Goal: Task Accomplishment & Management: Contribute content

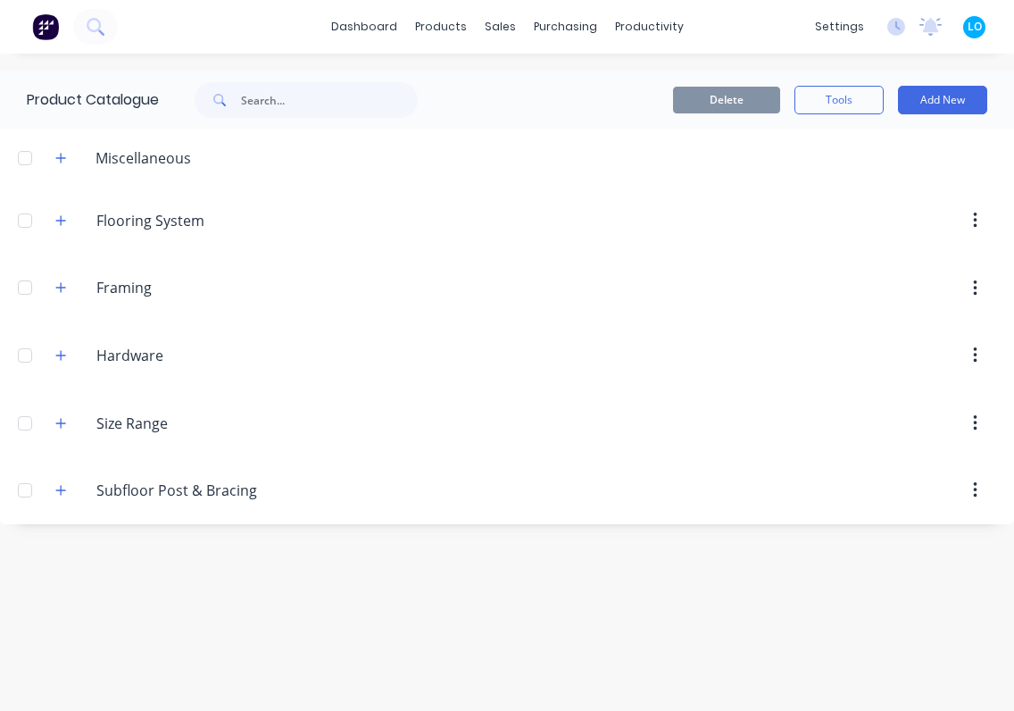
click at [476, 495] on div "Product Catalogue Delete Tools Add New Miscellaneous Flooring.System Flooring S…" at bounding box center [507, 381] width 1014 height 621
click at [63, 486] on icon "button" at bounding box center [60, 490] width 11 height 12
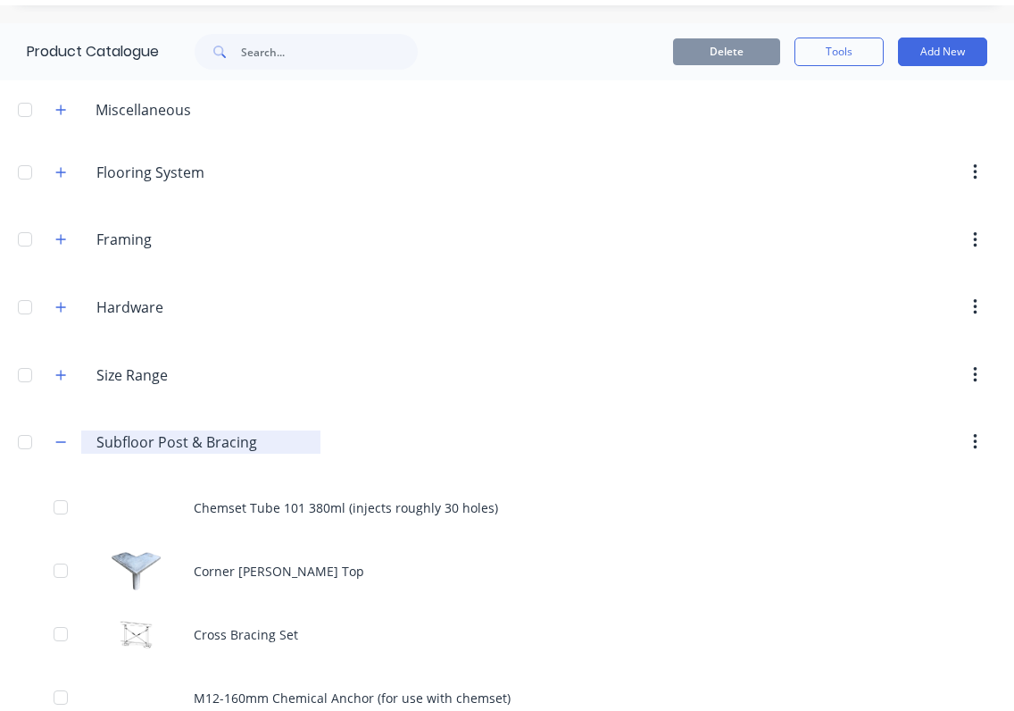
scroll to position [179, 0]
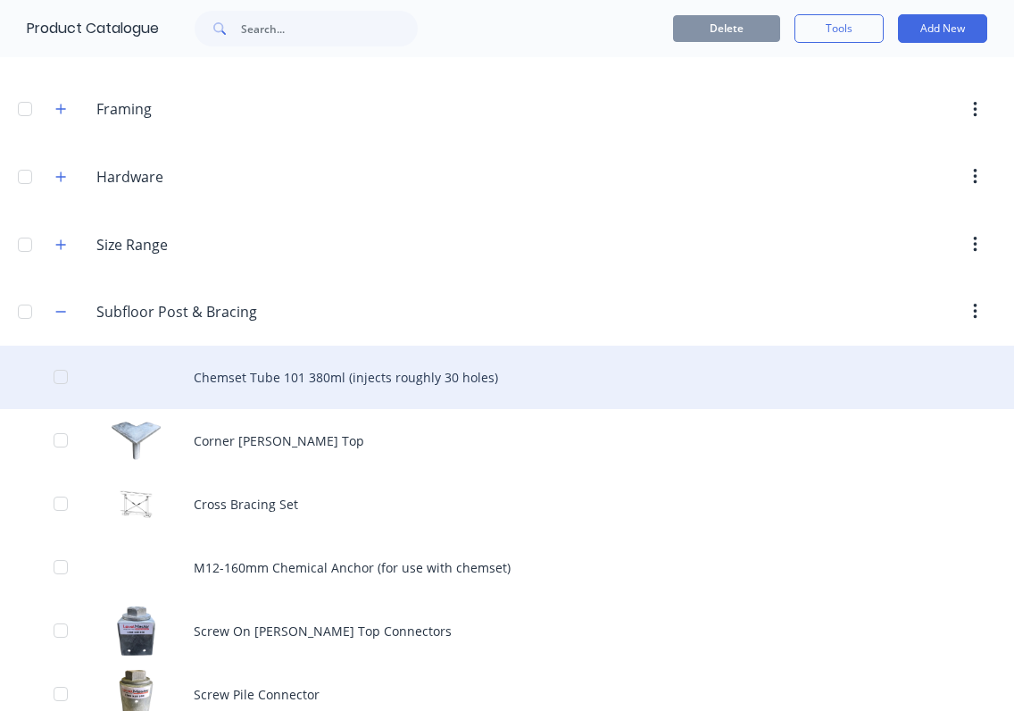
click at [298, 366] on div "Chemset Tube 101 380ml (injects roughly 30 holes)" at bounding box center [507, 376] width 1014 height 63
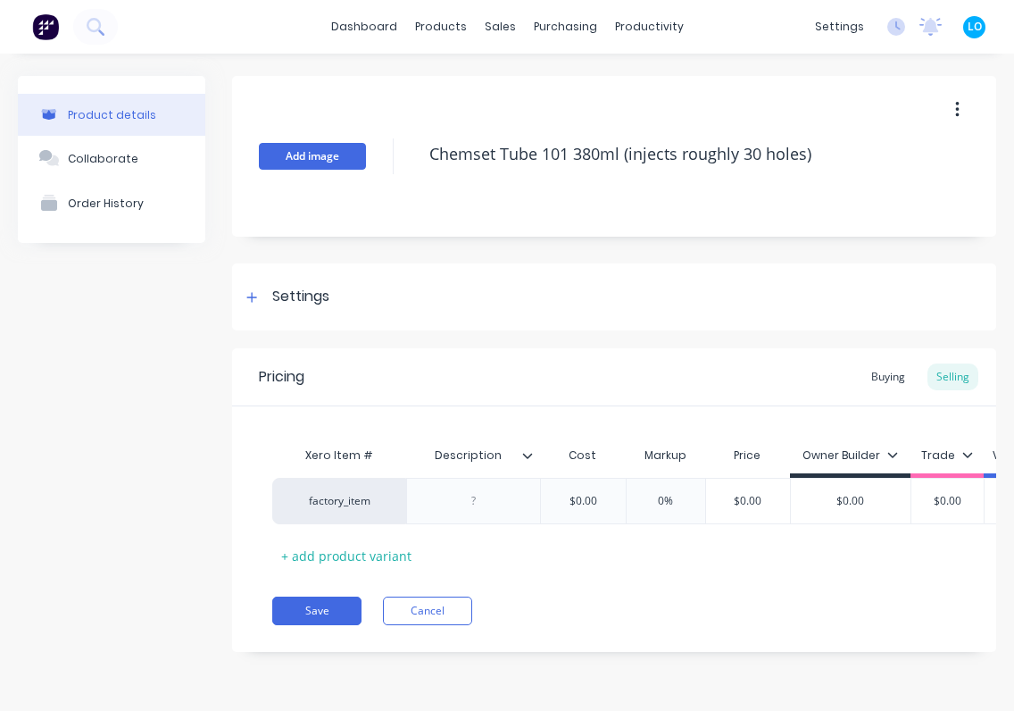
click at [298, 148] on button "Add image" at bounding box center [312, 156] width 107 height 27
click at [495, 495] on div at bounding box center [473, 500] width 89 height 23
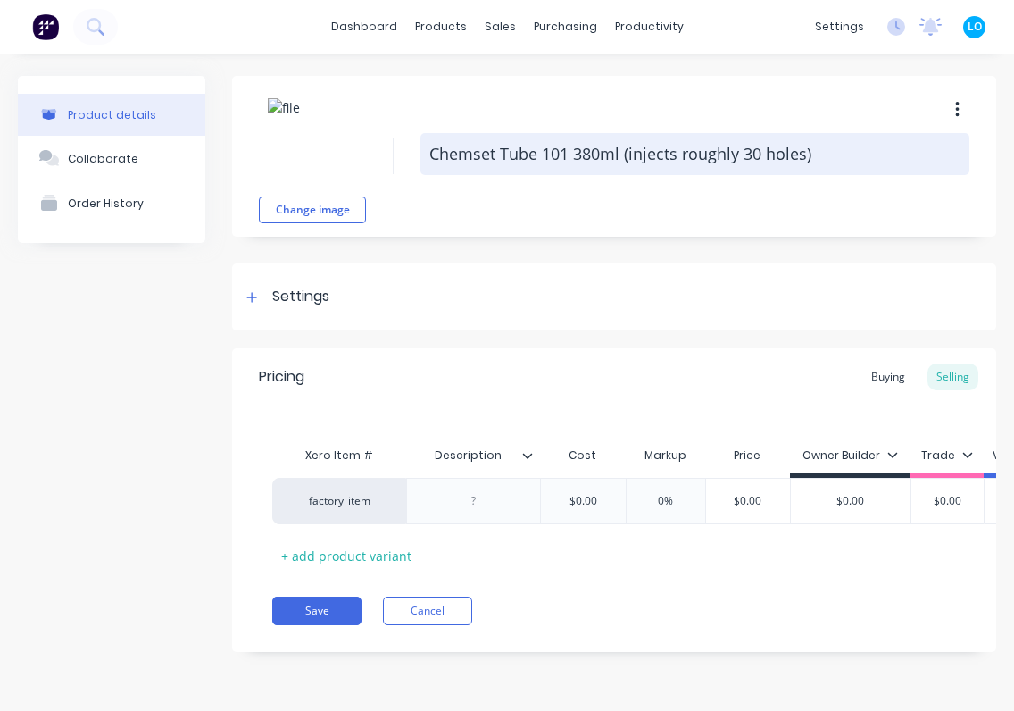
click at [502, 140] on textarea "Chemset Tube 101 380ml (injects roughly 30 holes)" at bounding box center [694, 154] width 549 height 42
click at [599, 154] on textarea "Chemset Tube 101 380ml (injects roughly 30 holes)" at bounding box center [694, 154] width 549 height 42
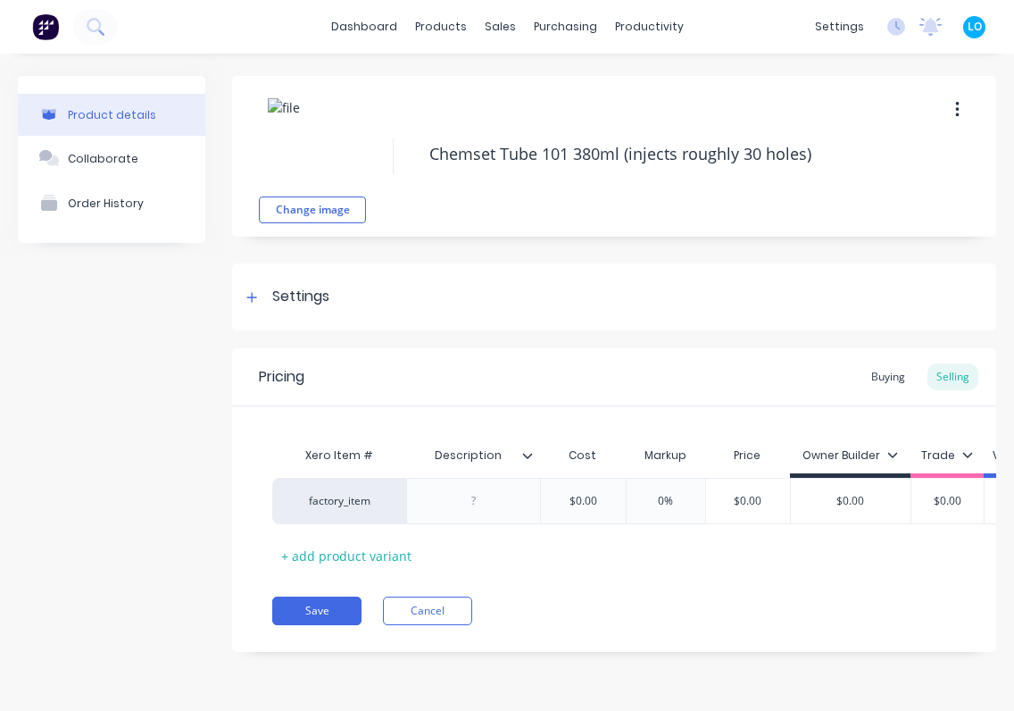
drag, startPoint x: 838, startPoint y: 158, endPoint x: 395, endPoint y: 159, distance: 443.7
click at [395, 158] on div "Change image Chemset Tube 101 380ml (injects roughly 30 holes)" at bounding box center [614, 156] width 764 height 161
type textarea "x"
click at [495, 495] on div at bounding box center [473, 500] width 89 height 23
paste div
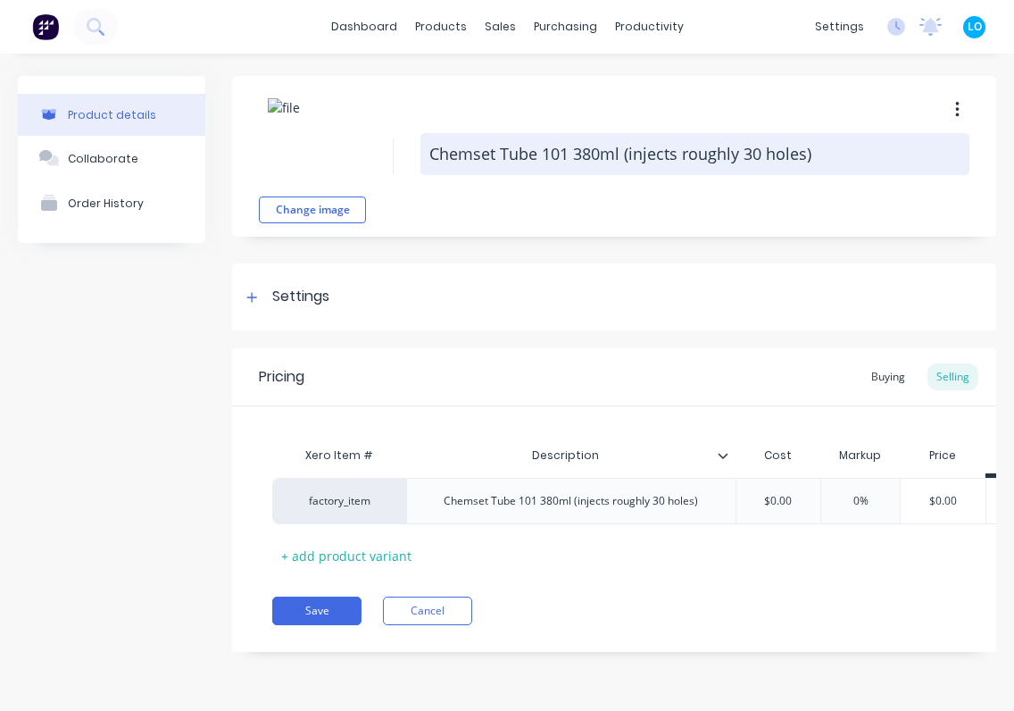
click at [599, 158] on textarea "Chemset Tube 101 380ml (injects roughly 30 holes)" at bounding box center [694, 154] width 549 height 42
drag, startPoint x: 861, startPoint y: 147, endPoint x: 700, endPoint y: 167, distance: 161.9
click at [599, 167] on textarea "Chemset Tube 101 380ml (injects roughly 30 holes)" at bounding box center [694, 154] width 549 height 42
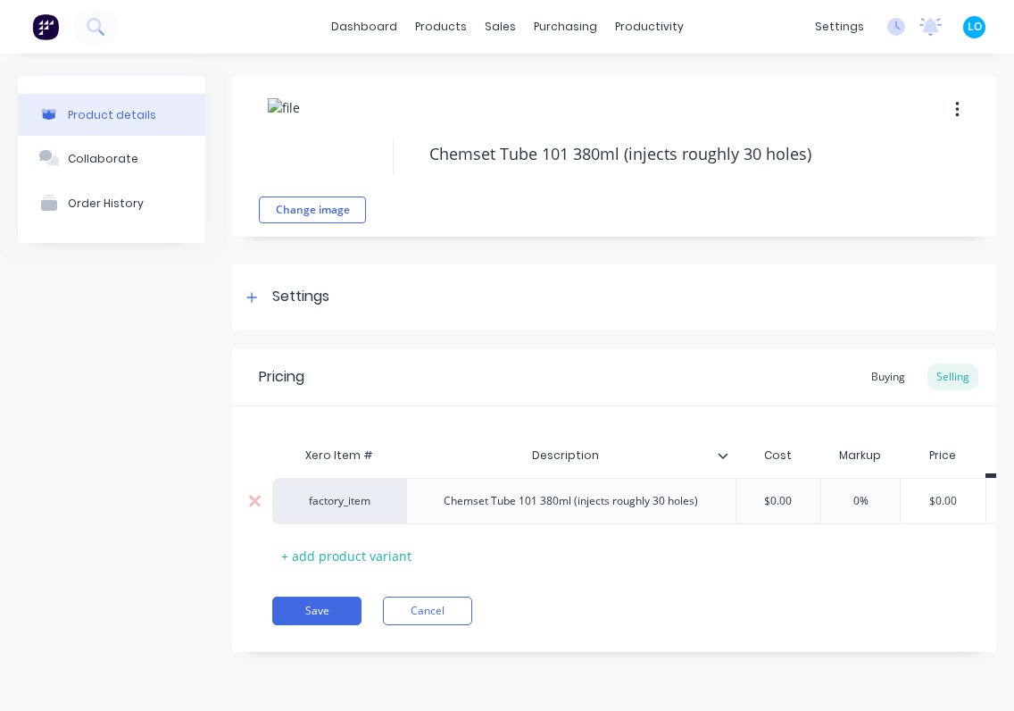
click at [486, 495] on div "Chemset Tube 101 380ml (injects roughly 30 holes)" at bounding box center [570, 500] width 283 height 23
click at [539, 495] on div "Chemset Tube 101 380ml (injects roughly 30 holes)" at bounding box center [570, 500] width 283 height 23
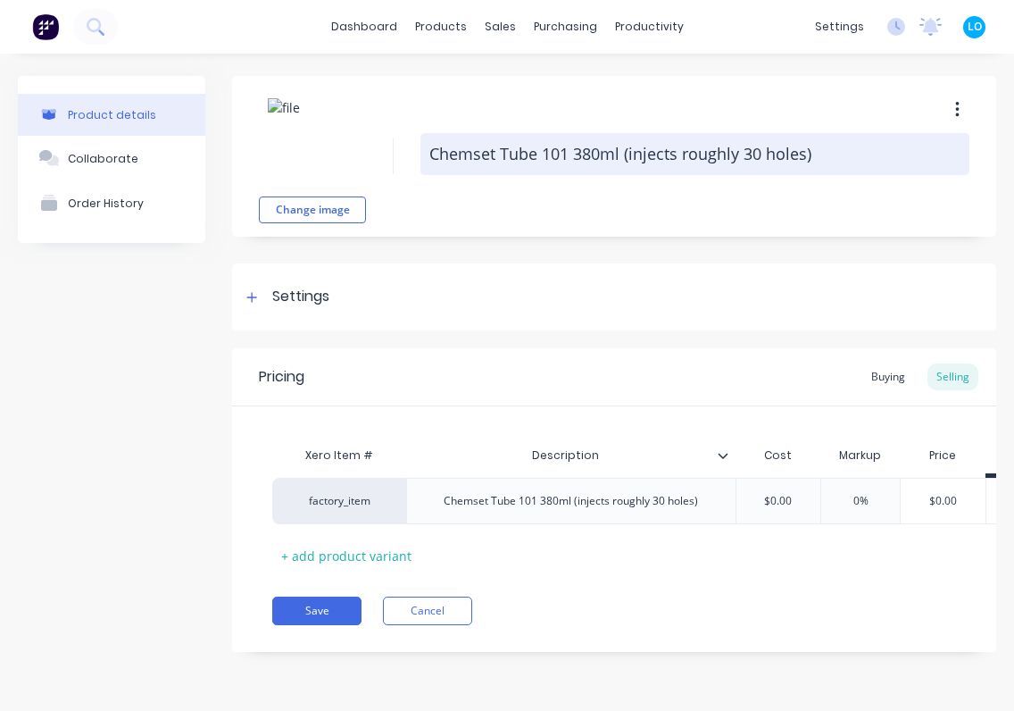
click at [564, 162] on textarea "Chemset Tube 101 380ml (injects roughly 30 holes)" at bounding box center [694, 154] width 549 height 42
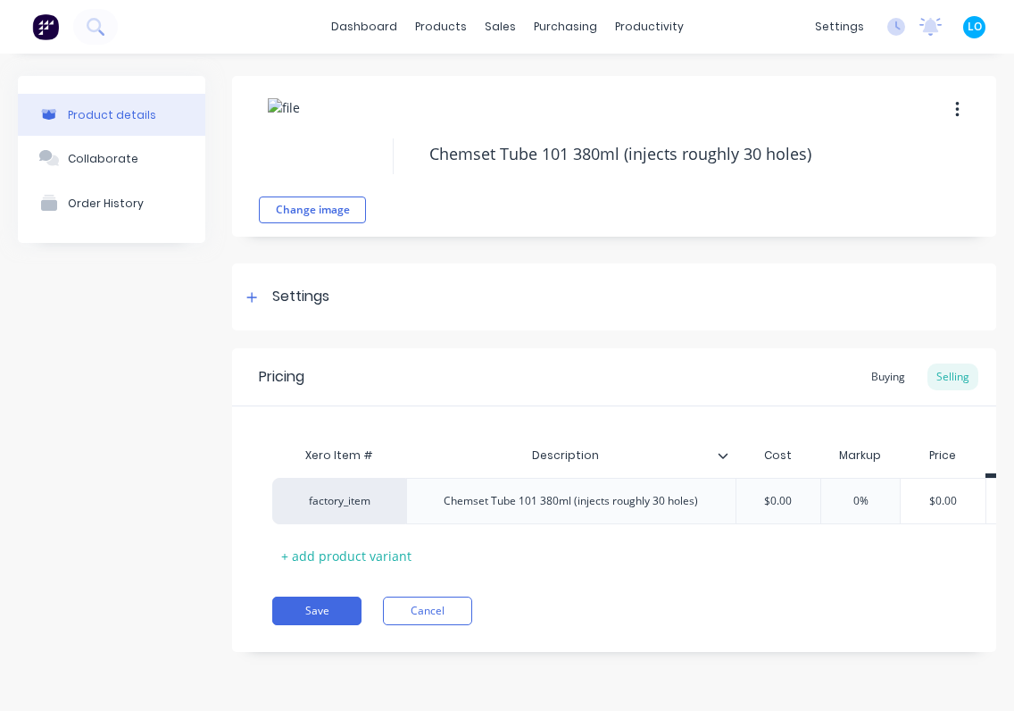
drag, startPoint x: 568, startPoint y: 151, endPoint x: 966, endPoint y: 169, distance: 398.5
click at [599, 169] on div "Change image Chemset Tube 101 380ml (injects roughly 30 holes)" at bounding box center [614, 156] width 764 height 161
type textarea "x"
type textarea "Chemset Tube 101"
type textarea "x"
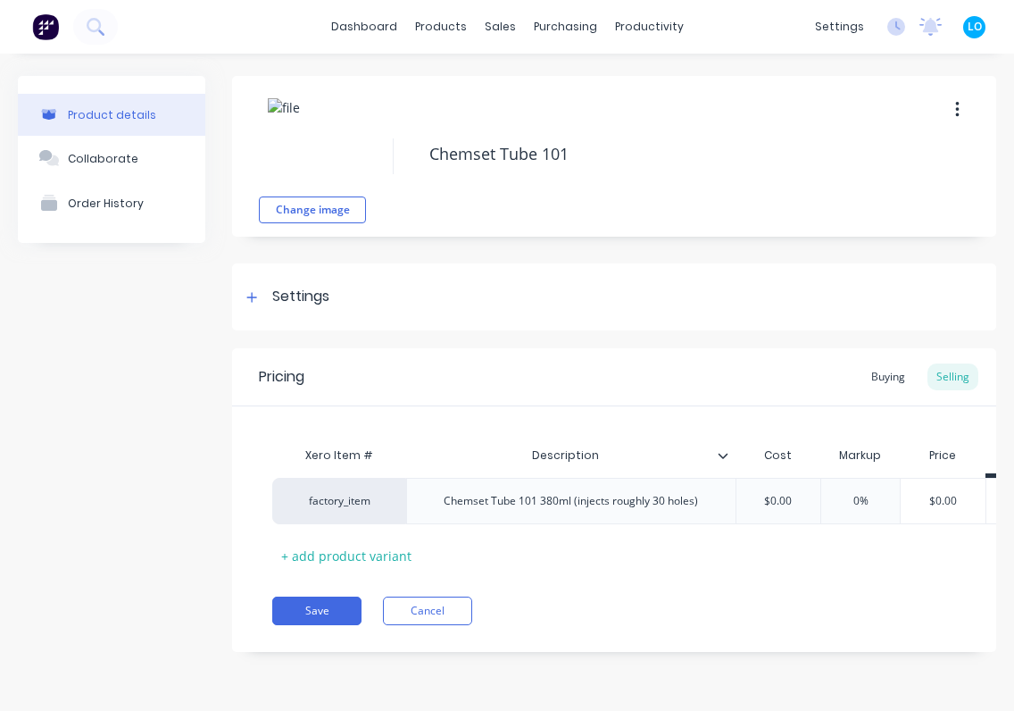
type textarea "Chemset Tube 101"
click at [599, 450] on icon at bounding box center [723, 455] width 11 height 11
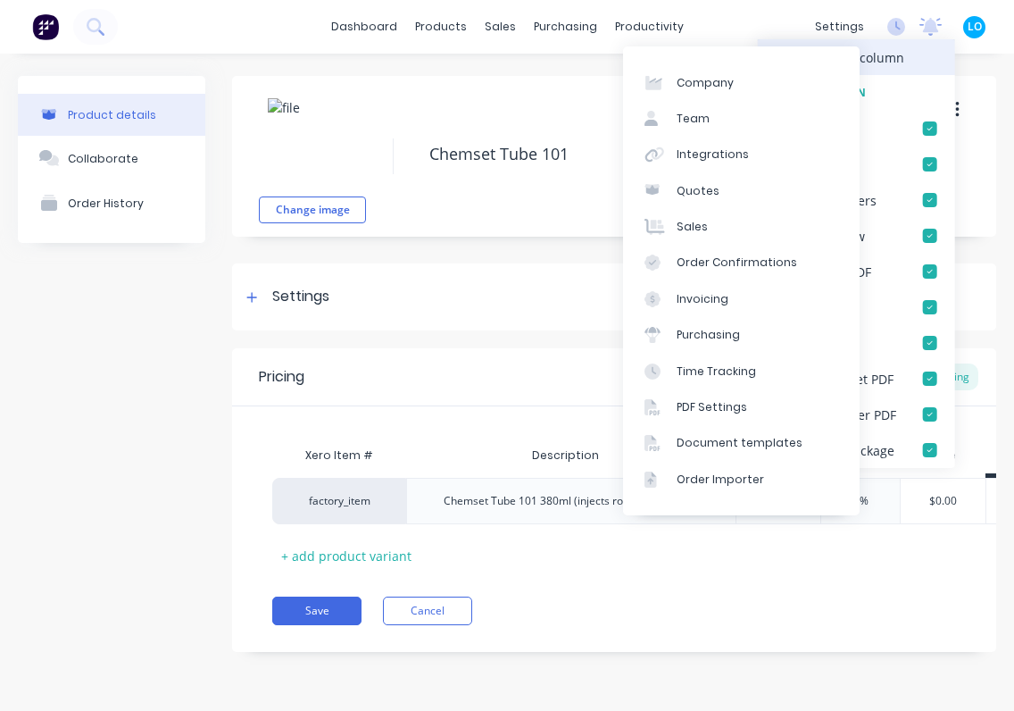
click at [599, 57] on div "Add attribute column" at bounding box center [856, 57] width 197 height 36
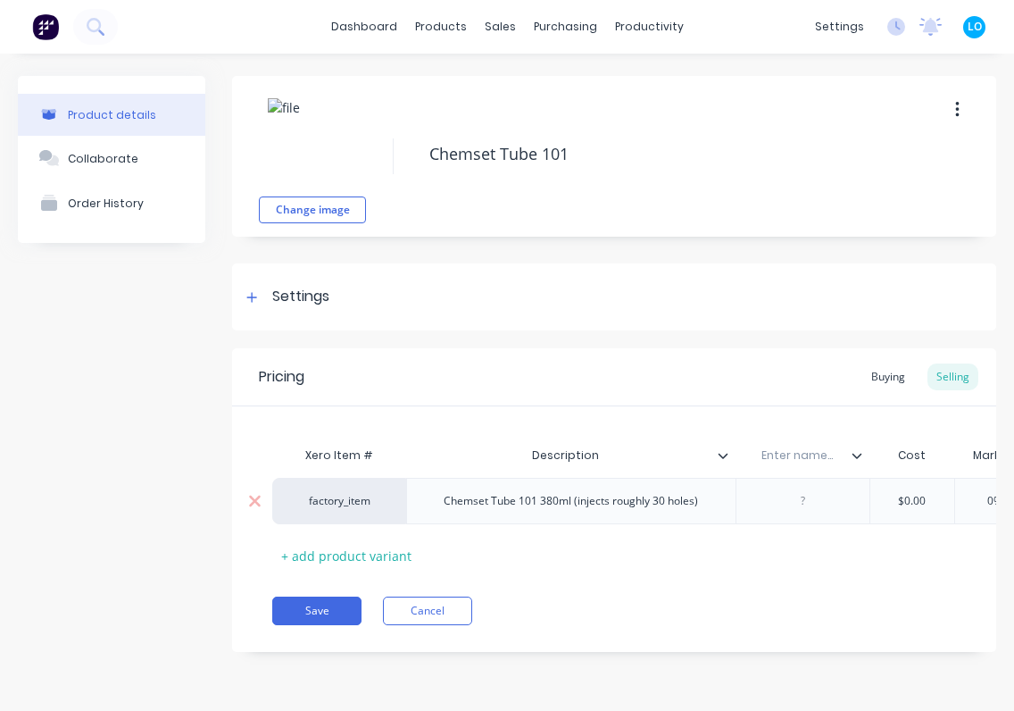
type textarea "x"
click at [599, 495] on div at bounding box center [802, 500] width 89 height 23
paste div
type textarea "x"
click at [599, 452] on input "text" at bounding box center [797, 455] width 123 height 16
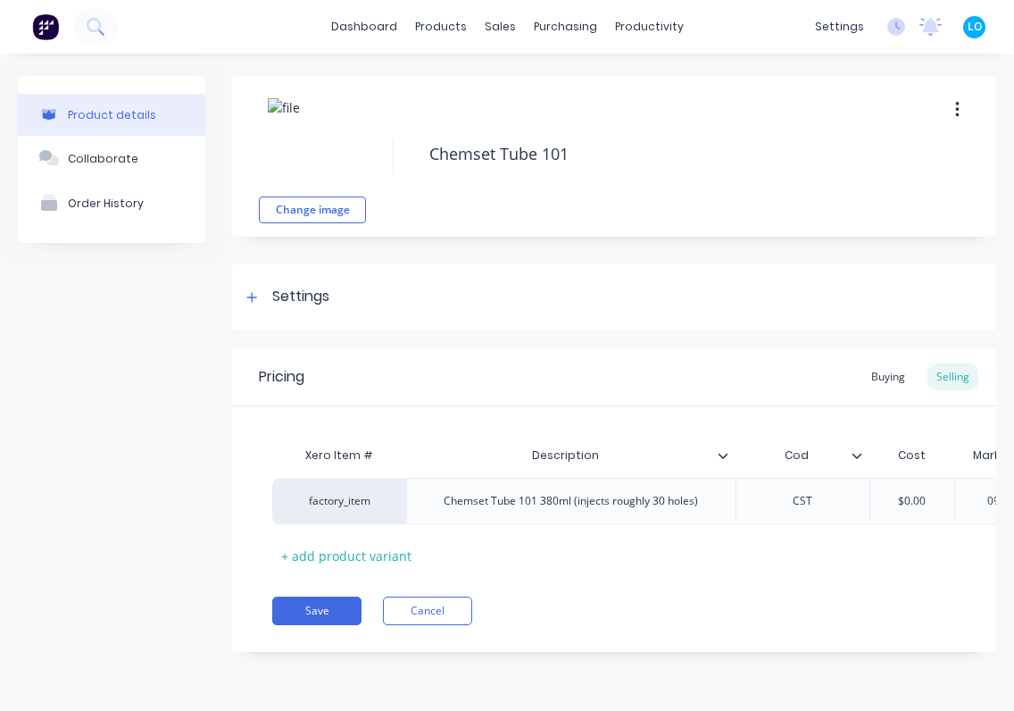
type input "Code"
click at [599, 495] on div "Xero Item # Description Code Code Cost Markup Price Owner Builder Trade Volume …" at bounding box center [614, 503] width 684 height 132
click at [566, 495] on div "Chemset Tube 101 380ml (injects roughly 30 holes)" at bounding box center [570, 500] width 283 height 23
drag, startPoint x: 541, startPoint y: 504, endPoint x: 362, endPoint y: 503, distance: 179.4
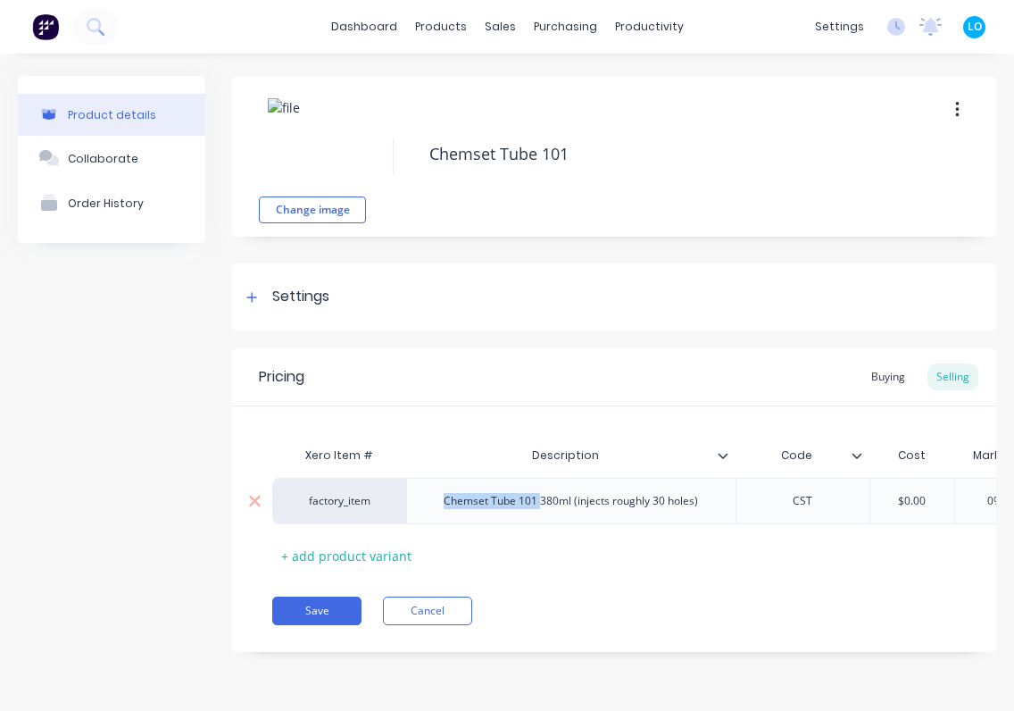
click at [362, 495] on div "factory_item Chemset Tube 101 380ml (injects roughly 30 holes) CST $0.00 0% $0.…" at bounding box center [832, 501] width 1120 height 46
click at [599, 495] on div "Xero Item # Description Code Cost Markup Price Owner Builder Trade Volume facto…" at bounding box center [614, 503] width 684 height 132
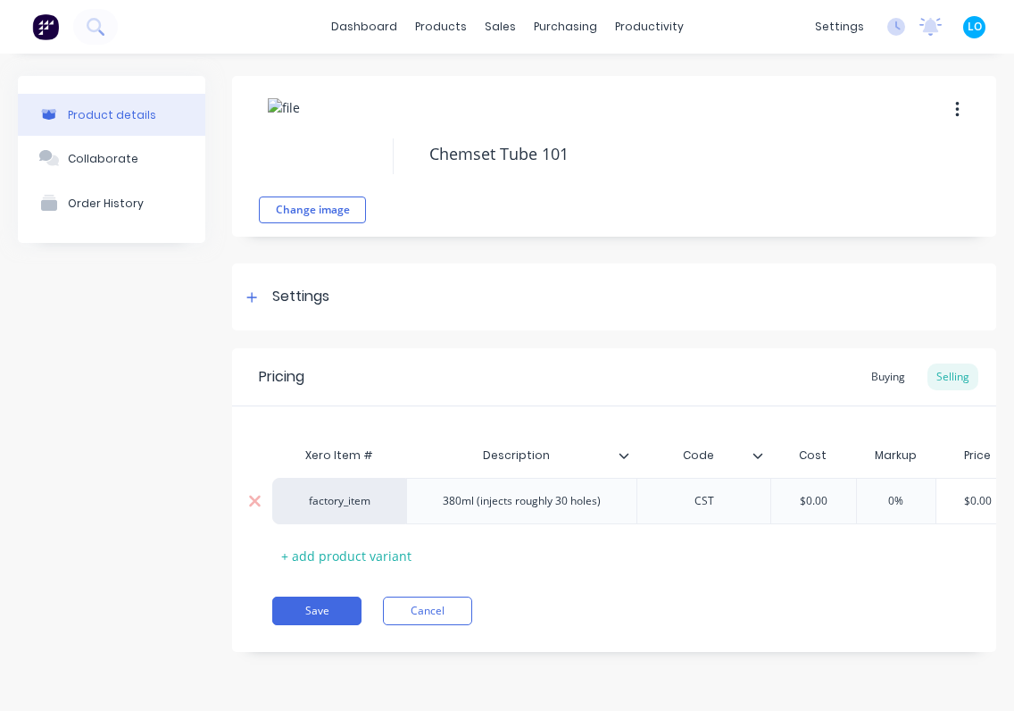
drag, startPoint x: 504, startPoint y: 508, endPoint x: 439, endPoint y: 504, distance: 65.3
click at [503, 495] on div "380ml (injects roughly 30 holes)" at bounding box center [521, 500] width 187 height 23
click at [439, 495] on div "380ml (injects roughly 30 holes)" at bounding box center [521, 500] width 187 height 23
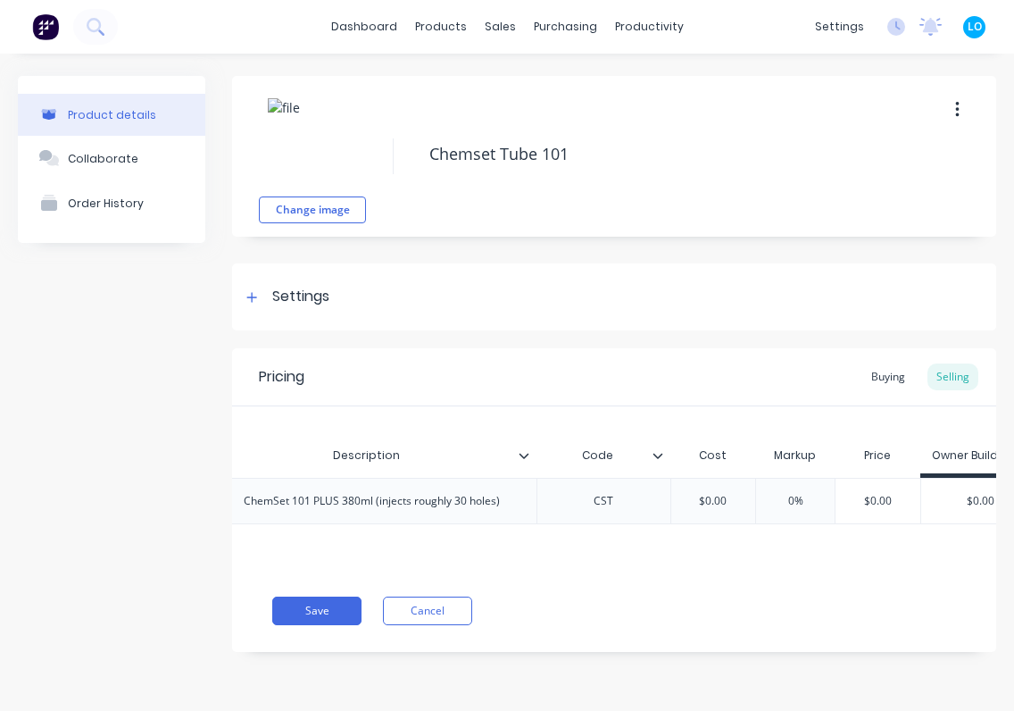
scroll to position [0, 200]
click at [599, 495] on input "text" at bounding box center [712, 501] width 89 height 16
type textarea "x"
type input "$0.00"
click at [599, 495] on input "$0.00" at bounding box center [712, 501] width 89 height 16
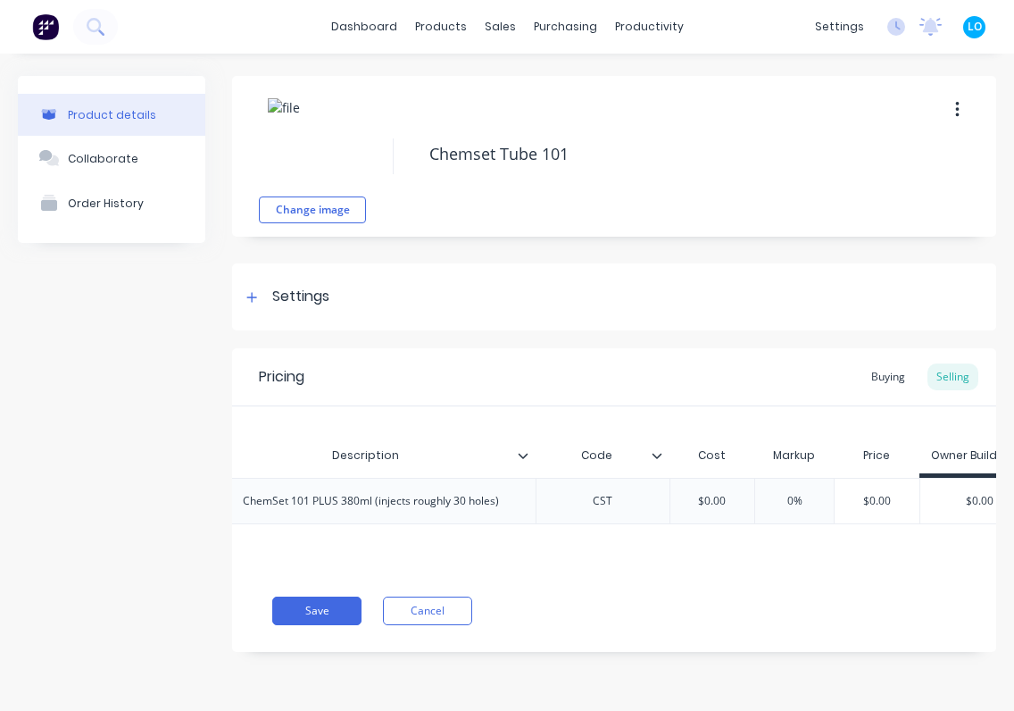
type textarea "x"
type input "$2"
type textarea "x"
type input "$29."
type textarea "x"
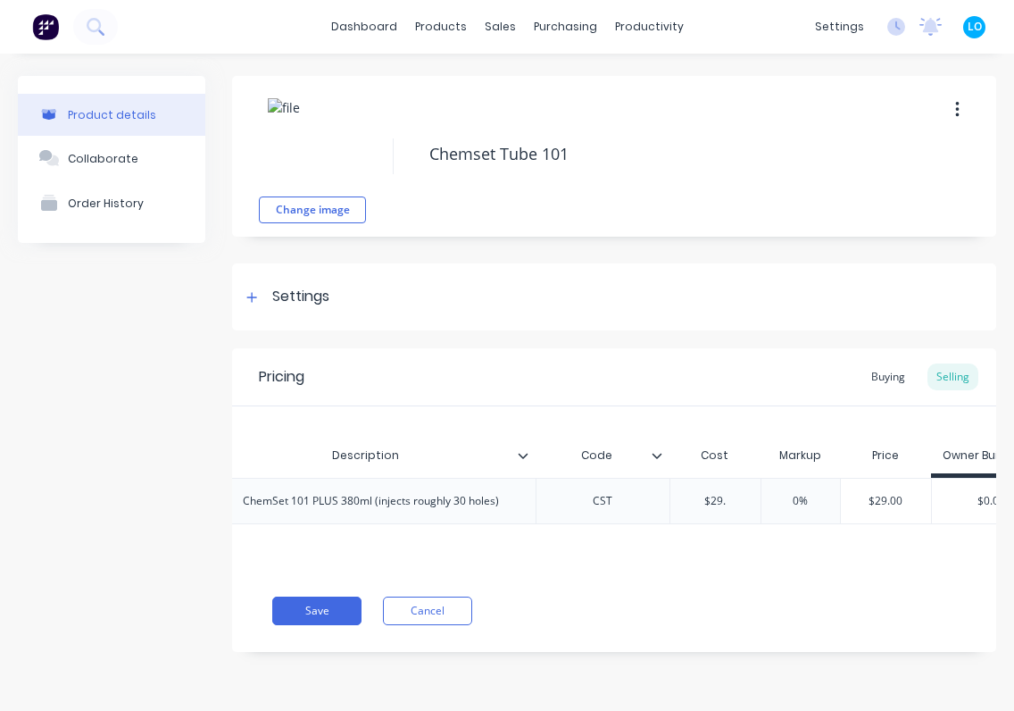
type input "$29.3"
type textarea "x"
type input "$29.33"
type input "%"
type textarea "x"
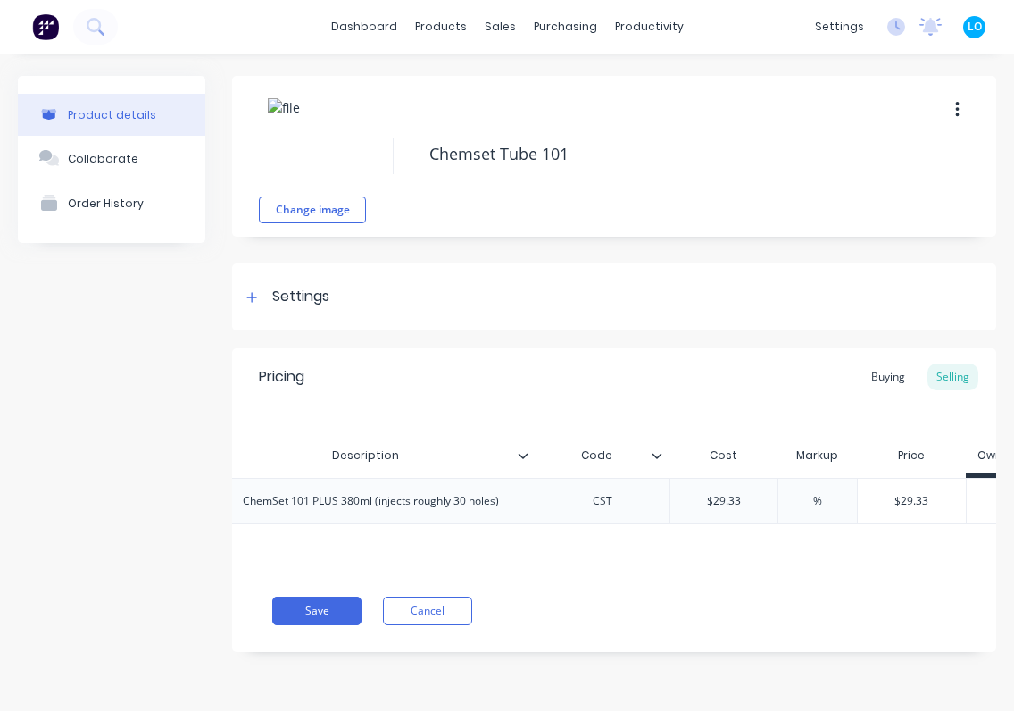
type input "5%"
type textarea "x"
type input "55%"
type input "$45.4615"
type input "$0.00"
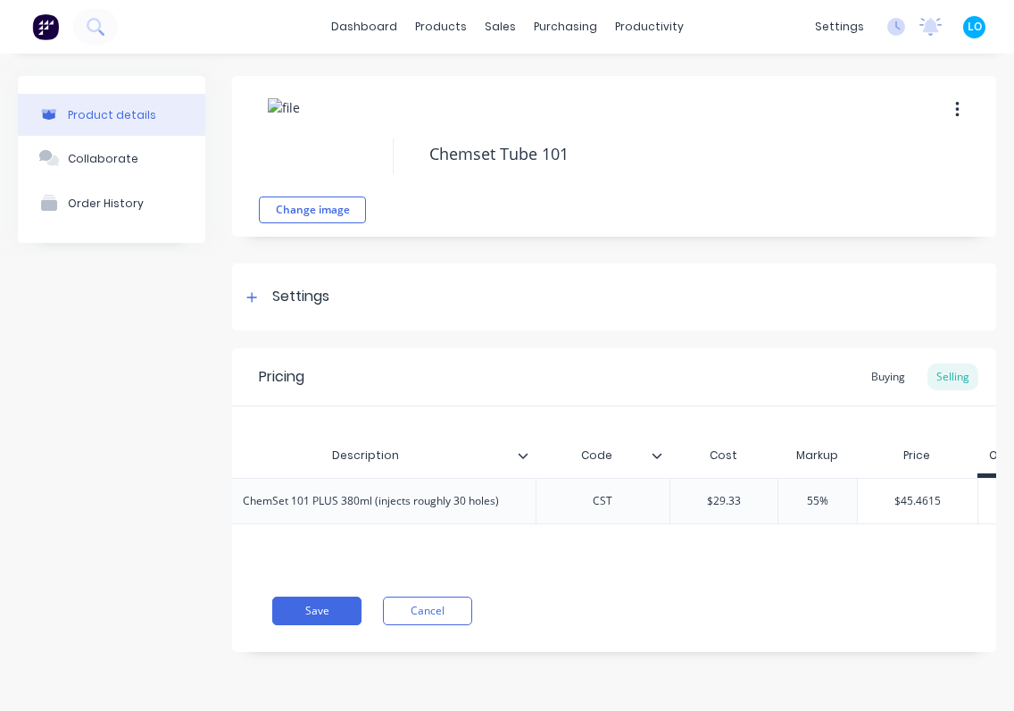
scroll to position [0, 314]
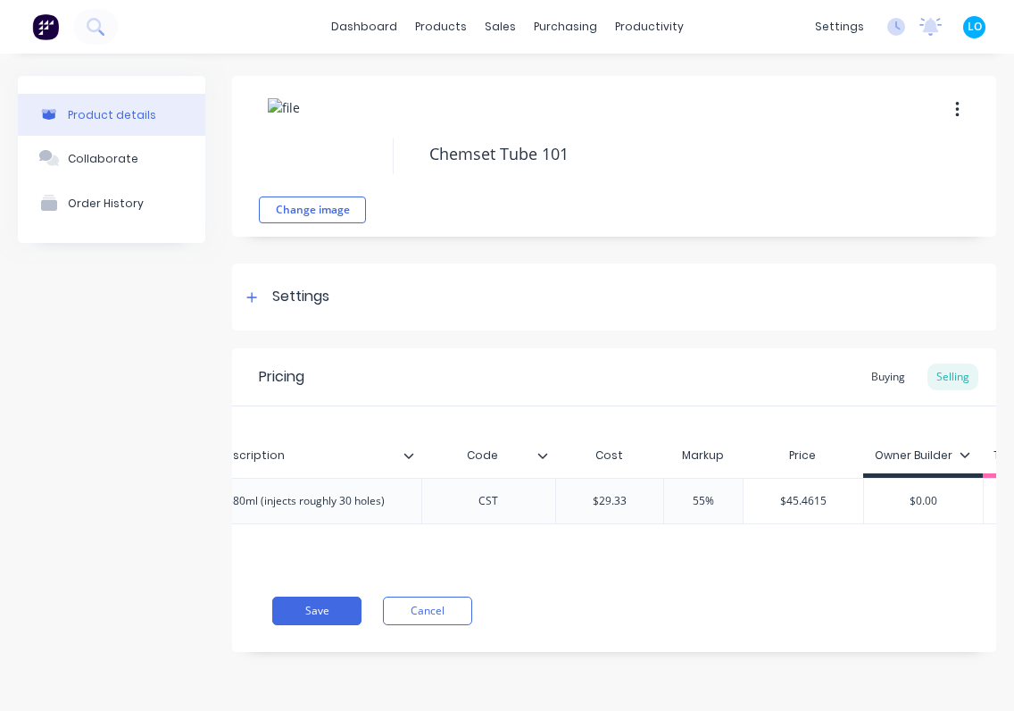
type textarea "x"
type input "$0.0"
type textarea "x"
type input "$0."
type textarea "x"
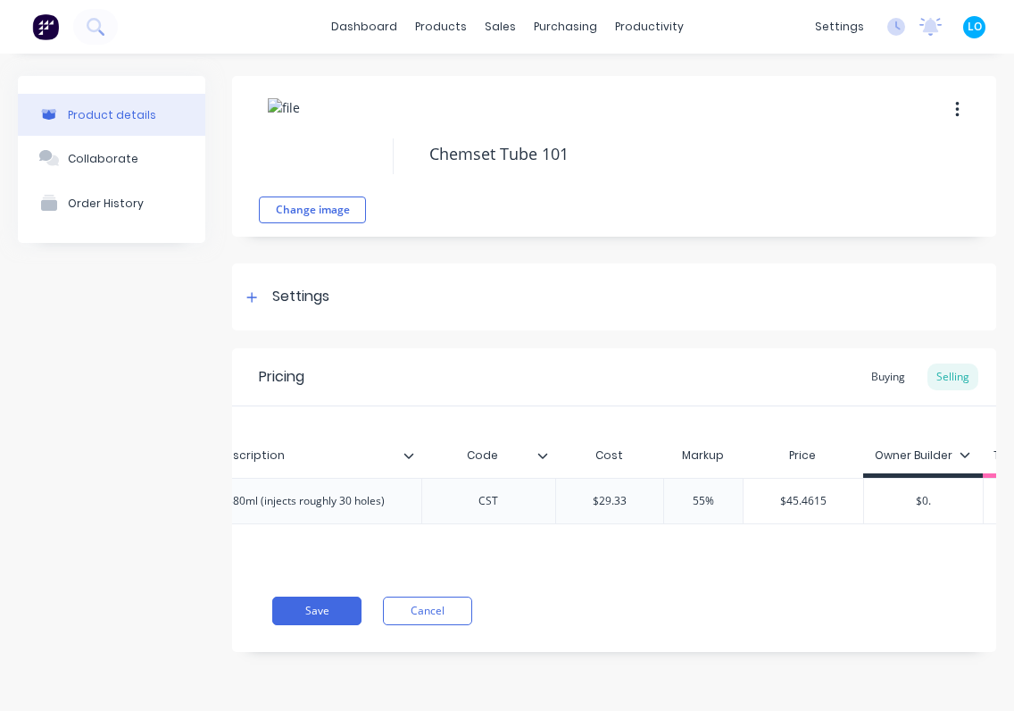
type input "$0"
type textarea "x"
type input "$"
type textarea "x"
type input "$4"
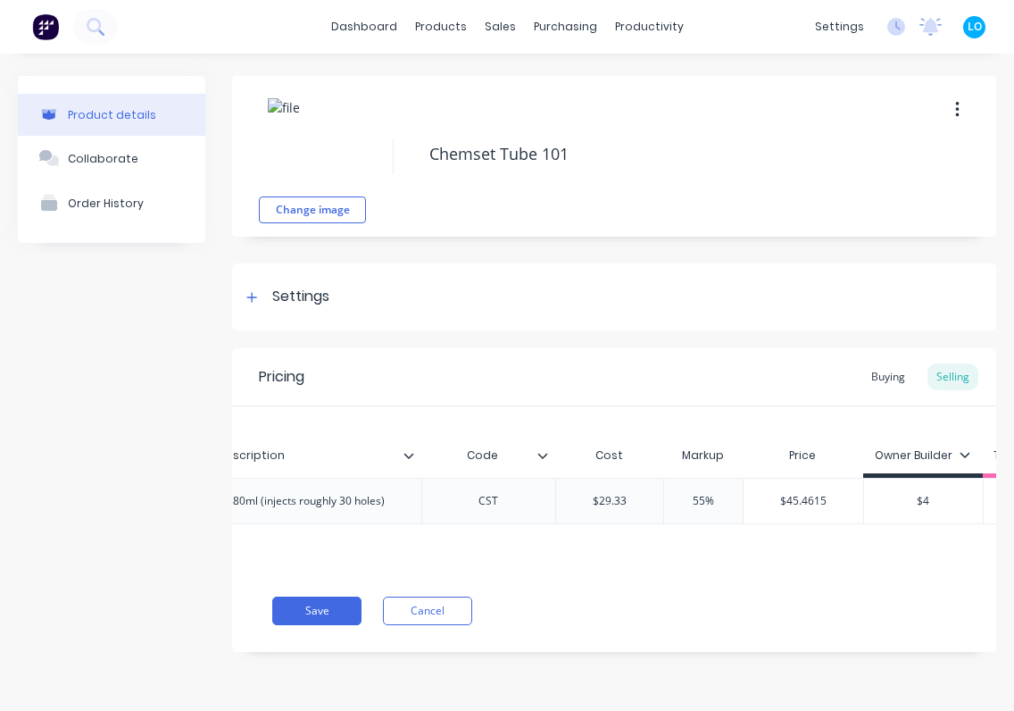
type textarea "x"
type input "$45"
type textarea "x"
type input "$45."
type textarea "x"
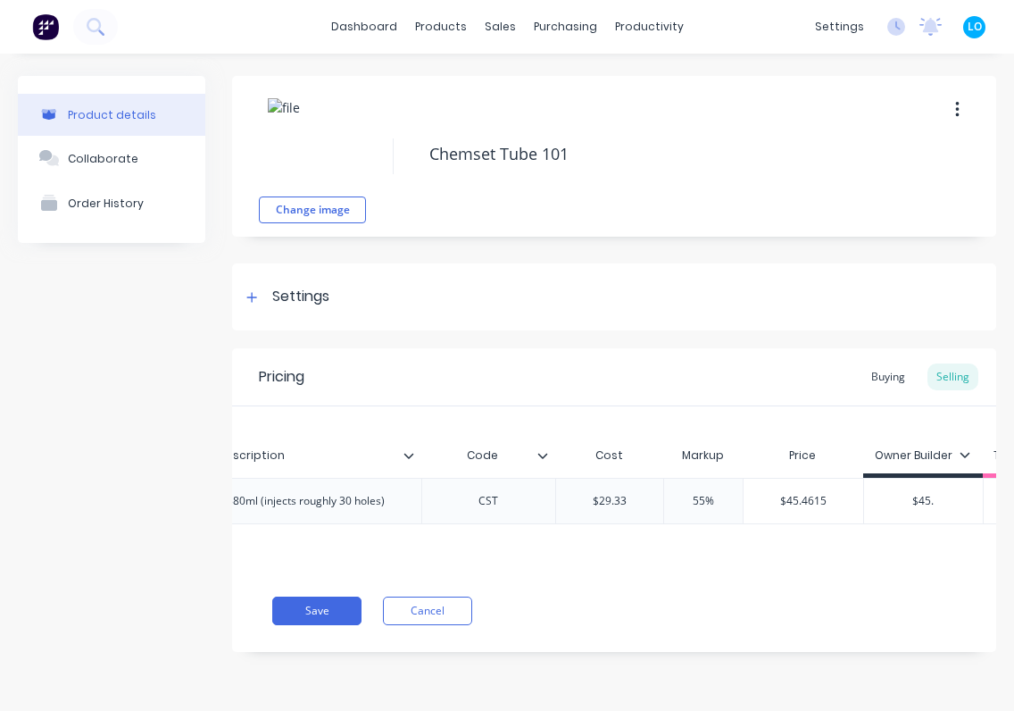
type input "$45.4"
type textarea "x"
type input "$45.46"
type textarea "x"
type input "$45.4"
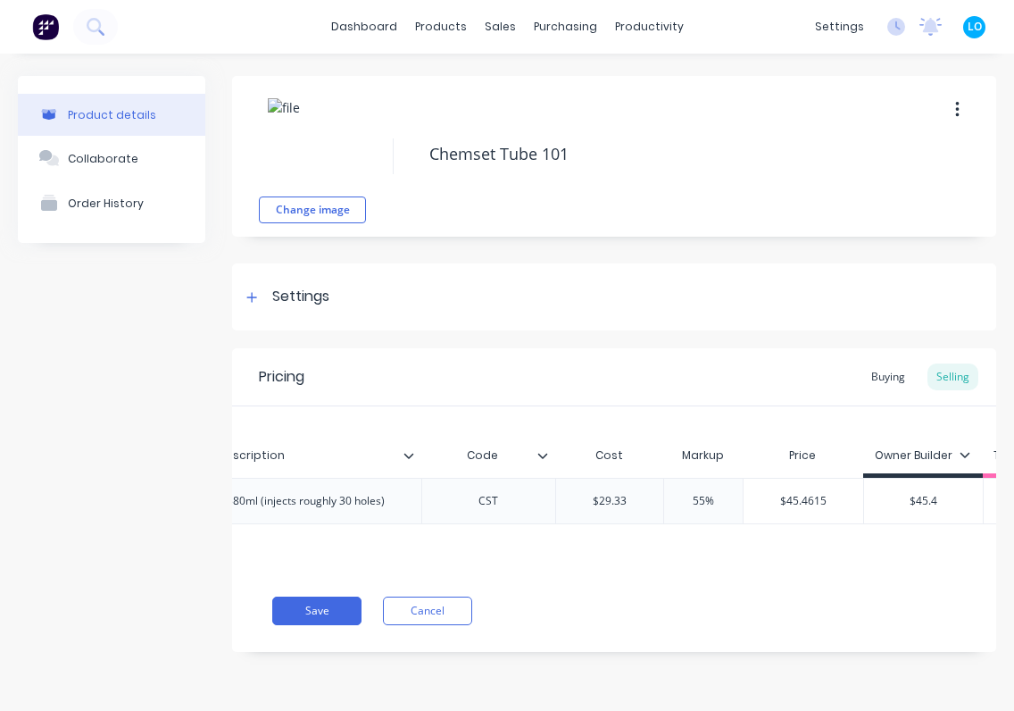
type textarea "x"
type input "$45.47"
type input "$0.00"
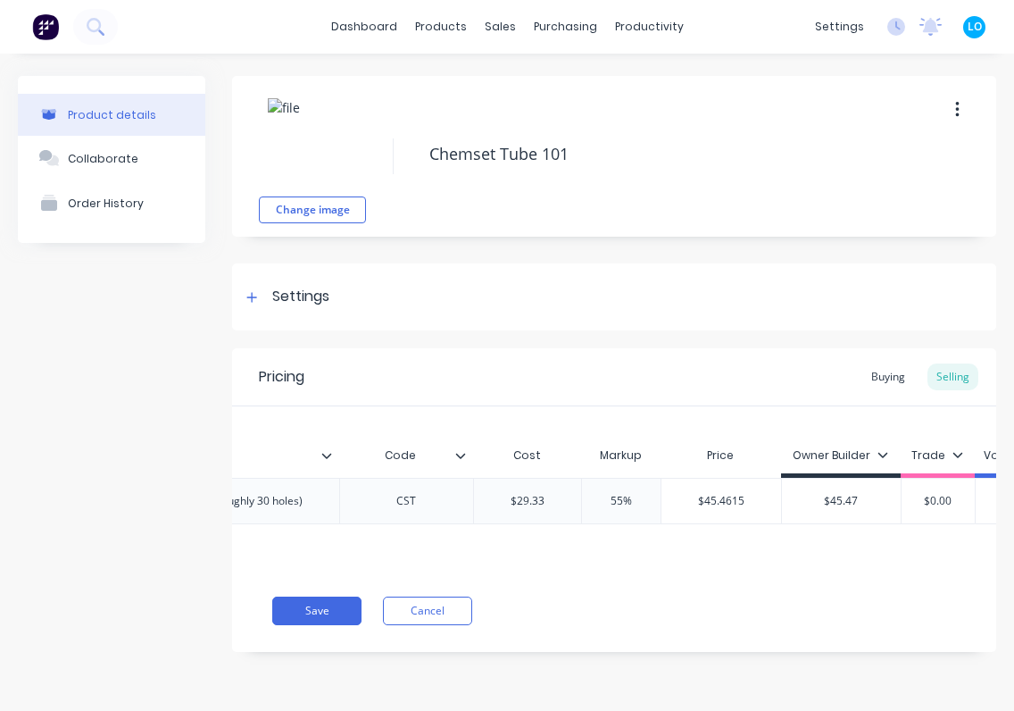
type textarea "x"
type input "$0.0"
type textarea "x"
type input "$0."
type textarea "x"
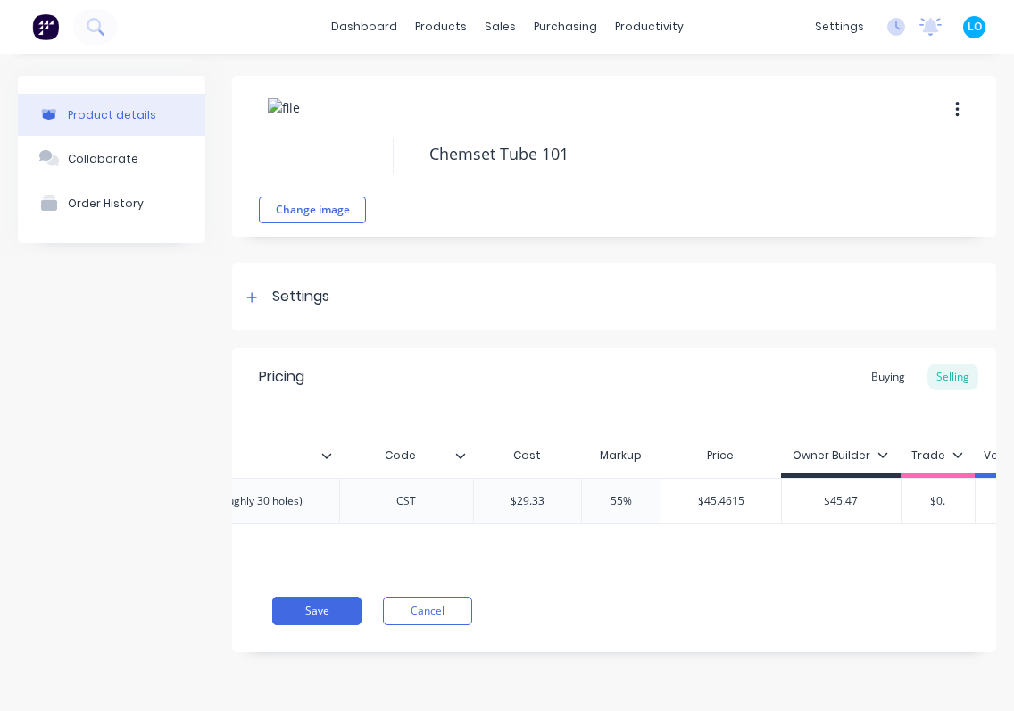
type input "$0"
type textarea "x"
type input "$"
type textarea "x"
type input "$3"
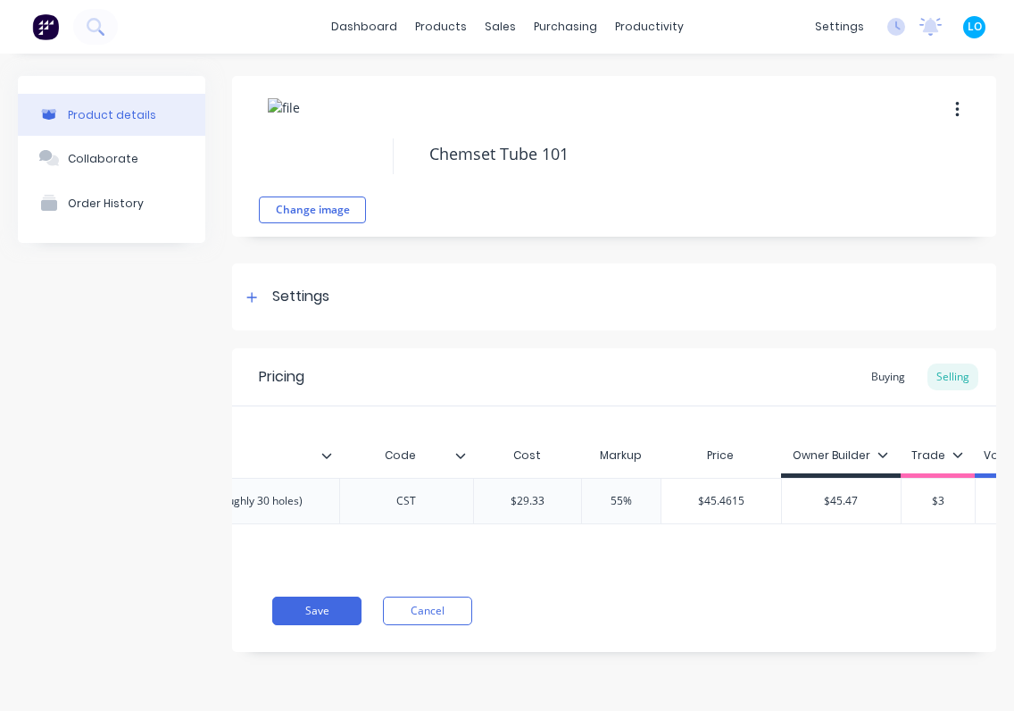
type textarea "x"
type input "$36"
type textarea "x"
type input "$36."
type textarea "x"
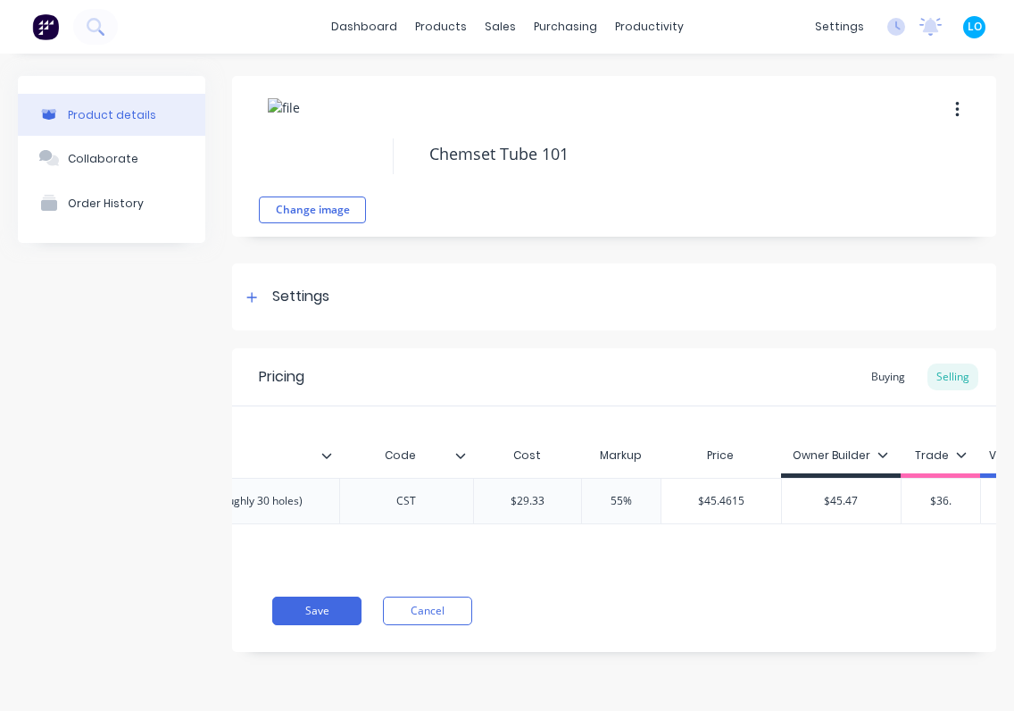
type input "$36.6"
type textarea "x"
type input "$36.66"
type input "$0.00"
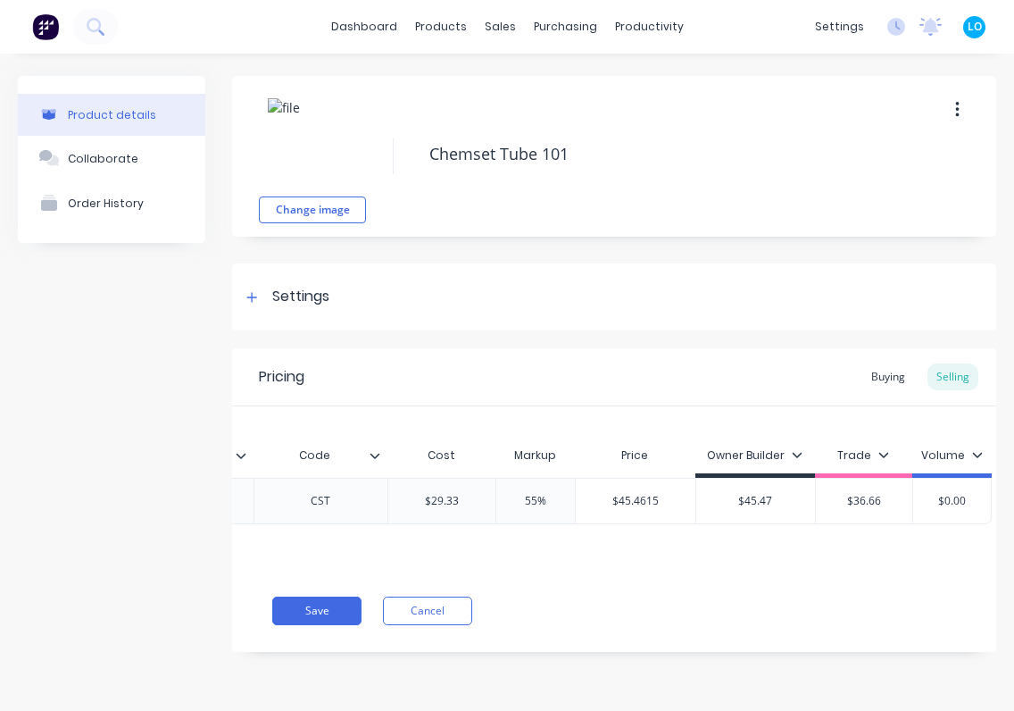
type textarea "x"
type input "$0.0"
type textarea "x"
type input "$0."
type textarea "x"
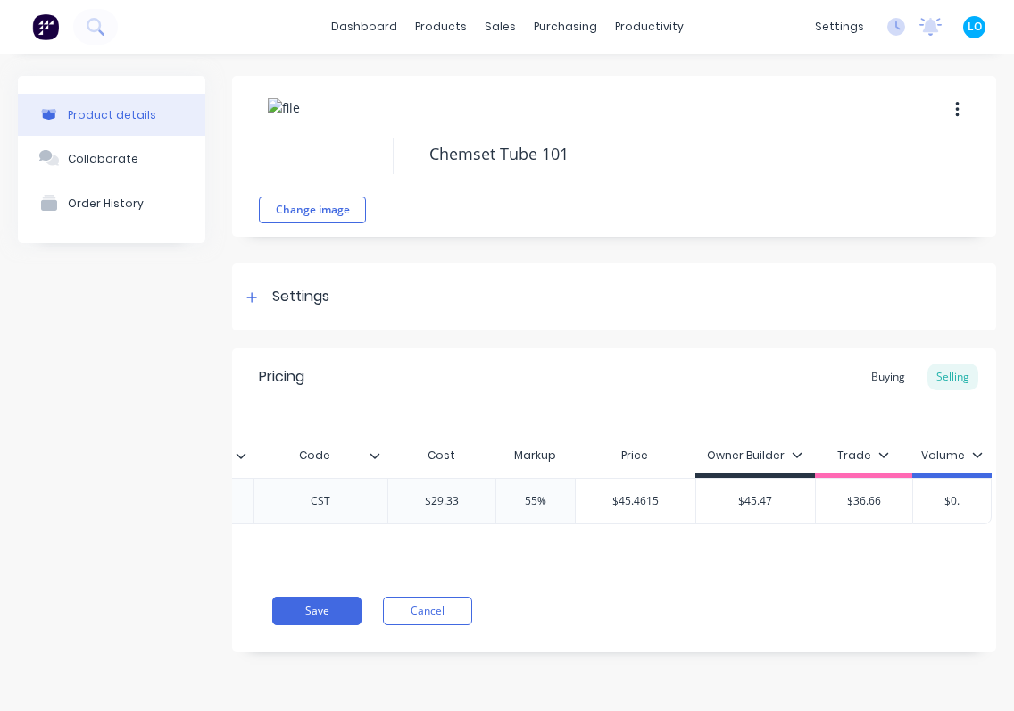
type input "$0"
type textarea "x"
type input "$"
type textarea "x"
type input "$3"
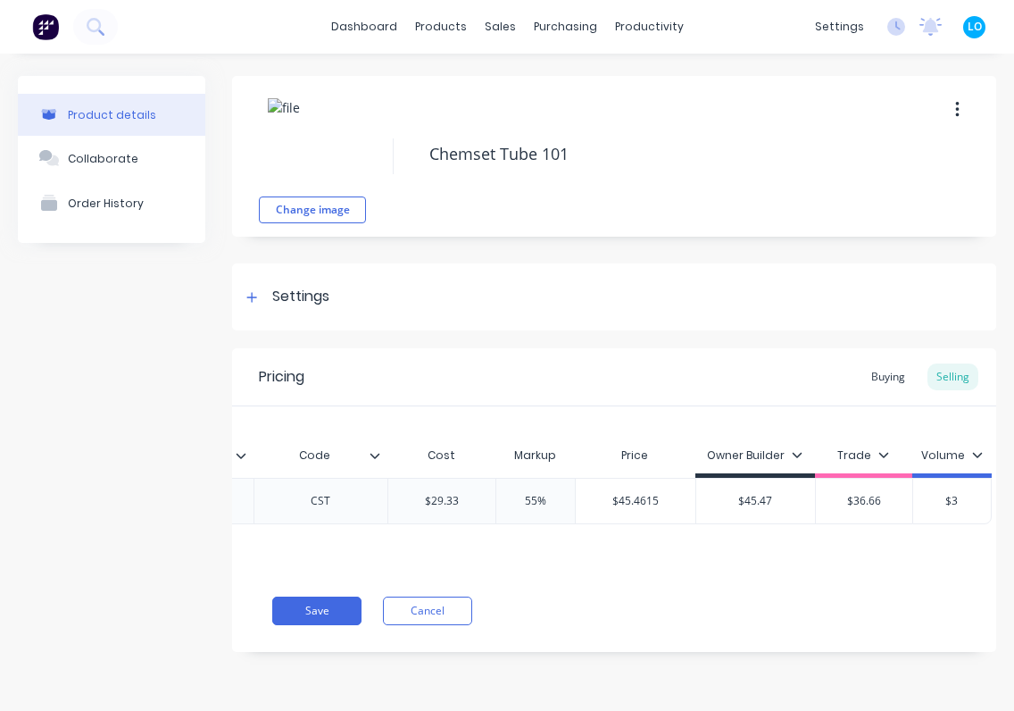
type textarea "x"
type input "$35"
type textarea "x"
type input "$35."
type textarea "x"
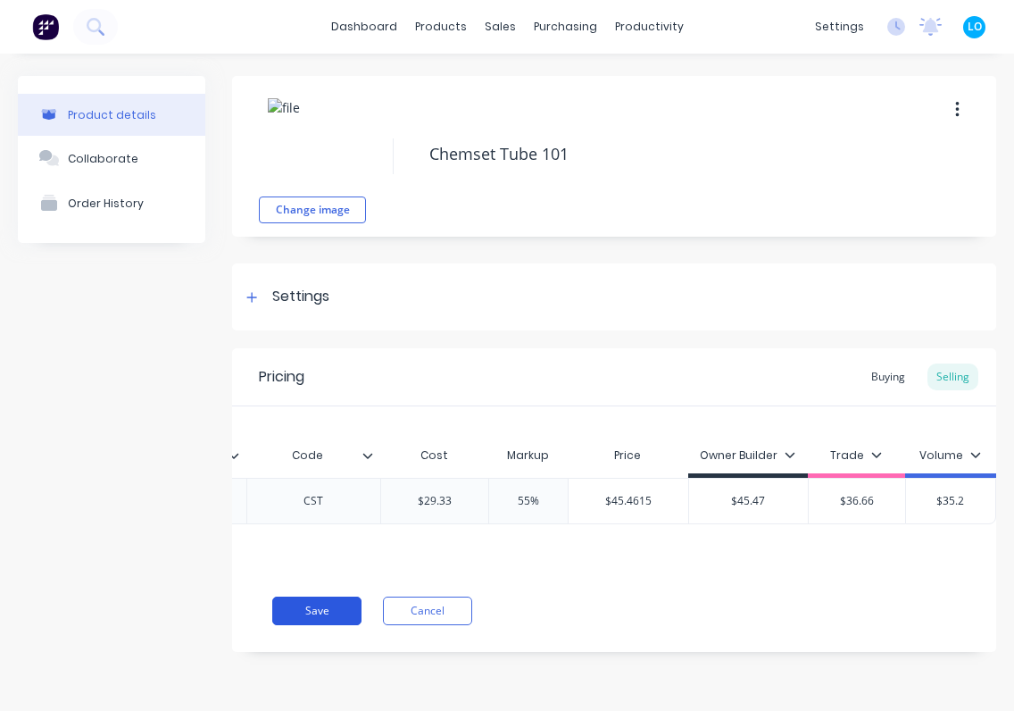
type input "$35.2"
click at [316, 495] on button "Save" at bounding box center [316, 610] width 89 height 29
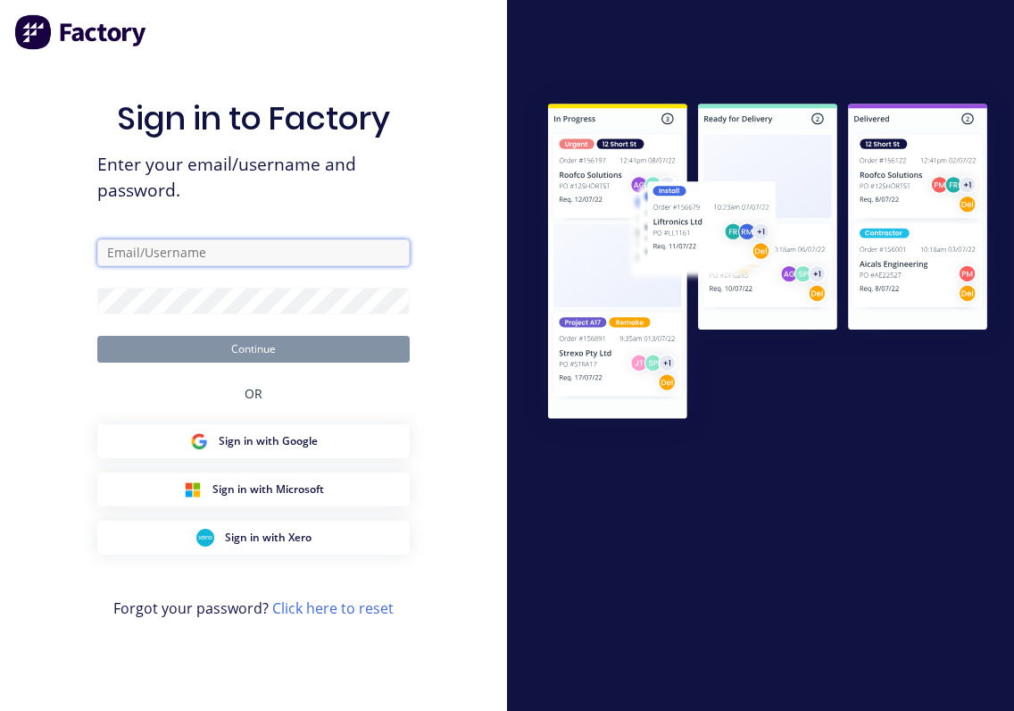
click at [263, 254] on input "text" at bounding box center [253, 252] width 312 height 27
click at [0, 495] on nordpass-portal at bounding box center [0, 711] width 0 height 0
type input "[EMAIL_ADDRESS][DOMAIN_NAME]"
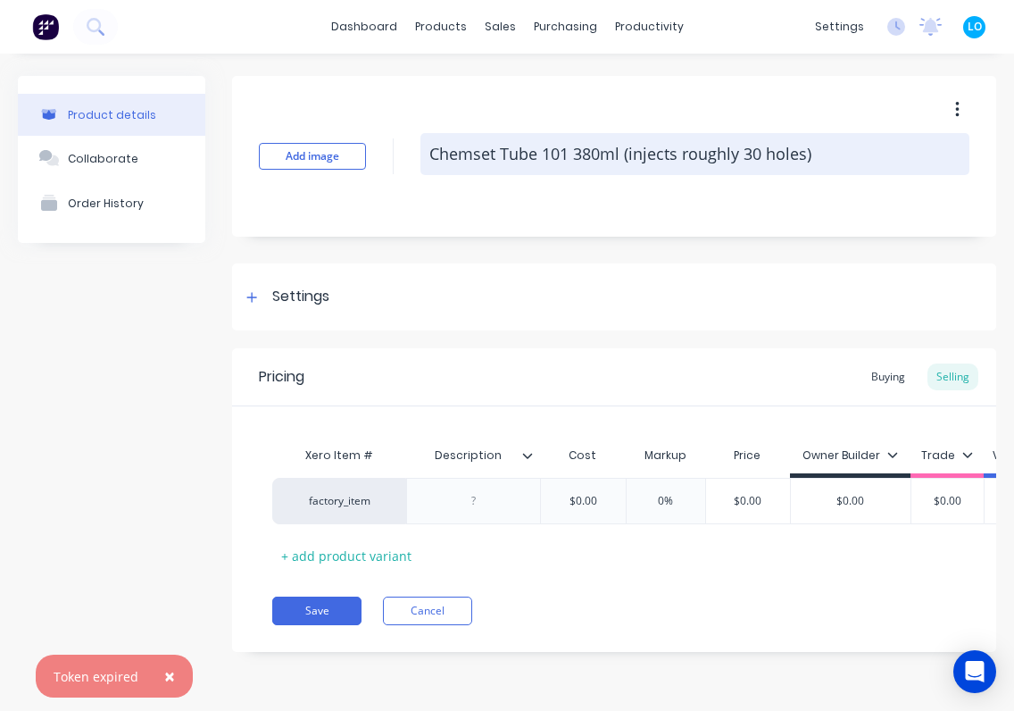
click at [599, 155] on textarea "Chemset Tube 101 380ml (injects roughly 30 holes)" at bounding box center [694, 154] width 549 height 42
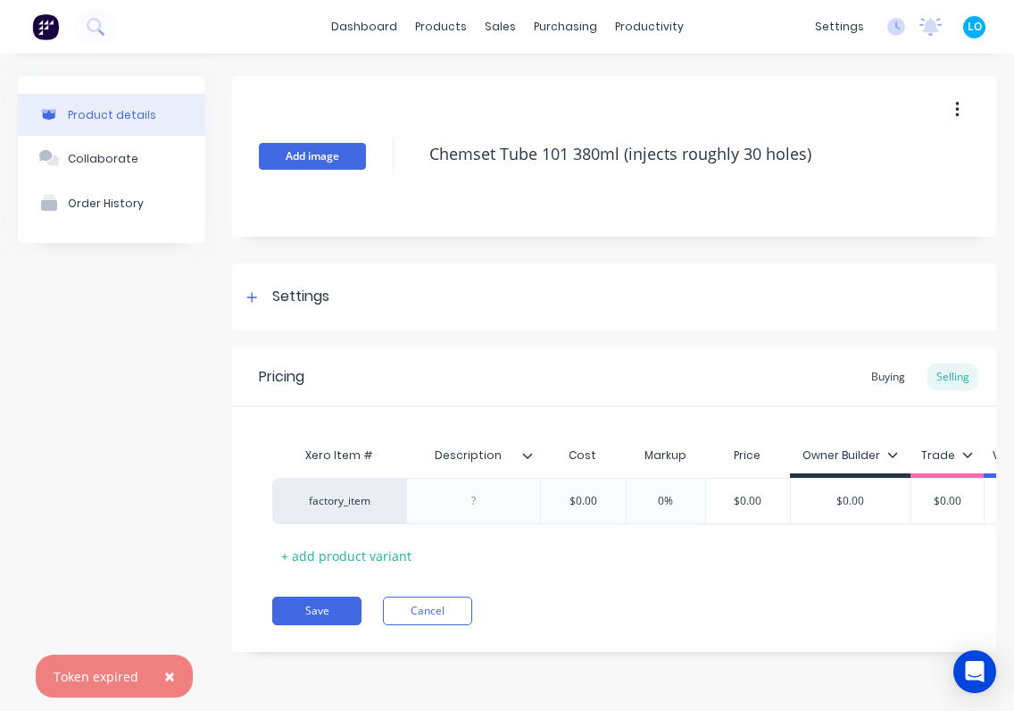
drag, startPoint x: 385, startPoint y: 144, endPoint x: 302, endPoint y: 144, distance: 83.0
click at [302, 144] on div "Add image Chemset Tube 101 380ml (injects roughly 30 holes)" at bounding box center [614, 156] width 764 height 161
click at [482, 495] on div at bounding box center [473, 501] width 134 height 46
click at [487, 495] on div at bounding box center [473, 500] width 89 height 23
paste div
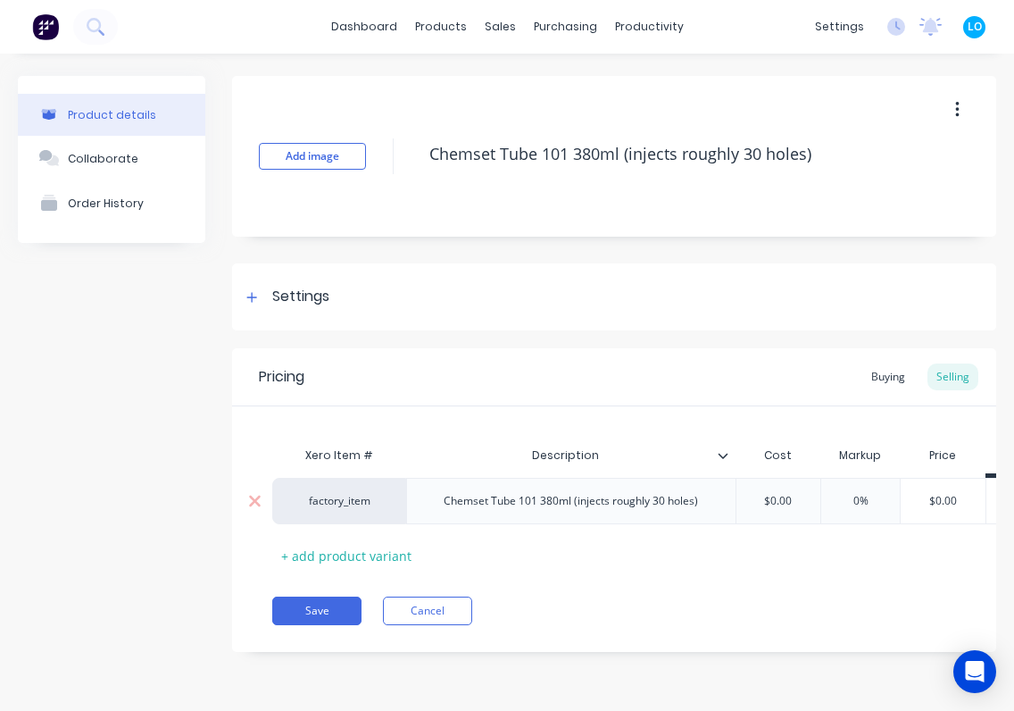
click at [521, 492] on div "Chemset Tube 101 380ml (injects roughly 30 holes)" at bounding box center [570, 500] width 283 height 23
click at [545, 495] on div "Chemset Tube 101 380ml (injects roughly 30 holes)" at bounding box center [570, 500] width 283 height 23
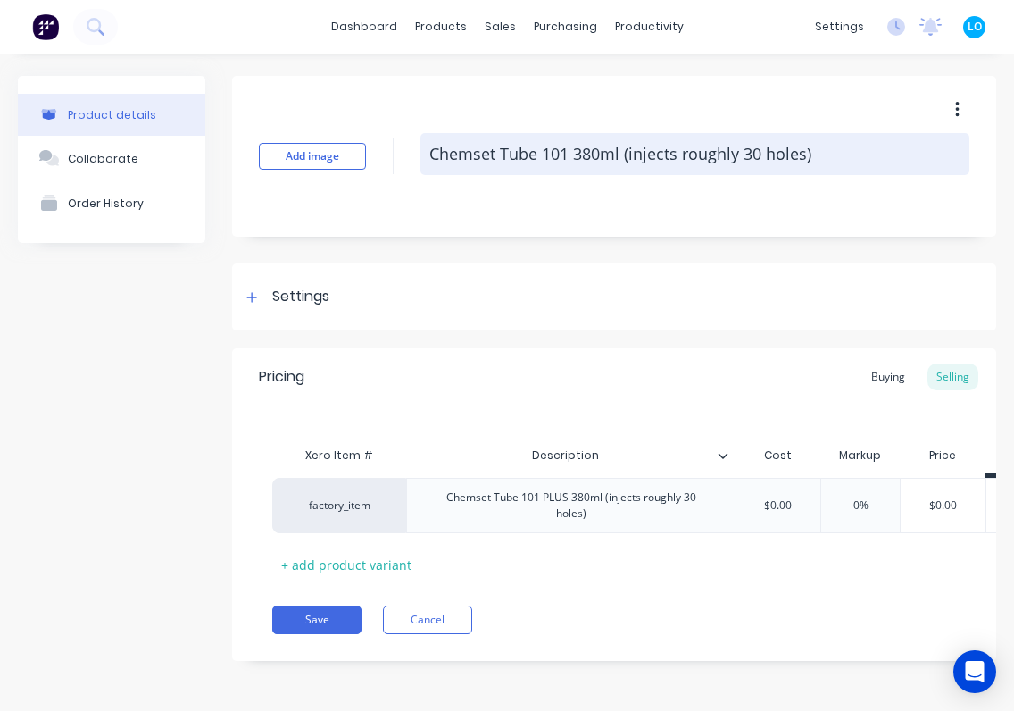
click at [599, 134] on textarea "Chemset Tube 101 380ml (injects roughly 30 holes)" at bounding box center [694, 154] width 549 height 42
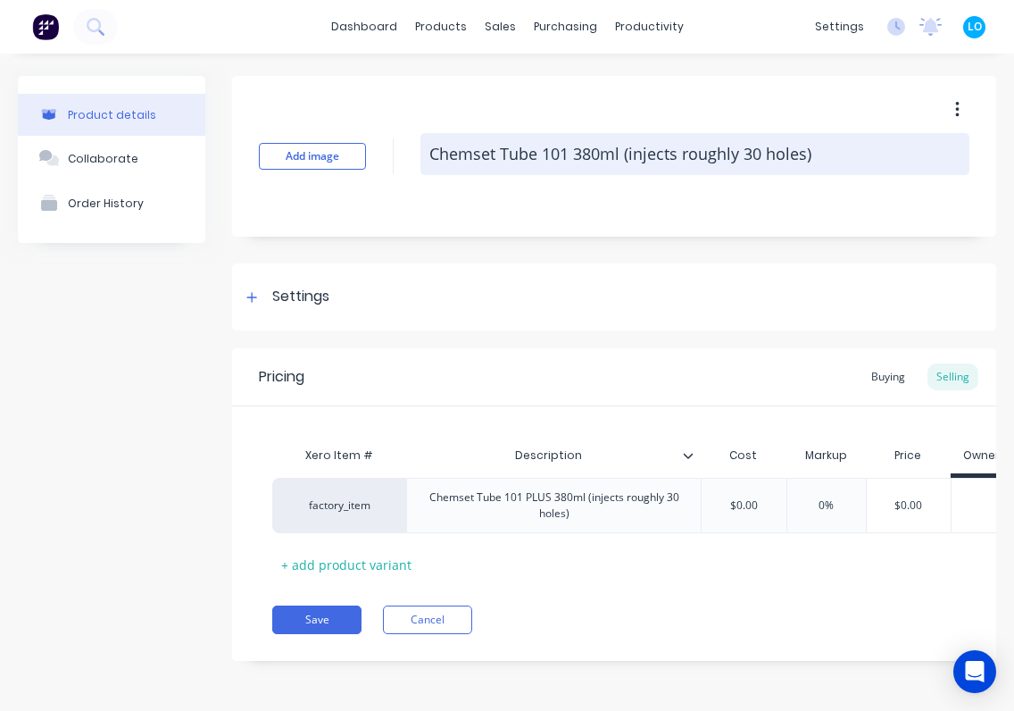
click at [599, 147] on textarea "Chemset Tube 101 380ml (injects roughly 30 holes)" at bounding box center [694, 154] width 549 height 42
drag, startPoint x: 889, startPoint y: 149, endPoint x: 565, endPoint y: 151, distance: 324.0
click at [565, 151] on textarea "Chemset Tube 101 380ml (injects roughly 30 holes)" at bounding box center [694, 154] width 549 height 42
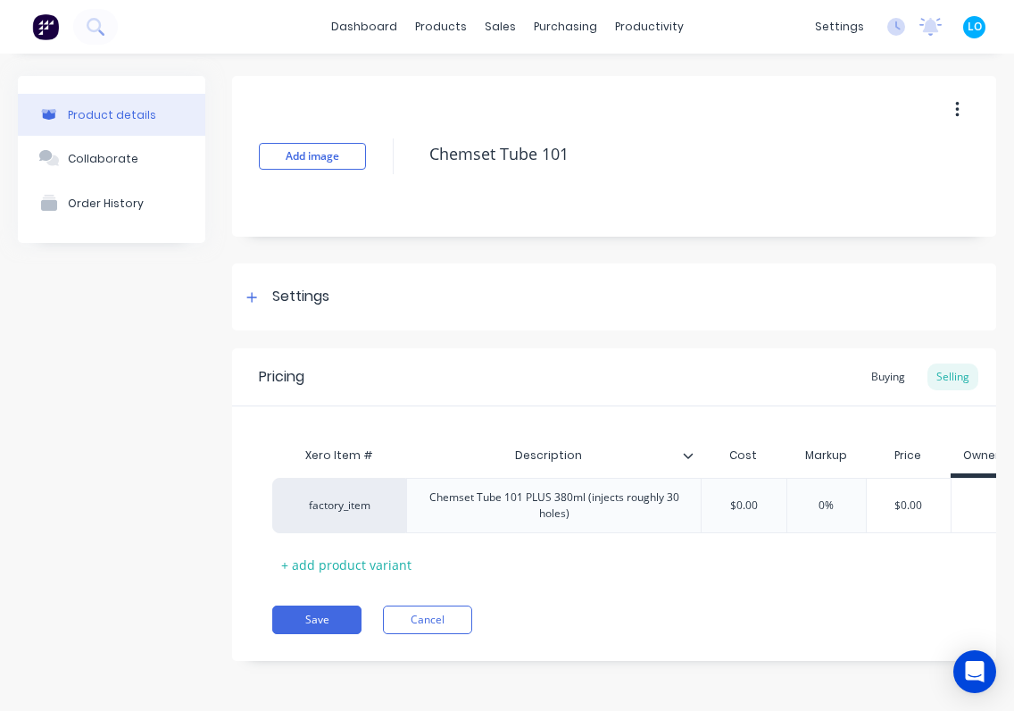
type textarea "Chemset Tube 101"
click at [309, 139] on div "Add image Chemset Tube 101" at bounding box center [614, 156] width 764 height 161
click at [314, 156] on button "Add image" at bounding box center [312, 156] width 107 height 27
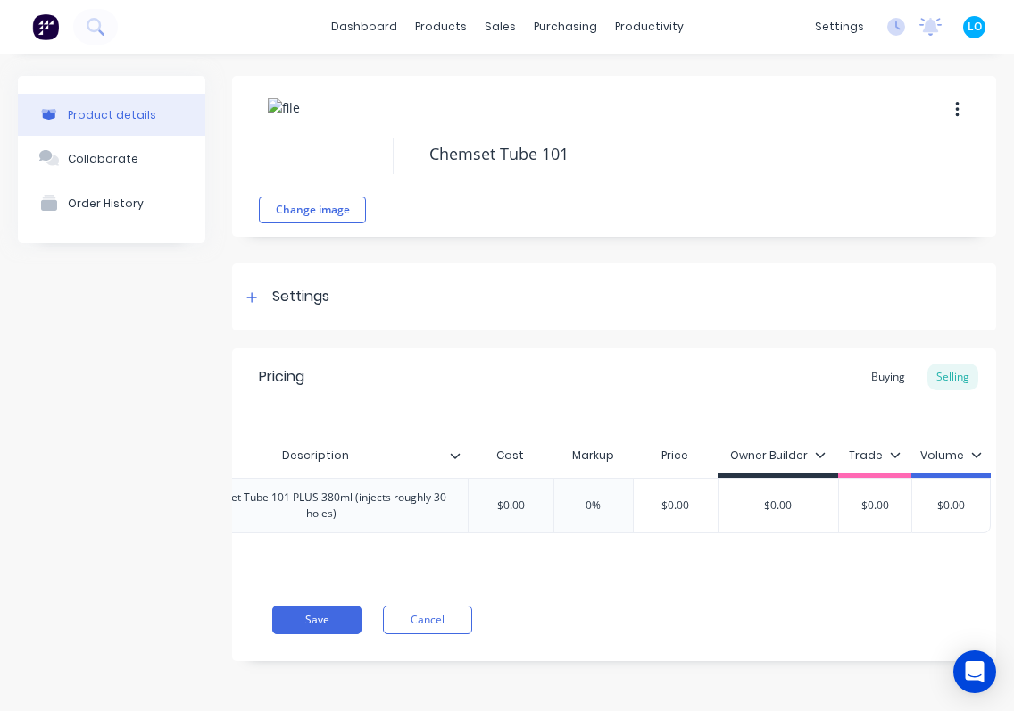
scroll to position [0, 246]
click at [507, 495] on input "$0.00" at bounding box center [510, 505] width 89 height 16
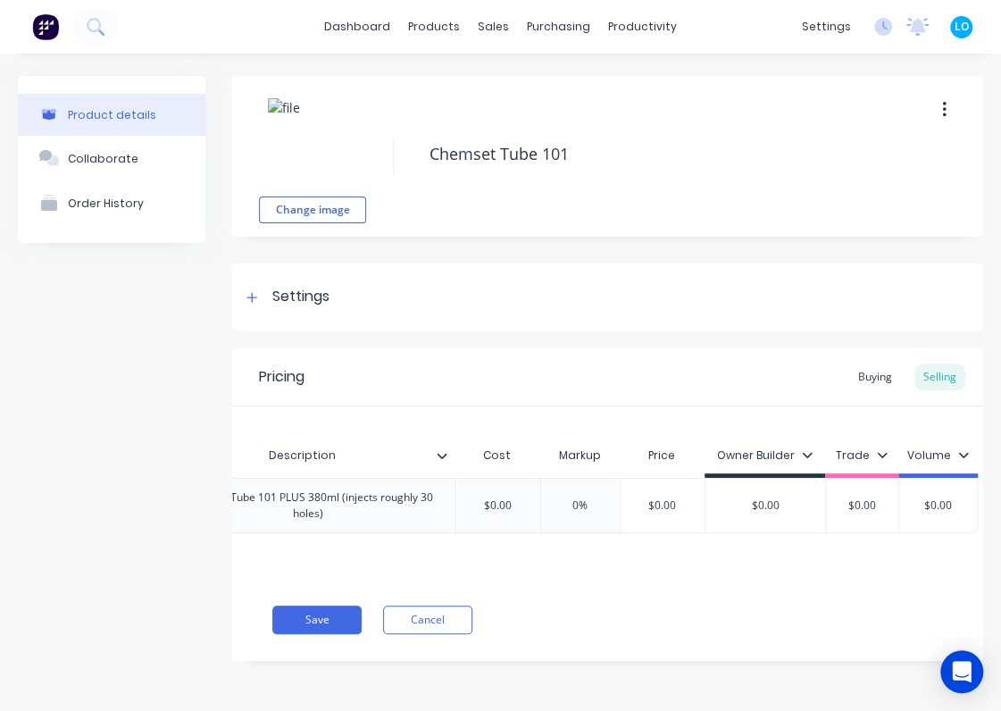
click at [507, 495] on input "$0.00" at bounding box center [497, 505] width 89 height 16
click at [502, 495] on input "$0.00" at bounding box center [497, 505] width 89 height 16
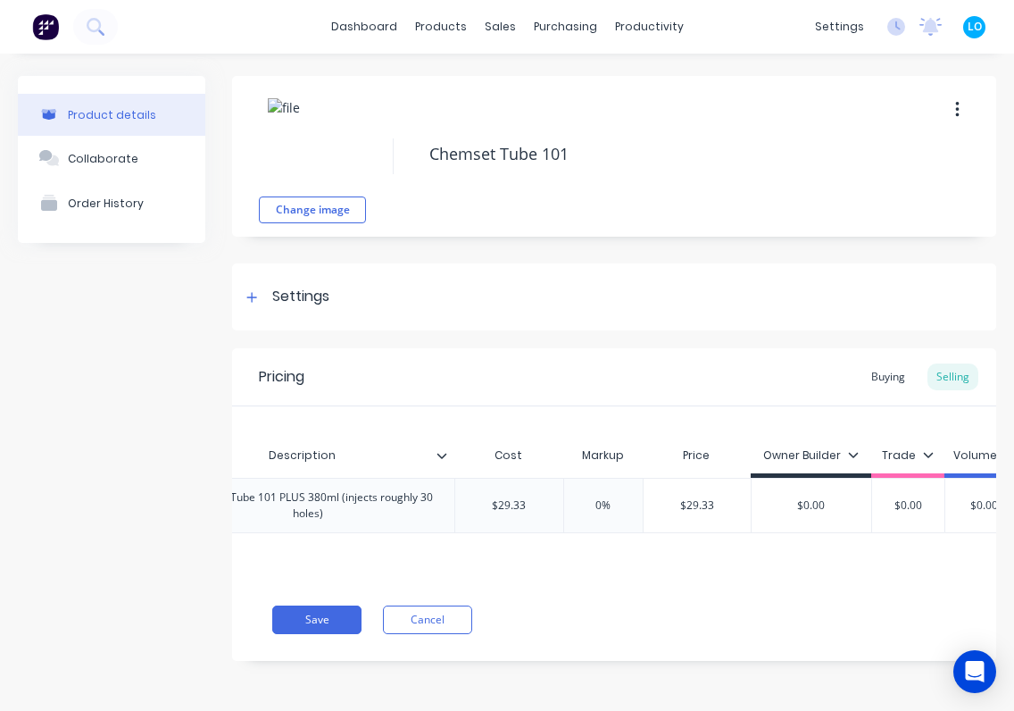
type input "$29.33"
type input "0"
type input "55"
type input "$45.4615"
type input "$45.47"
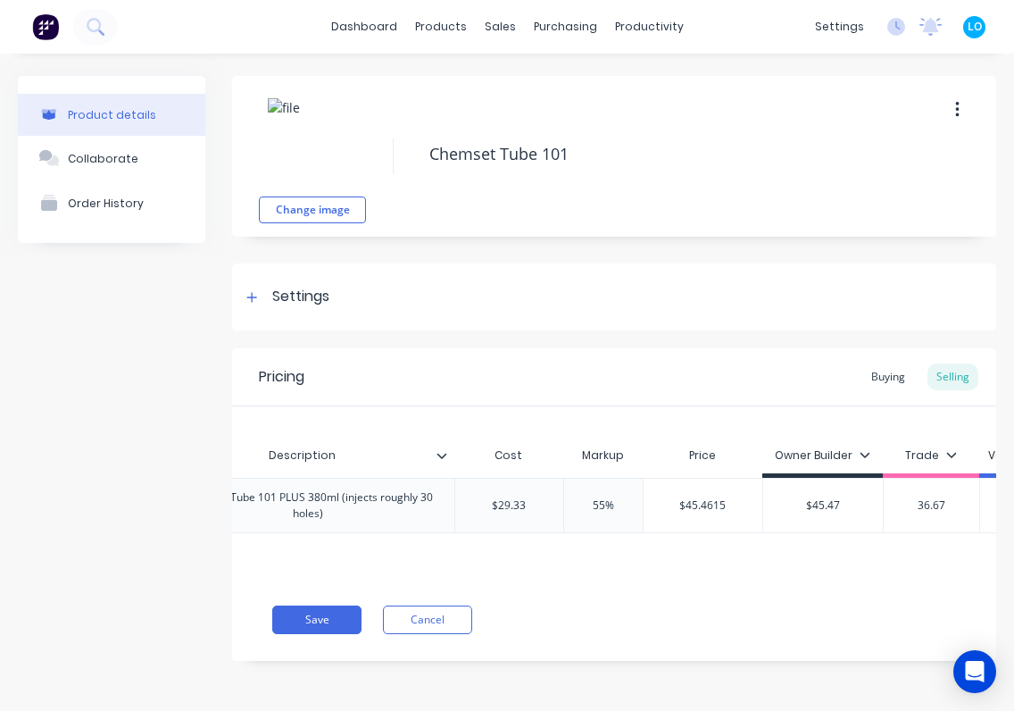
type input "36.67"
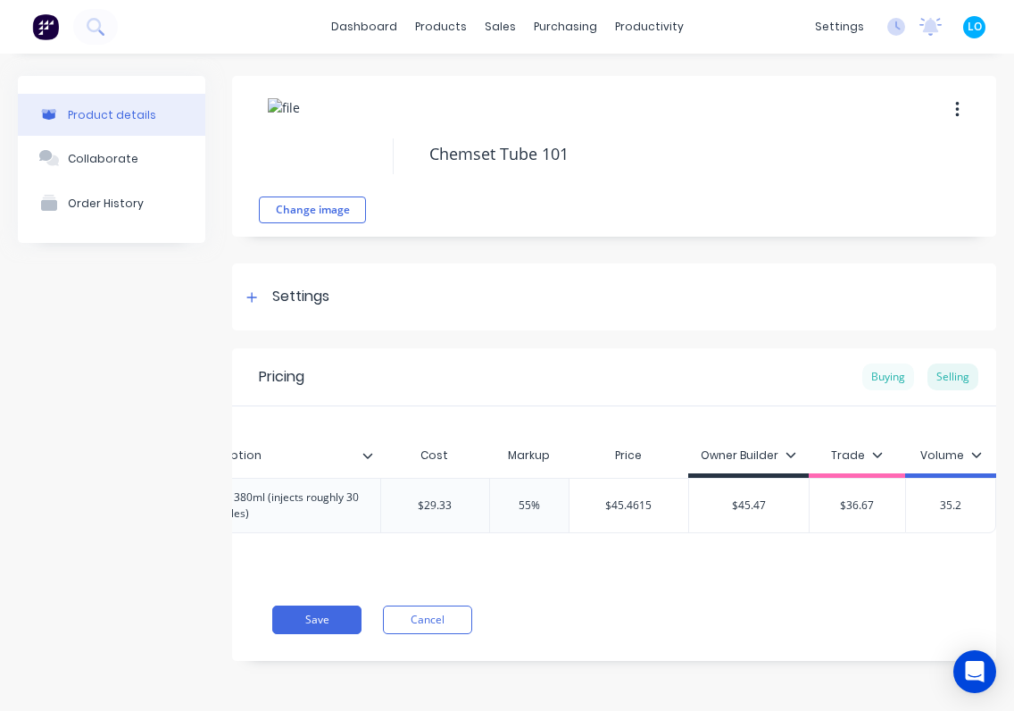
type input "35.2"
click at [599, 367] on div "Buying" at bounding box center [888, 376] width 52 height 27
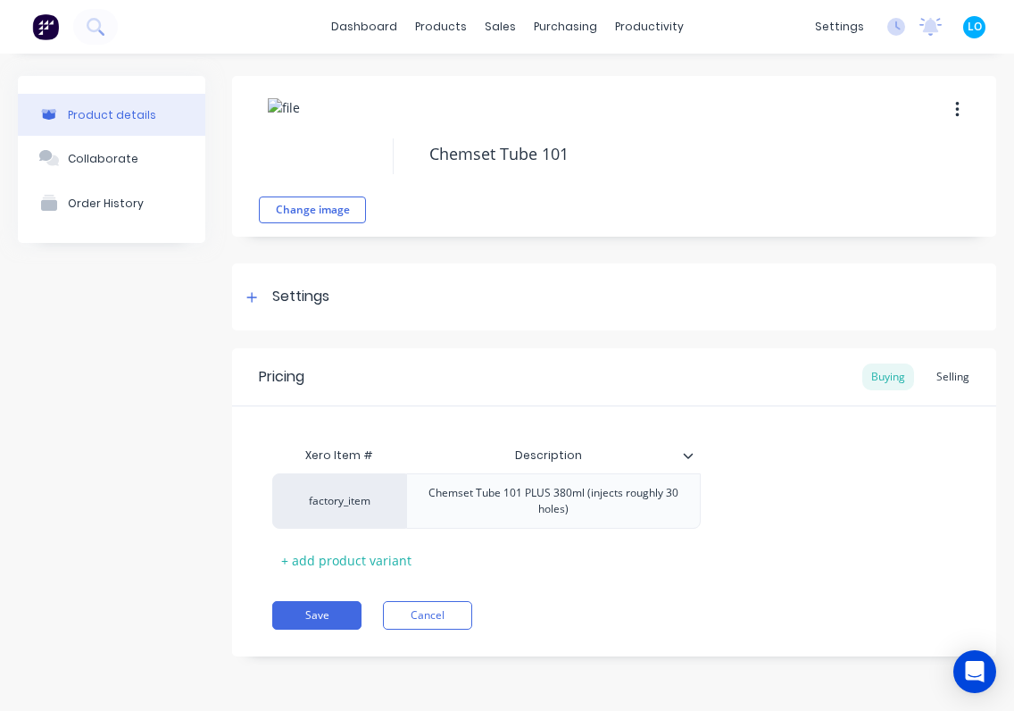
scroll to position [0, 0]
click at [599, 487] on div "factory_item Chemset Tube 101 PLUS 380ml (injects roughly 30 holes)" at bounding box center [614, 500] width 684 height 55
click at [292, 295] on div "Settings" at bounding box center [300, 297] width 57 height 22
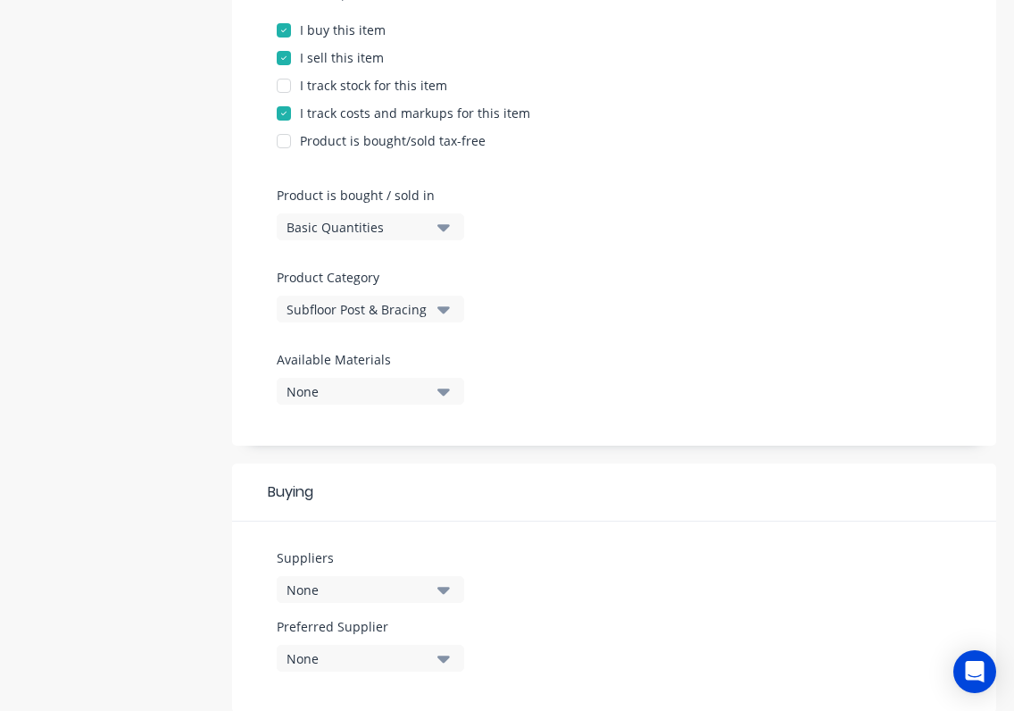
scroll to position [446, 0]
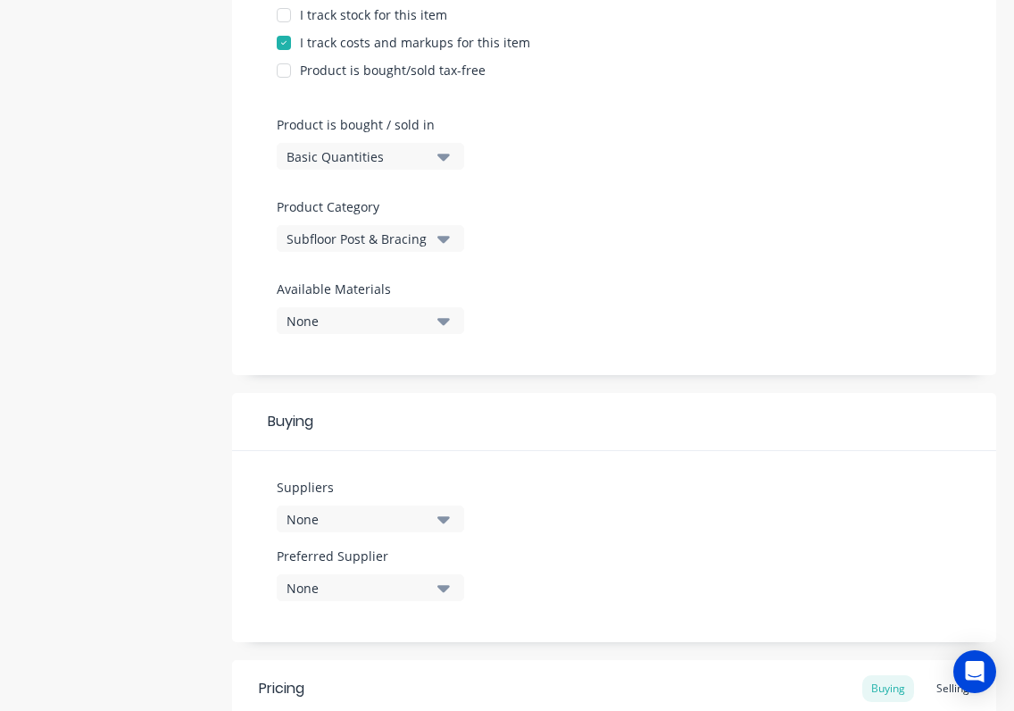
click at [377, 495] on button "None" at bounding box center [370, 518] width 187 height 27
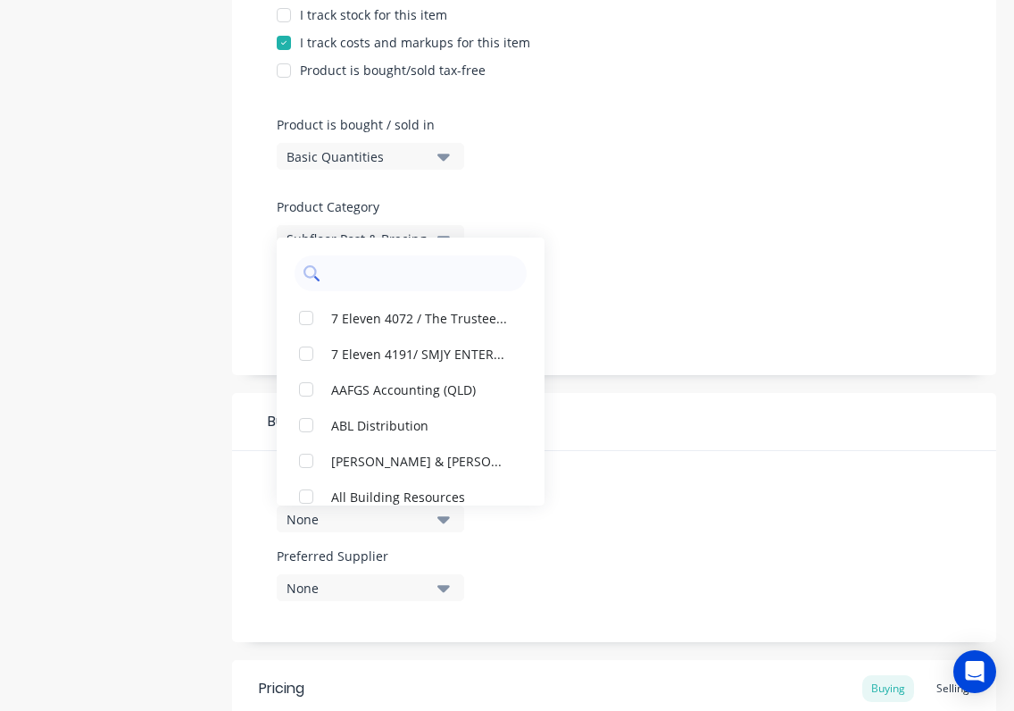
click at [383, 285] on input "text" at bounding box center [423, 273] width 189 height 36
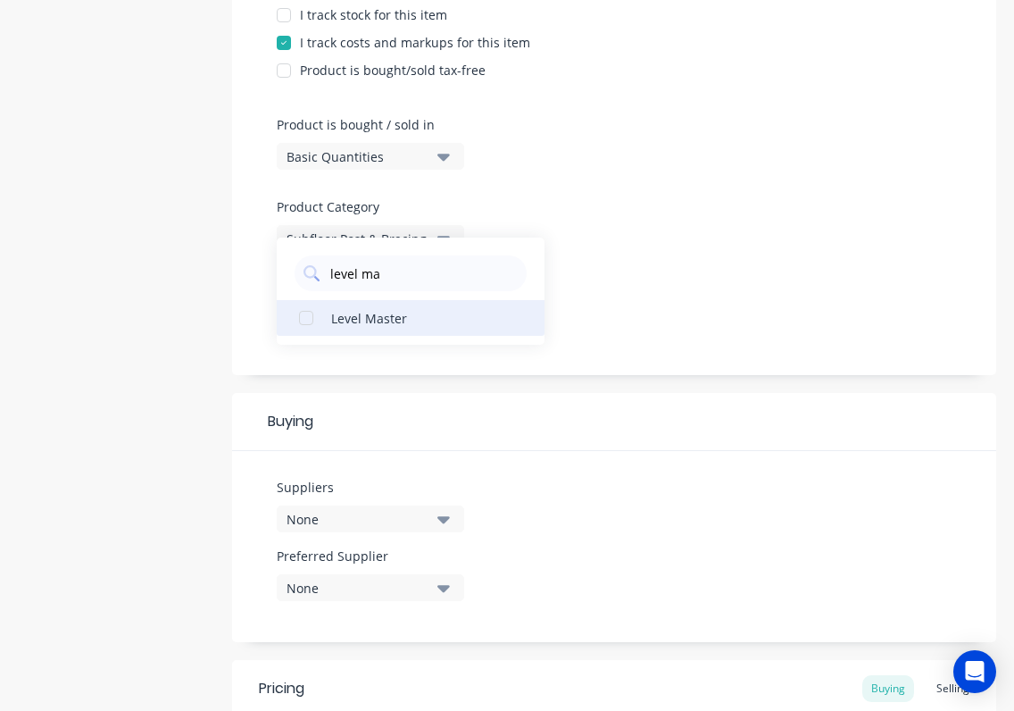
type input "level ma"
click at [355, 326] on div "Level Master" at bounding box center [420, 317] width 179 height 19
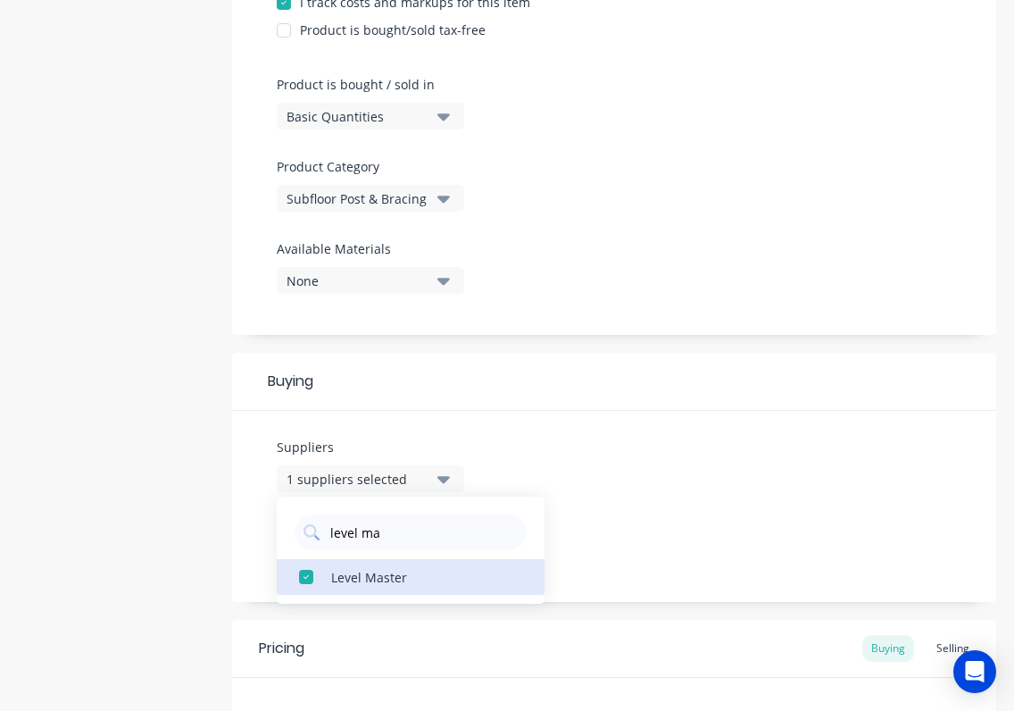
scroll to position [536, 0]
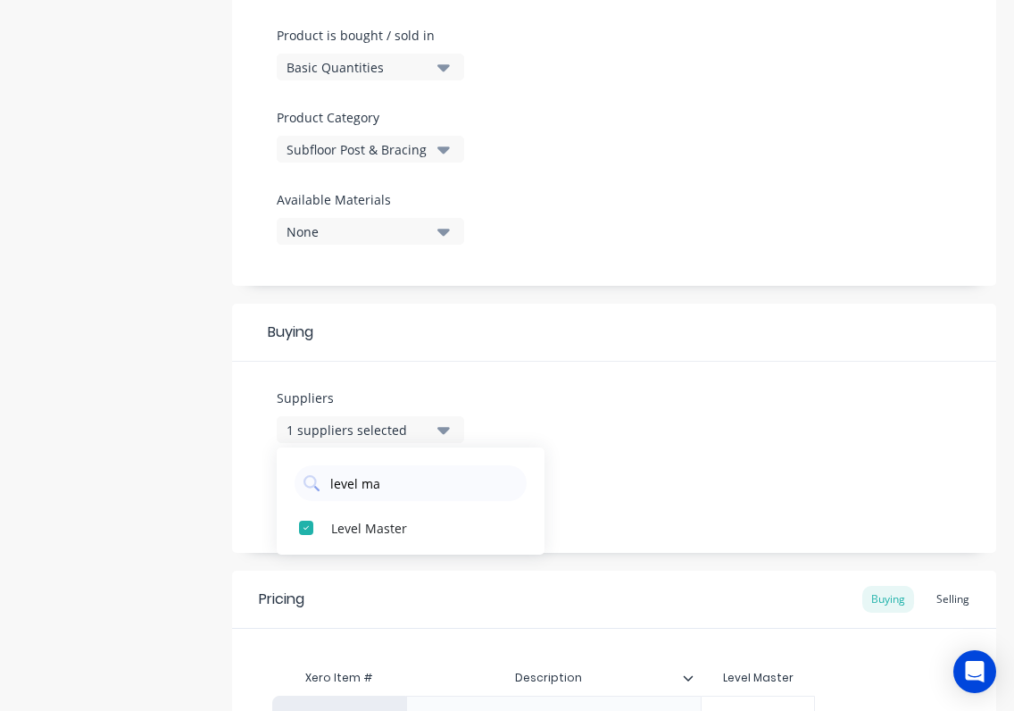
click at [534, 416] on div "Suppliers 1 suppliers selected level ma Level Master Preferred Supplier None" at bounding box center [614, 457] width 764 height 191
click at [359, 495] on div "Preferred Supplier None" at bounding box center [370, 491] width 187 height 69
click at [359, 495] on div "None" at bounding box center [358, 498] width 143 height 19
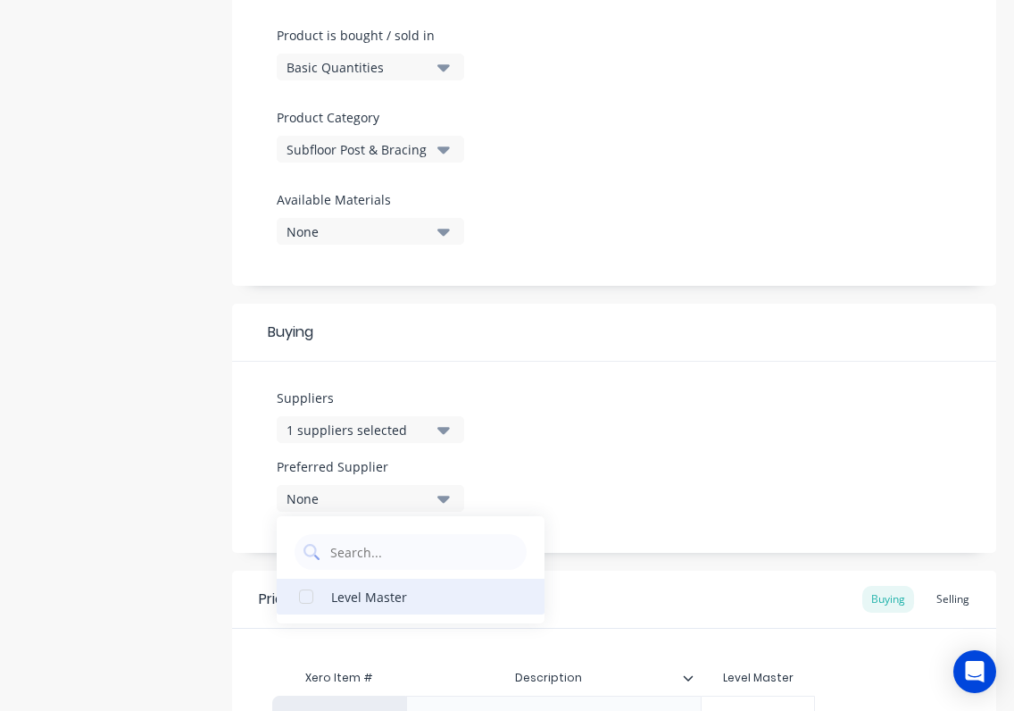
click at [418, 495] on button "Level Master" at bounding box center [411, 596] width 268 height 36
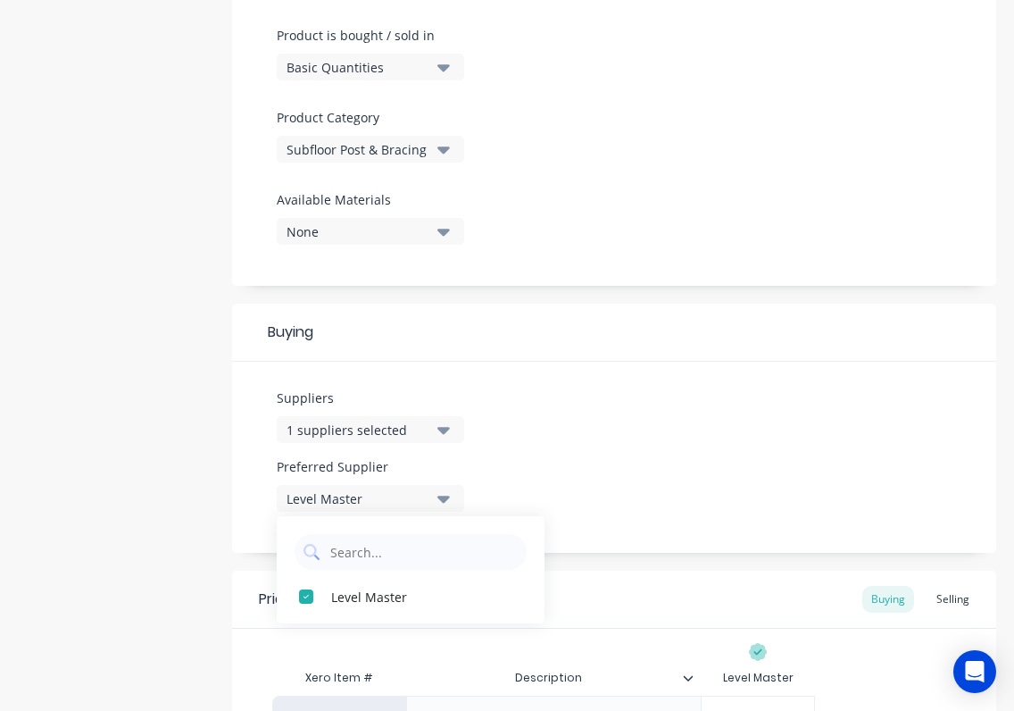
click at [599, 382] on div "Suppliers 1 suppliers selected level ma Preferred Supplier Level Master Level M…" at bounding box center [614, 457] width 764 height 191
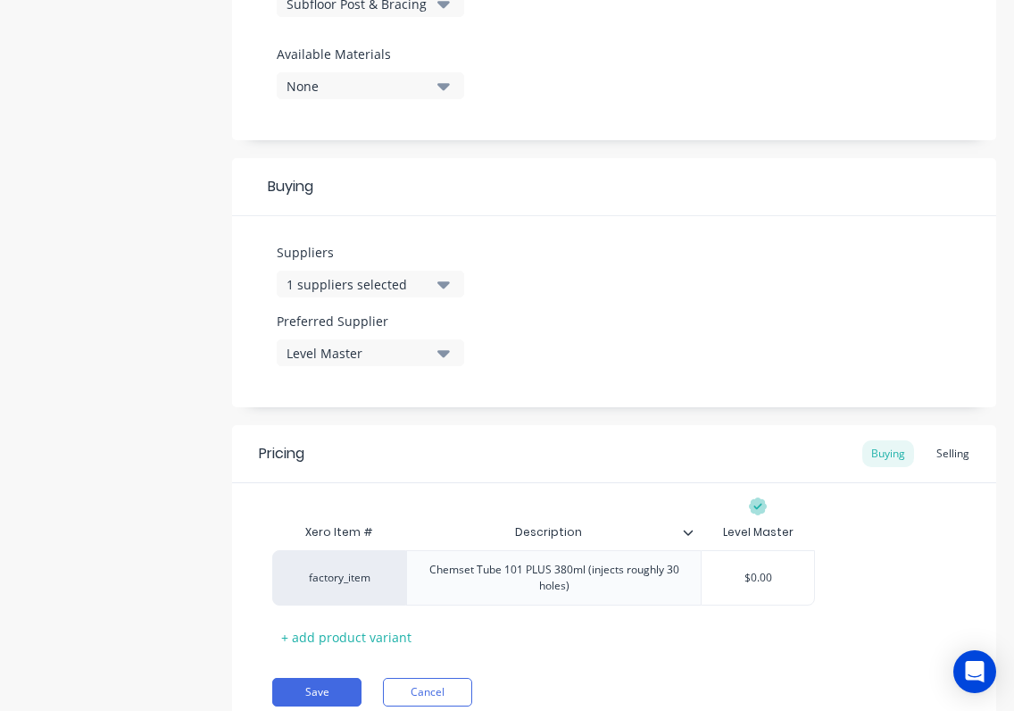
scroll to position [751, 0]
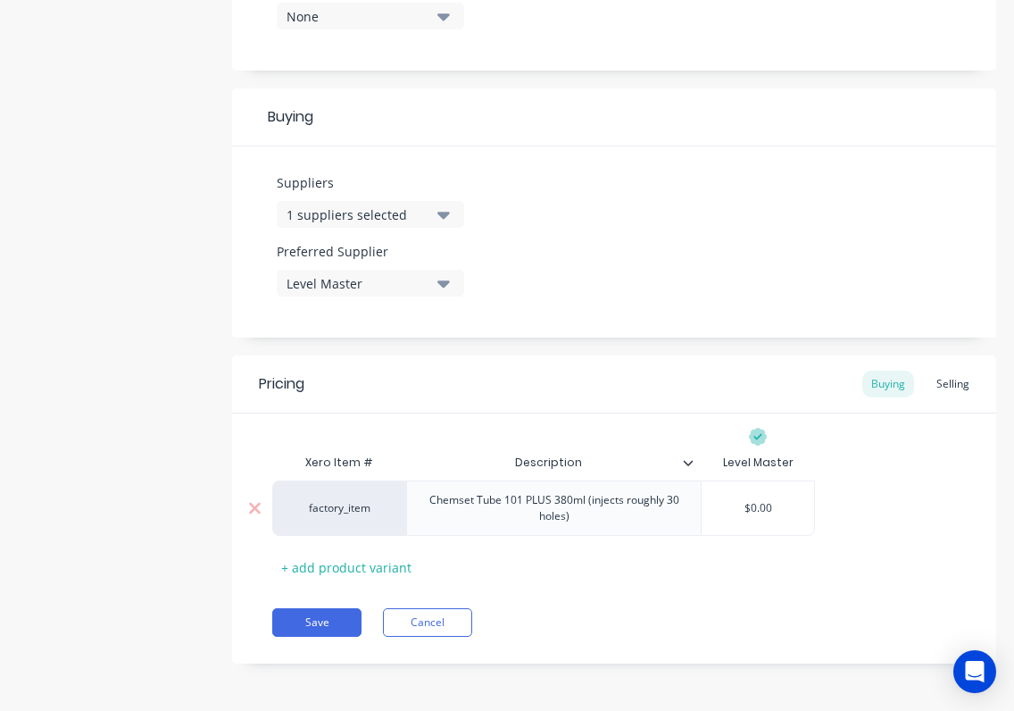
click at [599, 495] on input "$0.00" at bounding box center [758, 508] width 112 height 16
type input "$29.33"
click at [599, 495] on div "Xero Item # Description Level Master factory_item Chemset Tube 101 PLUS 380ml (…" at bounding box center [614, 513] width 684 height 137
click at [308, 495] on button "Save" at bounding box center [316, 622] width 89 height 29
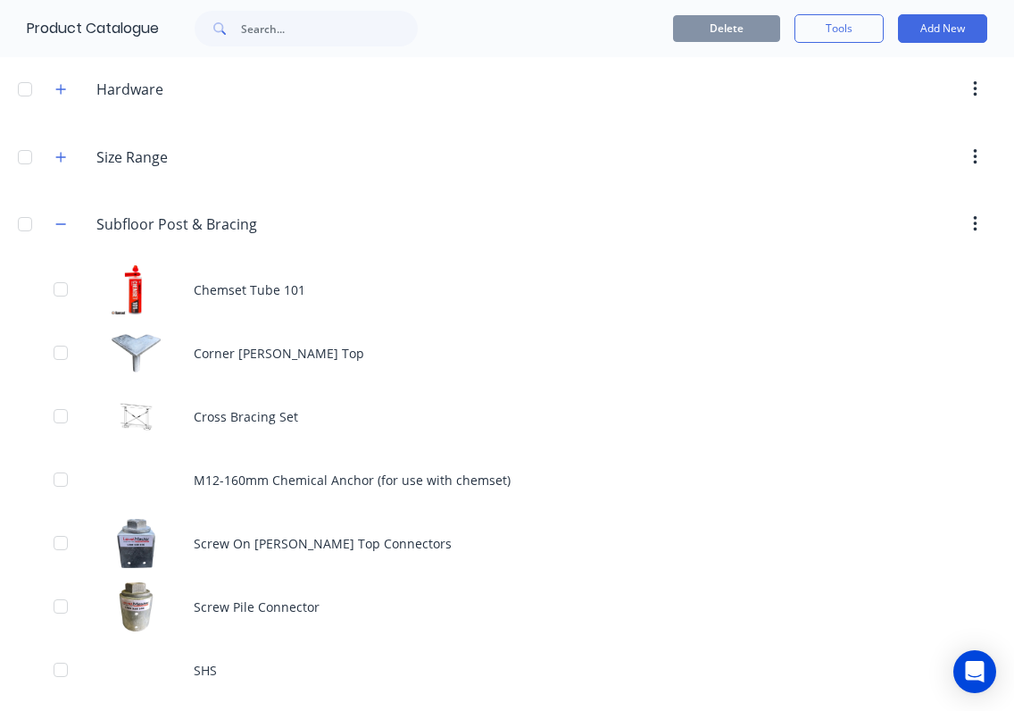
scroll to position [268, 0]
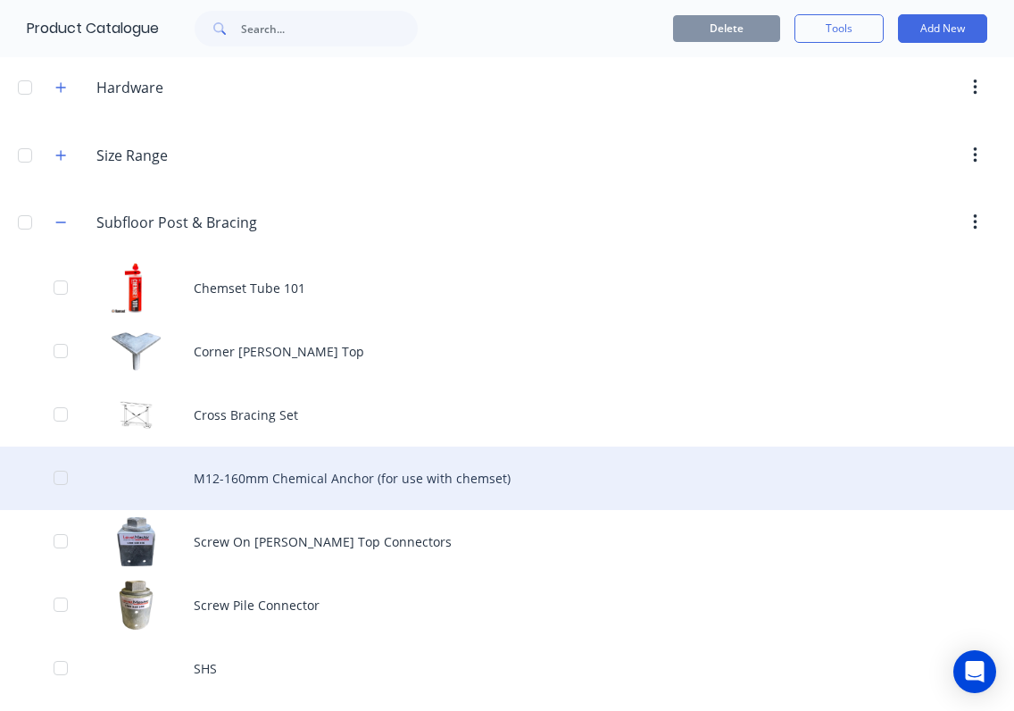
click at [257, 468] on div "M12-160mm Chemical Anchor (for use with chemset)" at bounding box center [507, 477] width 1014 height 63
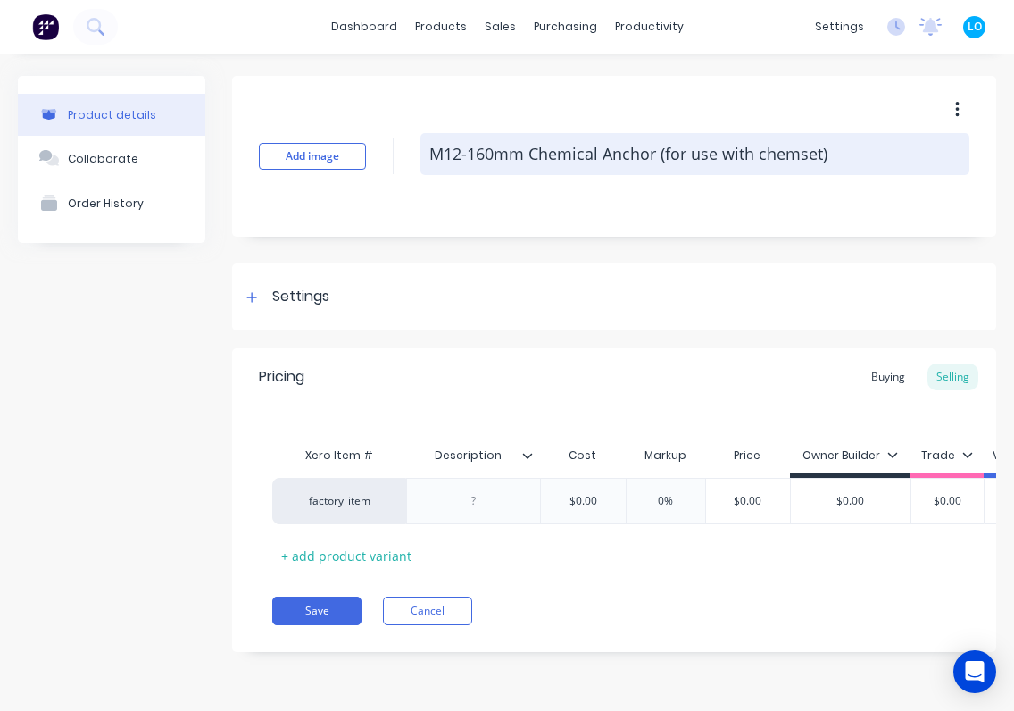
click at [599, 146] on textarea "M12-160mm Chemical Anchor (for use with chemset)" at bounding box center [694, 154] width 549 height 42
drag, startPoint x: 848, startPoint y: 159, endPoint x: 655, endPoint y: 166, distance: 193.0
click at [599, 166] on textarea "M12-160mm Chemical Anchor (for use with chemset)" at bounding box center [694, 154] width 549 height 42
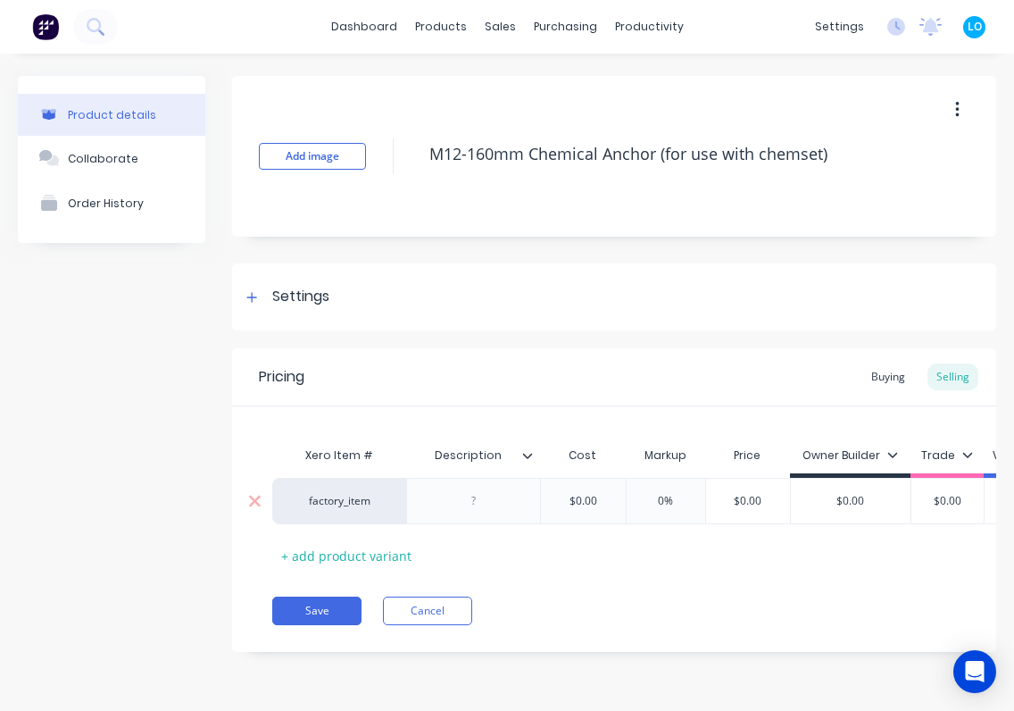
click at [478, 489] on div at bounding box center [473, 500] width 89 height 23
paste div
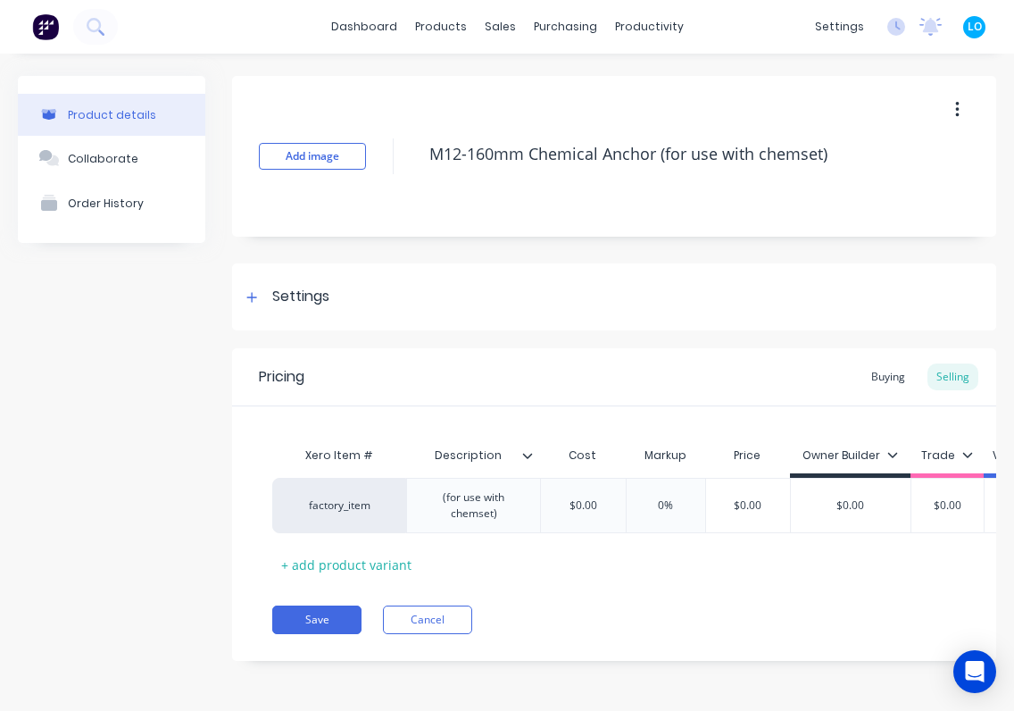
click at [525, 460] on icon at bounding box center [527, 455] width 11 height 11
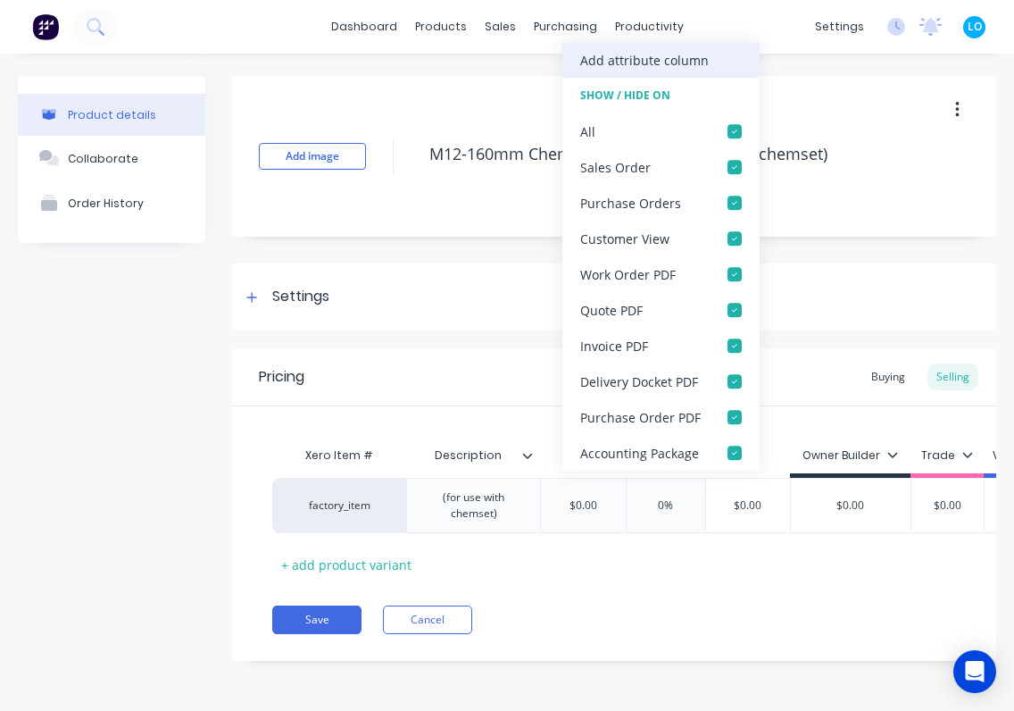
click at [599, 60] on div "Add attribute column" at bounding box center [644, 60] width 129 height 19
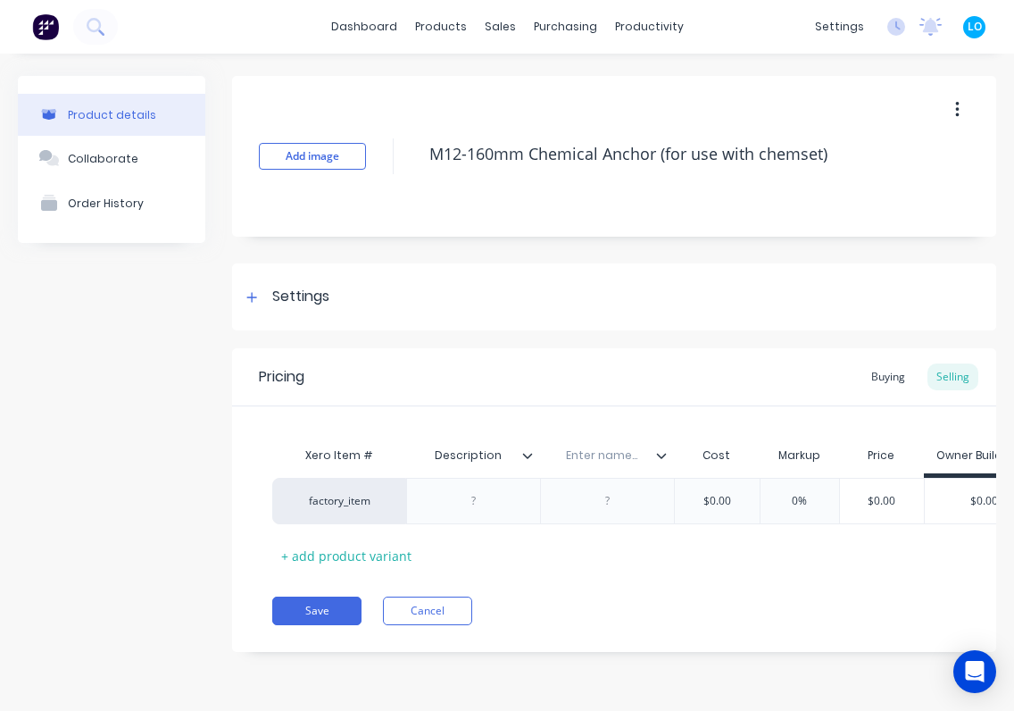
drag, startPoint x: 604, startPoint y: 453, endPoint x: 556, endPoint y: 458, distance: 48.5
click at [599, 453] on input "text" at bounding box center [601, 455] width 123 height 16
type input "c"
type input "Code"
click at [578, 495] on div at bounding box center [607, 500] width 89 height 23
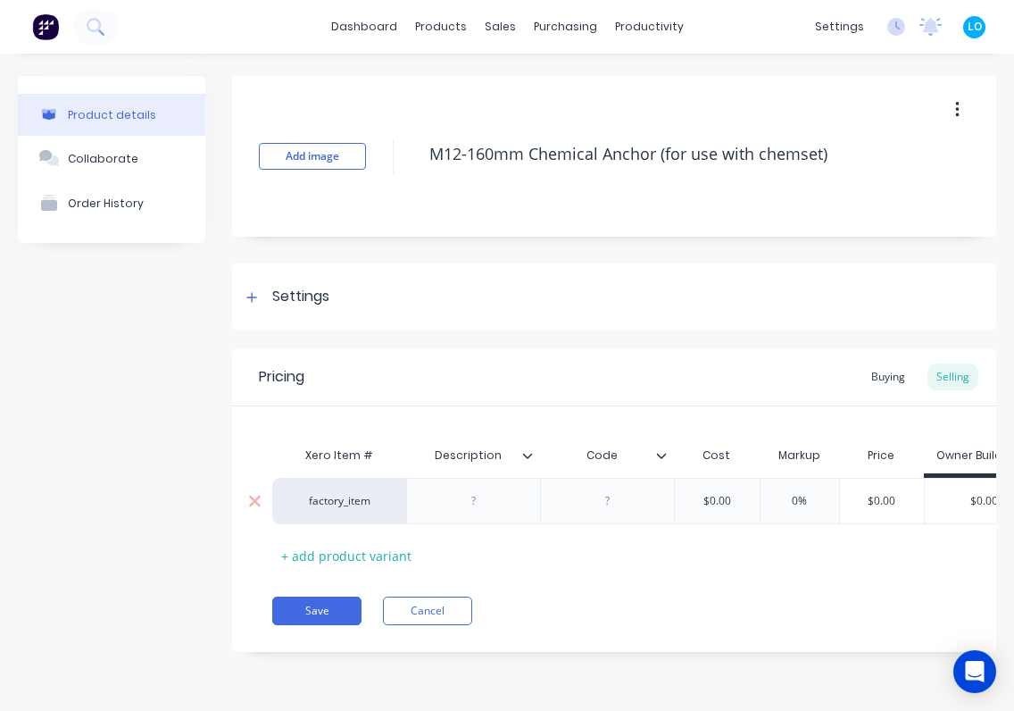
paste div
click at [512, 495] on div at bounding box center [473, 500] width 89 height 23
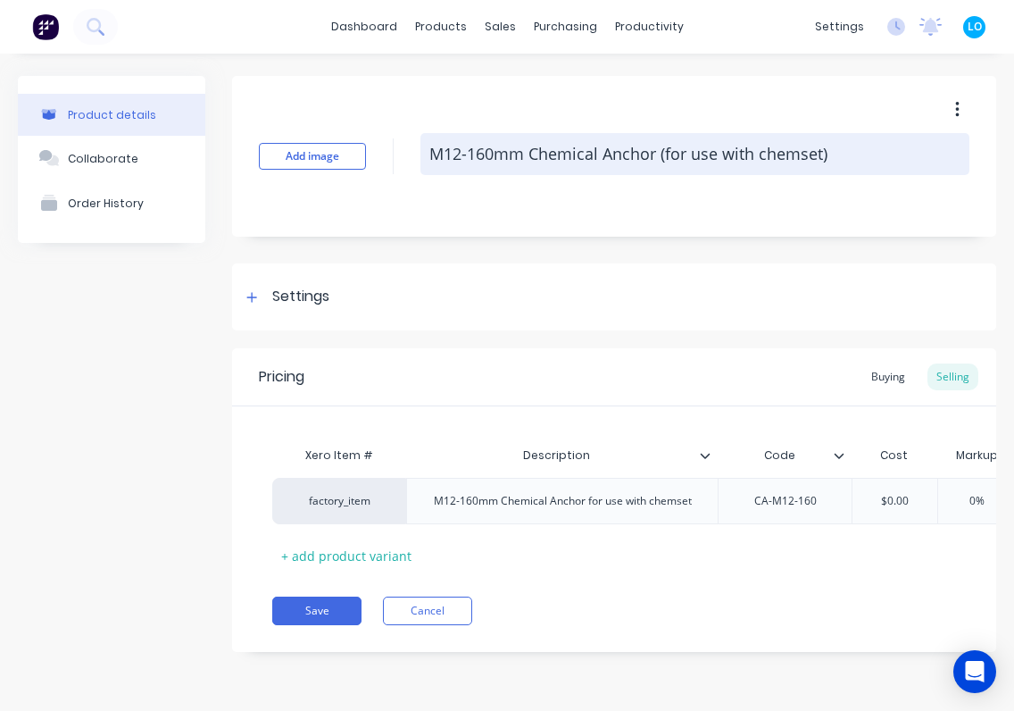
drag, startPoint x: 867, startPoint y: 154, endPoint x: 658, endPoint y: 163, distance: 209.1
click at [599, 163] on textarea "M12-160mm Chemical Anchor (for use with chemset)" at bounding box center [694, 154] width 549 height 42
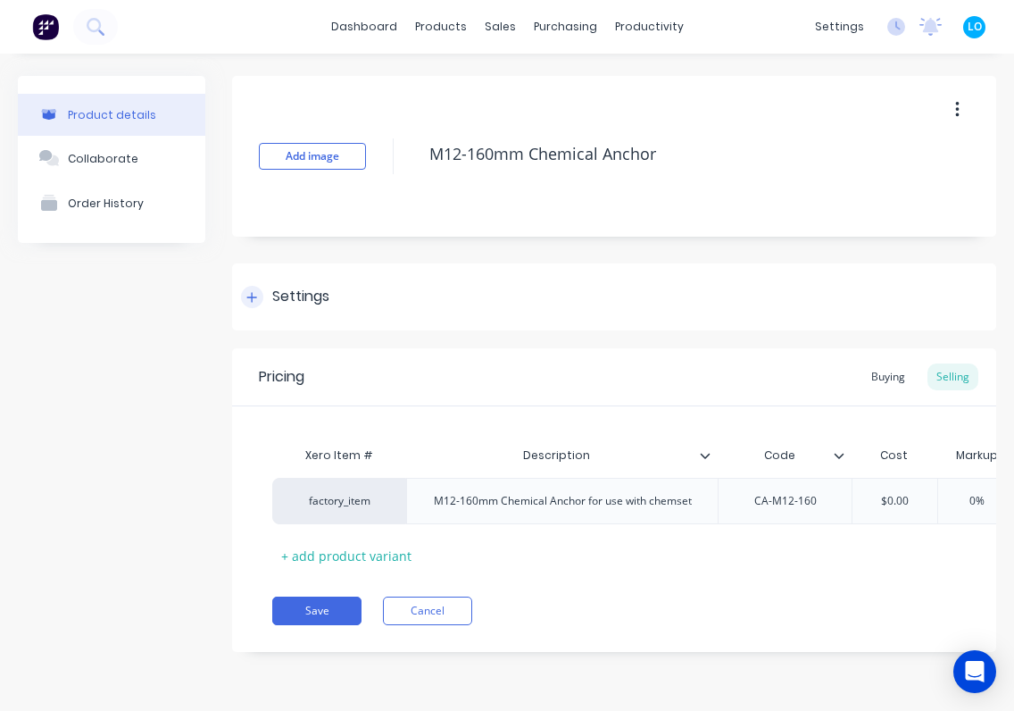
type textarea "M12-160mm Chemical Anchor"
click at [599, 266] on div "Settings" at bounding box center [614, 296] width 764 height 67
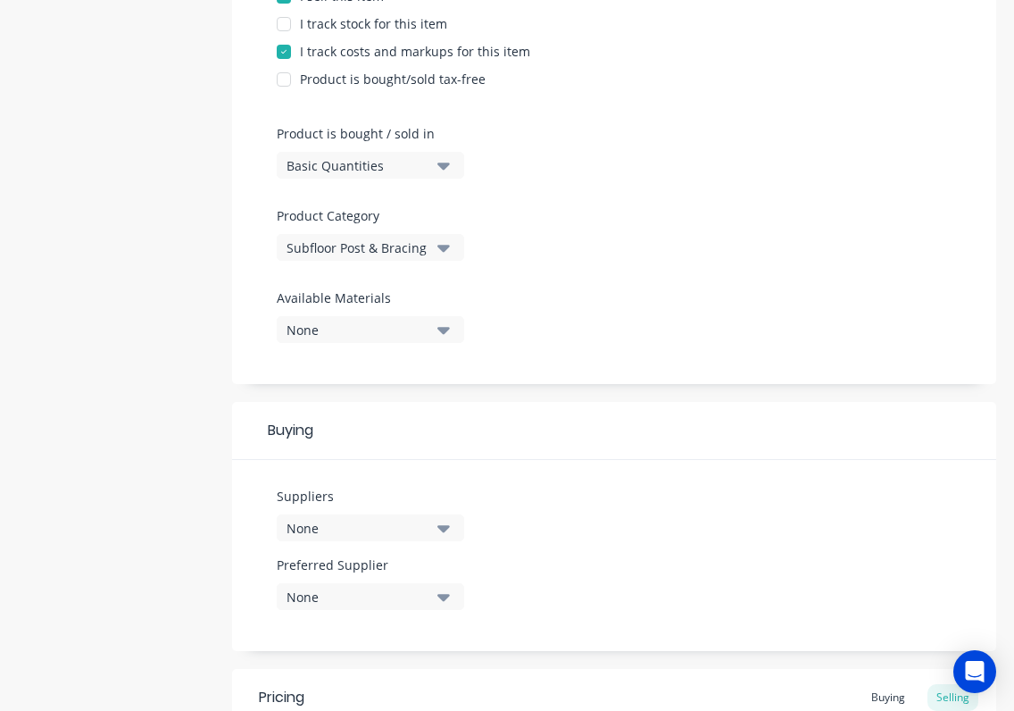
scroll to position [446, 0]
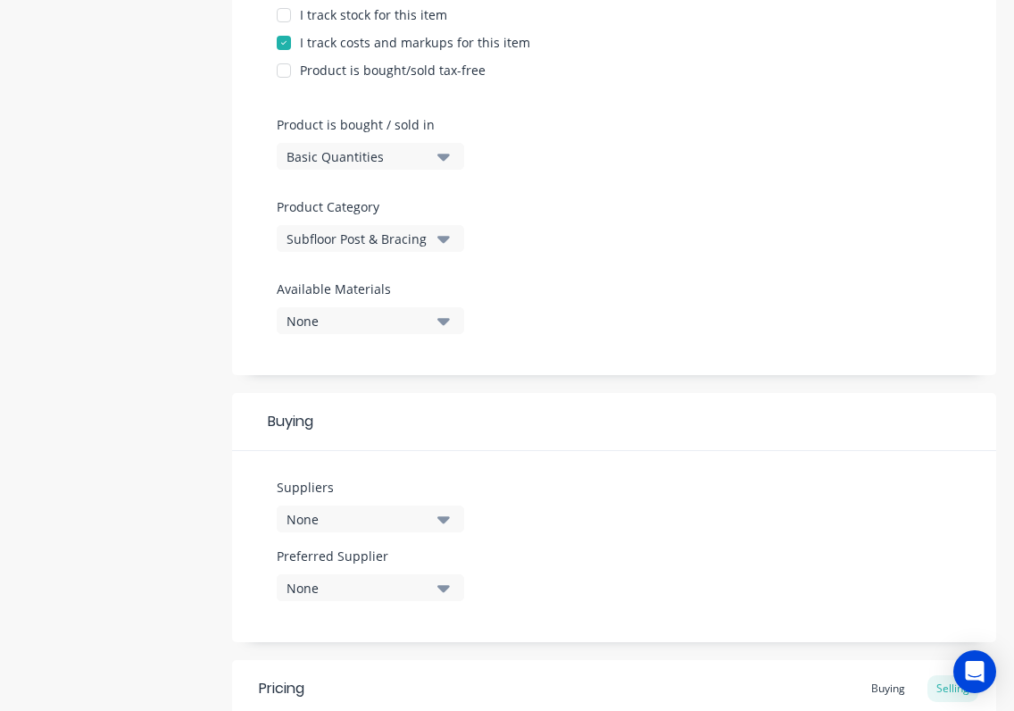
click at [341, 495] on div "None" at bounding box center [358, 519] width 143 height 19
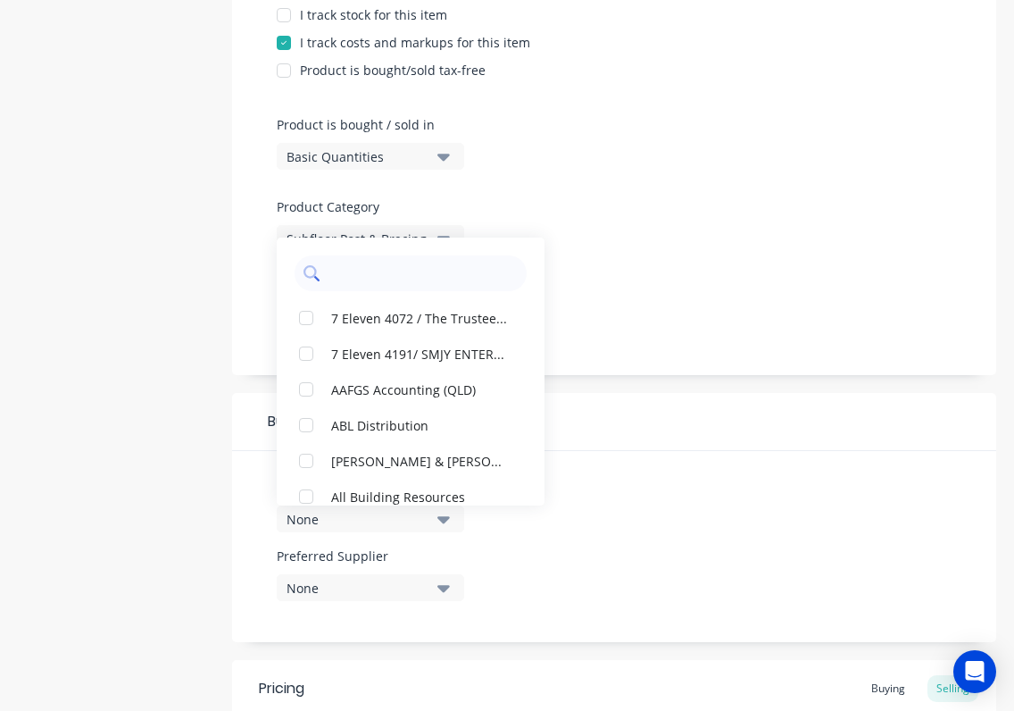
click at [383, 267] on input "text" at bounding box center [423, 273] width 189 height 36
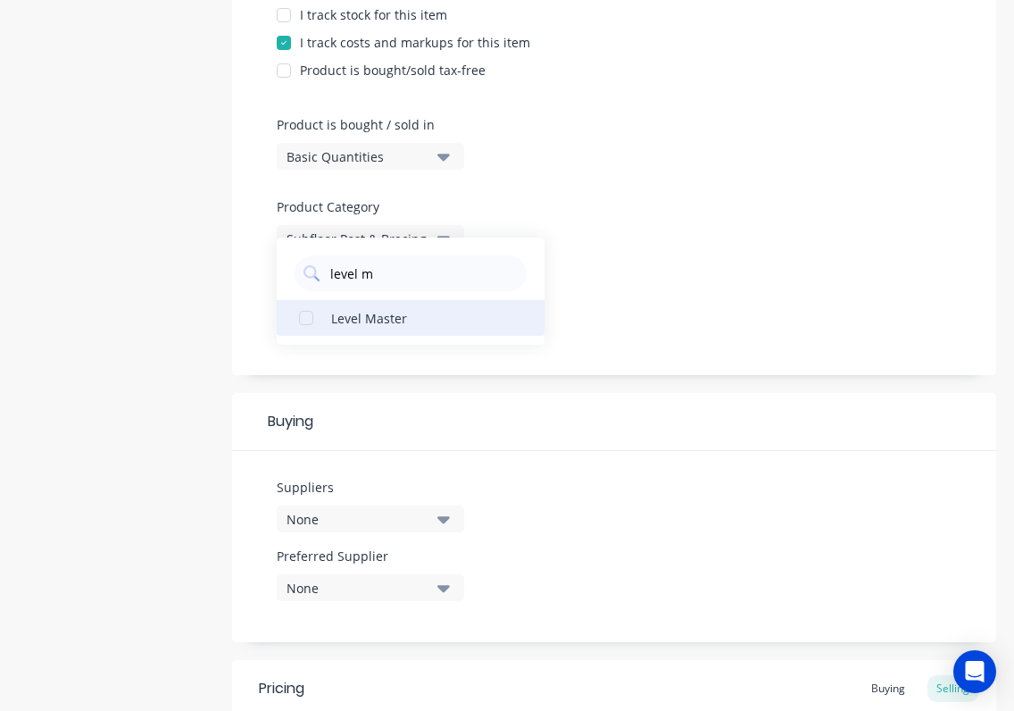
click at [320, 317] on div "button" at bounding box center [306, 318] width 36 height 36
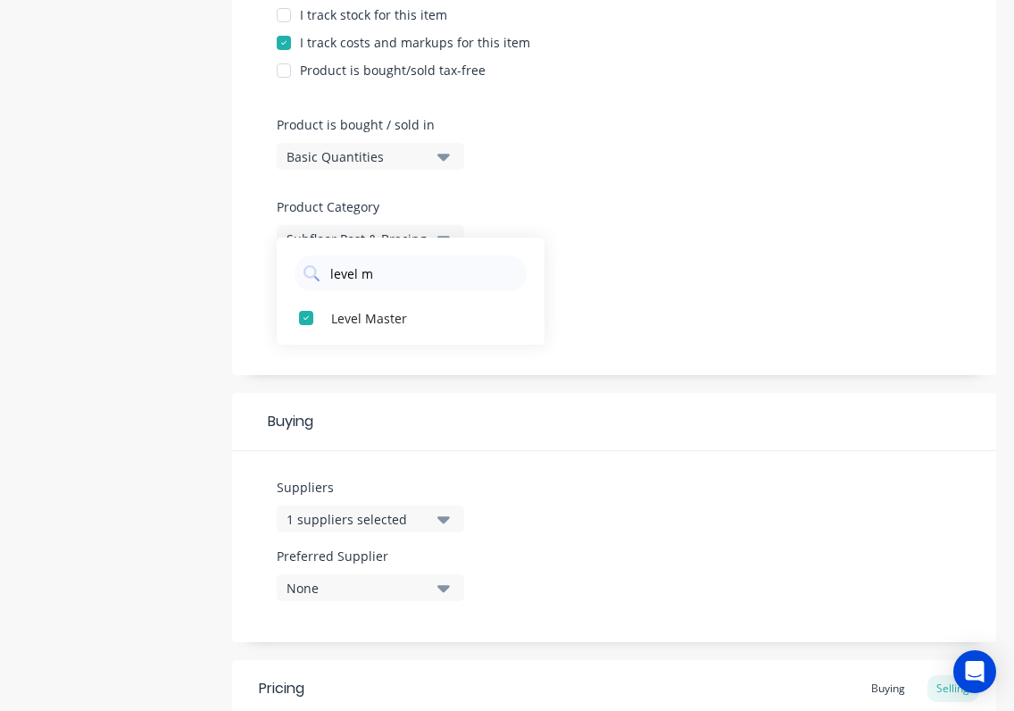
type input "level m"
click at [505, 441] on div "Buying" at bounding box center [614, 422] width 764 height 58
click at [342, 495] on div "None" at bounding box center [358, 587] width 143 height 19
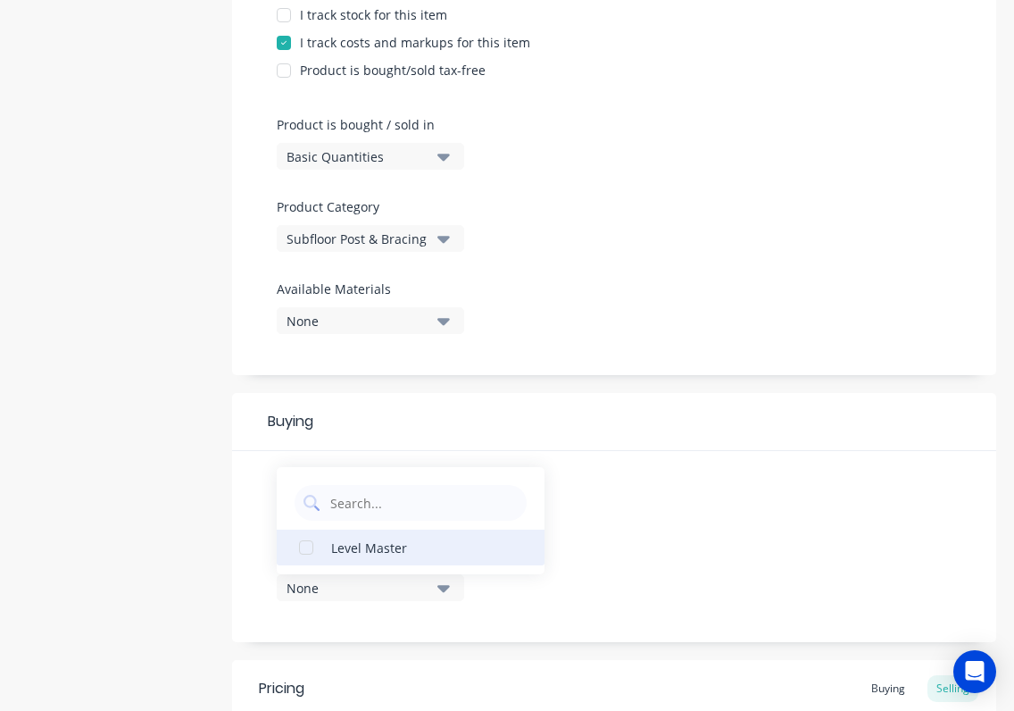
click at [374, 495] on button "Level Master" at bounding box center [411, 547] width 268 height 36
click at [599, 495] on div "Suppliers 1 suppliers selected level m Preferred Supplier Level Master Level Ma…" at bounding box center [614, 546] width 764 height 191
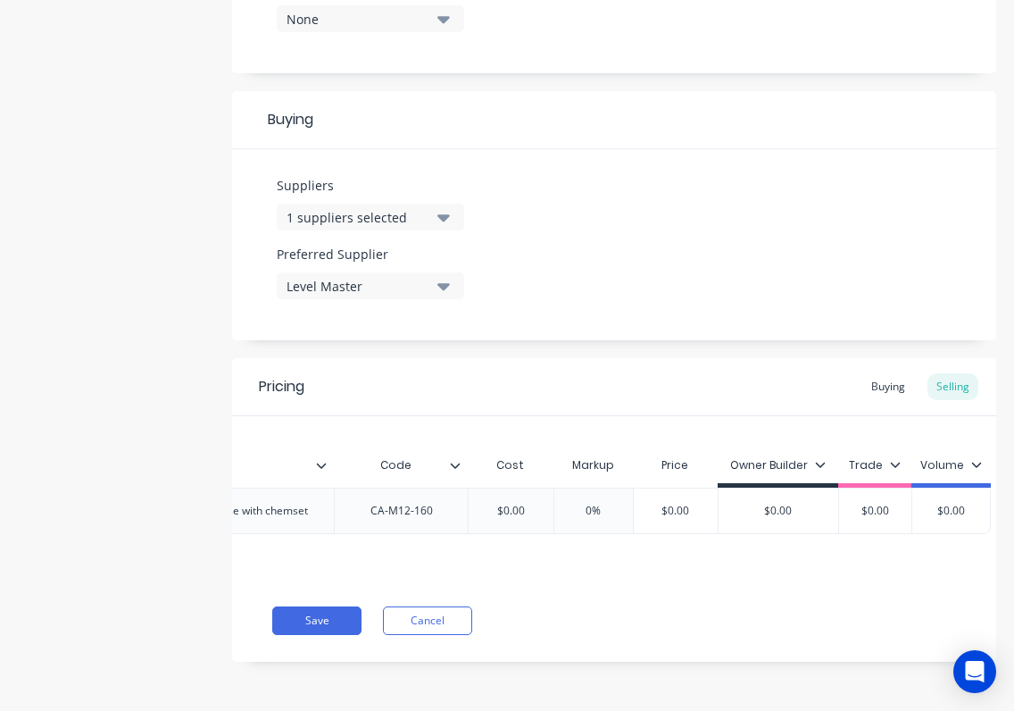
scroll to position [0, 396]
click at [501, 495] on input "$0.00" at bounding box center [510, 511] width 89 height 16
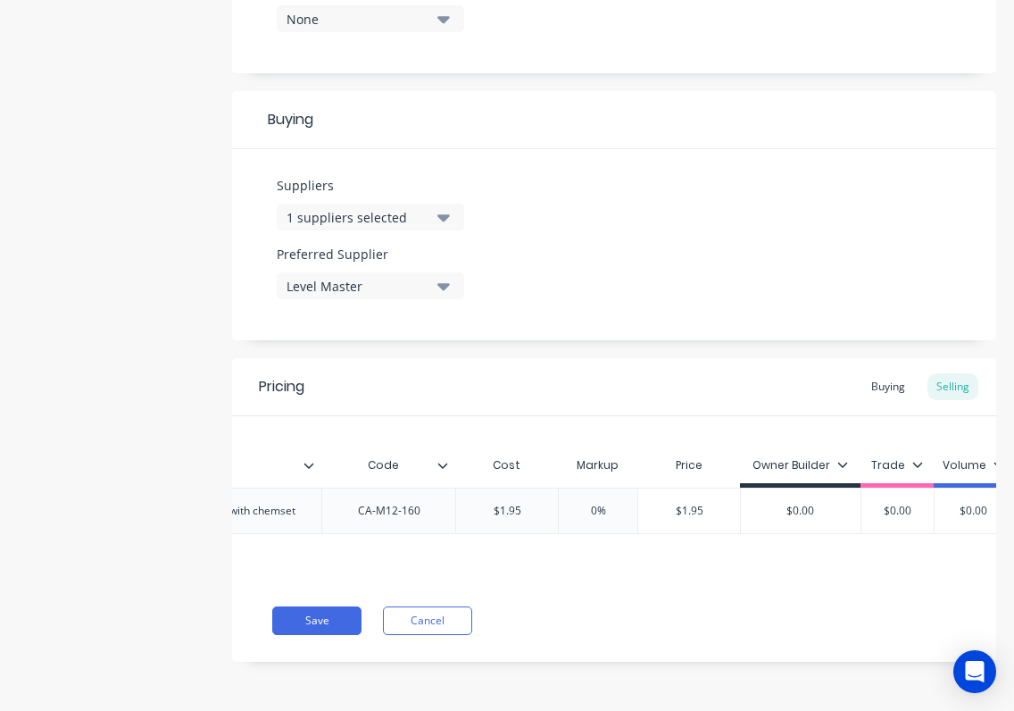
type input "$1.95"
type input "$0.00"
click at [599, 495] on input "$0.00" at bounding box center [801, 511] width 120 height 16
click at [596, 495] on input "0%" at bounding box center [597, 511] width 89 height 16
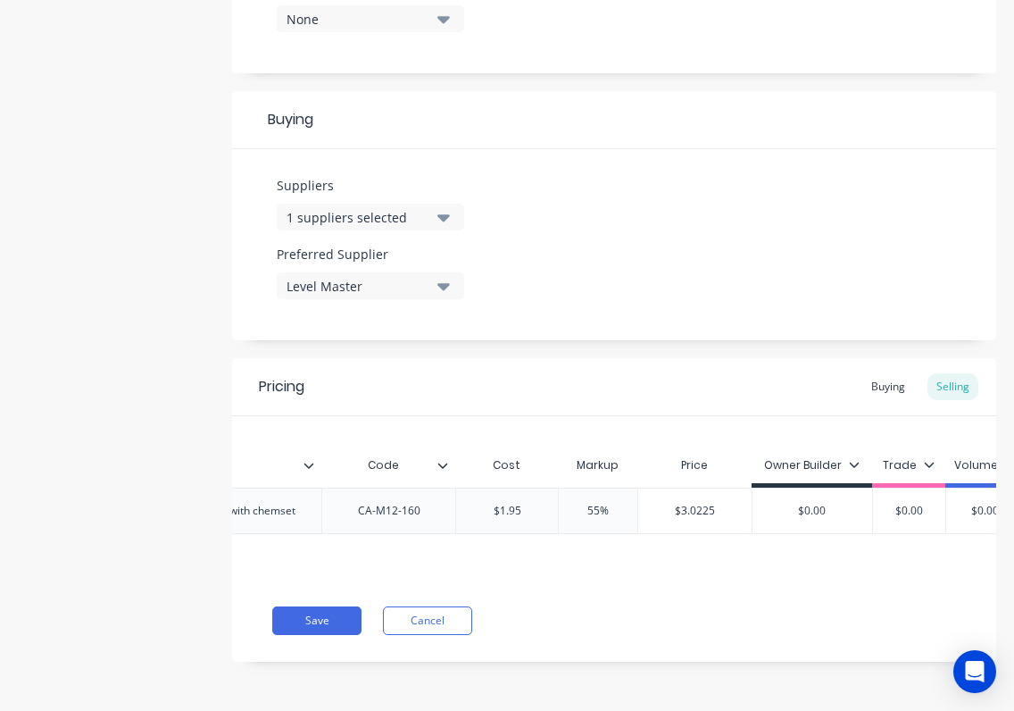
type input "55%"
click at [599, 495] on input "$0.00" at bounding box center [813, 511] width 120 height 16
type input "$3.03"
type input "2.34"
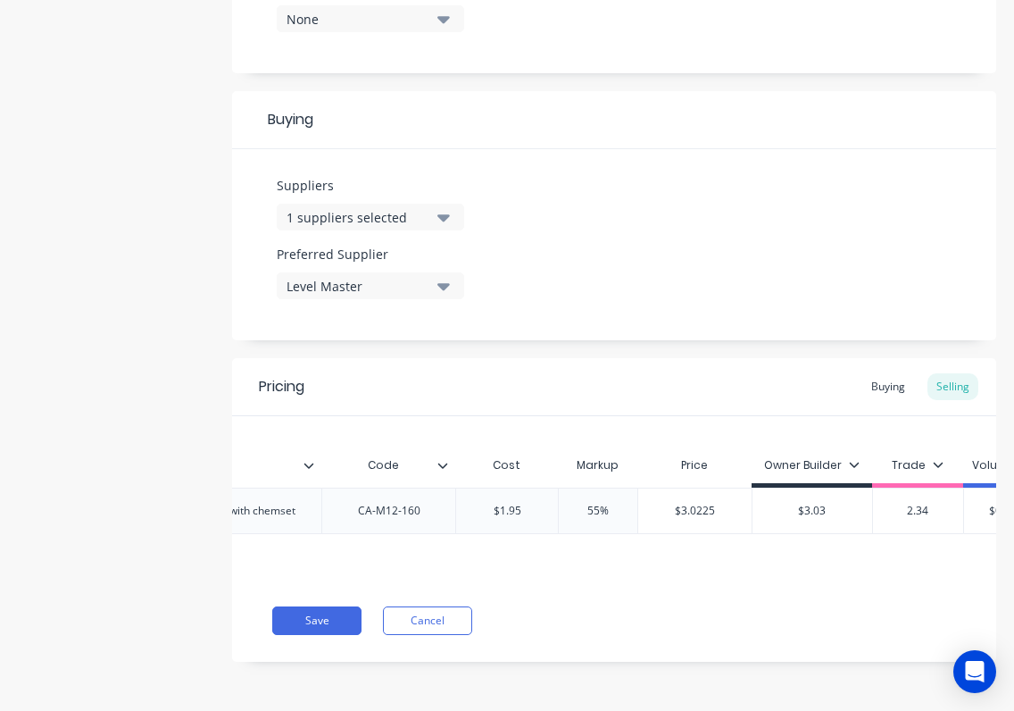
scroll to position [0, 461]
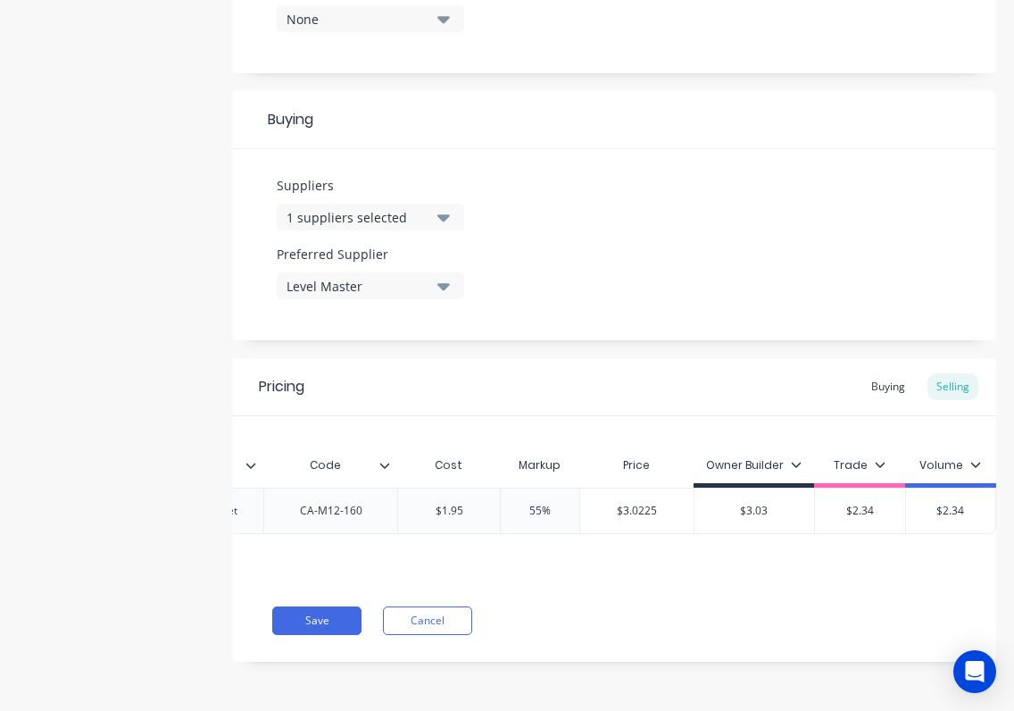
type input "$2.34"
click at [599, 495] on input "$2.34" at bounding box center [860, 511] width 90 height 16
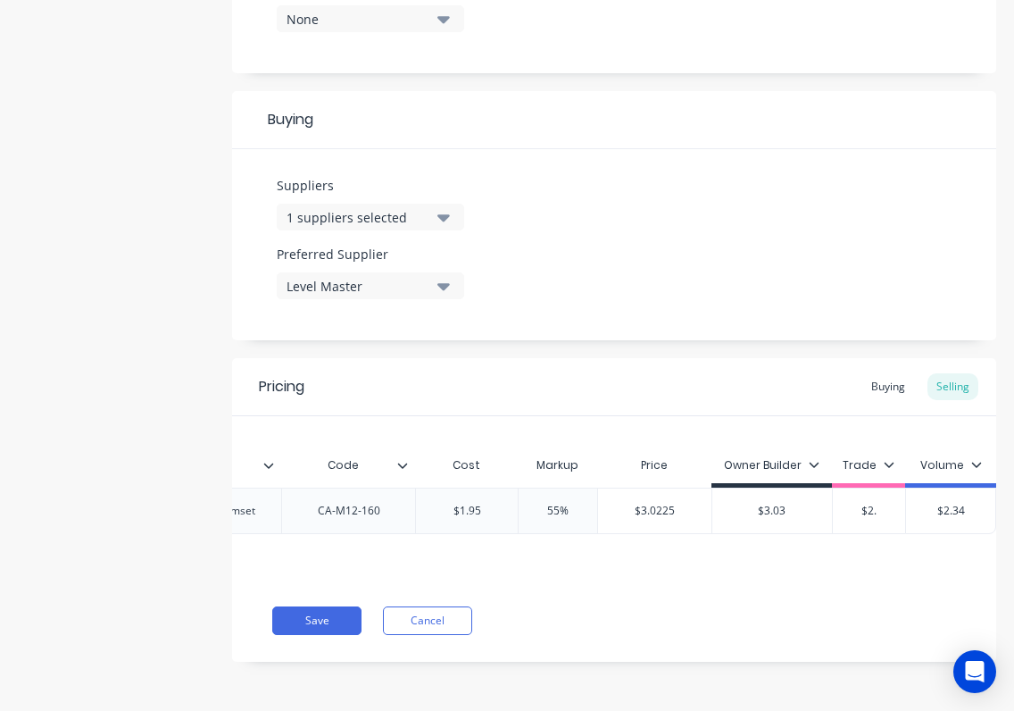
scroll to position [0, 450]
type input "$2.44"
drag, startPoint x: 791, startPoint y: 611, endPoint x: 537, endPoint y: 588, distance: 254.6
click at [599, 495] on div "Save Cancel" at bounding box center [634, 620] width 724 height 29
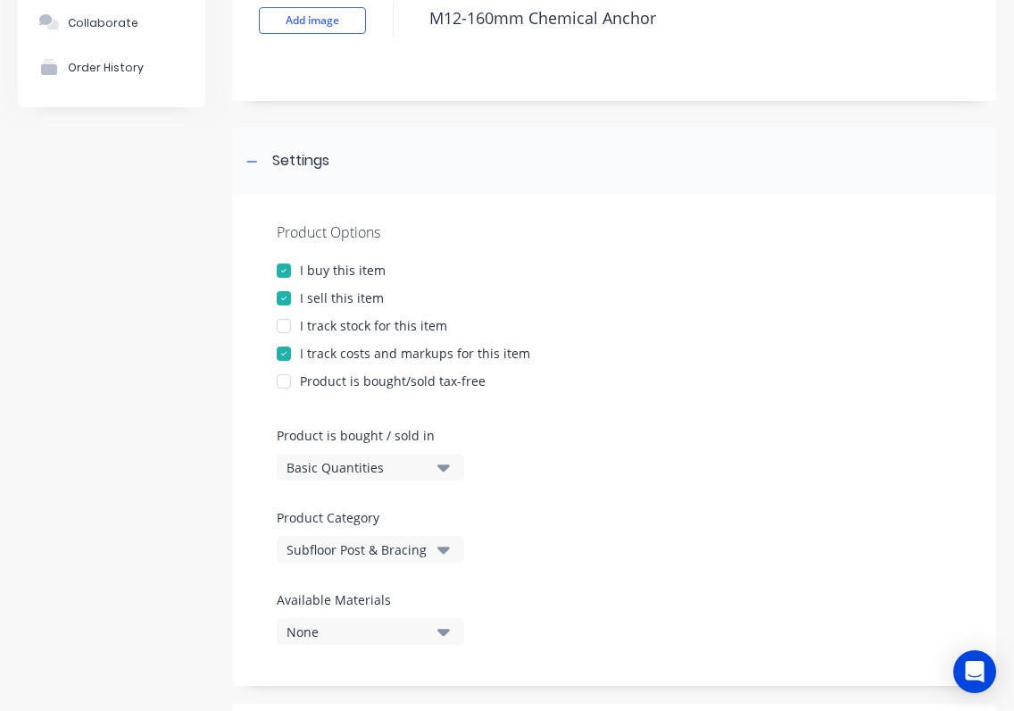
scroll to position [0, 0]
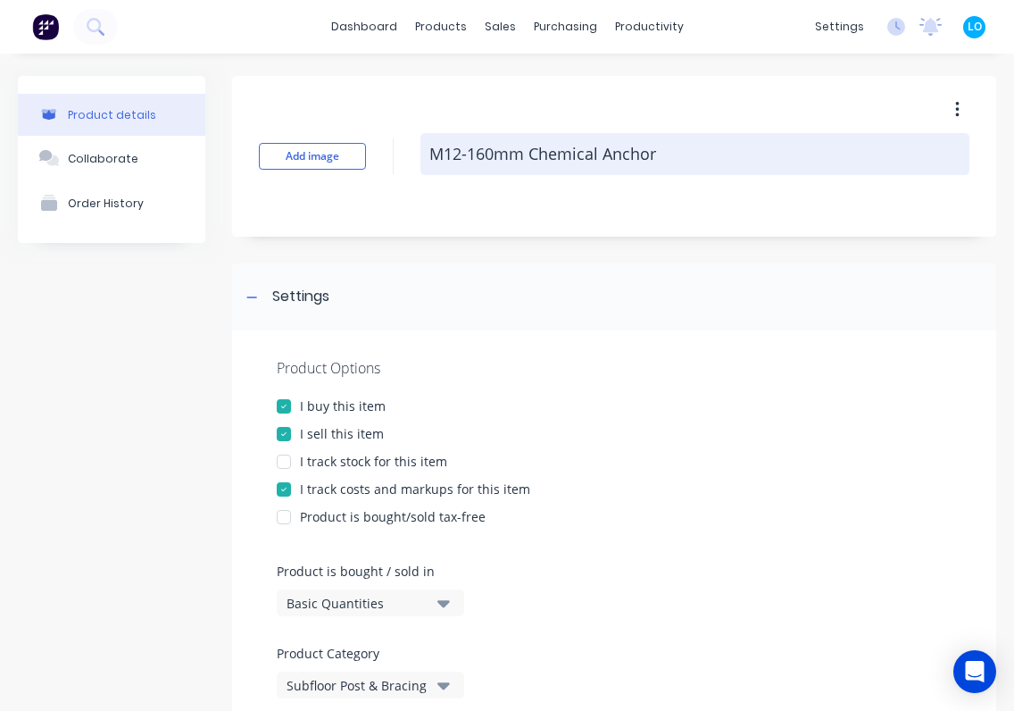
click at [509, 138] on textarea "M12-160mm Chemical Anchor" at bounding box center [694, 154] width 549 height 42
click at [599, 145] on textarea "M12-160mm Chemical Anchor" at bounding box center [694, 154] width 549 height 42
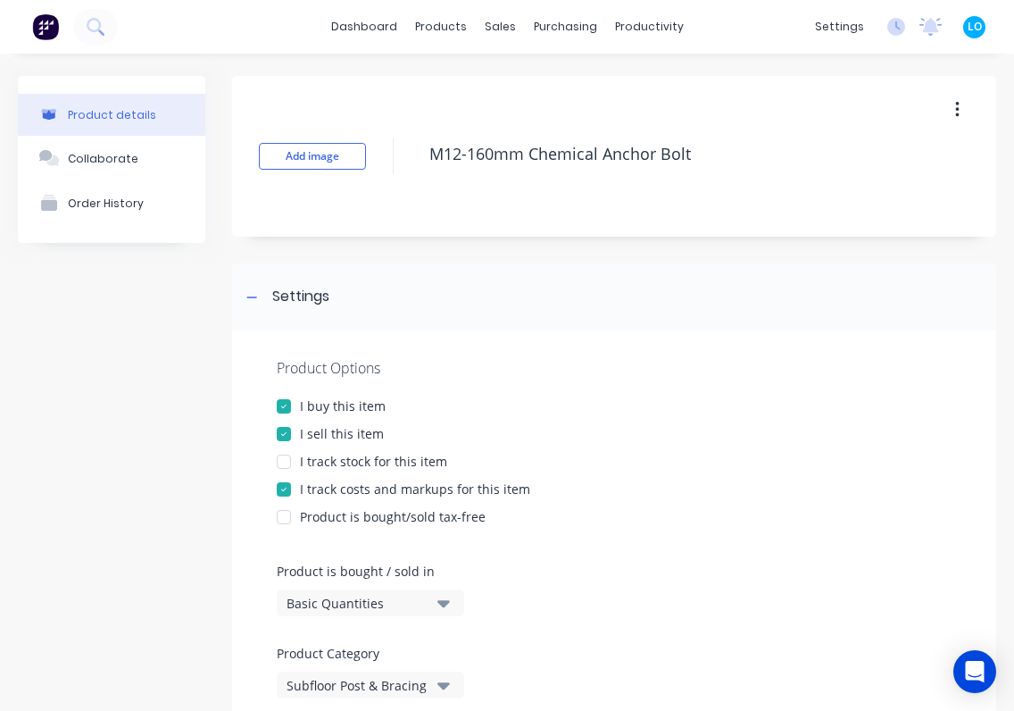
type textarea "M12-160mm Chemical Anchor Bolt"
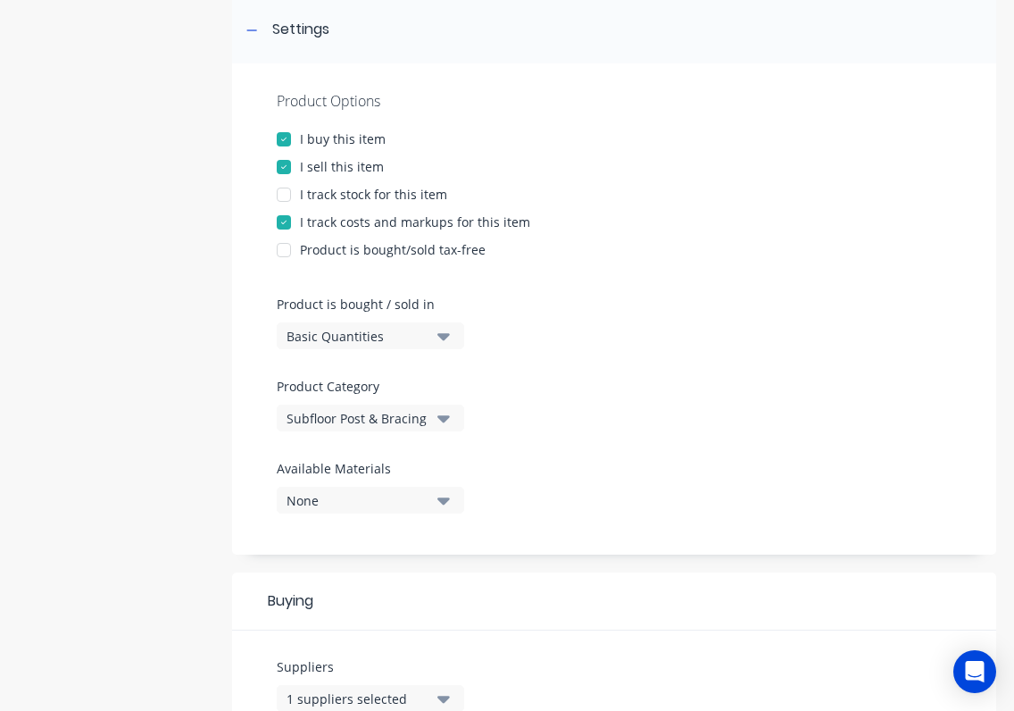
scroll to position [268, 0]
click at [352, 495] on div "None" at bounding box center [358, 499] width 143 height 19
click at [373, 495] on Materials "text" at bounding box center [423, 553] width 189 height 36
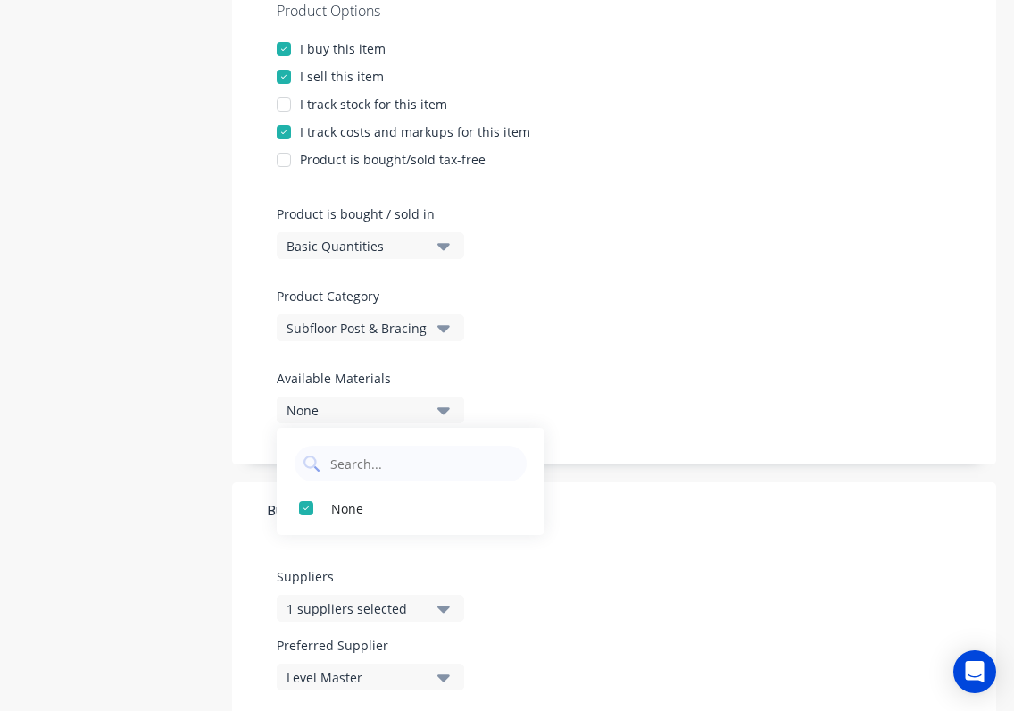
click at [599, 376] on div "Product Options I buy this item I sell this item I track stock for this item I …" at bounding box center [614, 218] width 764 height 491
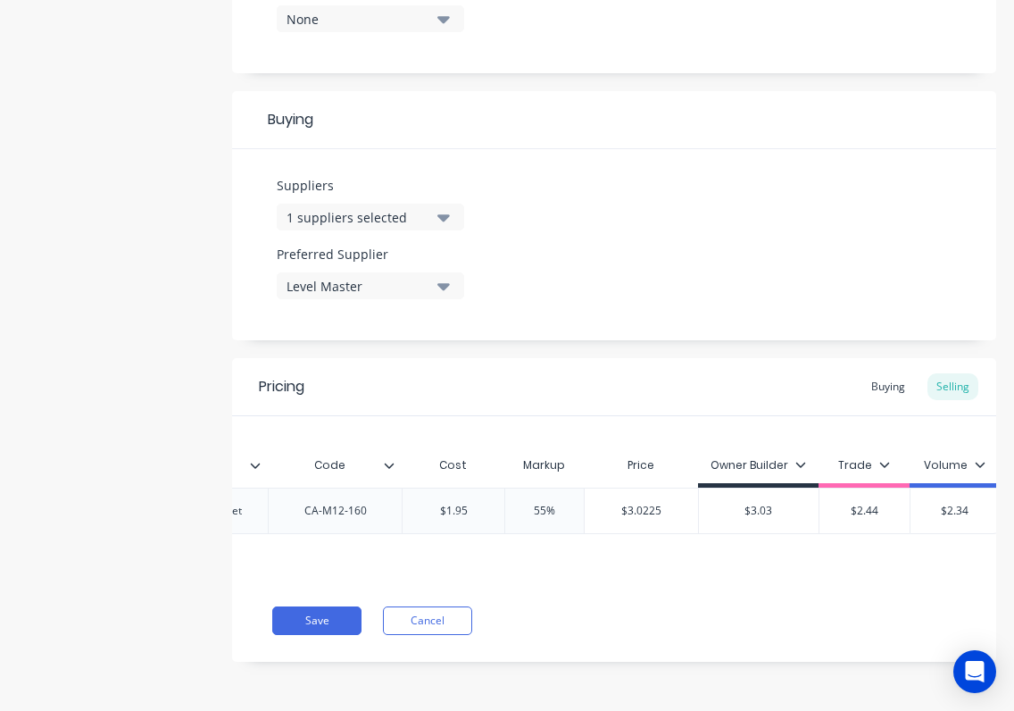
scroll to position [761, 0]
click at [454, 495] on input "$1.95" at bounding box center [454, 511] width 102 height 16
click at [599, 376] on div "Buying" at bounding box center [888, 386] width 52 height 27
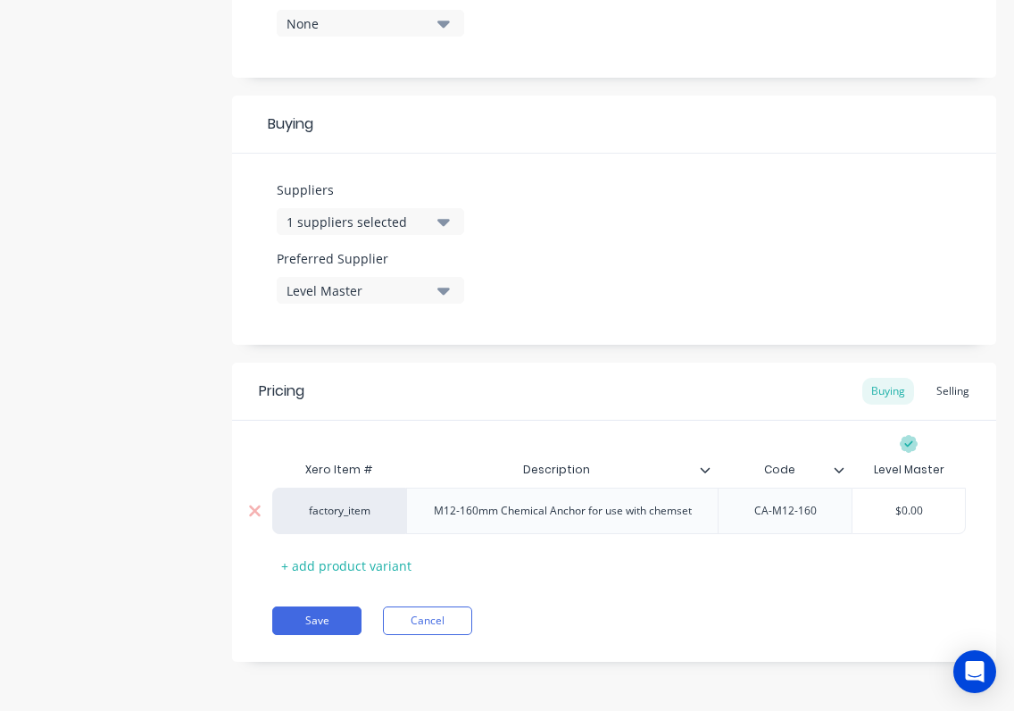
scroll to position [742, 0]
click at [599, 495] on input "$0.00" at bounding box center [909, 512] width 112 height 16
paste input "1.95"
type input "$1.95"
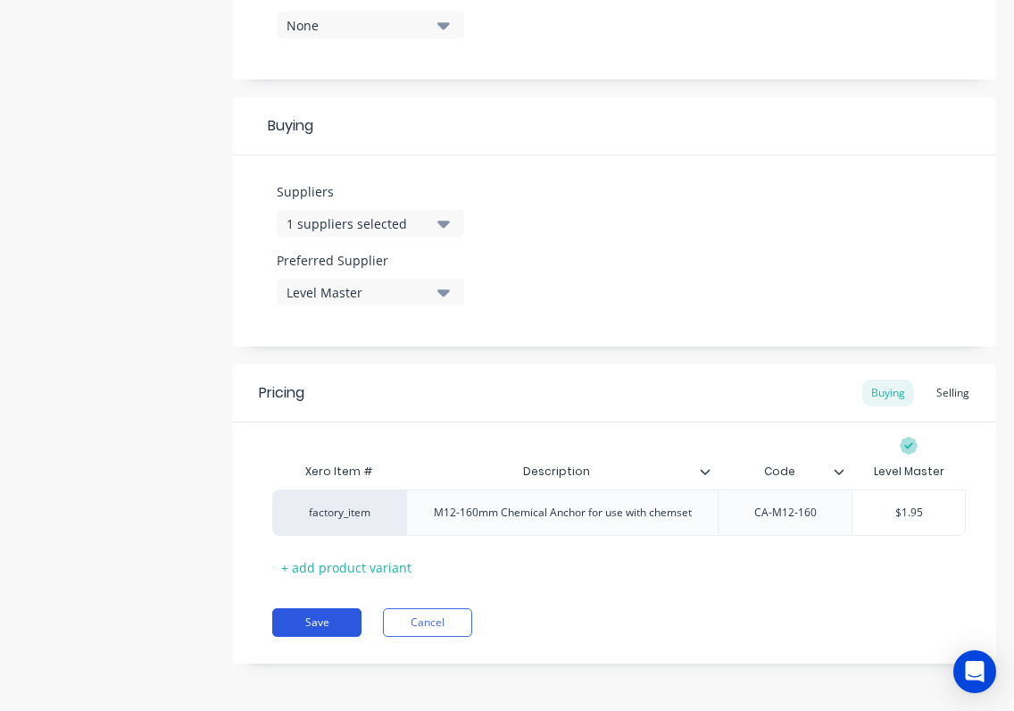
click at [287, 495] on button "Save" at bounding box center [316, 622] width 89 height 29
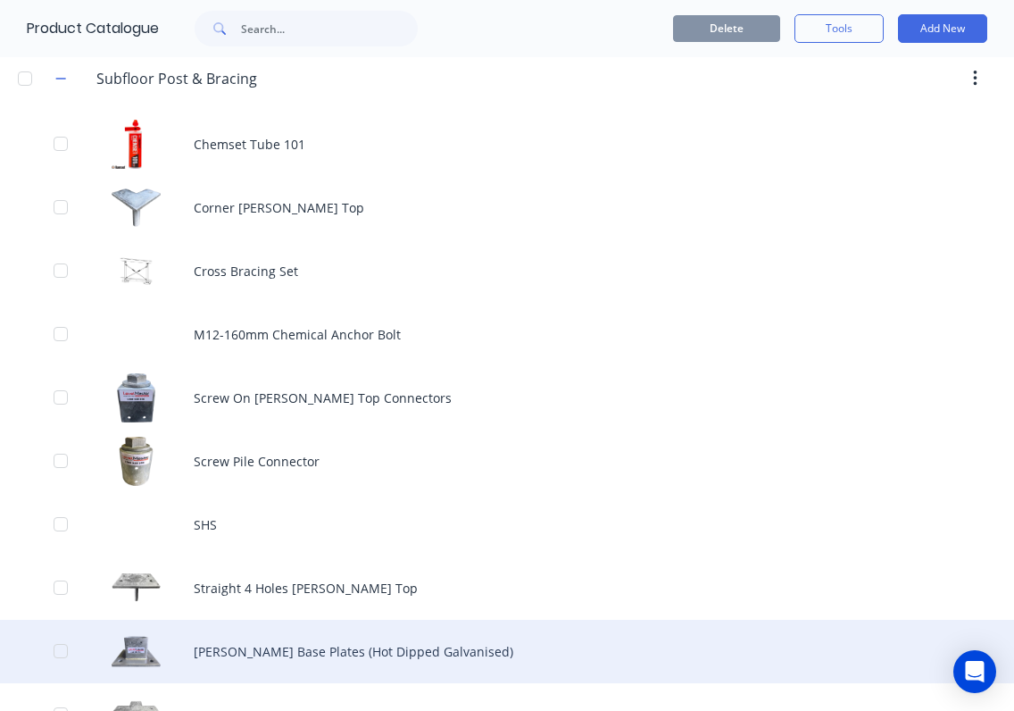
scroll to position [357, 0]
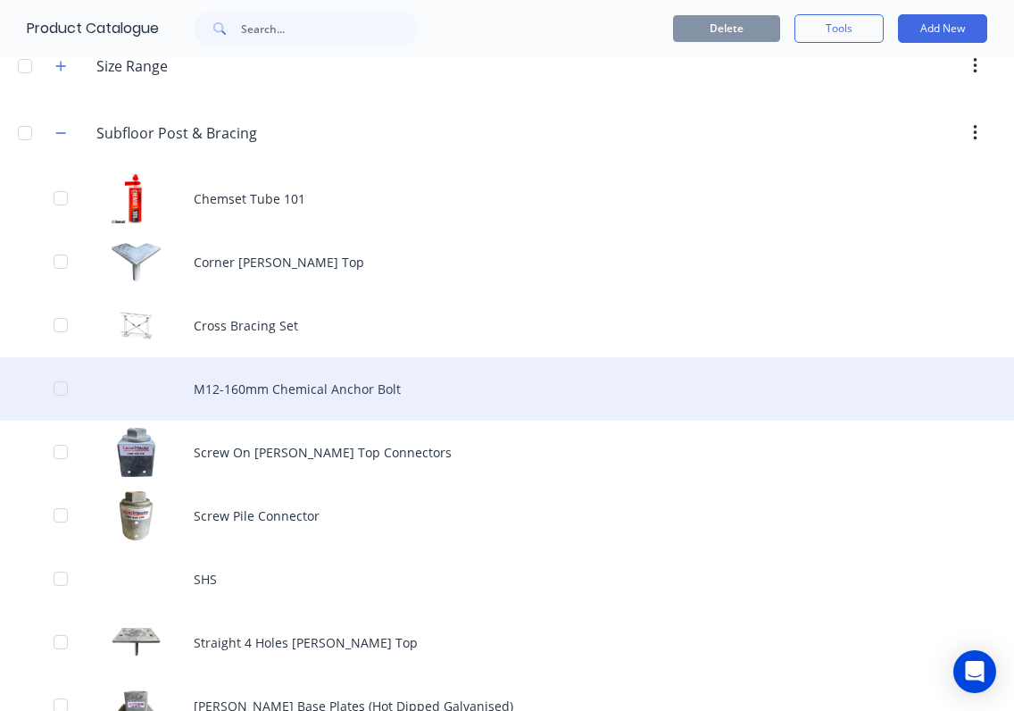
click at [405, 399] on div "M12-160mm Chemical Anchor Bolt" at bounding box center [507, 388] width 1014 height 63
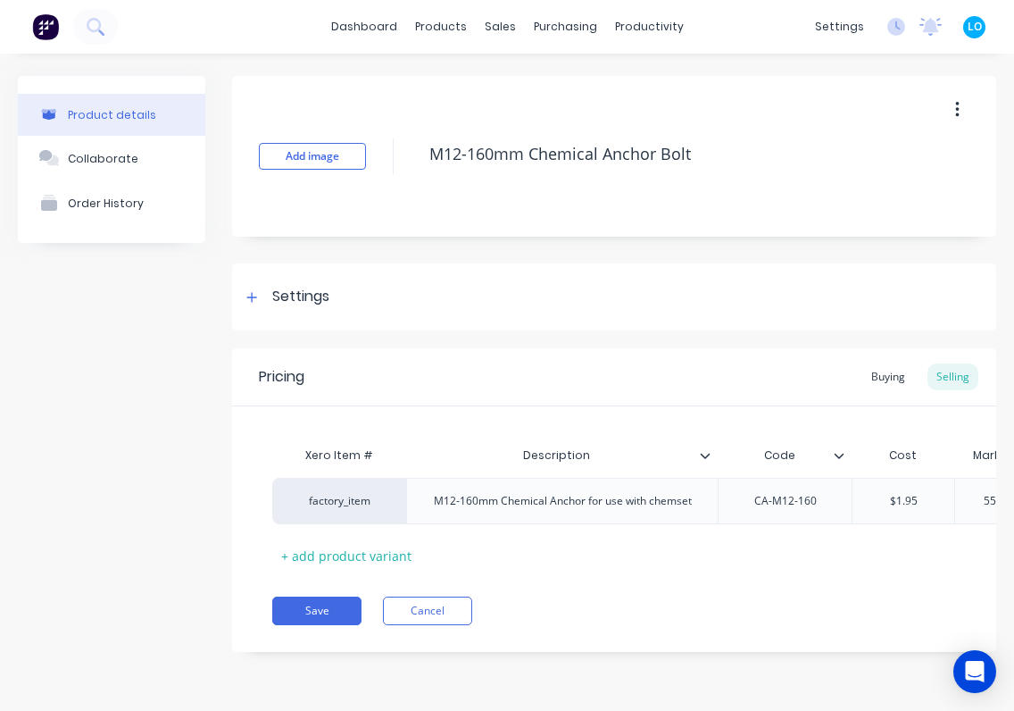
click at [311, 171] on div "Add image M12-160mm Chemical Anchor Bolt" at bounding box center [614, 156] width 764 height 161
click at [317, 154] on button "Add image" at bounding box center [312, 156] width 107 height 27
click at [129, 422] on div "Product details Collaborate Order History" at bounding box center [111, 377] width 187 height 603
click at [302, 495] on div "Pricing Buying Selling Xero Item # Description Code Cost Markup Price Owner Bui…" at bounding box center [614, 500] width 764 height 304
click at [305, 495] on button "Save" at bounding box center [316, 610] width 89 height 29
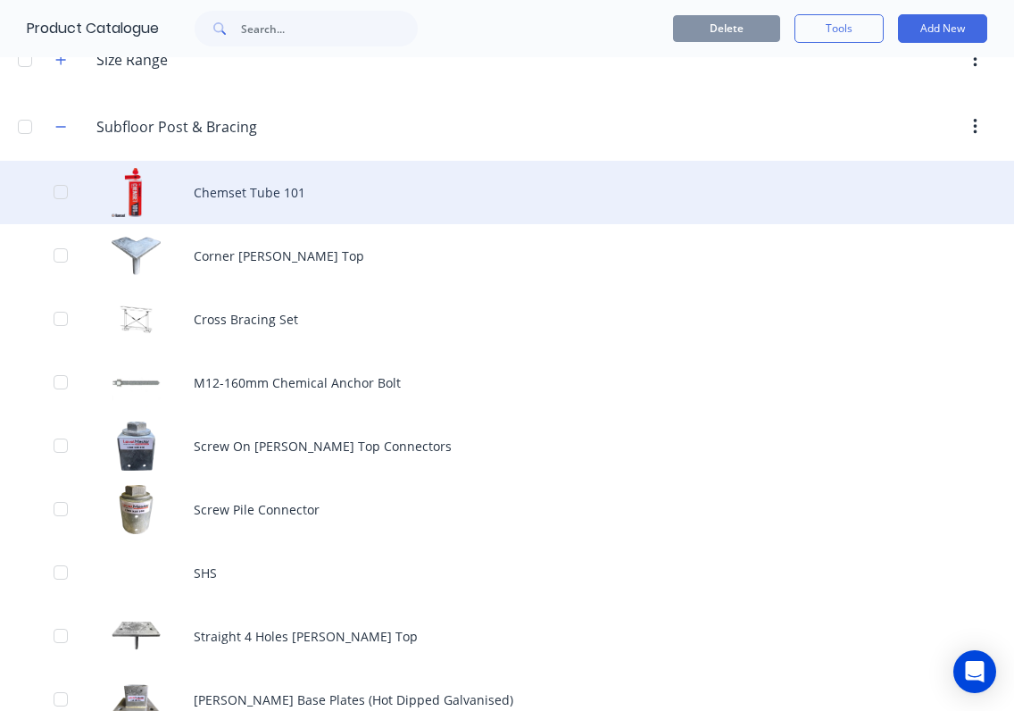
scroll to position [446, 0]
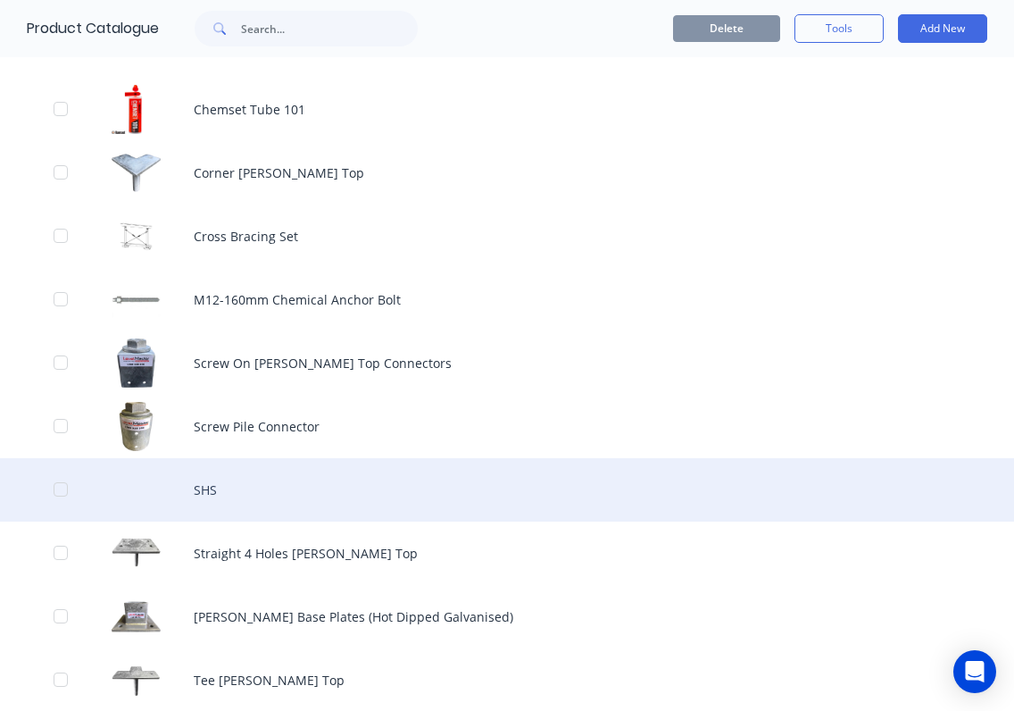
click at [254, 483] on div "SHS" at bounding box center [507, 489] width 1014 height 63
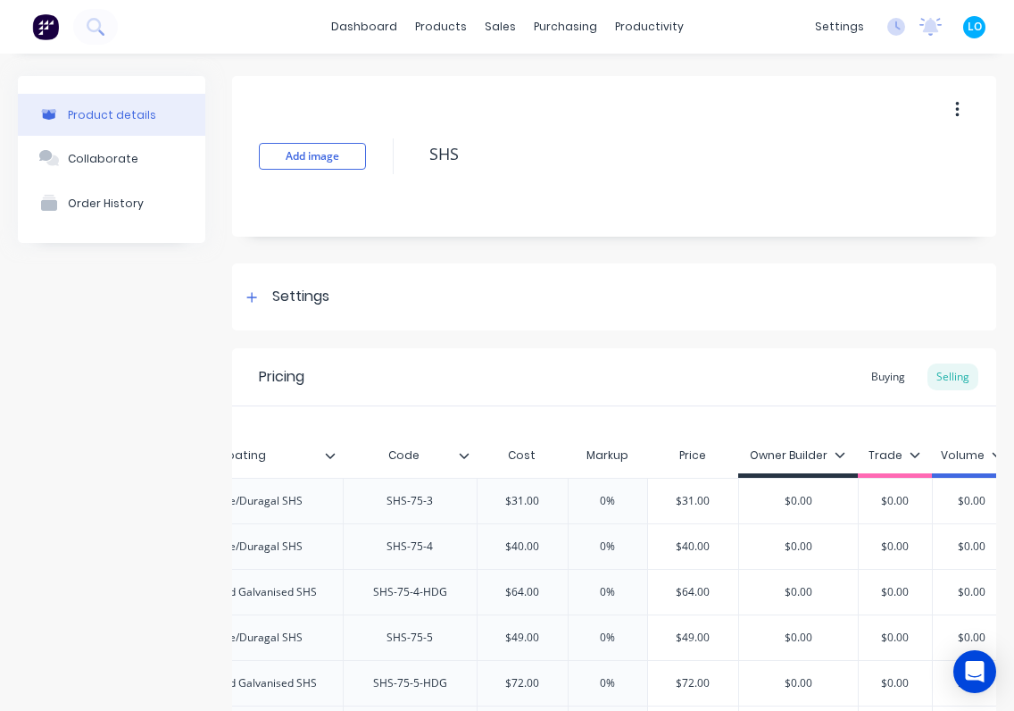
scroll to position [0, 388]
click at [599, 495] on input "0%" at bounding box center [606, 501] width 89 height 16
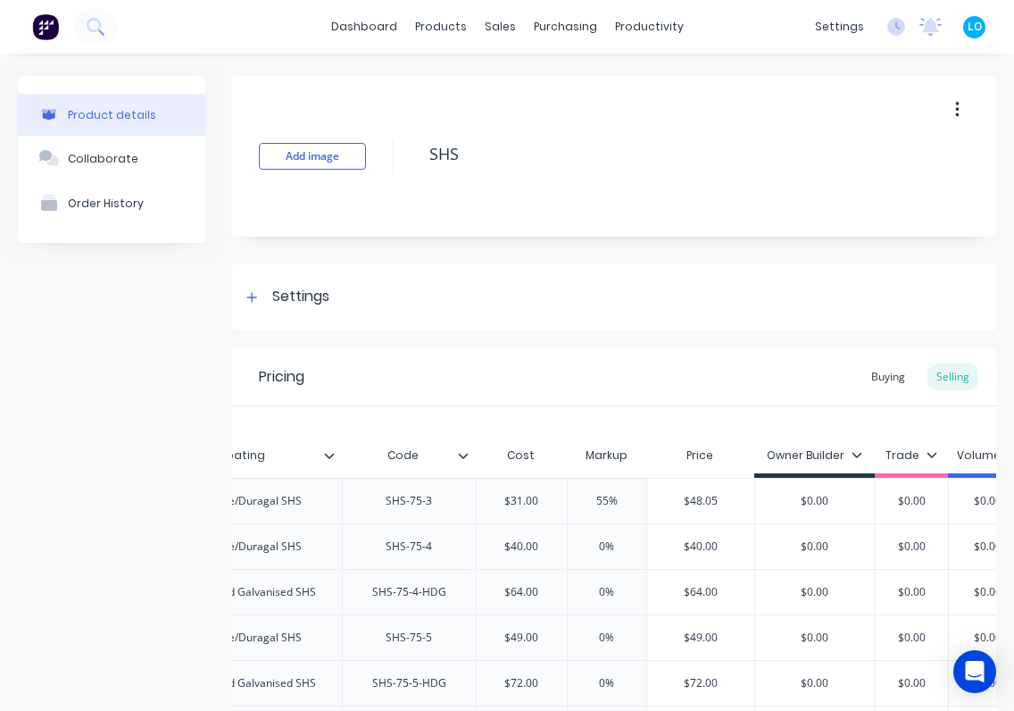
click at [599, 495] on input "55%" at bounding box center [606, 501] width 89 height 16
type input "55%"
click at [599, 495] on input "0%" at bounding box center [606, 546] width 89 height 16
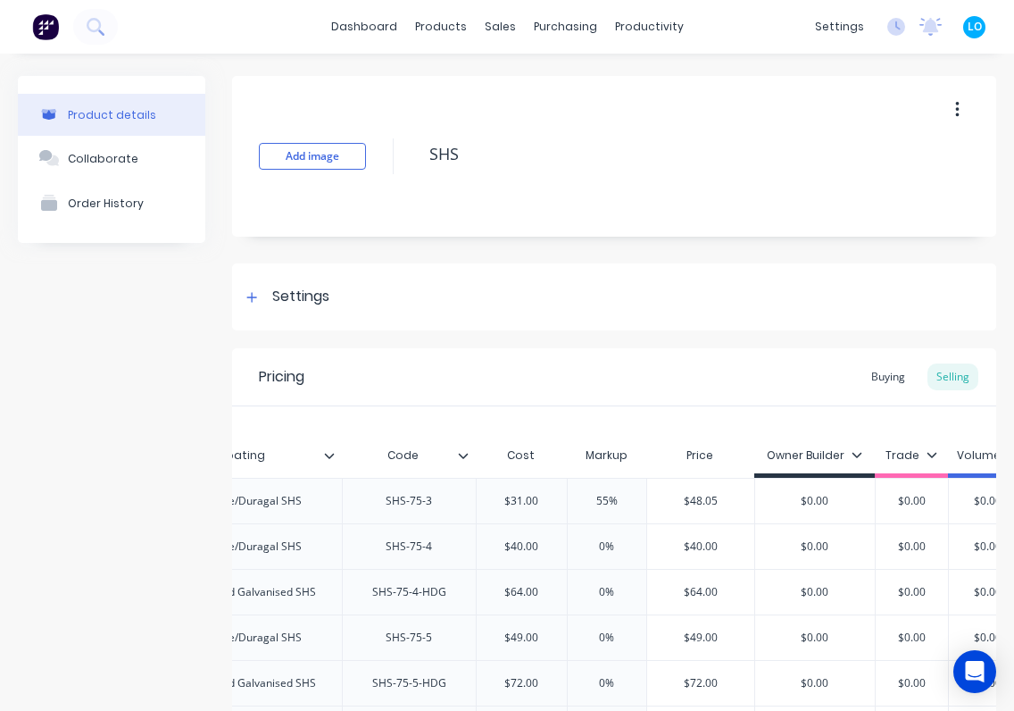
paste input "55"
type input "055"
click at [599, 495] on input "0%" at bounding box center [606, 592] width 89 height 16
paste input "55"
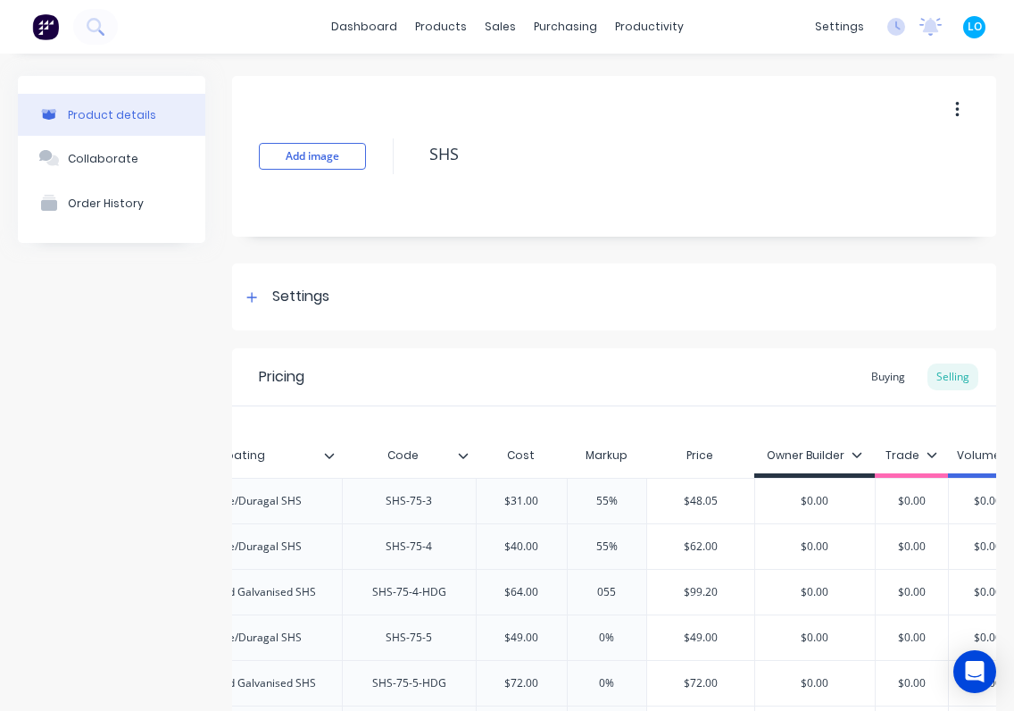
type input "055"
click at [599, 495] on input "0%" at bounding box center [606, 637] width 89 height 16
paste input "55"
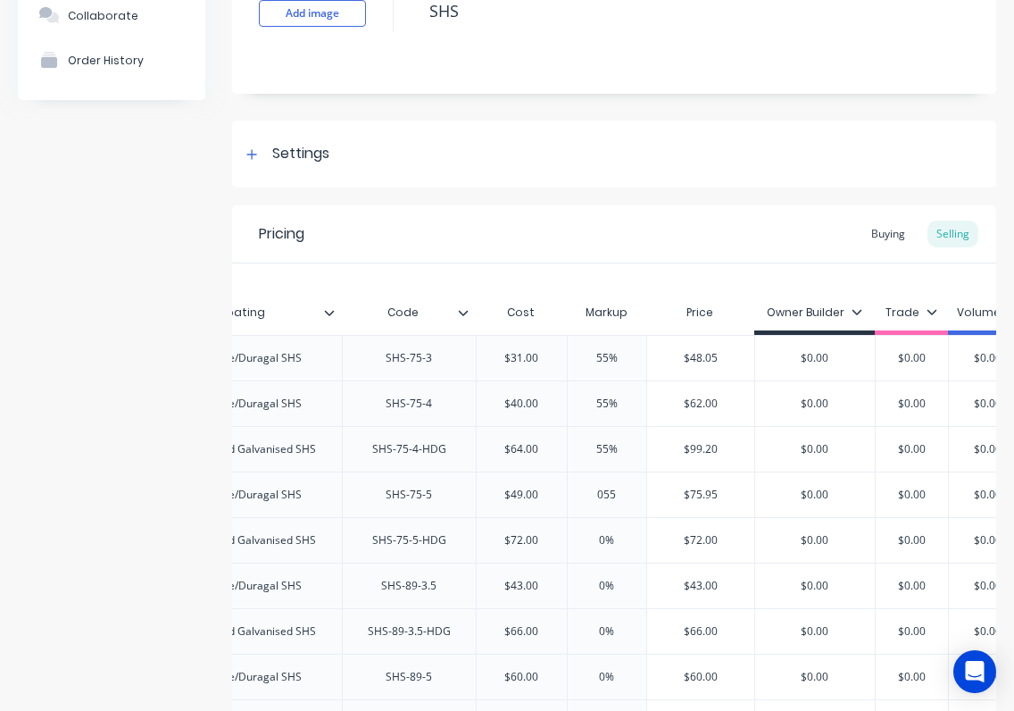
scroll to position [179, 0]
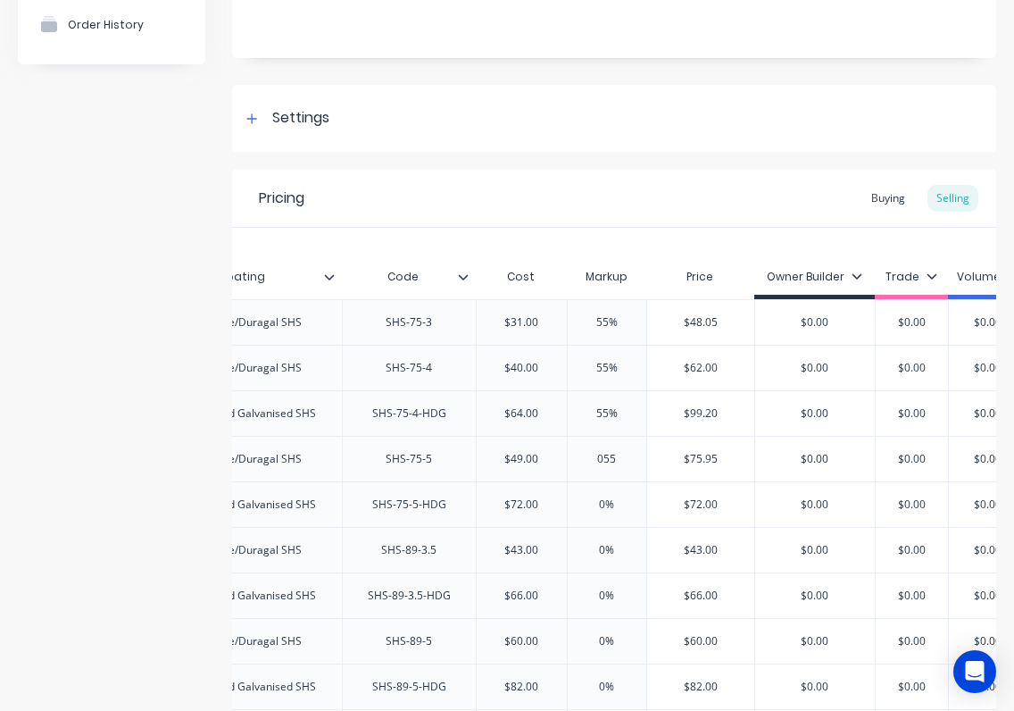
click at [599, 495] on div "0%" at bounding box center [606, 504] width 89 height 45
type input "055"
click at [599, 495] on div "0%" at bounding box center [606, 504] width 89 height 45
paste input "55"
type input "0%55"
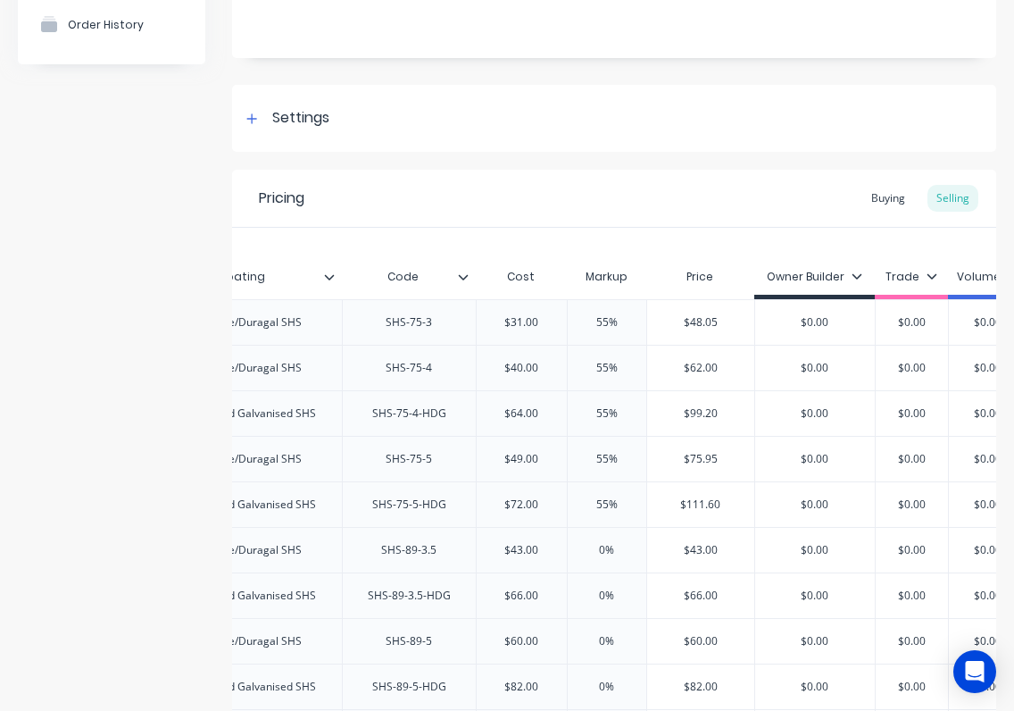
click at [599, 495] on input "0%" at bounding box center [606, 550] width 89 height 16
paste input "55"
type input "055"
click at [599, 495] on input "0%" at bounding box center [606, 595] width 89 height 16
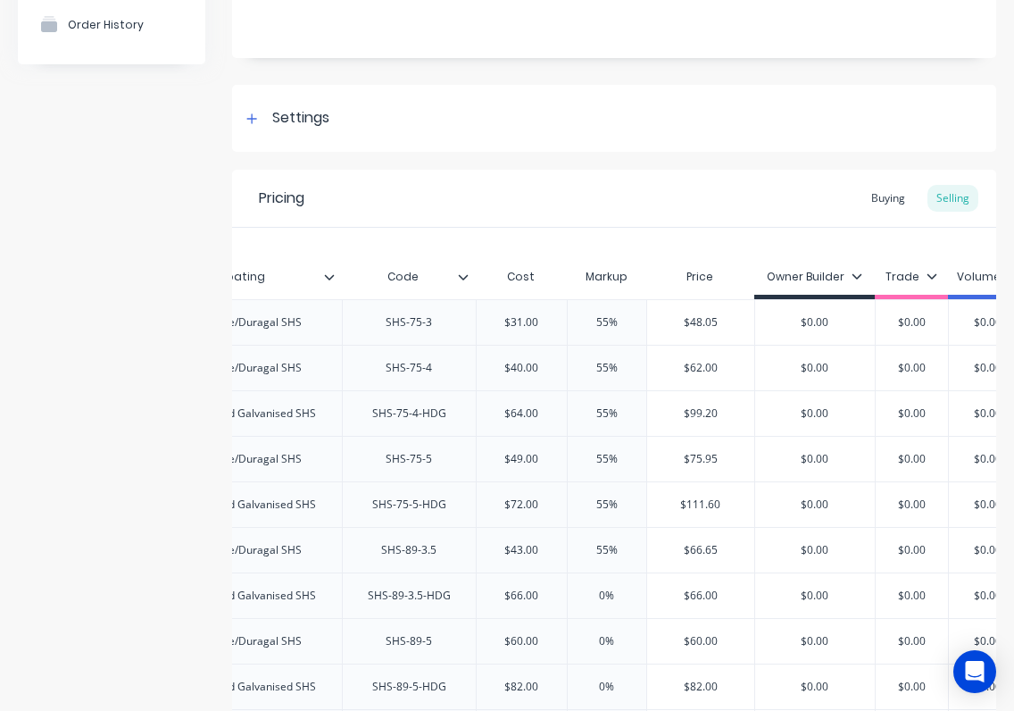
paste input "55"
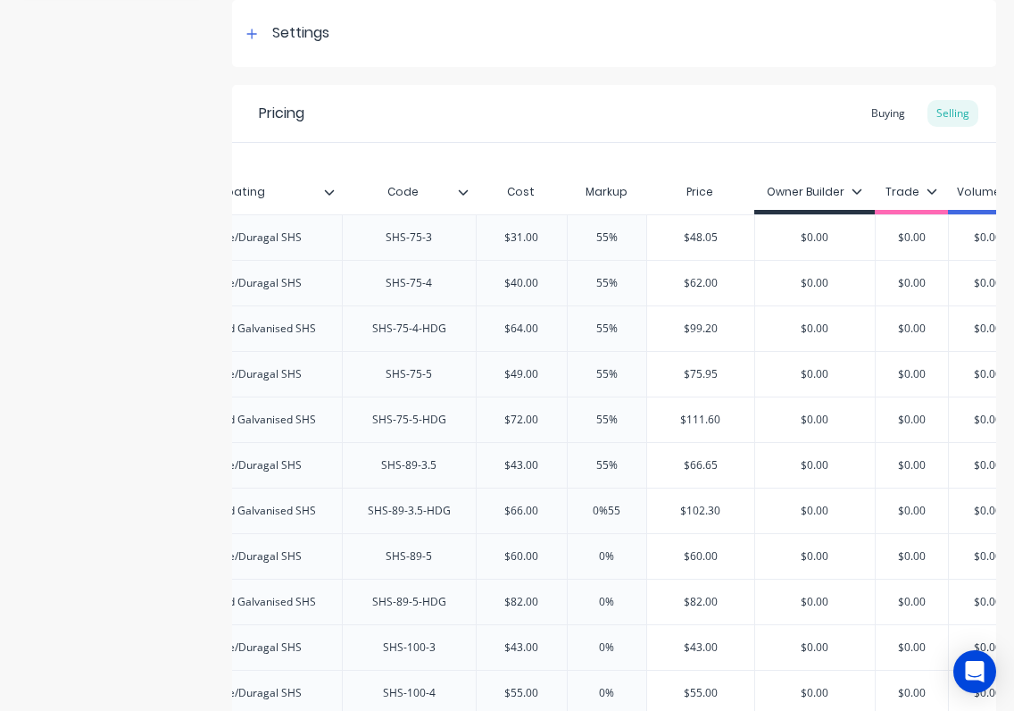
scroll to position [268, 0]
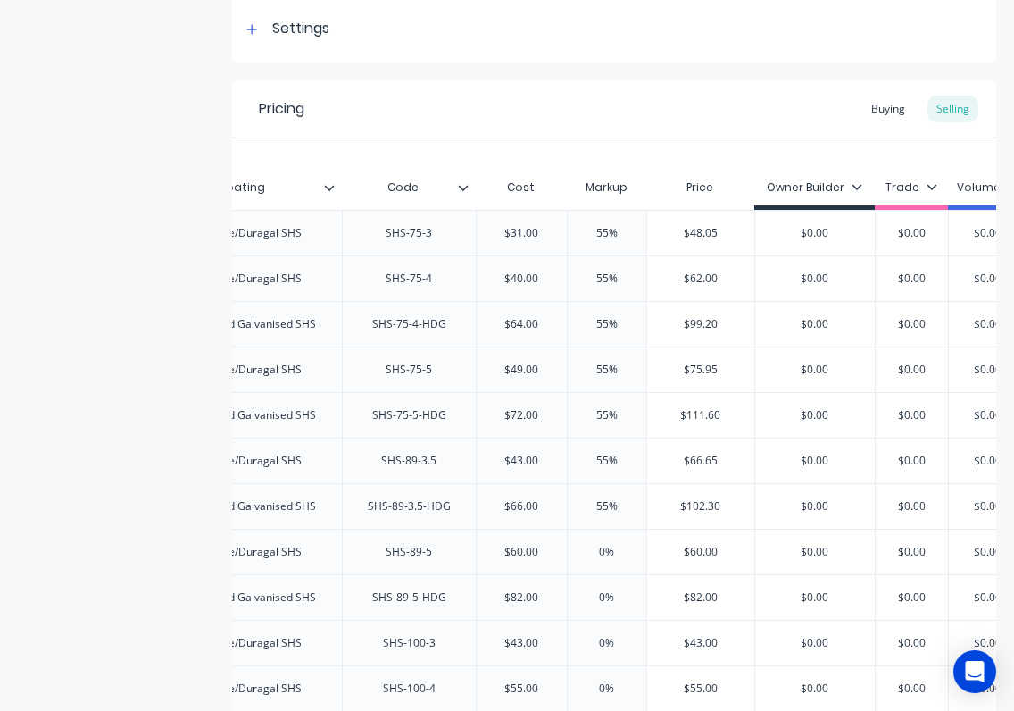
click at [599, 495] on div "0%" at bounding box center [606, 551] width 89 height 45
type input "0%55"
paste input "55"
type input "0%55"
click at [599, 495] on input "0%" at bounding box center [606, 597] width 89 height 16
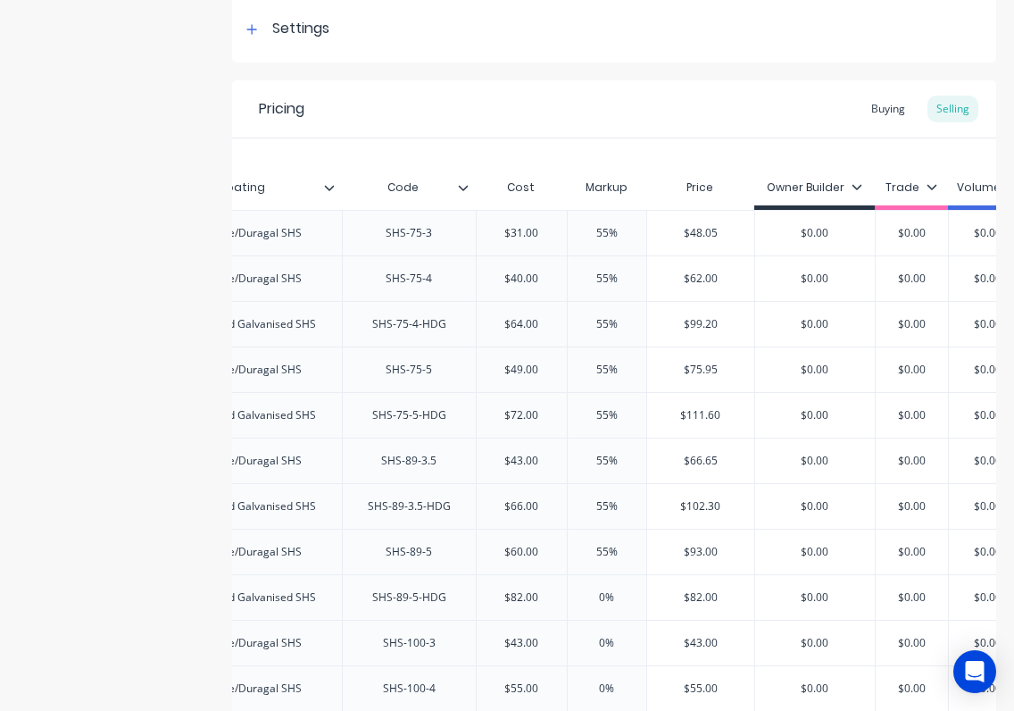
paste input "55"
type input "0%55"
click at [599, 495] on input "0%" at bounding box center [606, 643] width 89 height 16
paste input "55"
type input "0%55"
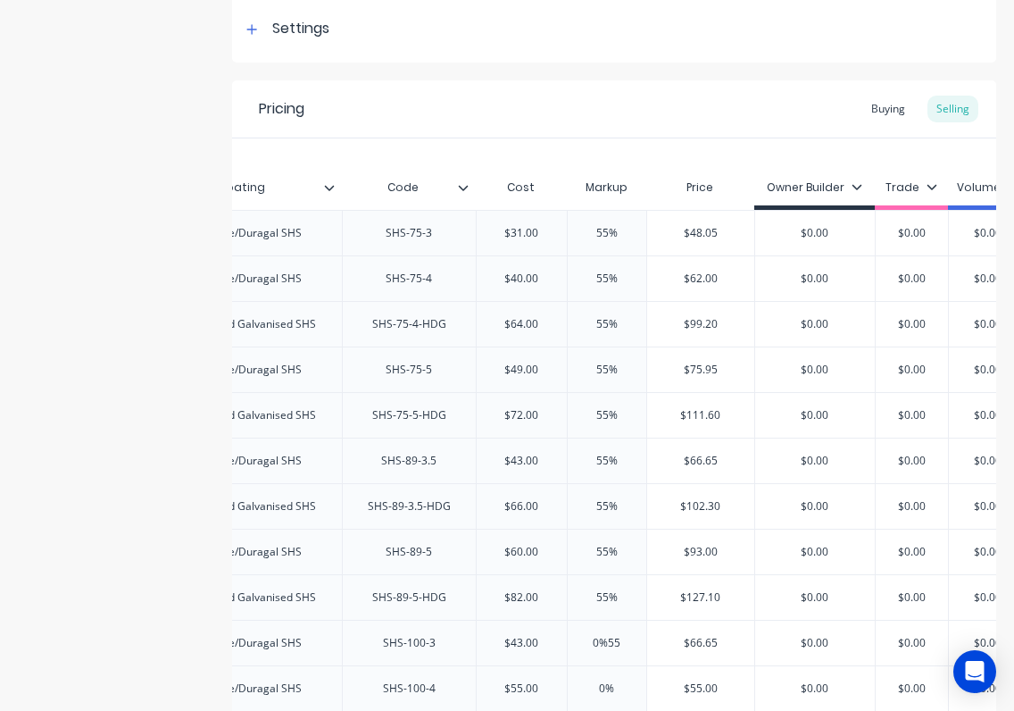
click at [599, 495] on input "0%" at bounding box center [606, 688] width 89 height 16
paste input "55"
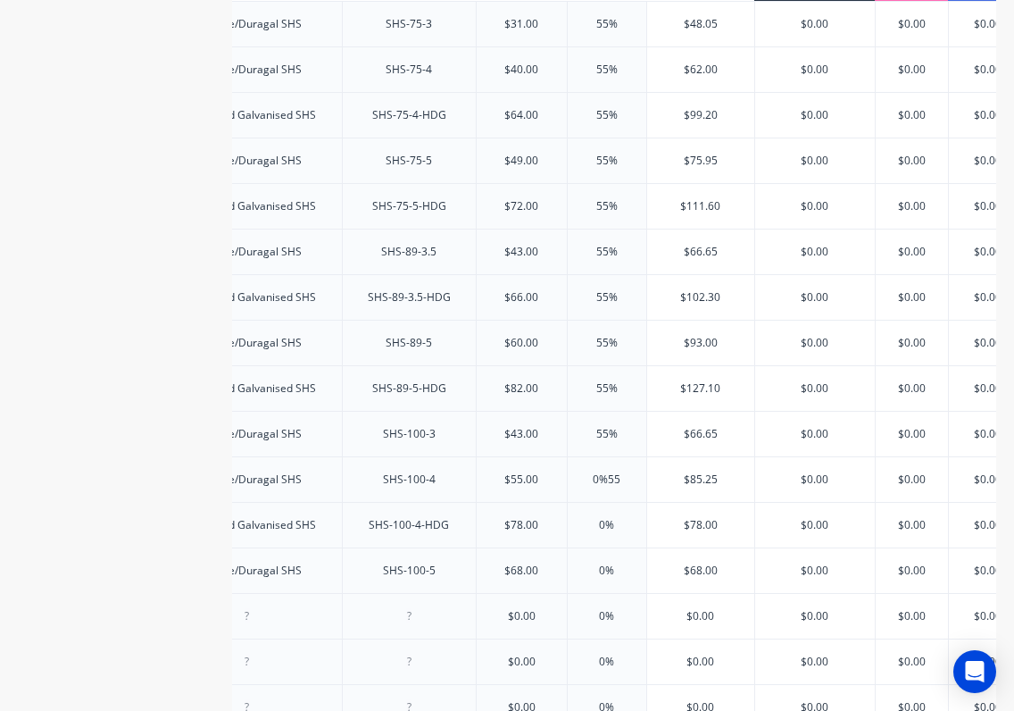
scroll to position [536, 0]
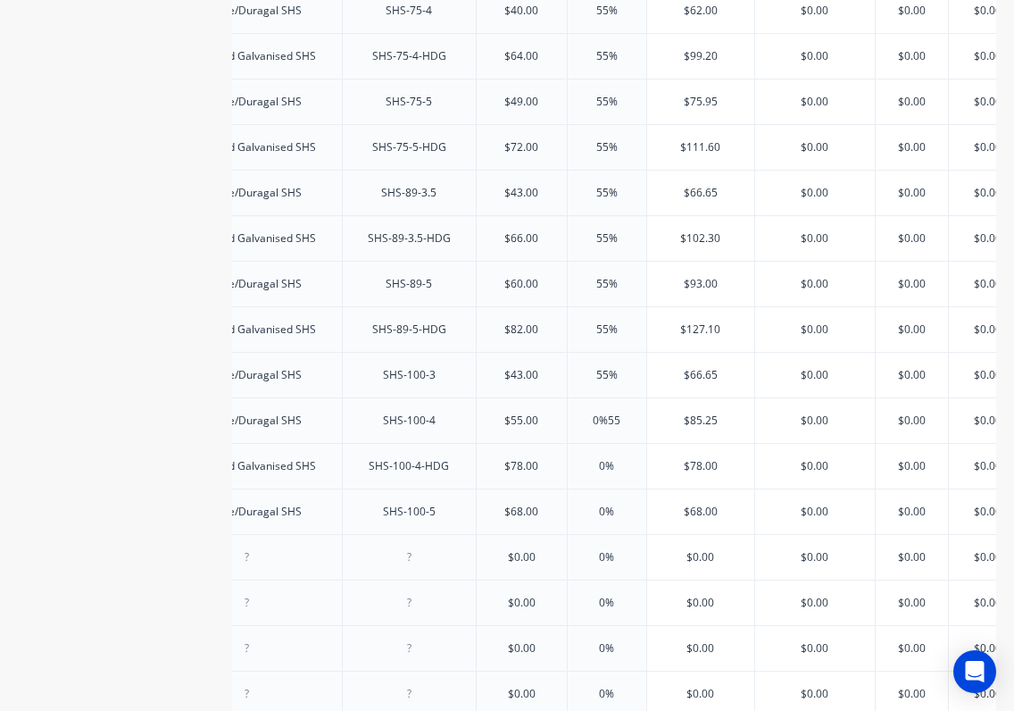
type input "0%55"
click at [599, 467] on input "0%" at bounding box center [606, 466] width 89 height 16
paste input "55"
type input "0%55"
click at [599, 495] on input "0%" at bounding box center [606, 511] width 89 height 16
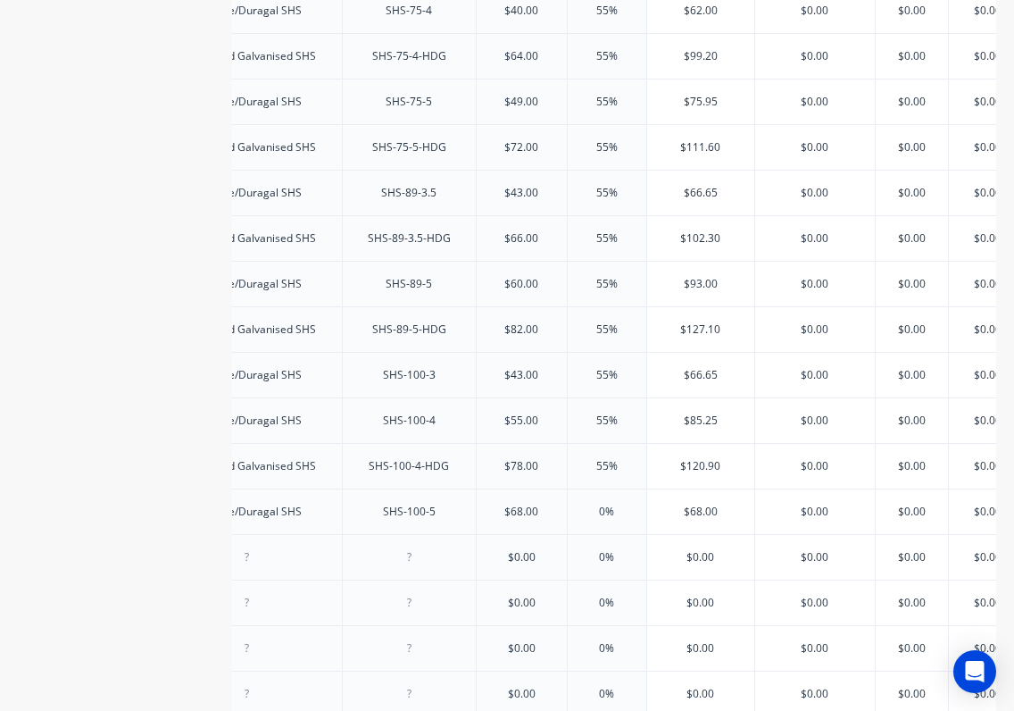
paste input "55"
type input "0%55"
click at [599, 495] on input "0%" at bounding box center [606, 557] width 89 height 16
paste input "55"
type input "0%55"
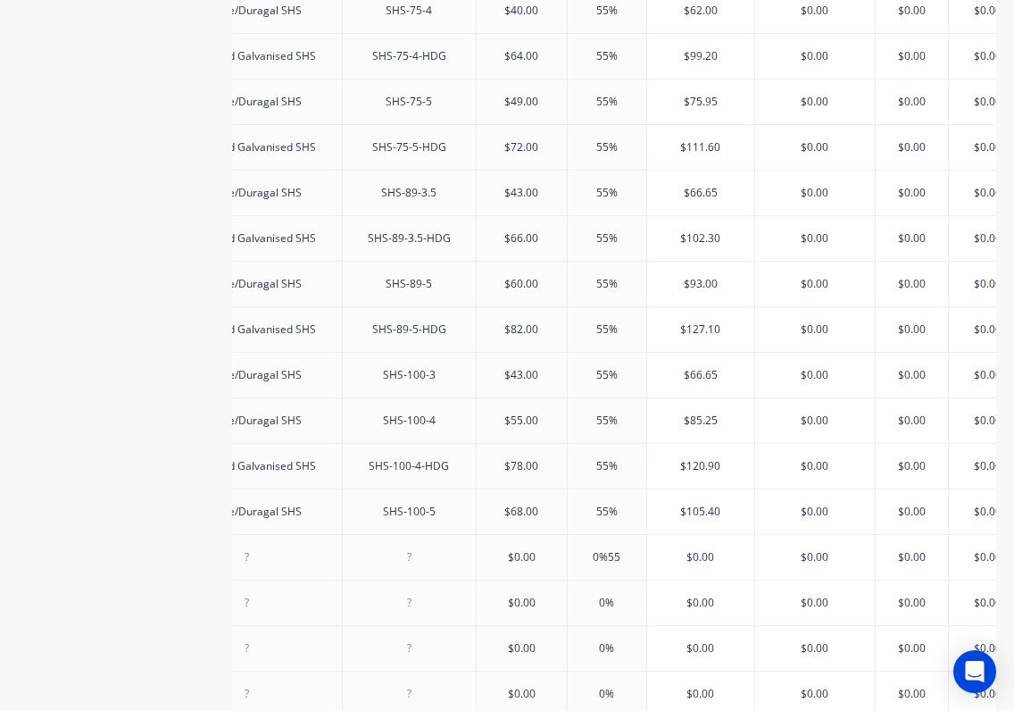
click at [599, 495] on input "0%" at bounding box center [606, 603] width 89 height 16
paste input "55"
type input "0%55"
click at [599, 495] on input "0%" at bounding box center [606, 648] width 89 height 16
paste input "55"
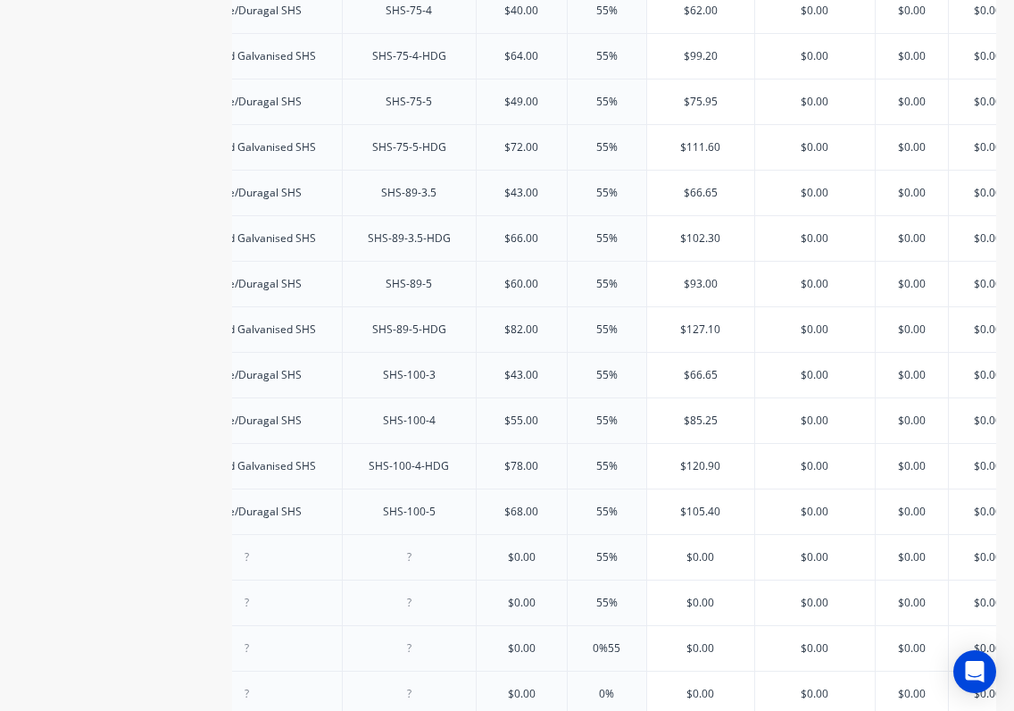
type input "0%55"
click at [599, 495] on input "0%" at bounding box center [606, 694] width 89 height 16
paste input "55"
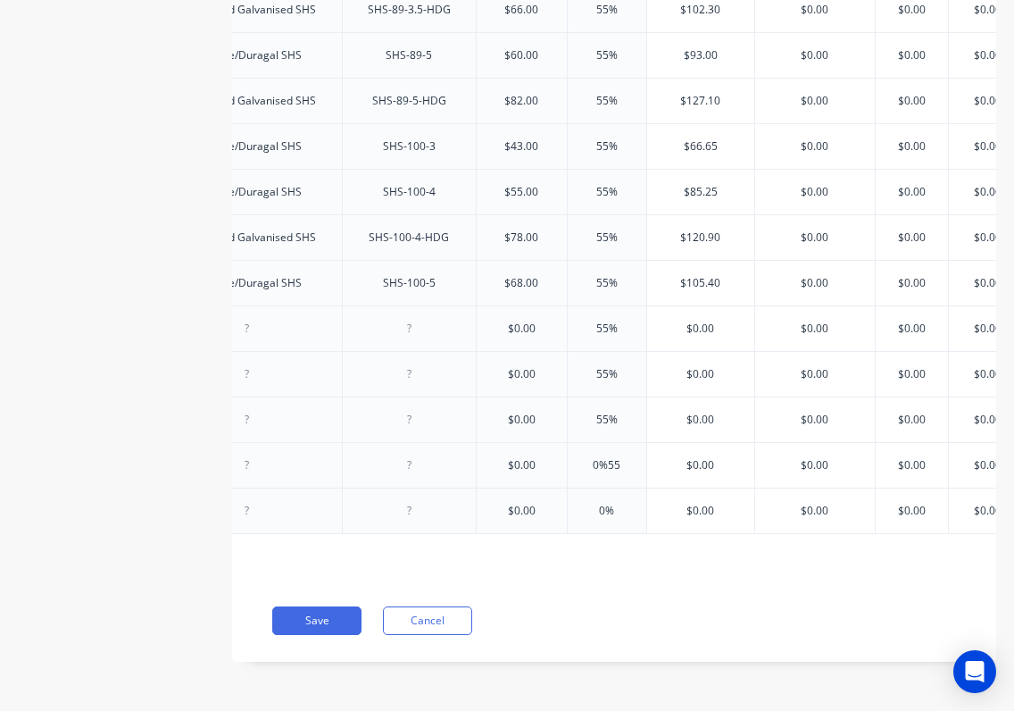
scroll to position [771, 0]
type input "0%55"
click at [599, 495] on input "0%" at bounding box center [606, 511] width 89 height 16
paste input "55"
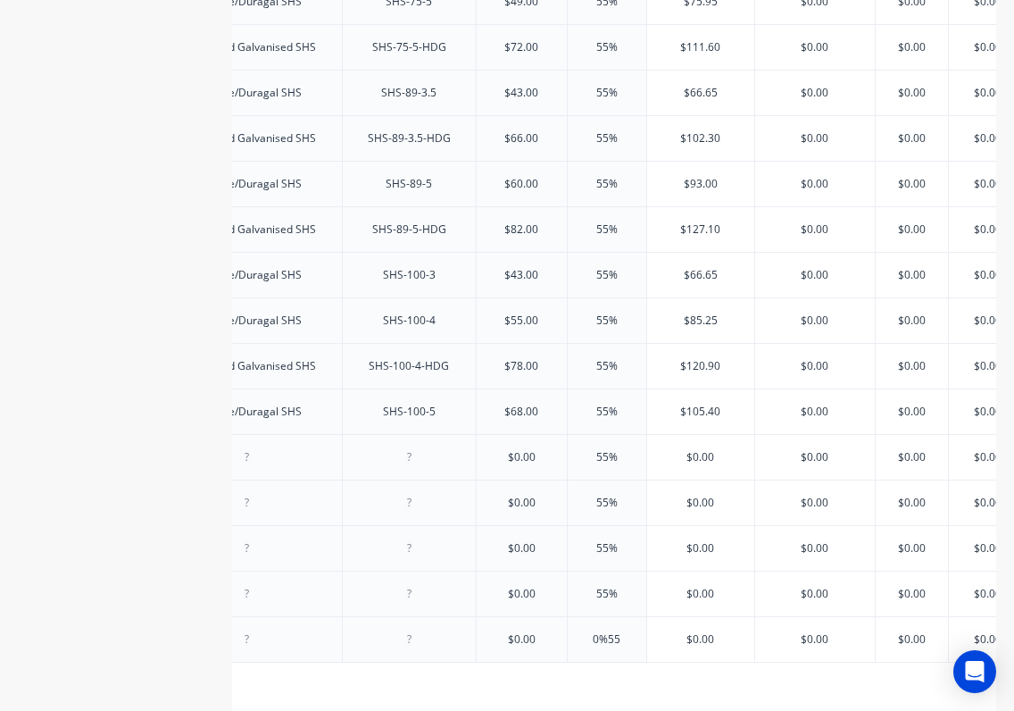
scroll to position [146, 0]
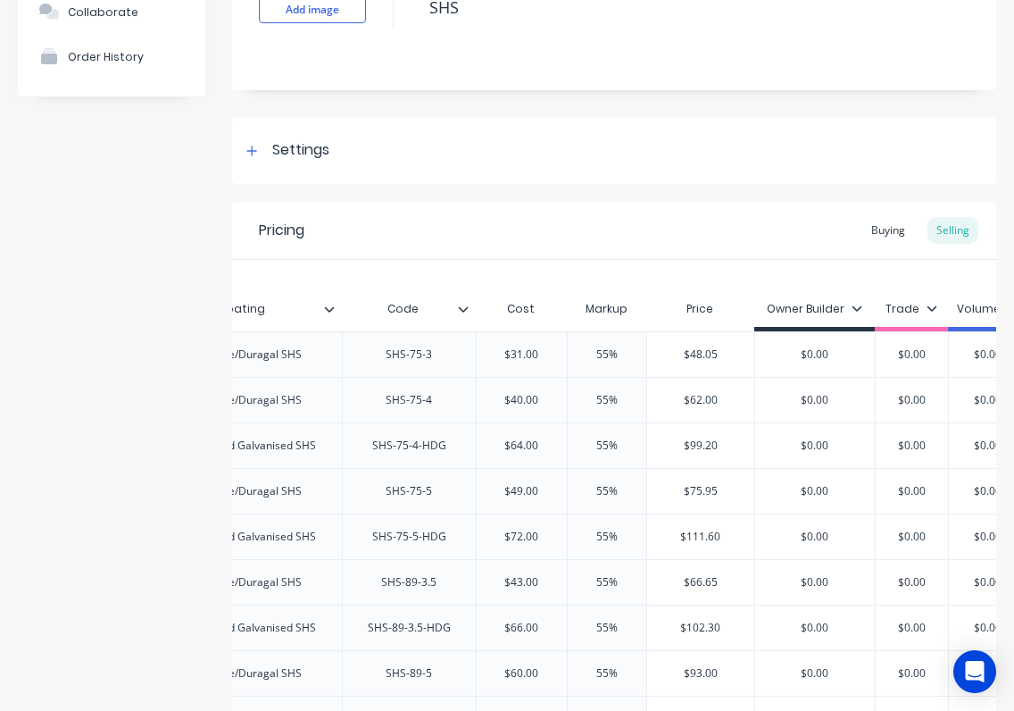
type input "0%55"
type input "$48.05"
click at [599, 355] on input "$48.05" at bounding box center [701, 354] width 108 height 16
click at [599, 350] on input "$0.00" at bounding box center [815, 354] width 120 height 16
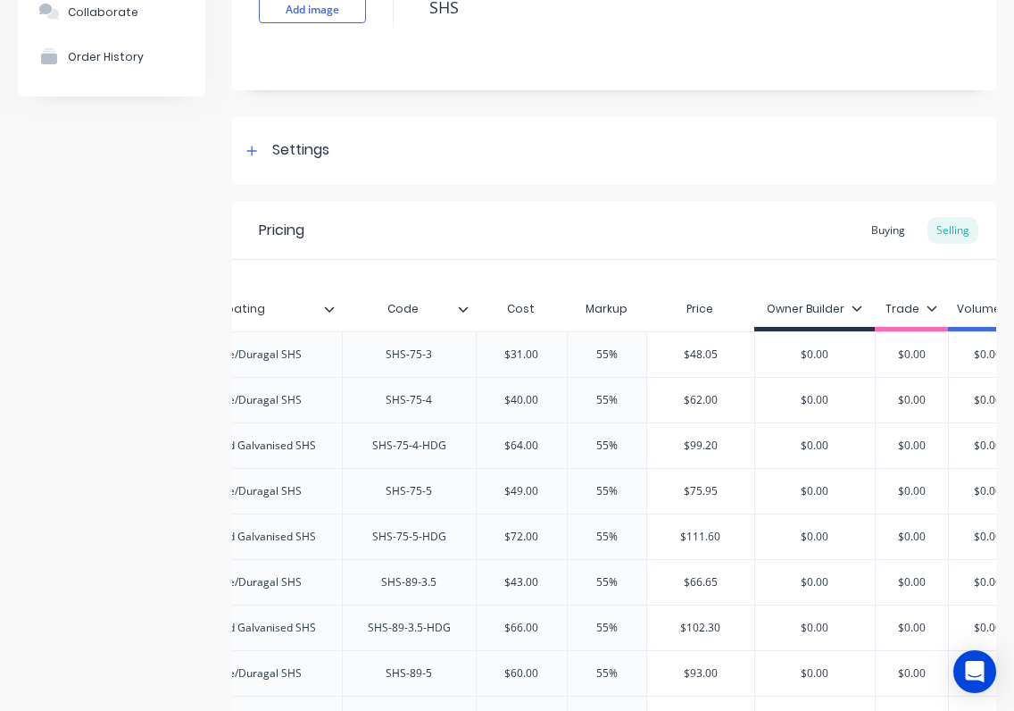
paste input "48.05"
click at [599, 358] on input "$48.050.00" at bounding box center [815, 354] width 120 height 16
click at [599, 408] on div "$0.00" at bounding box center [815, 400] width 120 height 45
type input "$48.050.00"
type input "$0.00"
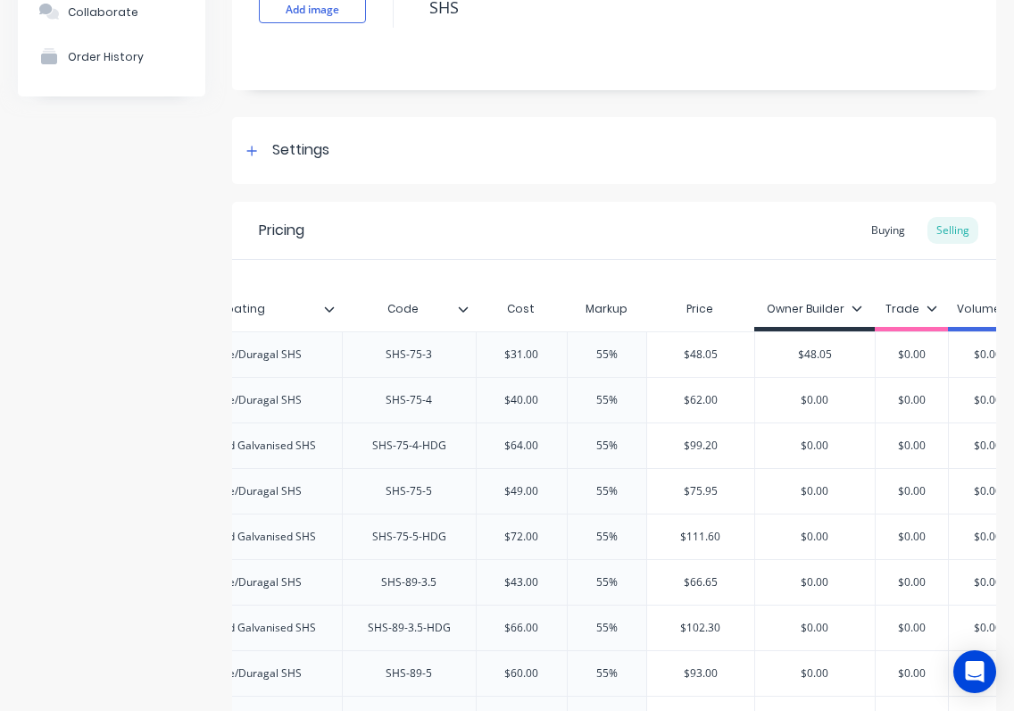
type input "$62.00"
click at [599, 397] on input "$62.00" at bounding box center [701, 400] width 108 height 16
click at [599, 398] on input "$0.00" at bounding box center [815, 400] width 120 height 16
paste input "62.00"
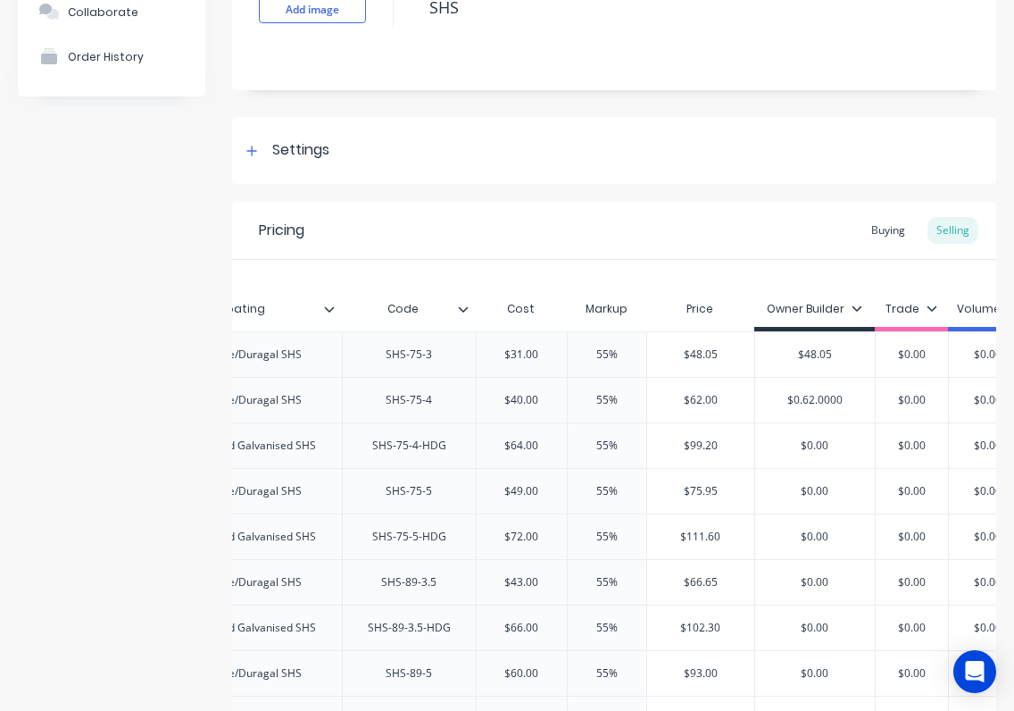
click at [599, 431] on div "$0.00" at bounding box center [815, 445] width 120 height 45
type input "$0.62.0000"
type input "$0.00"
click at [599, 397] on input "$62.00" at bounding box center [701, 400] width 108 height 16
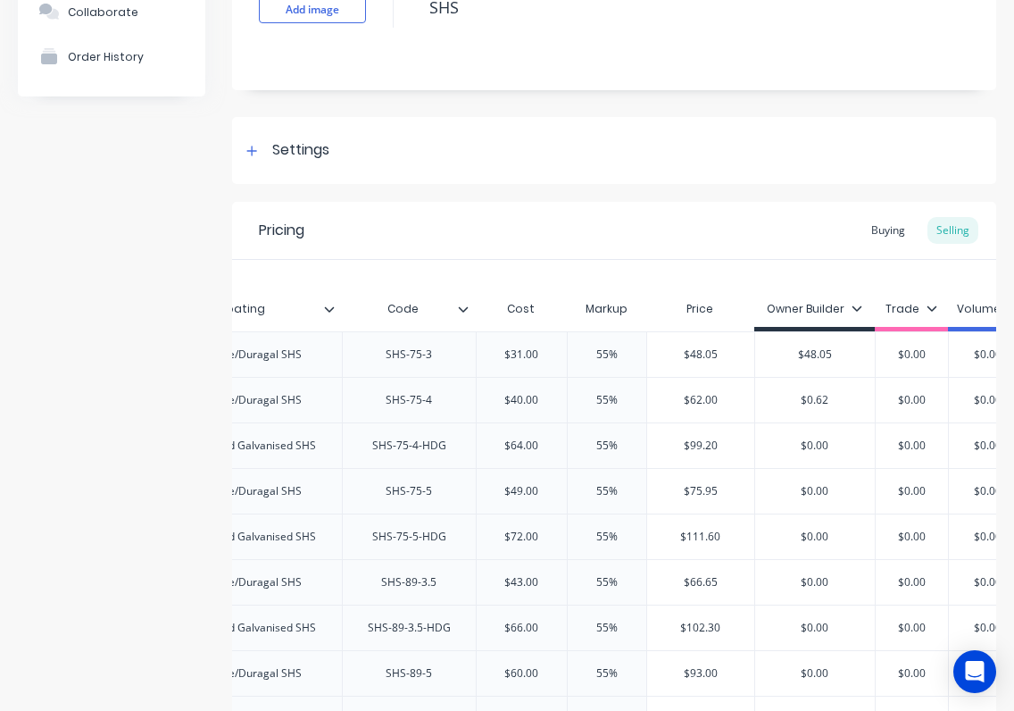
click at [599, 399] on input "$0.62" at bounding box center [815, 400] width 120 height 16
paste input "62.00"
click at [599, 465] on div "$0.00" at bounding box center [815, 445] width 120 height 45
type input "$62.000.62"
type input "$99.20"
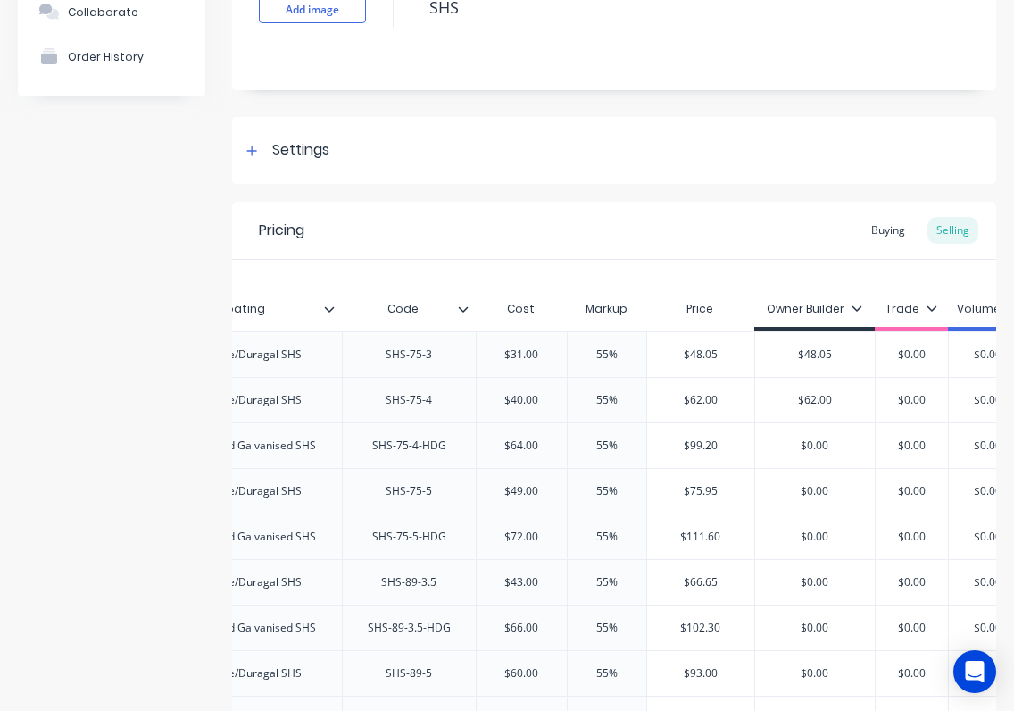
click at [599, 447] on input "$99.20" at bounding box center [701, 445] width 108 height 16
click at [599, 445] on input "$0.00" at bounding box center [815, 445] width 120 height 16
paste input "99.20"
click at [599, 470] on div "$0.00" at bounding box center [815, 491] width 120 height 45
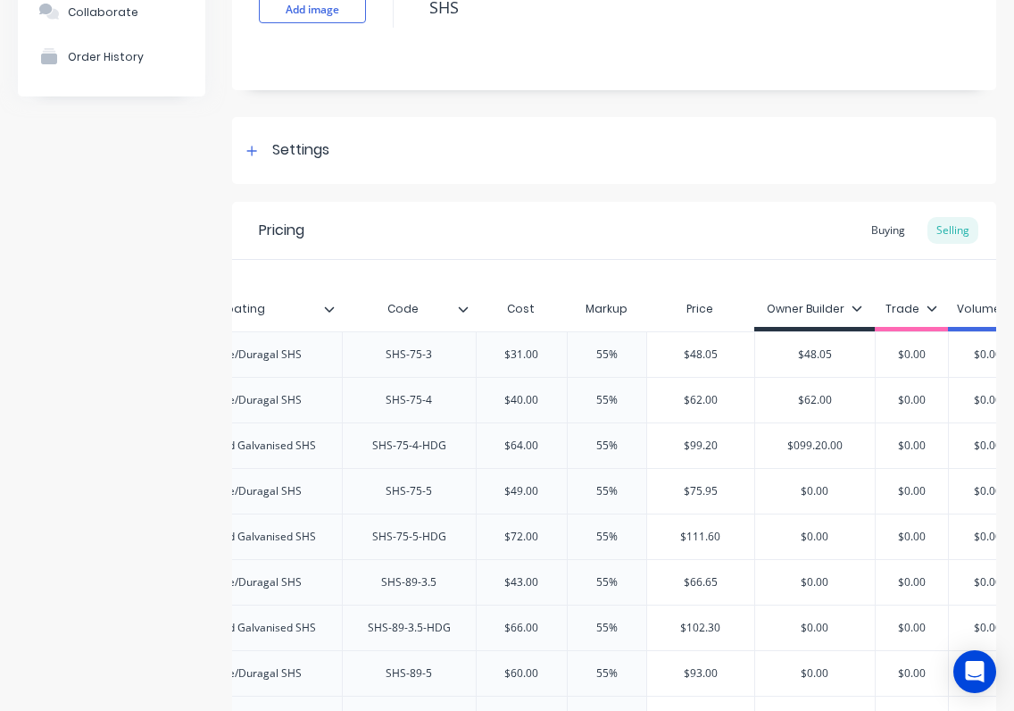
type input "$099.20.00"
type input "$0.00"
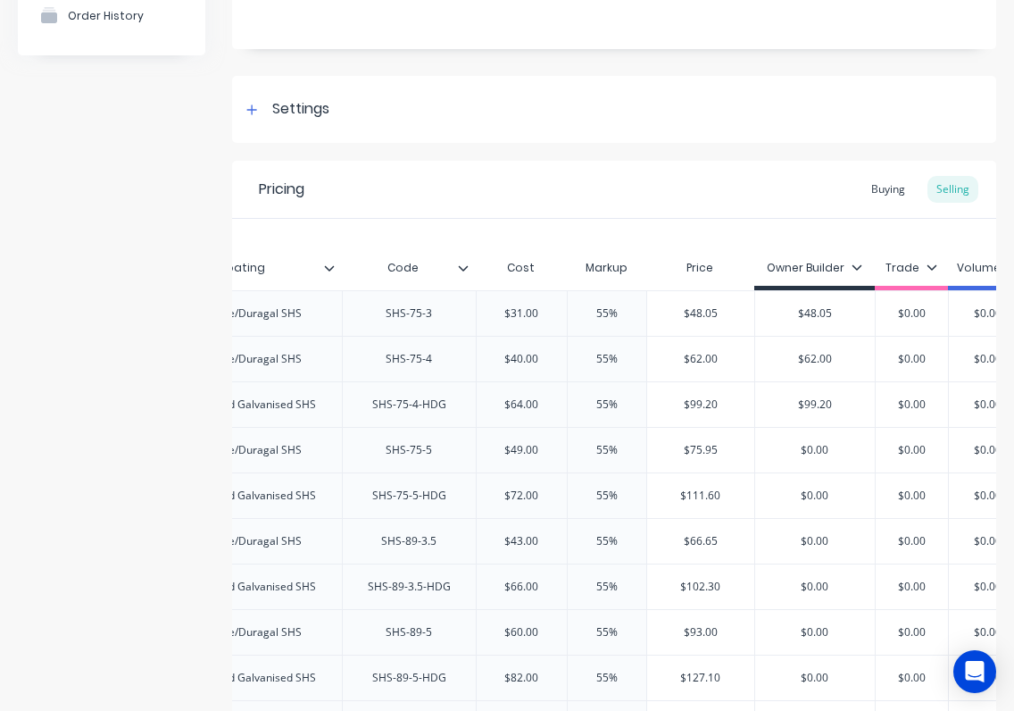
scroll to position [236, 0]
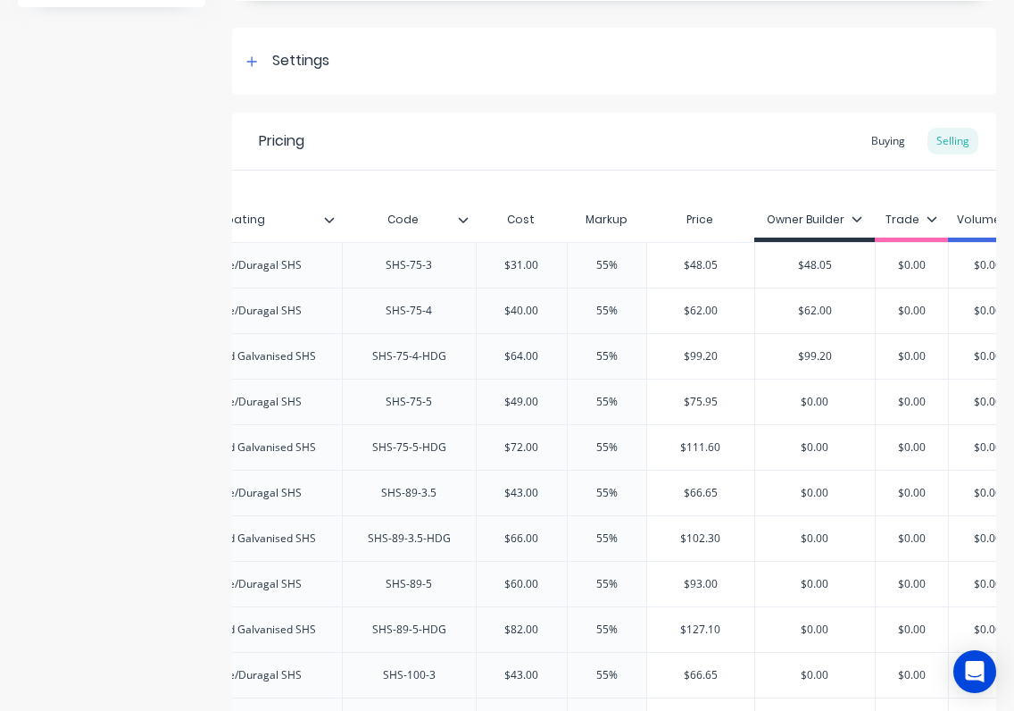
type input "$75.95"
click at [599, 399] on input "$75.95" at bounding box center [701, 402] width 108 height 16
click at [599, 403] on input "$0.00" at bounding box center [815, 402] width 120 height 16
paste input "75.95"
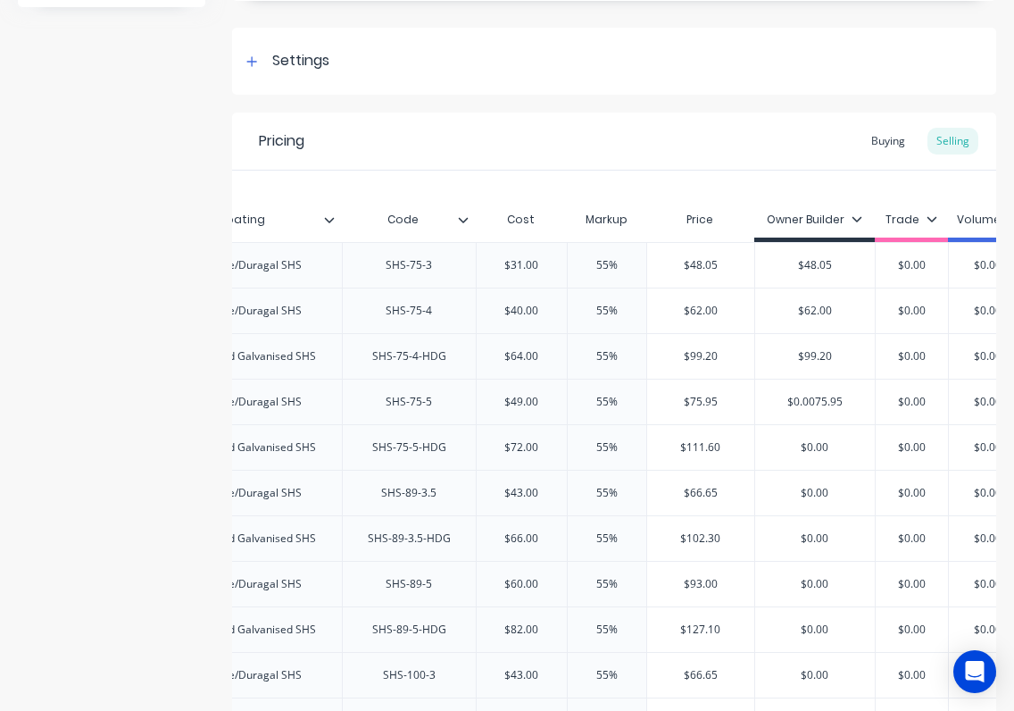
click at [599, 463] on div "$0.00" at bounding box center [815, 447] width 120 height 45
type input "$0.0075.95"
type input "$0.00"
click at [599, 397] on input "$0.0075" at bounding box center [815, 402] width 120 height 16
paste input "75.95"
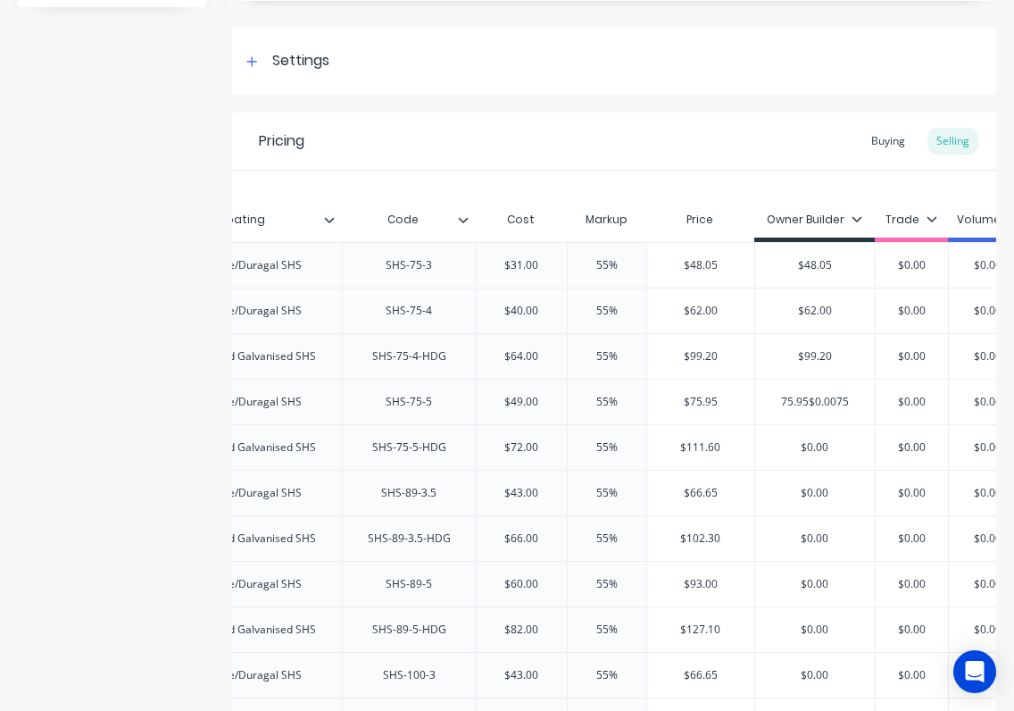
type input "75.95$0.0075"
type input "$0.00"
click at [599, 485] on input "$0.00" at bounding box center [815, 493] width 120 height 16
type input "$111.60"
click at [599, 440] on input "$111.60" at bounding box center [701, 447] width 108 height 16
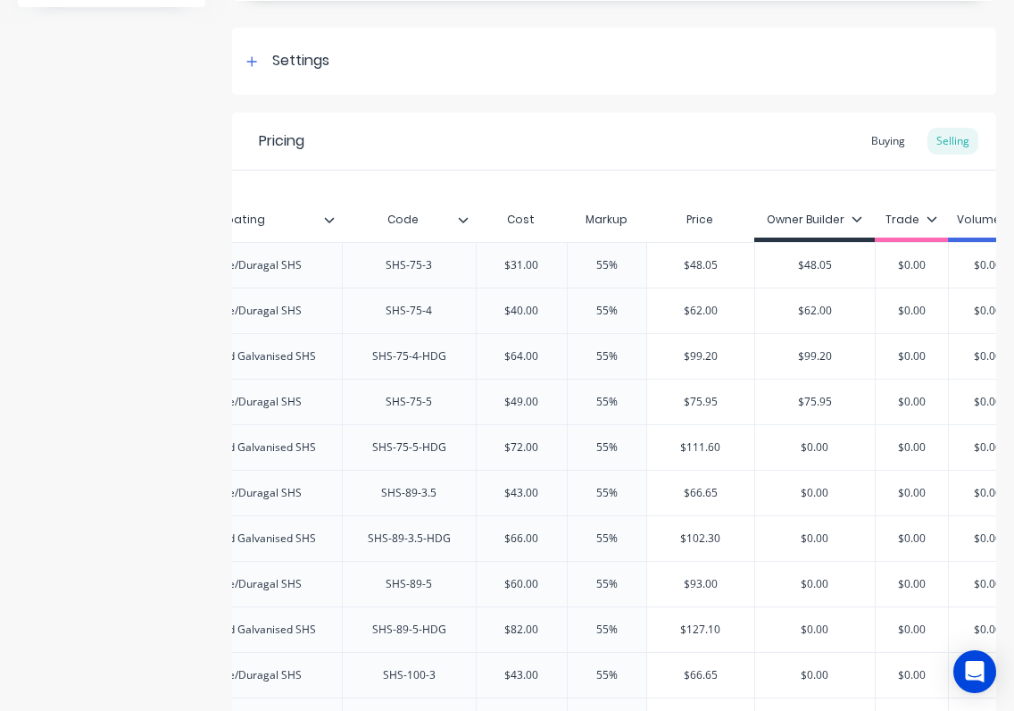
click at [599, 440] on input "$111.60" at bounding box center [701, 447] width 108 height 16
click at [599, 443] on input "$0.00" at bounding box center [815, 447] width 120 height 16
paste input "111.60"
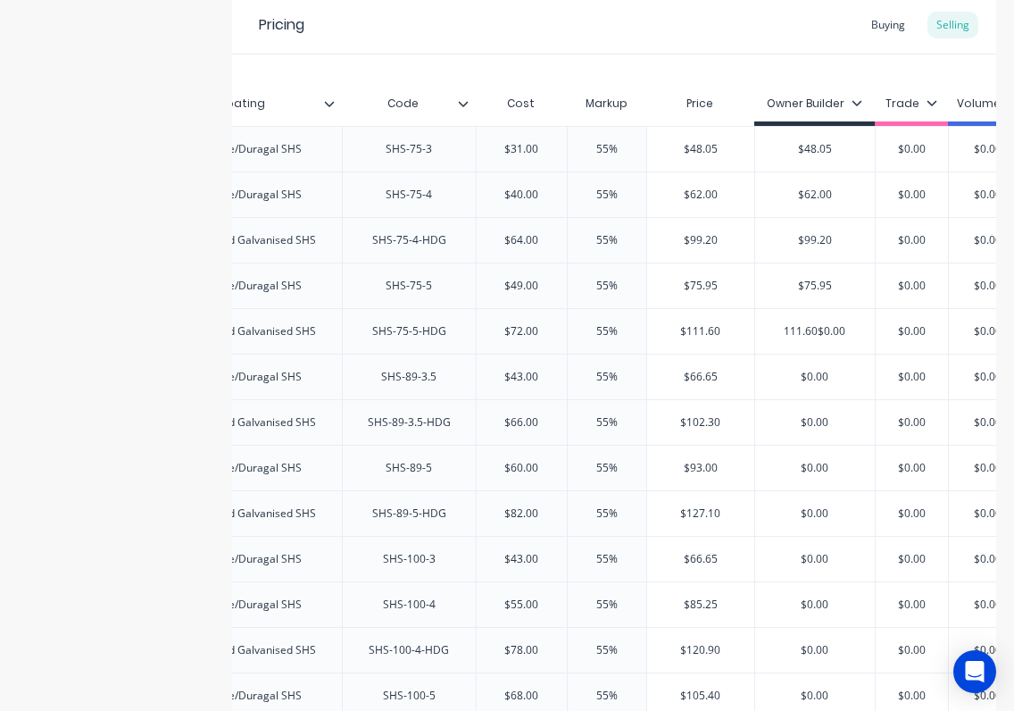
scroll to position [414, 0]
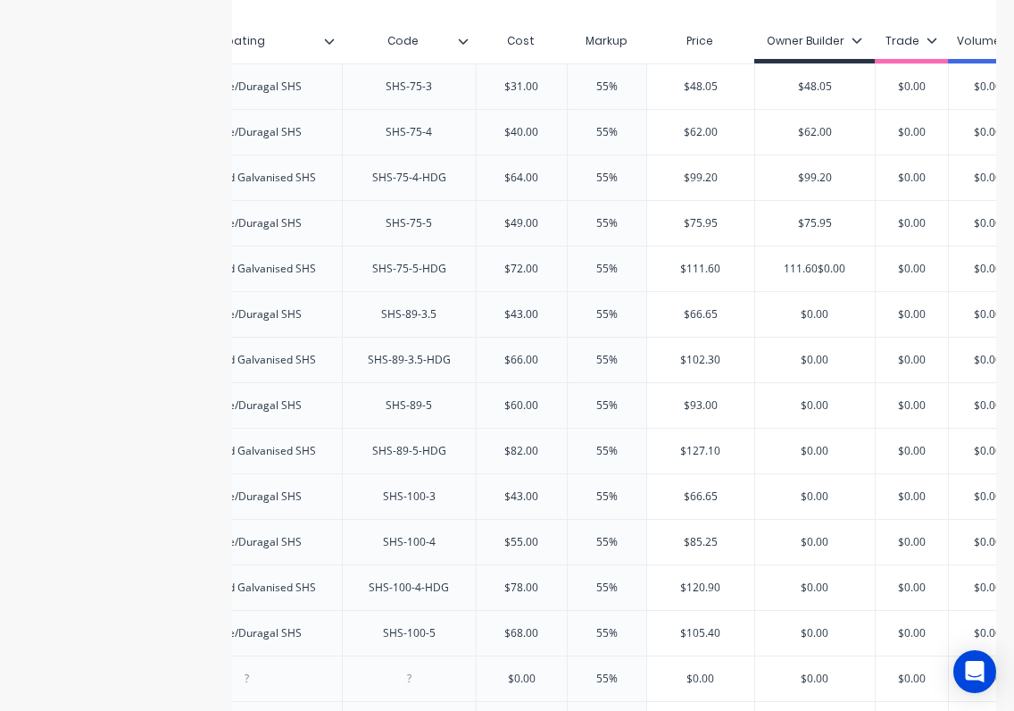
click at [599, 320] on div "$66.65" at bounding box center [701, 314] width 108 height 45
type input "111.60$0.00"
type input "$66.65"
click at [599, 320] on div "$66.65" at bounding box center [701, 314] width 108 height 45
click at [599, 314] on input "$66.65" at bounding box center [701, 314] width 108 height 16
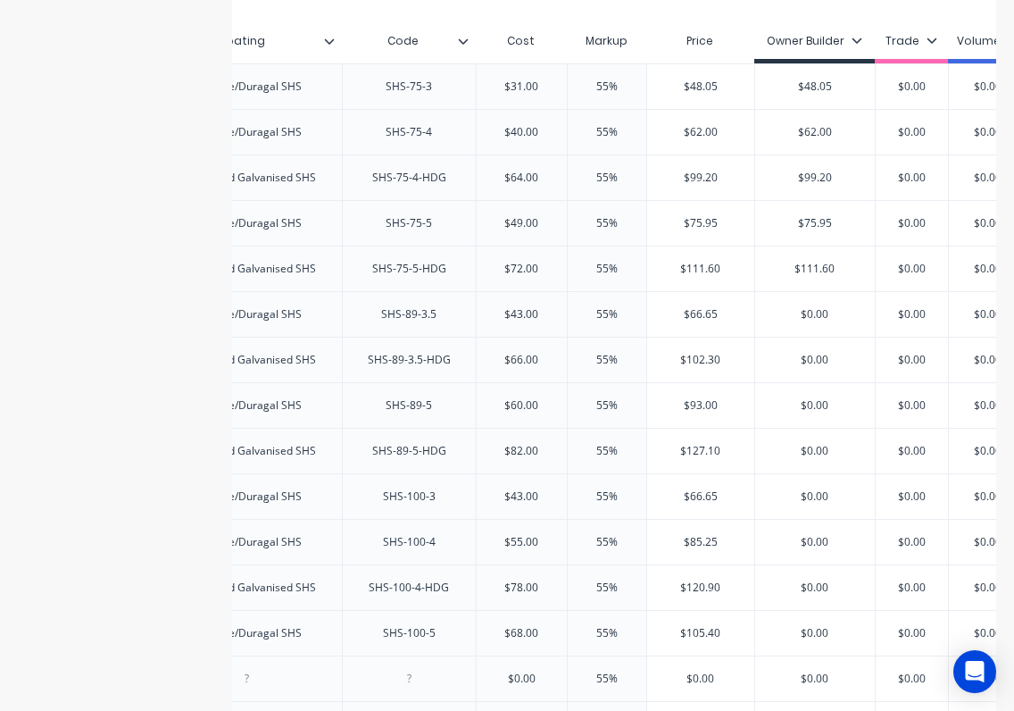
click at [599, 314] on input "$66.65" at bounding box center [701, 314] width 108 height 16
click at [599, 312] on input "$66.65" at bounding box center [701, 314] width 108 height 16
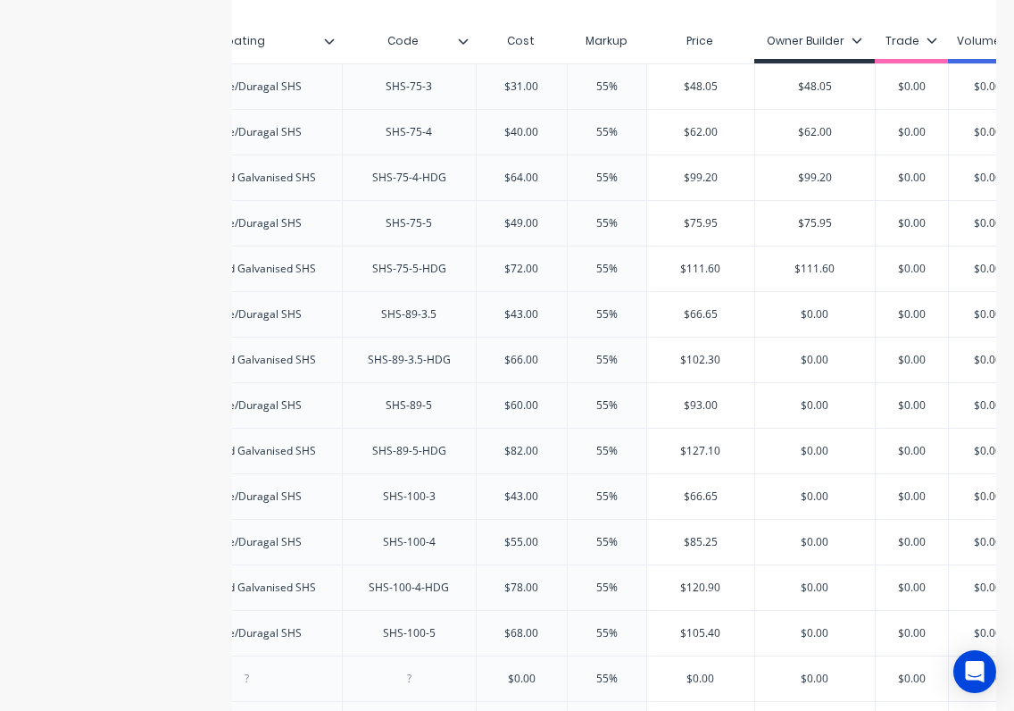
click at [599, 317] on input "$66.65" at bounding box center [701, 314] width 108 height 16
click at [599, 383] on div "$0.00" at bounding box center [815, 405] width 120 height 45
type input "$0.00"
click at [599, 321] on div "$0.00" at bounding box center [815, 314] width 120 height 45
click at [599, 310] on input "$66.65" at bounding box center [701, 314] width 108 height 16
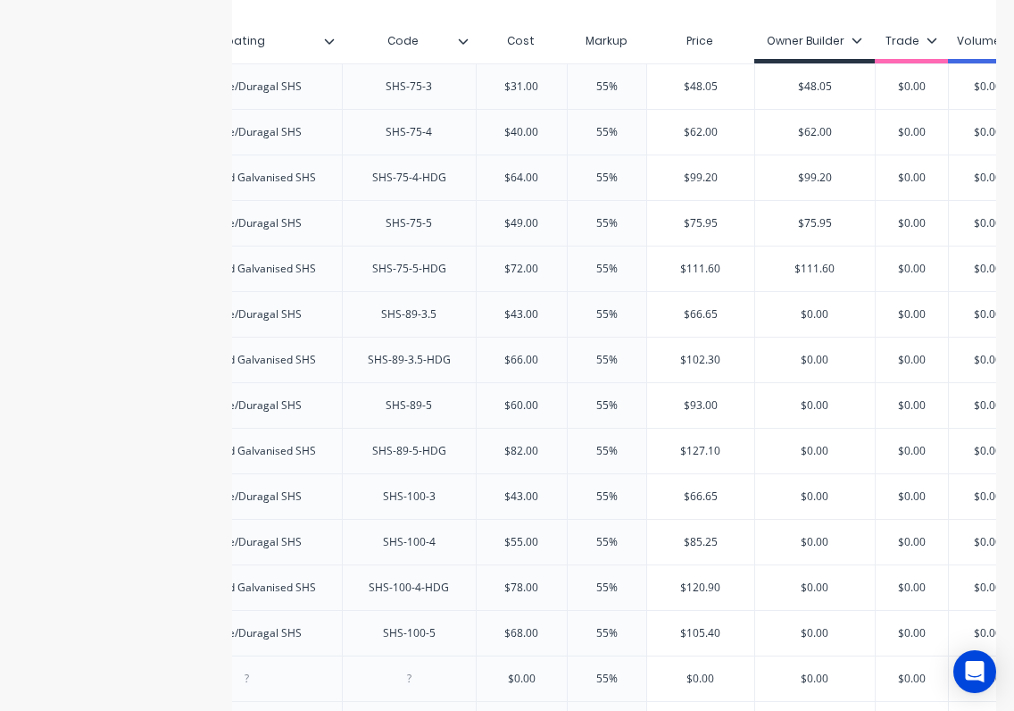
click at [599, 310] on input "$66.65" at bounding box center [701, 314] width 108 height 16
click at [599, 310] on input "$0.00" at bounding box center [815, 314] width 120 height 16
paste input "66.65"
type input "$66.650.00"
type input "$102.30"
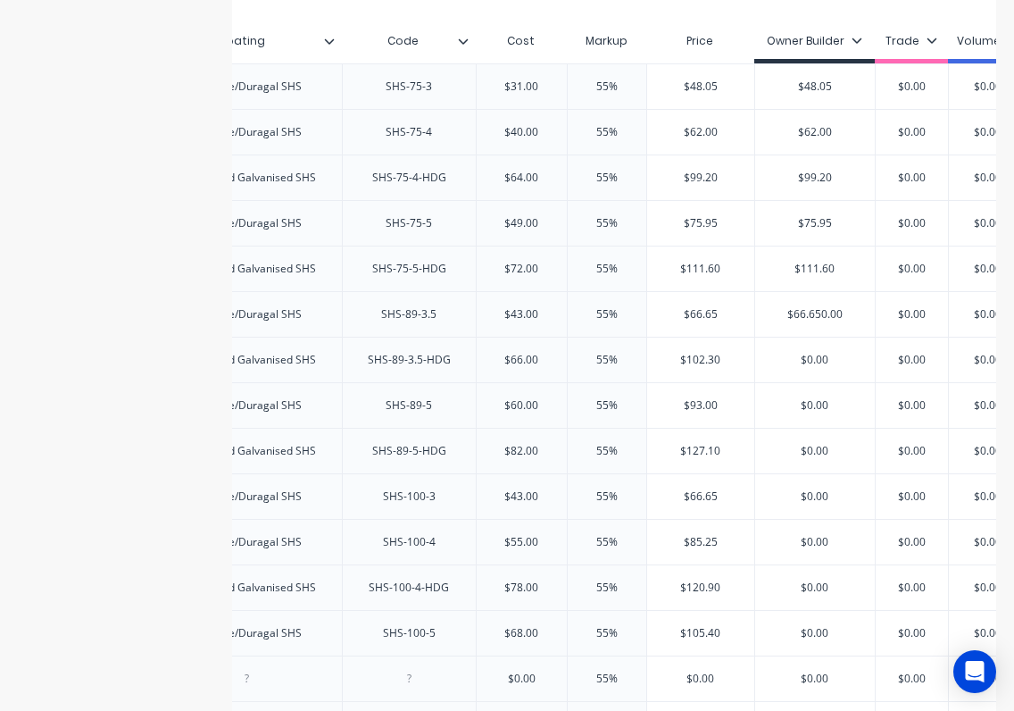
click at [599, 357] on input "$102.30" at bounding box center [701, 360] width 108 height 16
click at [599, 360] on input "$0.00" at bounding box center [815, 360] width 120 height 16
paste input "102.30"
type input "102.30$0.00"
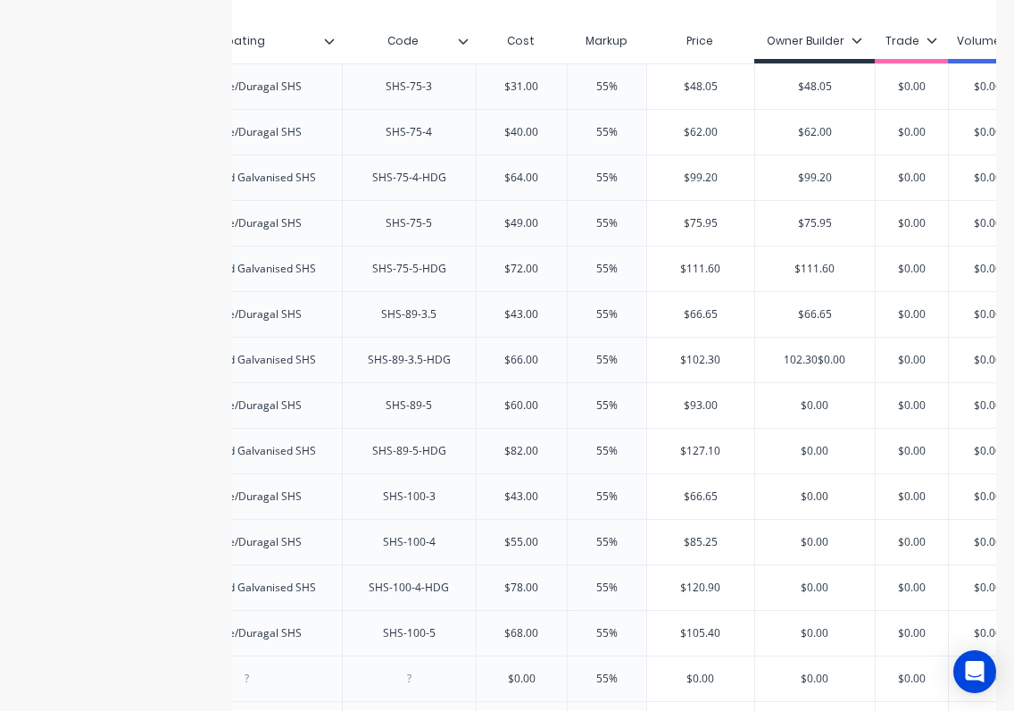
type input "$93.00"
click at [599, 403] on input "$93.00" at bounding box center [701, 405] width 108 height 16
click at [599, 401] on input "$0.00" at bounding box center [815, 405] width 120 height 16
paste input "93.00"
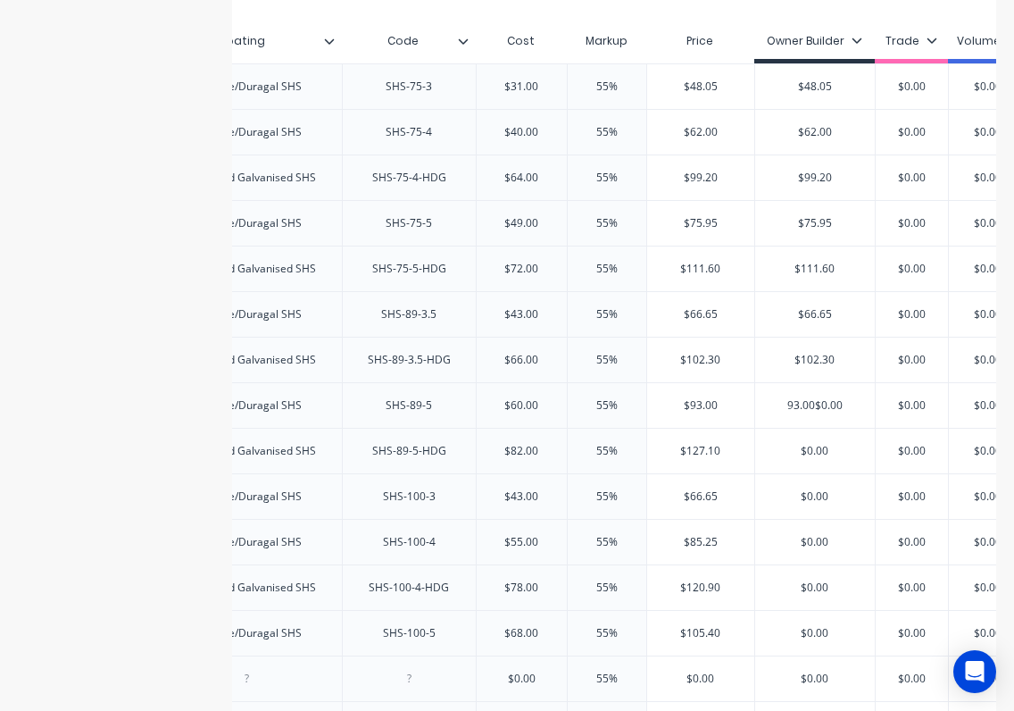
type input "93.00$0.00"
type input "$127.10"
click at [599, 450] on input "$127.10" at bounding box center [701, 451] width 108 height 16
click at [599, 449] on input "$127.10" at bounding box center [701, 451] width 108 height 16
click at [599, 444] on input "$0.00" at bounding box center [815, 451] width 120 height 16
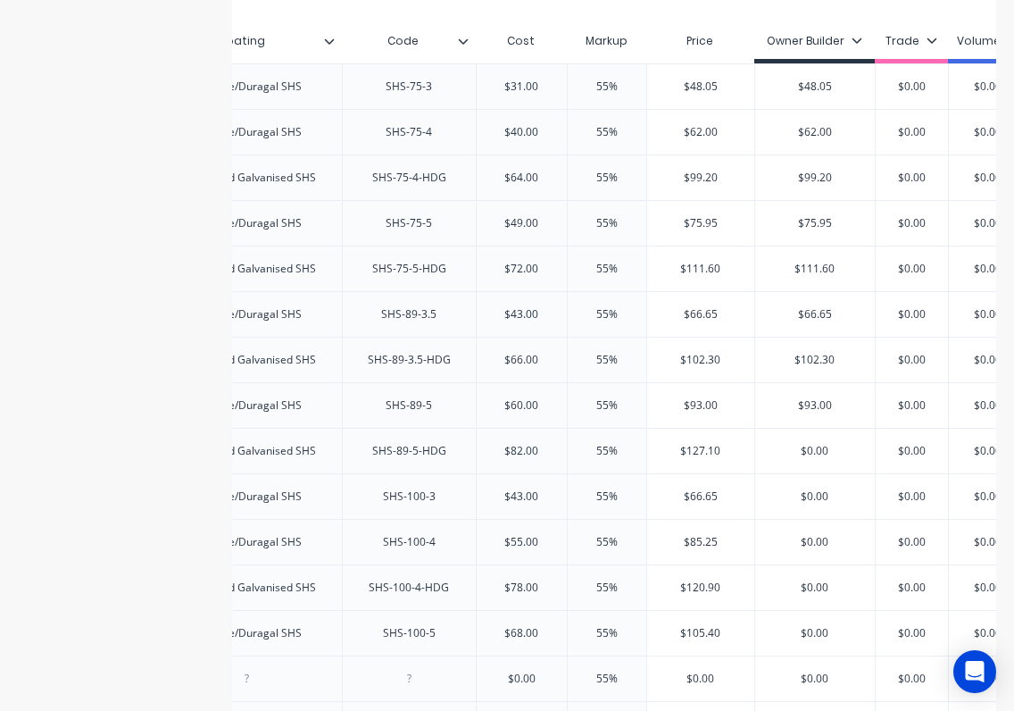
paste input "127.10"
type input "127.10$0.00"
type input "$66.65"
click at [599, 494] on input "$66.65" at bounding box center [701, 496] width 108 height 16
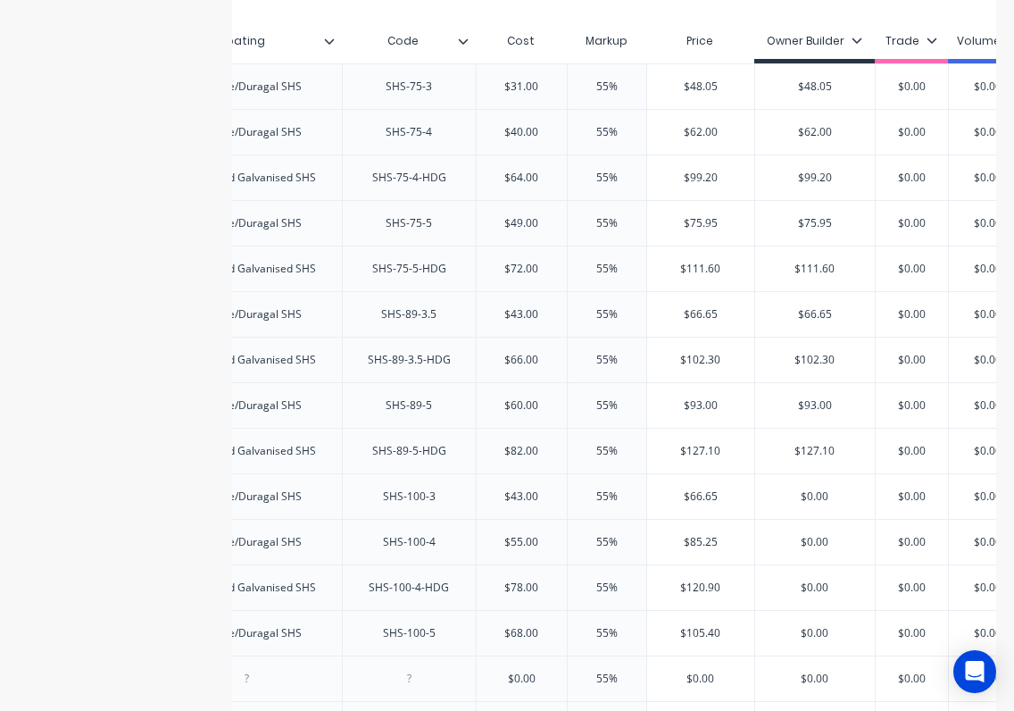
click at [599, 494] on input "$0.00" at bounding box center [815, 496] width 120 height 16
paste input "66.65"
type input "66.65$0.00"
type input "$85.25"
click at [599, 495] on input "$85.25" at bounding box center [701, 542] width 108 height 16
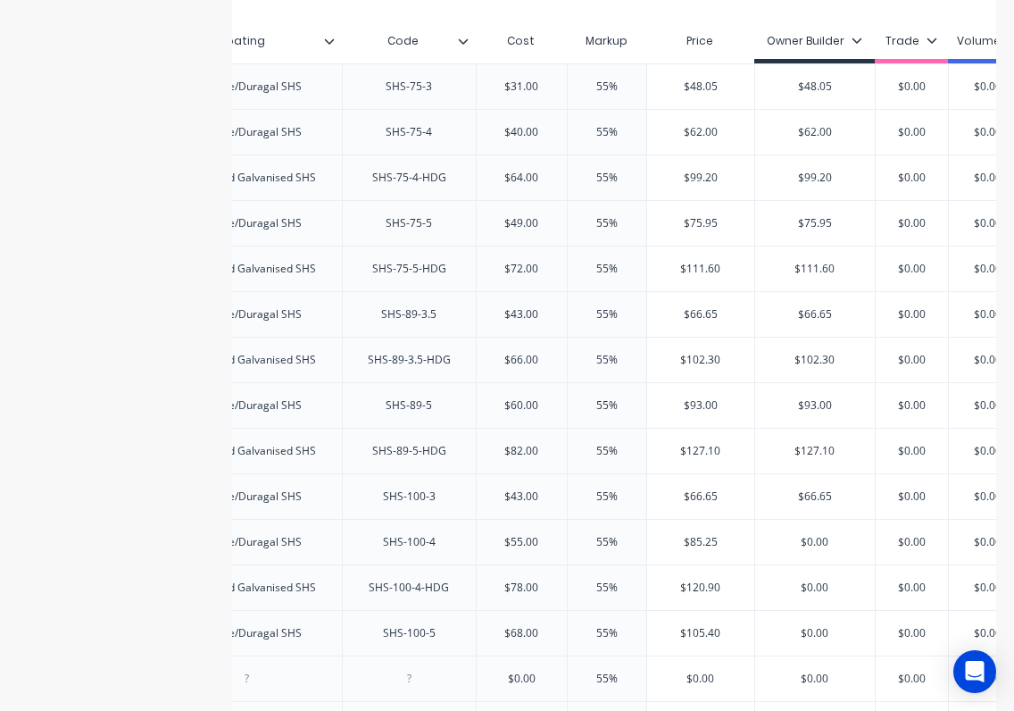
click at [599, 495] on input "$85.25" at bounding box center [701, 542] width 108 height 16
click at [599, 495] on input "$0.00" at bounding box center [815, 542] width 120 height 16
paste input "85.25"
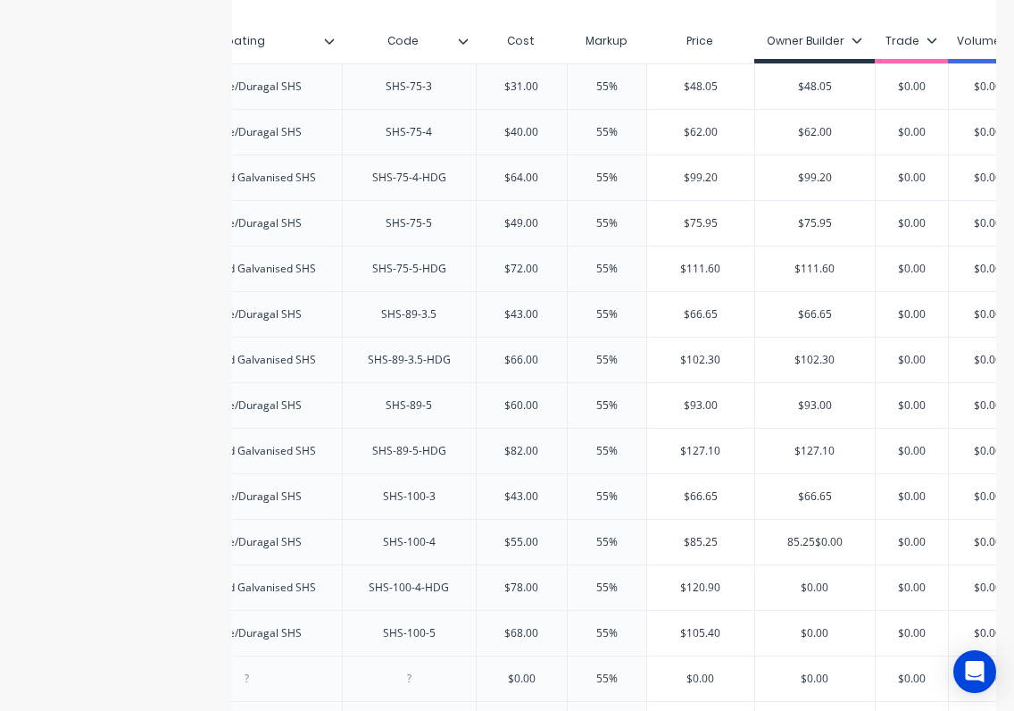
type input "85.25$0.00"
type input "$120.90"
click at [599, 495] on input "$120.90" at bounding box center [701, 587] width 108 height 16
click at [599, 495] on input "$0.00" at bounding box center [815, 587] width 120 height 16
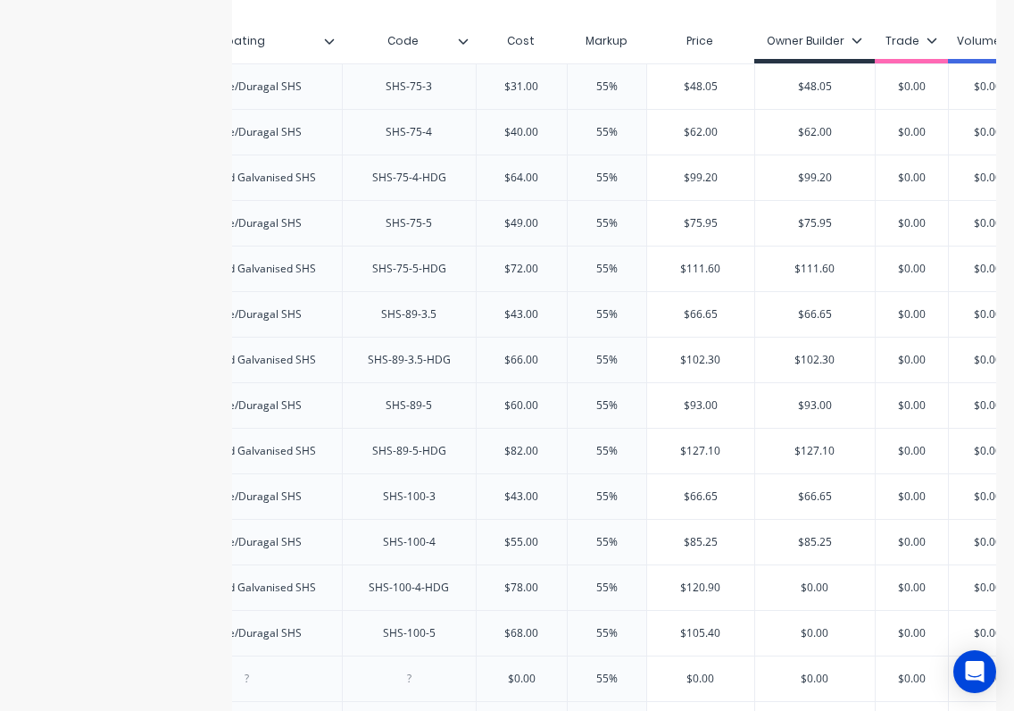
paste
type input "120.90$0.00"
type input "$105.40"
click at [599, 495] on input "$105.40" at bounding box center [701, 633] width 108 height 16
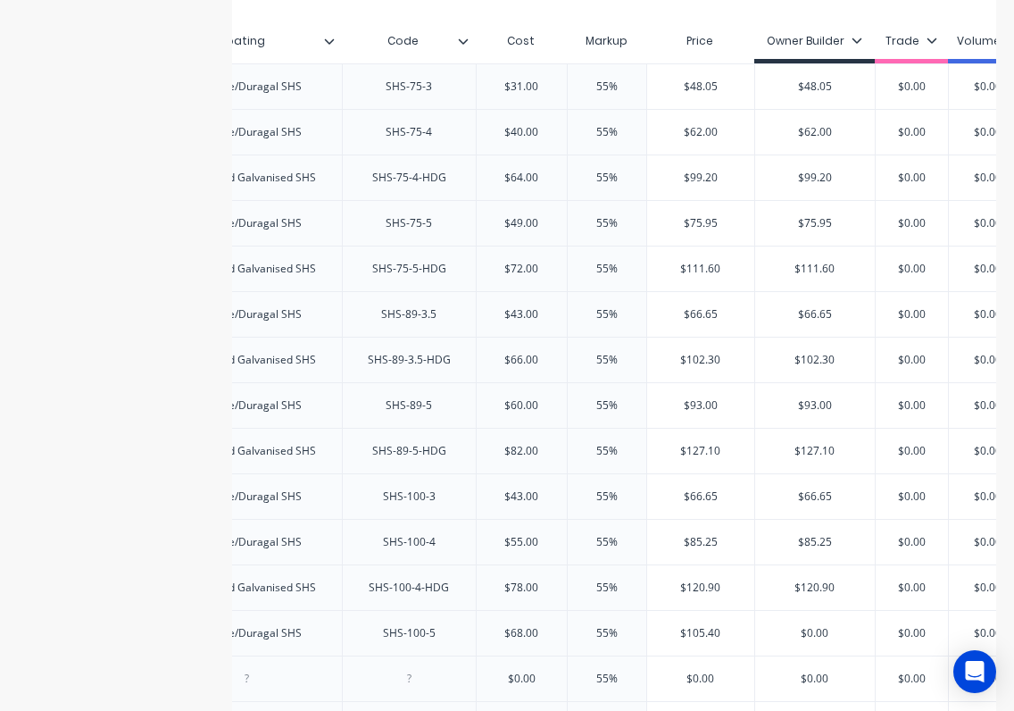
click at [599, 495] on input "$0.00" at bounding box center [815, 633] width 120 height 16
click at [599, 495] on div "$0.00" at bounding box center [911, 587] width 89 height 45
type input "105.40$0.00"
type input "$0.00"
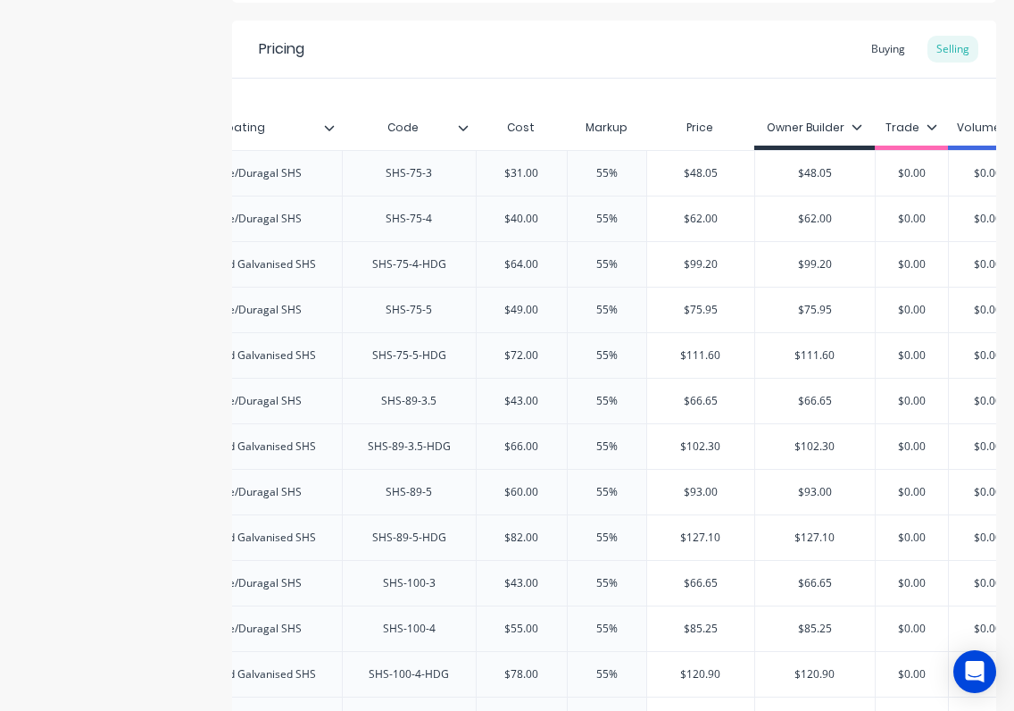
scroll to position [325, 0]
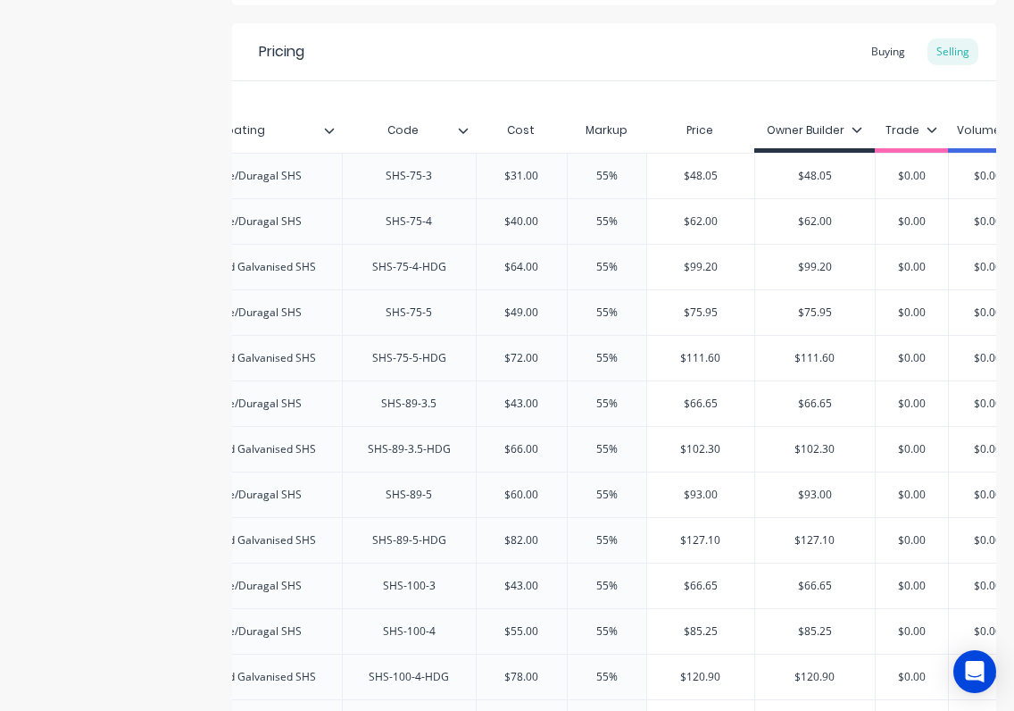
drag, startPoint x: 606, startPoint y: 176, endPoint x: 595, endPoint y: 176, distance: 11.6
click at [595, 176] on input "55%" at bounding box center [606, 176] width 89 height 16
type input "25%"
click at [599, 70] on div "Pricing Buying Selling" at bounding box center [614, 52] width 764 height 58
type input "$38.75"
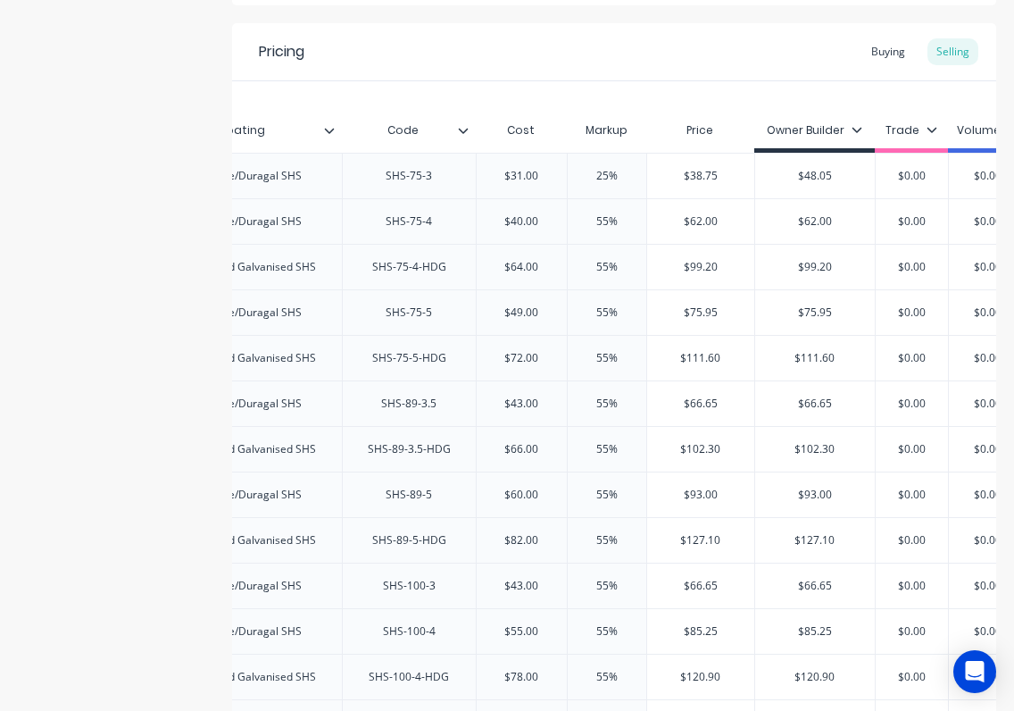
click at [599, 176] on input "$38.75" at bounding box center [701, 176] width 108 height 16
click at [599, 179] on input "$0.00" at bounding box center [911, 176] width 89 height 16
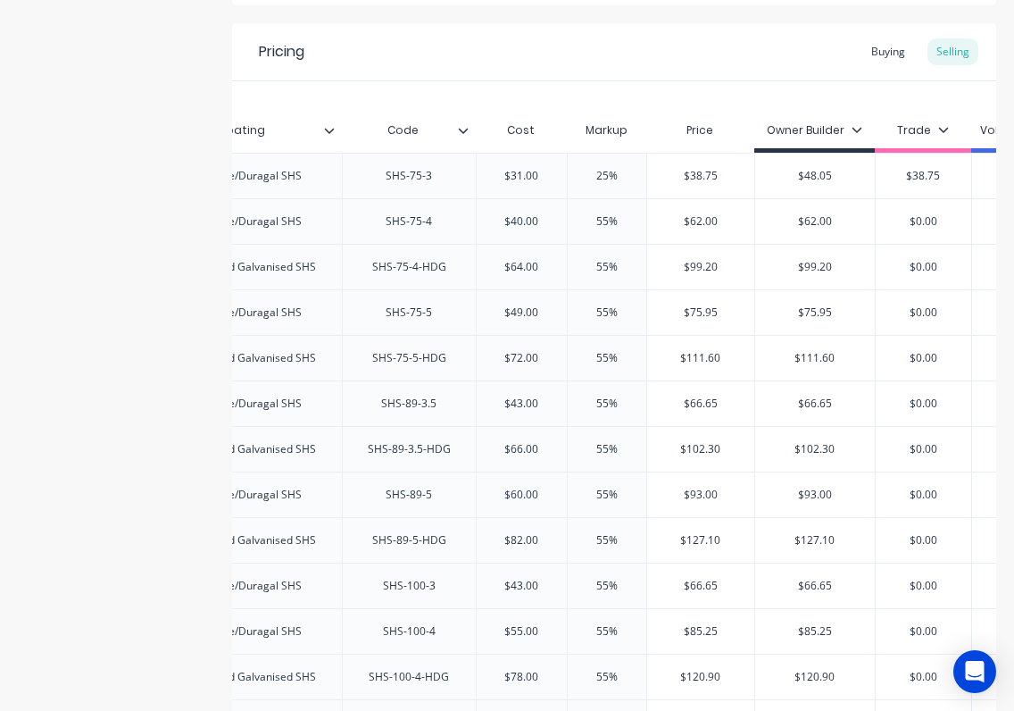
type input "$38.75"
drag, startPoint x: 605, startPoint y: 176, endPoint x: 593, endPoint y: 176, distance: 12.5
click at [593, 176] on input "25%" at bounding box center [606, 176] width 89 height 16
click at [599, 220] on input "55%" at bounding box center [606, 221] width 89 height 16
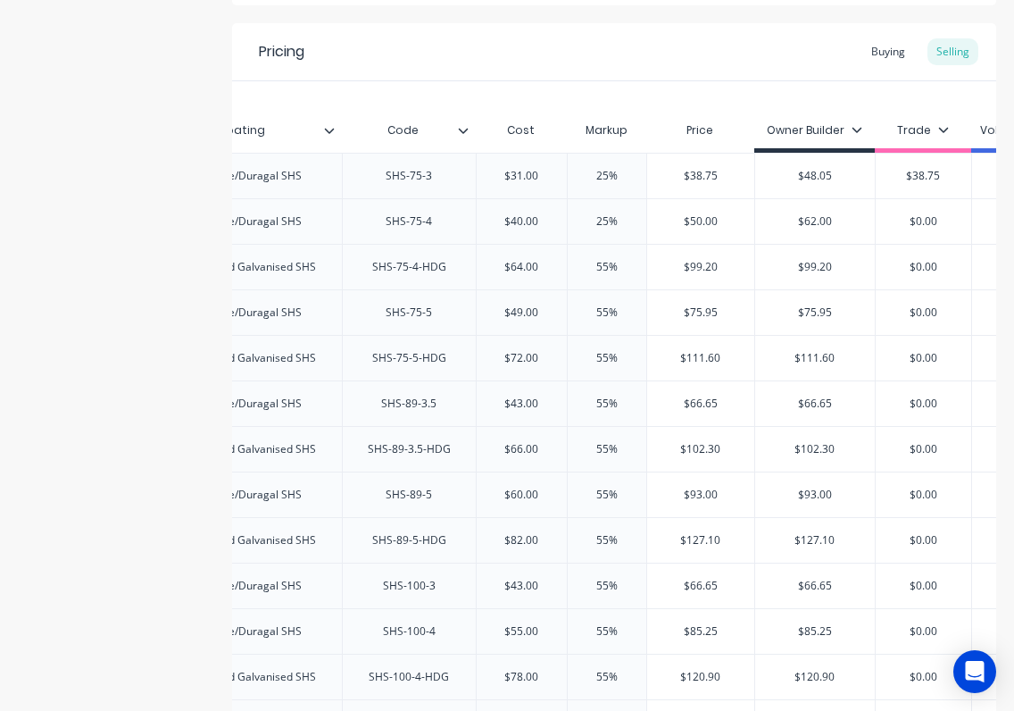
type input "25%"
click at [599, 259] on input "55%" at bounding box center [606, 267] width 89 height 16
type input "25%"
click at [599, 311] on input "55%" at bounding box center [606, 312] width 89 height 16
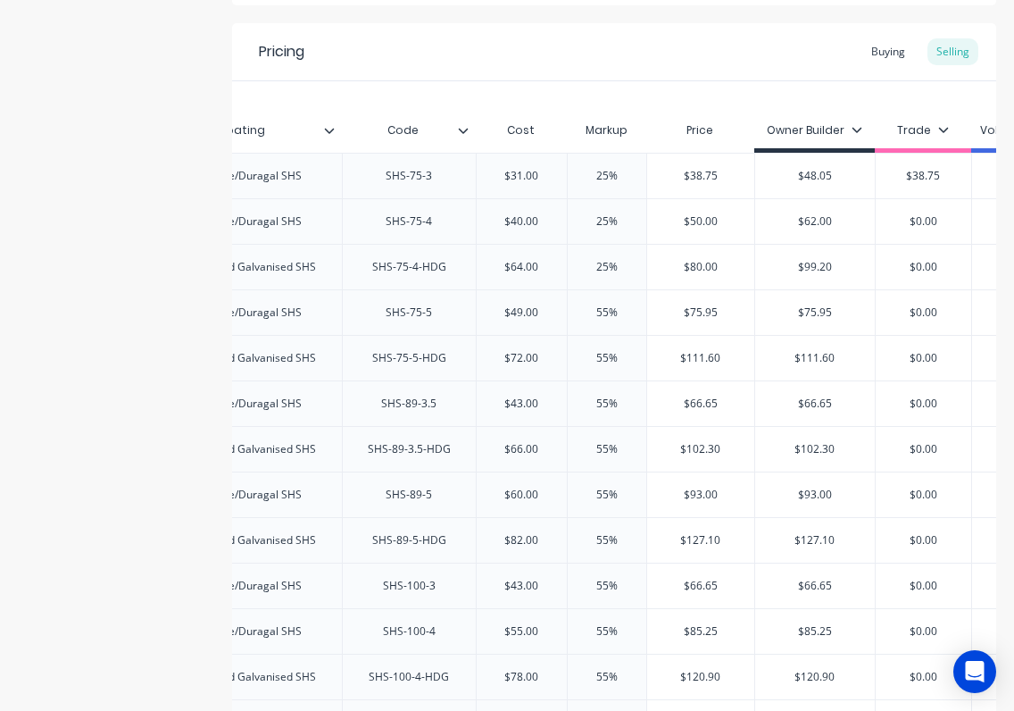
click at [599, 311] on input "55%" at bounding box center [606, 312] width 89 height 16
type input "25%"
click at [599, 362] on input "55%" at bounding box center [606, 358] width 89 height 16
type input "25%"
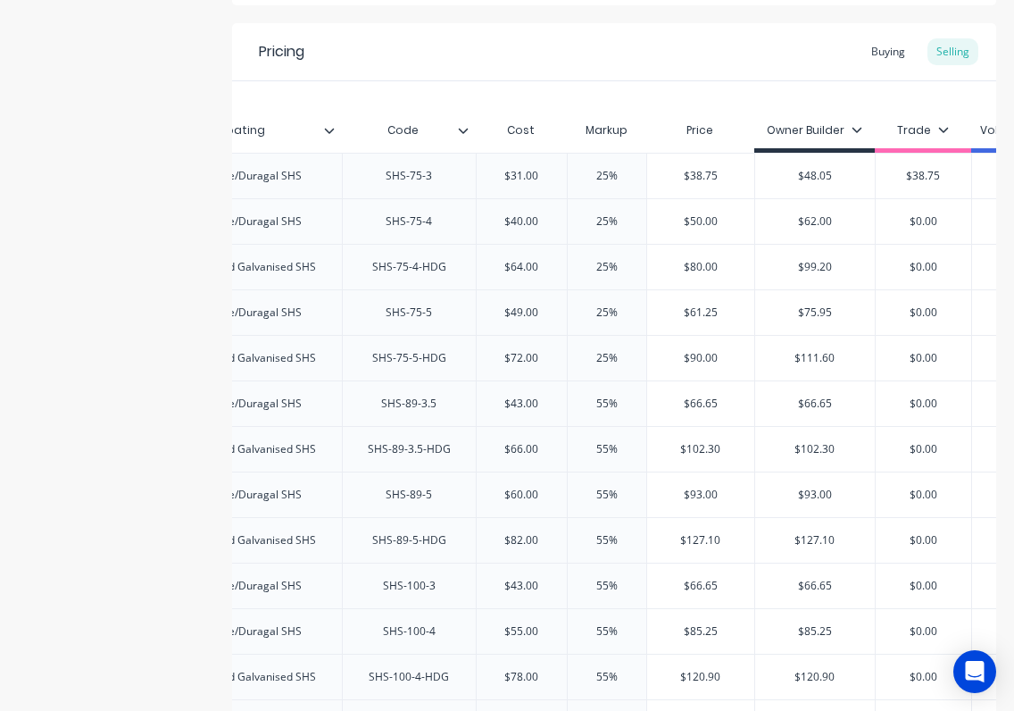
click at [598, 403] on input "55%" at bounding box center [606, 403] width 89 height 16
type input "25%"
click at [599, 444] on input "55%" at bounding box center [606, 449] width 89 height 16
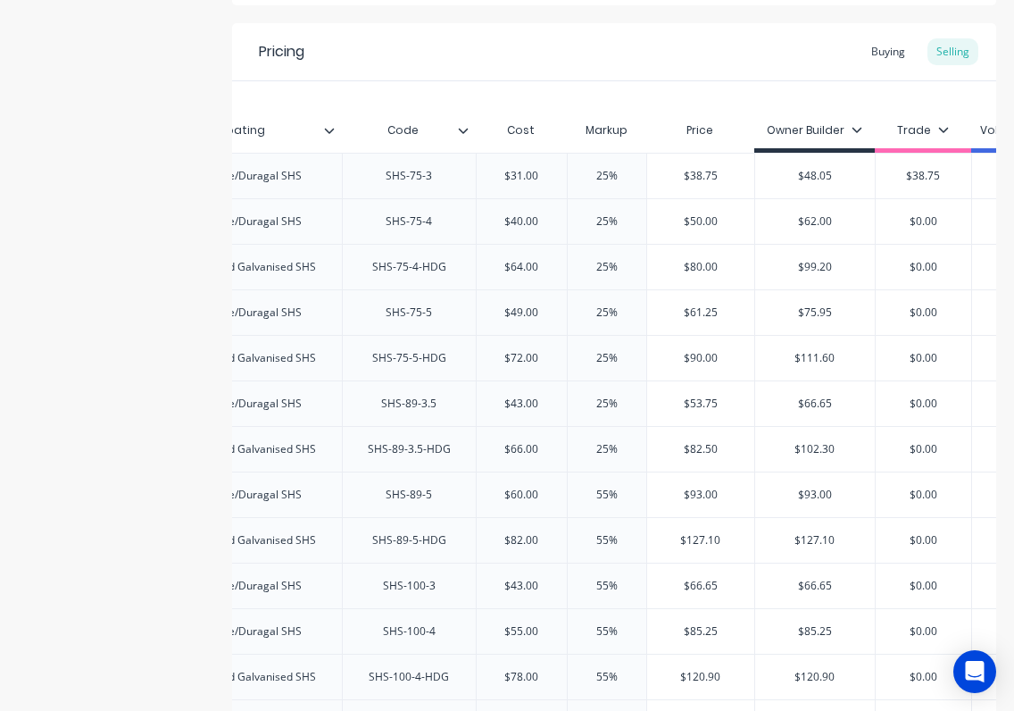
type input "25%"
click at [599, 495] on input "55%" at bounding box center [606, 495] width 89 height 16
type input "5525"
click at [599, 495] on input "55%" at bounding box center [606, 540] width 89 height 16
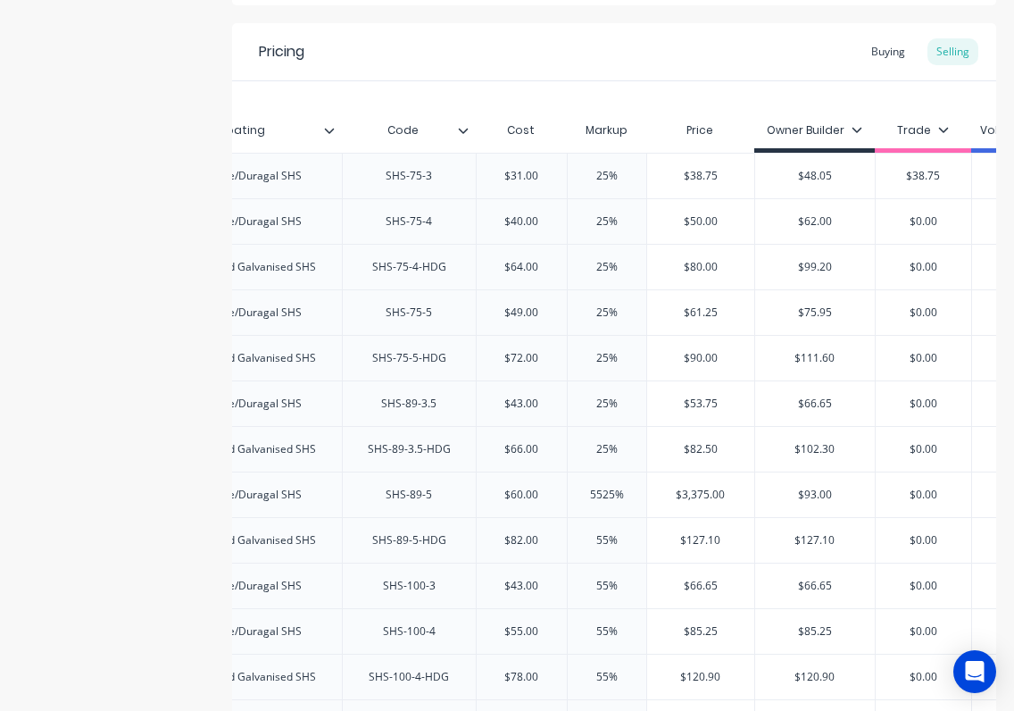
click at [599, 495] on input "55%" at bounding box center [606, 540] width 89 height 16
type input "25%"
click at [596, 492] on input "5525%" at bounding box center [606, 495] width 89 height 16
type input "25%"
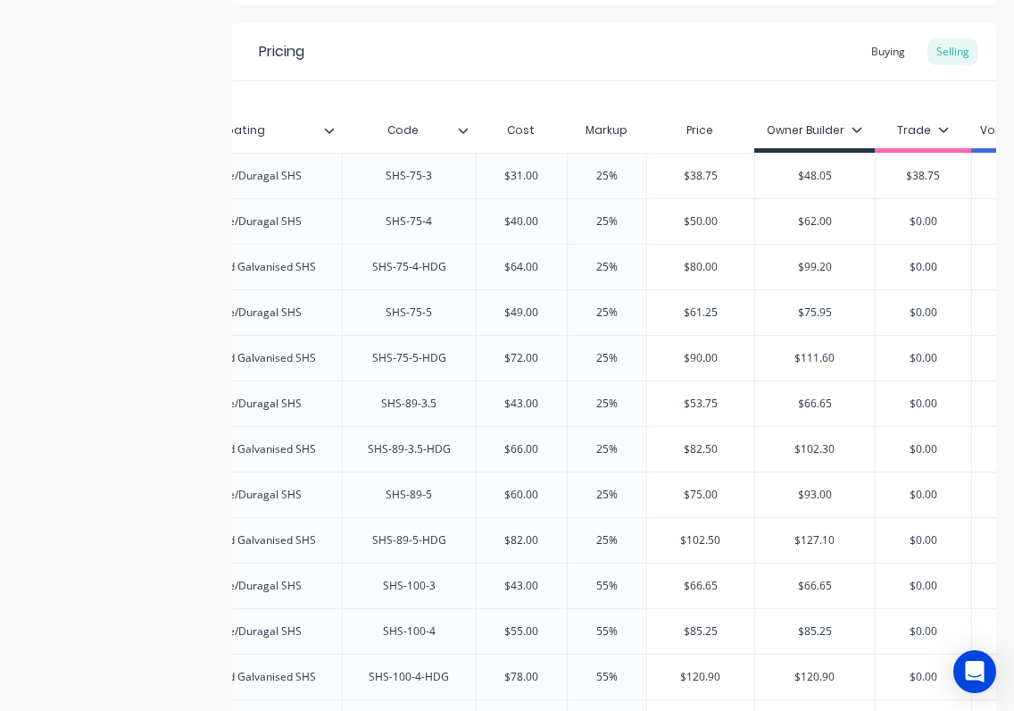
click at [599, 495] on input "55%" at bounding box center [606, 586] width 89 height 16
type input "25%"
click at [599, 495] on input "55%" at bounding box center [606, 631] width 89 height 16
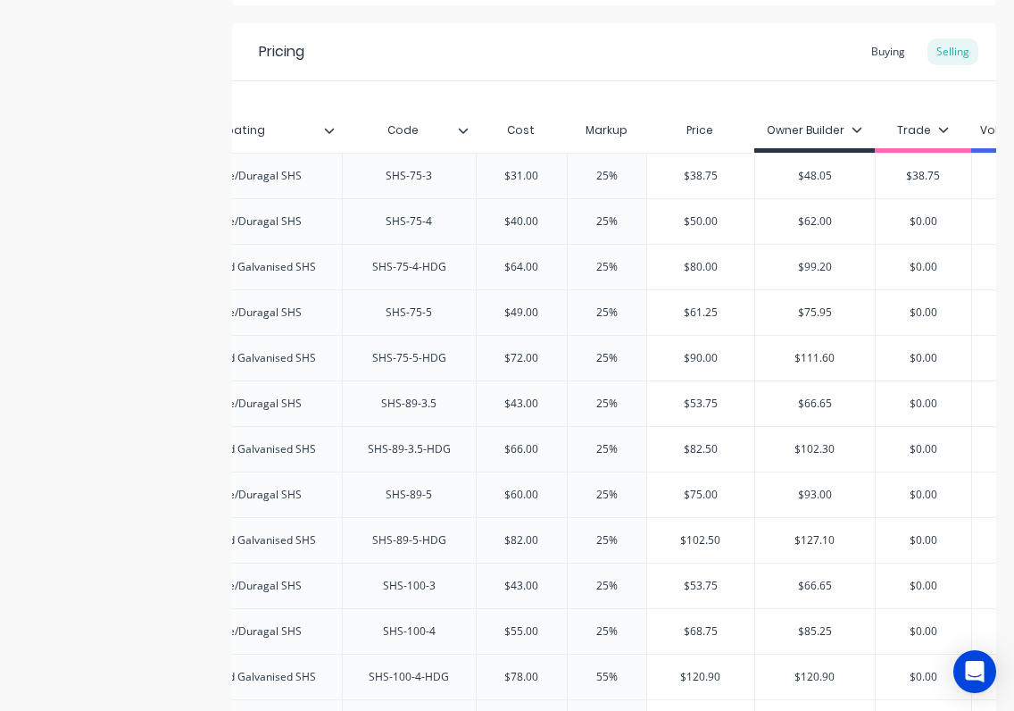
type input "25%"
click at [599, 495] on input "55%" at bounding box center [606, 677] width 89 height 16
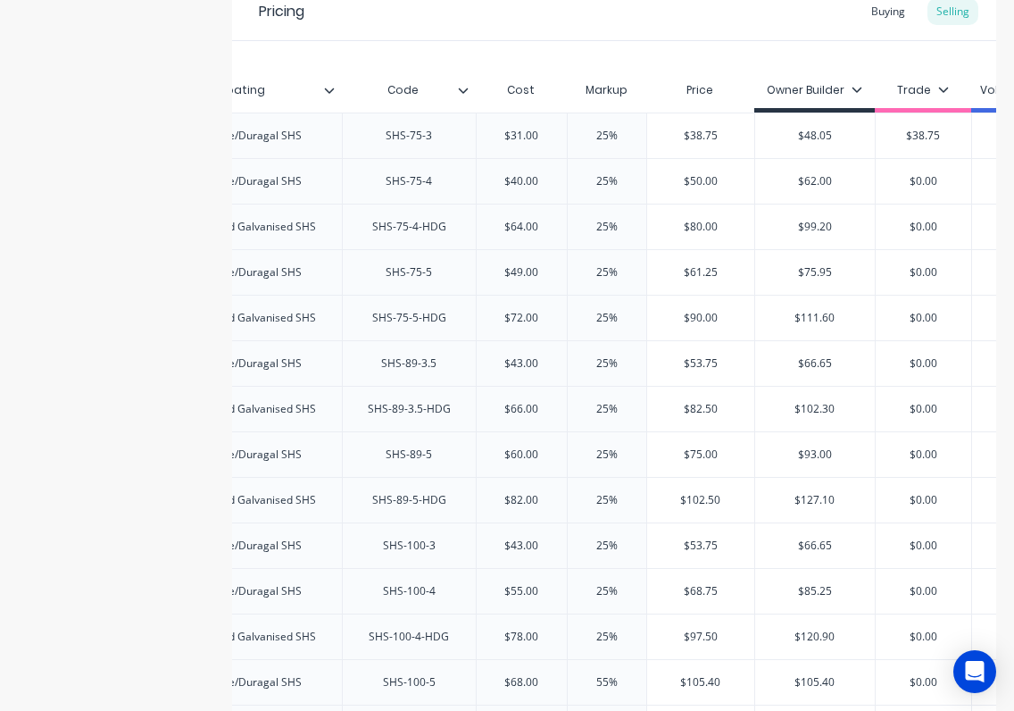
scroll to position [414, 0]
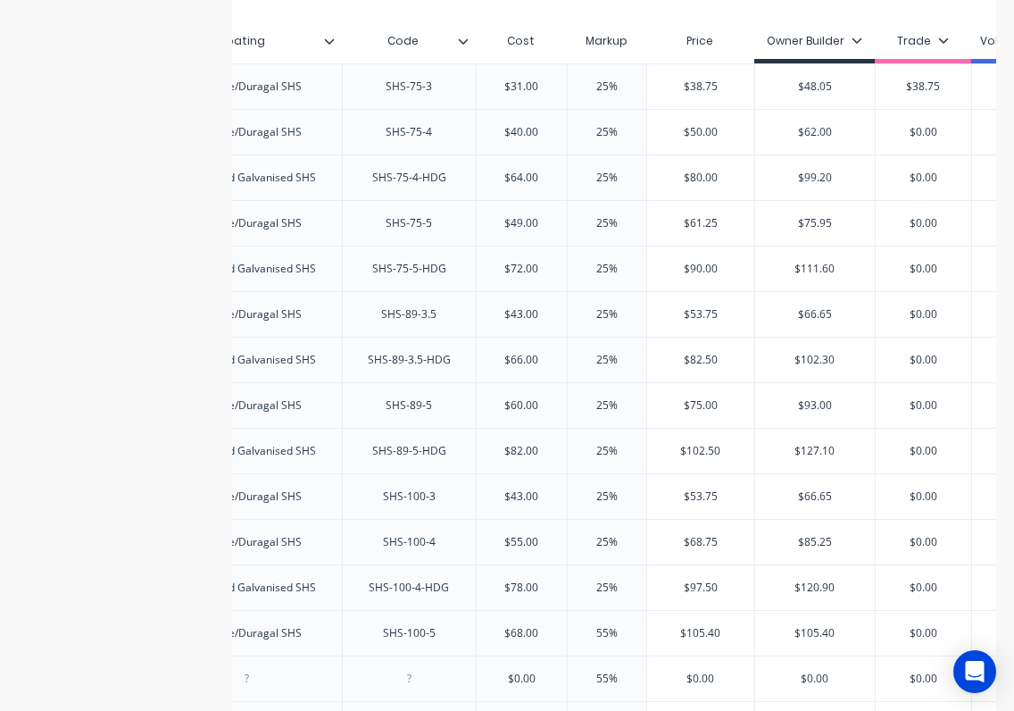
type input "25%"
click at [599, 495] on input "55%" at bounding box center [606, 633] width 89 height 16
click at [599, 495] on input "5525" at bounding box center [606, 633] width 89 height 16
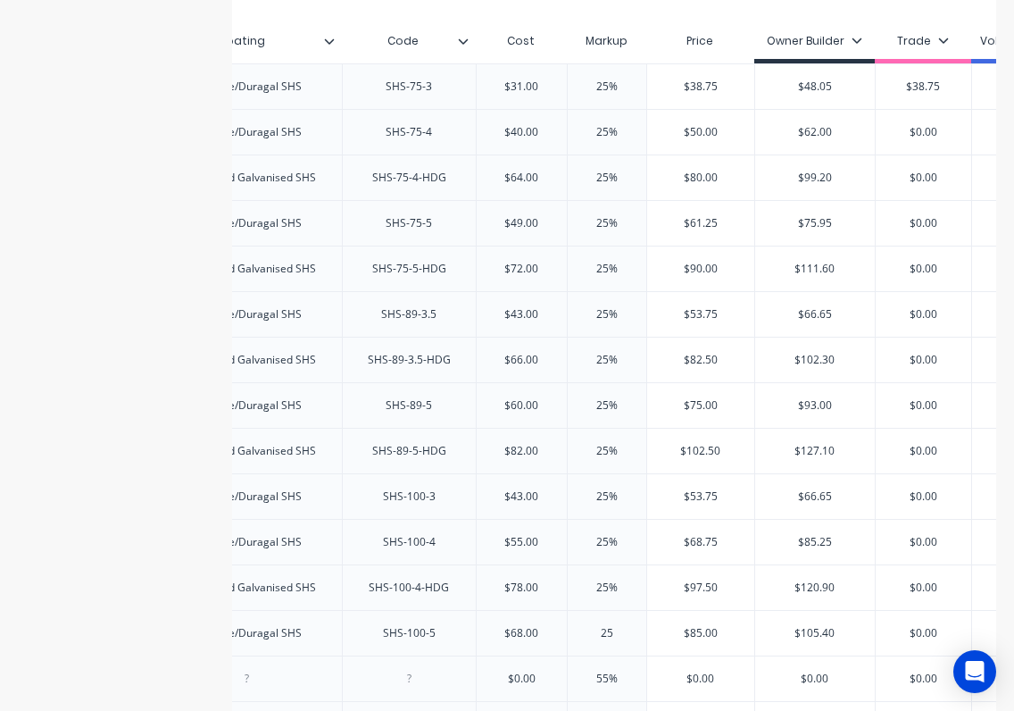
type input "25"
type input "$85.00"
click at [599, 495] on input "$85.00" at bounding box center [701, 633] width 108 height 16
click at [599, 495] on input "$0.00" at bounding box center [924, 633] width 96 height 16
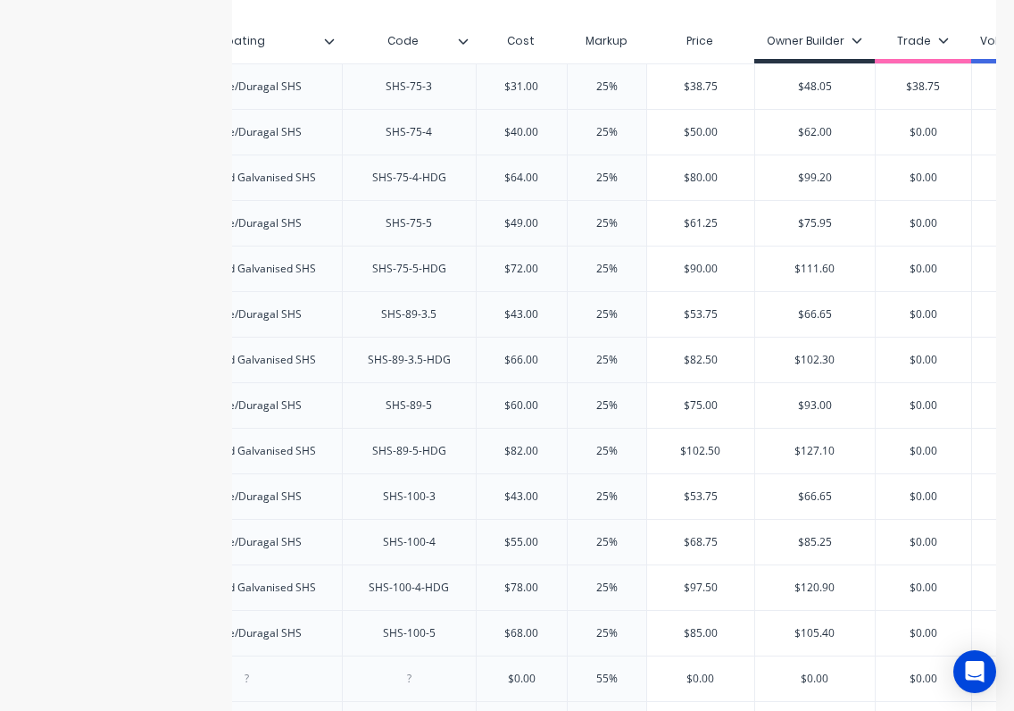
click at [599, 495] on input "$0.00" at bounding box center [924, 633] width 96 height 16
type input "$85.00"
type input "$97.50"
click at [599, 495] on input "$97.50" at bounding box center [701, 587] width 108 height 16
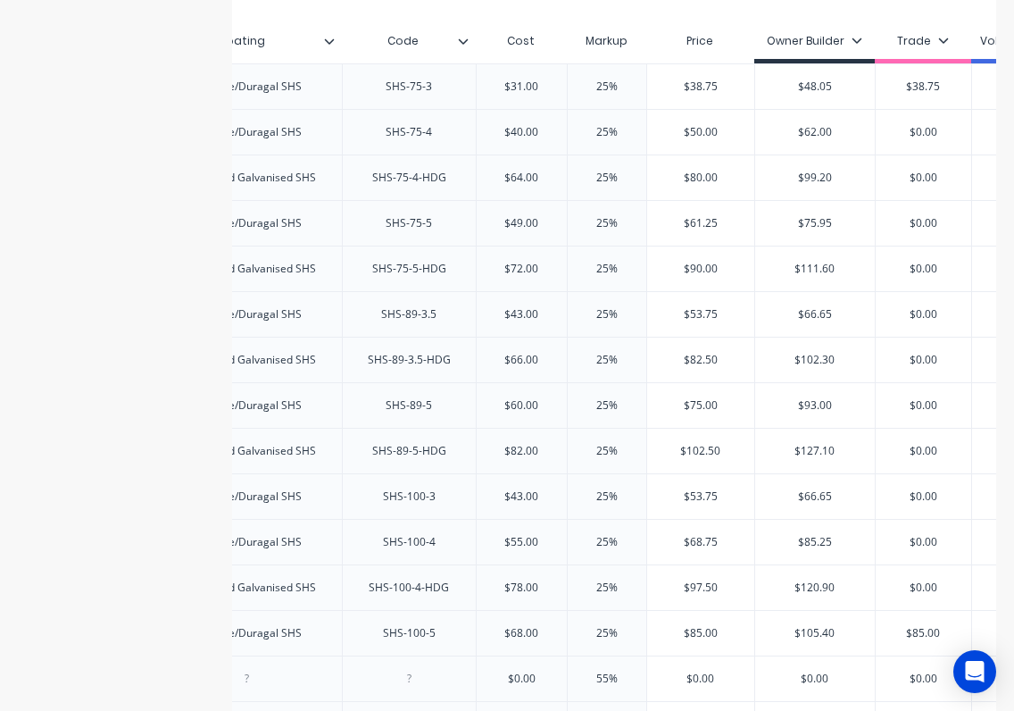
click at [599, 495] on input "$0.00" at bounding box center [924, 587] width 96 height 16
type input "97.50$0.00"
type input "$68.75"
click at [599, 495] on input "$68.75" at bounding box center [701, 542] width 108 height 16
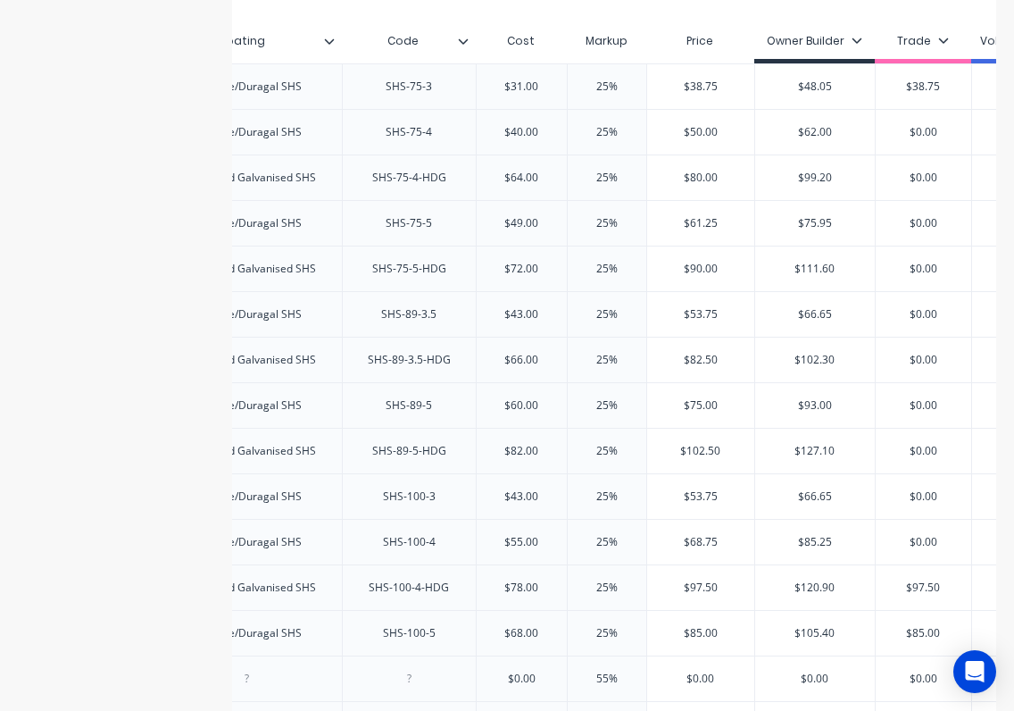
click at [599, 495] on input "$0.00" at bounding box center [924, 542] width 96 height 16
type input "68.75$0.00"
type input "$53.75"
click at [599, 495] on input "$53.75" at bounding box center [701, 496] width 108 height 16
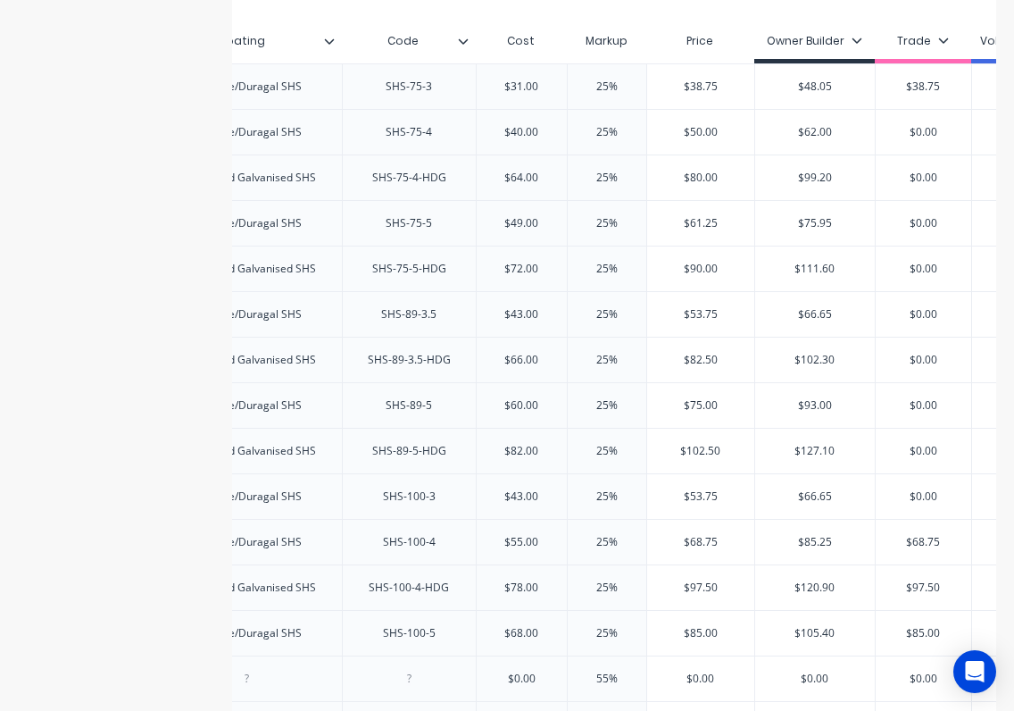
click at [599, 495] on input "$0.00" at bounding box center [924, 496] width 96 height 16
type input "53.75$0.00"
type input "$102.50"
click at [599, 445] on input "$102.50" at bounding box center [701, 451] width 108 height 16
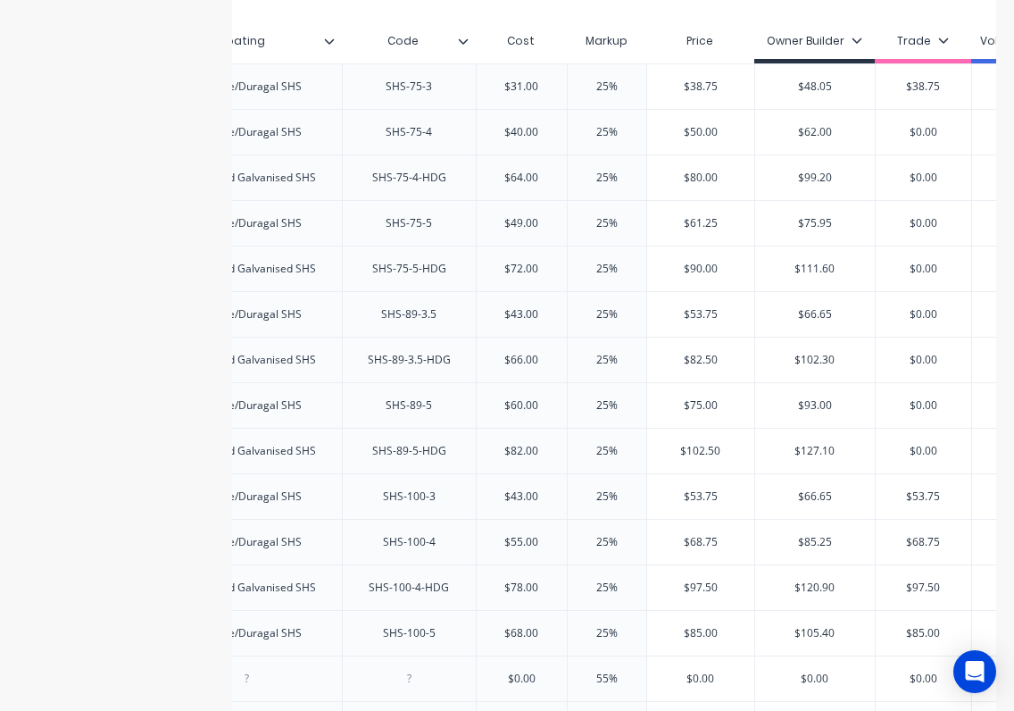
click at [599, 443] on input "$0.00" at bounding box center [924, 451] width 96 height 16
type input "102.50$0.00"
type input "$75.00"
click at [599, 404] on input "$75.00" at bounding box center [701, 405] width 108 height 16
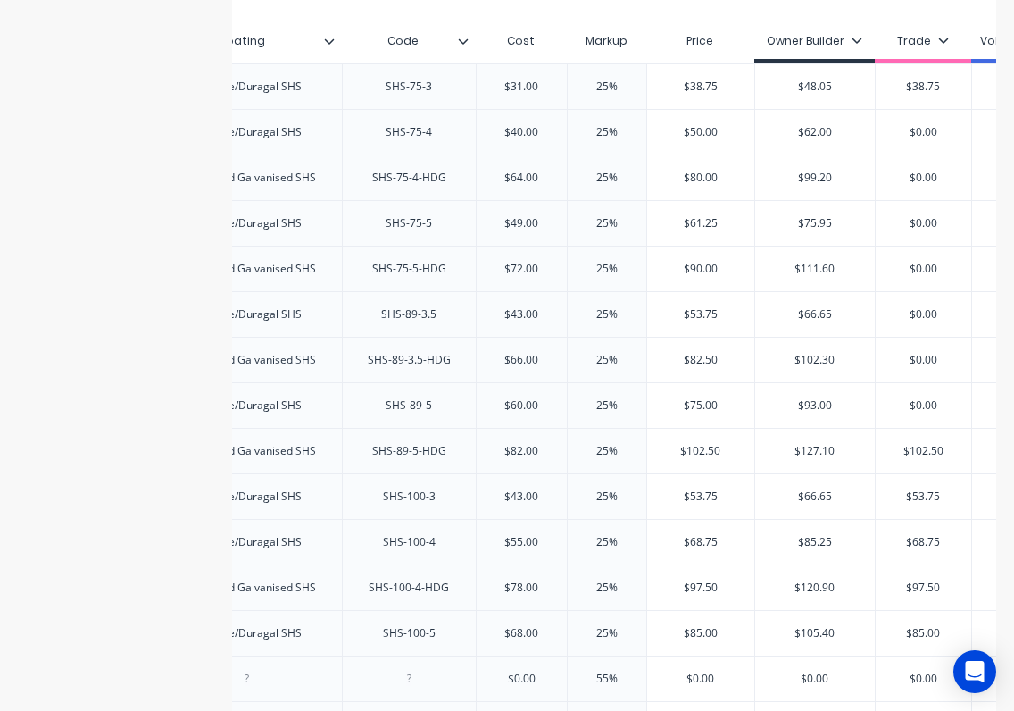
click at [599, 406] on input "$75.00" at bounding box center [701, 405] width 108 height 16
click at [599, 402] on input "$0.00" at bounding box center [924, 405] width 96 height 16
type input "75.00$0.00"
type input "$82.50"
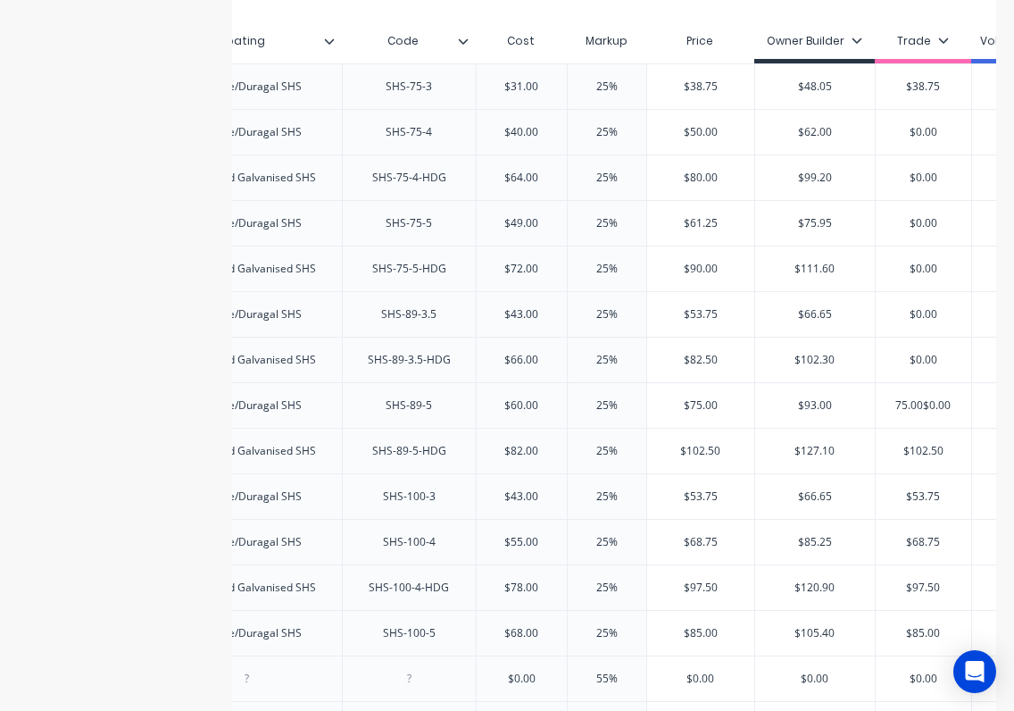
click at [599, 353] on input "$82.50" at bounding box center [701, 360] width 108 height 16
click at [599, 357] on input "$0.00" at bounding box center [924, 360] width 96 height 16
type input "82.50$0.00"
type input "$53.75"
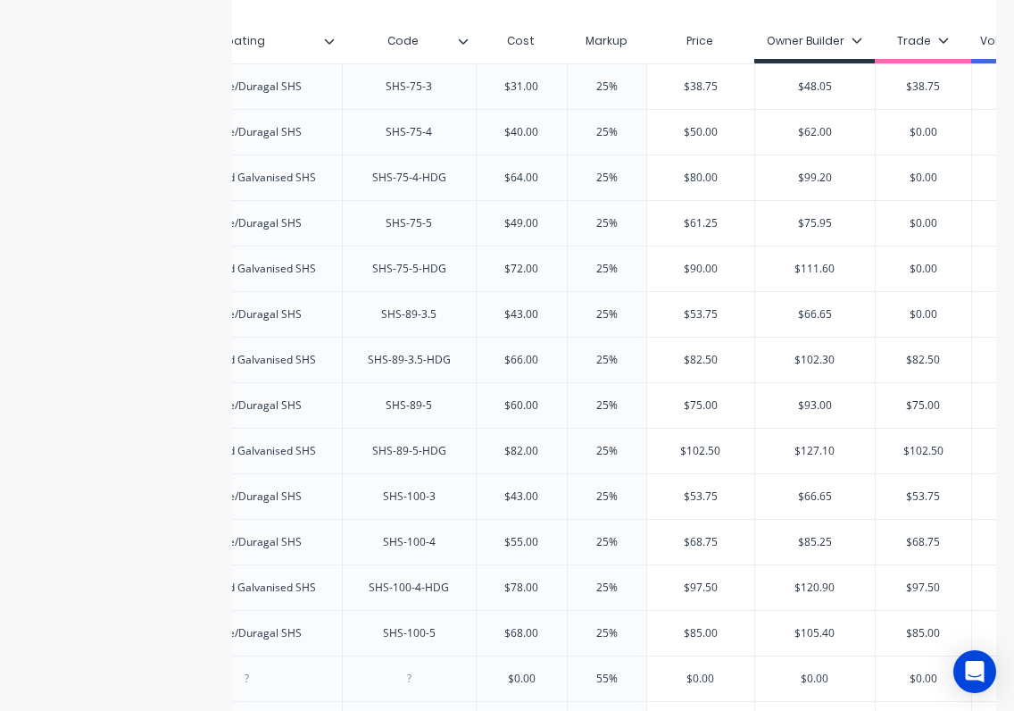
click at [599, 314] on input "$53.75" at bounding box center [701, 314] width 108 height 16
click at [599, 314] on input "$0.00" at bounding box center [924, 314] width 96 height 16
type input "53.75$0.00"
type input "$90.00"
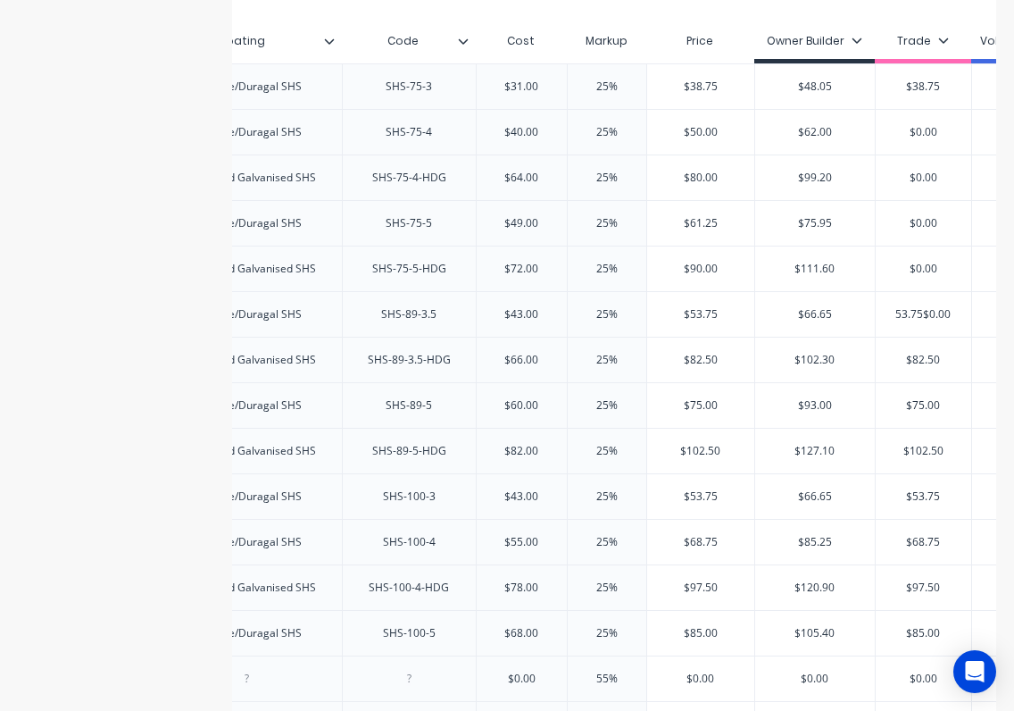
click at [599, 270] on input "$90.00" at bounding box center [701, 269] width 108 height 16
click at [599, 268] on input "$0.00" at bounding box center [924, 269] width 96 height 16
type input "90.00$0.00"
type input "$61.25"
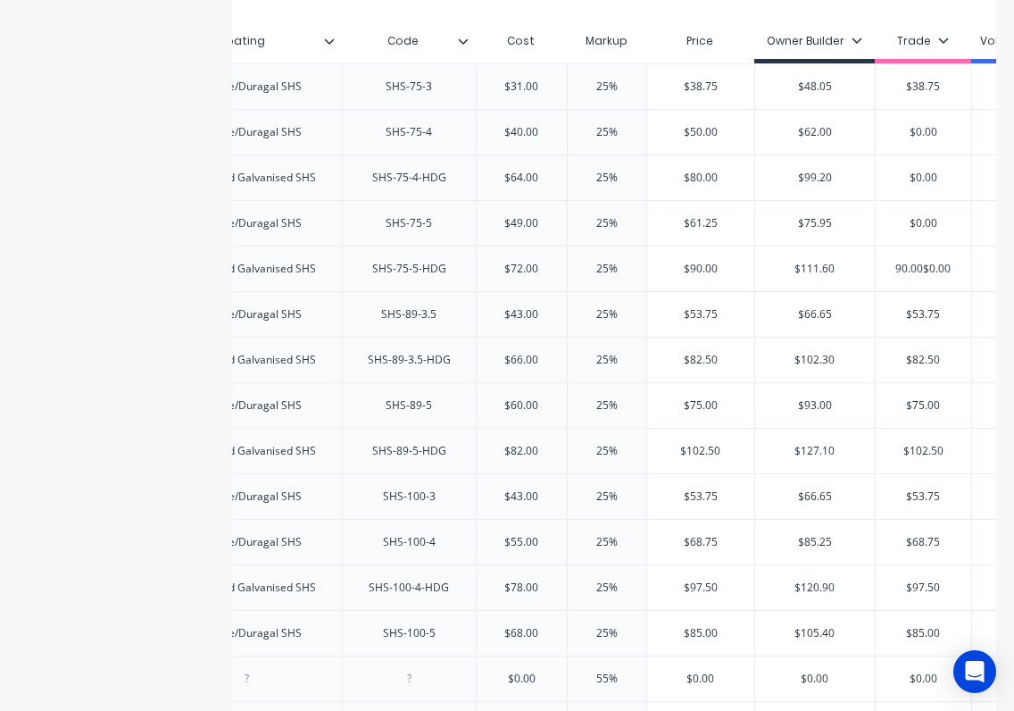
click at [599, 220] on input "$61.25" at bounding box center [701, 223] width 108 height 16
click at [599, 223] on input "$0.00" at bounding box center [924, 223] width 96 height 16
click at [599, 175] on input "$80.00" at bounding box center [701, 178] width 108 height 16
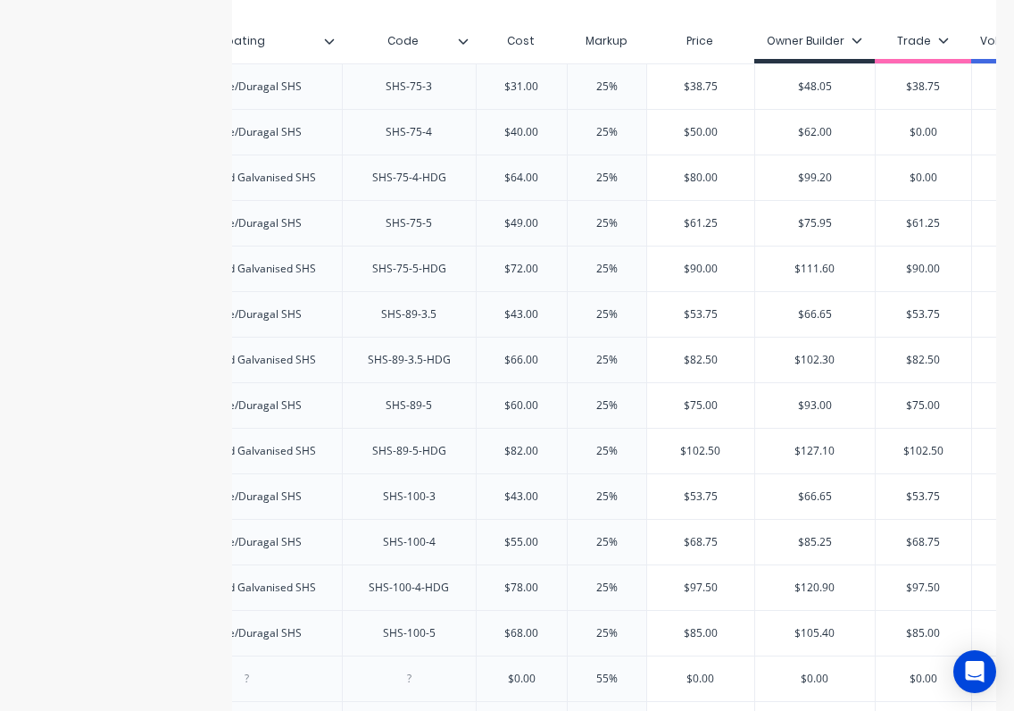
click at [599, 182] on input "$0.00" at bounding box center [924, 178] width 96 height 16
click at [599, 131] on input "$50.00" at bounding box center [701, 132] width 108 height 16
click at [599, 133] on input "$0.00" at bounding box center [924, 132] width 96 height 16
click at [599, 87] on input "$38.75" at bounding box center [701, 87] width 108 height 16
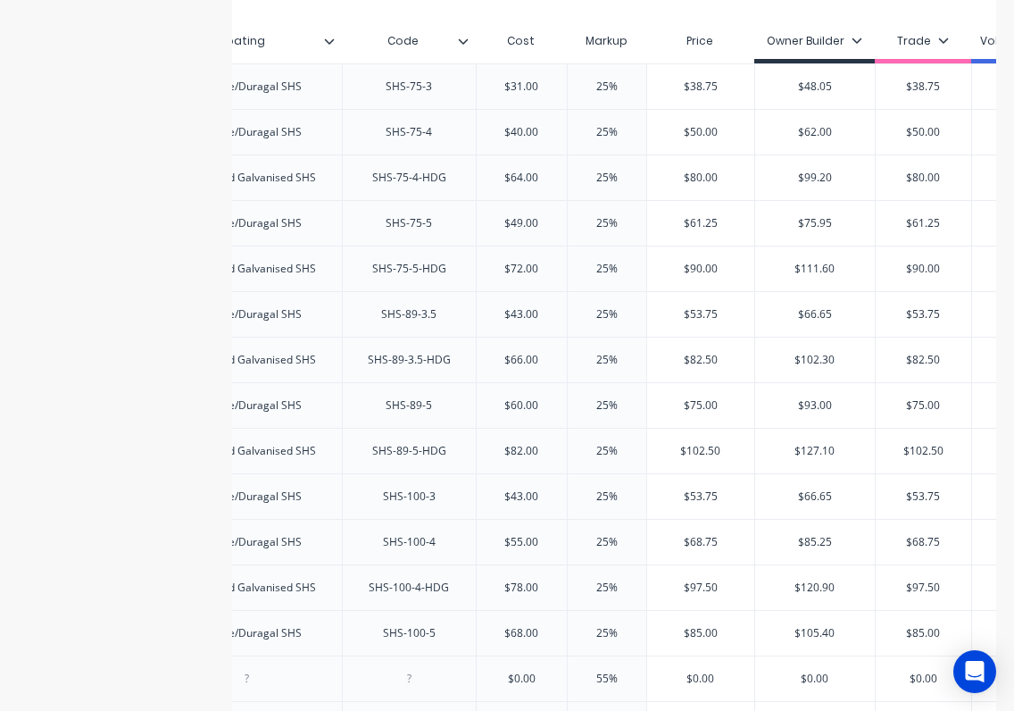
click at [599, 87] on input "$38.75" at bounding box center [701, 87] width 108 height 16
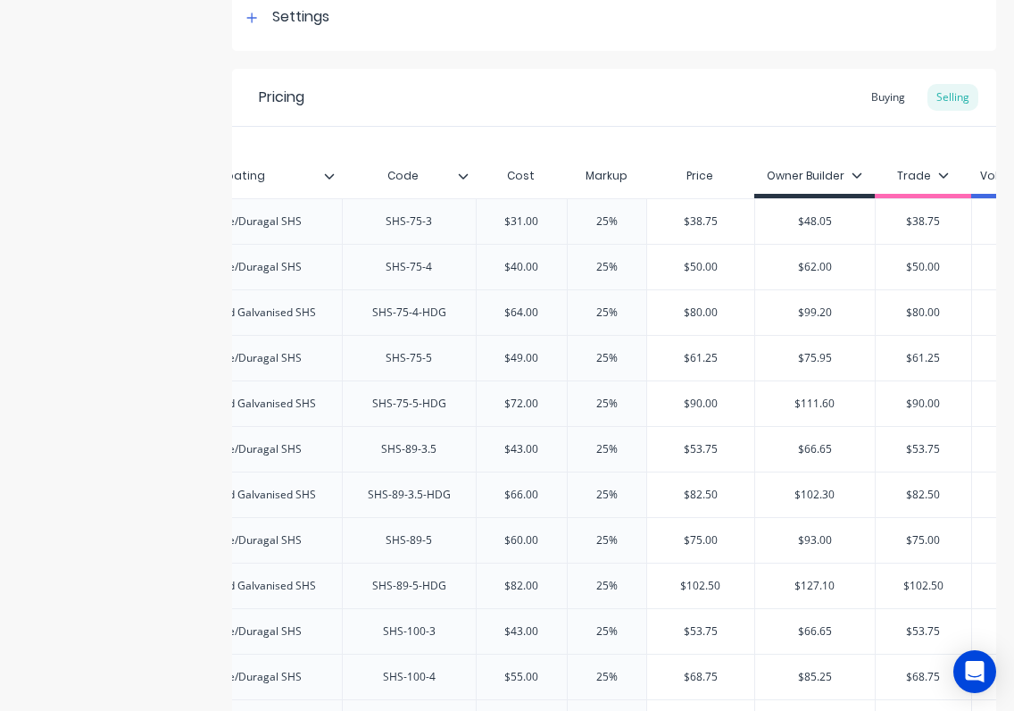
scroll to position [236, 0]
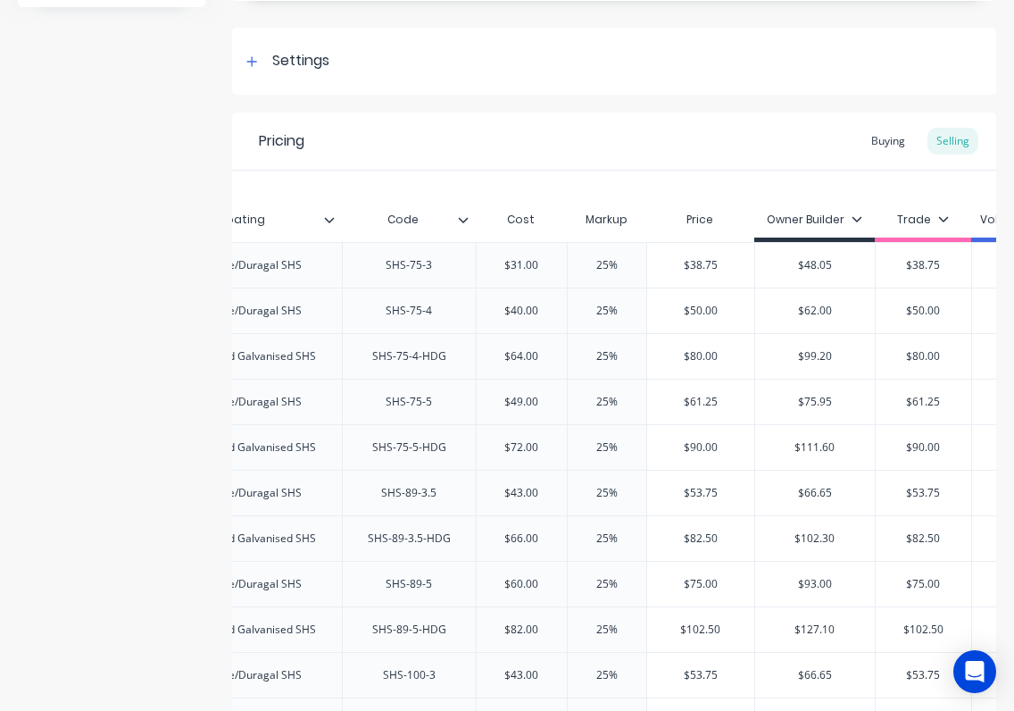
click at [599, 258] on input "25%" at bounding box center [606, 265] width 89 height 16
click at [588, 315] on input "25%" at bounding box center [606, 311] width 89 height 16
click at [596, 353] on input "25%" at bounding box center [606, 356] width 89 height 16
click at [599, 310] on input "2025%" at bounding box center [606, 311] width 89 height 16
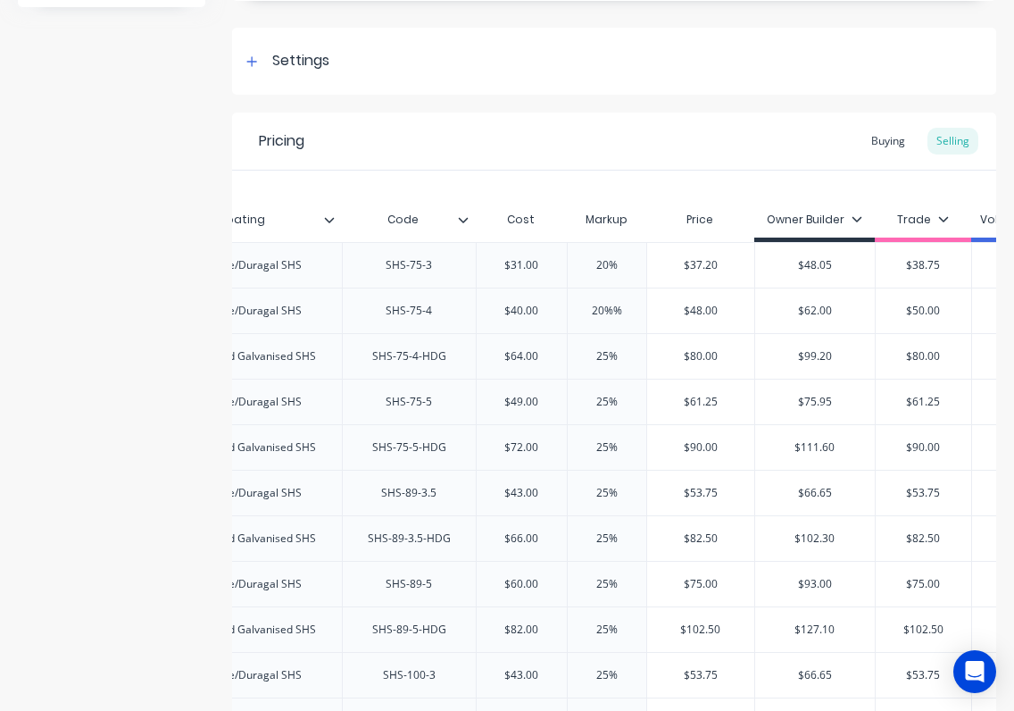
click at [599, 358] on input "25%" at bounding box center [606, 356] width 89 height 16
click at [599, 362] on div "2520%" at bounding box center [606, 356] width 89 height 45
click at [599, 357] on input "2520%" at bounding box center [606, 356] width 89 height 16
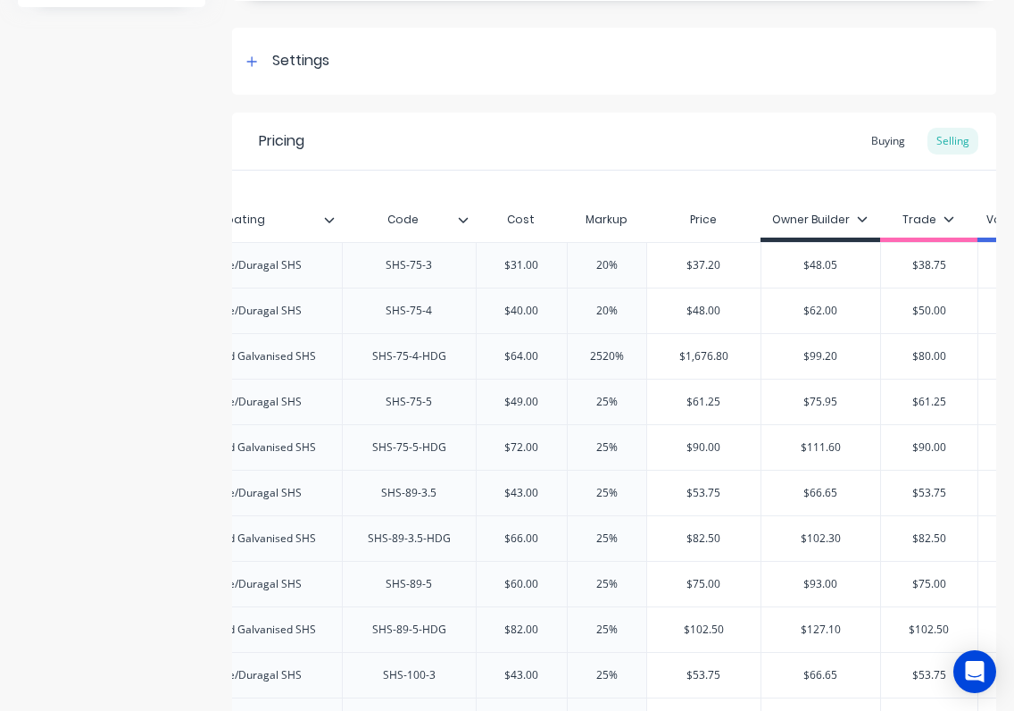
click at [599, 356] on input "2520%" at bounding box center [606, 356] width 89 height 16
click at [596, 354] on input "2520%" at bounding box center [606, 356] width 89 height 16
click at [598, 351] on input "2520%" at bounding box center [606, 356] width 89 height 16
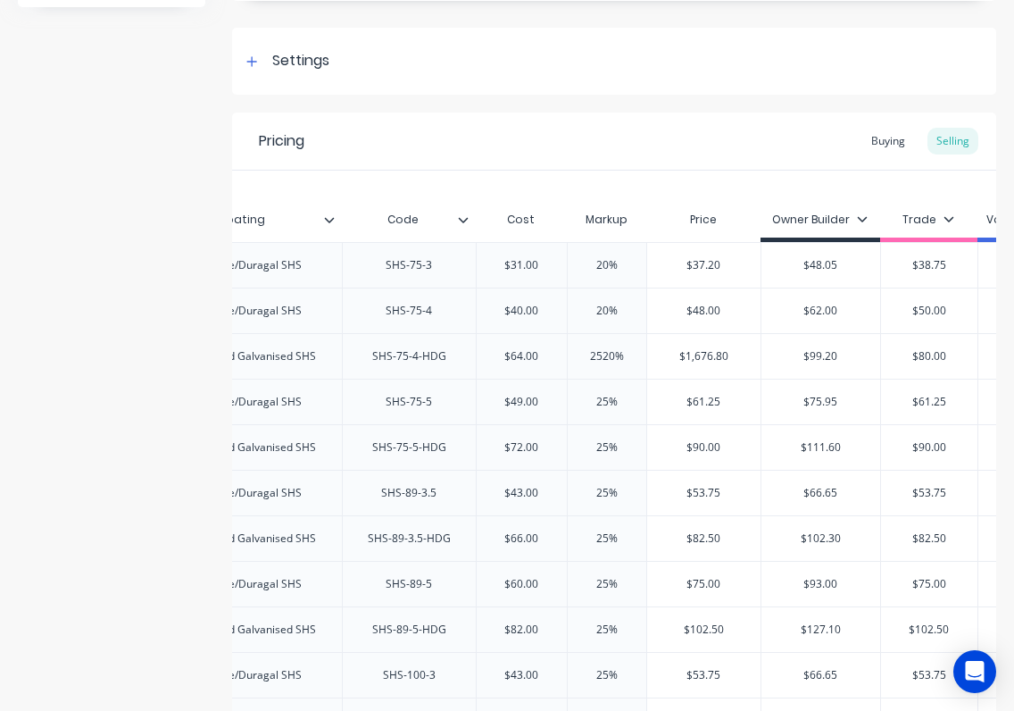
click at [599, 395] on input "25%" at bounding box center [606, 402] width 89 height 16
click at [599, 359] on input "2520%" at bounding box center [606, 356] width 89 height 16
click at [599, 446] on input "25%" at bounding box center [606, 447] width 89 height 16
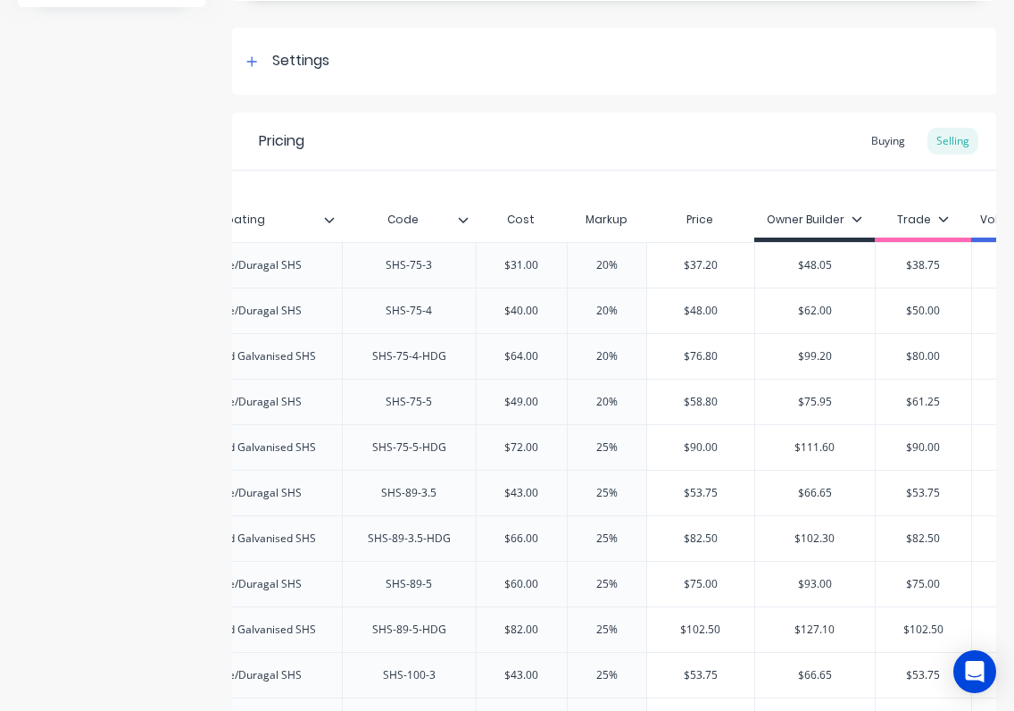
click at [599, 446] on input "25%" at bounding box center [606, 447] width 89 height 16
click at [598, 490] on input "25%" at bounding box center [606, 493] width 89 height 16
click at [598, 489] on input "25%" at bounding box center [606, 493] width 89 height 16
click at [599, 495] on input "25%" at bounding box center [606, 538] width 89 height 16
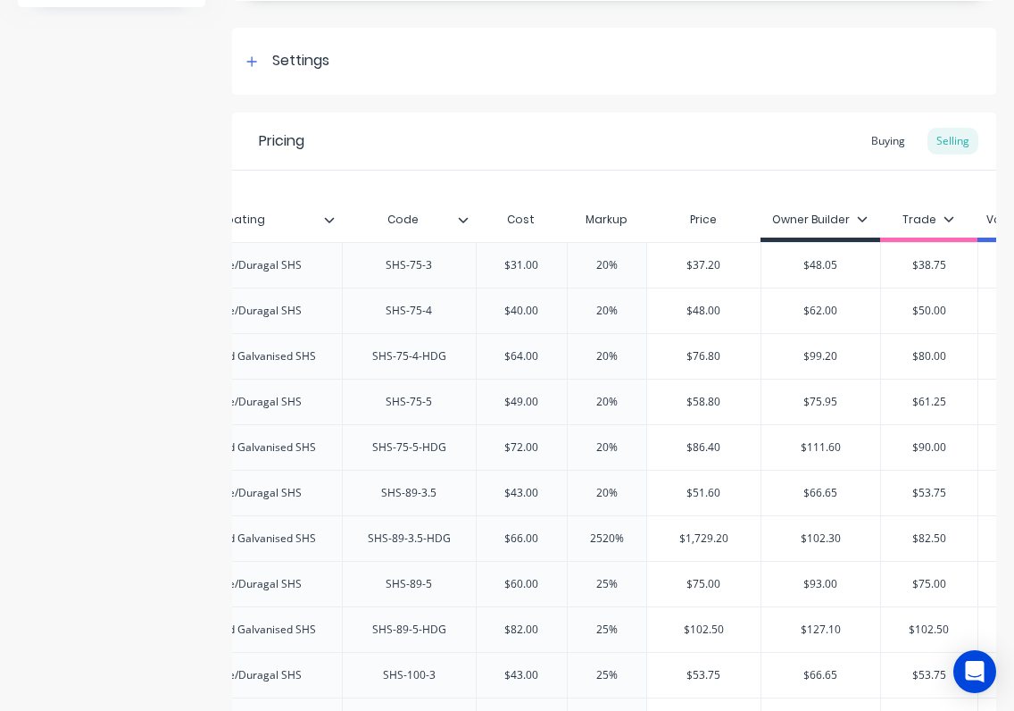
click at [599, 495] on input "2520%" at bounding box center [606, 538] width 89 height 16
click at [599, 495] on input "25%" at bounding box center [606, 584] width 89 height 16
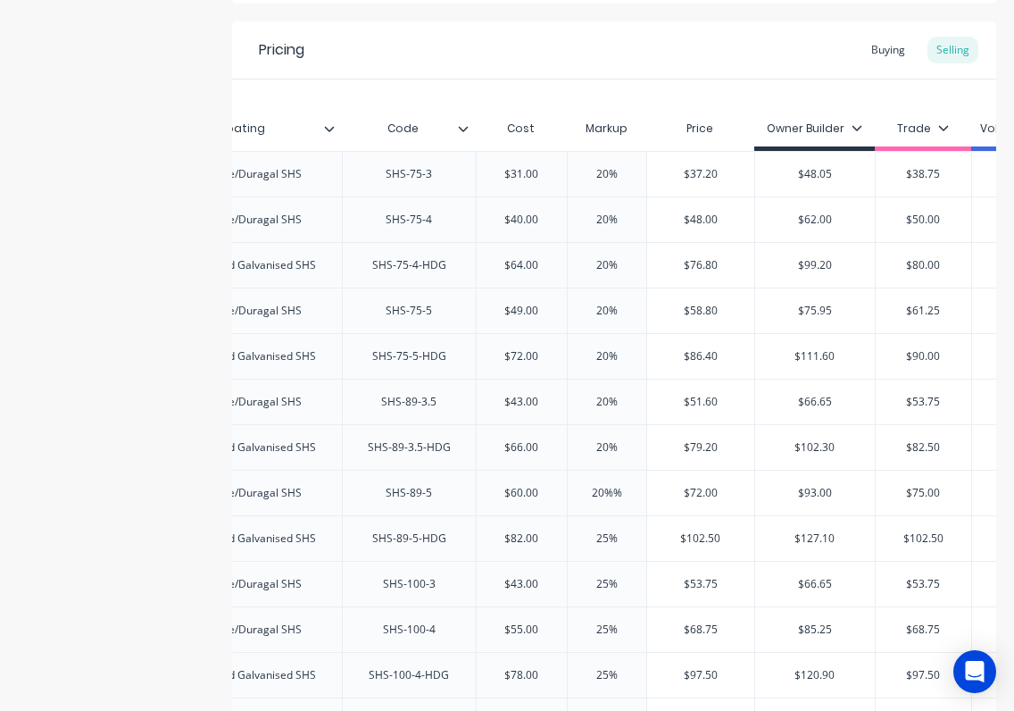
scroll to position [414, 0]
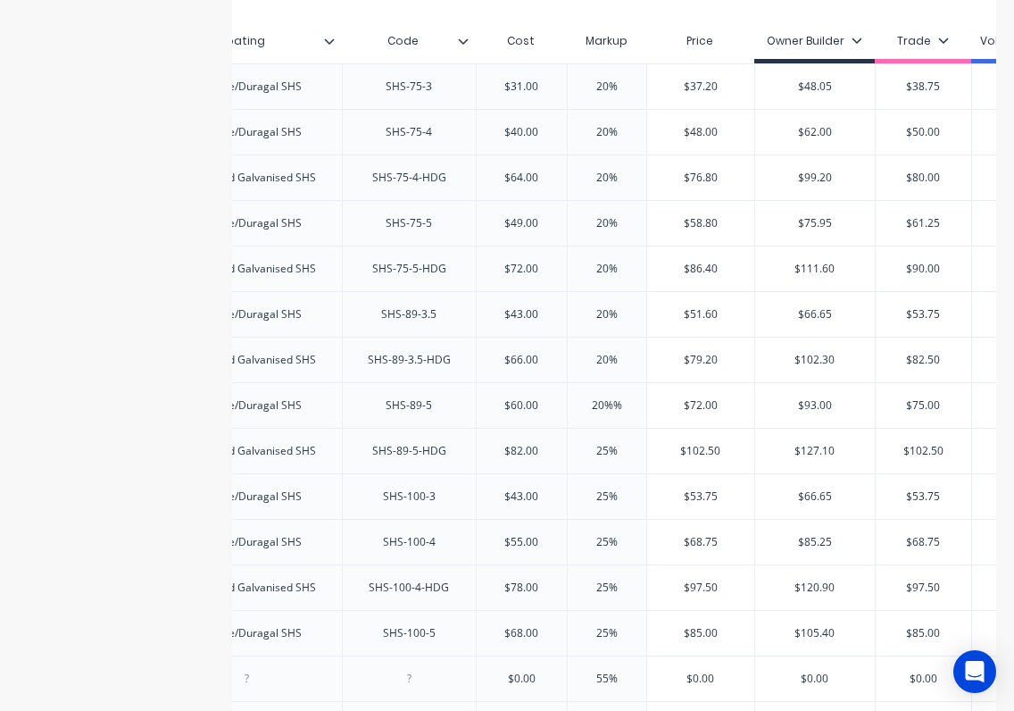
click at [599, 449] on input "25%" at bounding box center [606, 451] width 89 height 16
click at [599, 495] on input "25%" at bounding box center [606, 496] width 89 height 16
click at [599, 495] on input "25%" at bounding box center [606, 542] width 89 height 16
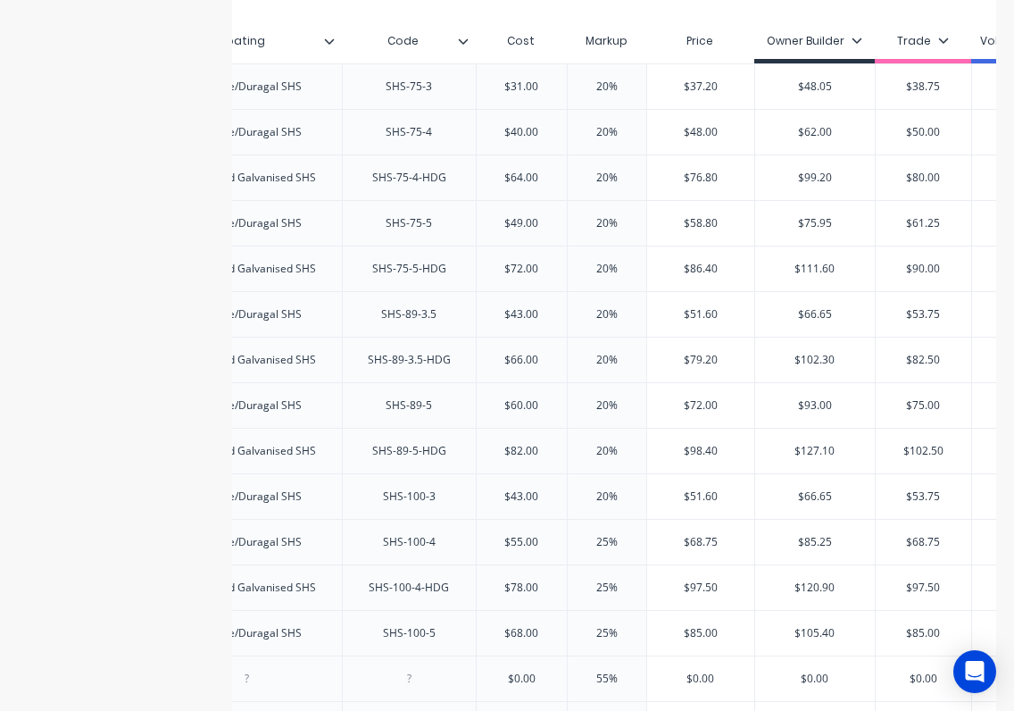
click at [599, 495] on input "25%" at bounding box center [606, 542] width 89 height 16
click at [599, 495] on input "25%" at bounding box center [606, 587] width 89 height 16
click at [597, 495] on input "25%" at bounding box center [606, 587] width 89 height 16
click at [599, 495] on input "25%" at bounding box center [606, 587] width 89 height 16
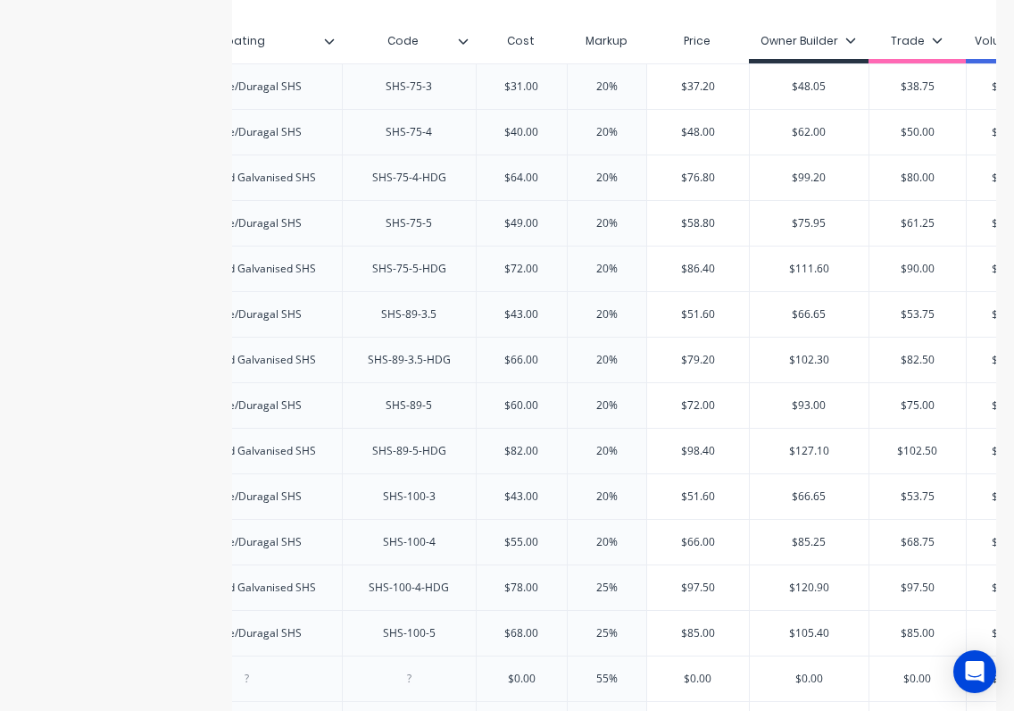
click at [599, 495] on input "25%" at bounding box center [606, 587] width 89 height 16
click at [599, 495] on input "25%" at bounding box center [606, 633] width 89 height 16
click at [599, 495] on input "$81.60" at bounding box center [698, 633] width 102 height 16
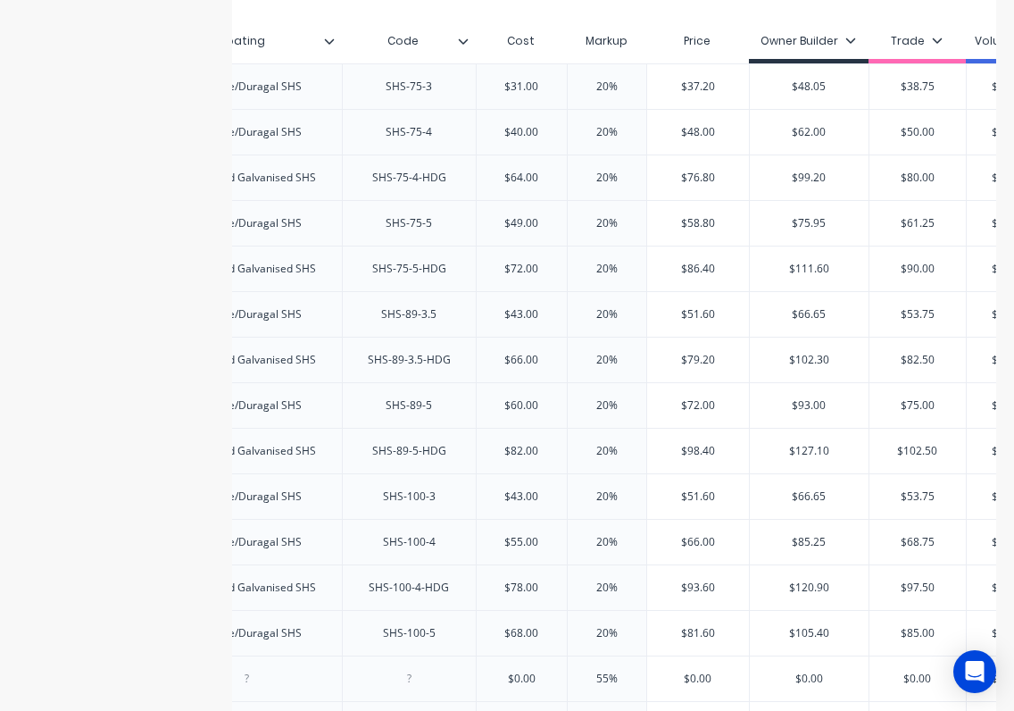
click at [599, 495] on input "$81.60" at bounding box center [698, 633] width 102 height 16
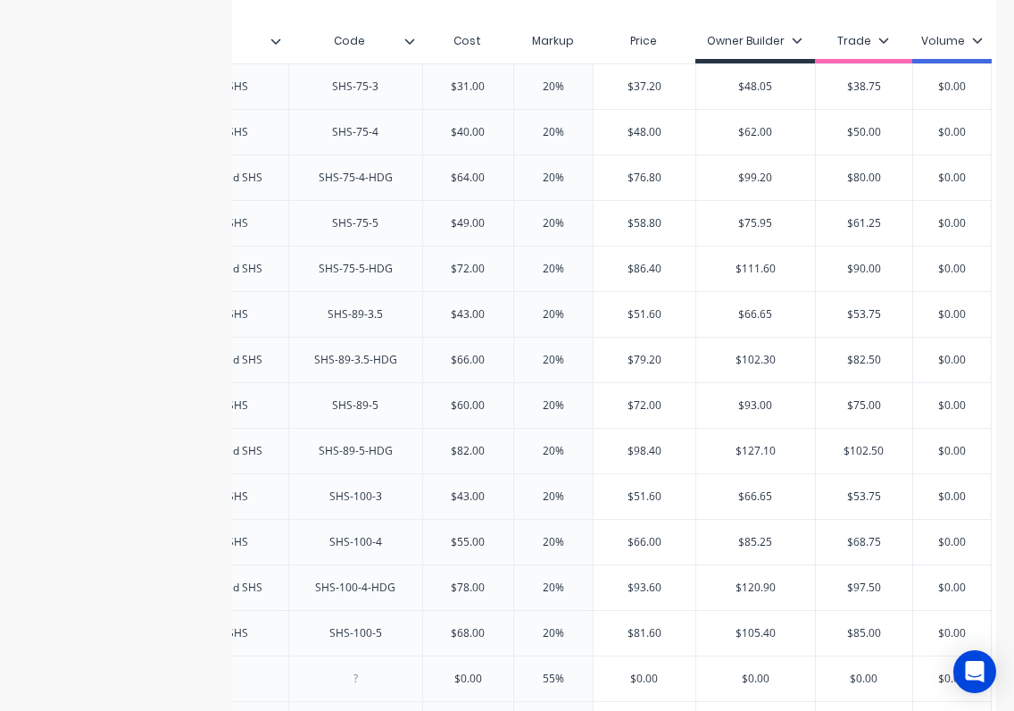
scroll to position [0, 455]
click at [599, 495] on input "$0.00" at bounding box center [951, 633] width 89 height 16
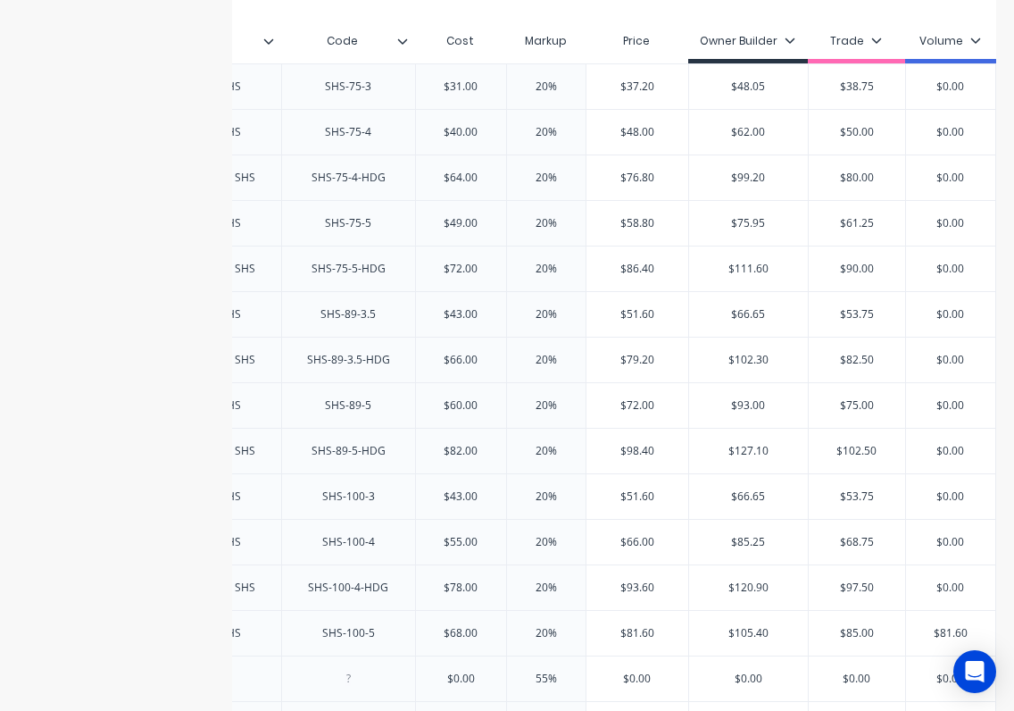
click at [599, 495] on input "$93.60" at bounding box center [637, 587] width 102 height 16
click at [599, 495] on input "$0.00" at bounding box center [950, 587] width 89 height 16
click at [599, 495] on input "$66.00" at bounding box center [637, 542] width 102 height 16
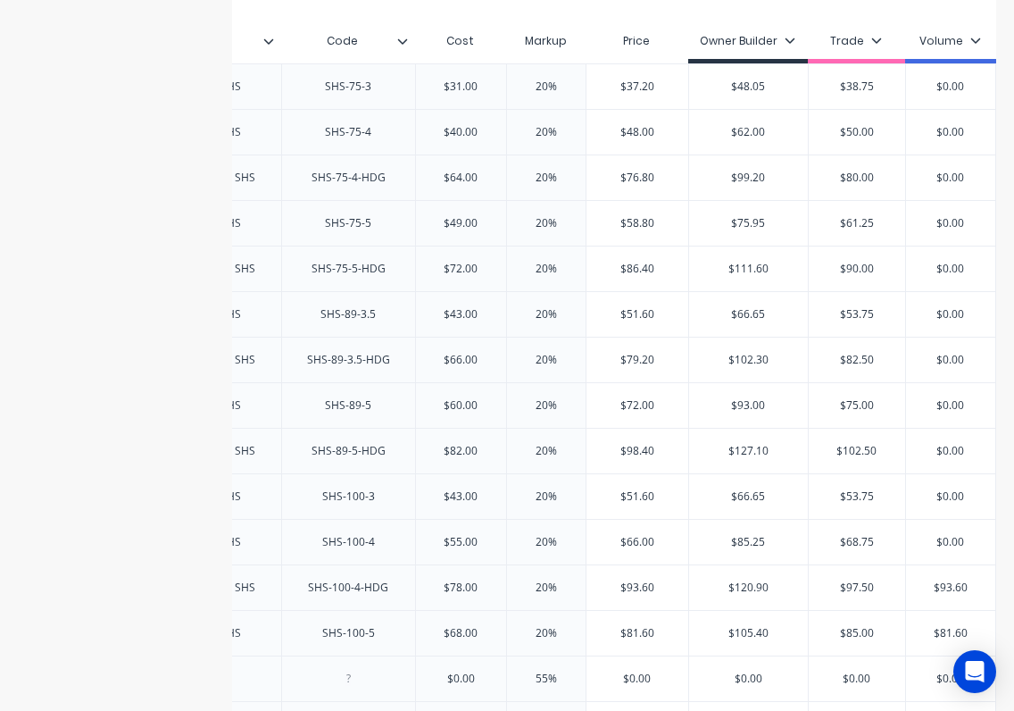
click at [599, 495] on input "$66.00" at bounding box center [637, 542] width 102 height 16
click at [599, 495] on input "$0.00" at bounding box center [950, 542] width 89 height 16
click at [599, 492] on input "$51.60" at bounding box center [637, 496] width 102 height 16
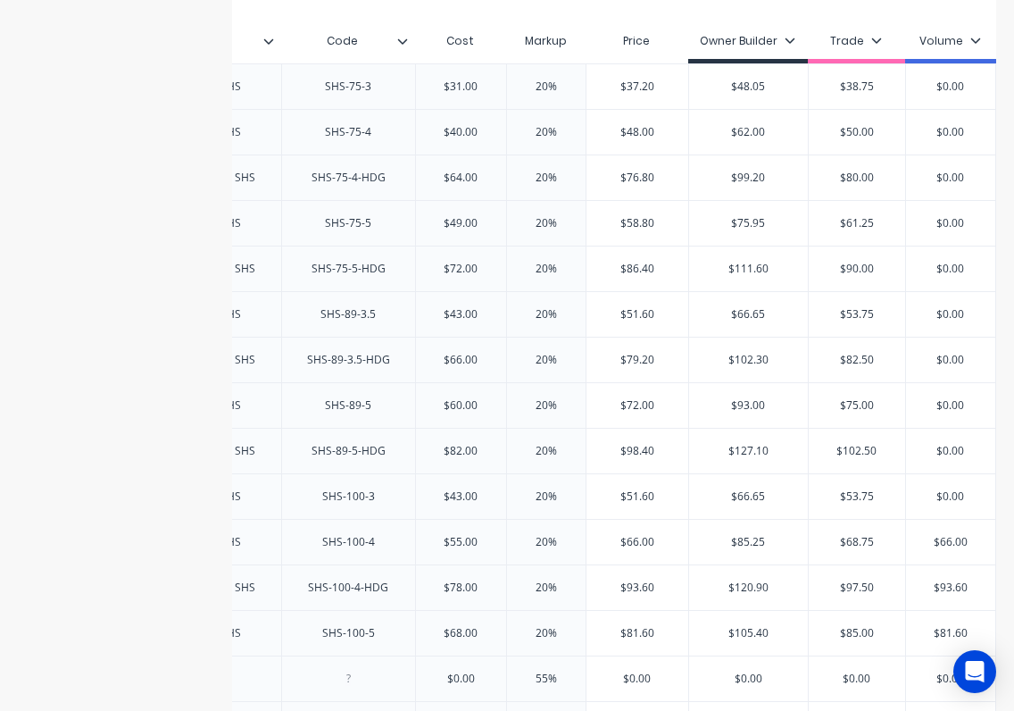
click at [599, 494] on input "$0.00" at bounding box center [950, 496] width 89 height 16
click at [599, 448] on input "$98.40" at bounding box center [637, 451] width 102 height 16
click at [599, 449] on input "$0.00" at bounding box center [950, 451] width 89 height 16
click at [599, 403] on input "$72.00" at bounding box center [637, 405] width 102 height 16
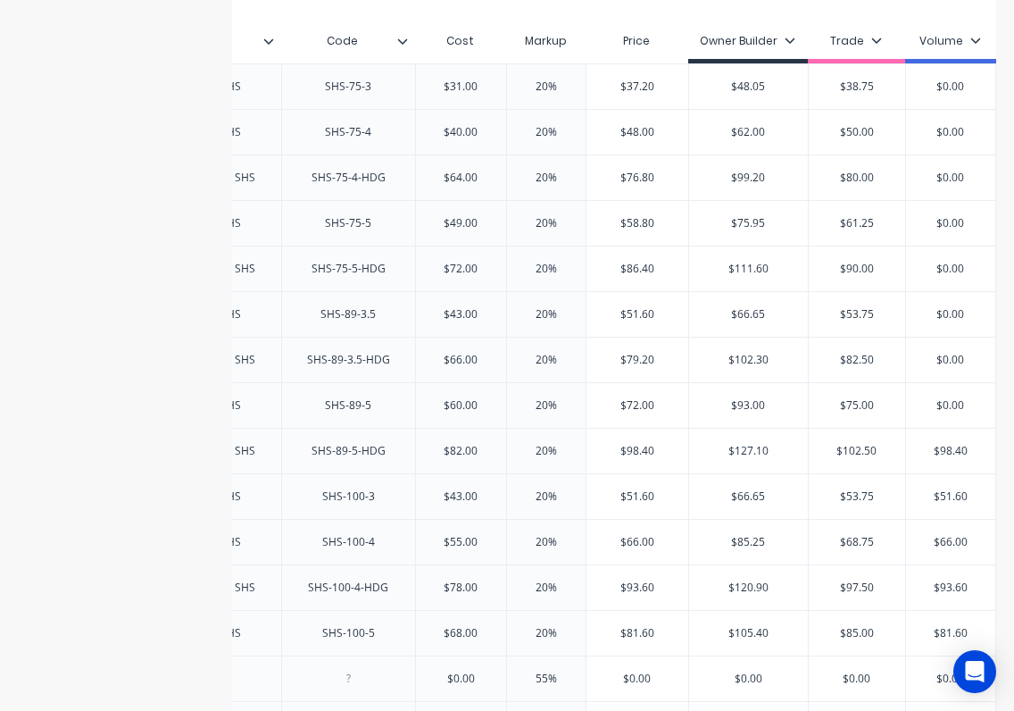
click at [599, 403] on input "$72.00" at bounding box center [637, 405] width 102 height 16
click at [599, 401] on input "$0.00" at bounding box center [950, 405] width 89 height 16
click at [599, 361] on input "$79.20" at bounding box center [637, 360] width 102 height 16
click at [599, 362] on input "$0.00" at bounding box center [950, 360] width 89 height 16
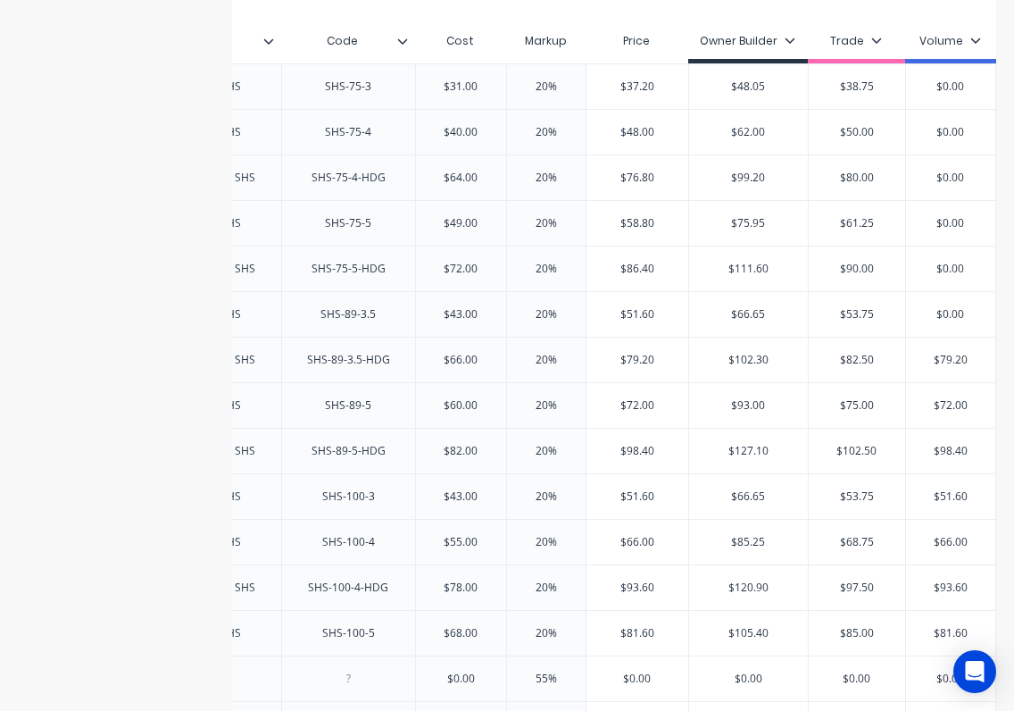
click at [599, 310] on input "$51.60" at bounding box center [637, 314] width 102 height 16
click at [599, 317] on input "$0.00" at bounding box center [950, 314] width 89 height 16
click at [599, 265] on input "$86.40" at bounding box center [637, 269] width 102 height 16
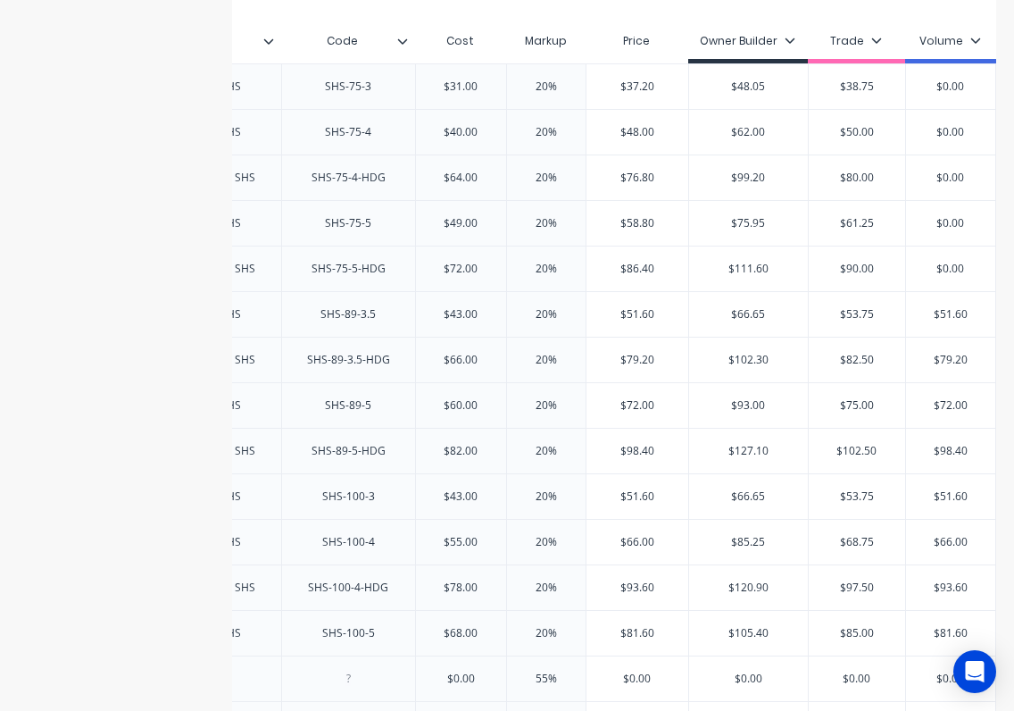
click at [599, 263] on input "$0.00" at bounding box center [950, 269] width 89 height 16
click at [599, 219] on input "$58.80" at bounding box center [637, 223] width 102 height 16
click at [599, 219] on input "$0.00" at bounding box center [950, 223] width 89 height 16
click at [599, 176] on input "$76.80" at bounding box center [637, 178] width 102 height 16
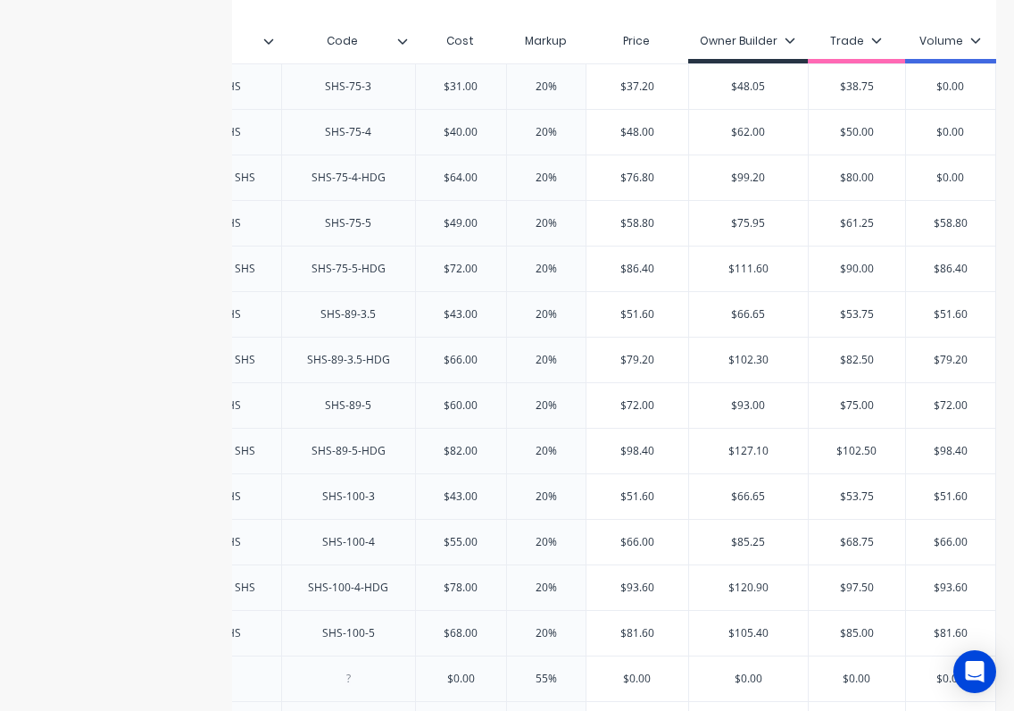
click at [599, 176] on input "$76.80" at bounding box center [637, 178] width 102 height 16
click at [599, 175] on input "$0.00" at bounding box center [950, 178] width 89 height 16
click at [599, 132] on input "$48.00" at bounding box center [637, 132] width 102 height 16
click at [599, 133] on input "$48.00" at bounding box center [637, 132] width 102 height 16
click at [599, 130] on input "$48.00" at bounding box center [637, 132] width 102 height 16
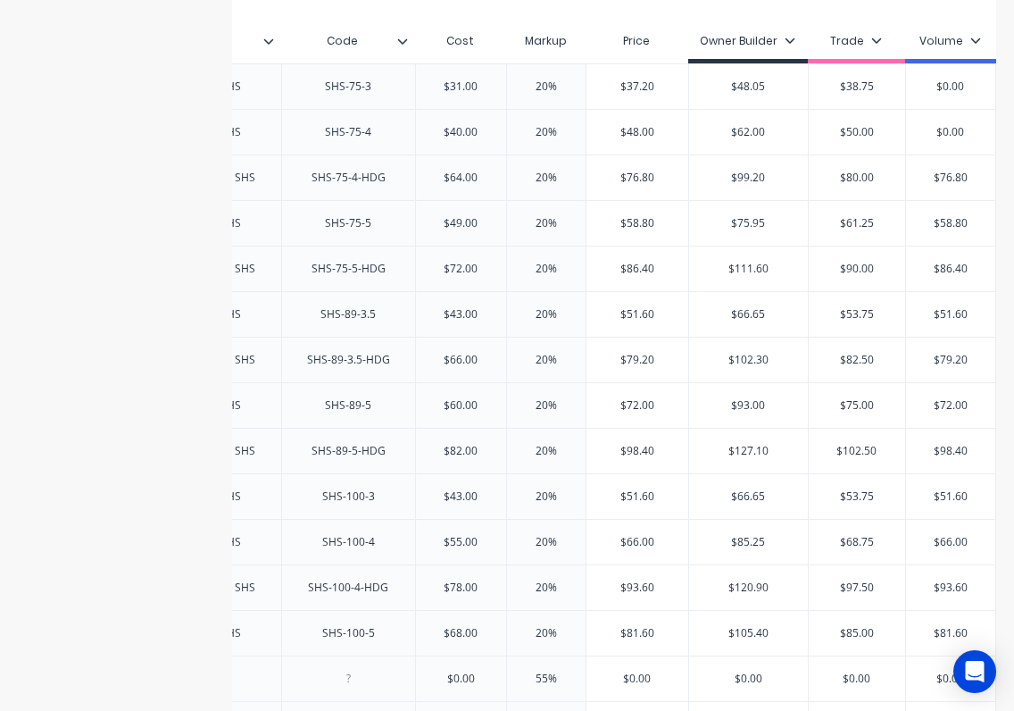
click at [599, 130] on input "$48.00" at bounding box center [637, 132] width 102 height 16
click at [599, 124] on input "$0.00" at bounding box center [950, 132] width 89 height 16
click at [599, 86] on input "$37.20" at bounding box center [637, 87] width 102 height 16
click at [599, 83] on input "$0.00" at bounding box center [950, 87] width 89 height 16
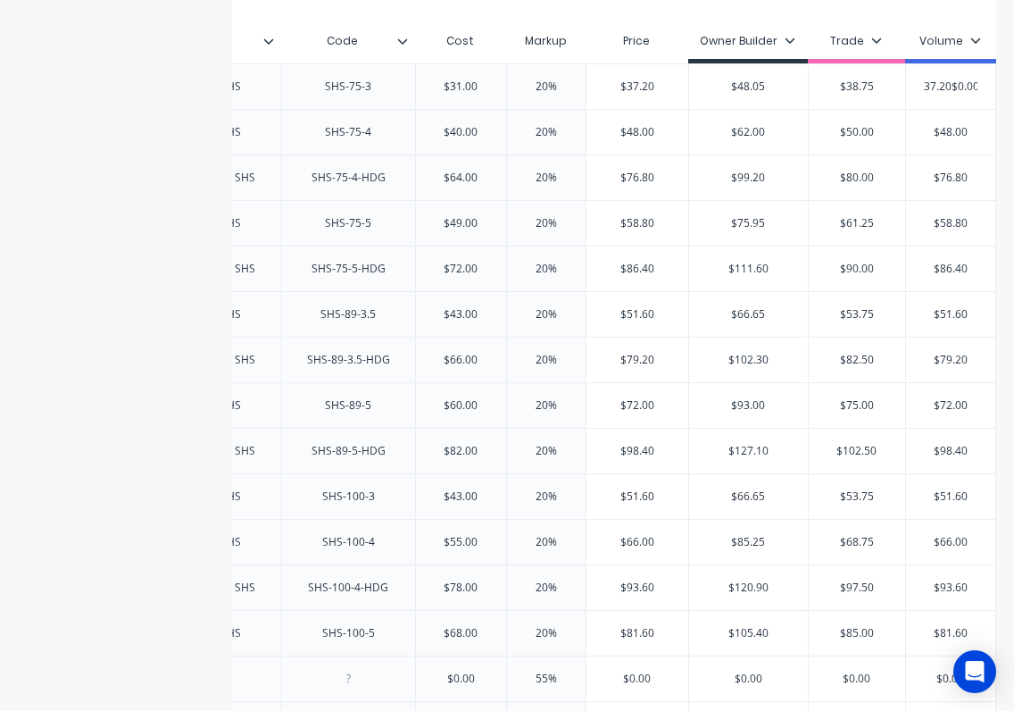
click at [599, 12] on div "Xero Item # Description Coating Code Cost Markup Price Owner Builder Trade Volu…" at bounding box center [614, 460] width 764 height 937
click at [530, 86] on input "20%" at bounding box center [546, 87] width 89 height 16
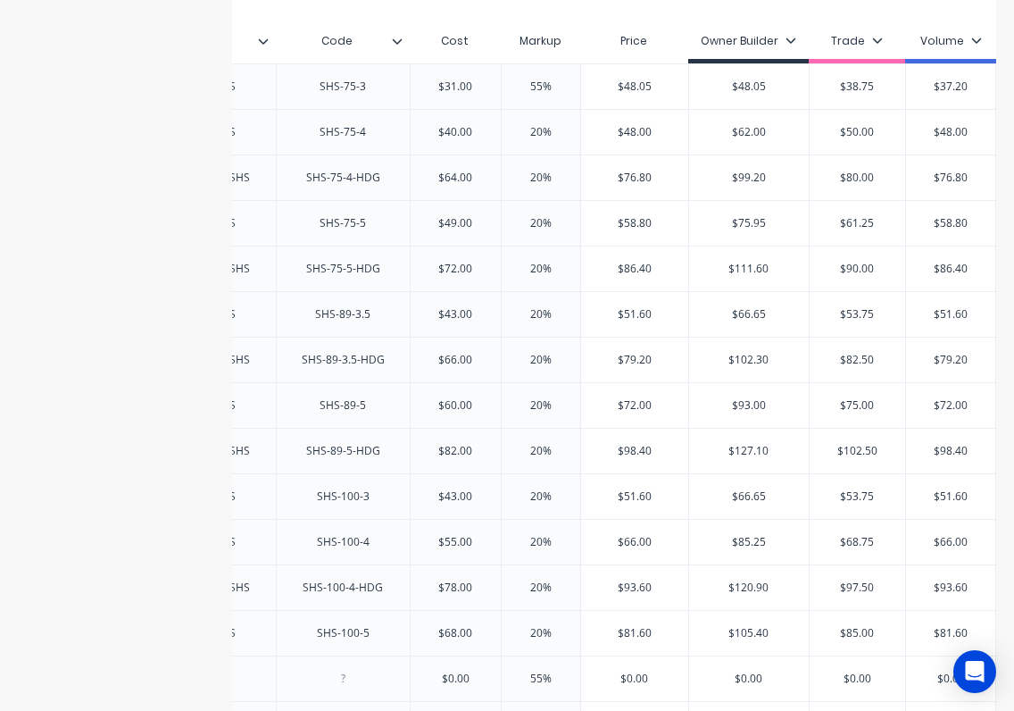
click at [569, 181] on input "20%" at bounding box center [540, 178] width 89 height 16
click at [530, 85] on input "55%" at bounding box center [540, 87] width 89 height 16
click at [533, 128] on input "20%" at bounding box center [540, 132] width 89 height 16
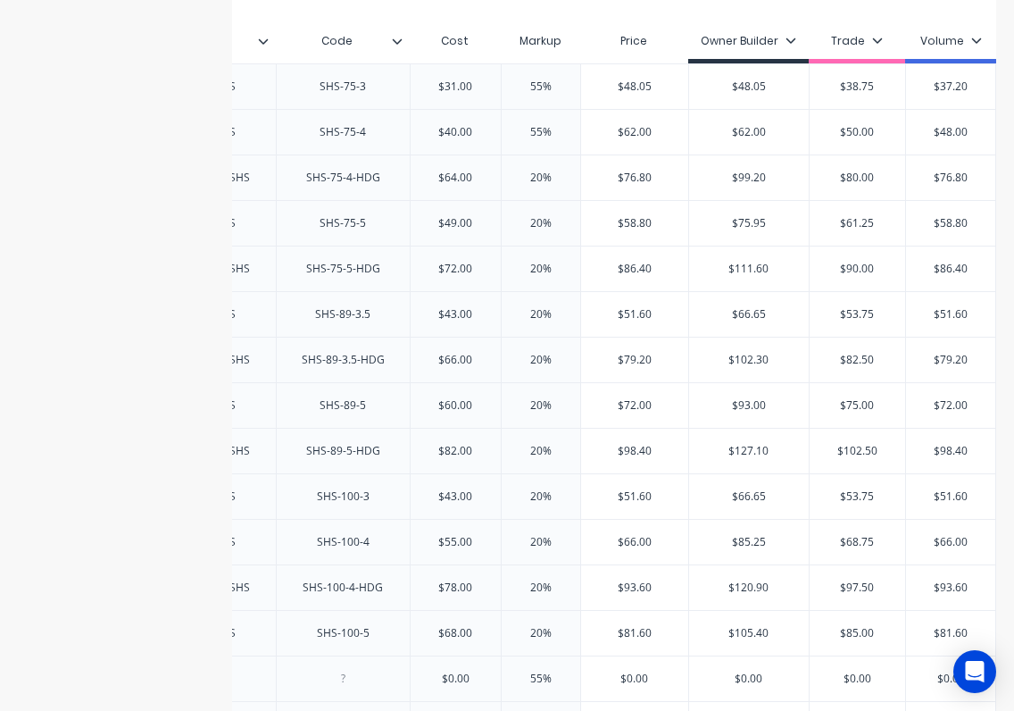
click at [536, 177] on input "20%" at bounding box center [540, 178] width 89 height 16
click at [536, 222] on input "20%" at bounding box center [540, 223] width 89 height 16
click at [532, 269] on input "20%" at bounding box center [540, 269] width 89 height 16
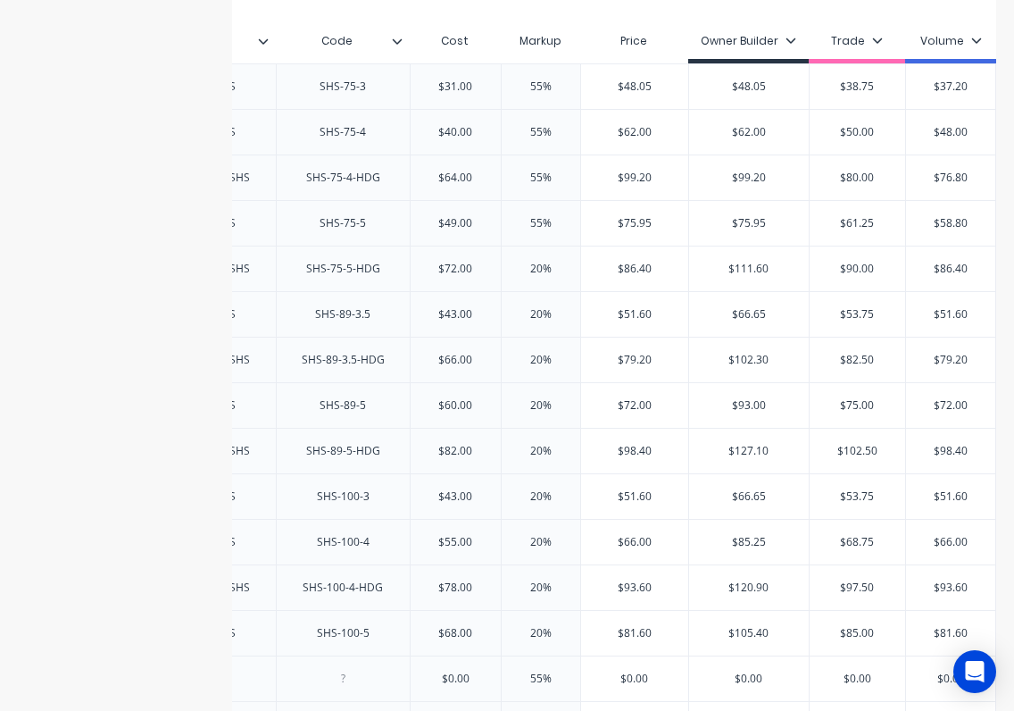
click at [532, 269] on input "20%" at bounding box center [540, 269] width 89 height 16
click at [537, 317] on input "20%" at bounding box center [540, 314] width 89 height 16
click at [532, 358] on input "20%" at bounding box center [540, 360] width 89 height 16
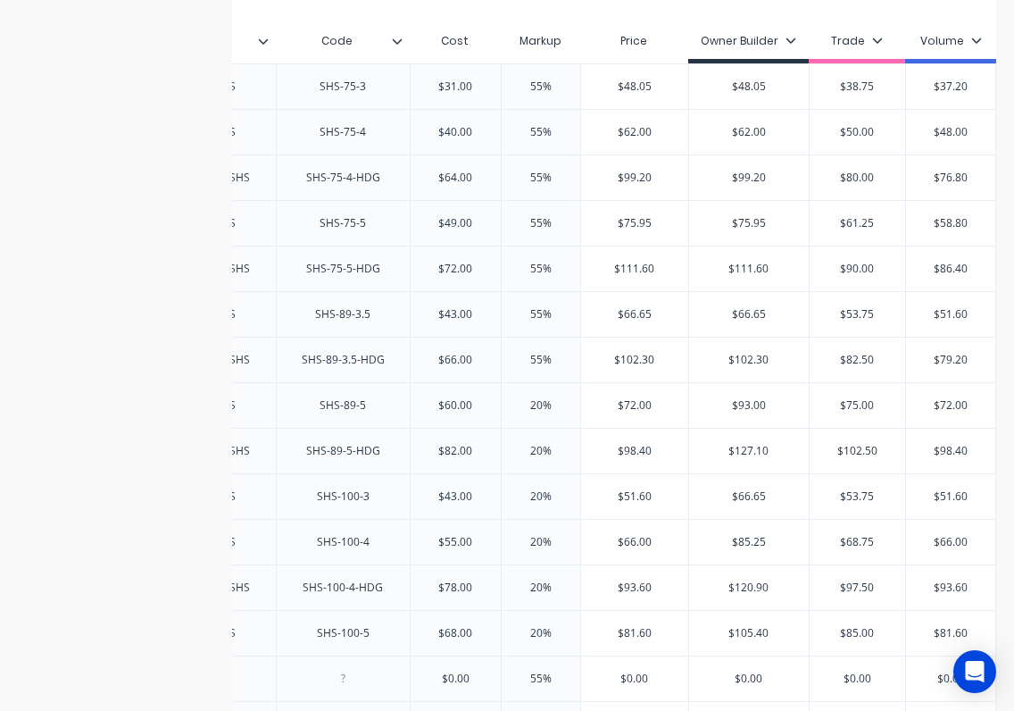
click at [536, 401] on input "20%" at bounding box center [540, 405] width 89 height 16
click at [537, 408] on input "20%" at bounding box center [540, 405] width 89 height 16
click at [535, 410] on div "20%" at bounding box center [540, 405] width 89 height 45
click at [535, 403] on input "20%" at bounding box center [540, 405] width 89 height 16
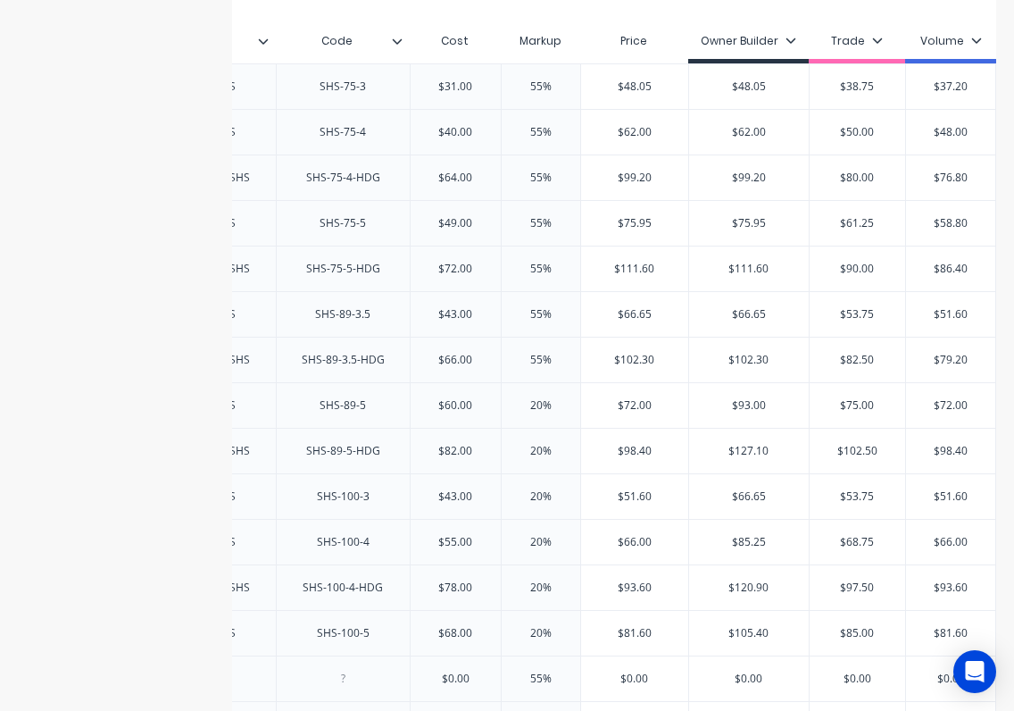
click at [535, 403] on input "20%" at bounding box center [540, 405] width 89 height 16
click at [537, 447] on input "20%" at bounding box center [540, 451] width 89 height 16
click at [532, 452] on input "2055%" at bounding box center [539, 451] width 89 height 16
click at [537, 492] on input "20%" at bounding box center [540, 496] width 89 height 16
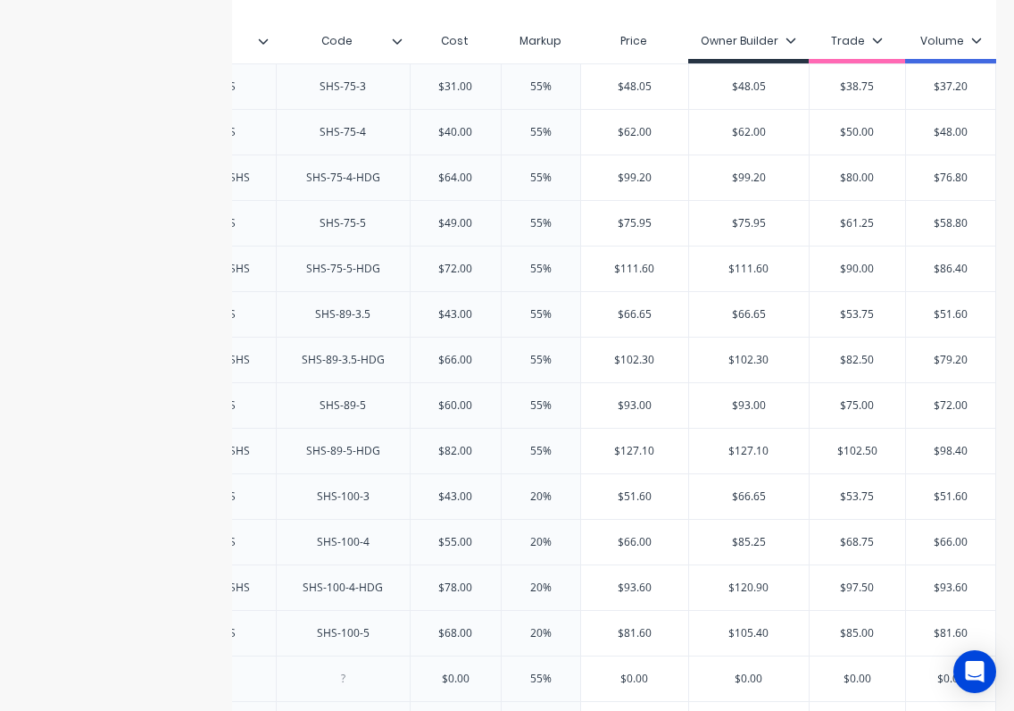
click at [537, 492] on input "20%" at bounding box center [540, 496] width 89 height 16
click at [537, 495] on input "20%" at bounding box center [540, 542] width 89 height 16
click at [536, 495] on input "20%" at bounding box center [540, 542] width 89 height 16
click at [536, 495] on input "20%" at bounding box center [540, 587] width 89 height 16
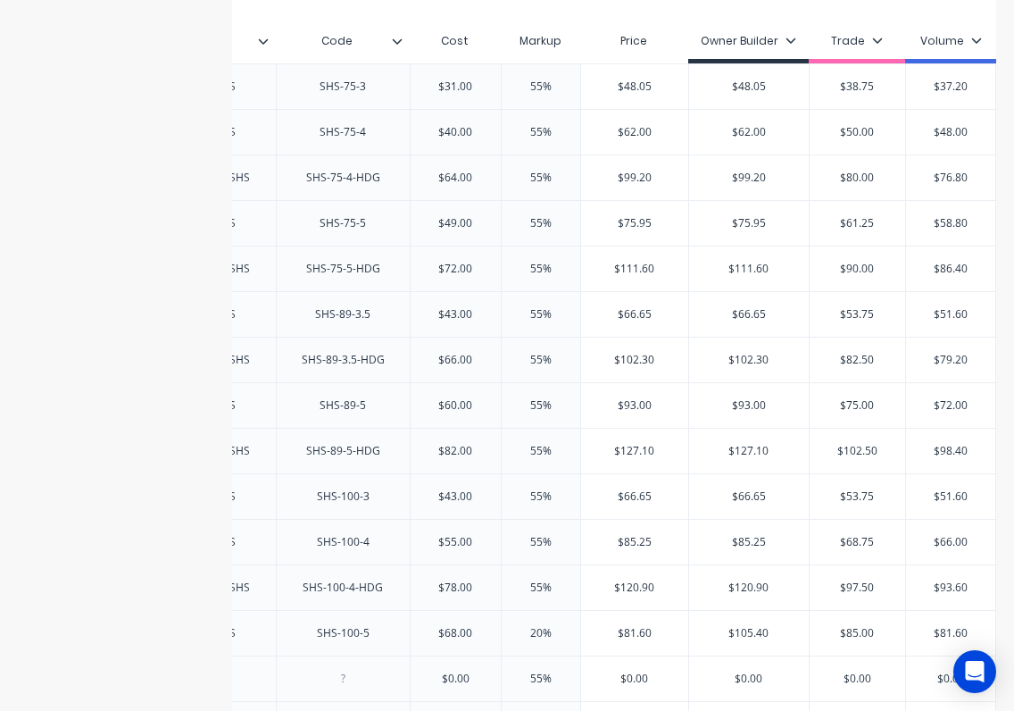
click at [536, 495] on div "20%" at bounding box center [540, 633] width 89 height 45
click at [536, 495] on input "20%" at bounding box center [540, 633] width 89 height 16
click at [437, 495] on div "$78.00" at bounding box center [456, 587] width 90 height 45
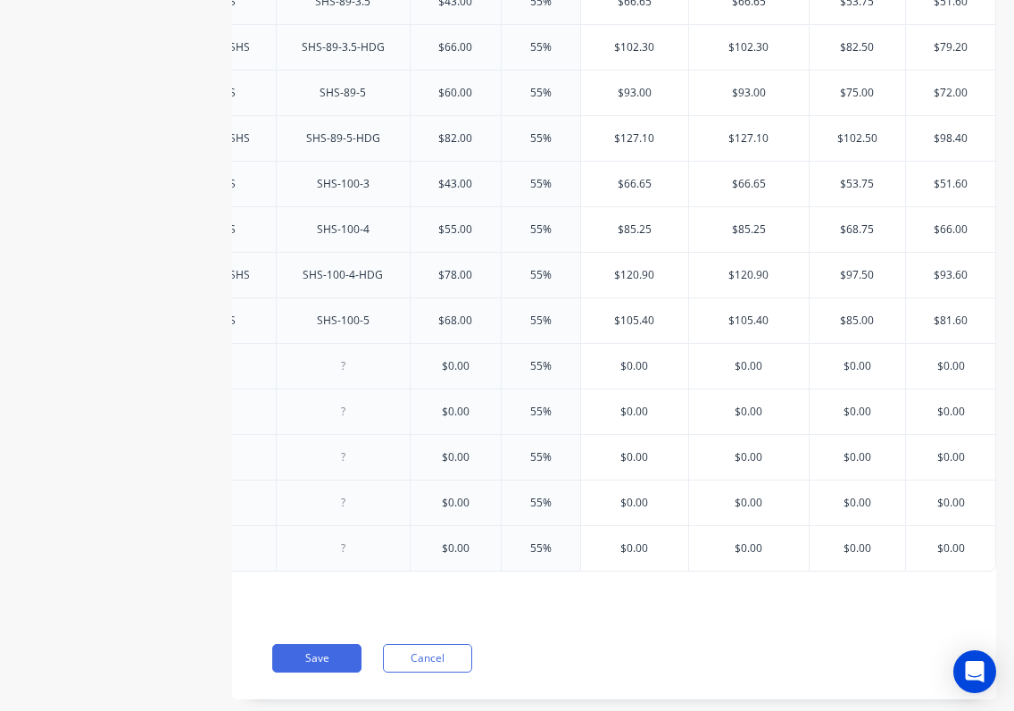
scroll to position [771, 0]
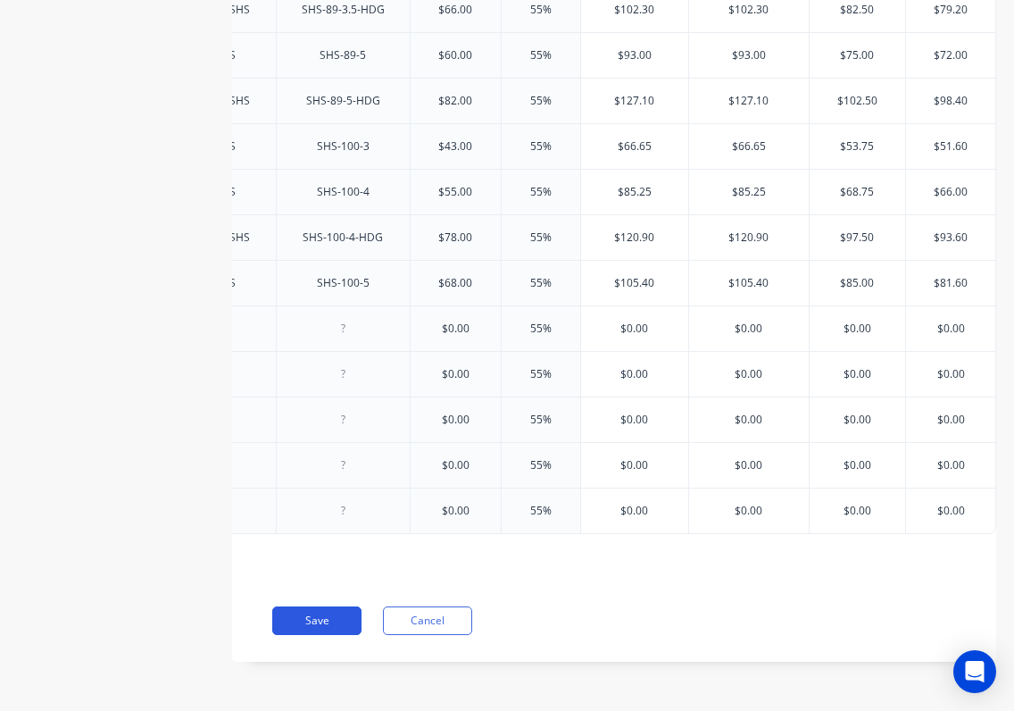
click at [335, 495] on button "Save" at bounding box center [316, 620] width 89 height 29
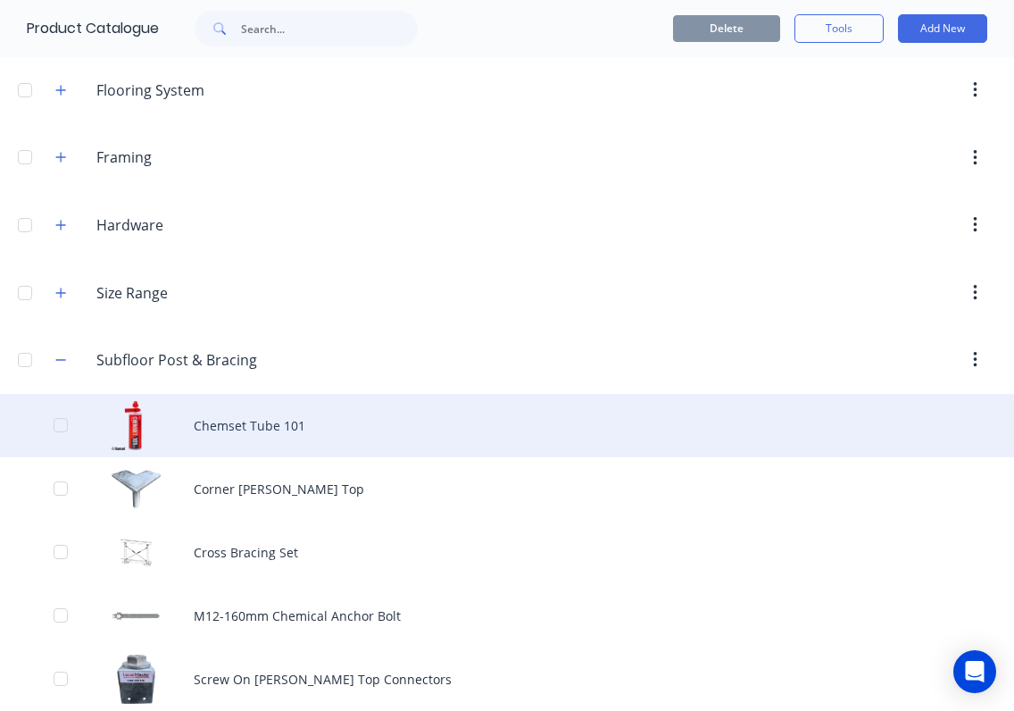
scroll to position [357, 0]
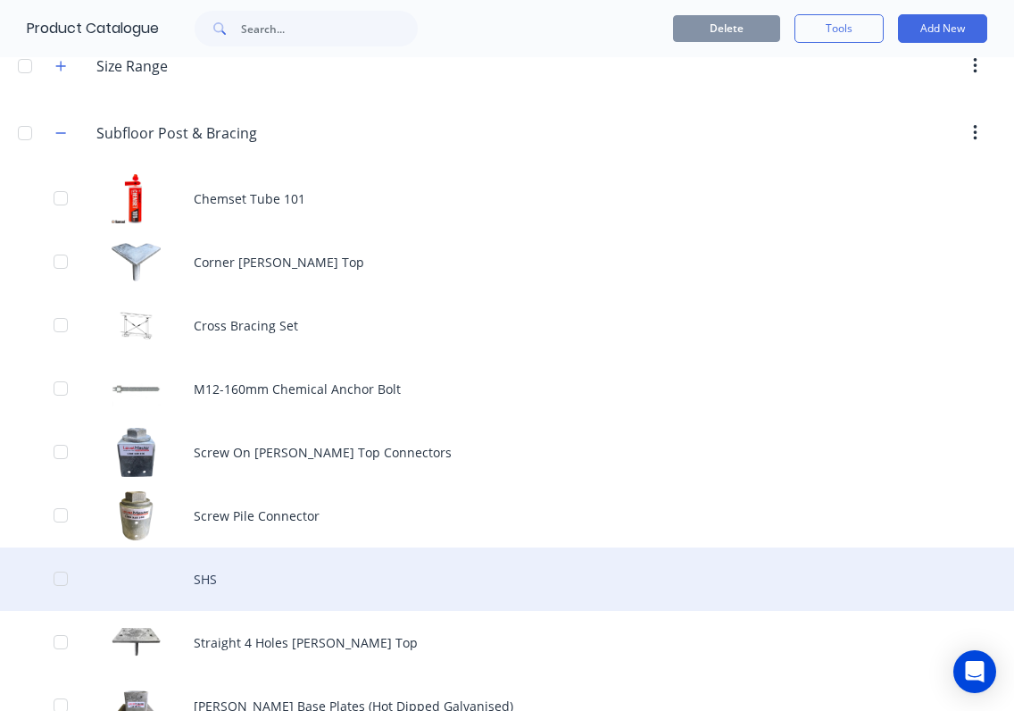
click at [322, 495] on div "SHS" at bounding box center [507, 578] width 1014 height 63
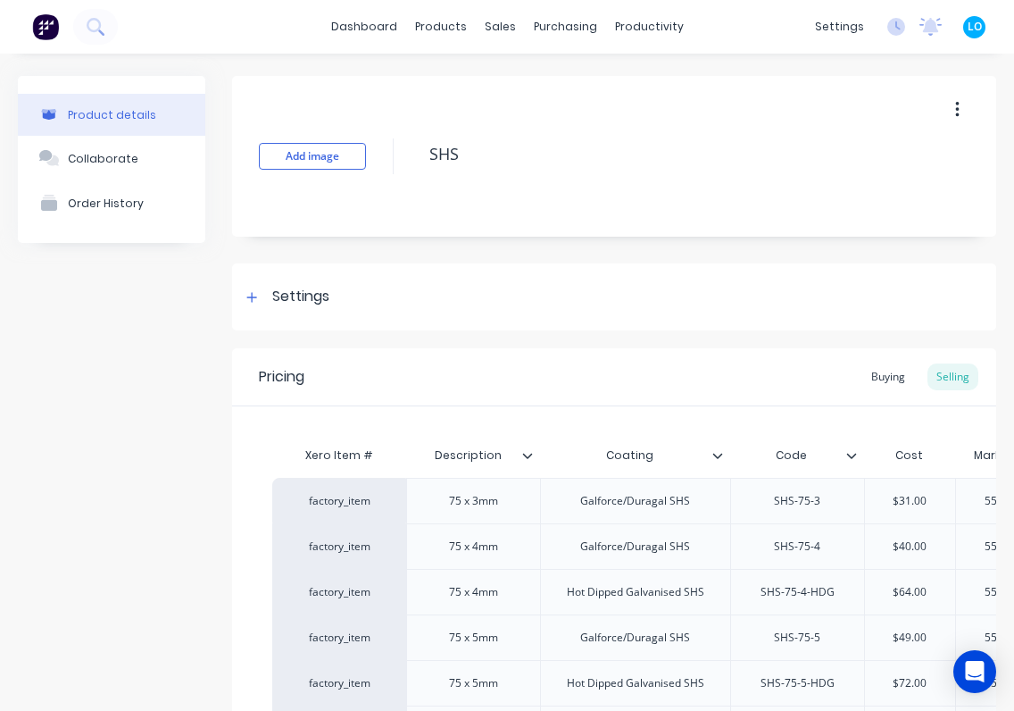
click at [265, 291] on div "Settings" at bounding box center [285, 297] width 88 height 22
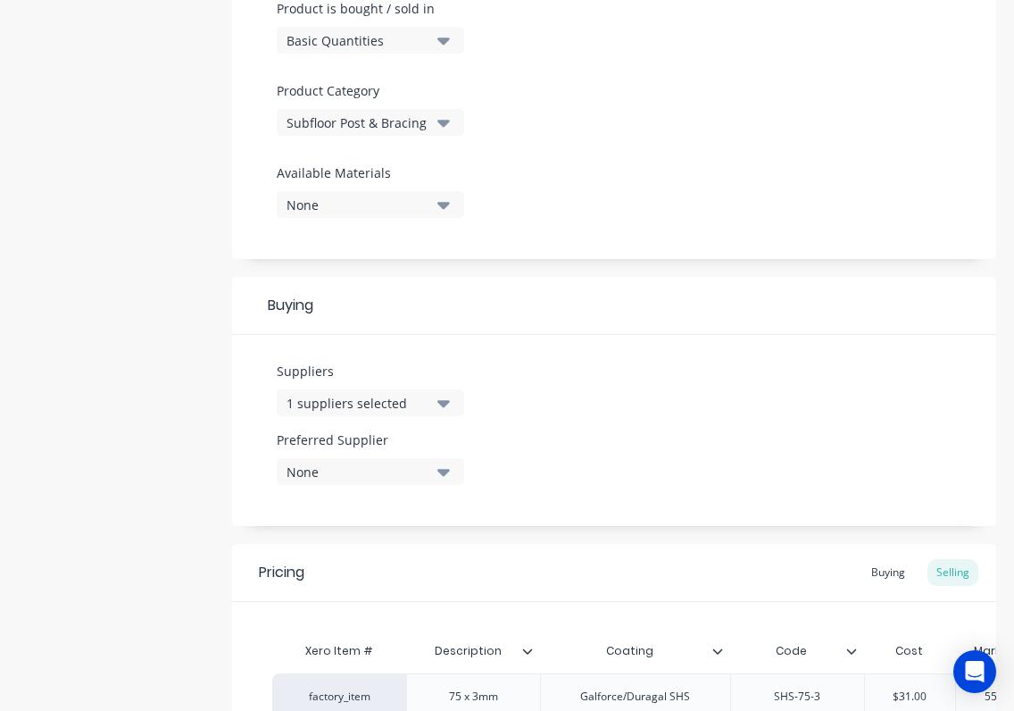
scroll to position [625, 0]
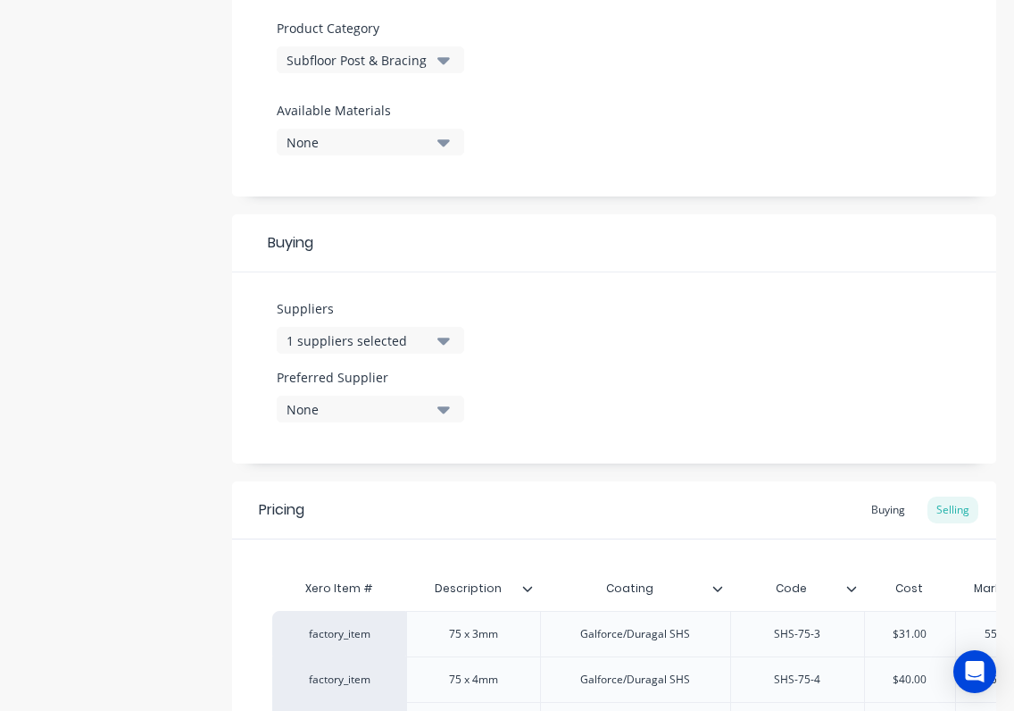
click at [335, 328] on button "1 suppliers selected" at bounding box center [370, 340] width 187 height 27
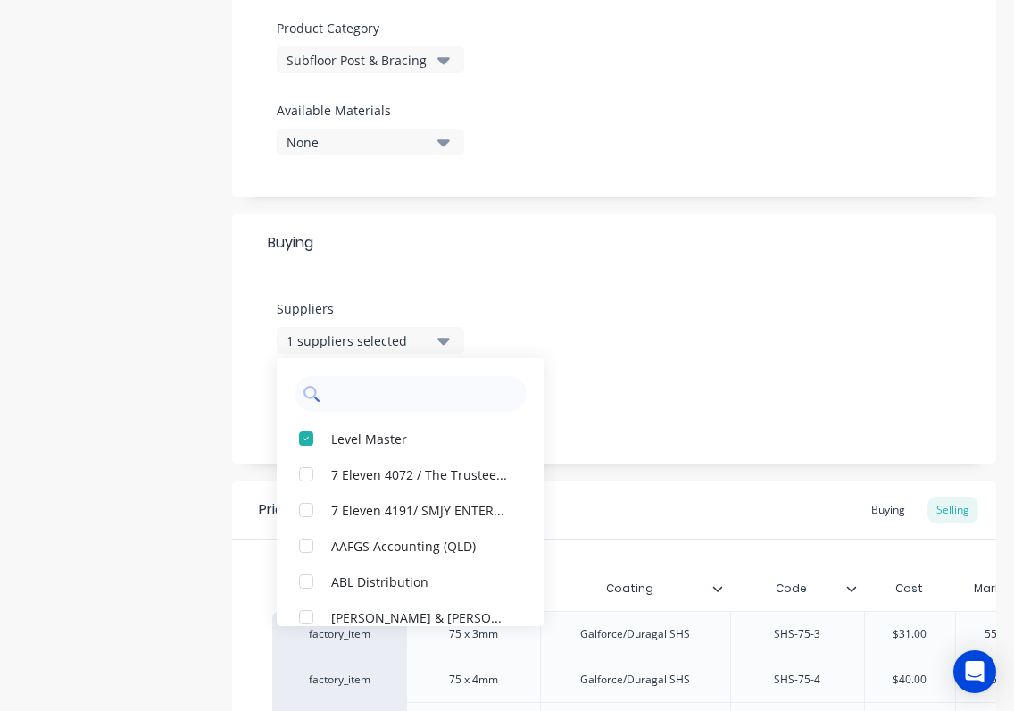
click at [365, 397] on input "text" at bounding box center [423, 394] width 189 height 36
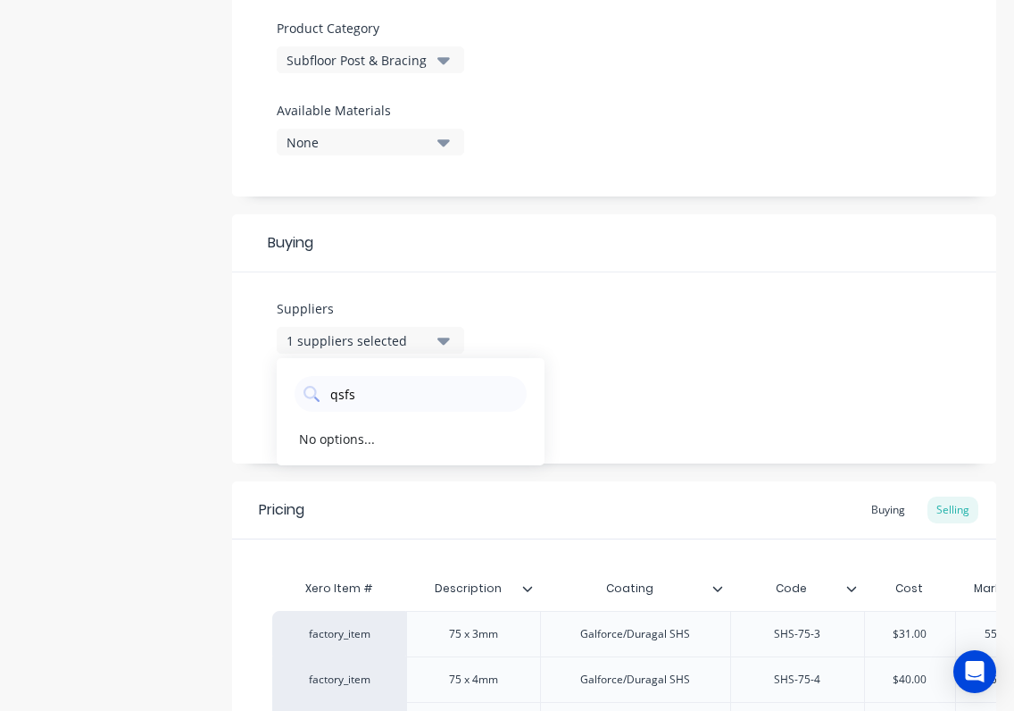
click at [166, 203] on div "Product details Collaborate Order History" at bounding box center [111, 518] width 187 height 2134
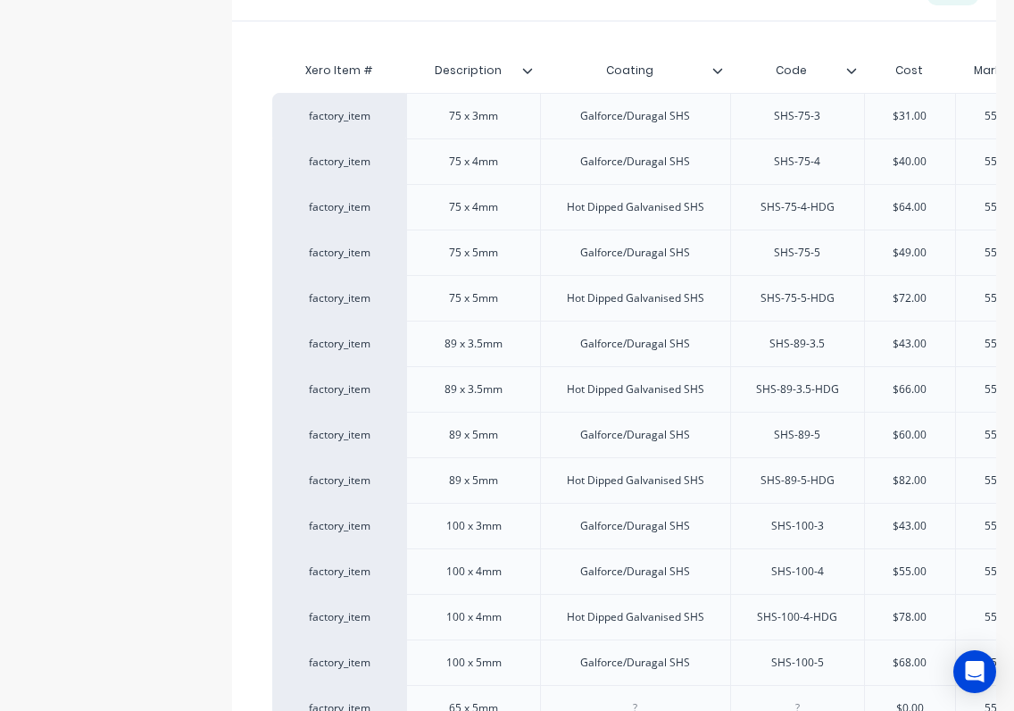
scroll to position [1529, 0]
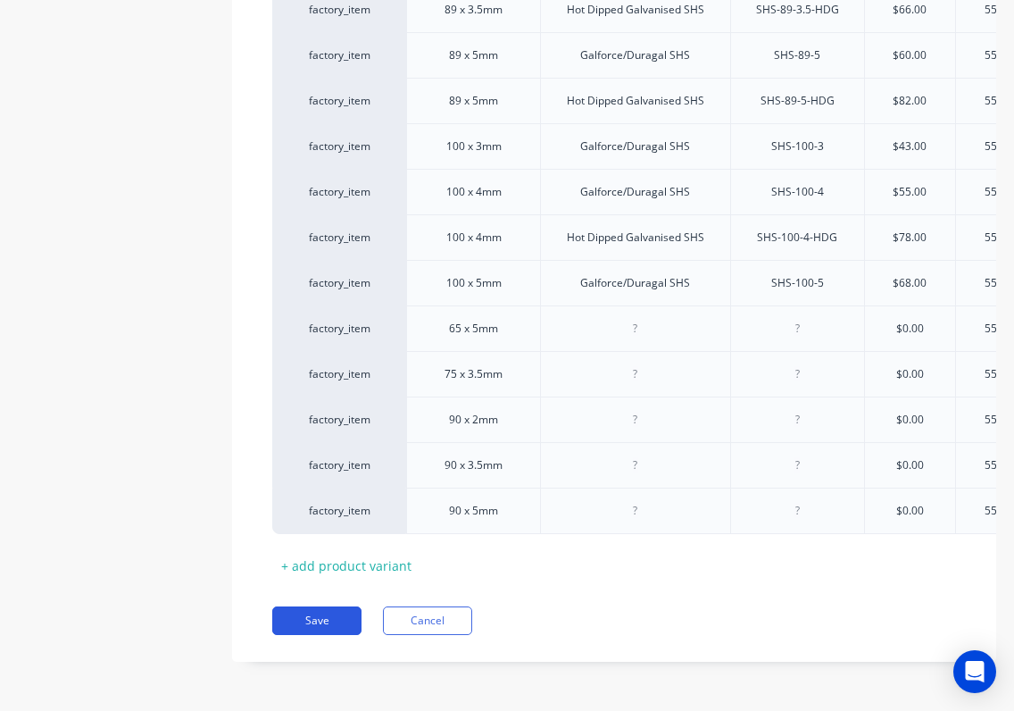
click at [318, 495] on button "Save" at bounding box center [316, 620] width 89 height 29
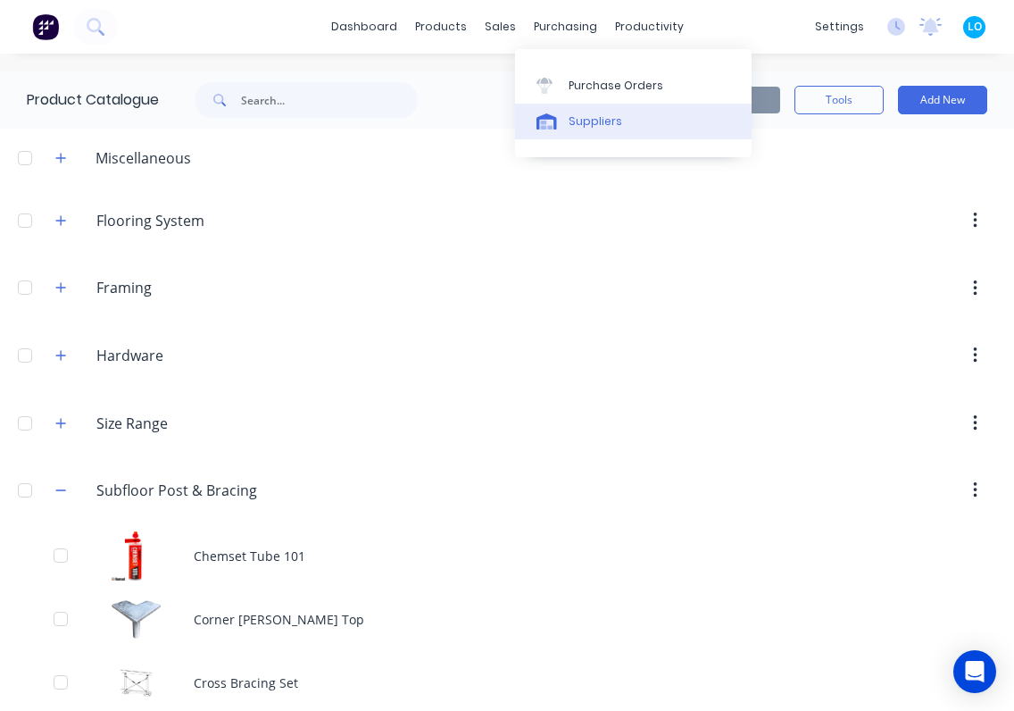
click at [580, 110] on link "Suppliers" at bounding box center [633, 122] width 237 height 36
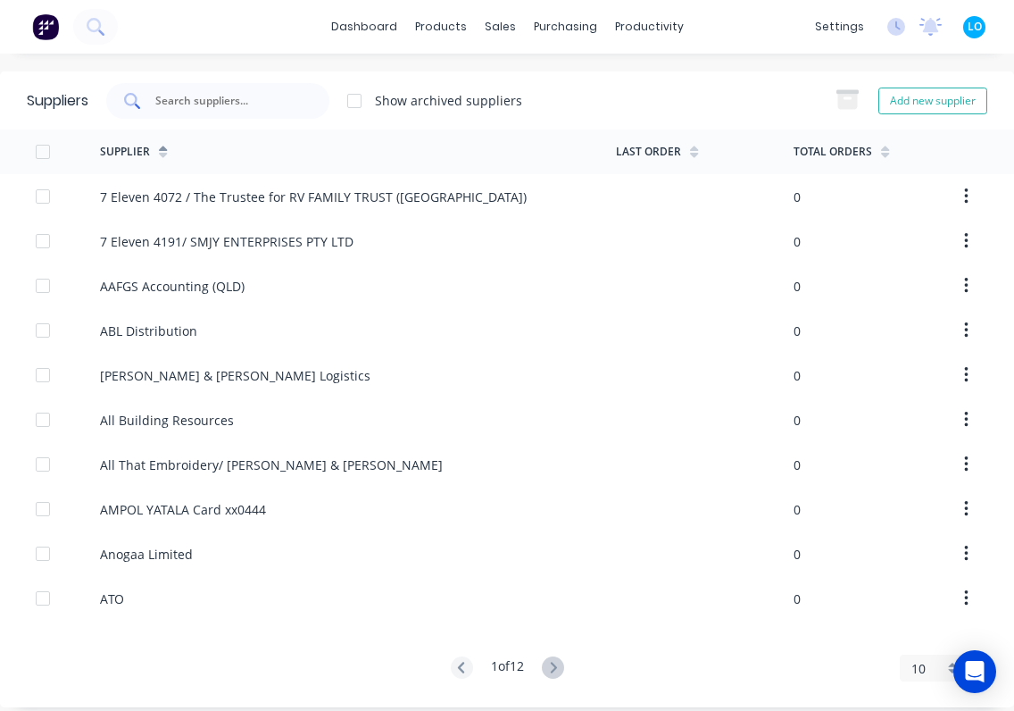
click at [234, 106] on input "text" at bounding box center [228, 101] width 148 height 18
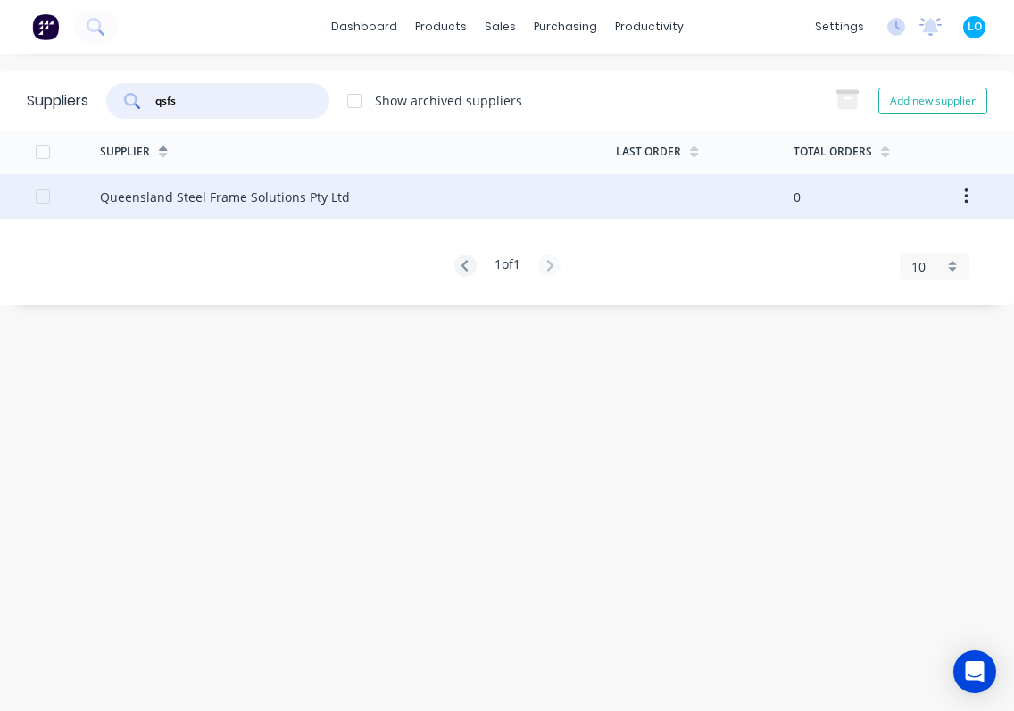
click at [247, 194] on div "Queensland Steel Frame Solutions Pty Ltd" at bounding box center [225, 196] width 250 height 19
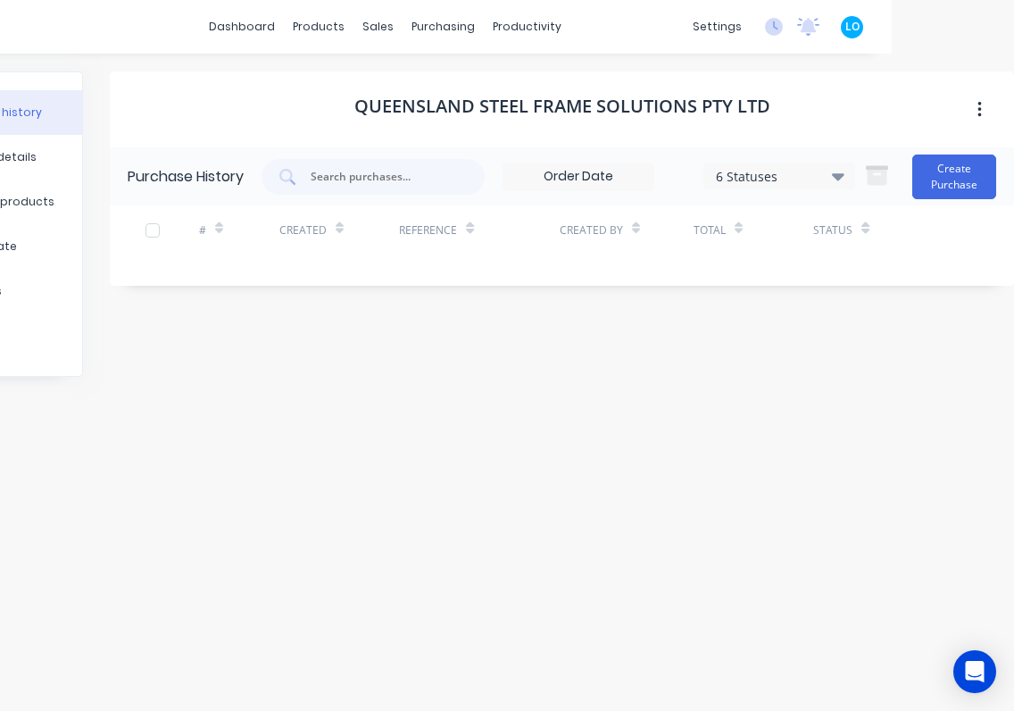
scroll to position [0, 123]
click at [599, 166] on button "Create Purchase" at bounding box center [954, 176] width 84 height 45
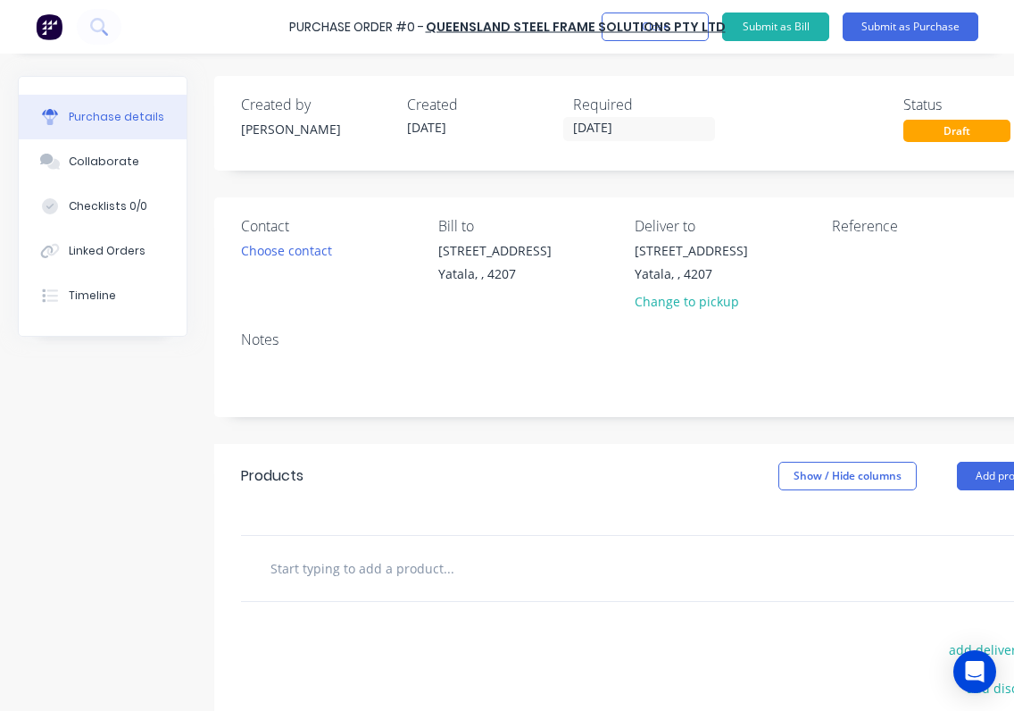
click at [403, 495] on input "text" at bounding box center [448, 568] width 357 height 36
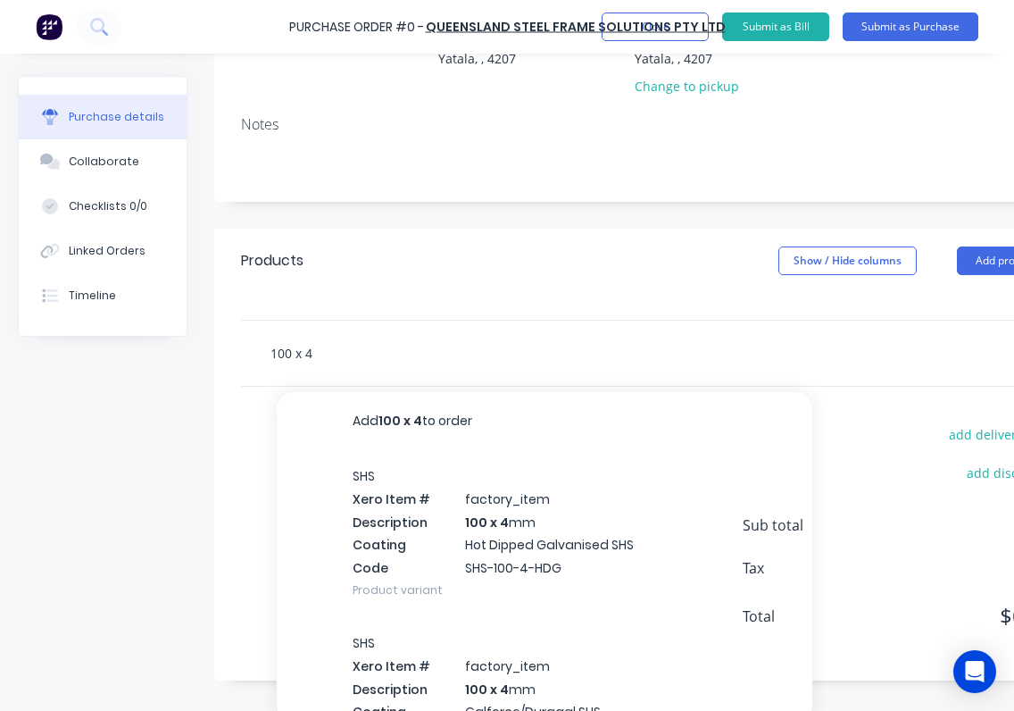
scroll to position [241, 0]
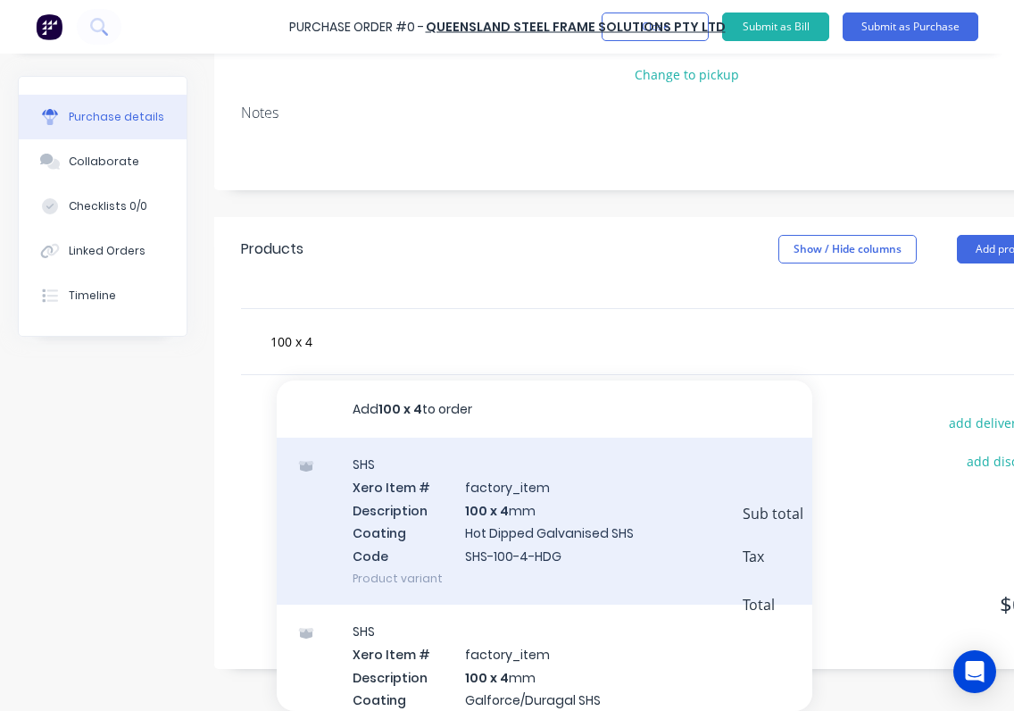
click at [482, 481] on div "SHS Xero Item # factory_item Description 100 x 4 mm Coating Hot Dipped Galvanis…" at bounding box center [545, 520] width 536 height 167
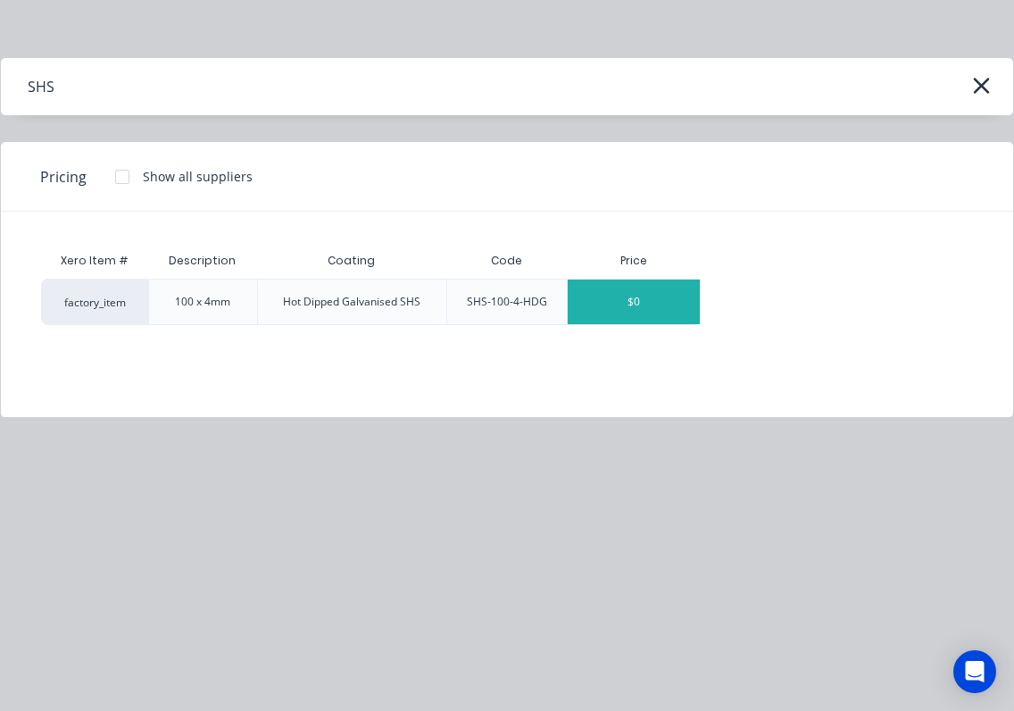
click at [599, 303] on div "$0" at bounding box center [634, 301] width 132 height 45
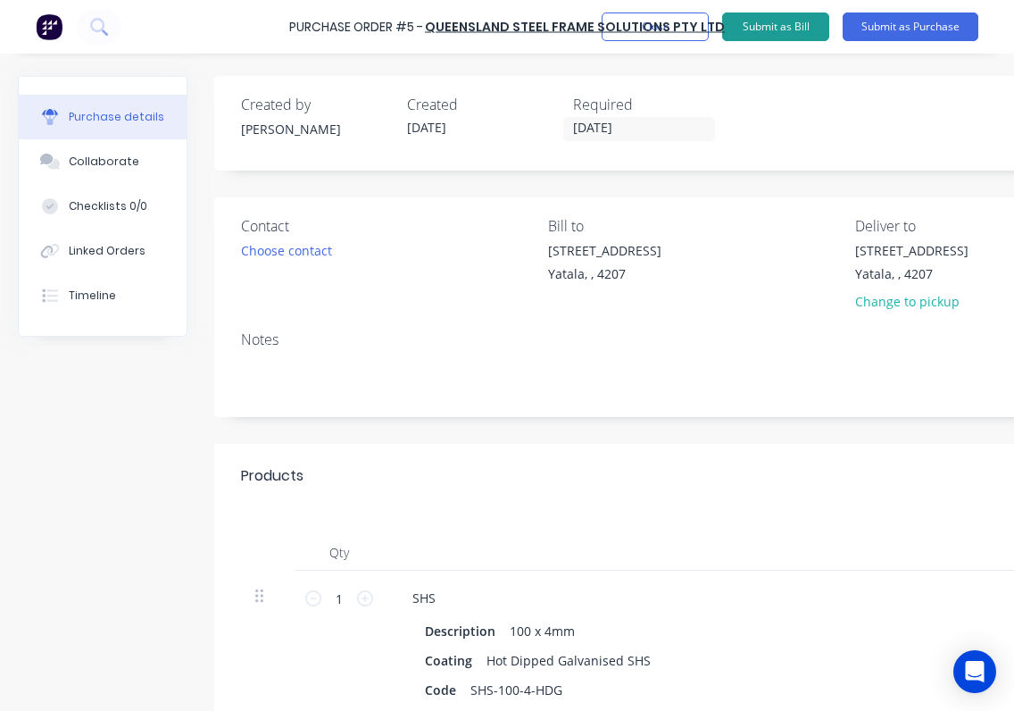
click at [599, 30] on button "Submit as Bill" at bounding box center [775, 26] width 107 height 29
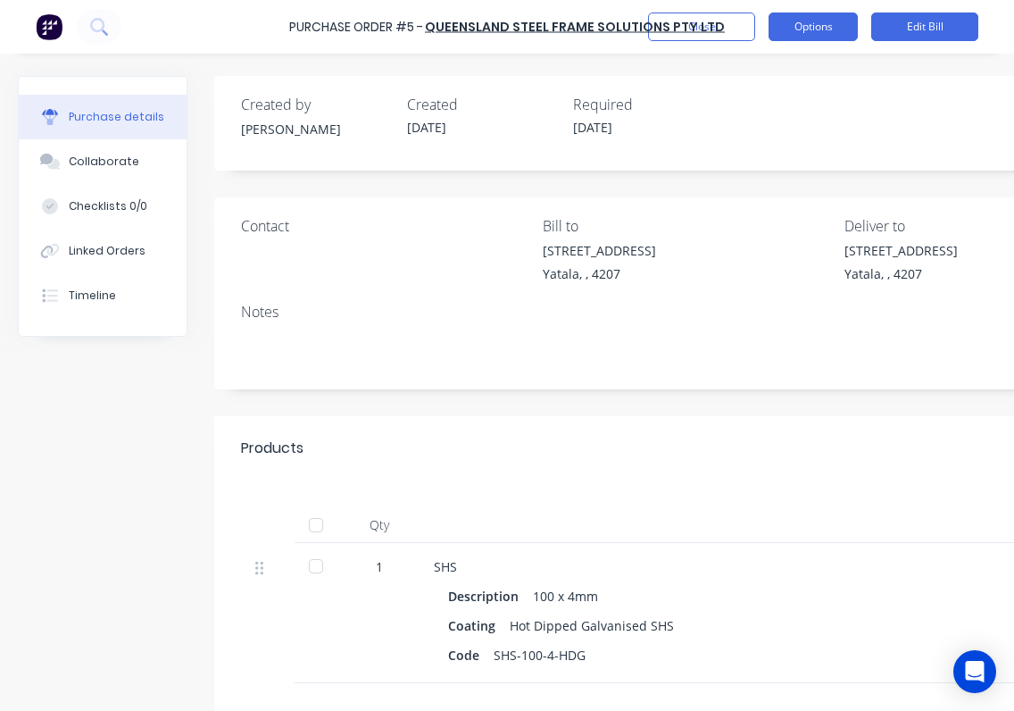
click at [599, 29] on button "Options" at bounding box center [813, 26] width 89 height 29
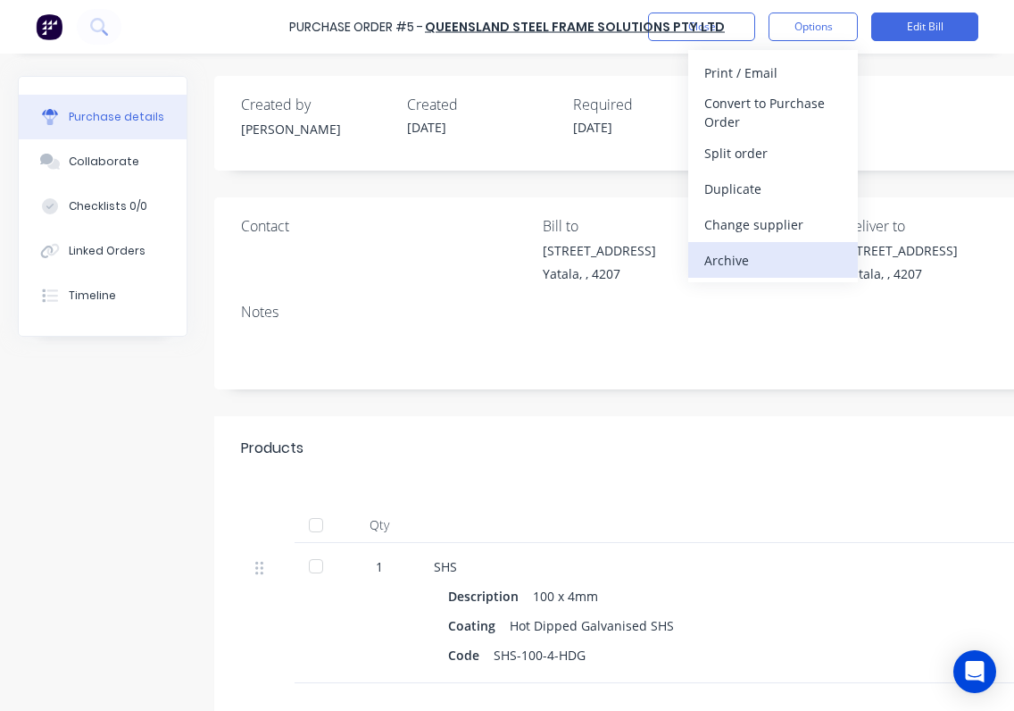
click at [599, 263] on div "Archive" at bounding box center [772, 260] width 137 height 26
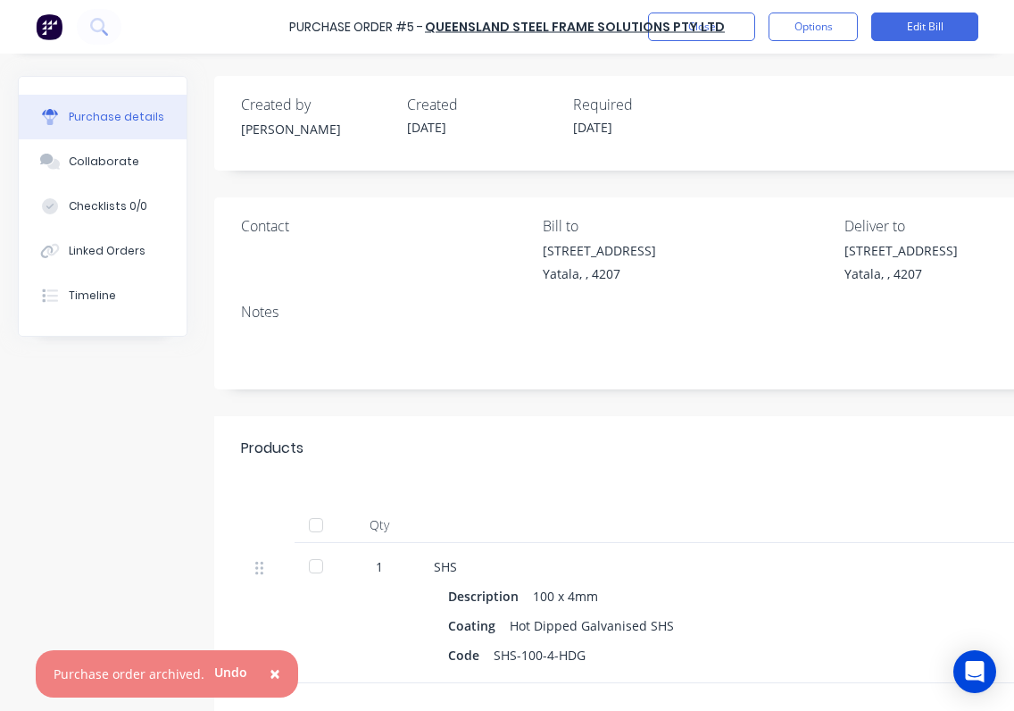
click at [271, 495] on span "×" at bounding box center [275, 673] width 11 height 25
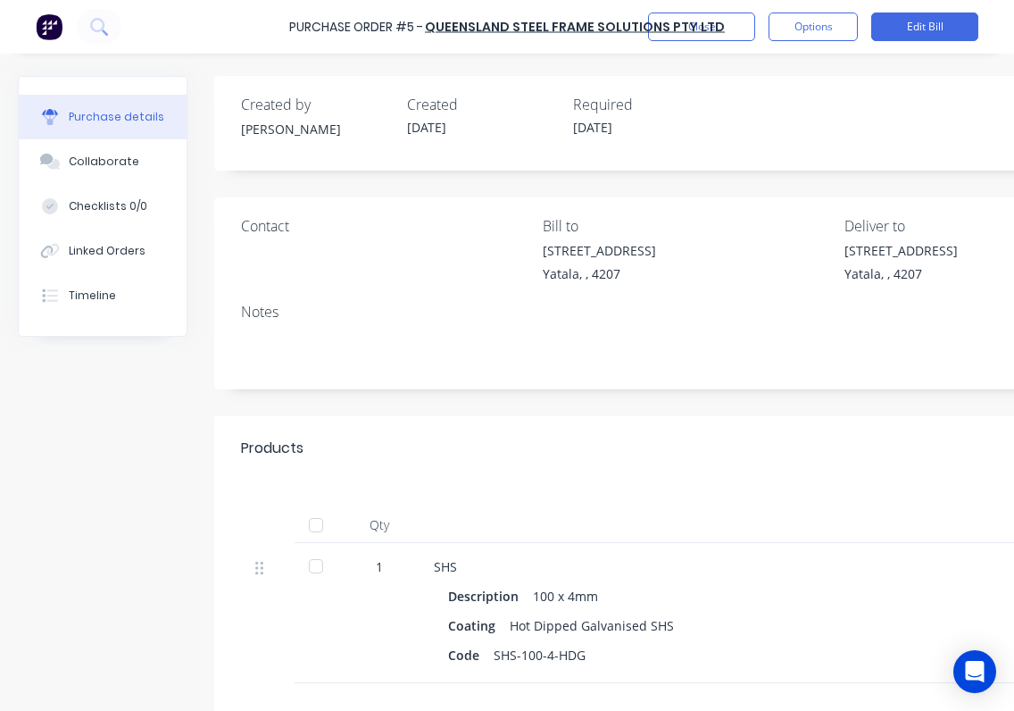
click at [98, 120] on div "Purchase details" at bounding box center [117, 117] width 96 height 16
click at [504, 29] on link "Queensland Steel Frame Solutions Pty Ltd" at bounding box center [575, 27] width 300 height 18
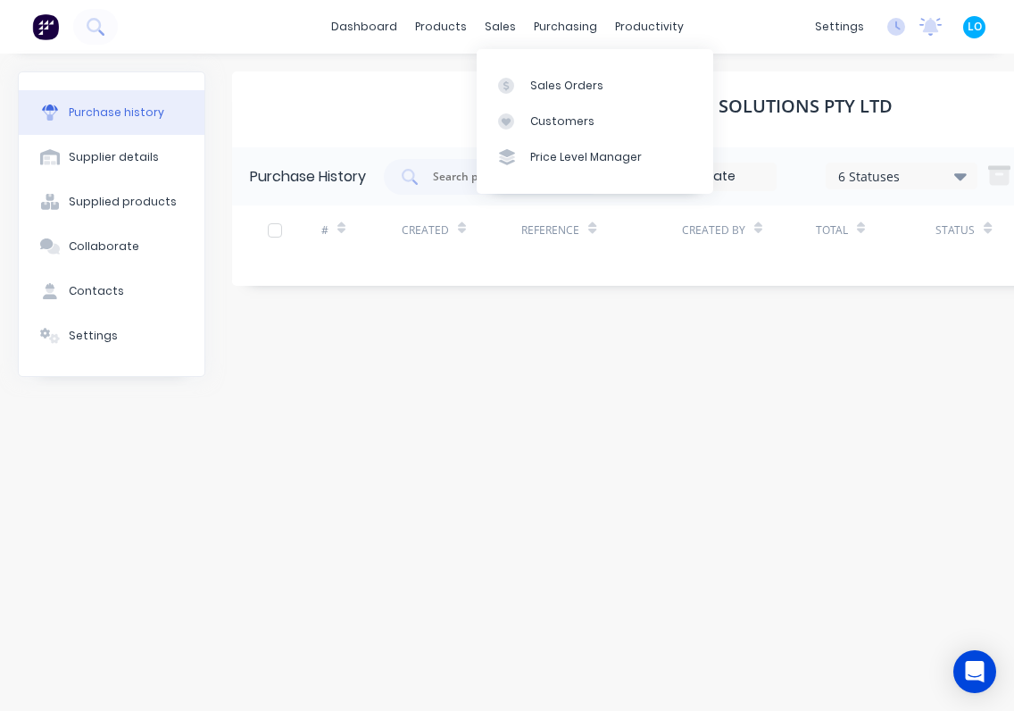
click at [578, 437] on div "Queensland Steel Frame Solutions Pty Ltd Purchase History 6 Statuses 6 Statuses…" at bounding box center [684, 372] width 904 height 603
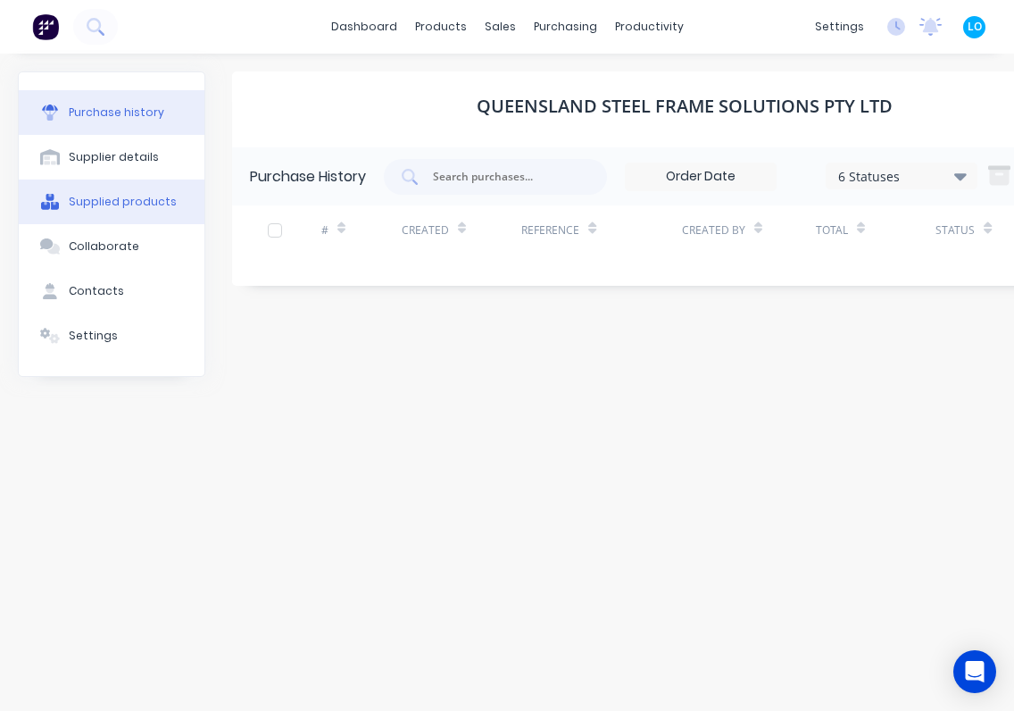
click at [112, 203] on div "Supplied products" at bounding box center [123, 202] width 108 height 16
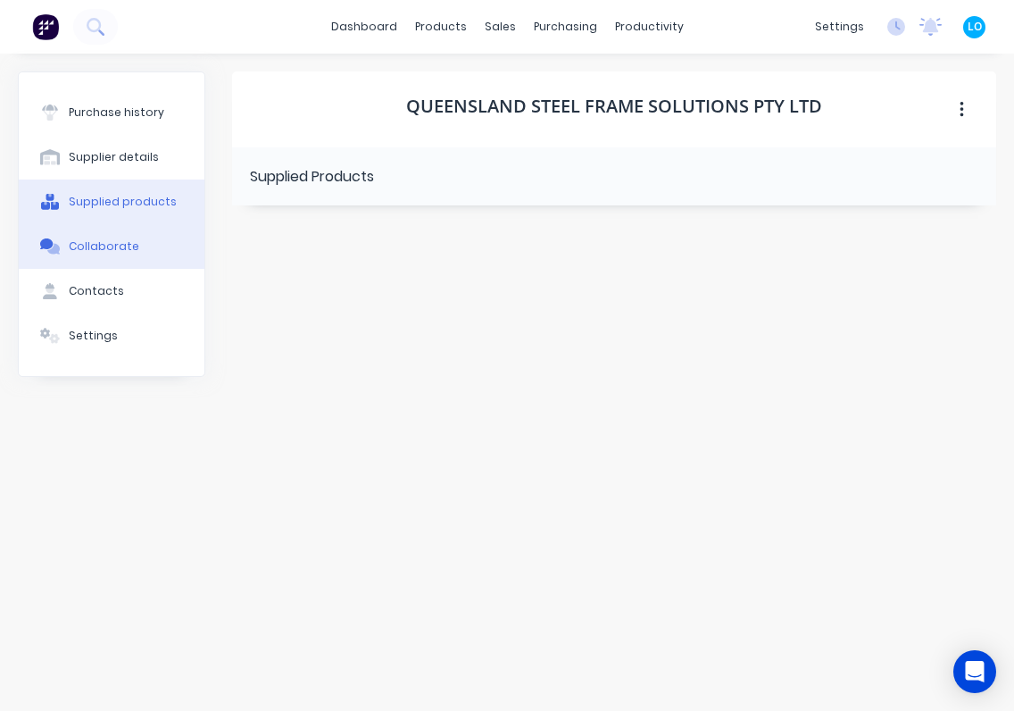
click at [114, 242] on div "Collaborate" at bounding box center [104, 246] width 71 height 16
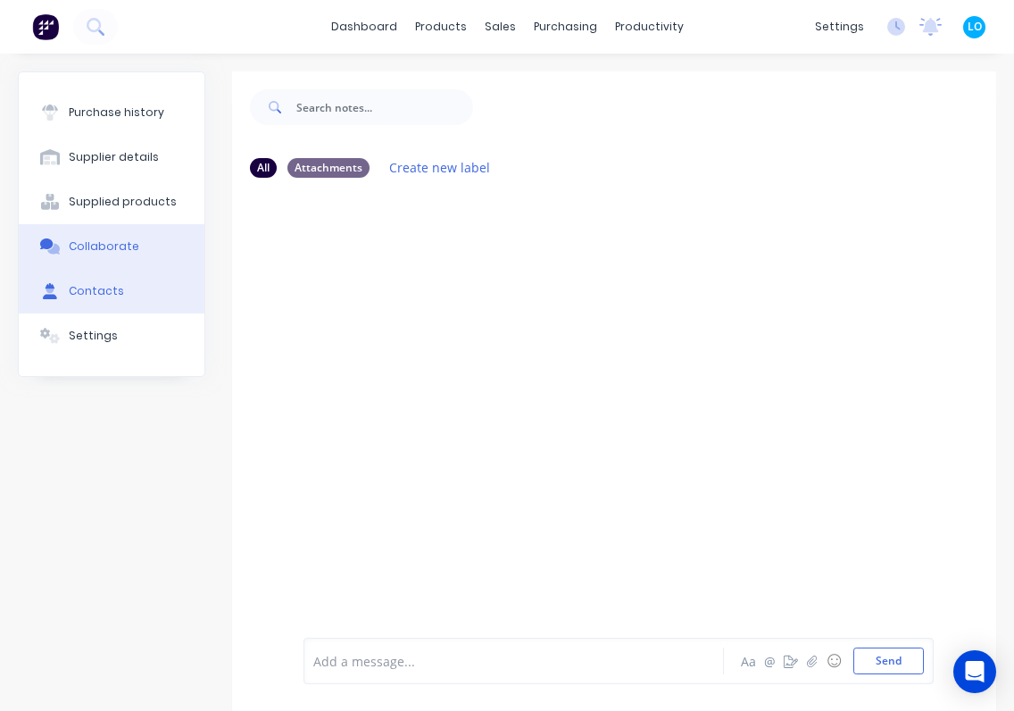
click at [106, 295] on div "Contacts" at bounding box center [96, 291] width 55 height 16
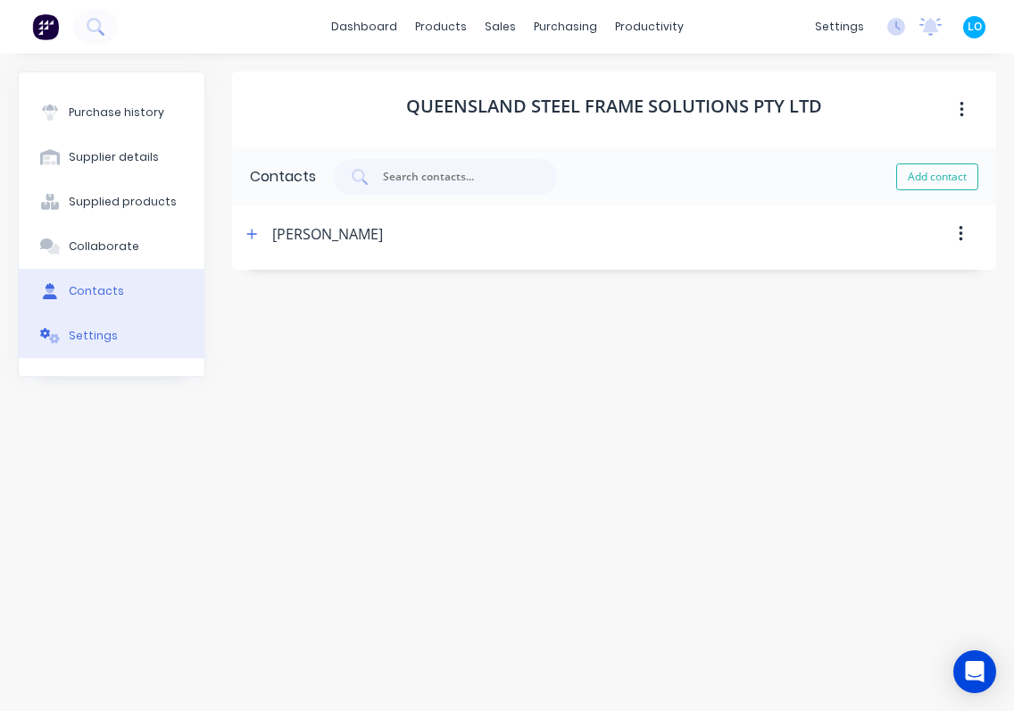
click at [114, 329] on button "Settings" at bounding box center [112, 335] width 186 height 45
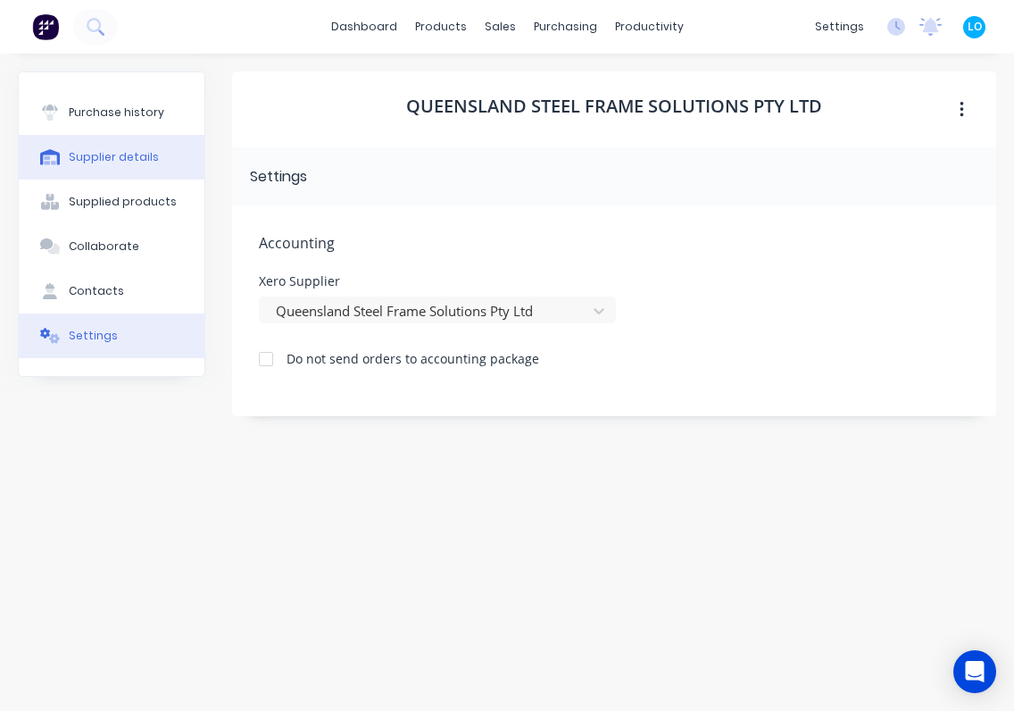
click at [104, 160] on div "Supplier details" at bounding box center [114, 157] width 90 height 16
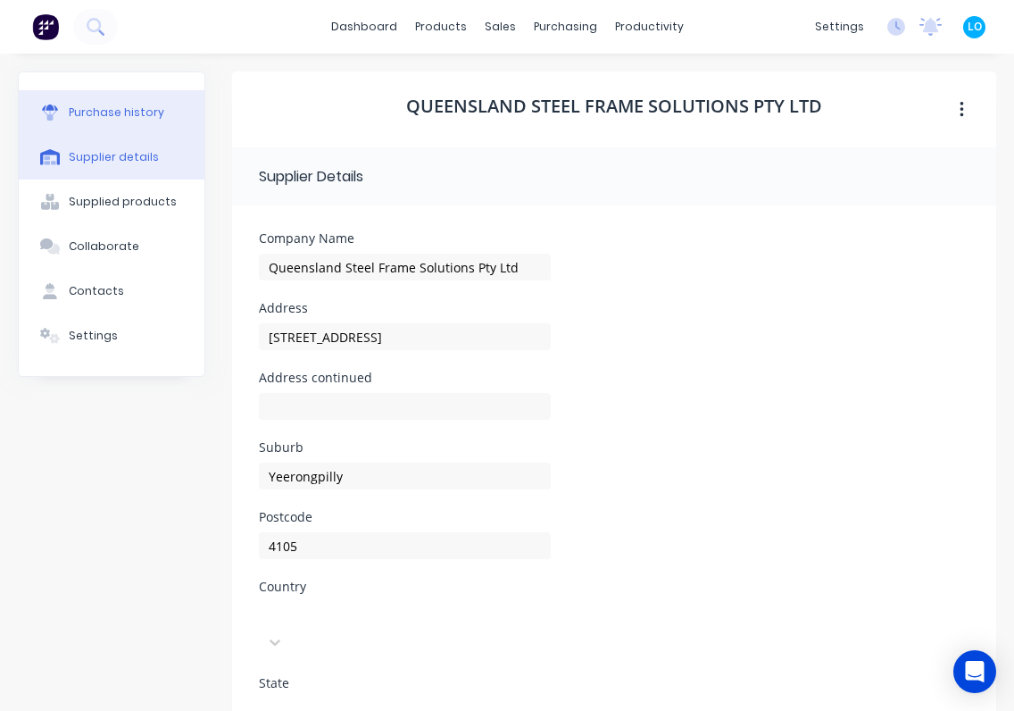
click at [114, 99] on button "Purchase history" at bounding box center [112, 112] width 186 height 45
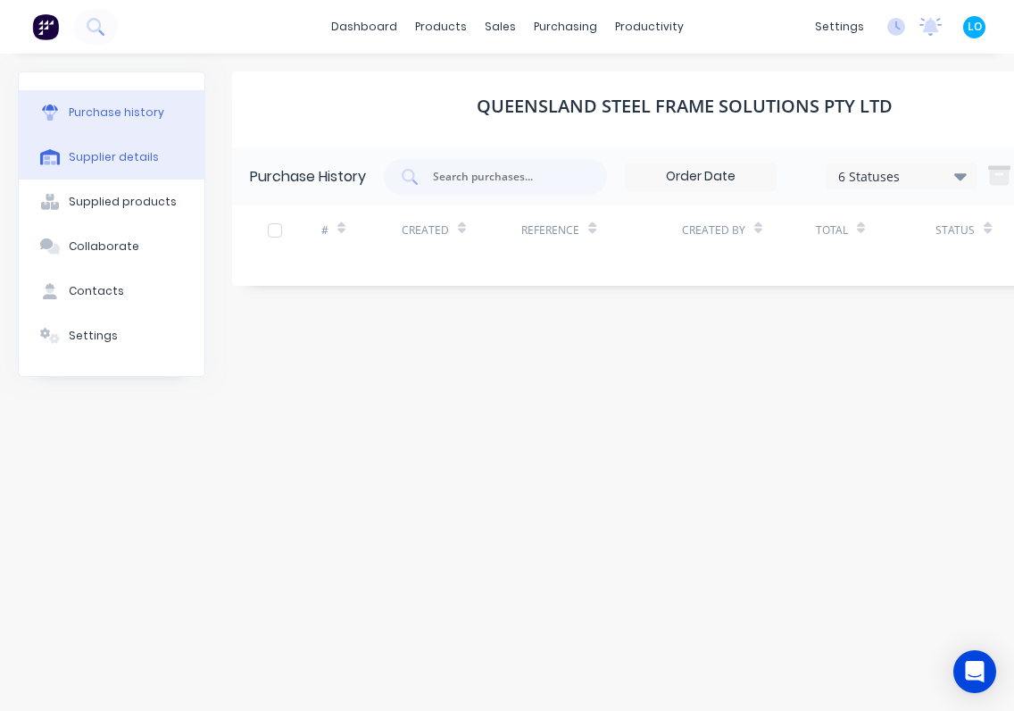
click at [116, 150] on div "Supplier details" at bounding box center [114, 157] width 90 height 16
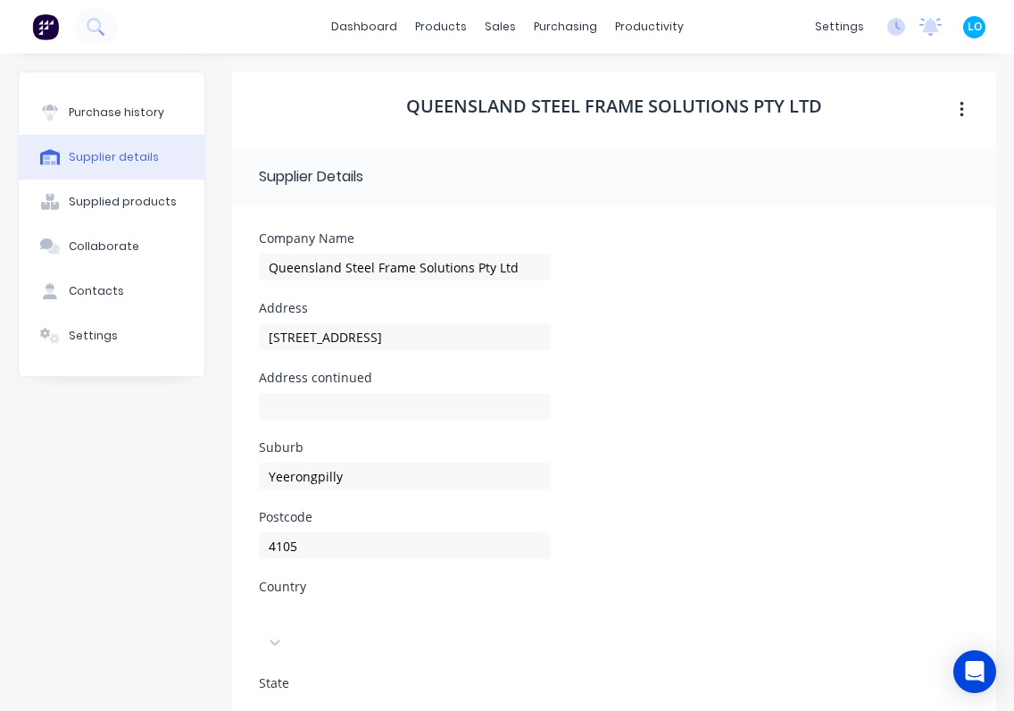
click at [599, 344] on div "Address [STREET_ADDRESS]" at bounding box center [614, 337] width 711 height 70
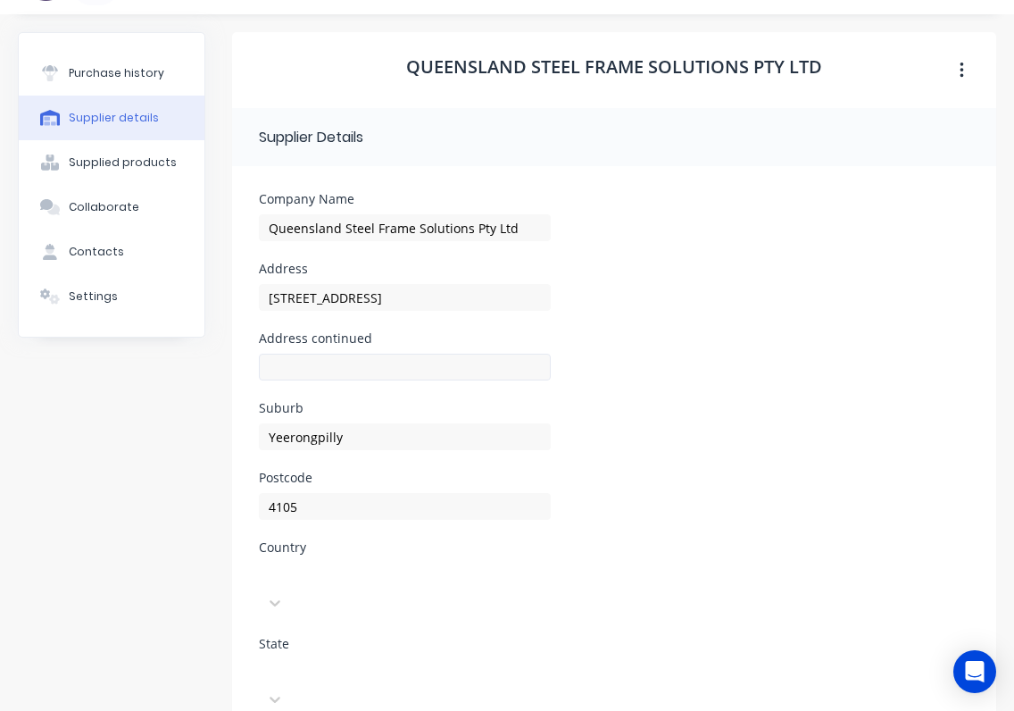
scroll to position [89, 0]
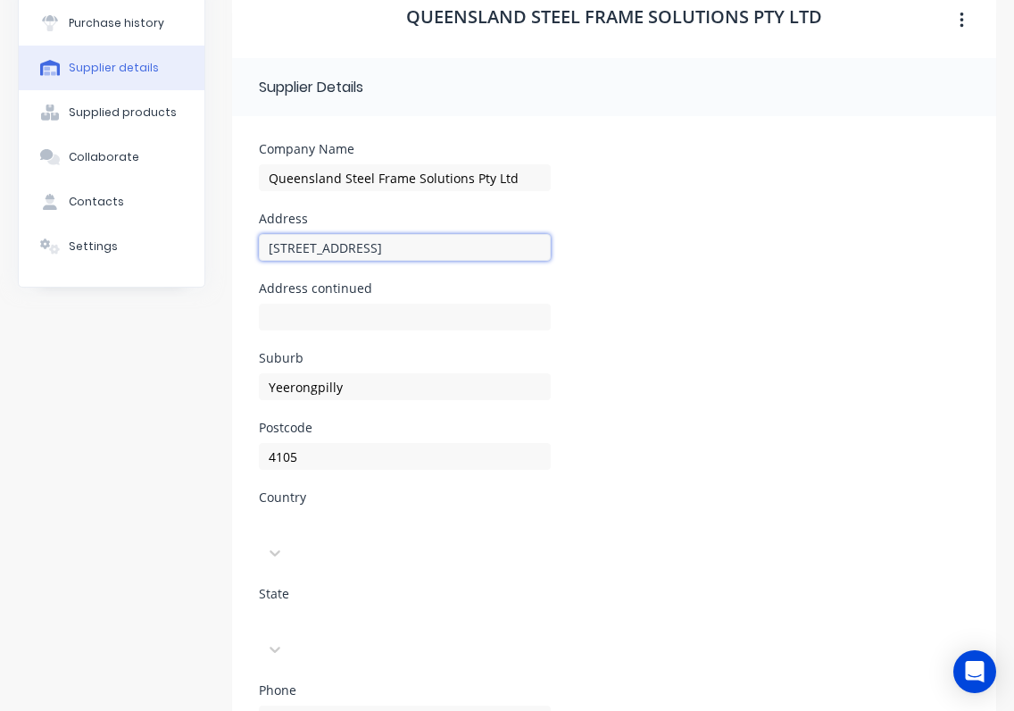
drag, startPoint x: 437, startPoint y: 253, endPoint x: 325, endPoint y: 249, distance: 112.5
click at [325, 249] on input "[STREET_ADDRESS]" at bounding box center [405, 247] width 292 height 27
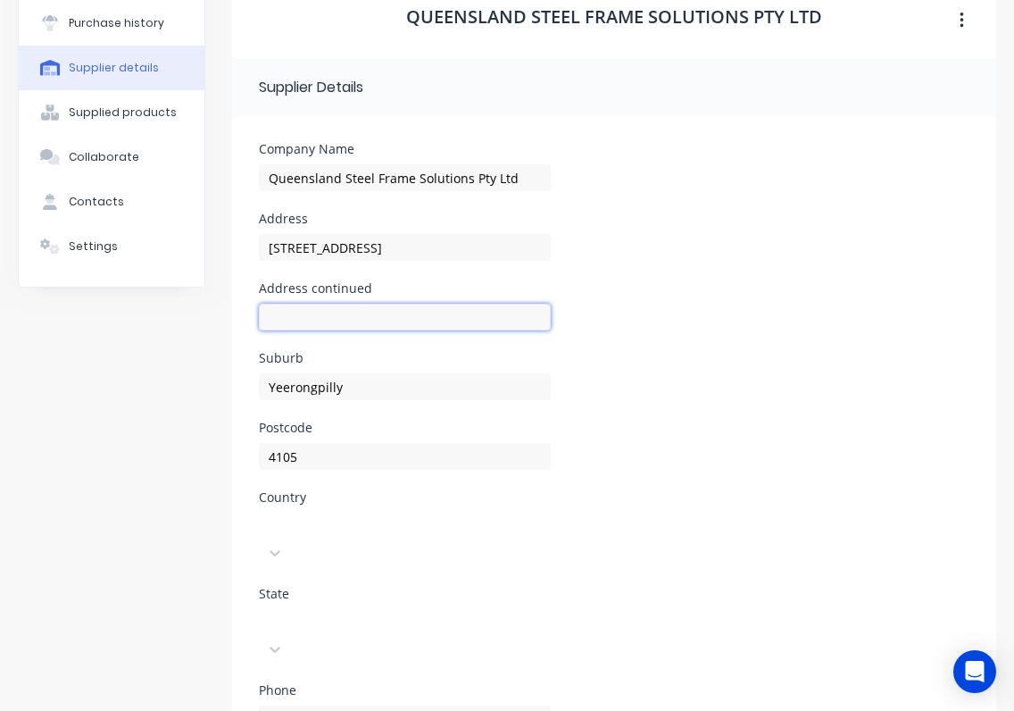
click at [346, 319] on input at bounding box center [405, 317] width 292 height 27
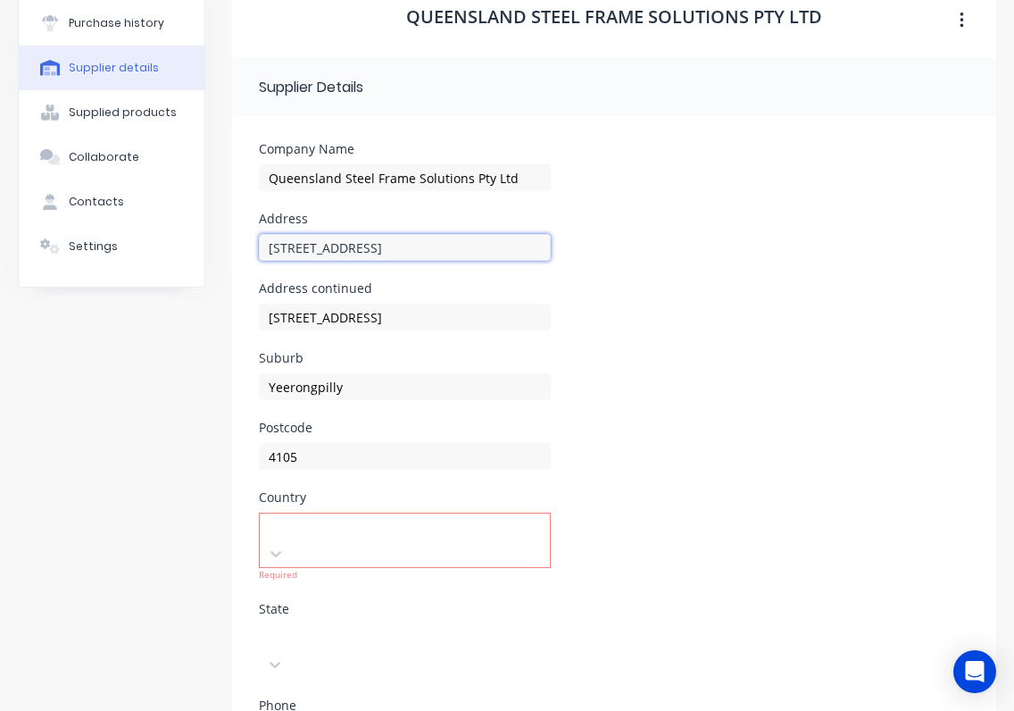
drag, startPoint x: 416, startPoint y: 244, endPoint x: 326, endPoint y: 247, distance: 90.2
click at [326, 247] on input "[STREET_ADDRESS]" at bounding box center [405, 247] width 292 height 27
click at [373, 495] on div "Required" at bounding box center [405, 574] width 292 height 13
click at [377, 495] on div at bounding box center [393, 524] width 257 height 22
click at [357, 495] on div "[GEOGRAPHIC_DATA]" at bounding box center [507, 720] width 1014 height 19
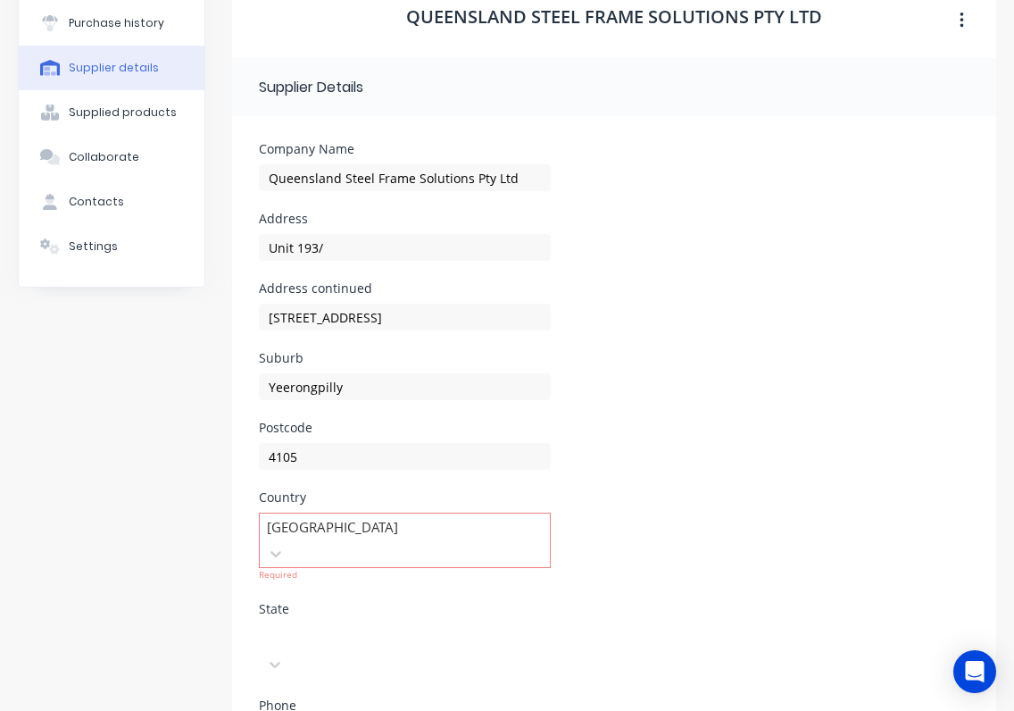
click at [354, 495] on body "dashboard products sales purchasing productivity dashboard products Product Cat…" at bounding box center [507, 355] width 1014 height 711
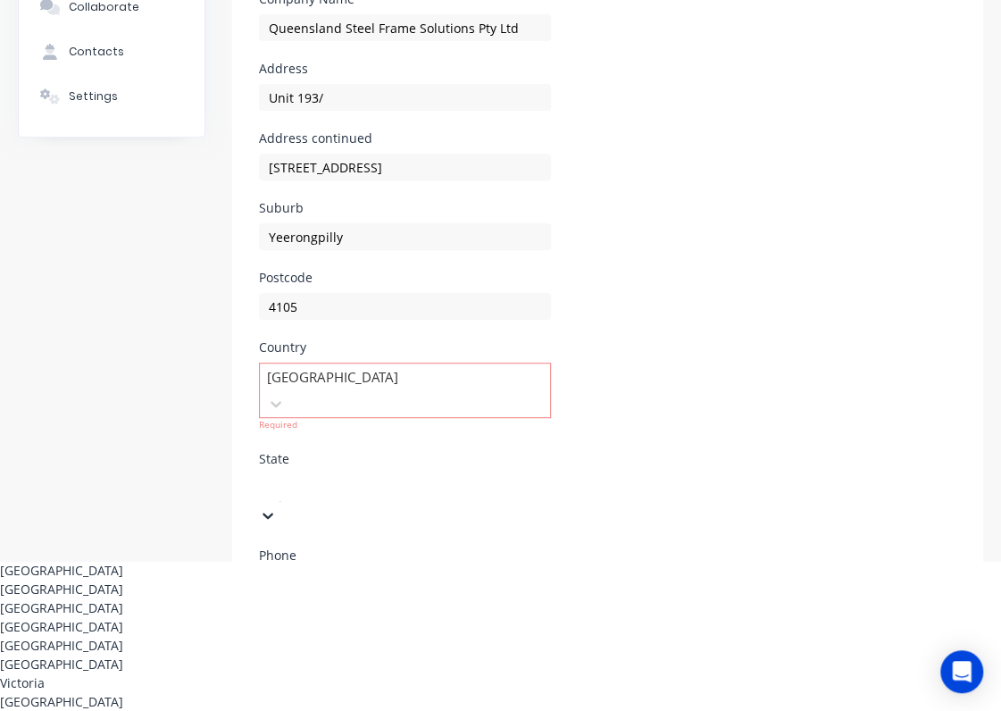
scroll to position [173, 0]
click at [355, 495] on div "[GEOGRAPHIC_DATA]" at bounding box center [500, 626] width 1001 height 19
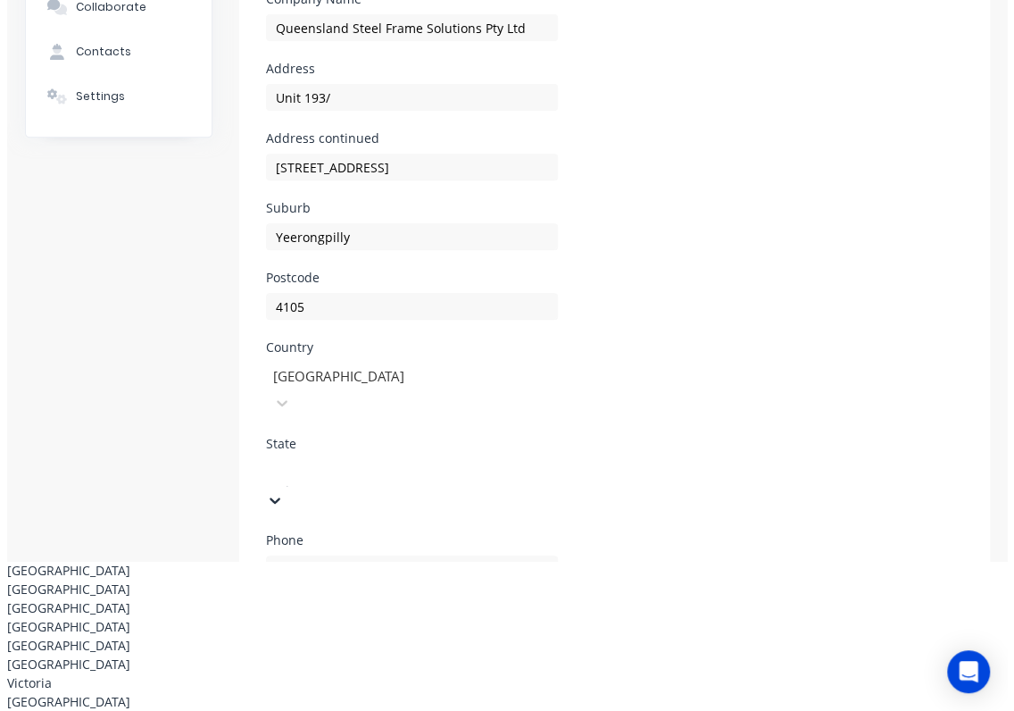
scroll to position [0, 0]
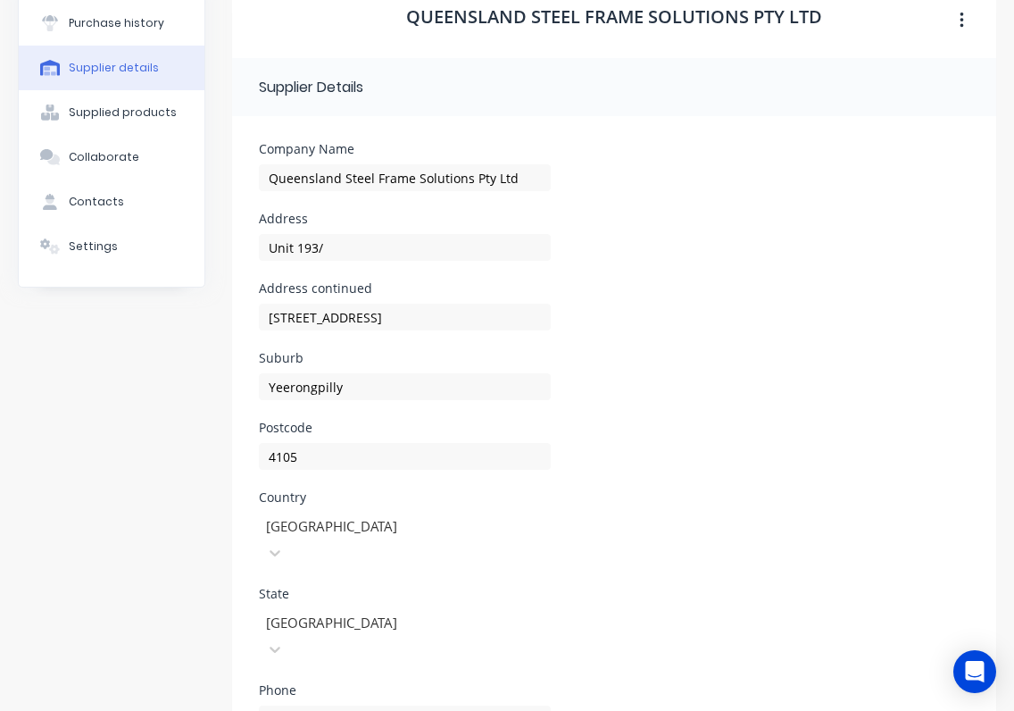
click at [599, 447] on div "Postcode 4105" at bounding box center [614, 456] width 711 height 70
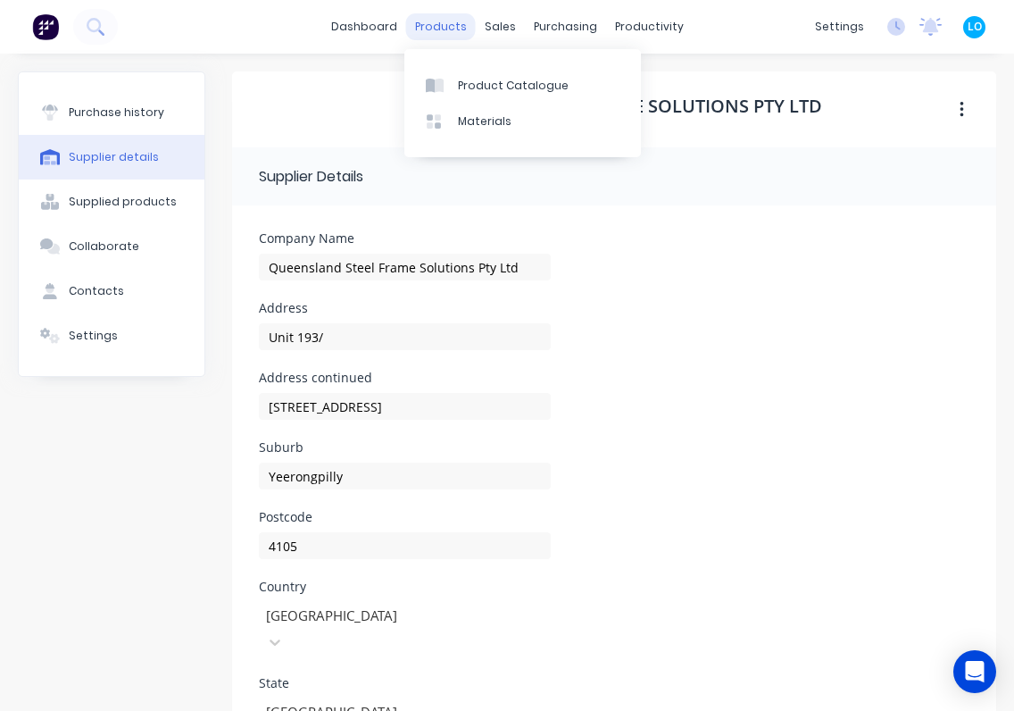
click at [421, 21] on div "products" at bounding box center [441, 26] width 70 height 27
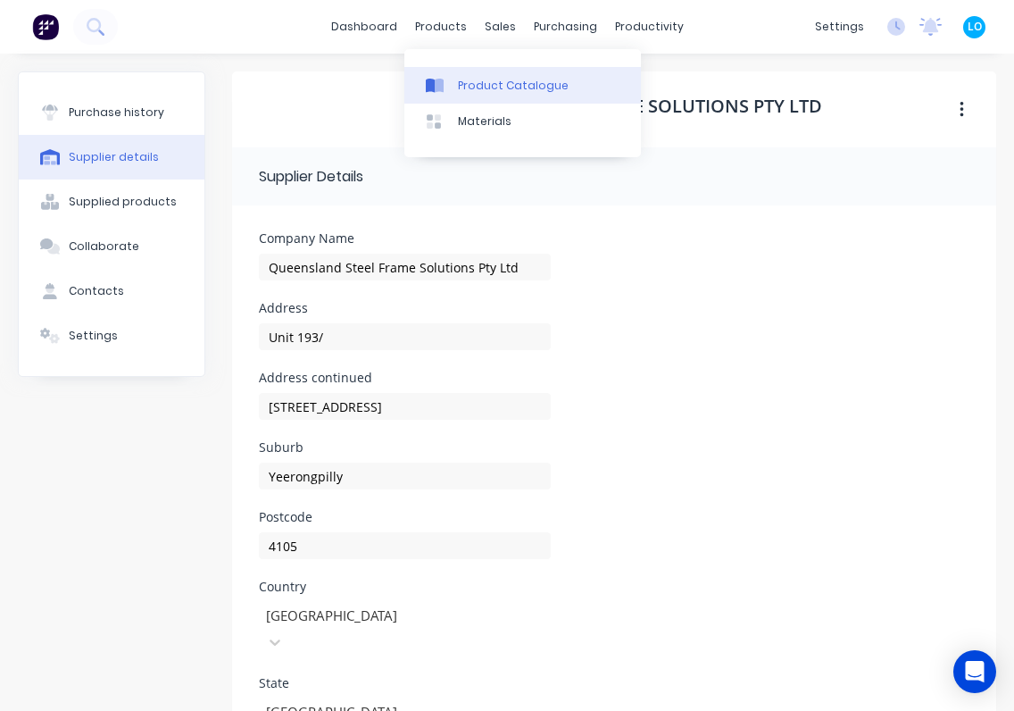
click at [469, 86] on div "Product Catalogue" at bounding box center [513, 86] width 111 height 16
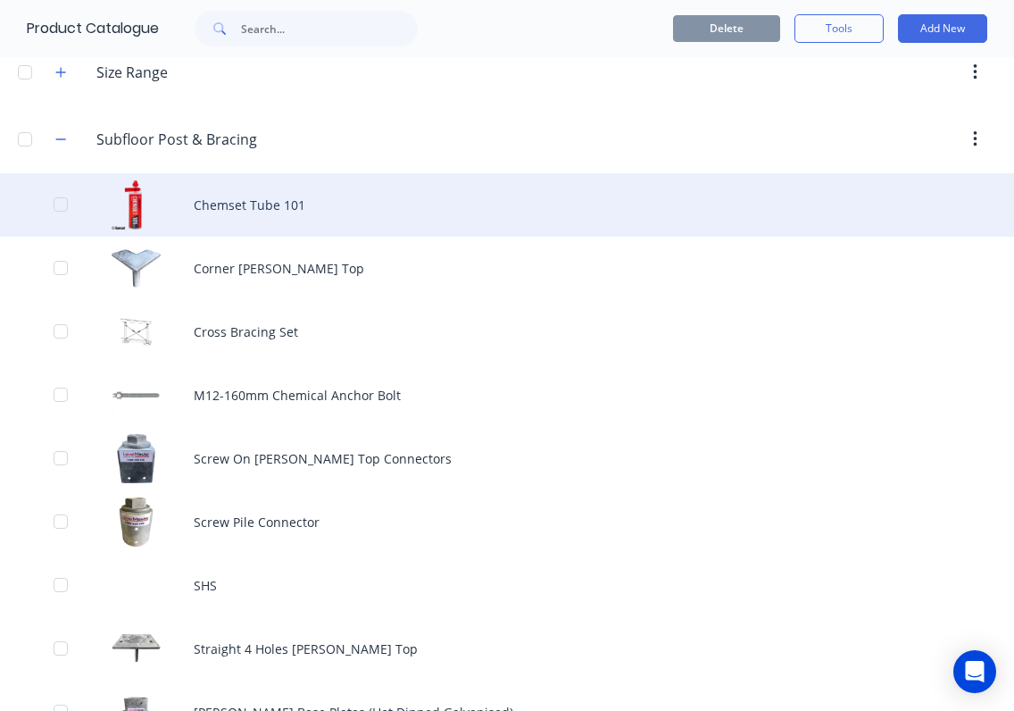
scroll to position [536, 0]
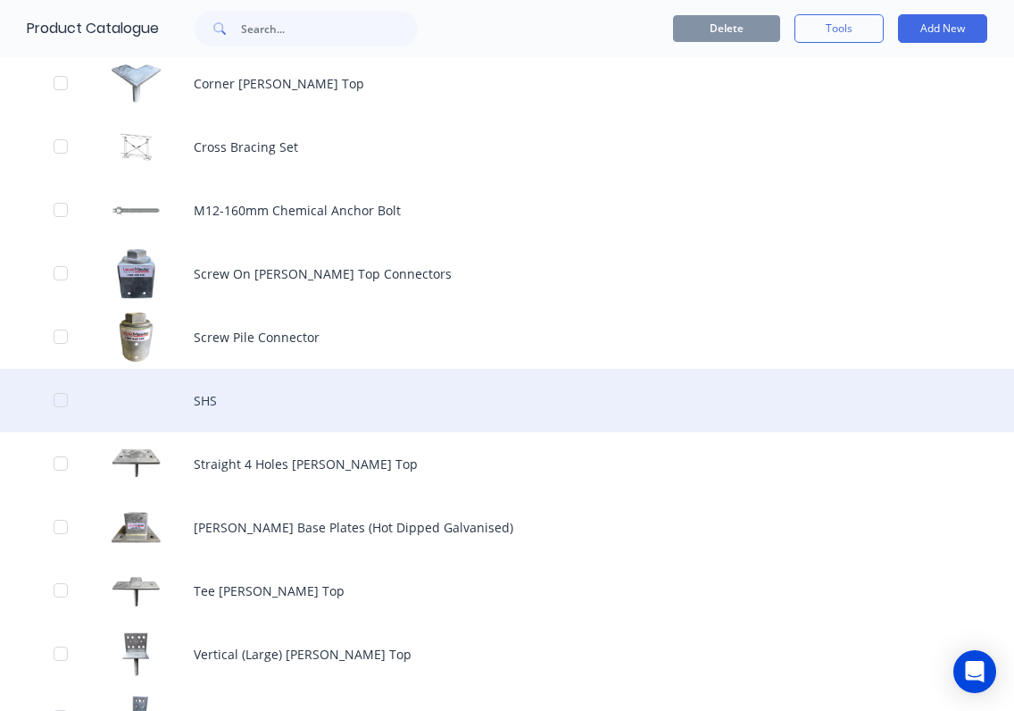
click at [270, 390] on div "SHS" at bounding box center [507, 400] width 1014 height 63
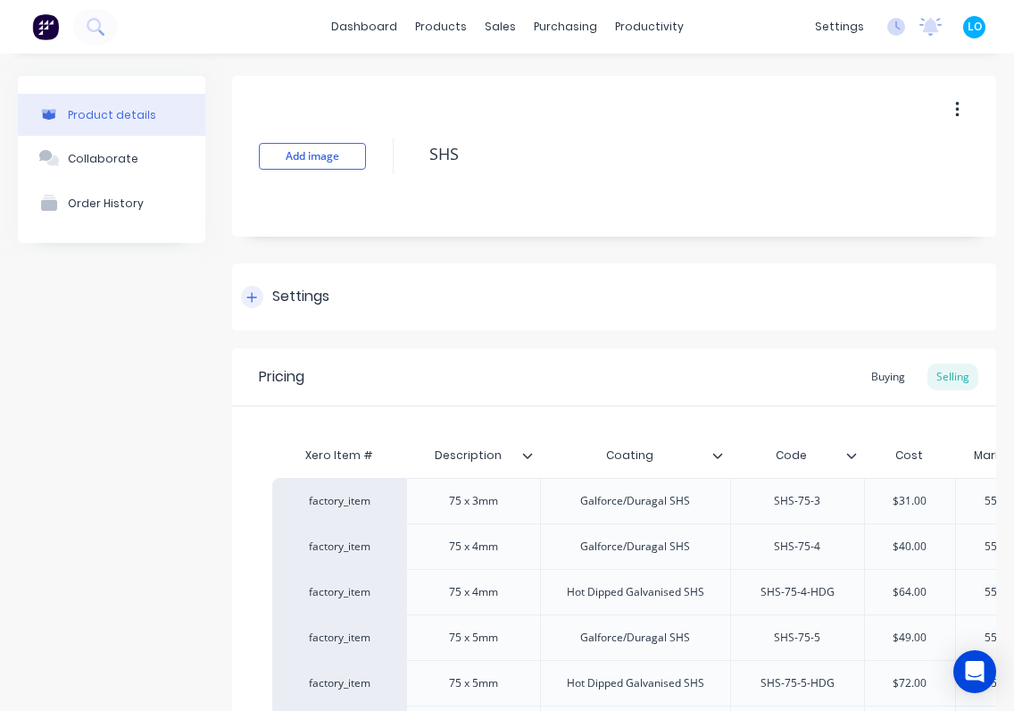
click at [289, 288] on div "Settings" at bounding box center [300, 297] width 57 height 22
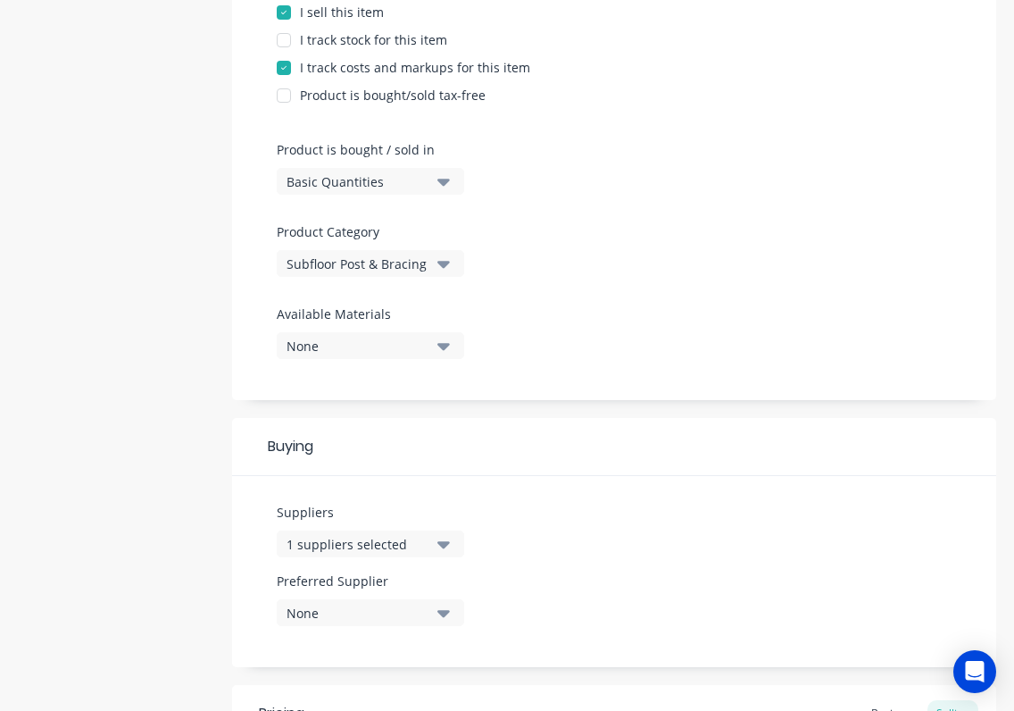
scroll to position [446, 0]
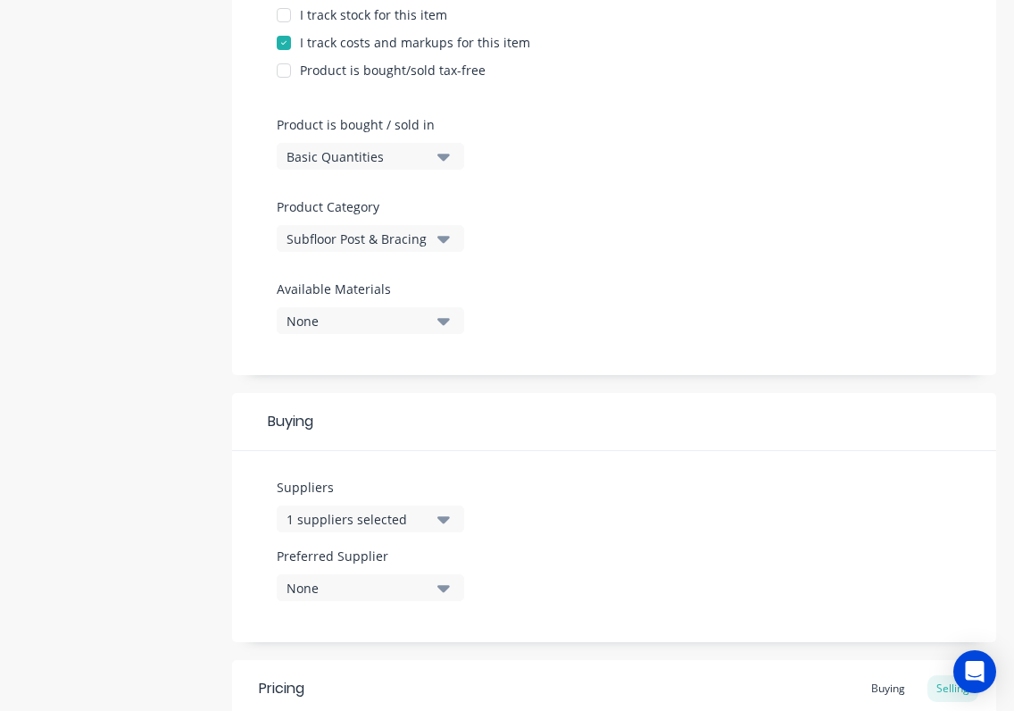
click at [353, 495] on div "Suppliers 1 suppliers selected" at bounding box center [370, 505] width 187 height 54
click at [354, 495] on div "1 suppliers selected" at bounding box center [358, 519] width 143 height 19
click at [369, 495] on input "text" at bounding box center [423, 572] width 189 height 36
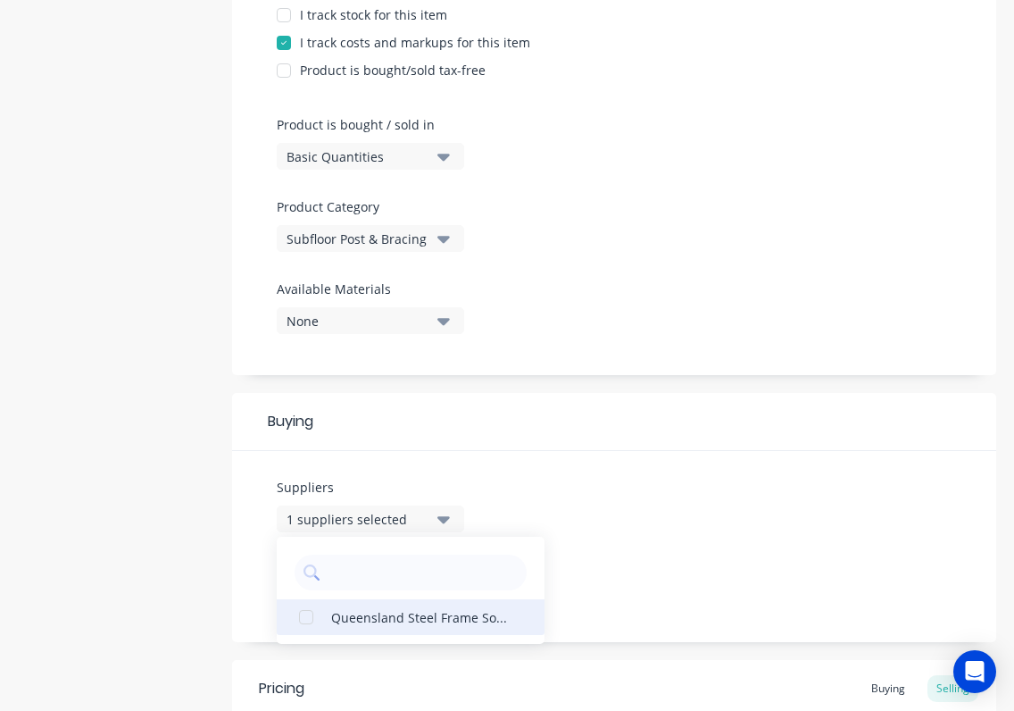
click at [369, 495] on div "Queensland Steel Frame Solutions Pty Ltd" at bounding box center [420, 616] width 179 height 19
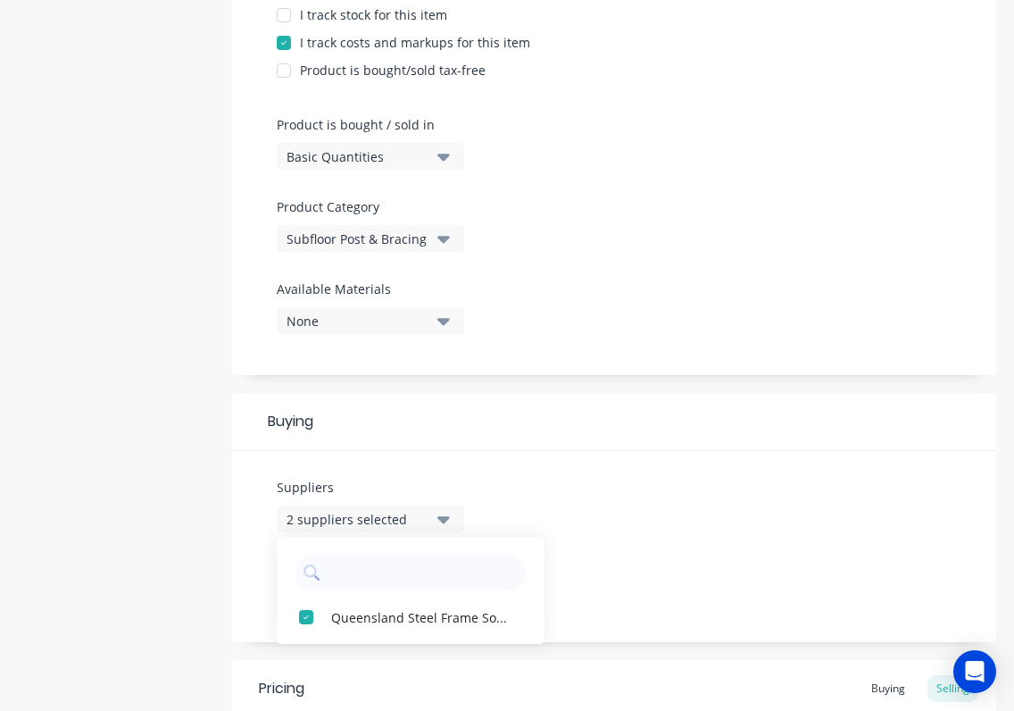
click at [573, 495] on div "Suppliers 2 suppliers selected Queensland Steel Frame Solutions Pty Ltd Preferr…" at bounding box center [614, 546] width 764 height 191
click at [362, 495] on div "None" at bounding box center [358, 587] width 143 height 19
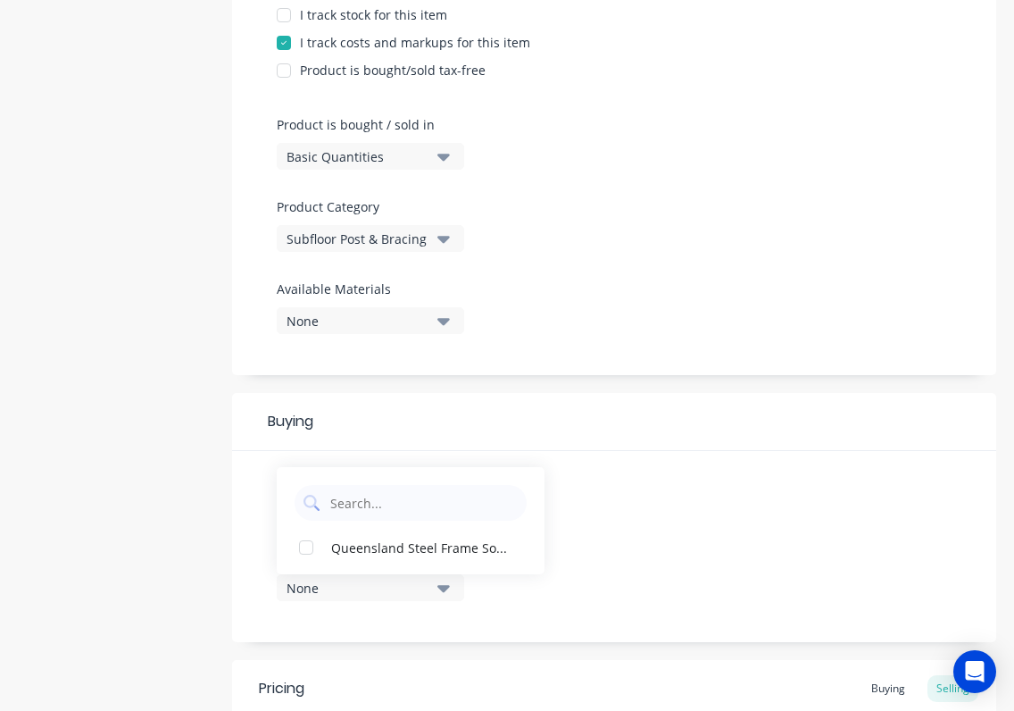
click at [599, 495] on div "Suppliers 2 suppliers selected Preferred Supplier None Queensland Steel Frame S…" at bounding box center [614, 546] width 764 height 191
click at [380, 495] on div "2 suppliers selected" at bounding box center [358, 519] width 143 height 19
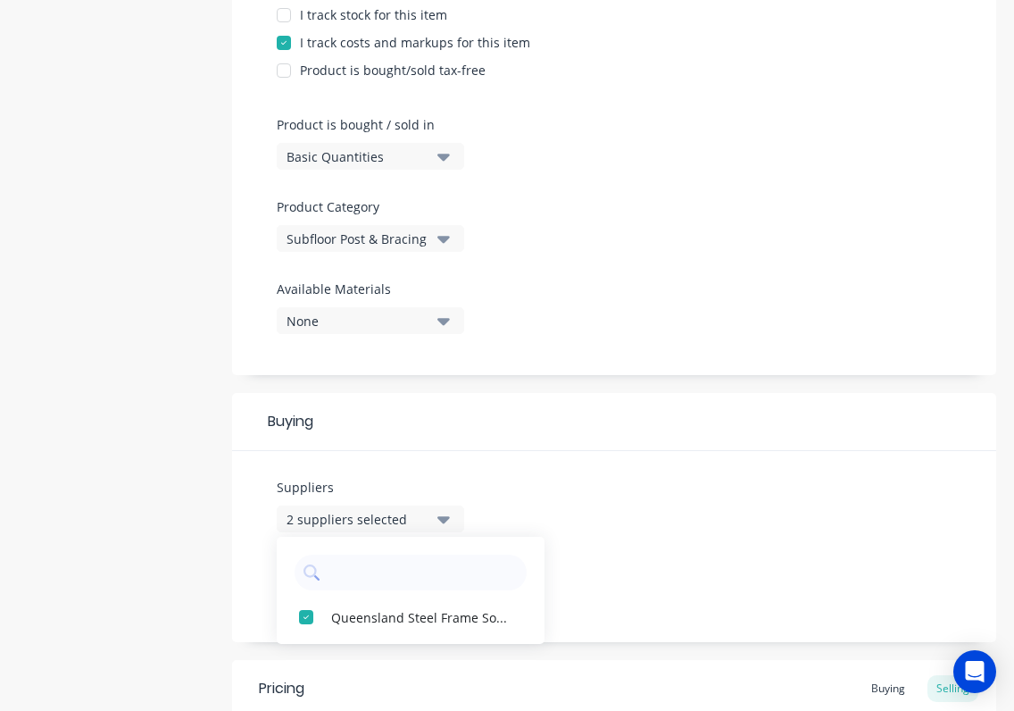
click at [518, 470] on div "Suppliers 2 suppliers selected Queensland Steel Frame Solutions Pty Ltd Preferr…" at bounding box center [614, 546] width 764 height 191
click at [389, 495] on div "2 suppliers selected" at bounding box center [358, 519] width 143 height 19
click at [398, 495] on input "text" at bounding box center [423, 572] width 189 height 36
click at [550, 478] on div "Suppliers 2 suppliers selected Queensland Steel Frame Solutions Pty Ltd Preferr…" at bounding box center [614, 546] width 764 height 191
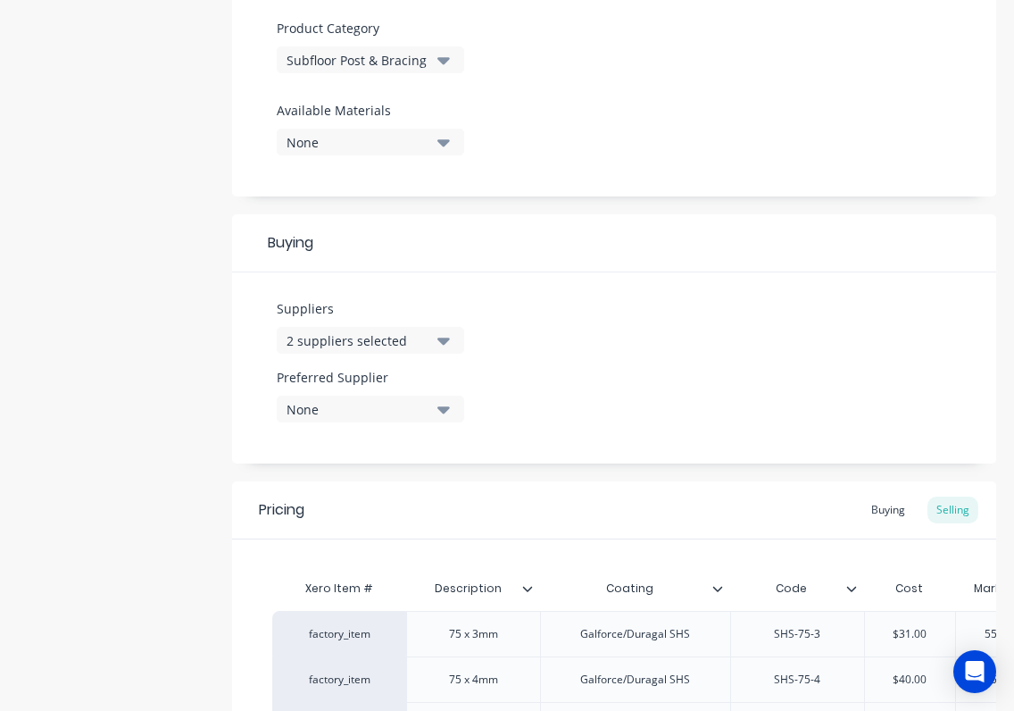
click at [594, 317] on div "Suppliers 2 suppliers selected Preferred Supplier None" at bounding box center [614, 367] width 764 height 191
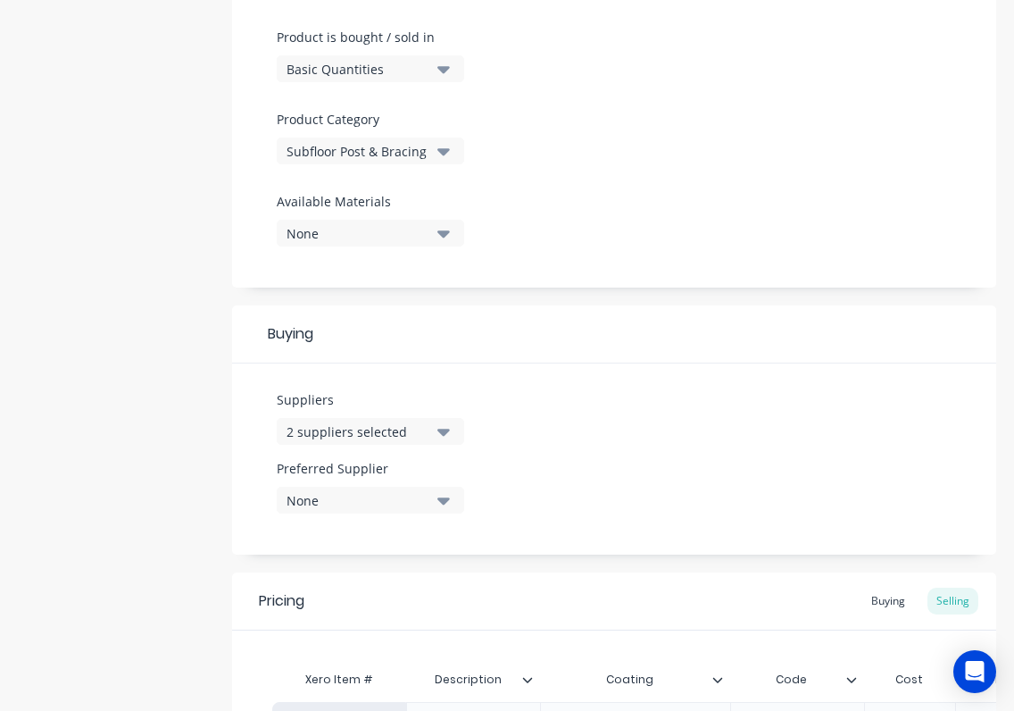
scroll to position [536, 0]
click at [418, 425] on div "2 suppliers selected" at bounding box center [358, 429] width 143 height 19
click at [541, 407] on div "Suppliers 2 suppliers selected Queensland Steel Frame Solutions Pty Ltd Preferr…" at bounding box center [614, 457] width 764 height 191
click at [386, 495] on button "None" at bounding box center [370, 498] width 187 height 27
click at [599, 413] on div "Suppliers 2 suppliers selected Preferred Supplier None Queensland Steel Frame S…" at bounding box center [614, 457] width 764 height 191
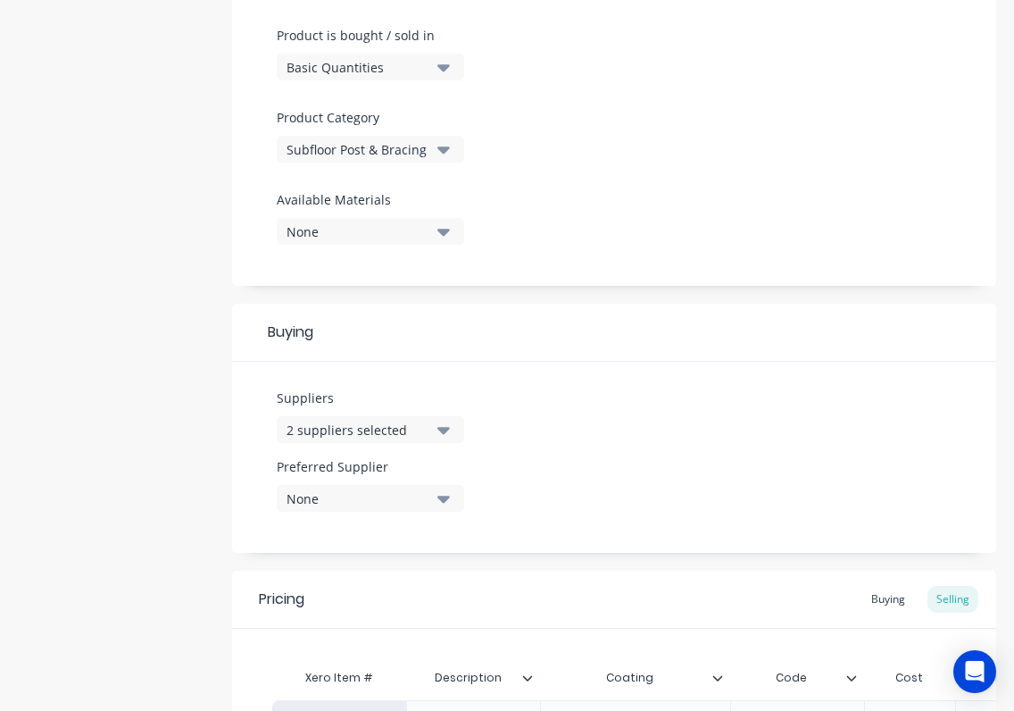
scroll to position [714, 0]
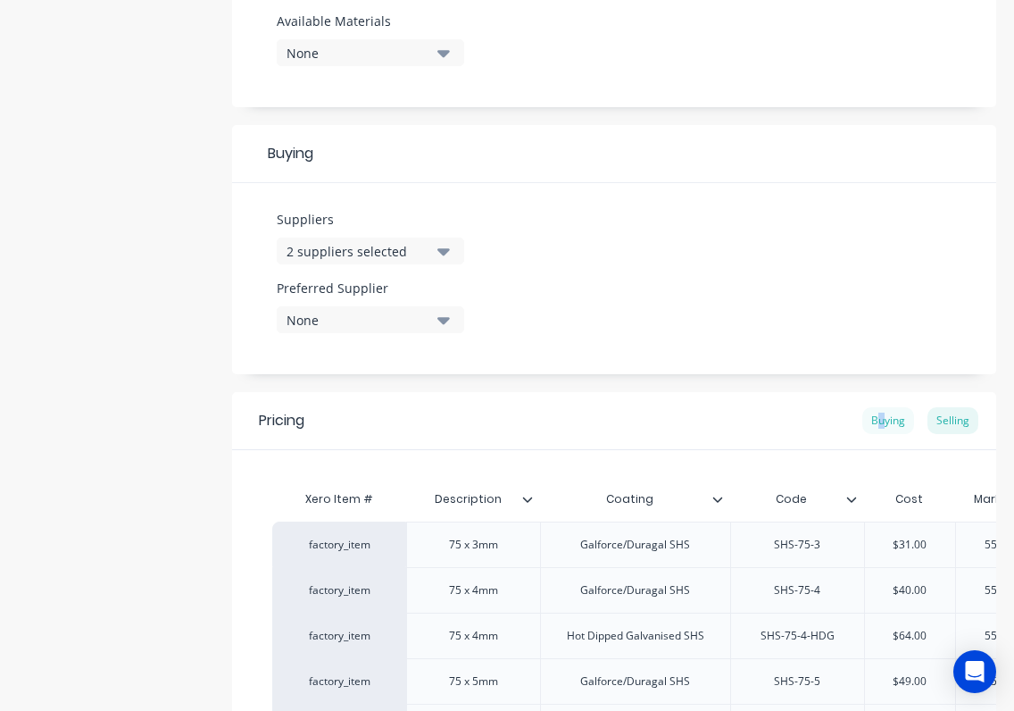
click at [599, 419] on div "Buying" at bounding box center [888, 420] width 52 height 27
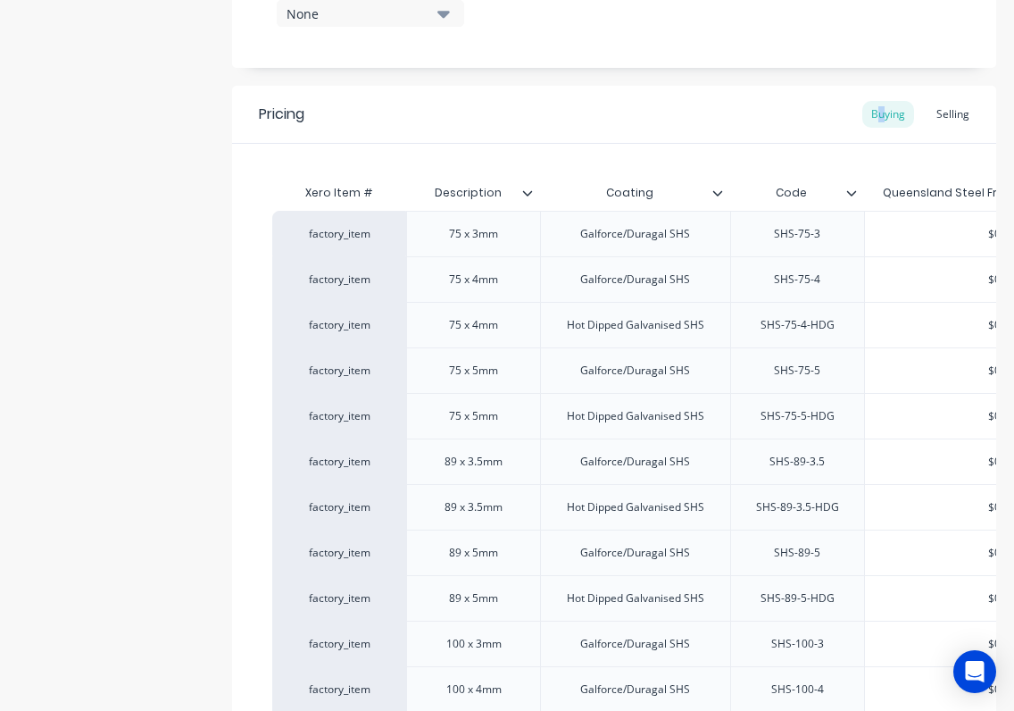
scroll to position [1071, 0]
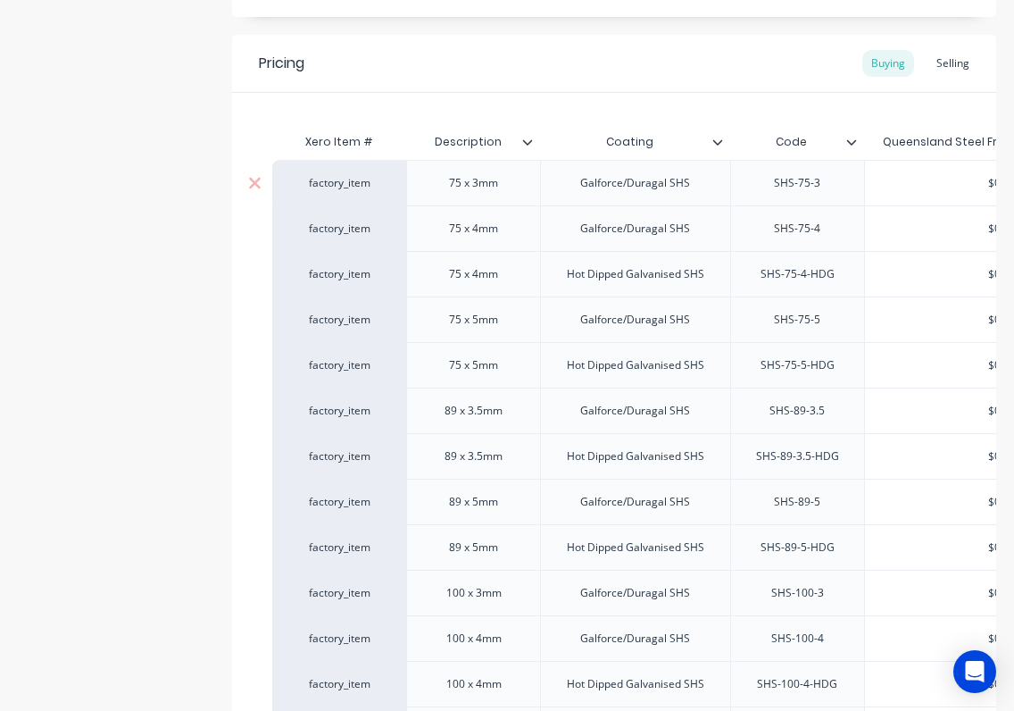
click at [472, 183] on div "75 x 3mm" at bounding box center [473, 182] width 89 height 23
click at [476, 228] on div "75 x 4mm" at bounding box center [473, 228] width 89 height 23
click at [475, 278] on div "75 x 4mm" at bounding box center [473, 273] width 89 height 23
click at [483, 320] on div "75 x 5mm" at bounding box center [473, 319] width 89 height 23
click at [471, 320] on div "75 x 5mm" at bounding box center [473, 319] width 89 height 23
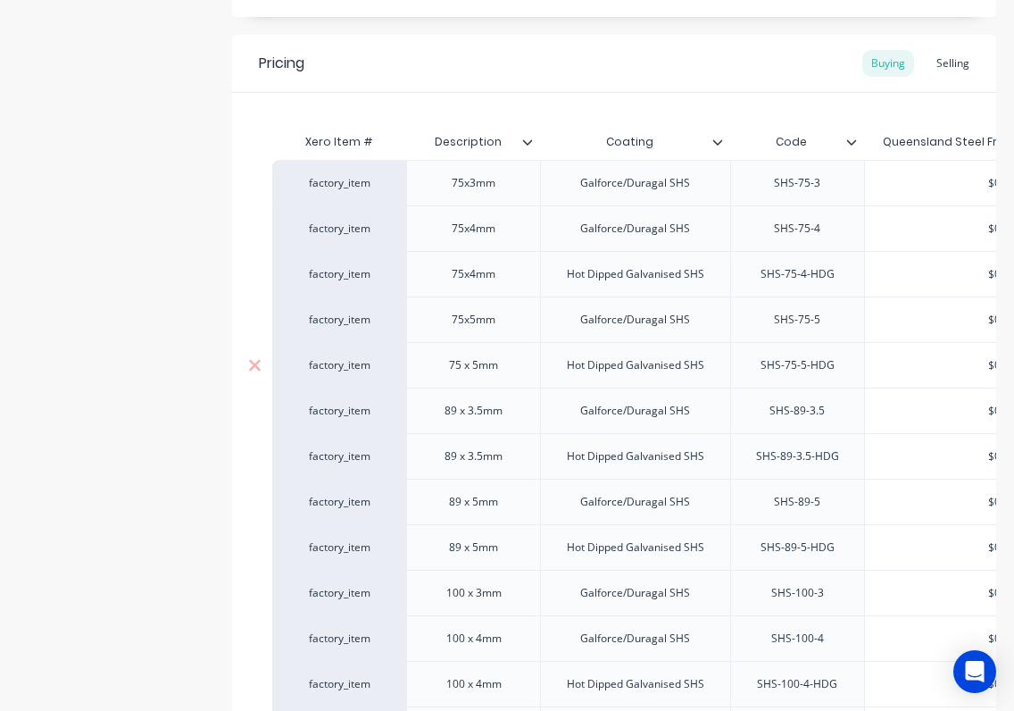
click at [478, 360] on div "75 x 5mm" at bounding box center [473, 364] width 89 height 23
click at [466, 412] on div "89 x 3.5mm" at bounding box center [473, 410] width 89 height 23
click at [468, 454] on div "89 x 3.5mm" at bounding box center [473, 456] width 89 height 23
click at [475, 495] on div "89 x 5mm" at bounding box center [473, 501] width 89 height 23
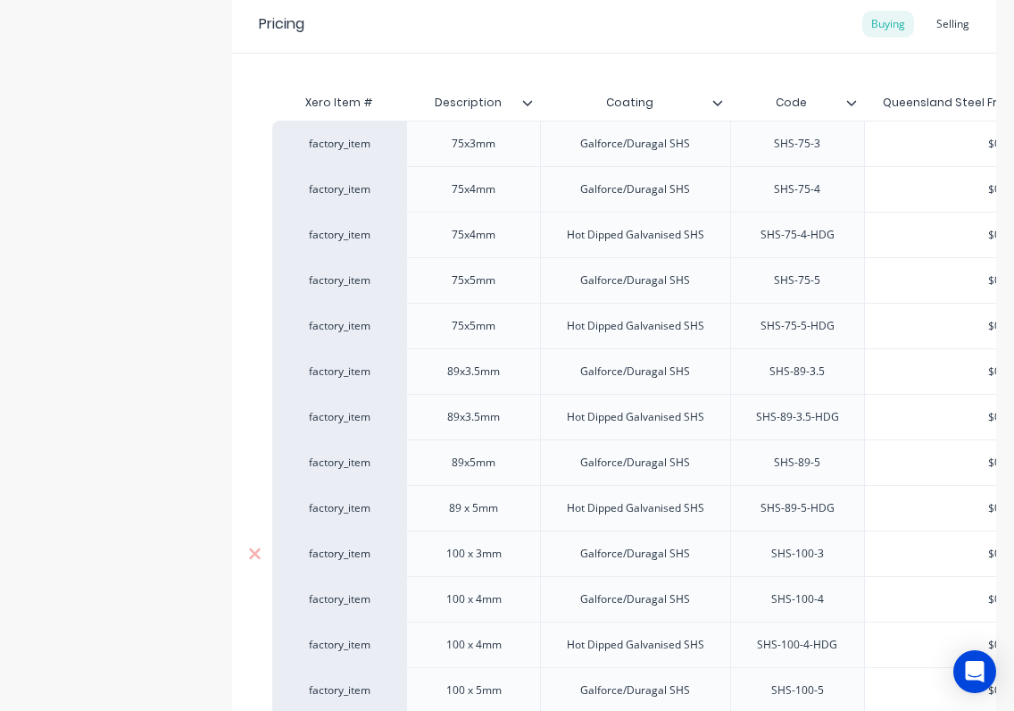
scroll to position [1160, 0]
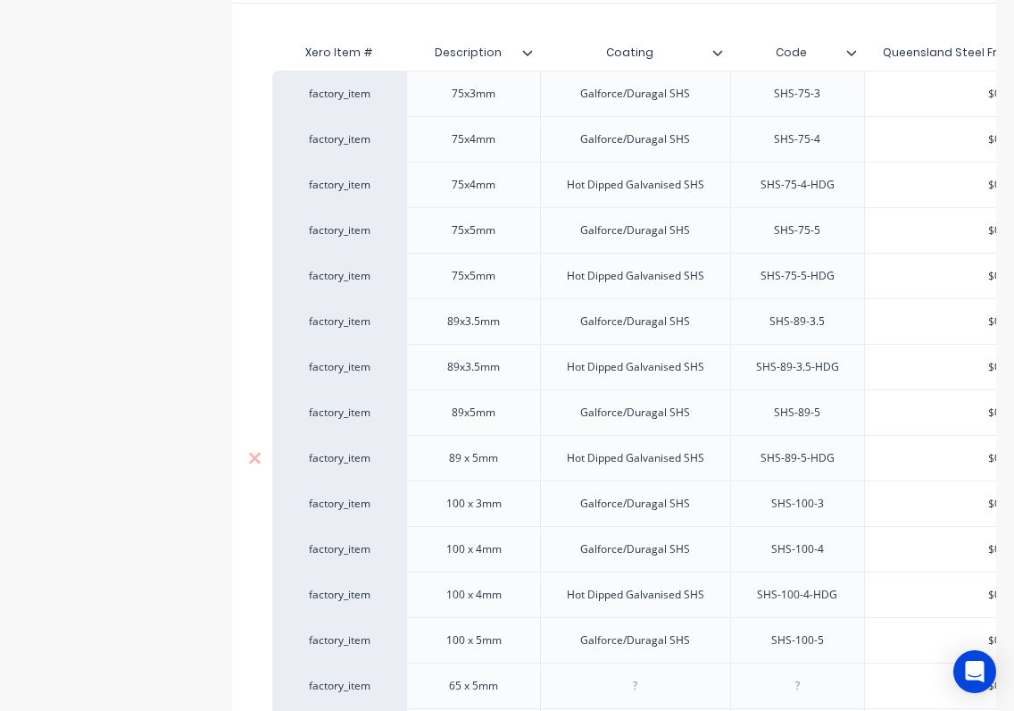
click at [473, 458] on div "89 x 5mm" at bounding box center [473, 457] width 89 height 23
drag, startPoint x: 475, startPoint y: 503, endPoint x: 530, endPoint y: 510, distance: 55.7
click at [475, 495] on div "100 x 3mm" at bounding box center [473, 503] width 89 height 23
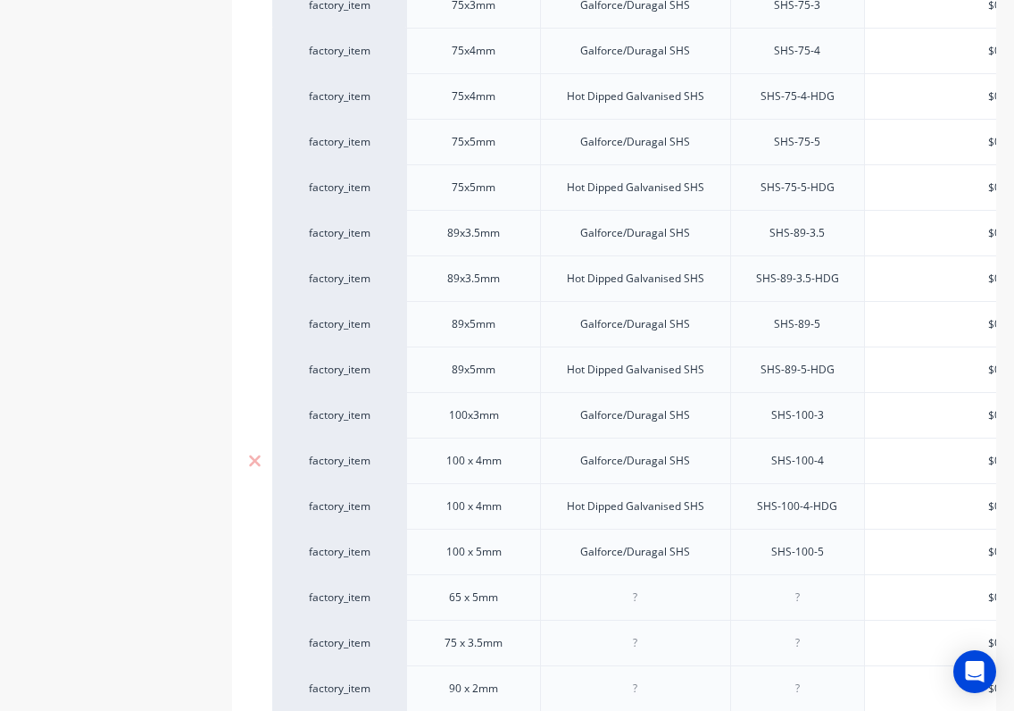
scroll to position [1250, 0]
click at [475, 458] on div "100 x 4mm" at bounding box center [473, 459] width 89 height 23
click at [478, 495] on div "100 x 4mm" at bounding box center [473, 505] width 89 height 23
click at [481, 495] on div "100 x 5mm" at bounding box center [473, 550] width 89 height 23
click at [474, 495] on div "65 x 5mm" at bounding box center [473, 596] width 89 height 23
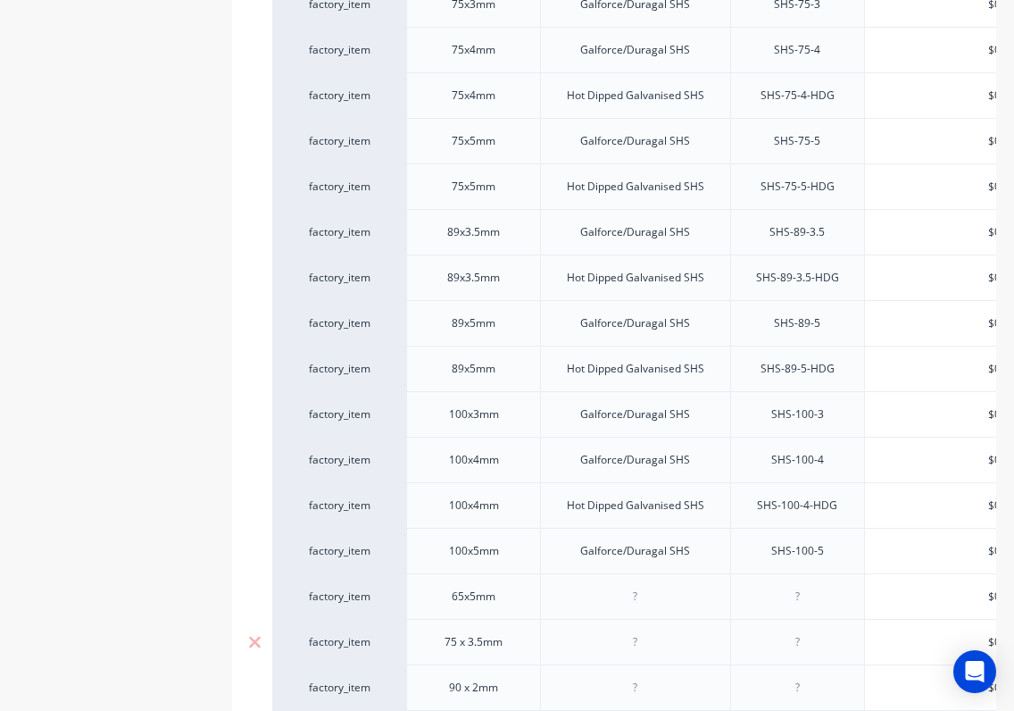
click at [465, 495] on div "75 x 3.5mm" at bounding box center [473, 641] width 89 height 23
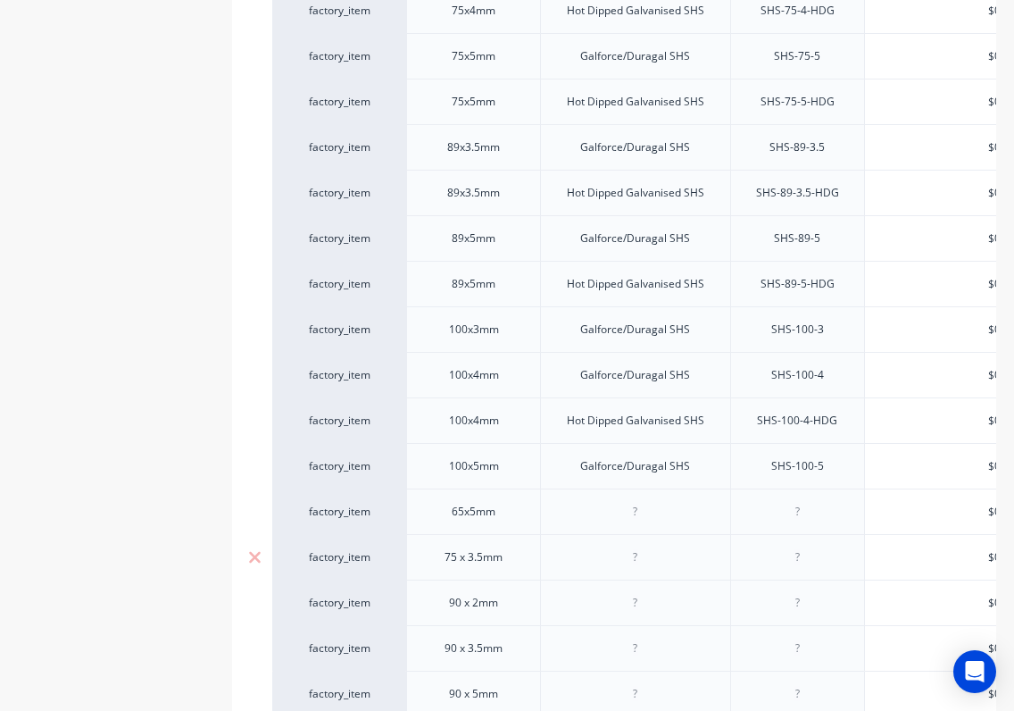
scroll to position [1428, 0]
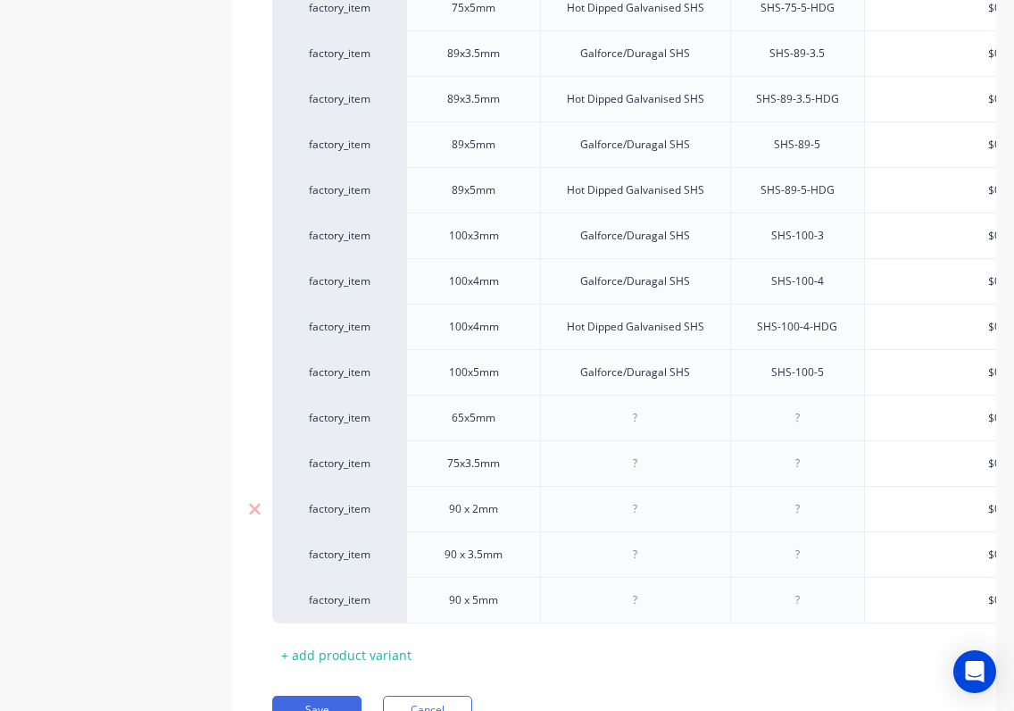
click at [474, 495] on div "90 x 2mm" at bounding box center [473, 508] width 89 height 23
click at [468, 495] on div "90 x 3.5mm" at bounding box center [473, 554] width 89 height 23
click at [470, 495] on div "90 x 5mm" at bounding box center [473, 599] width 89 height 23
click at [532, 495] on div "Xero Item # Description Coating Code Queensland Steel Frame Solutions Pty Ltd f…" at bounding box center [614, 218] width 684 height 902
click at [540, 495] on div "Xero Item # Description Coating Code Queensland Steel Frame Solutions Pty Ltd f…" at bounding box center [614, 218] width 684 height 902
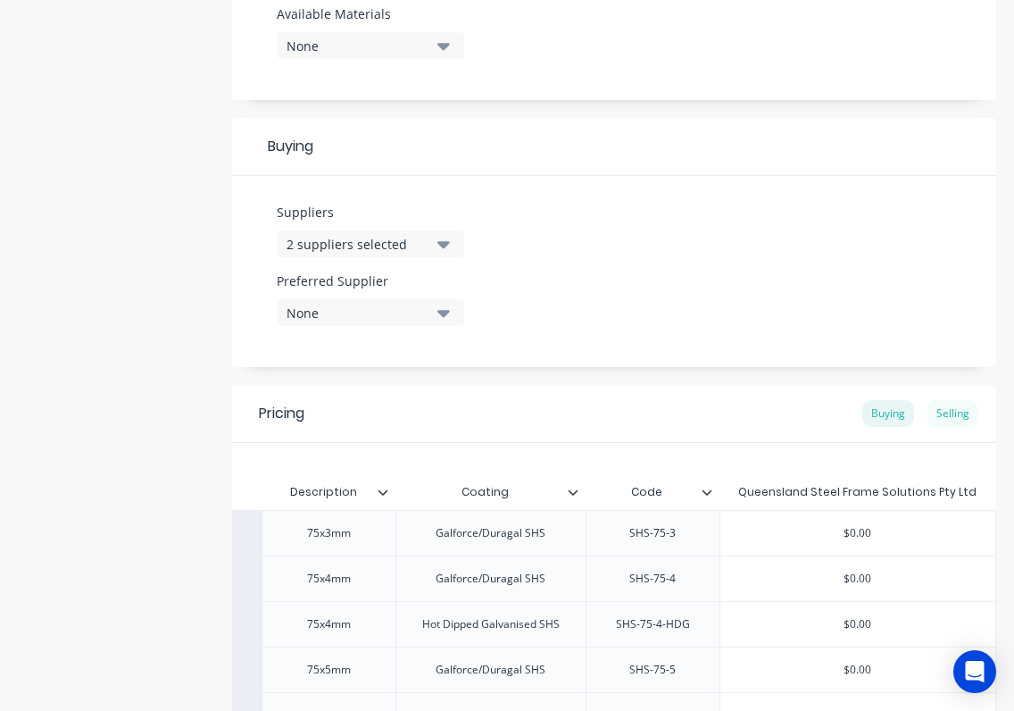
scroll to position [0, 157]
click at [599, 413] on div "Selling" at bounding box center [952, 413] width 51 height 27
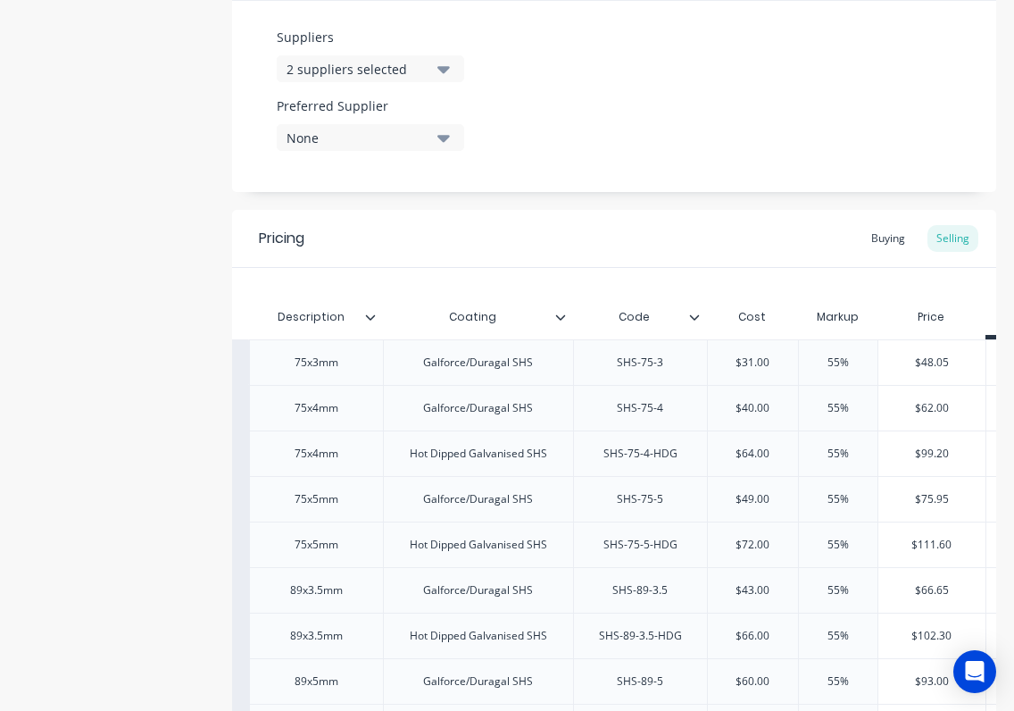
scroll to position [721, 0]
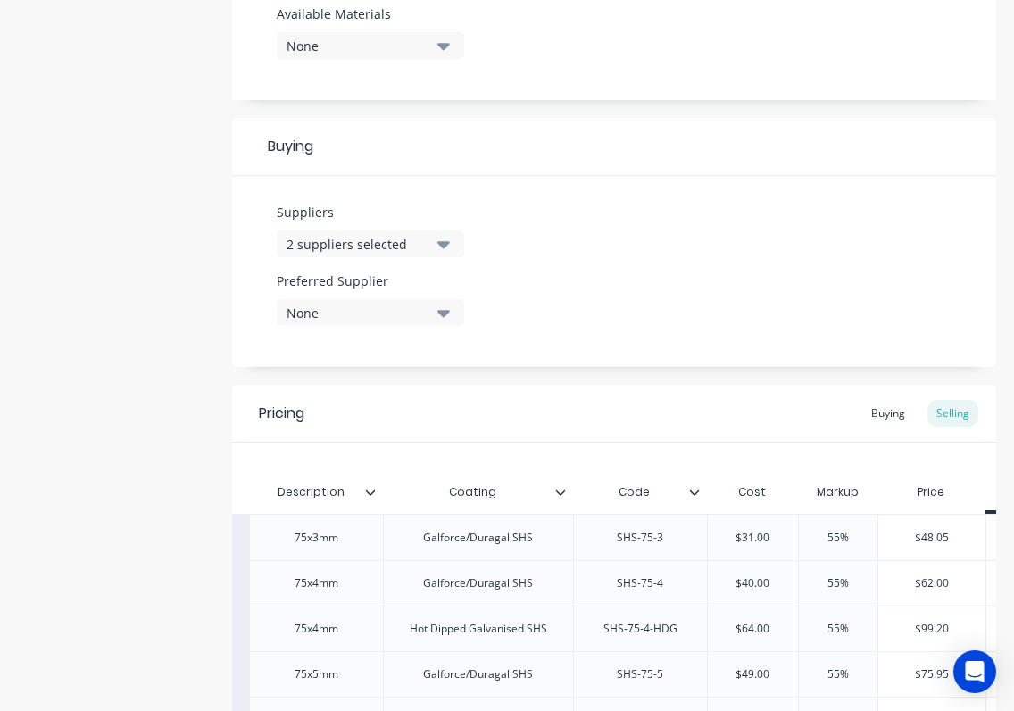
drag, startPoint x: 575, startPoint y: 260, endPoint x: 395, endPoint y: 244, distance: 181.0
click at [556, 262] on div "Suppliers 2 suppliers selected Preferred Supplier None" at bounding box center [614, 271] width 764 height 191
click at [395, 244] on div "2 suppliers selected" at bounding box center [358, 244] width 143 height 19
click at [561, 267] on div "Suppliers 2 suppliers selected Queensland Steel Frame Solutions Pty Ltd Preferr…" at bounding box center [614, 271] width 764 height 191
click at [371, 242] on div "2 suppliers selected" at bounding box center [358, 244] width 143 height 19
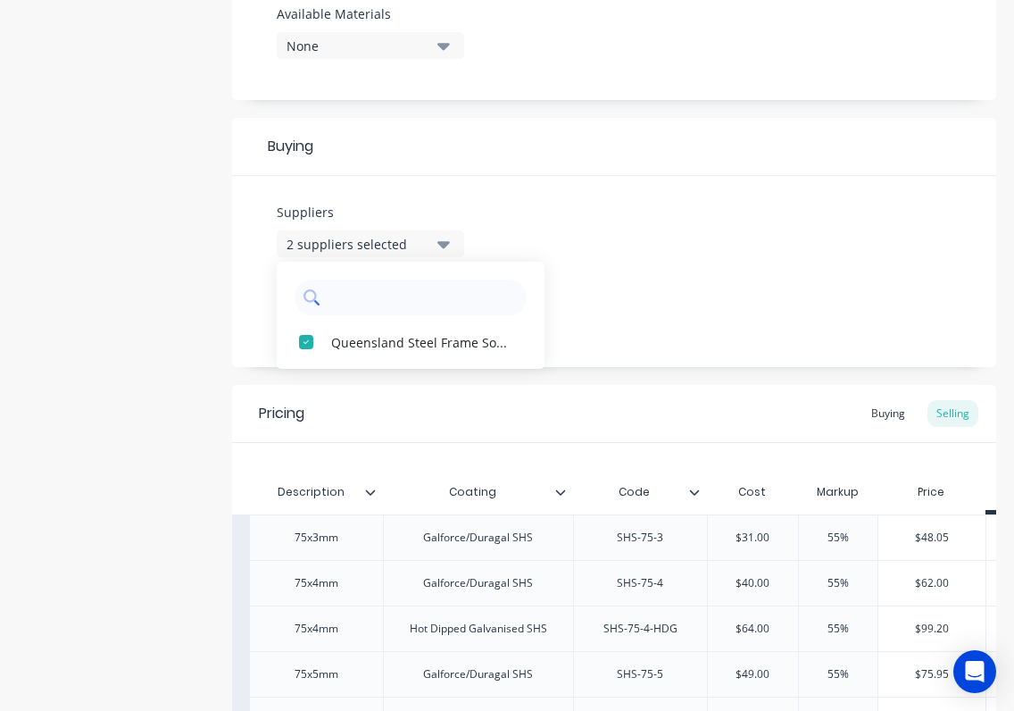
click at [391, 288] on input "text" at bounding box center [423, 297] width 189 height 36
click at [599, 281] on div "Suppliers 2 suppliers selected level No options... Preferred Supplier None" at bounding box center [614, 271] width 764 height 191
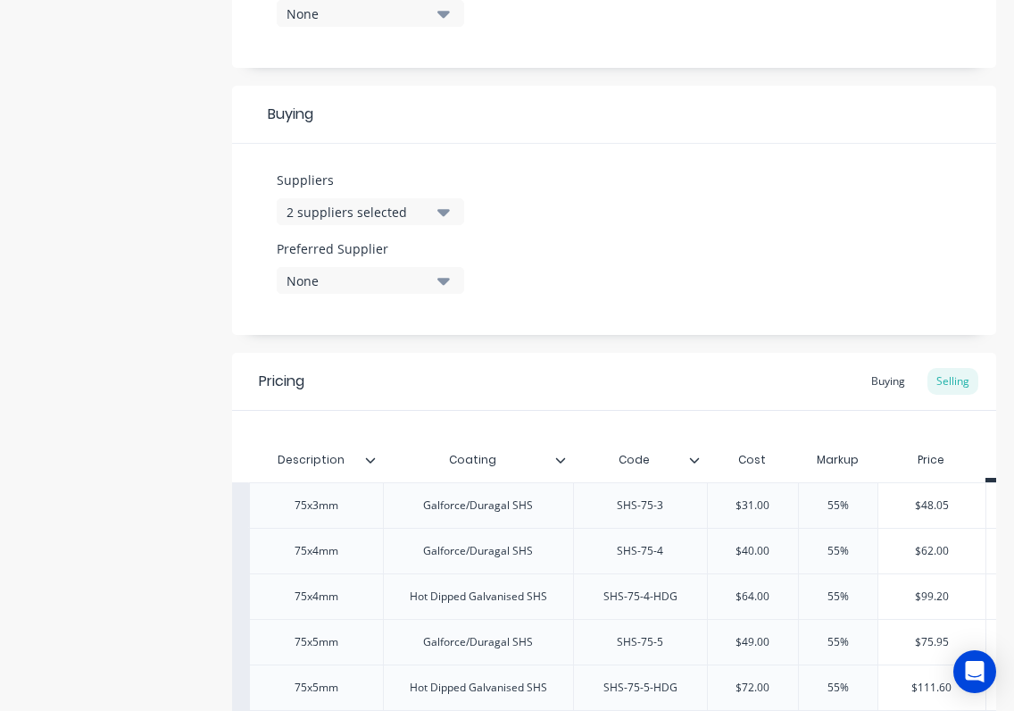
scroll to position [803, 0]
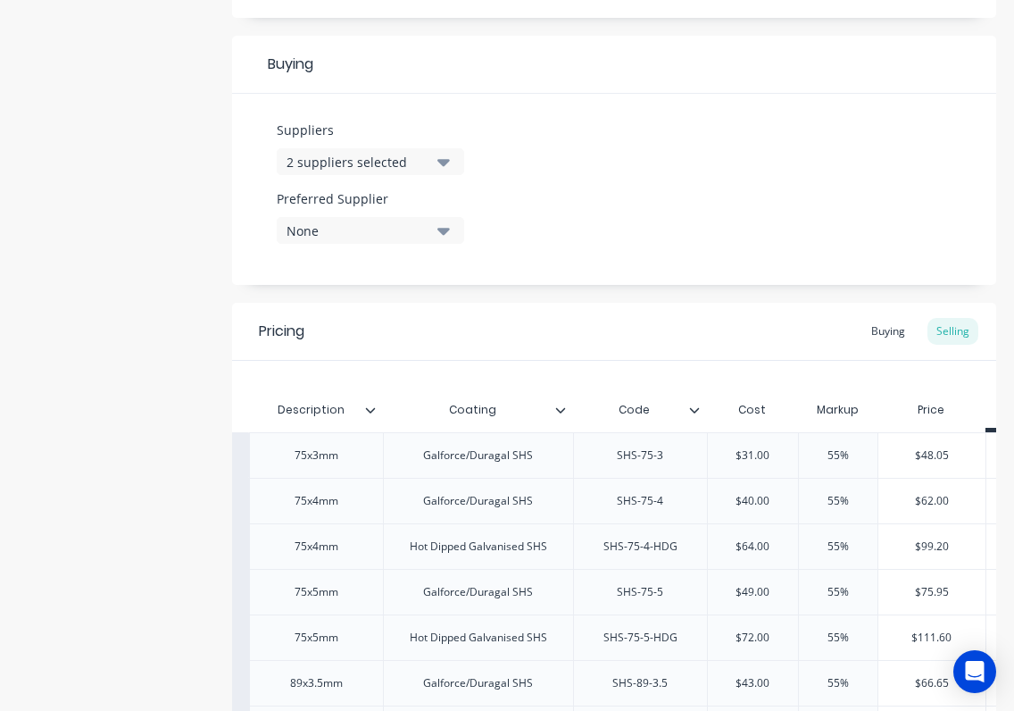
click at [599, 245] on div "Suppliers 2 suppliers selected level No options... Preferred Supplier None" at bounding box center [614, 189] width 764 height 191
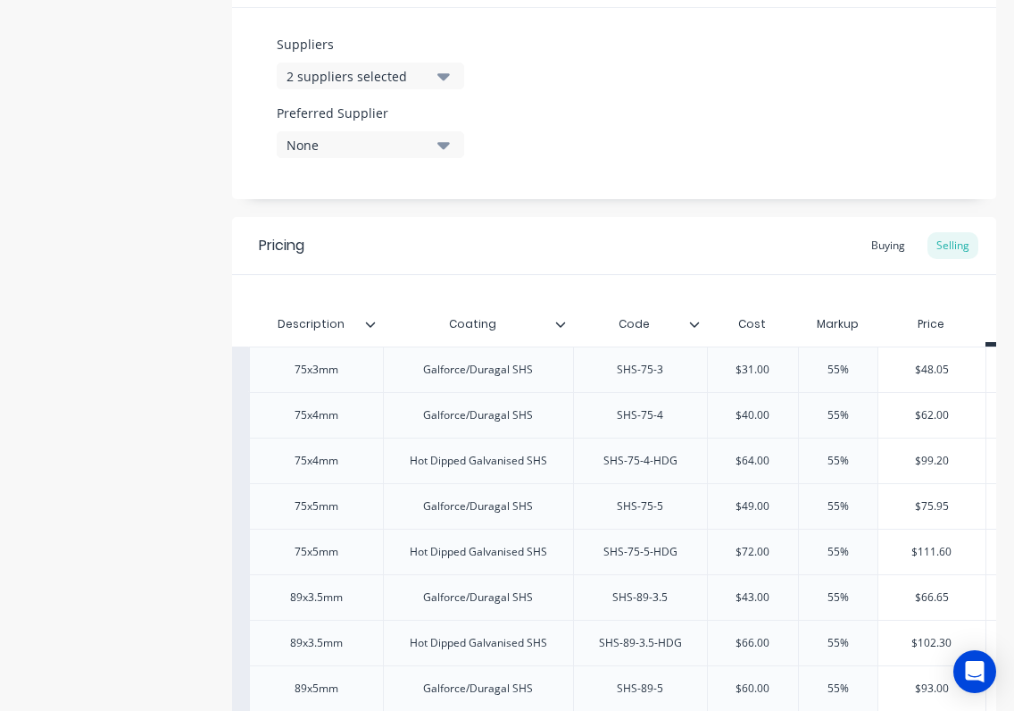
scroll to position [893, 0]
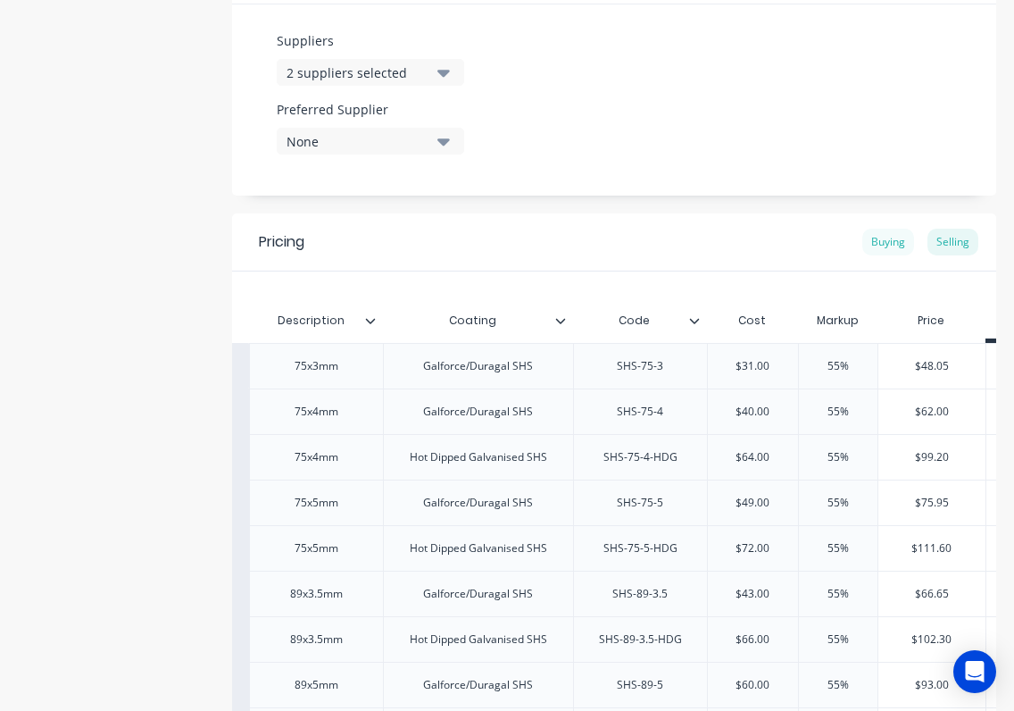
click at [599, 236] on div "Buying" at bounding box center [888, 242] width 52 height 27
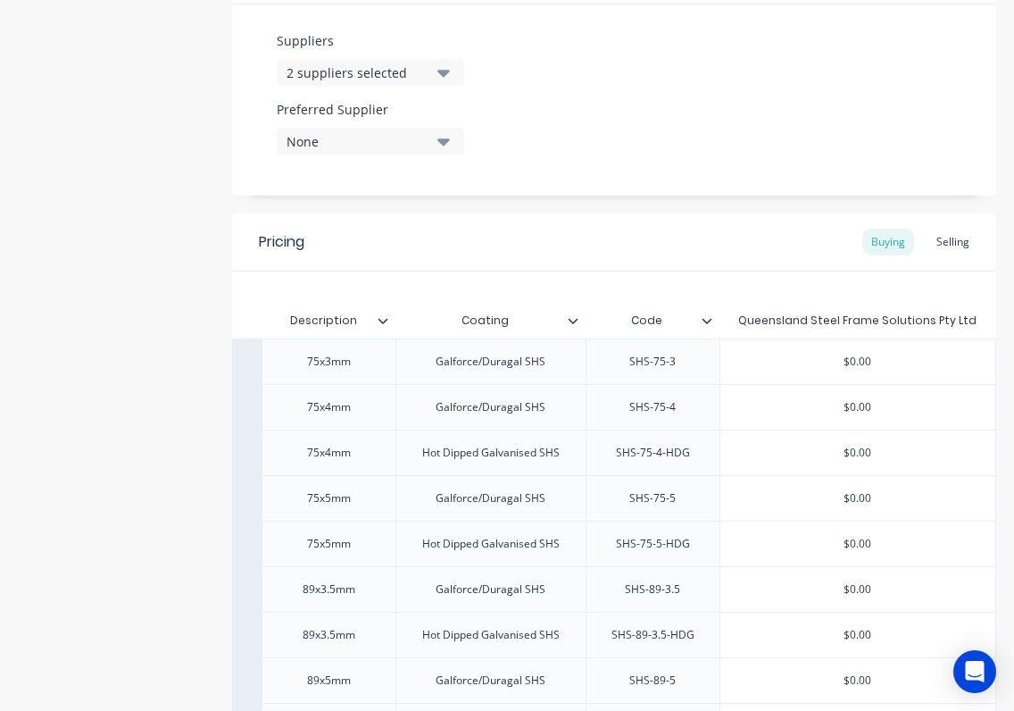
click at [599, 210] on div "Add image SHS Settings Product Options I buy this item I sell this item I track…" at bounding box center [614, 248] width 764 height 2130
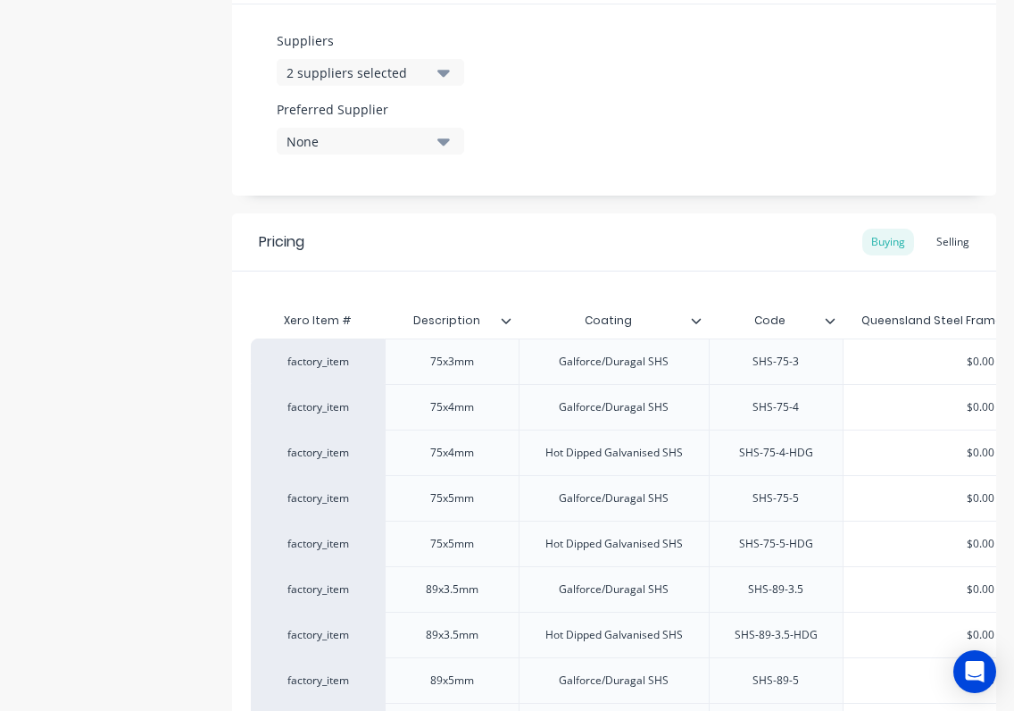
scroll to position [0, 0]
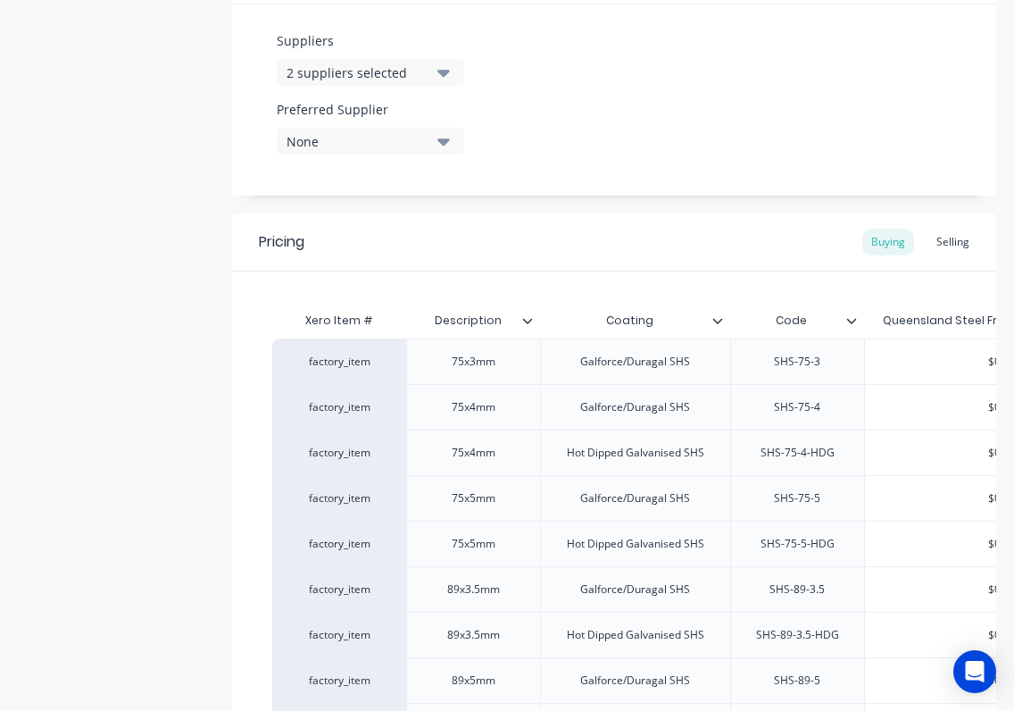
click at [599, 231] on div "Pricing Buying Selling" at bounding box center [614, 242] width 764 height 58
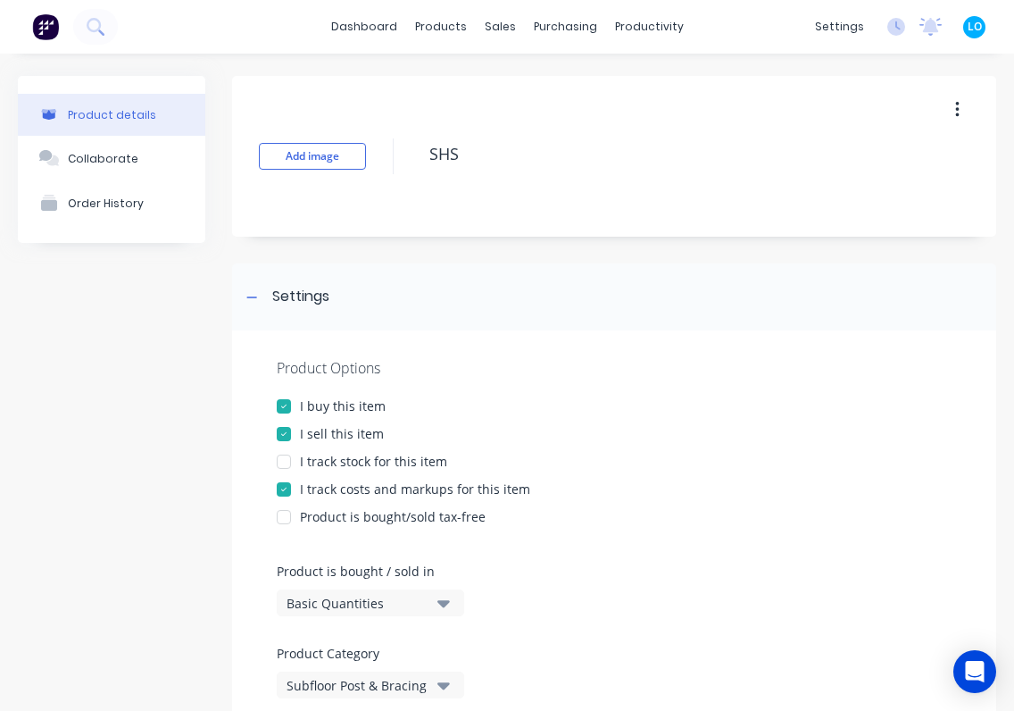
click at [340, 488] on div "I track costs and markups for this item" at bounding box center [415, 488] width 230 height 19
click at [336, 492] on div "I track costs and markups for this item" at bounding box center [415, 488] width 230 height 19
click at [341, 404] on div "I buy this item" at bounding box center [343, 405] width 86 height 19
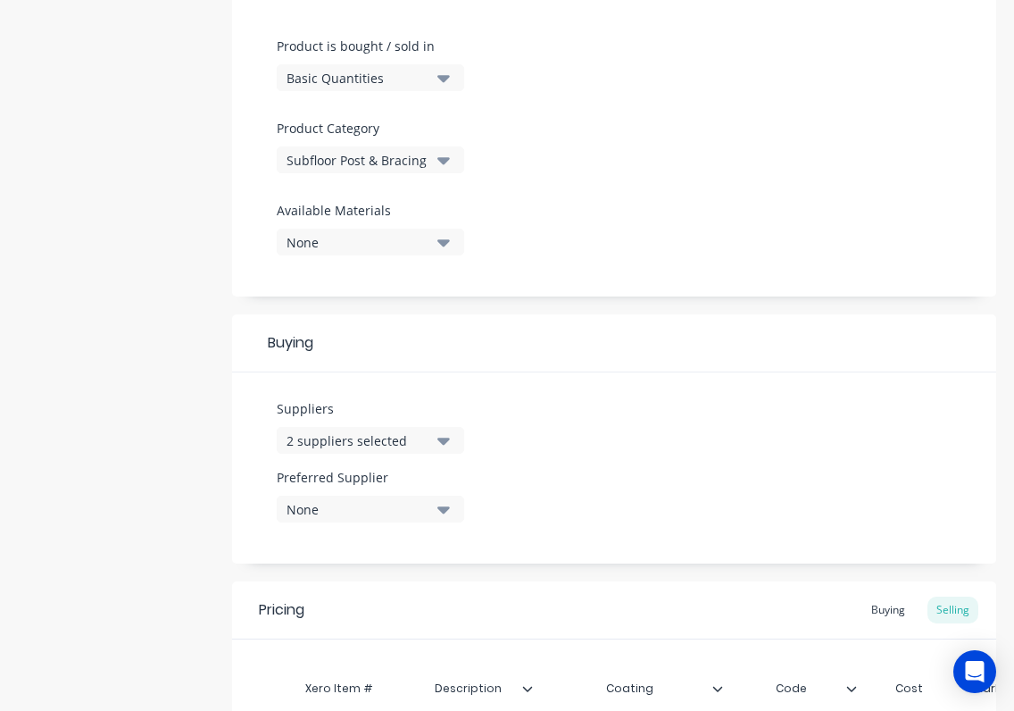
scroll to position [625, 0]
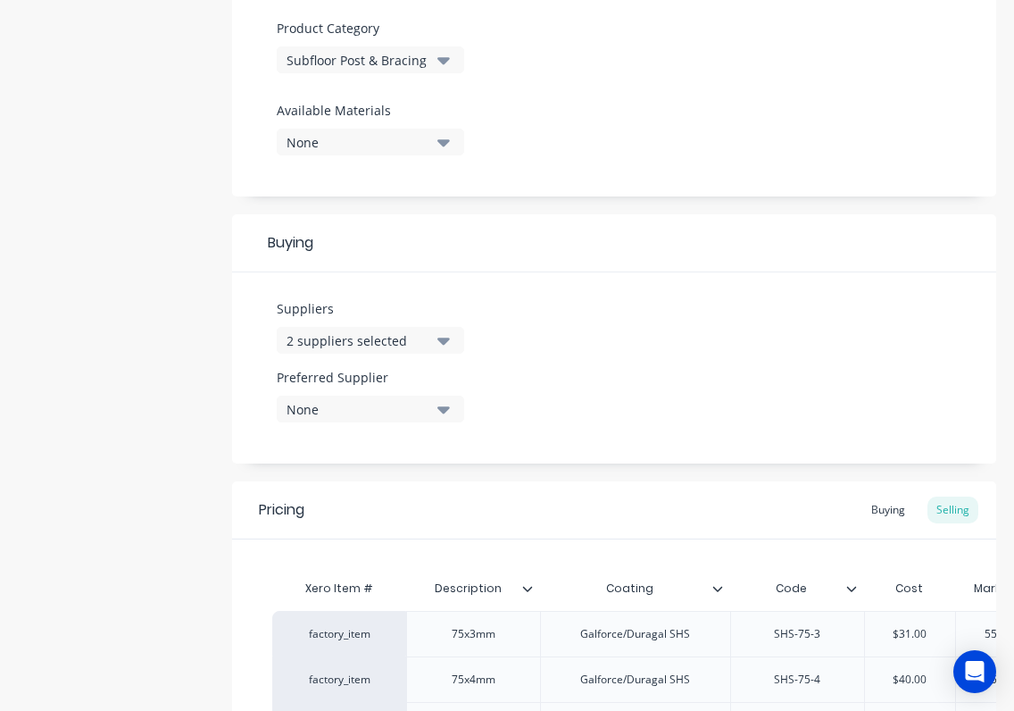
click at [406, 336] on div "2 suppliers selected" at bounding box center [358, 340] width 143 height 19
click at [580, 301] on div "Suppliers 2 suppliers selected Queensland Steel Frame Solutions Pty Ltd Preferr…" at bounding box center [614, 367] width 764 height 191
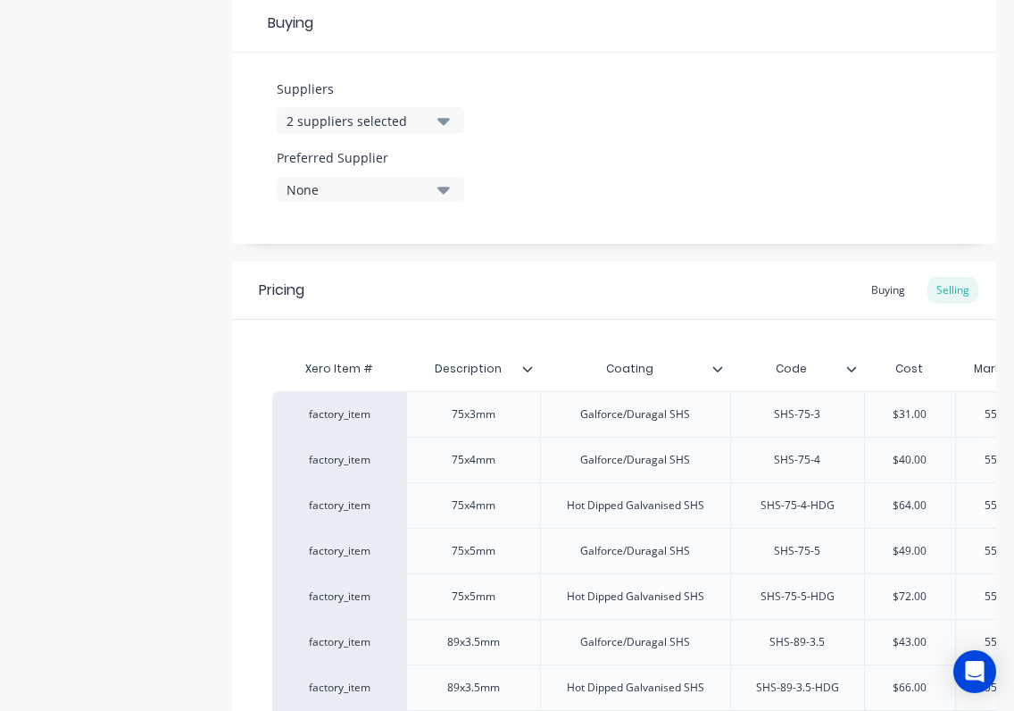
scroll to position [1529, 0]
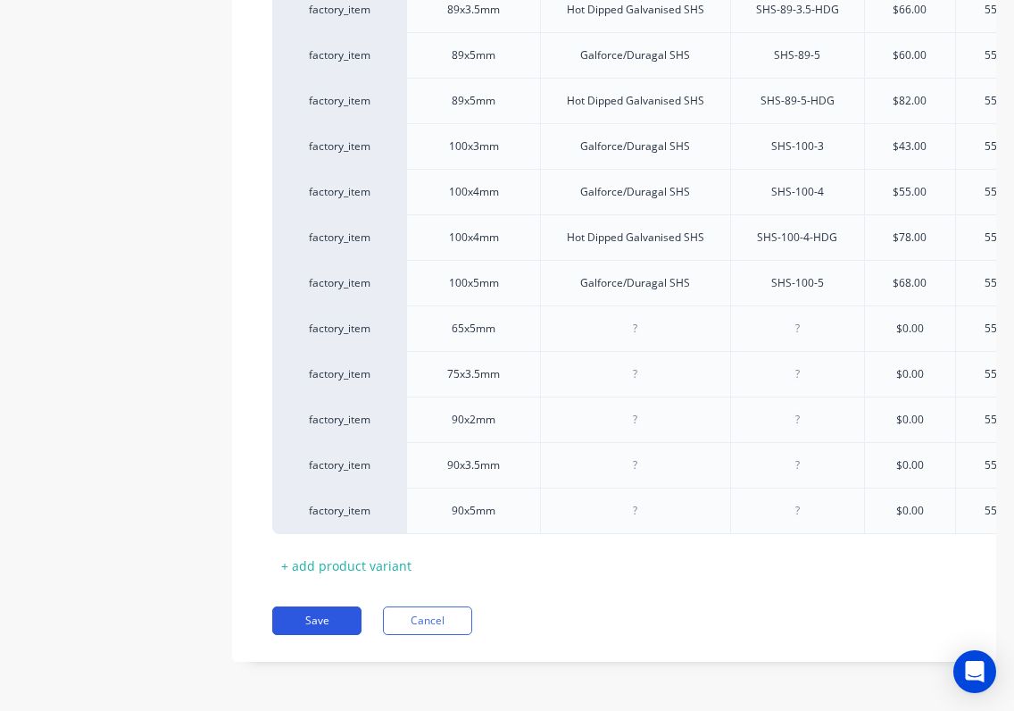
click at [316, 495] on button "Save" at bounding box center [316, 620] width 89 height 29
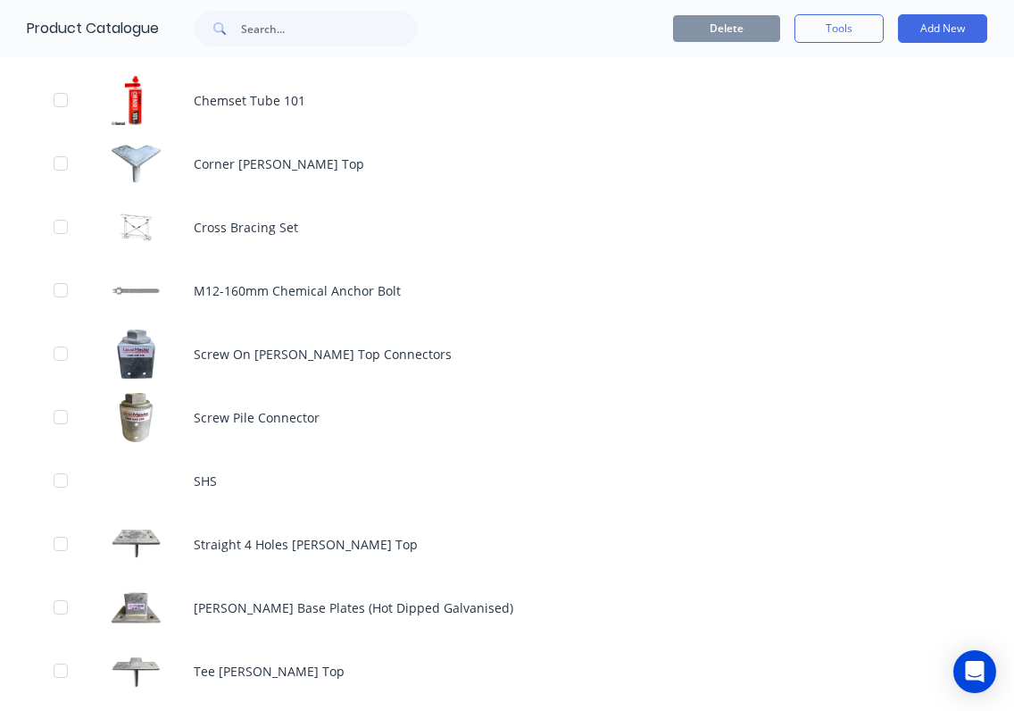
scroll to position [536, 0]
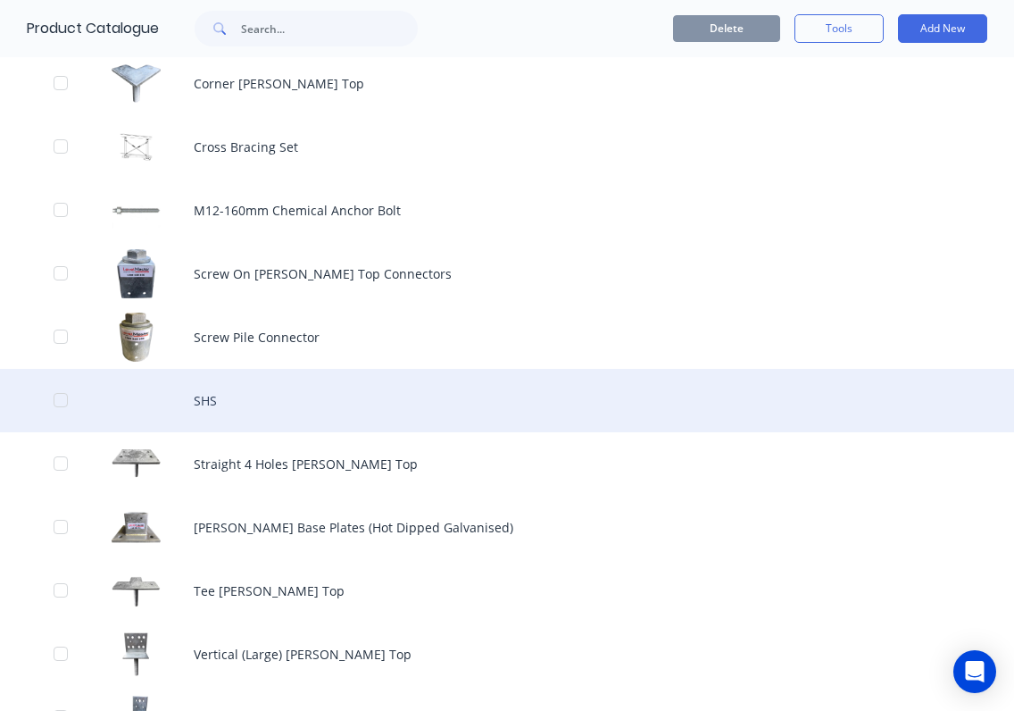
click at [297, 402] on div "SHS" at bounding box center [507, 400] width 1014 height 63
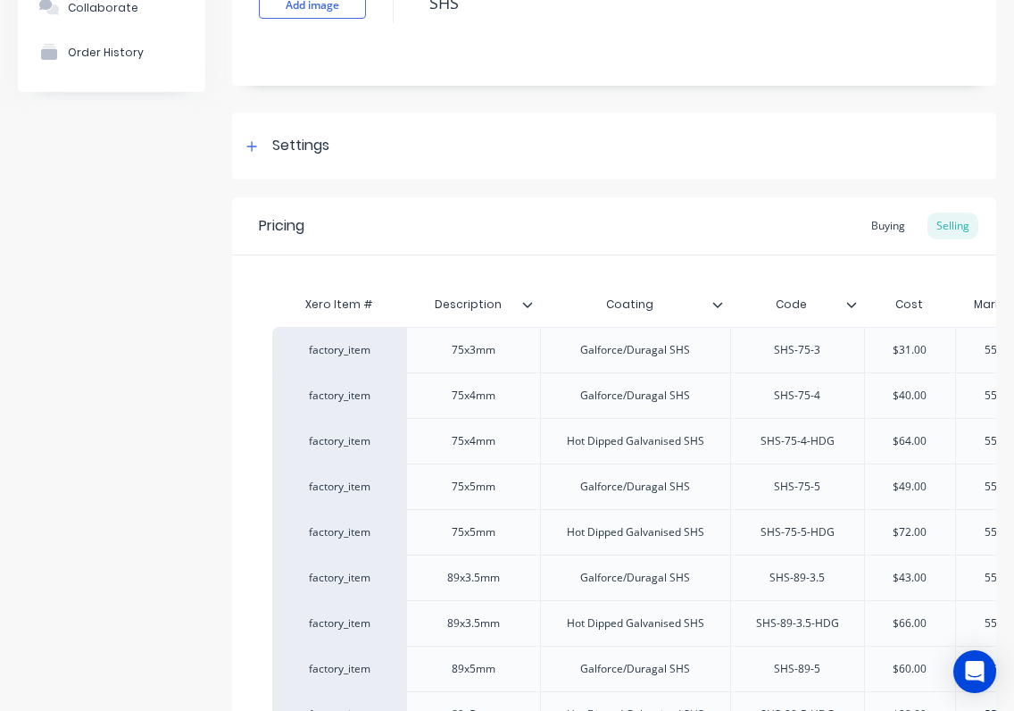
scroll to position [146, 0]
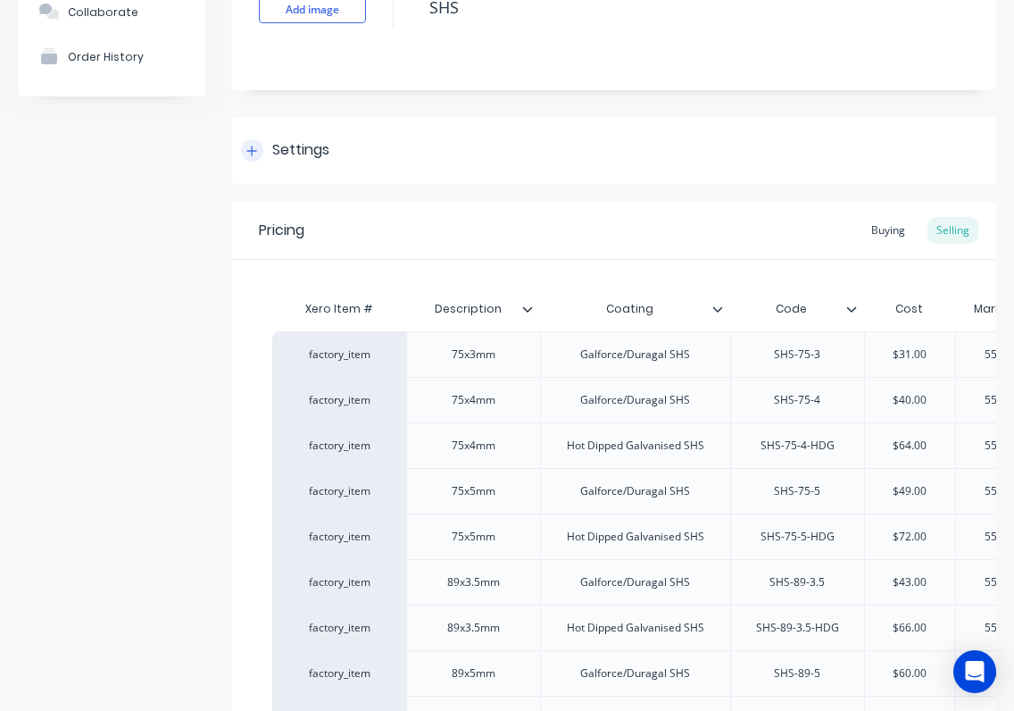
click at [316, 154] on div "Settings" at bounding box center [300, 150] width 57 height 22
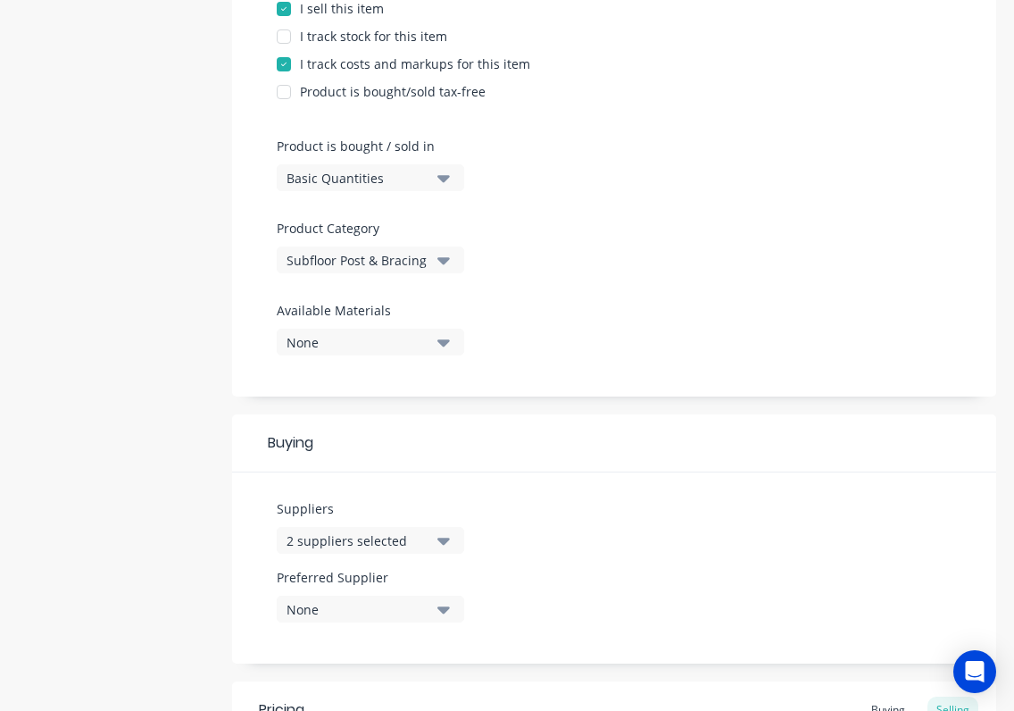
scroll to position [503, 0]
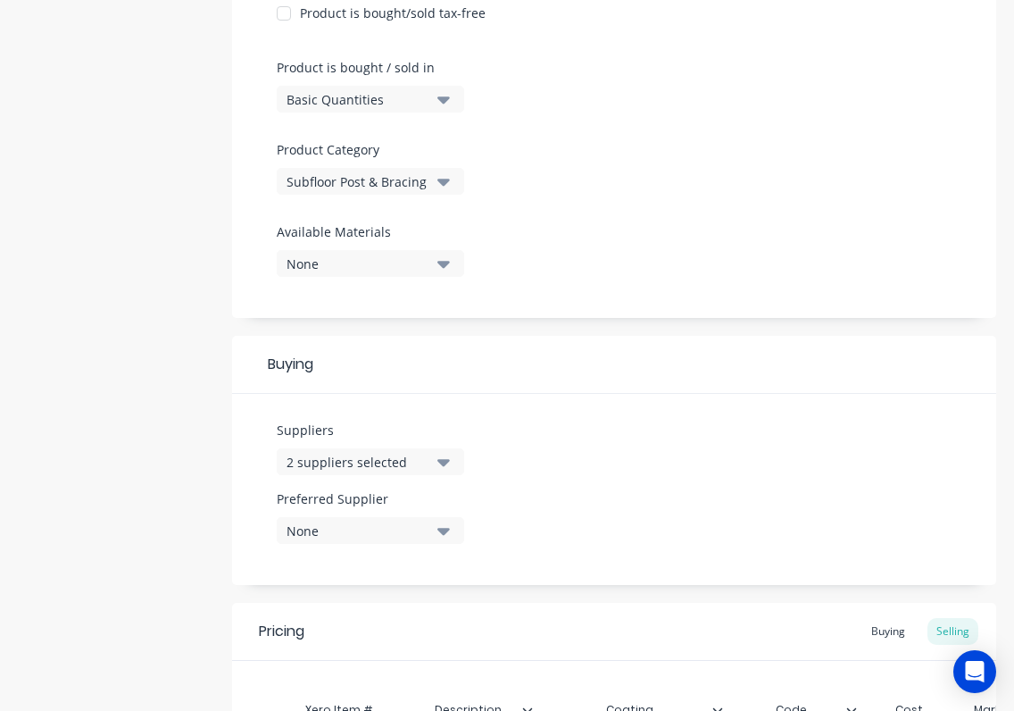
click at [379, 453] on div "2 suppliers selected" at bounding box center [358, 462] width 143 height 19
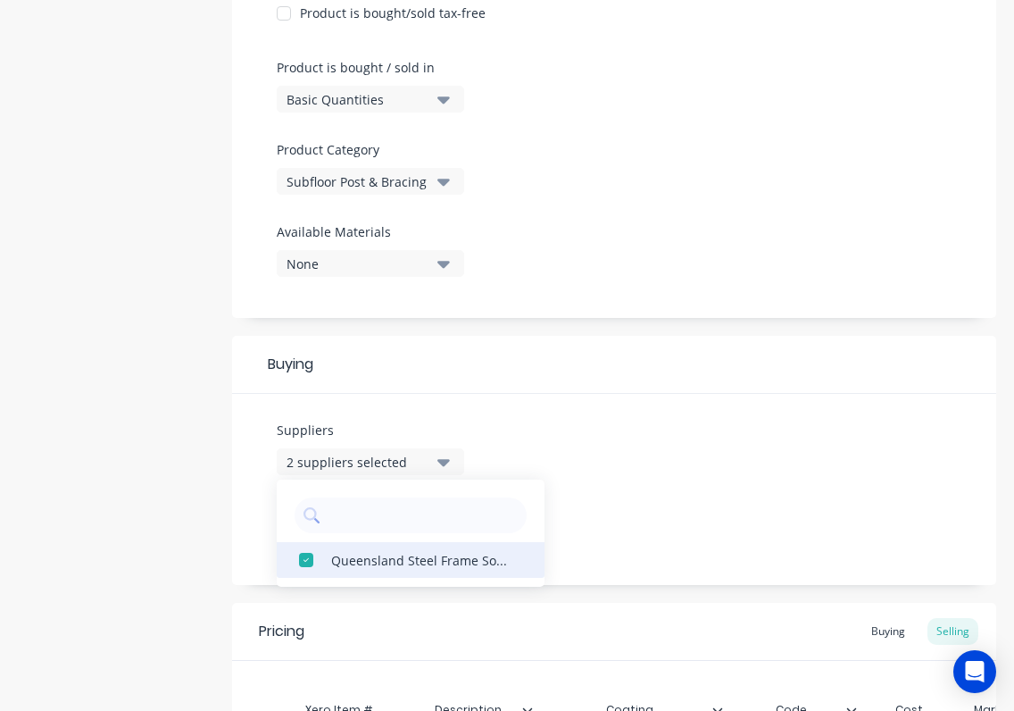
click at [316, 495] on div "button" at bounding box center [306, 560] width 36 height 36
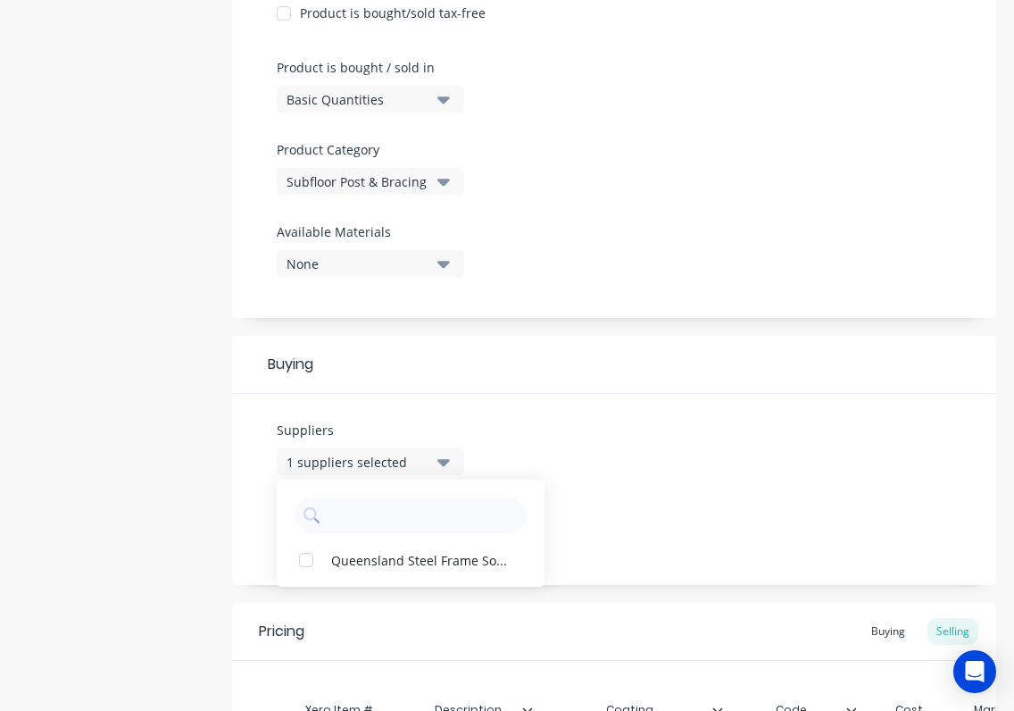
click at [186, 495] on div "Product details Collaborate Order History" at bounding box center [111, 639] width 187 height 2134
click at [328, 453] on div "1 suppliers selected" at bounding box center [358, 462] width 143 height 19
click at [533, 424] on div "Suppliers 1 suppliers selected Queensland Steel Frame Solutions Pty Ltd Preferr…" at bounding box center [614, 489] width 764 height 191
click at [353, 458] on div "1 suppliers selected" at bounding box center [358, 462] width 143 height 19
click at [307, 495] on div "button" at bounding box center [306, 560] width 36 height 36
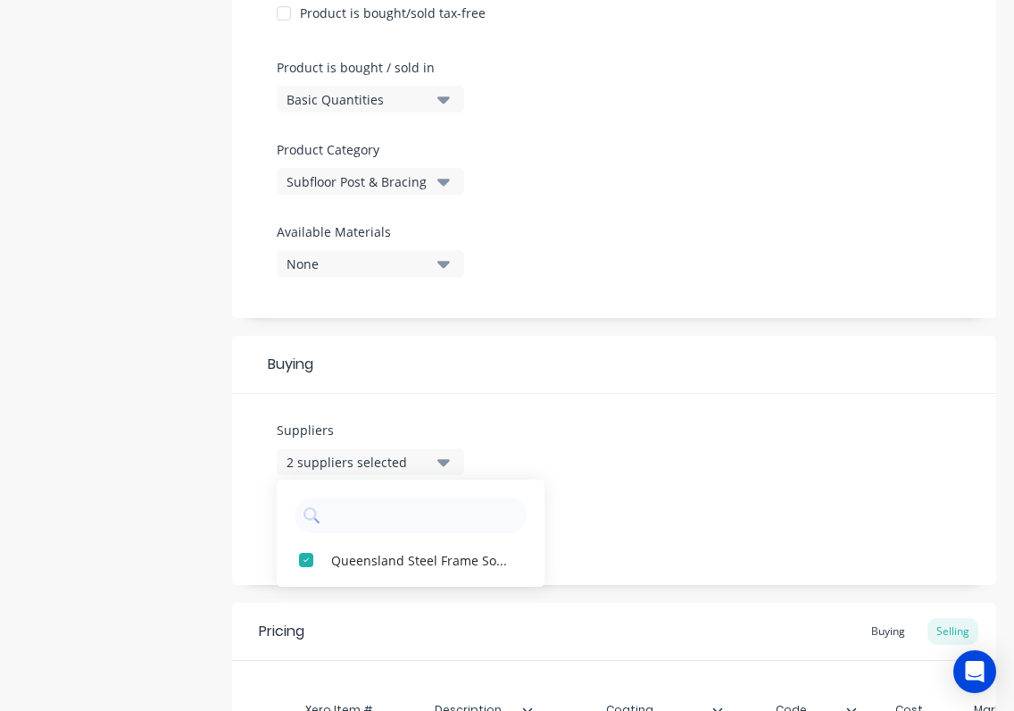
click at [599, 450] on div "Suppliers 2 suppliers selected Queensland Steel Frame Solutions Pty Ltd Preferr…" at bounding box center [614, 489] width 764 height 191
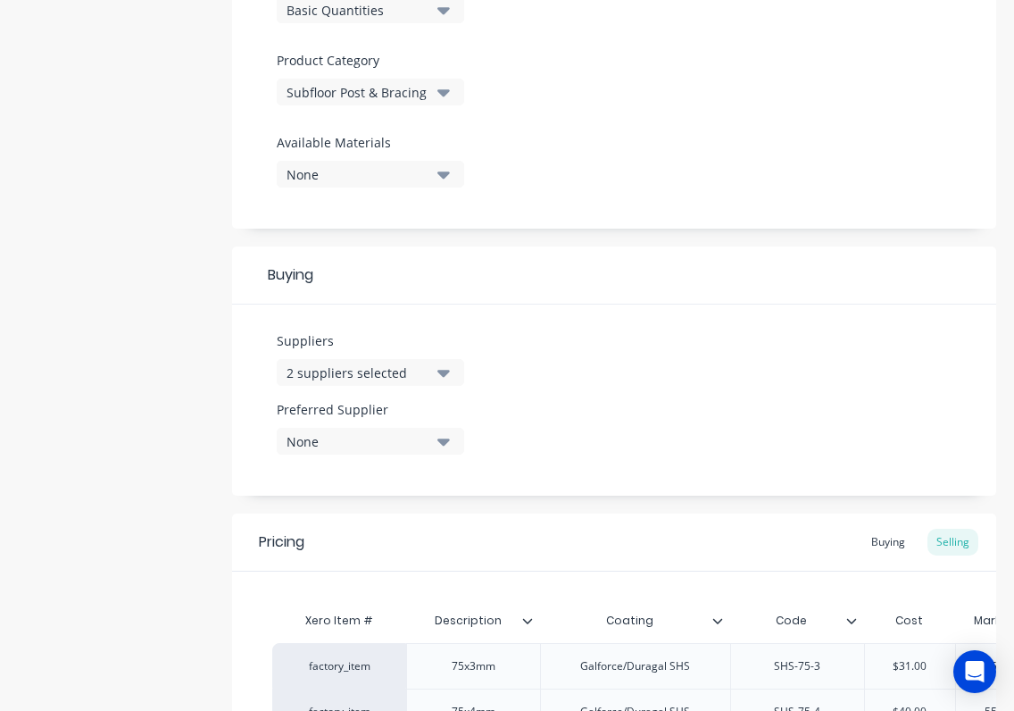
scroll to position [593, 0]
click at [427, 445] on div "None" at bounding box center [358, 441] width 143 height 19
click at [586, 451] on div "Suppliers 2 suppliers selected Preferred Supplier None Queensland Steel Frame S…" at bounding box center [614, 399] width 764 height 191
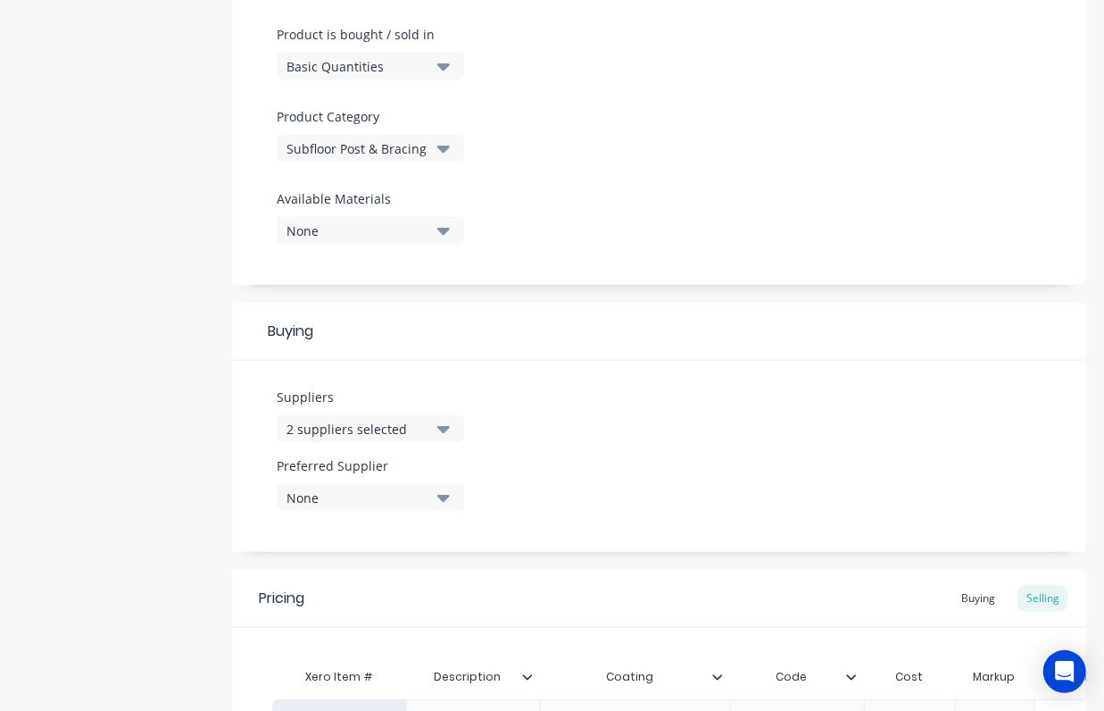
scroll to position [625, 0]
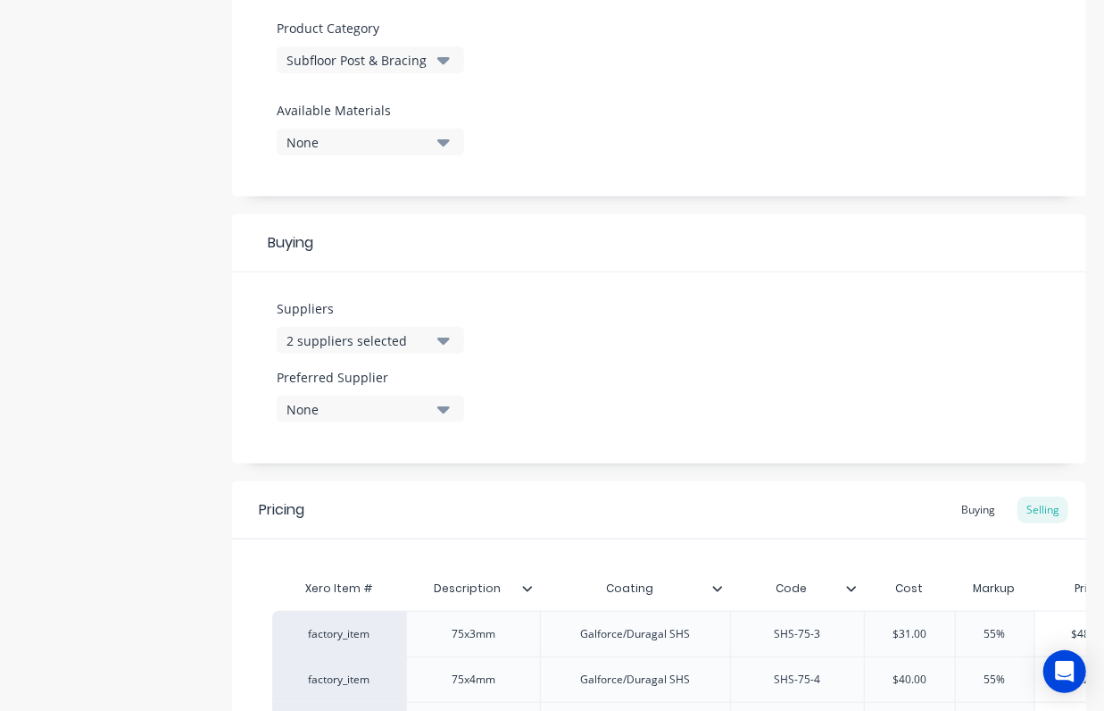
click at [139, 437] on div "Product details Collaborate Order History" at bounding box center [111, 518] width 187 height 2134
click at [375, 322] on div "Suppliers 2 suppliers selected" at bounding box center [370, 326] width 187 height 54
click at [371, 335] on div "2 suppliers selected" at bounding box center [358, 340] width 143 height 19
click at [537, 279] on div "Suppliers 2 suppliers selected Queensland Steel Frame Solutions Pty Ltd Preferr…" at bounding box center [659, 367] width 854 height 191
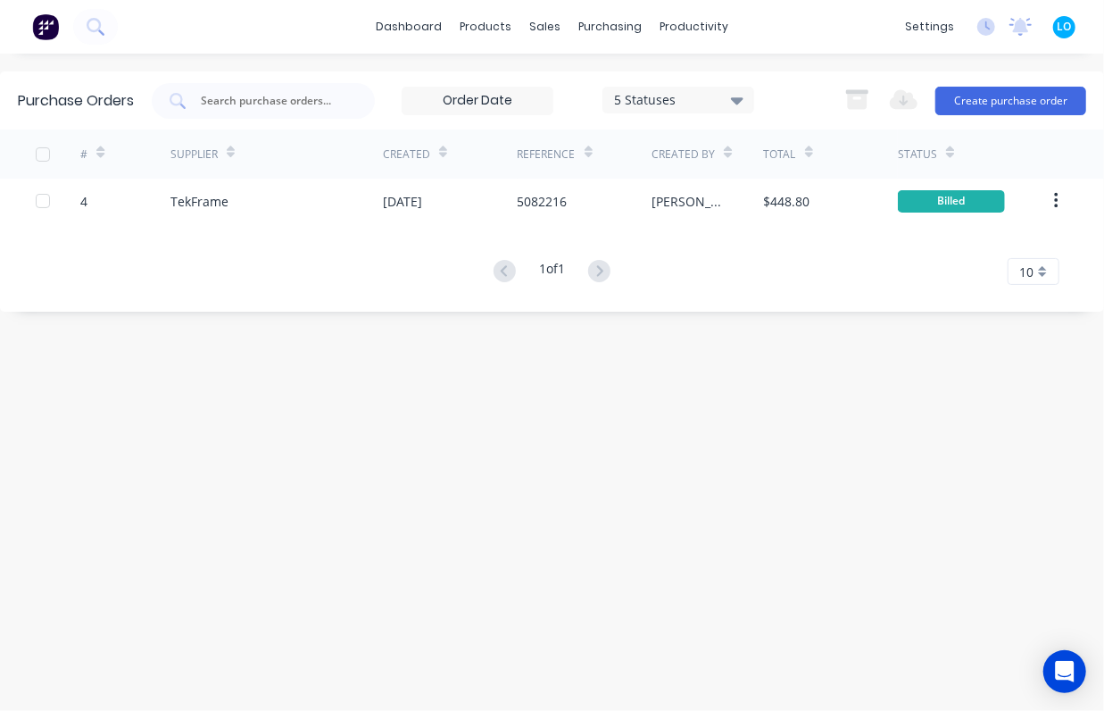
click at [725, 382] on div "Purchase Orders 5 Statuses 5 Statuses Export to Excel (XLSX) Create purchase or…" at bounding box center [552, 381] width 1104 height 621
click at [990, 97] on button "Create purchase order" at bounding box center [1011, 101] width 151 height 29
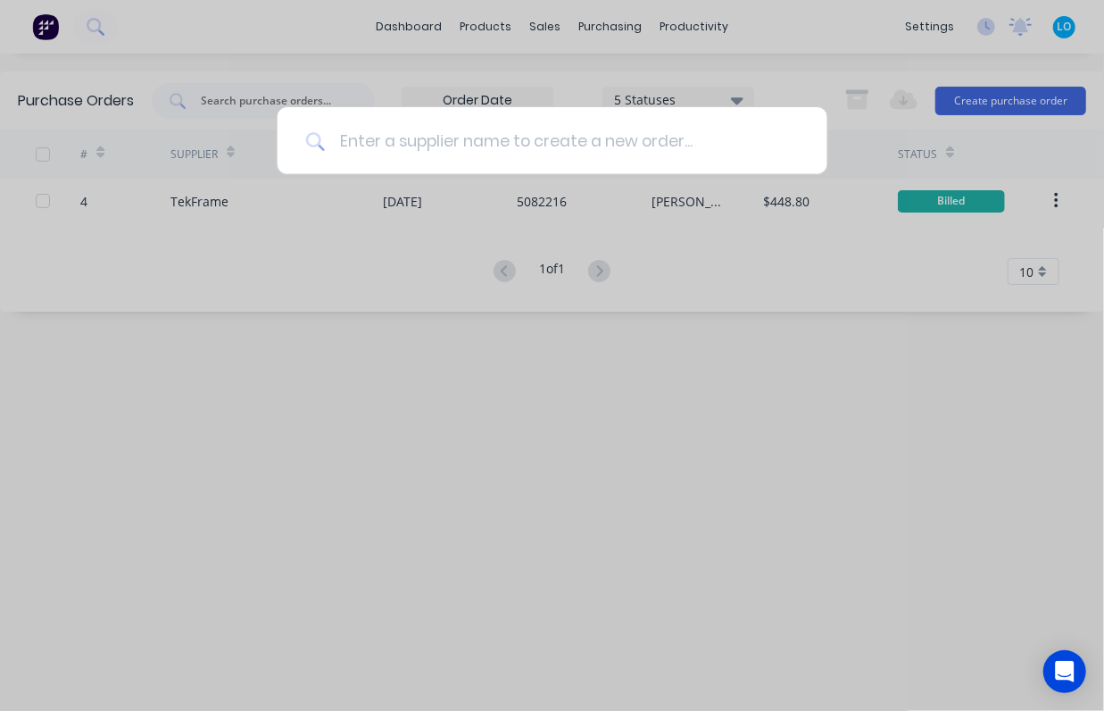
click at [473, 145] on input at bounding box center [562, 140] width 474 height 67
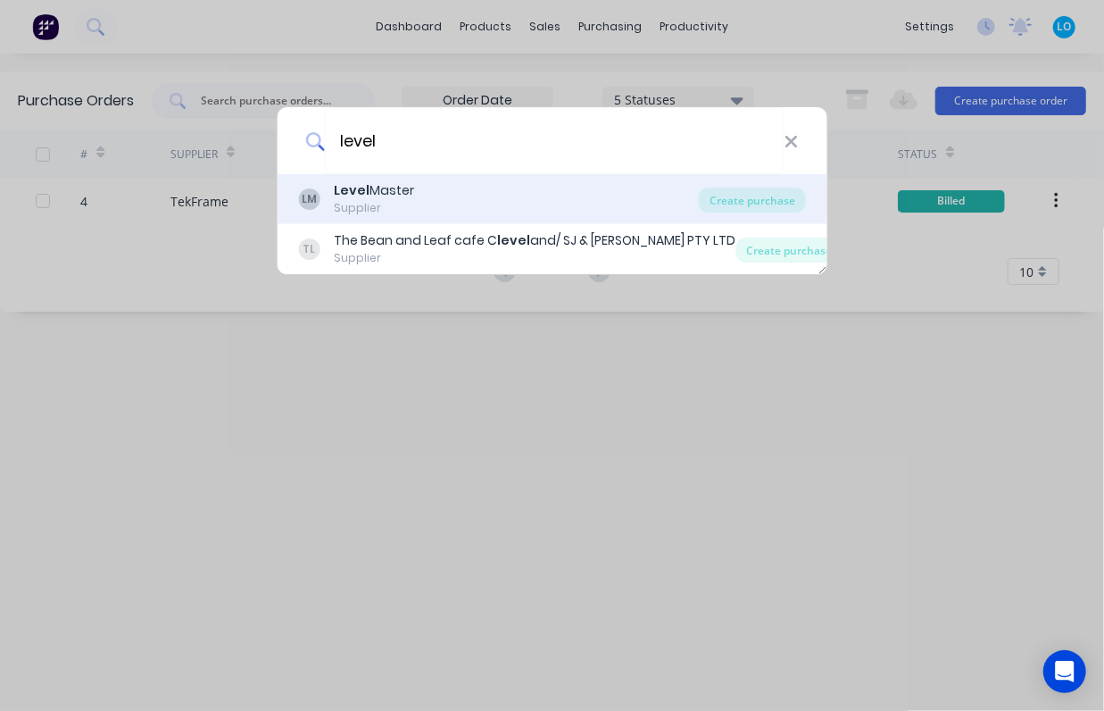
type input "level"
click at [506, 207] on div "LM Level Master Supplier" at bounding box center [498, 198] width 401 height 35
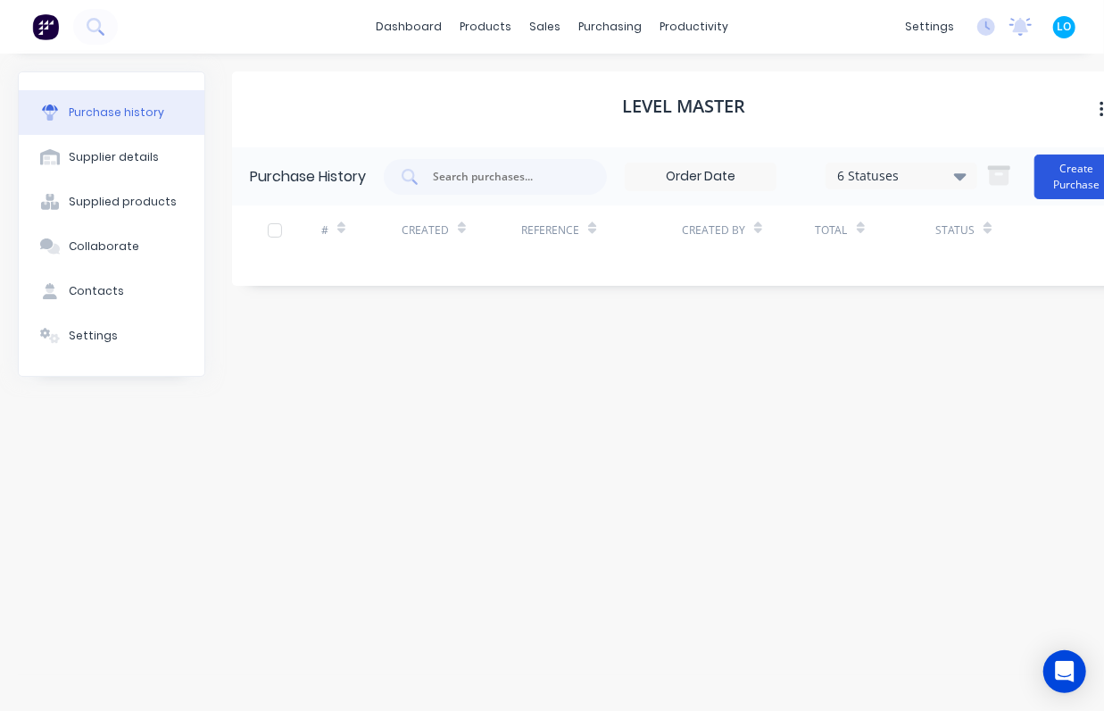
click at [1013, 180] on button "Create Purchase" at bounding box center [1077, 176] width 84 height 45
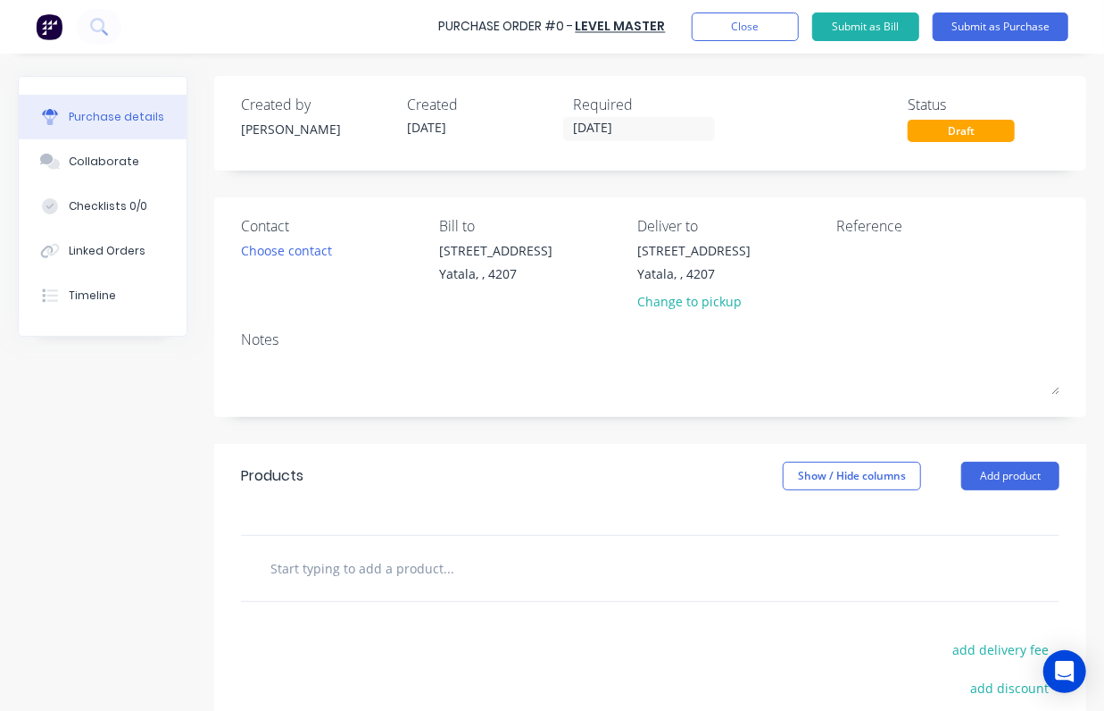
click at [444, 560] on input "text" at bounding box center [448, 568] width 357 height 36
type input "a"
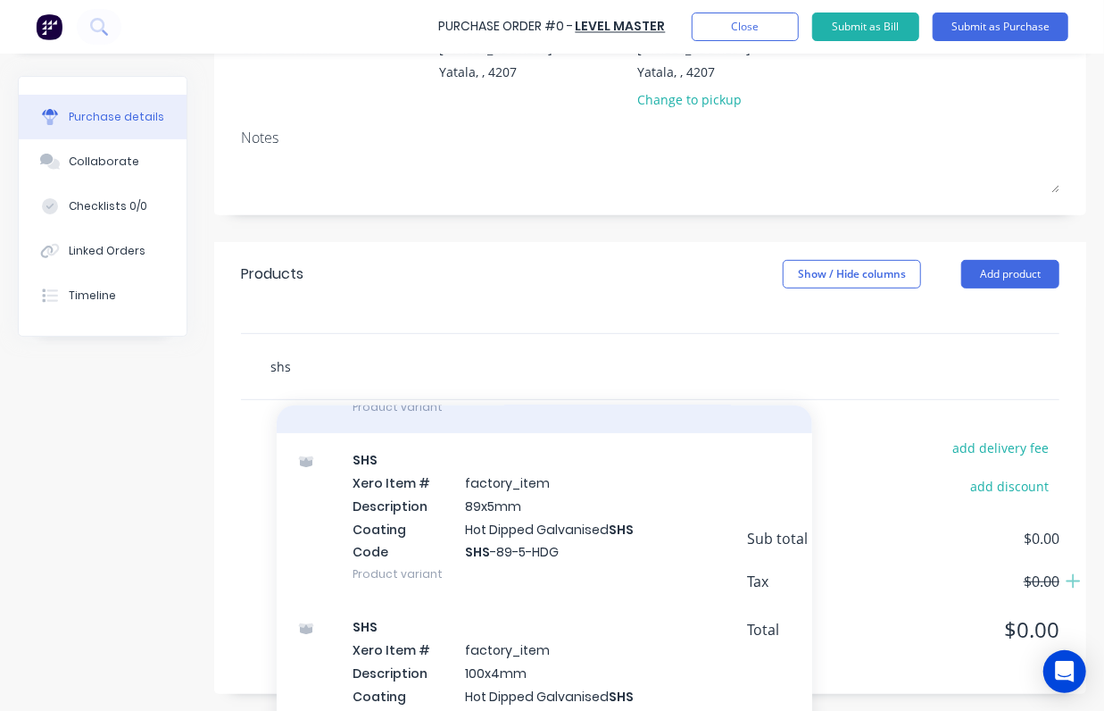
scroll to position [268, 0]
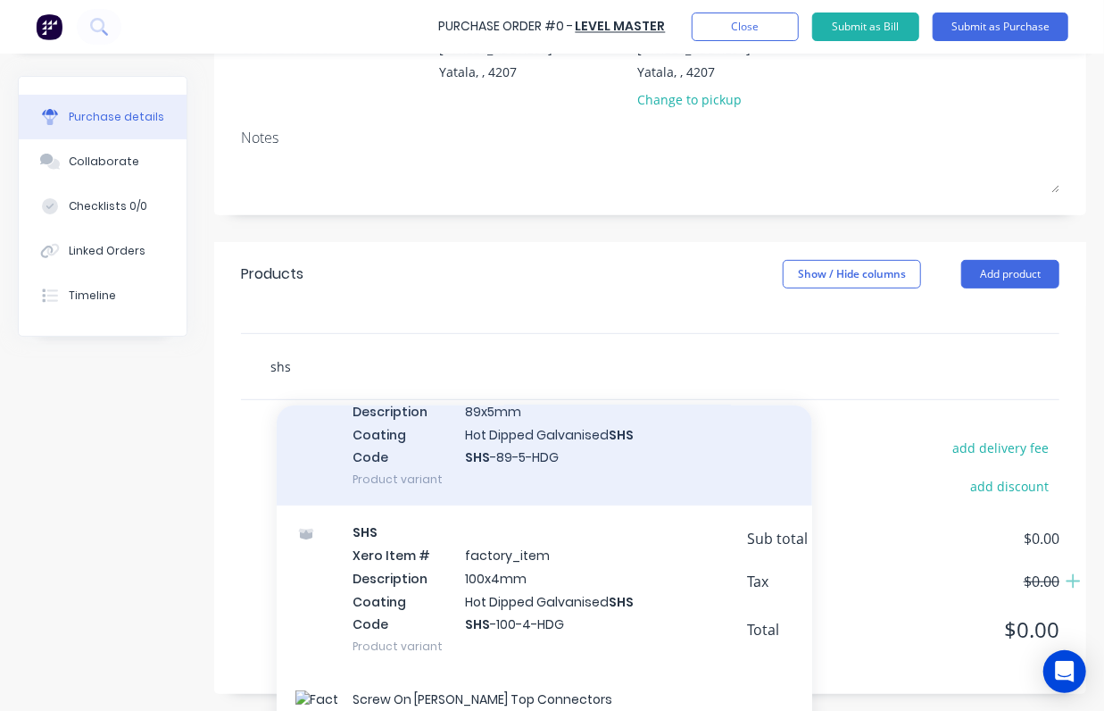
type input "shs"
click at [531, 460] on div "SHS Xero Item # factory_item Description 89x5mm Coating Hot Dipped Galvanised S…" at bounding box center [545, 421] width 536 height 167
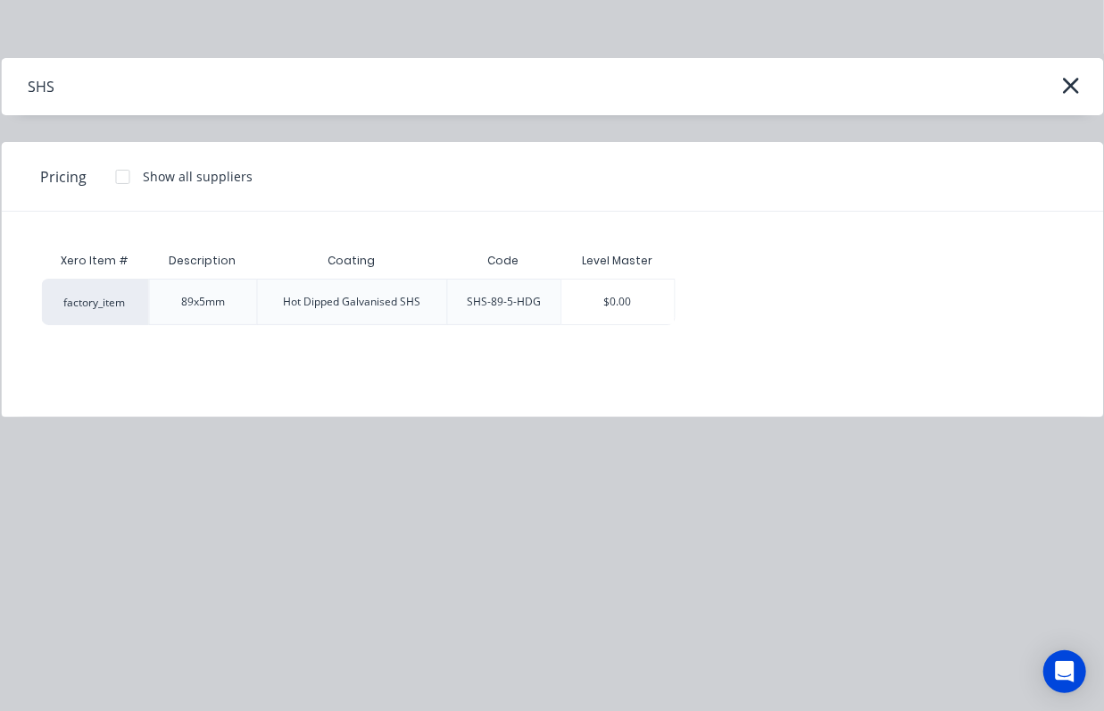
click at [121, 179] on div at bounding box center [122, 177] width 36 height 36
click at [124, 179] on div at bounding box center [122, 177] width 36 height 36
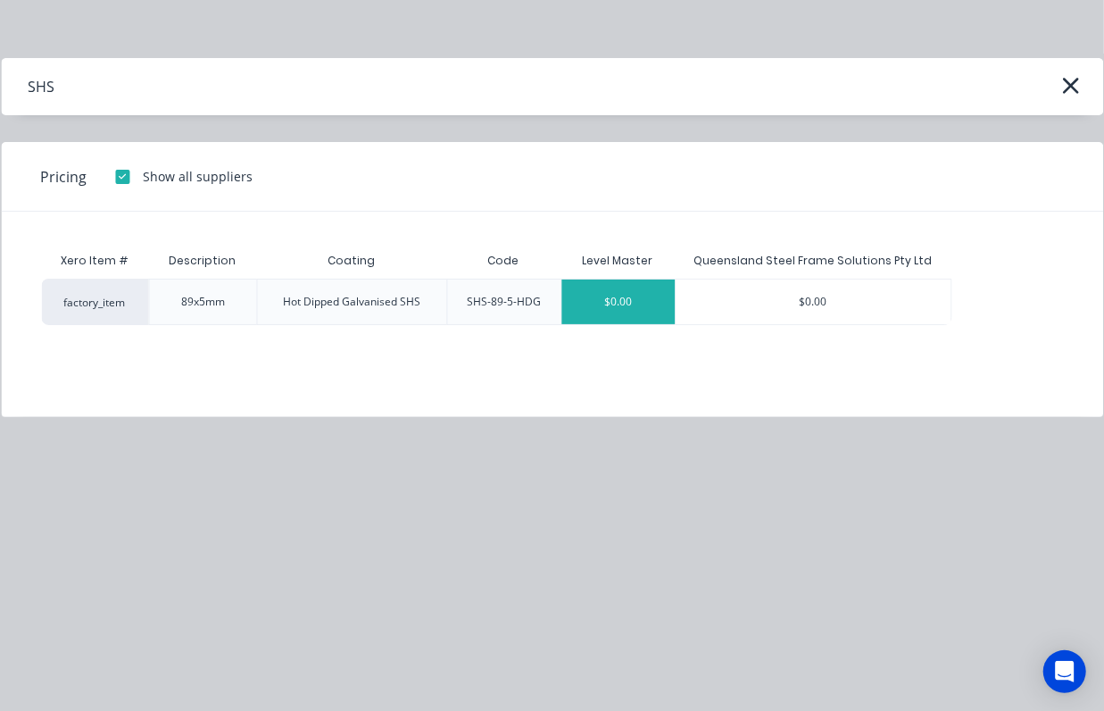
click at [603, 298] on div "$0.00" at bounding box center [617, 301] width 113 height 45
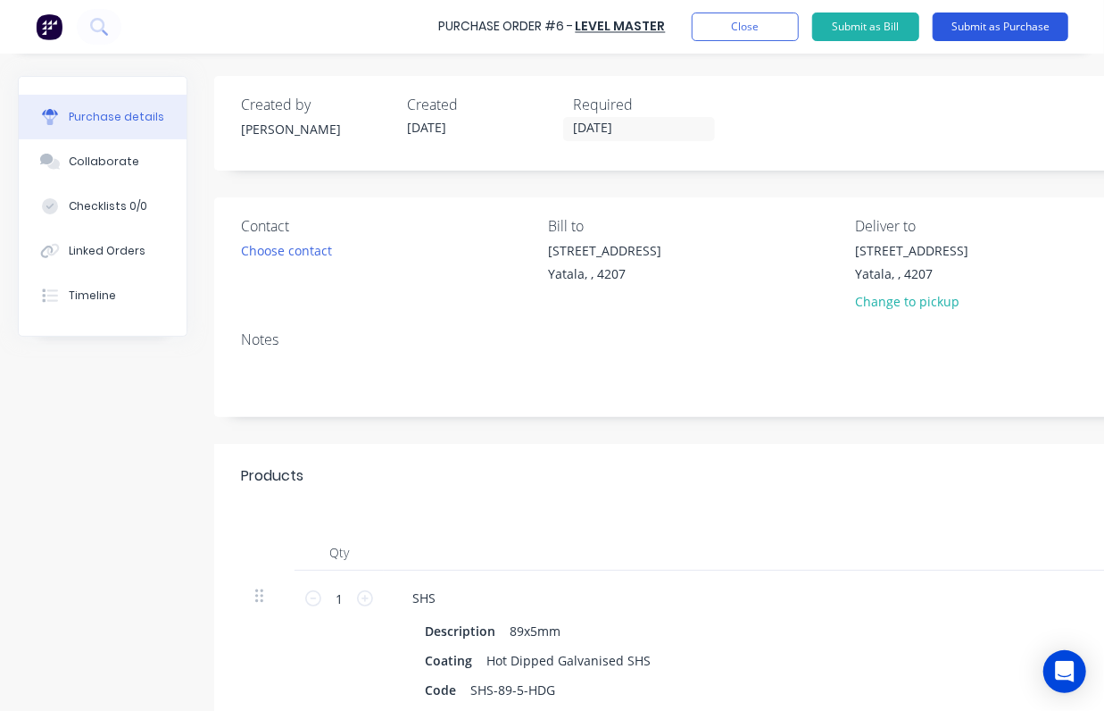
click at [986, 29] on button "Submit as Purchase" at bounding box center [1001, 26] width 136 height 29
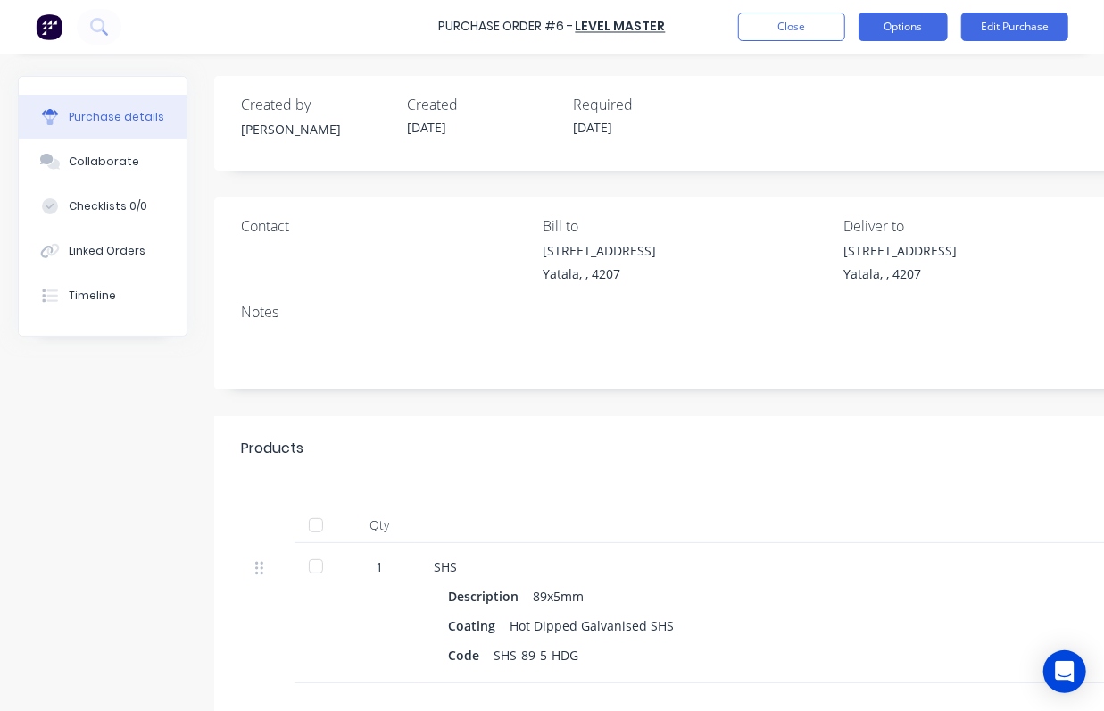
click at [903, 33] on button "Options" at bounding box center [903, 26] width 89 height 29
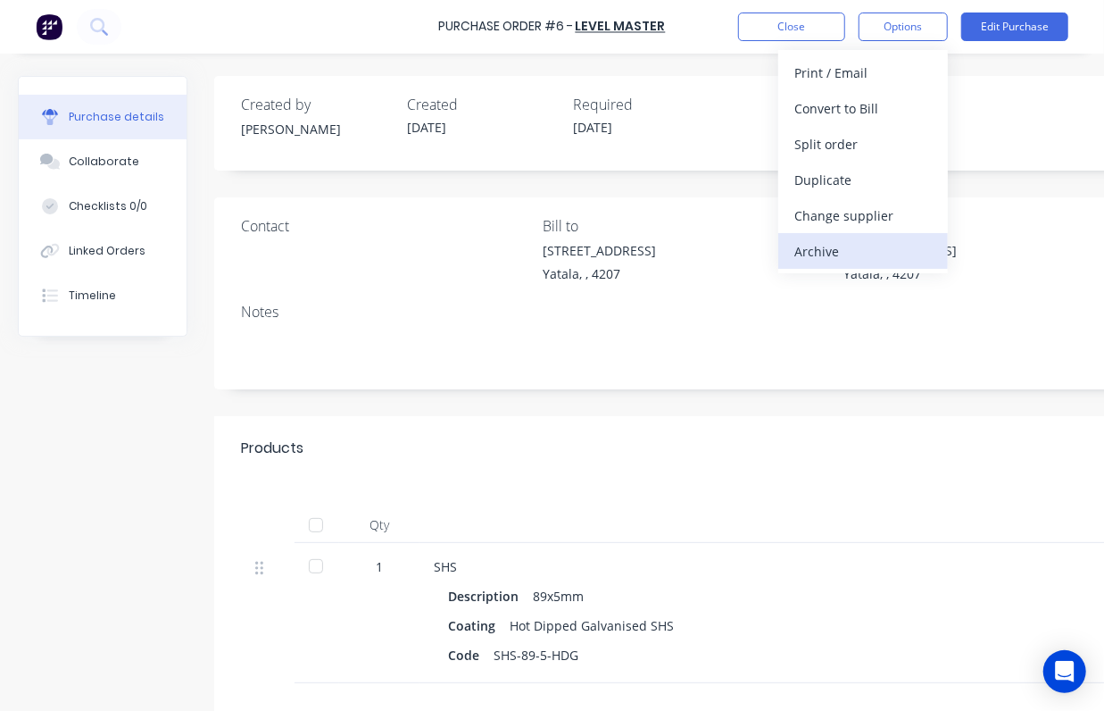
click at [850, 250] on div "Archive" at bounding box center [862, 251] width 137 height 26
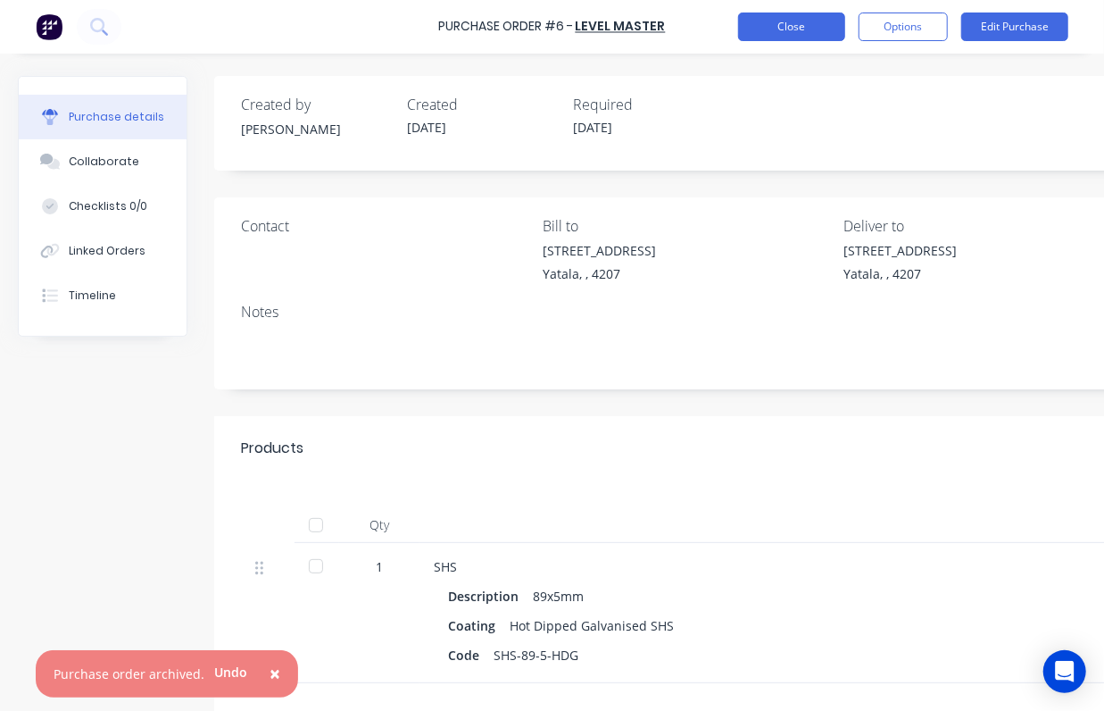
click at [788, 21] on button "Close" at bounding box center [791, 26] width 107 height 29
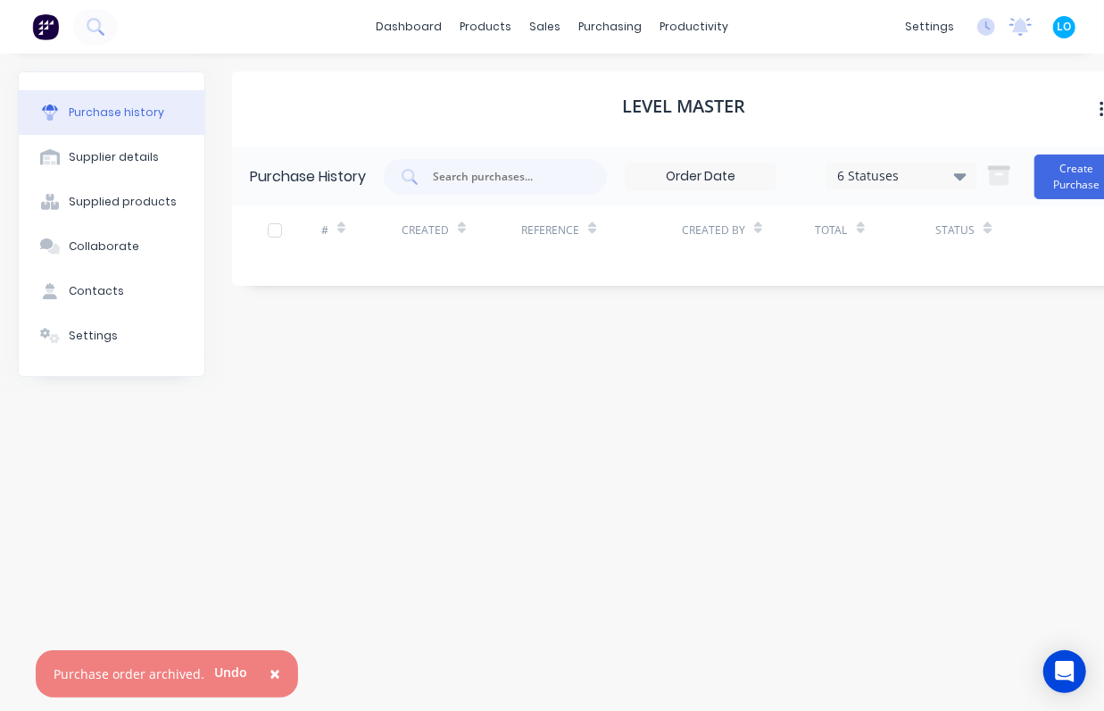
click at [593, 405] on div "Level Master Purchase History 6 Statuses 6 Statuses Create Purchase # Created R…" at bounding box center [684, 372] width 904 height 603
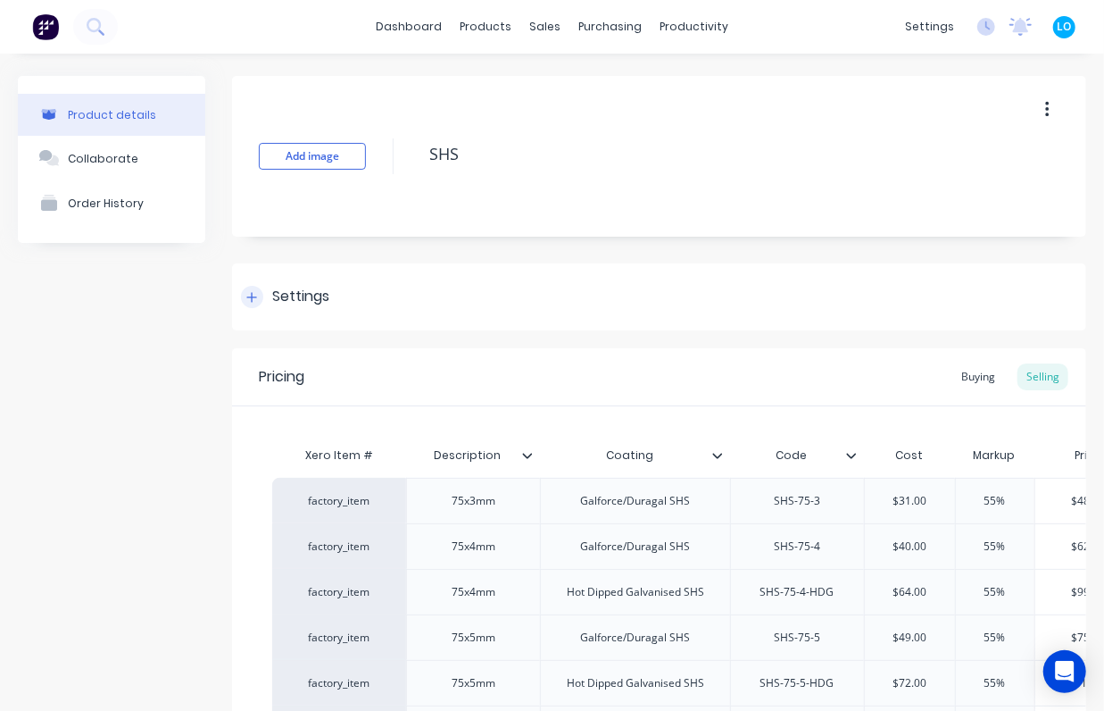
click at [305, 301] on div "Settings" at bounding box center [300, 297] width 57 height 22
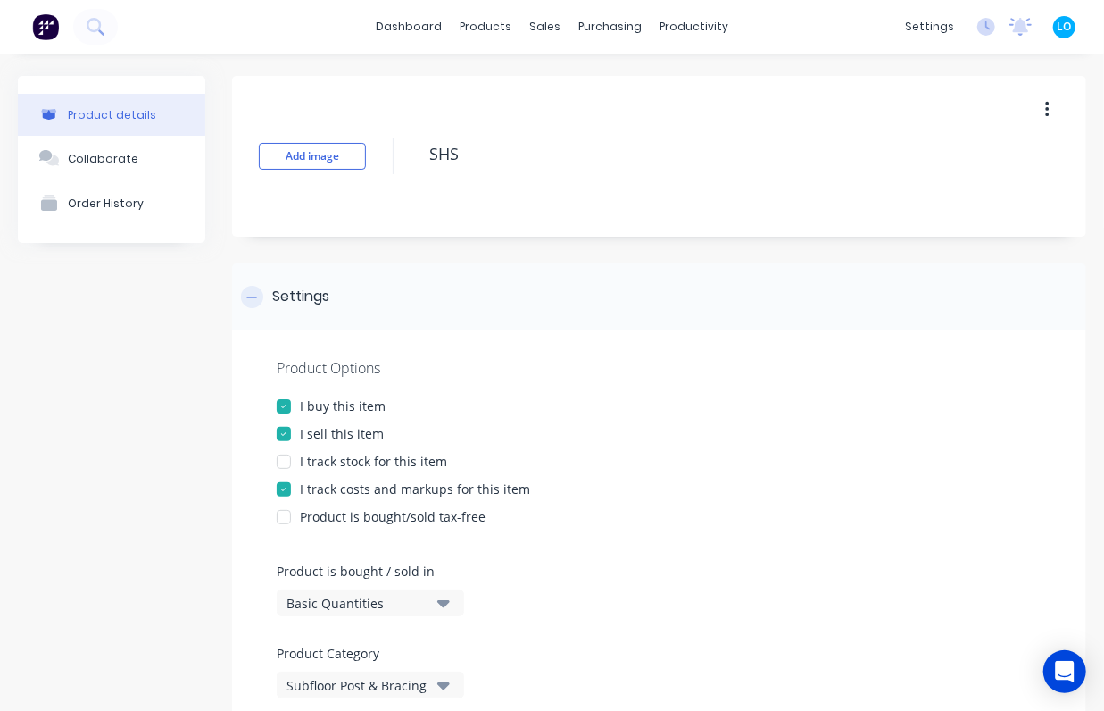
type textarea "x"
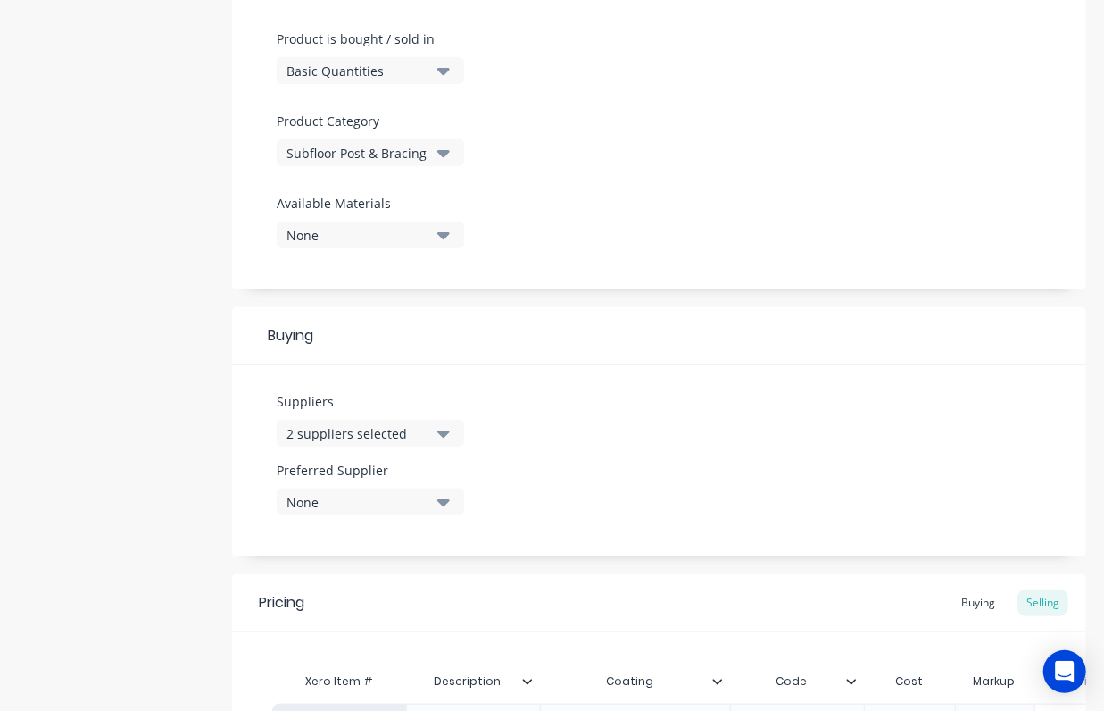
scroll to position [536, 0]
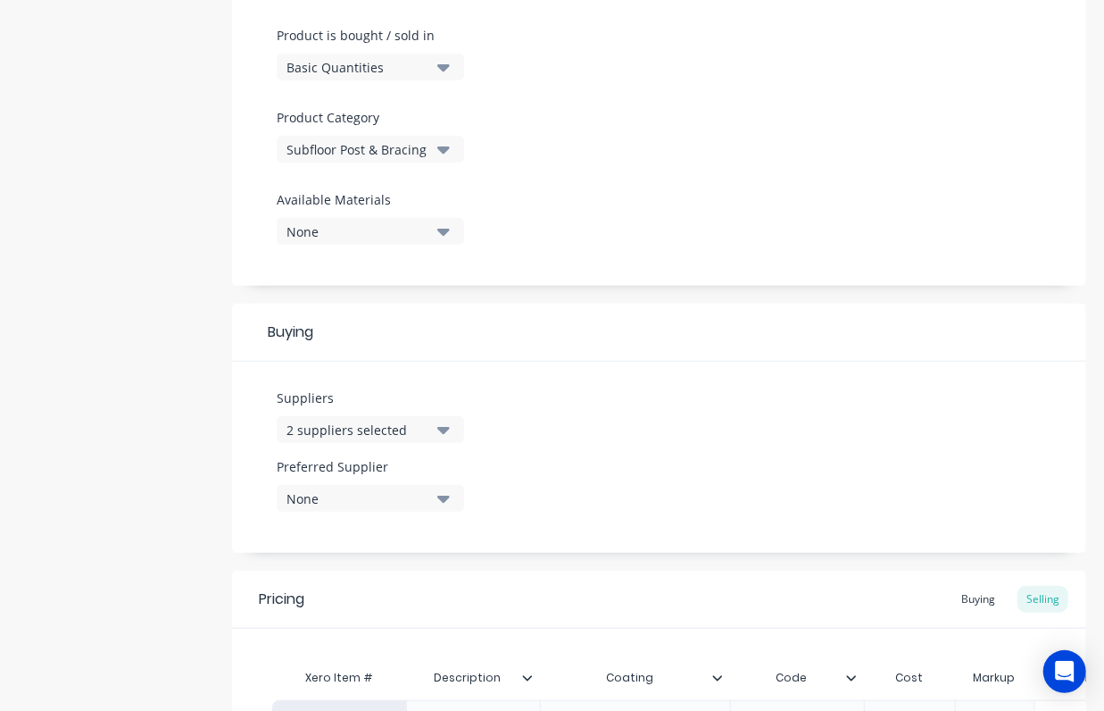
click at [420, 499] on div "None" at bounding box center [358, 498] width 143 height 19
click at [415, 431] on div "2 suppliers selected" at bounding box center [358, 429] width 143 height 19
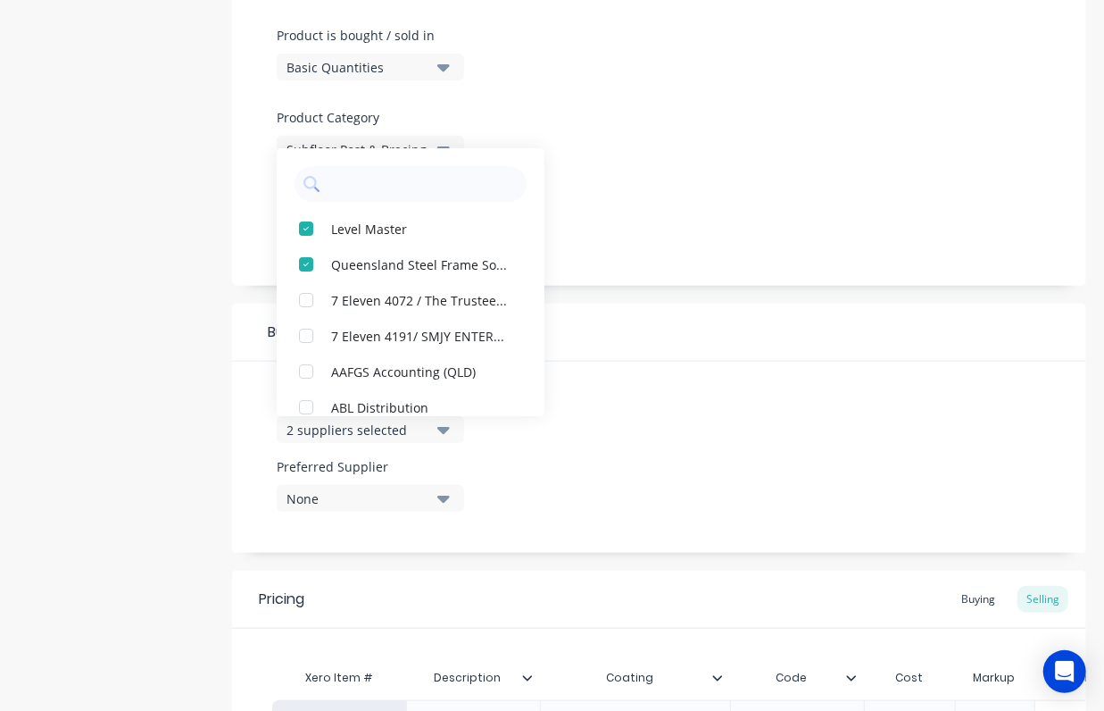
click at [415, 431] on div "2 suppliers selected" at bounding box center [358, 429] width 143 height 19
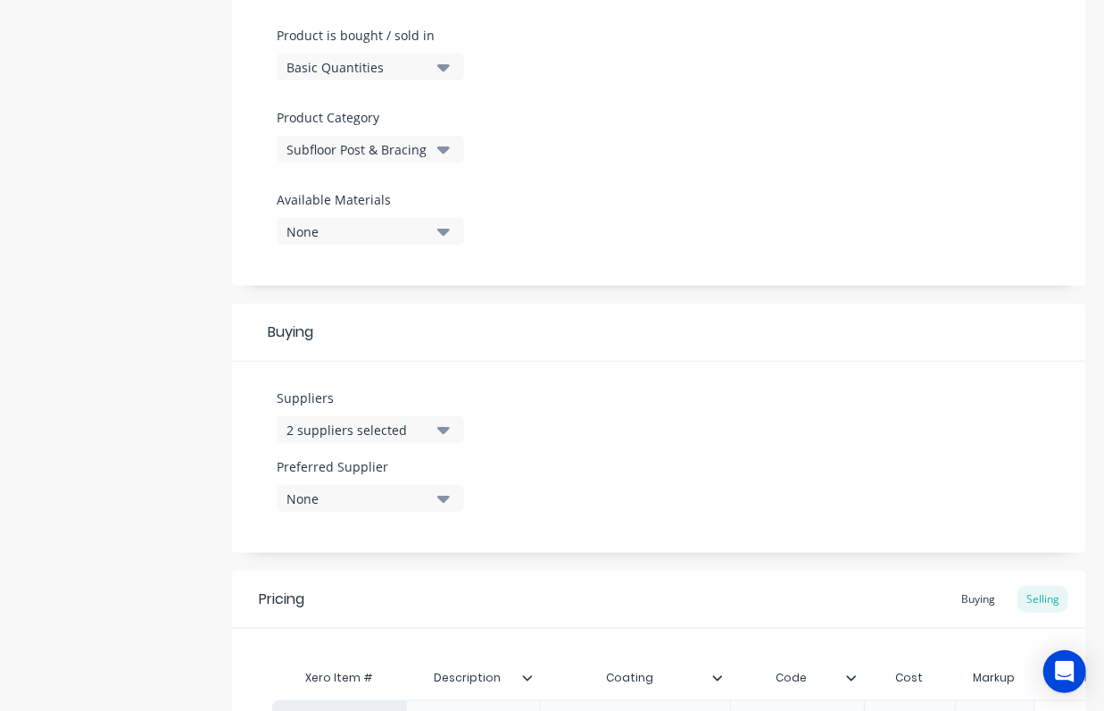
click at [388, 501] on div "None" at bounding box center [358, 498] width 143 height 19
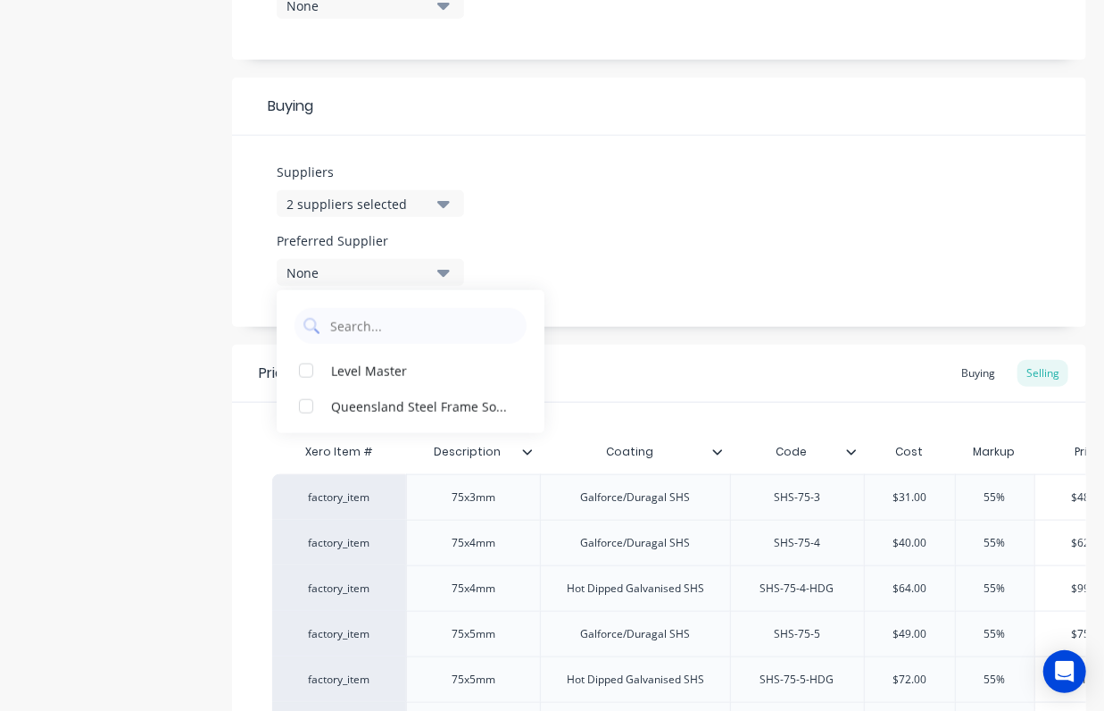
scroll to position [803, 0]
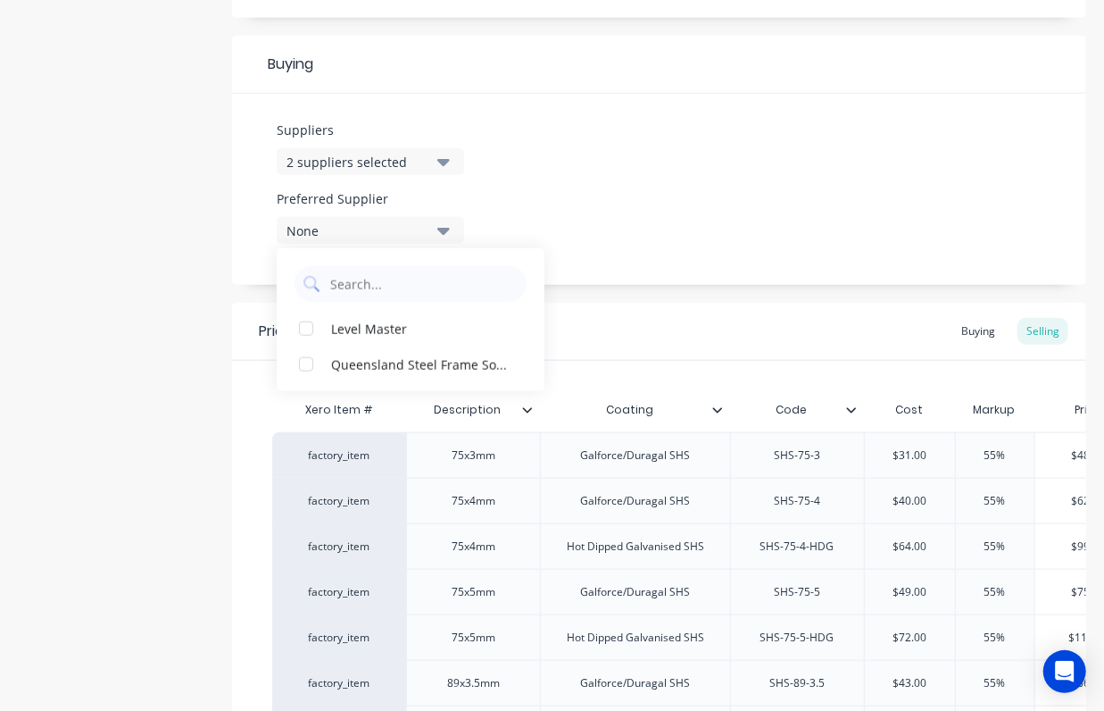
click at [694, 199] on div "Suppliers 2 suppliers selected Preferred Supplier None Level Master Queensland …" at bounding box center [659, 189] width 854 height 191
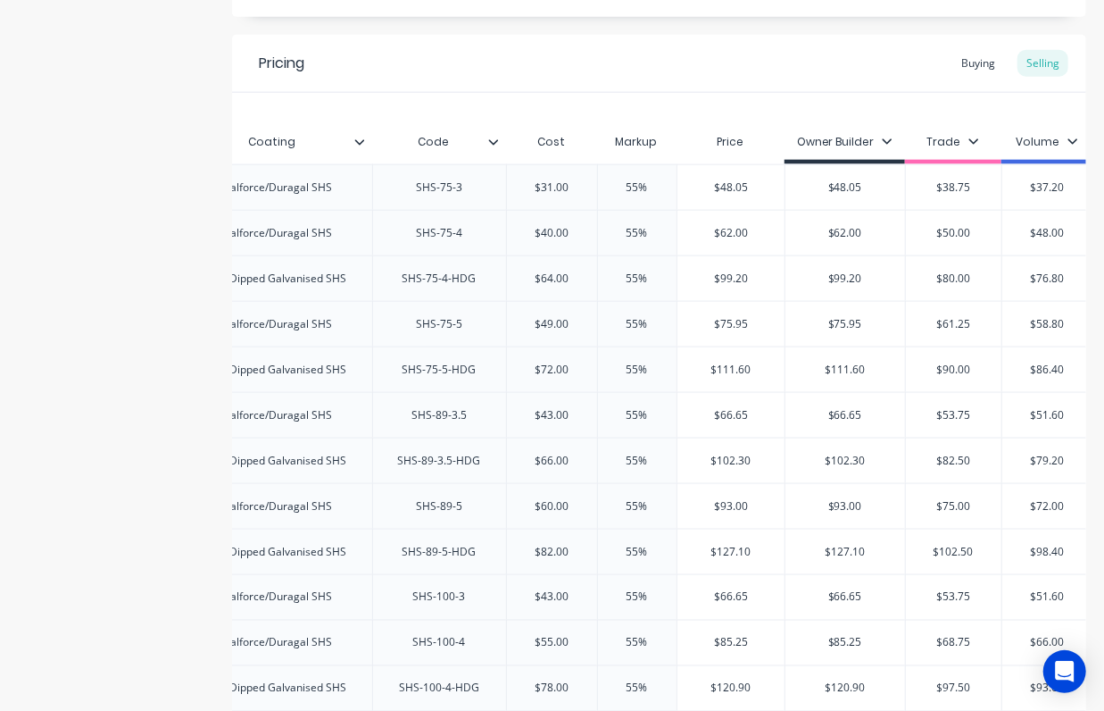
scroll to position [0, 378]
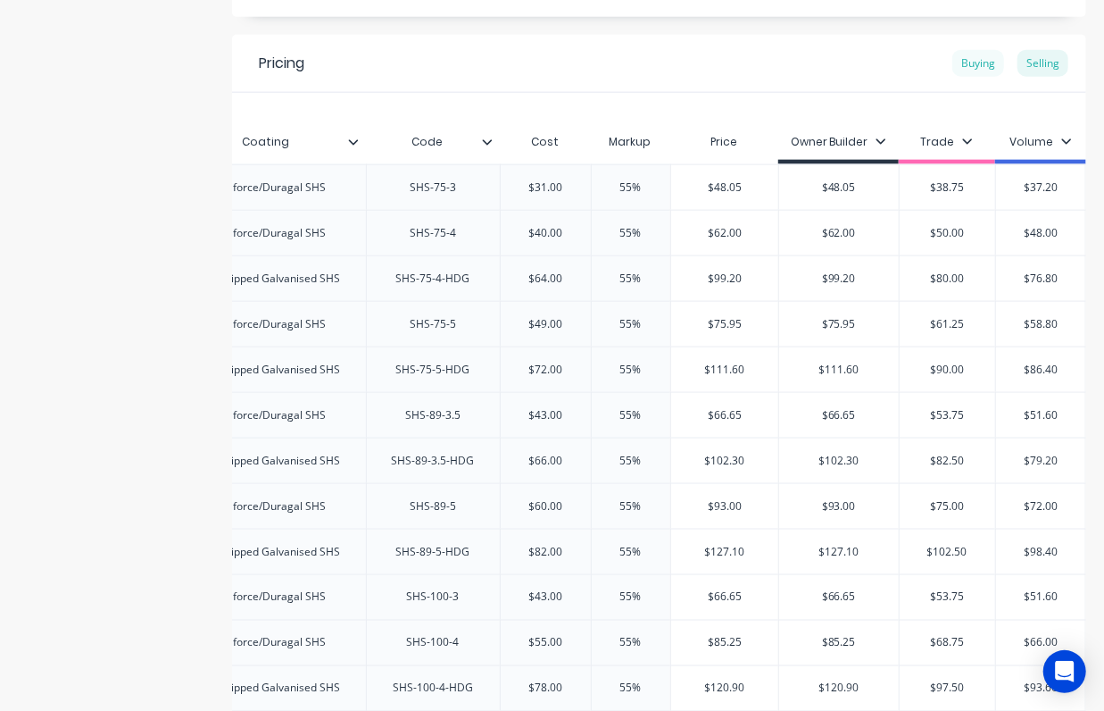
click at [962, 68] on div "Buying" at bounding box center [978, 63] width 52 height 27
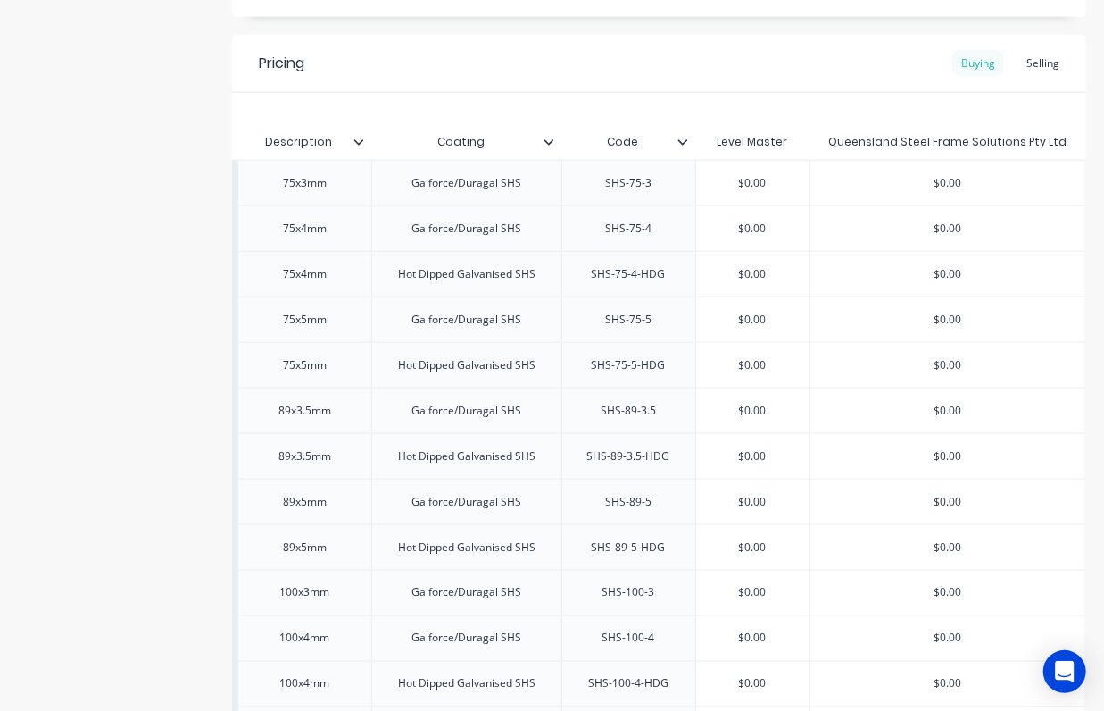
scroll to position [0, 181]
click at [1018, 63] on div "Selling" at bounding box center [1043, 63] width 51 height 27
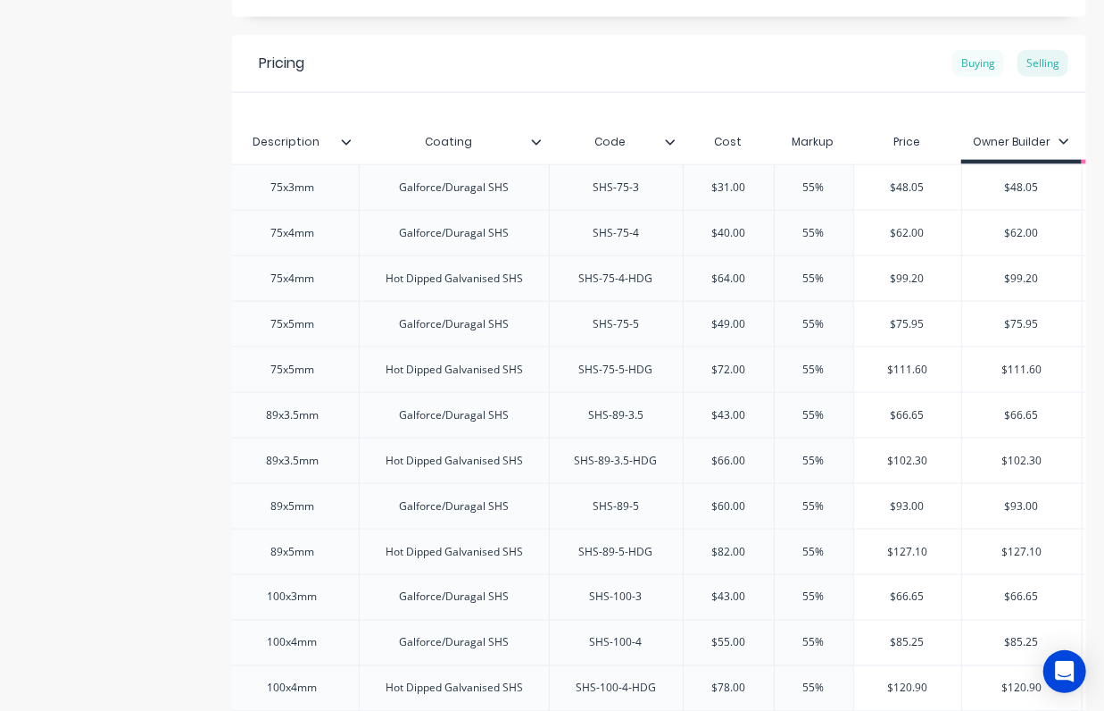
click at [977, 58] on div "Buying" at bounding box center [978, 63] width 52 height 27
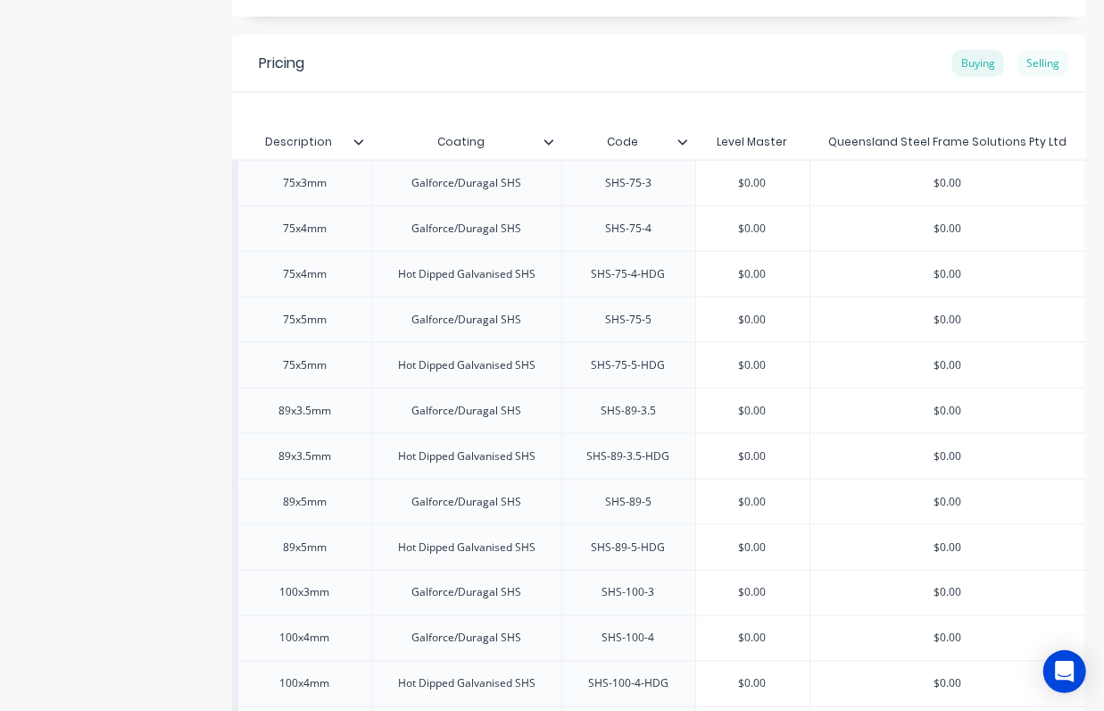
click at [1018, 60] on div "Selling" at bounding box center [1043, 63] width 51 height 27
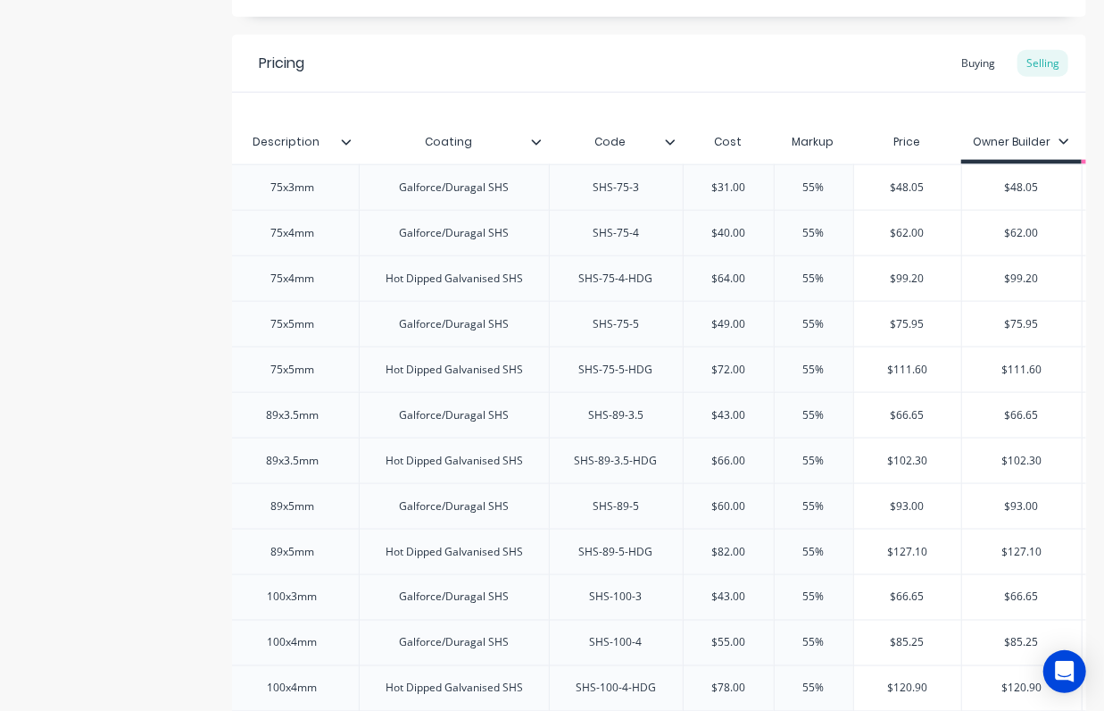
type input "$31.00"
click at [724, 187] on input "$31.00" at bounding box center [729, 187] width 90 height 16
click at [968, 60] on div "Buying" at bounding box center [978, 63] width 52 height 27
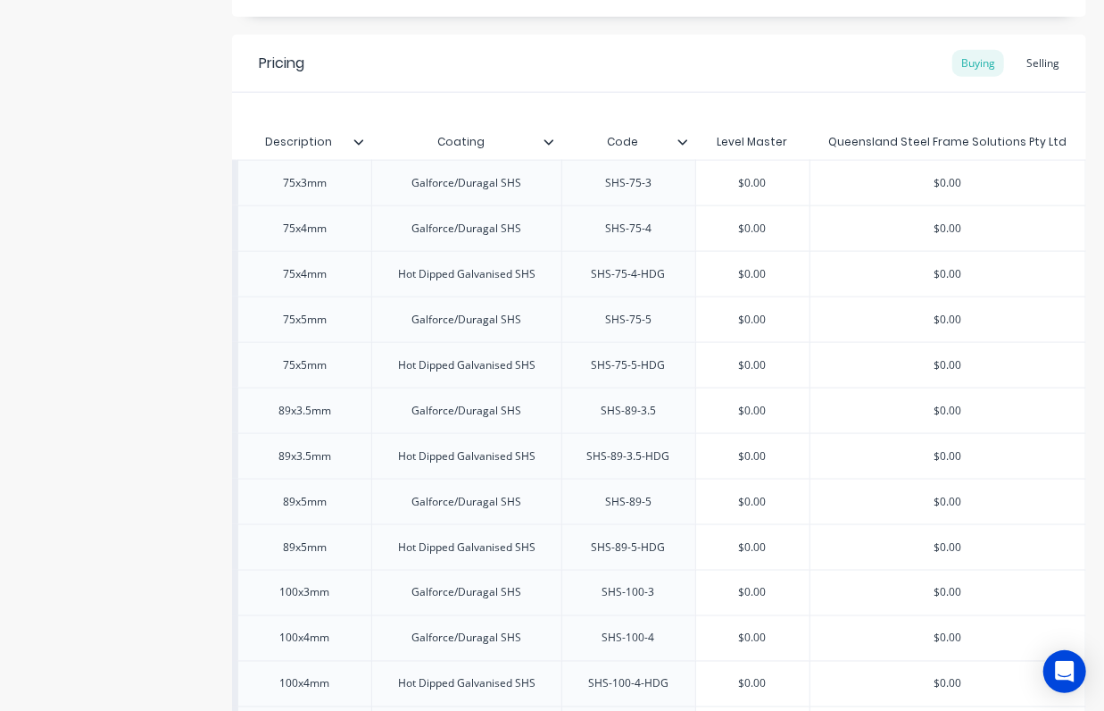
type input "$0.00"
click at [747, 175] on input "$0.00" at bounding box center [752, 183] width 113 height 16
paste input "31"
type textarea "x"
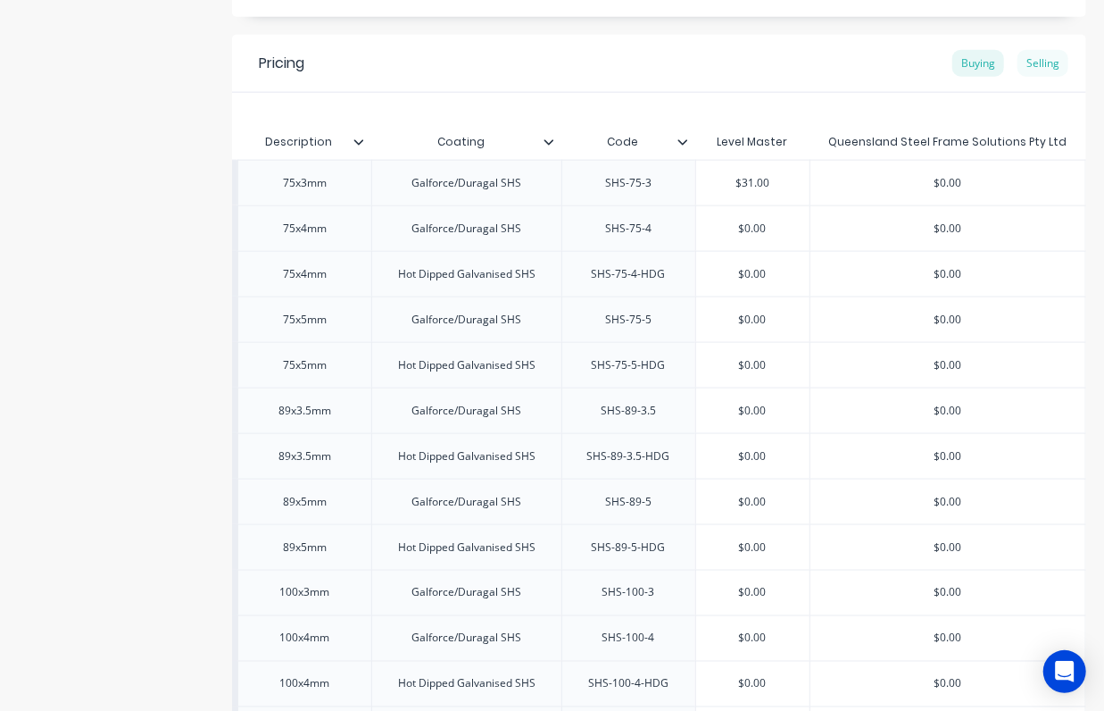
type input "$31.00"
drag, startPoint x: 1027, startPoint y: 54, endPoint x: 925, endPoint y: 110, distance: 117.1
click at [1022, 58] on div "Selling" at bounding box center [1043, 63] width 51 height 27
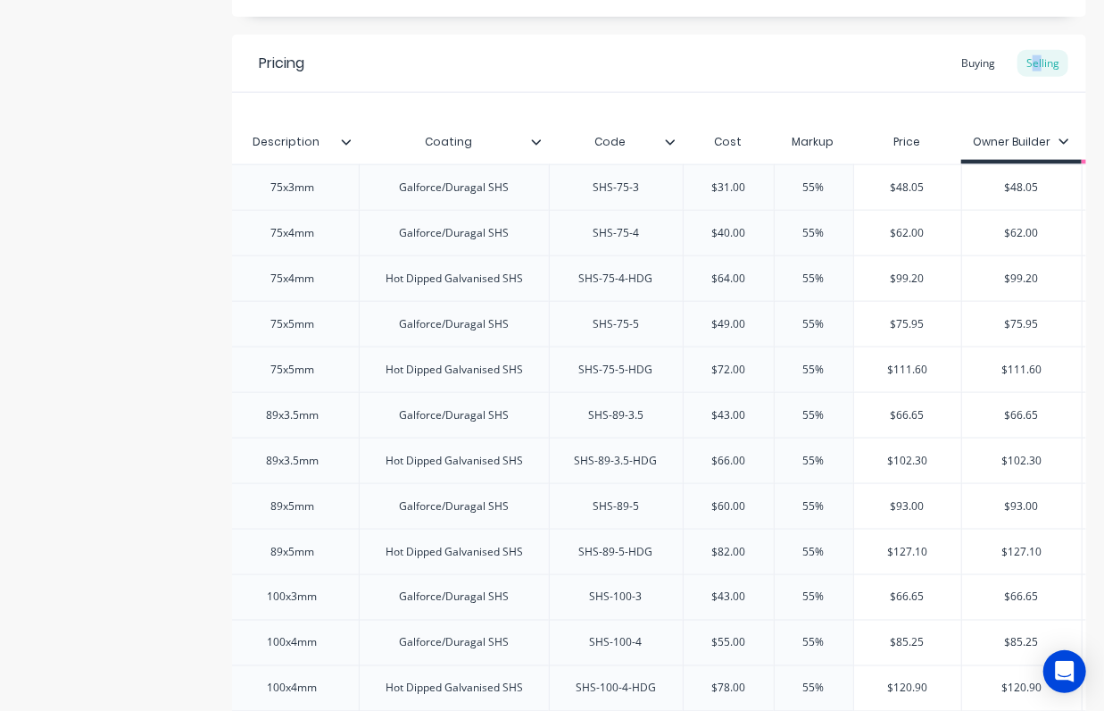
type input "$40.00"
click at [736, 229] on input "$40.00" at bounding box center [729, 233] width 90 height 16
click at [961, 62] on div "Buying" at bounding box center [978, 63] width 52 height 27
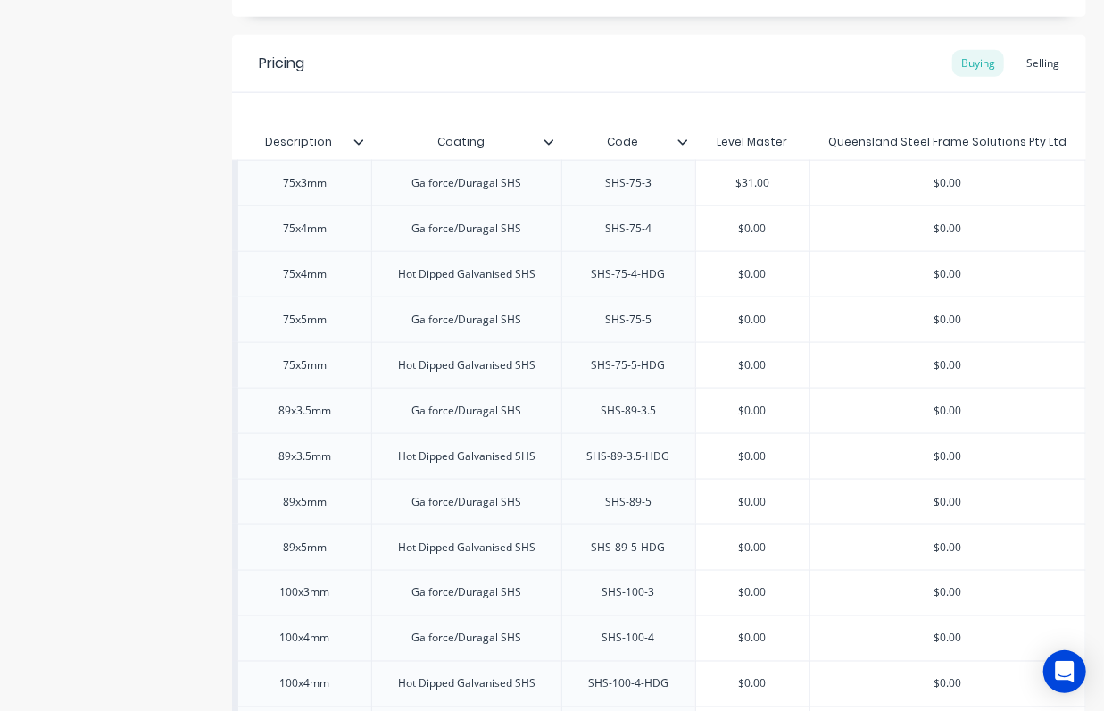
type input "$0.00"
click at [744, 230] on input "$0.00" at bounding box center [752, 228] width 113 height 16
paste input "4"
type textarea "x"
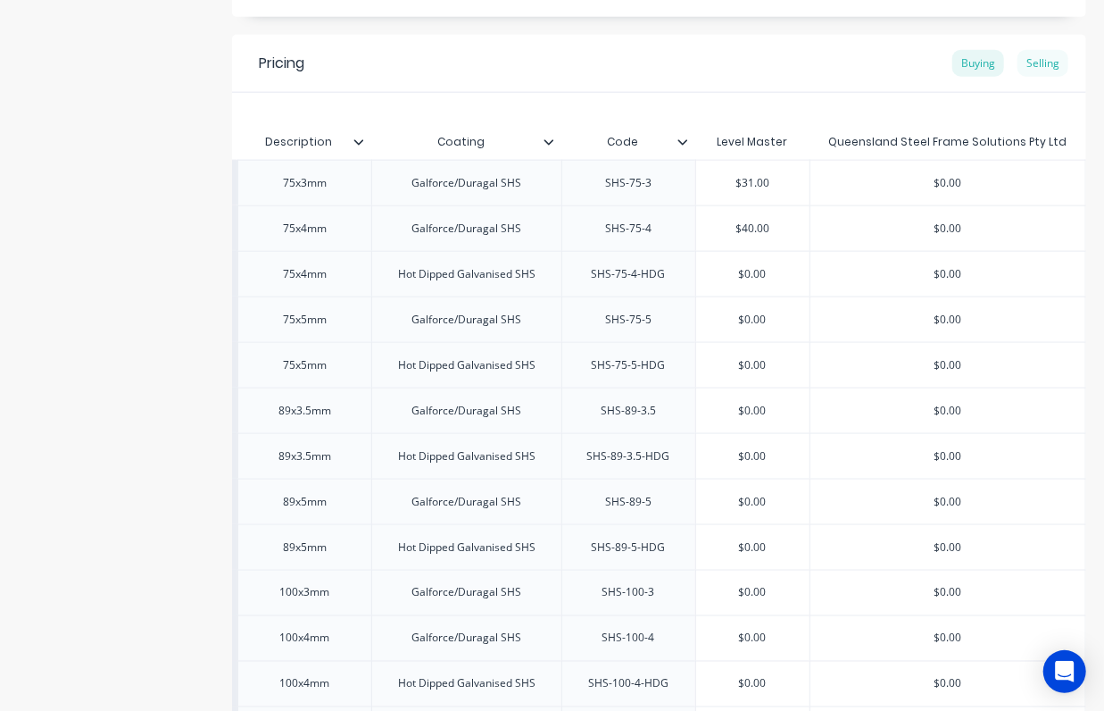
type input "$40.00"
click at [1032, 58] on div "Selling" at bounding box center [1043, 63] width 51 height 27
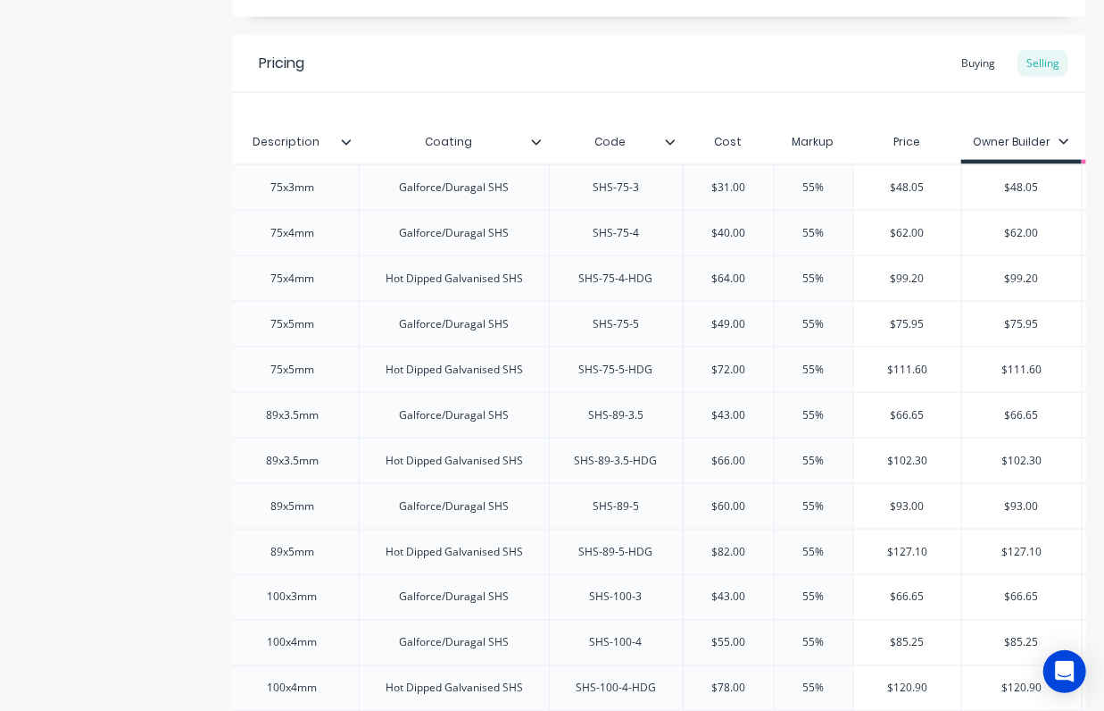
type input "$64.00"
click at [726, 274] on input "$64.00" at bounding box center [729, 278] width 90 height 16
click at [727, 279] on input "$64.00" at bounding box center [729, 278] width 90 height 16
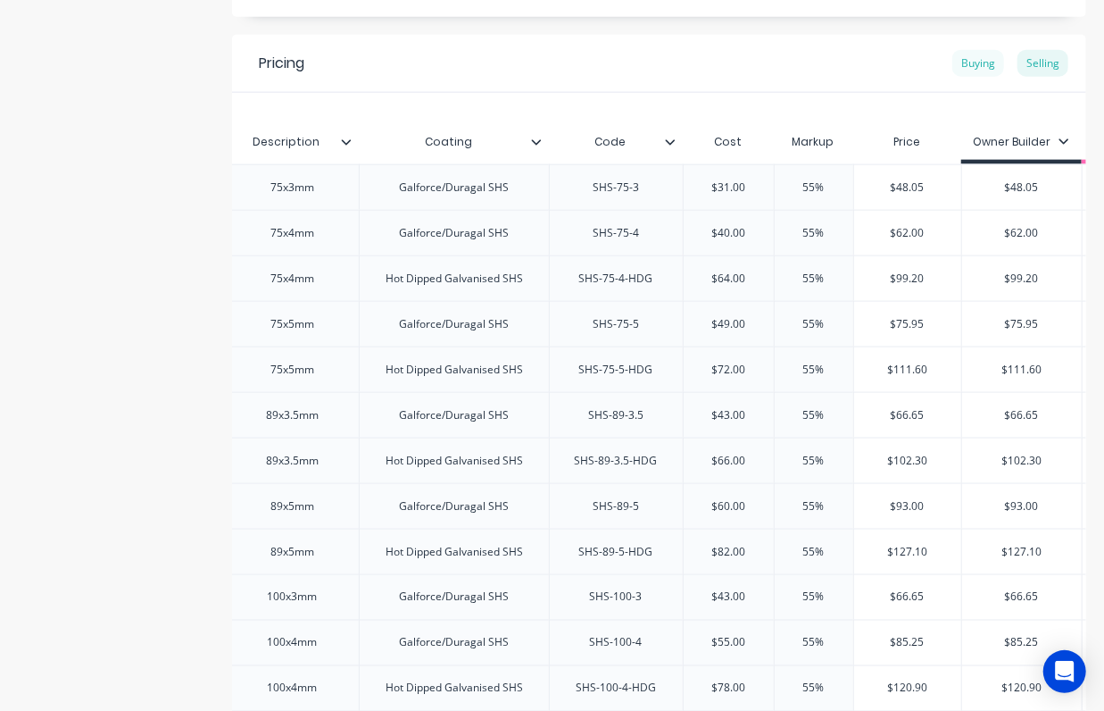
click at [969, 60] on div "Buying" at bounding box center [978, 63] width 52 height 27
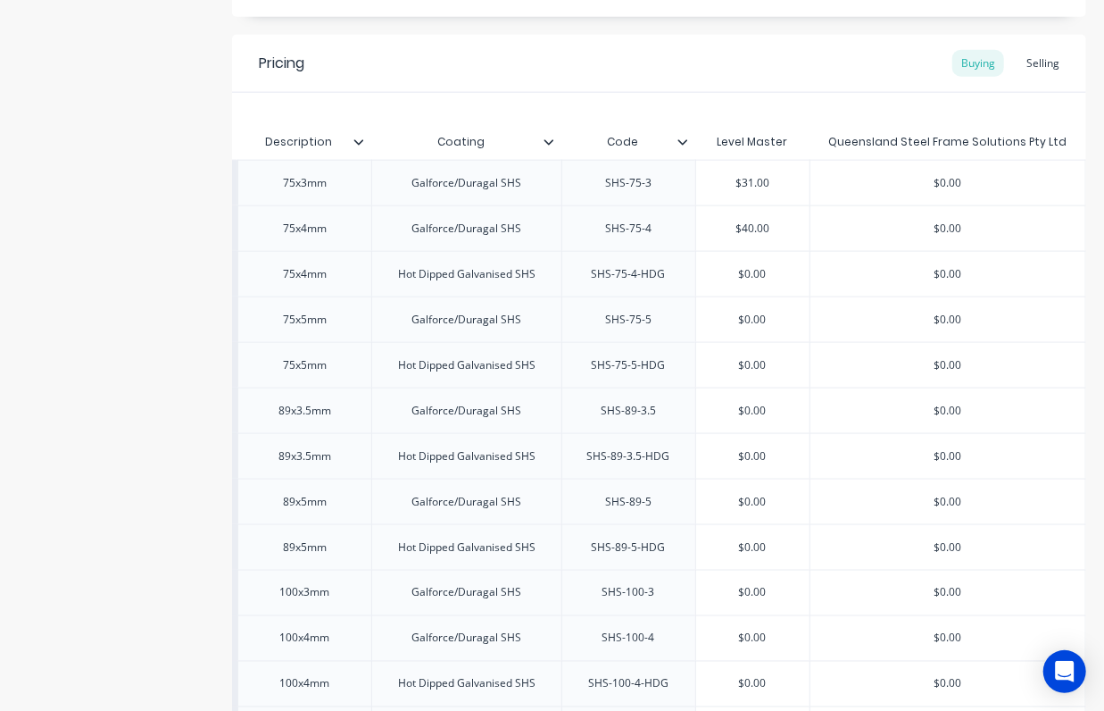
type input "$0.00"
click at [738, 275] on input "$0.00" at bounding box center [752, 274] width 113 height 16
click at [738, 276] on input "$0.00" at bounding box center [752, 274] width 113 height 16
paste input "64"
type textarea "x"
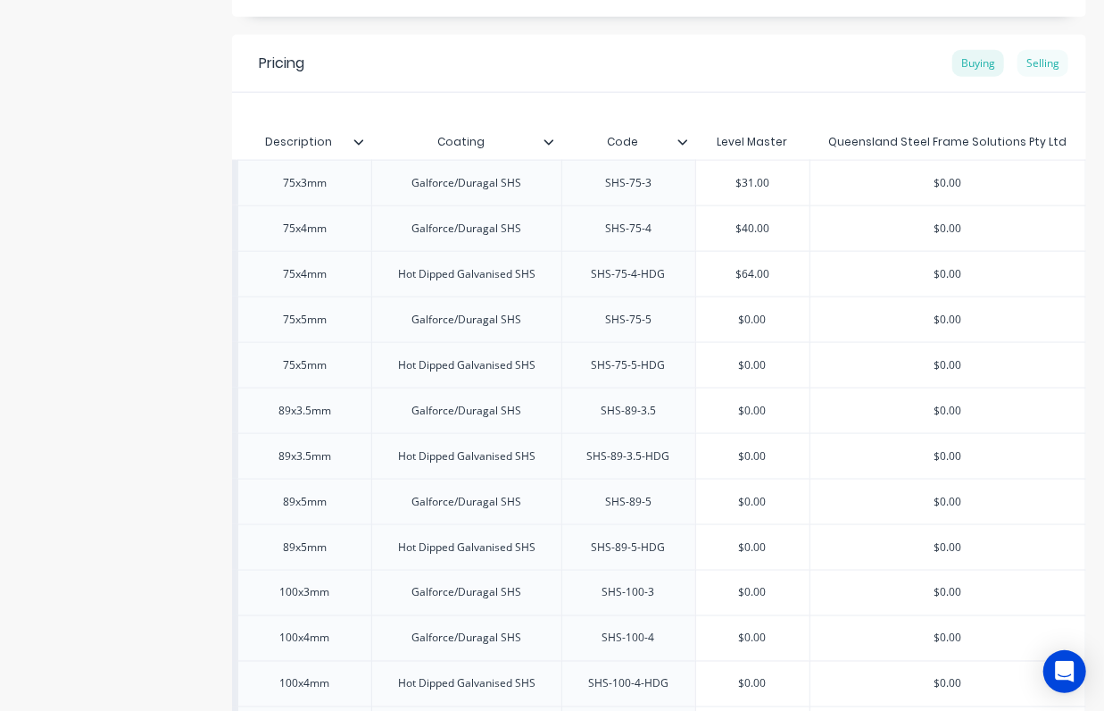
type input "$64.00"
click at [1019, 62] on div "Selling" at bounding box center [1043, 63] width 51 height 27
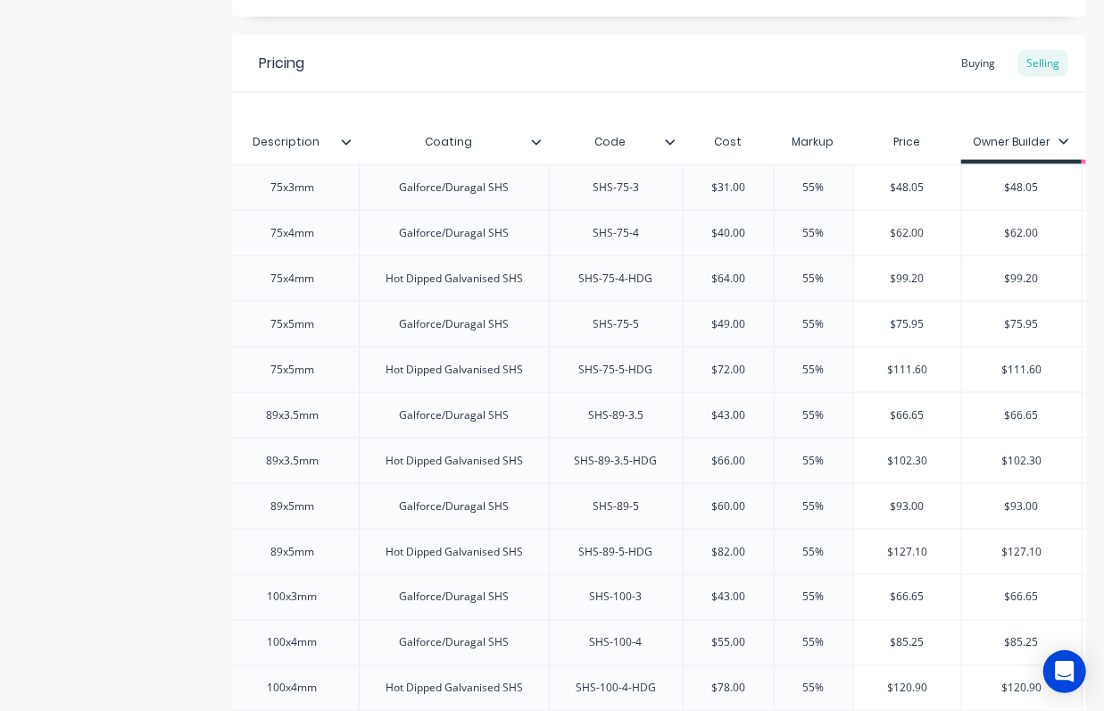
type input "$49.00"
click at [750, 328] on input "$49.00" at bounding box center [729, 324] width 90 height 16
click at [732, 325] on input "$49.00" at bounding box center [729, 324] width 90 height 16
click at [980, 72] on div "Buying" at bounding box center [978, 63] width 52 height 27
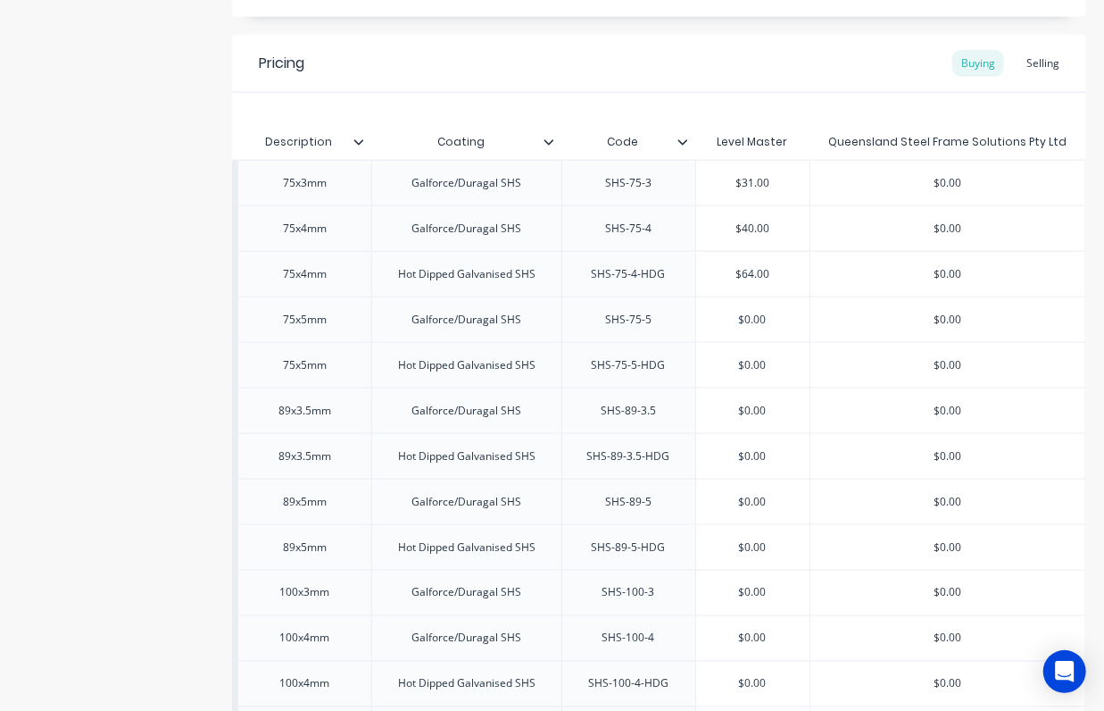
type input "$0.00"
click at [745, 325] on input "$0.00" at bounding box center [752, 320] width 113 height 16
paste input "49"
type textarea "x"
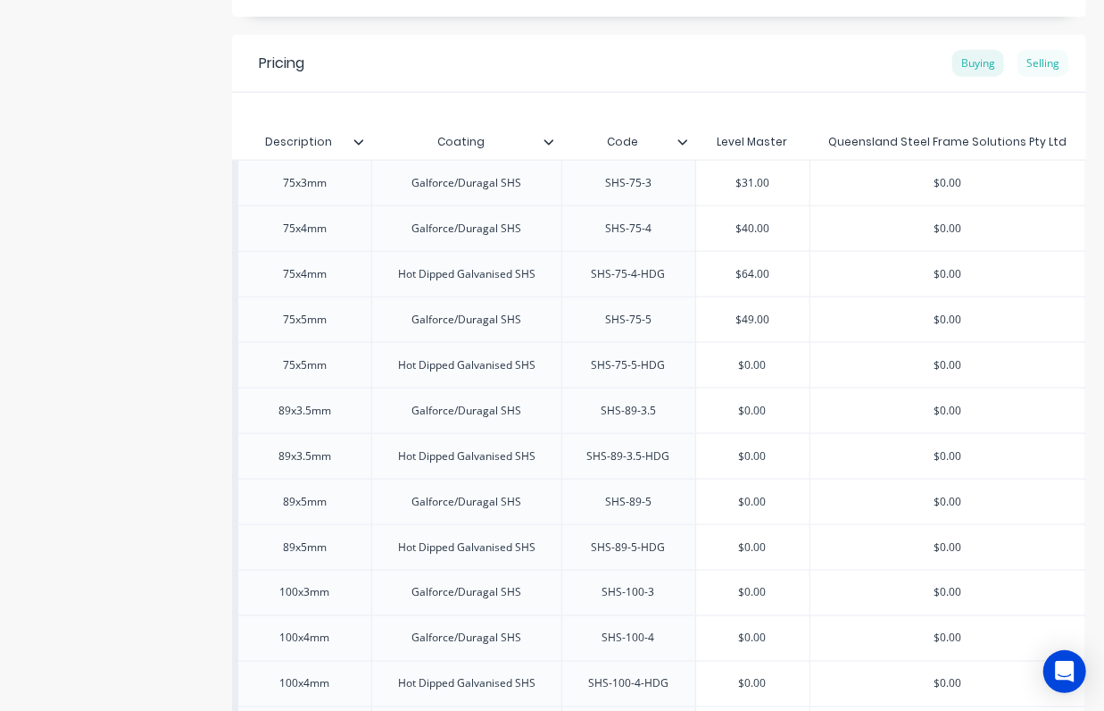
type input "$49.00"
drag, startPoint x: 1024, startPoint y: 60, endPoint x: 1011, endPoint y: 72, distance: 18.3
click at [1025, 60] on div "Selling" at bounding box center [1043, 63] width 51 height 27
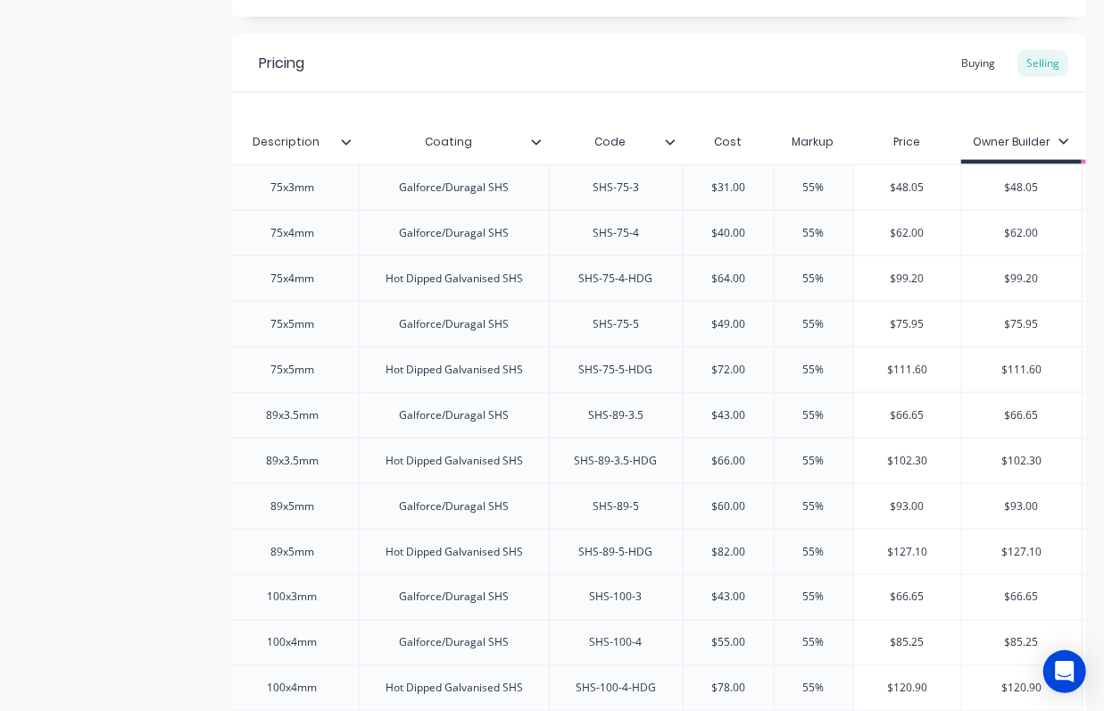
type input "$72.00"
click at [739, 372] on input "$72.00" at bounding box center [729, 370] width 90 height 16
click at [969, 60] on div "Buying" at bounding box center [978, 63] width 52 height 27
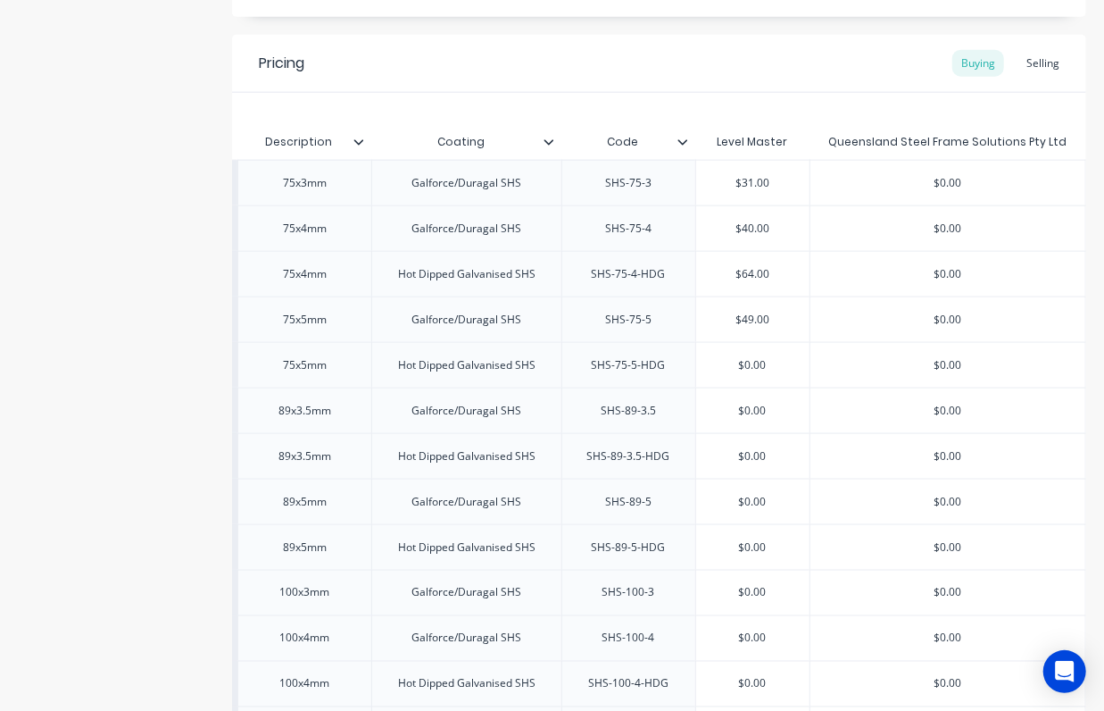
type input "$0.00"
click at [748, 365] on input "$0.00" at bounding box center [752, 365] width 113 height 16
click at [747, 365] on input "$0.00" at bounding box center [752, 365] width 113 height 16
paste input "72"
type textarea "x"
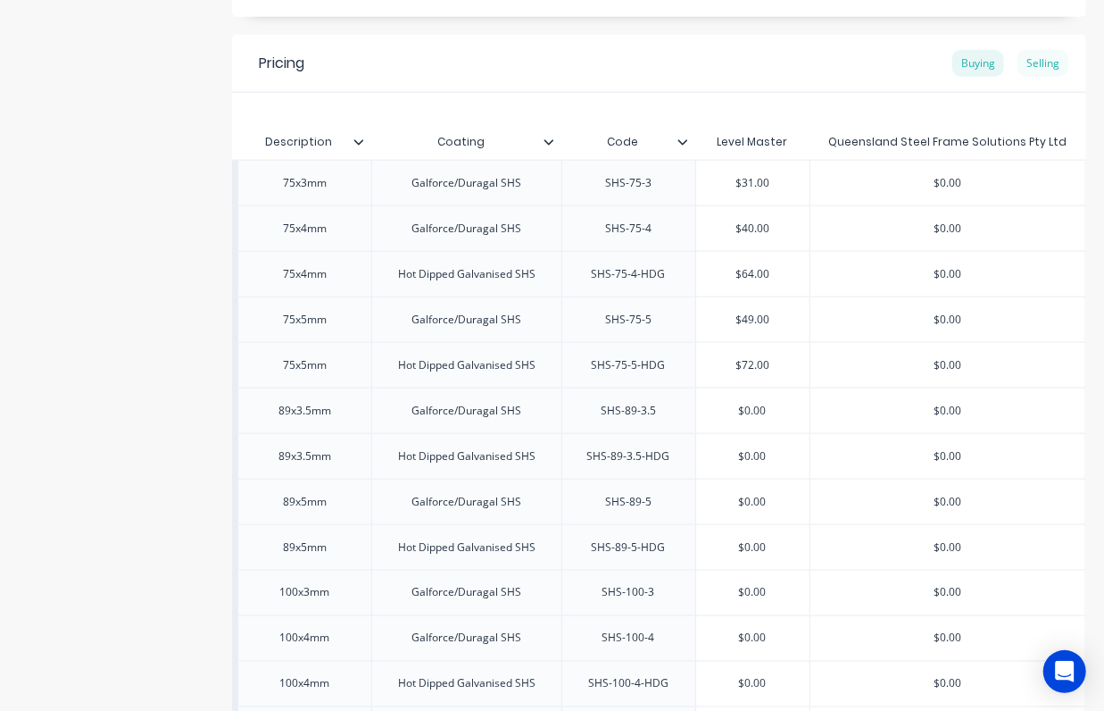
type input "$72.00"
click at [1033, 61] on div "Selling" at bounding box center [1043, 63] width 51 height 27
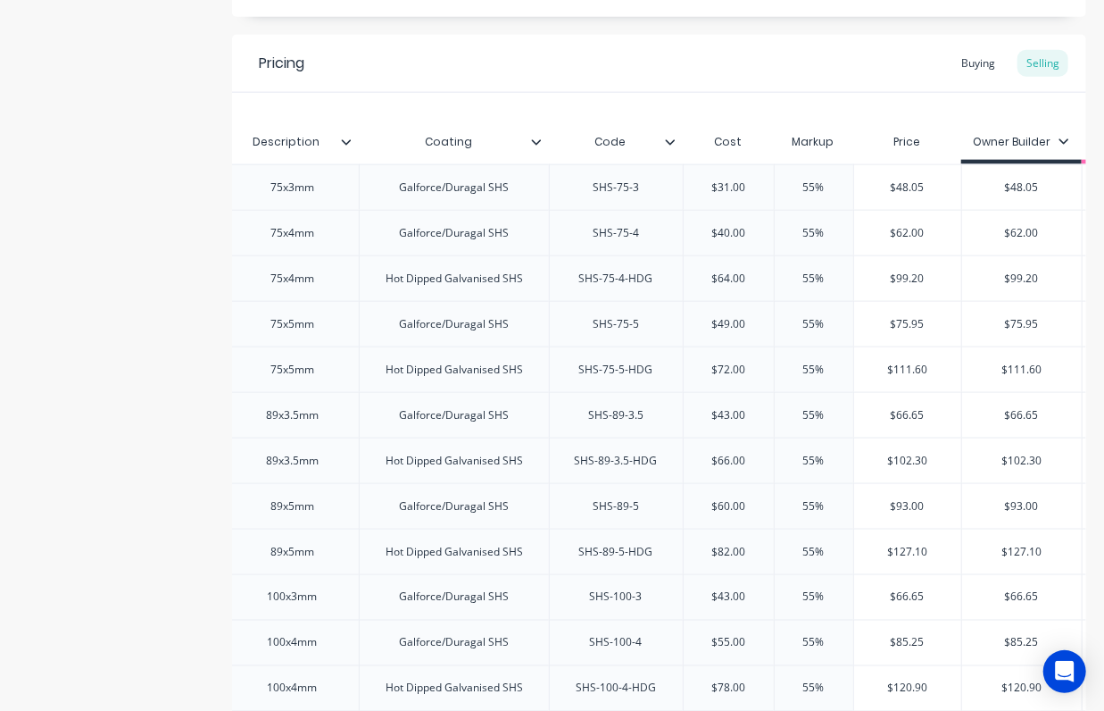
type input "$43.00"
click at [726, 410] on input "$43.00" at bounding box center [729, 415] width 90 height 16
click at [969, 71] on div "Buying" at bounding box center [978, 63] width 52 height 27
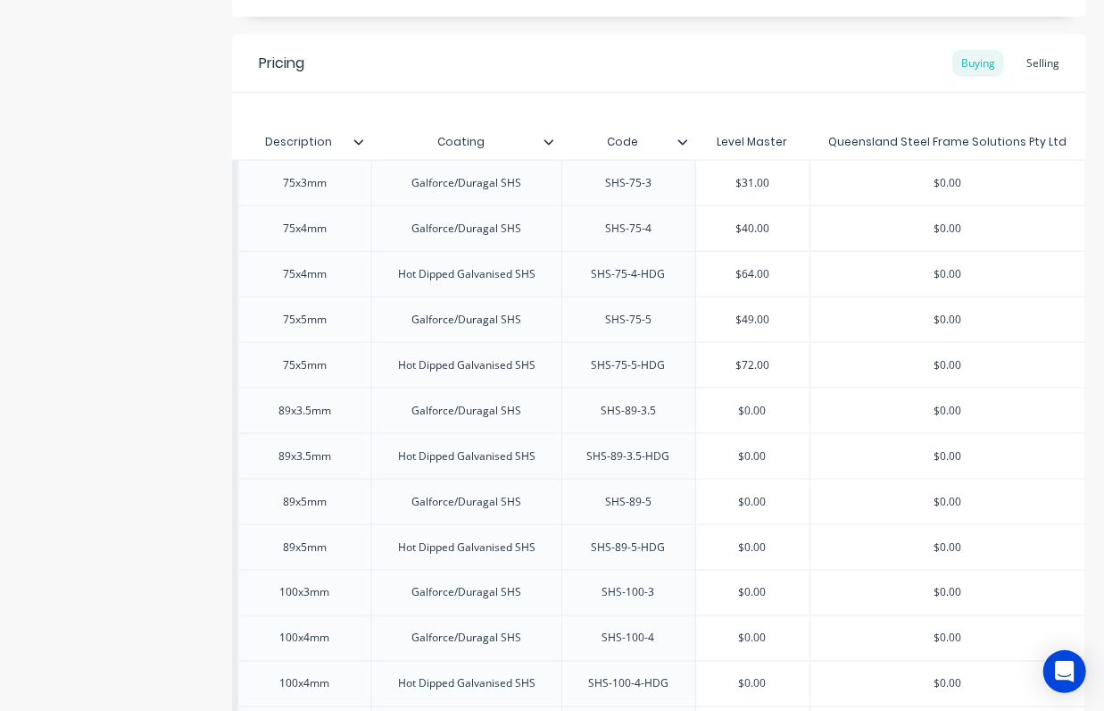
type input "$0.00"
click at [747, 407] on input "$0.00" at bounding box center [752, 411] width 113 height 16
paste input "43"
type textarea "x"
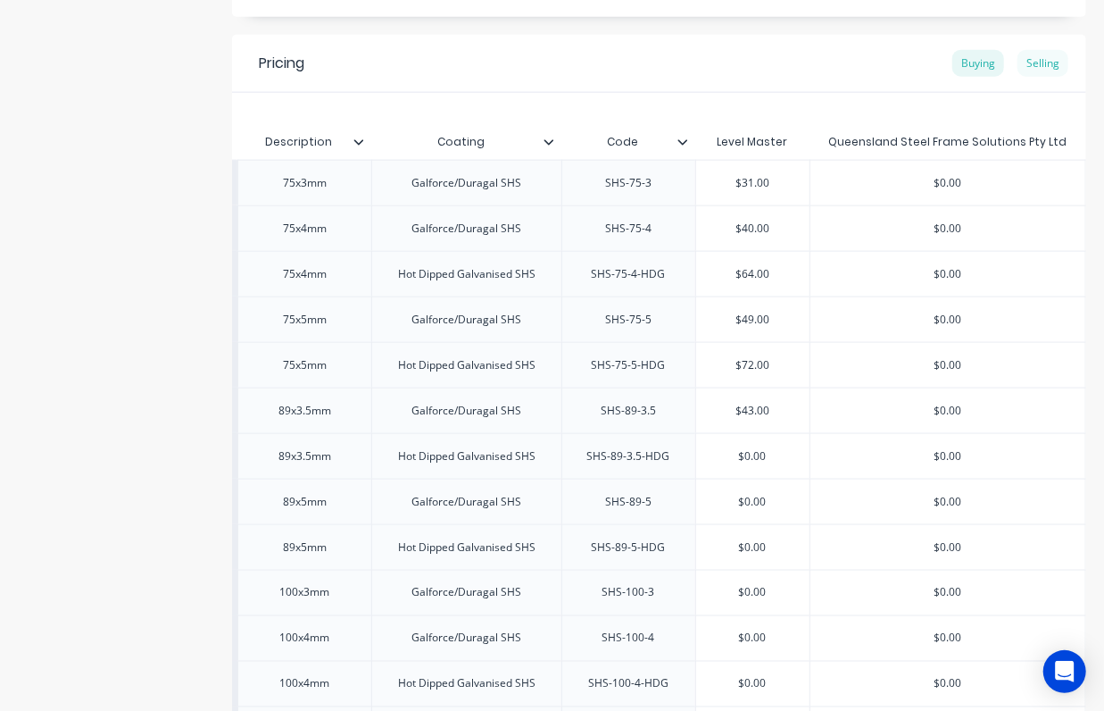
type input "$43.00"
click at [1018, 60] on div "Selling" at bounding box center [1043, 63] width 51 height 27
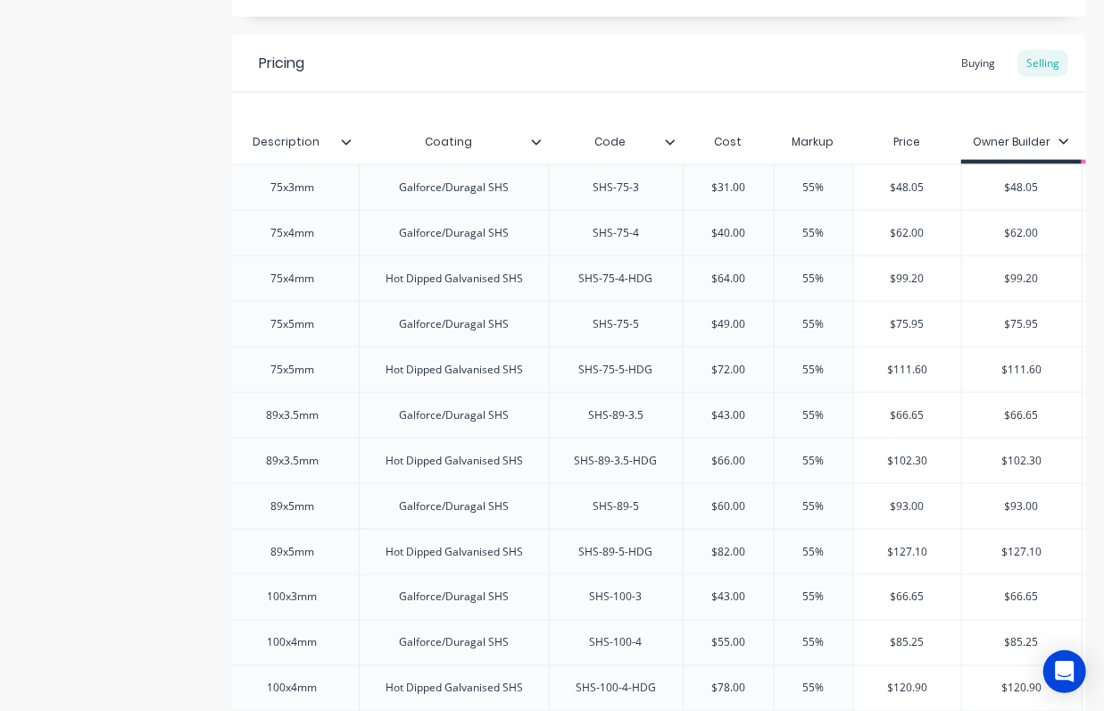
type input "$66.00"
click at [731, 464] on input "$66.00" at bounding box center [729, 461] width 90 height 16
click at [969, 56] on div "Buying" at bounding box center [978, 63] width 52 height 27
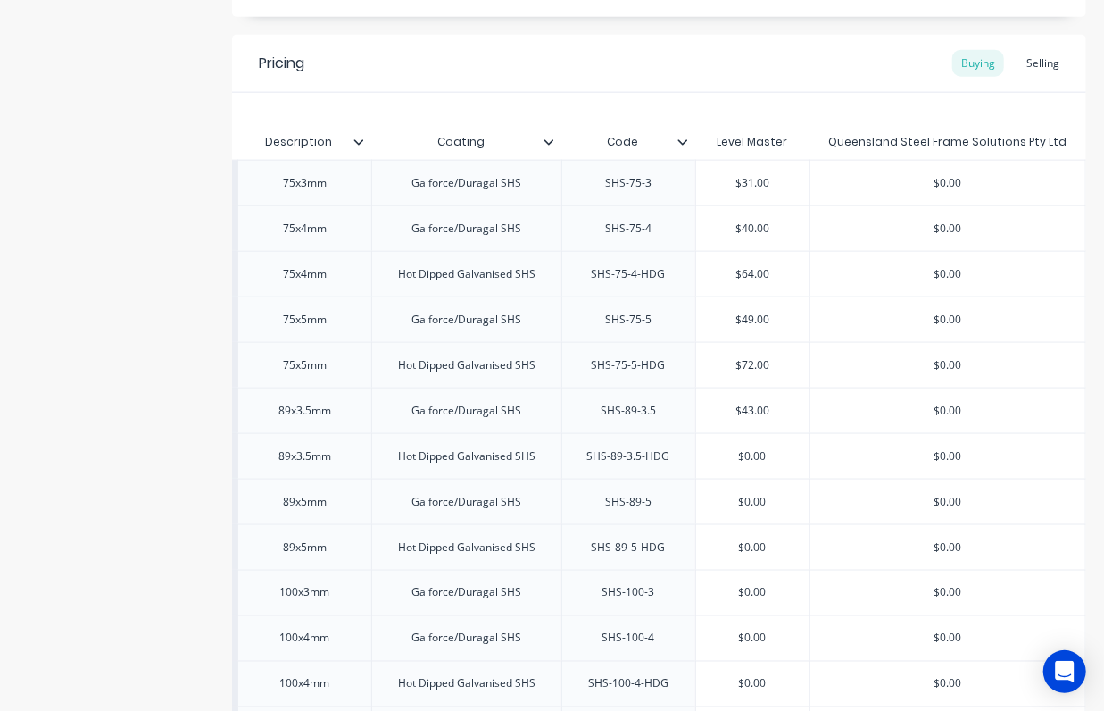
type input "$0.00"
click at [744, 453] on input "$0.00" at bounding box center [752, 456] width 113 height 16
paste input "66"
type textarea "x"
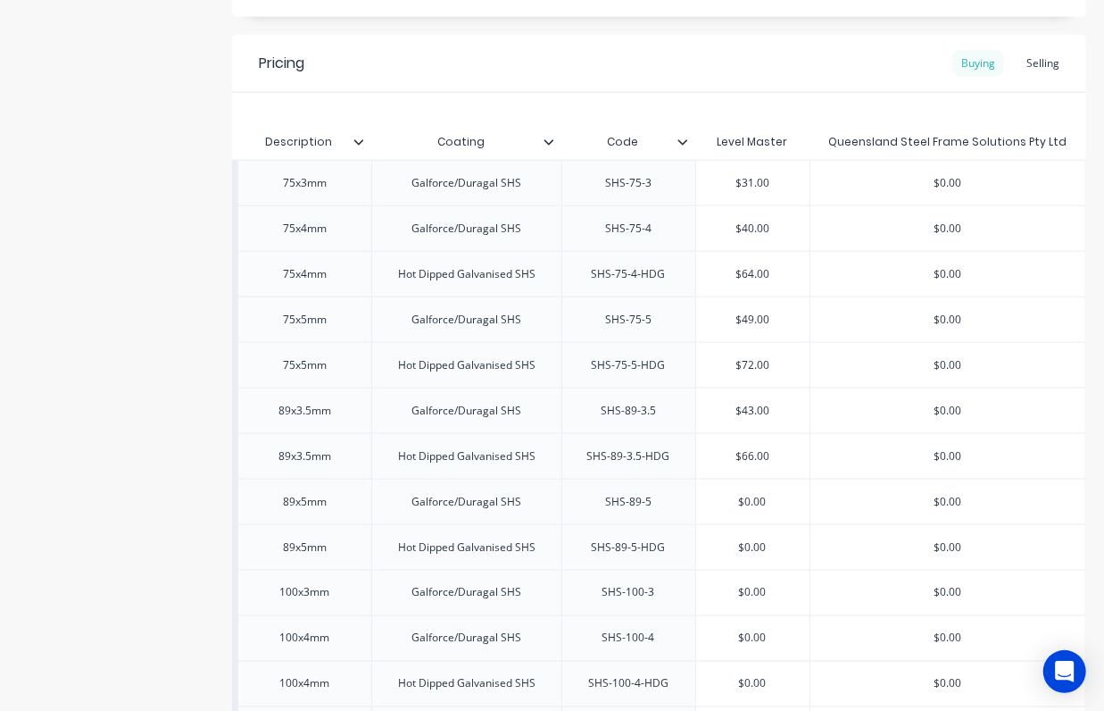
type input "$66.00"
click at [969, 65] on div "Buying" at bounding box center [978, 63] width 52 height 27
click at [1032, 52] on div "Selling" at bounding box center [1043, 63] width 51 height 27
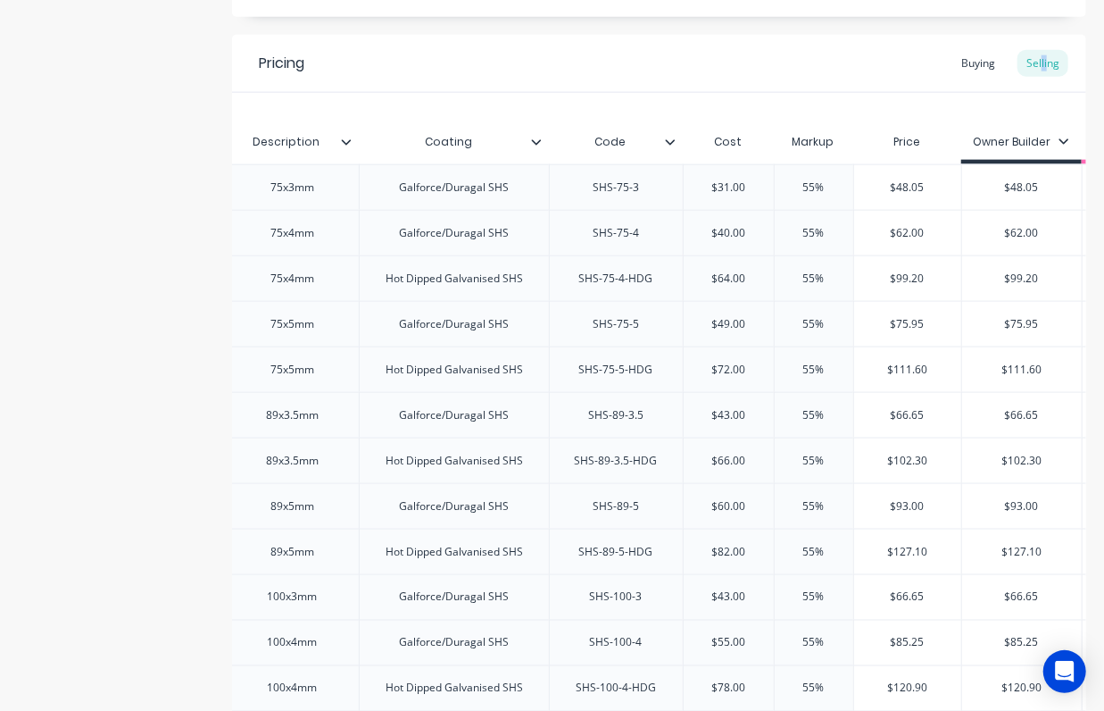
type input "$60.00"
click at [724, 509] on input "$60.00" at bounding box center [729, 506] width 90 height 16
click at [961, 53] on div "Buying" at bounding box center [978, 63] width 52 height 27
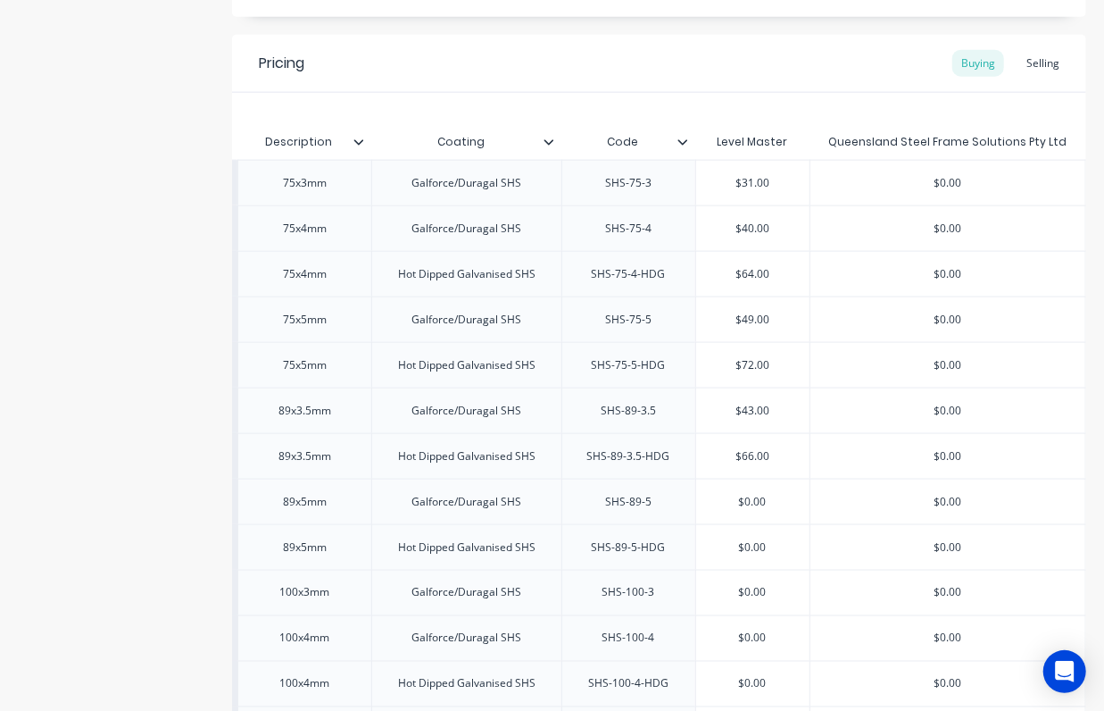
type input "$0.00"
click at [736, 497] on input "$0.00" at bounding box center [752, 502] width 113 height 16
paste input "6"
type textarea "x"
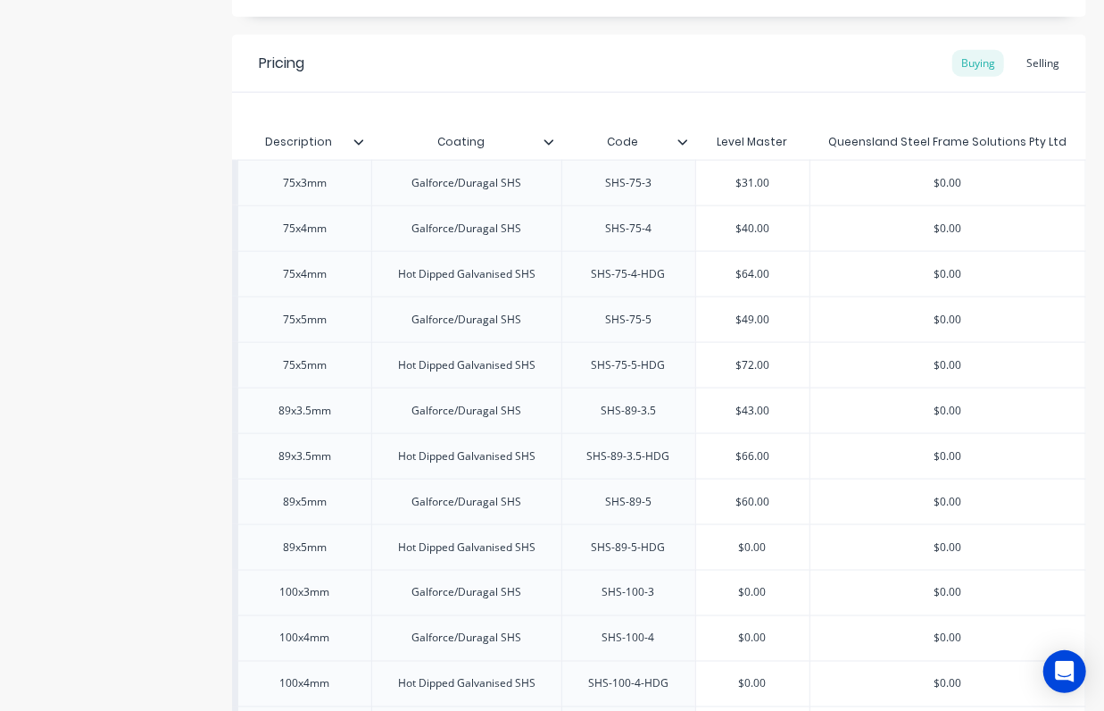
type input "$60.00"
type input "$0.00"
click at [736, 539] on input "$0.00" at bounding box center [752, 547] width 113 height 16
type textarea "x"
type input "$08.00"
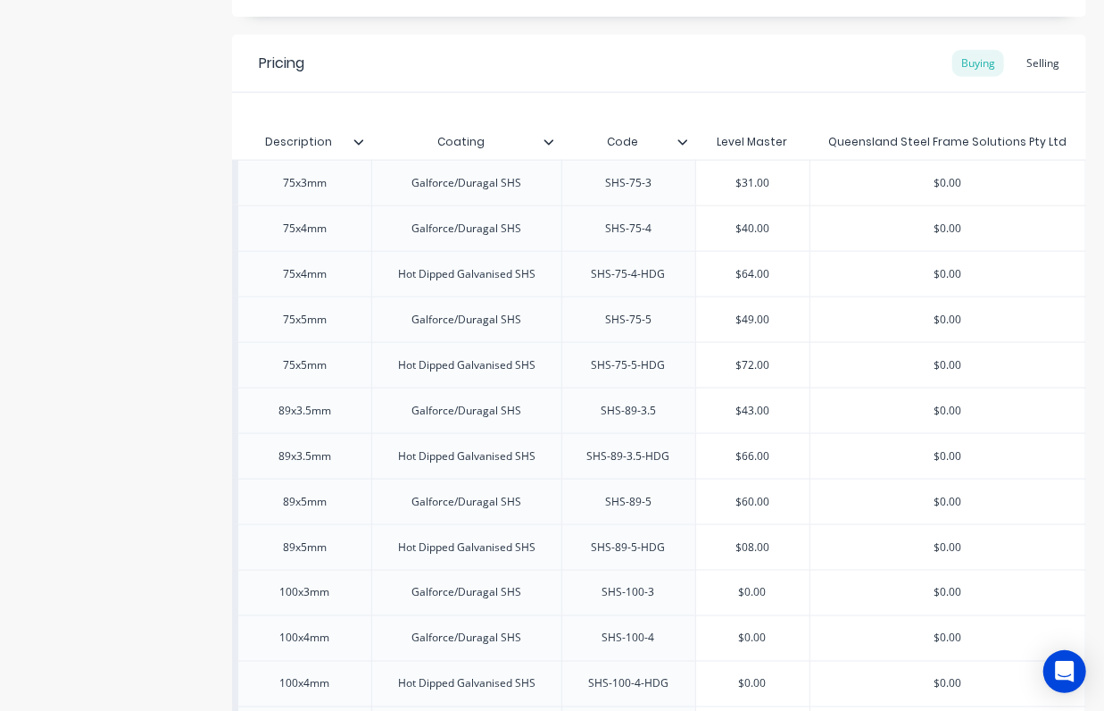
type textarea "x"
type input "$082.00"
click at [1037, 65] on div "Selling" at bounding box center [1043, 63] width 51 height 27
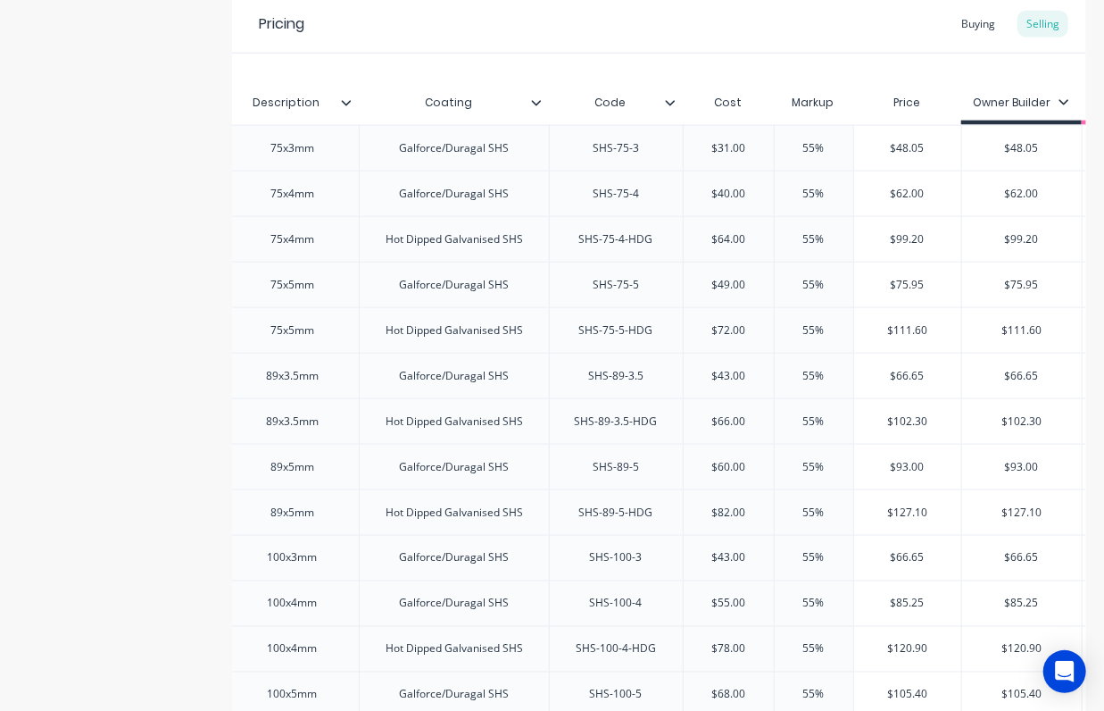
scroll to position [1160, 0]
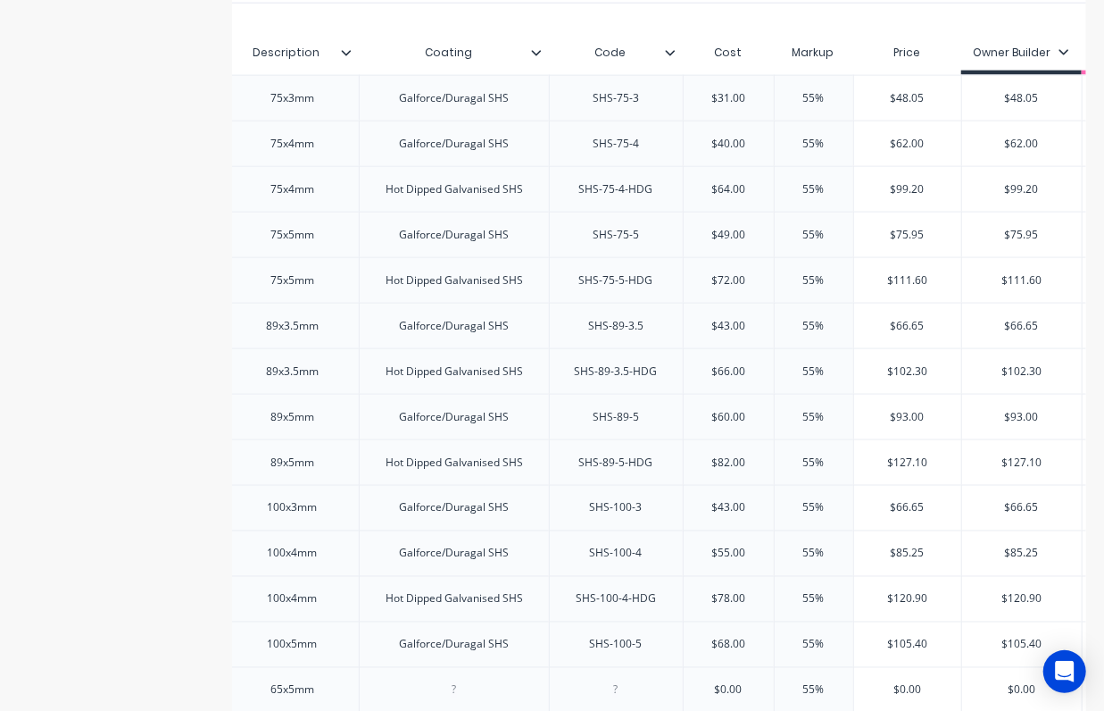
type input "$43.00"
click at [727, 508] on input "$43.00" at bounding box center [729, 508] width 90 height 16
click at [726, 508] on input "$43.00" at bounding box center [729, 508] width 90 height 16
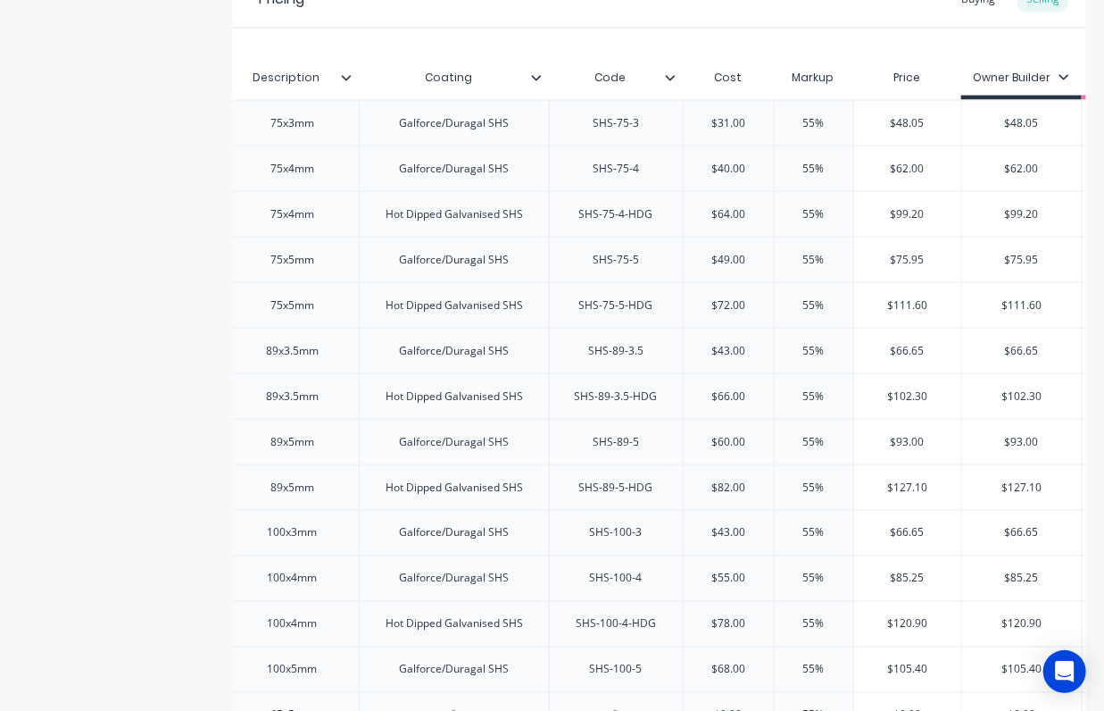
scroll to position [1071, 0]
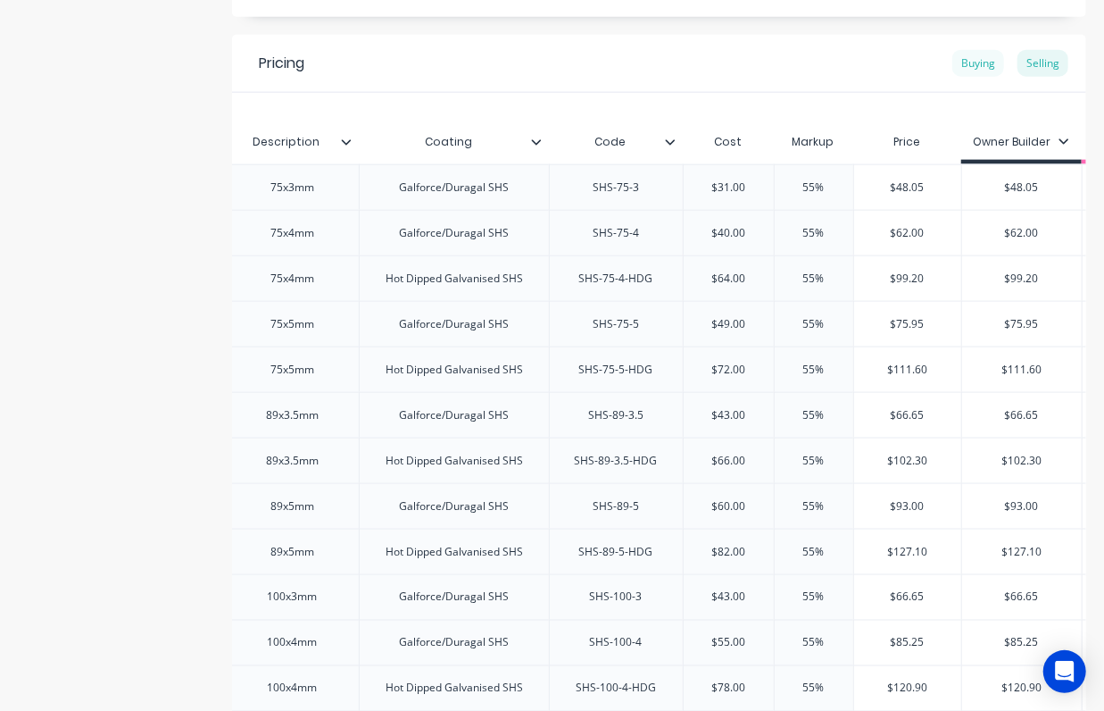
click at [971, 62] on div "Buying" at bounding box center [978, 63] width 52 height 27
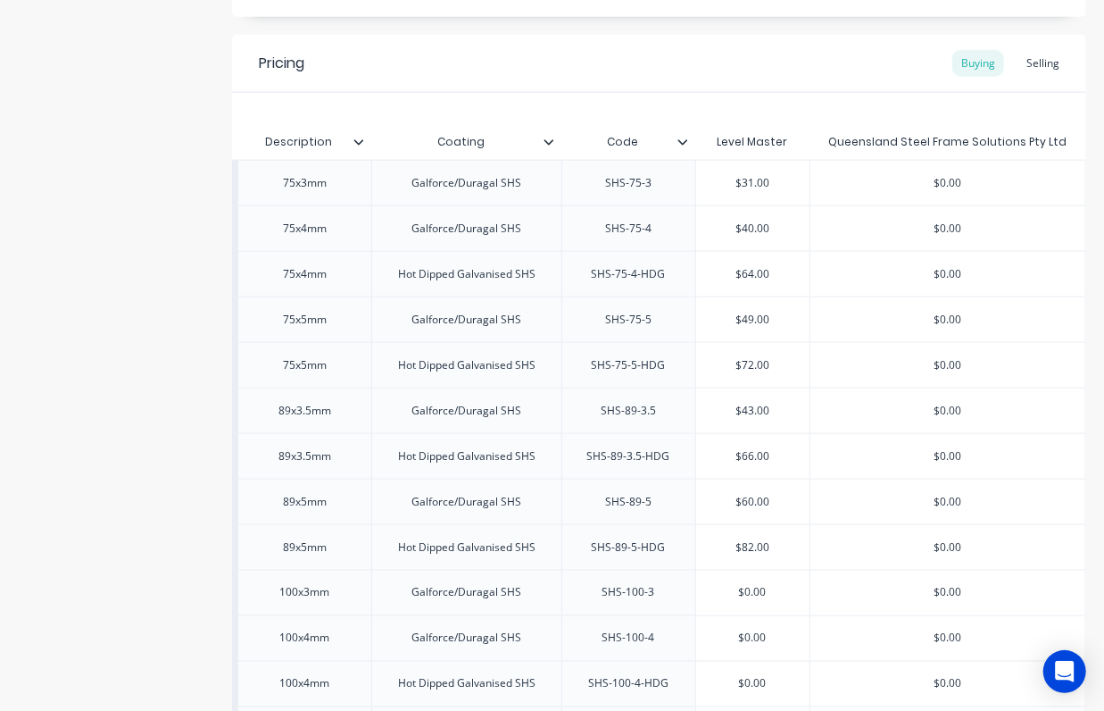
type input "$0.00"
click at [738, 592] on input "$0.00" at bounding box center [752, 593] width 113 height 16
paste input "43"
type textarea "x"
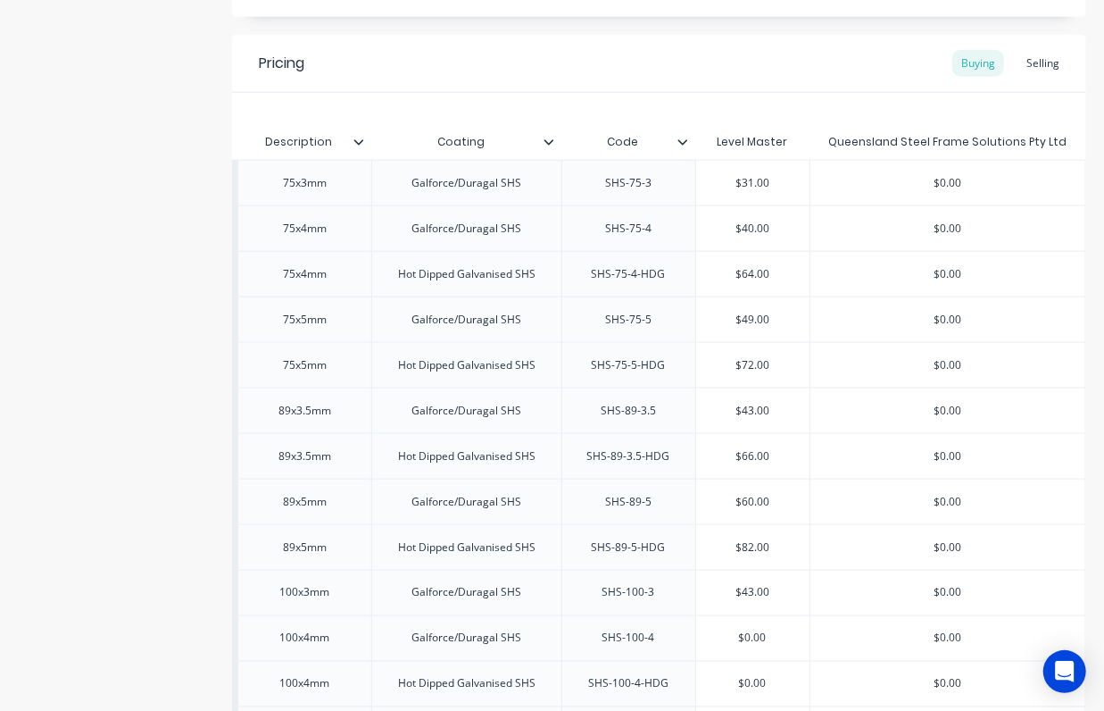
type input "$43.00"
click at [736, 635] on input "$0.00" at bounding box center [752, 638] width 113 height 16
type input "$05.00"
type textarea "x"
type input "$055.00"
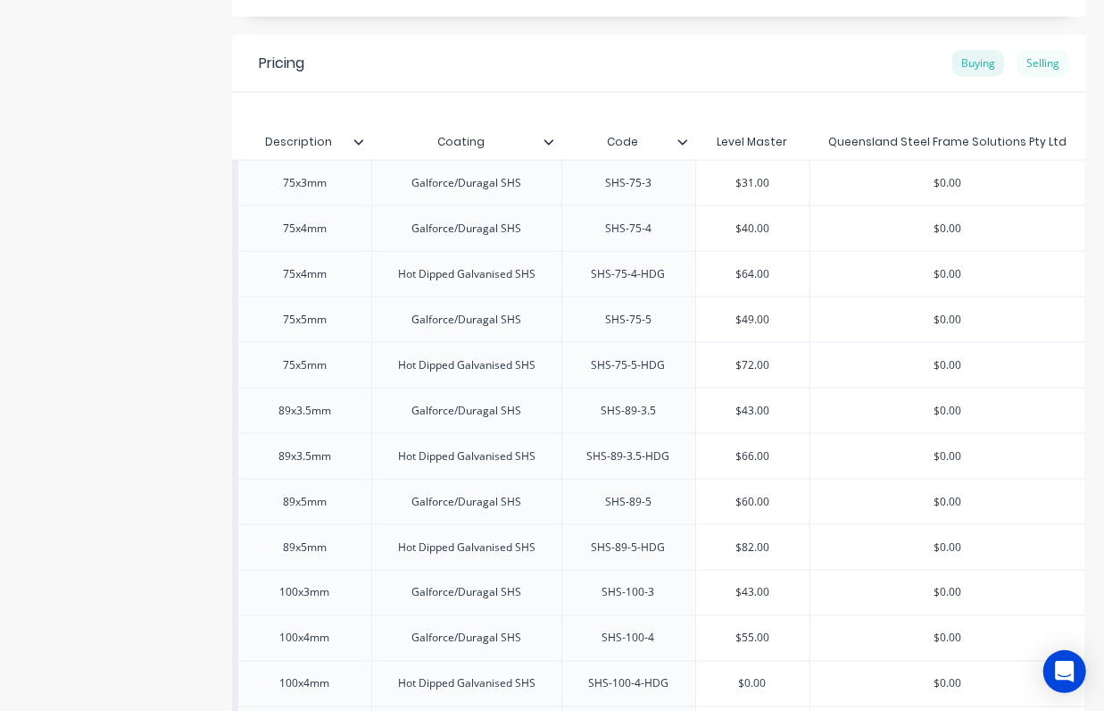
click at [1032, 63] on div "Selling" at bounding box center [1043, 63] width 51 height 27
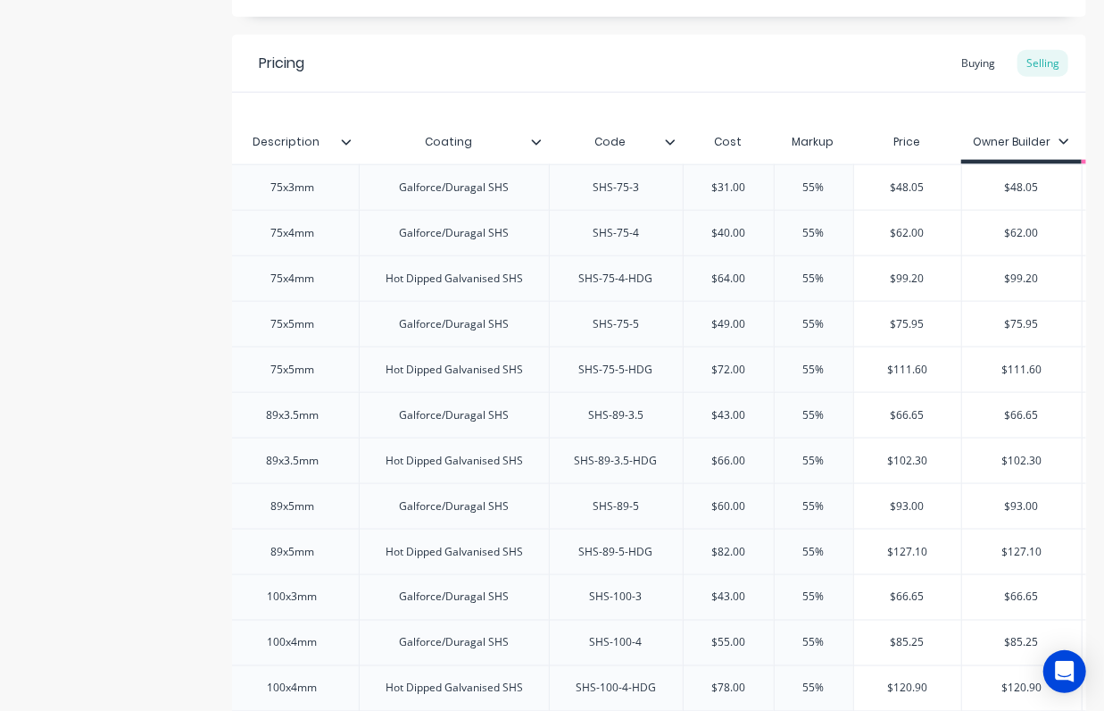
type input "$78.00"
click at [729, 686] on input "$78.00" at bounding box center [729, 688] width 90 height 16
click at [959, 56] on div "Buying" at bounding box center [978, 63] width 52 height 27
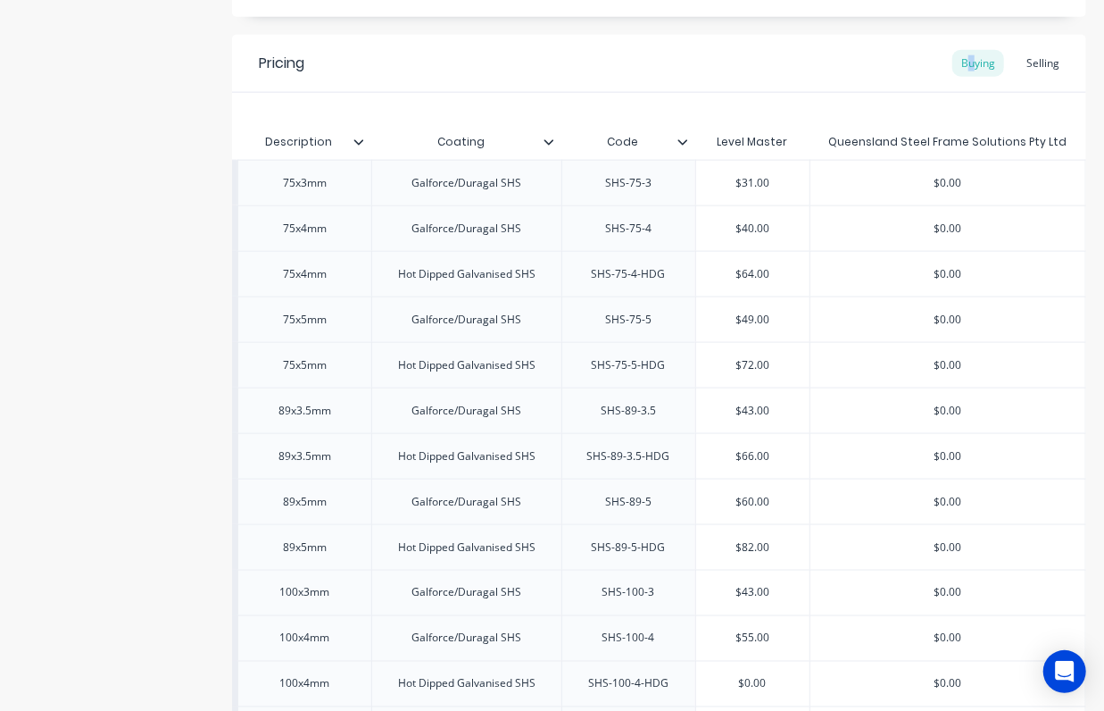
type input "$0.00"
click at [740, 681] on input "$0.00" at bounding box center [752, 684] width 113 height 16
paste input "78"
type textarea "x"
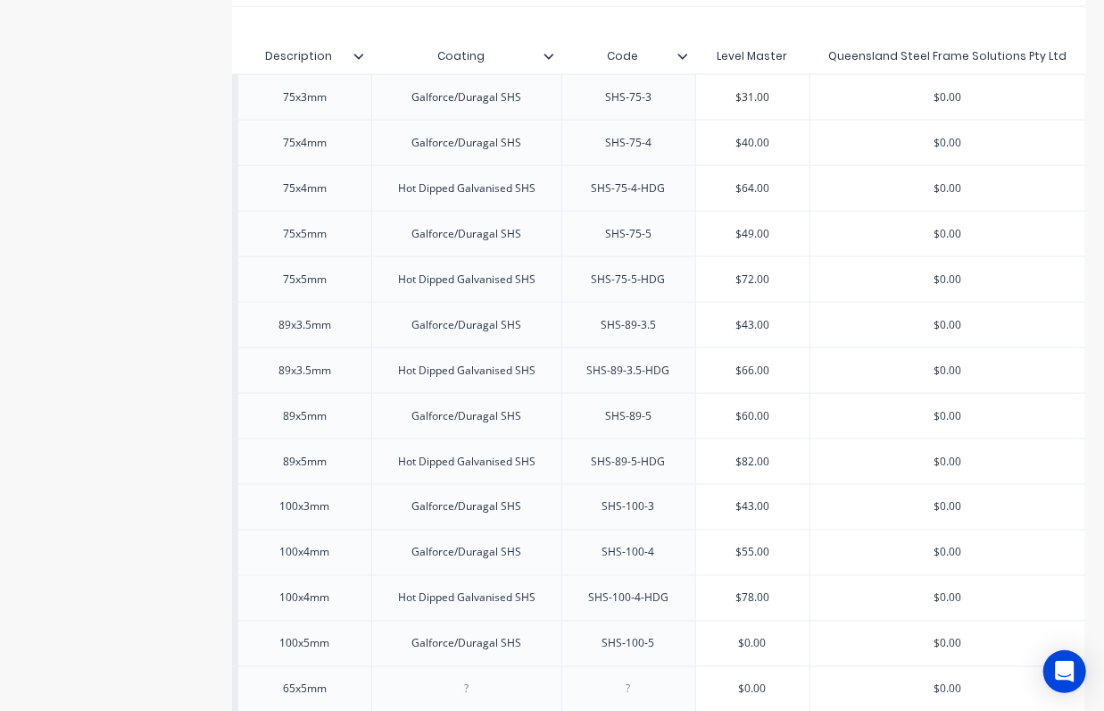
scroll to position [1160, 0]
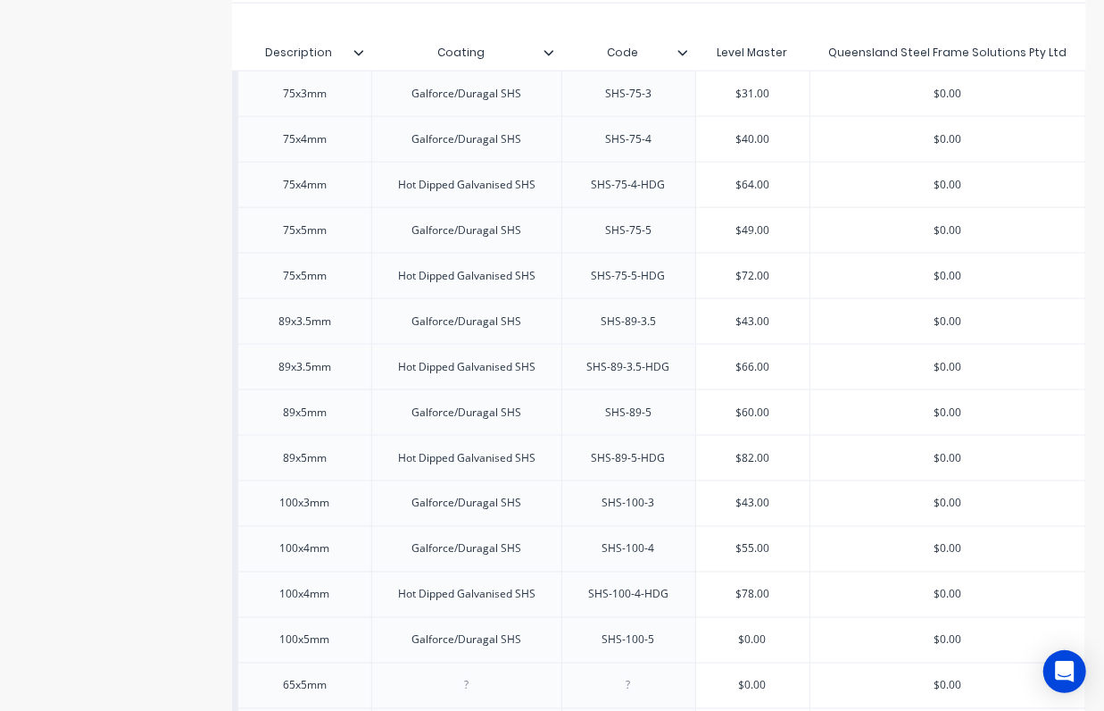
type input "$78.00"
type input "$0.00"
click at [737, 636] on input "$0.00" at bounding box center [752, 640] width 113 height 16
type textarea "x"
type input "$06.00"
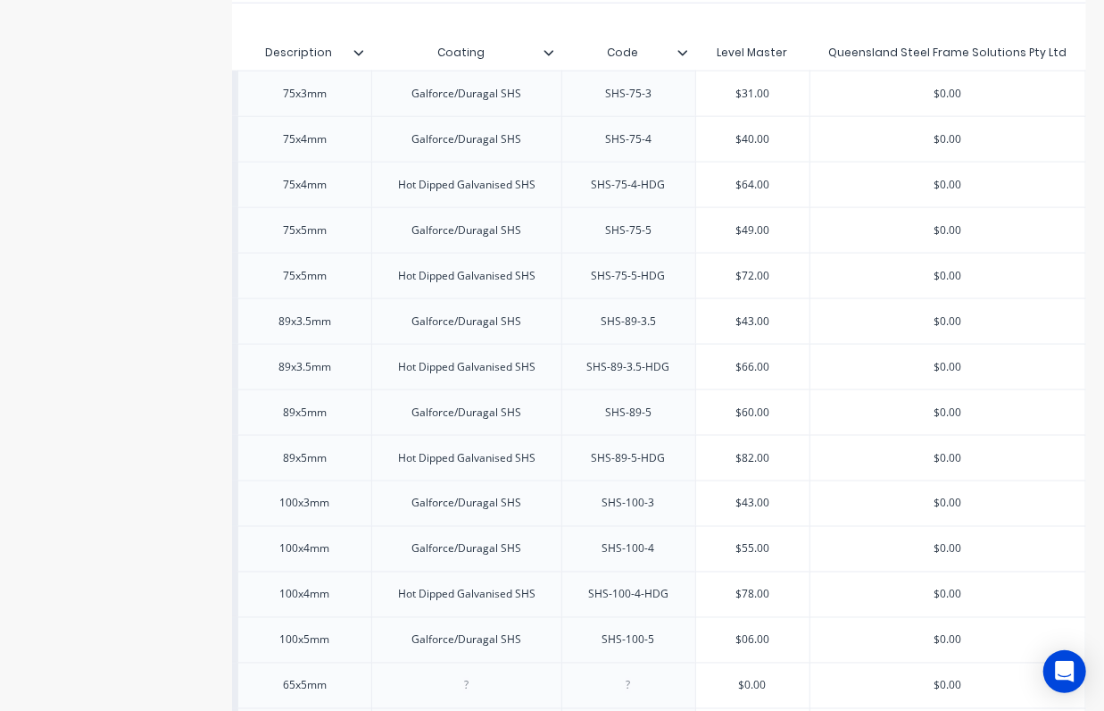
type textarea "x"
type input "$068.00"
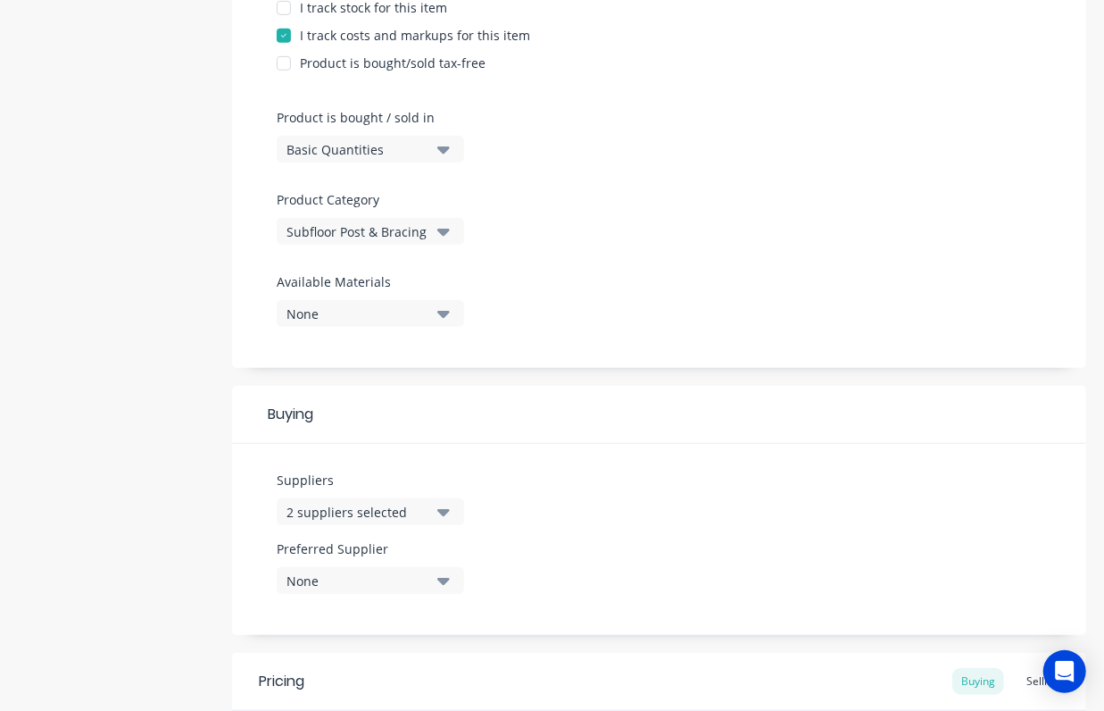
scroll to position [0, 0]
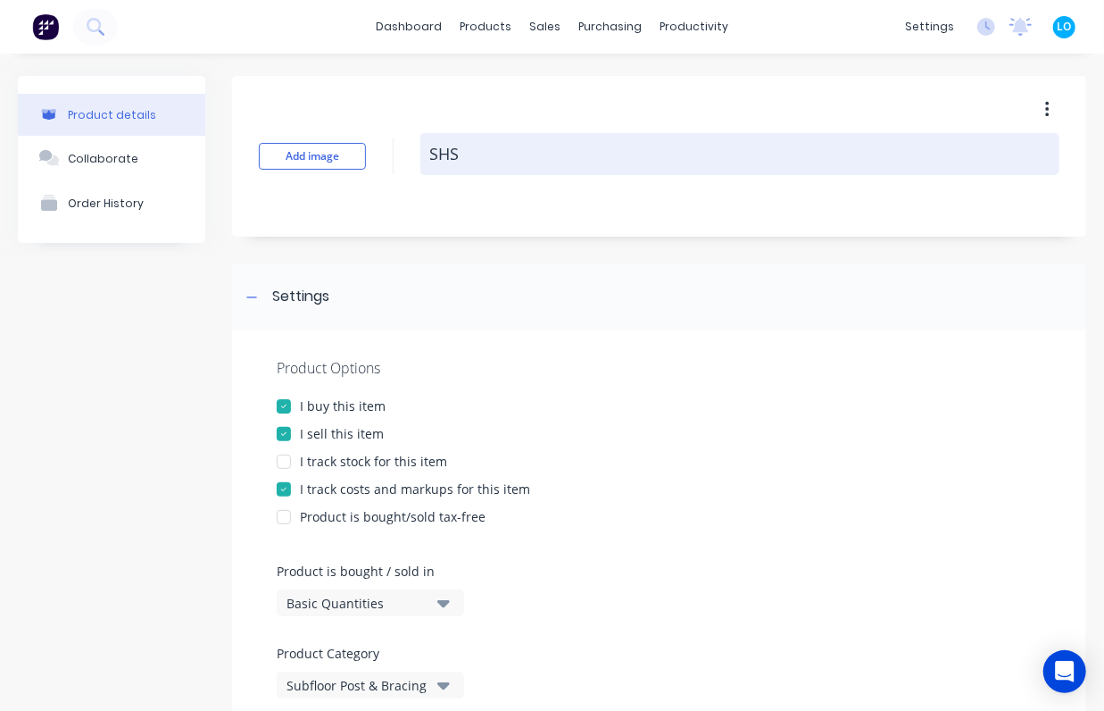
click at [509, 152] on textarea "SHS" at bounding box center [739, 154] width 639 height 42
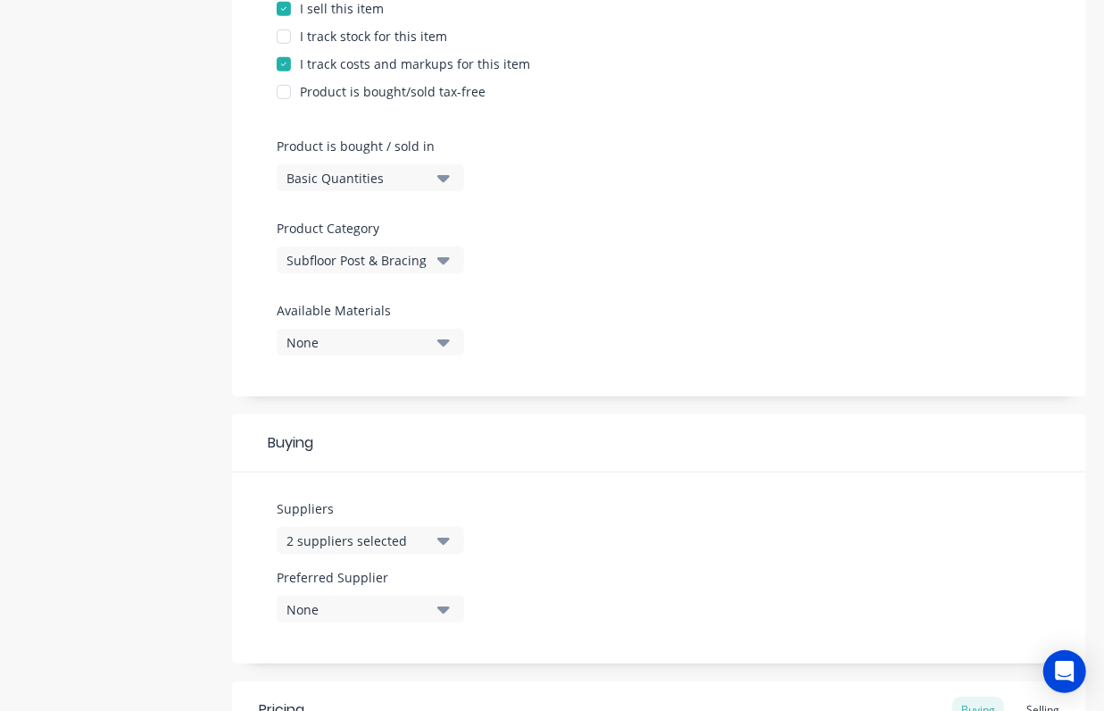
scroll to position [536, 0]
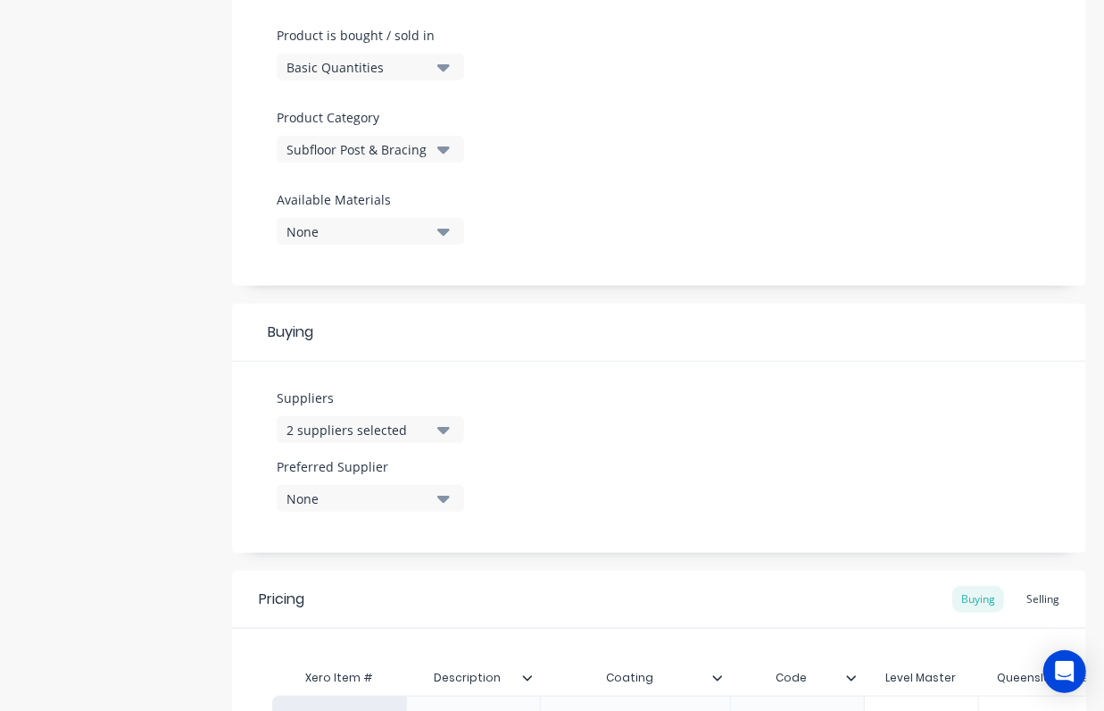
type textarea "x"
click at [191, 344] on div "Product details Collaborate Order History" at bounding box center [111, 605] width 187 height 2130
click at [393, 238] on div "None" at bounding box center [358, 231] width 143 height 19
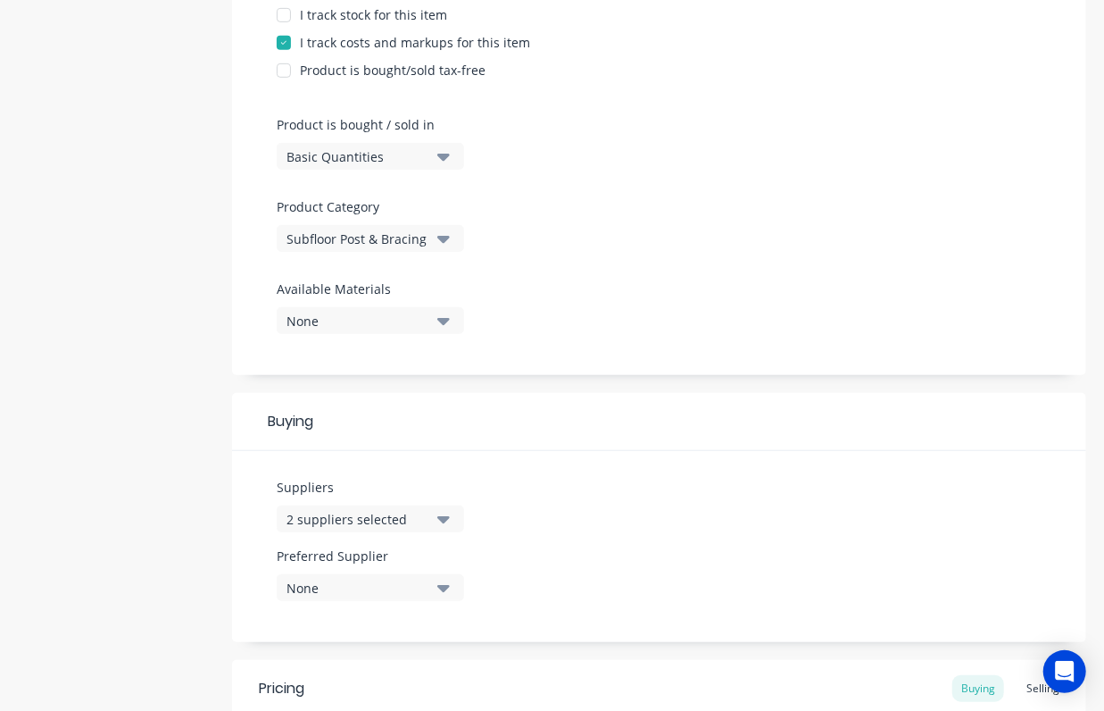
click at [623, 227] on div "Product Options I buy this item I sell this item I track stock for this item I …" at bounding box center [659, 129] width 854 height 491
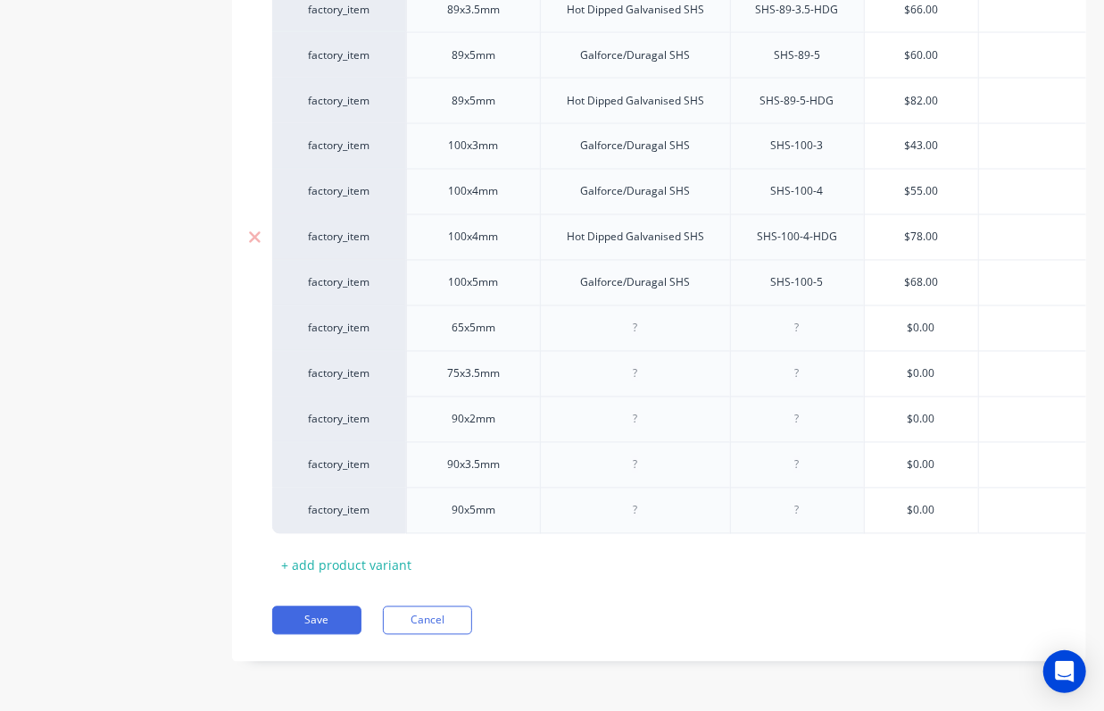
scroll to position [1525, 0]
type input "$0.00"
click at [911, 503] on input "$0.00" at bounding box center [921, 511] width 113 height 16
type textarea "x"
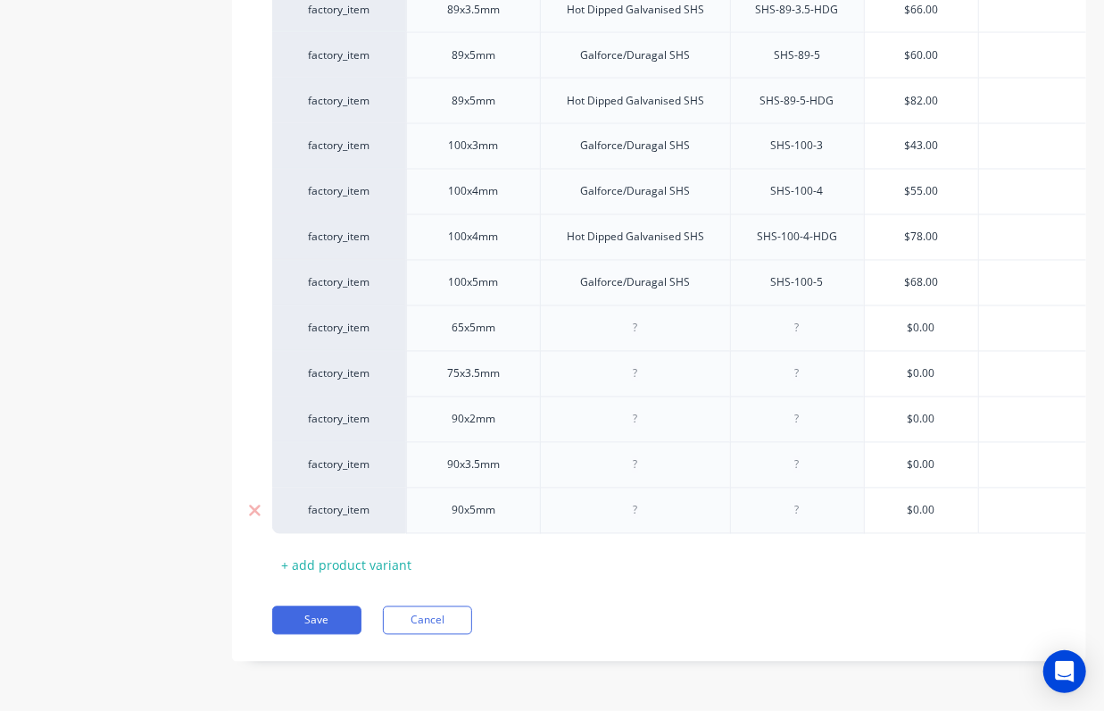
type input "$6"
type textarea "x"
type input "$68"
type textarea "x"
type input "$68."
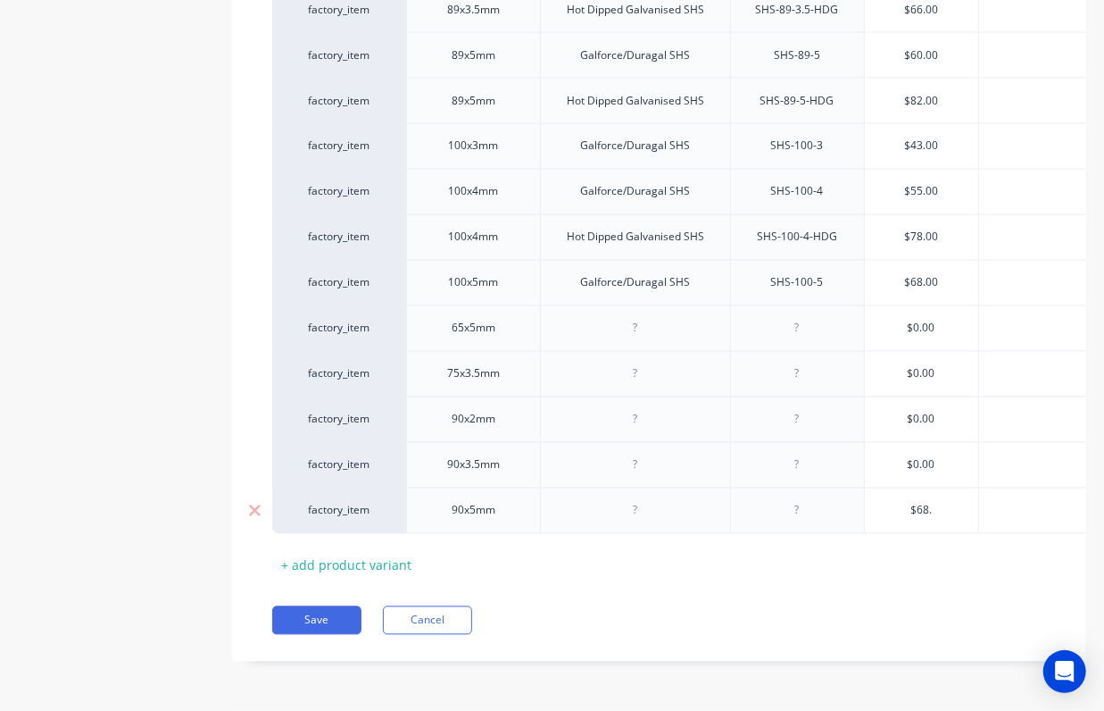
type textarea "x"
type input "$68.7"
type textarea "x"
type input "$68.75"
type input "$0.00"
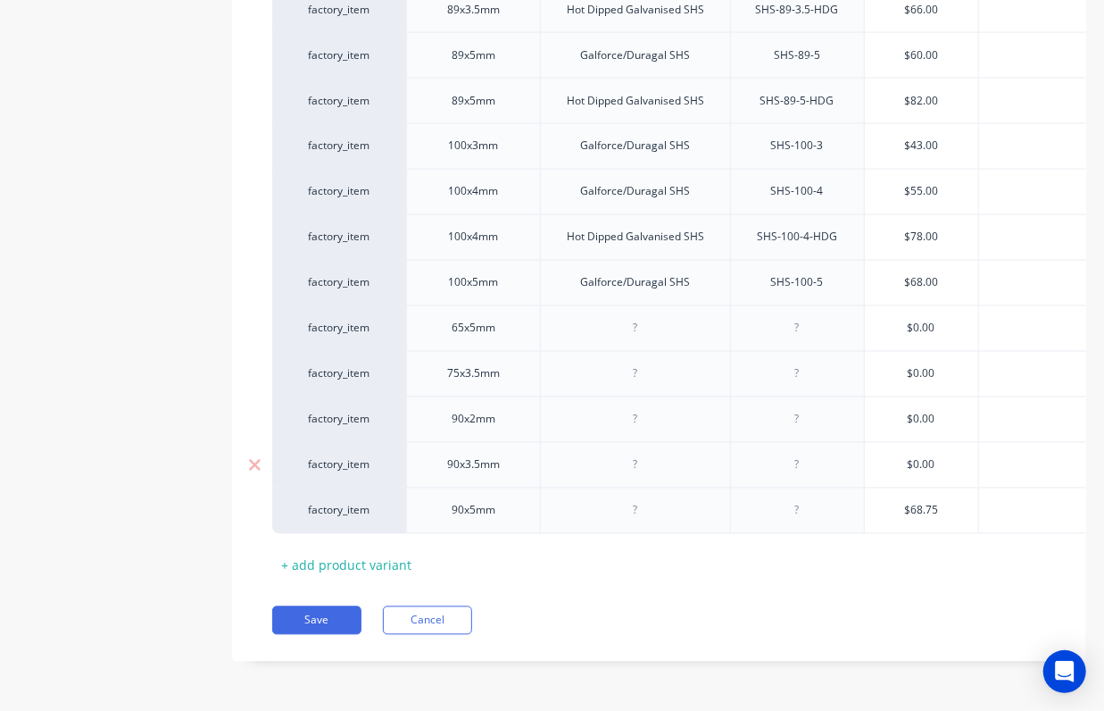
click at [916, 457] on input "$0.00" at bounding box center [921, 465] width 113 height 16
type textarea "x"
type input "$4"
type textarea "x"
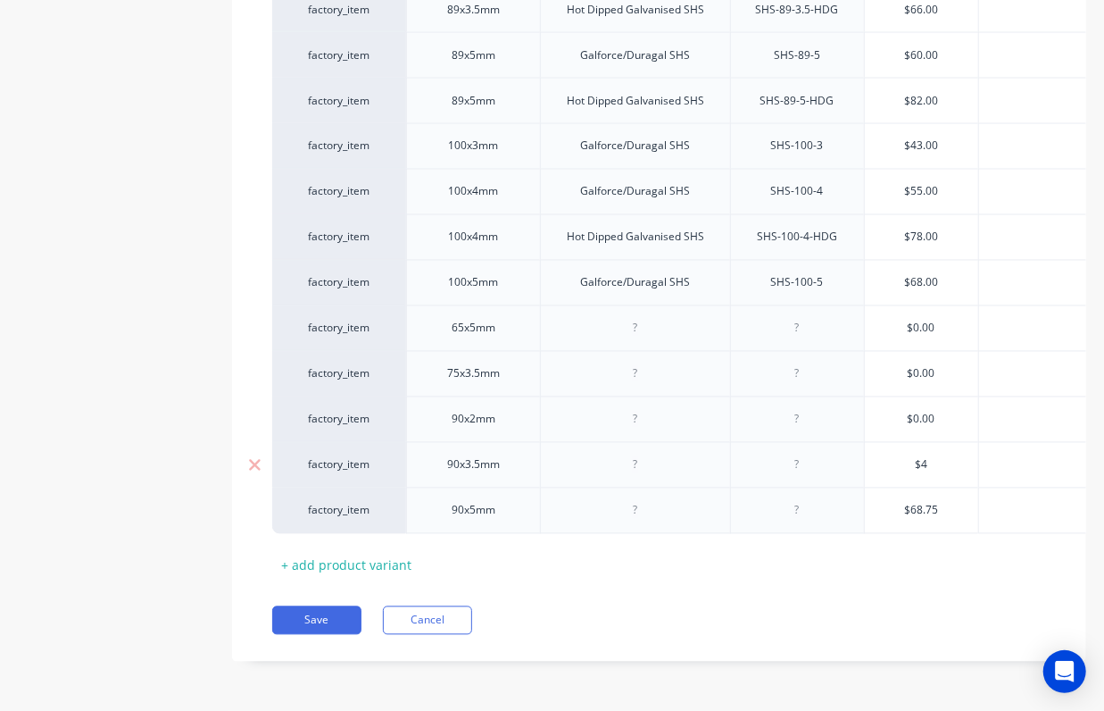
type input "$49"
type textarea "x"
type input "$49."
type textarea "x"
type input "$49.8"
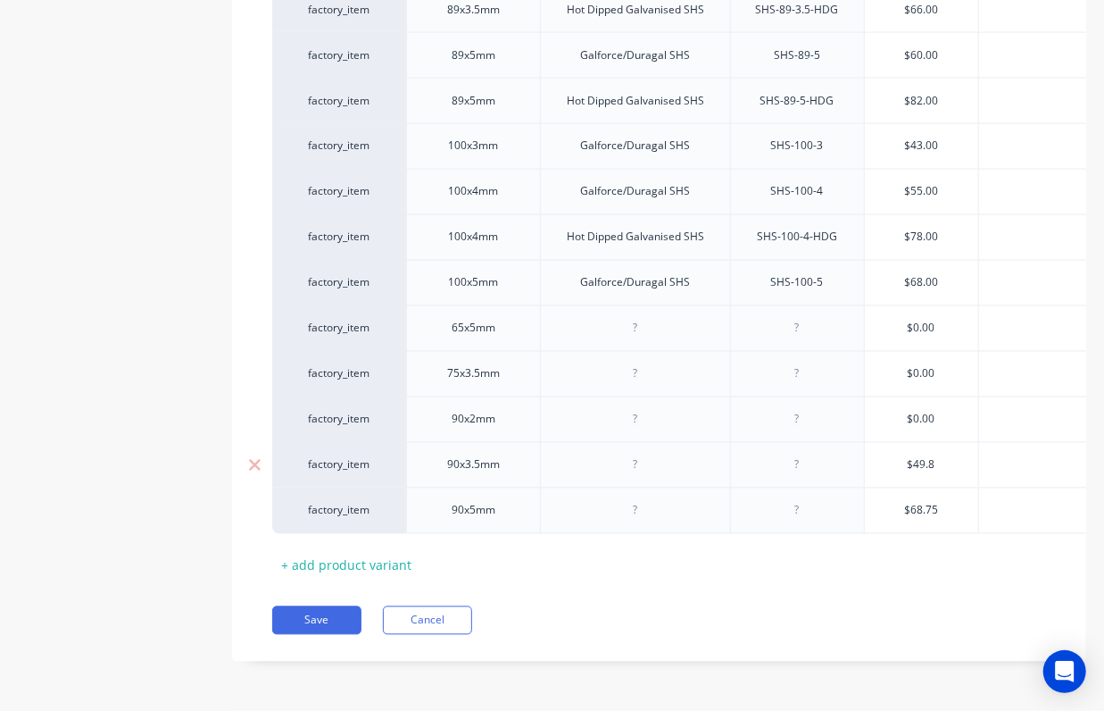
type textarea "x"
type input "$49.89"
type input "$0.00"
click at [916, 412] on input "$0.00" at bounding box center [921, 420] width 113 height 16
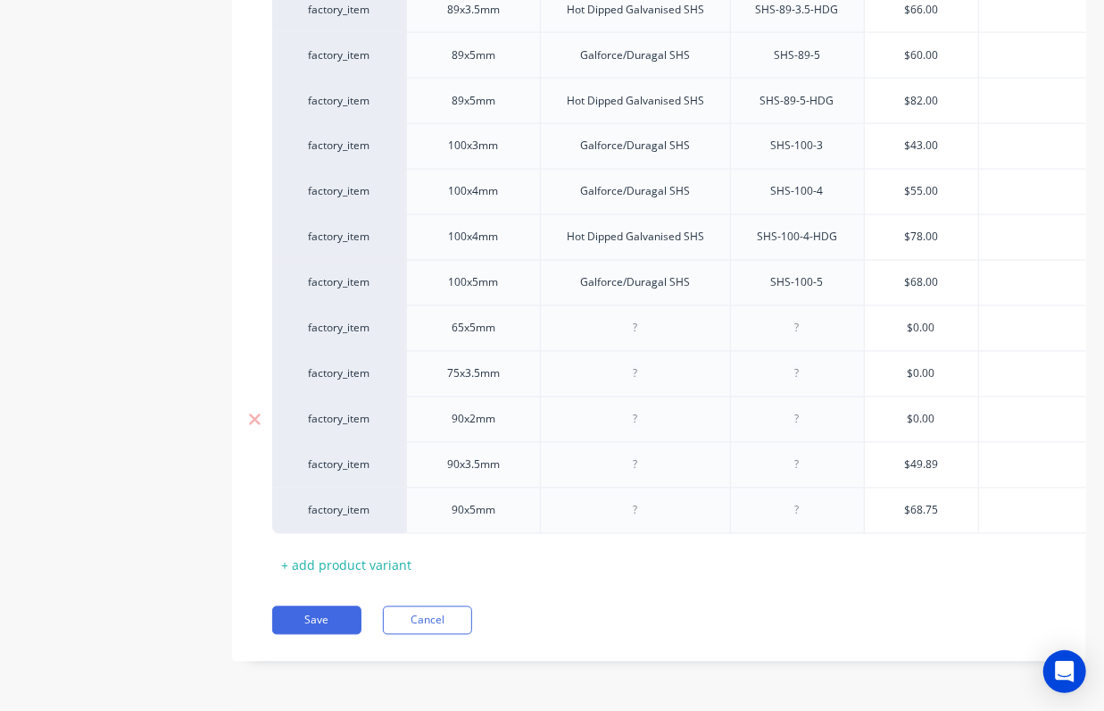
type textarea "x"
type input "$2"
type textarea "x"
type input "$29"
type textarea "x"
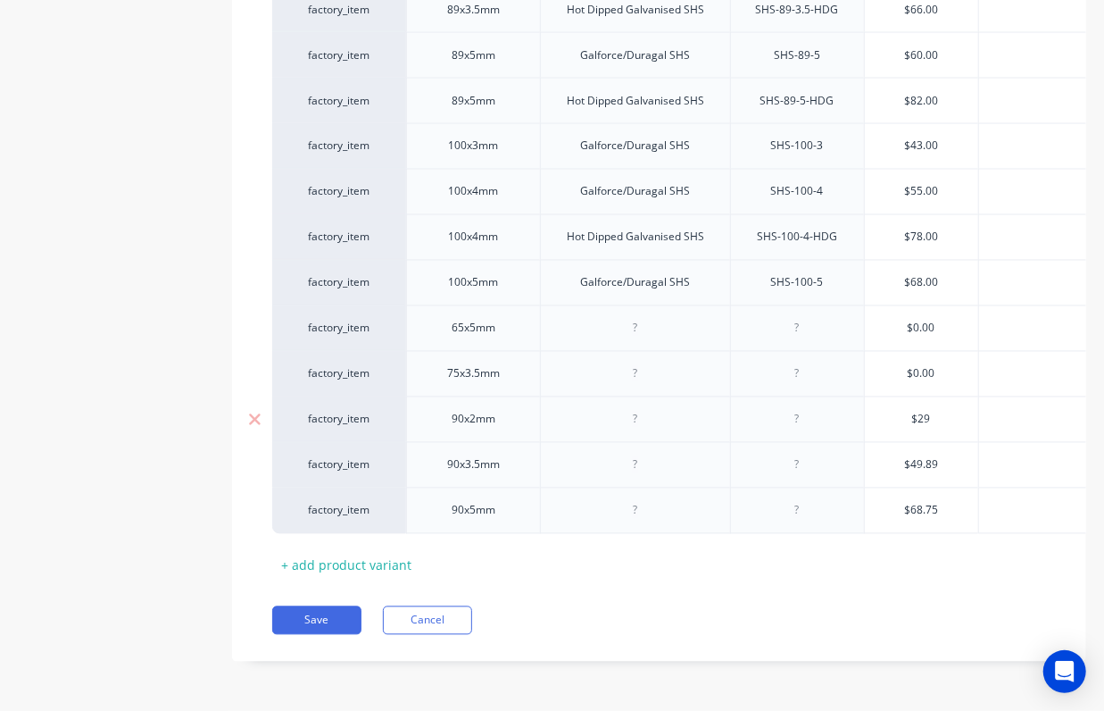
type input "$29."
type textarea "x"
type input "$29.5"
type textarea "x"
type input "$29.59"
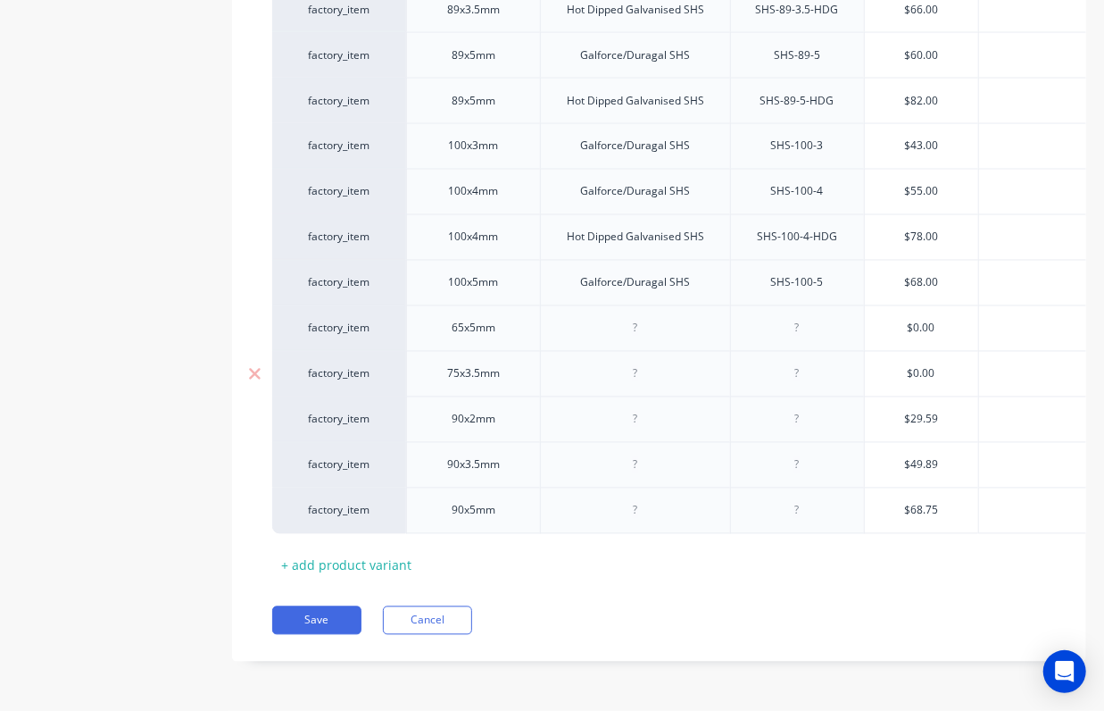
type input "$0.00"
click at [920, 366] on input "$0.00" at bounding box center [921, 374] width 113 height 16
type textarea "x"
type input "$4"
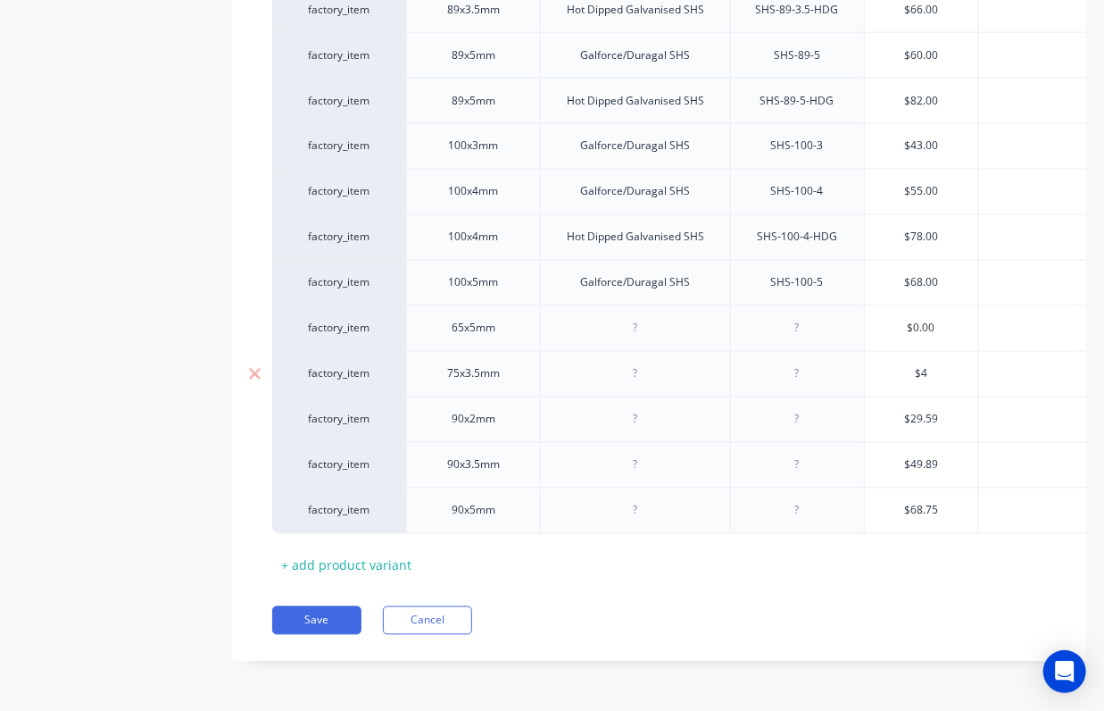
type textarea "x"
type input "$44"
type input "$0.00"
click at [930, 320] on input "$0.00" at bounding box center [921, 328] width 113 height 16
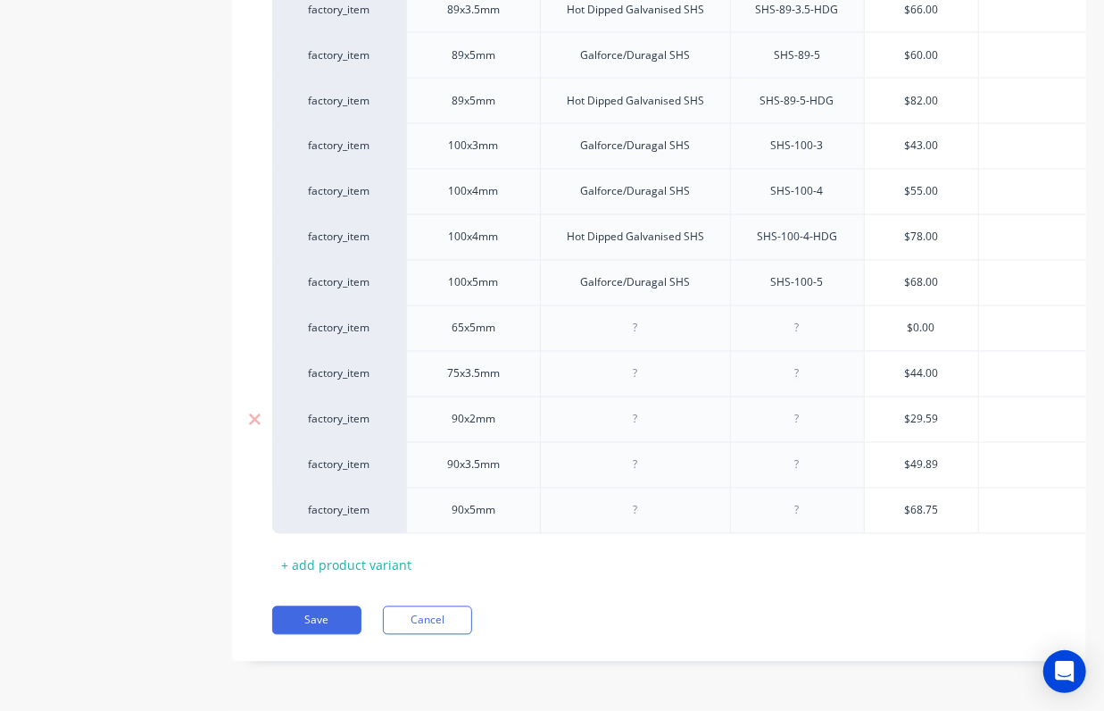
type textarea "x"
type input "$4"
type textarea "x"
type input "$48"
type textarea "x"
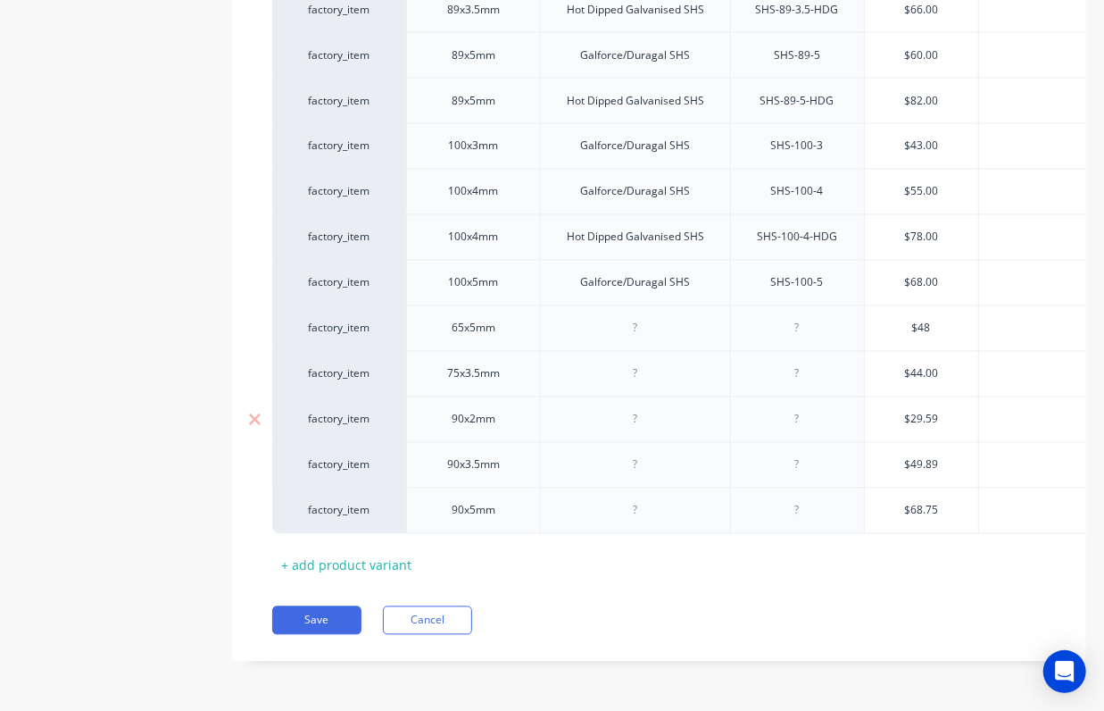
type input "$48."
type textarea "x"
type input "$48.1"
type textarea "x"
type input "$48.13"
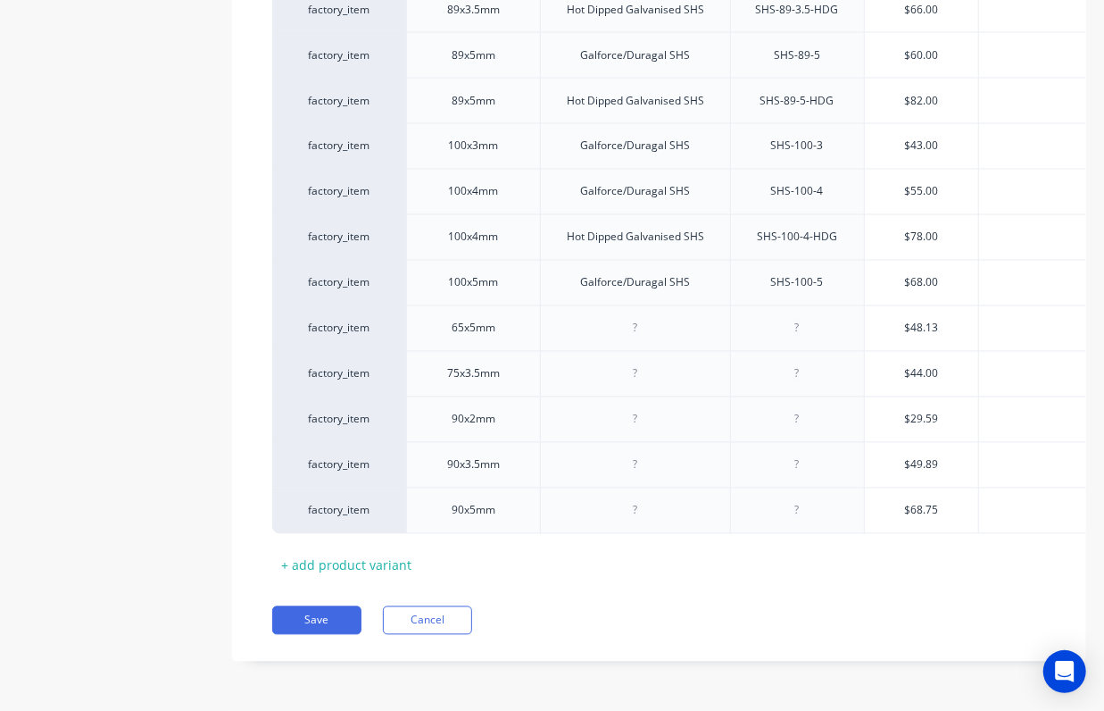
click at [977, 587] on div "Pricing Buying Selling Xero Item # Description Coating Code Level Master Queens…" at bounding box center [659, 124] width 854 height 1073
click at [930, 323] on input "$48.13" at bounding box center [921, 328] width 113 height 16
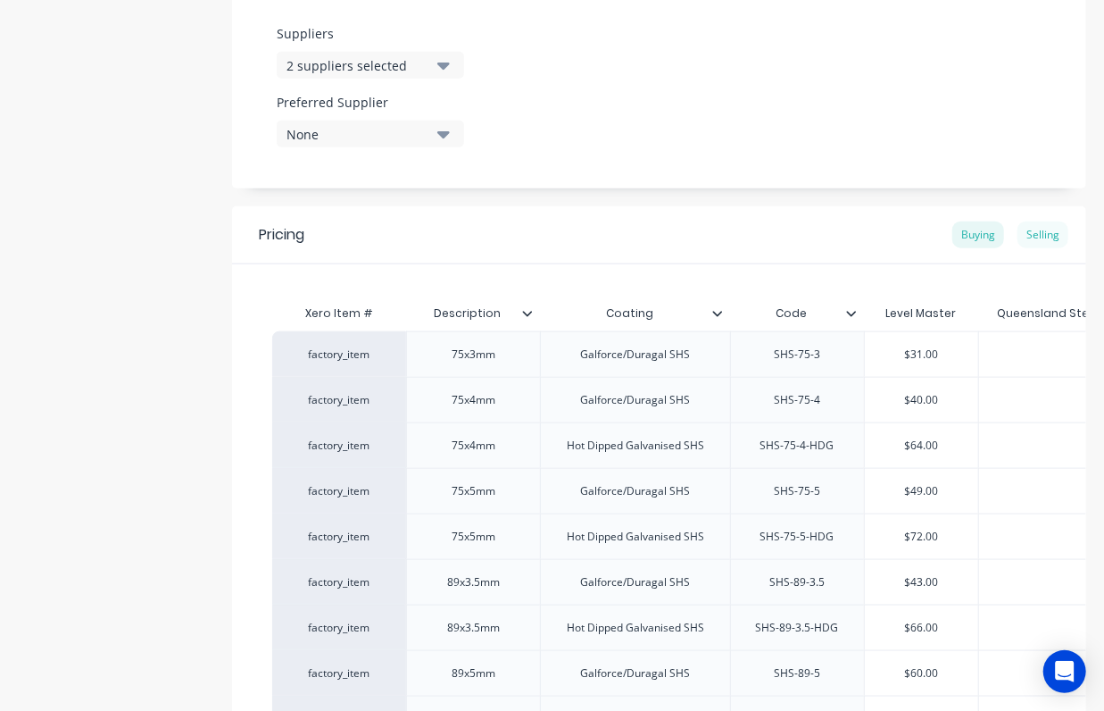
click at [1024, 224] on div "Selling" at bounding box center [1043, 234] width 51 height 27
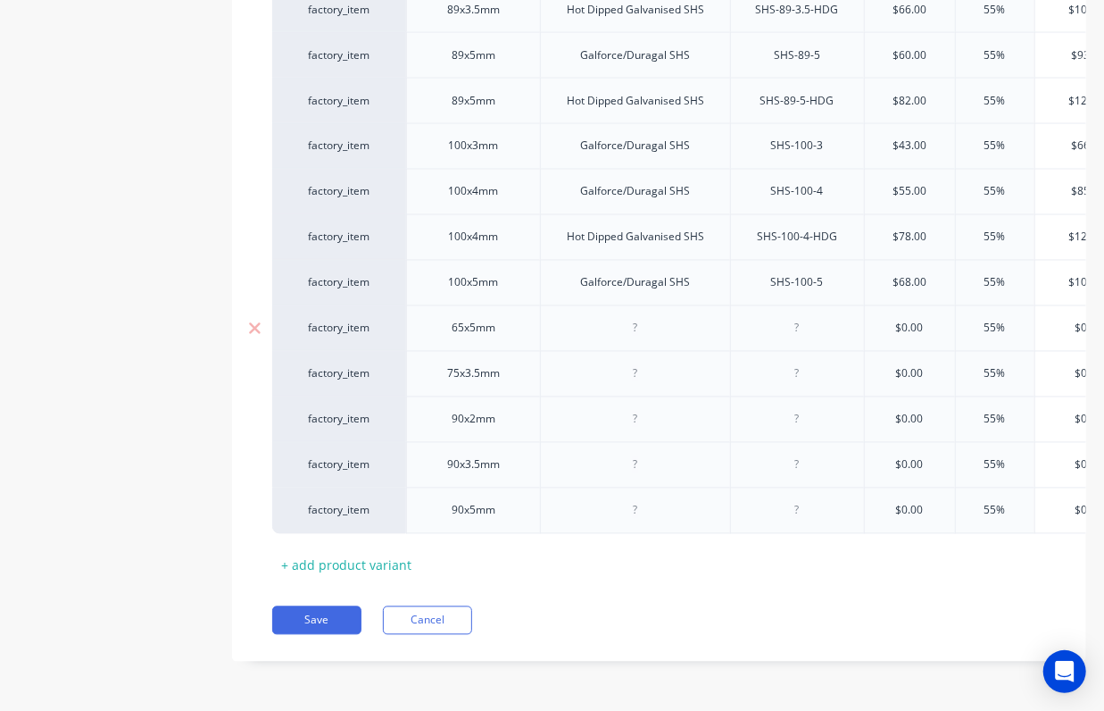
type input "$0.00"
click at [914, 320] on input "$0.00" at bounding box center [910, 328] width 90 height 16
click at [913, 320] on input "$0.00" at bounding box center [910, 328] width 90 height 16
paste input "48.13"
type textarea "x"
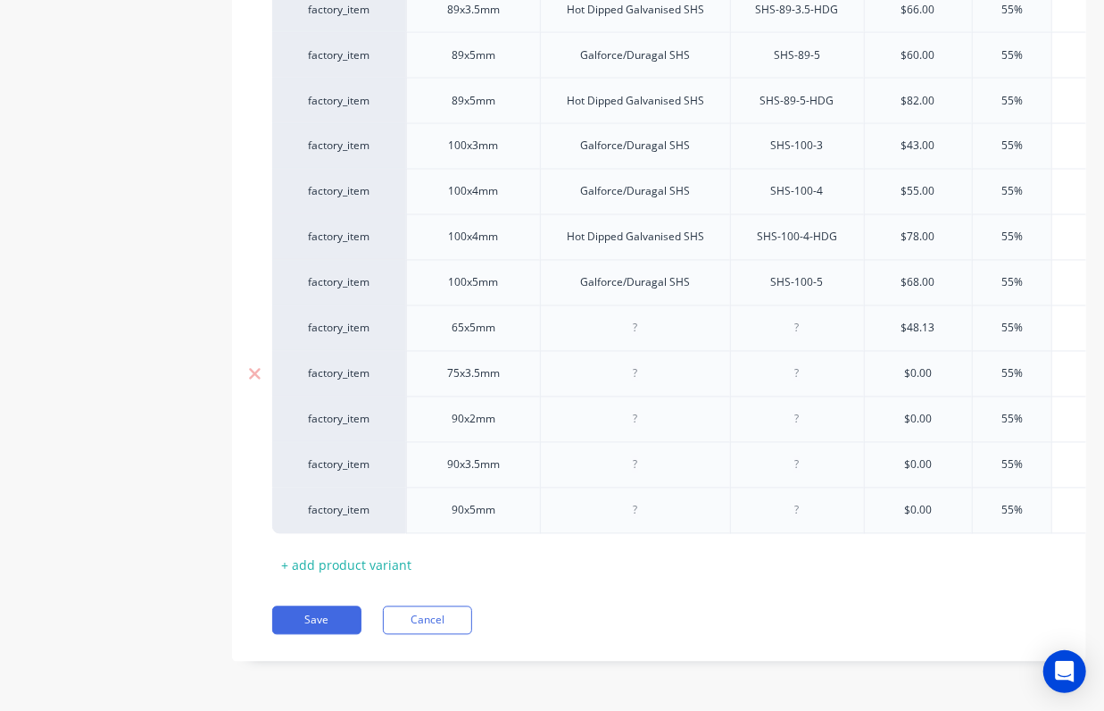
type input "$48.13"
type input "$0.00"
click at [916, 369] on input "$0.00" at bounding box center [919, 374] width 108 height 16
type textarea "x"
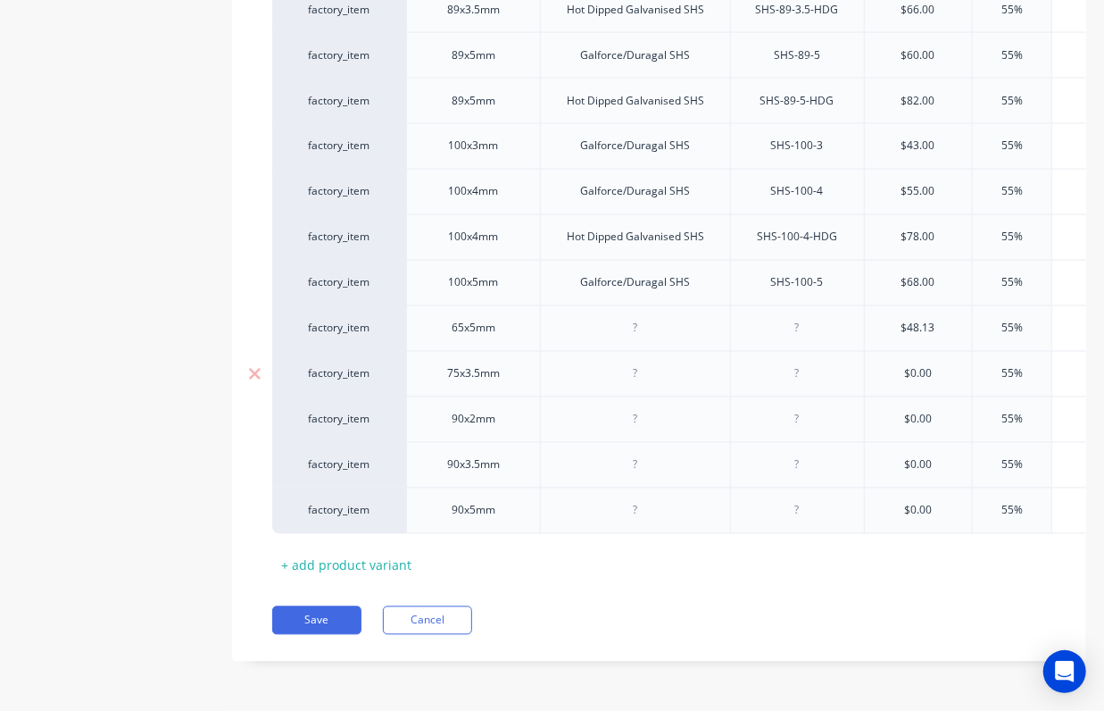
type input "$4"
type textarea "x"
type input "$44"
type input "$0.00"
click at [916, 416] on input "$0.00" at bounding box center [919, 420] width 108 height 16
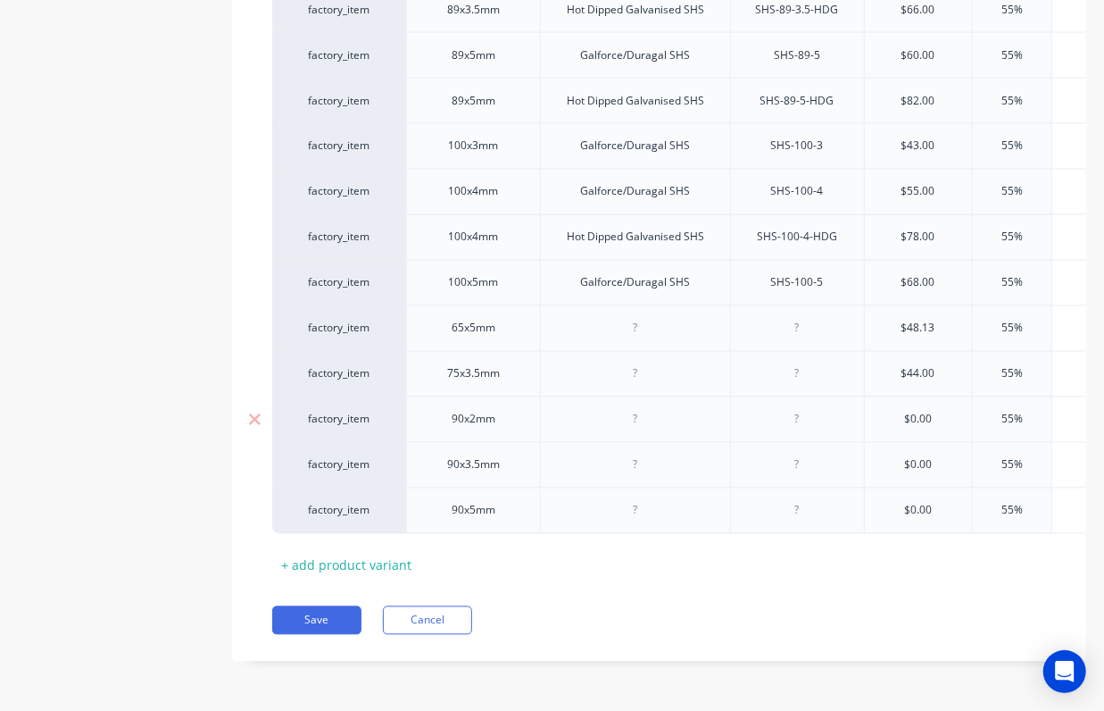
click at [916, 416] on input "$0.00" at bounding box center [919, 420] width 108 height 16
type textarea "x"
type input "$2"
type textarea "x"
type input "$29."
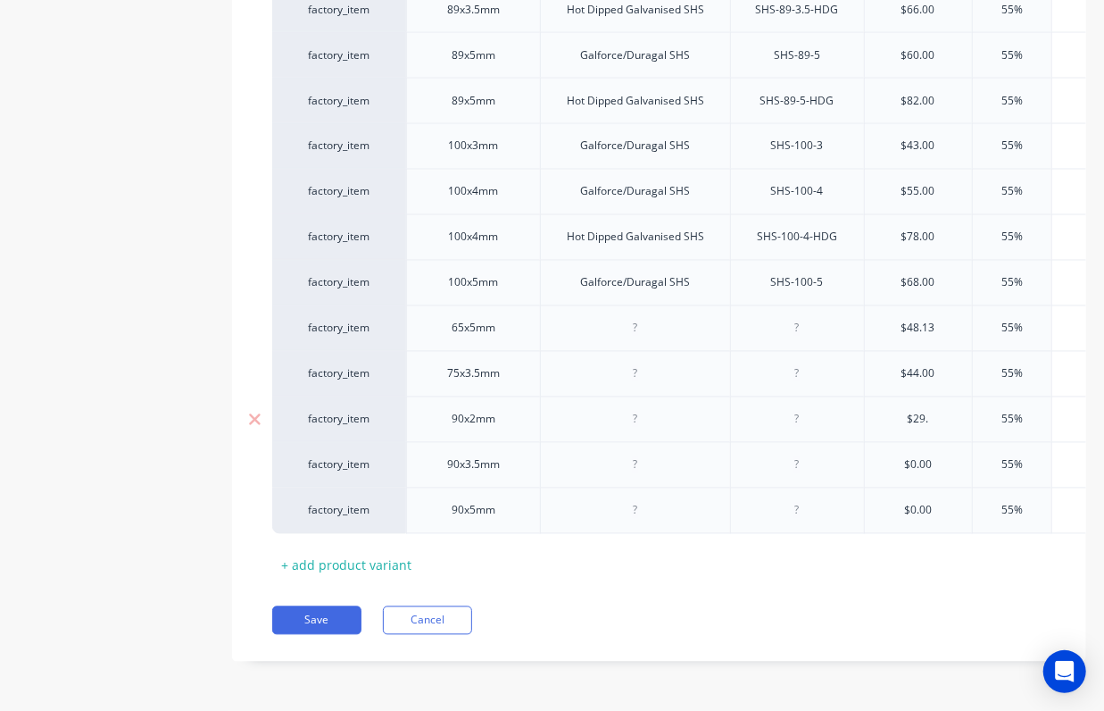
type textarea "x"
type input "$29.5"
type textarea "x"
type input "$29.59"
type input "$0.00"
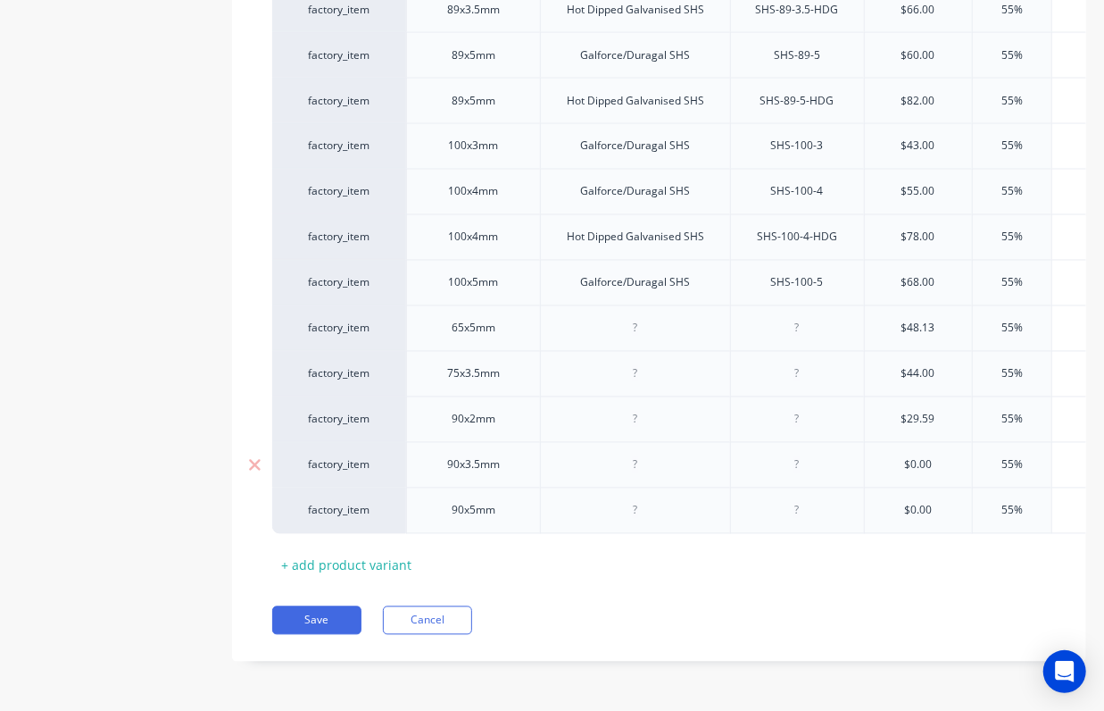
click at [921, 457] on input "$0.00" at bounding box center [919, 465] width 108 height 16
type textarea "x"
type input "$4"
type textarea "x"
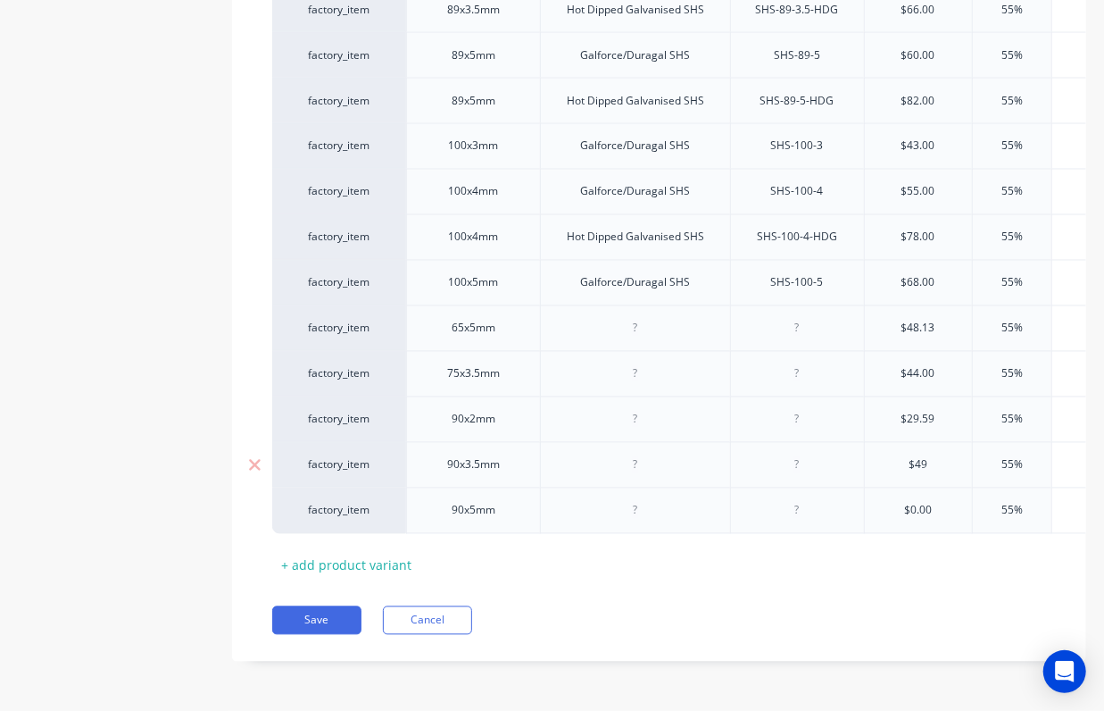
type input "$49."
type textarea "x"
type input "$49.8"
type textarea "x"
type input "$49.89"
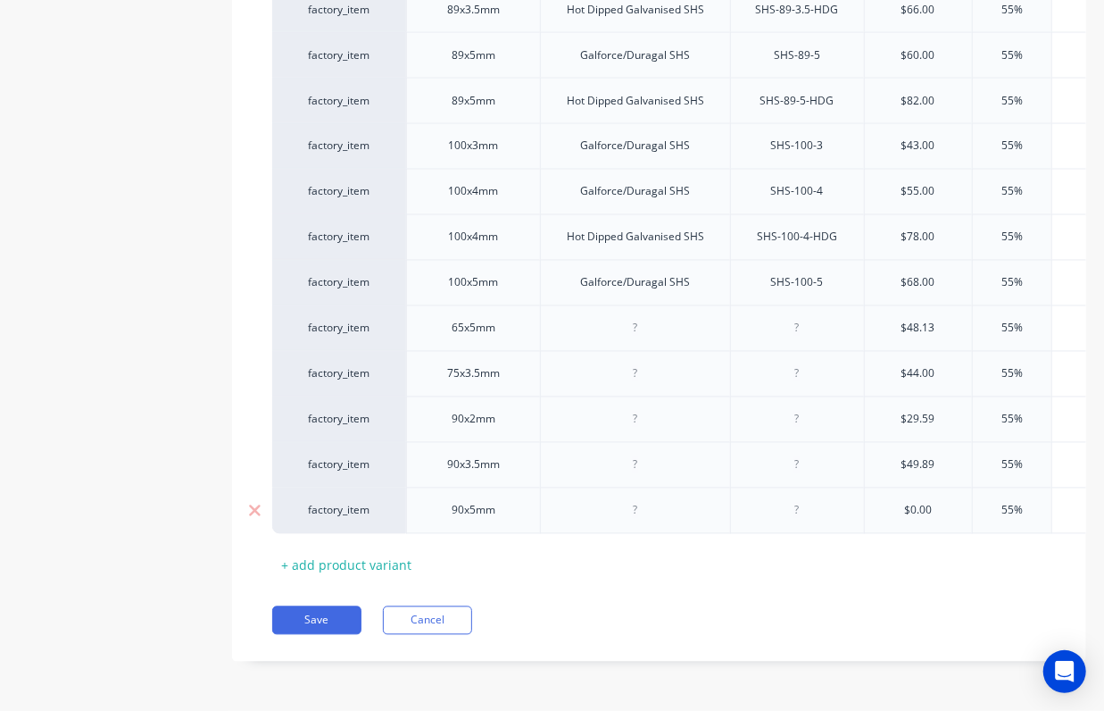
type input "$0.00"
click at [919, 503] on input "$0.00" at bounding box center [919, 511] width 108 height 16
type textarea "x"
type input "$6"
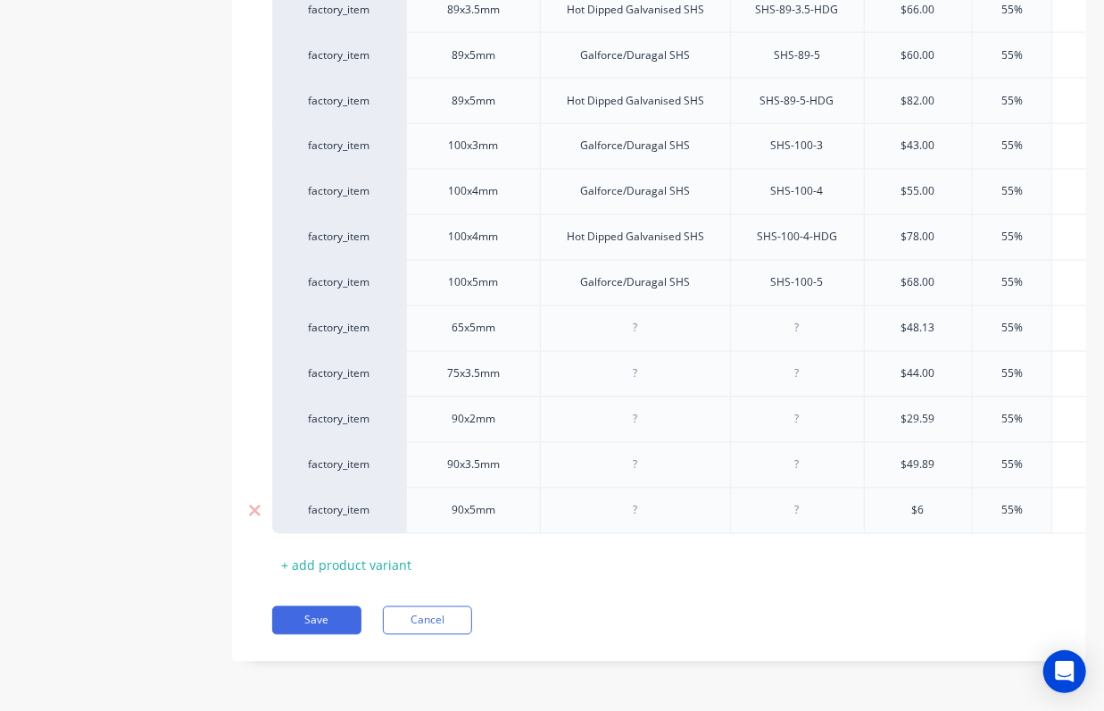
type textarea "x"
type input "$68."
type textarea "x"
type input "$68.7"
type textarea "x"
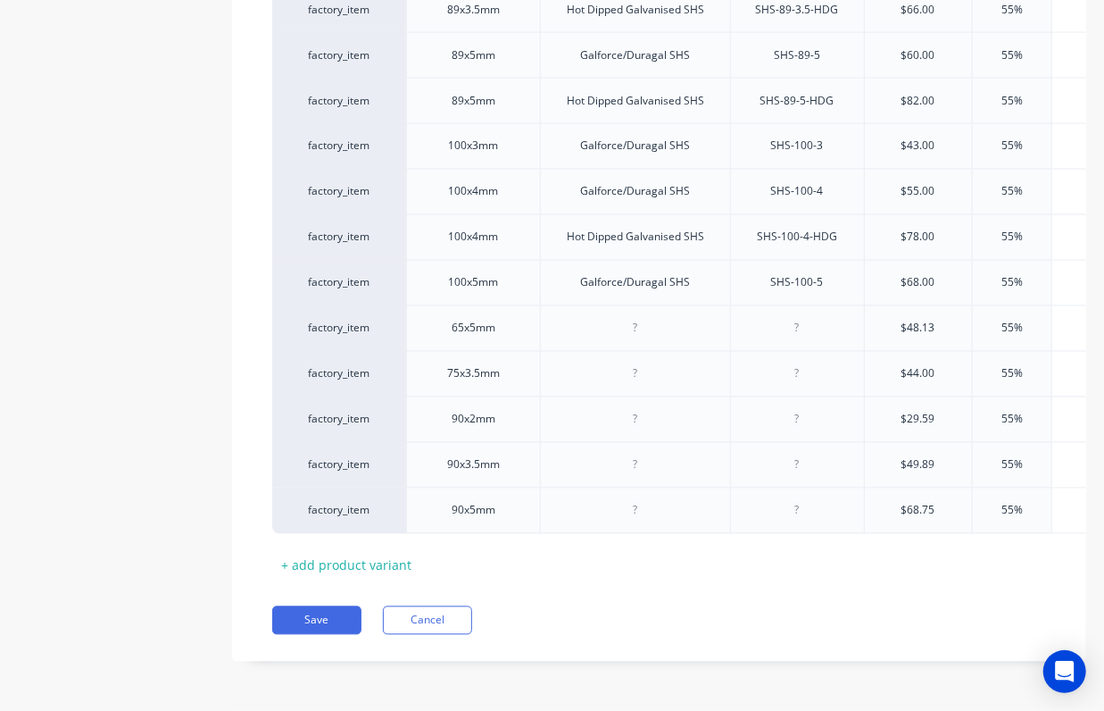
type input "$68.75"
click at [916, 542] on div "Xero Item # Description Coating Code Cost Markup Price Owner Builder Trade Volu…" at bounding box center [659, 126] width 774 height 906
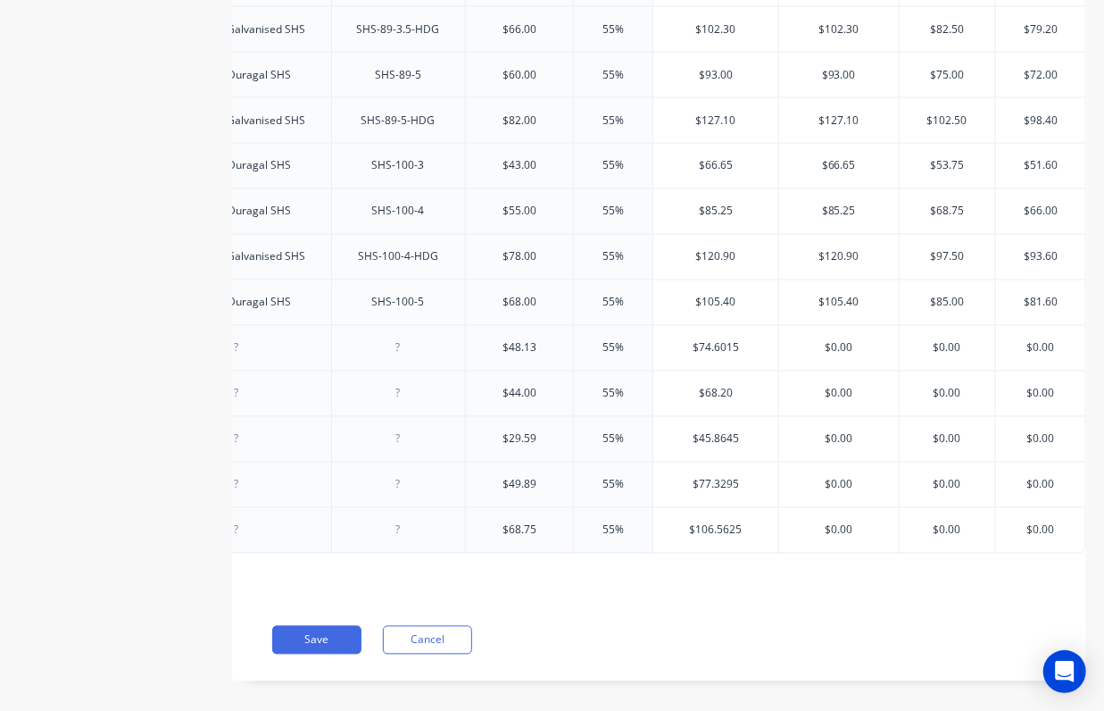
scroll to position [1529, 0]
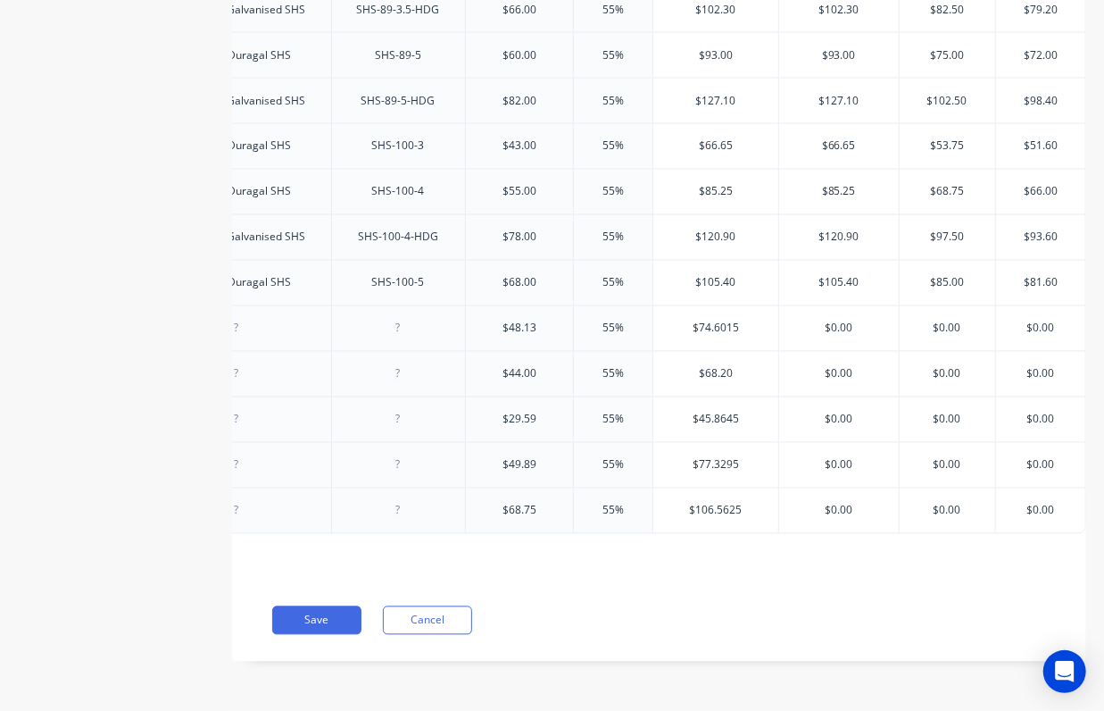
type input "55%"
click at [595, 322] on input "55%" at bounding box center [613, 328] width 89 height 16
type textarea "x"
type input "20%"
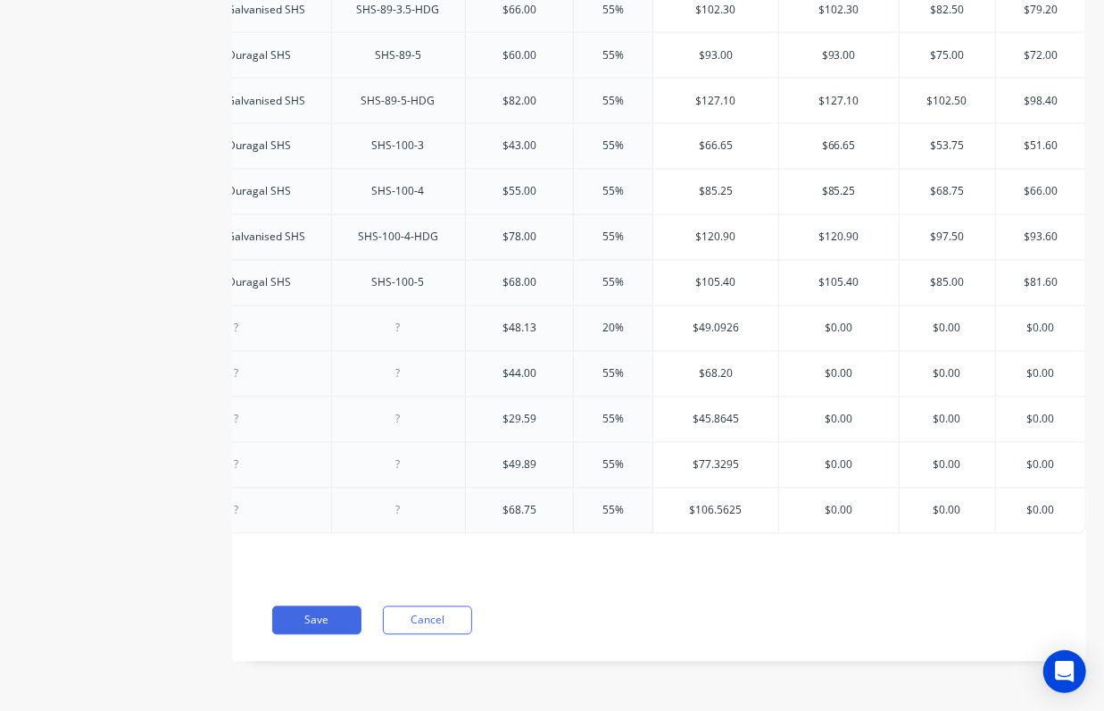
type textarea "x"
type input "20%"
click at [682, 552] on div "Xero Item # Description Coating Code Cost Markup Price Owner Builder Trade Volu…" at bounding box center [659, 110] width 854 height 937
click at [592, 320] on input "20%" at bounding box center [613, 328] width 89 height 16
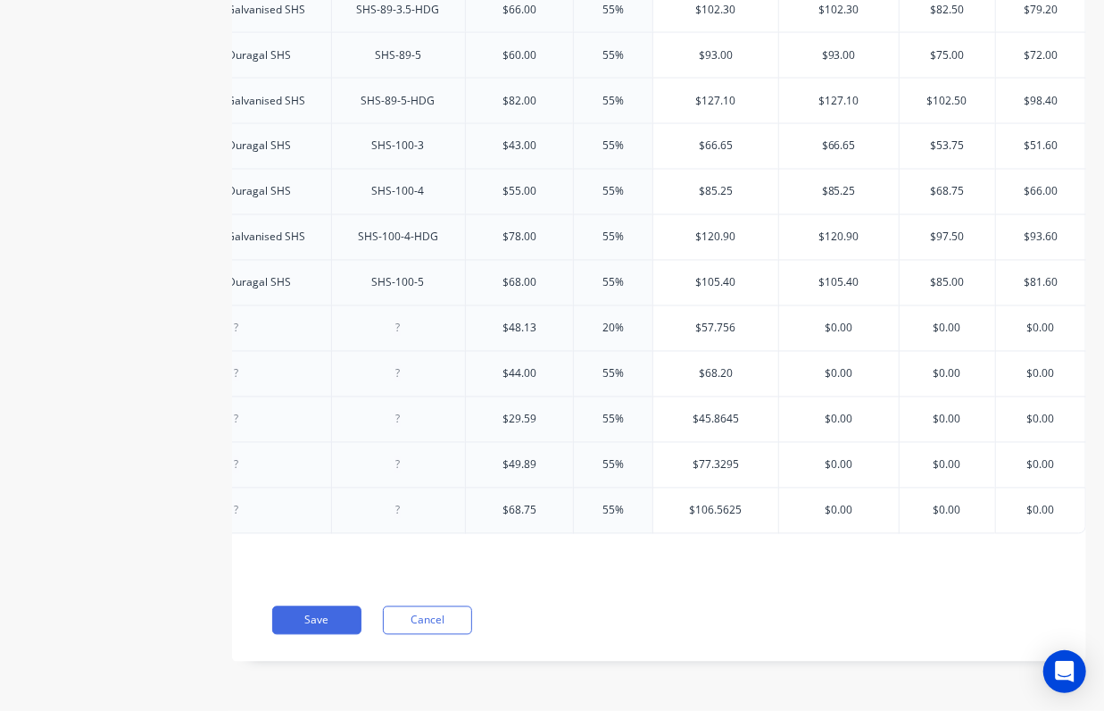
type input "55%"
click at [595, 366] on input "55%" at bounding box center [613, 374] width 89 height 16
paste input "20"
type textarea "x"
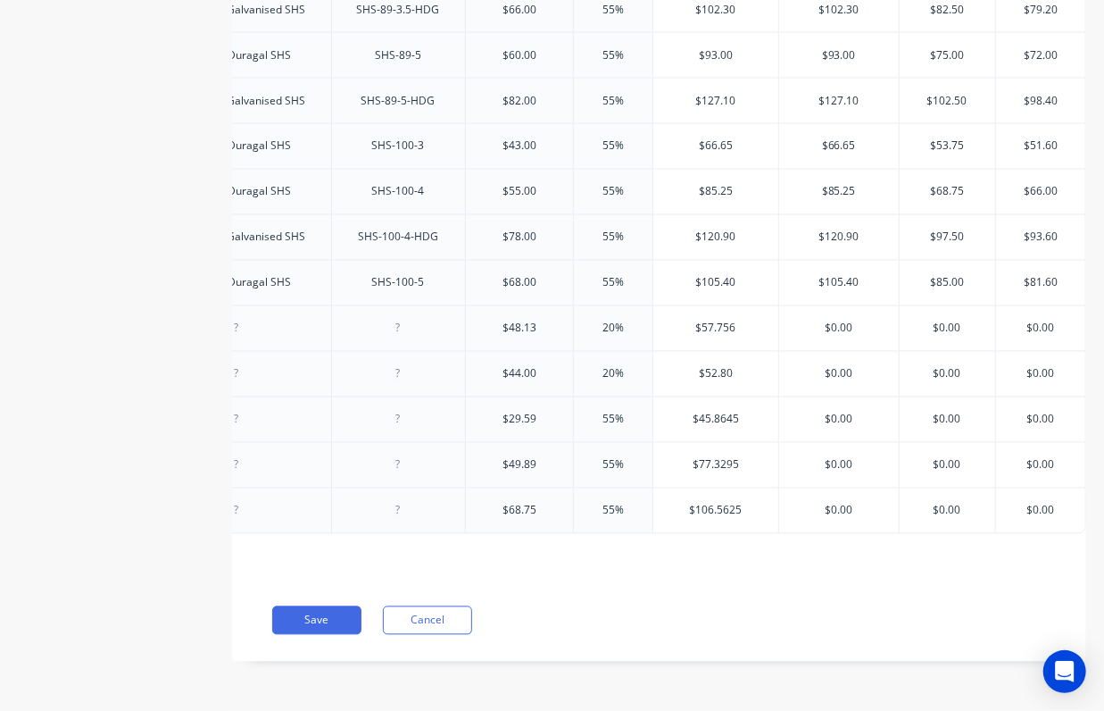
type input "20%"
type input "55%"
click at [593, 412] on input "55%" at bounding box center [613, 420] width 89 height 16
paste input "20"
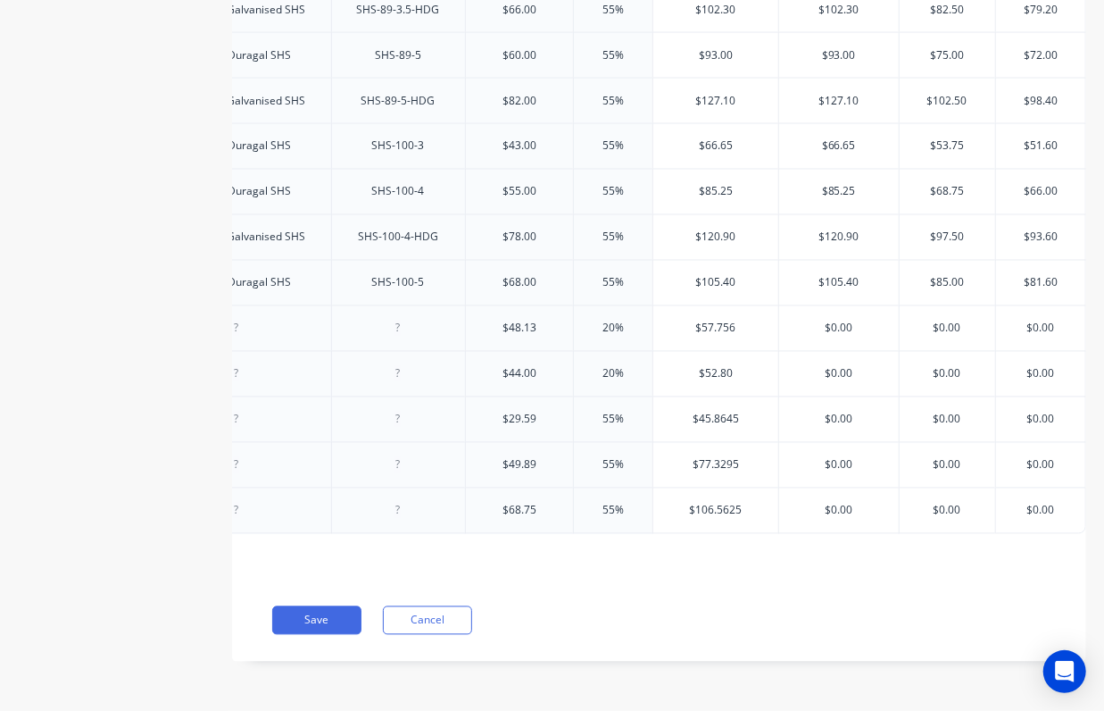
type textarea "x"
type input "20%"
type input "55%"
click at [595, 457] on input "55%" at bounding box center [613, 465] width 89 height 16
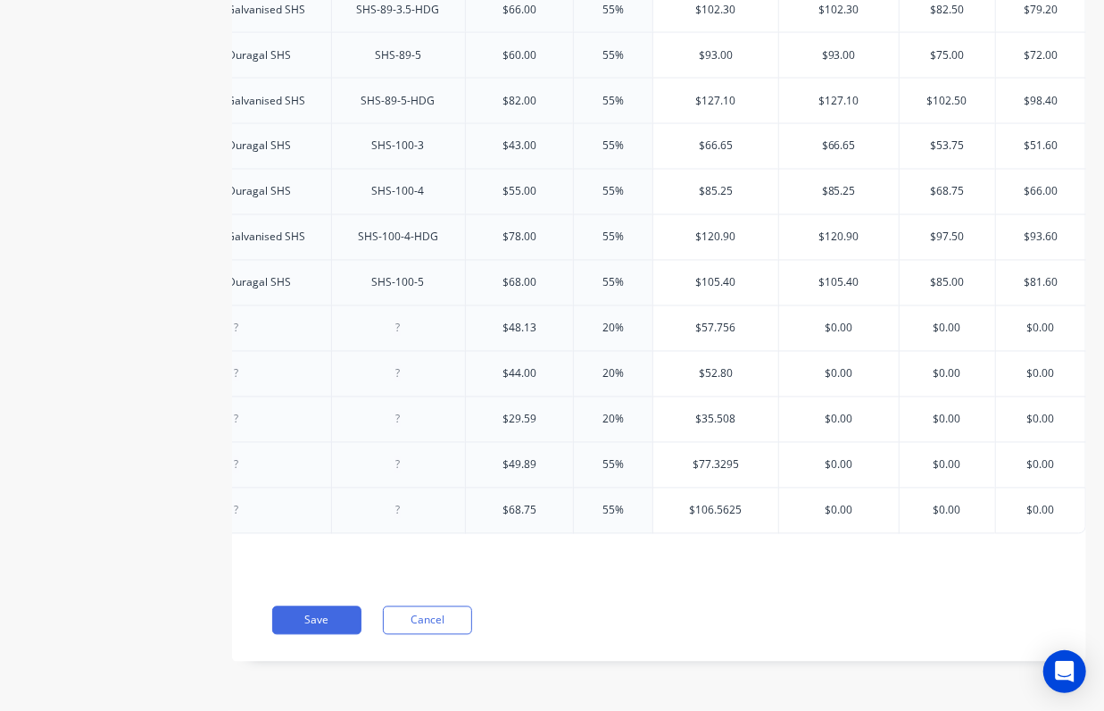
paste input "20"
type textarea "x"
type input "20%"
type input "55%"
click at [598, 503] on input "55%" at bounding box center [613, 511] width 89 height 16
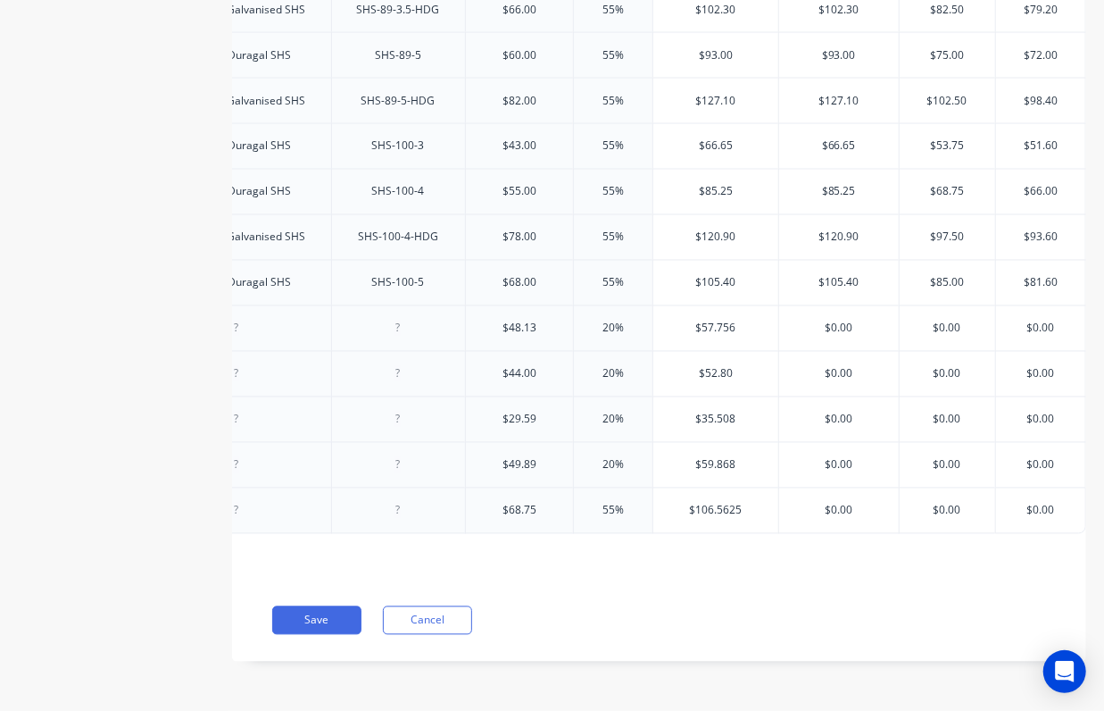
click at [598, 503] on input "55%" at bounding box center [613, 511] width 89 height 16
paste input "20"
type textarea "x"
type input "5520"
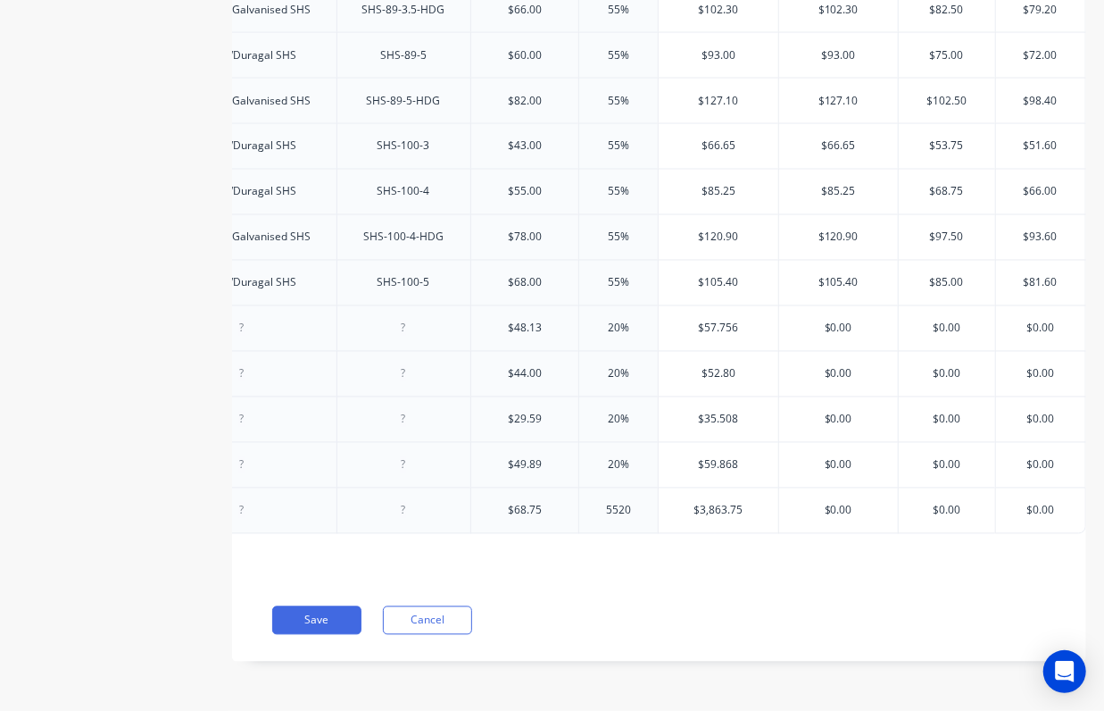
type input "$57.756"
click at [696, 320] on input "$57.756" at bounding box center [719, 328] width 120 height 16
click at [698, 320] on input "$57.756" at bounding box center [719, 328] width 120 height 16
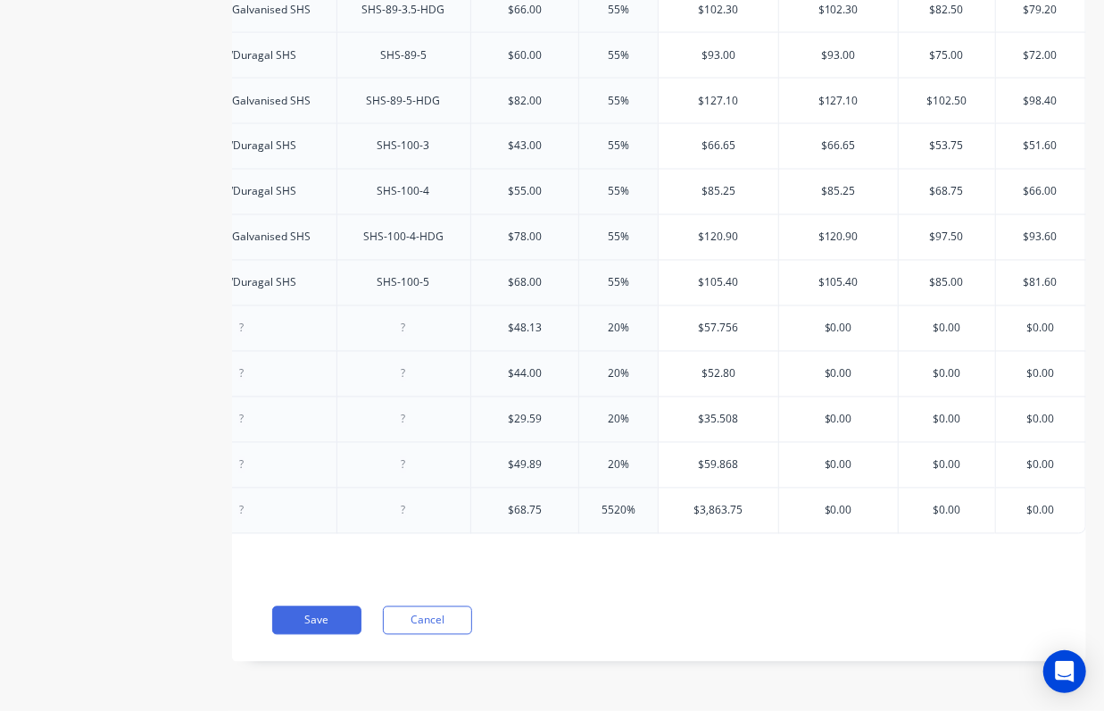
click at [698, 320] on input "$57.756" at bounding box center [719, 328] width 120 height 16
click at [699, 320] on input "$57.756" at bounding box center [719, 328] width 120 height 16
type input "$0.00"
click at [1027, 320] on input "$0.00" at bounding box center [1040, 328] width 89 height 16
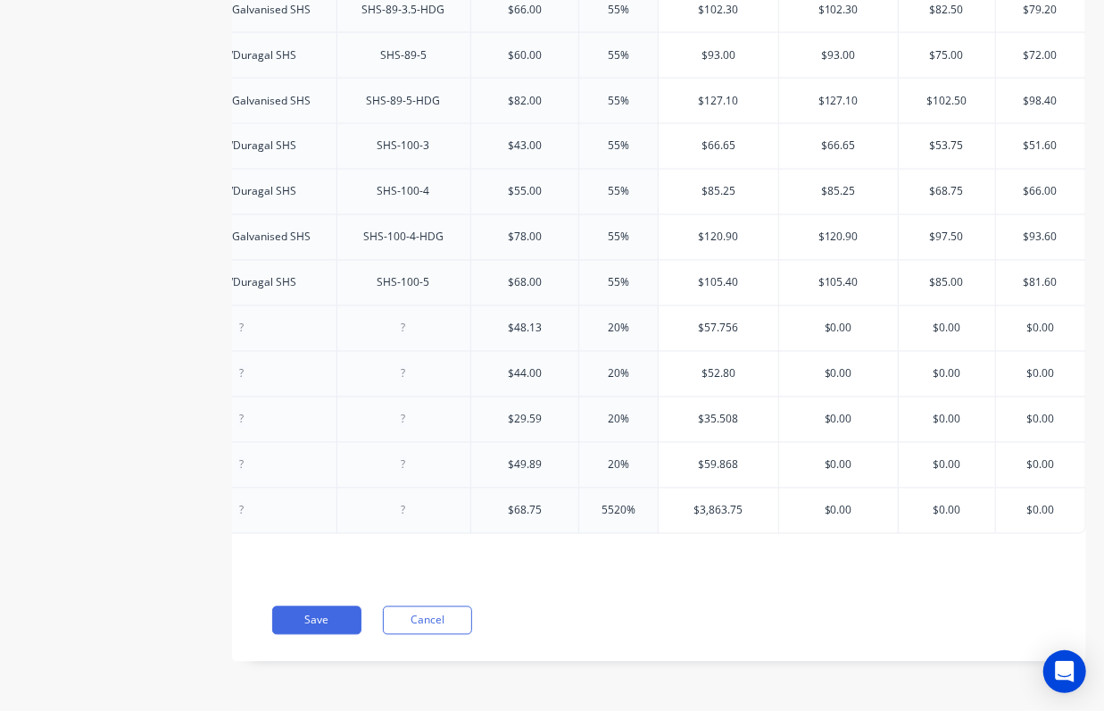
click at [1027, 320] on input "$0.00" at bounding box center [1040, 328] width 89 height 16
paste input "57.756"
type textarea "x"
type input "$57.756"
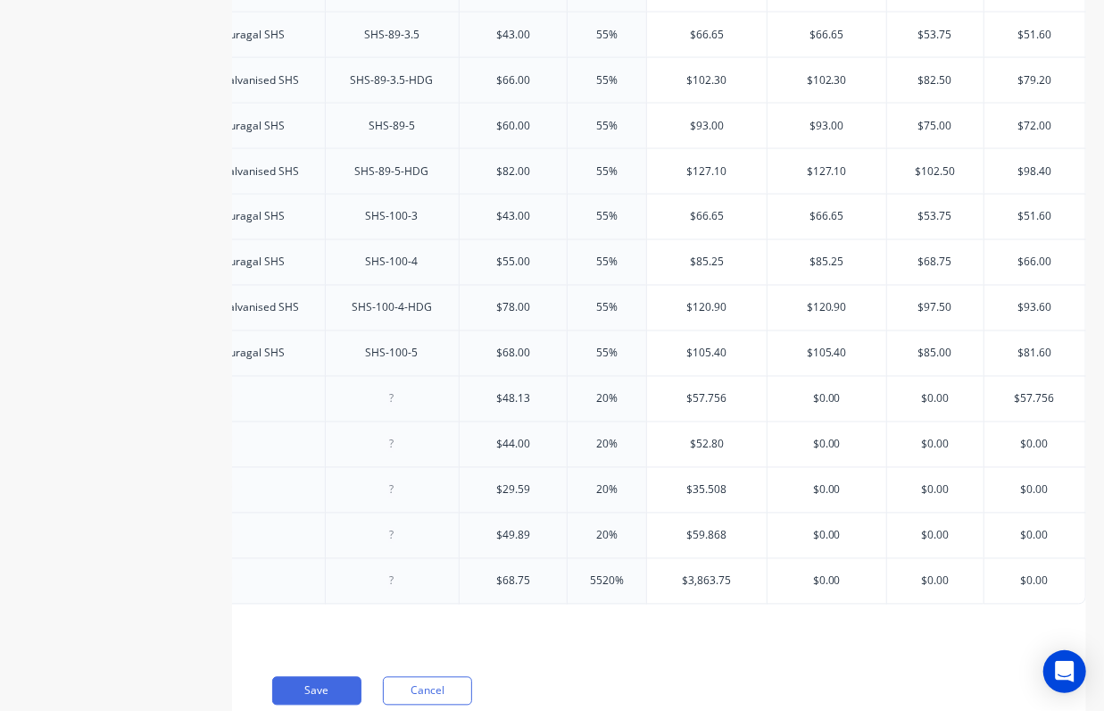
scroll to position [1529, 0]
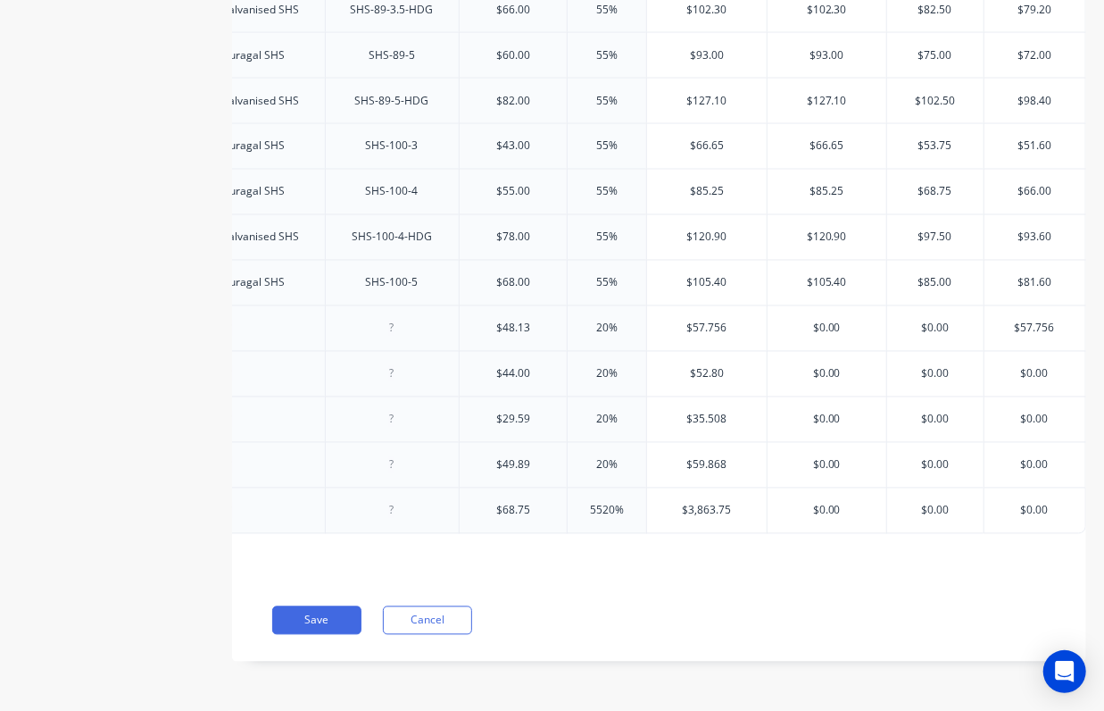
type textarea "x"
type input "$57.75"
type textarea "x"
type input "$57.7"
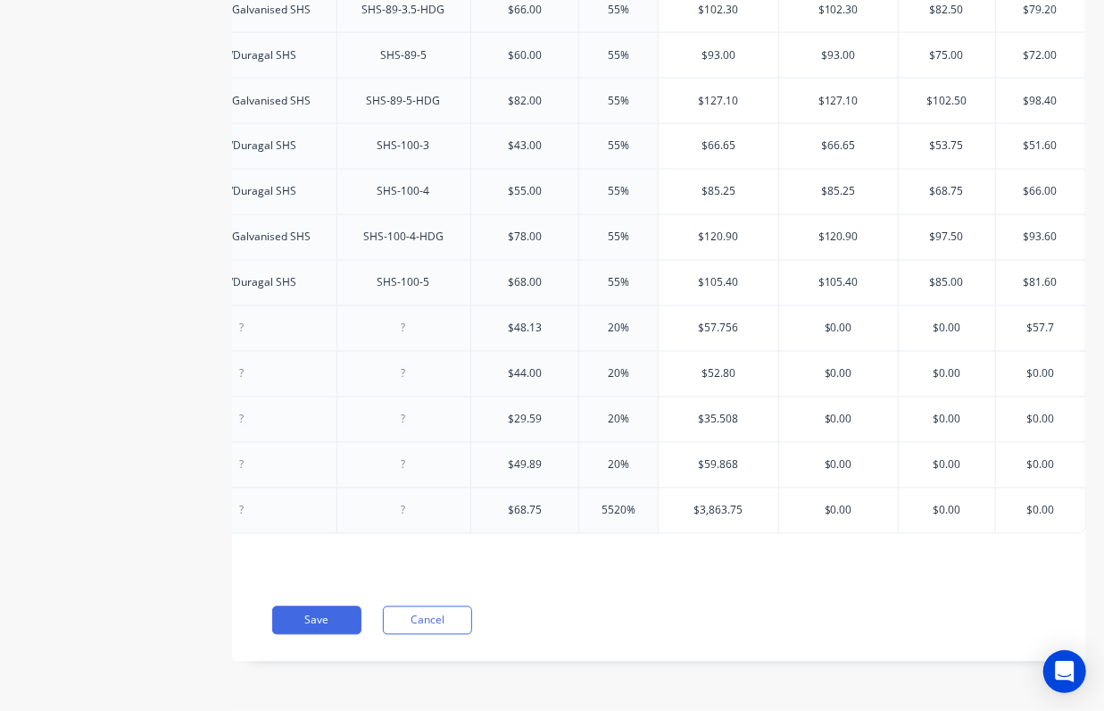
type textarea "x"
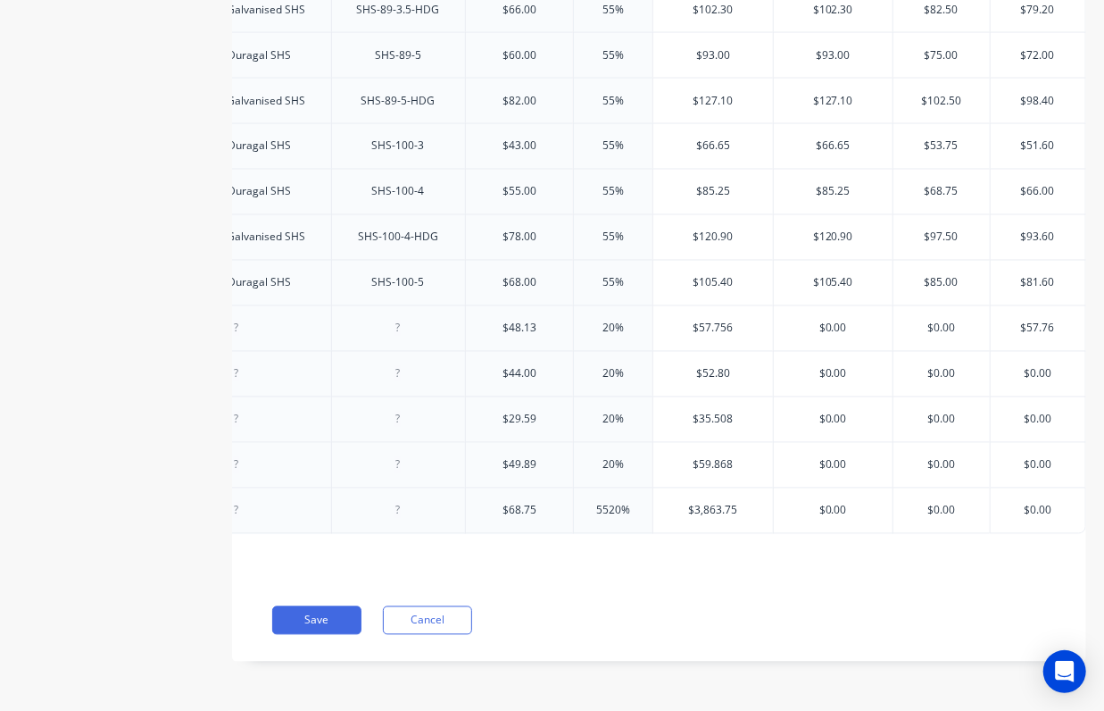
type input "$57.76"
type input "$52.80"
click at [707, 366] on input "$52.80" at bounding box center [713, 374] width 120 height 16
type input "$0.00"
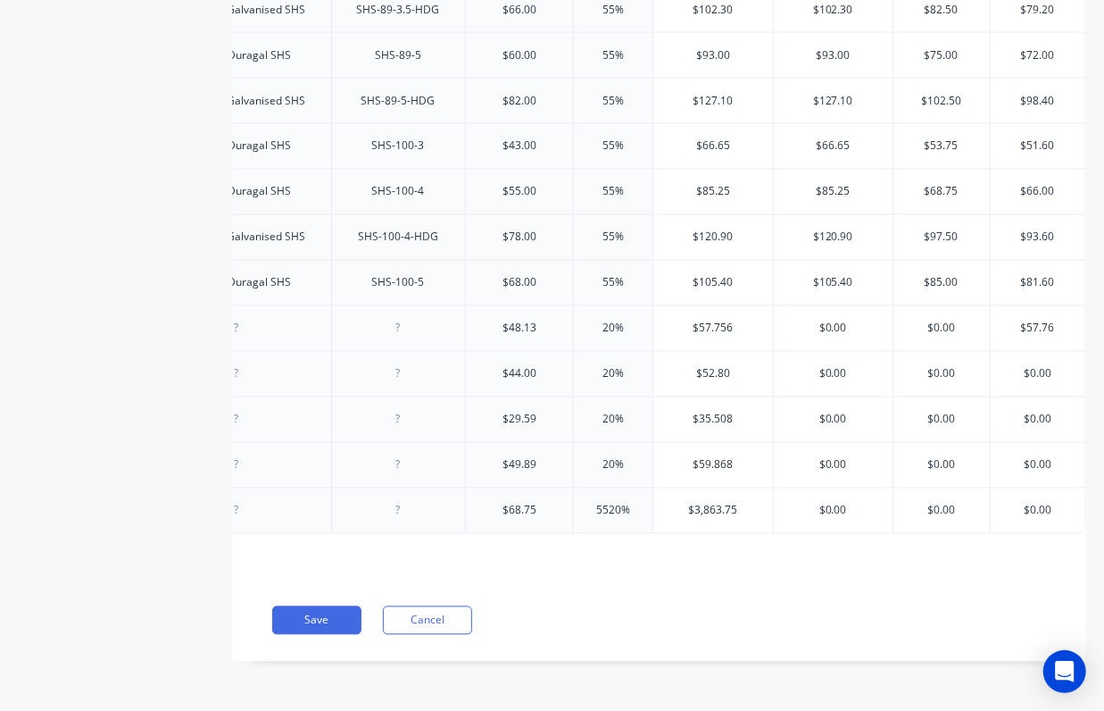
click at [1035, 366] on input "$0.00" at bounding box center [1039, 374] width 96 height 16
paste input "52.8"
type textarea "x"
type input "$52.80"
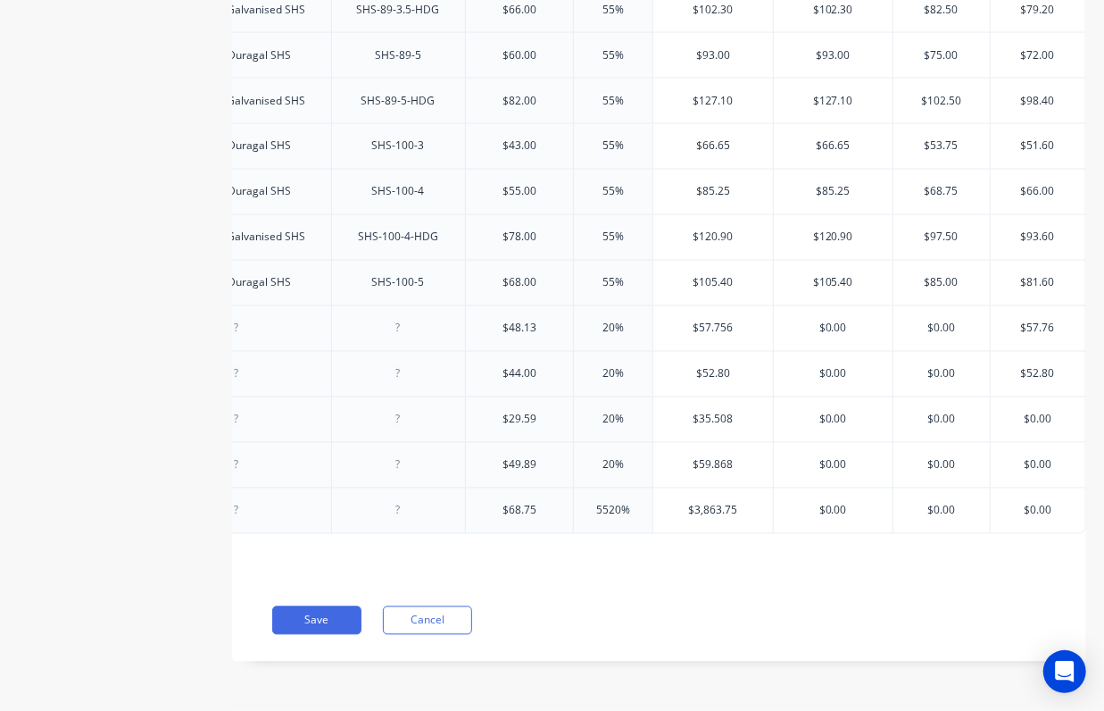
type input "$35.508"
click at [697, 412] on input "$35.508" at bounding box center [713, 420] width 120 height 16
type input "$0.00"
click at [1018, 412] on input "$0.00" at bounding box center [1039, 420] width 96 height 16
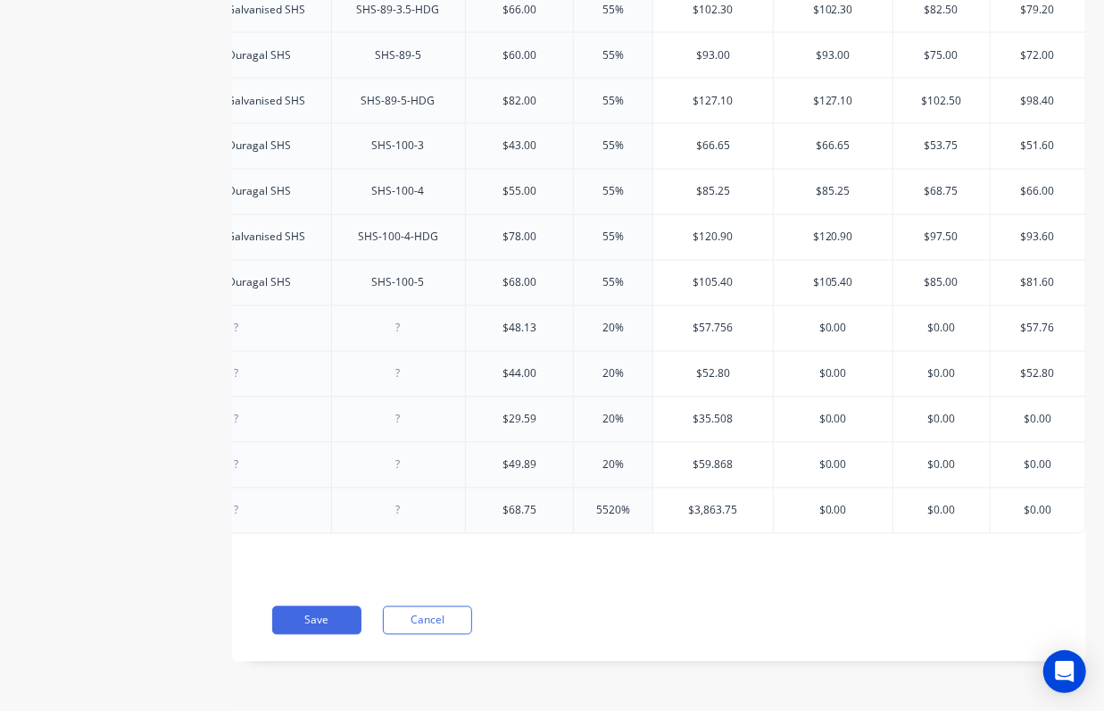
paste input "35.508"
type textarea "x"
type input "35.508$0.00"
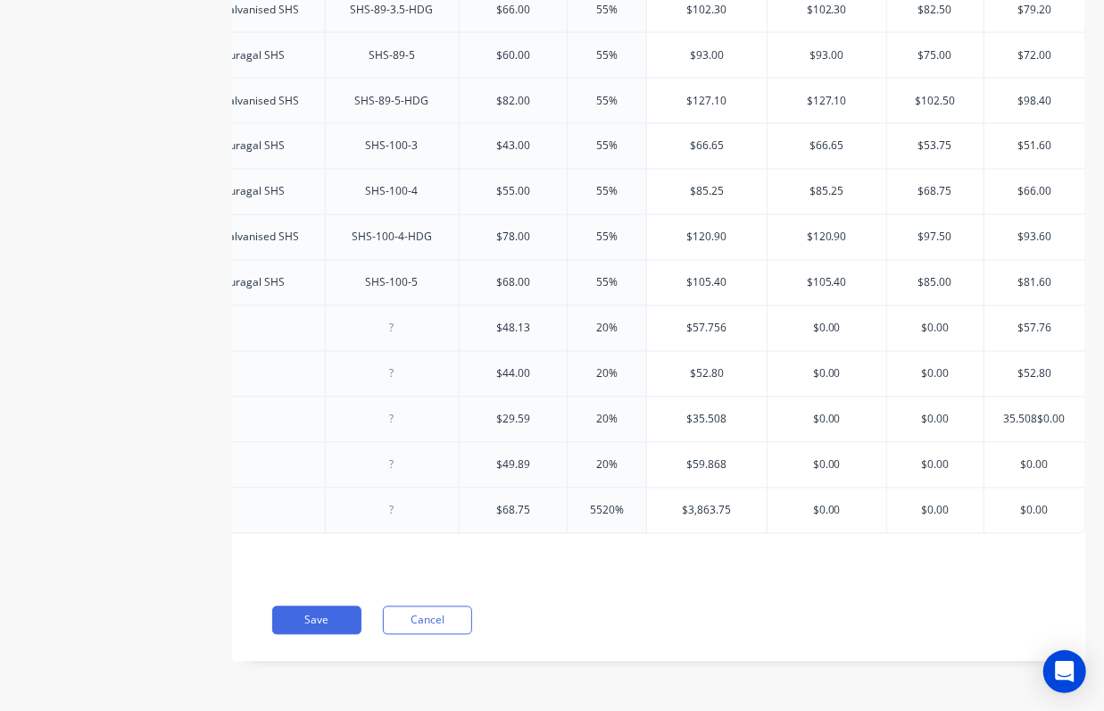
type textarea "x"
type input "35.50$0.00"
type textarea "x"
type input "35.5$0.00"
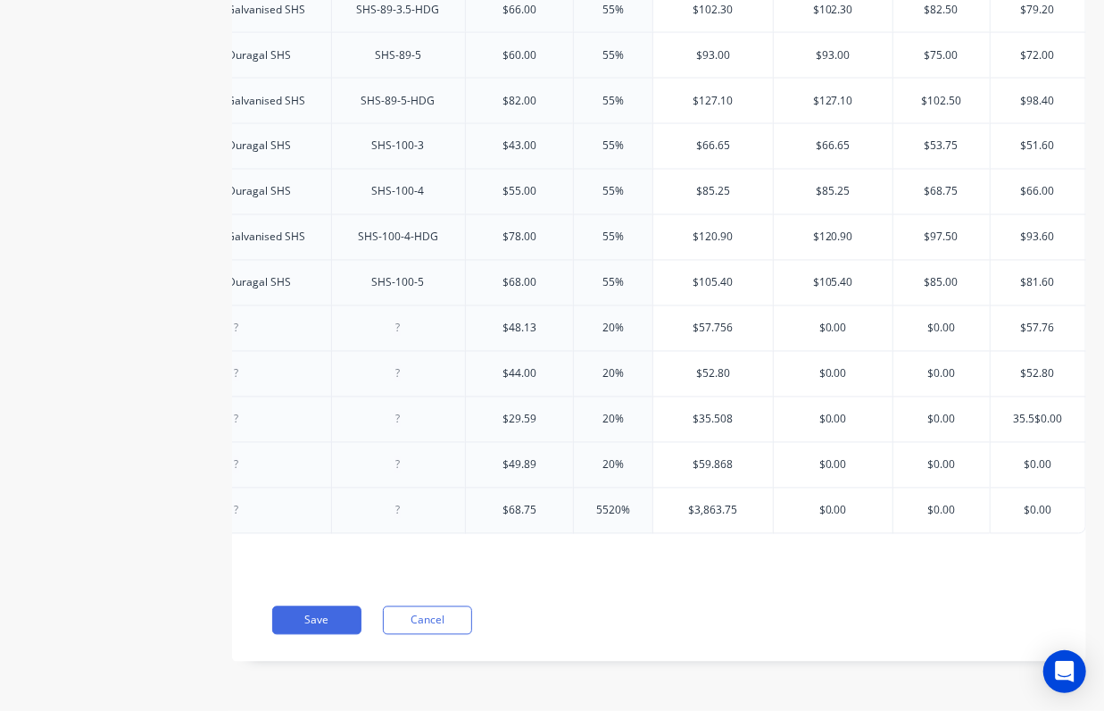
type textarea "x"
type input "35.51$0.00"
type input "$59.868"
click at [700, 457] on input "$59.868" at bounding box center [713, 465] width 120 height 16
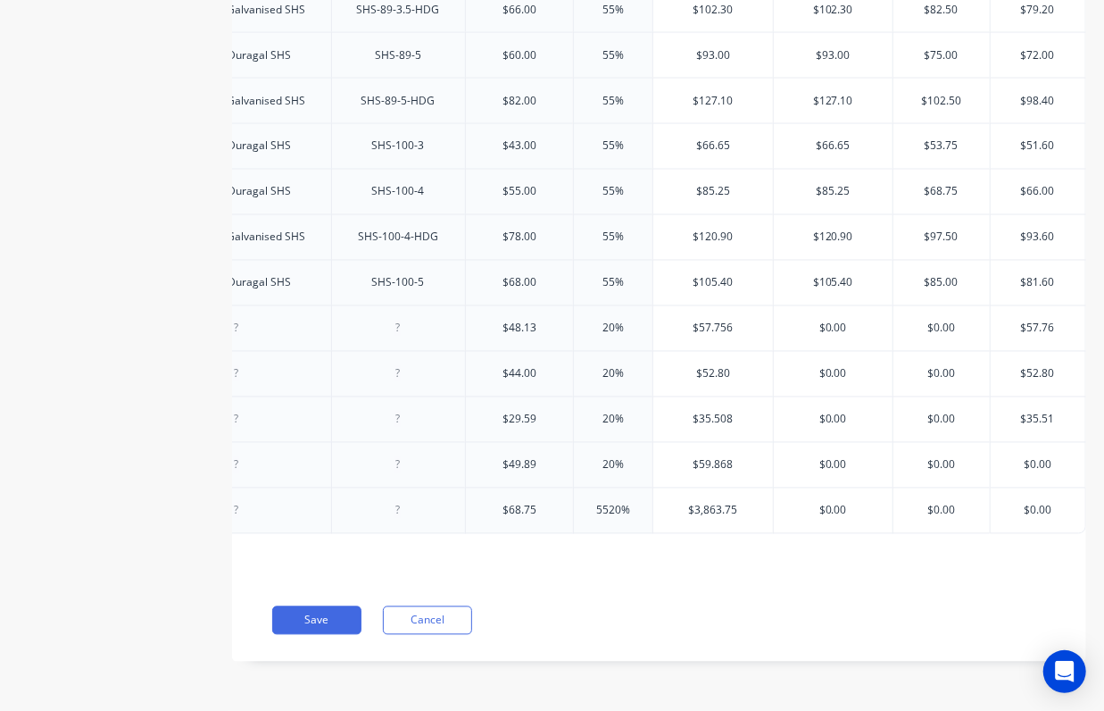
type input "$0.00"
click at [1002, 457] on input "$0.00" at bounding box center [1039, 465] width 96 height 16
paste input "59.868"
type textarea "x"
type input "59.868$0.00"
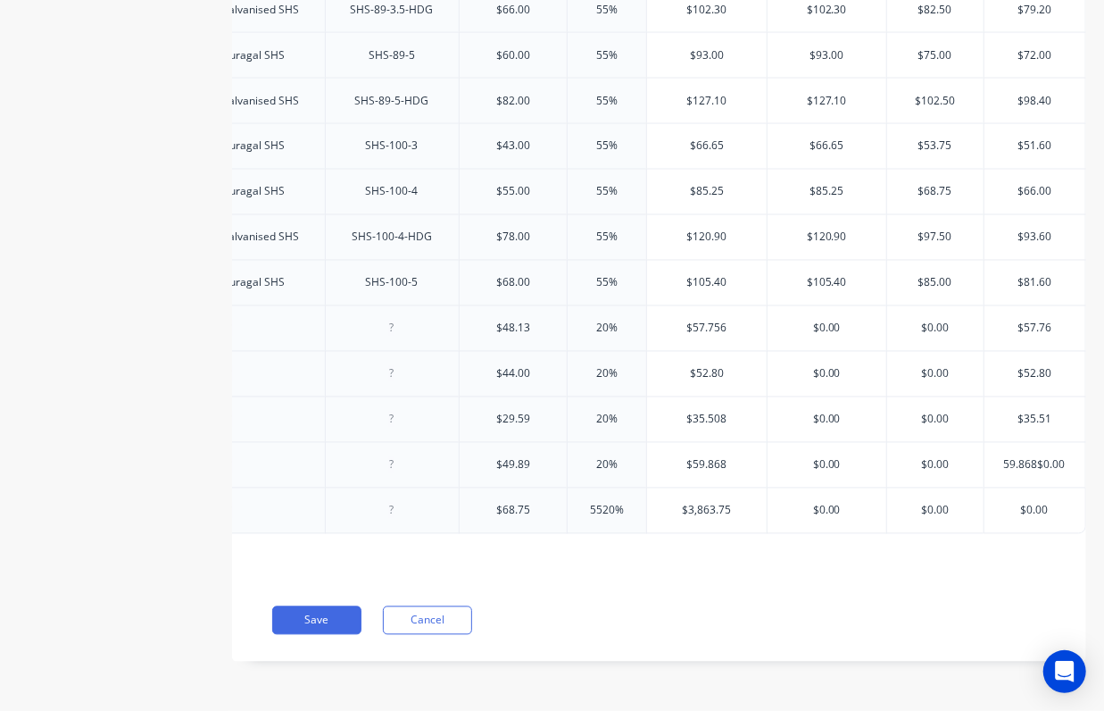
type textarea "x"
type input "59.86$0.00"
type textarea "x"
type input "59.8$0.00"
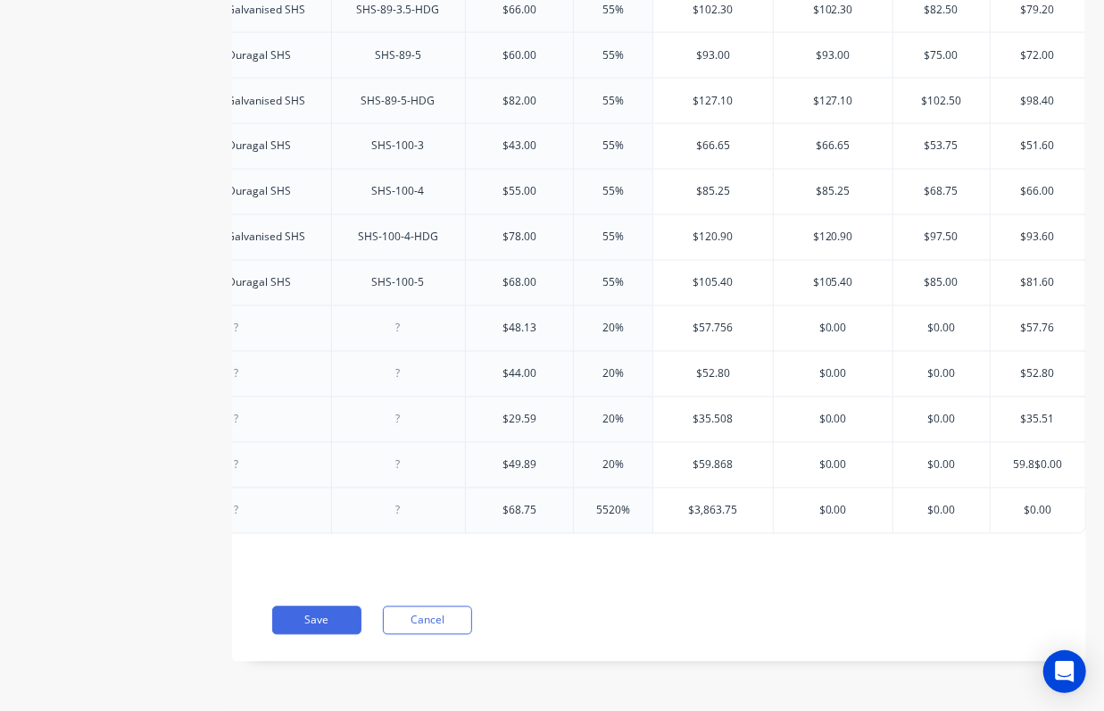
type textarea "x"
type input "59.87$0.00"
type input "5520%"
click at [602, 503] on input "5520%" at bounding box center [613, 511] width 89 height 16
type textarea "x"
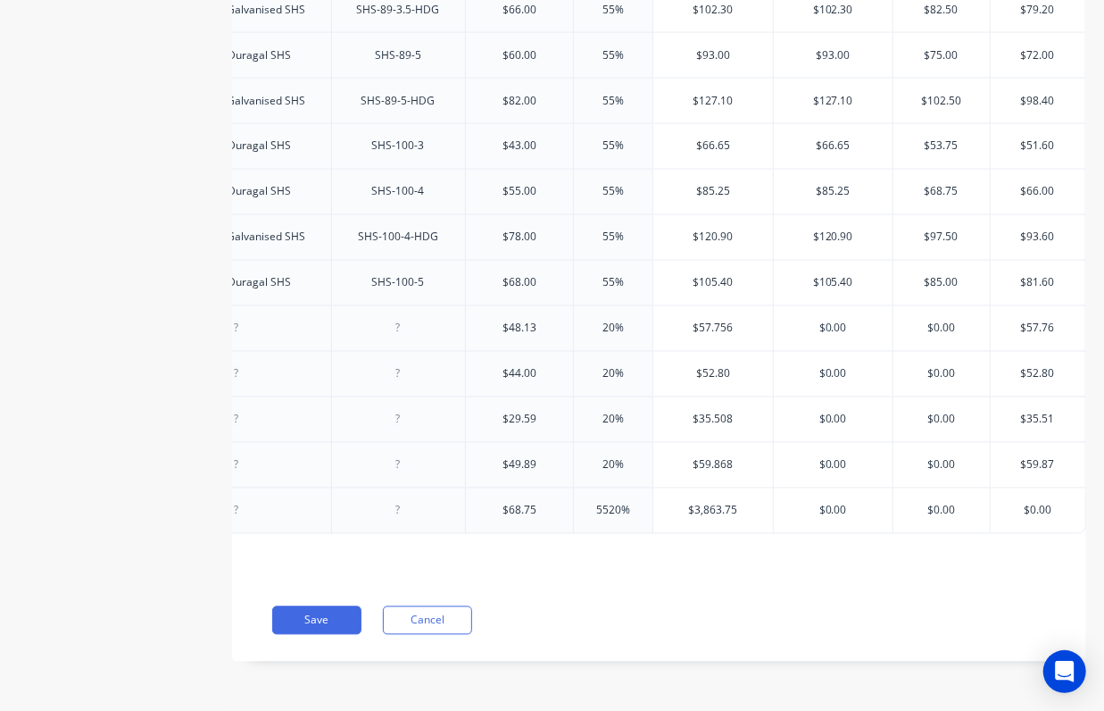
type input "520%"
type textarea "x"
type input "20%"
type input "$82.50"
click at [703, 503] on input "$82.50" at bounding box center [715, 511] width 113 height 16
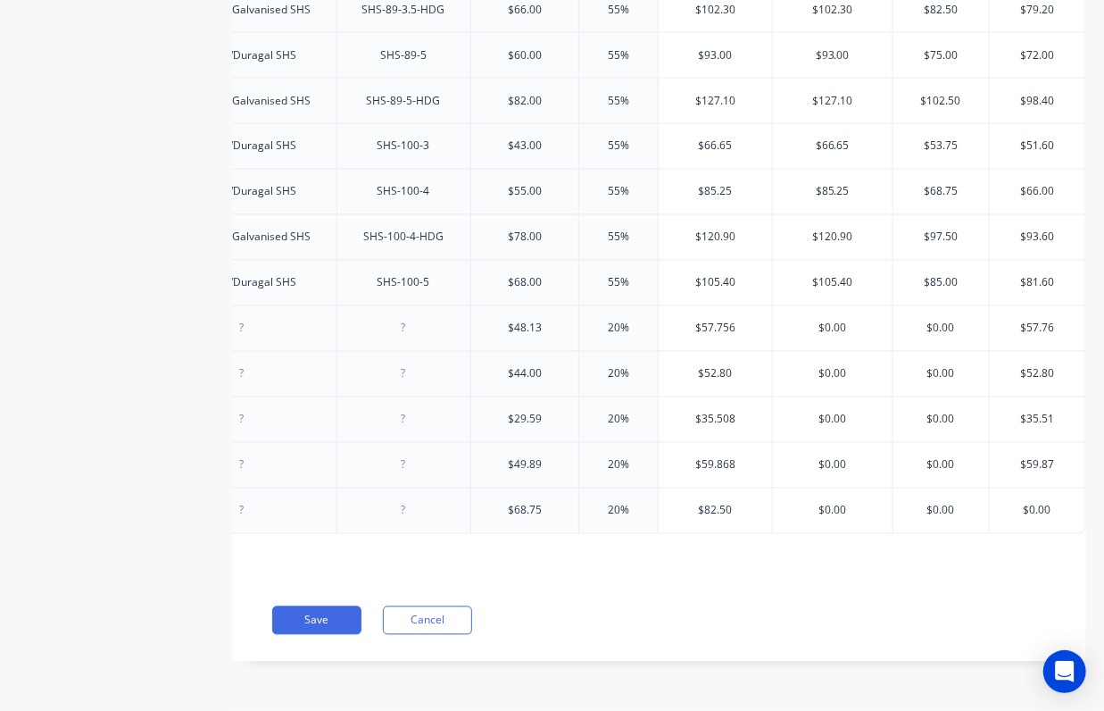
click at [703, 503] on input "$82.50" at bounding box center [715, 511] width 113 height 16
type input "$0.00"
click at [1009, 503] on input "$0.00" at bounding box center [1038, 511] width 96 height 16
paste input "82.50"
type textarea "x"
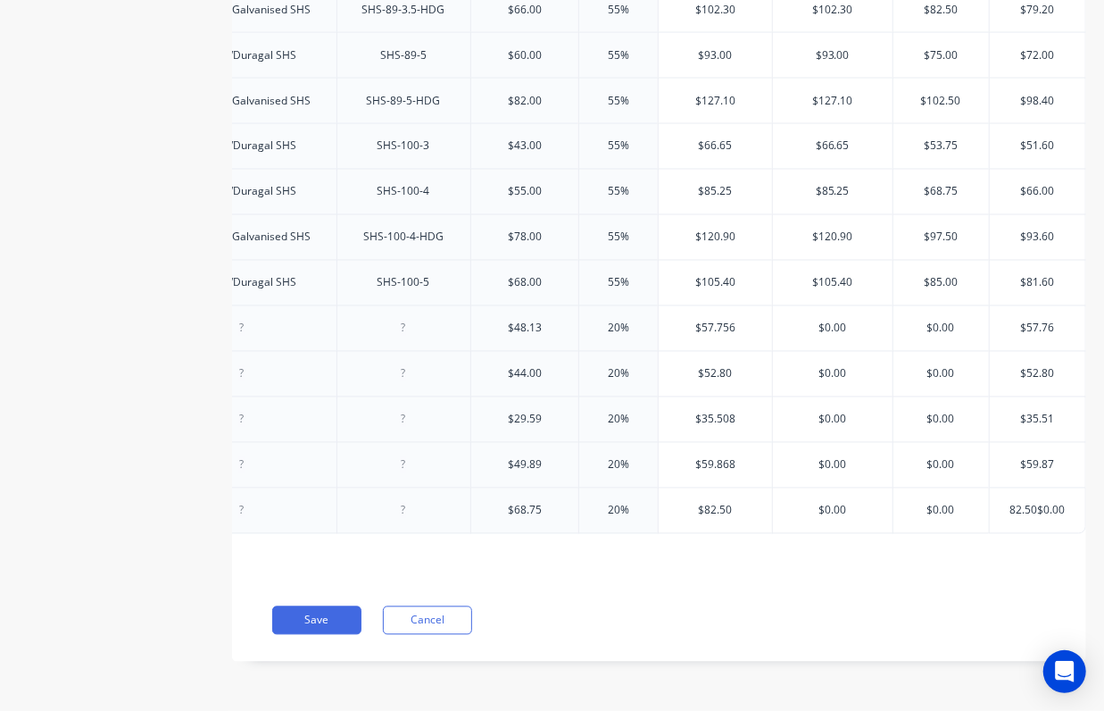
type input "82.50$0.00"
click at [961, 549] on div "Xero Item # Description Coating Code Cost Markup Price Owner Builder Trade Volu…" at bounding box center [659, 110] width 854 height 937
click at [607, 503] on input "20%" at bounding box center [618, 511] width 89 height 16
type textarea "x"
click at [605, 457] on input "20%" at bounding box center [613, 465] width 89 height 16
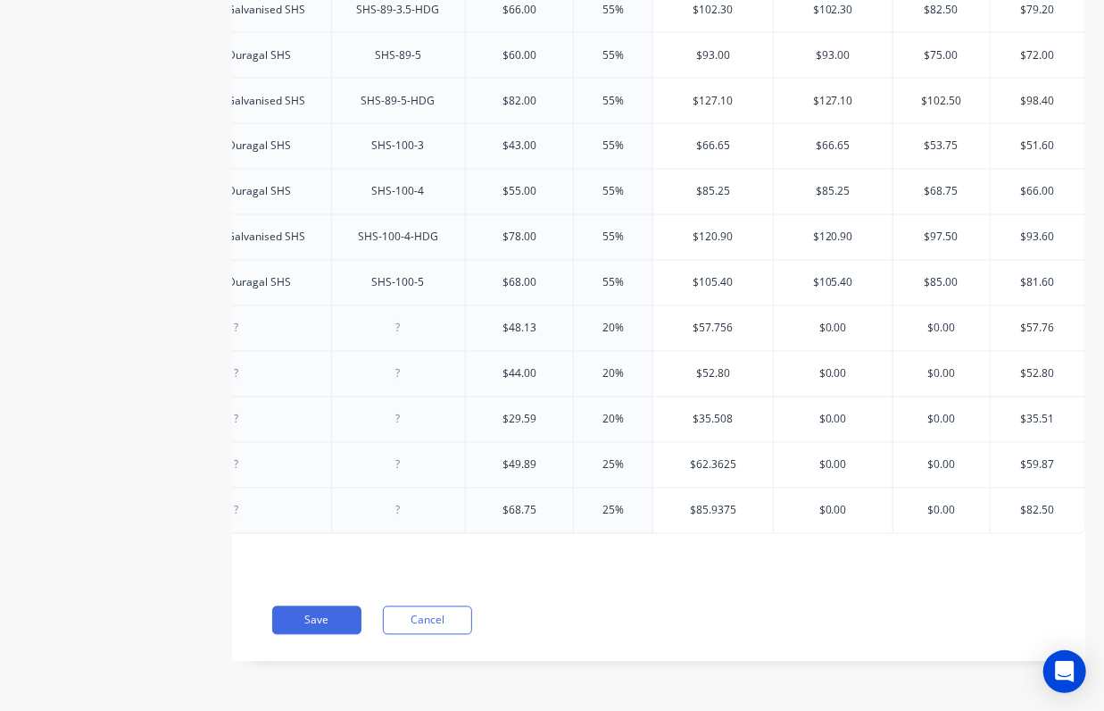
click at [603, 412] on input "20%" at bounding box center [613, 420] width 89 height 16
click at [605, 412] on input "20%" at bounding box center [613, 420] width 89 height 16
click at [604, 366] on input "20%" at bounding box center [613, 374] width 89 height 16
click at [603, 320] on input "20%" at bounding box center [613, 328] width 89 height 16
click at [763, 626] on div "Save Cancel" at bounding box center [679, 620] width 814 height 29
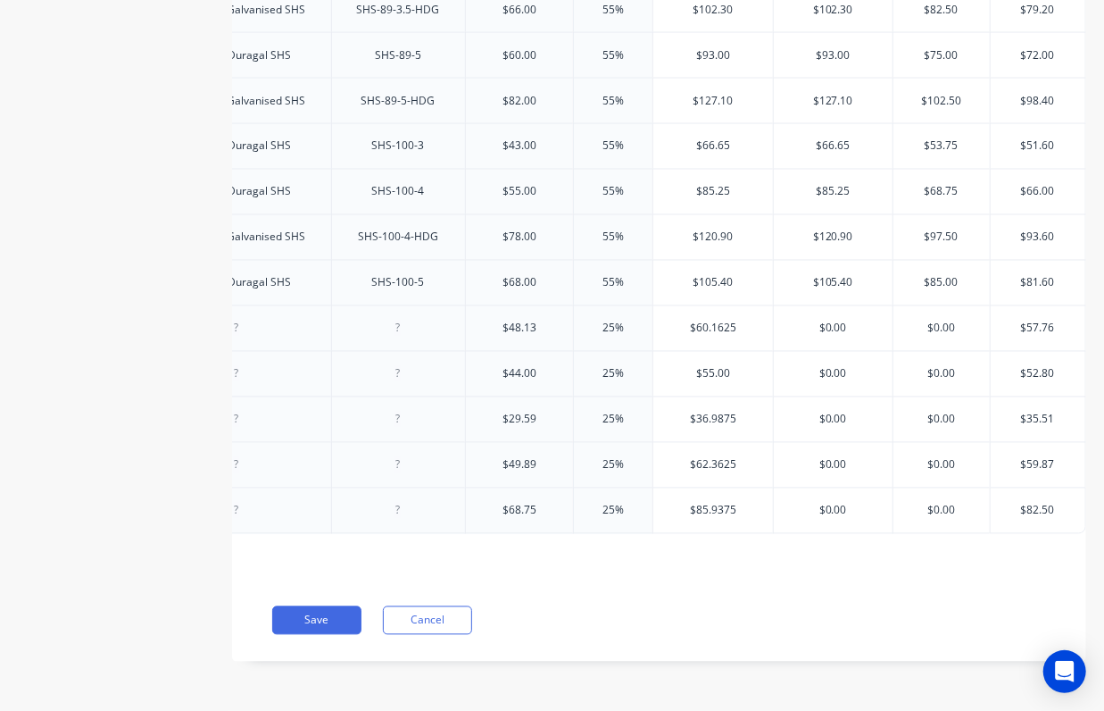
click at [695, 320] on input "$60.1625" at bounding box center [713, 328] width 120 height 16
click at [914, 320] on input "$0.00" at bounding box center [942, 328] width 96 height 16
paste input "60.1625"
click at [700, 366] on input "$55.00" at bounding box center [713, 374] width 120 height 16
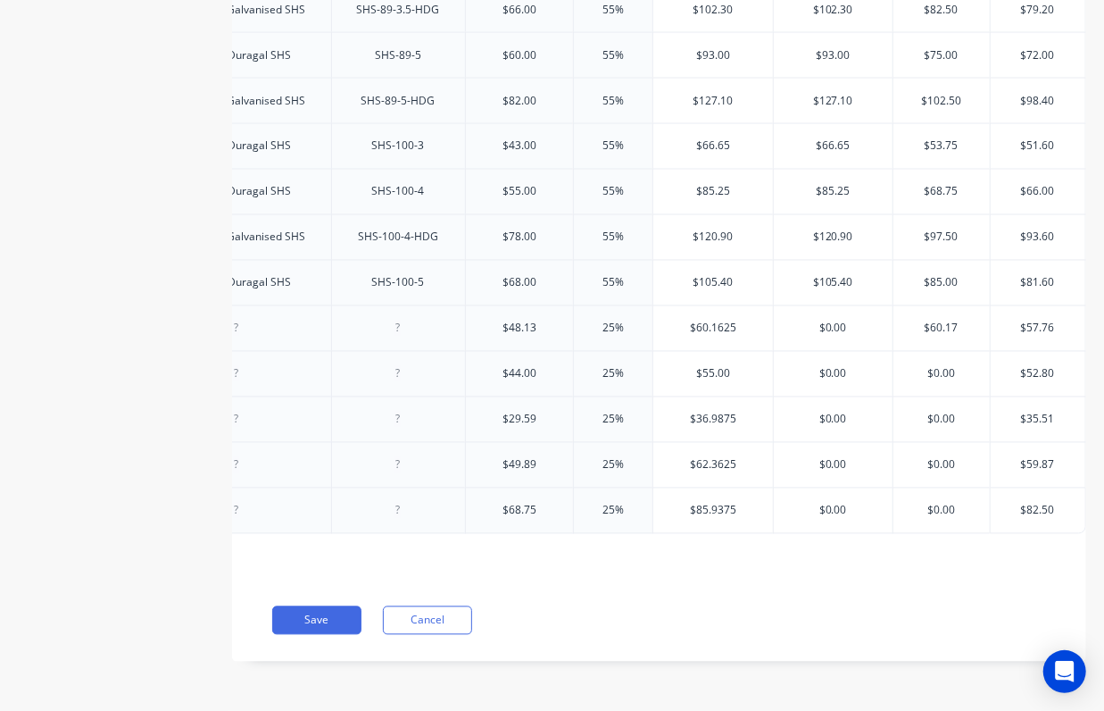
click at [700, 366] on input "$55.00" at bounding box center [713, 374] width 120 height 16
click at [907, 369] on input "$0.00" at bounding box center [942, 374] width 96 height 16
paste input "55.00"
click at [696, 412] on input "$36.9875" at bounding box center [713, 420] width 120 height 16
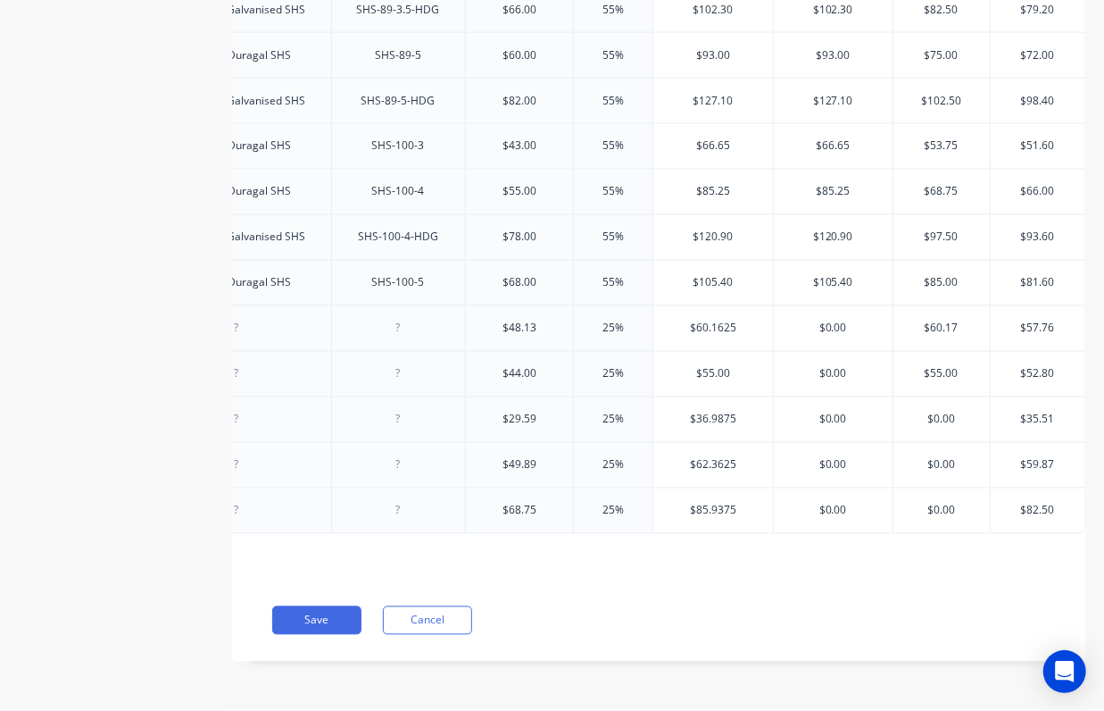
click at [911, 412] on input "$0.00" at bounding box center [942, 420] width 96 height 16
paste input "36.9875"
click at [695, 457] on input "$62.3625" at bounding box center [713, 465] width 120 height 16
click at [916, 457] on input "$0.00" at bounding box center [942, 465] width 96 height 16
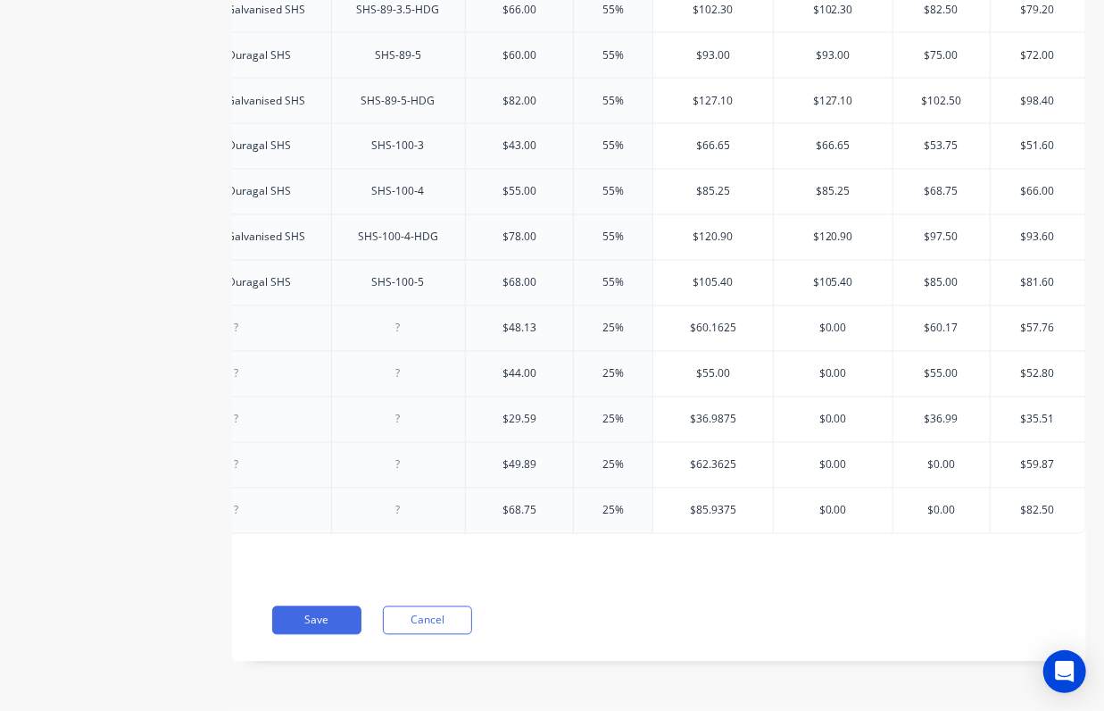
paste input "62.3625"
click at [698, 503] on input "$85.9375" at bounding box center [713, 511] width 120 height 16
click at [697, 503] on input "$85.9375" at bounding box center [713, 511] width 120 height 16
click at [916, 503] on input "$0.00" at bounding box center [942, 511] width 96 height 16
paste input "85.9375"
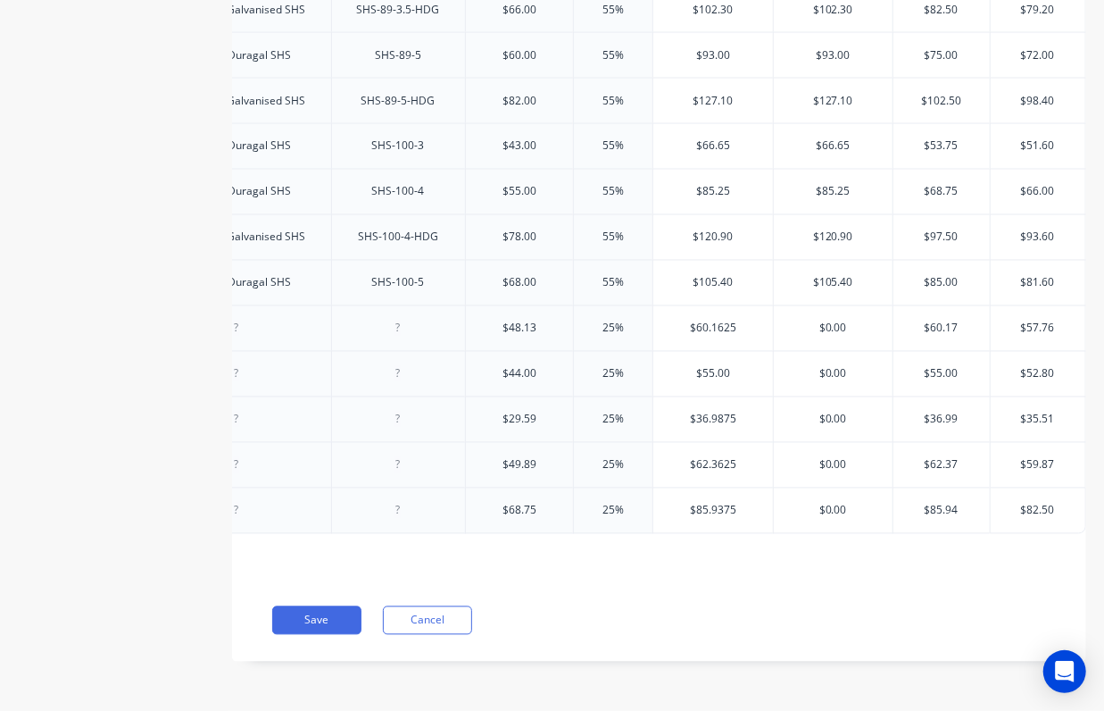
click at [894, 624] on div "Save Cancel" at bounding box center [679, 620] width 814 height 29
click at [603, 503] on input "25%" at bounding box center [613, 511] width 89 height 16
click at [604, 457] on input "25%" at bounding box center [606, 465] width 89 height 16
click at [602, 457] on input "25%" at bounding box center [606, 465] width 89 height 16
click at [601, 412] on input "25%" at bounding box center [606, 420] width 89 height 16
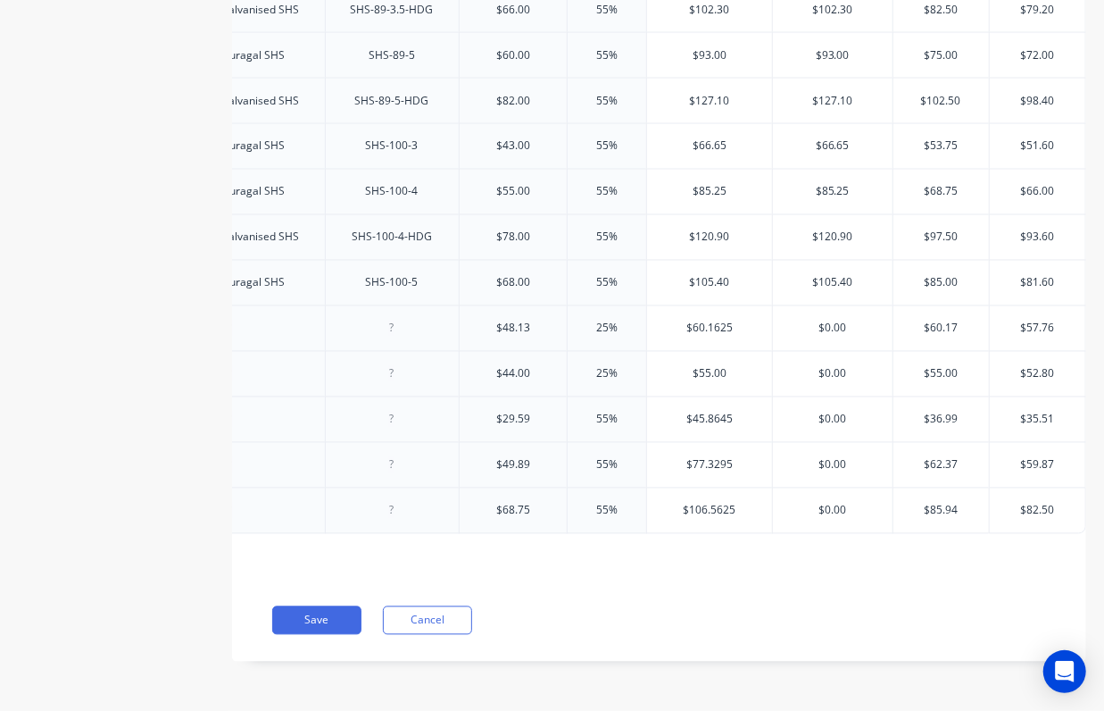
click at [602, 366] on input "25%" at bounding box center [606, 374] width 89 height 16
click at [602, 320] on input "25%" at bounding box center [606, 328] width 89 height 16
click at [695, 320] on input "$74.6015" at bounding box center [709, 328] width 125 height 16
click at [803, 322] on input "$0.00" at bounding box center [833, 328] width 120 height 16
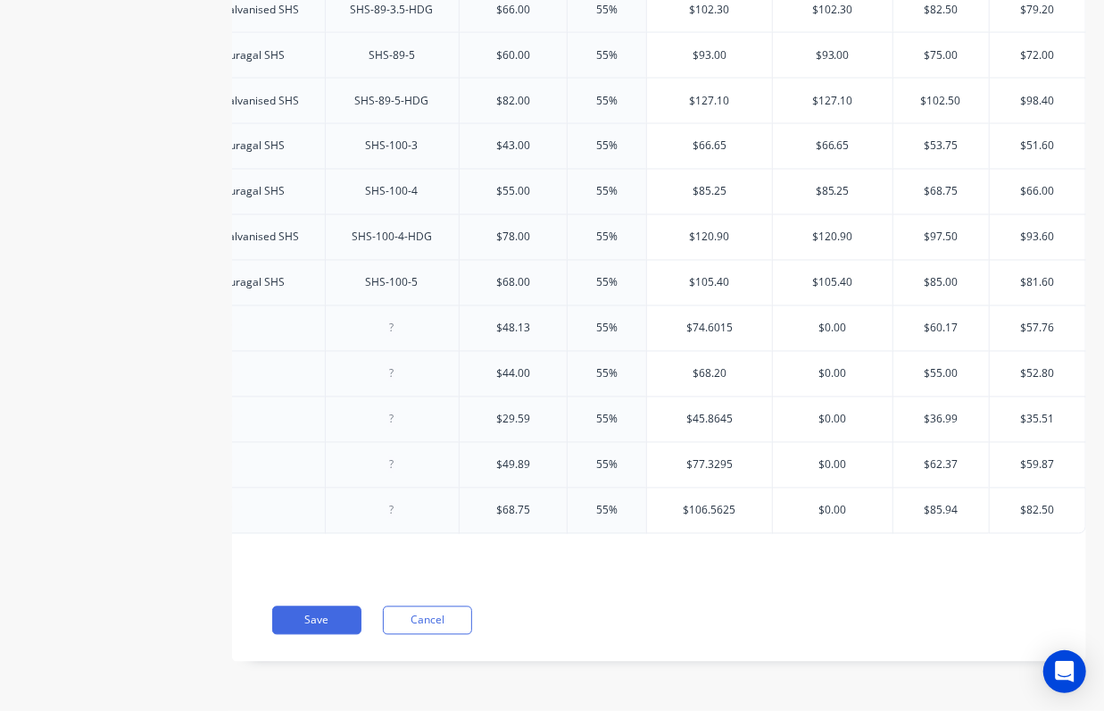
paste input "74.6015"
click at [698, 366] on input "$68.20" at bounding box center [709, 374] width 125 height 16
click at [819, 366] on input "$0.00" at bounding box center [833, 374] width 120 height 16
paste input "68.20"
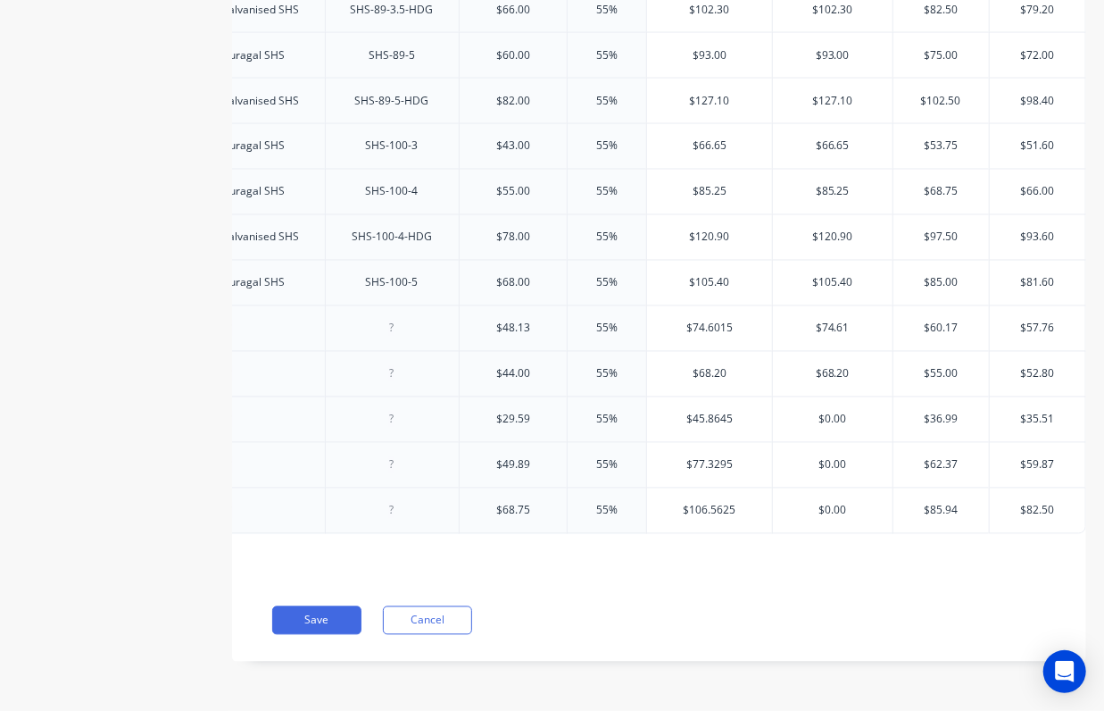
click at [701, 412] on input "$45.8645" at bounding box center [709, 420] width 125 height 16
click at [815, 412] on input "$0.00" at bounding box center [833, 420] width 120 height 16
paste input "45.8645"
click at [703, 457] on input "$77.3295" at bounding box center [709, 465] width 125 height 16
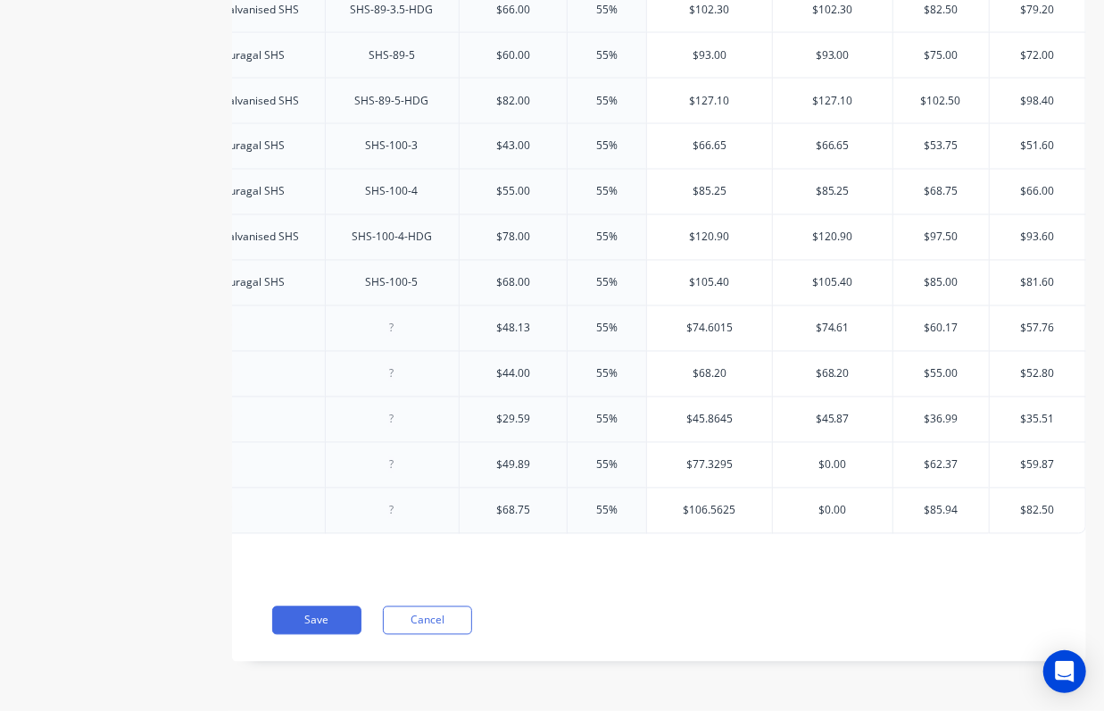
click at [703, 457] on input "$77.3295" at bounding box center [709, 465] width 125 height 16
click at [796, 461] on div "$0.00" at bounding box center [833, 465] width 120 height 45
paste input "77.3295"
click at [809, 457] on input "$0.00" at bounding box center [833, 465] width 120 height 16
paste input "77.3295"
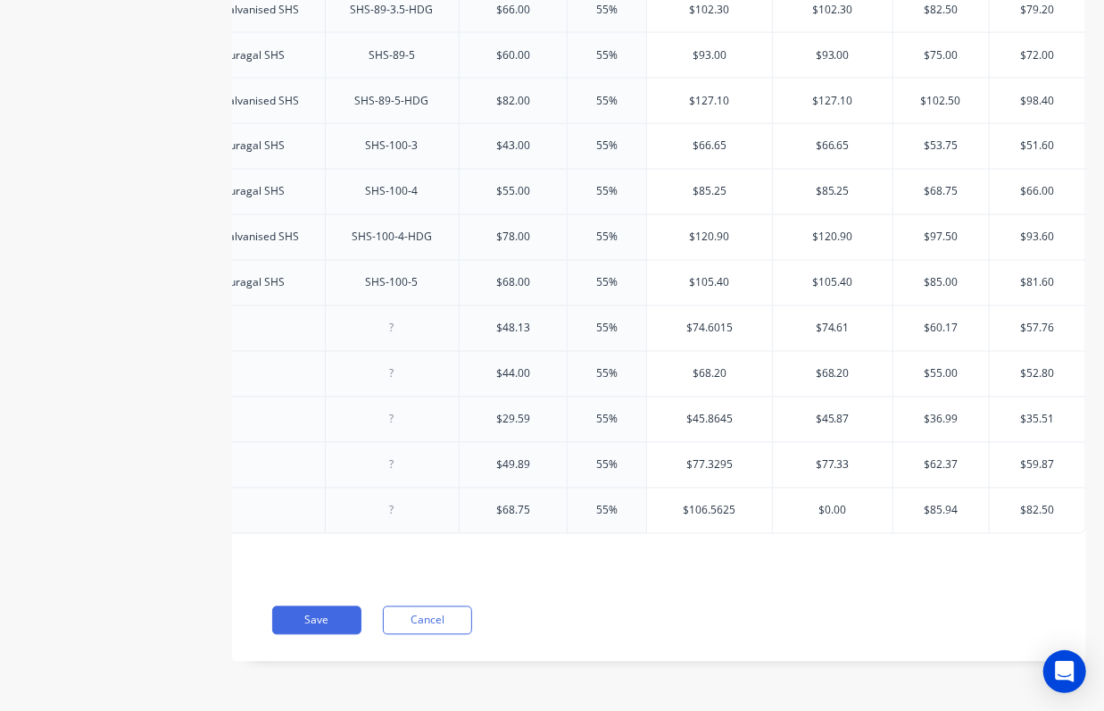
click at [700, 503] on input "$106.5625" at bounding box center [709, 511] width 125 height 16
click at [794, 503] on input "$0.00" at bounding box center [833, 511] width 120 height 16
paste input "106.5625"
click at [845, 547] on div "Xero Item # Description Coating Code Cost Markup Price Owner Builder Trade Volu…" at bounding box center [659, 110] width 854 height 937
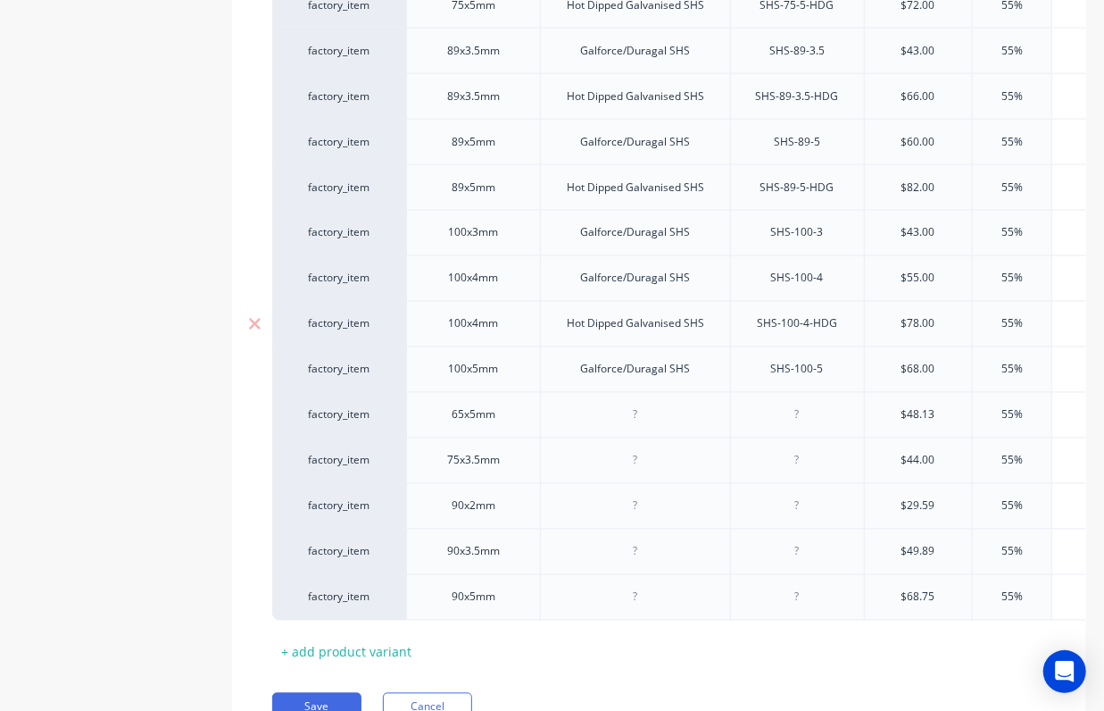
scroll to position [1440, 0]
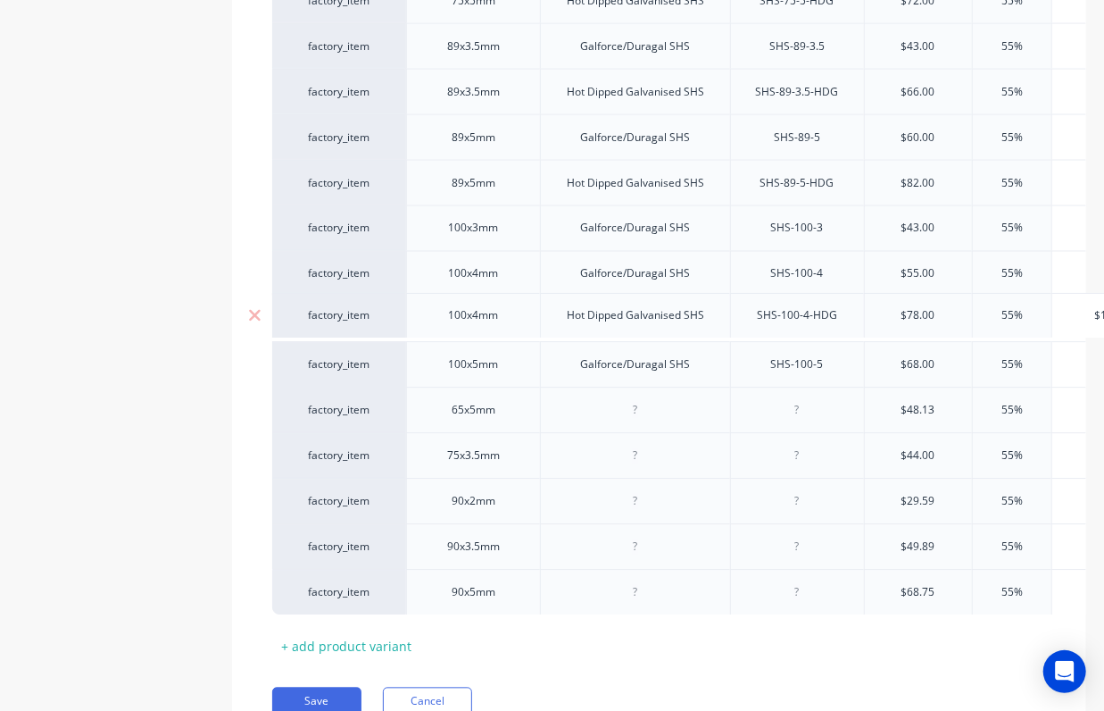
click at [355, 315] on div "factory_item 75x3mm Galforce/Duragal SHS SHS-75-3 $31.00 55% $48.05 $48.05 $38.…" at bounding box center [659, 205] width 774 height 819
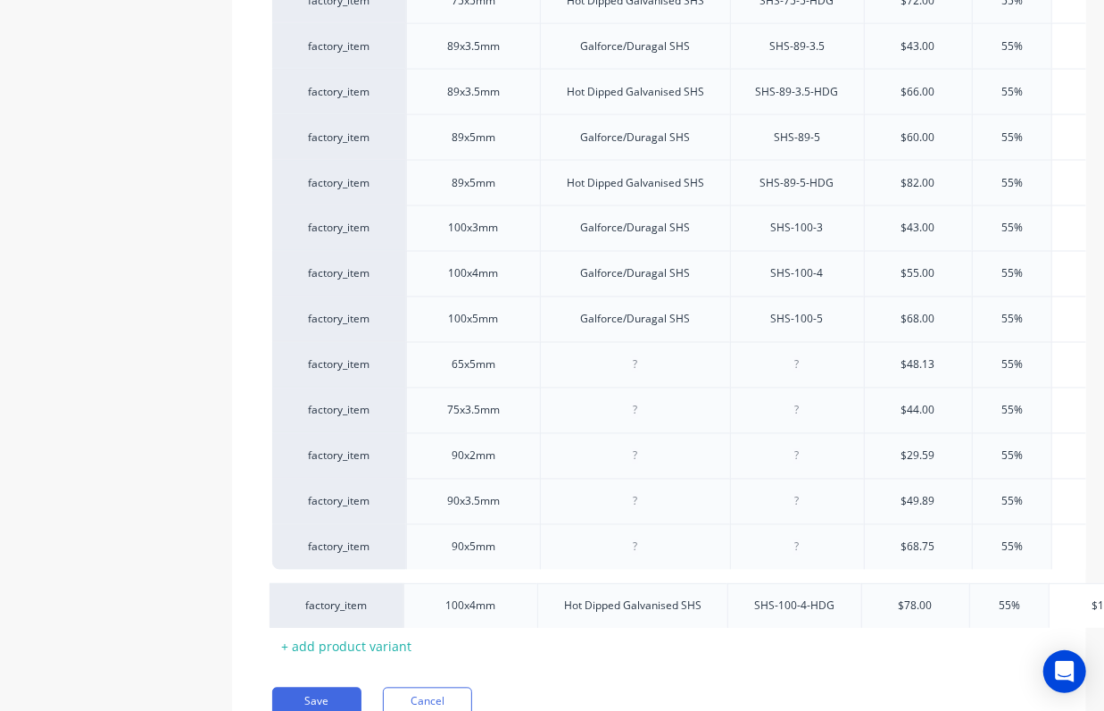
drag, startPoint x: 335, startPoint y: 318, endPoint x: 332, endPoint y: 613, distance: 295.5
click at [332, 613] on div "Xero Item # Description Coating Code Cost Markup Price Owner Builder Trade Volu…" at bounding box center [659, 207] width 774 height 905
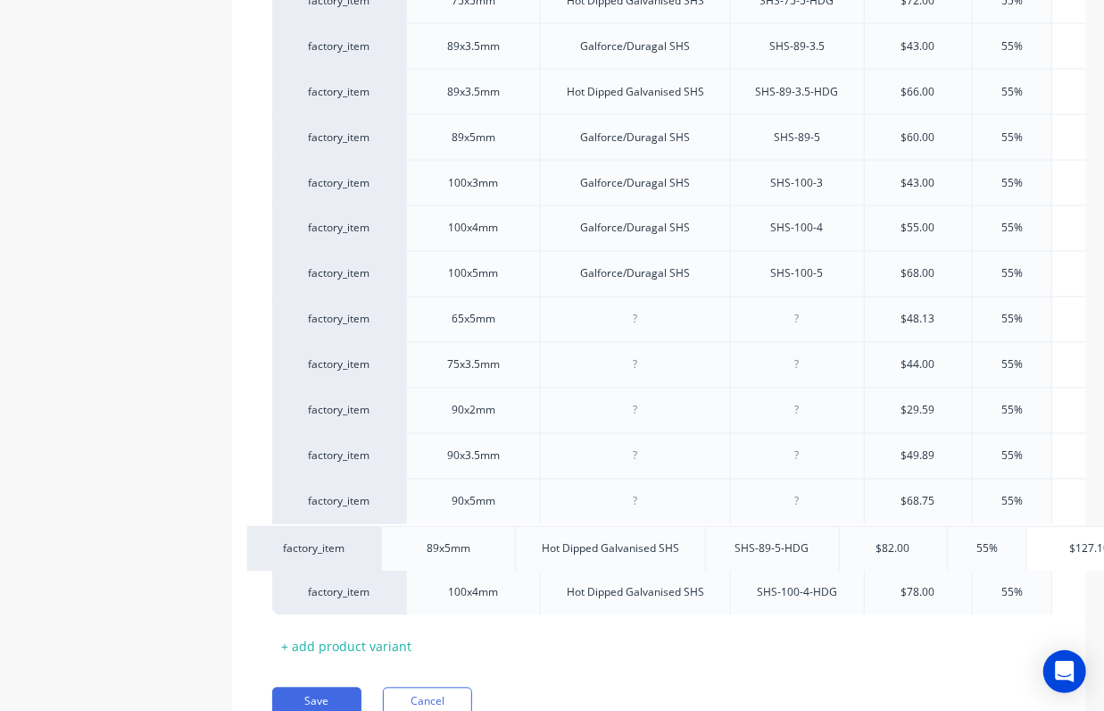
drag, startPoint x: 362, startPoint y: 185, endPoint x: 337, endPoint y: 559, distance: 374.9
click at [337, 559] on div "factory_item 75x3mm Galforce/Duragal SHS SHS-75-3 $31.00 55% $48.05 $48.05 $38.…" at bounding box center [659, 205] width 774 height 819
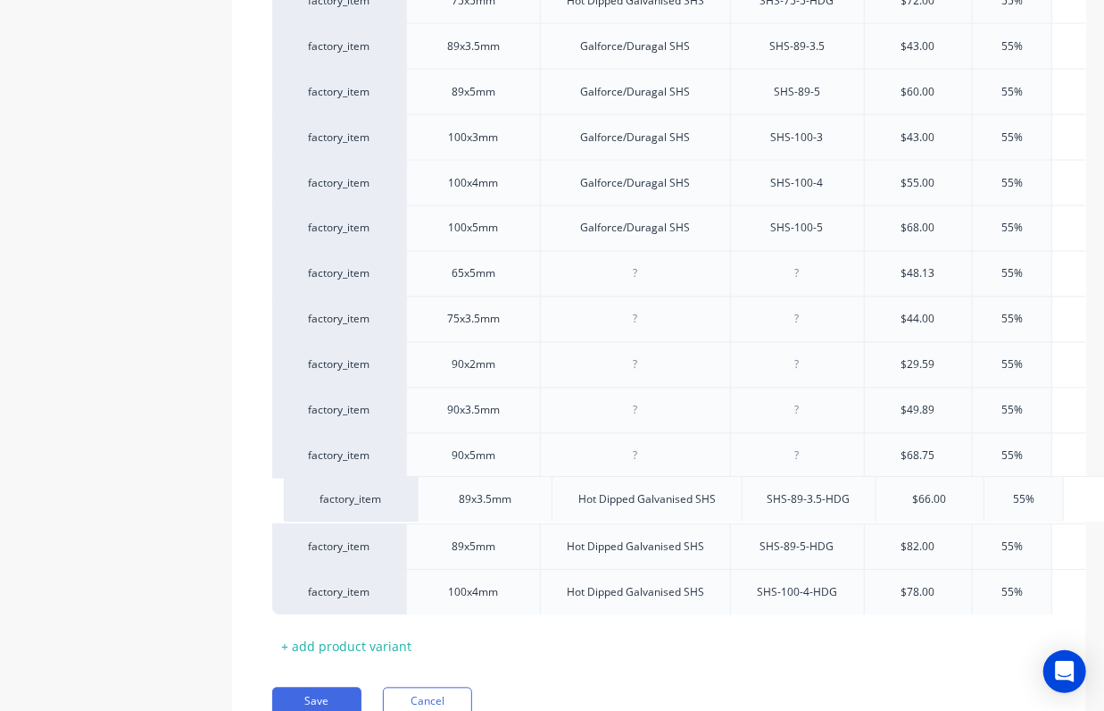
drag, startPoint x: 362, startPoint y: 119, endPoint x: 374, endPoint y: 508, distance: 389.4
click at [374, 508] on div "factory_item 75x3mm Galforce/Duragal SHS SHS-75-3 $31.00 55% $48.05 $48.05 $38.…" at bounding box center [659, 205] width 774 height 819
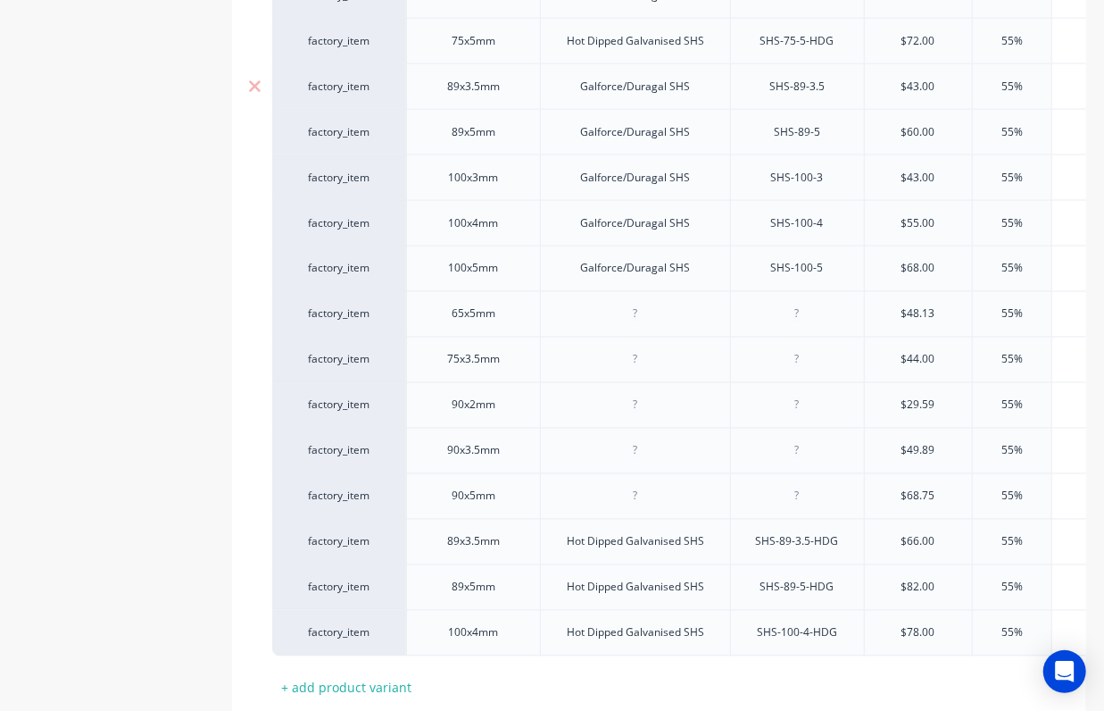
scroll to position [1351, 0]
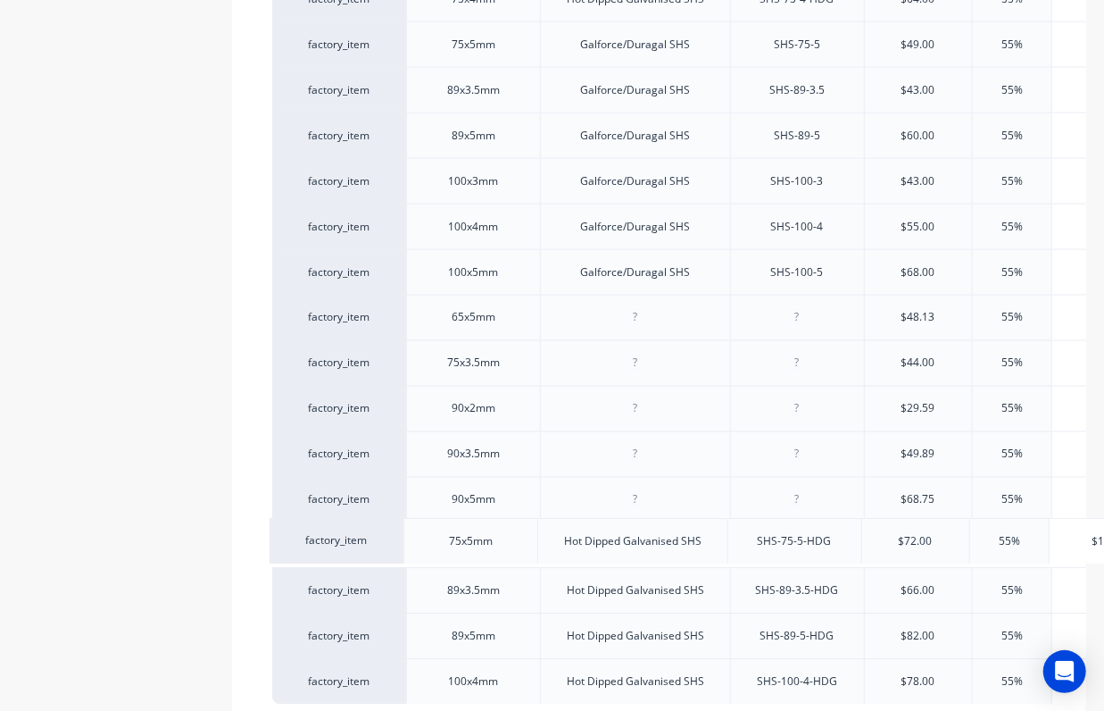
drag, startPoint x: 362, startPoint y: 93, endPoint x: 358, endPoint y: 553, distance: 459.7
click at [358, 553] on div "factory_item 75x3mm Galforce/Duragal SHS SHS-75-3 $31.00 55% $48.05 $48.05 $38.…" at bounding box center [659, 294] width 774 height 819
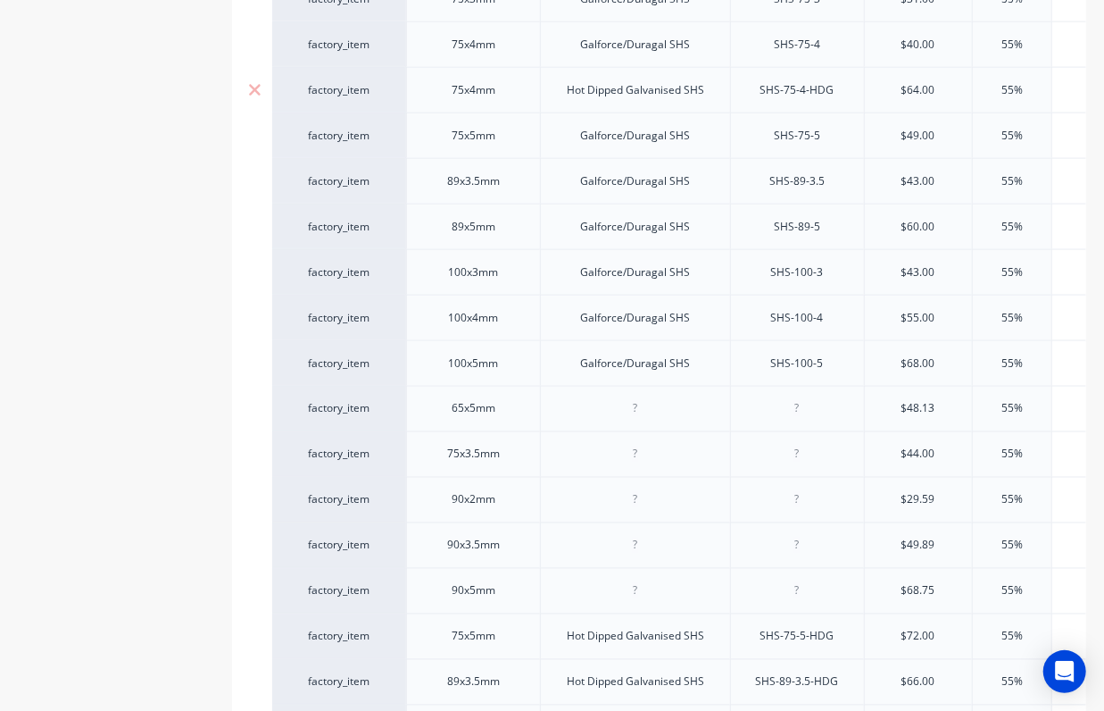
scroll to position [1261, 0]
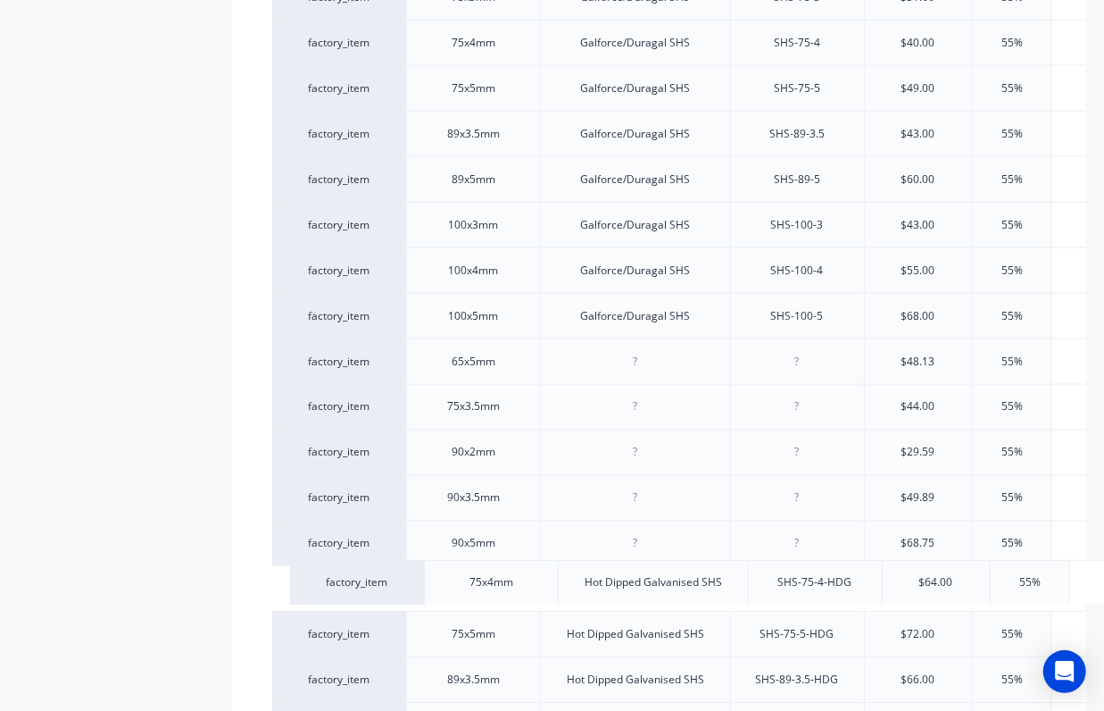
drag, startPoint x: 345, startPoint y: 88, endPoint x: 362, endPoint y: 589, distance: 501.1
click at [362, 589] on div "factory_item 75x3mm Galforce/Duragal SHS SHS-75-3 $31.00 55% $48.05 $48.05 $38.…" at bounding box center [659, 383] width 774 height 819
drag, startPoint x: 148, startPoint y: 373, endPoint x: 931, endPoint y: 343, distance: 783.5
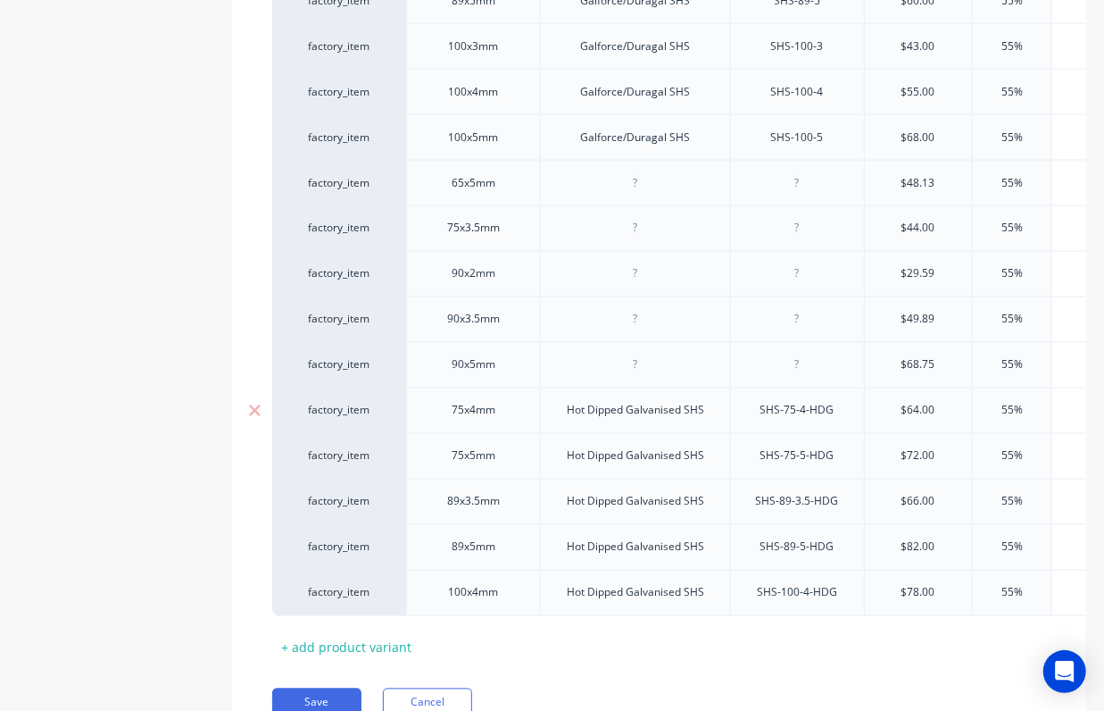
scroll to position [1351, 0]
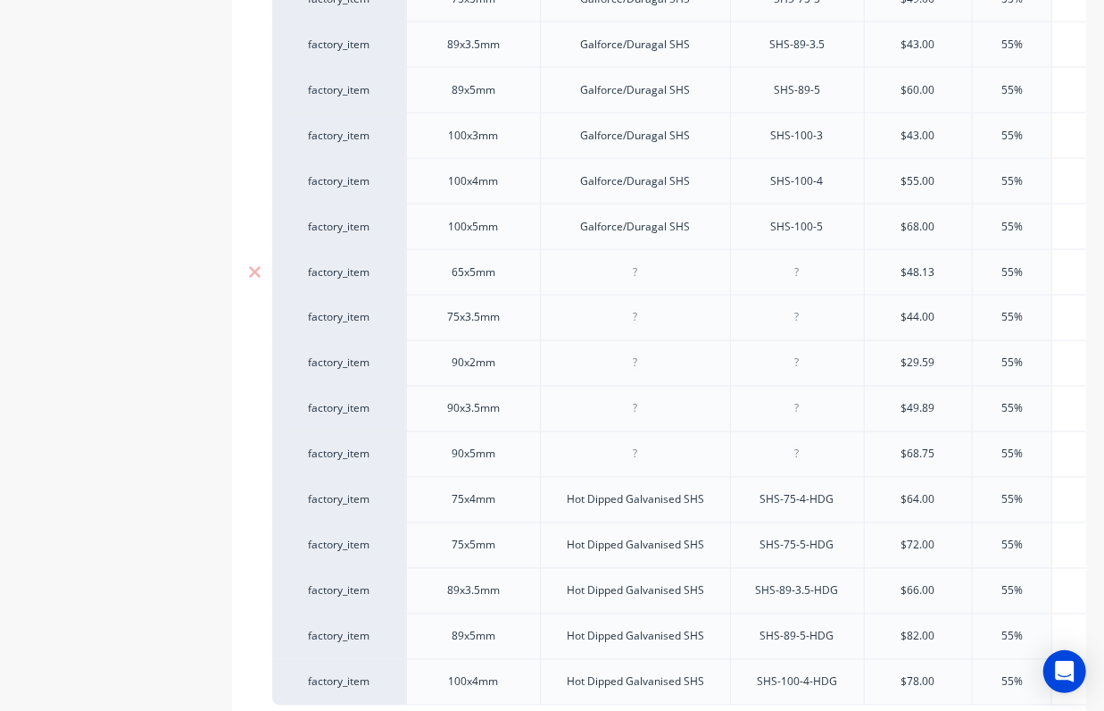
click at [651, 276] on div at bounding box center [635, 272] width 89 height 23
click at [655, 225] on div "Galforce/Duragal SHS" at bounding box center [635, 226] width 138 height 23
copy div "Duragal"
click at [649, 272] on div at bounding box center [635, 272] width 89 height 23
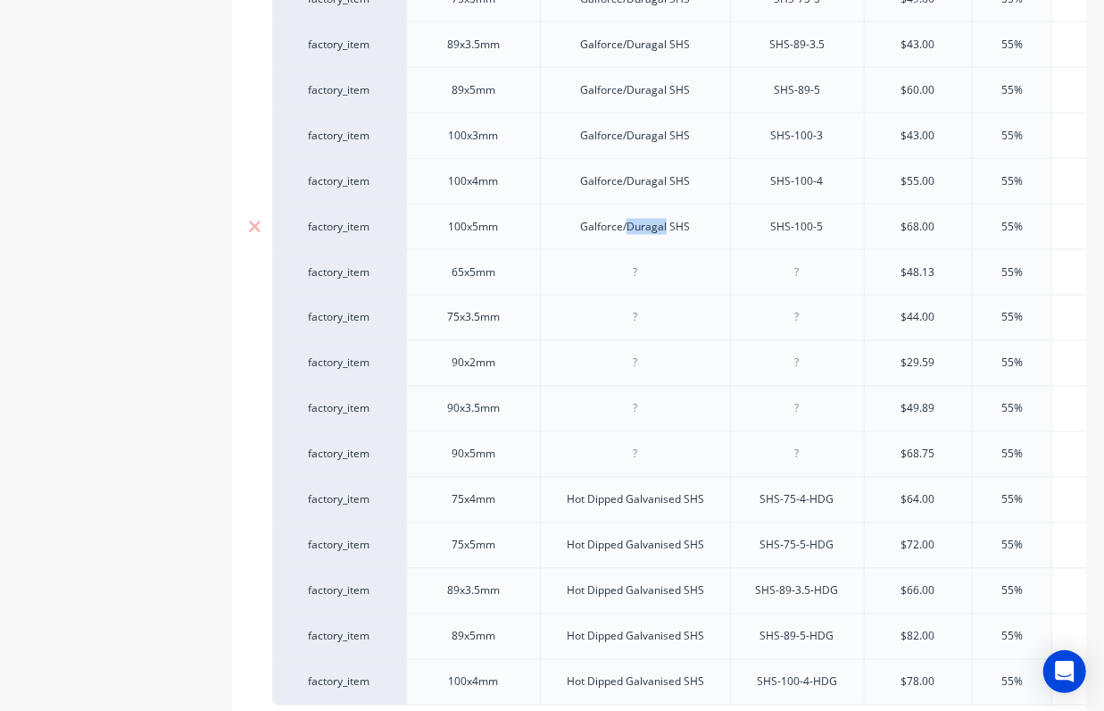
click at [652, 215] on div "Galforce/Duragal SHS" at bounding box center [635, 226] width 138 height 23
copy div "Duragal"
click at [643, 271] on div at bounding box center [635, 272] width 89 height 23
paste div
click at [650, 320] on div at bounding box center [635, 317] width 89 height 23
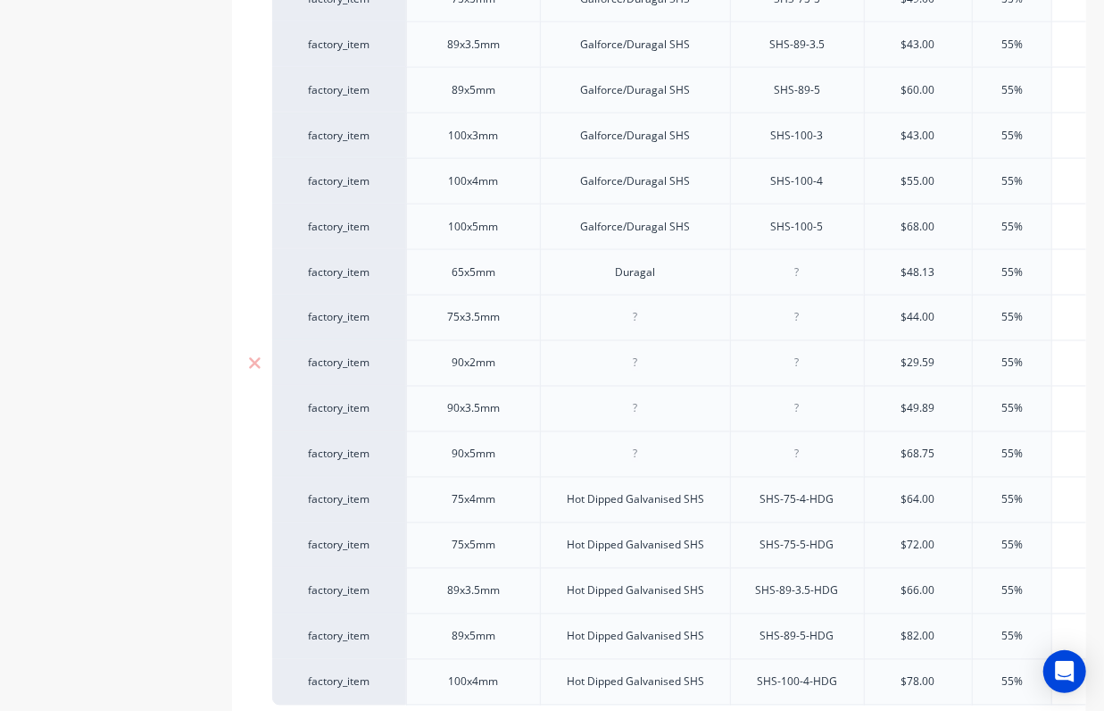
paste div
click at [662, 367] on div at bounding box center [635, 363] width 89 height 23
paste div
click at [660, 415] on div at bounding box center [635, 408] width 89 height 23
paste div
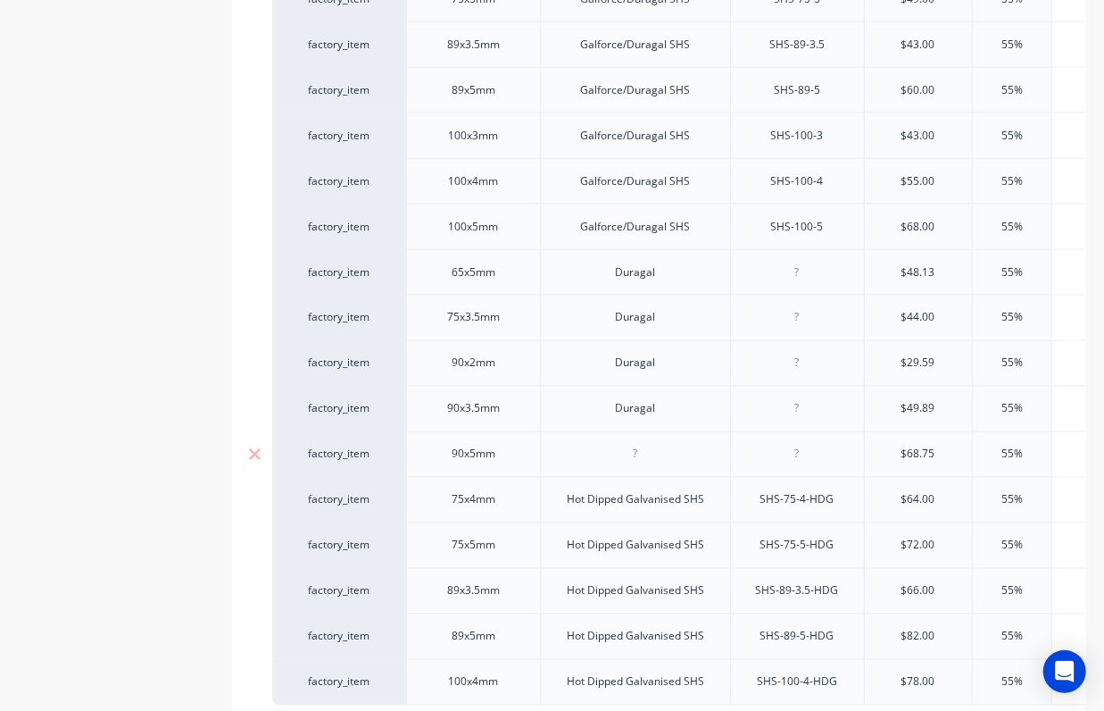
click at [663, 461] on div at bounding box center [635, 454] width 89 height 23
paste div
click at [682, 270] on div "Duragal" at bounding box center [635, 272] width 190 height 46
click at [659, 262] on div "Duragal" at bounding box center [635, 272] width 89 height 23
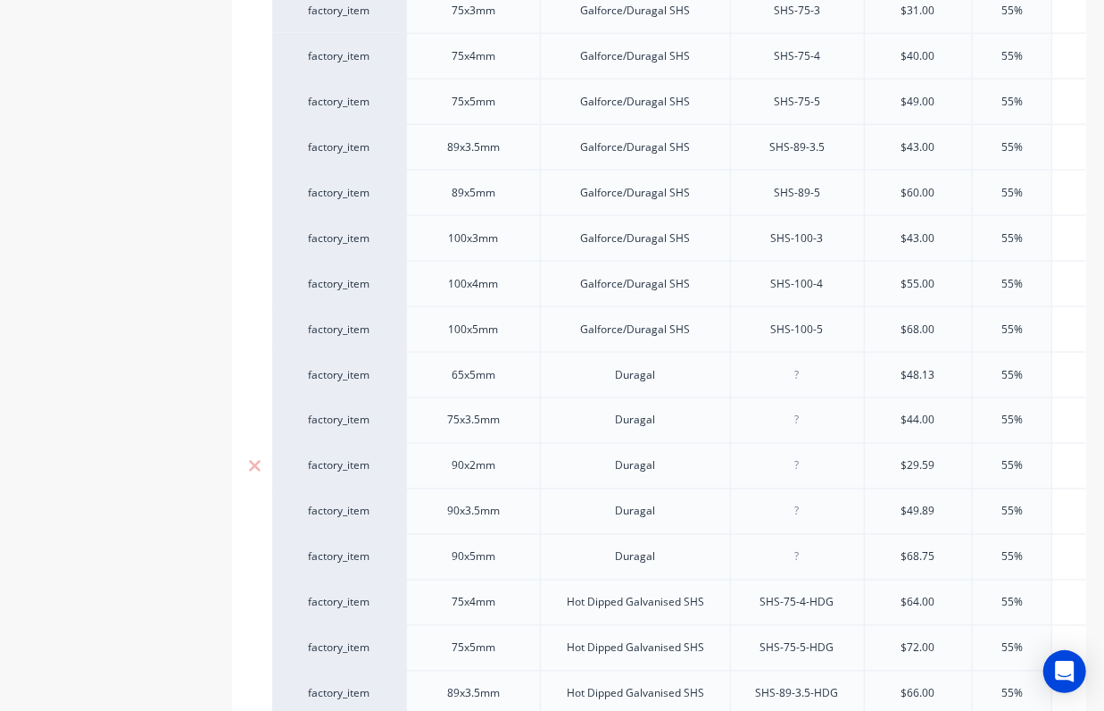
scroll to position [1250, 0]
drag, startPoint x: 462, startPoint y: 465, endPoint x: 477, endPoint y: 470, distance: 15.0
click at [462, 465] on div "90x2mm" at bounding box center [473, 464] width 89 height 23
click at [458, 510] on div "90x3.5mm" at bounding box center [473, 509] width 89 height 23
click at [454, 555] on div "90x5mm" at bounding box center [473, 555] width 89 height 23
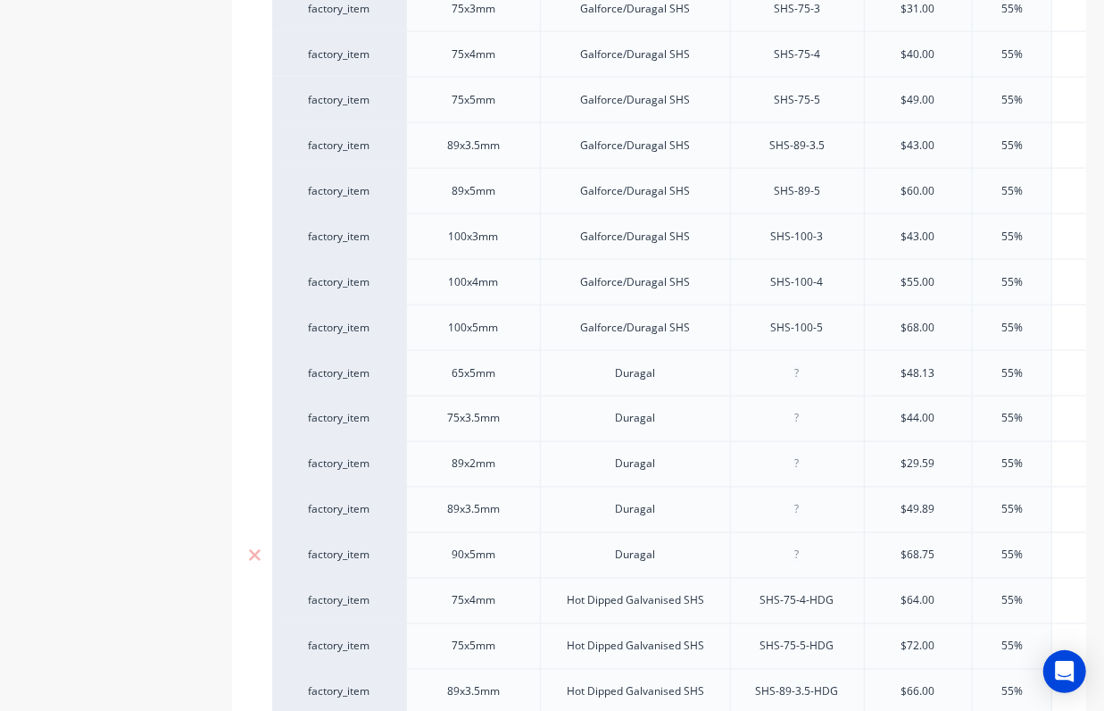
click at [464, 553] on div "90x5mm" at bounding box center [473, 555] width 89 height 23
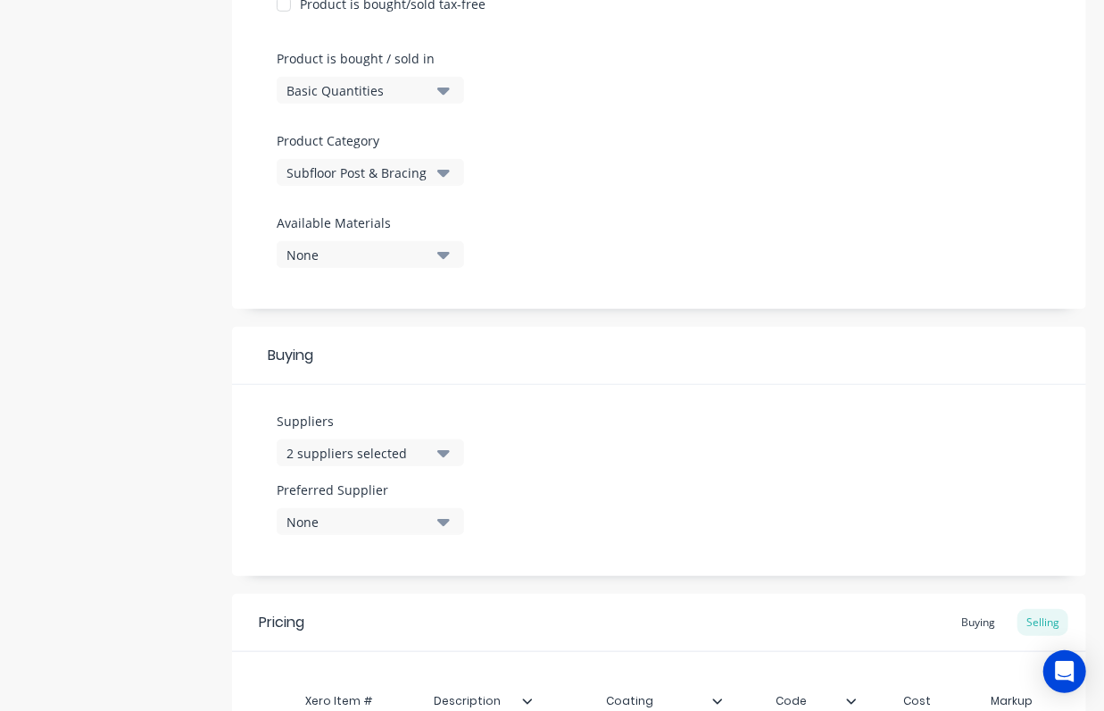
scroll to position [0, 0]
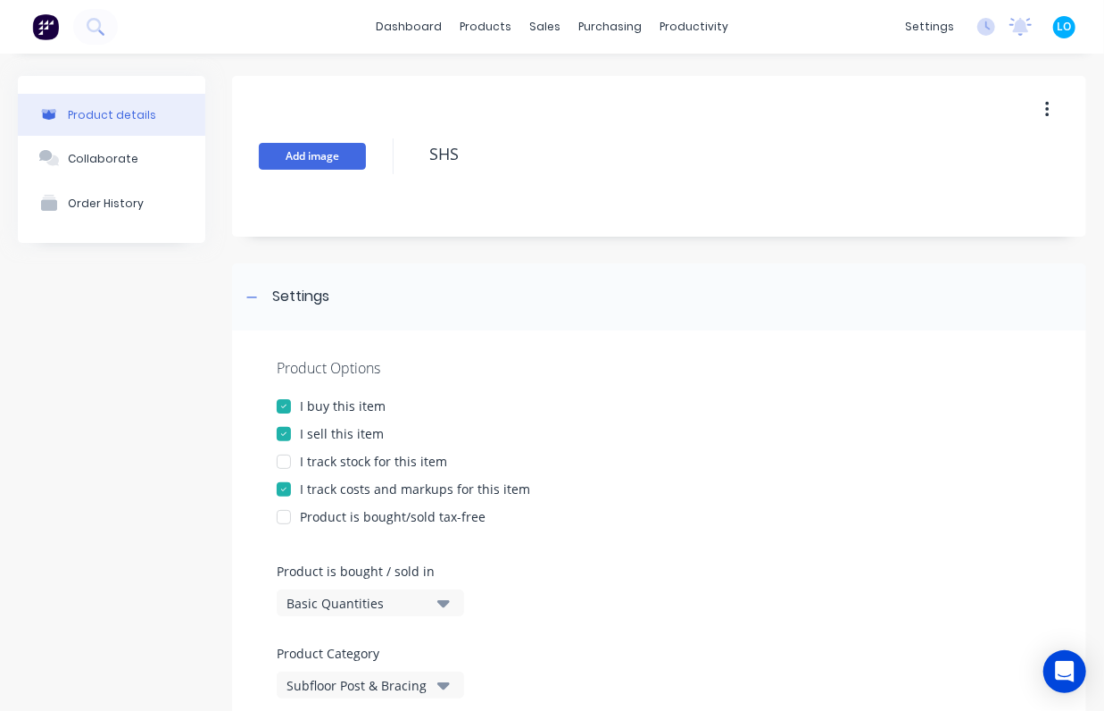
click at [339, 155] on button "Add image" at bounding box center [312, 156] width 107 height 27
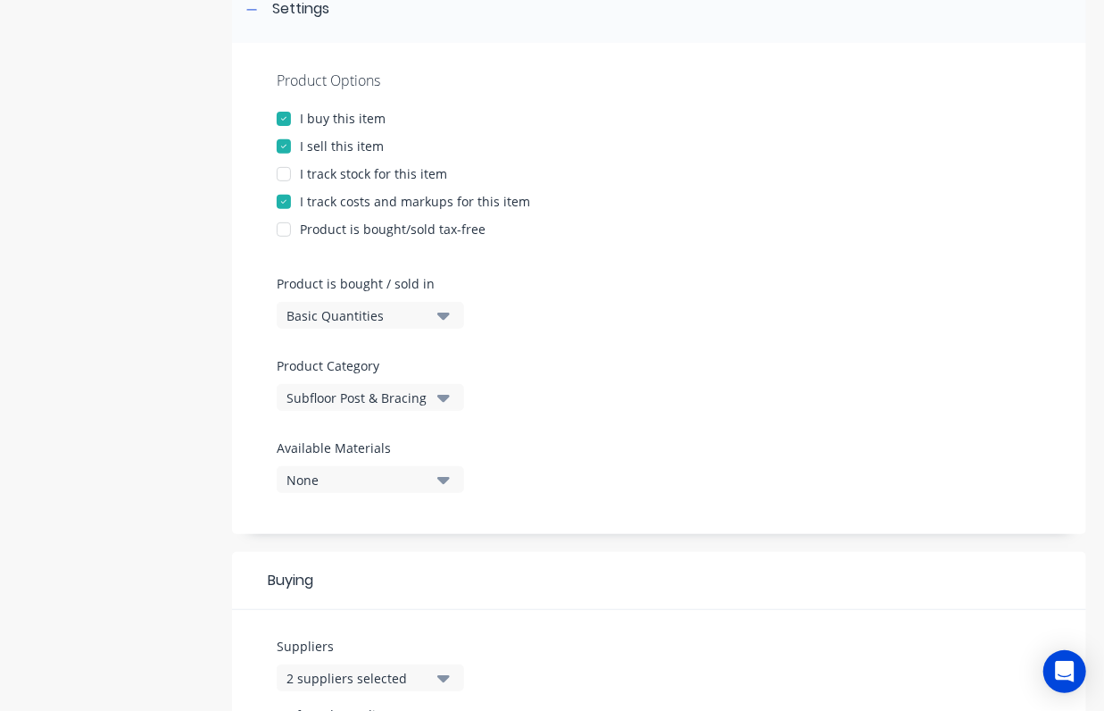
scroll to position [1529, 0]
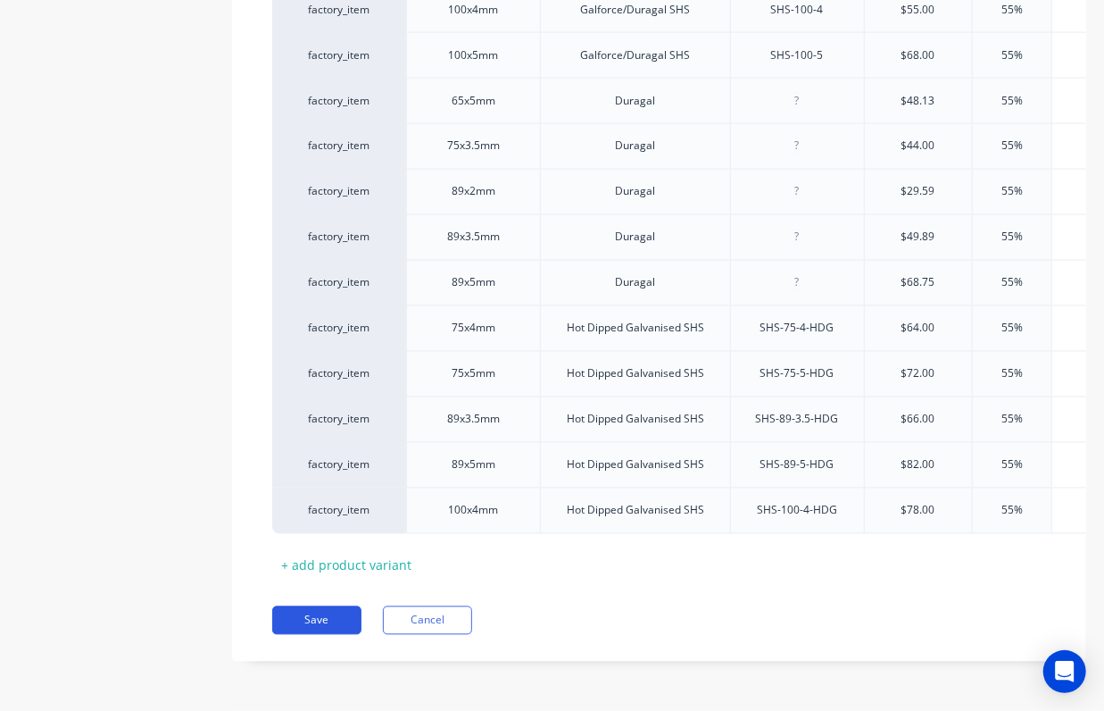
click at [330, 620] on button "Save" at bounding box center [316, 620] width 89 height 29
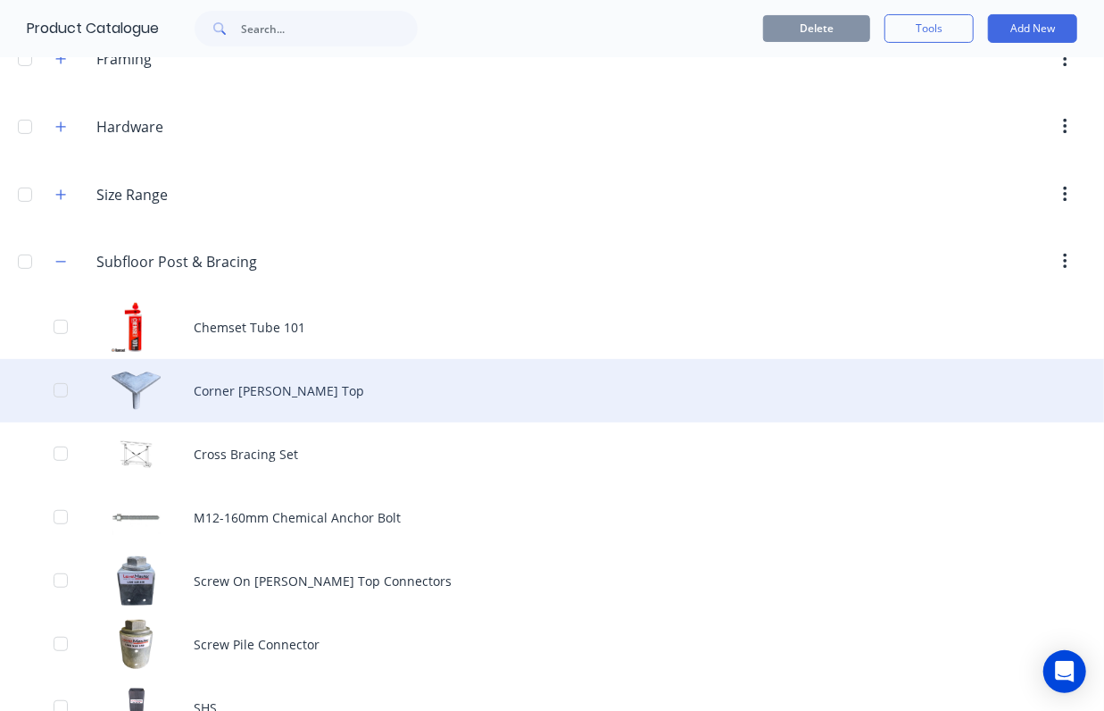
scroll to position [142, 0]
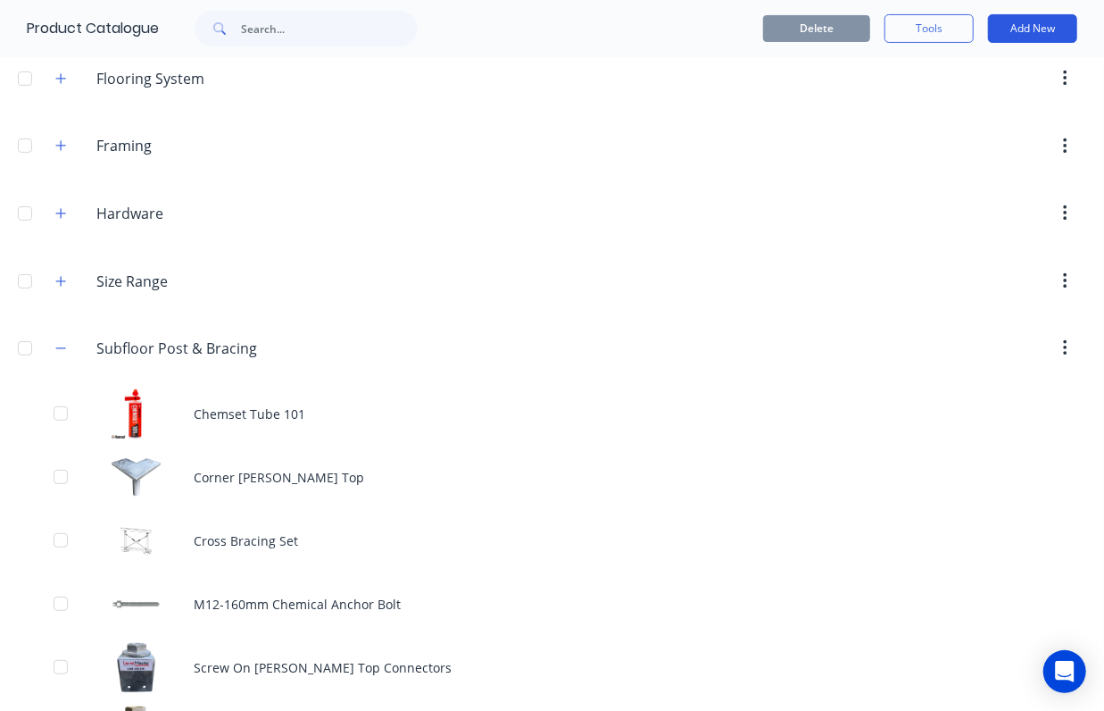
click at [1015, 28] on button "Add New" at bounding box center [1032, 28] width 89 height 29
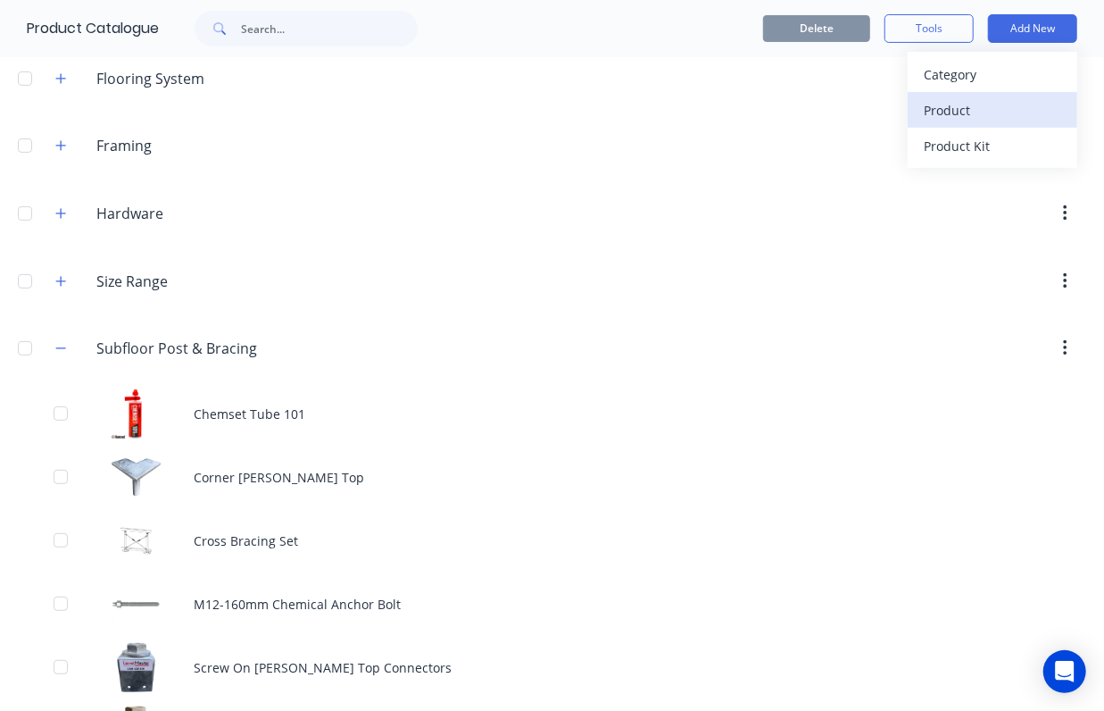
click at [967, 104] on div "Product" at bounding box center [992, 110] width 137 height 26
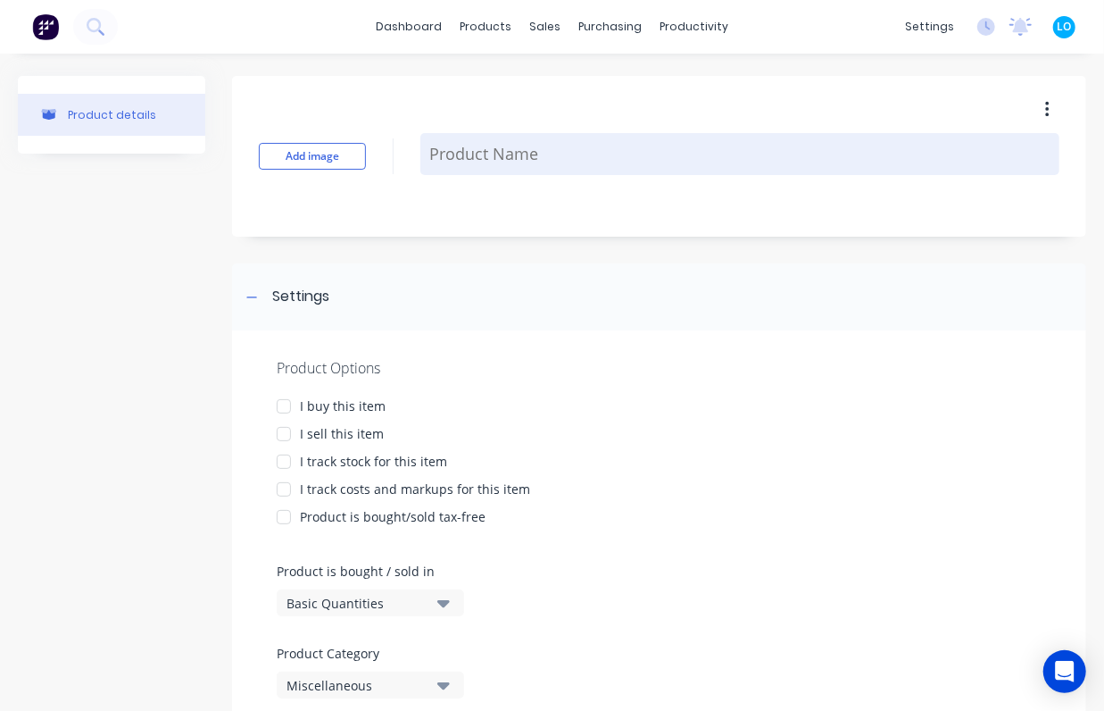
click at [486, 151] on textarea at bounding box center [739, 154] width 639 height 42
click at [636, 154] on textarea at bounding box center [739, 154] width 639 height 42
paste textarea "Alkaline prima/topcoat paint finish"
click at [496, 153] on textarea "Alkaline prima/topcoat paint finish" at bounding box center [739, 154] width 639 height 42
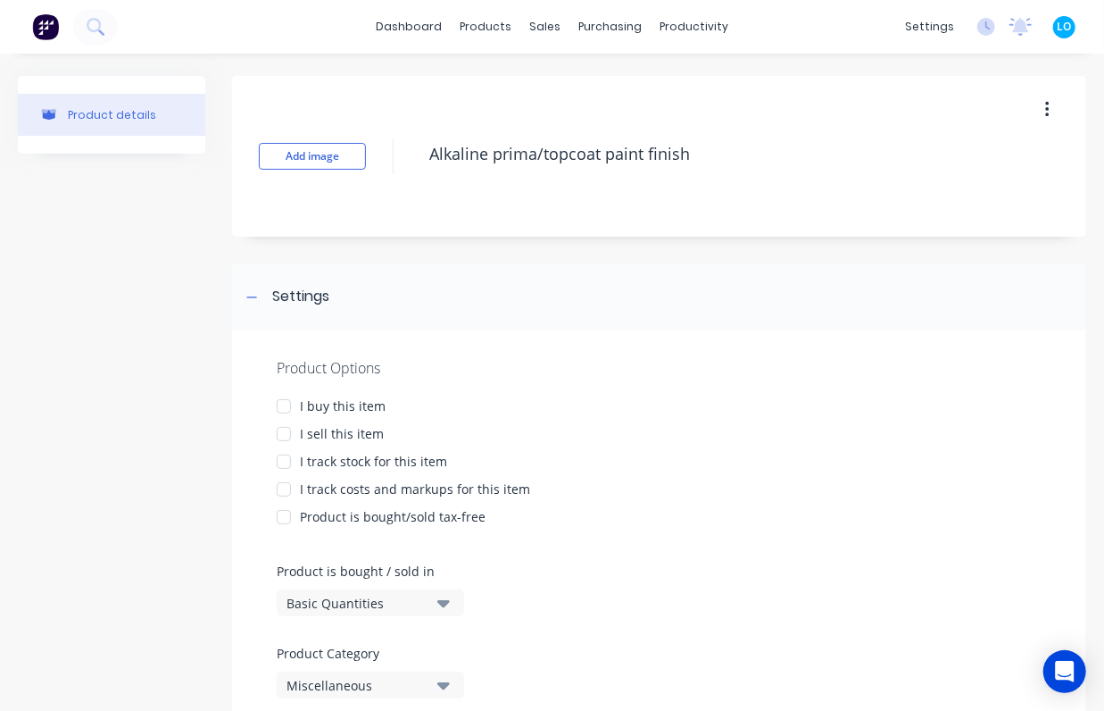
click at [593, 244] on div "Add image Alkaline prima/topcoat paint finish Settings Product Options I buy th…" at bounding box center [659, 457] width 854 height 763
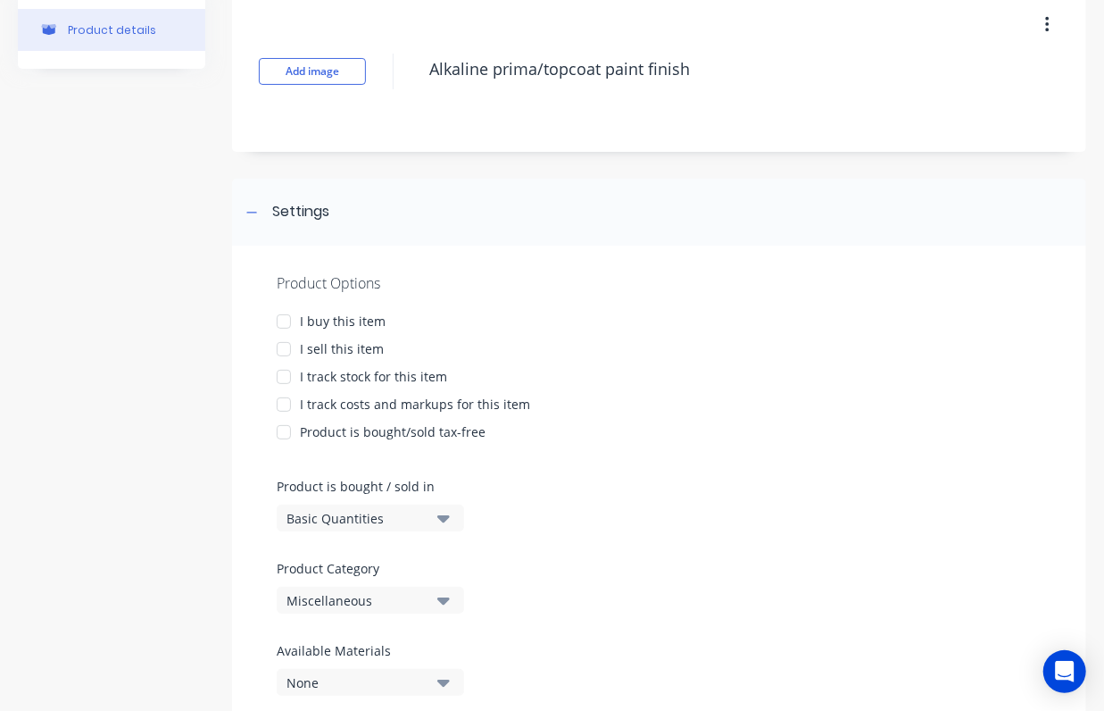
scroll to position [89, 0]
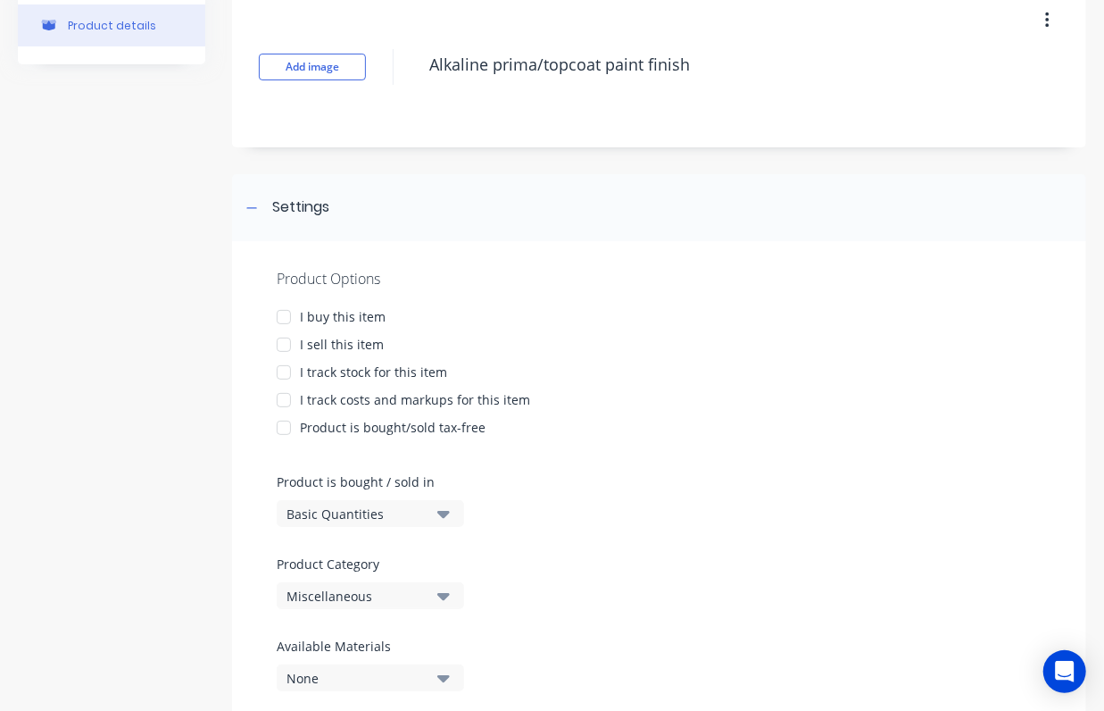
click at [329, 314] on div "I buy this item" at bounding box center [343, 316] width 86 height 19
click at [334, 340] on div "I sell this item" at bounding box center [342, 344] width 84 height 19
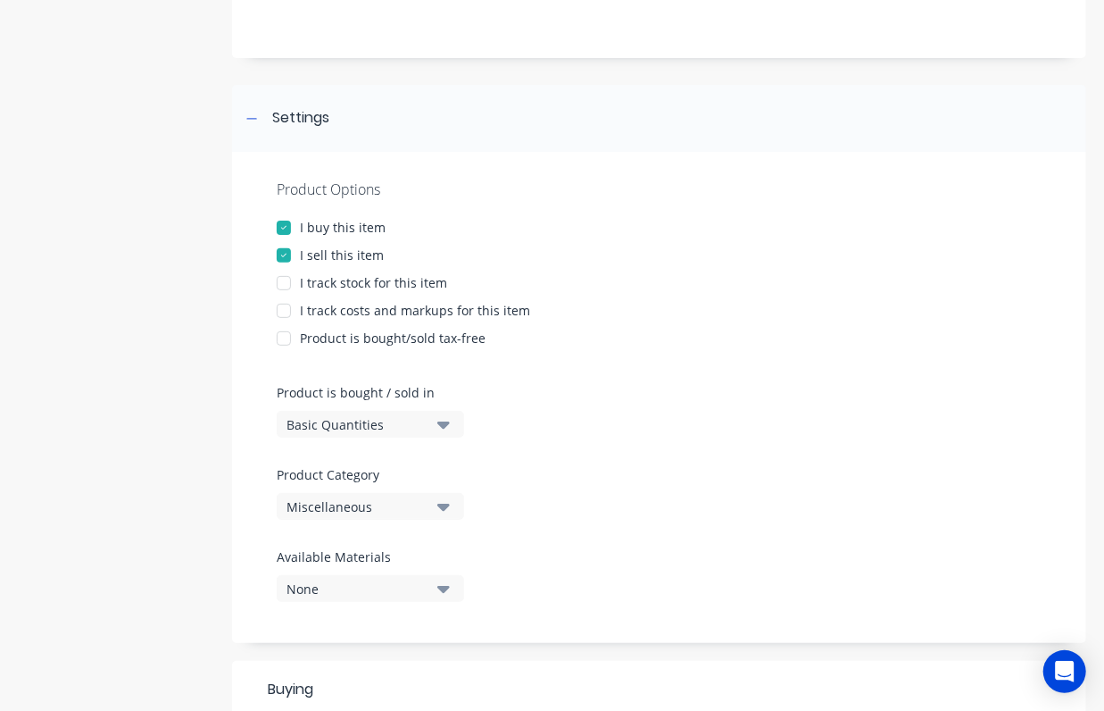
click at [388, 308] on div "I track costs and markups for this item" at bounding box center [415, 310] width 230 height 19
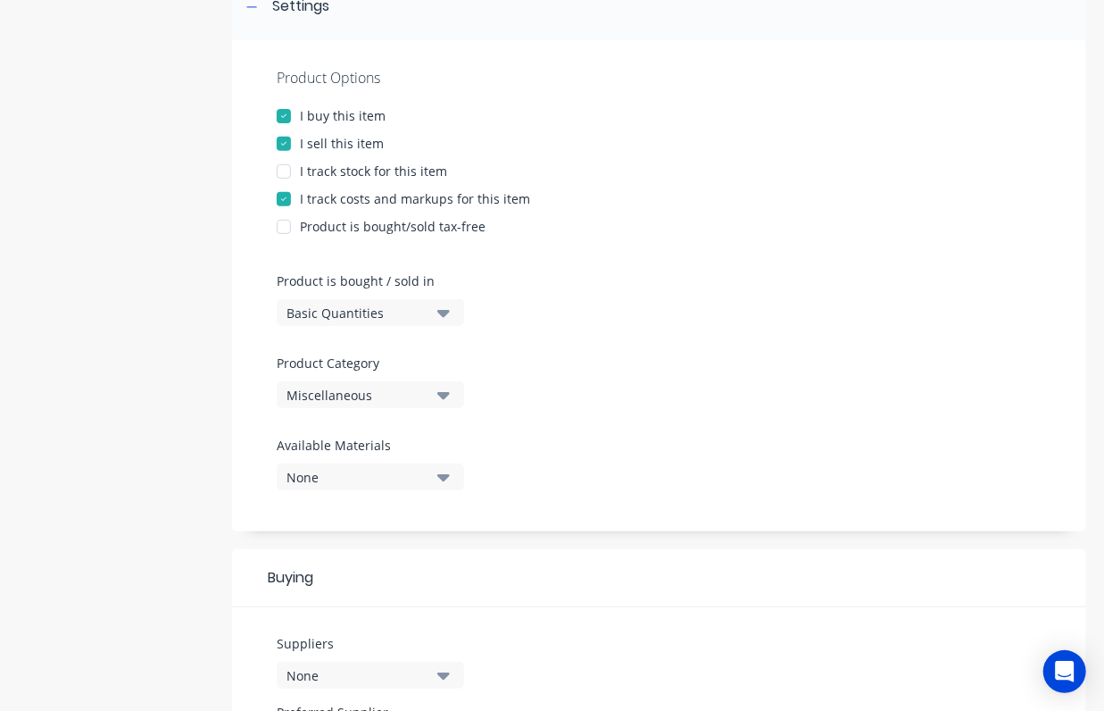
scroll to position [357, 0]
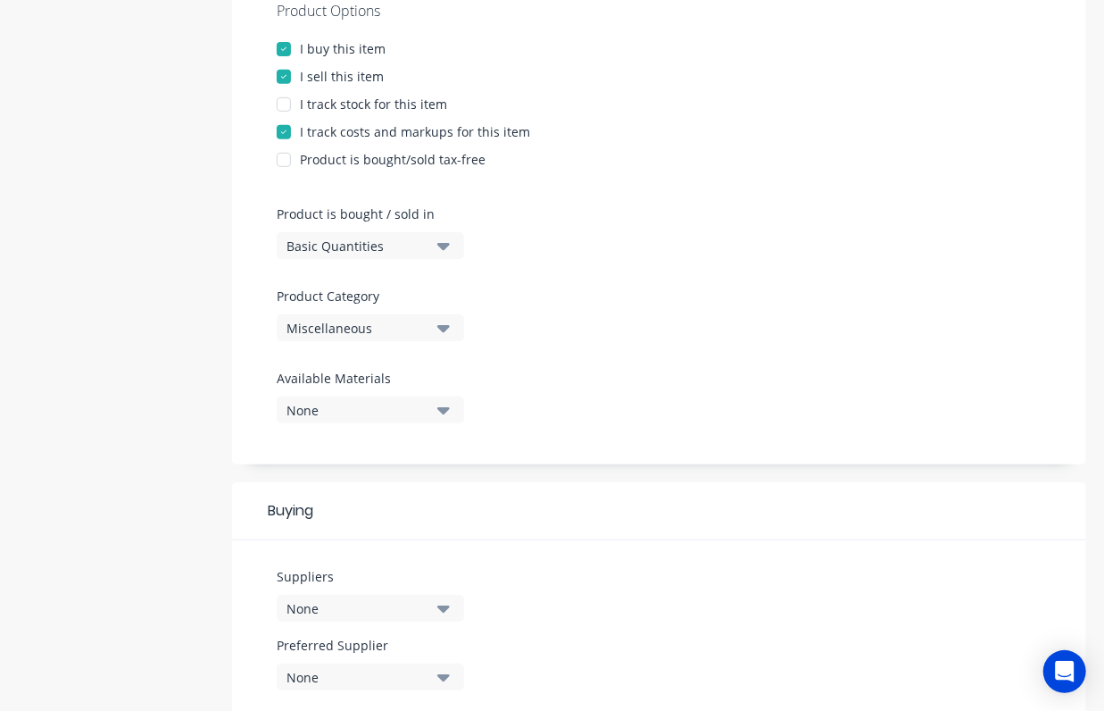
click at [378, 317] on button "Miscellaneous" at bounding box center [370, 327] width 187 height 27
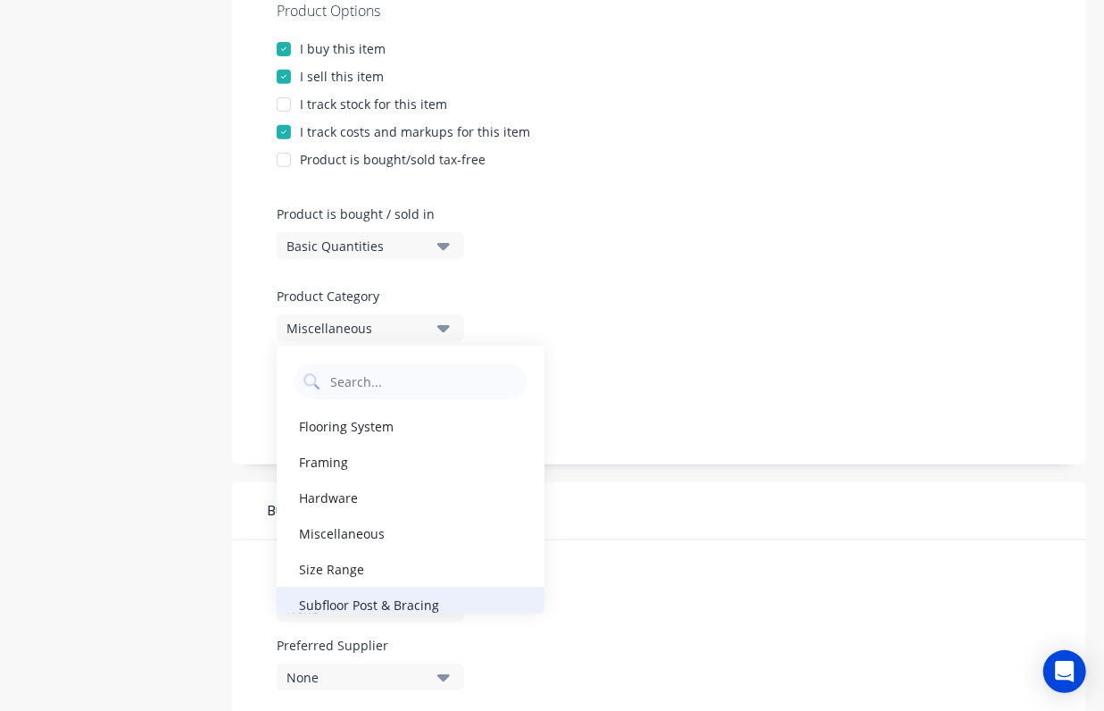
click at [410, 599] on div "Subfloor Post & Bracing" at bounding box center [411, 604] width 268 height 36
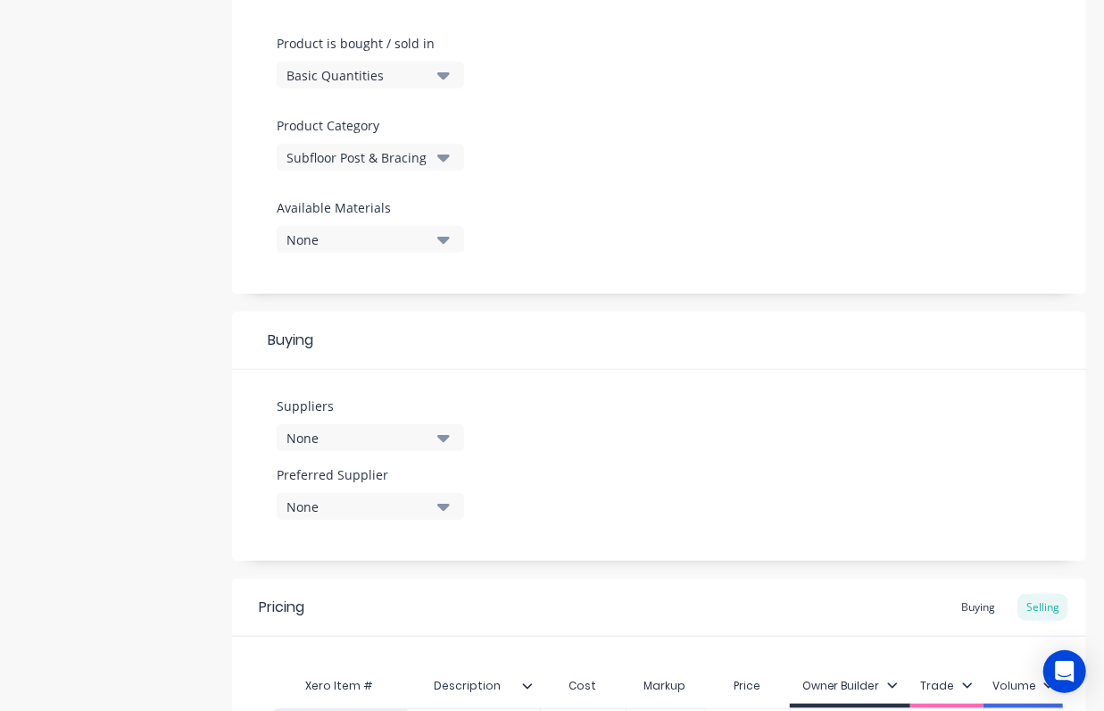
scroll to position [536, 0]
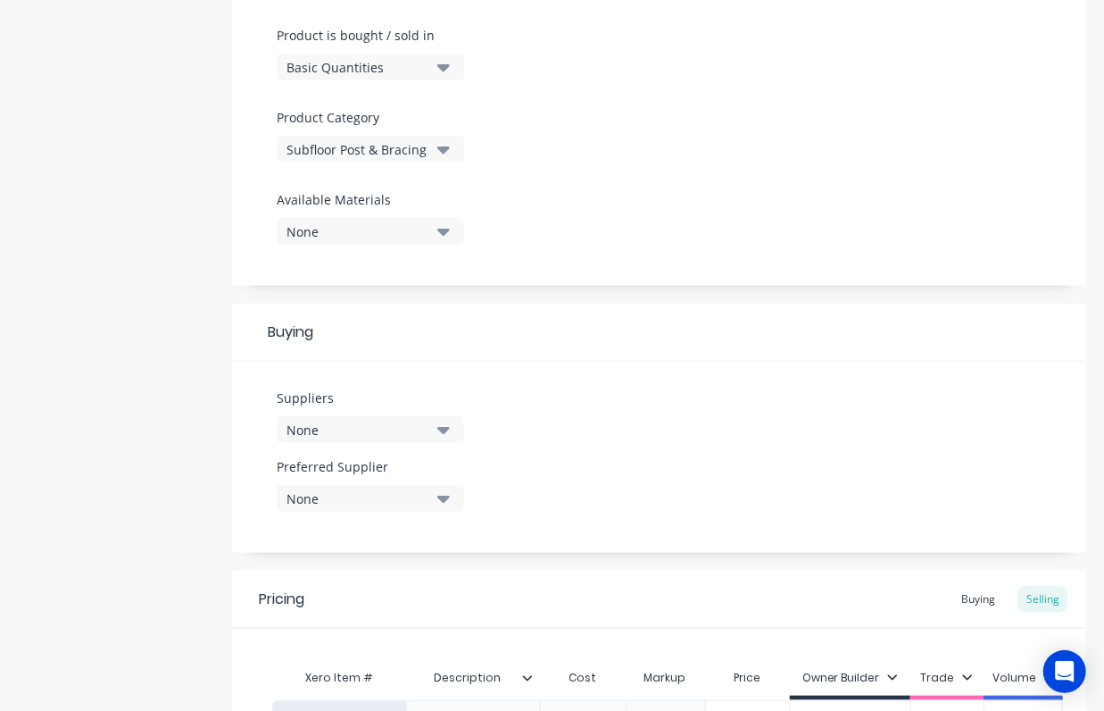
click at [359, 422] on div "None" at bounding box center [358, 429] width 143 height 19
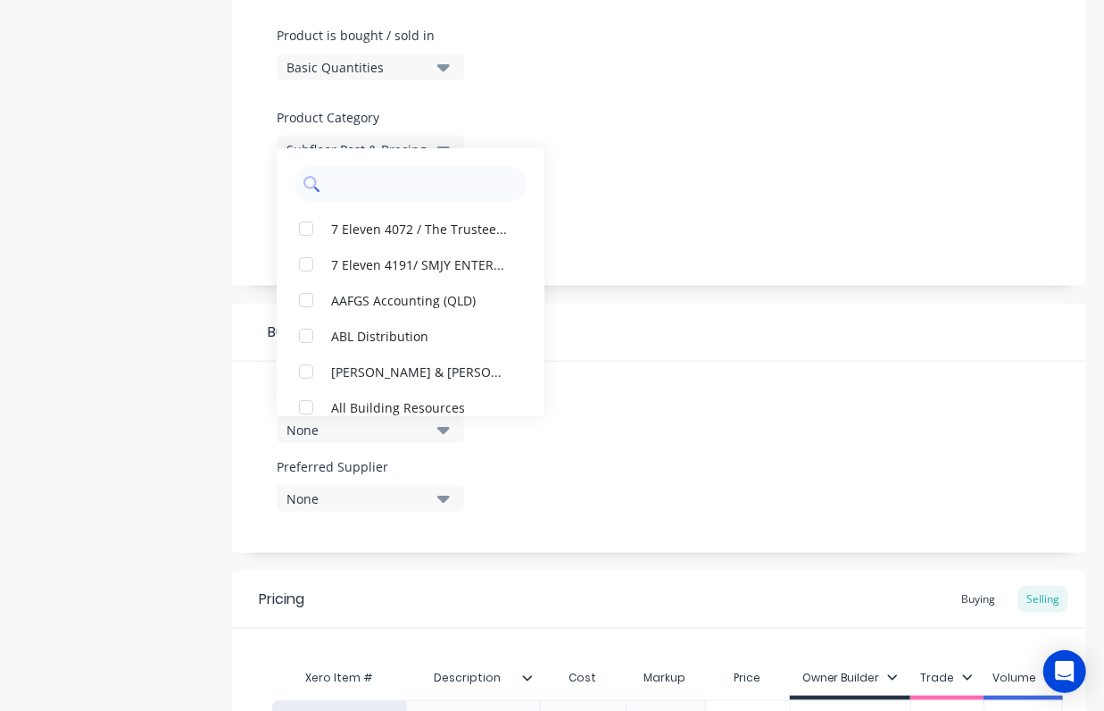
click at [377, 192] on input "text" at bounding box center [423, 184] width 189 height 36
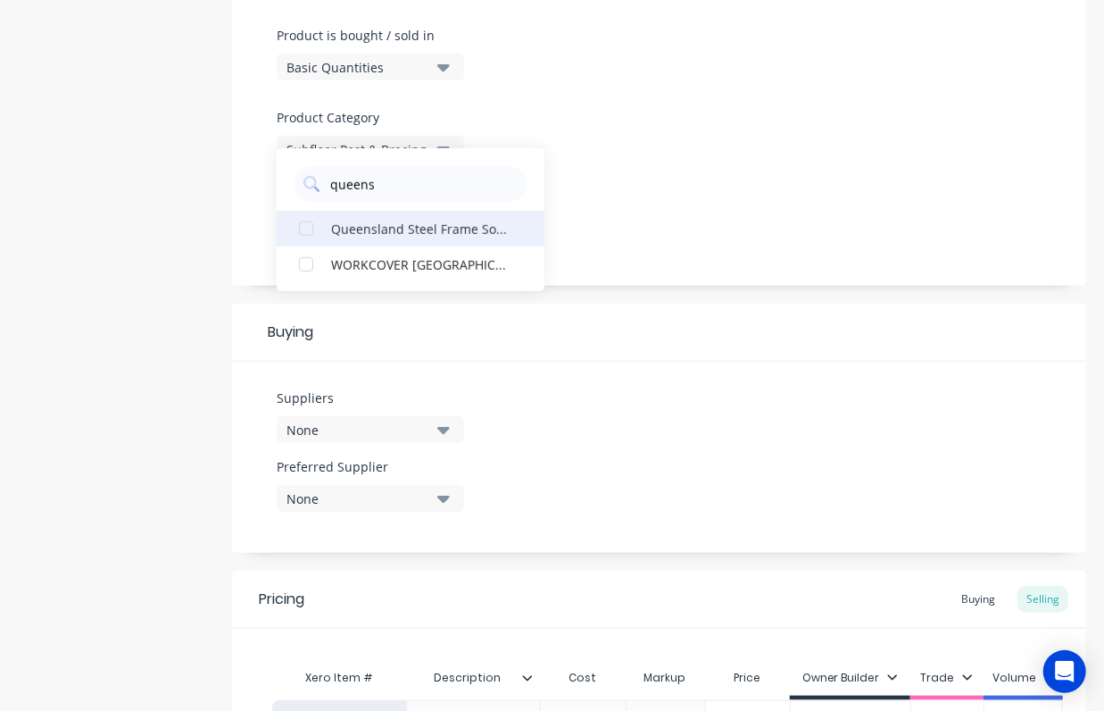
click at [426, 229] on div "Queensland Steel Frame Solutions Pty Ltd" at bounding box center [420, 228] width 179 height 19
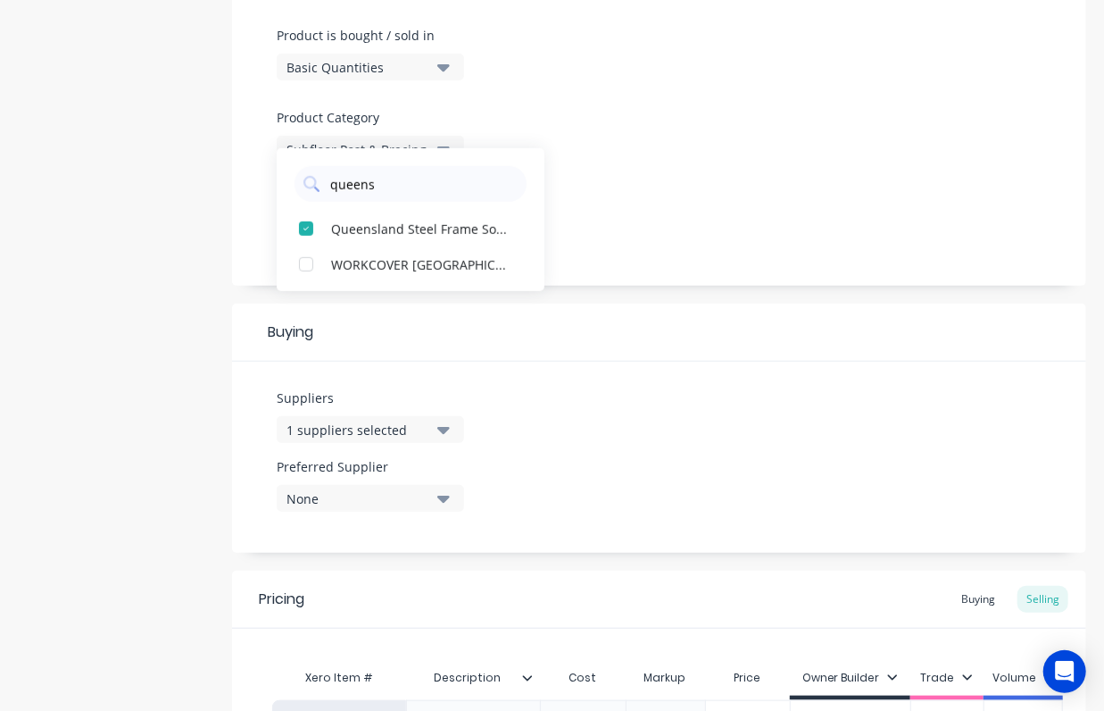
drag, startPoint x: 611, startPoint y: 370, endPoint x: 388, endPoint y: 484, distance: 249.9
click at [611, 371] on div "Suppliers 1 suppliers selected queens Queensland Steel Frame Solutions Pty Ltd …" at bounding box center [659, 457] width 854 height 191
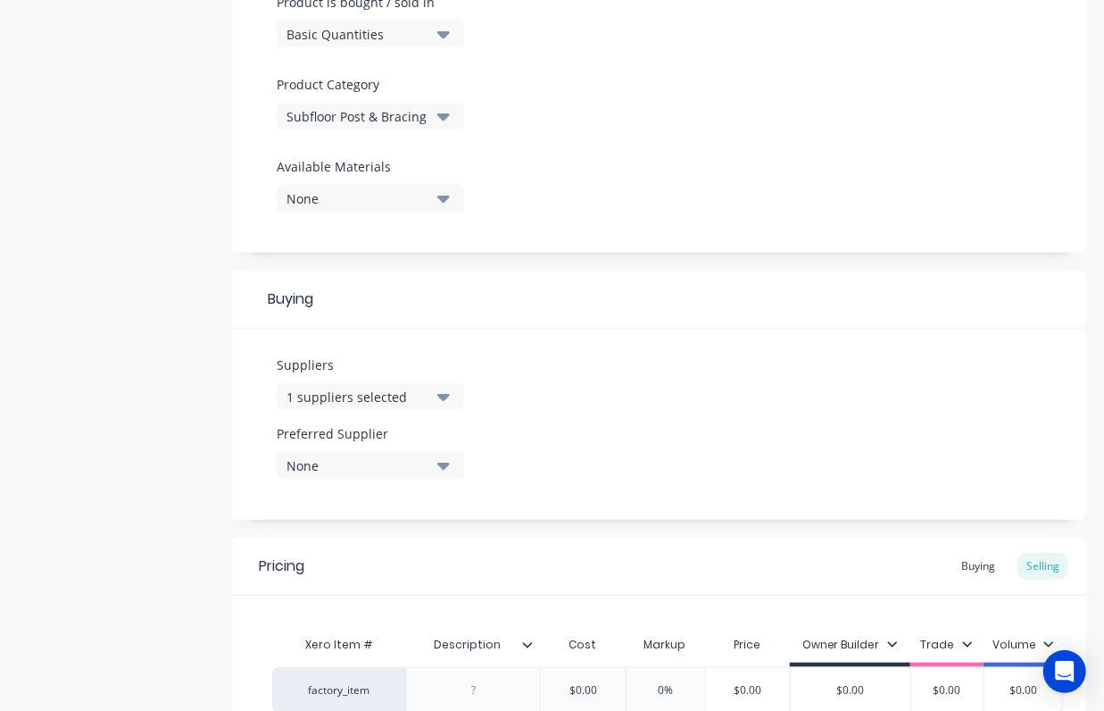
scroll to position [625, 0]
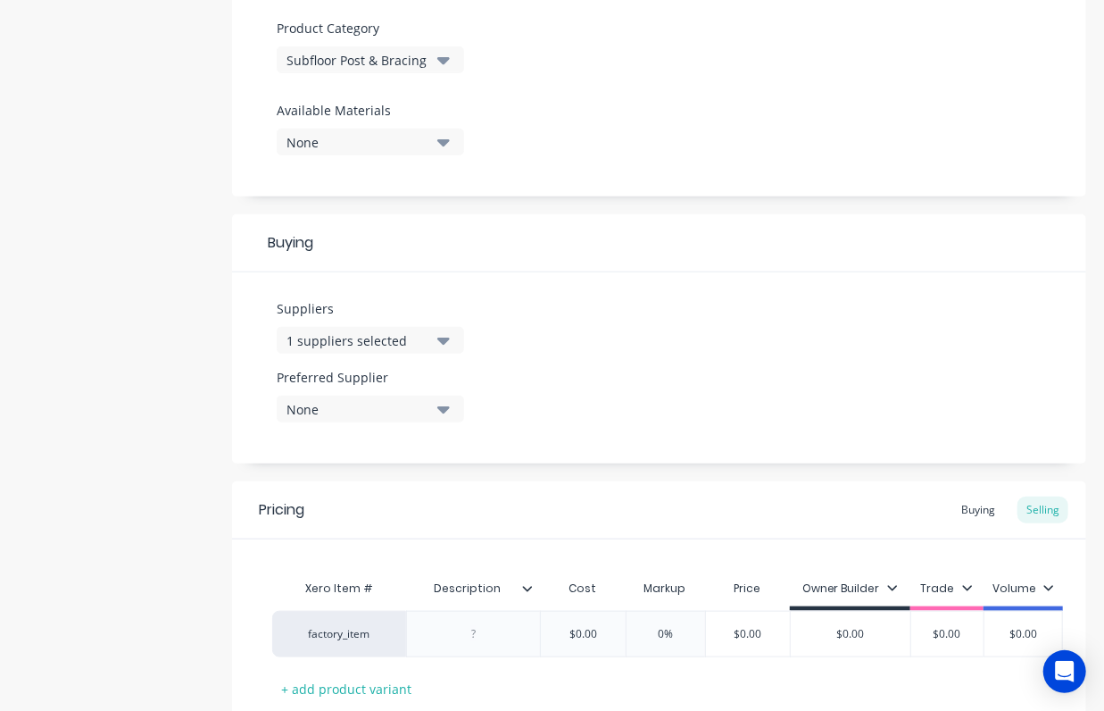
click at [364, 401] on div "None" at bounding box center [358, 409] width 143 height 19
click at [393, 501] on div "Queensland Steel Frame Solutions Pty Ltd" at bounding box center [420, 506] width 179 height 19
click at [612, 394] on div "Suppliers 1 suppliers selected queens Preferred Supplier Queensland Steel Frame…" at bounding box center [659, 367] width 854 height 191
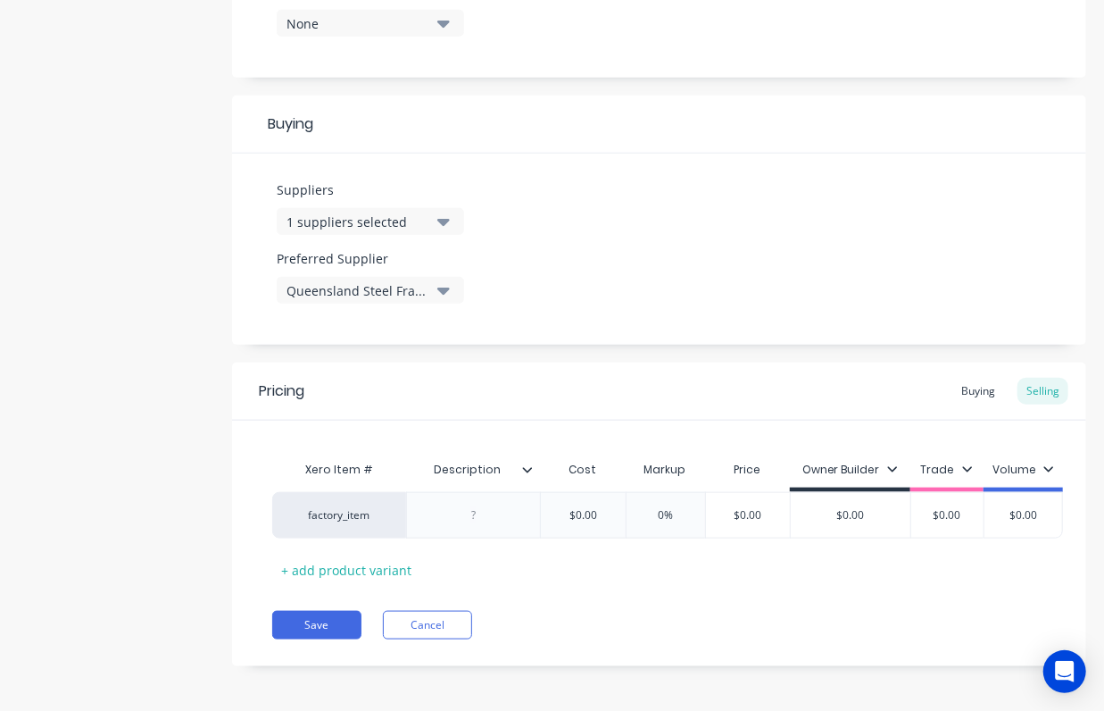
scroll to position [746, 0]
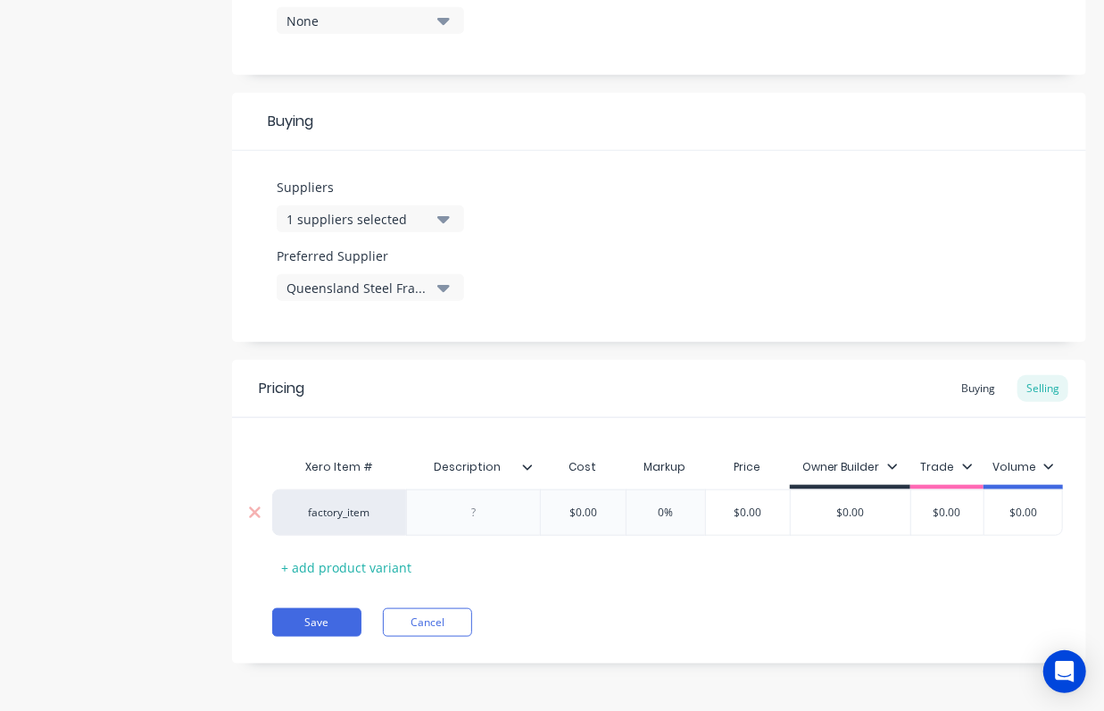
click at [492, 504] on div at bounding box center [473, 512] width 89 height 23
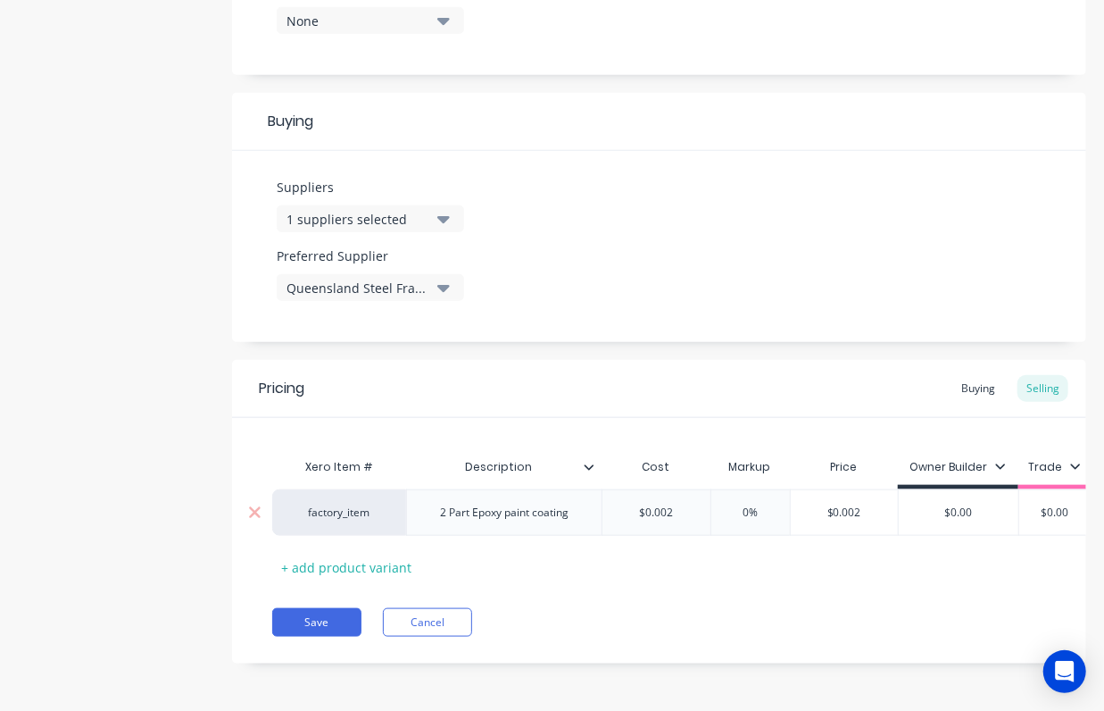
click at [644, 515] on input "$0.002" at bounding box center [657, 512] width 108 height 16
click at [690, 512] on input "$20.002" at bounding box center [659, 512] width 113 height 16
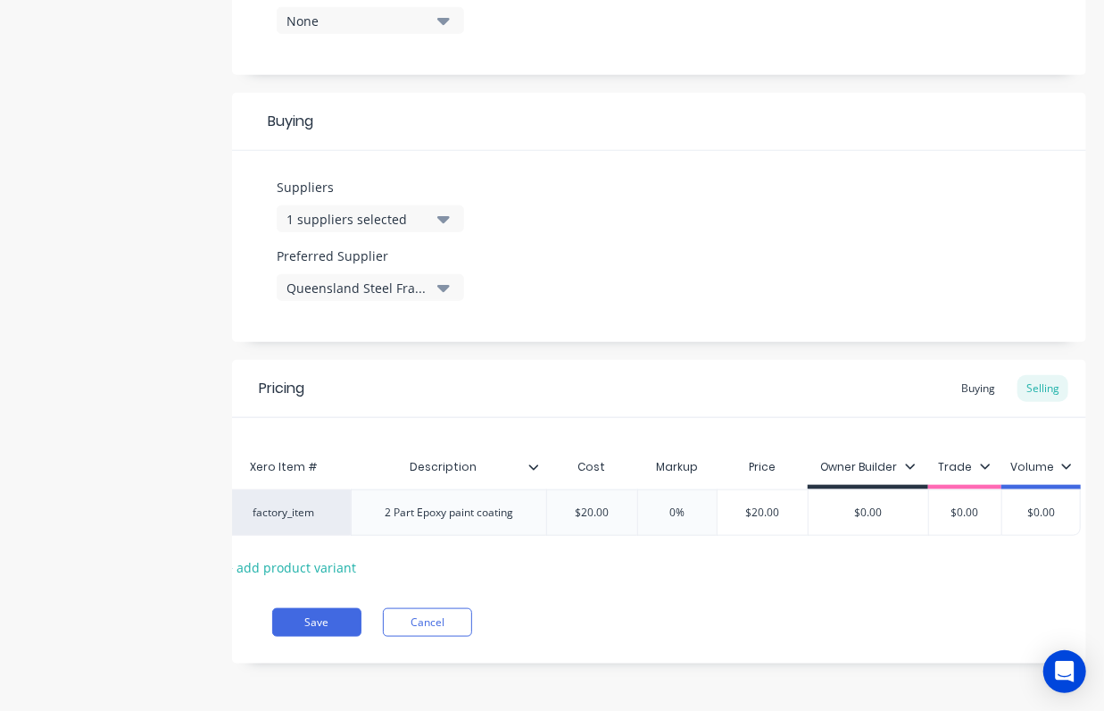
scroll to position [0, 68]
click at [657, 506] on input "0%" at bounding box center [677, 512] width 89 height 16
click at [755, 510] on input "$24.00" at bounding box center [763, 512] width 90 height 16
click at [1022, 512] on input "$0.00" at bounding box center [1041, 512] width 89 height 16
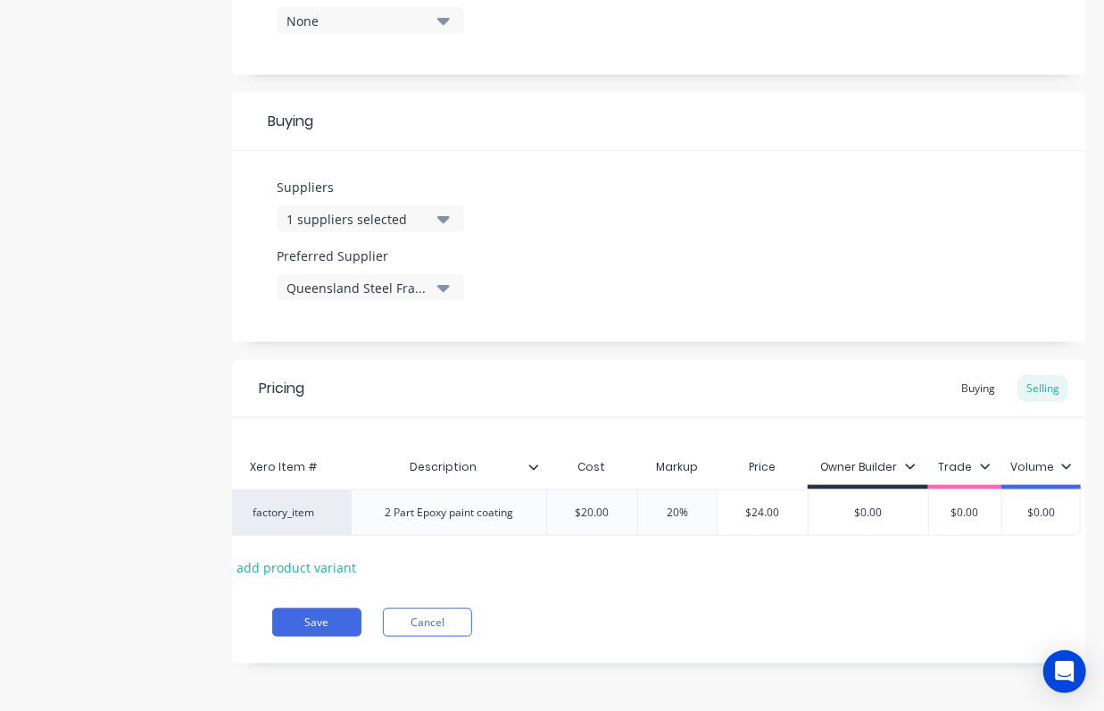
click at [1022, 512] on input "$0.00" at bounding box center [1041, 512] width 89 height 16
paste input "24"
click at [662, 508] on input "20%" at bounding box center [677, 512] width 89 height 16
click at [746, 512] on input "$25.00" at bounding box center [763, 512] width 90 height 16
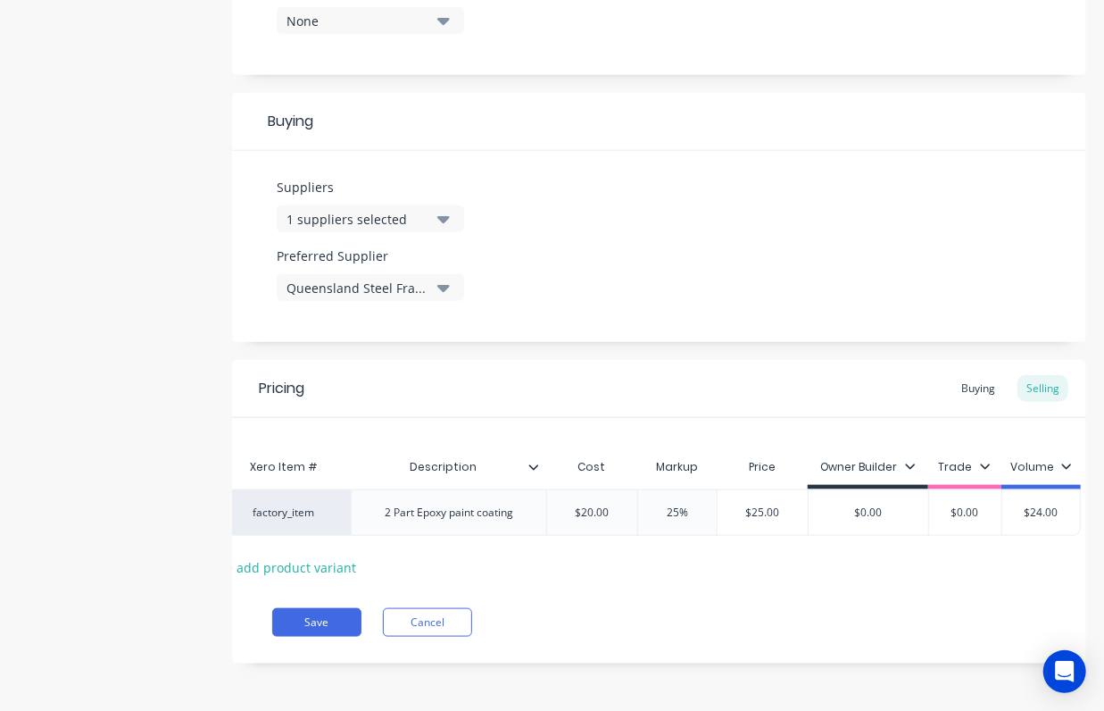
click at [945, 510] on input "$0.00" at bounding box center [964, 512] width 89 height 16
paste input "25"
drag, startPoint x: 665, startPoint y: 515, endPoint x: 655, endPoint y: 514, distance: 9.9
click at [655, 514] on div "factory_item 2 Part Epoxy paint coating $20.00 $20.00 25% 25% $25.00 $25.00 $0.…" at bounding box center [647, 512] width 870 height 46
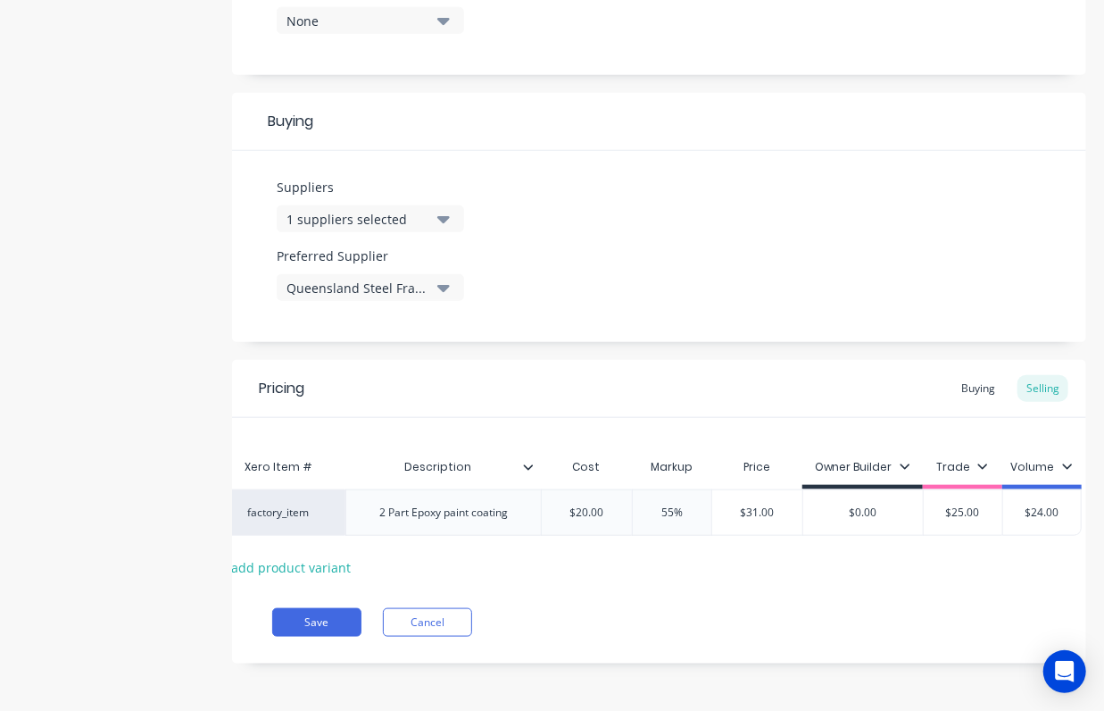
click at [744, 513] on input "$31.00" at bounding box center [757, 512] width 90 height 16
click at [853, 513] on input "$0.00" at bounding box center [863, 512] width 120 height 16
paste input "31"
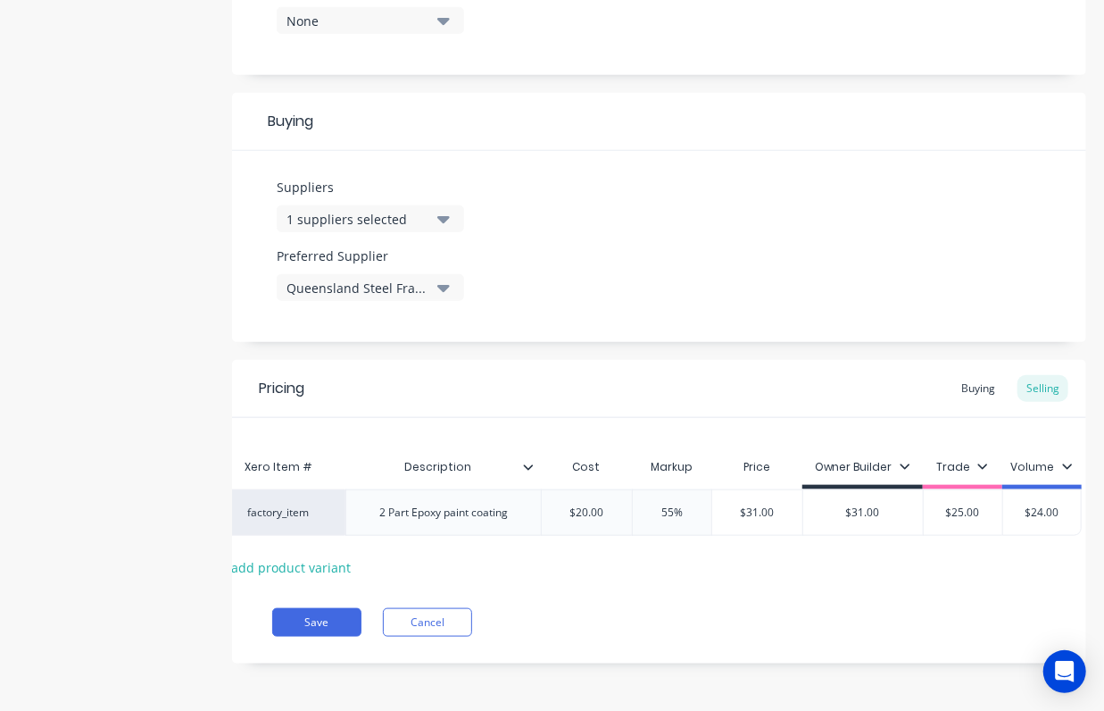
click at [885, 567] on div "Xero Item # Description Cost Markup Price Owner Builder Trade Volume factory_it…" at bounding box center [599, 515] width 774 height 132
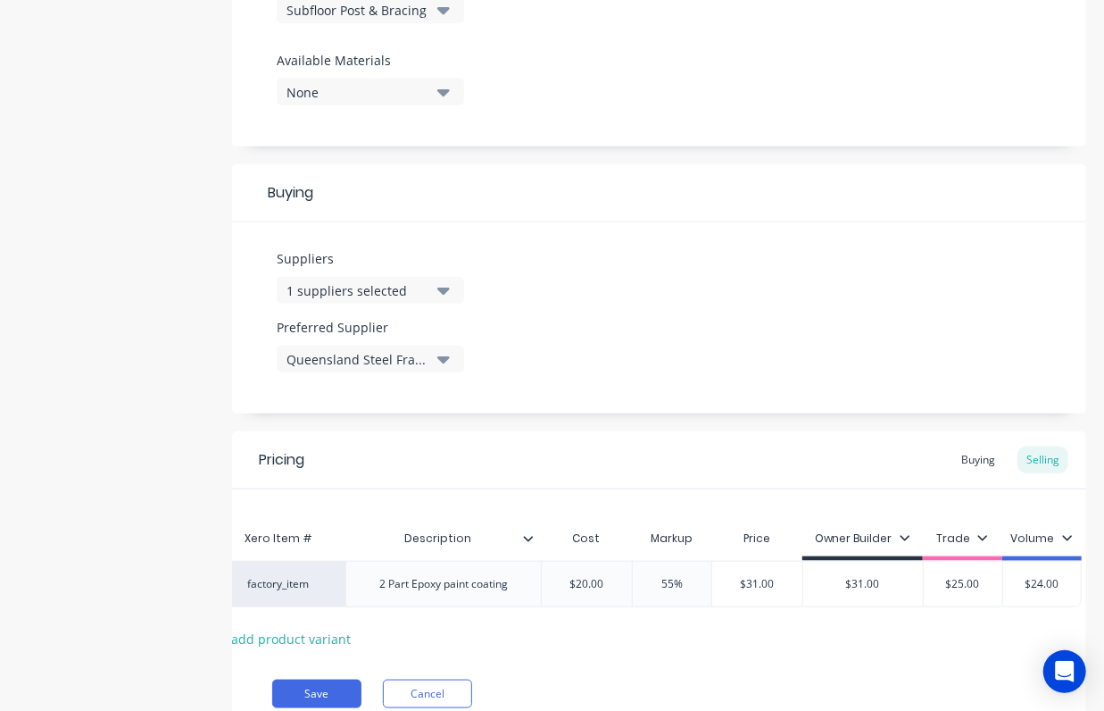
scroll to position [761, 0]
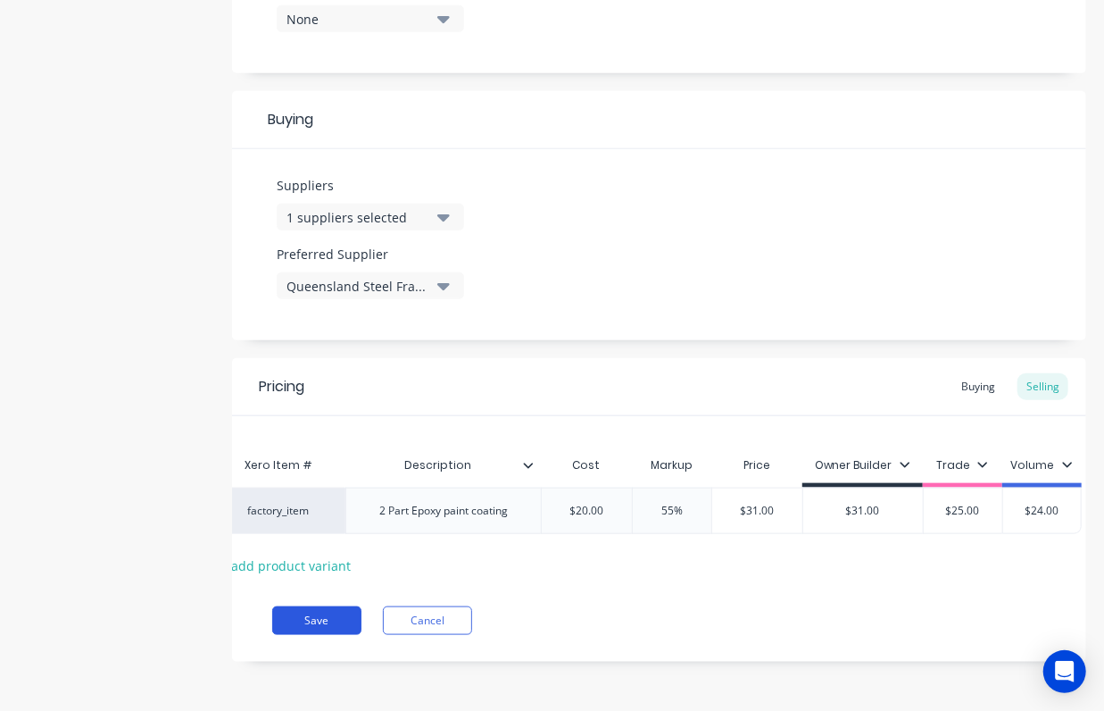
click at [295, 629] on button "Save" at bounding box center [316, 620] width 89 height 29
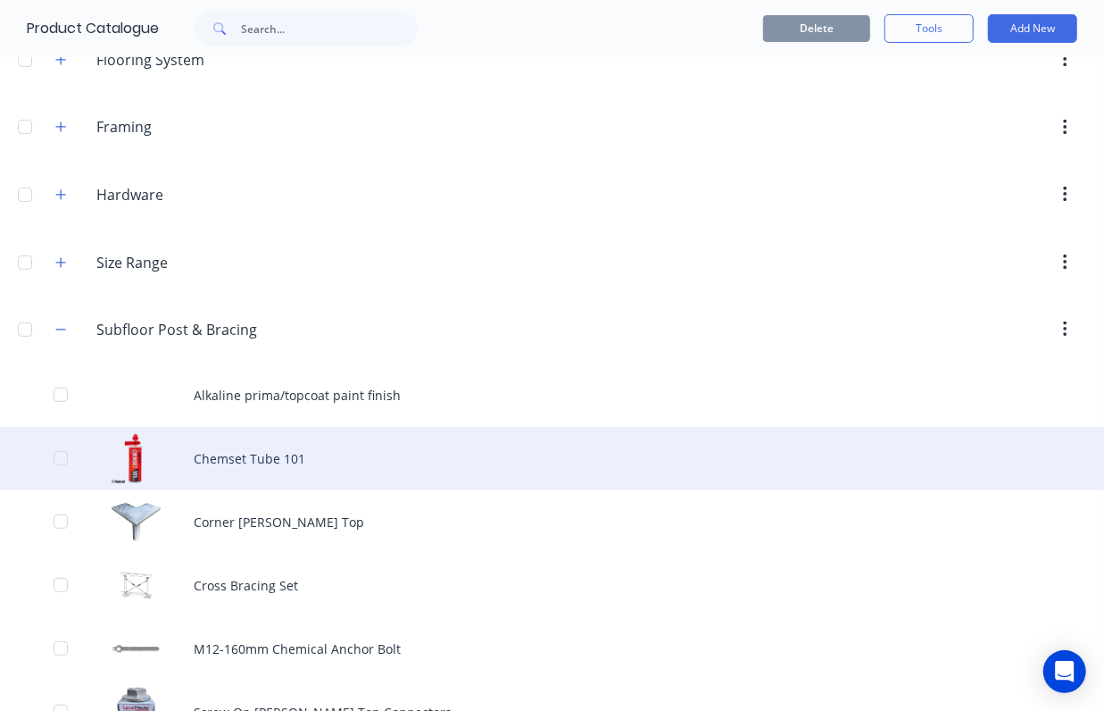
scroll to position [179, 0]
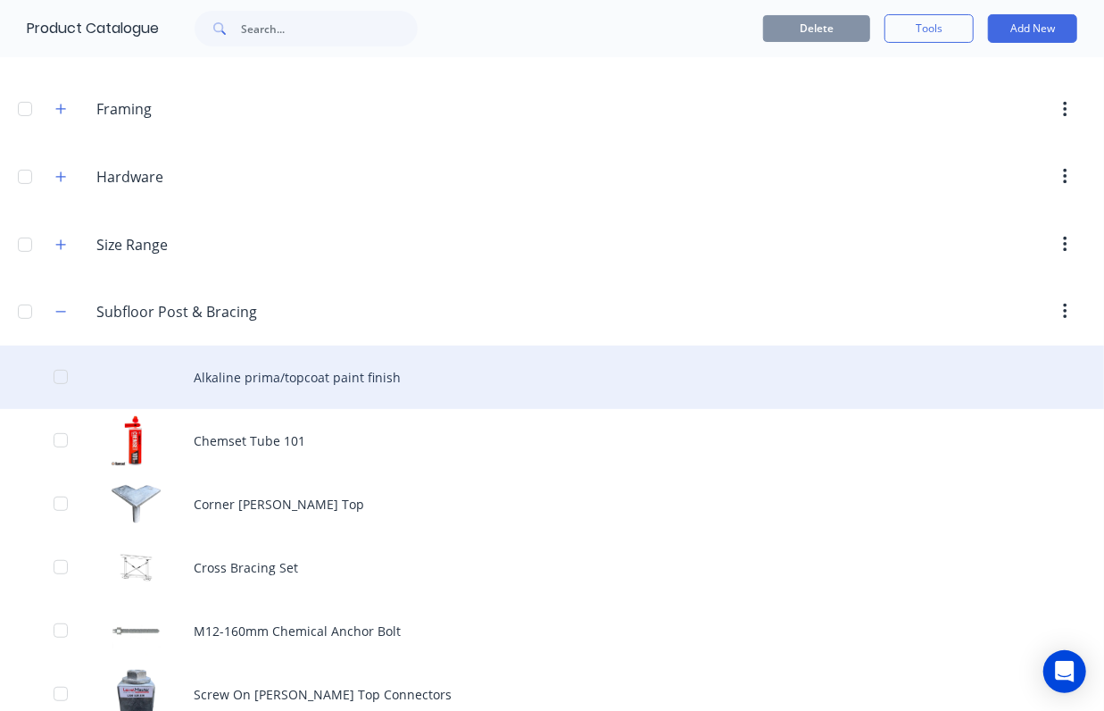
click at [173, 365] on div "Alkaline prima/topcoat paint finish" at bounding box center [552, 376] width 1104 height 63
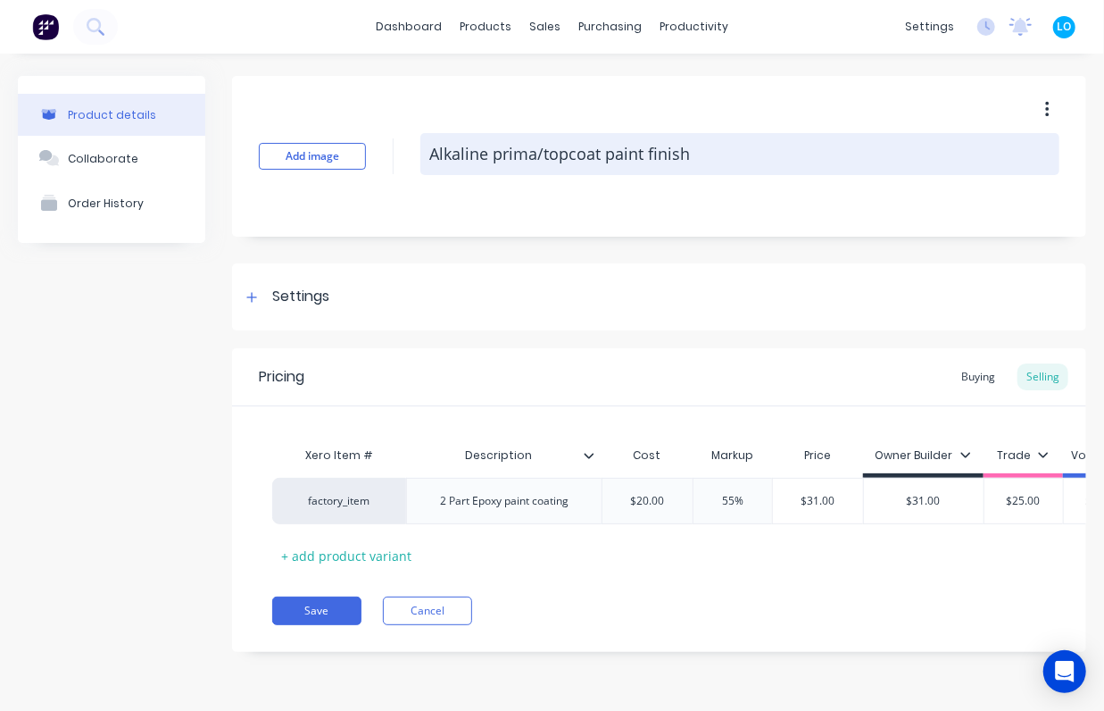
click at [711, 158] on textarea "Alkaline prima/topcoat paint finish" at bounding box center [739, 154] width 639 height 42
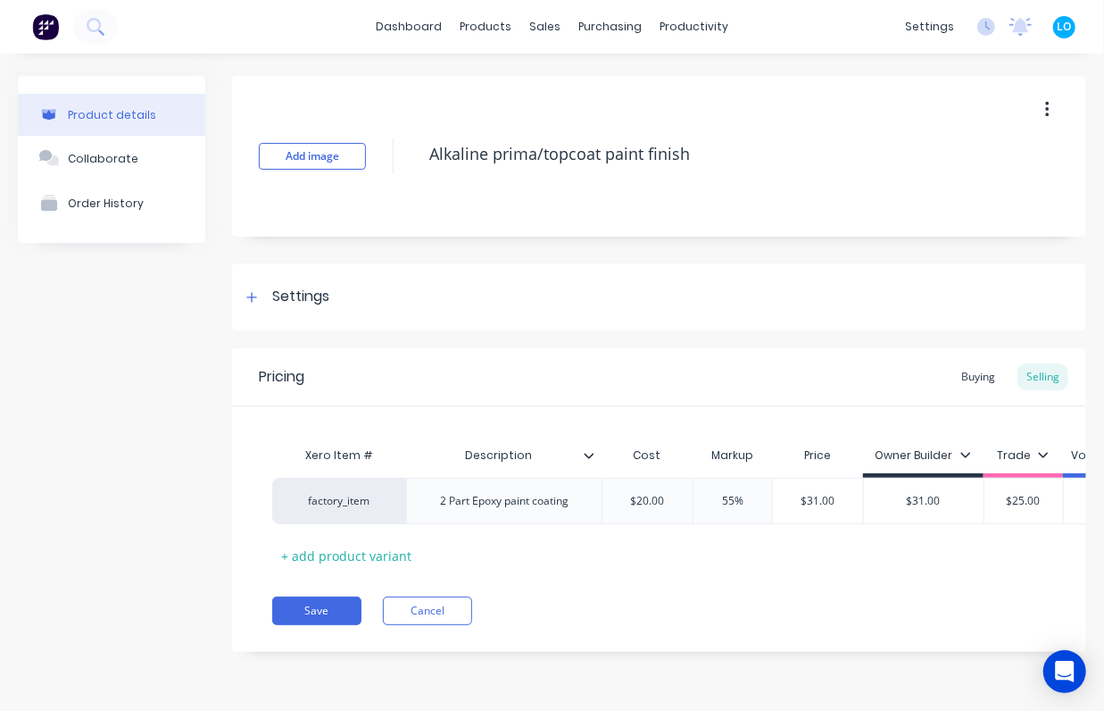
drag, startPoint x: 603, startPoint y: 154, endPoint x: 853, endPoint y: 70, distance: 264.5
click at [167, 134] on div "Product details Collaborate Order History Add image Alkaline prima/topcoat pain…" at bounding box center [552, 377] width 1069 height 603
click at [691, 237] on div "Add image Alkaline prima/topcoat paint finish Settings Product Options I buy th…" at bounding box center [659, 377] width 854 height 603
click at [103, 372] on div "Product details Collaborate Order History" at bounding box center [111, 377] width 187 height 603
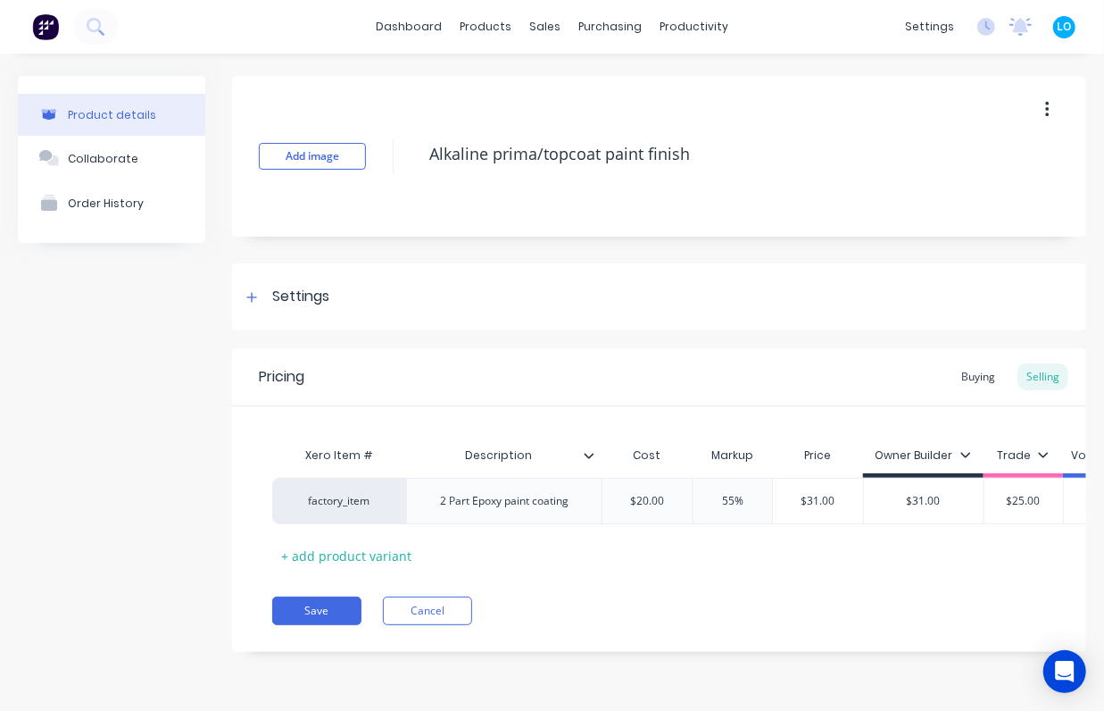
click at [148, 332] on div "Product details Collaborate Order History" at bounding box center [111, 377] width 187 height 603
click at [114, 496] on div "Product details Collaborate Order History" at bounding box center [111, 377] width 187 height 603
click at [329, 616] on button "Save" at bounding box center [316, 610] width 89 height 29
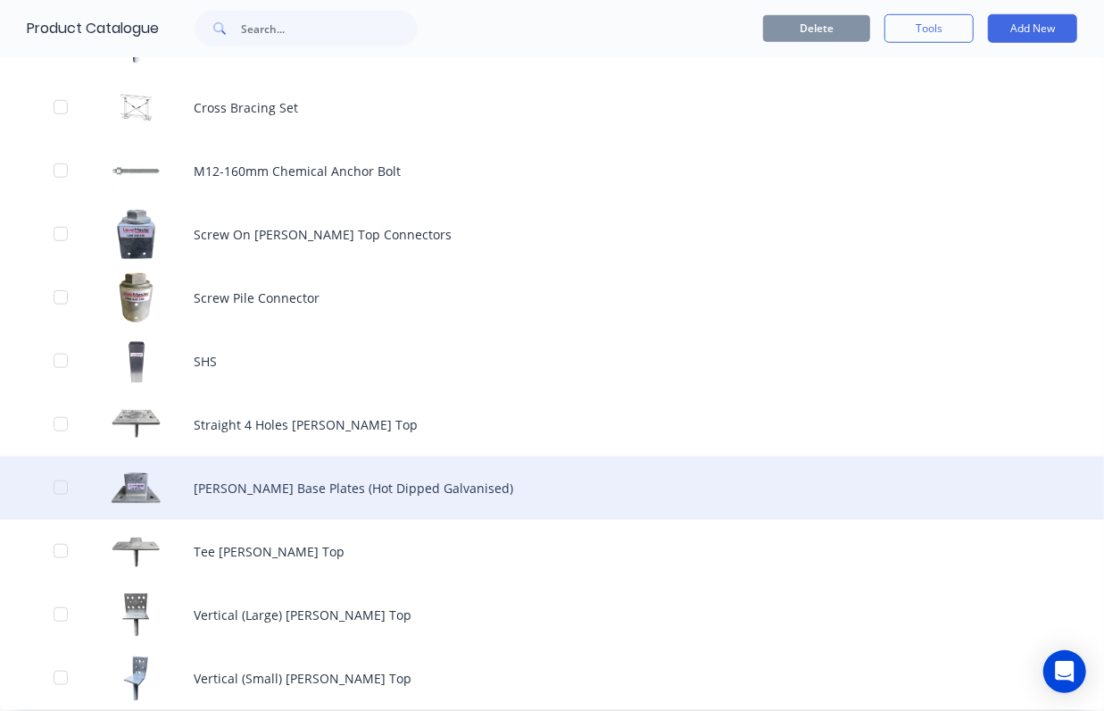
scroll to position [652, 0]
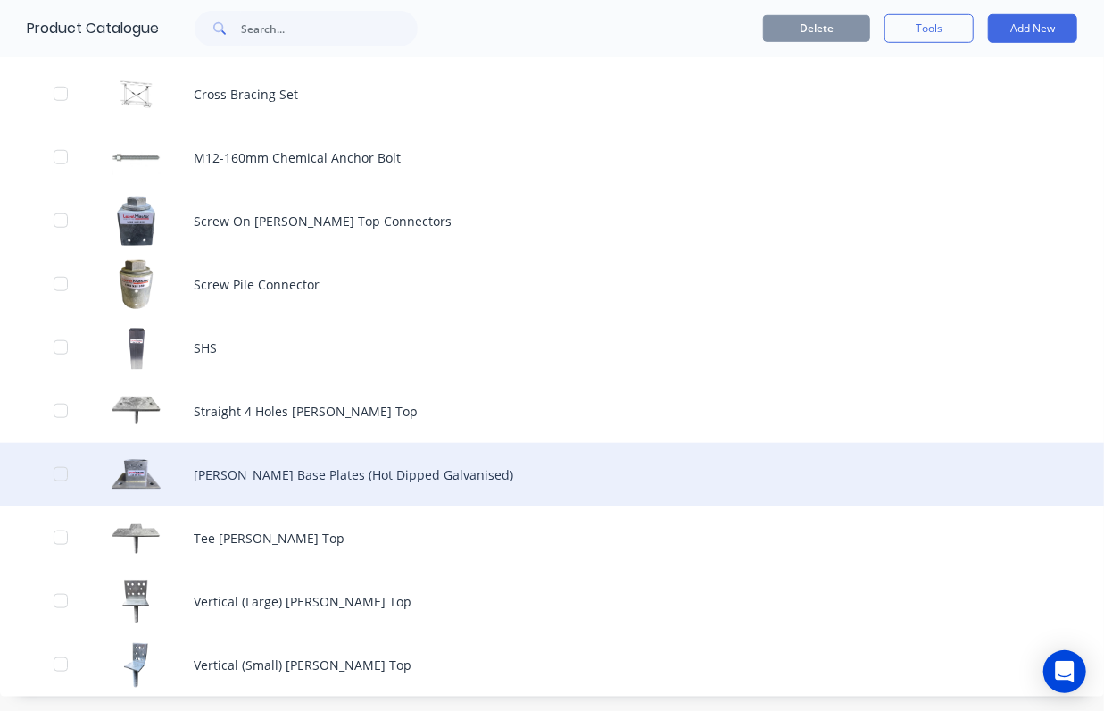
click at [513, 470] on div "[PERSON_NAME] Base Plates (Hot Dipped Galvanised)" at bounding box center [552, 474] width 1104 height 63
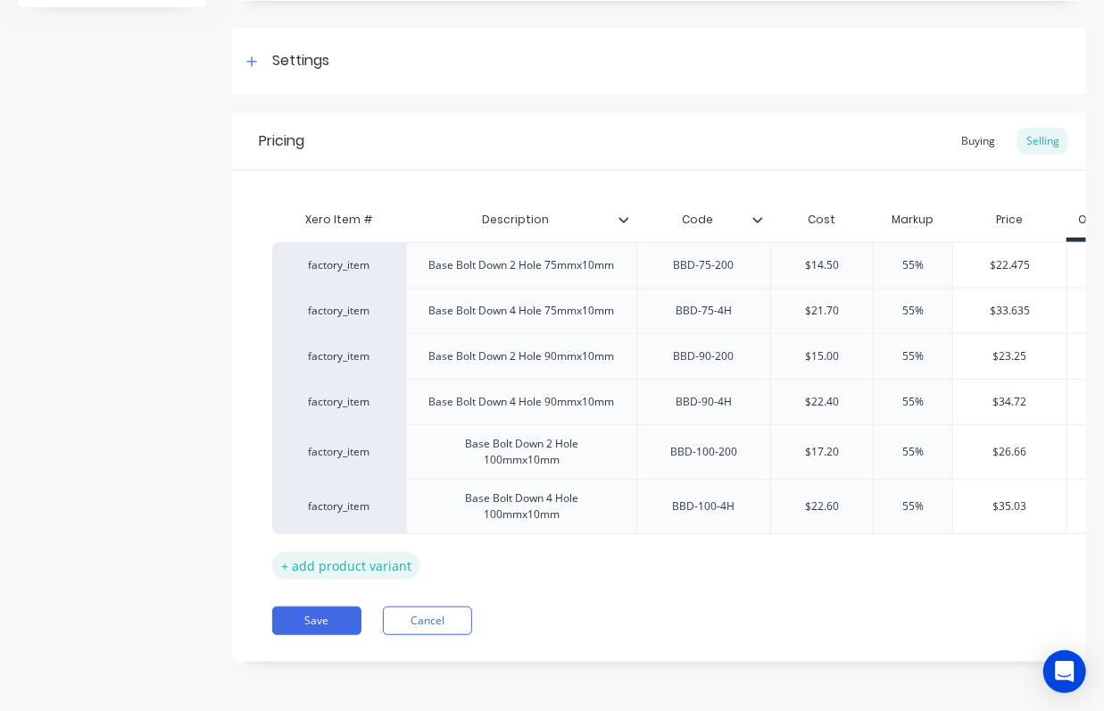
scroll to position [246, 0]
click at [370, 554] on div "+ add product variant" at bounding box center [346, 566] width 148 height 28
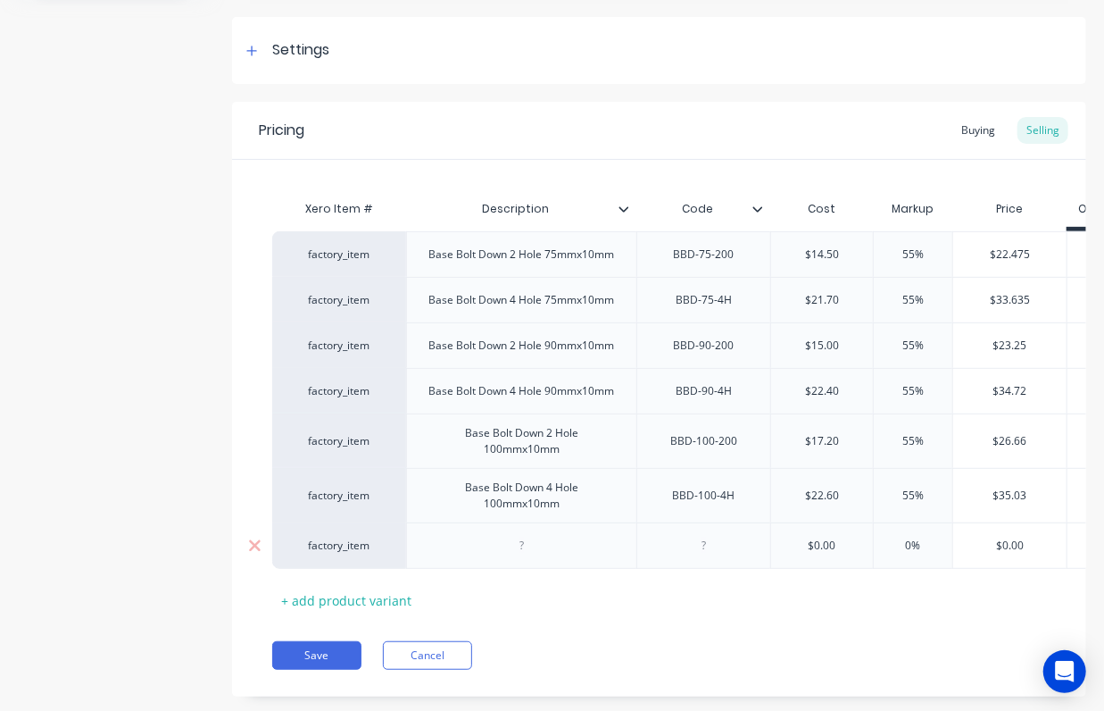
click at [546, 554] on div at bounding box center [521, 545] width 230 height 46
click at [532, 540] on div at bounding box center [522, 545] width 89 height 23
drag, startPoint x: 514, startPoint y: 559, endPoint x: 521, endPoint y: 553, distance: 9.5
click at [514, 558] on div at bounding box center [521, 545] width 230 height 46
paste div
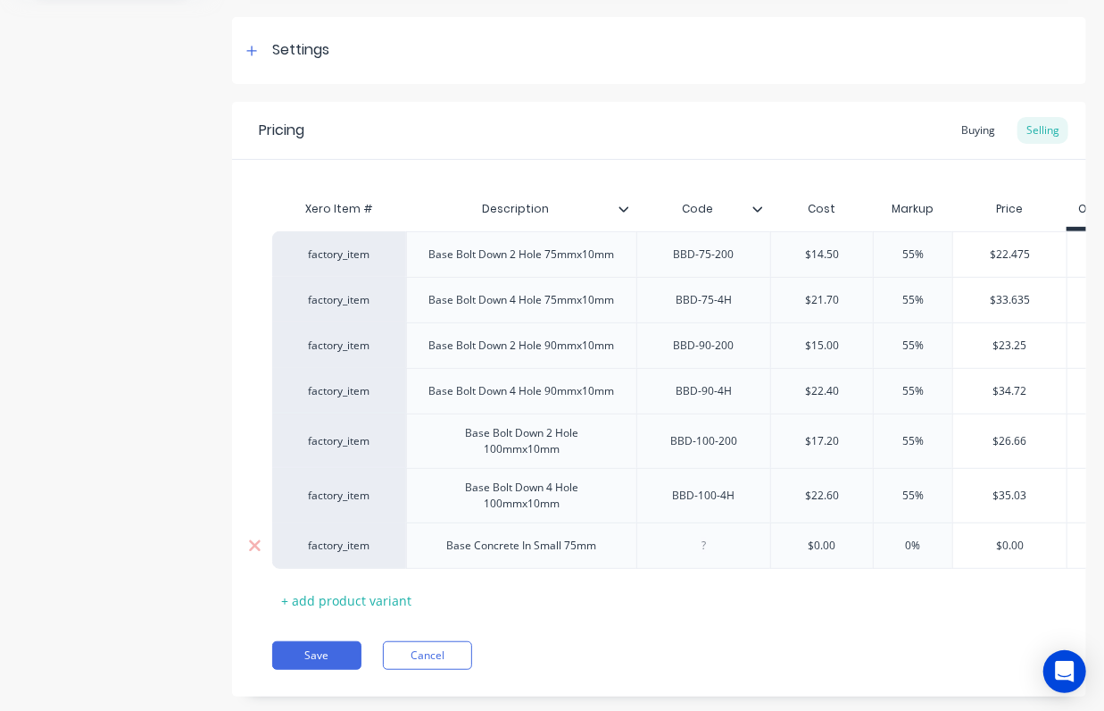
click at [731, 538] on div at bounding box center [704, 545] width 89 height 23
paste div
click at [825, 542] on input "$0.00" at bounding box center [822, 545] width 102 height 16
click at [940, 583] on div "Xero Item # Description Code Cost Markup Price Owner Builder Trade Volume facto…" at bounding box center [659, 402] width 774 height 423
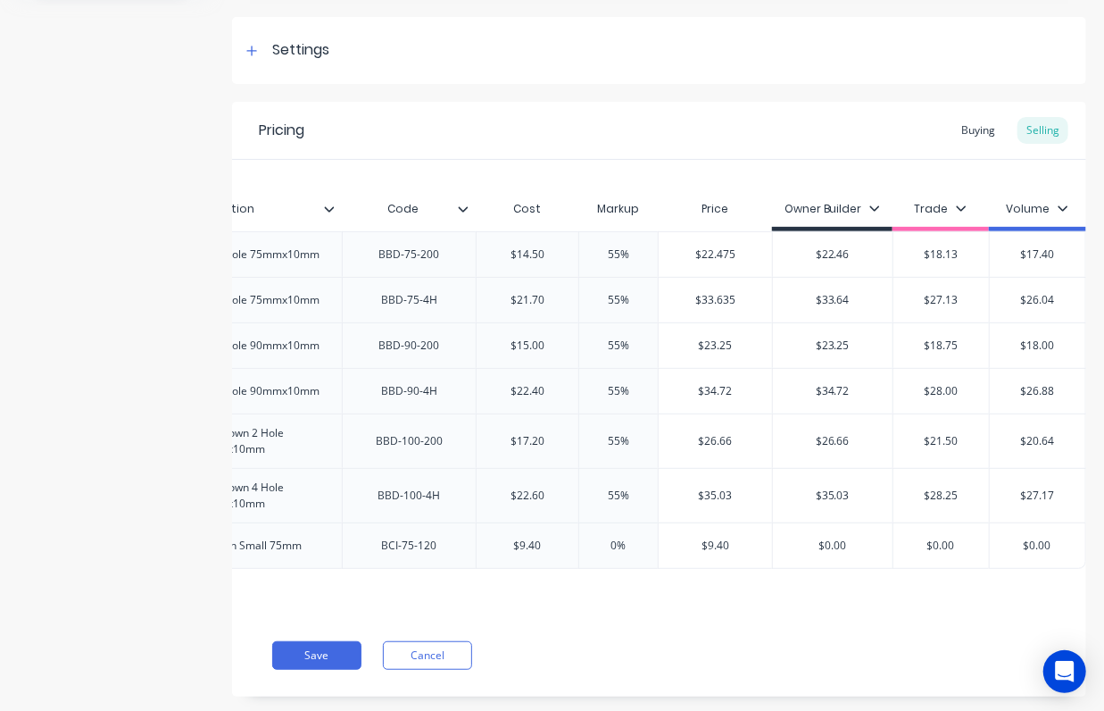
scroll to position [0, 307]
click at [598, 541] on input "0%" at bounding box center [618, 545] width 89 height 16
click at [645, 589] on div "Xero Item # Description Code Cost Markup Price Owner Builder Trade Volume facto…" at bounding box center [365, 402] width 774 height 423
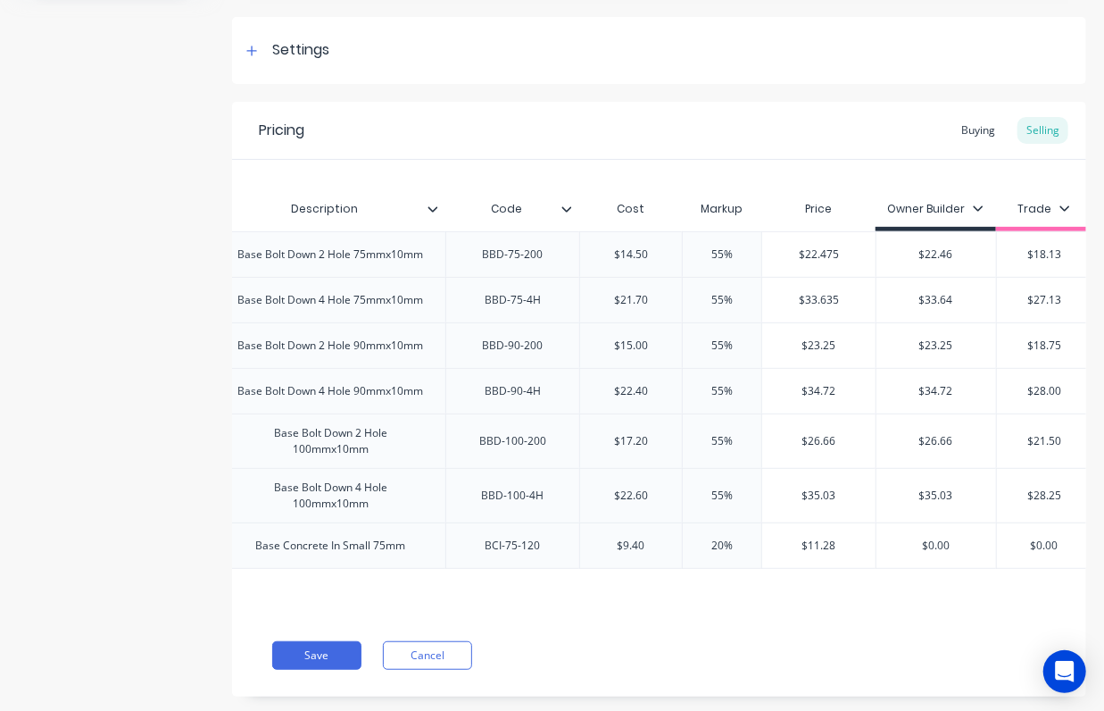
scroll to position [0, 0]
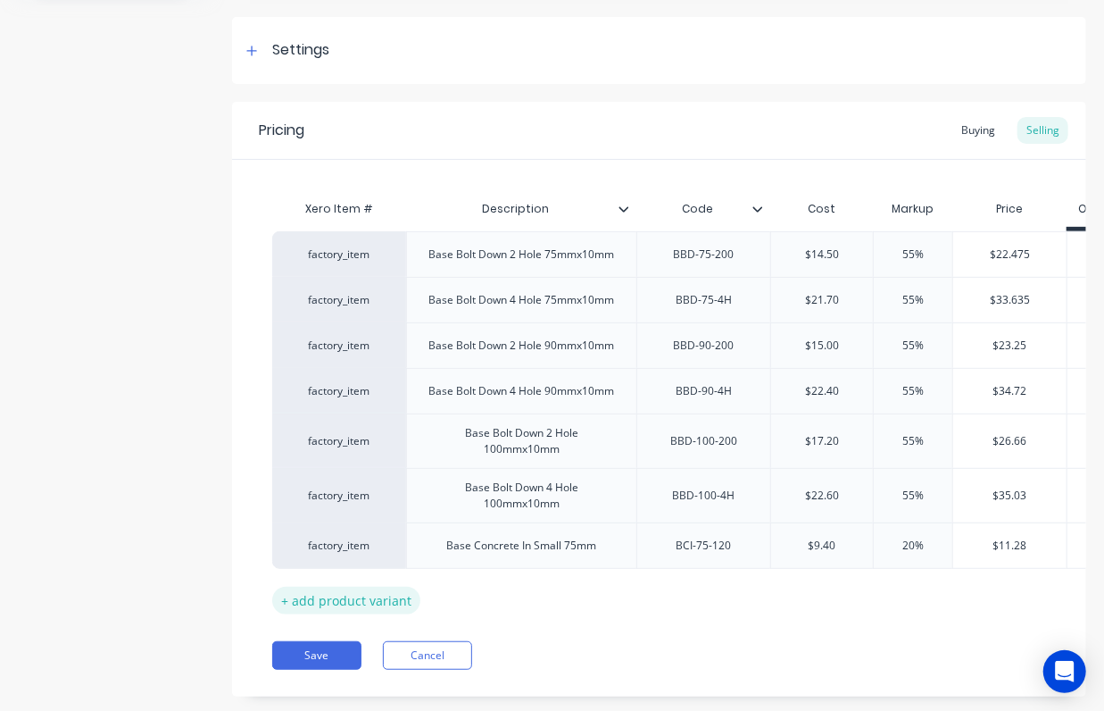
click at [344, 586] on div "+ add product variant" at bounding box center [346, 600] width 148 height 28
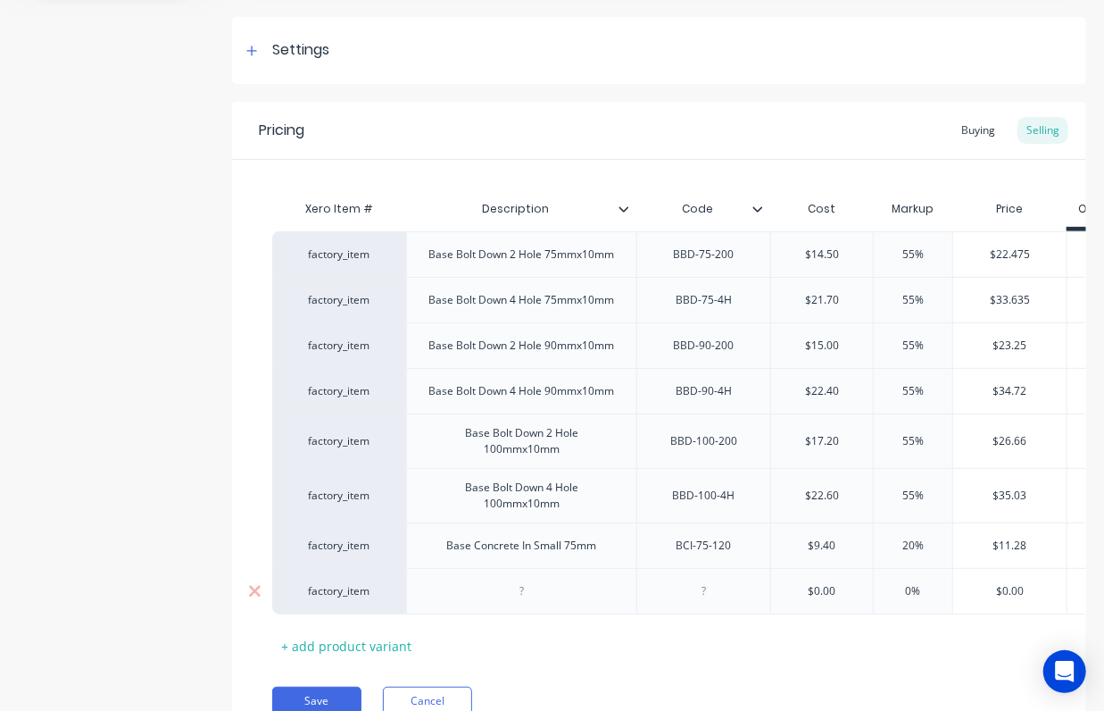
click at [545, 579] on div at bounding box center [522, 590] width 89 height 23
paste div
click at [702, 592] on div at bounding box center [704, 590] width 89 height 23
paste div
click at [814, 623] on div "Xero Item # Description Code Cost Markup Price Owner Builder Trade Volume facto…" at bounding box center [659, 425] width 774 height 469
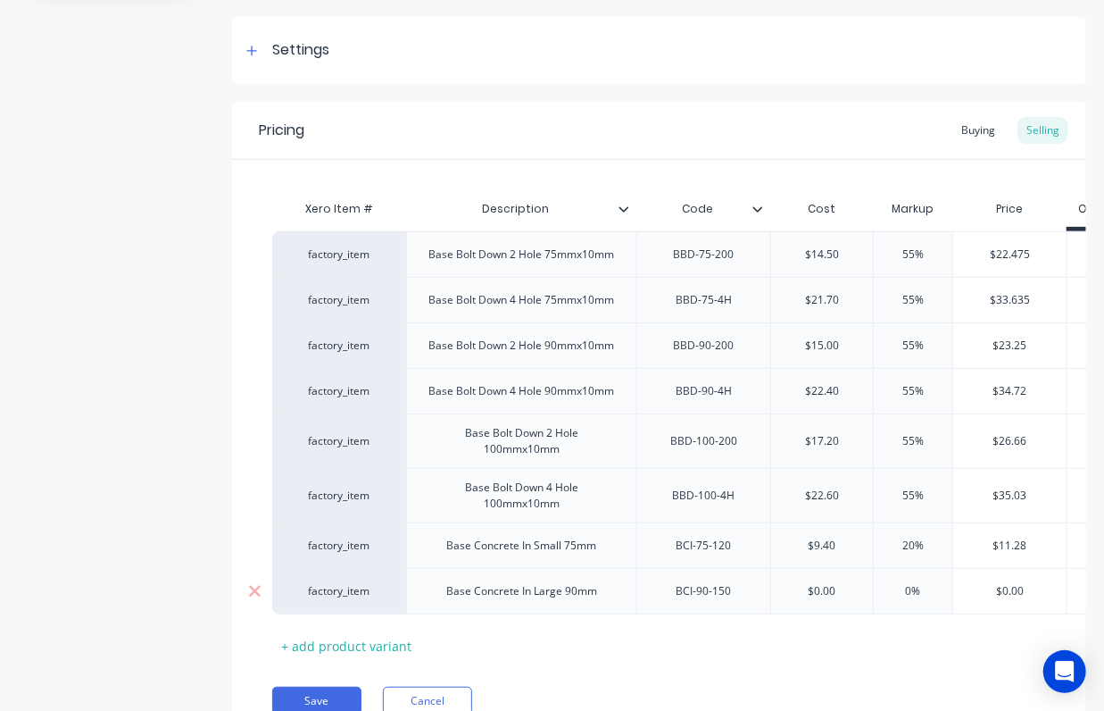
click at [817, 590] on input "$0.00" at bounding box center [822, 591] width 102 height 16
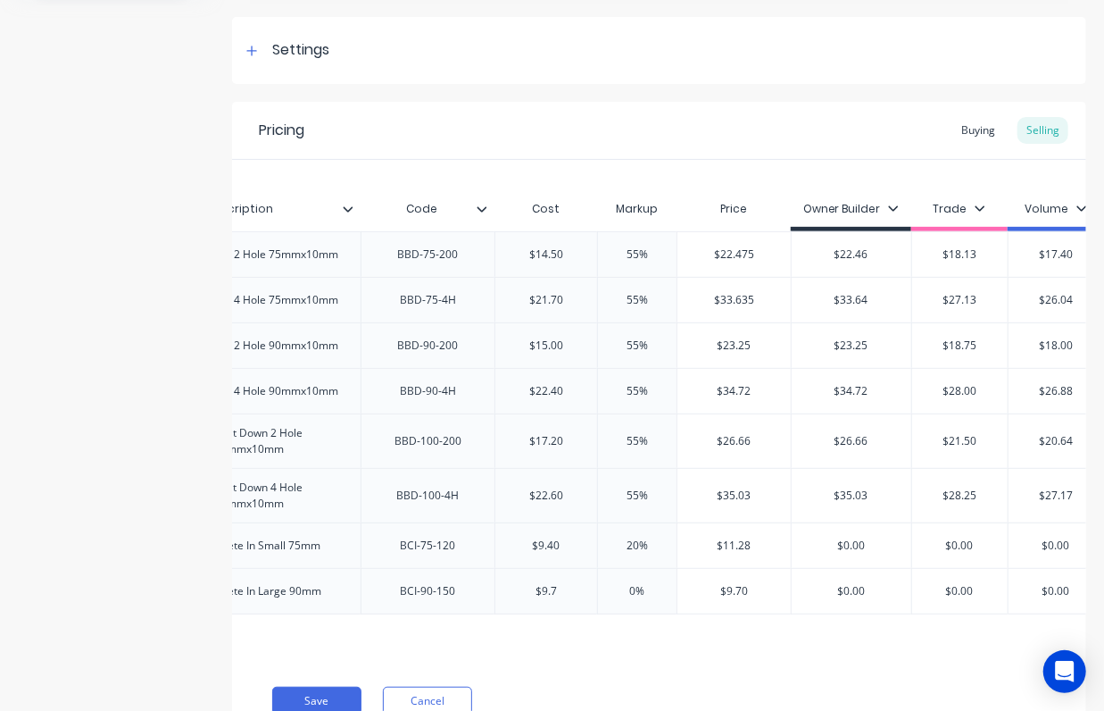
scroll to position [0, 280]
click at [631, 586] on input "0%" at bounding box center [632, 591] width 89 height 16
click at [624, 586] on input "0%" at bounding box center [632, 591] width 89 height 16
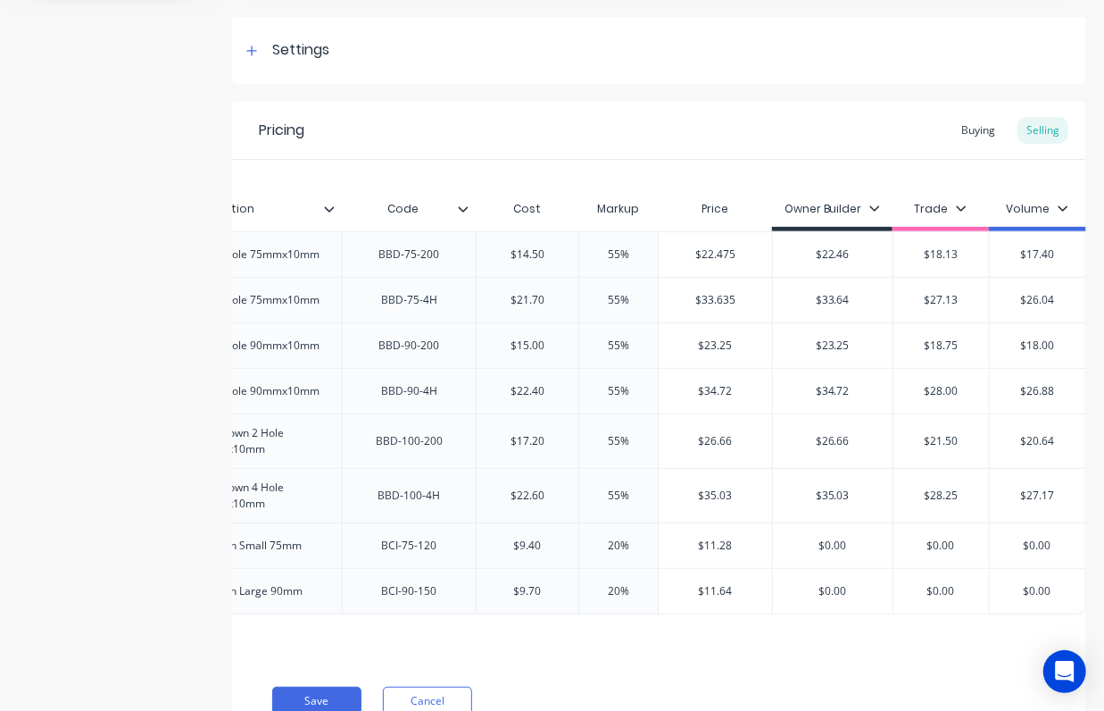
click at [700, 541] on input "$11.28" at bounding box center [715, 545] width 113 height 16
click at [1029, 540] on input "$0.00" at bounding box center [1038, 545] width 96 height 16
paste input "11.28"
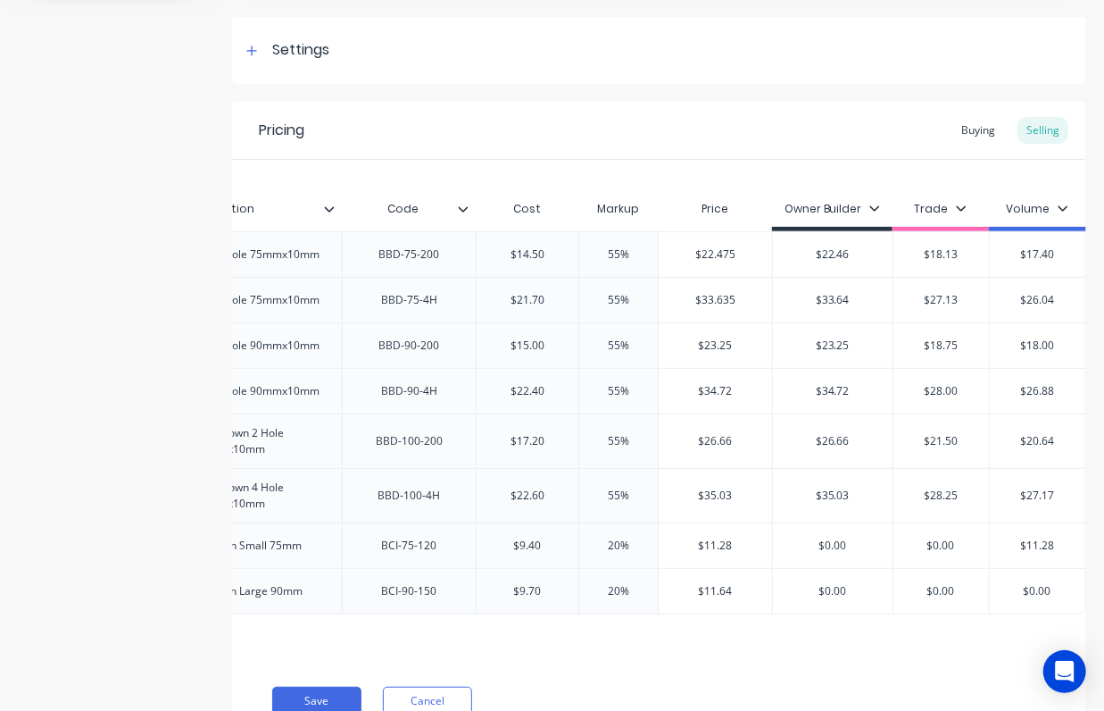
click at [707, 590] on input "$11.64" at bounding box center [715, 591] width 113 height 16
click at [1010, 592] on input "$0.00" at bounding box center [1038, 591] width 96 height 16
click at [1019, 588] on input "$0.00" at bounding box center [1038, 591] width 96 height 16
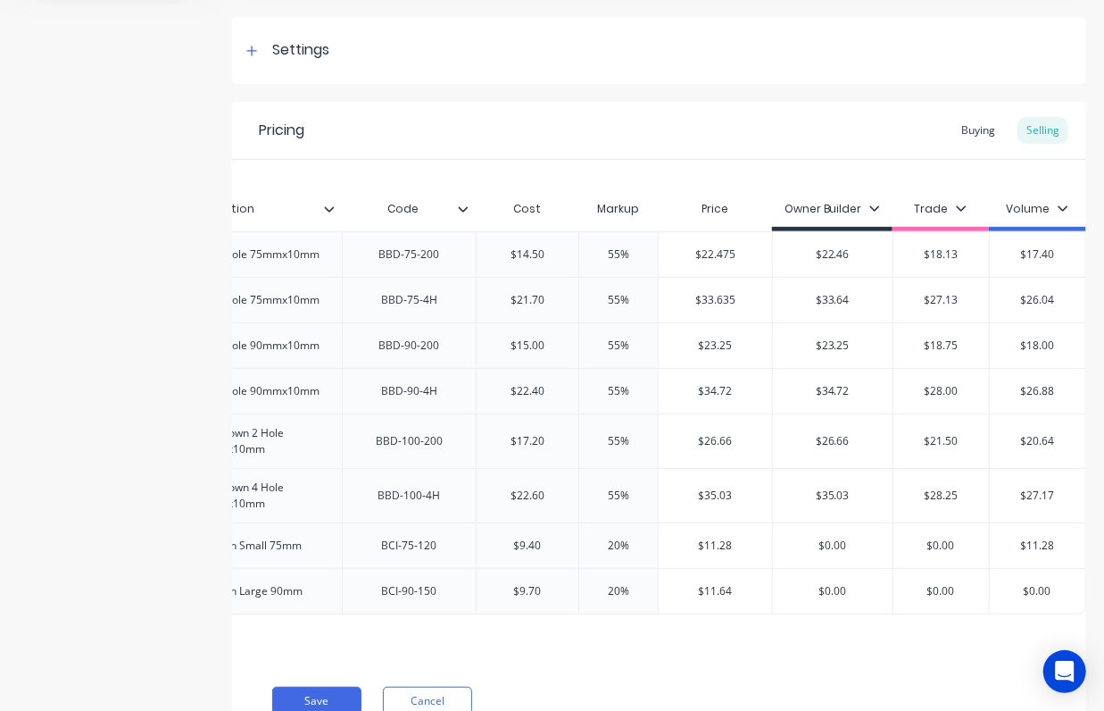
paste input "11.64"
click at [603, 543] on input "20%" at bounding box center [618, 545] width 89 height 16
click at [607, 585] on input "20%" at bounding box center [618, 591] width 89 height 16
click at [696, 548] on input "$11.75" at bounding box center [715, 545] width 113 height 16
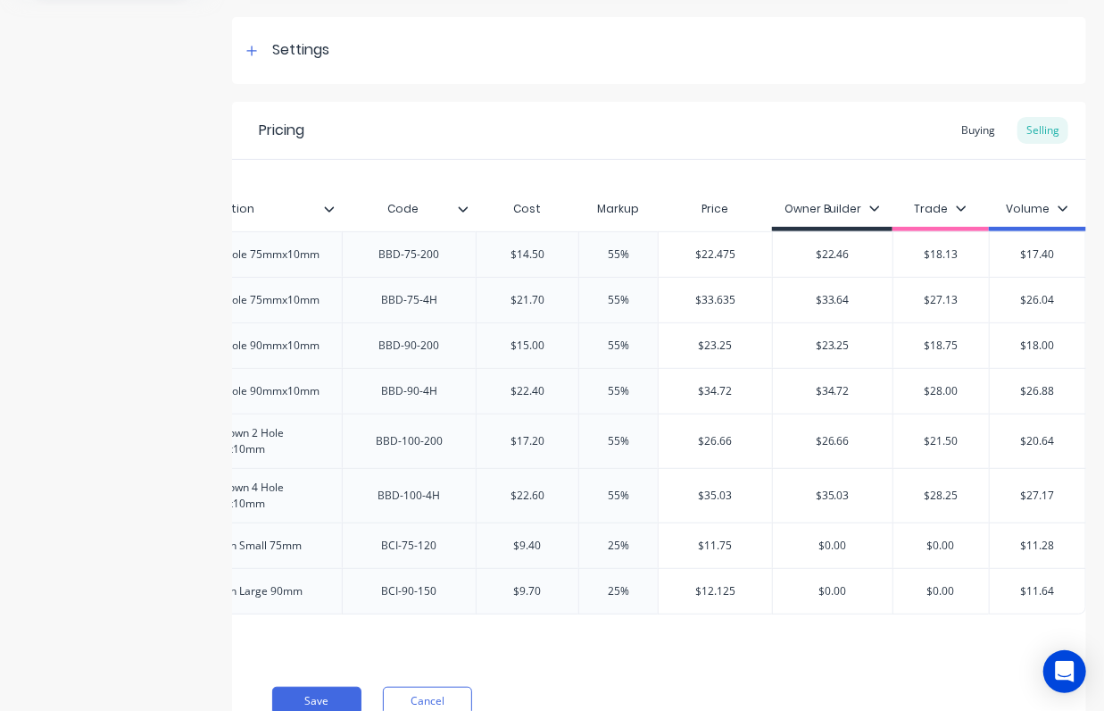
click at [934, 545] on input "$0.00" at bounding box center [942, 545] width 96 height 16
paste input "11.75"
click at [711, 586] on input "$12.125" at bounding box center [715, 591] width 113 height 16
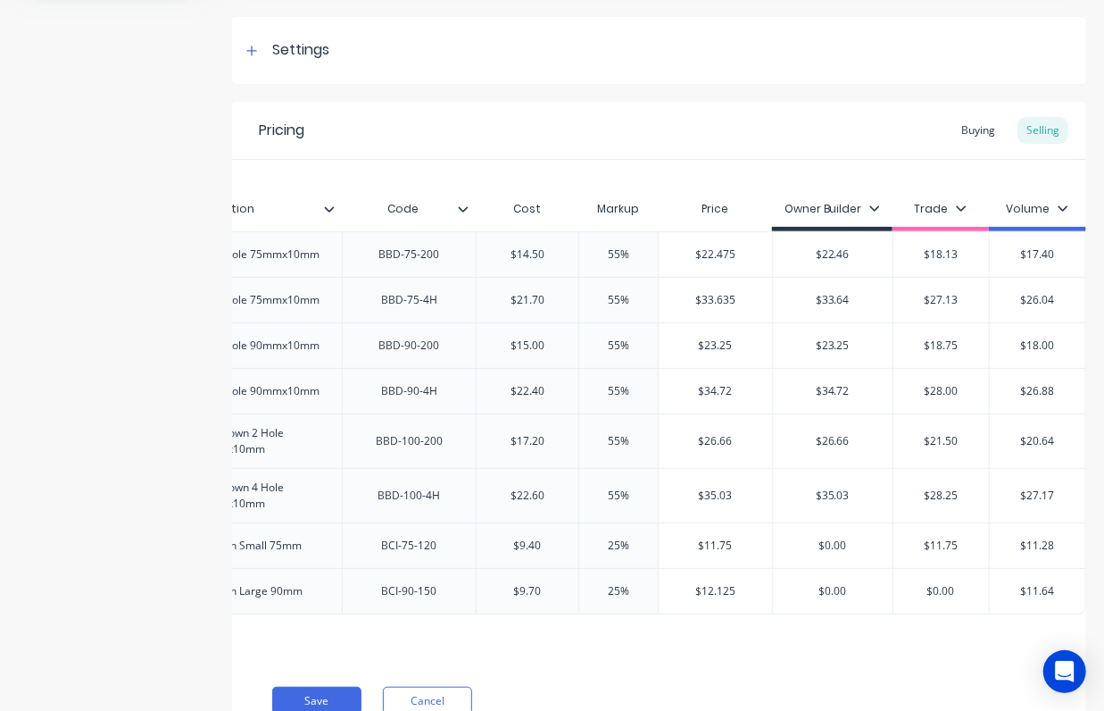
click at [936, 591] on input "$0.00" at bounding box center [942, 591] width 96 height 16
paste input "12.125"
click at [602, 545] on input "25%" at bounding box center [618, 545] width 89 height 16
click at [602, 583] on input "25%" at bounding box center [618, 591] width 89 height 16
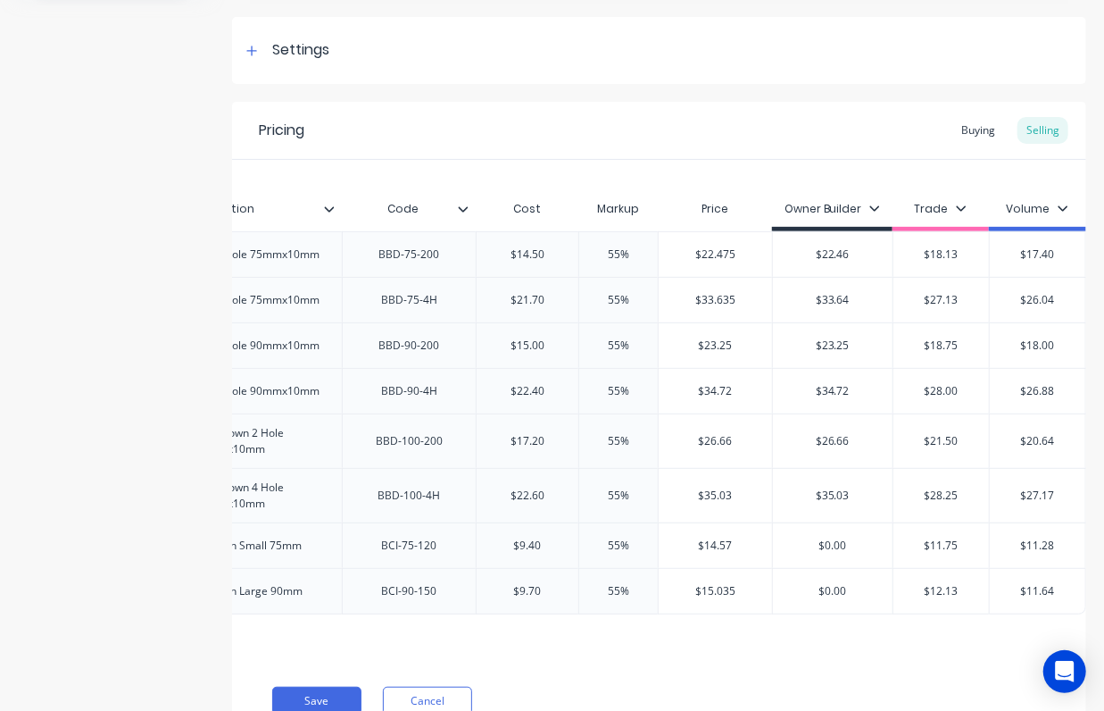
click at [707, 540] on input "$14.57" at bounding box center [715, 545] width 113 height 16
click at [818, 545] on input "$0.00" at bounding box center [833, 545] width 120 height 16
paste input "14.57"
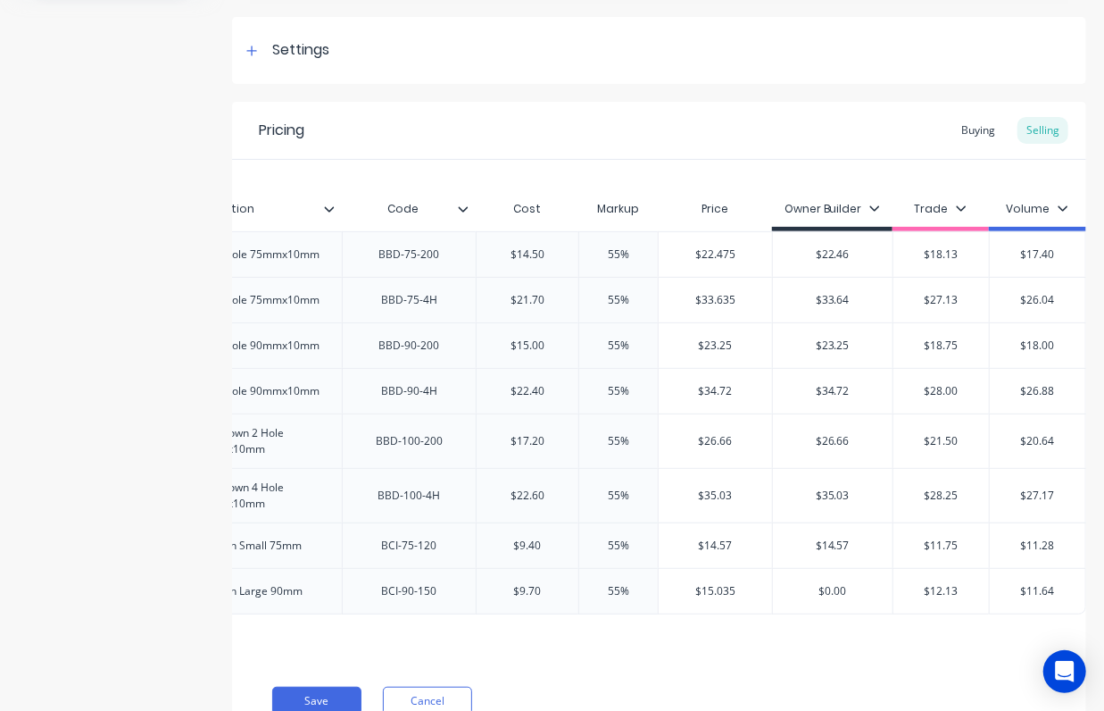
click at [699, 585] on input "$15.035" at bounding box center [715, 591] width 113 height 16
click at [827, 588] on input "$0.00" at bounding box center [833, 591] width 120 height 16
paste input "15.035"
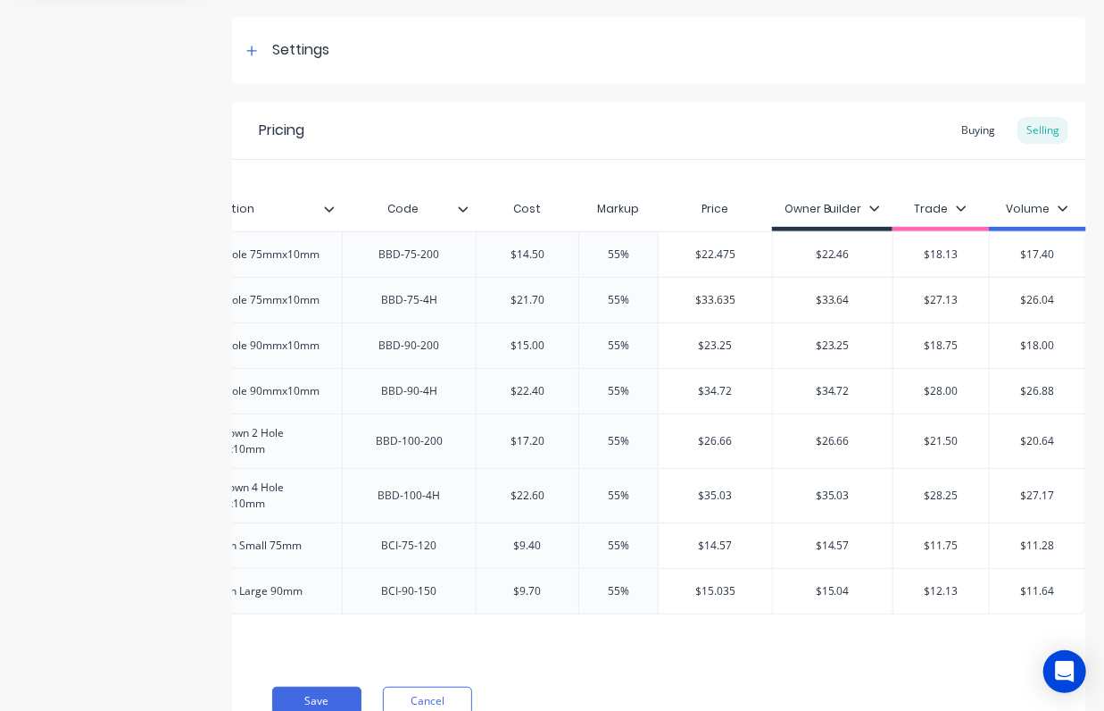
click at [875, 623] on div "Xero Item # Description Code Cost Markup Price Owner Builder Trade Volume facto…" at bounding box center [659, 410] width 854 height 500
click at [750, 606] on div "$15.035" at bounding box center [715, 591] width 113 height 45
click at [702, 636] on div "Xero Item # Description Code Cost Markup Price Owner Builder Trade Volume facto…" at bounding box center [365, 425] width 774 height 469
click at [683, 640] on div "Xero Item # Description Code Cost Markup Price Owner Builder Trade Volume facto…" at bounding box center [365, 425] width 774 height 469
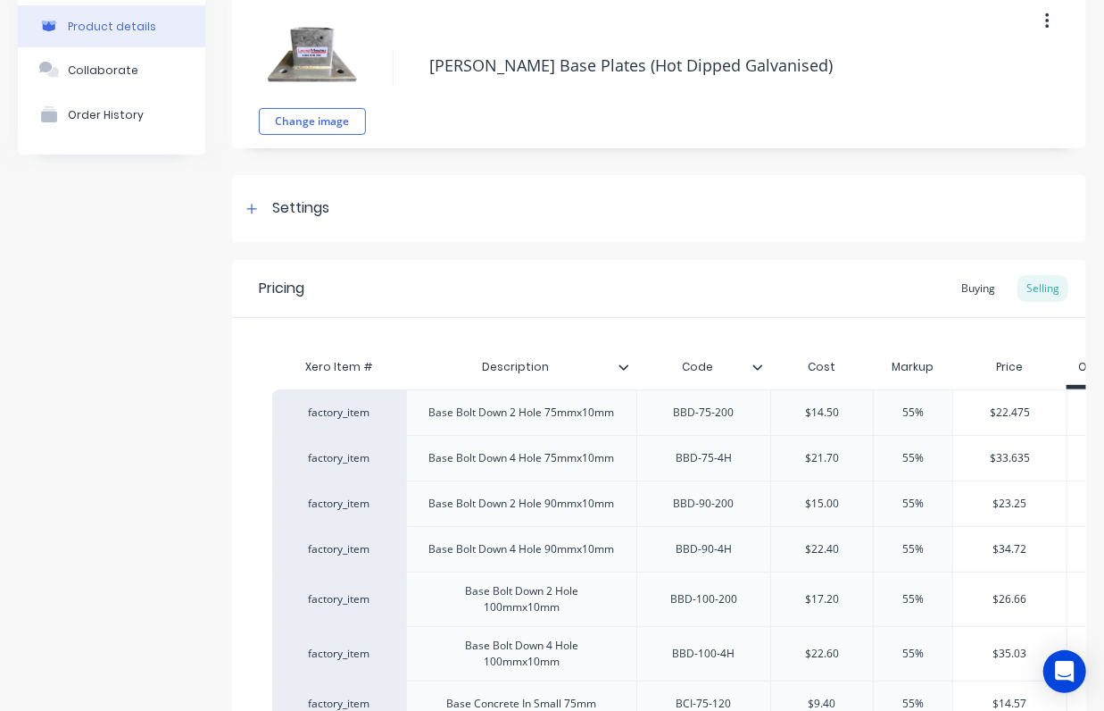
scroll to position [89, 0]
click at [621, 407] on div "Base Bolt Down 2 Hole 75mmx10mm" at bounding box center [522, 411] width 214 height 23
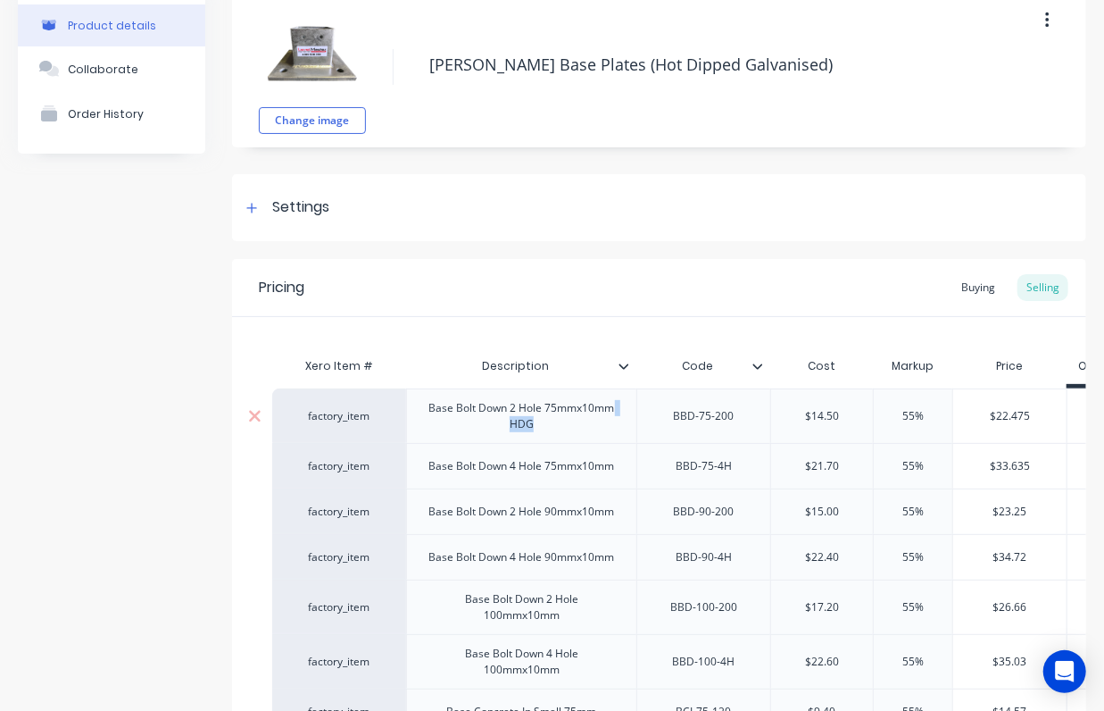
drag, startPoint x: 578, startPoint y: 422, endPoint x: 612, endPoint y: 413, distance: 35.1
click at [612, 413] on div "Base Bolt Down 2 Hole 75mmx10mm HDG" at bounding box center [521, 415] width 215 height 39
copy div "HDG"
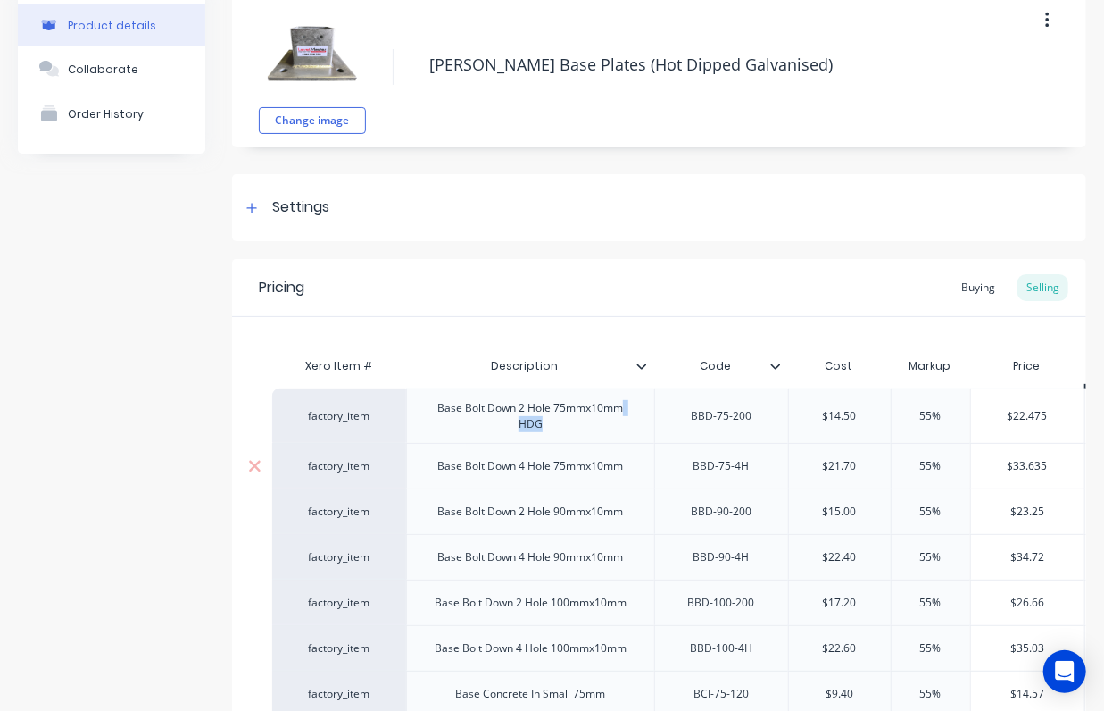
click at [614, 466] on div "Base Bolt Down 4 Hole 75mmx10mm" at bounding box center [530, 465] width 214 height 23
click at [630, 473] on div "Base Bolt Down 4 Hole 75mmx10mm" at bounding box center [530, 465] width 214 height 23
paste div
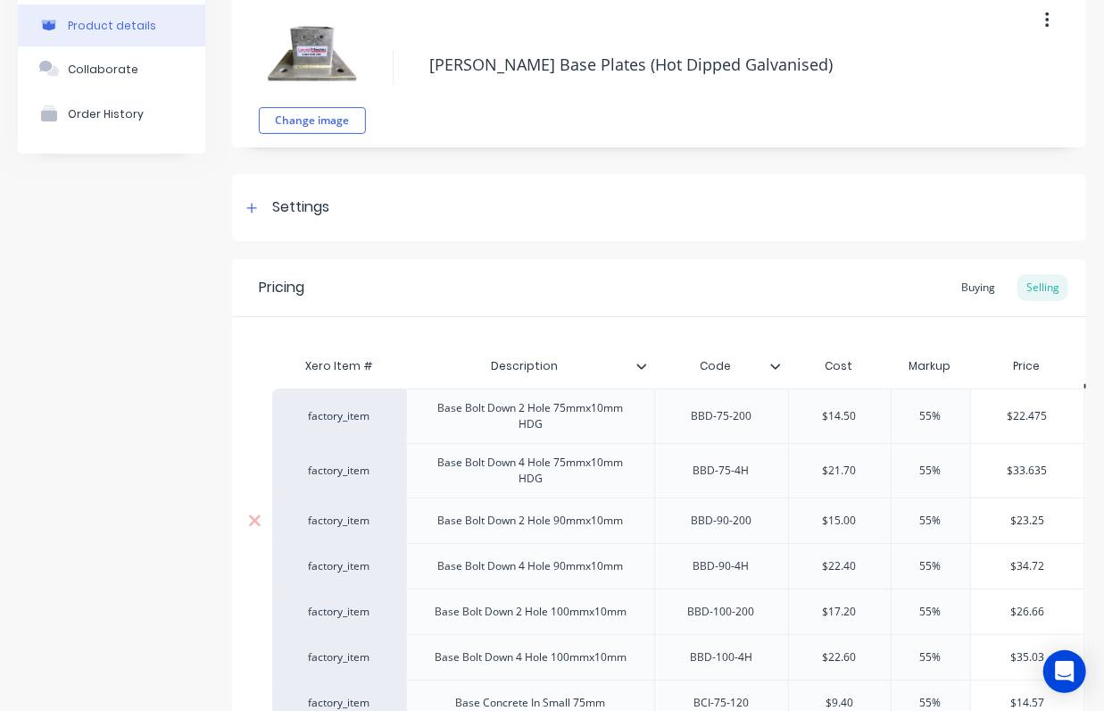
click at [632, 521] on div "Base Bolt Down 2 Hole 90mmx10mm" at bounding box center [530, 520] width 214 height 23
paste div
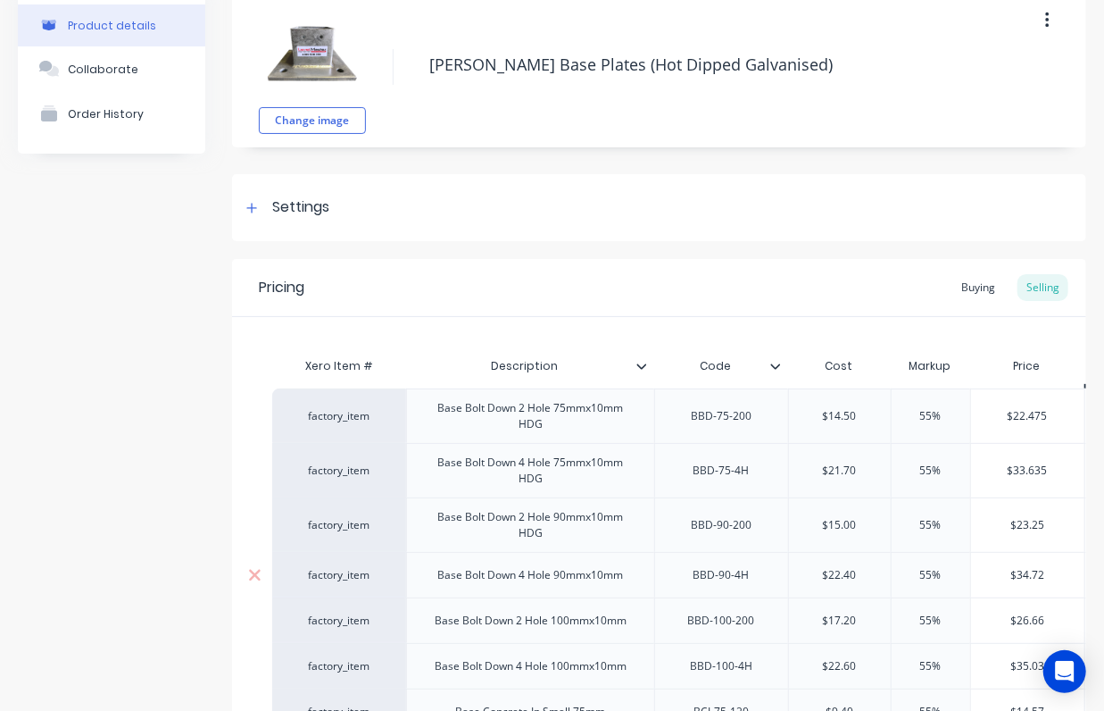
click at [632, 578] on div "Base Bolt Down 4 Hole 90mmx10mm" at bounding box center [530, 574] width 214 height 23
paste div
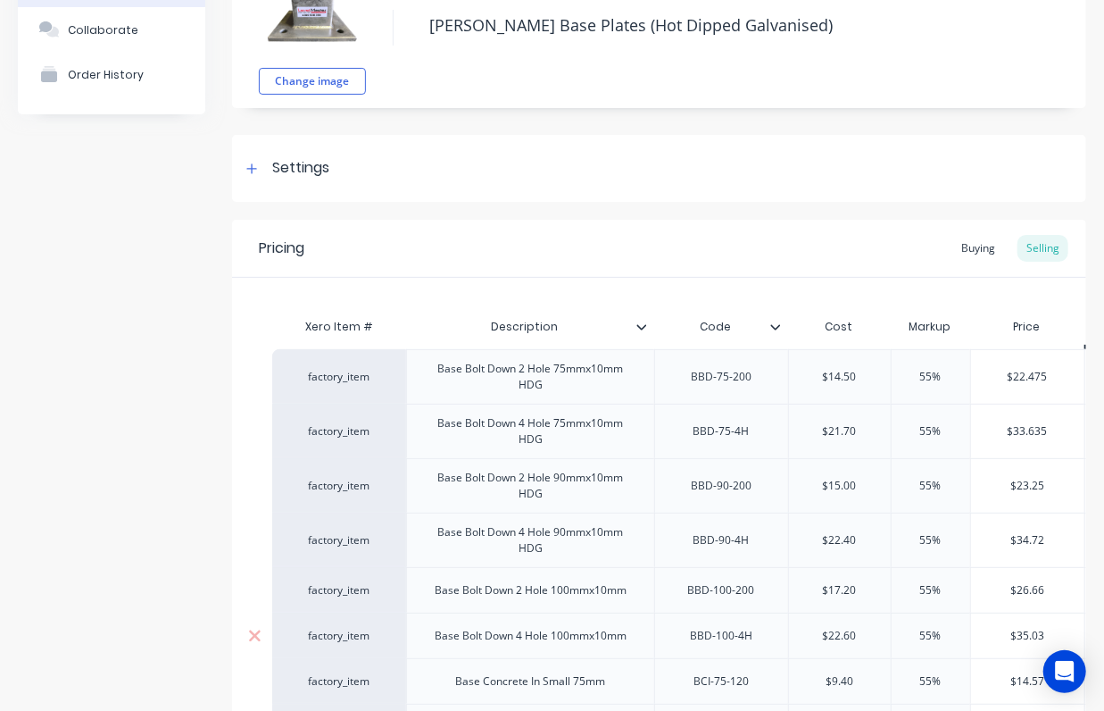
scroll to position [179, 0]
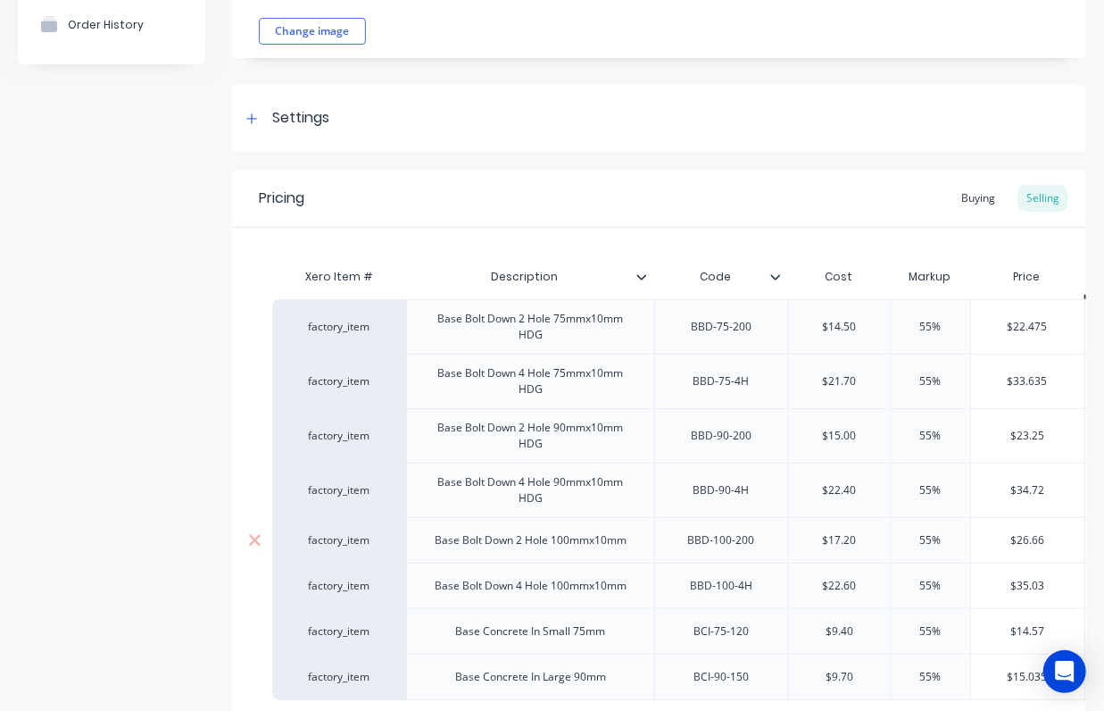
click at [634, 546] on div "Base Bolt Down 2 Hole 100mmx10mm" at bounding box center [530, 539] width 220 height 23
paste div
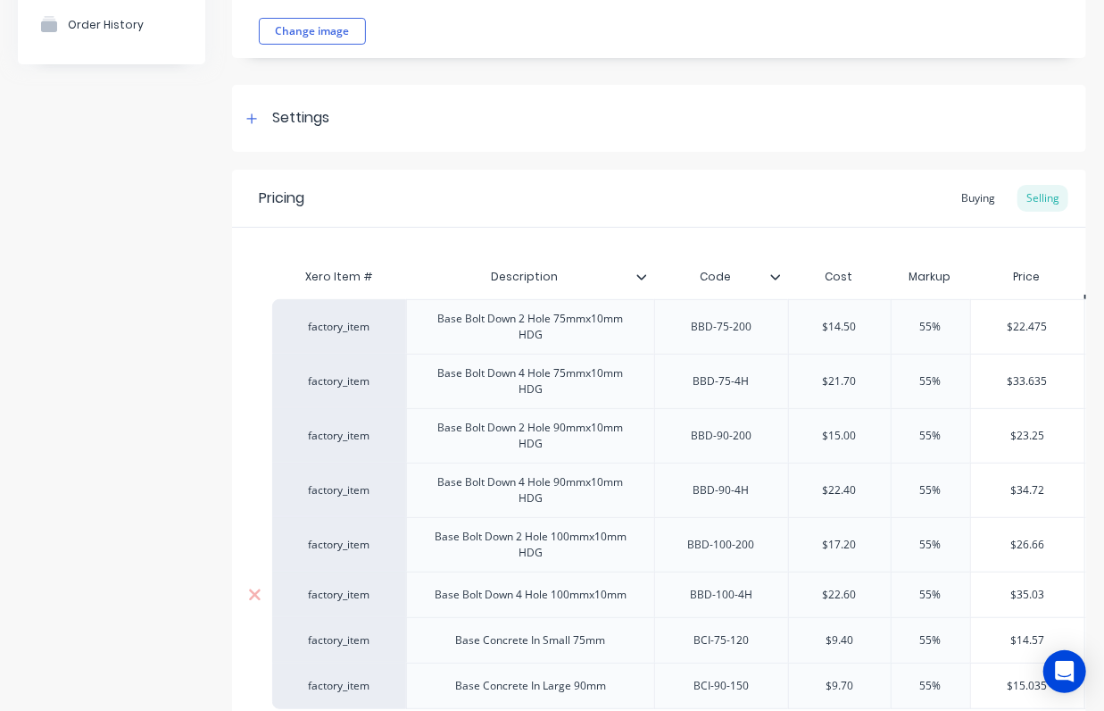
click at [639, 596] on div "Base Bolt Down 4 Hole 100mmx10mm" at bounding box center [530, 594] width 220 height 23
paste div
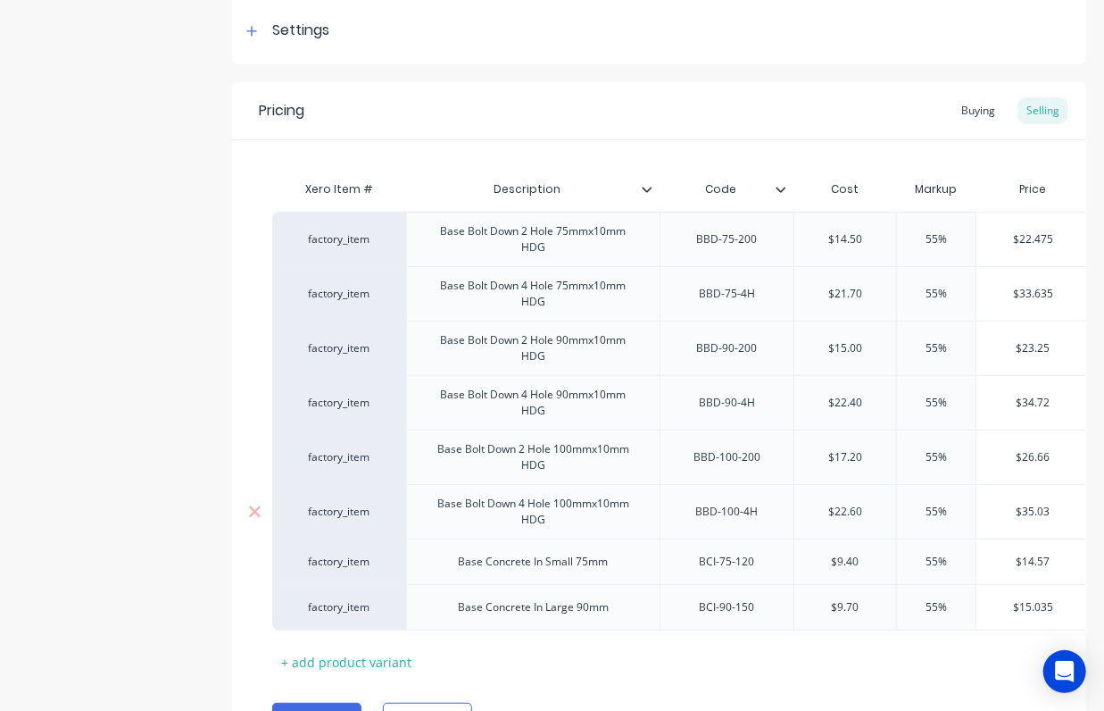
scroll to position [268, 0]
click at [632, 563] on div "Base Concrete In Small 75mm" at bounding box center [533, 559] width 254 height 46
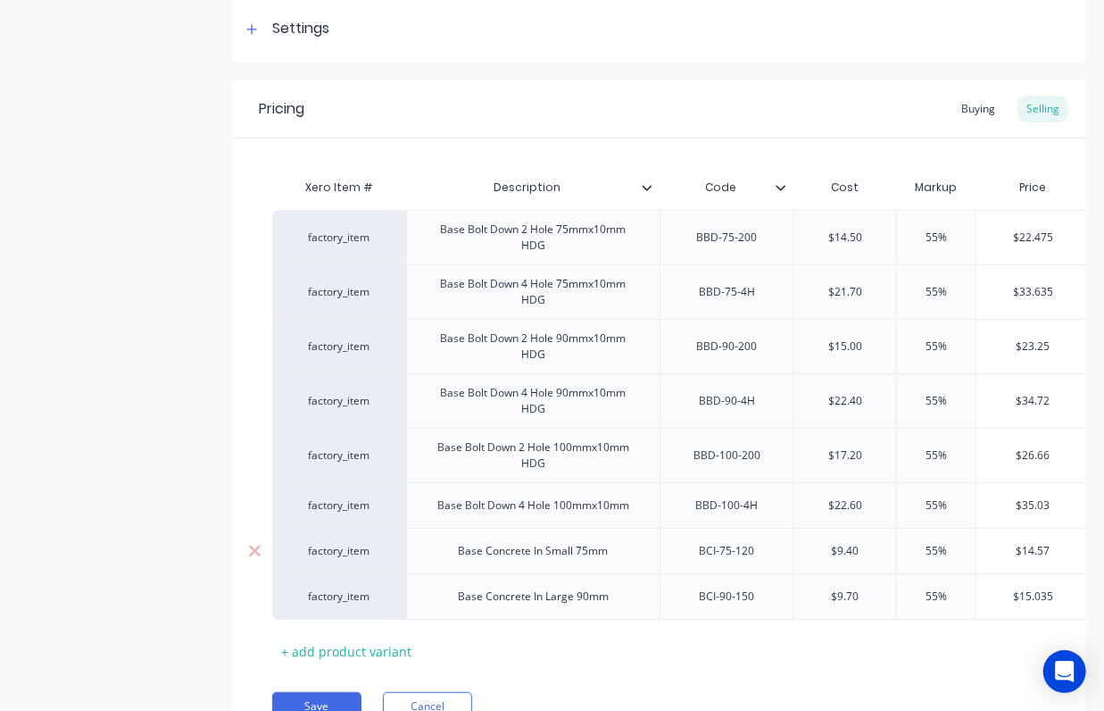
click at [618, 547] on div "Base Concrete In Small 75mm" at bounding box center [534, 550] width 179 height 23
click at [618, 596] on div "Base Concrete In Large 90mm" at bounding box center [533, 596] width 179 height 23
click at [655, 645] on div "Xero Item # Description Code Cost Markup Price Owner Builder Trade Volume facto…" at bounding box center [659, 417] width 774 height 495
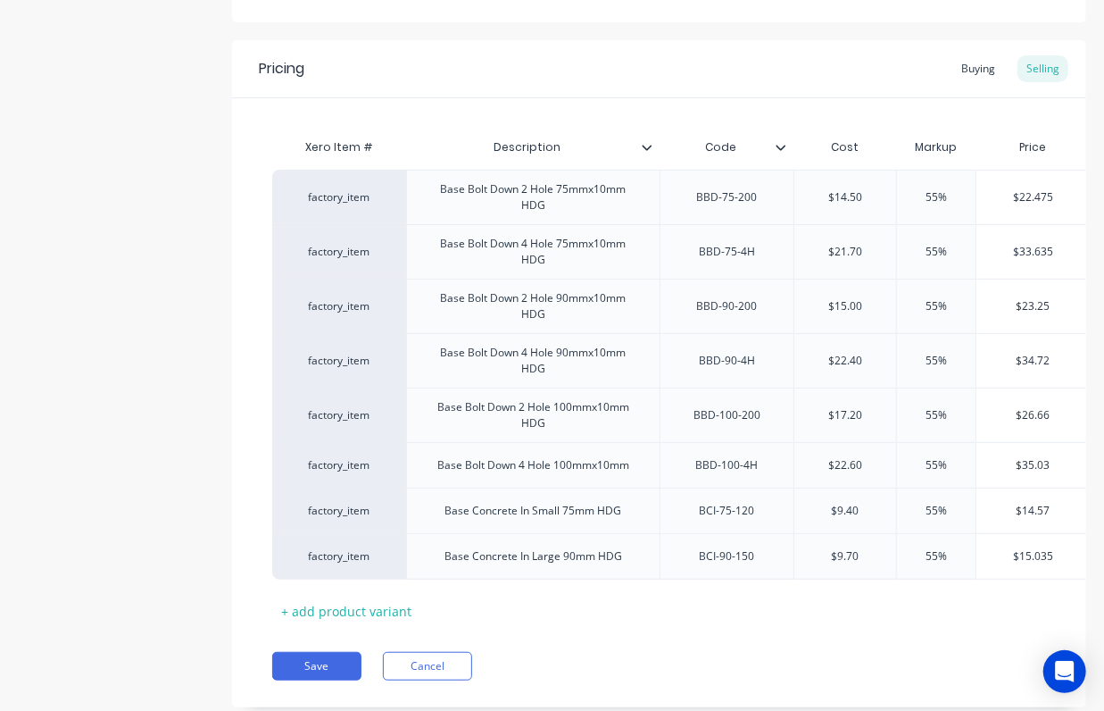
scroll to position [357, 0]
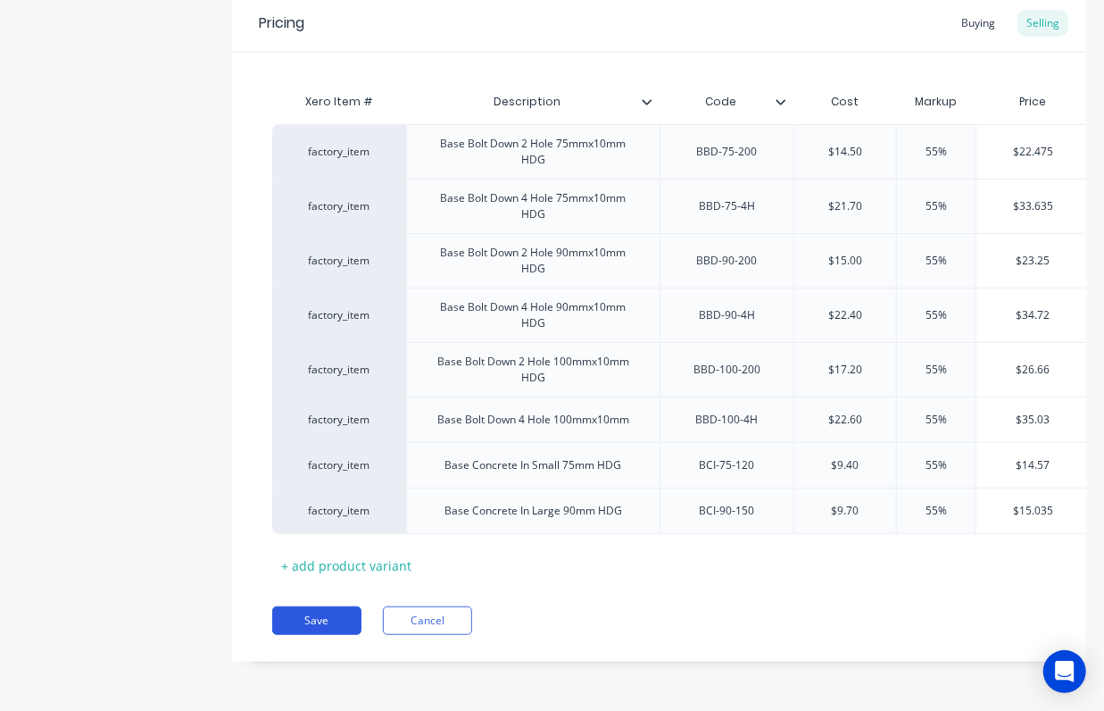
click at [325, 627] on button "Save" at bounding box center [316, 620] width 89 height 29
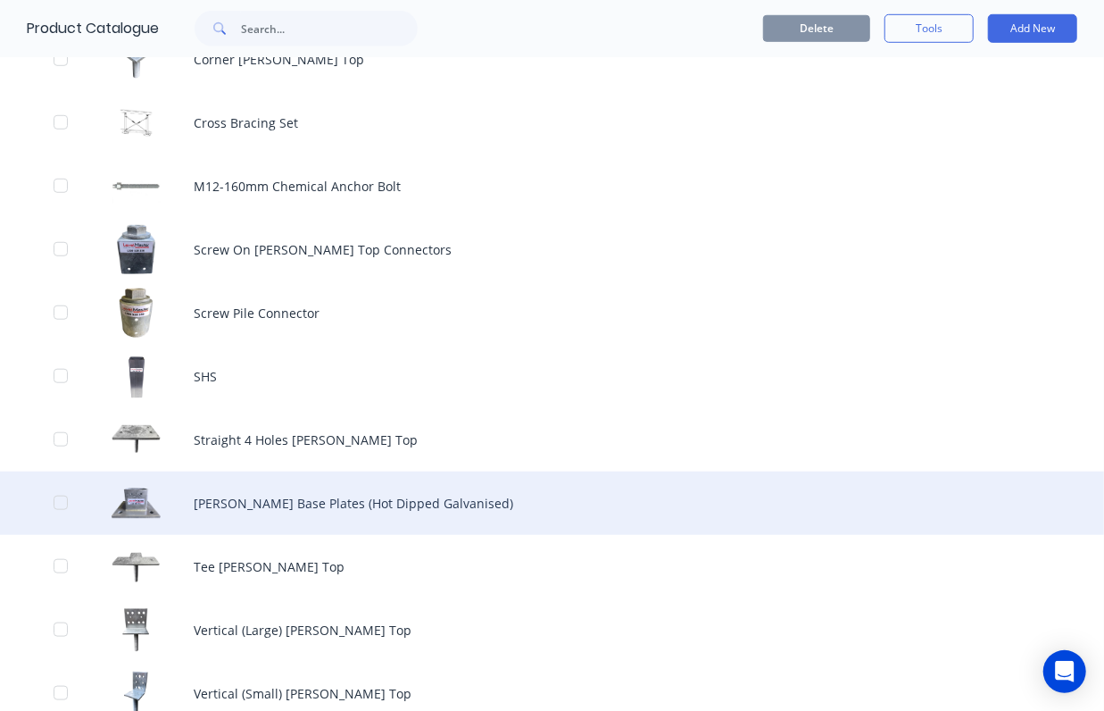
scroll to position [625, 0]
click at [395, 494] on div "[PERSON_NAME] Base Plates (Hot Dipped Galvanised)" at bounding box center [552, 501] width 1104 height 63
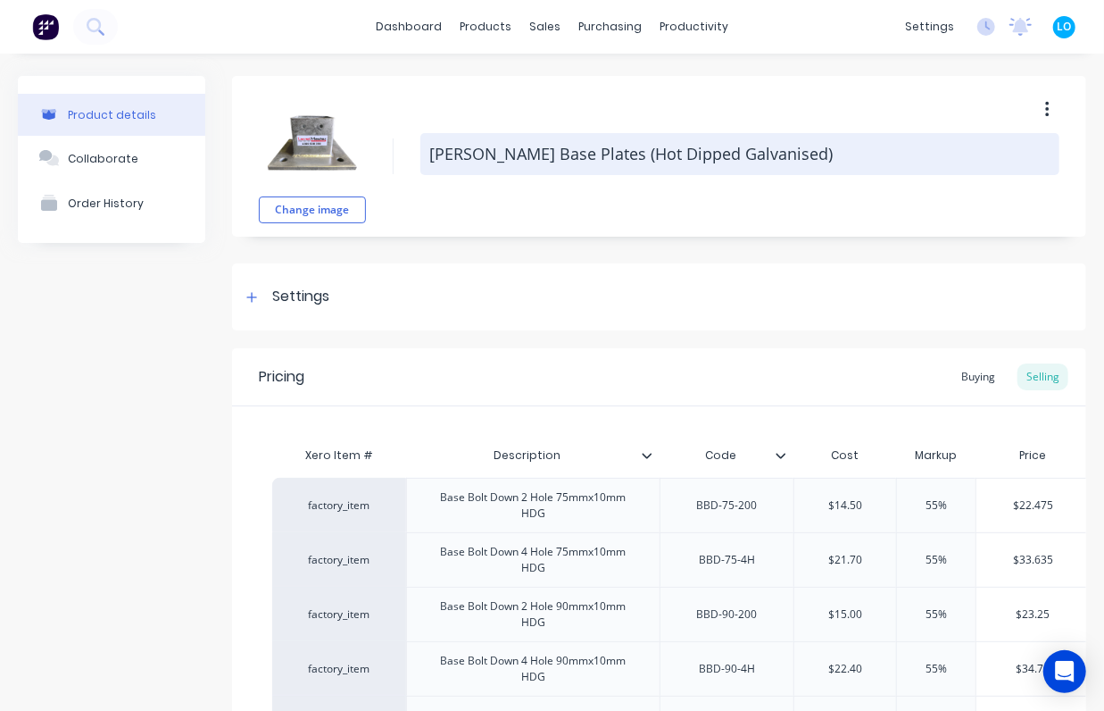
drag, startPoint x: 628, startPoint y: 136, endPoint x: 627, endPoint y: 163, distance: 27.7
click at [628, 141] on textarea "[PERSON_NAME] Base Plates (Hot Dipped Galvanised)" at bounding box center [739, 154] width 639 height 42
click at [784, 146] on textarea "[PERSON_NAME] Base Plates (Hot Dipped Galvanised)" at bounding box center [739, 154] width 639 height 42
drag, startPoint x: 780, startPoint y: 150, endPoint x: 566, endPoint y: 162, distance: 214.6
click at [566, 162] on textarea "[PERSON_NAME] Base Plates (Hot Dipped Galvanised)" at bounding box center [739, 154] width 639 height 42
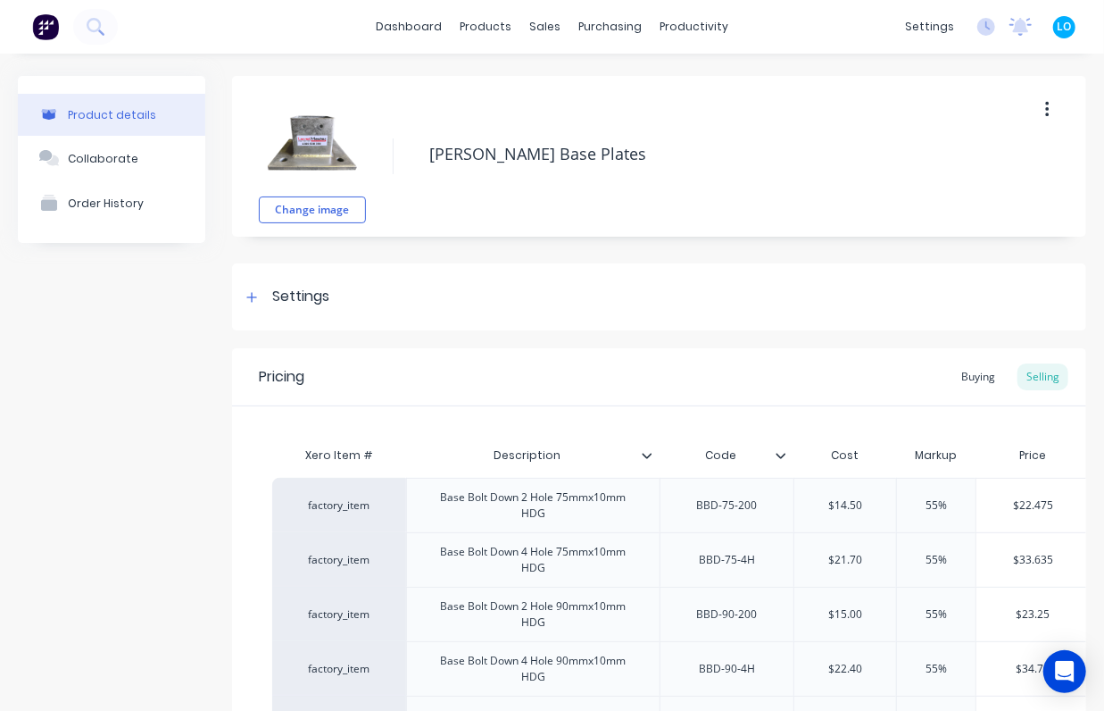
click at [154, 423] on div "Product details Collaborate Order History" at bounding box center [111, 559] width 187 height 966
click at [312, 290] on div "Settings" at bounding box center [300, 297] width 57 height 22
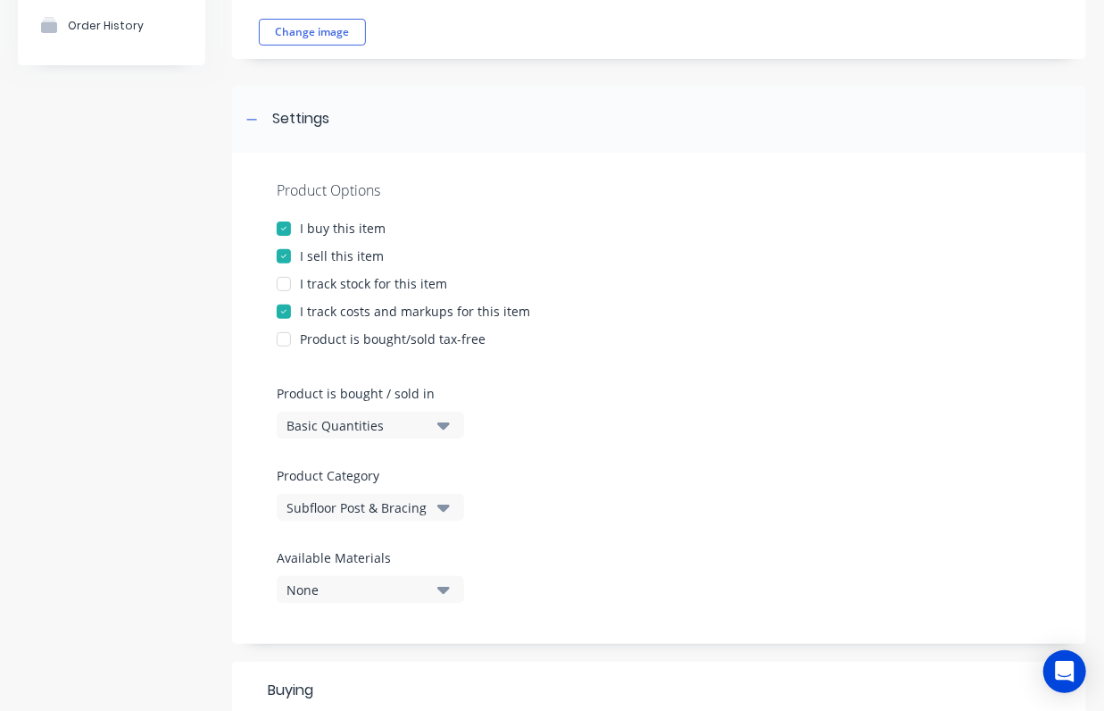
scroll to position [179, 0]
click at [366, 504] on div "Subfloor Post & Bracing" at bounding box center [358, 506] width 143 height 19
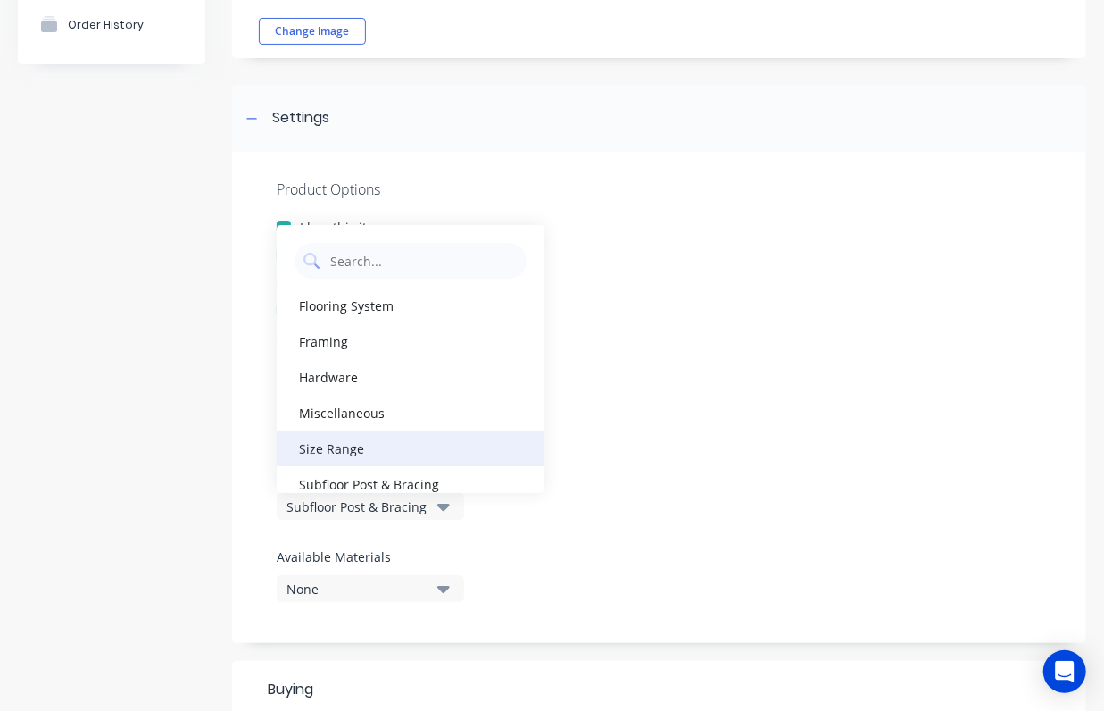
scroll to position [18, 0]
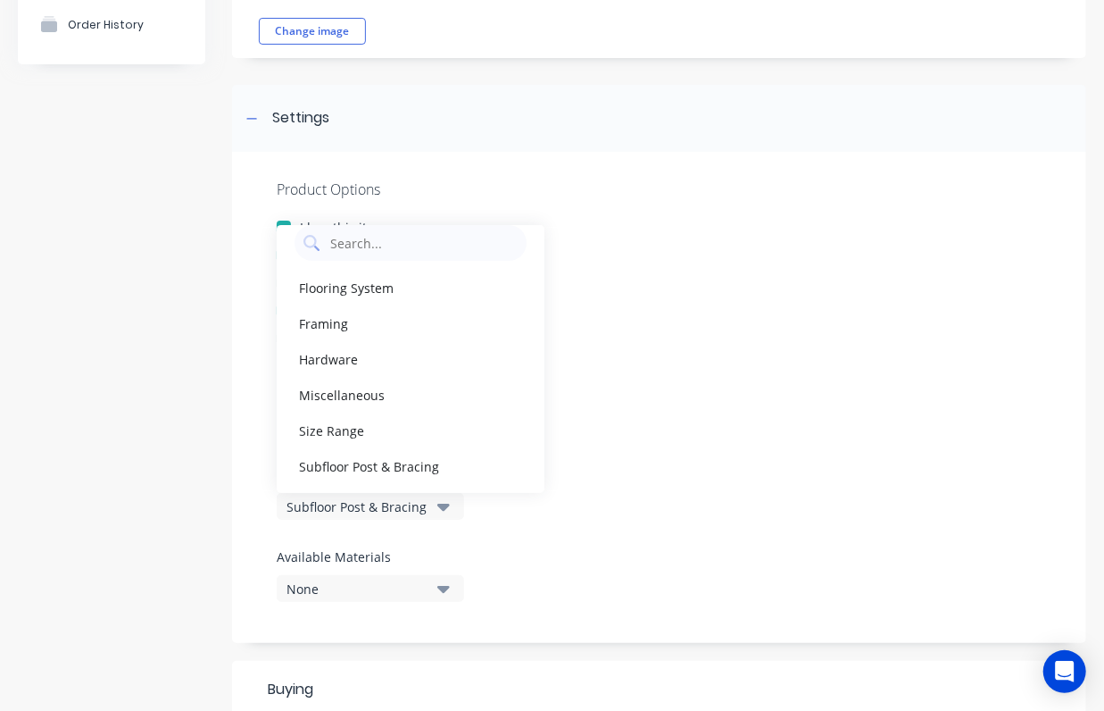
drag, startPoint x: 595, startPoint y: 526, endPoint x: 441, endPoint y: 558, distance: 156.9
click at [591, 526] on div "Product Options I buy this item I sell this item I track stock for this item I …" at bounding box center [659, 397] width 854 height 491
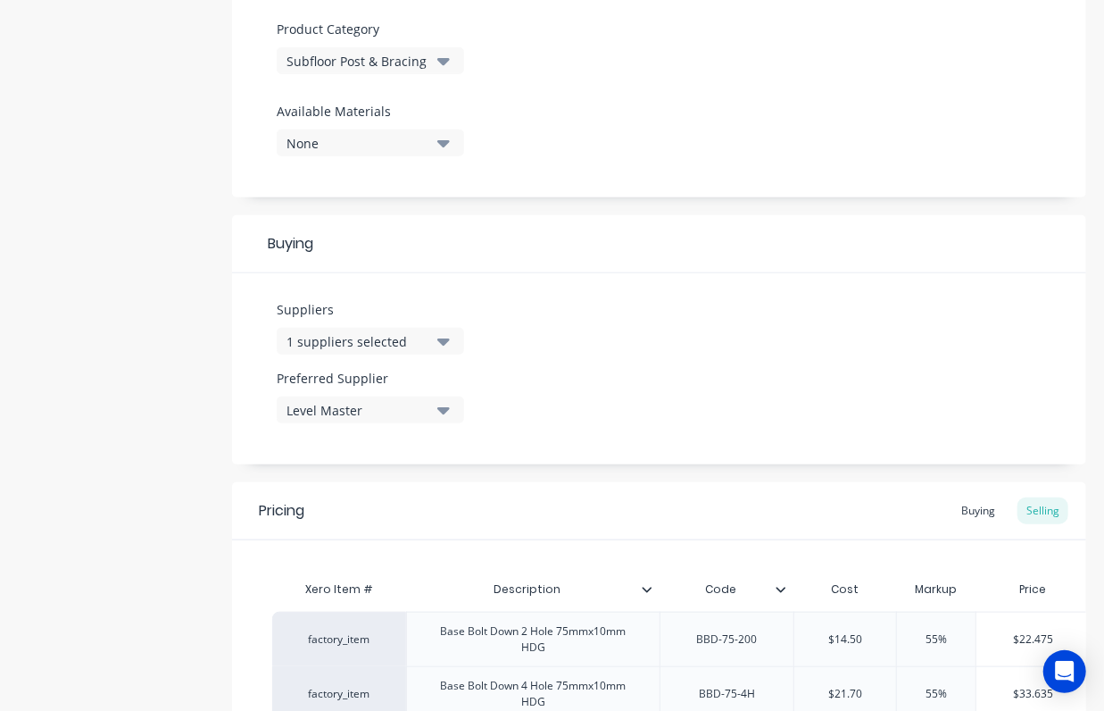
scroll to position [625, 0]
click at [394, 342] on div "1 suppliers selected" at bounding box center [358, 340] width 143 height 19
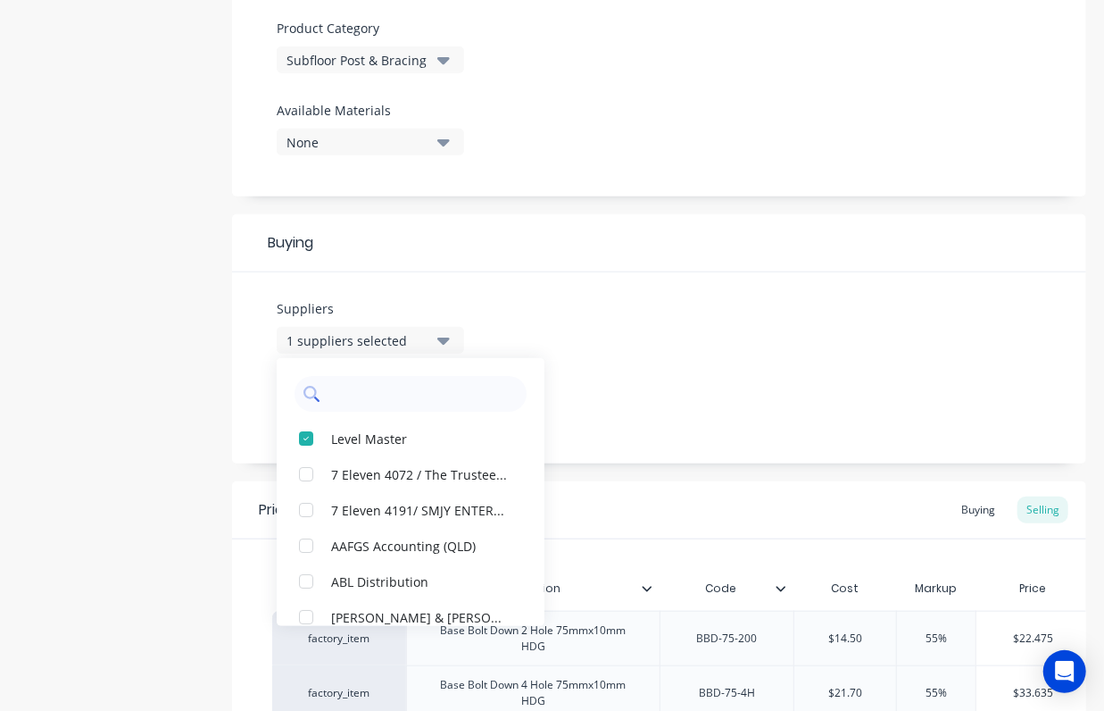
click at [401, 387] on input "text" at bounding box center [423, 394] width 189 height 36
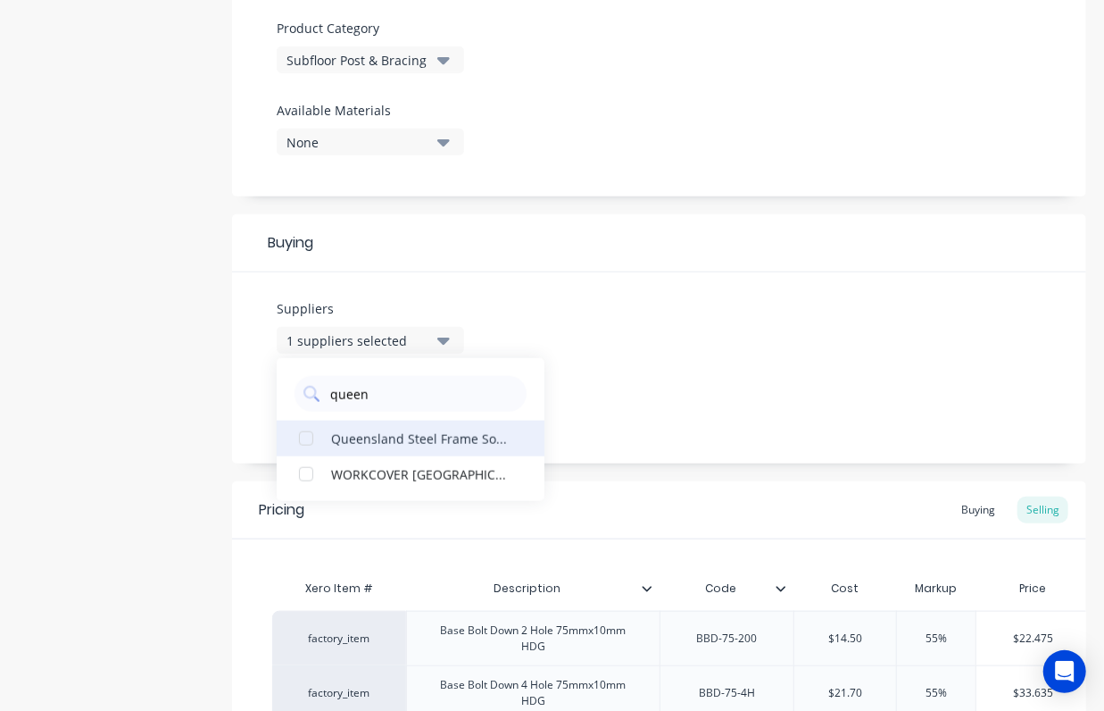
click at [452, 421] on button "Queensland Steel Frame Solutions Pty Ltd" at bounding box center [411, 438] width 268 height 36
click at [669, 378] on div "Suppliers 2 suppliers selected queen Queensland Steel Frame Solutions Pty Ltd W…" at bounding box center [659, 367] width 854 height 191
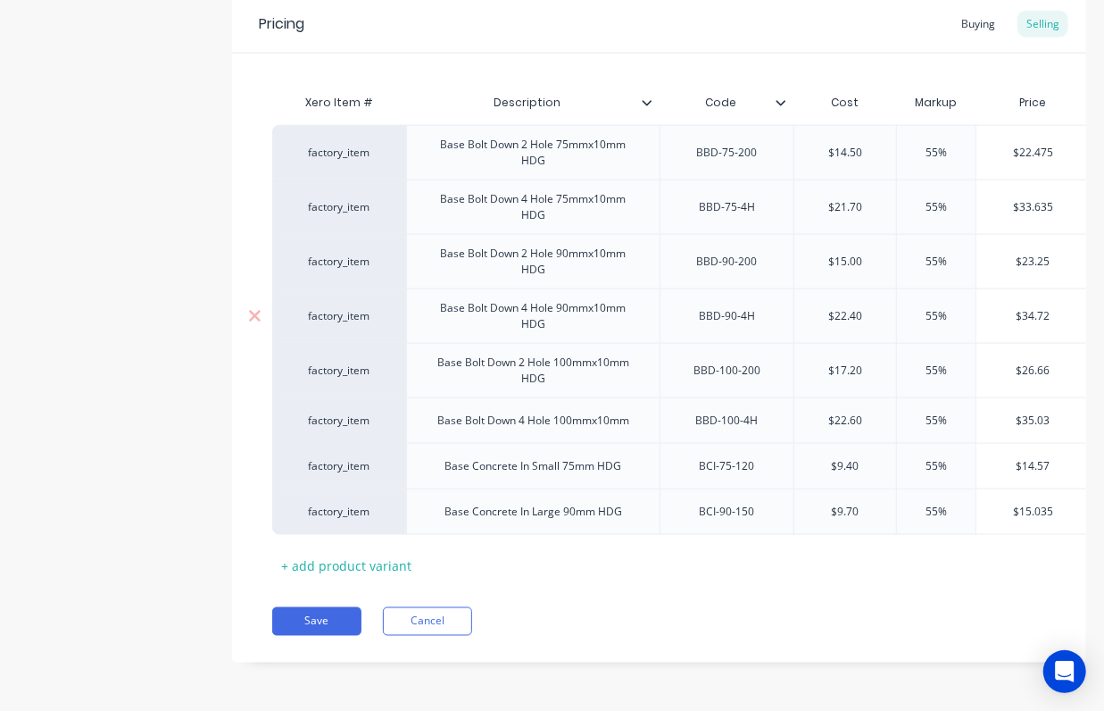
scroll to position [1121, 0]
click at [407, 557] on div "+ add product variant" at bounding box center [346, 566] width 148 height 28
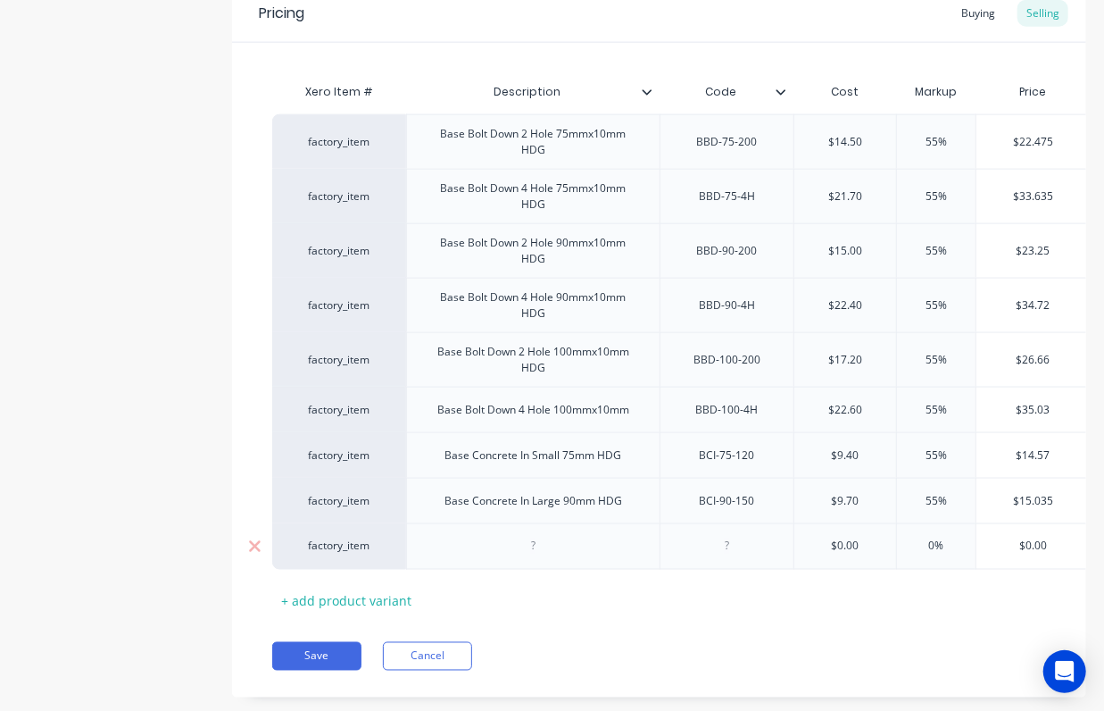
click at [552, 547] on div at bounding box center [533, 546] width 89 height 23
drag, startPoint x: 521, startPoint y: 538, endPoint x: 534, endPoint y: 544, distance: 13.6
click at [521, 538] on div at bounding box center [533, 546] width 89 height 23
paste div
click at [486, 541] on div "250x250x12" at bounding box center [533, 546] width 254 height 46
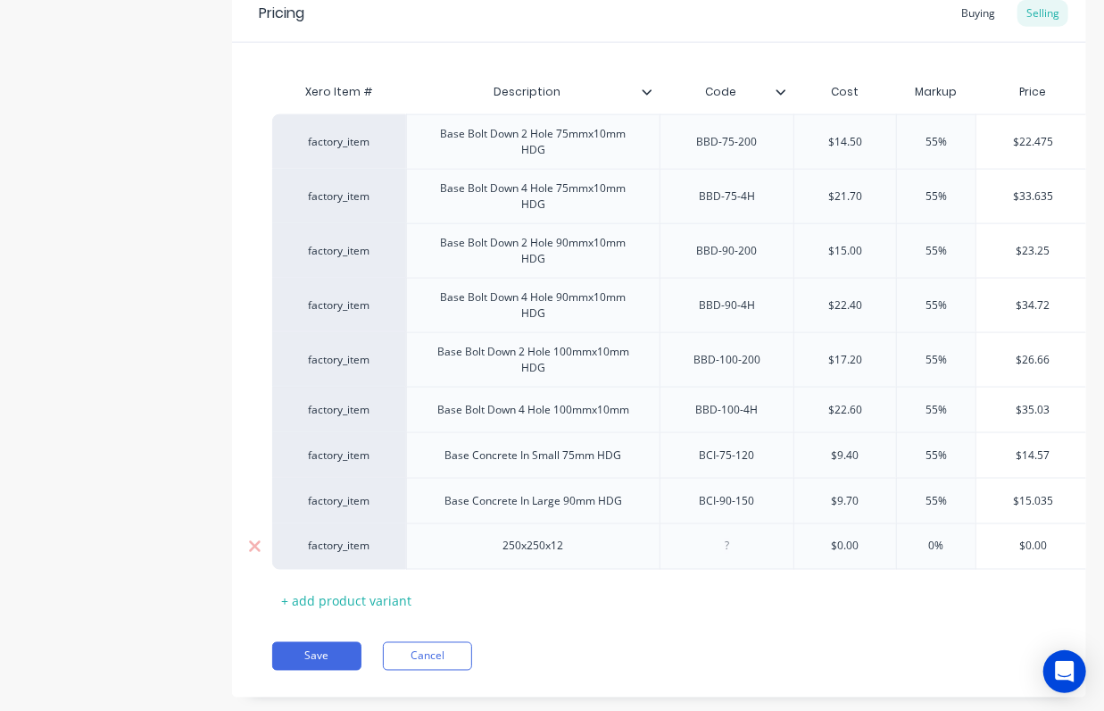
click at [504, 543] on div "250x250x12" at bounding box center [533, 546] width 89 height 23
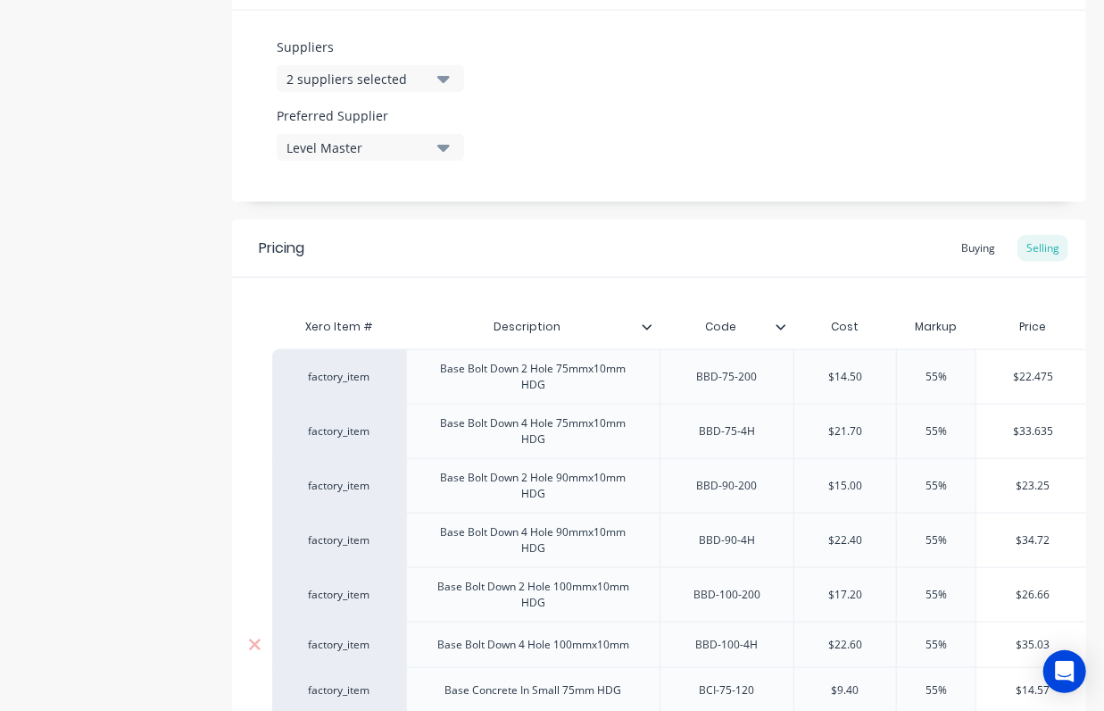
scroll to position [1167, 0]
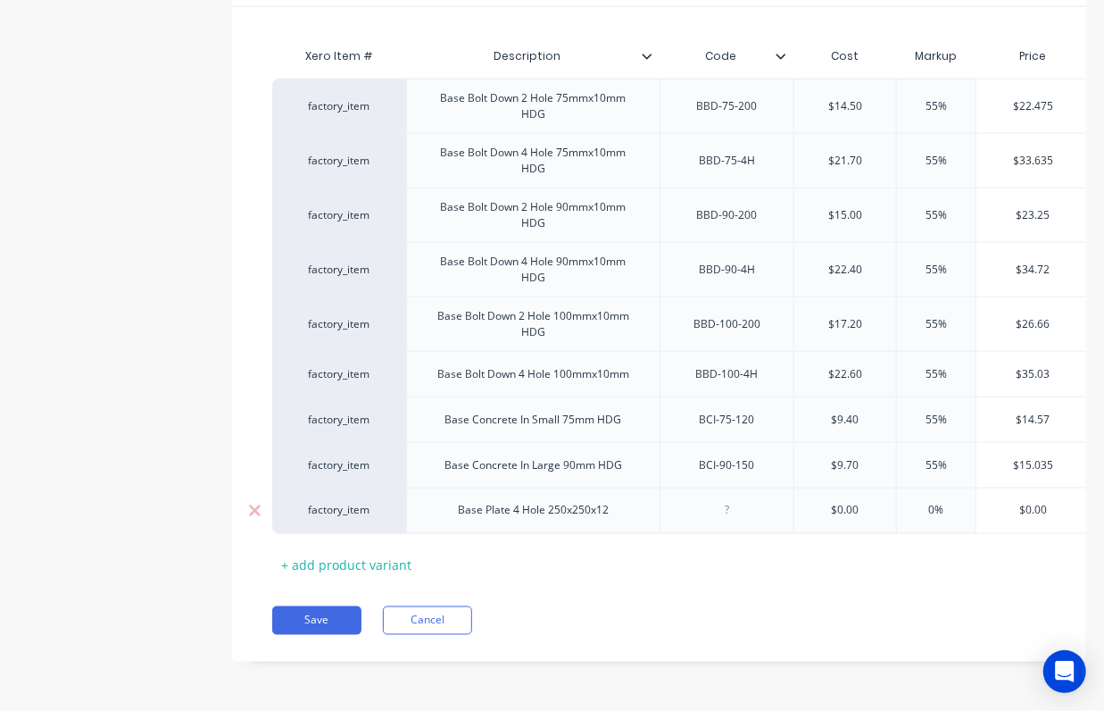
click at [570, 500] on div "Base Plate 4 Hole 250x250x12" at bounding box center [533, 510] width 179 height 23
click at [605, 499] on div "Base Plate 4 Hole 250mmx250x12" at bounding box center [533, 510] width 199 height 23
click at [779, 537] on div "Xero Item # Description Code Cost Markup Price Owner Builder Trade Volume facto…" at bounding box center [659, 308] width 774 height 541
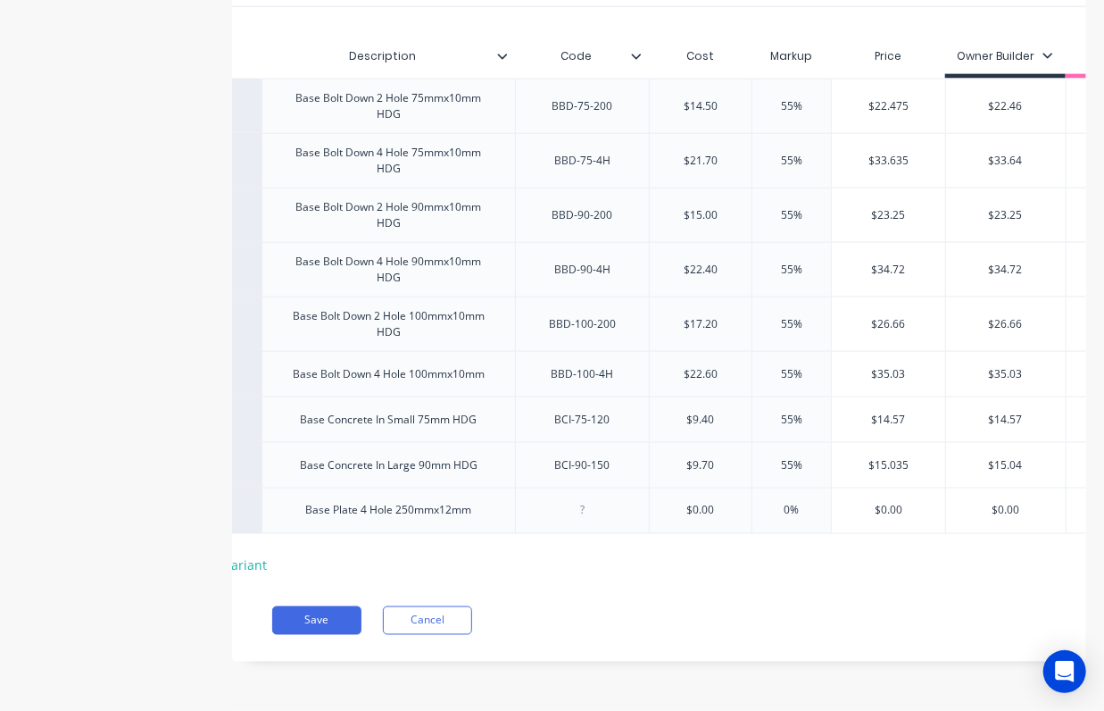
scroll to position [0, 146]
click at [694, 503] on input "$0.00" at bounding box center [700, 511] width 102 height 16
click at [751, 547] on div "Xero Item # Description Code Cost Markup Price Owner Builder Trade Volume facto…" at bounding box center [514, 308] width 774 height 541
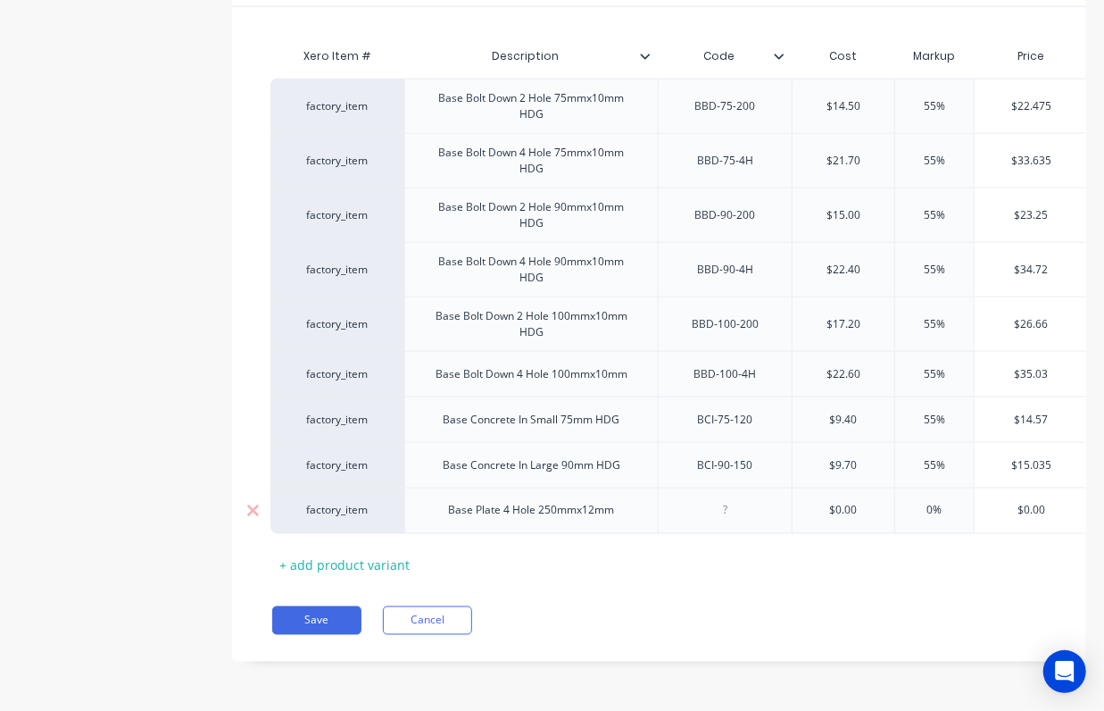
scroll to position [0, 0]
drag, startPoint x: 757, startPoint y: 503, endPoint x: 795, endPoint y: 503, distance: 38.4
click at [757, 503] on div at bounding box center [727, 510] width 89 height 23
click at [848, 503] on input "$0.00" at bounding box center [845, 511] width 102 height 16
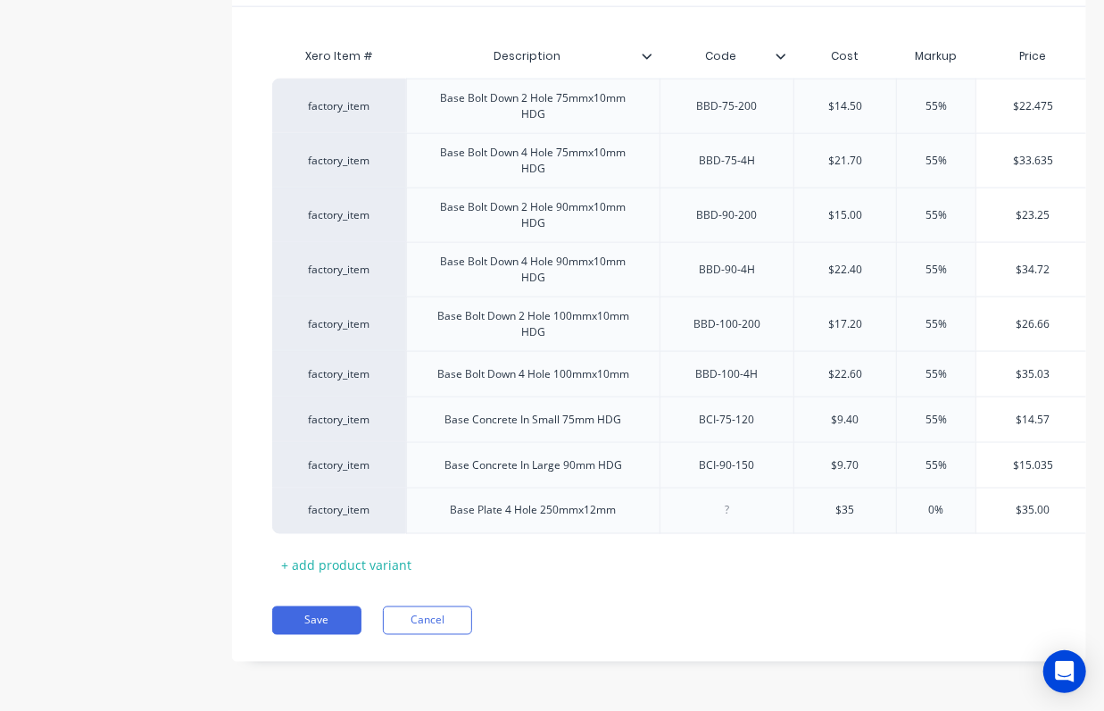
click at [875, 535] on div "Xero Item # Description Code Cost Markup Price Owner Builder Trade Volume facto…" at bounding box center [659, 308] width 774 height 541
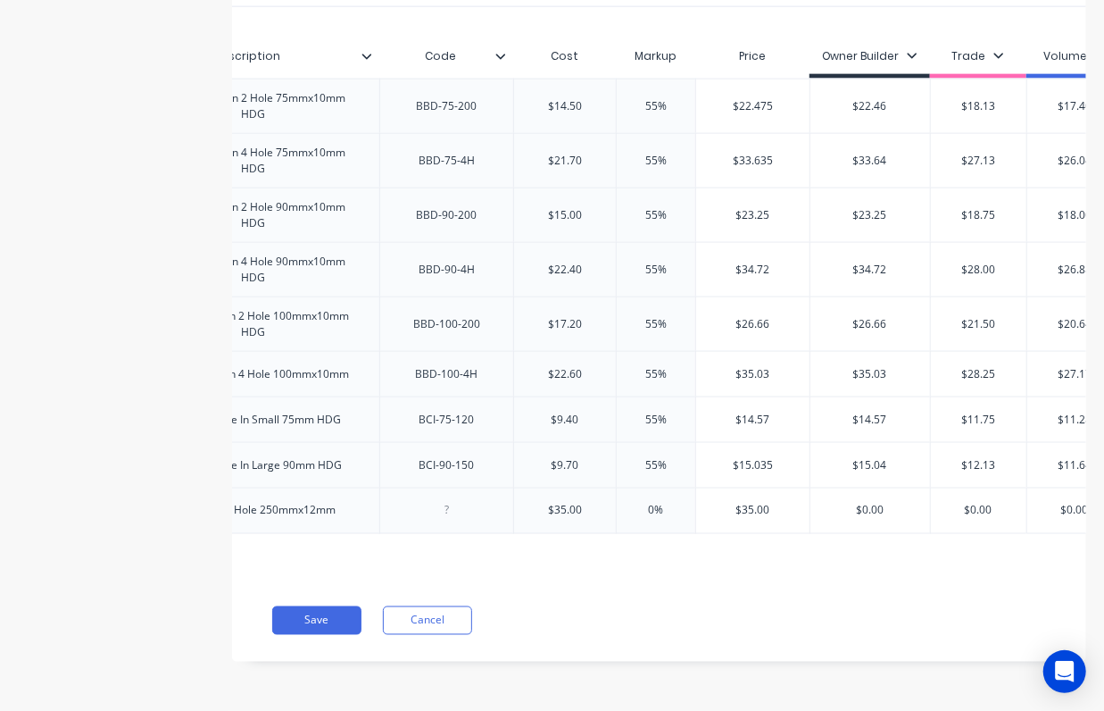
scroll to position [0, 330]
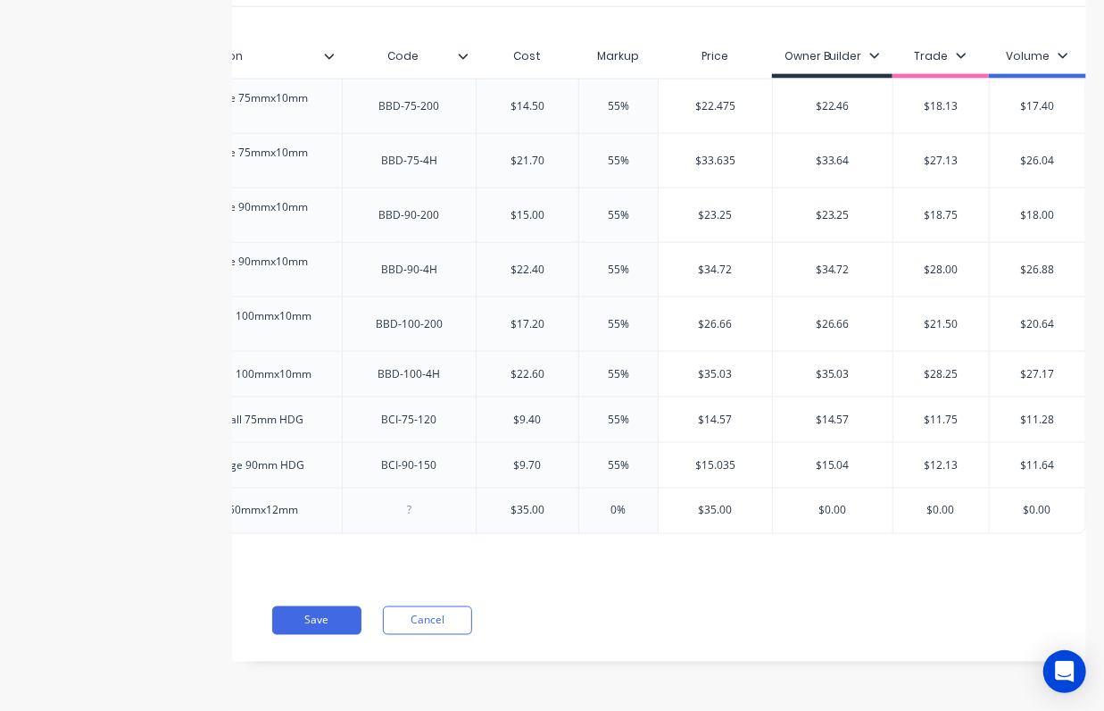
click at [595, 503] on input "0%" at bounding box center [618, 511] width 89 height 16
click at [694, 525] on div "Xero Item # Description Code Cost Markup Price Owner Builder Trade Volume facto…" at bounding box center [341, 308] width 774 height 541
click at [702, 503] on input "$42.00" at bounding box center [715, 511] width 113 height 16
click at [1036, 503] on input "$0.00" at bounding box center [1038, 511] width 96 height 16
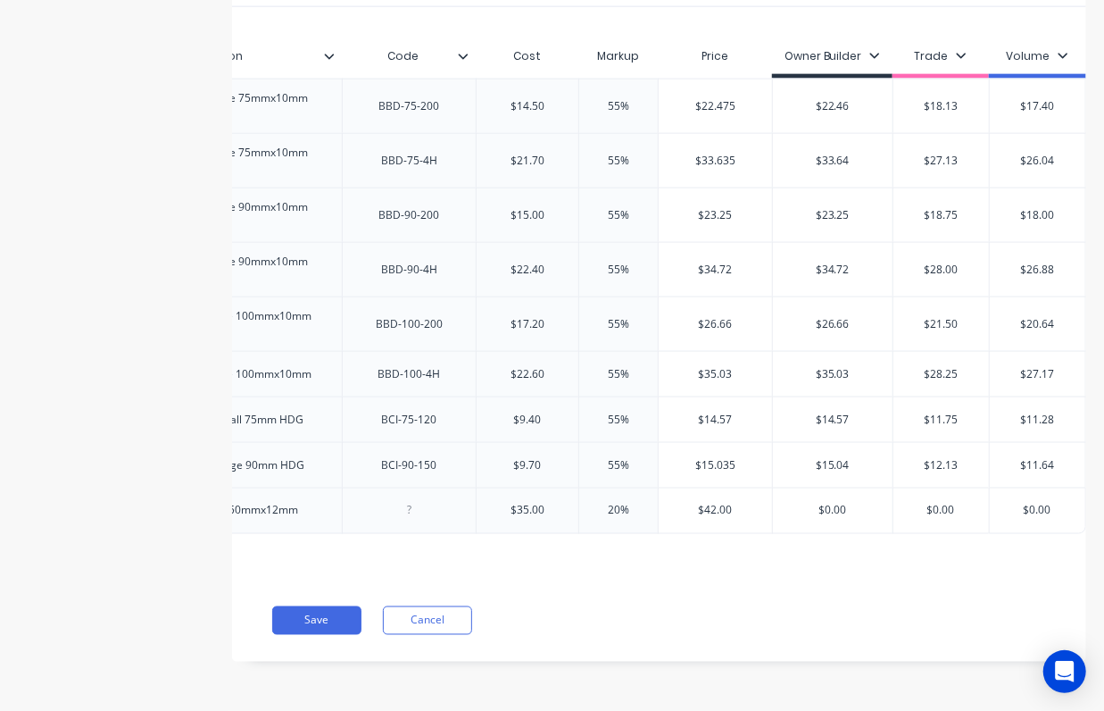
click at [1036, 503] on input "$0.00" at bounding box center [1038, 511] width 96 height 16
paste input "42"
click at [604, 503] on input "20%" at bounding box center [618, 511] width 89 height 16
click at [661, 536] on div "Xero Item # Description Code Cost Markup Price Owner Builder Trade Volume facto…" at bounding box center [341, 308] width 774 height 541
click at [712, 503] on input "$43.75" at bounding box center [715, 511] width 113 height 16
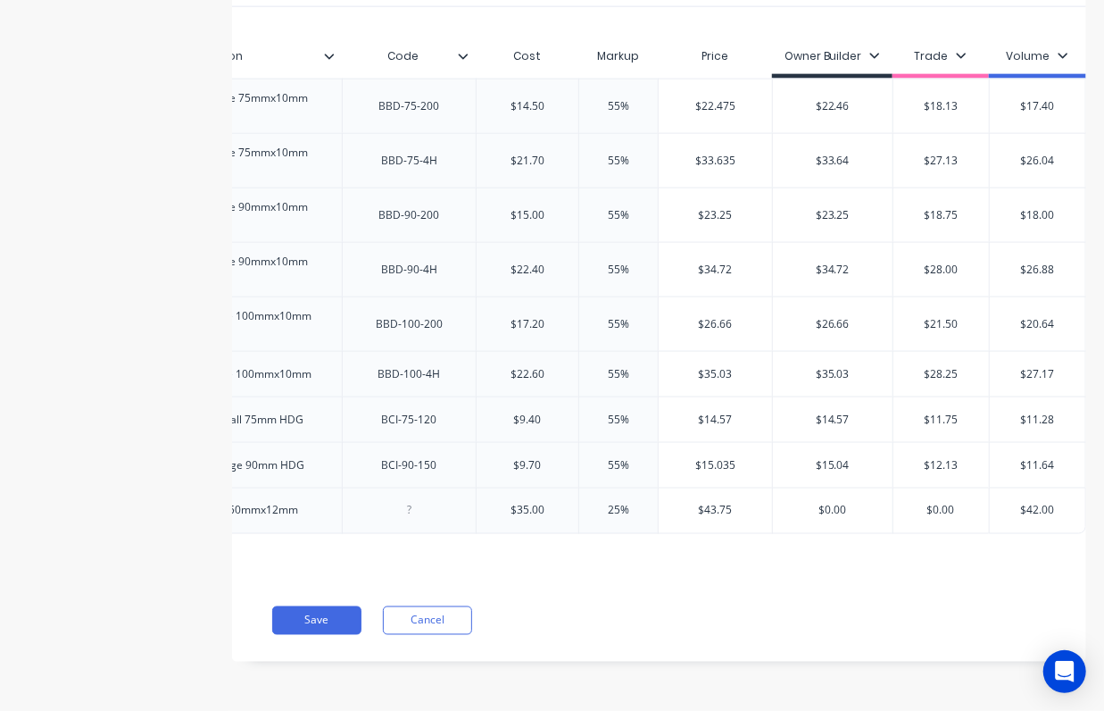
click at [712, 503] on input "$43.75" at bounding box center [715, 511] width 113 height 16
click at [928, 503] on input "$0.00" at bounding box center [942, 511] width 96 height 16
paste input "43.75"
click at [596, 503] on input "25%" at bounding box center [618, 511] width 89 height 16
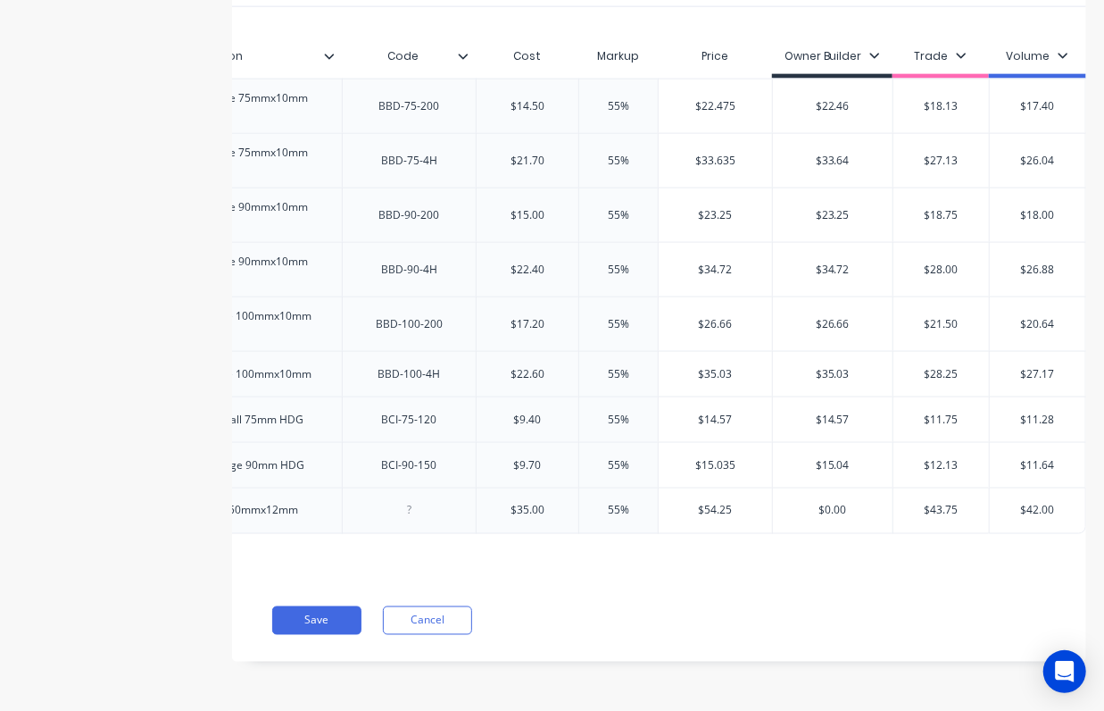
drag, startPoint x: 687, startPoint y: 531, endPoint x: 698, endPoint y: 520, distance: 15.1
click at [688, 531] on div "Xero Item # Description Code Cost Markup Price Owner Builder Trade Volume facto…" at bounding box center [341, 308] width 774 height 541
click at [703, 503] on input "$54.25" at bounding box center [715, 511] width 113 height 16
click at [826, 503] on input "$0.00" at bounding box center [833, 511] width 120 height 16
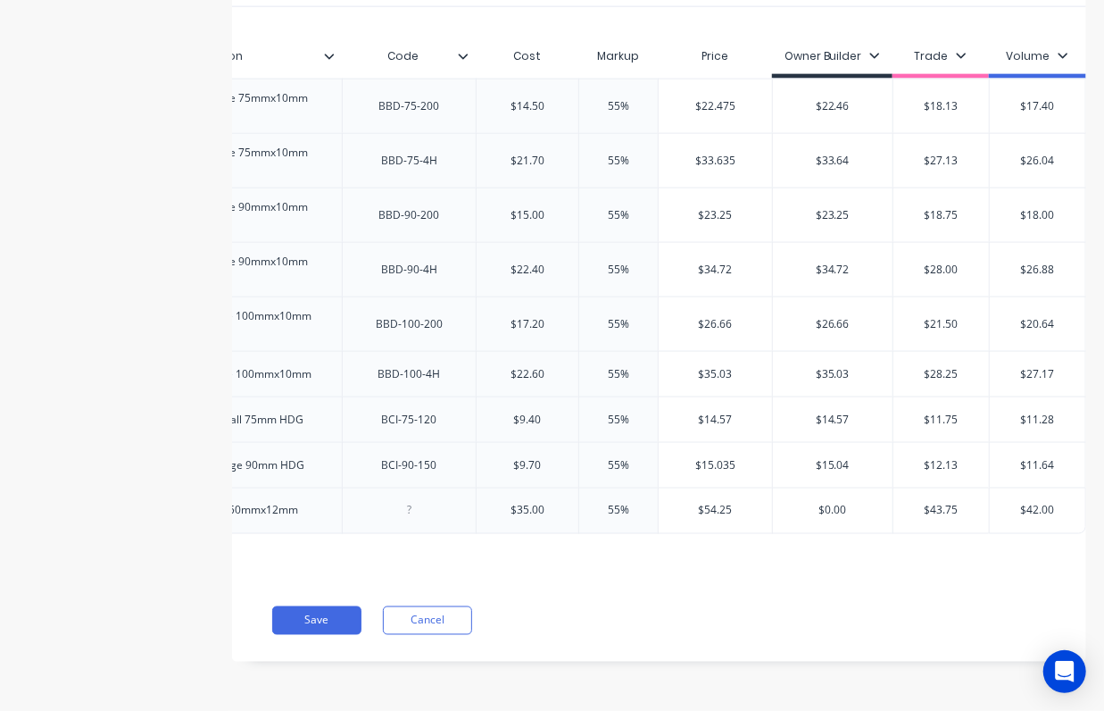
click at [826, 503] on input "$0.00" at bounding box center [833, 511] width 120 height 16
paste input "54.25"
click at [855, 537] on div "Xero Item # Description Code Cost Markup Price Owner Builder Trade Volume facto…" at bounding box center [659, 293] width 854 height 572
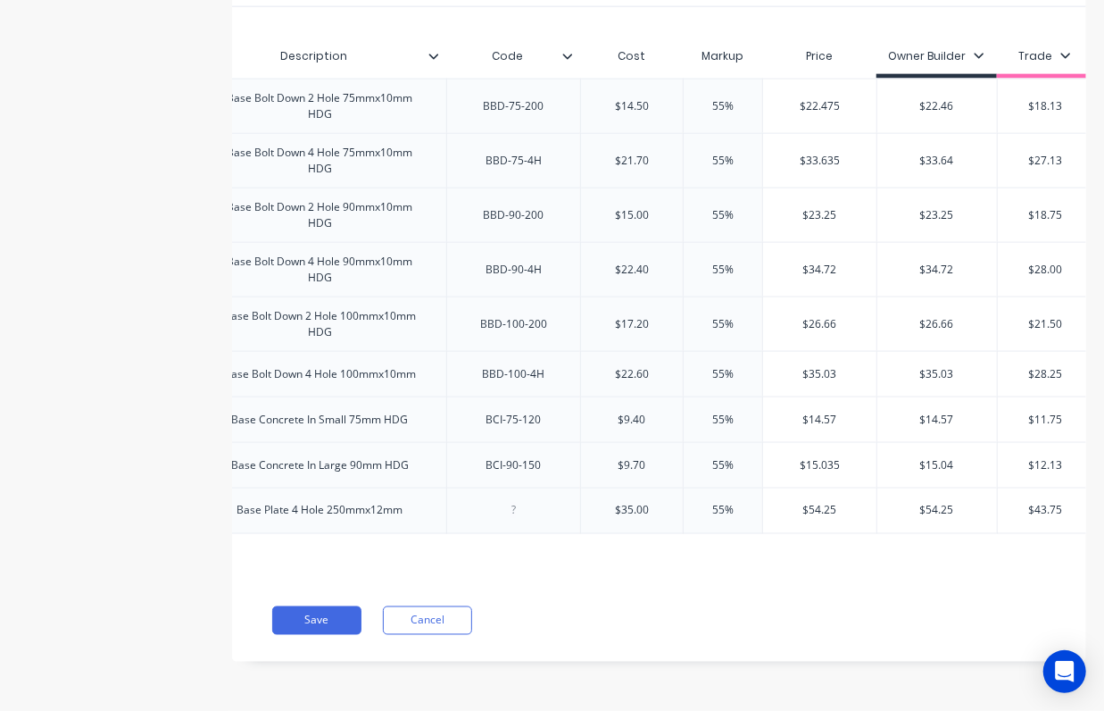
scroll to position [0, 0]
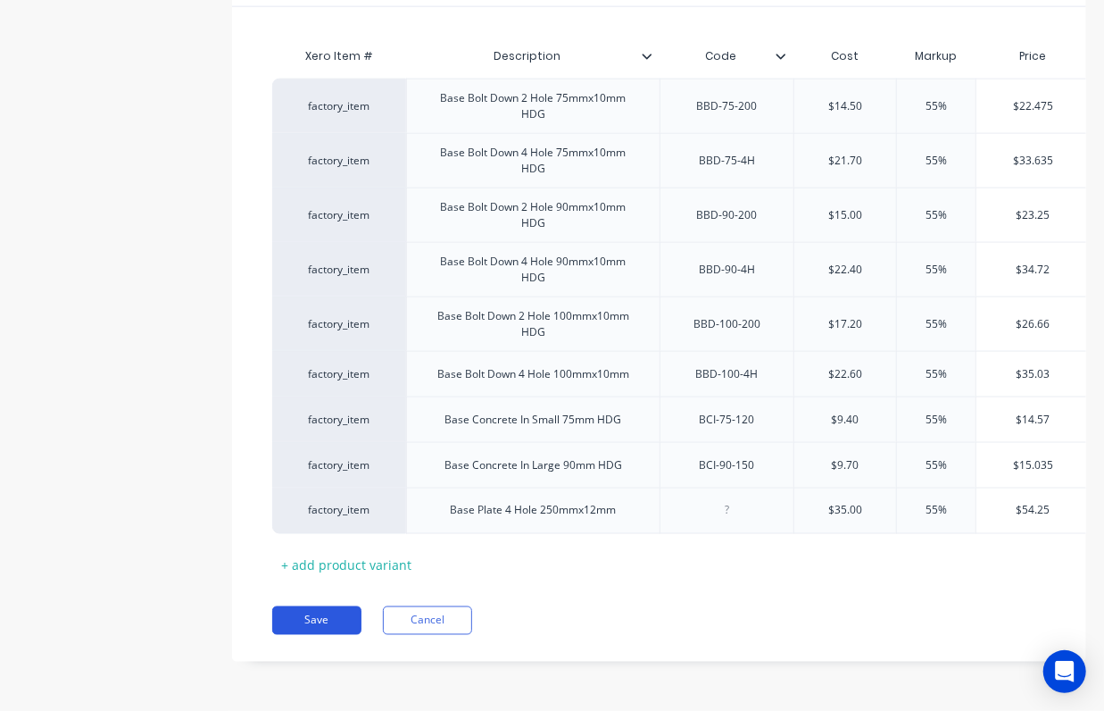
click at [332, 613] on button "Save" at bounding box center [316, 620] width 89 height 29
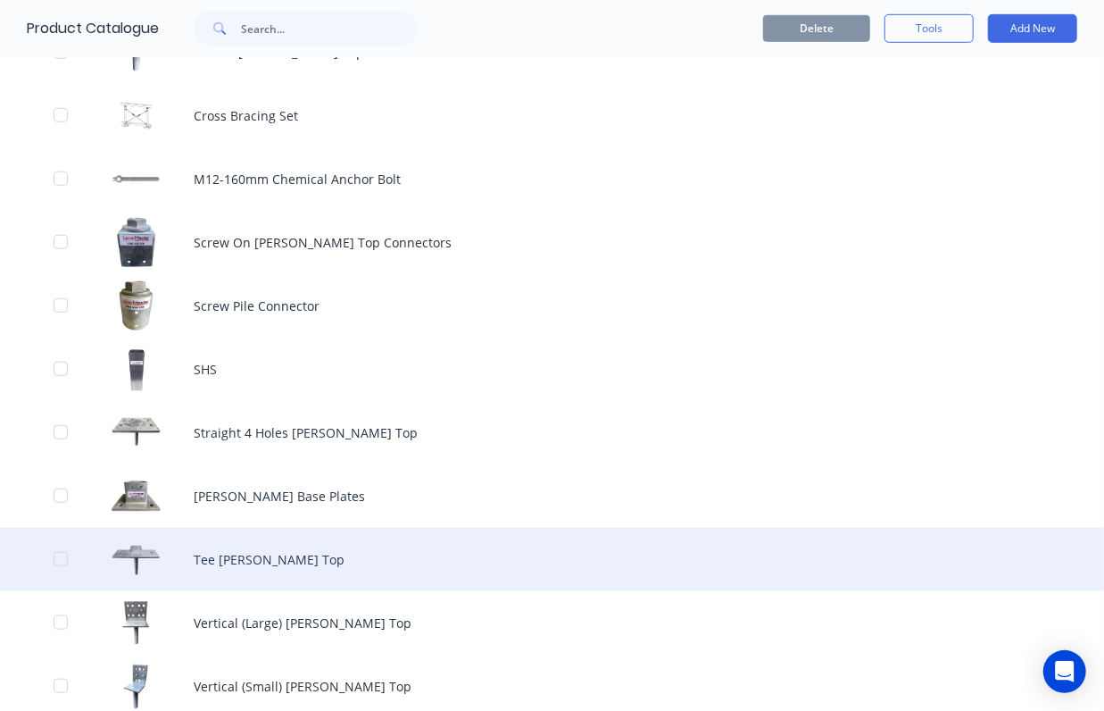
scroll to position [652, 0]
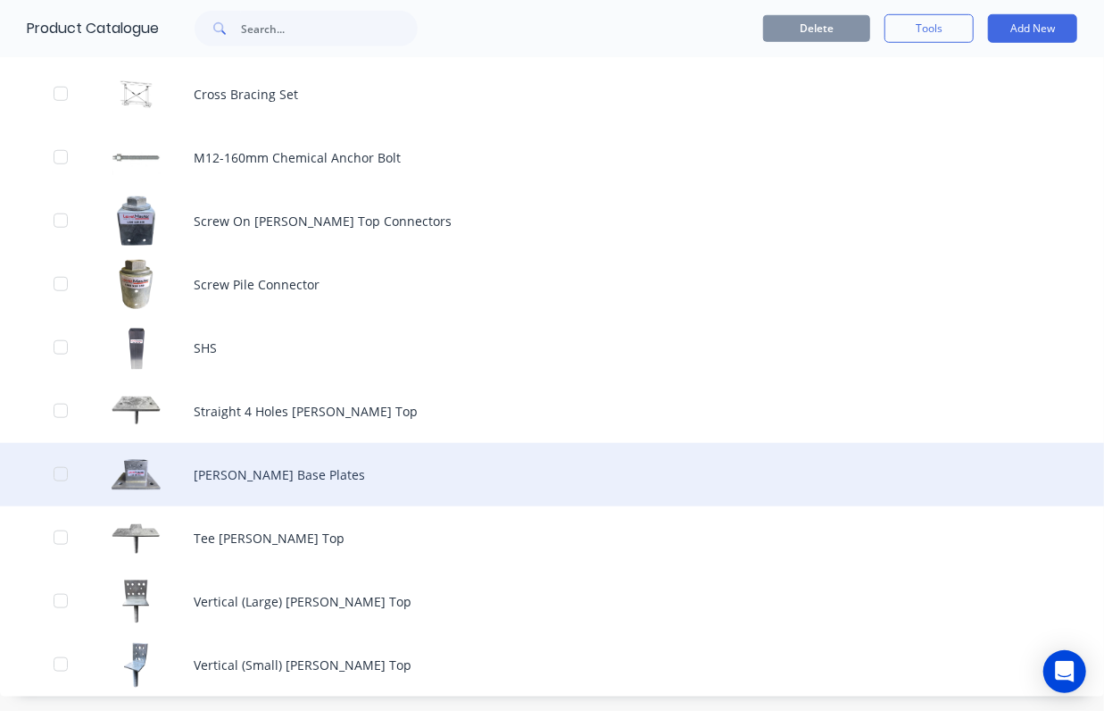
click at [336, 480] on div "Stump Base Plates" at bounding box center [552, 474] width 1104 height 63
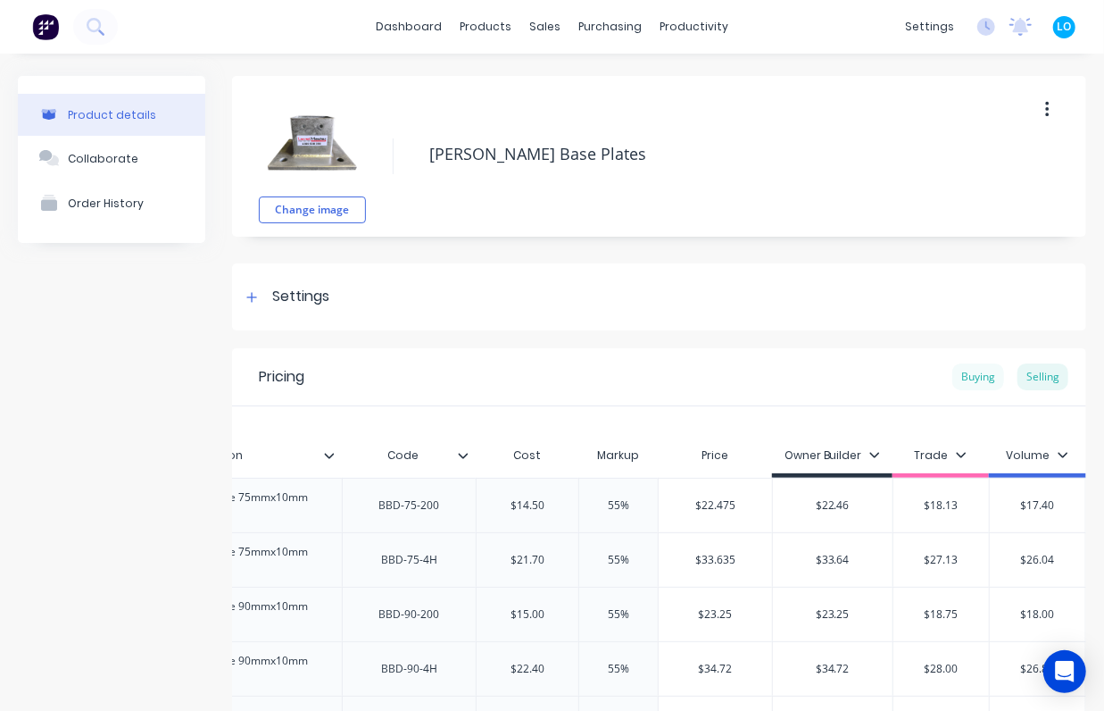
click at [952, 379] on div "Buying" at bounding box center [978, 376] width 52 height 27
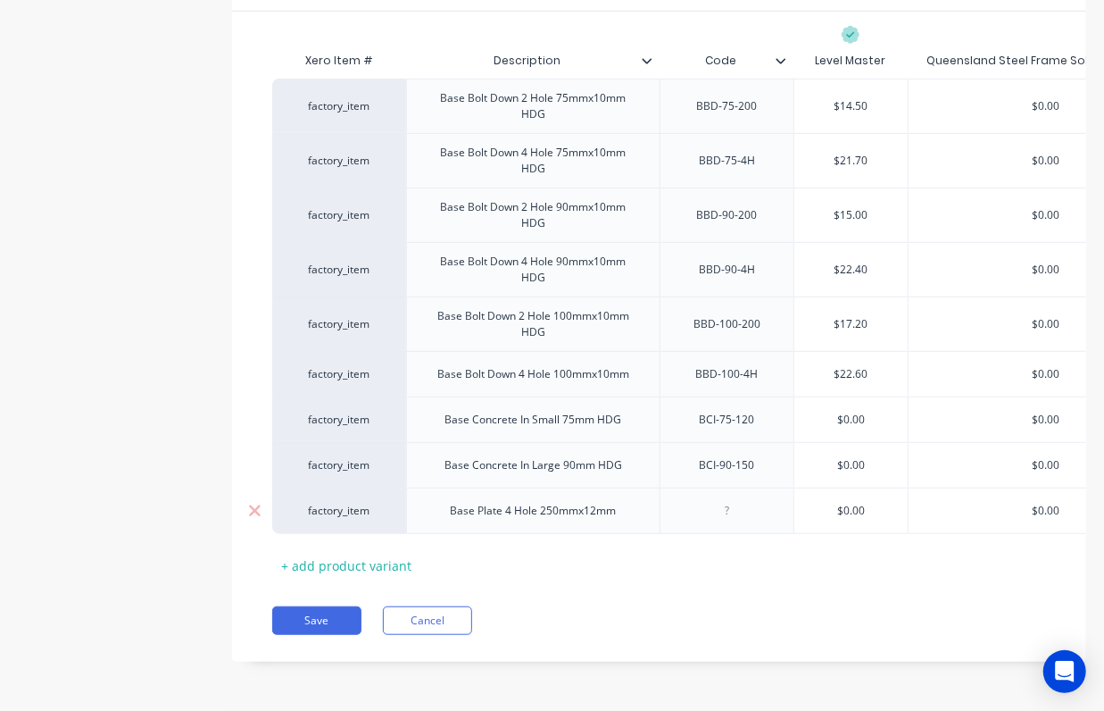
click at [855, 503] on input "$0.00" at bounding box center [850, 511] width 113 height 16
click at [1044, 503] on input "$0.00" at bounding box center [1046, 511] width 275 height 16
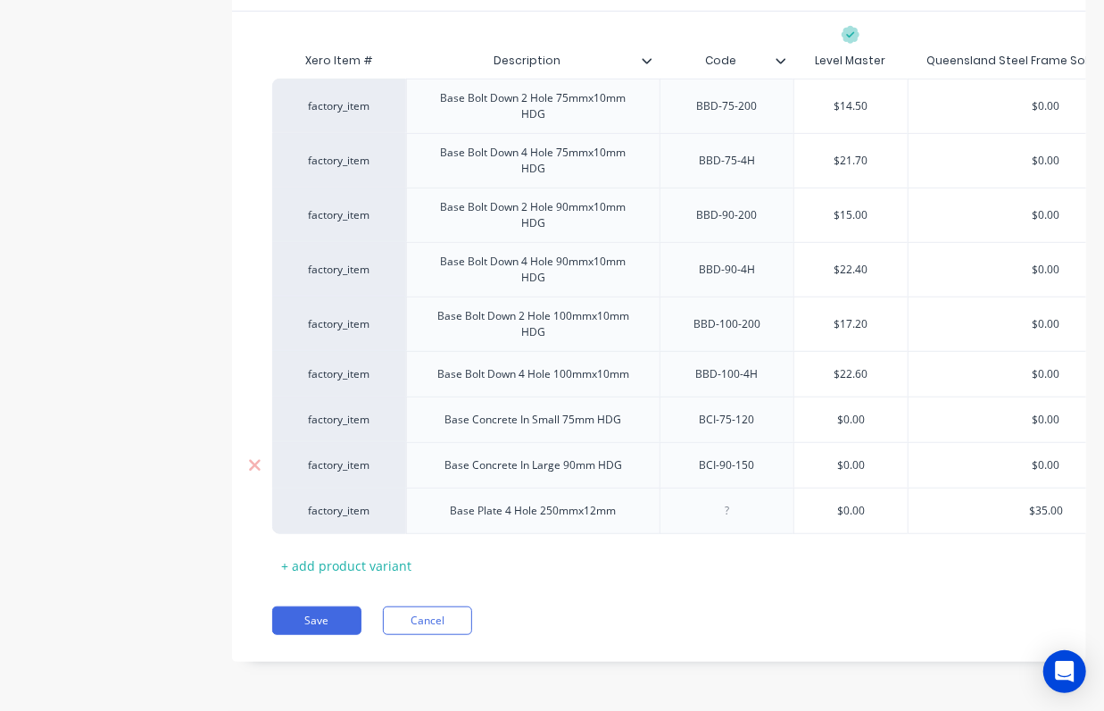
click at [851, 457] on input "$0.00" at bounding box center [850, 465] width 113 height 16
click at [852, 457] on input "$0.00" at bounding box center [850, 465] width 113 height 16
click at [855, 412] on input "$0.00" at bounding box center [850, 420] width 113 height 16
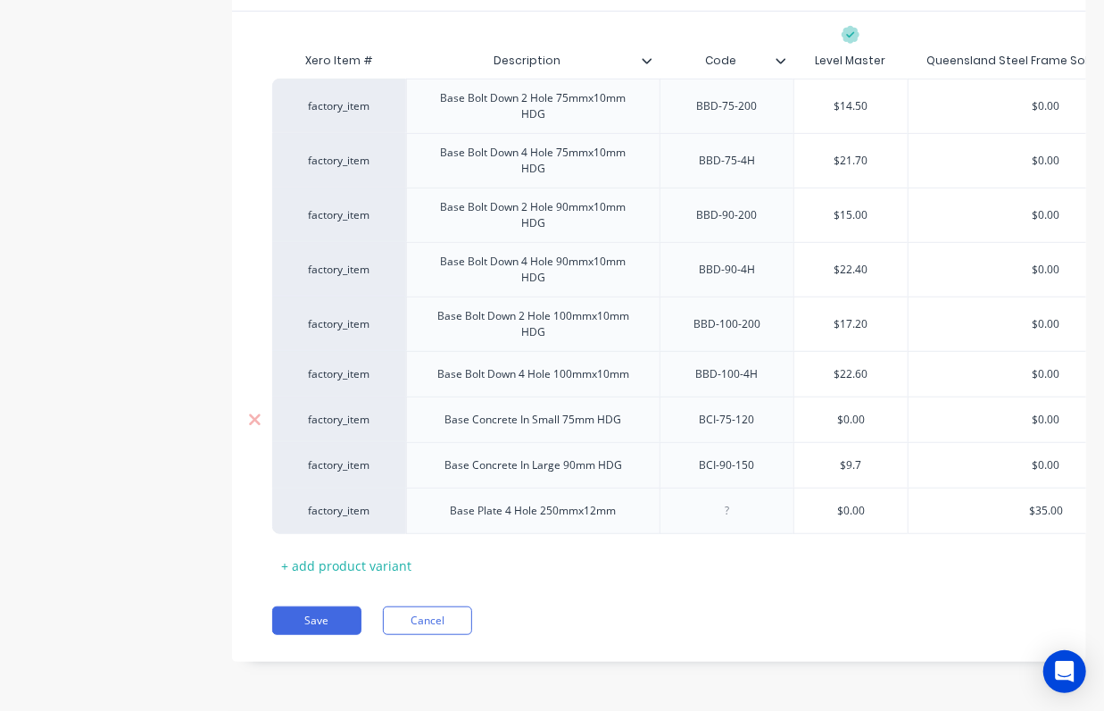
click at [855, 412] on input "$0.00" at bounding box center [850, 420] width 113 height 16
click at [913, 555] on div "Xero Item # Description Code Level Master Queensland Steel Frame Solutions Pty …" at bounding box center [659, 311] width 774 height 536
click at [305, 612] on button "Save" at bounding box center [316, 620] width 89 height 29
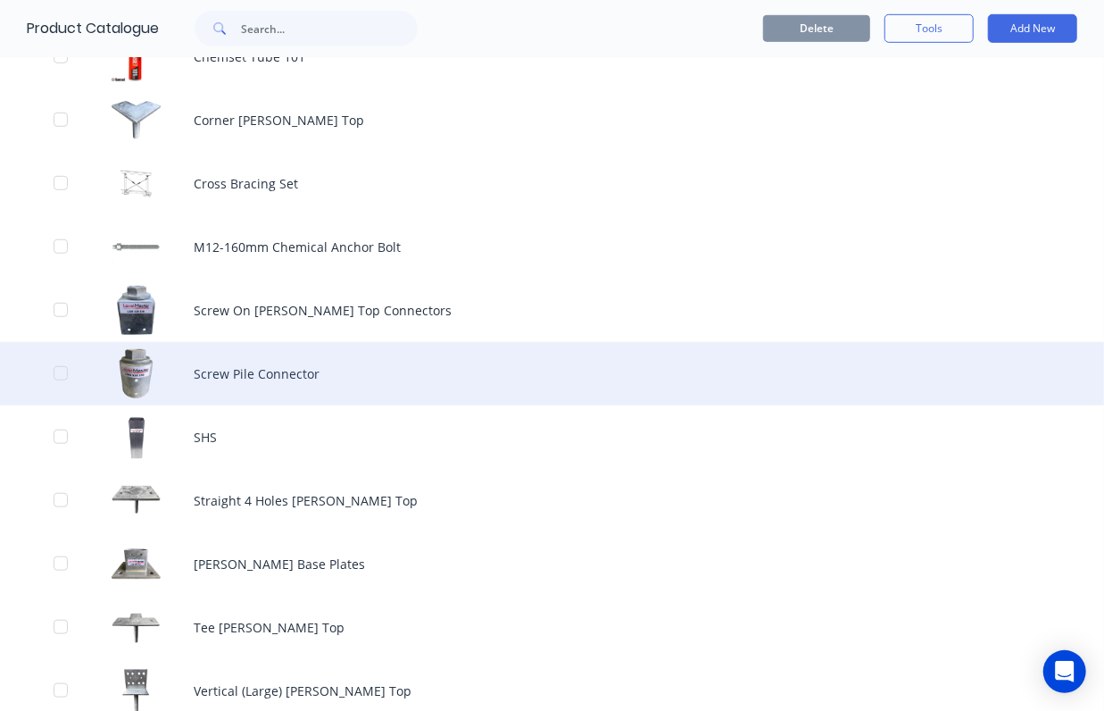
scroll to position [384, 0]
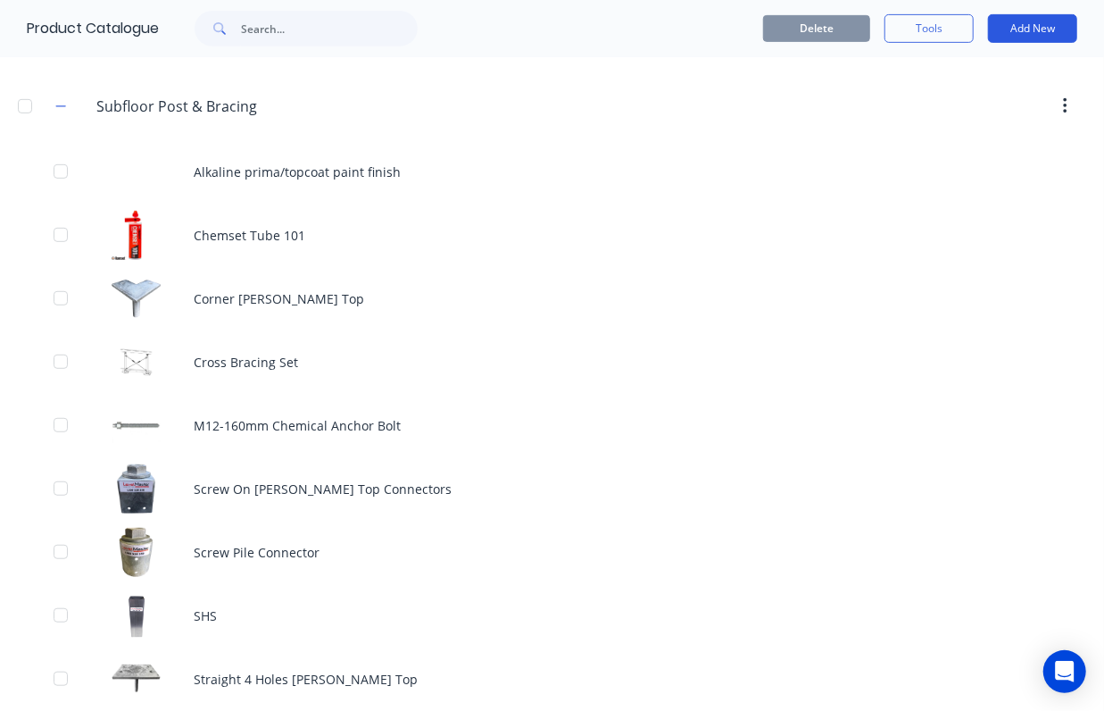
click at [1037, 30] on button "Add New" at bounding box center [1032, 28] width 89 height 29
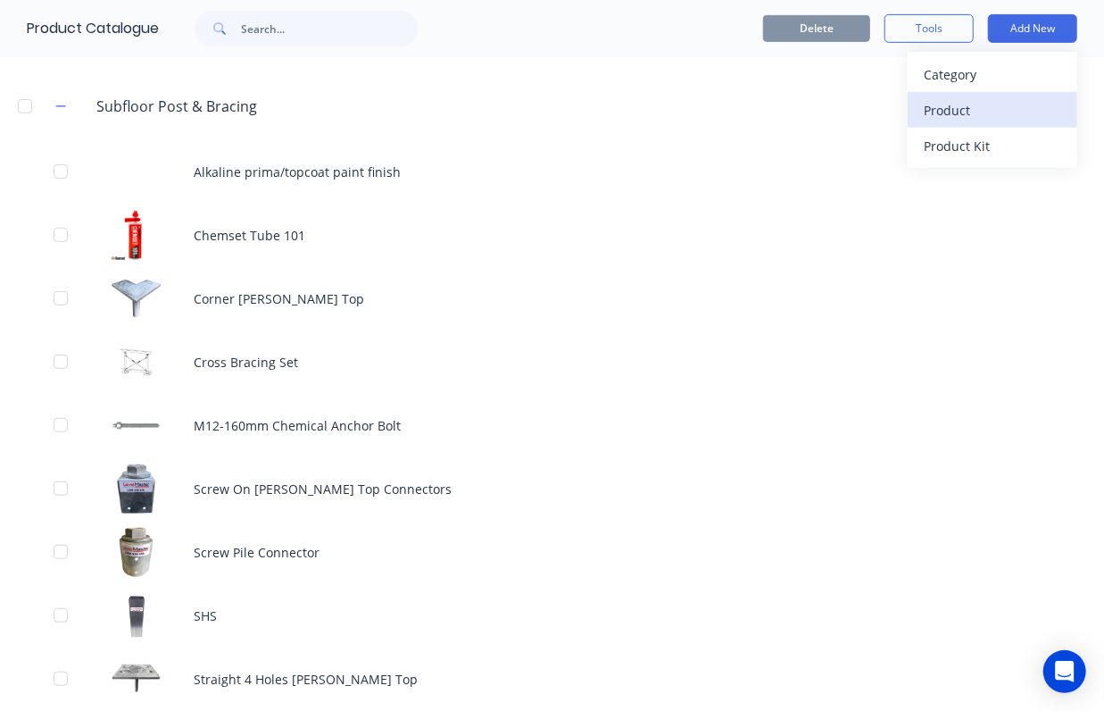
click at [971, 119] on div "Product" at bounding box center [992, 110] width 137 height 26
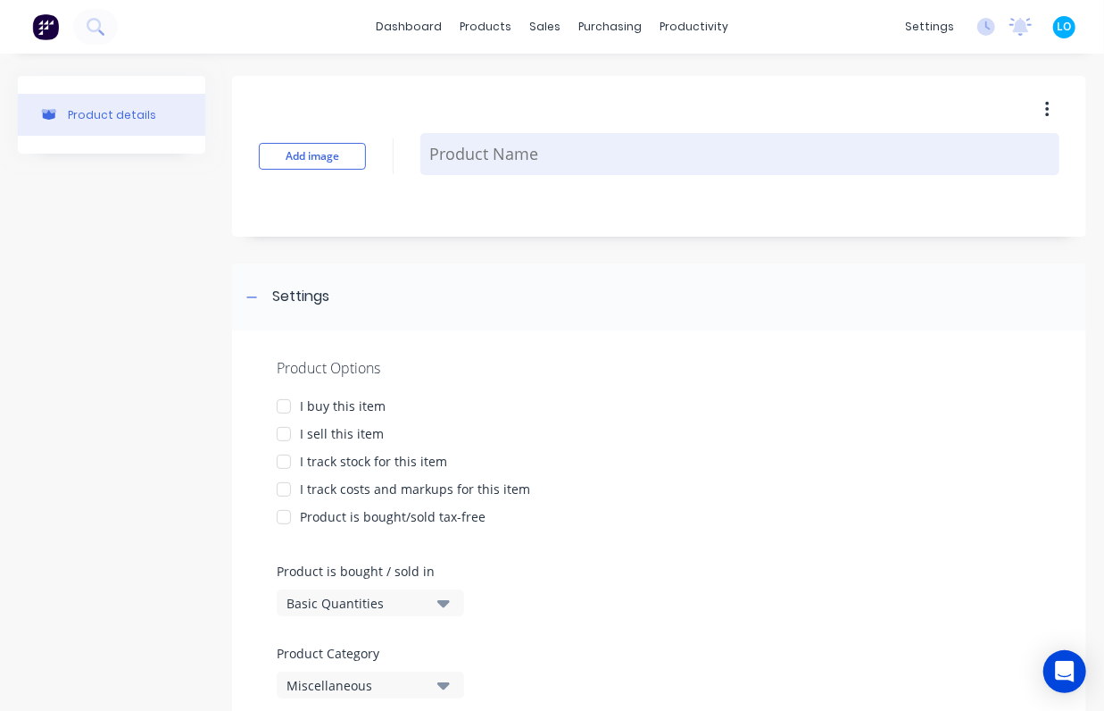
click at [507, 161] on textarea at bounding box center [739, 154] width 639 height 42
click at [546, 158] on textarea at bounding box center [739, 154] width 639 height 42
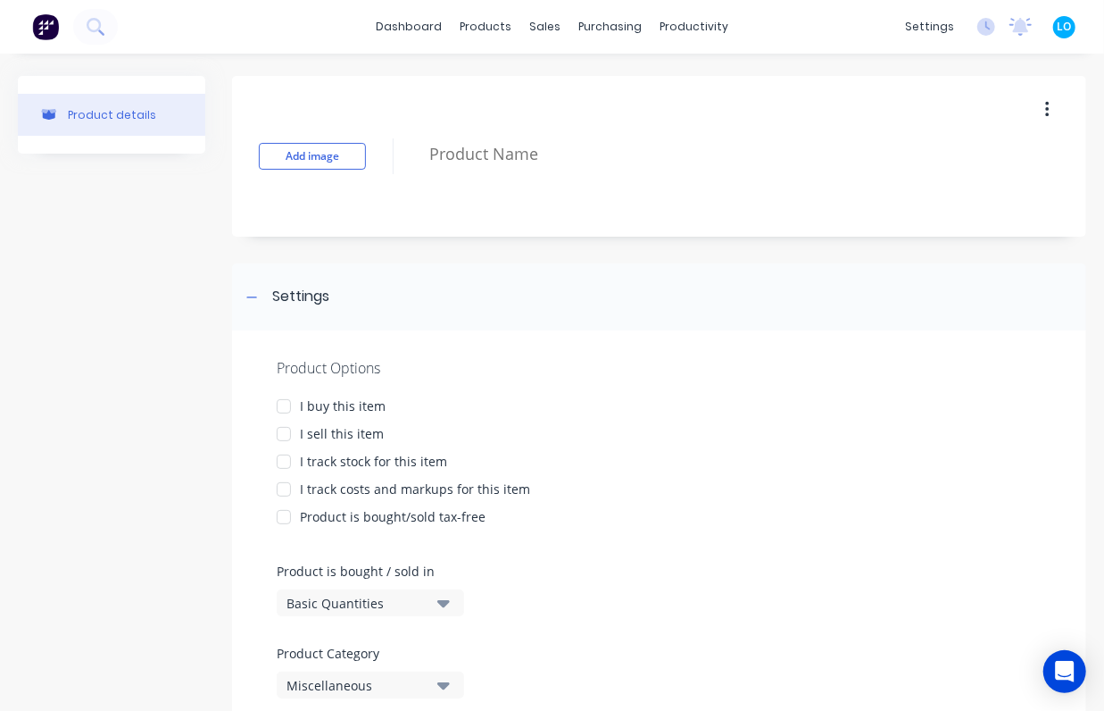
drag, startPoint x: 341, startPoint y: 403, endPoint x: 345, endPoint y: 412, distance: 9.6
click at [341, 403] on div "I buy this item" at bounding box center [343, 405] width 86 height 19
click at [350, 433] on div "I sell this item" at bounding box center [342, 433] width 84 height 19
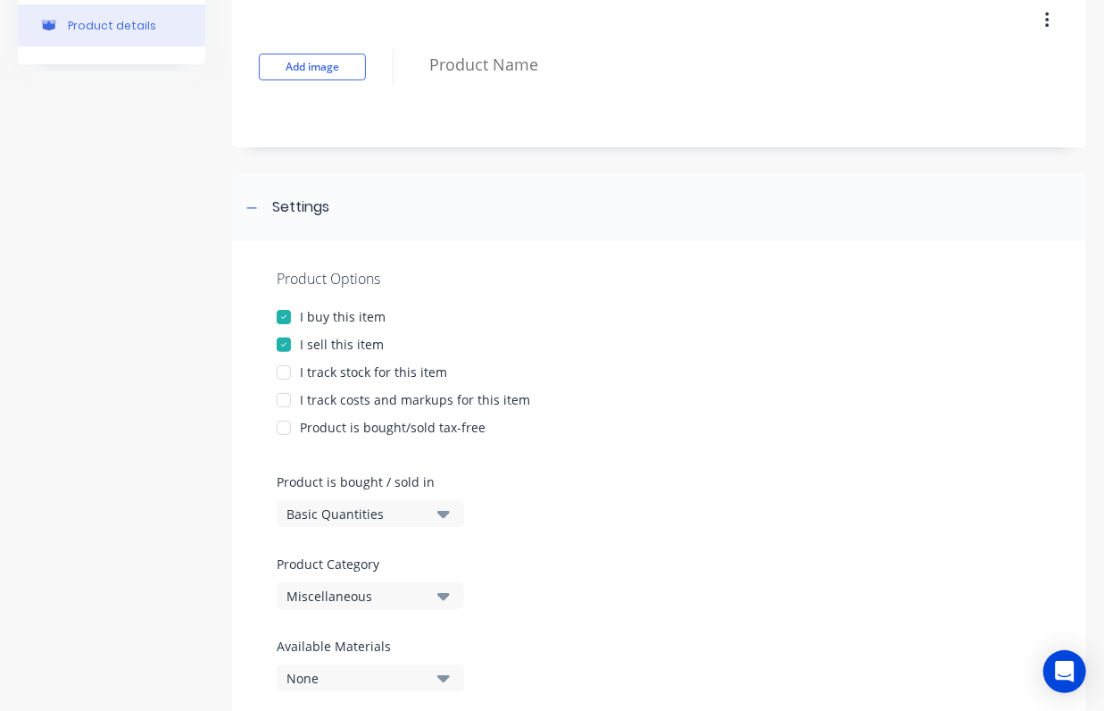
click at [423, 401] on div "I track costs and markups for this item" at bounding box center [415, 399] width 230 height 19
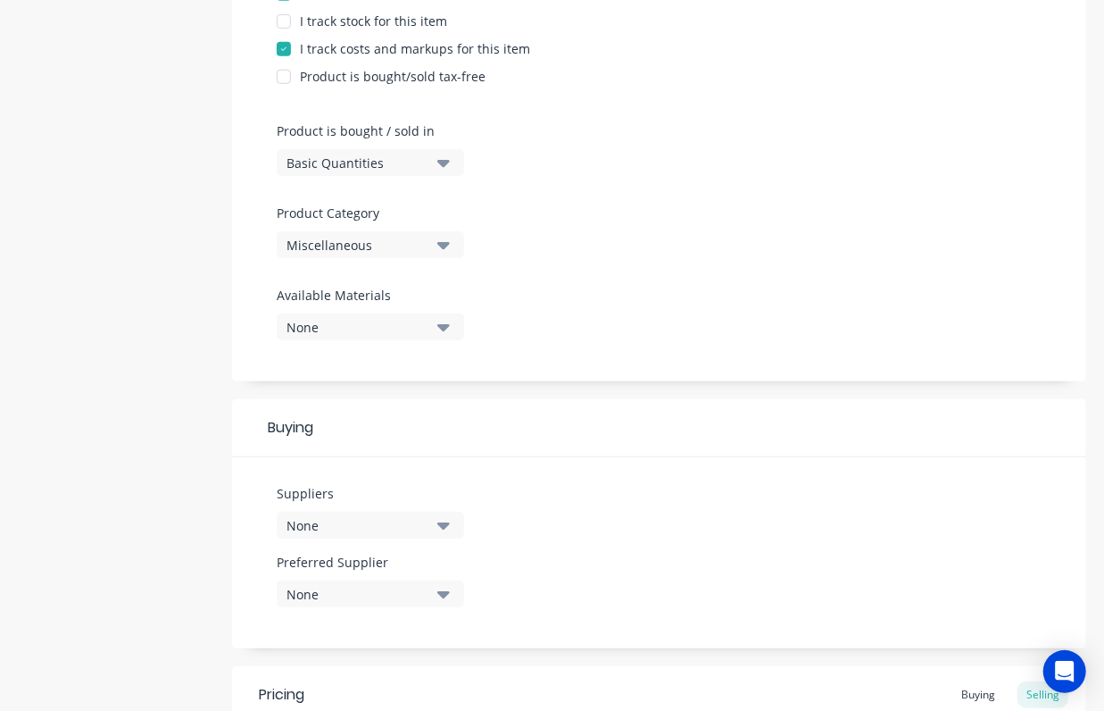
scroll to position [446, 0]
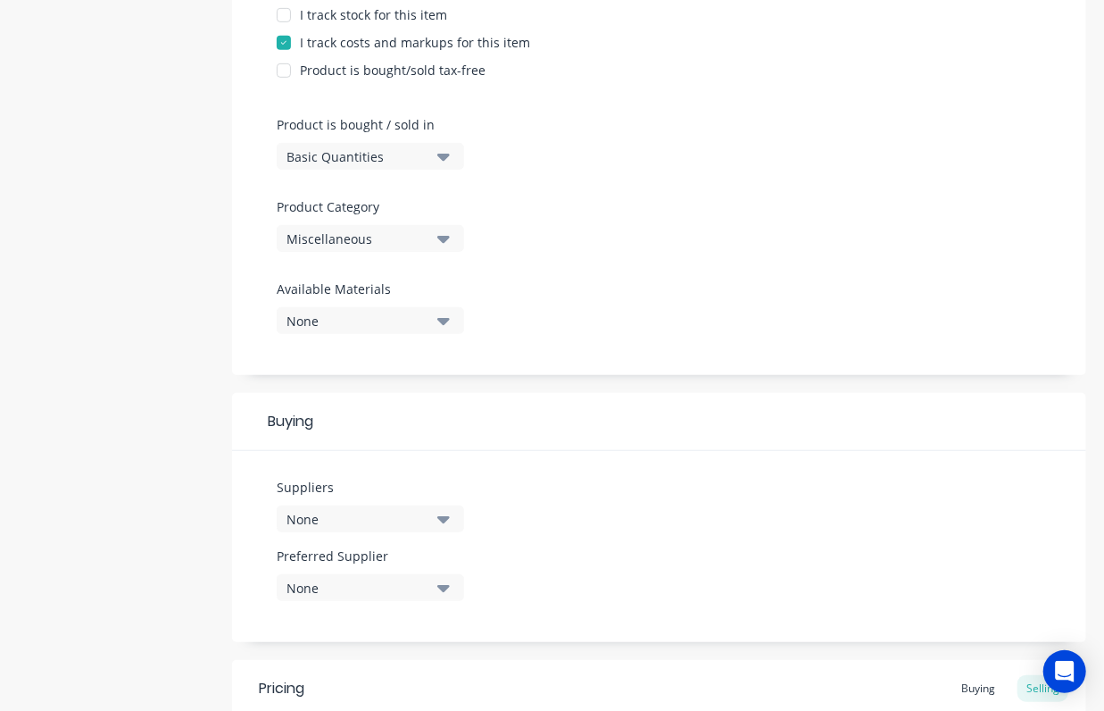
click at [373, 239] on div "Miscellaneous" at bounding box center [358, 238] width 143 height 19
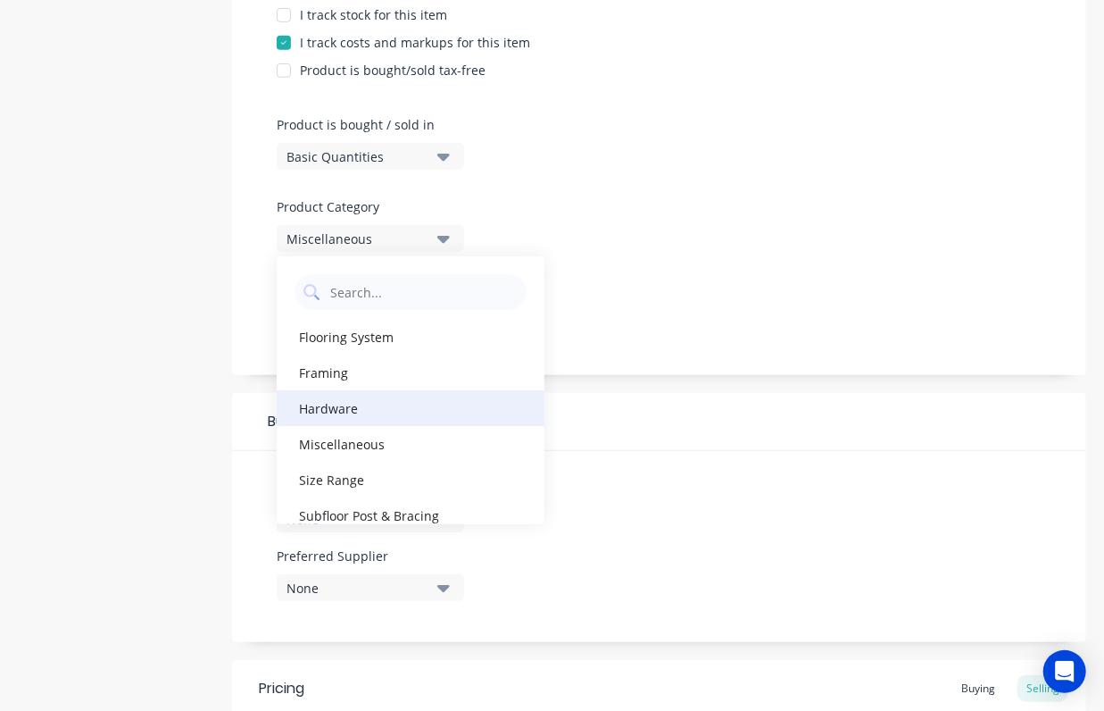
scroll to position [18, 0]
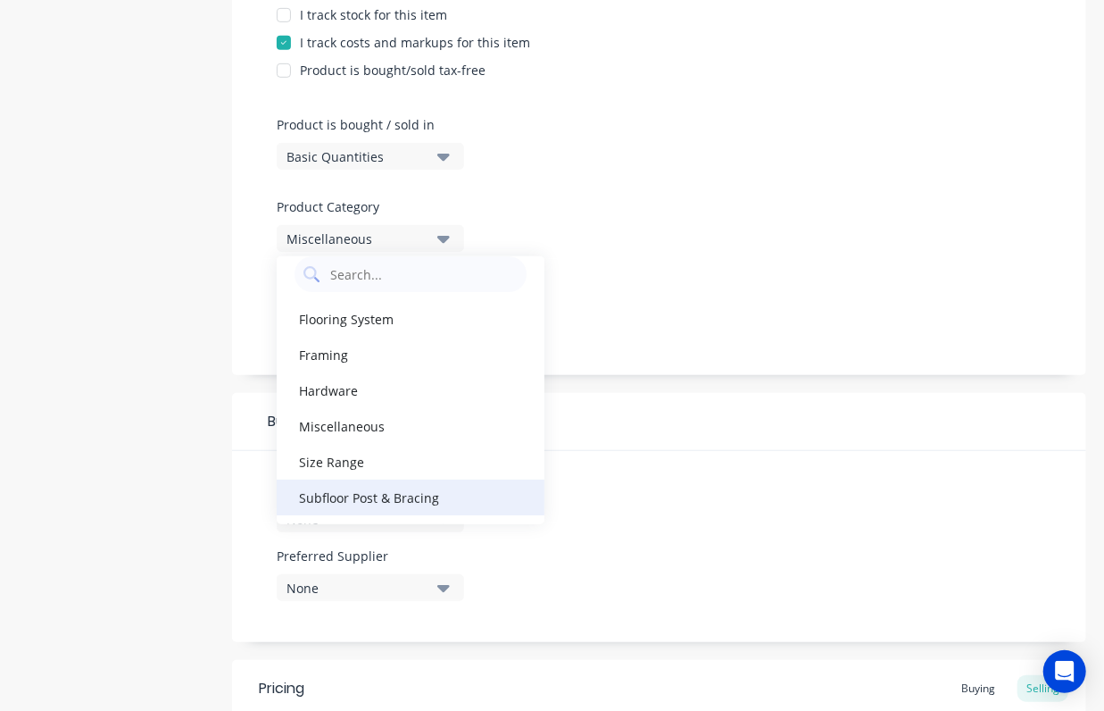
click at [414, 483] on div "Subfloor Post & Bracing" at bounding box center [411, 497] width 268 height 36
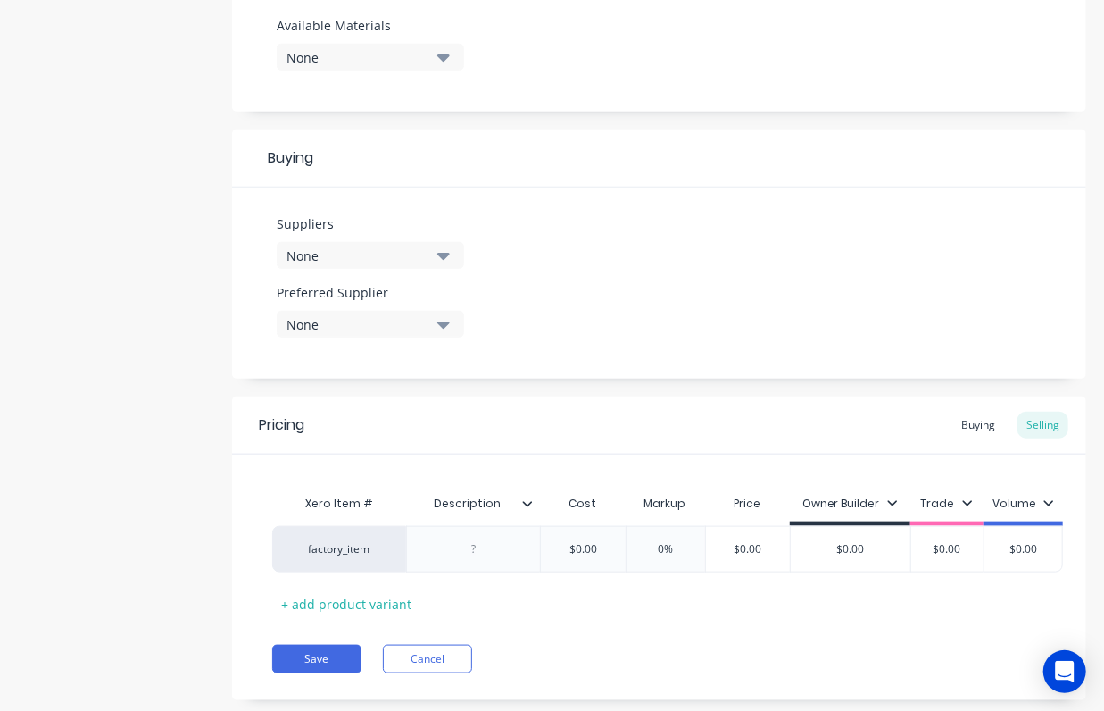
scroll to position [714, 0]
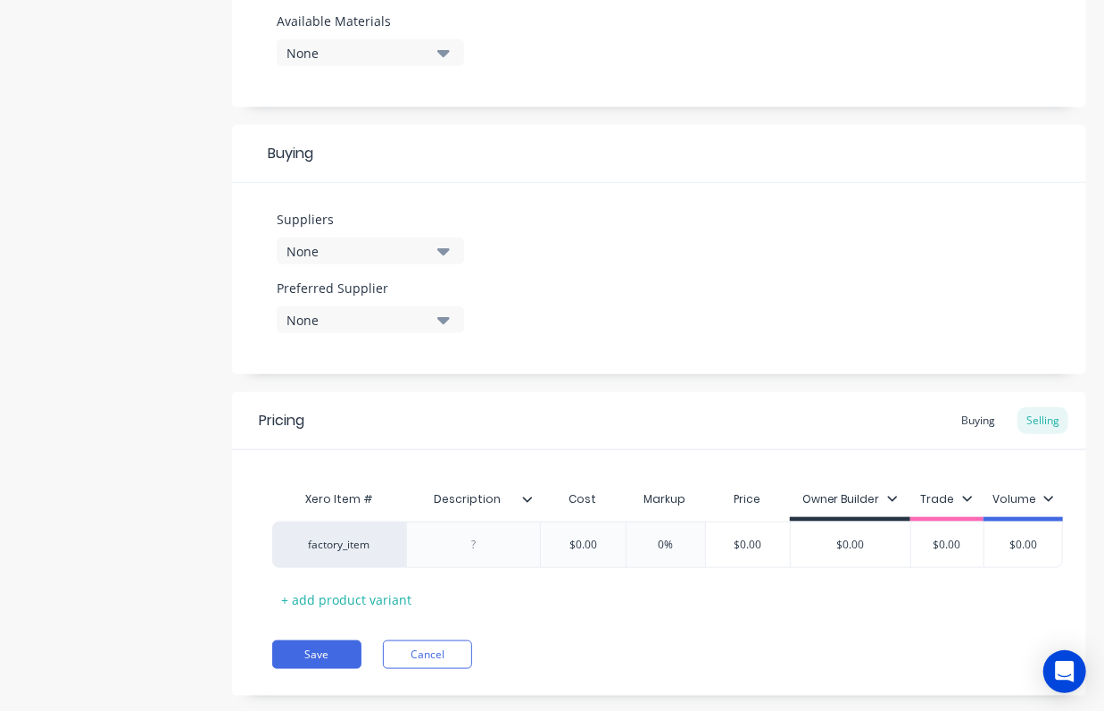
click at [377, 251] on div "None" at bounding box center [358, 251] width 143 height 19
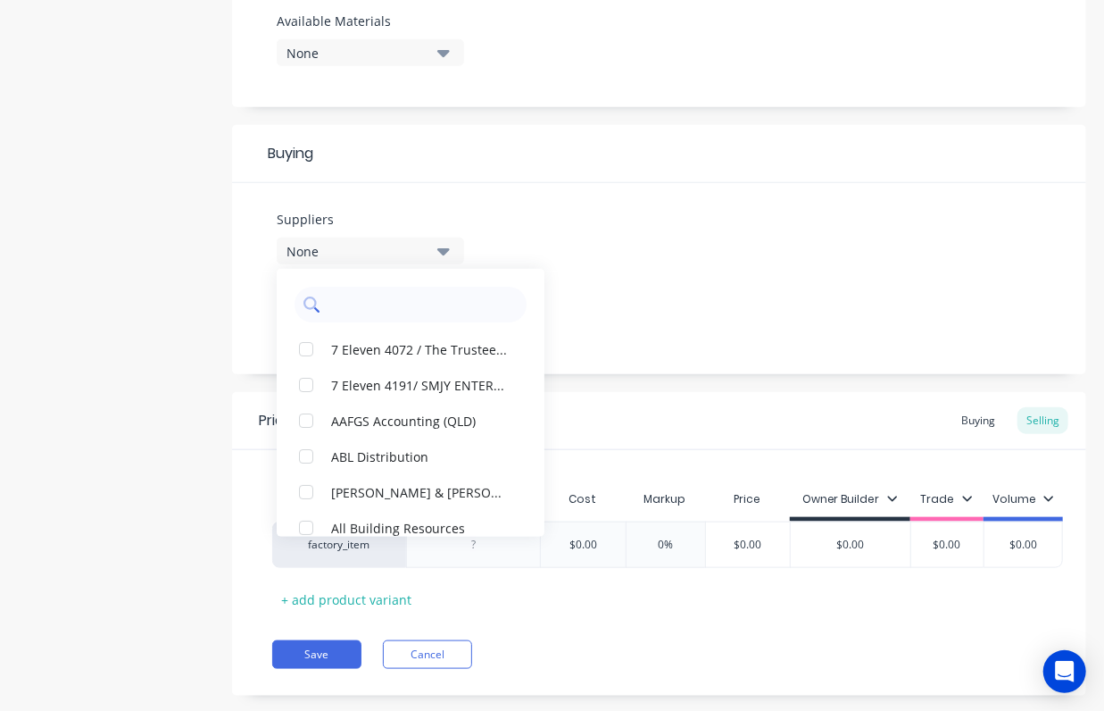
click at [419, 296] on input "text" at bounding box center [423, 305] width 189 height 36
click at [681, 262] on div "Suppliers None 7 Eleven 4072 / The Trustee for RV FAMILY TRUST (Birkdale) 7 Ele…" at bounding box center [659, 278] width 854 height 191
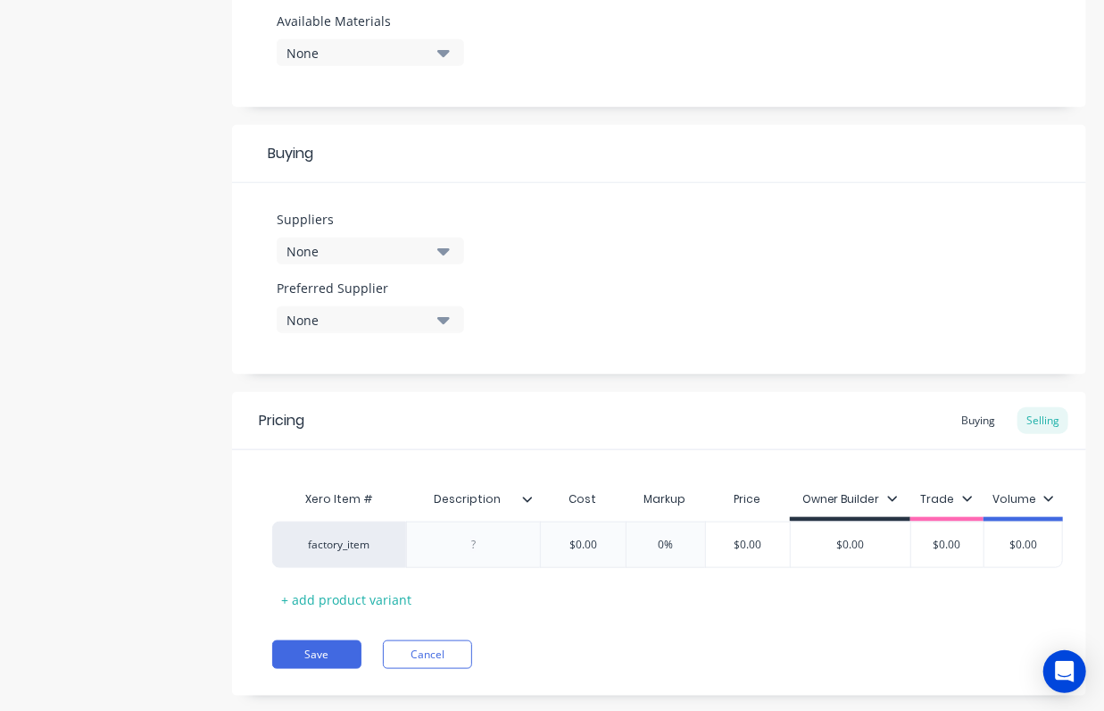
scroll to position [746, 0]
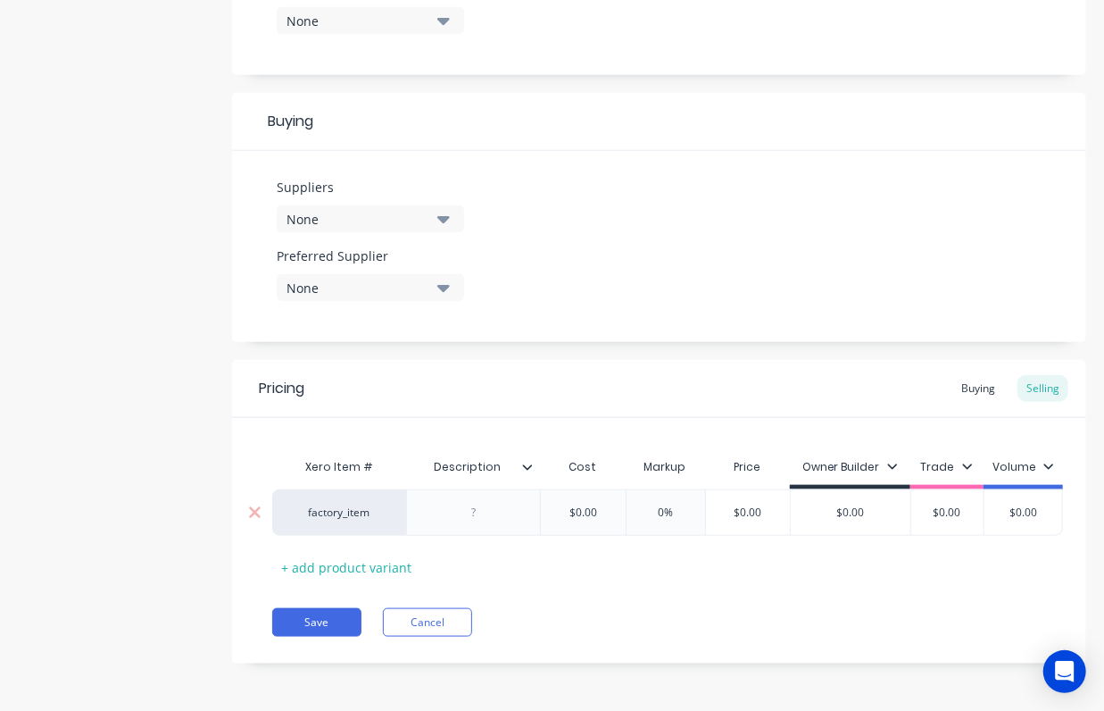
click at [484, 504] on div at bounding box center [473, 512] width 89 height 23
click at [371, 205] on button "None" at bounding box center [370, 218] width 187 height 27
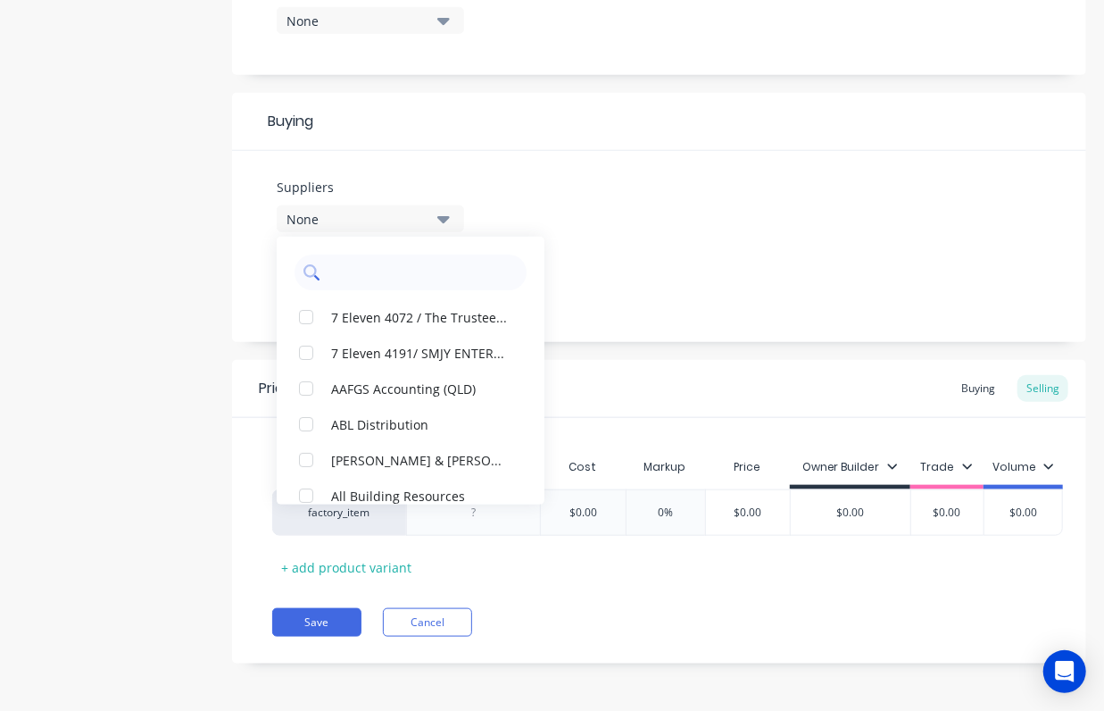
click at [382, 275] on input "text" at bounding box center [423, 272] width 189 height 36
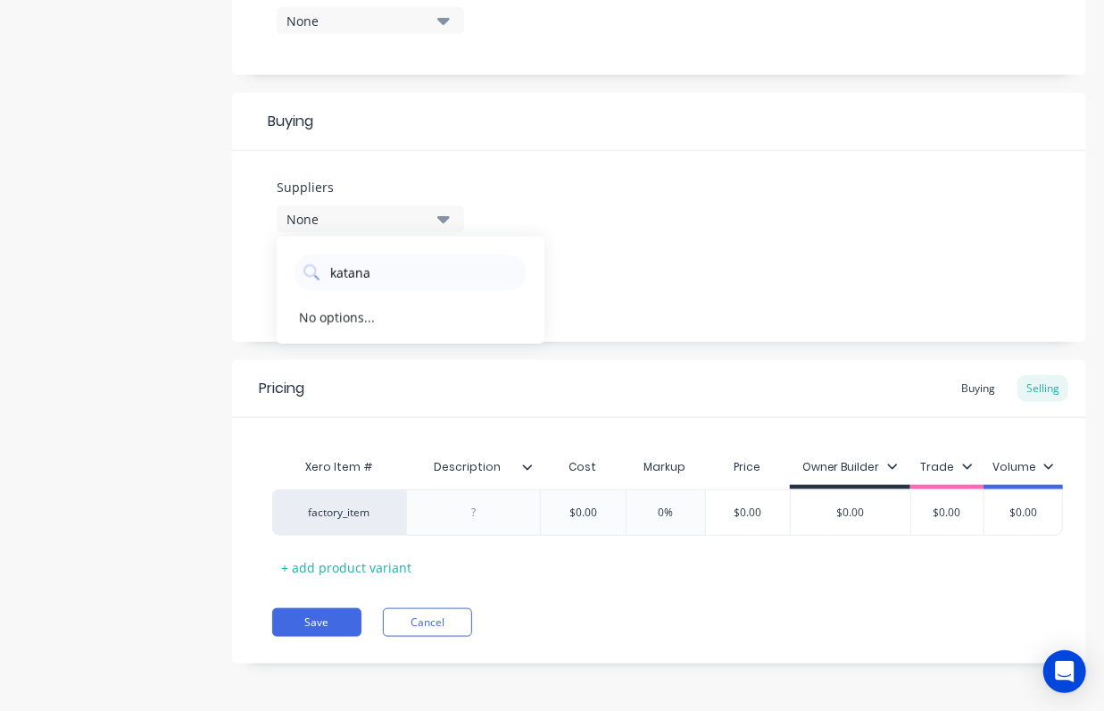
click at [660, 245] on div "Suppliers None katana No options... Preferred Supplier None No options..." at bounding box center [659, 246] width 854 height 191
click at [486, 519] on div at bounding box center [473, 512] width 89 height 23
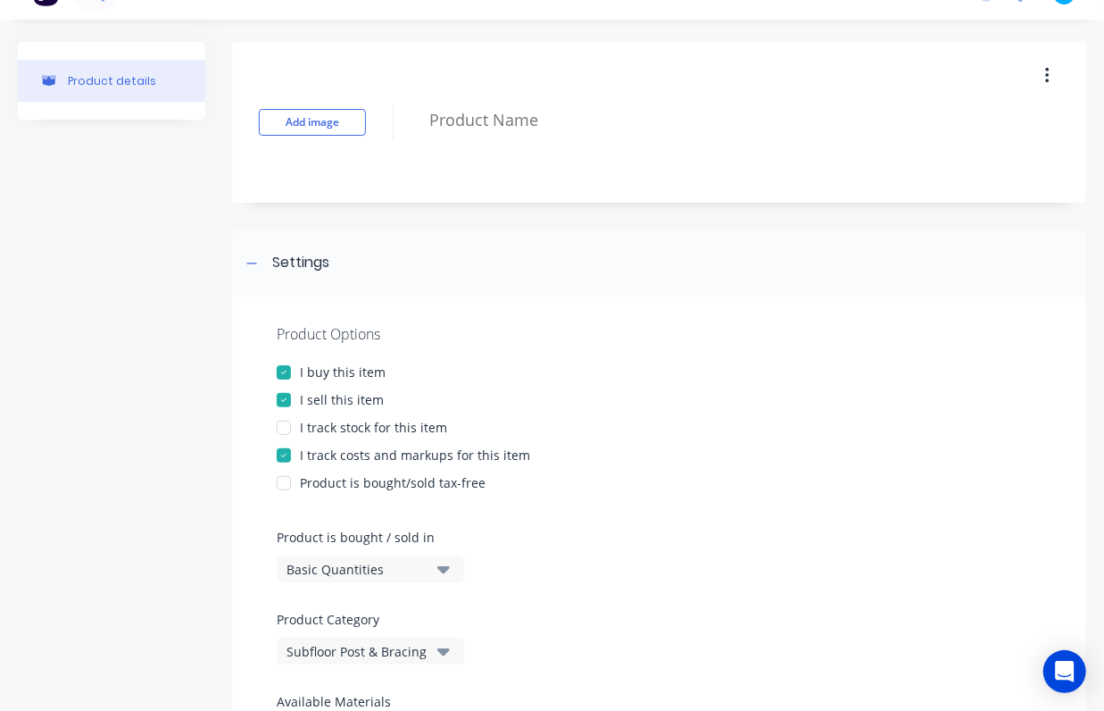
scroll to position [32, 0]
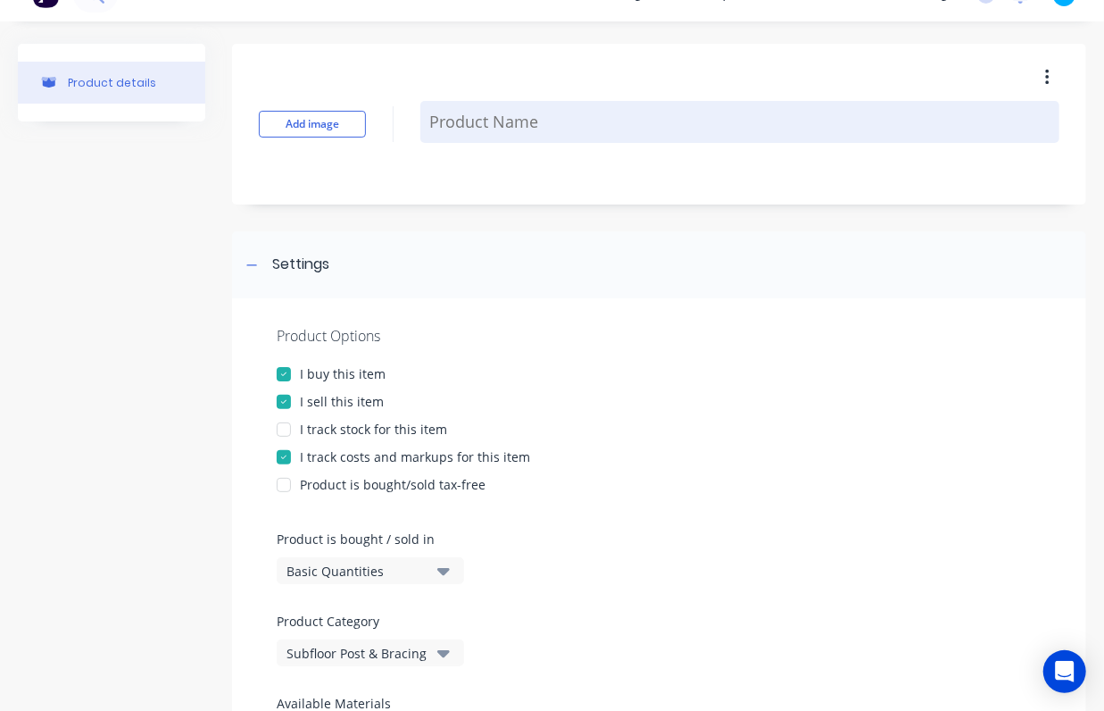
click at [571, 124] on textarea at bounding box center [739, 122] width 639 height 42
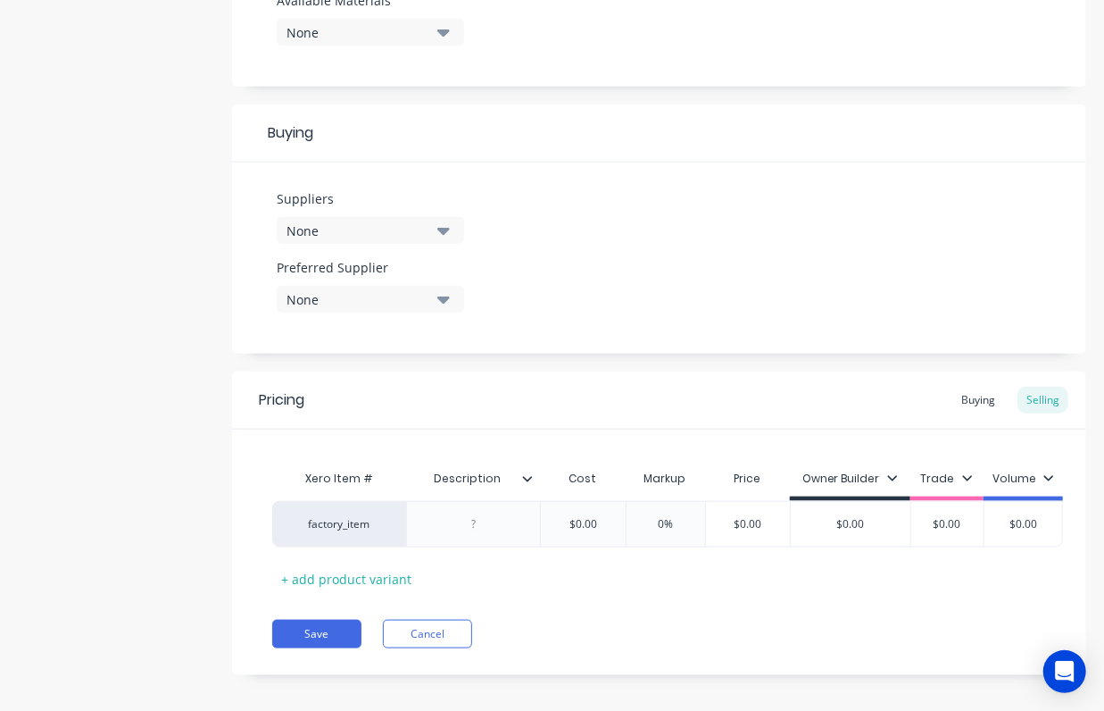
scroll to position [746, 0]
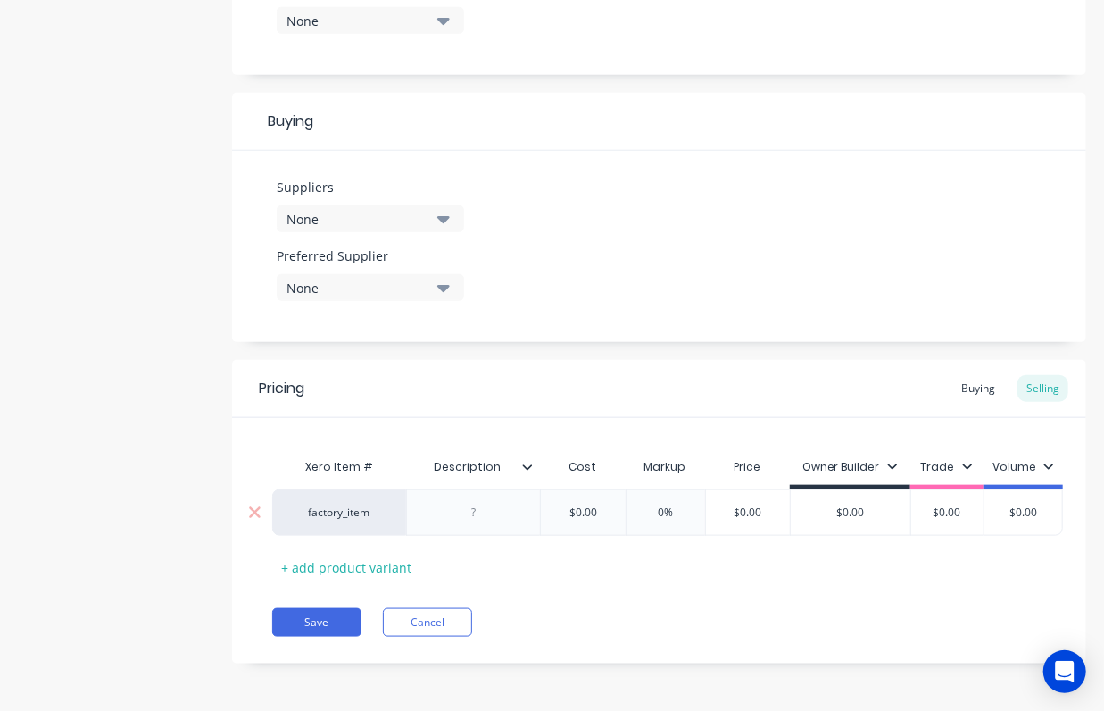
click at [474, 516] on div at bounding box center [473, 512] width 89 height 23
click at [500, 515] on div at bounding box center [473, 512] width 89 height 23
click at [609, 624] on div "Save Cancel" at bounding box center [679, 622] width 814 height 29
click at [596, 565] on div "Xero Item # Description Cost Markup Price Owner Builder Trade Volume factory_it…" at bounding box center [659, 515] width 774 height 132
click at [310, 630] on button "Save" at bounding box center [316, 622] width 89 height 29
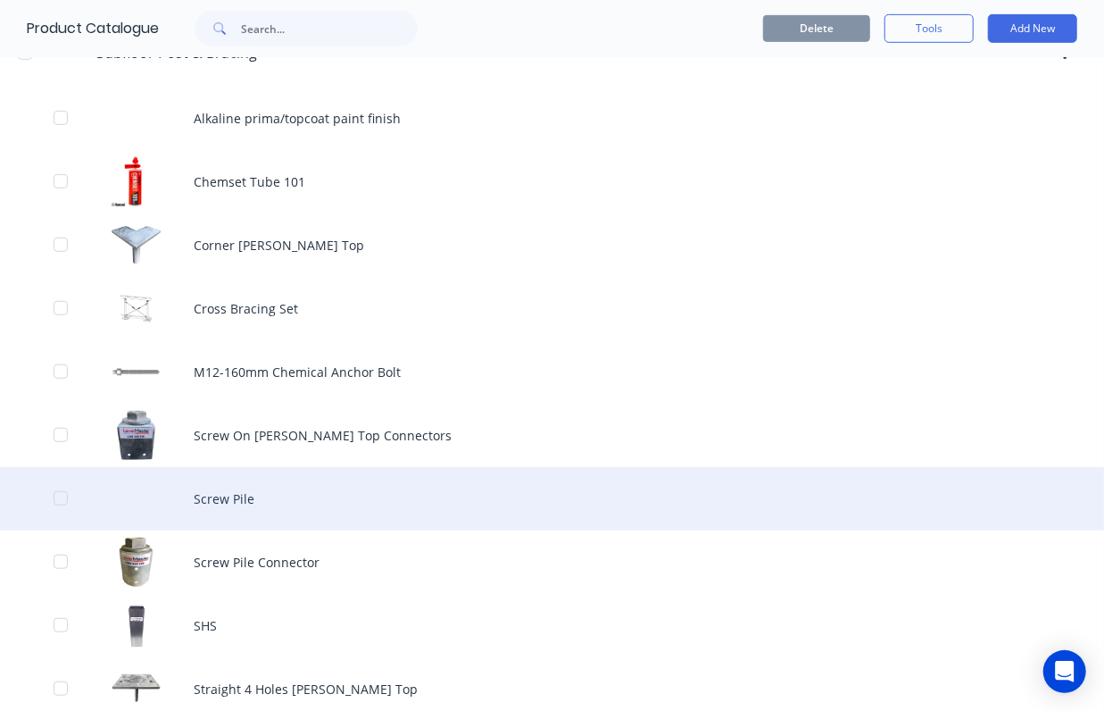
scroll to position [446, 0]
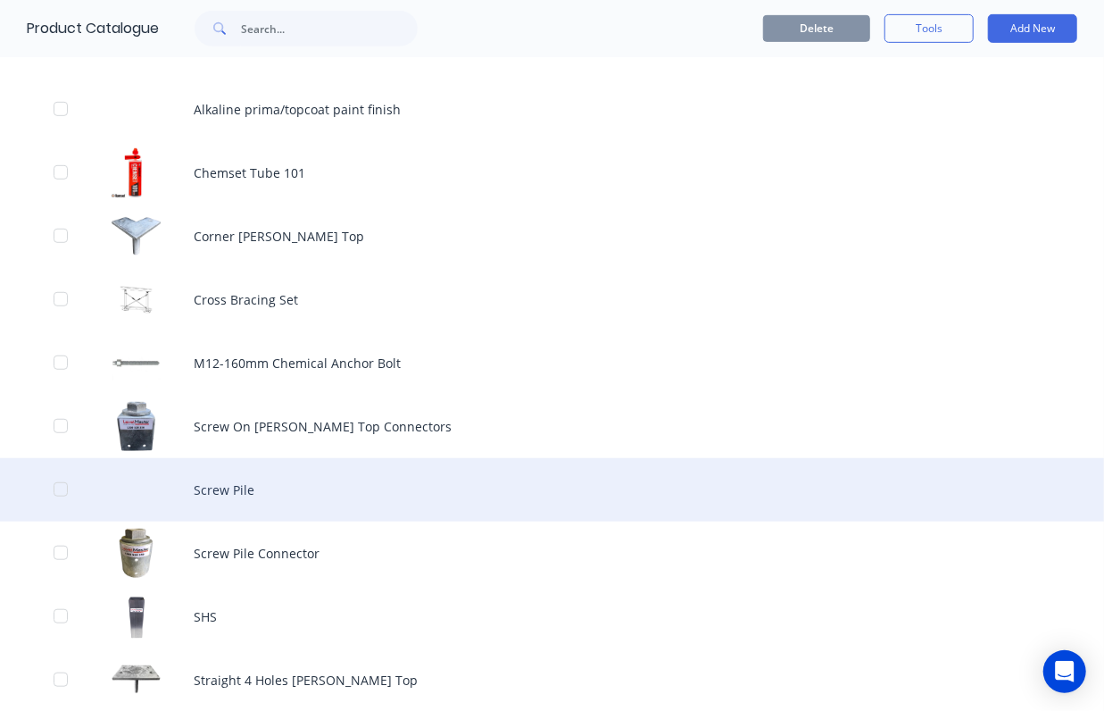
click at [295, 480] on div "Screw Pile" at bounding box center [552, 489] width 1104 height 63
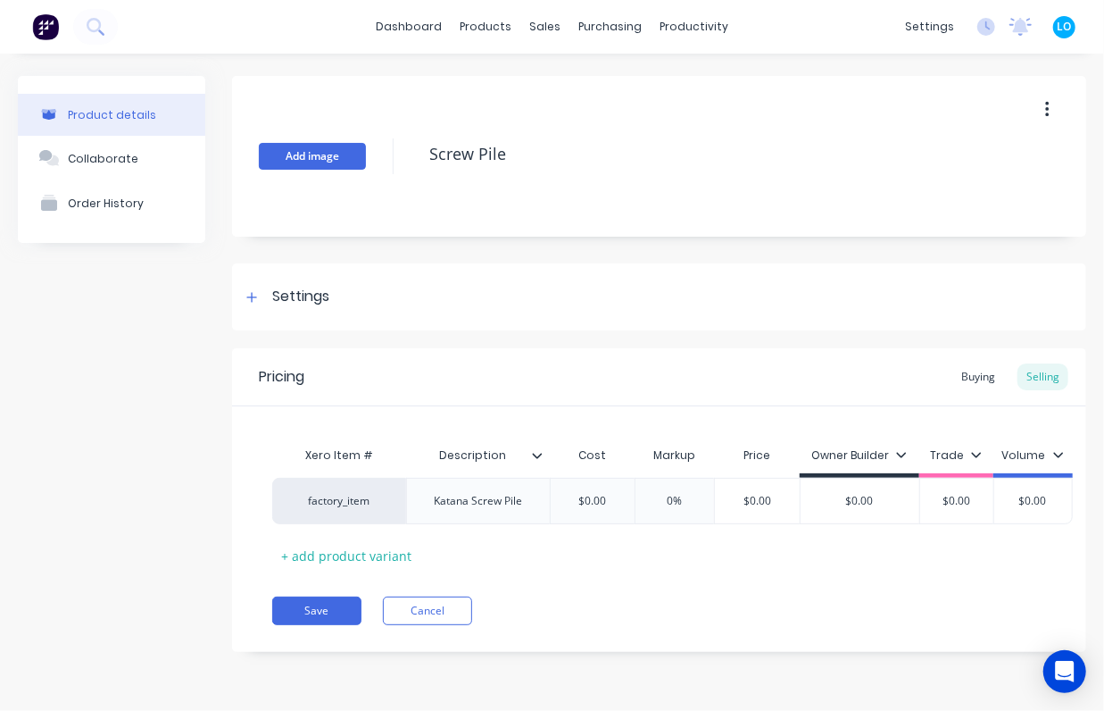
click at [287, 154] on button "Add image" at bounding box center [312, 156] width 107 height 27
click at [205, 408] on div "Product details Collaborate Order History Change image Screw Pile Settings Prod…" at bounding box center [552, 377] width 1069 height 603
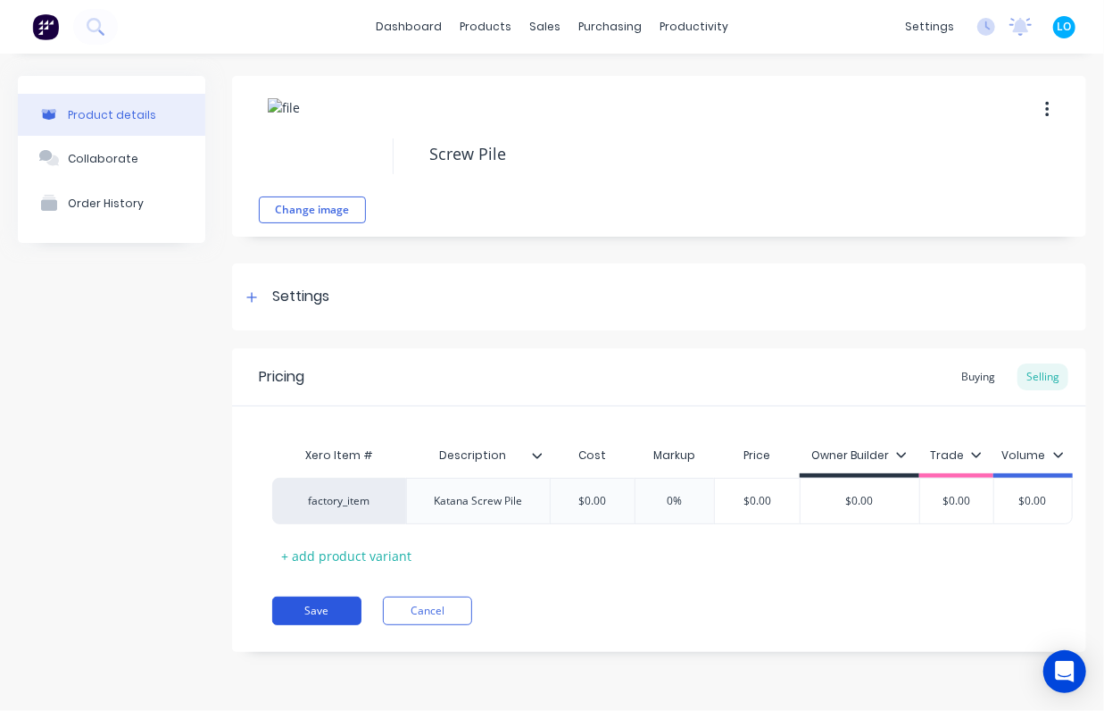
click at [318, 604] on button "Save" at bounding box center [316, 610] width 89 height 29
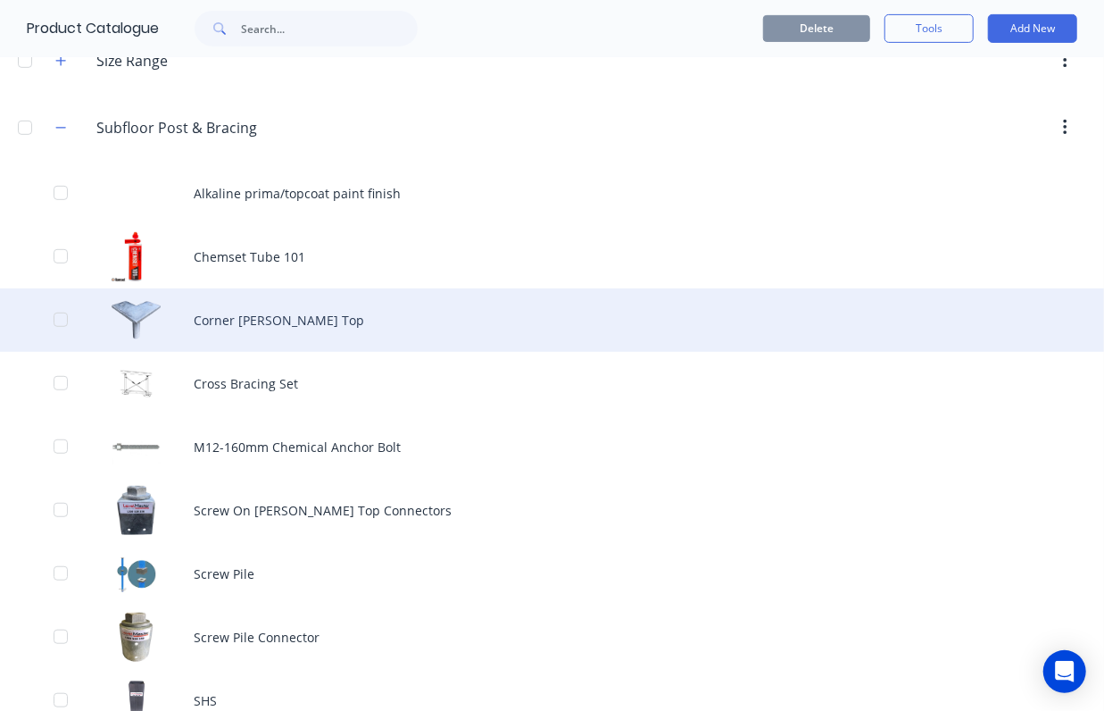
scroll to position [536, 0]
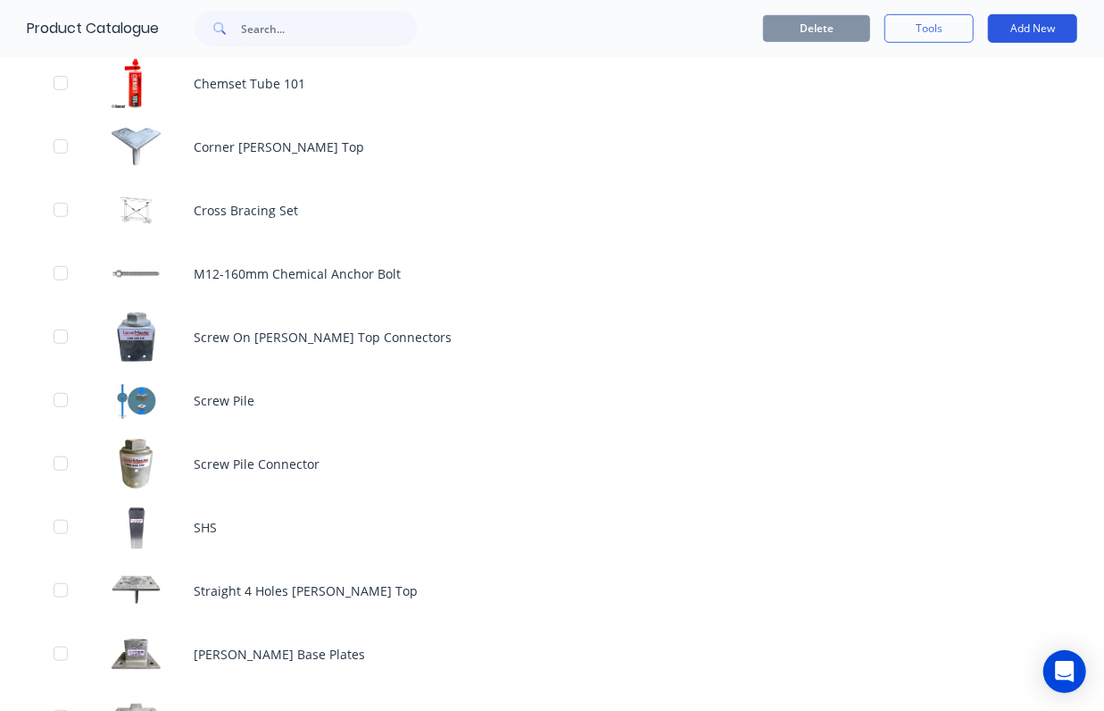
click at [1025, 25] on button "Add New" at bounding box center [1032, 28] width 89 height 29
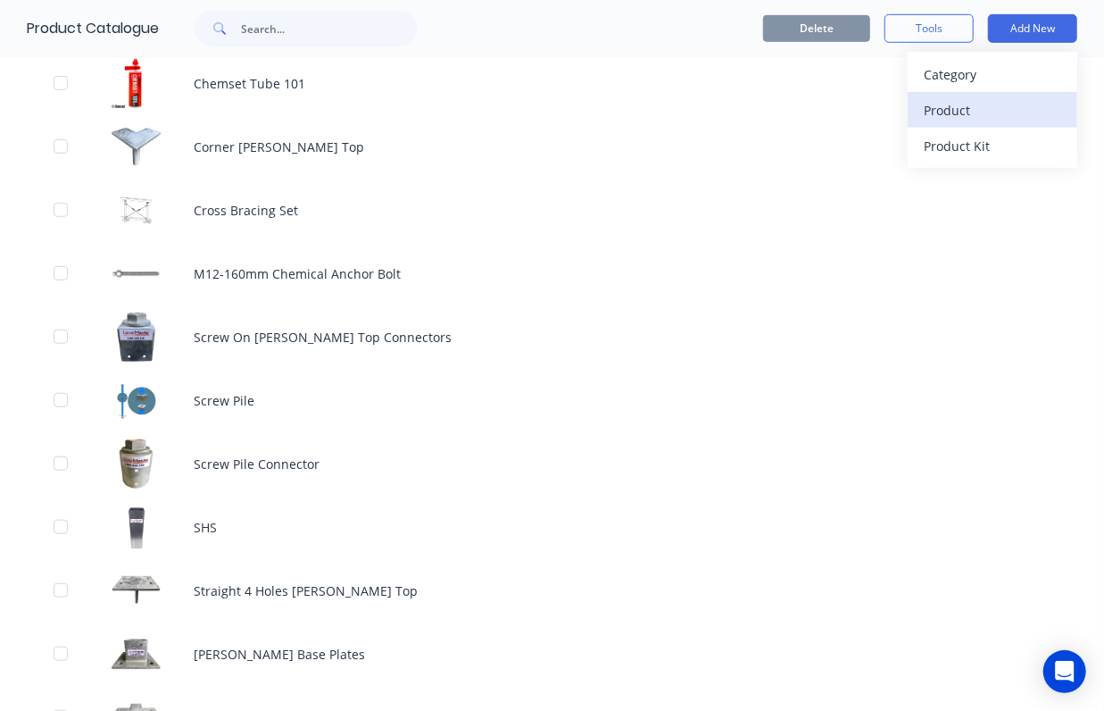
click at [985, 116] on div "Product" at bounding box center [992, 110] width 137 height 26
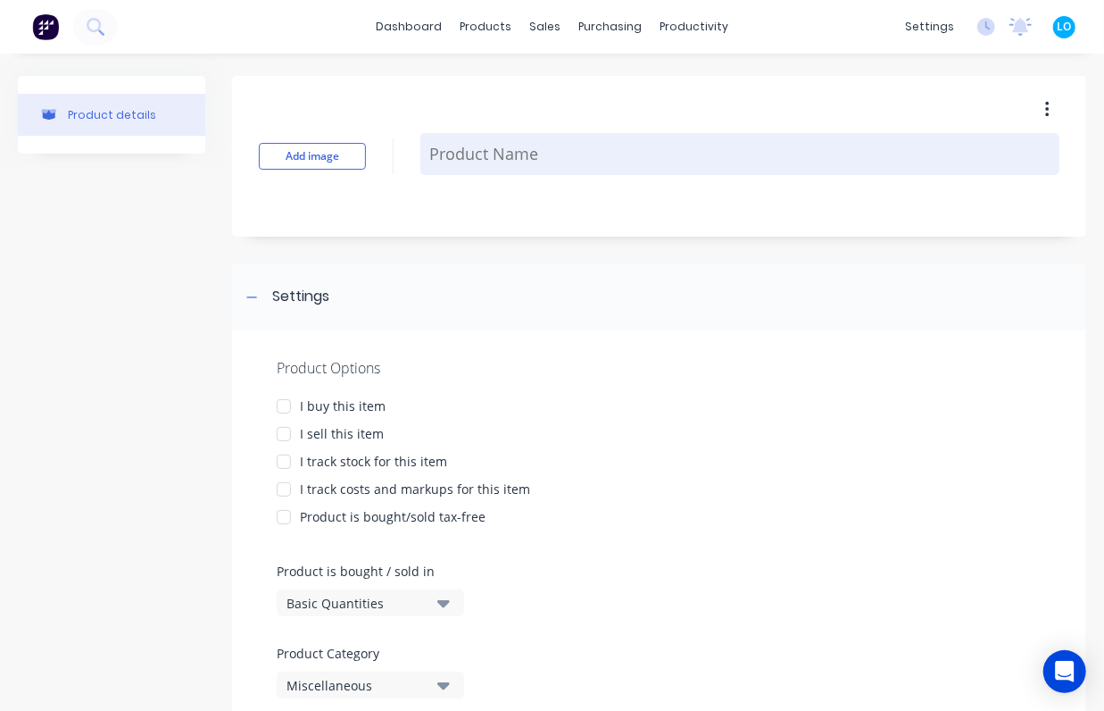
click at [493, 161] on textarea at bounding box center [739, 154] width 639 height 42
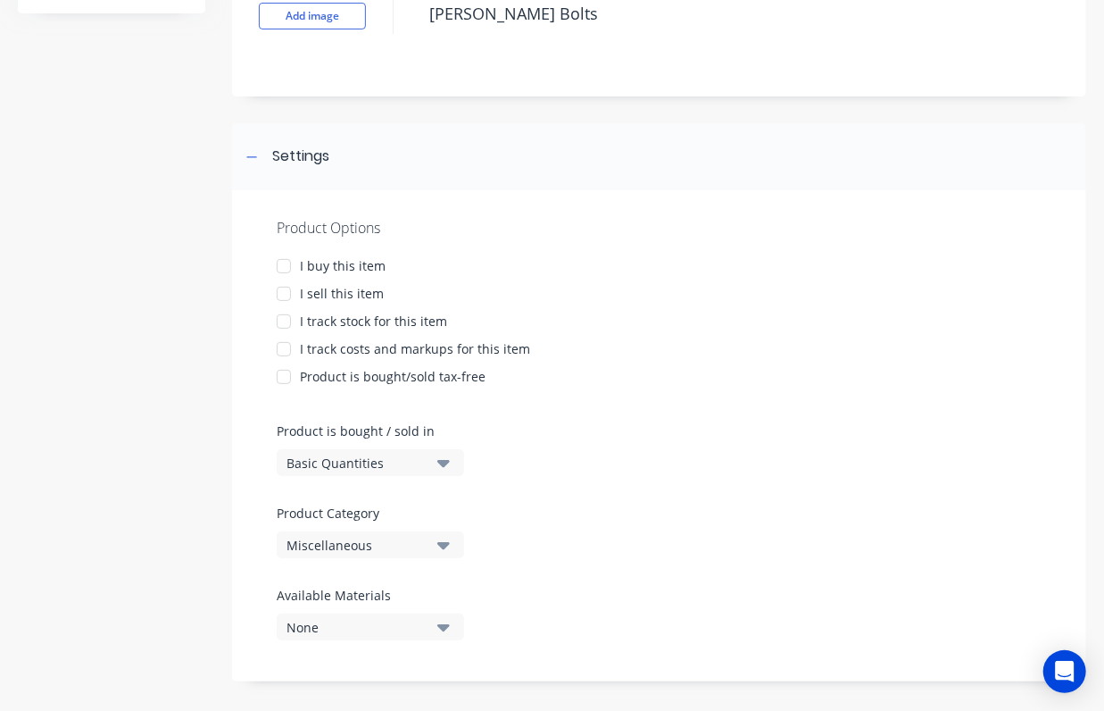
scroll to position [151, 0]
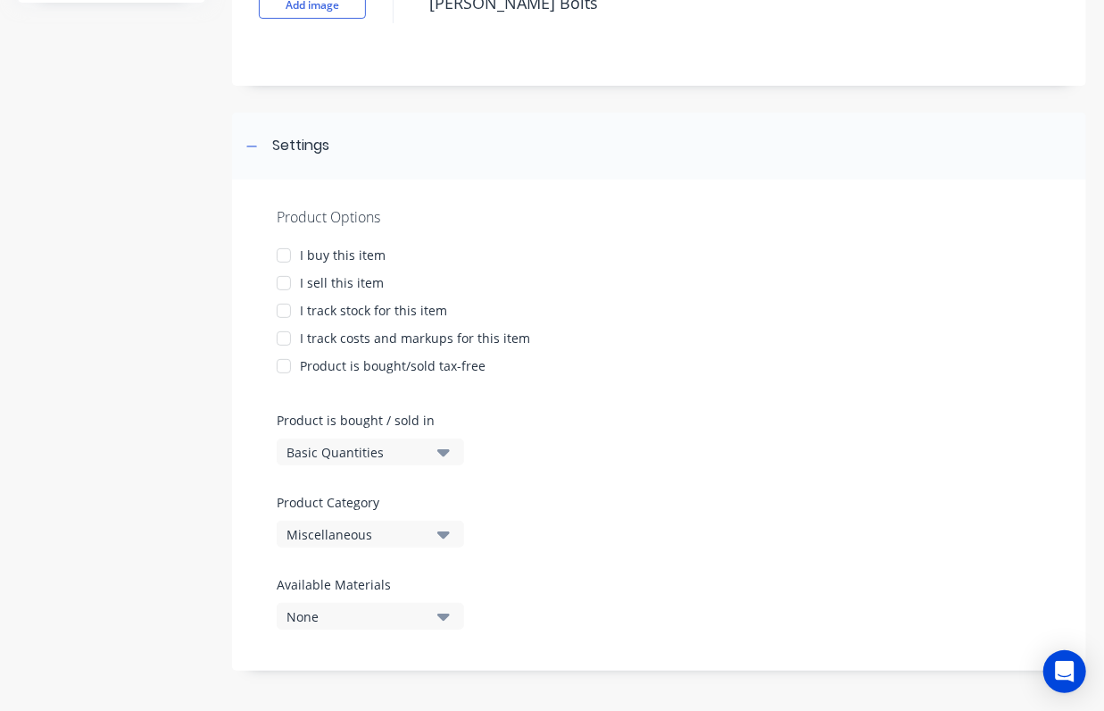
drag, startPoint x: 322, startPoint y: 249, endPoint x: 336, endPoint y: 283, distance: 36.5
click at [323, 251] on div "I buy this item" at bounding box center [343, 254] width 86 height 19
click at [336, 283] on div "I sell this item" at bounding box center [342, 282] width 84 height 19
click at [382, 341] on div "I track costs and markups for this item" at bounding box center [415, 338] width 230 height 19
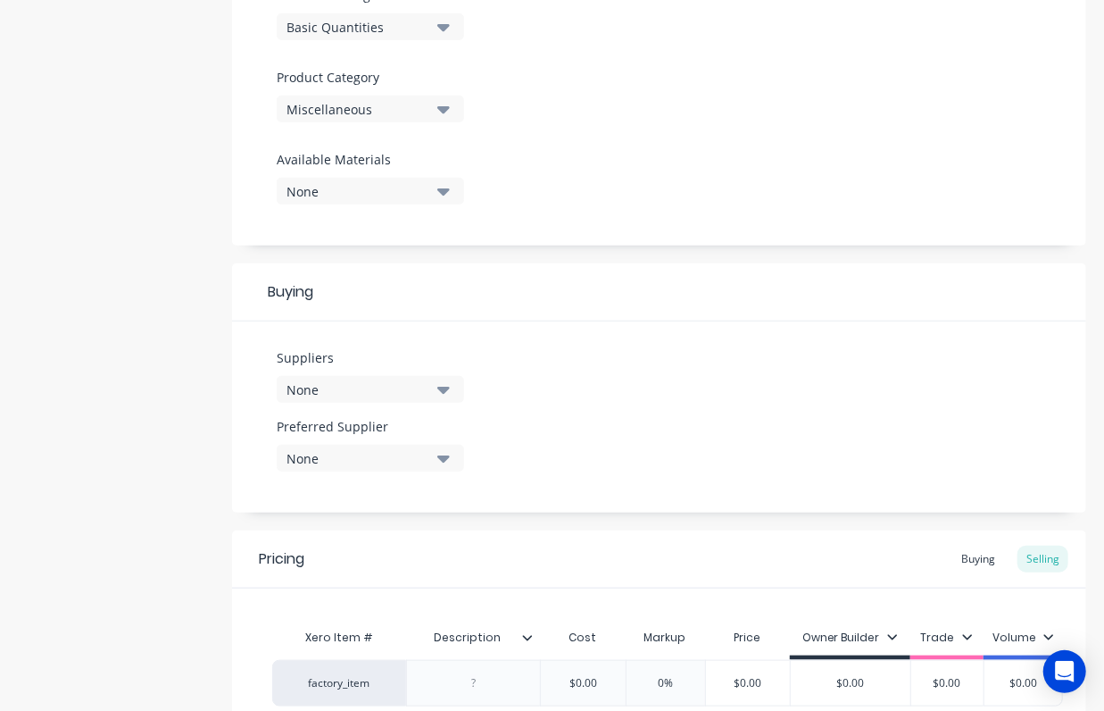
scroll to position [746, 0]
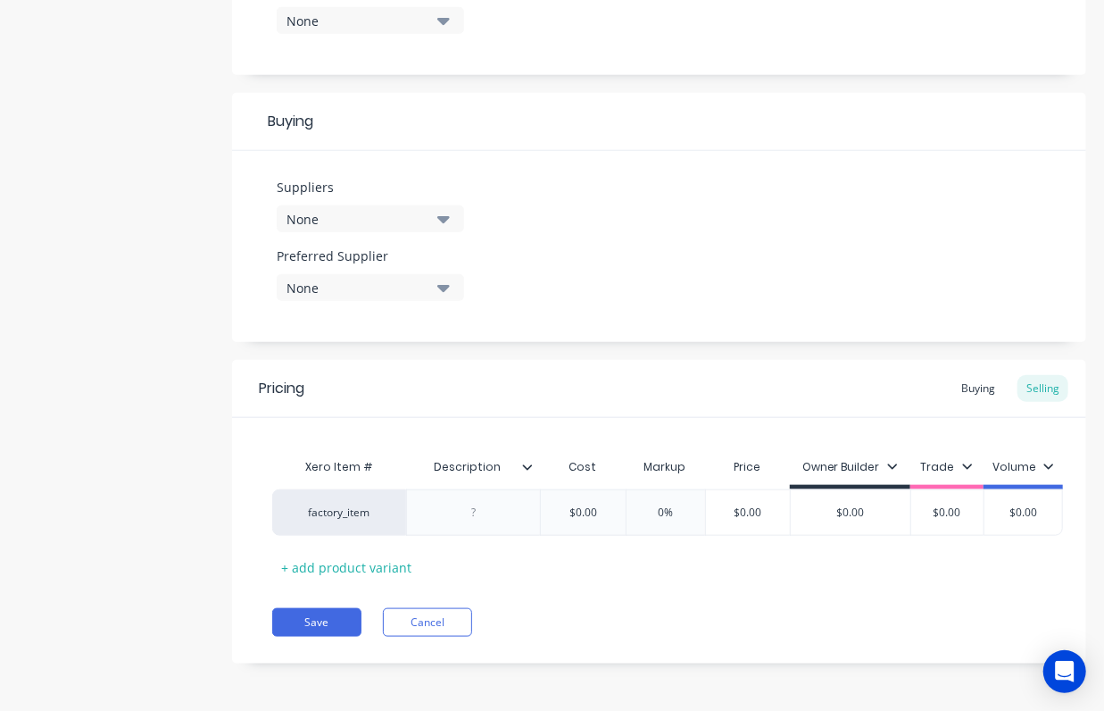
click at [383, 217] on div "None" at bounding box center [358, 219] width 143 height 19
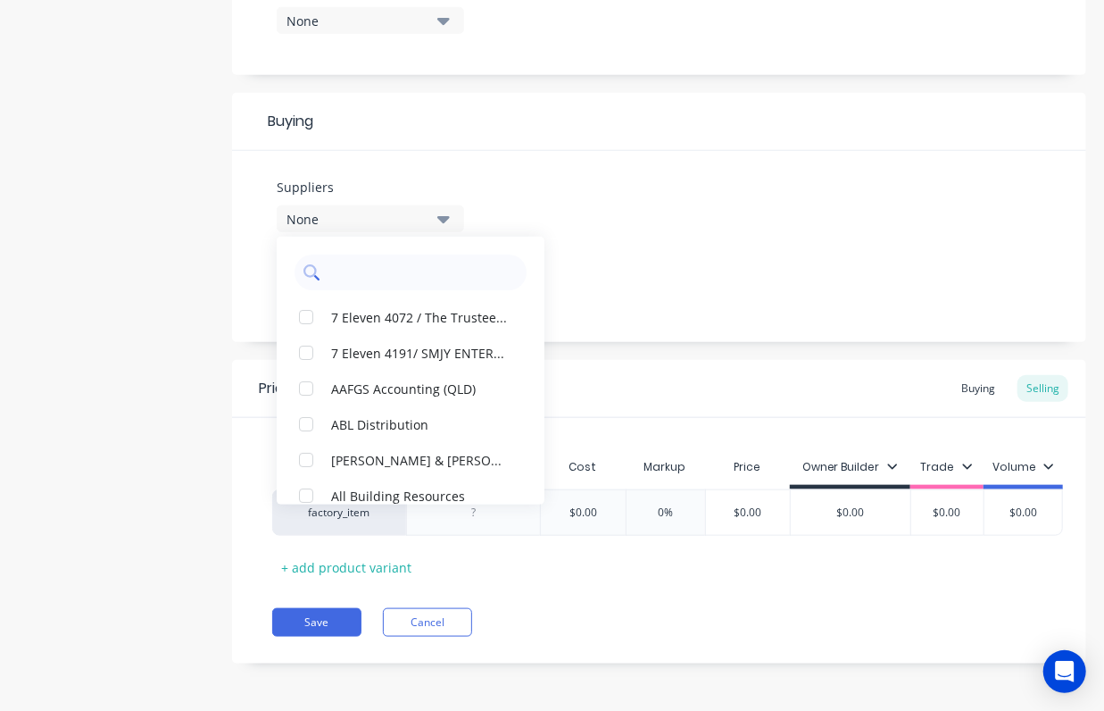
click at [366, 281] on input "text" at bounding box center [423, 272] width 189 height 36
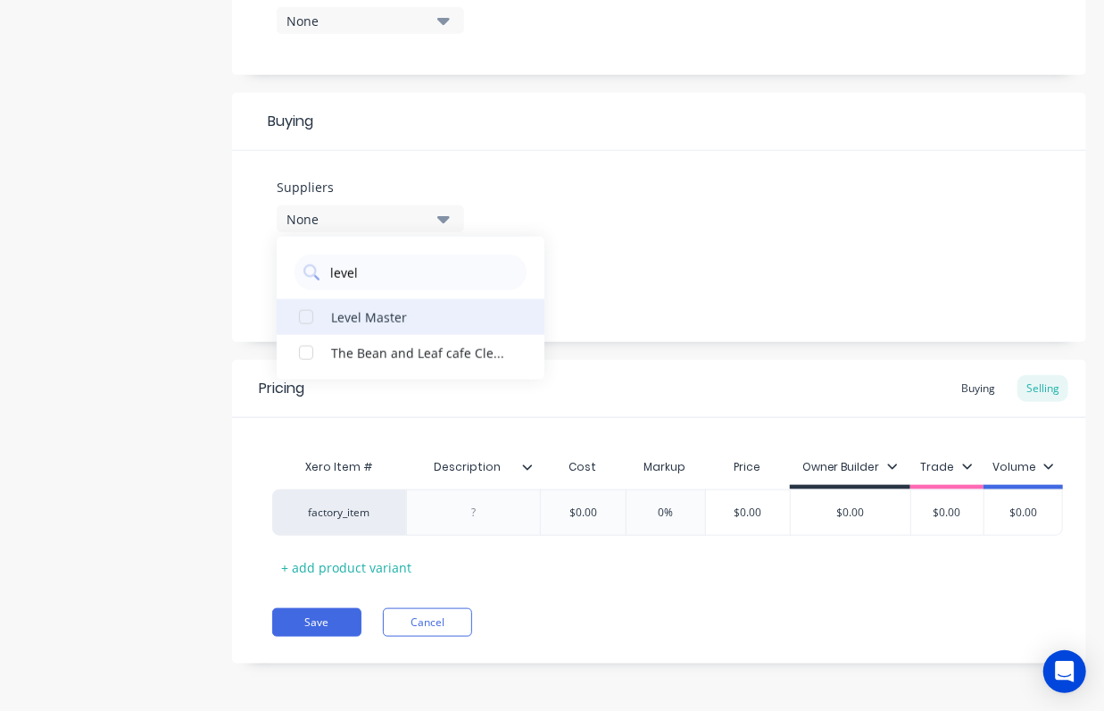
click at [398, 313] on div "Level Master" at bounding box center [420, 316] width 179 height 19
drag, startPoint x: 402, startPoint y: 272, endPoint x: 296, endPoint y: 274, distance: 105.4
click at [296, 274] on div "level" at bounding box center [411, 272] width 232 height 36
click at [411, 313] on div "[PERSON_NAME]" at bounding box center [420, 316] width 179 height 19
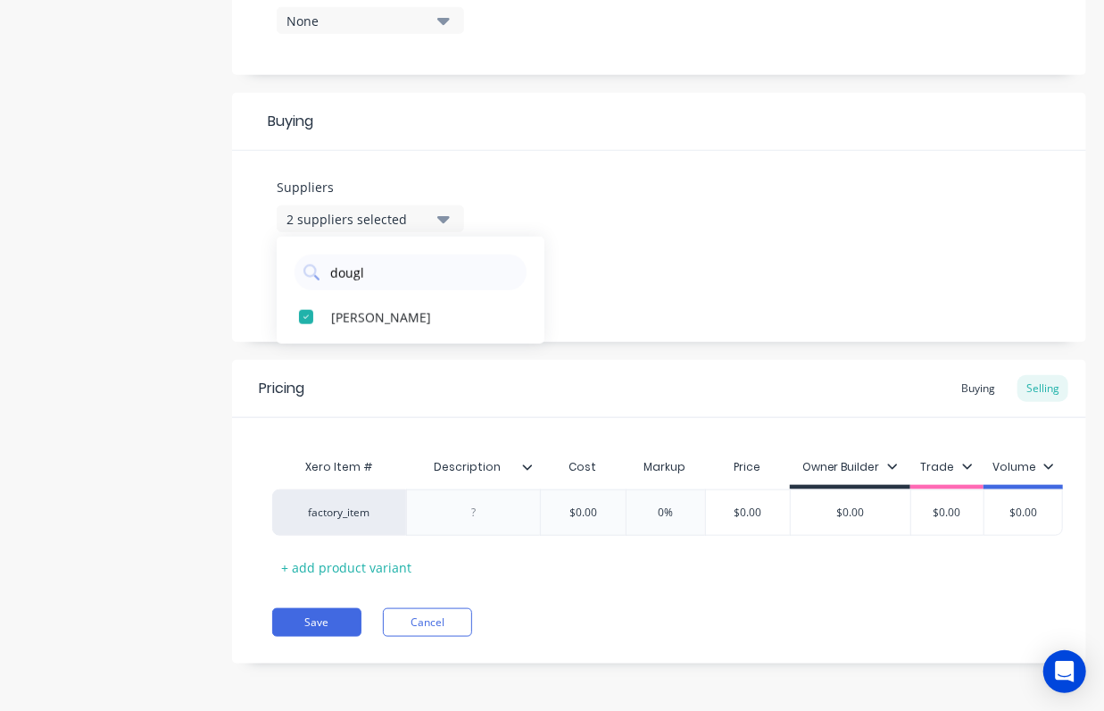
click at [692, 247] on div "Suppliers 2 suppliers selected dougl Douglas Fasteners Preferred Supplier None" at bounding box center [659, 246] width 854 height 191
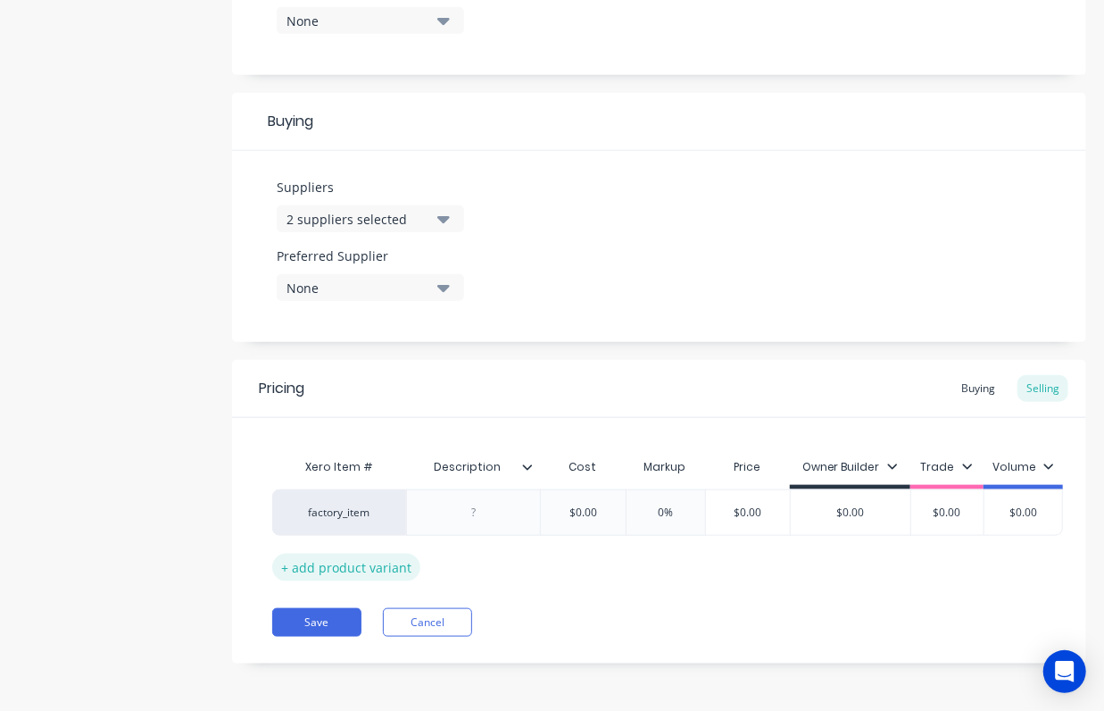
click at [368, 561] on div "+ add product variant" at bounding box center [346, 567] width 148 height 28
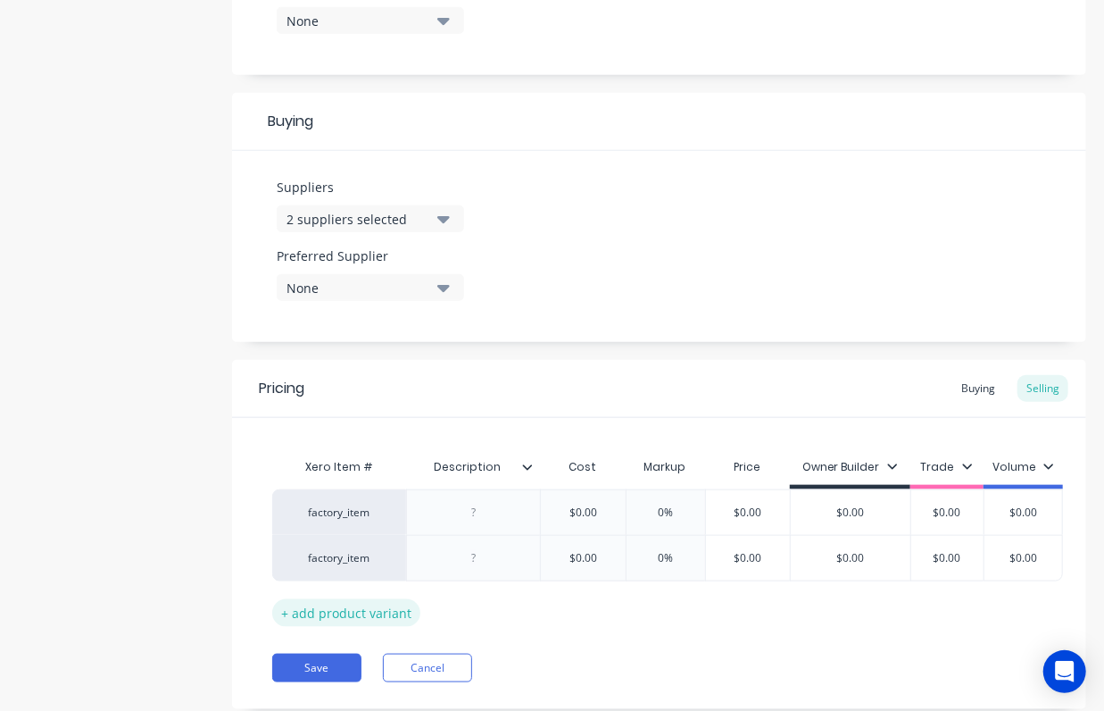
click at [367, 607] on div "+ add product variant" at bounding box center [346, 613] width 148 height 28
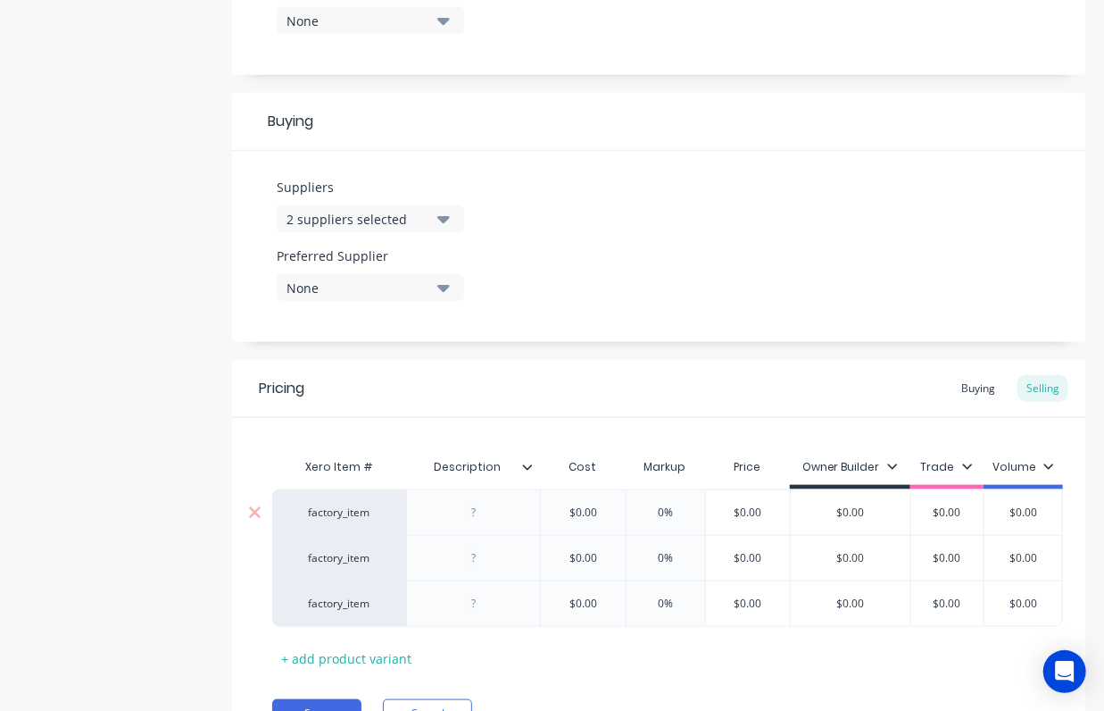
click at [477, 525] on div at bounding box center [473, 512] width 134 height 46
click at [493, 517] on div at bounding box center [473, 512] width 89 height 23
click at [477, 562] on div at bounding box center [473, 557] width 89 height 23
paste div
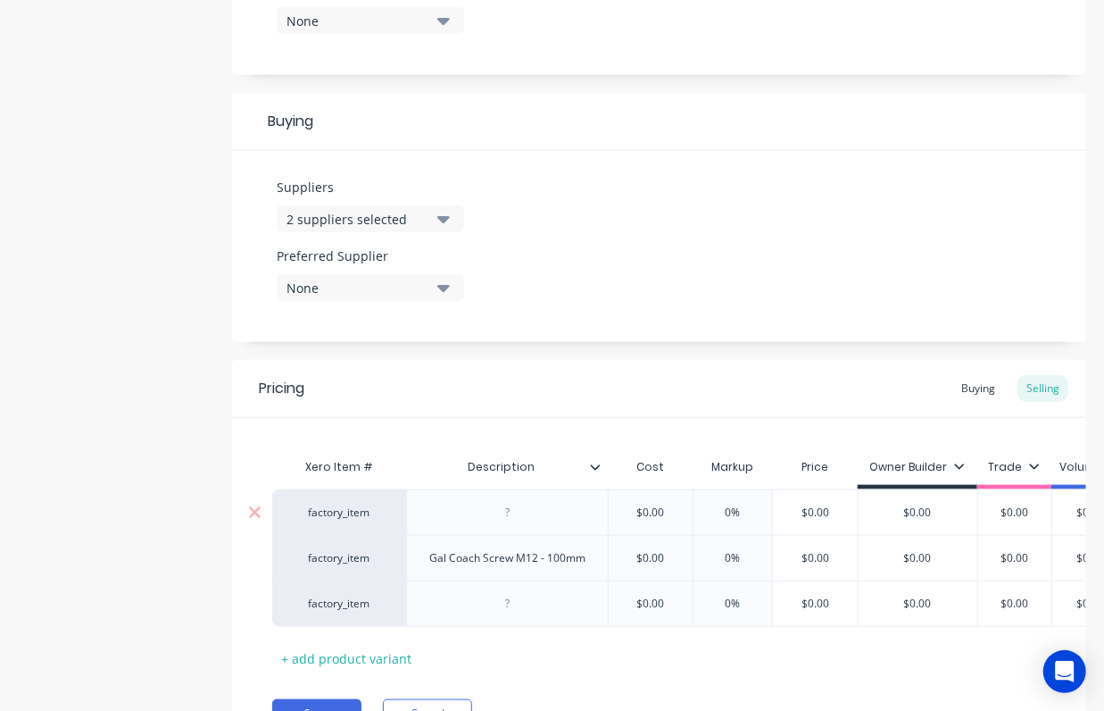
click at [461, 518] on div at bounding box center [507, 512] width 202 height 46
click at [502, 513] on div at bounding box center [506, 512] width 89 height 23
paste div
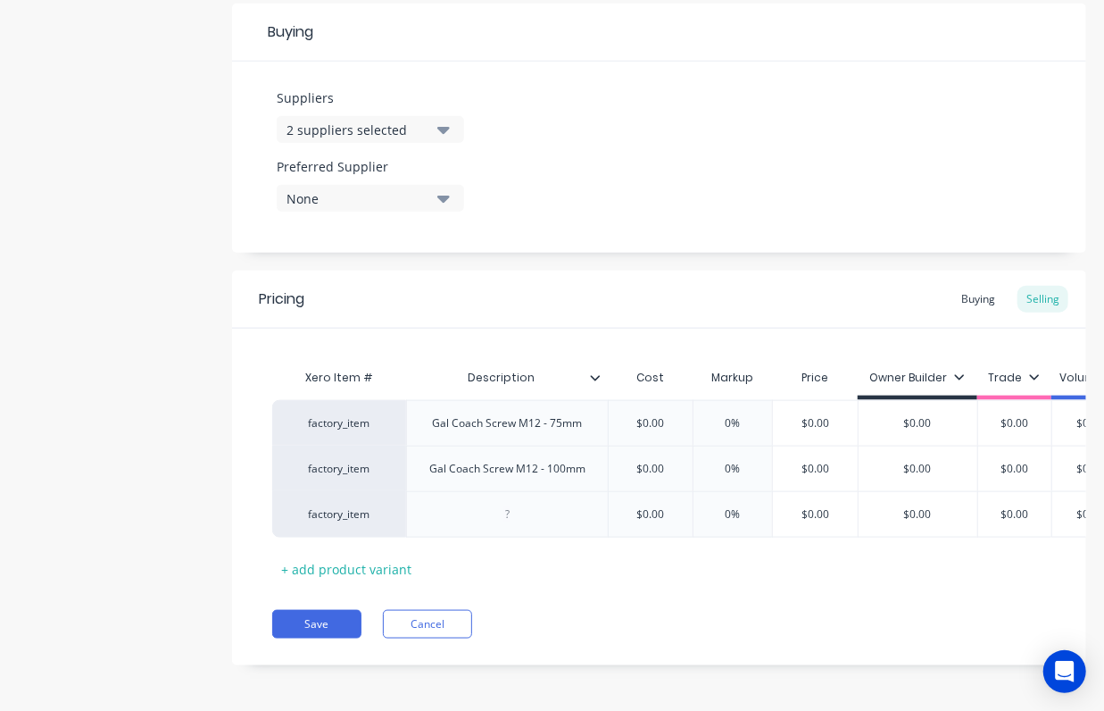
click at [598, 377] on icon at bounding box center [595, 377] width 10 height 5
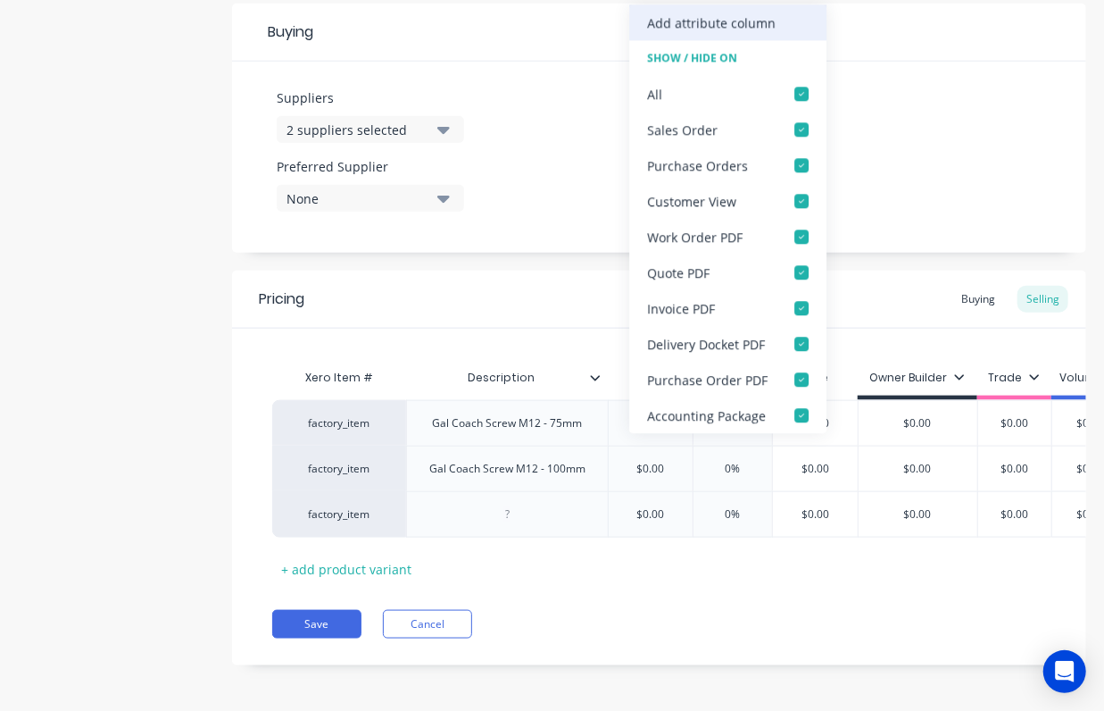
click at [703, 31] on div "Add attribute column" at bounding box center [711, 22] width 129 height 19
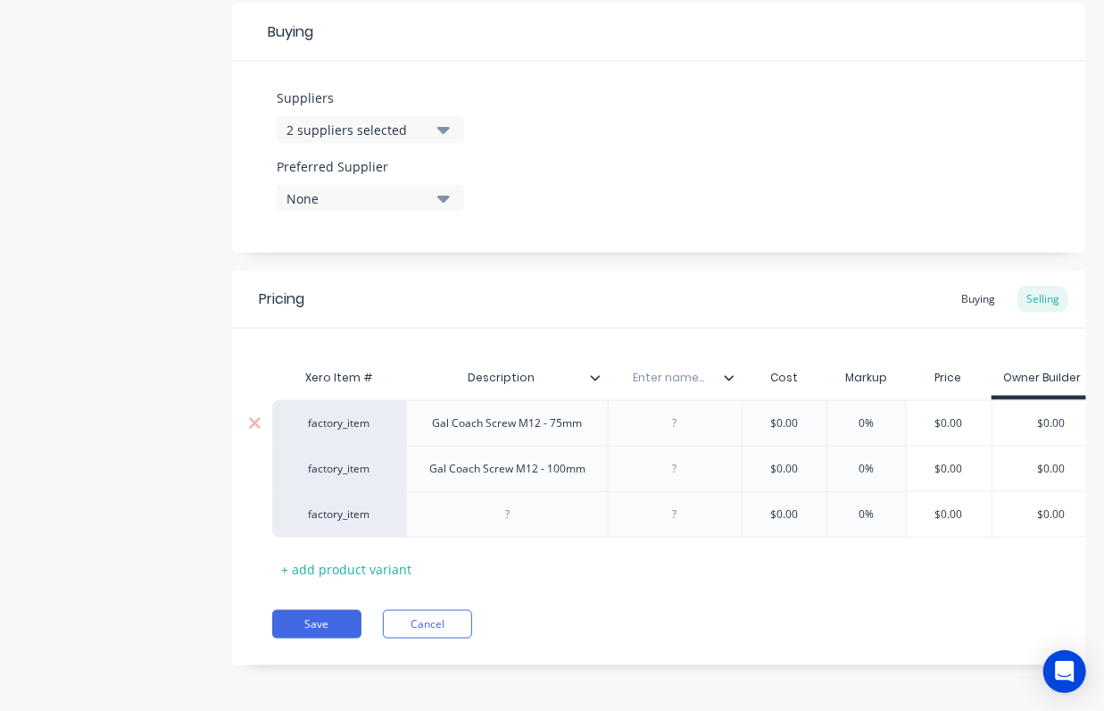
click at [673, 427] on div at bounding box center [674, 423] width 89 height 23
click at [689, 419] on div at bounding box center [674, 423] width 89 height 23
paste div
click at [698, 475] on div at bounding box center [674, 468] width 89 height 23
paste div
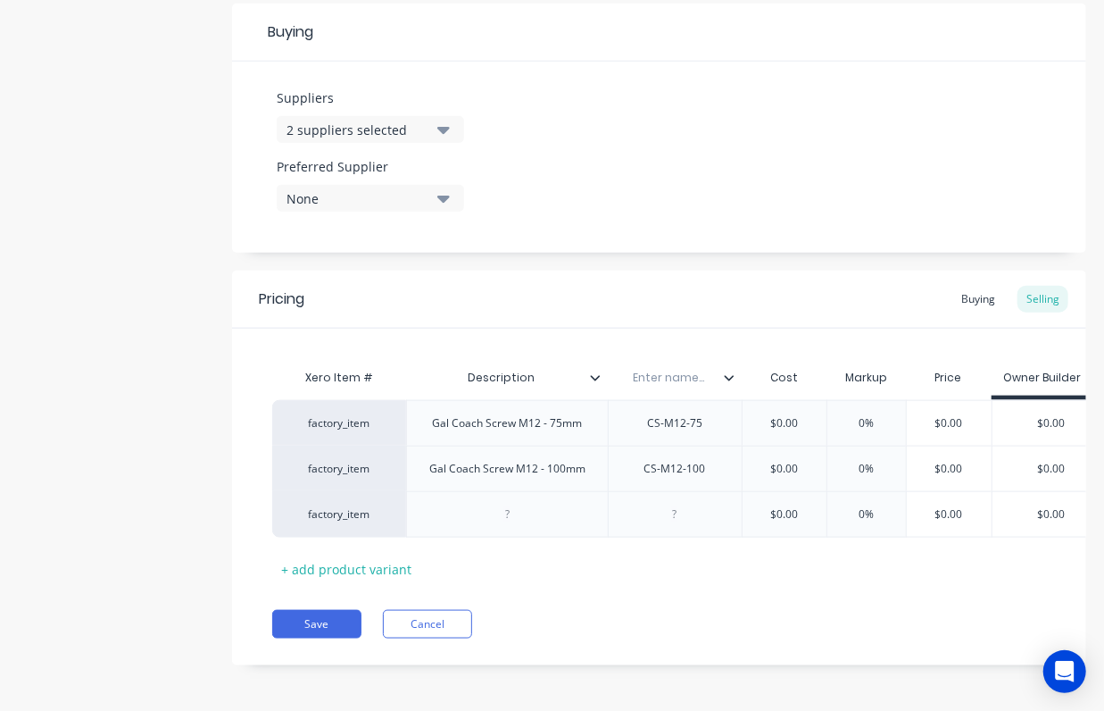
click at [836, 558] on div "Xero Item # Description Enter name... Cost Markup Price Owner Builder Trade Vol…" at bounding box center [659, 471] width 774 height 223
click at [794, 422] on input "$0.00" at bounding box center [784, 423] width 89 height 16
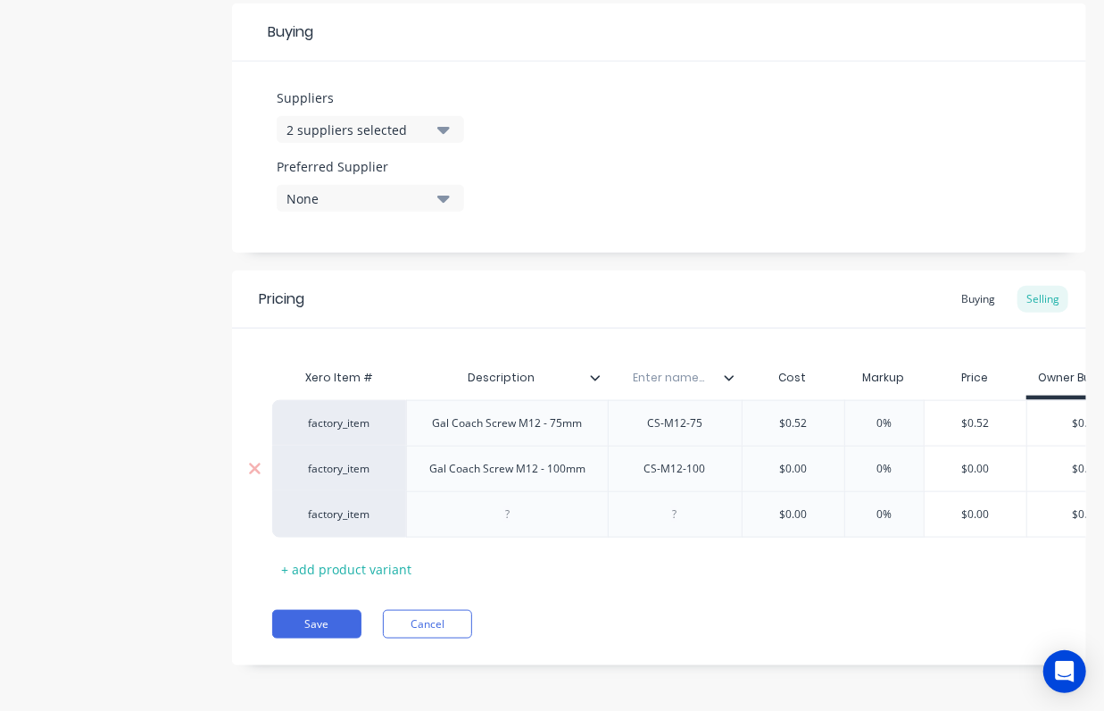
click at [801, 470] on input "$0.00" at bounding box center [794, 469] width 102 height 16
click at [843, 545] on div "Xero Item # Description Enter name... Cost Markup Price Owner Builder Trade Vol…" at bounding box center [659, 471] width 774 height 223
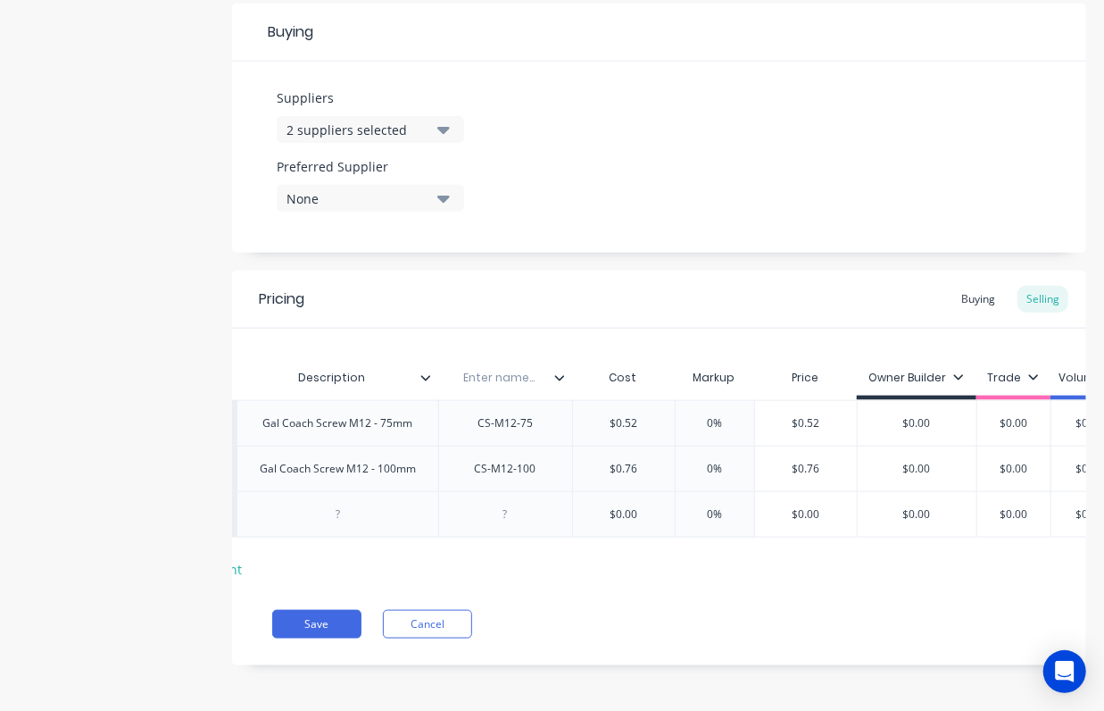
scroll to position [0, 231]
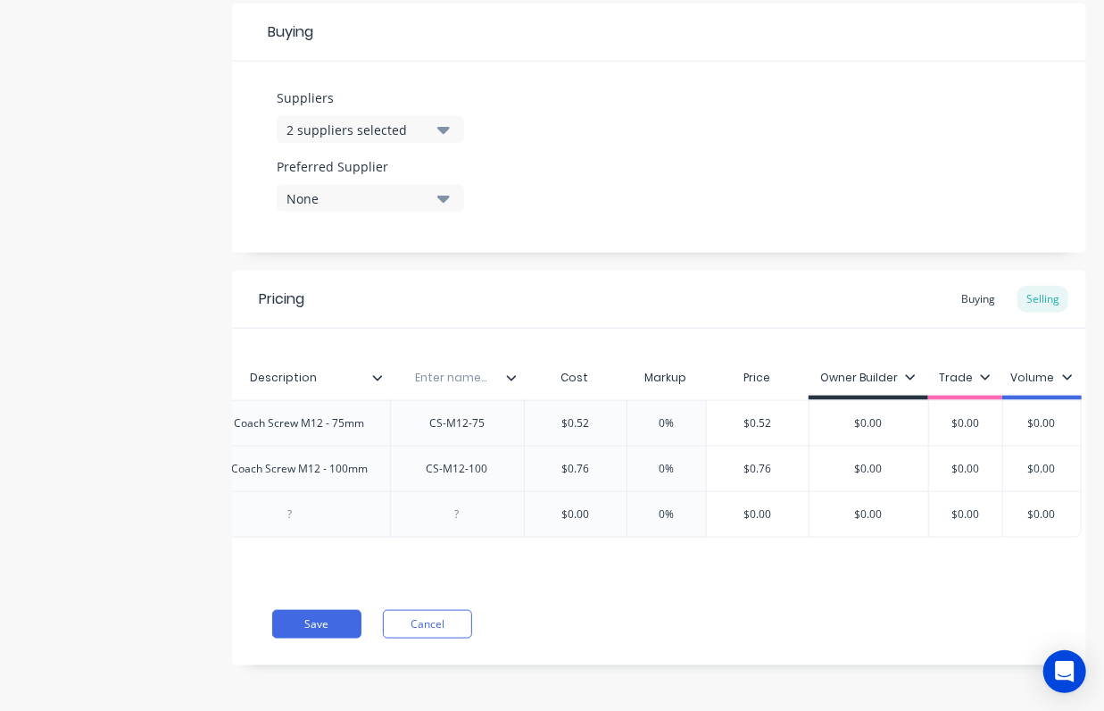
click at [653, 420] on input "0%" at bounding box center [666, 423] width 89 height 16
click at [651, 422] on input "0%" at bounding box center [666, 423] width 89 height 16
click at [645, 465] on input "0%" at bounding box center [660, 469] width 89 height 16
click at [643, 515] on input "0%" at bounding box center [660, 514] width 89 height 16
click at [742, 565] on div "Xero Item # Description Enter name... Cost Markup Price Owner Builder Trade Vol…" at bounding box center [435, 471] width 774 height 223
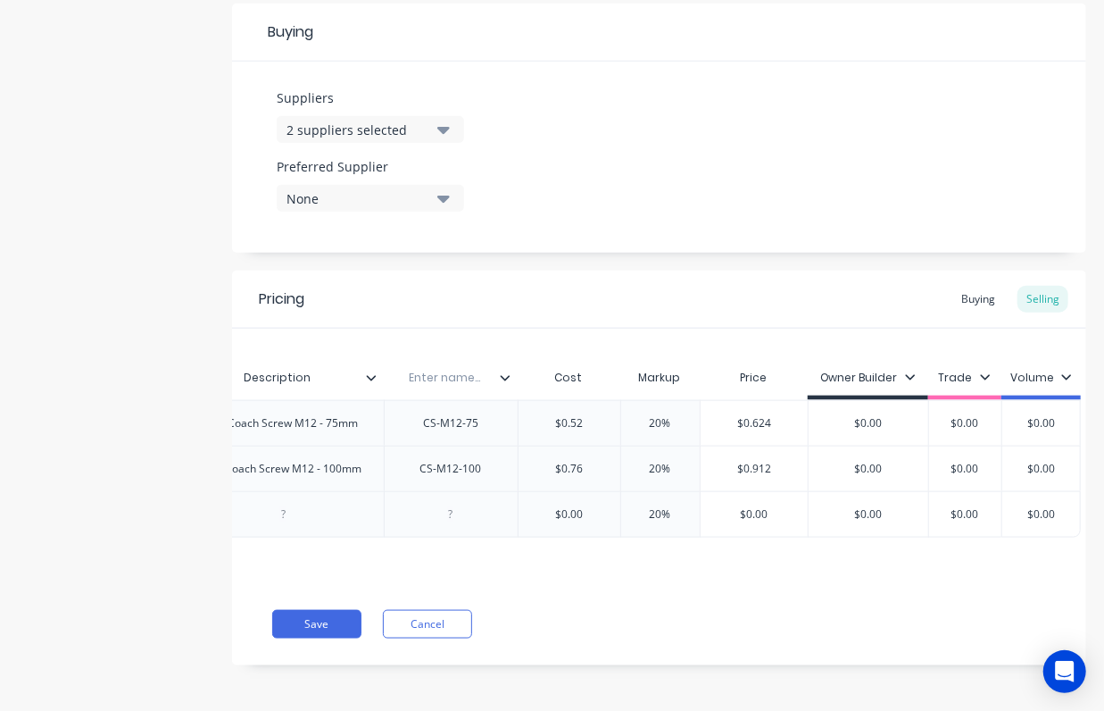
scroll to position [0, 0]
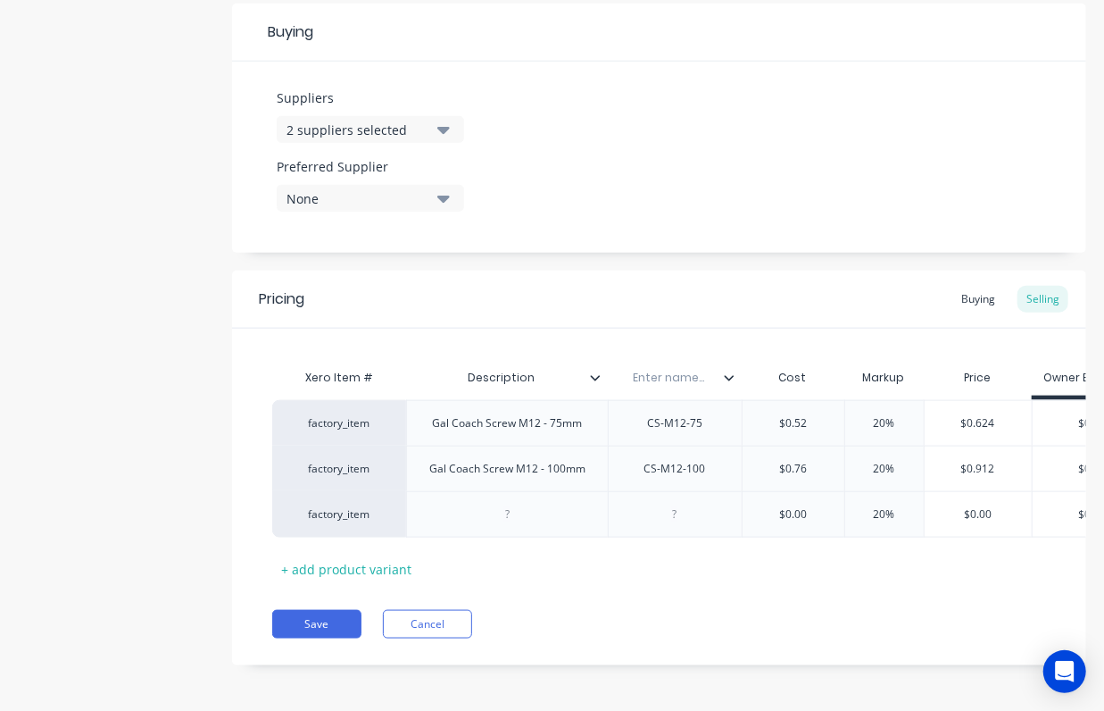
click at [529, 552] on div "Xero Item # Description Enter name... Cost Markup Price Owner Builder Trade Vol…" at bounding box center [659, 471] width 774 height 223
drag, startPoint x: 513, startPoint y: 513, endPoint x: 589, endPoint y: 522, distance: 76.4
click at [521, 514] on div at bounding box center [506, 514] width 89 height 23
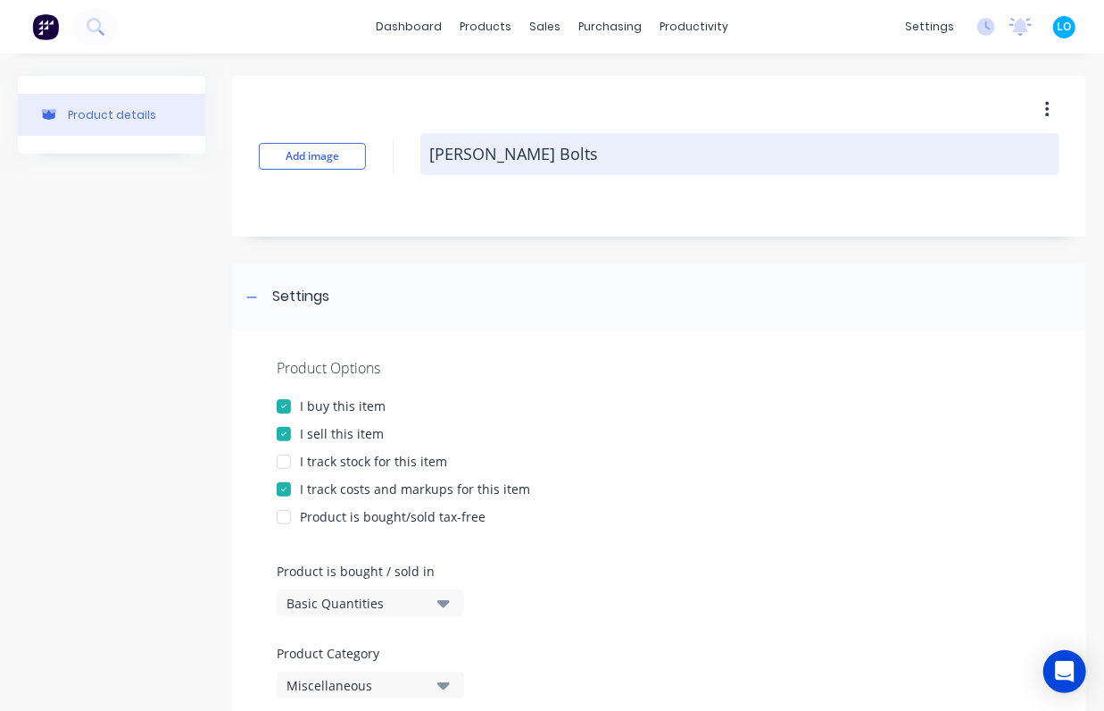
click at [462, 160] on textarea "Coash Bolts" at bounding box center [739, 154] width 639 height 42
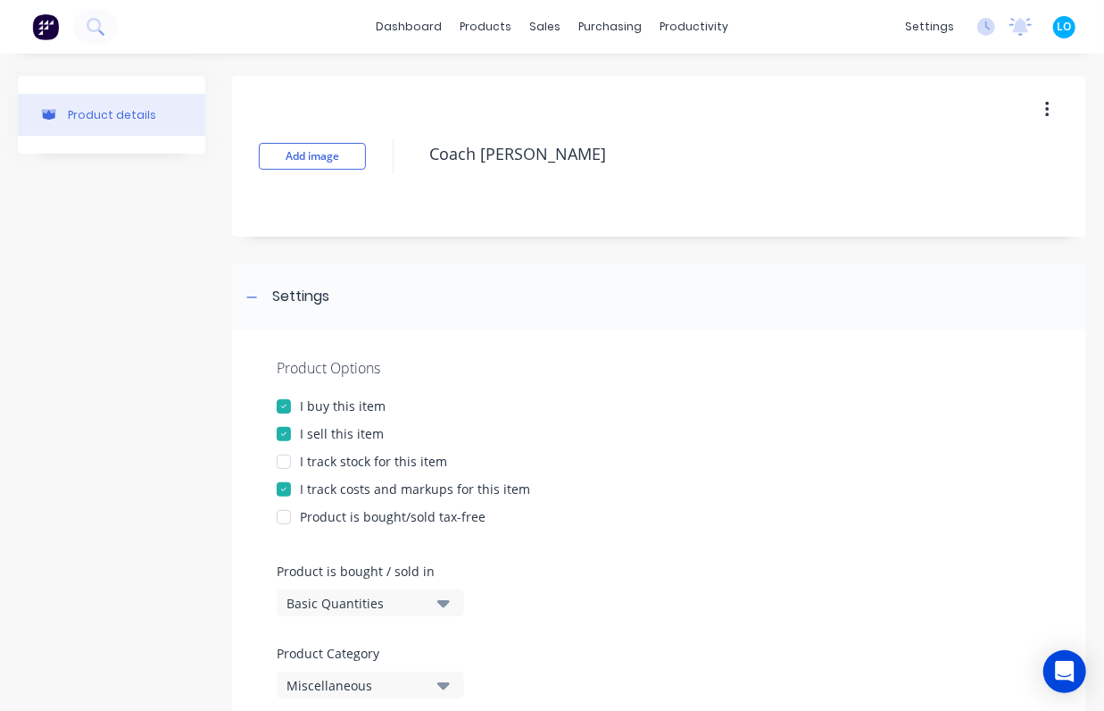
scroll to position [851, 0]
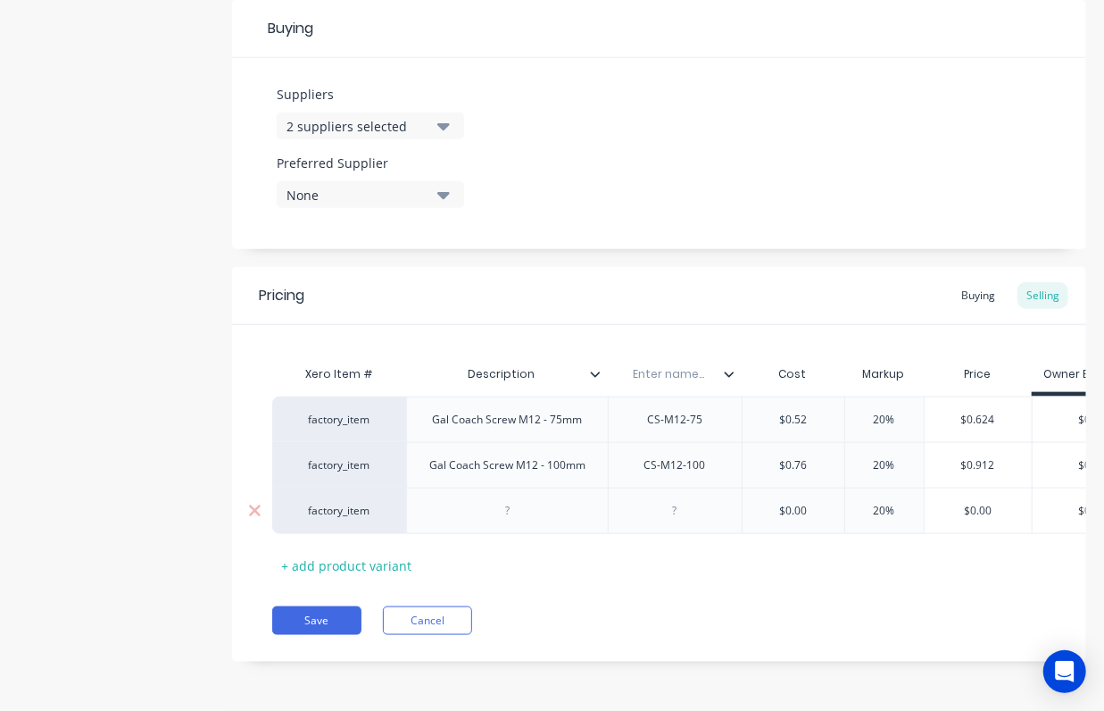
click at [546, 512] on div at bounding box center [507, 510] width 202 height 46
click at [529, 499] on div at bounding box center [506, 510] width 89 height 23
click at [395, 552] on div "+ add product variant" at bounding box center [346, 566] width 148 height 28
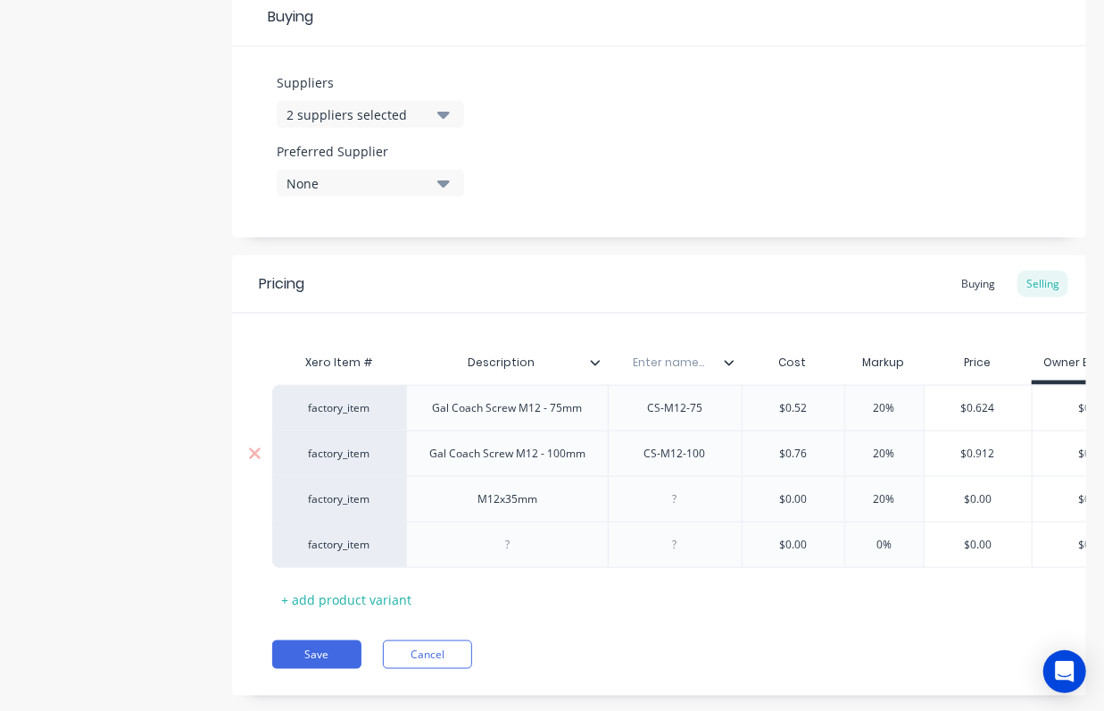
click at [545, 448] on div "Gal Coach Screw M12 - 100mm" at bounding box center [507, 453] width 185 height 23
click at [550, 404] on div "Gal Coach Screw M12 - 75mm" at bounding box center [507, 407] width 179 height 23
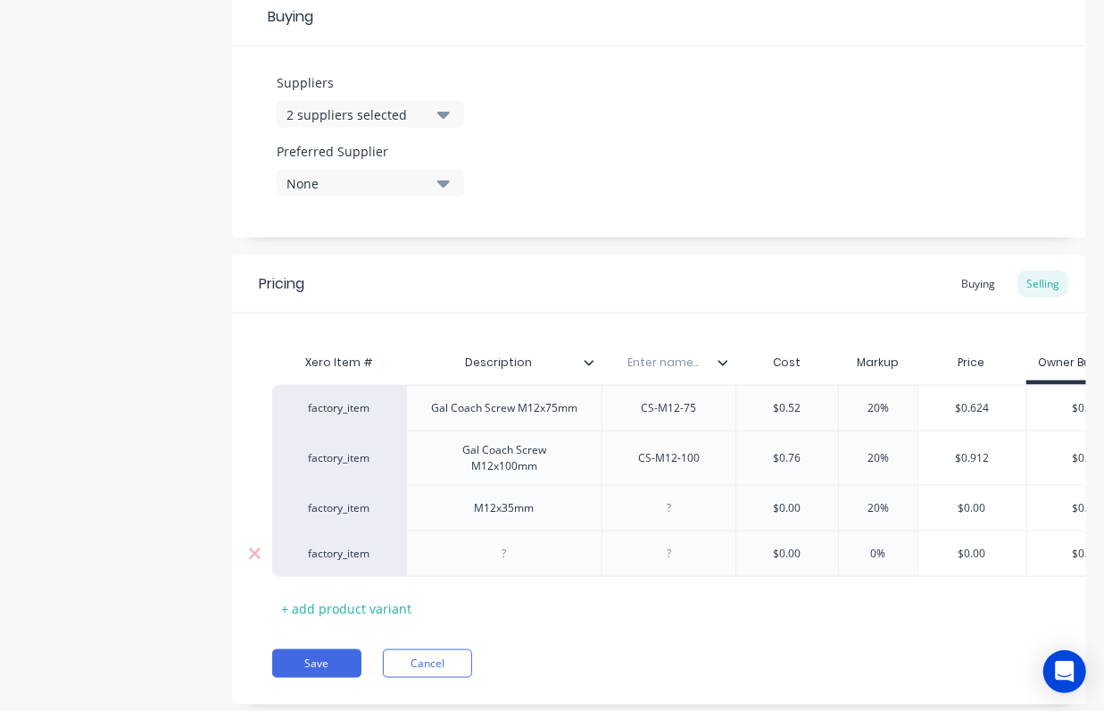
click at [523, 549] on div at bounding box center [504, 553] width 89 height 23
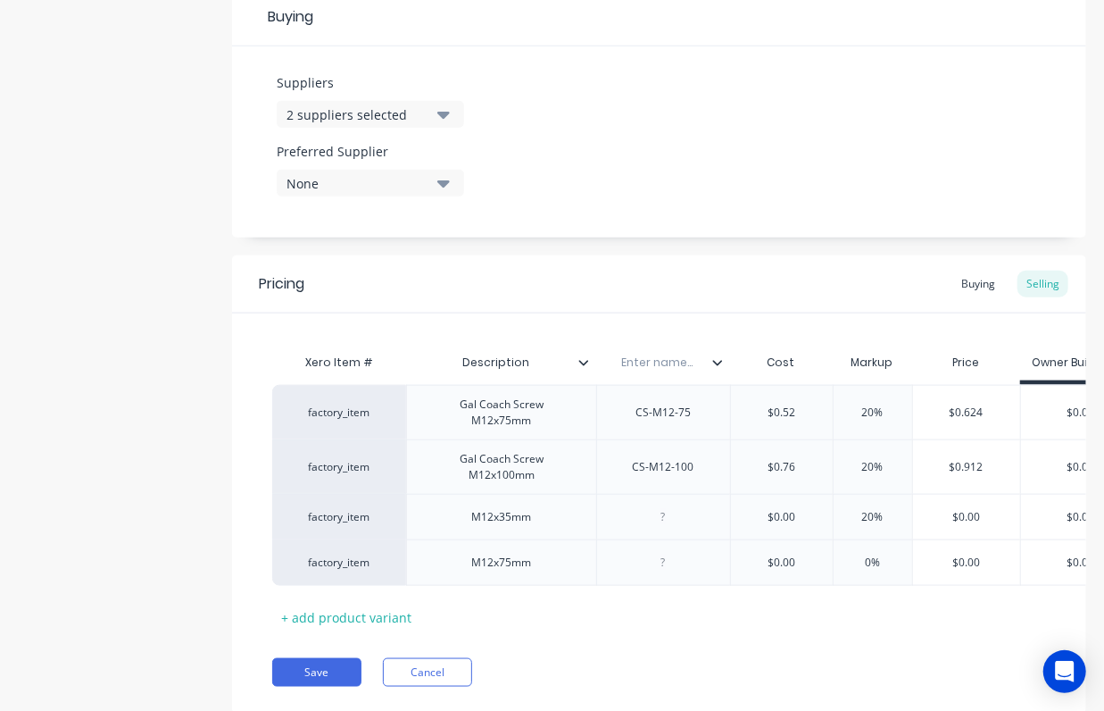
click at [568, 594] on div "Xero Item # Description Enter name... Cost Markup Price Owner Builder Trade Vol…" at bounding box center [659, 488] width 774 height 287
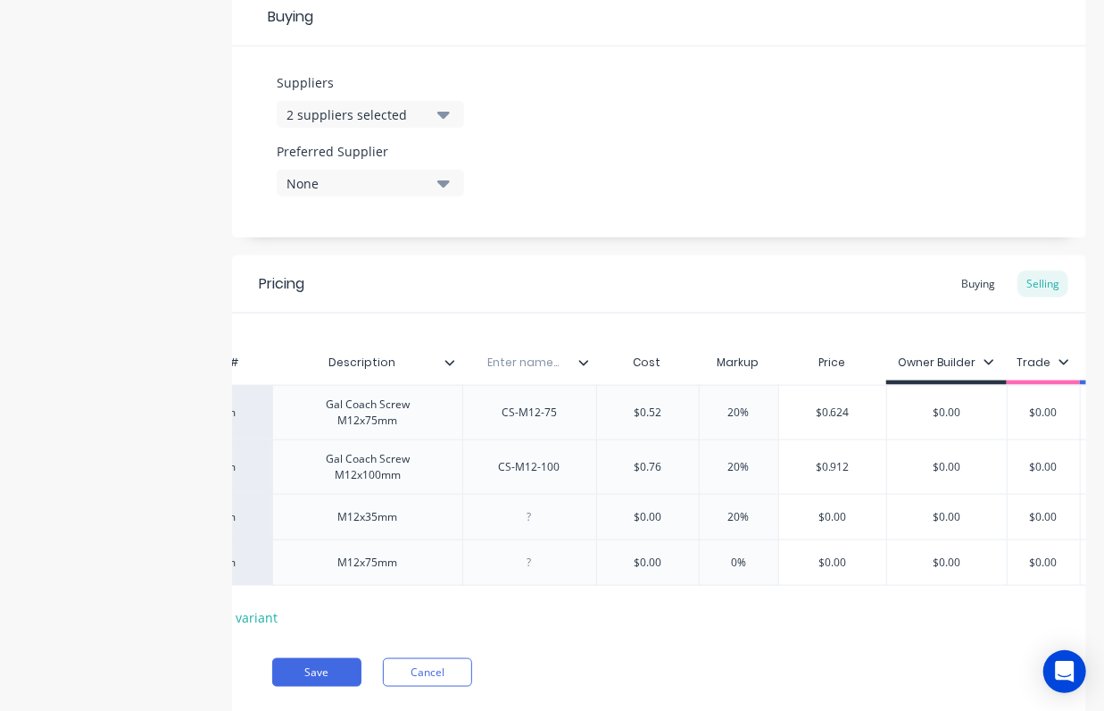
scroll to position [0, 225]
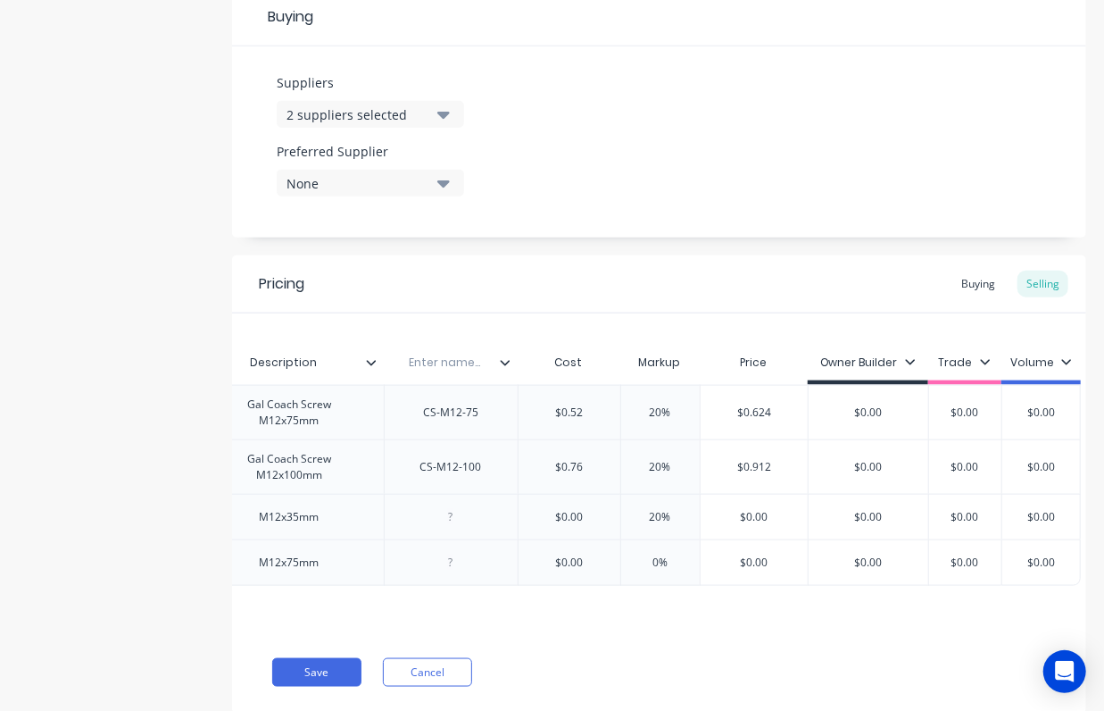
click at [564, 509] on input "$0.00" at bounding box center [570, 517] width 102 height 16
click at [566, 554] on input "$0.00" at bounding box center [570, 562] width 102 height 16
click at [641, 554] on input "0%" at bounding box center [660, 562] width 89 height 16
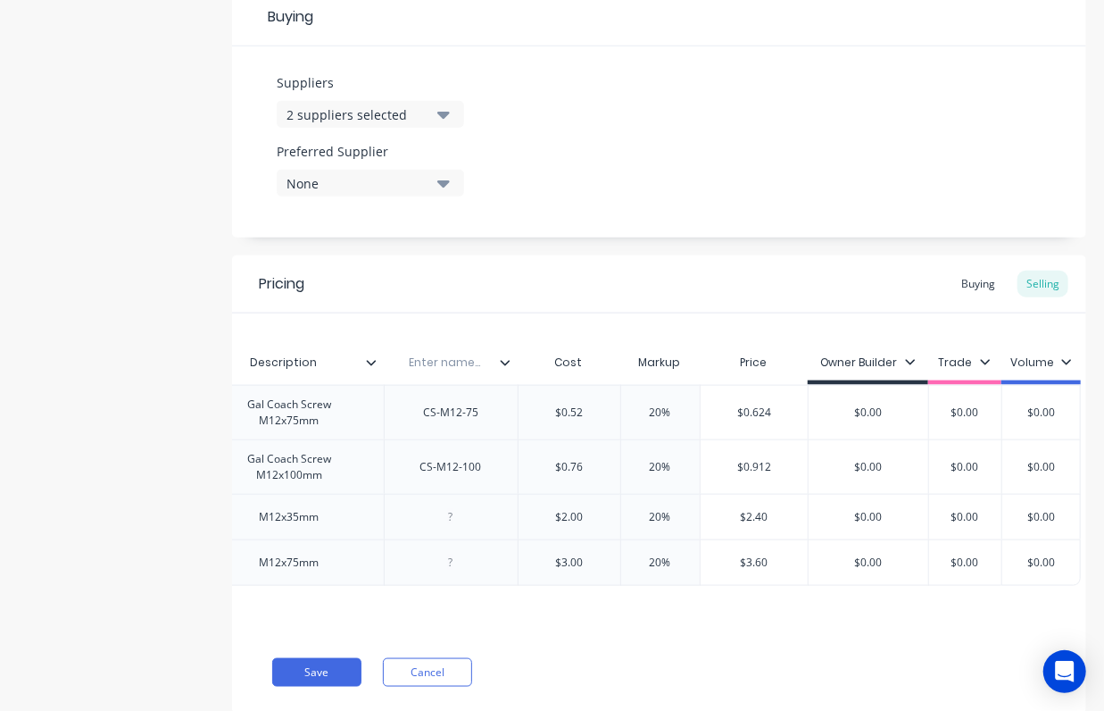
click at [702, 607] on div "Xero Item # Description Enter name... Cost Markup Price Owner Builder Trade Vol…" at bounding box center [447, 488] width 774 height 287
click at [741, 512] on input "$2.40" at bounding box center [755, 517] width 108 height 16
click at [1029, 511] on input "$0.00" at bounding box center [1041, 517] width 89 height 16
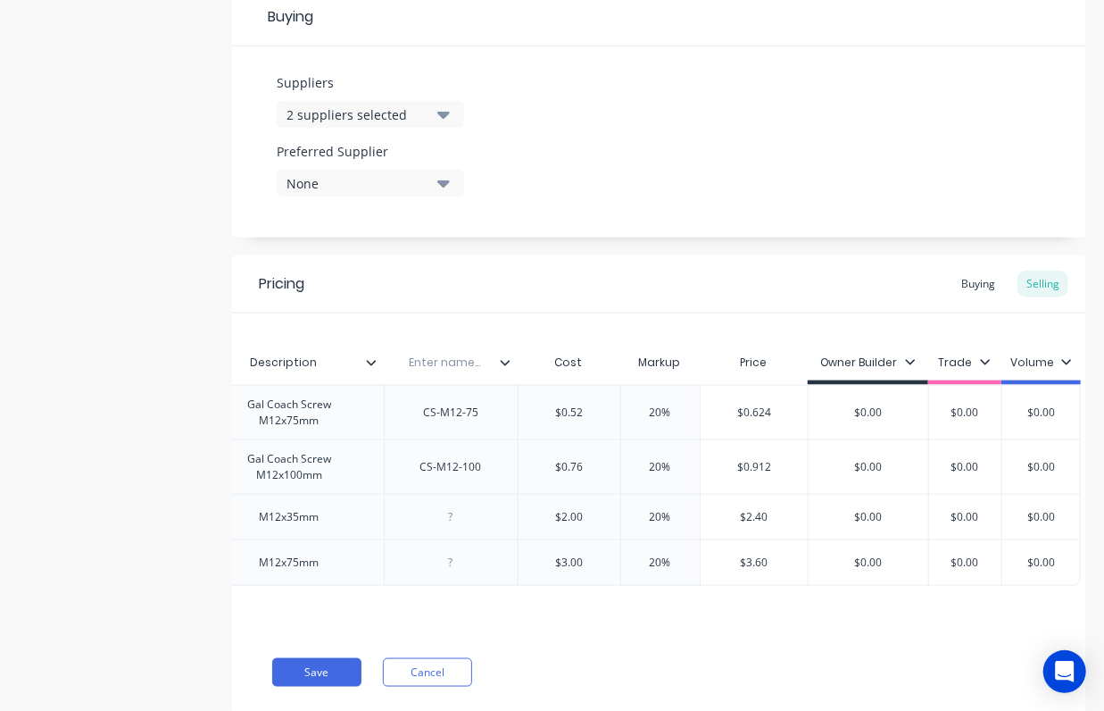
paste input "2.4"
click at [743, 556] on input "$3.60" at bounding box center [752, 562] width 108 height 16
click at [1040, 558] on input "text" at bounding box center [1041, 562] width 89 height 16
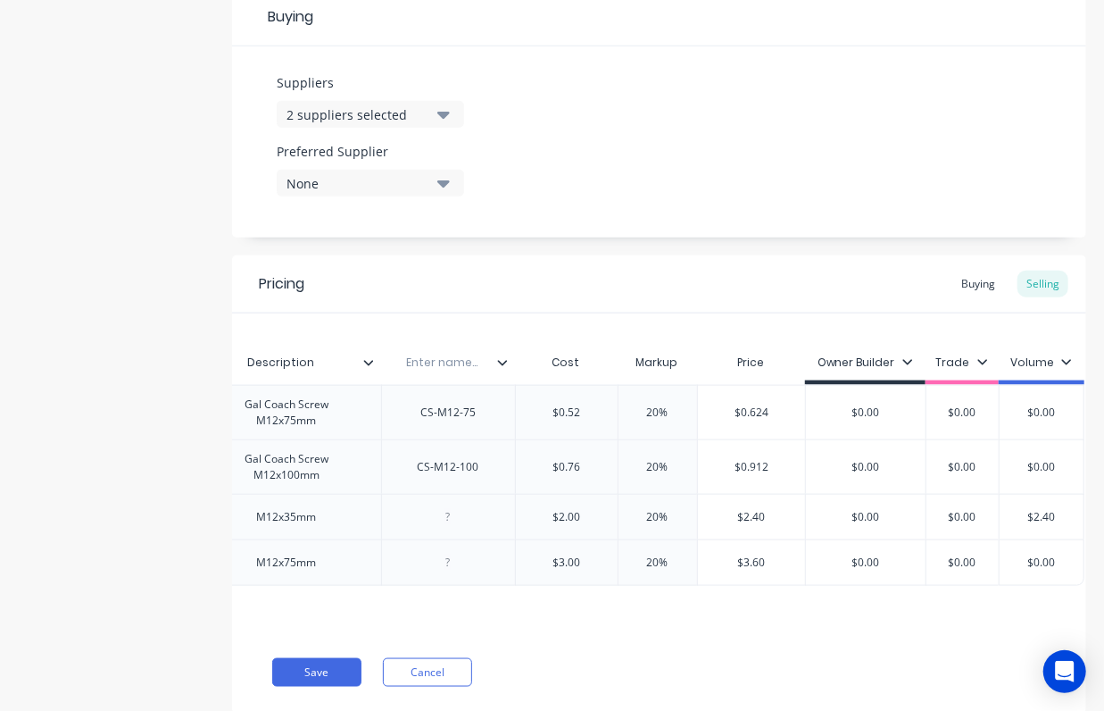
paste input "3.6"
click at [736, 459] on input "$0.912" at bounding box center [752, 467] width 108 height 16
click at [1023, 459] on input "$0.00" at bounding box center [1041, 467] width 89 height 16
click at [1025, 459] on input "$0.00" at bounding box center [1041, 467] width 89 height 16
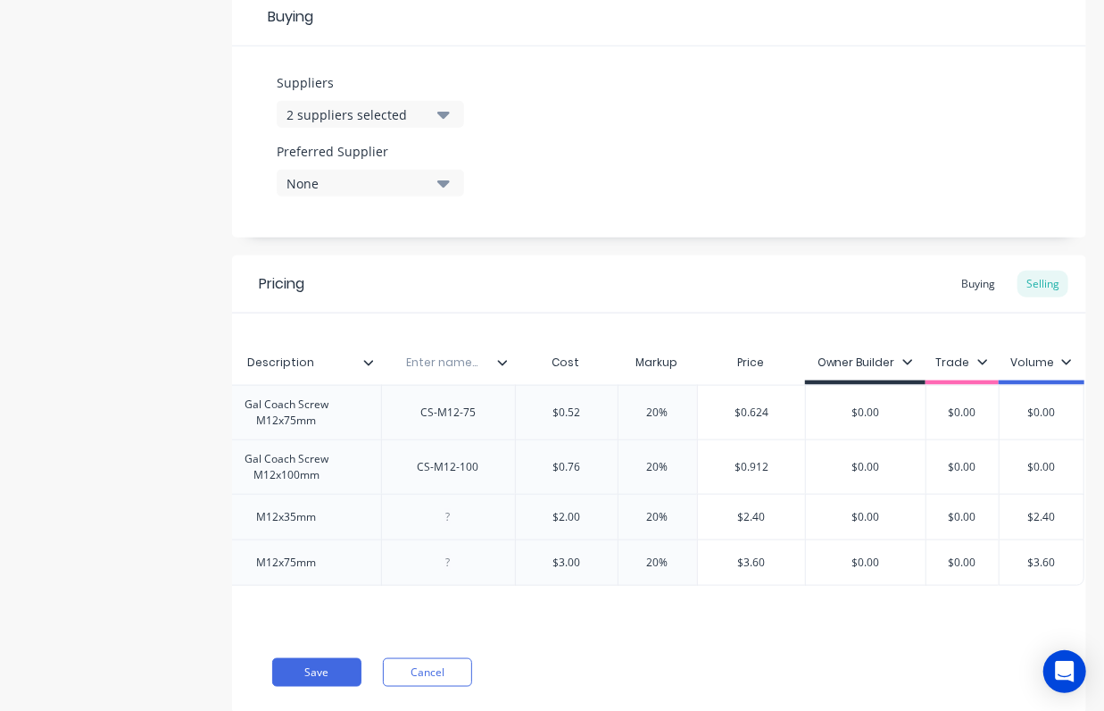
paste input "912"
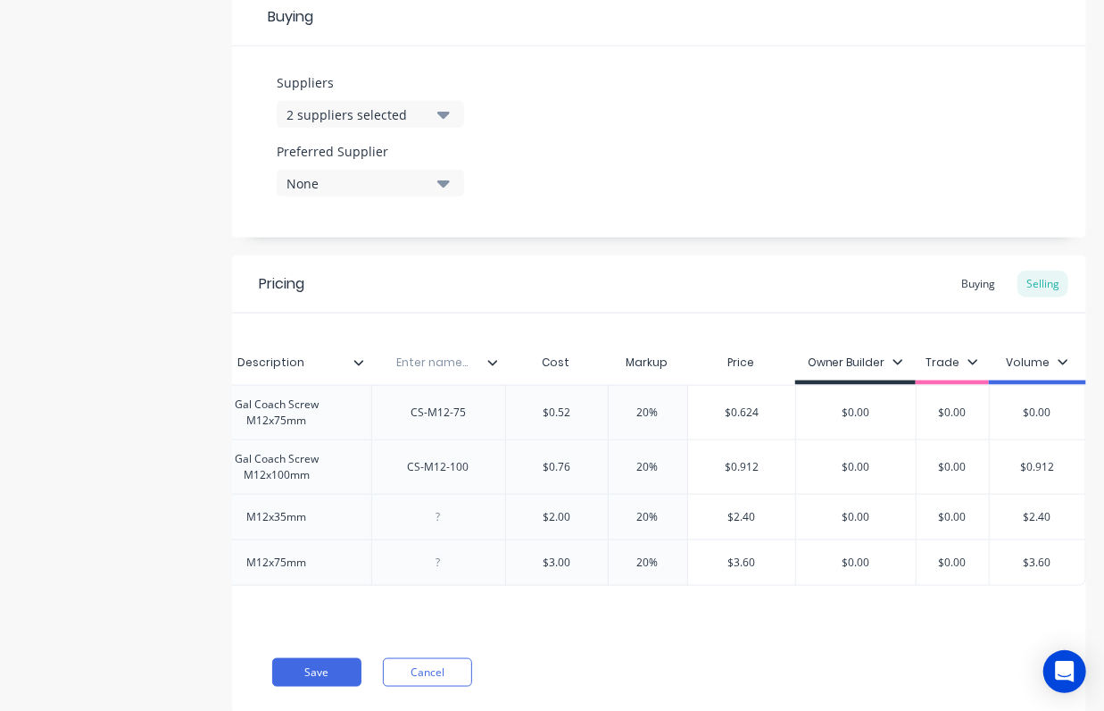
click at [751, 413] on input "$0.624" at bounding box center [742, 412] width 108 height 16
click at [748, 412] on input "$0.624" at bounding box center [742, 412] width 108 height 16
click at [742, 405] on input "$0.624" at bounding box center [742, 412] width 108 height 16
click at [1036, 407] on input "$0.00" at bounding box center [1038, 412] width 96 height 16
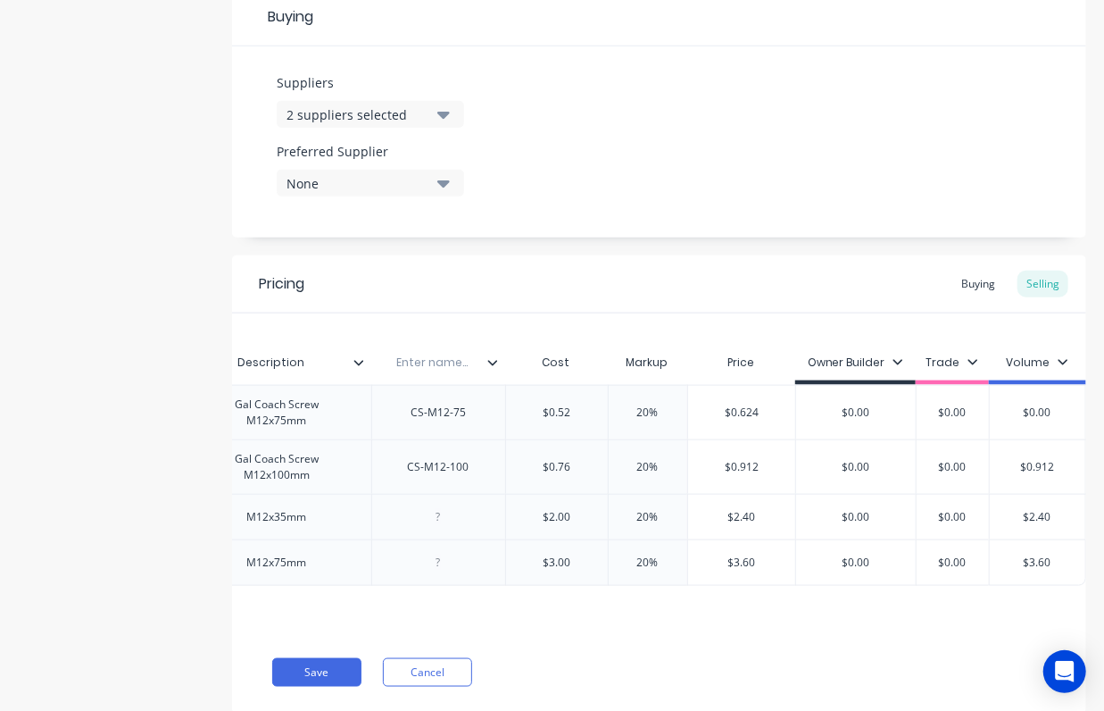
click at [1036, 407] on input "$0.00" at bounding box center [1038, 412] width 96 height 16
paste input "624"
click at [1056, 459] on input "$0.912" at bounding box center [1038, 467] width 96 height 16
click at [643, 554] on input "20%" at bounding box center [654, 562] width 89 height 16
click at [648, 509] on input "20%" at bounding box center [654, 517] width 89 height 16
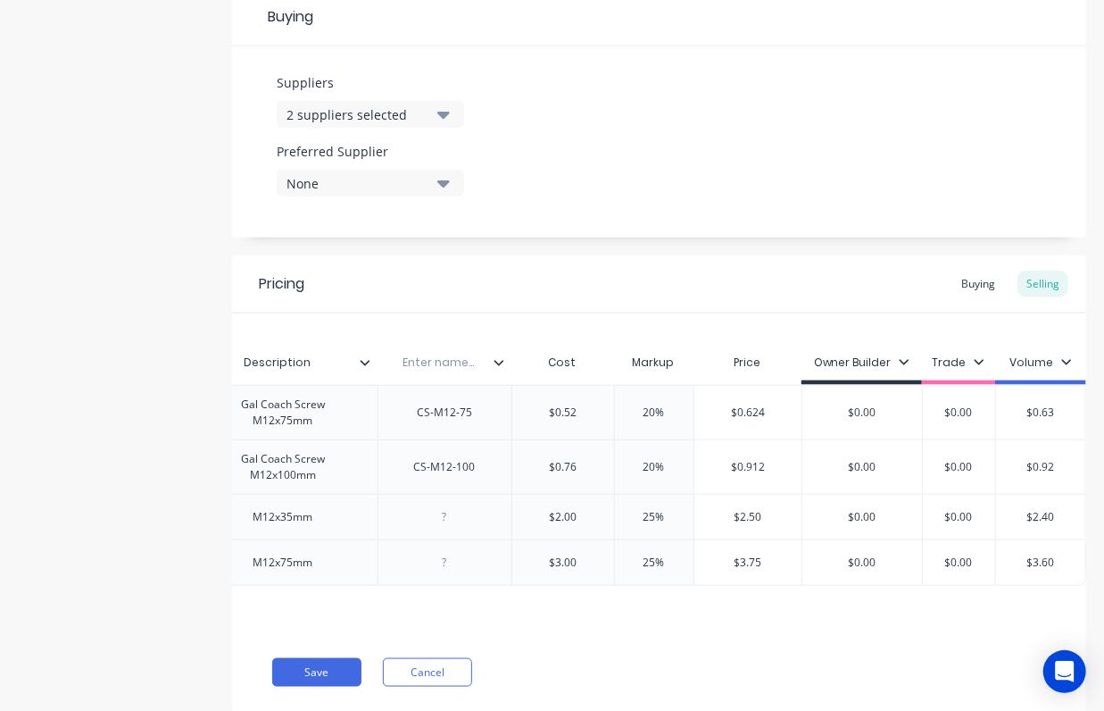
click at [645, 460] on input "20%" at bounding box center [654, 467] width 89 height 16
click at [643, 459] on input "20%" at bounding box center [654, 467] width 89 height 16
click at [645, 409] on div "factory_item Gal Coach Screw M12x75mm CS-M12-75 $0.52 $0.52 20% 20% $0.624 $0.6…" at bounding box center [570, 412] width 1033 height 54
click at [643, 406] on input "20%" at bounding box center [654, 412] width 89 height 16
click at [742, 407] on input "$0.65" at bounding box center [751, 412] width 102 height 16
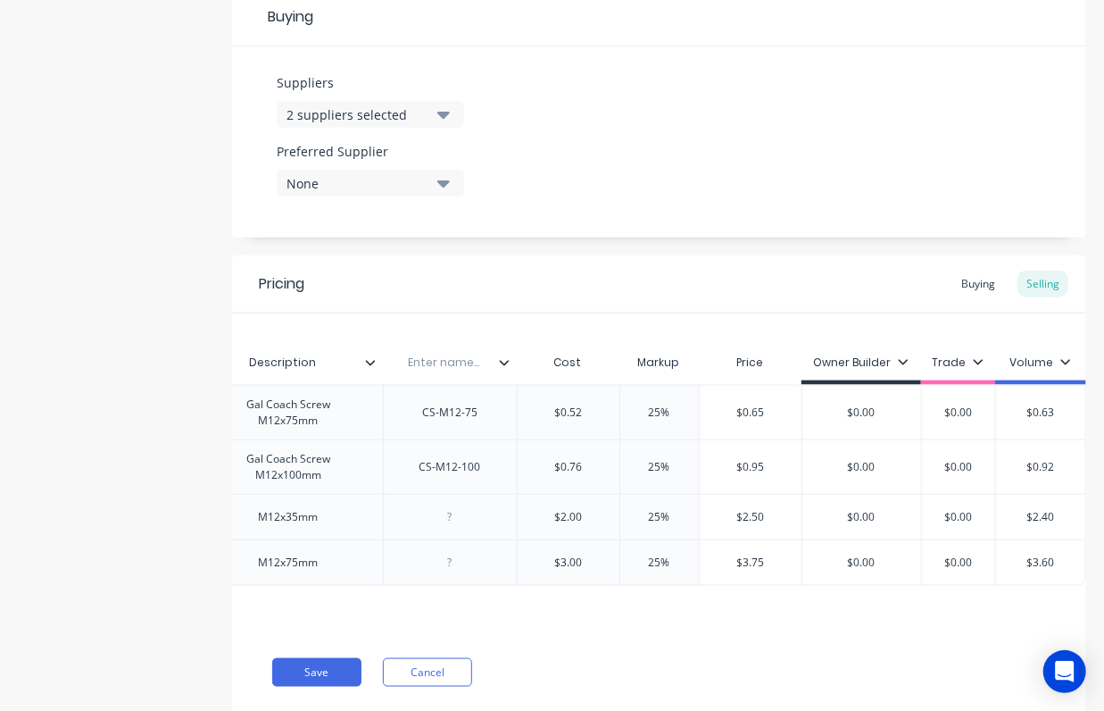
click at [741, 406] on input "$0.65" at bounding box center [751, 412] width 102 height 16
click at [946, 408] on input "$0.00" at bounding box center [958, 412] width 89 height 16
paste input "65"
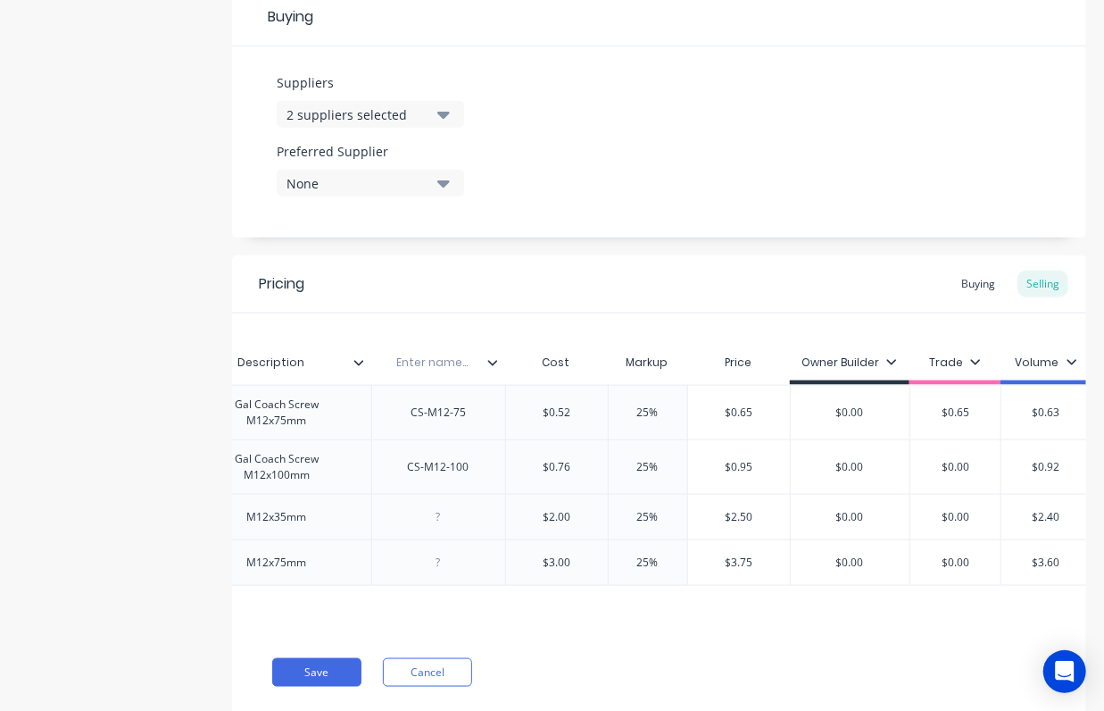
click at [739, 459] on input "$0.95" at bounding box center [739, 467] width 102 height 16
click at [955, 460] on input "$0.00" at bounding box center [956, 467] width 90 height 16
drag, startPoint x: 955, startPoint y: 460, endPoint x: 947, endPoint y: 465, distance: 9.7
click at [955, 462] on input "$0.00" at bounding box center [956, 467] width 90 height 16
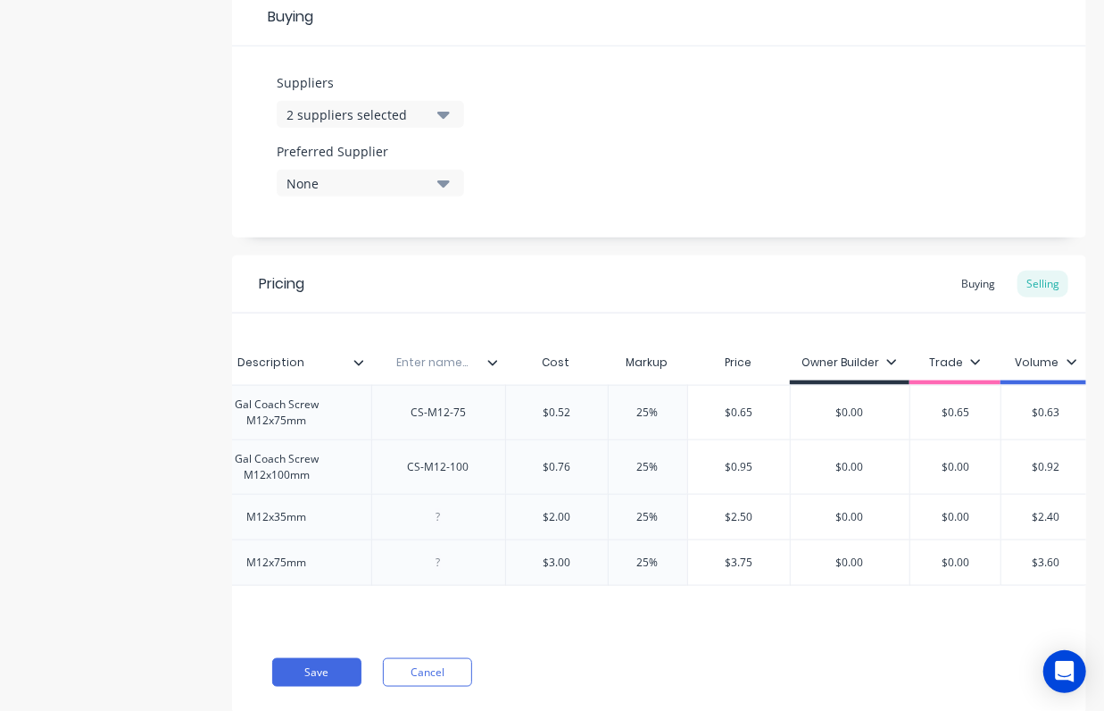
paste input "95"
click at [743, 509] on input "$2.50" at bounding box center [739, 517] width 102 height 16
click at [741, 509] on input "$2.50" at bounding box center [739, 517] width 102 height 16
click at [747, 509] on input "$2.50" at bounding box center [739, 517] width 102 height 16
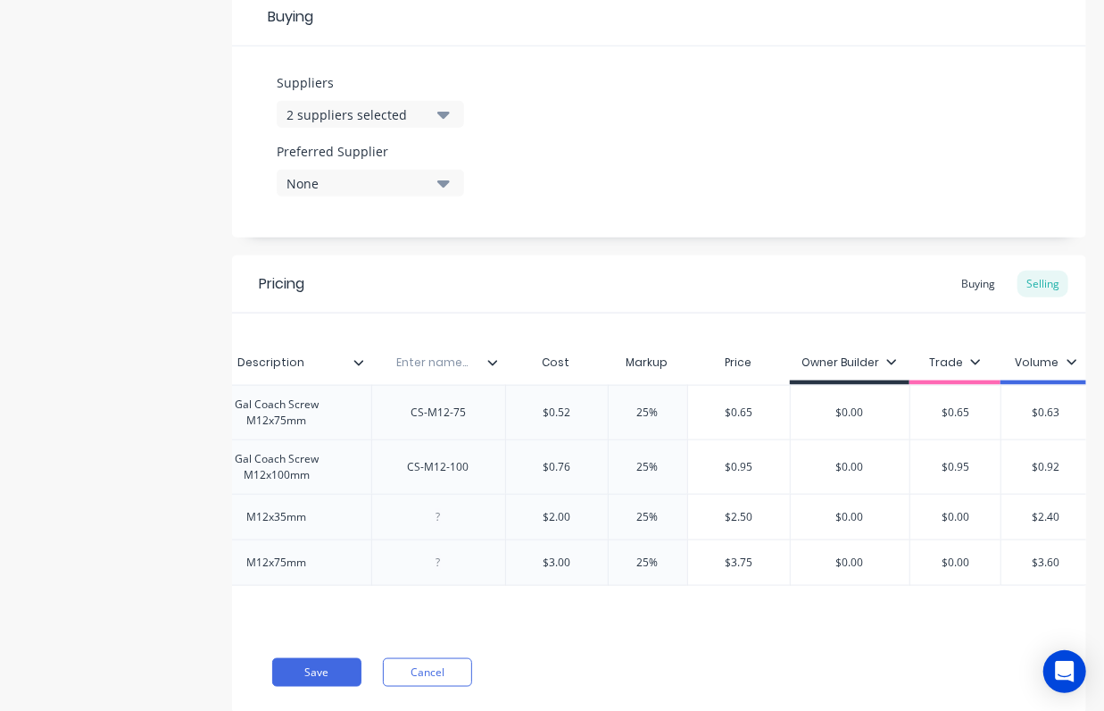
click at [931, 510] on input "$0.00" at bounding box center [956, 517] width 90 height 16
paste input "2.50"
click at [865, 554] on input "$0.00" at bounding box center [851, 562] width 120 height 16
click at [752, 554] on input "$3.75" at bounding box center [739, 562] width 102 height 16
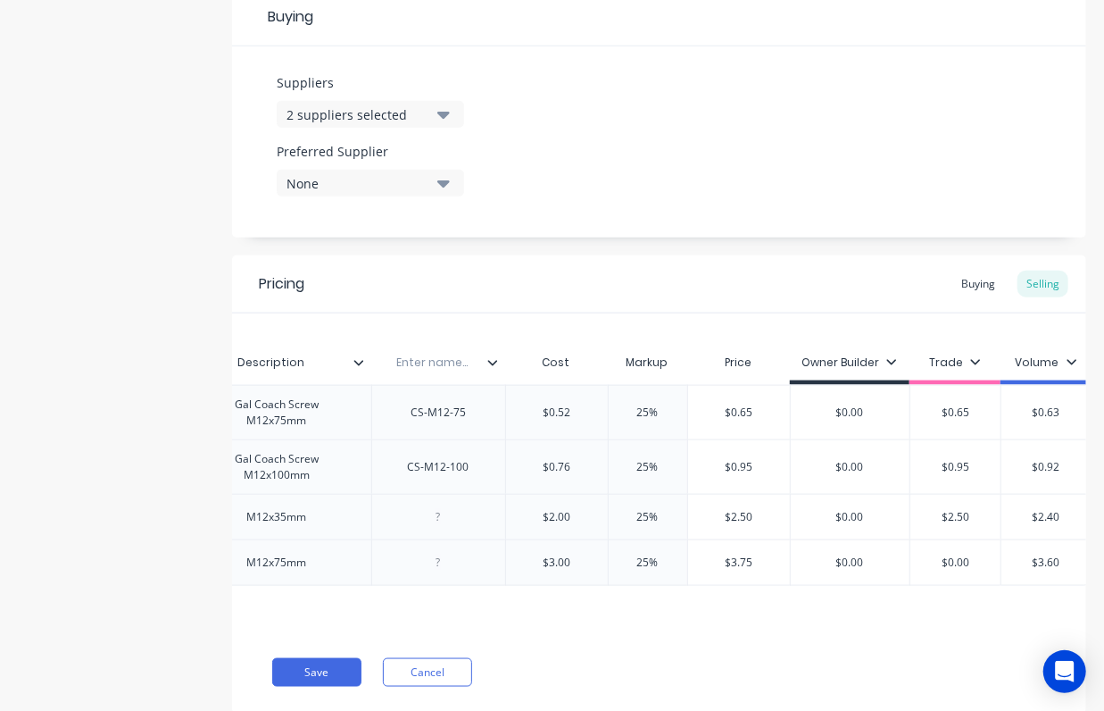
click at [752, 554] on input "$3.75" at bounding box center [739, 562] width 102 height 16
click at [936, 554] on input "$0.00" at bounding box center [956, 562] width 90 height 16
paste input "3.75"
click at [883, 598] on div "Xero Item # Description Enter name... Cost Markup Price Owner Builder Trade Vol…" at bounding box center [659, 472] width 854 height 318
click at [638, 554] on input "25%" at bounding box center [647, 562] width 89 height 16
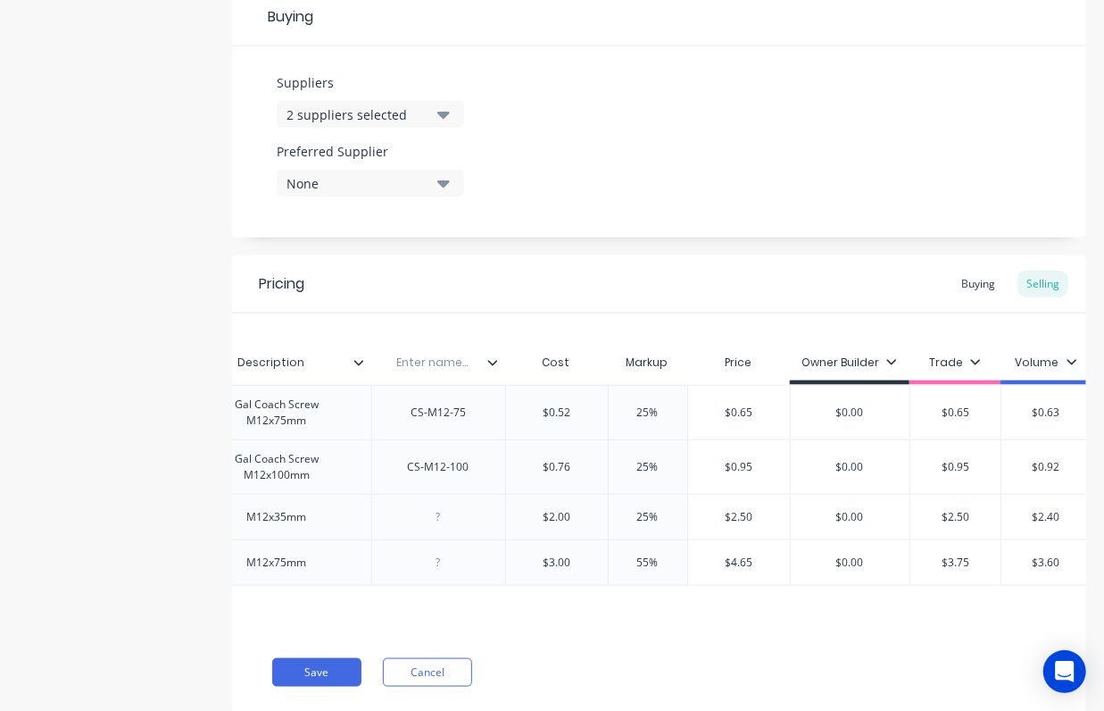
click at [637, 509] on input "25%" at bounding box center [647, 517] width 89 height 16
click at [633, 459] on input "25%" at bounding box center [647, 467] width 89 height 16
click at [636, 404] on input "25%" at bounding box center [647, 412] width 89 height 16
click at [431, 356] on input "text" at bounding box center [432, 362] width 123 height 16
click at [663, 281] on div "Pricing Buying Selling" at bounding box center [659, 284] width 854 height 58
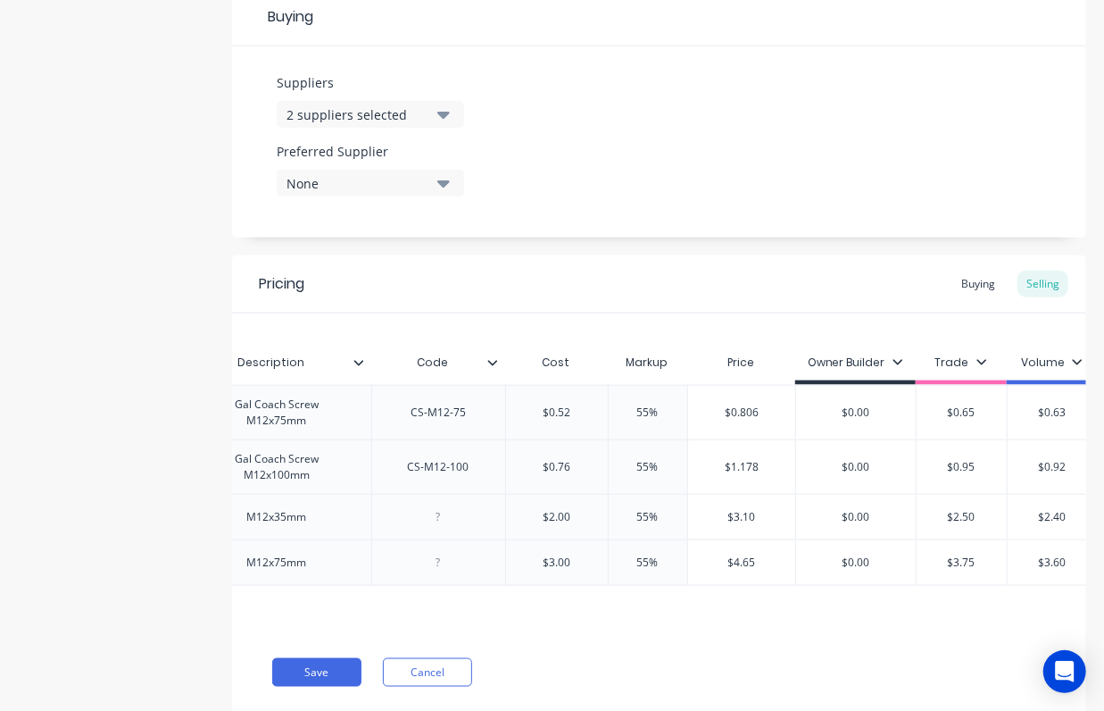
click at [737, 554] on input "$4.65" at bounding box center [742, 562] width 108 height 16
click at [864, 554] on input "$0.00" at bounding box center [856, 562] width 120 height 16
click at [826, 554] on input "$0.00" at bounding box center [856, 562] width 120 height 16
paste input "4.65"
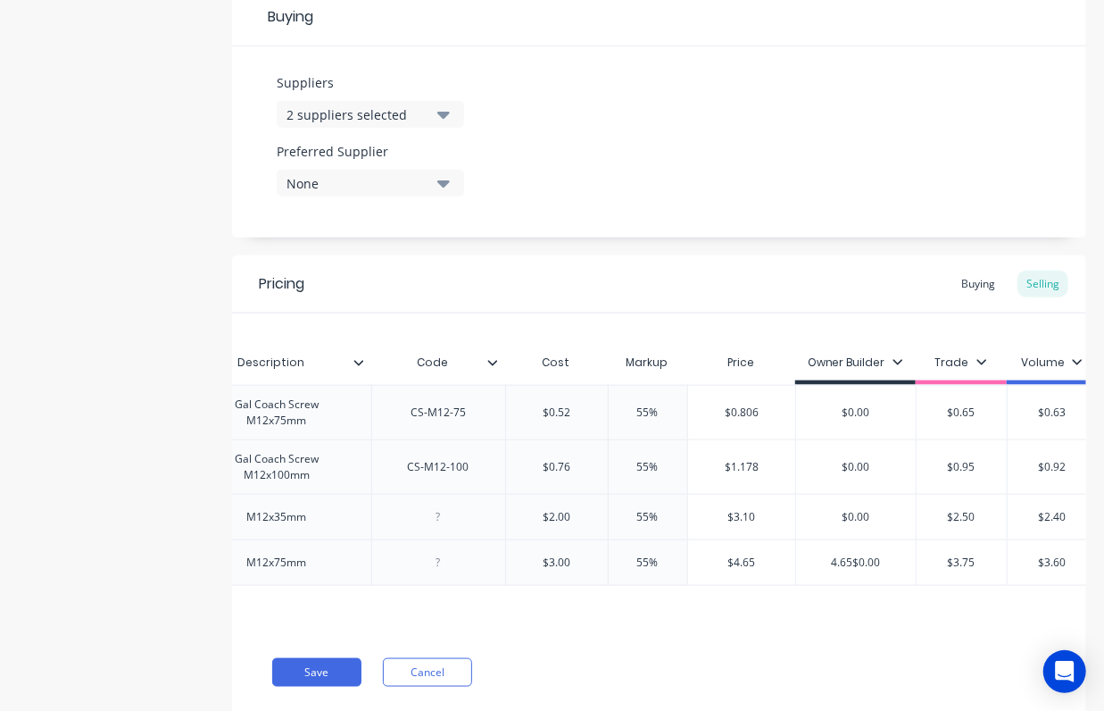
click at [741, 509] on input "$3.10" at bounding box center [742, 517] width 108 height 16
click at [834, 509] on input "$0.00" at bounding box center [856, 517] width 120 height 16
paste input "3.10"
click at [744, 462] on input "$1.178" at bounding box center [742, 467] width 108 height 16
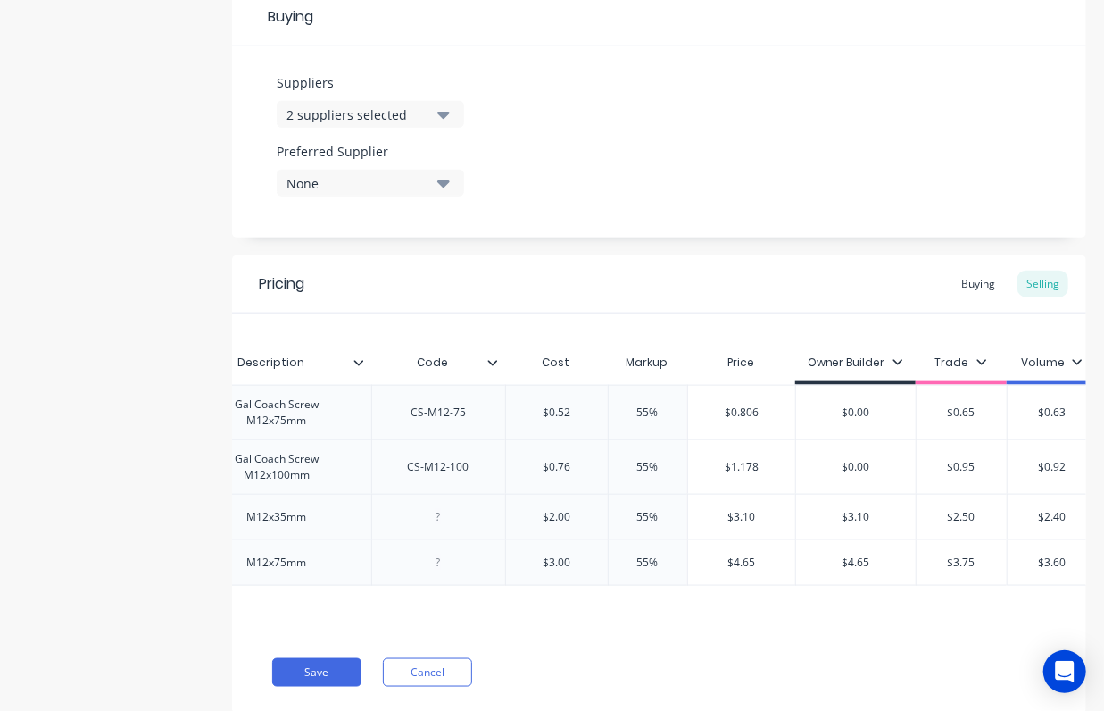
click at [744, 462] on input "$1.178" at bounding box center [742, 467] width 108 height 16
click at [836, 459] on input "$0.00" at bounding box center [856, 467] width 120 height 16
paste input "1.178"
click at [744, 404] on input "$0.806" at bounding box center [742, 412] width 108 height 16
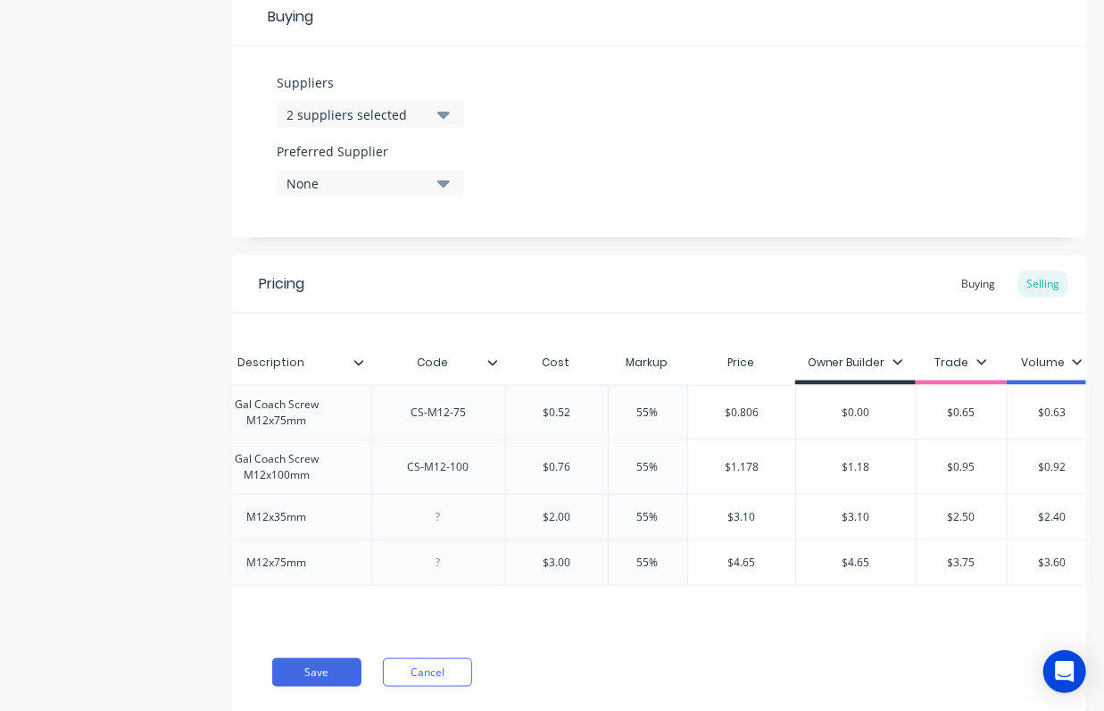
click at [828, 413] on input "$0.00" at bounding box center [856, 412] width 120 height 16
paste input "0.806"
click at [778, 279] on div "Pricing Buying Selling" at bounding box center [659, 284] width 854 height 58
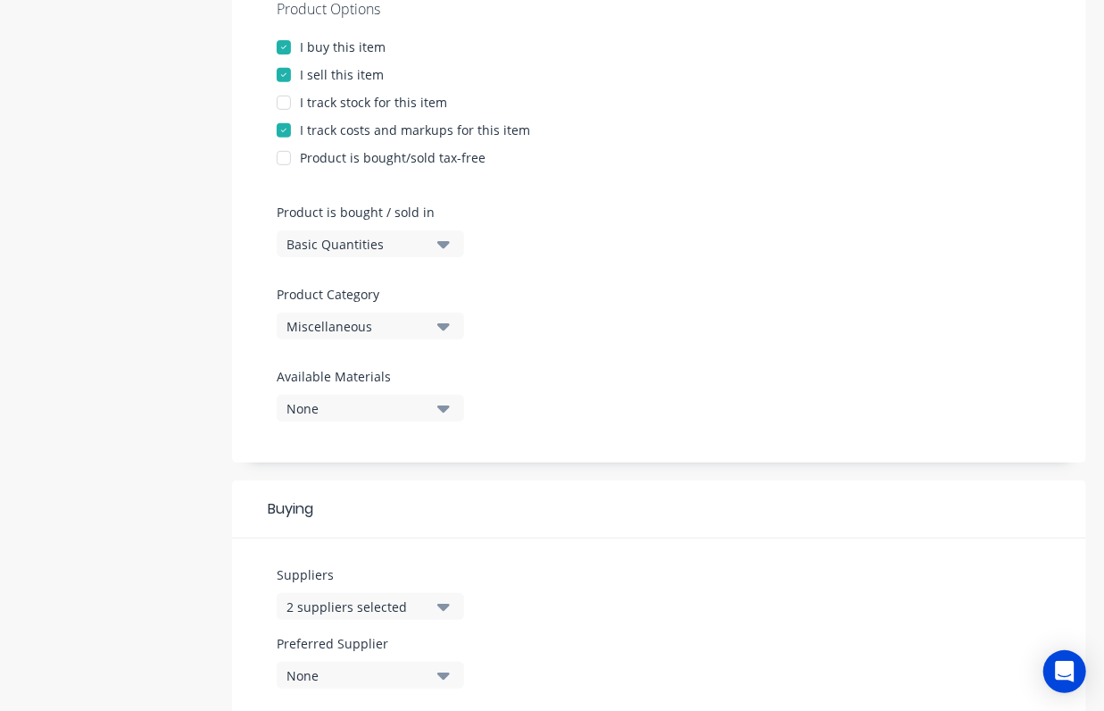
scroll to position [0, 0]
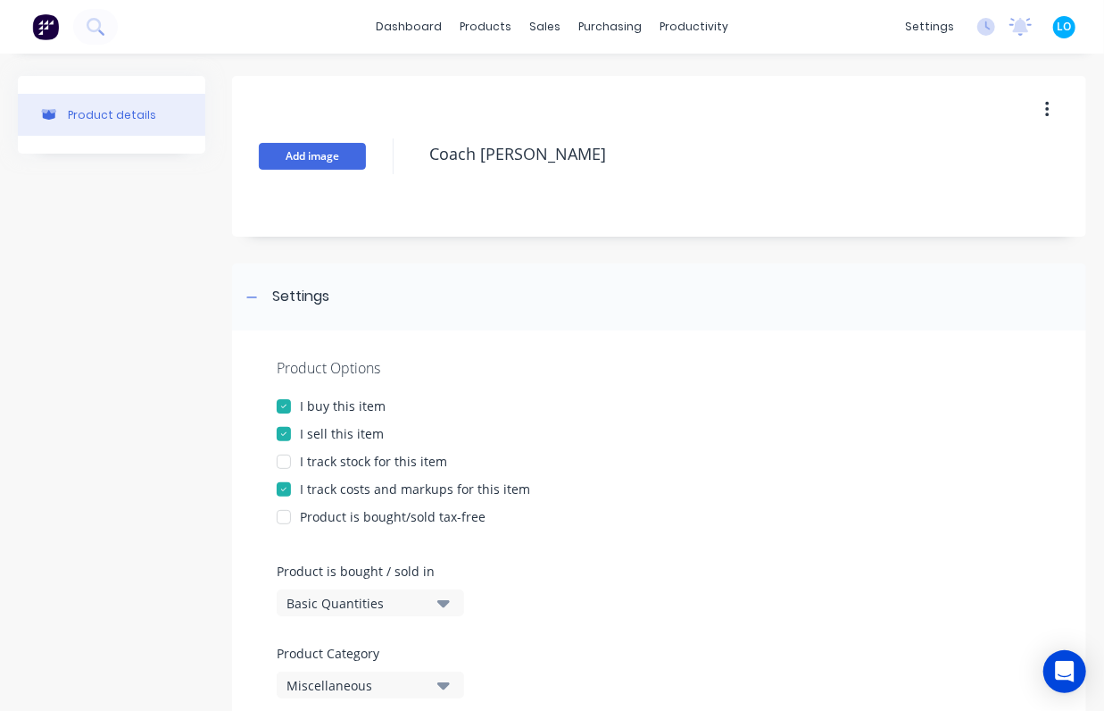
click at [353, 159] on button "Add image" at bounding box center [312, 156] width 107 height 27
drag, startPoint x: 104, startPoint y: 366, endPoint x: 119, endPoint y: 366, distance: 14.3
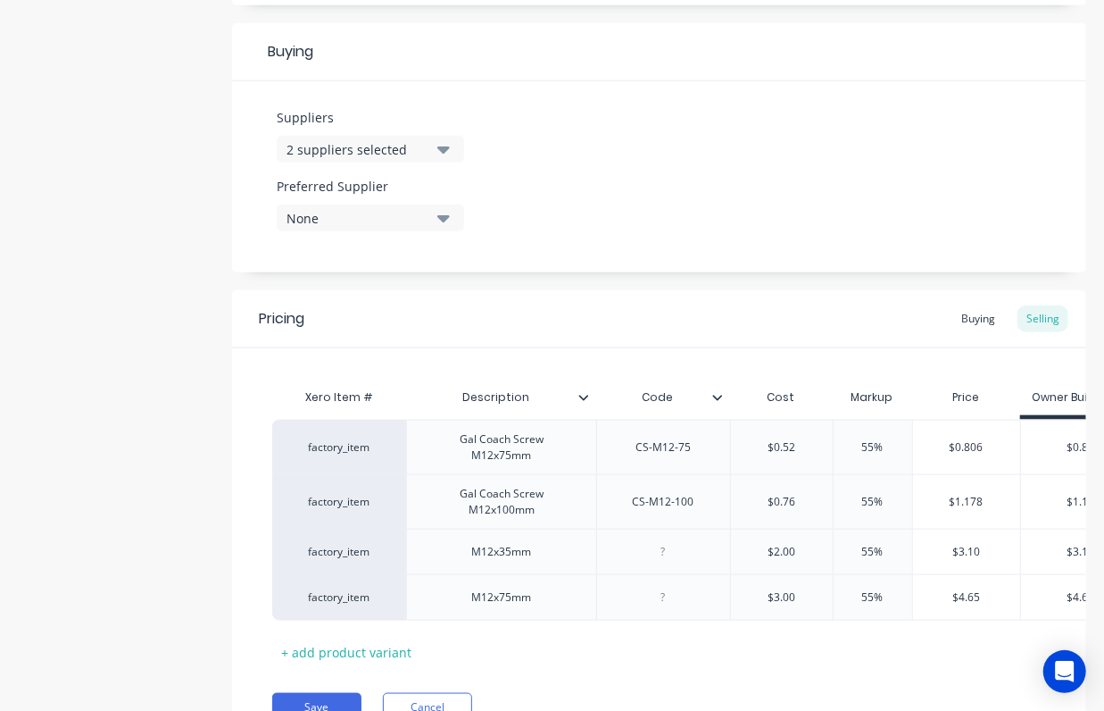
scroll to position [905, 0]
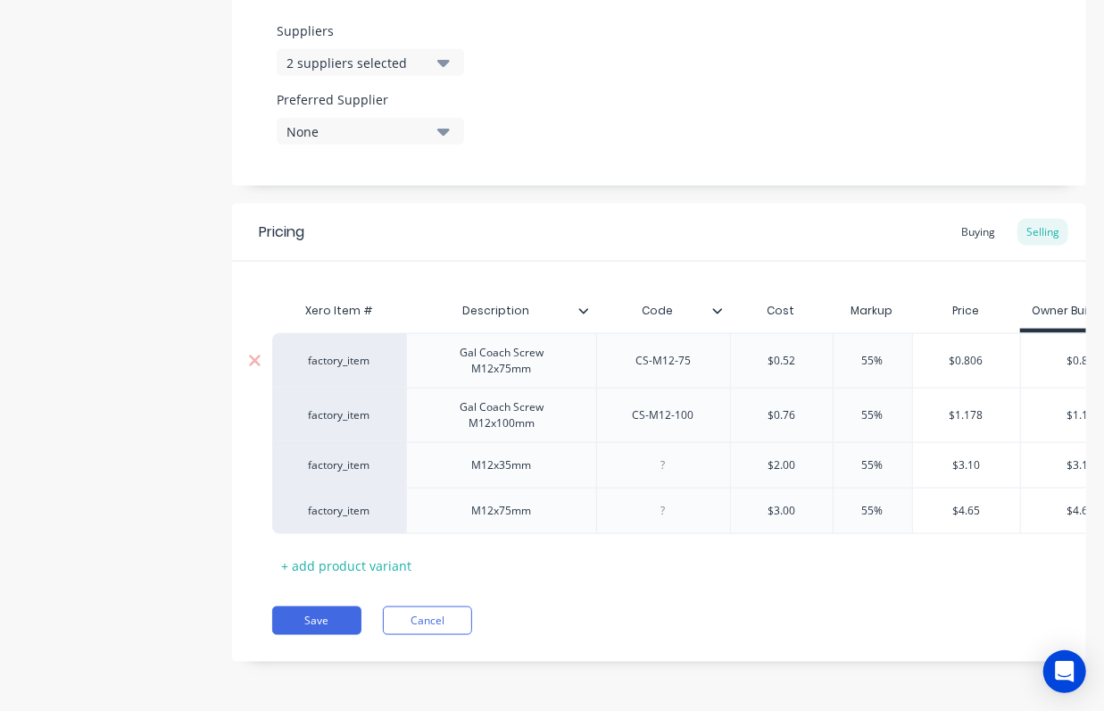
click at [791, 353] on input "$0.52" at bounding box center [782, 361] width 102 height 16
click at [961, 224] on div "Buying" at bounding box center [978, 232] width 52 height 27
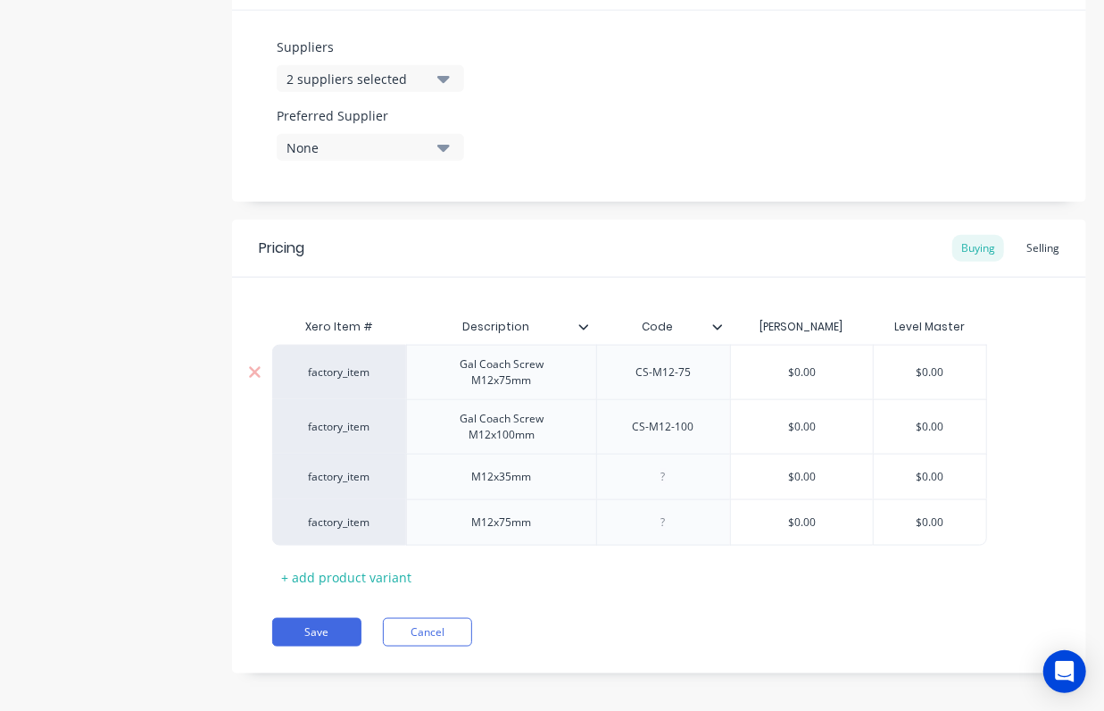
click at [806, 371] on input "$0.00" at bounding box center [802, 372] width 143 height 16
click at [939, 370] on input "$0.00" at bounding box center [930, 372] width 112 height 16
paste input "52"
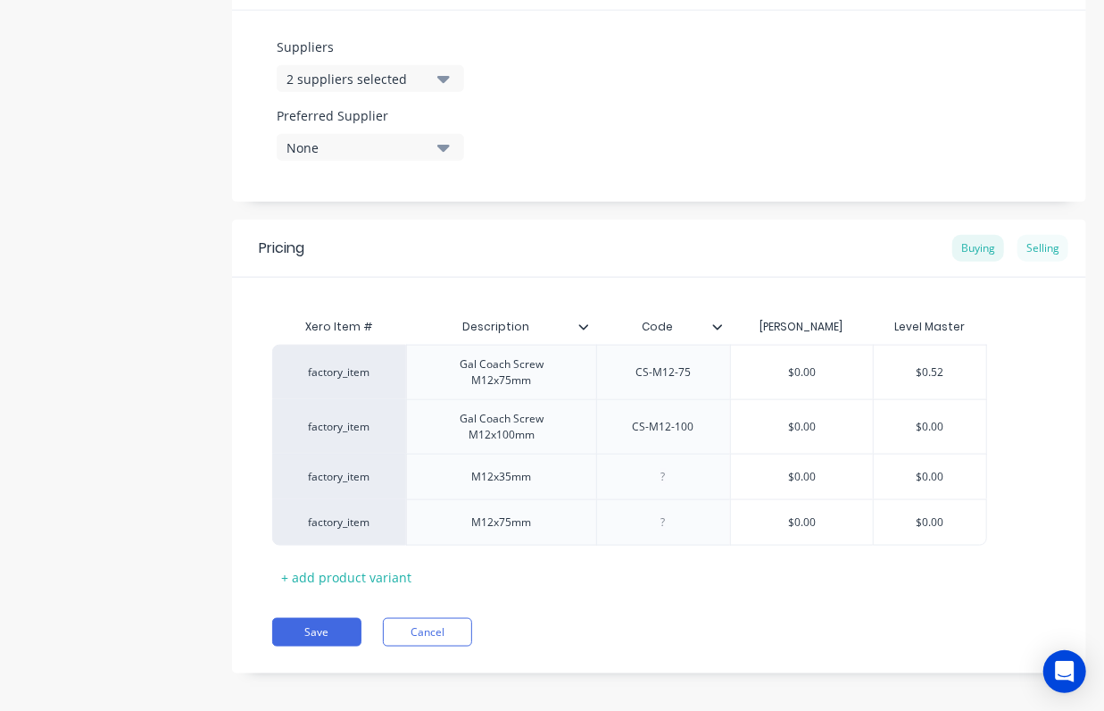
click at [1025, 242] on div "Selling" at bounding box center [1043, 248] width 51 height 27
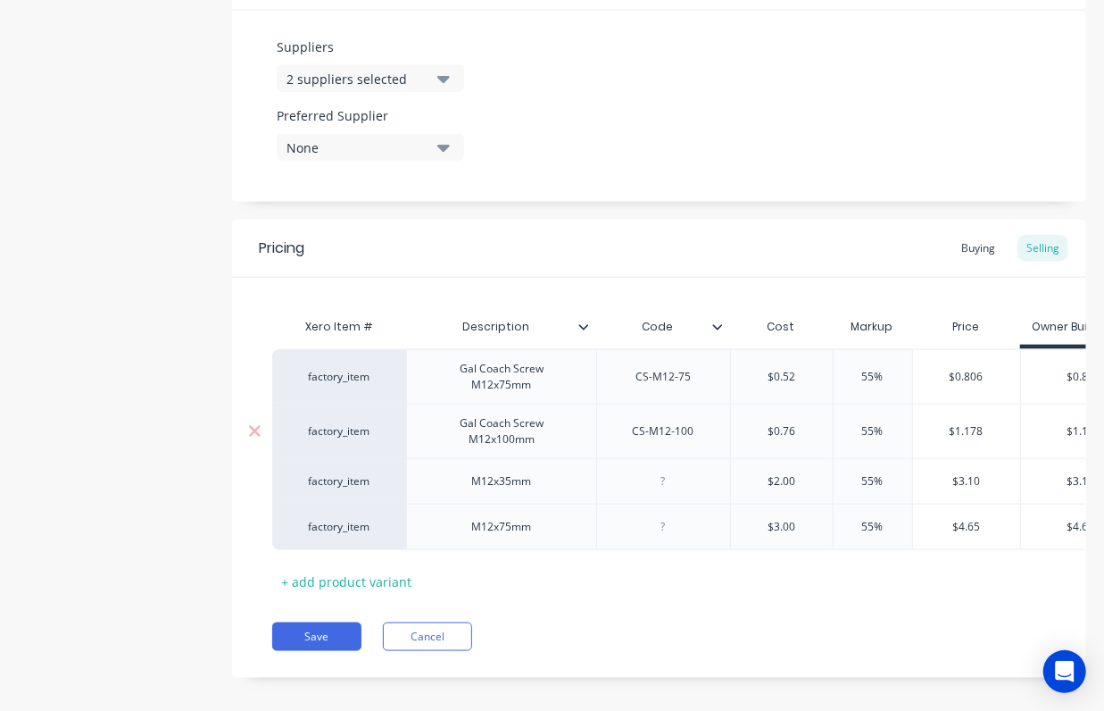
click at [786, 423] on input "$0.76" at bounding box center [782, 431] width 102 height 16
click at [959, 250] on div "Buying" at bounding box center [978, 248] width 52 height 27
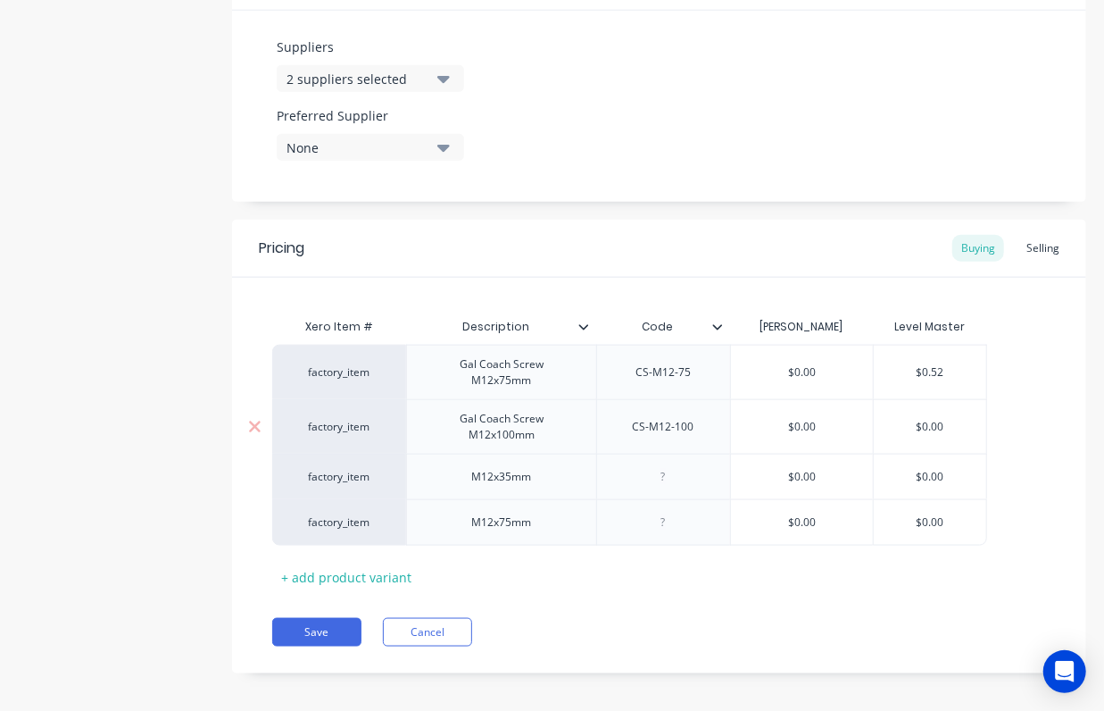
click at [933, 420] on input "$0.00" at bounding box center [930, 427] width 112 height 16
paste input "76"
click at [1021, 243] on div "Selling" at bounding box center [1043, 248] width 51 height 27
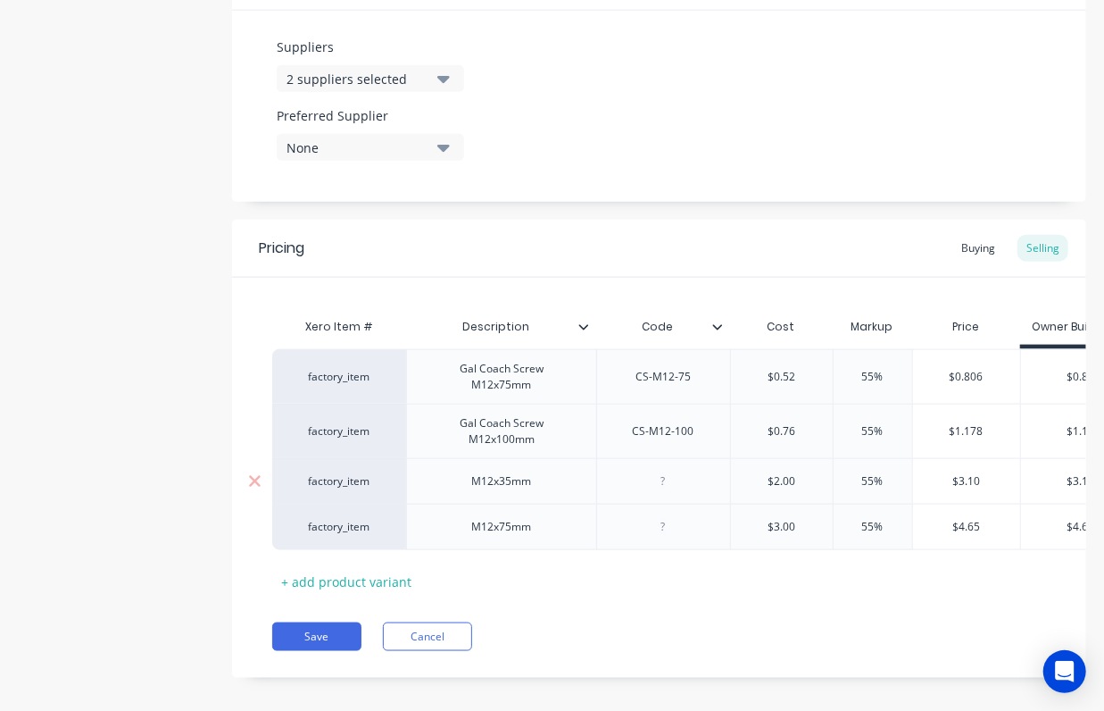
click at [786, 473] on input "$2.00" at bounding box center [782, 481] width 102 height 16
click at [958, 247] on div "Buying" at bounding box center [978, 248] width 52 height 27
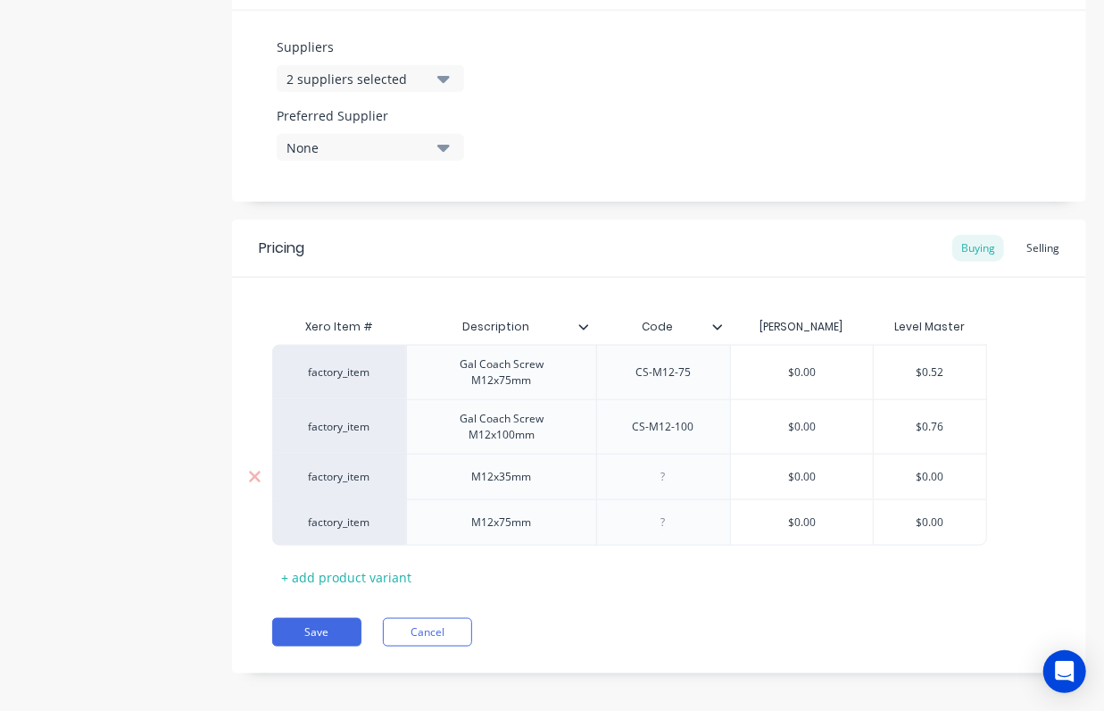
click at [802, 469] on input "$0.00" at bounding box center [802, 477] width 143 height 16
paste input "2"
click at [1024, 251] on div "Selling" at bounding box center [1043, 248] width 51 height 27
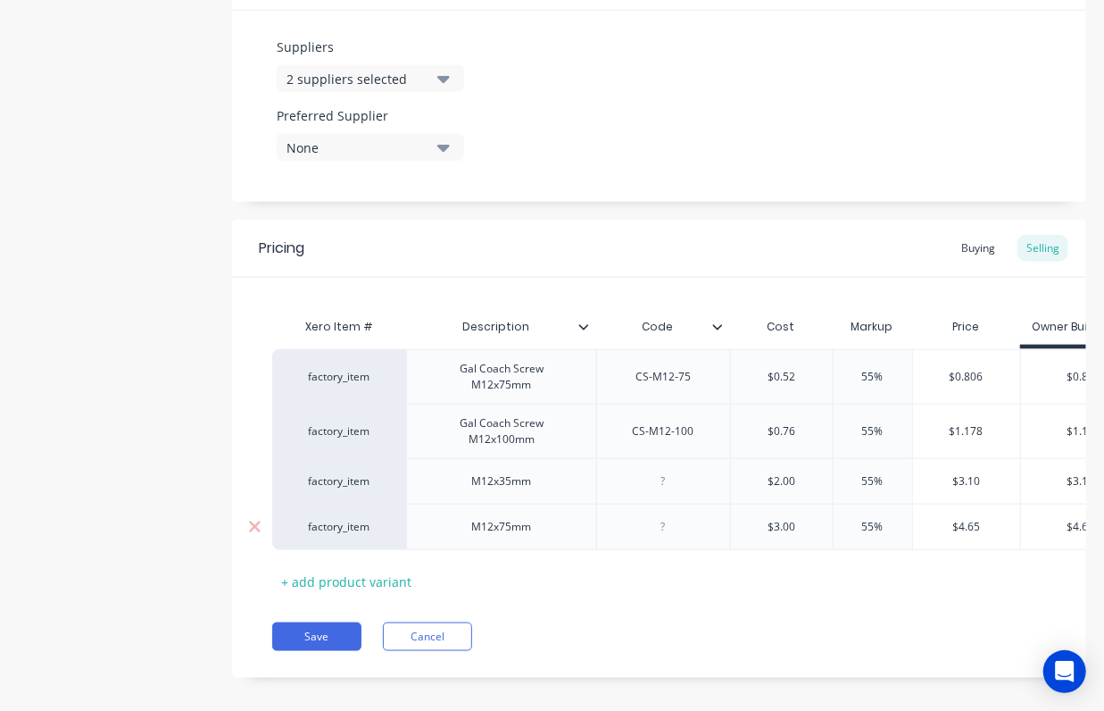
click at [784, 519] on input "$3.00" at bounding box center [782, 527] width 102 height 16
click at [967, 248] on div "Buying" at bounding box center [978, 248] width 52 height 27
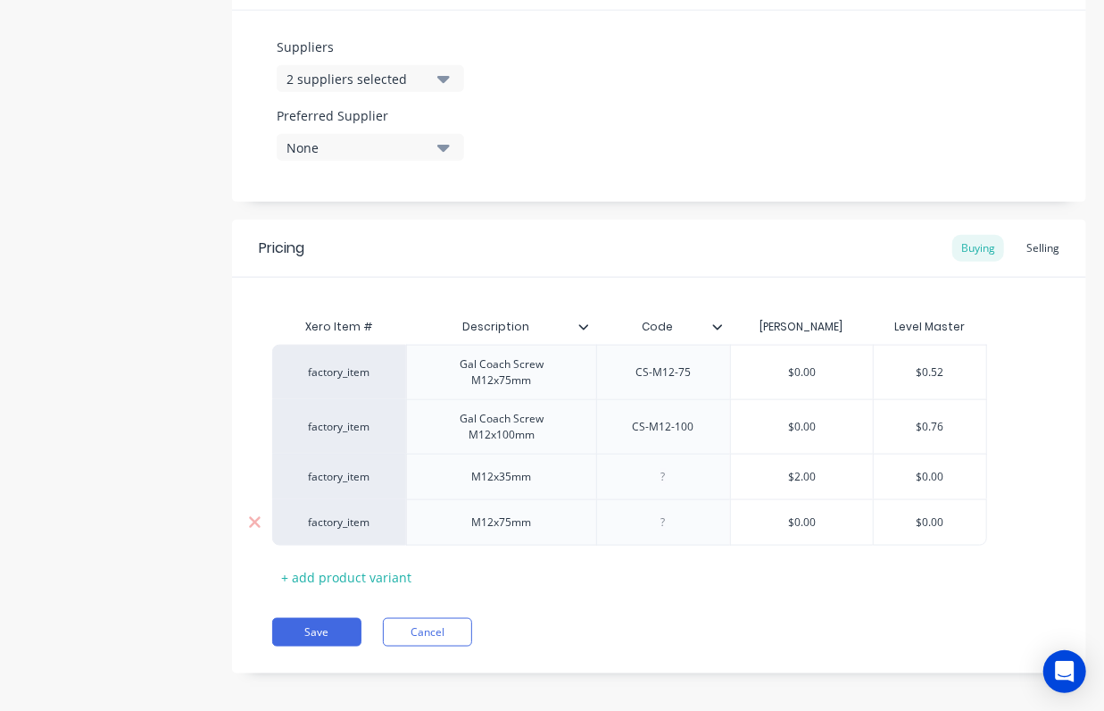
click at [802, 522] on div "$0.00" at bounding box center [802, 522] width 143 height 45
click at [803, 518] on input "$0.00" at bounding box center [802, 522] width 143 height 16
click at [804, 514] on input "$0.00" at bounding box center [802, 522] width 143 height 16
click at [804, 515] on input "$0.00" at bounding box center [802, 522] width 143 height 16
paste input "3"
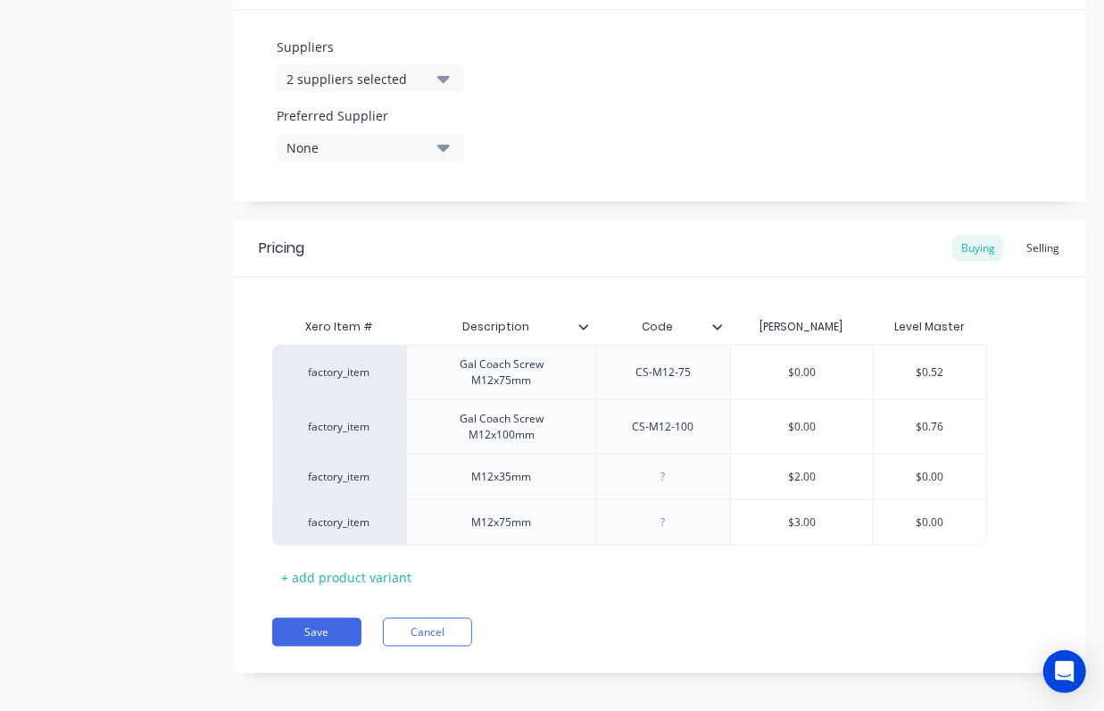
click at [821, 568] on div "Xero Item # Description Code Douglas Fasteners Level Master factory_item Gal Co…" at bounding box center [659, 450] width 774 height 282
click at [307, 628] on button "Save" at bounding box center [316, 632] width 89 height 29
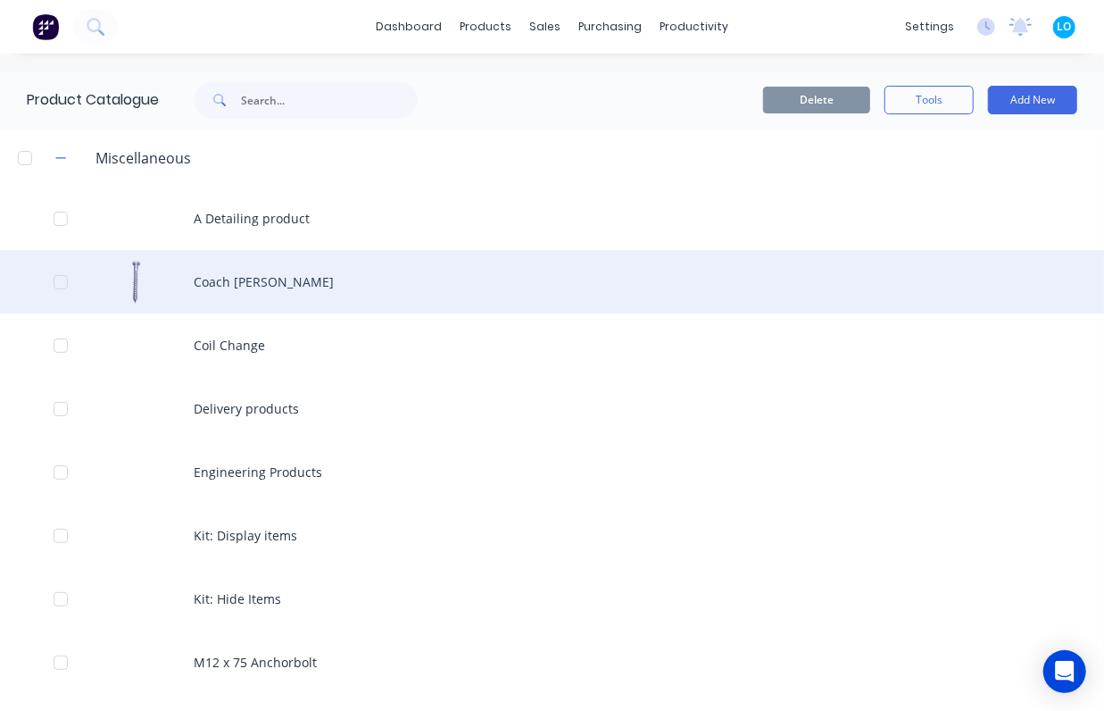
click at [327, 282] on div "Coach Bolts" at bounding box center [552, 281] width 1104 height 63
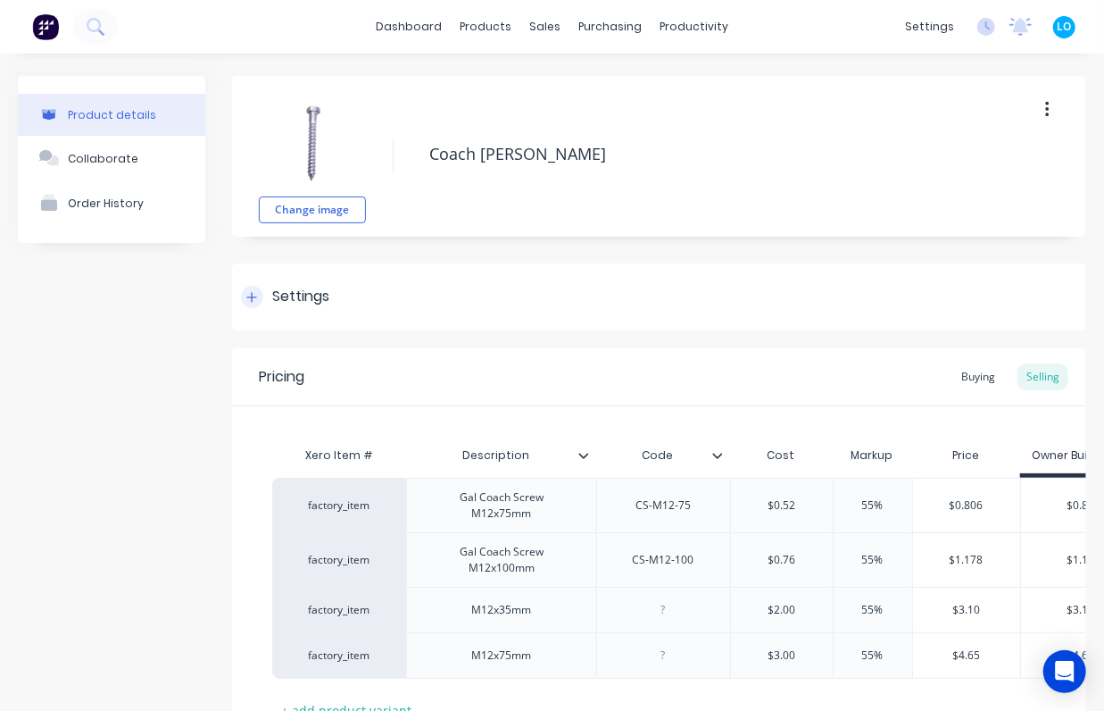
click at [287, 298] on div "Settings" at bounding box center [300, 297] width 57 height 22
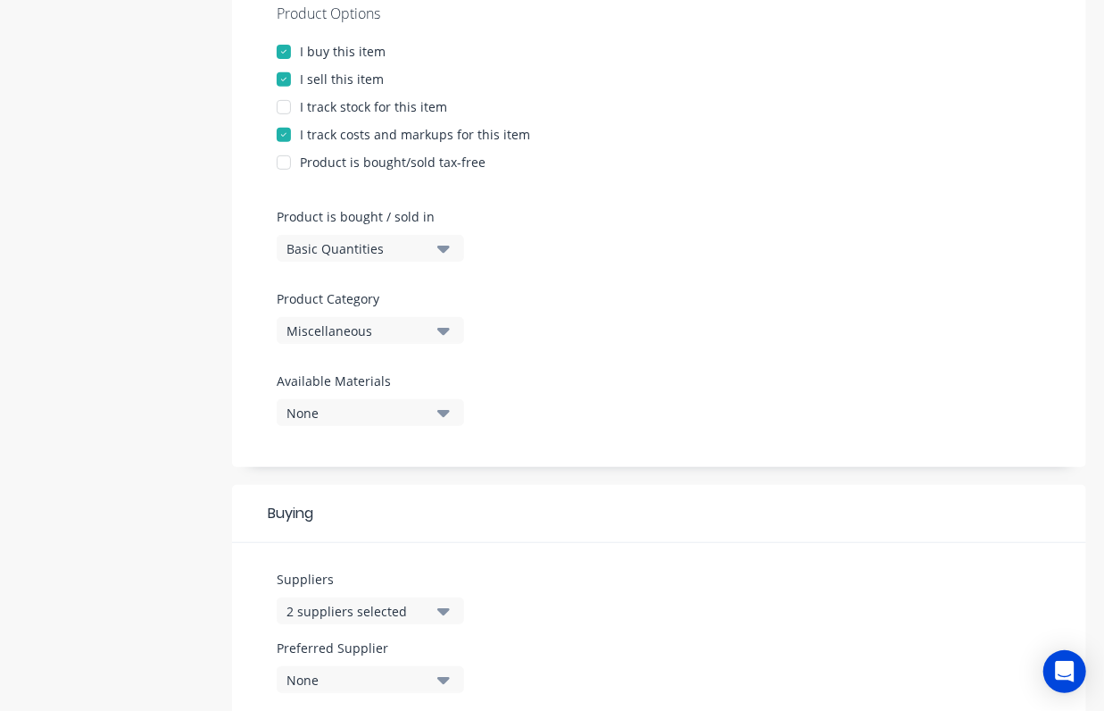
scroll to position [357, 0]
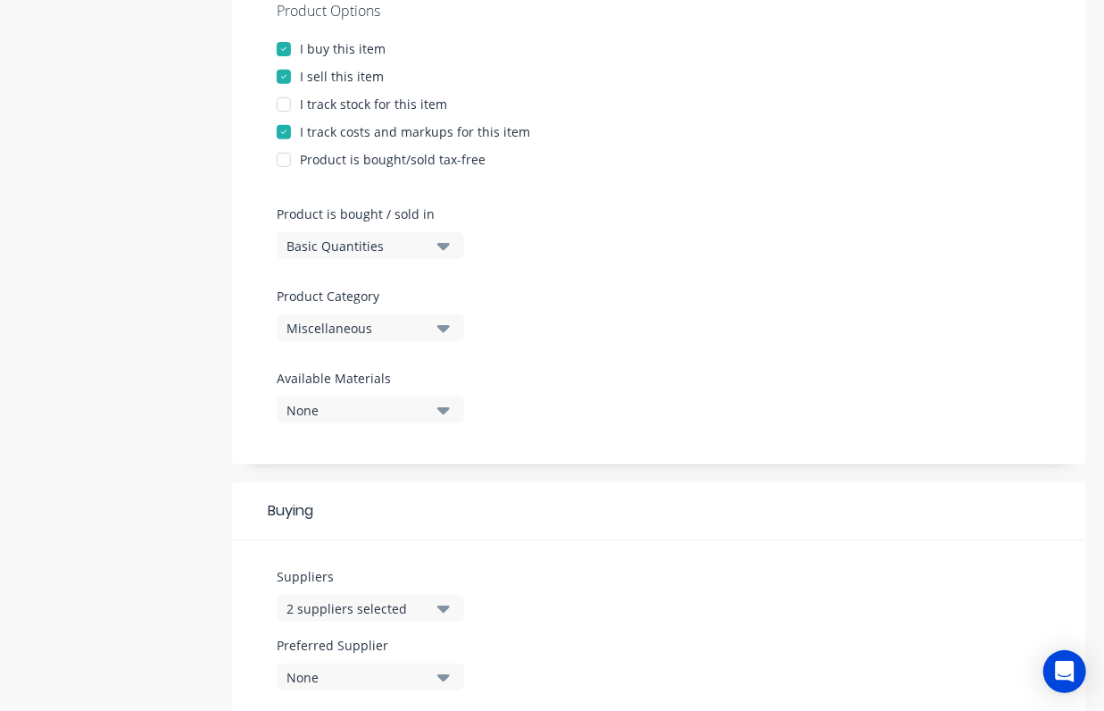
click at [371, 334] on div "Miscellaneous" at bounding box center [358, 328] width 143 height 19
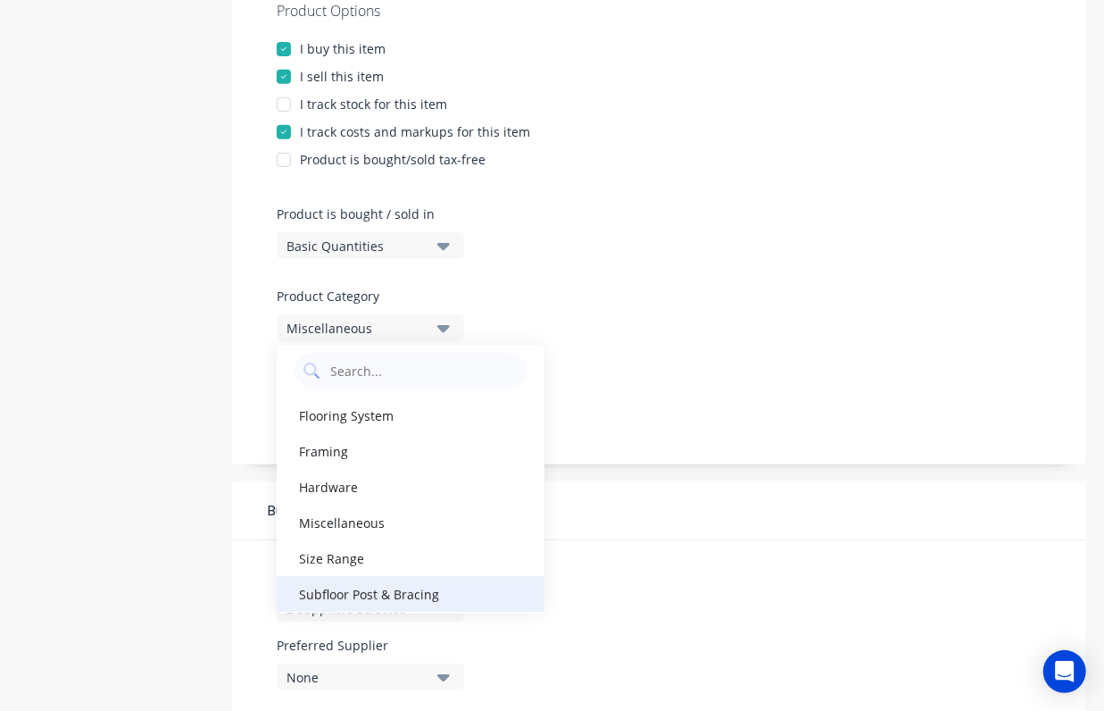
scroll to position [18, 0]
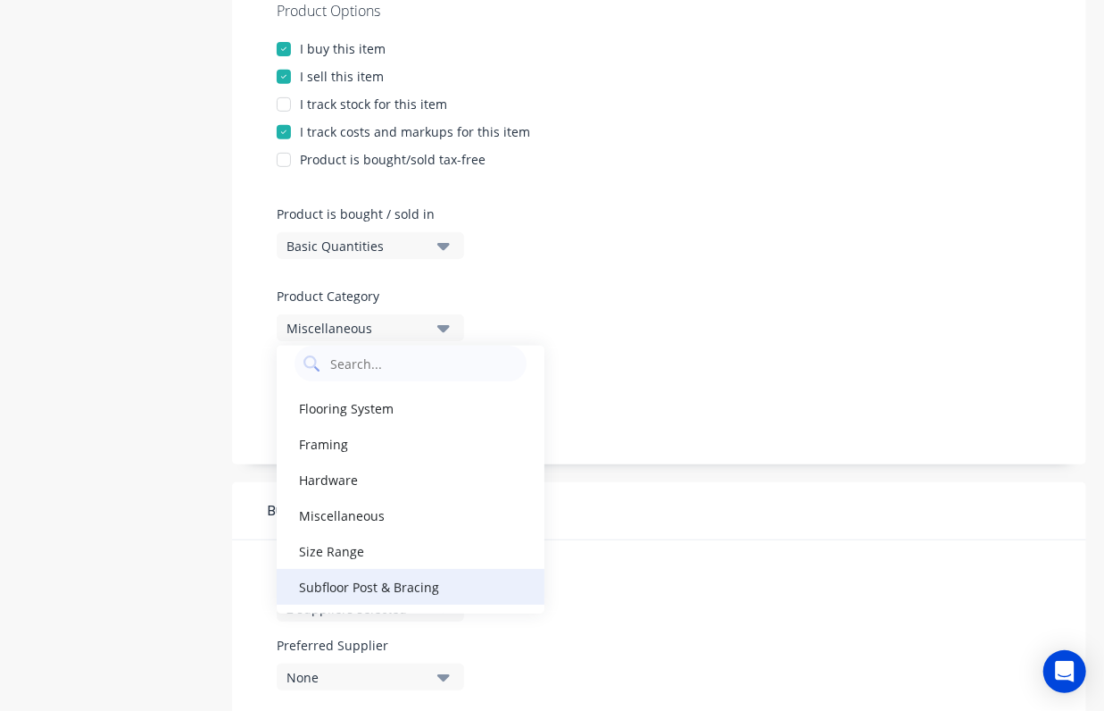
click at [421, 592] on div "Subfloor Post & Bracing" at bounding box center [411, 587] width 268 height 36
click at [666, 465] on div "Product Options I buy this item I sell this item I track stock for this item I …" at bounding box center [659, 352] width 854 height 758
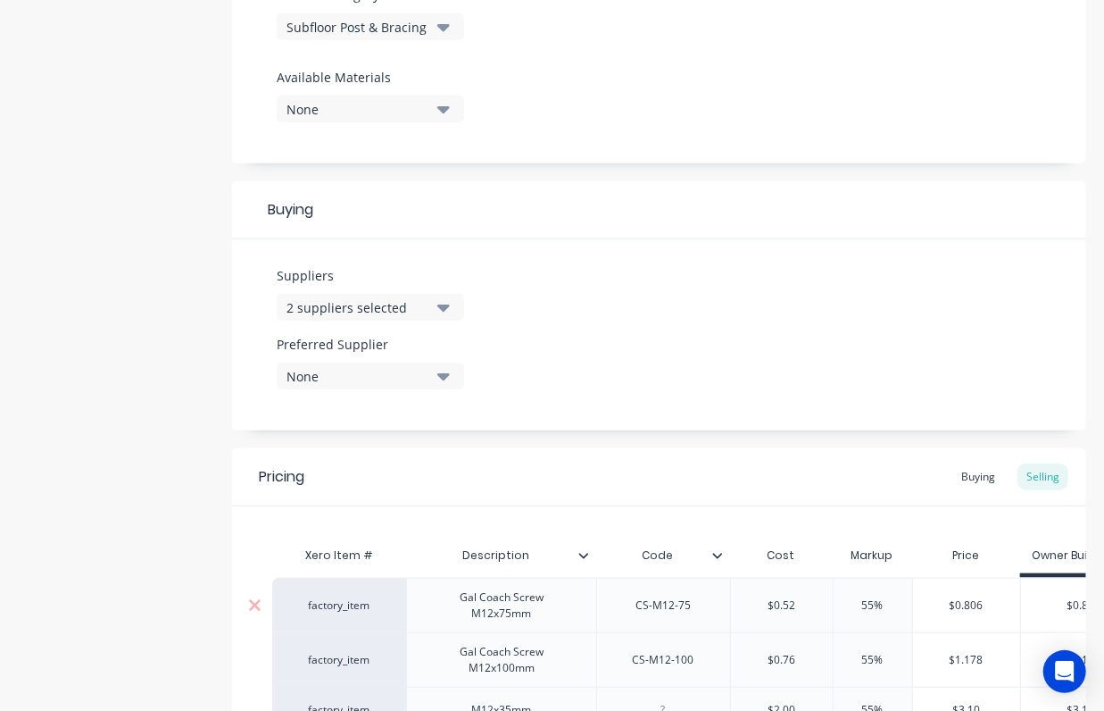
scroll to position [905, 0]
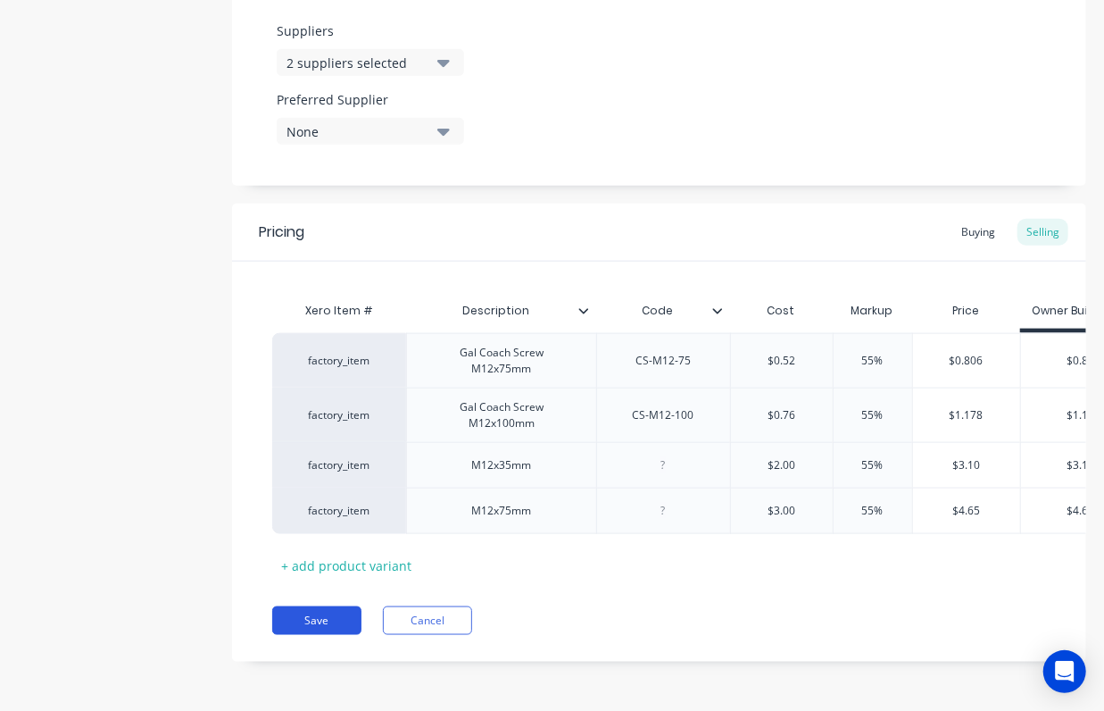
click at [337, 618] on button "Save" at bounding box center [316, 620] width 89 height 29
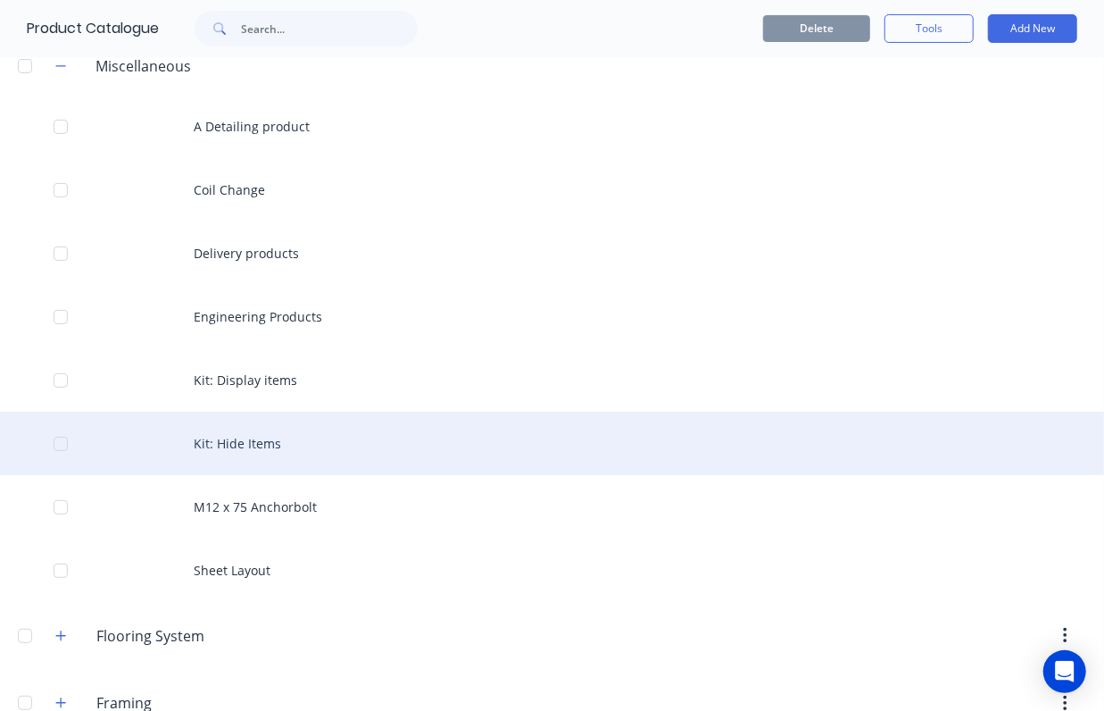
scroll to position [89, 0]
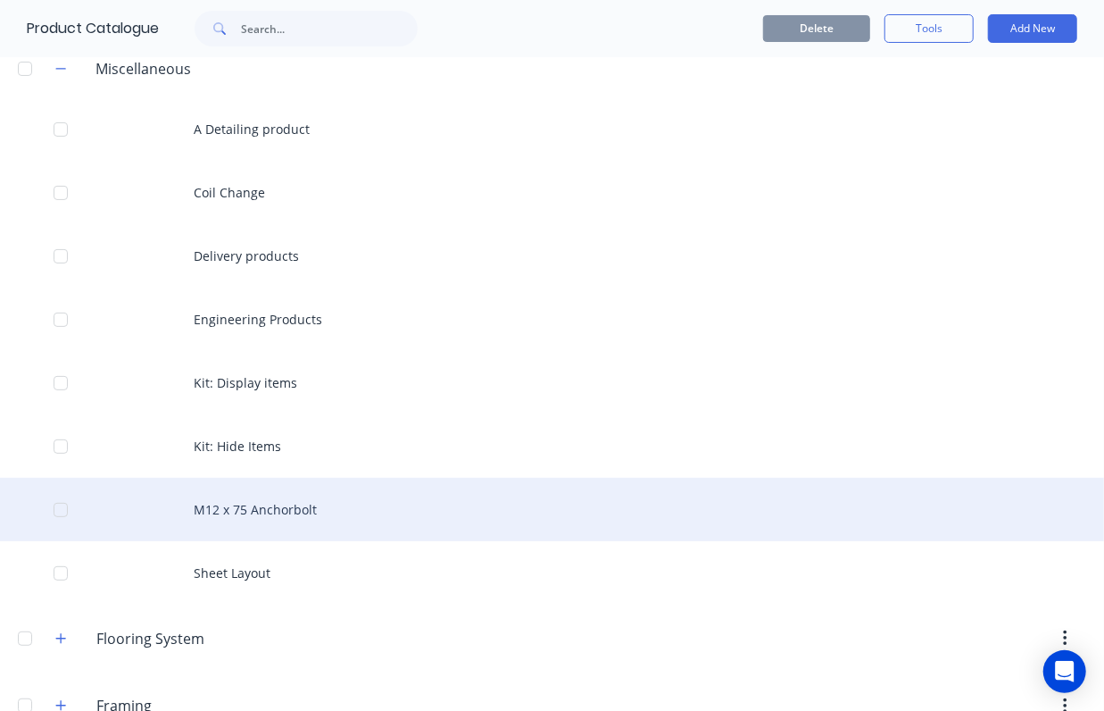
click at [332, 497] on div "M12 x 75 Anchorbolt" at bounding box center [552, 509] width 1104 height 63
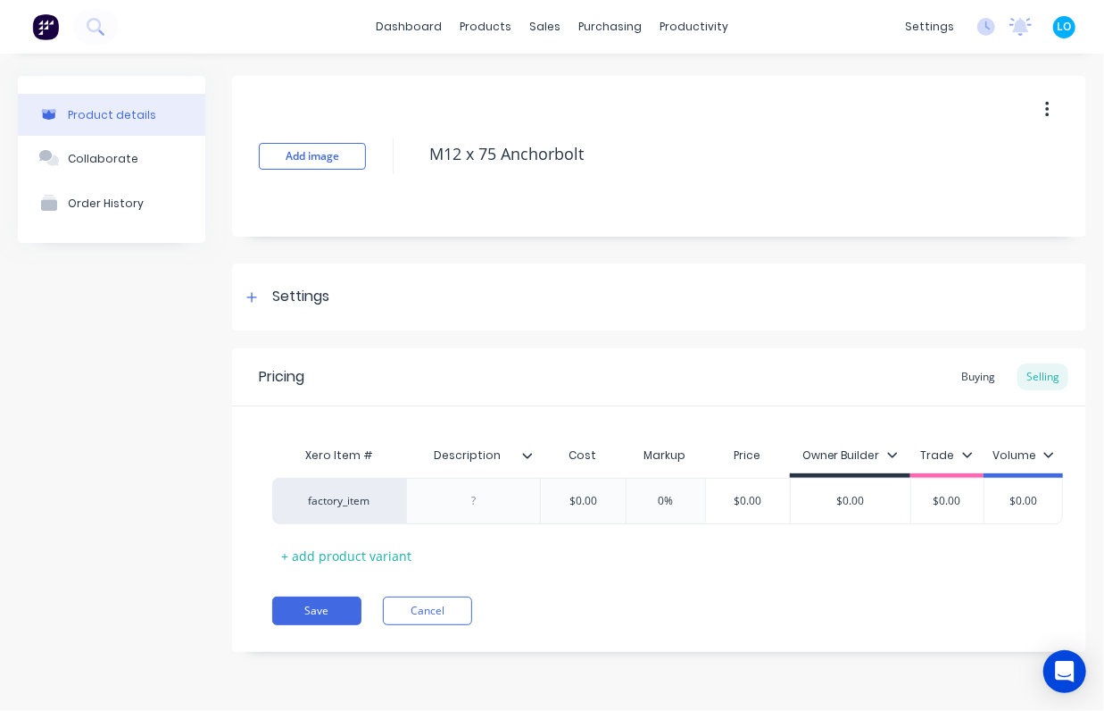
click at [777, 570] on div "Pricing Buying Selling Xero Item # Description Cost Markup Price Owner Builder …" at bounding box center [659, 500] width 854 height 304
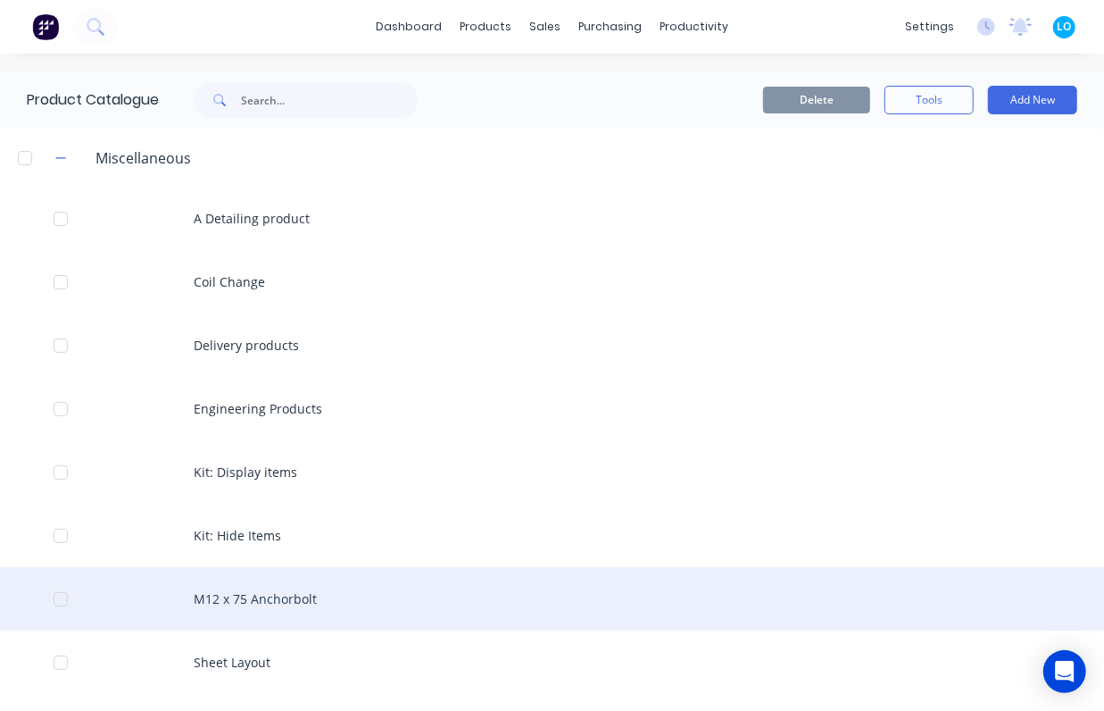
click at [354, 595] on div "M12 x 75 Anchorbolt" at bounding box center [552, 598] width 1104 height 63
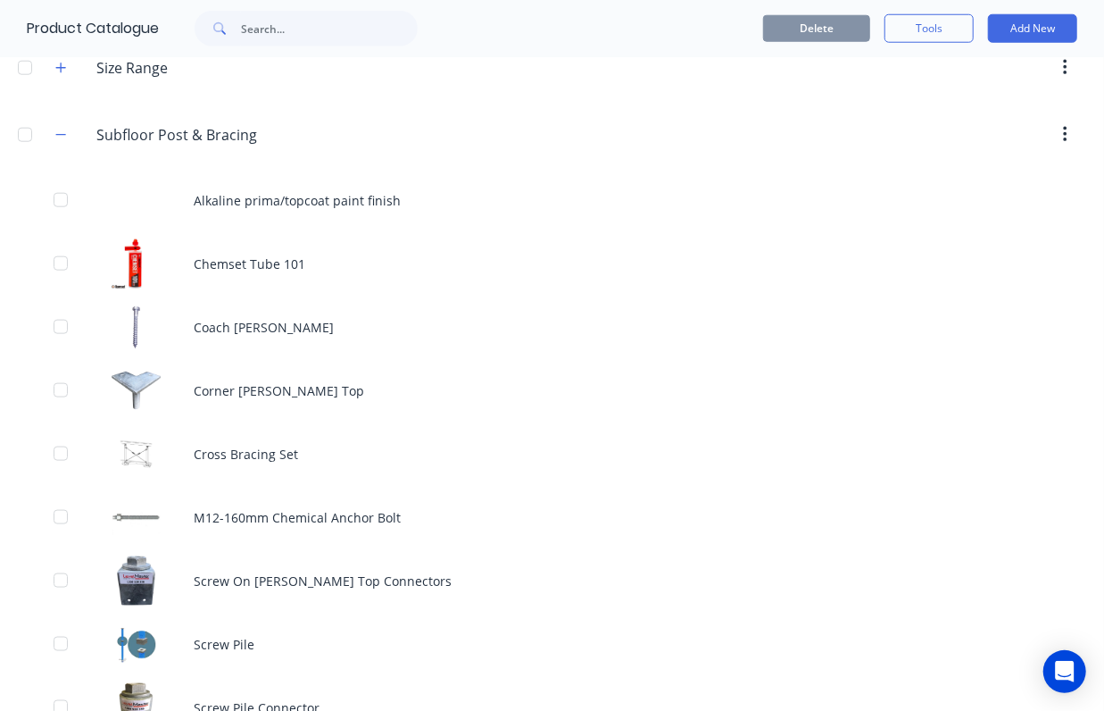
scroll to position [839, 0]
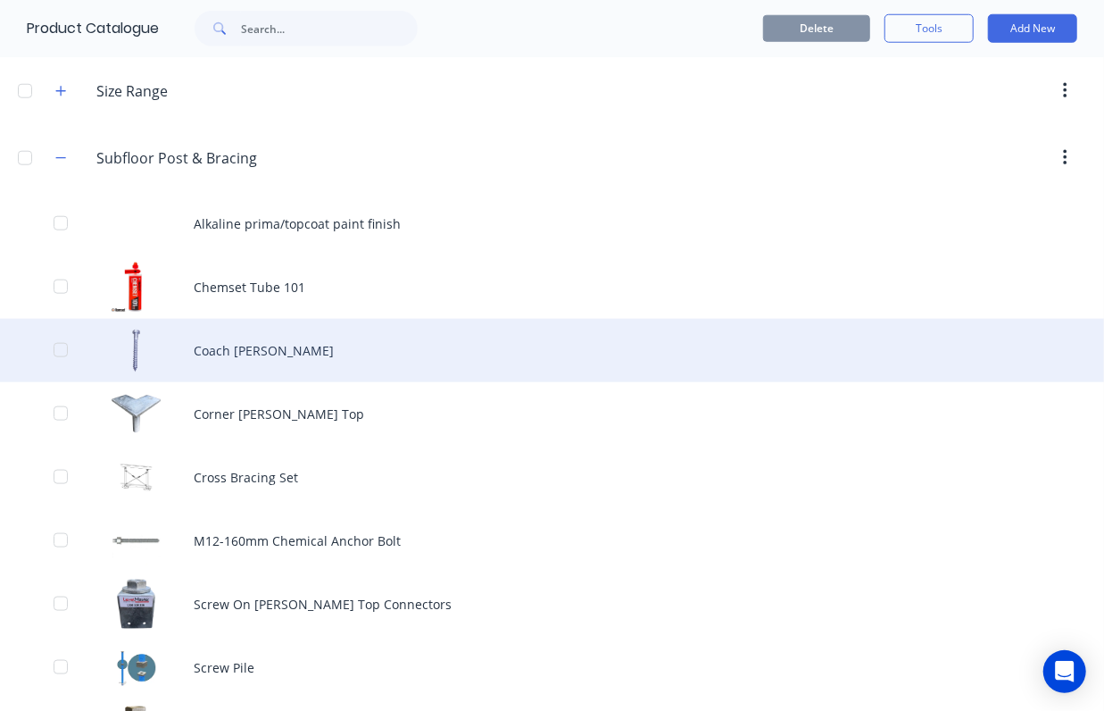
click at [387, 341] on div "Coach Bolts" at bounding box center [552, 350] width 1104 height 63
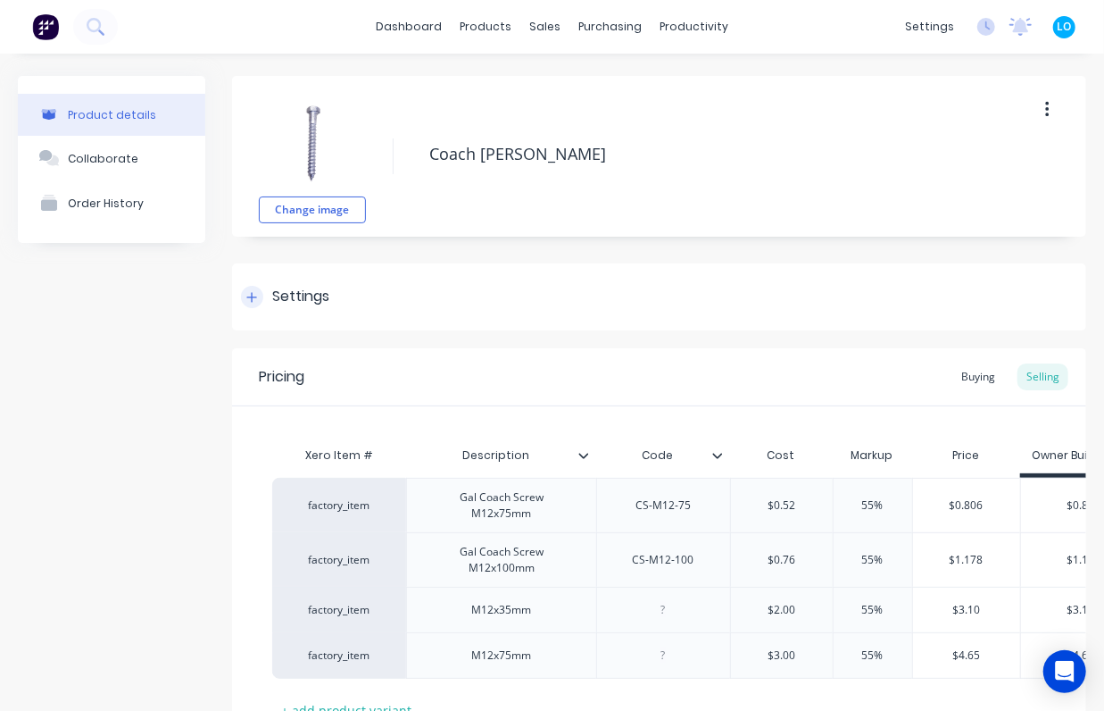
click at [294, 312] on div "Settings" at bounding box center [659, 296] width 854 height 67
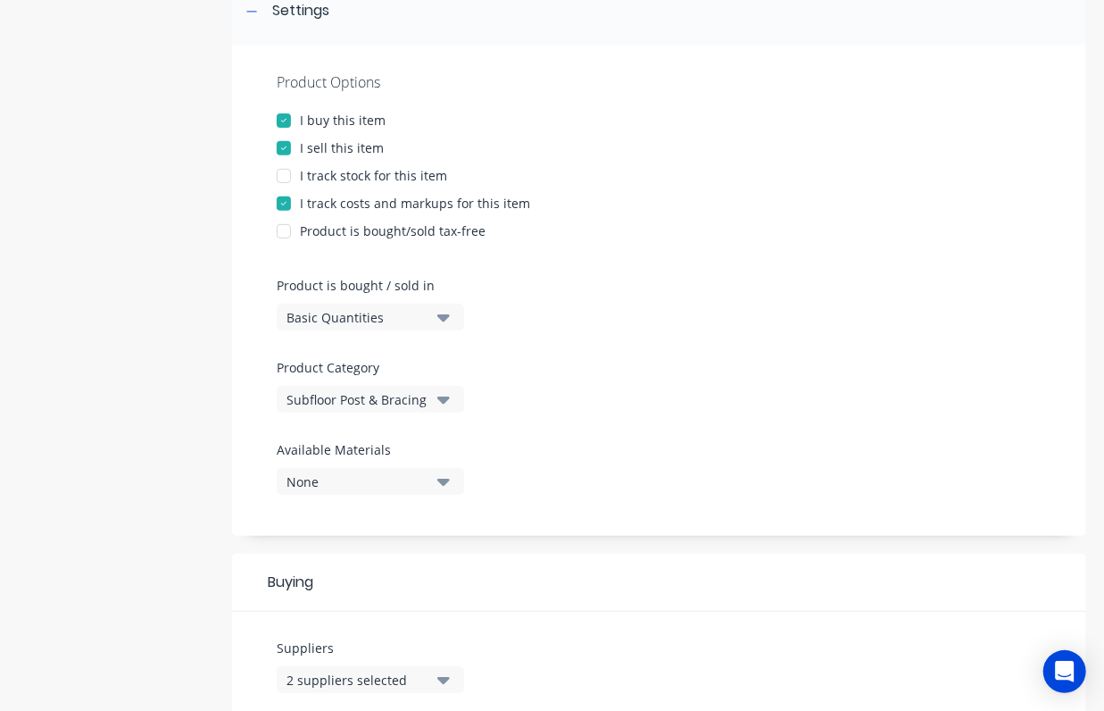
scroll to position [357, 0]
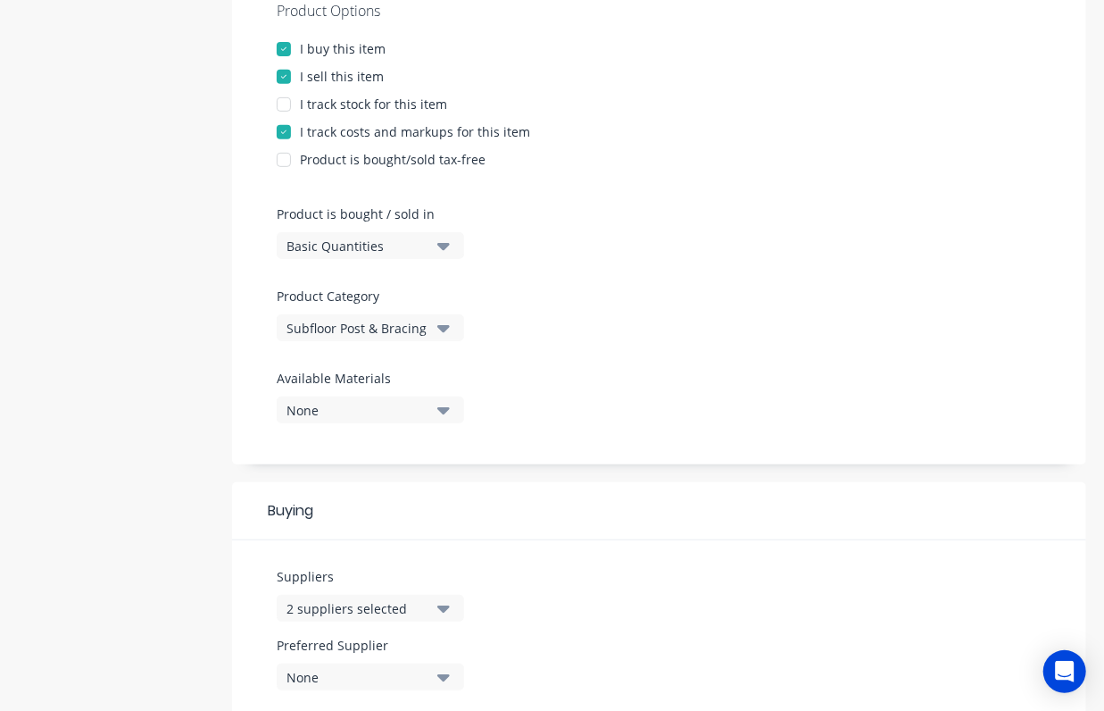
click at [372, 328] on div "Subfloor Post & Bracing" at bounding box center [358, 328] width 143 height 19
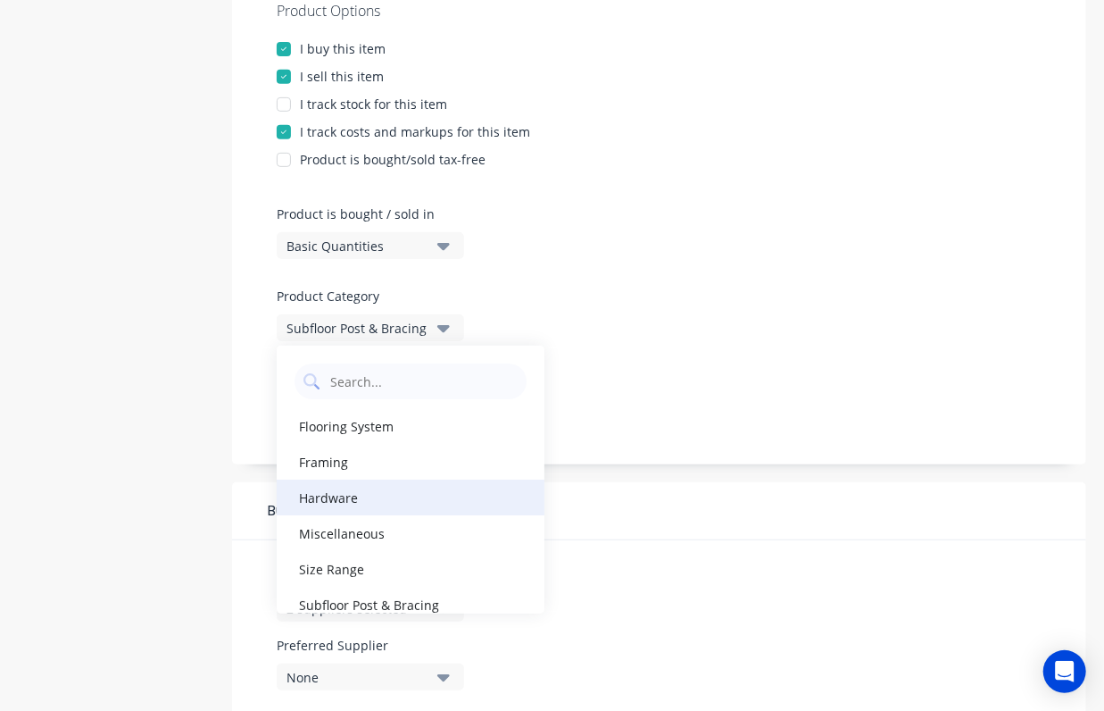
click at [378, 501] on div "Hardware" at bounding box center [411, 497] width 268 height 36
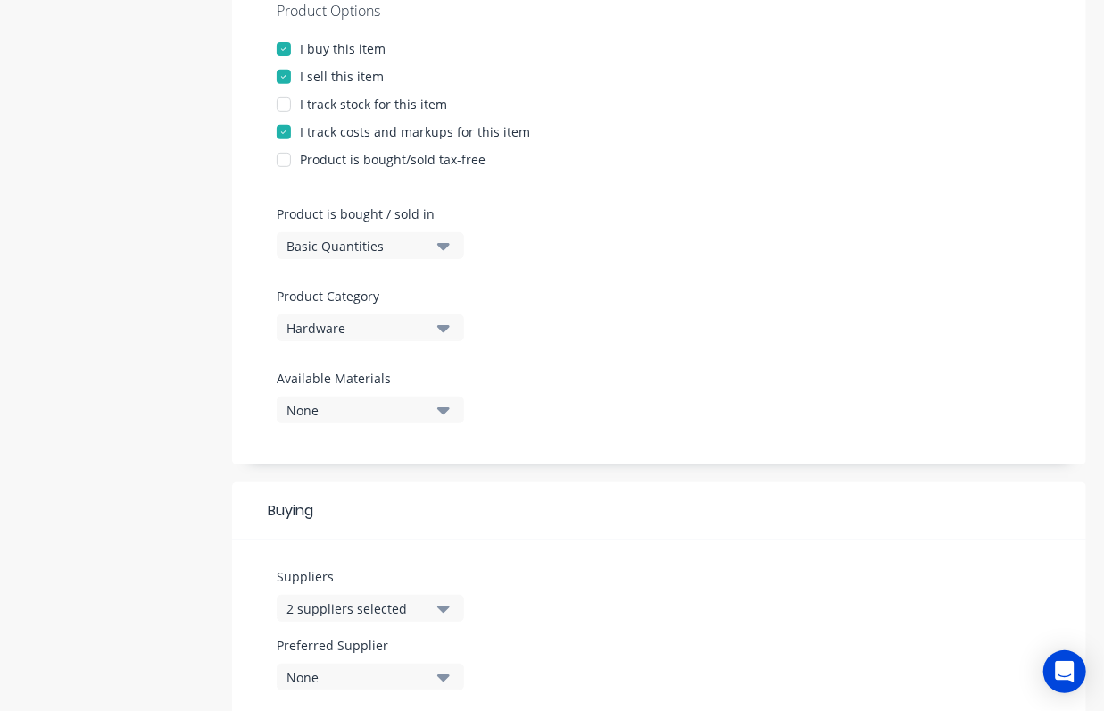
click at [190, 437] on div "Product details Collaborate Order History" at bounding box center [111, 476] width 187 height 1515
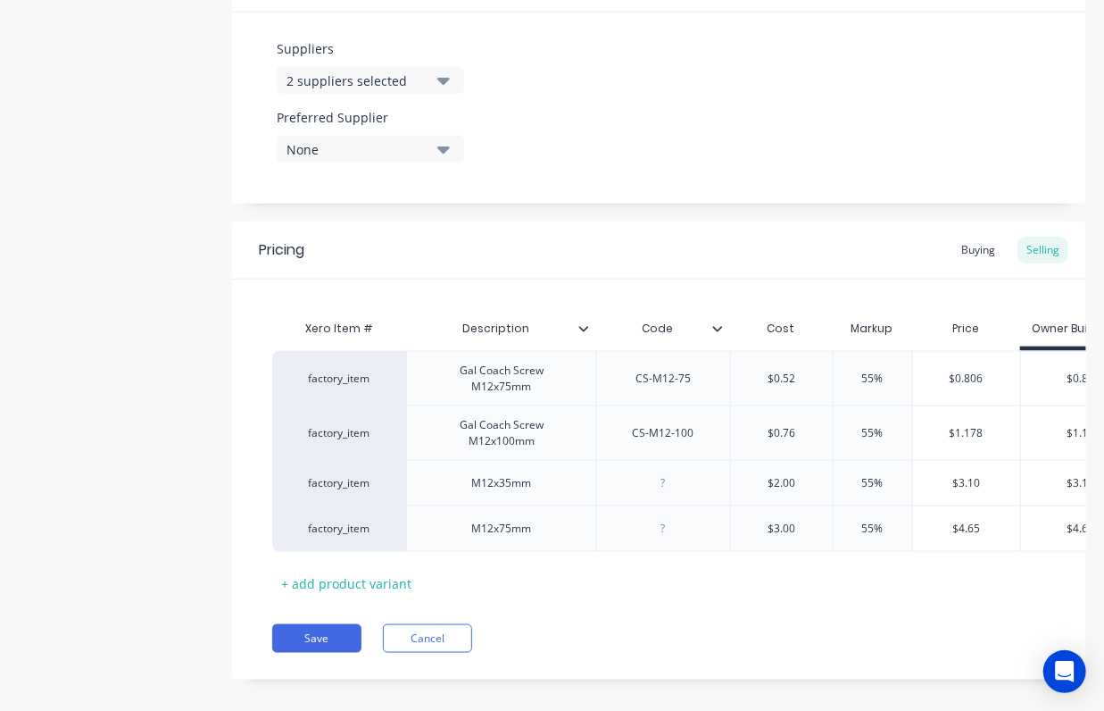
scroll to position [905, 0]
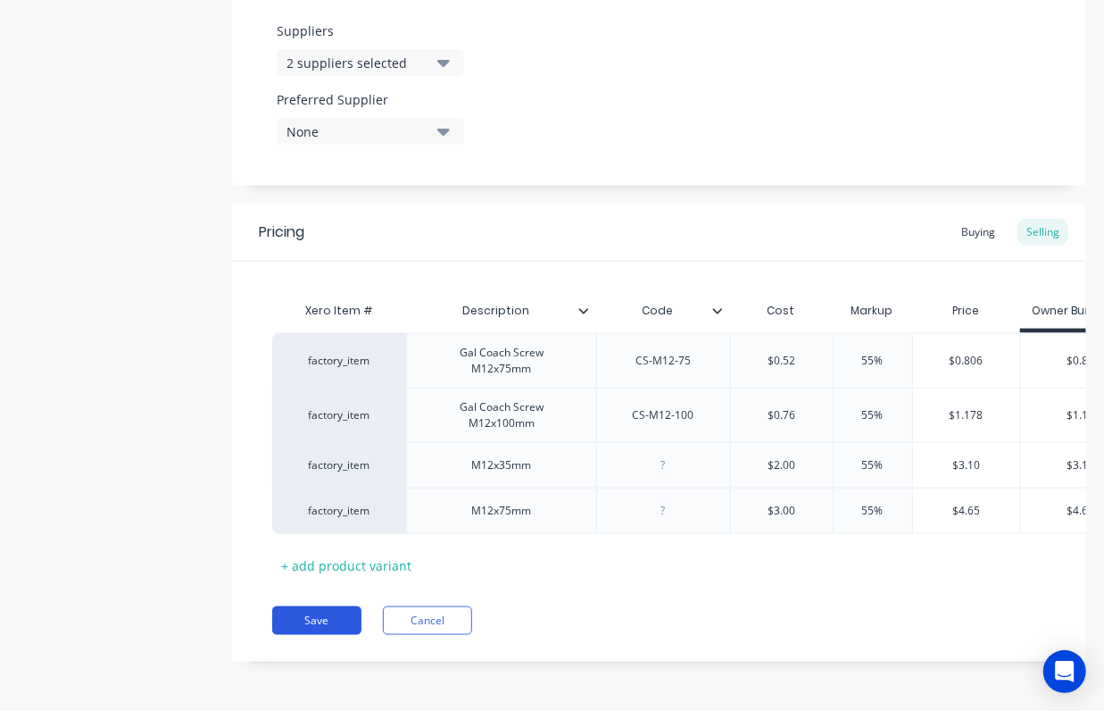
click at [315, 620] on button "Save" at bounding box center [316, 620] width 89 height 29
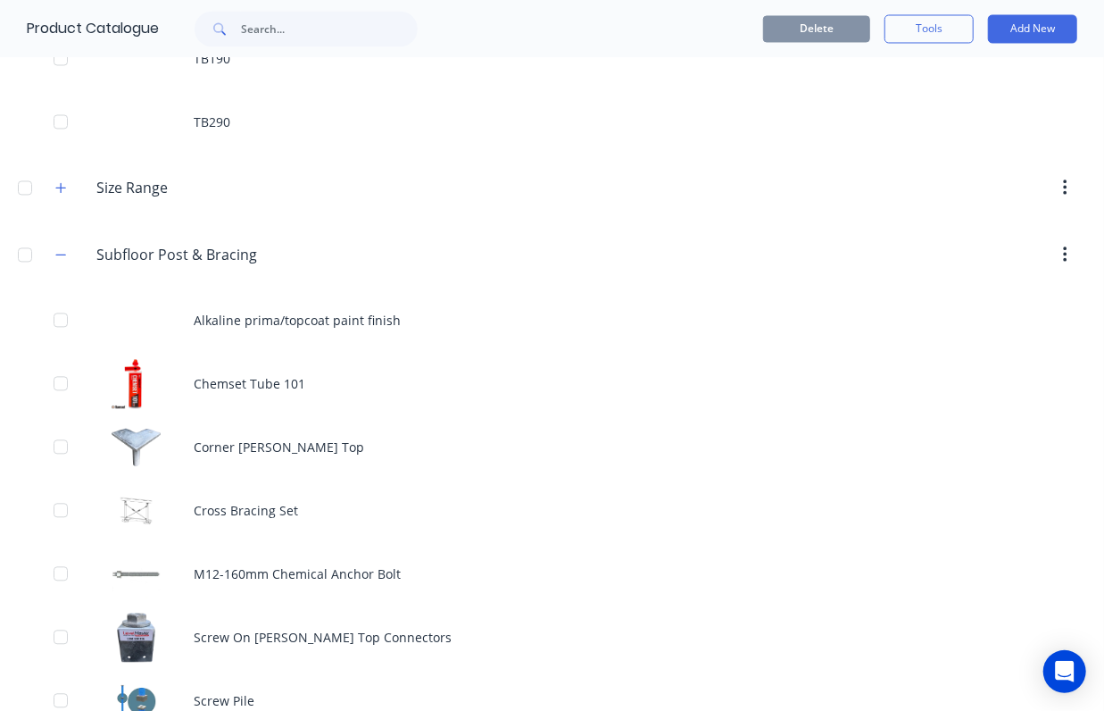
scroll to position [1785, 0]
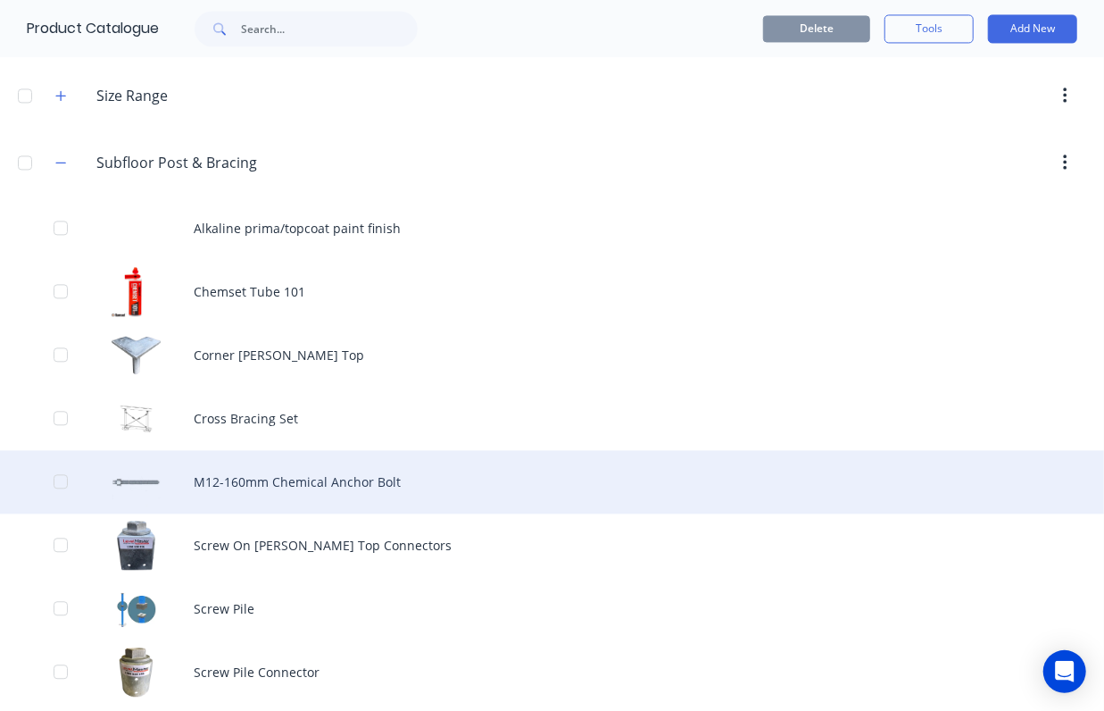
click at [477, 486] on div "M12-160mm Chemical Anchor Bolt" at bounding box center [552, 481] width 1104 height 63
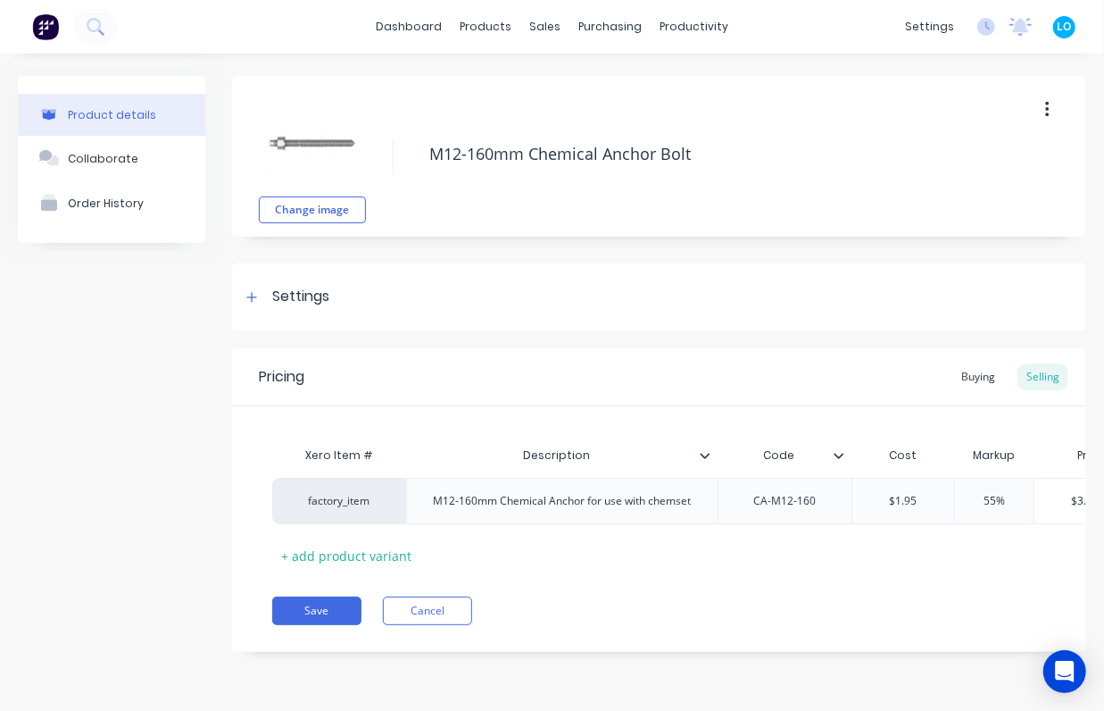
drag, startPoint x: 530, startPoint y: 152, endPoint x: 368, endPoint y: 157, distance: 162.6
click at [368, 157] on div "Change image M12-160mm Chemical Anchor Bolt" at bounding box center [659, 156] width 854 height 161
click at [505, 353] on div "Pricing Buying Selling" at bounding box center [659, 377] width 854 height 58
click at [272, 310] on div "Settings" at bounding box center [659, 296] width 854 height 67
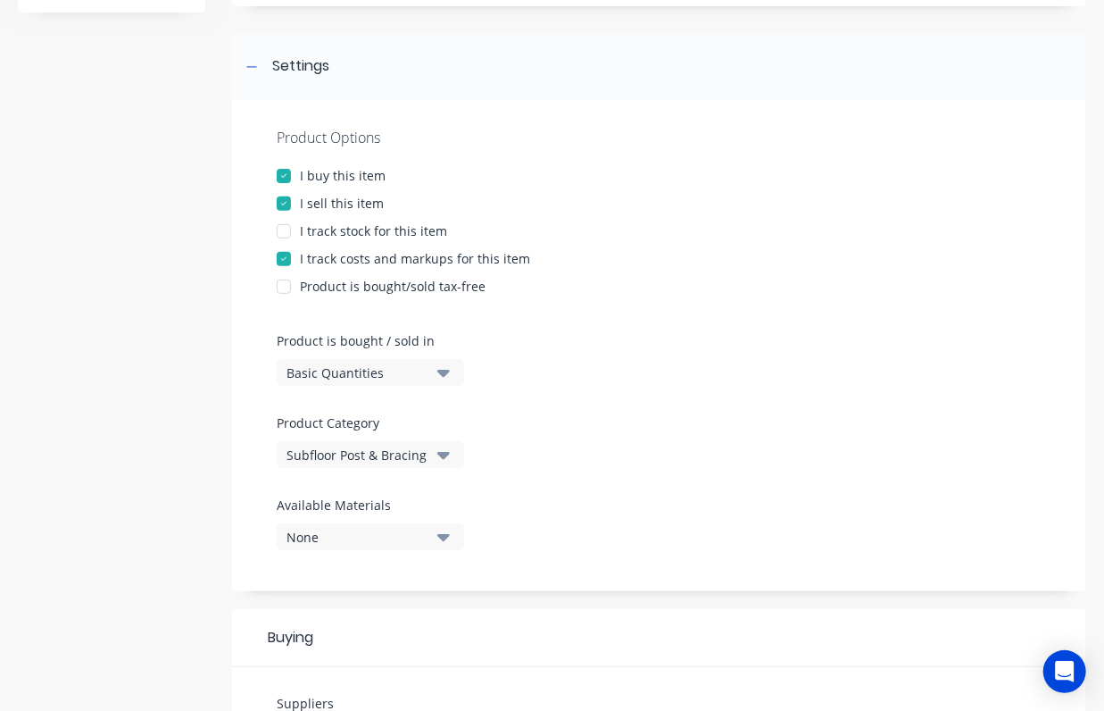
scroll to position [357, 0]
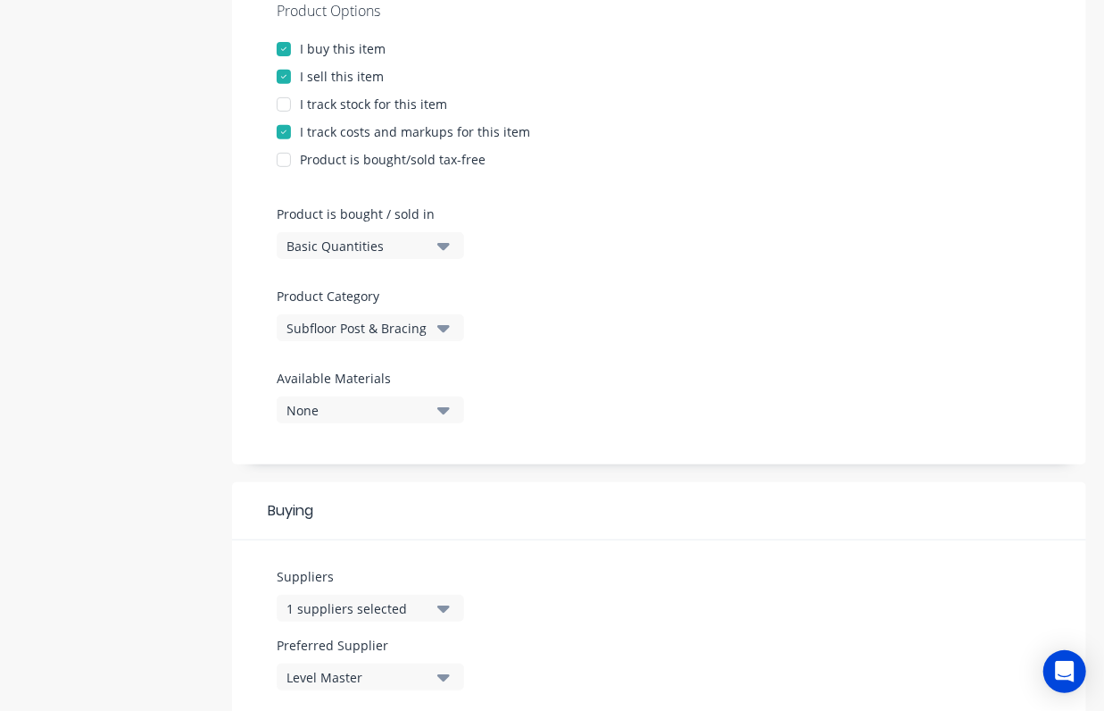
click at [377, 333] on div "Subfloor Post & Bracing" at bounding box center [358, 328] width 143 height 19
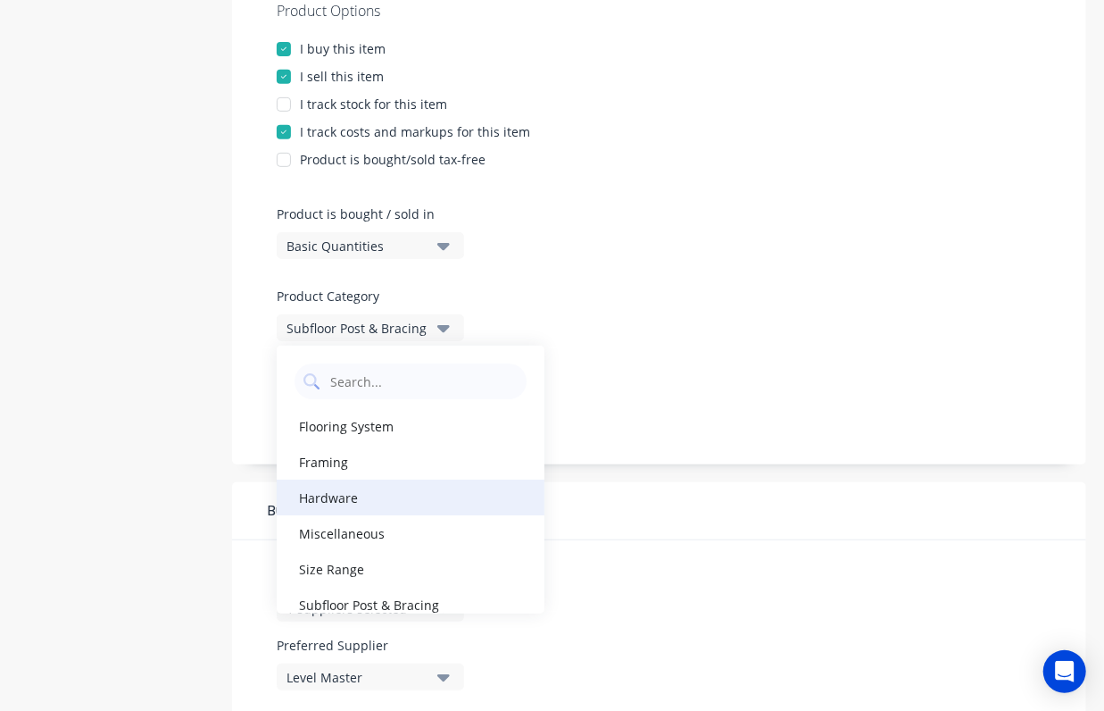
click at [381, 507] on div "Hardware" at bounding box center [411, 497] width 268 height 36
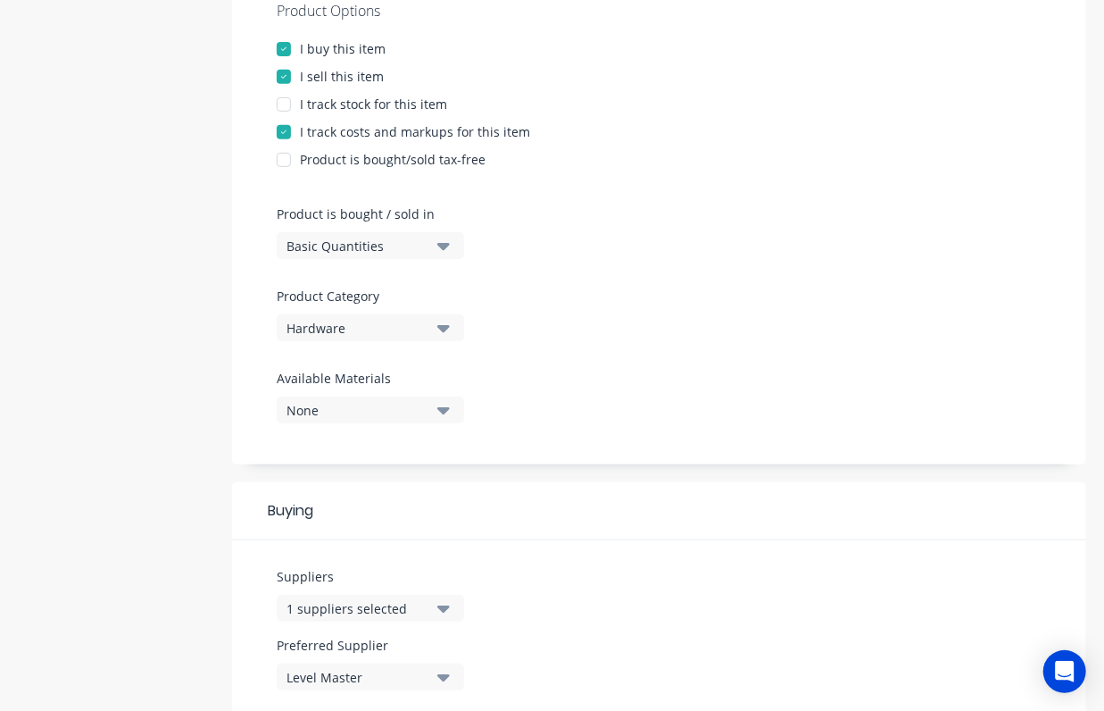
click at [649, 385] on div "Product Options I buy this item I sell this item I track stock for this item I …" at bounding box center [659, 218] width 854 height 491
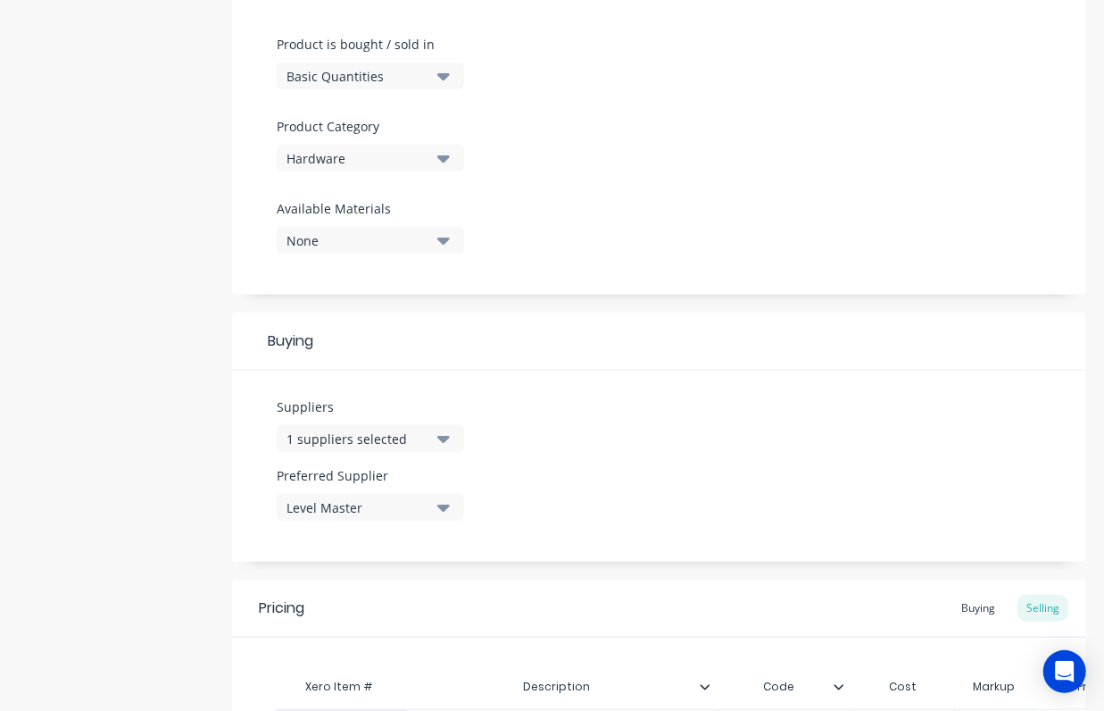
scroll to position [714, 0]
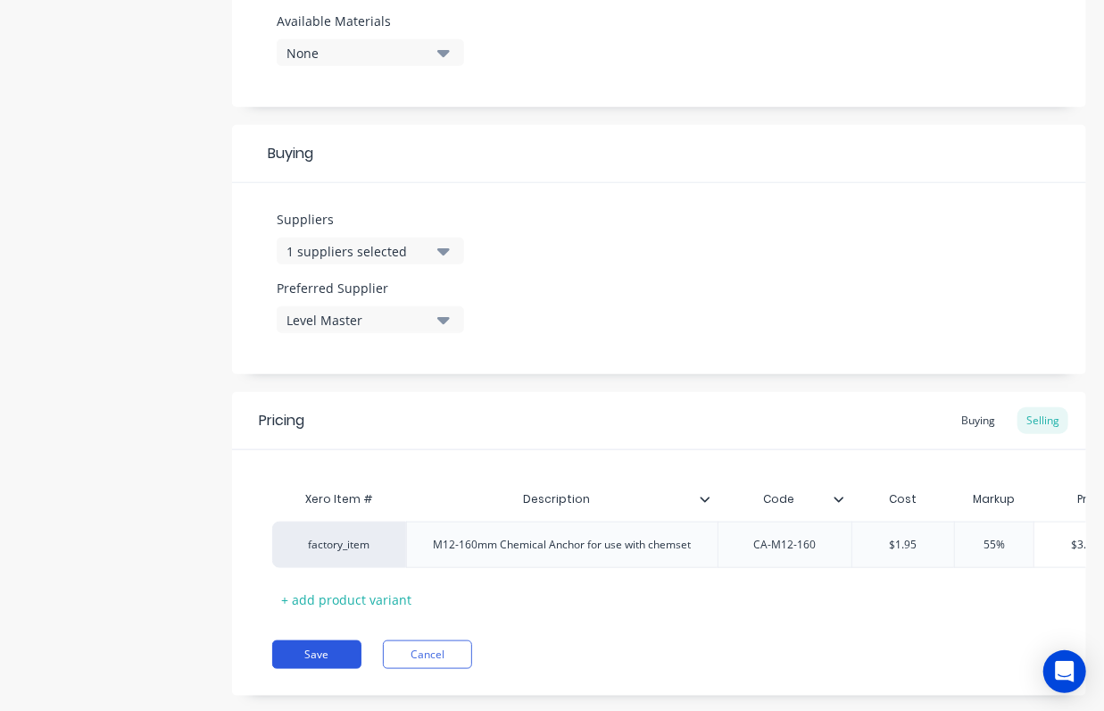
click at [337, 669] on button "Save" at bounding box center [316, 654] width 89 height 29
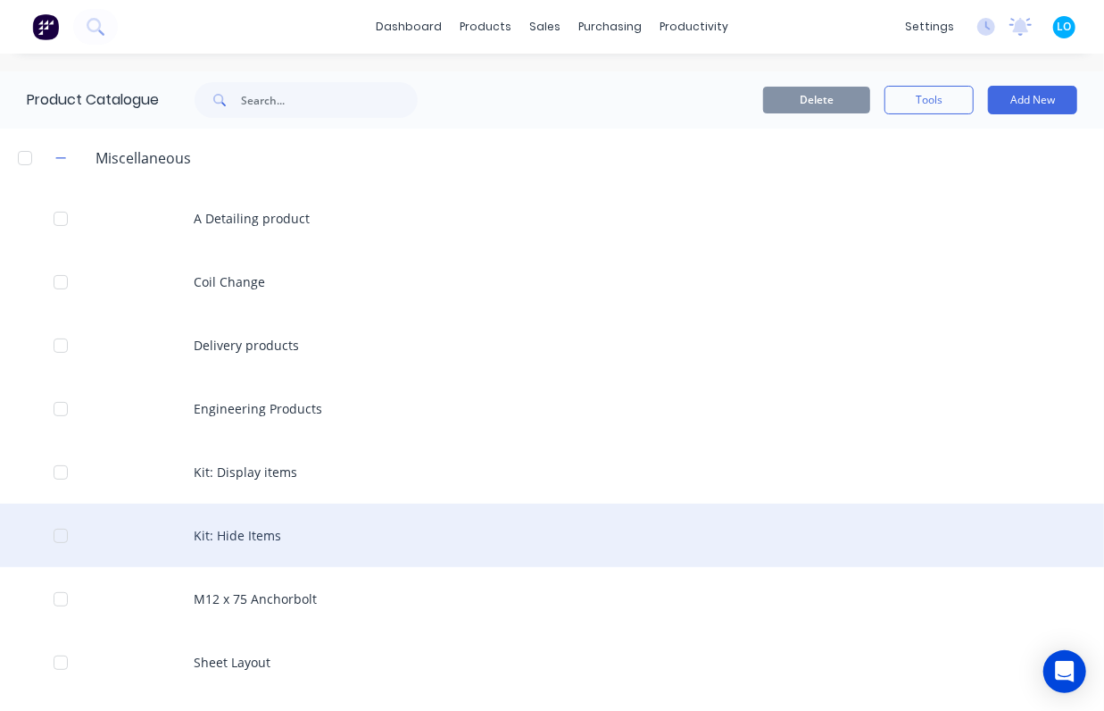
scroll to position [89, 0]
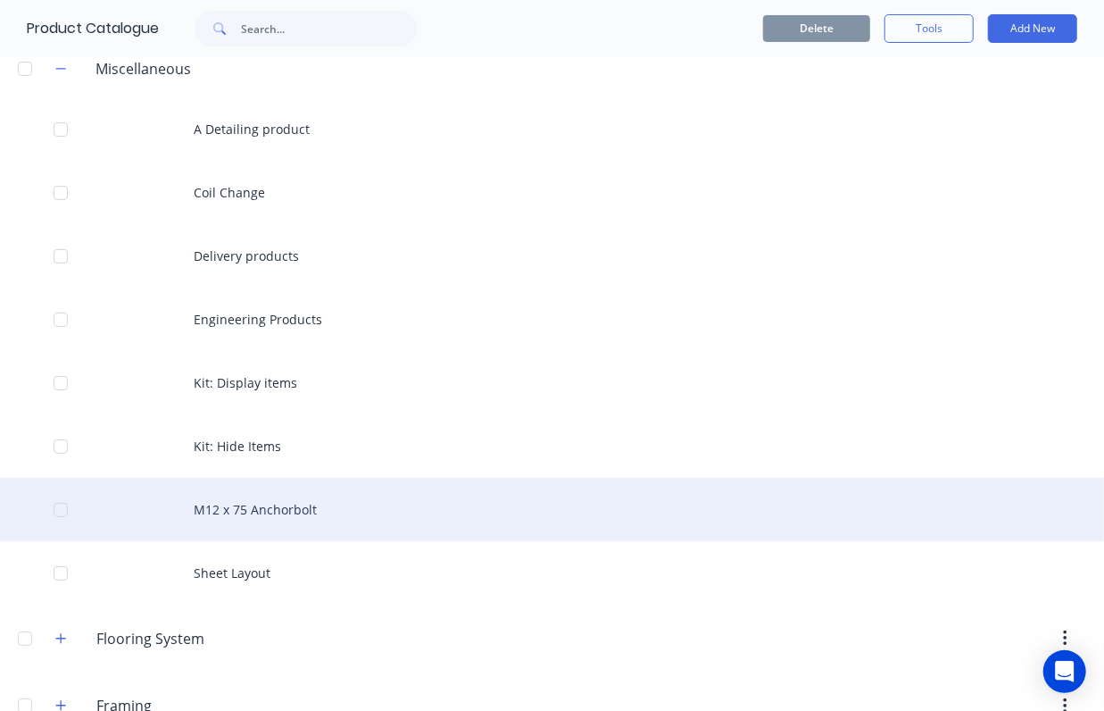
click at [338, 512] on div "M12 x 75 Anchorbolt" at bounding box center [552, 509] width 1104 height 63
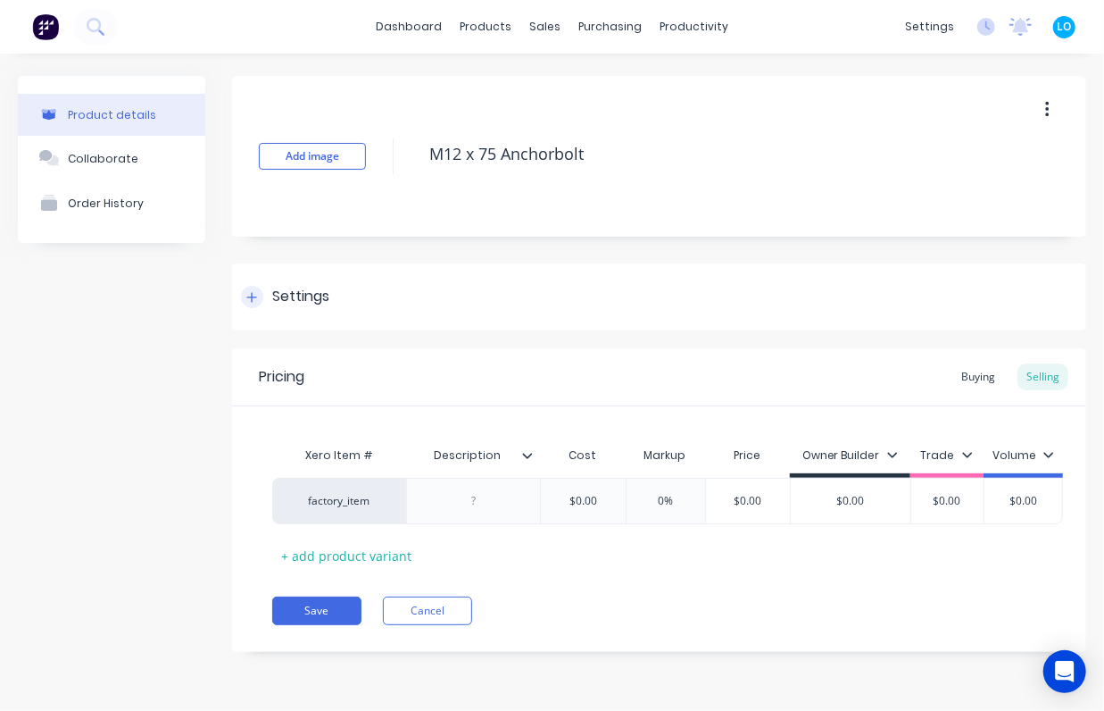
click at [305, 297] on div "Settings" at bounding box center [300, 297] width 57 height 22
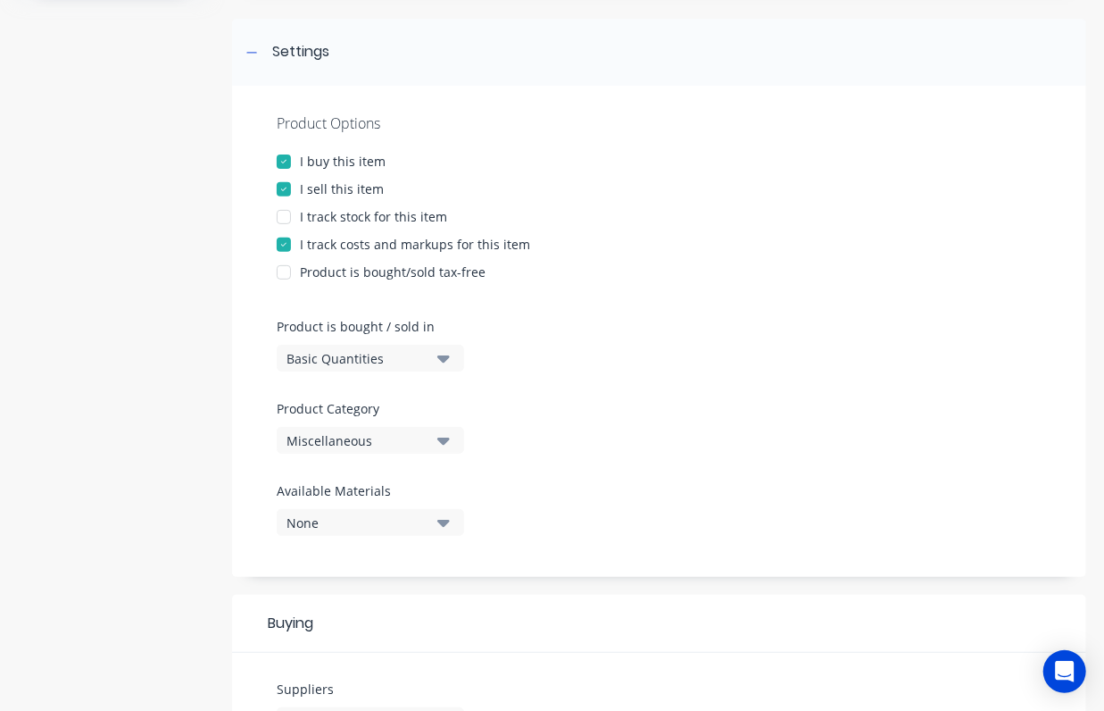
scroll to position [268, 0]
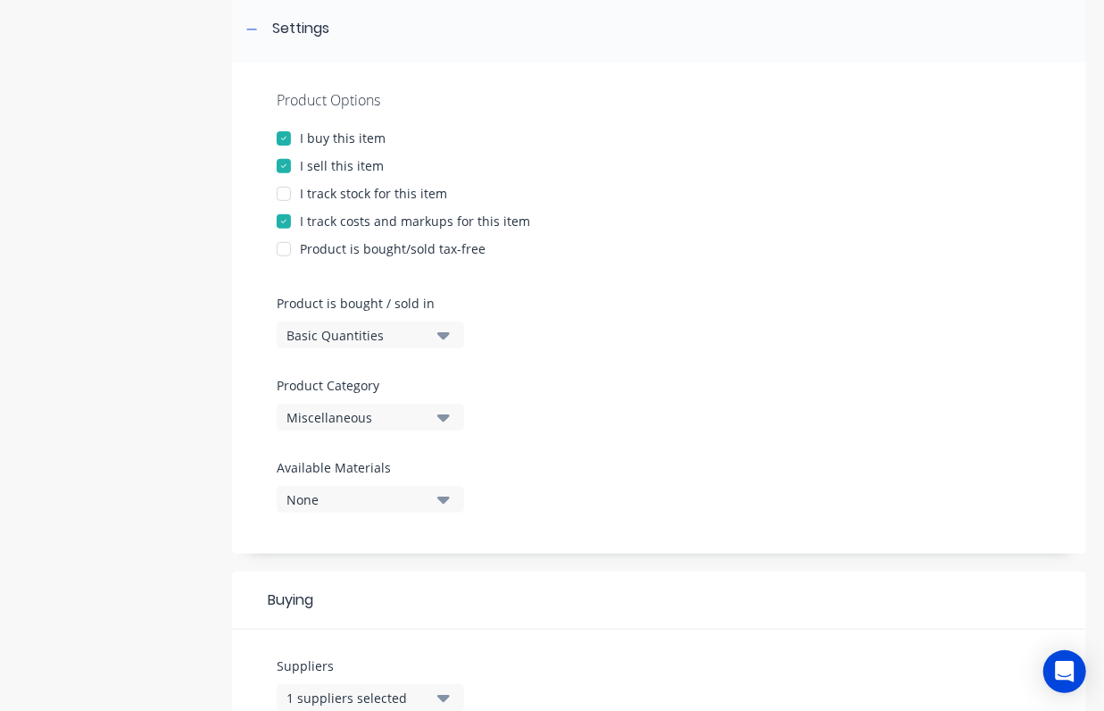
click at [395, 415] on div "Miscellaneous" at bounding box center [358, 417] width 143 height 19
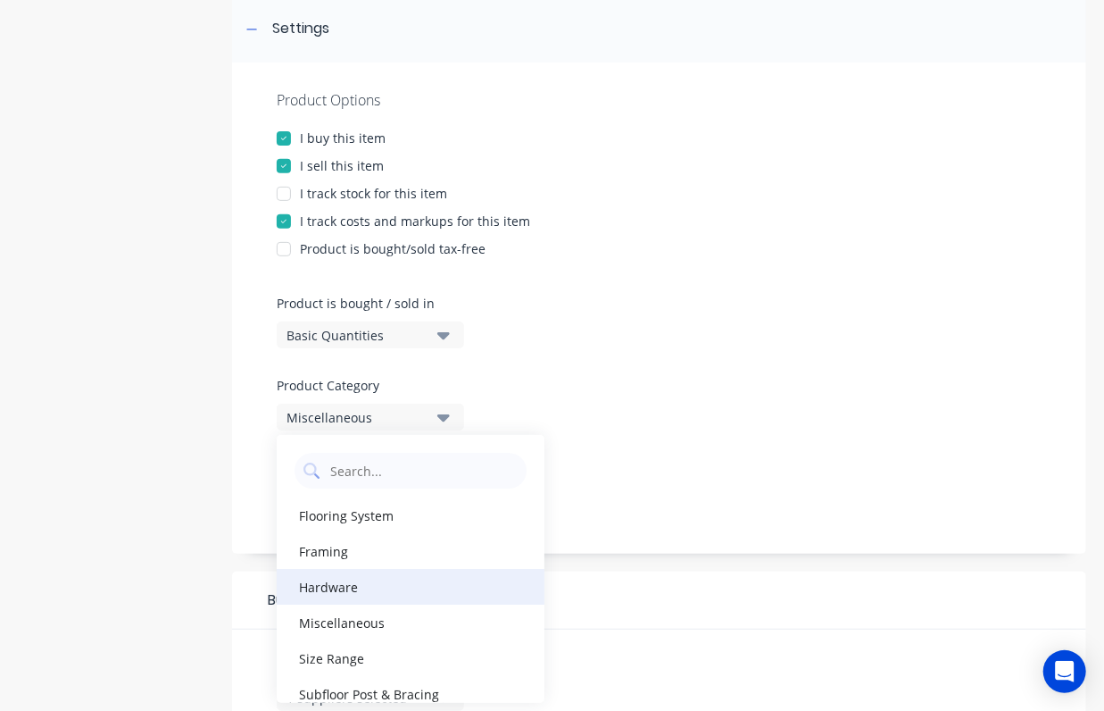
click at [377, 574] on div "Hardware" at bounding box center [411, 587] width 268 height 36
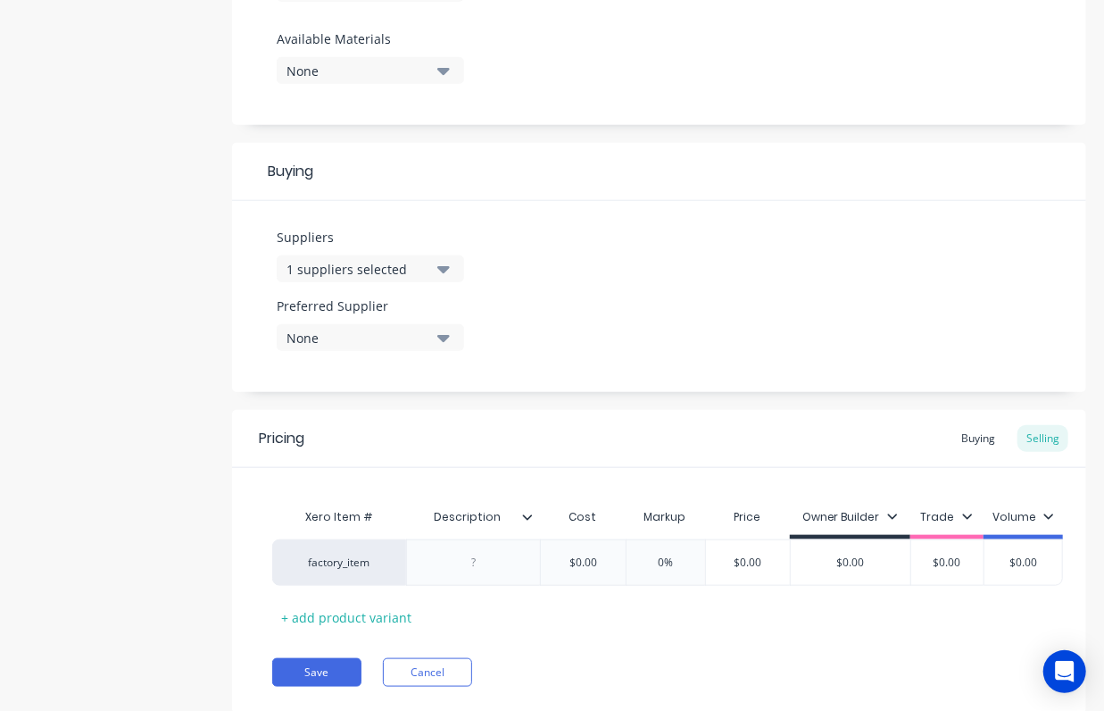
scroll to position [714, 0]
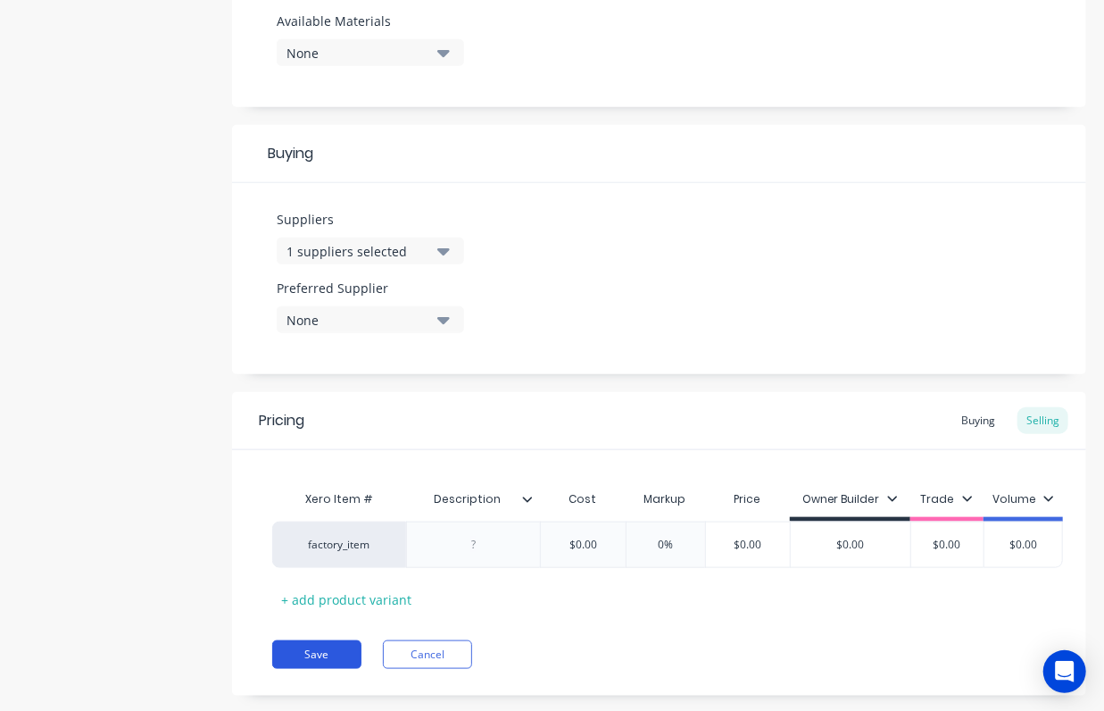
click at [318, 656] on button "Save" at bounding box center [316, 654] width 89 height 29
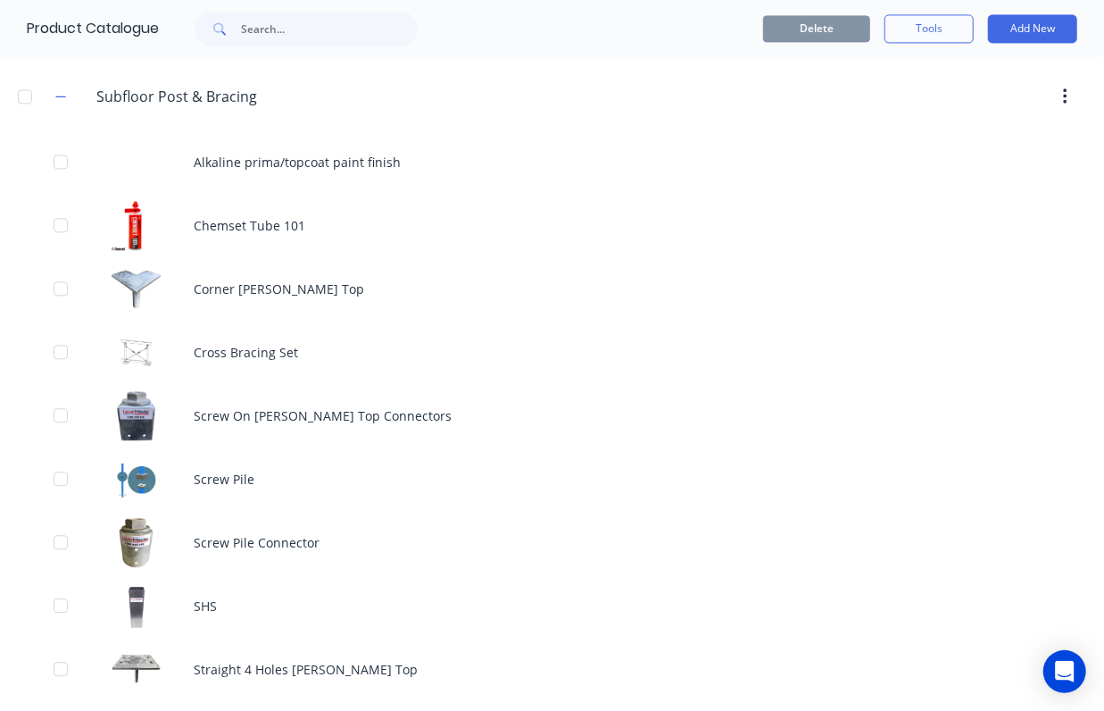
scroll to position [1964, 0]
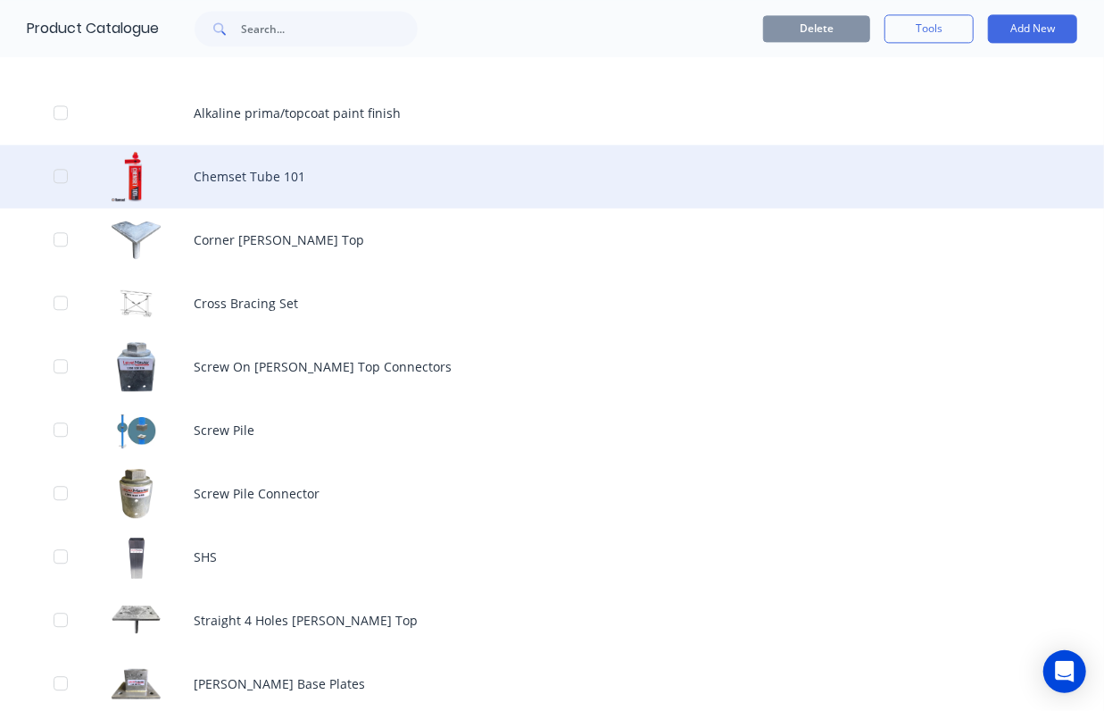
click at [420, 170] on div "Chemset Tube 101" at bounding box center [552, 176] width 1104 height 63
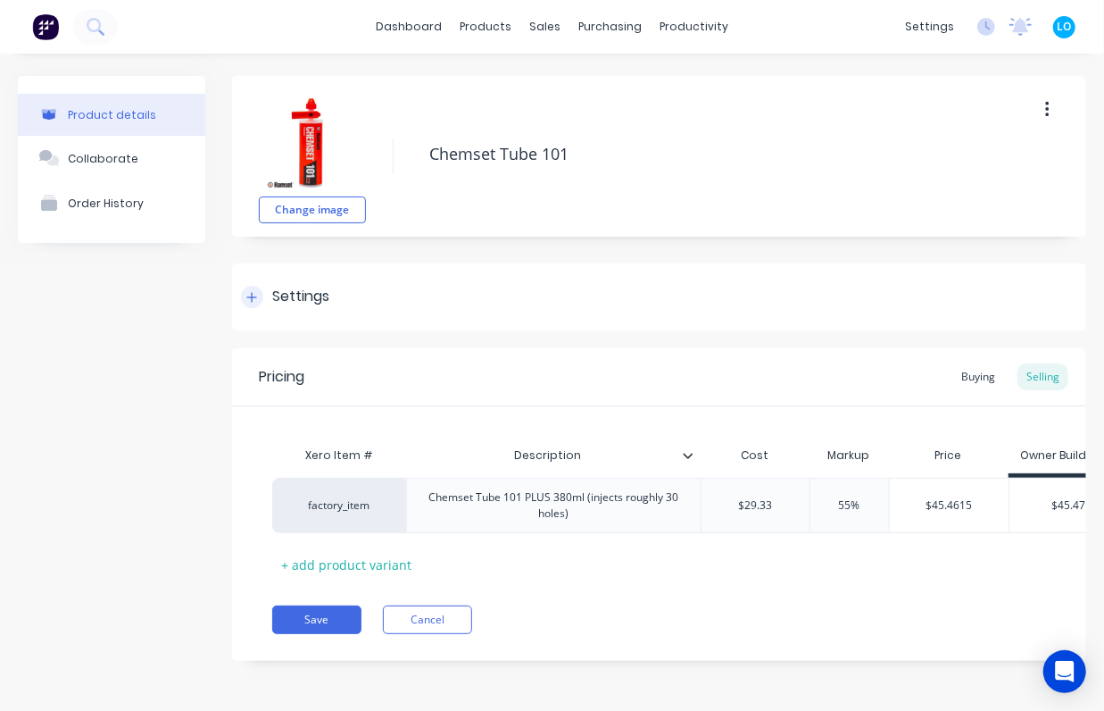
click at [282, 295] on div "Settings" at bounding box center [300, 297] width 57 height 22
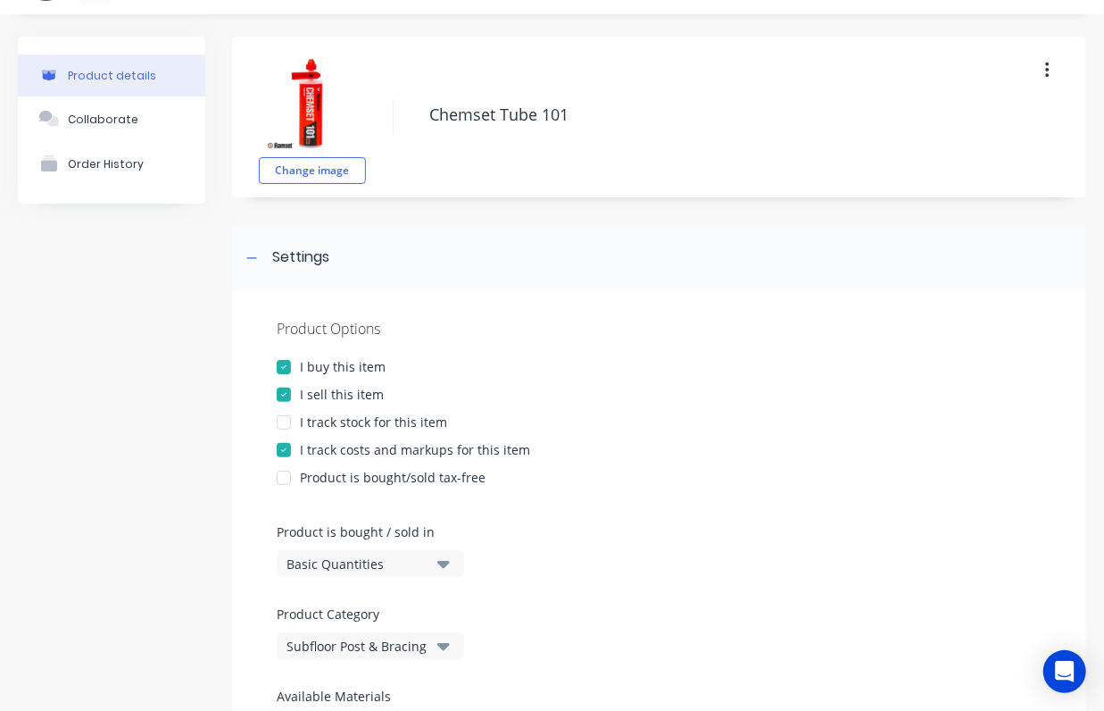
scroll to position [89, 0]
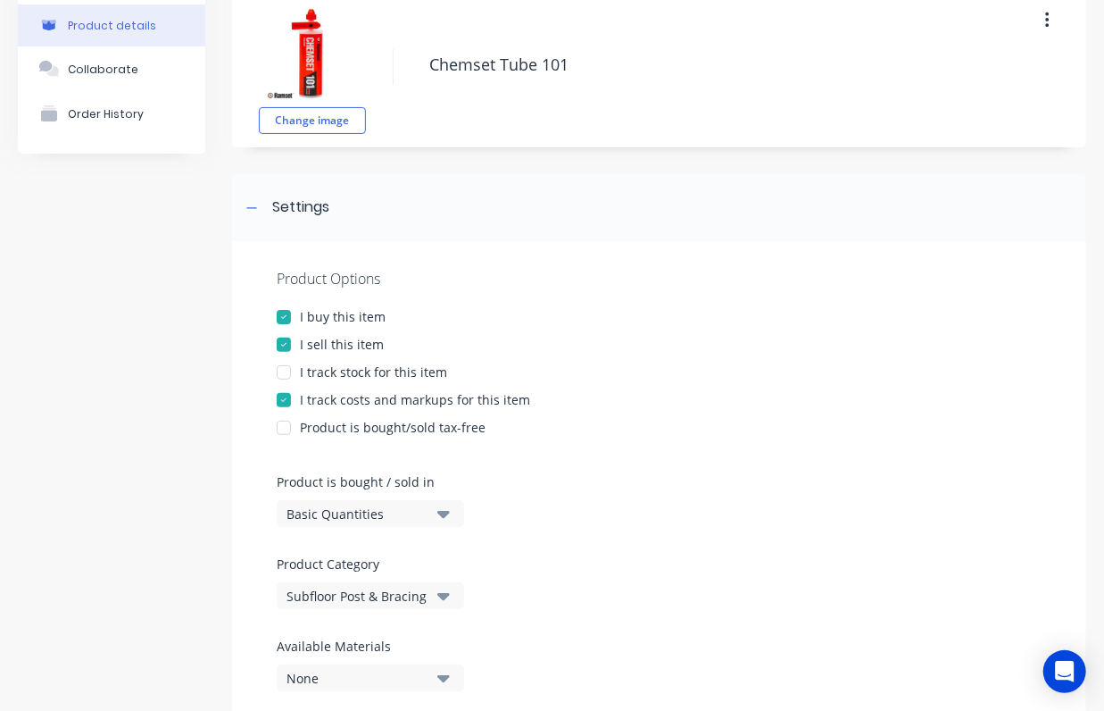
click at [364, 606] on button "Subfloor Post & Bracing" at bounding box center [370, 595] width 187 height 27
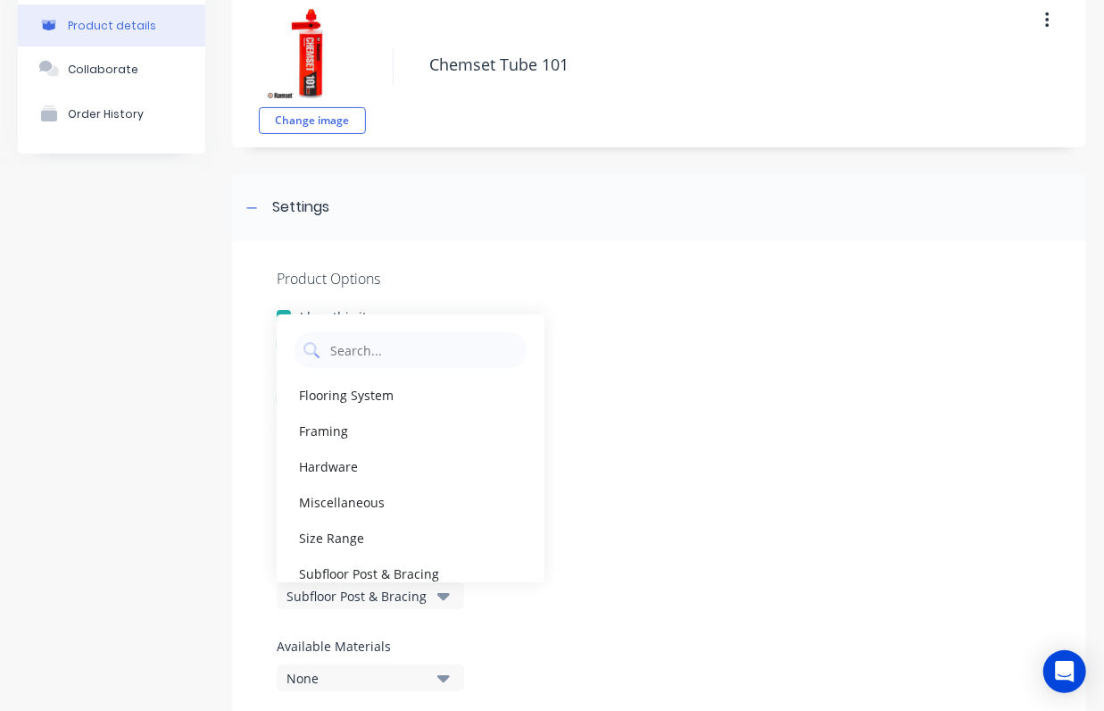
click at [87, 457] on div "Product details Collaborate Order History" at bounding box center [111, 671] width 187 height 1369
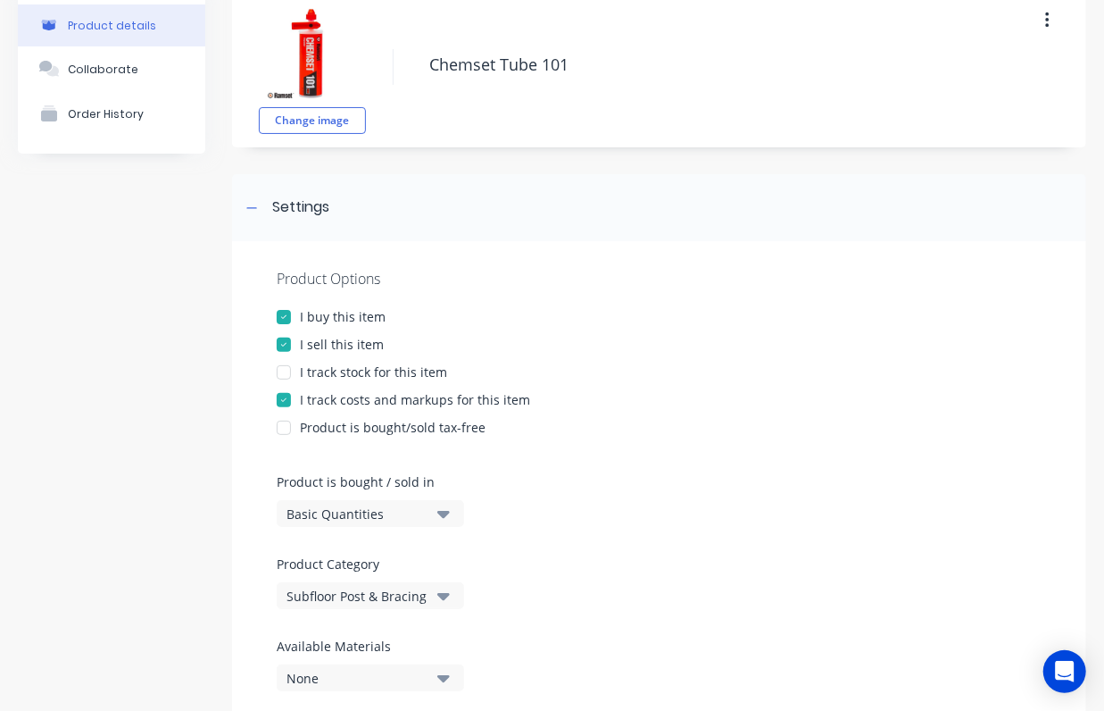
click at [366, 602] on div "Subfloor Post & Bracing" at bounding box center [358, 595] width 143 height 19
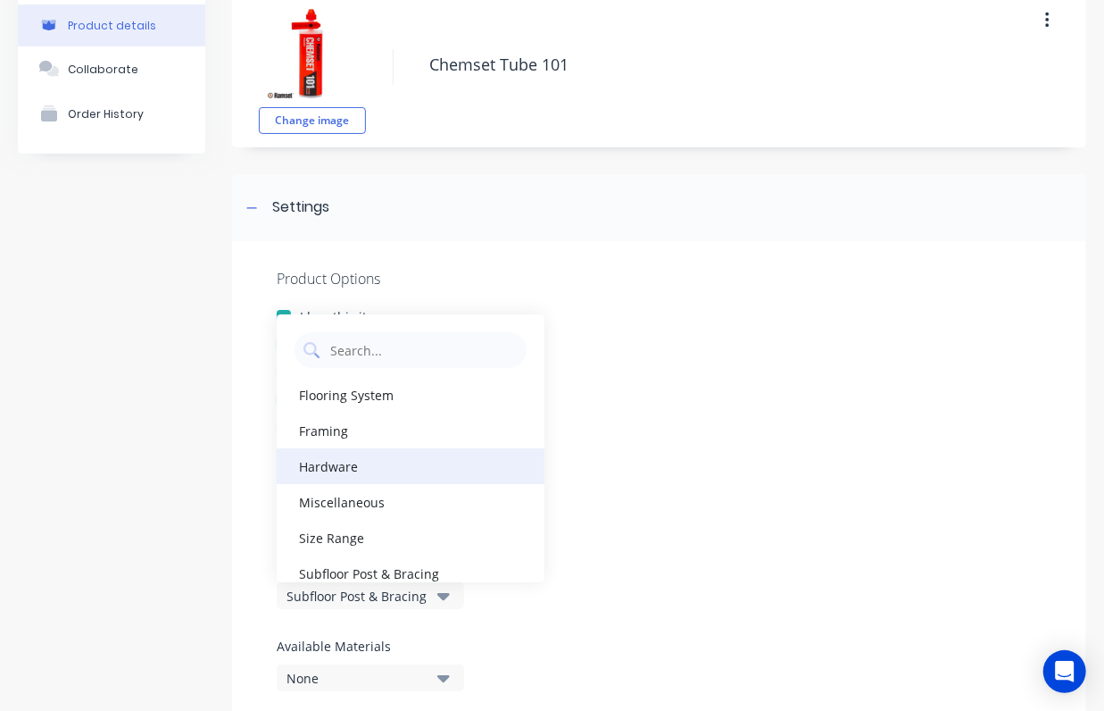
click at [348, 456] on div "Hardware" at bounding box center [411, 466] width 268 height 36
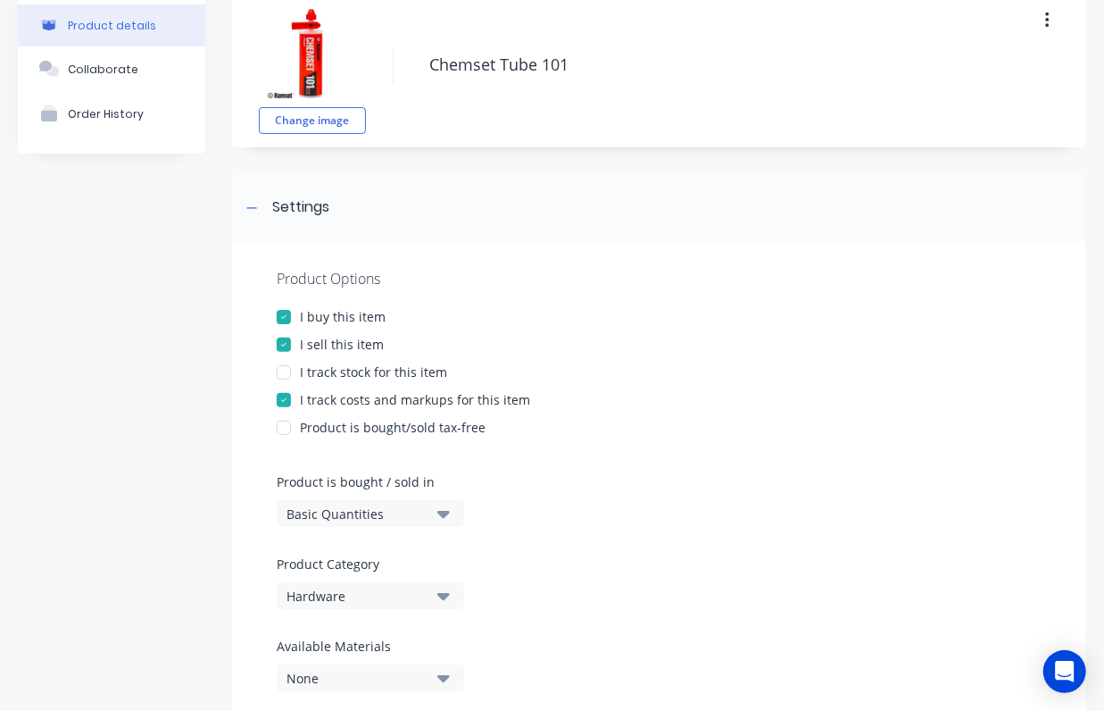
click at [220, 410] on div "Product details Collaborate Order History Change image Chemset Tube 101 Setting…" at bounding box center [552, 671] width 1069 height 1369
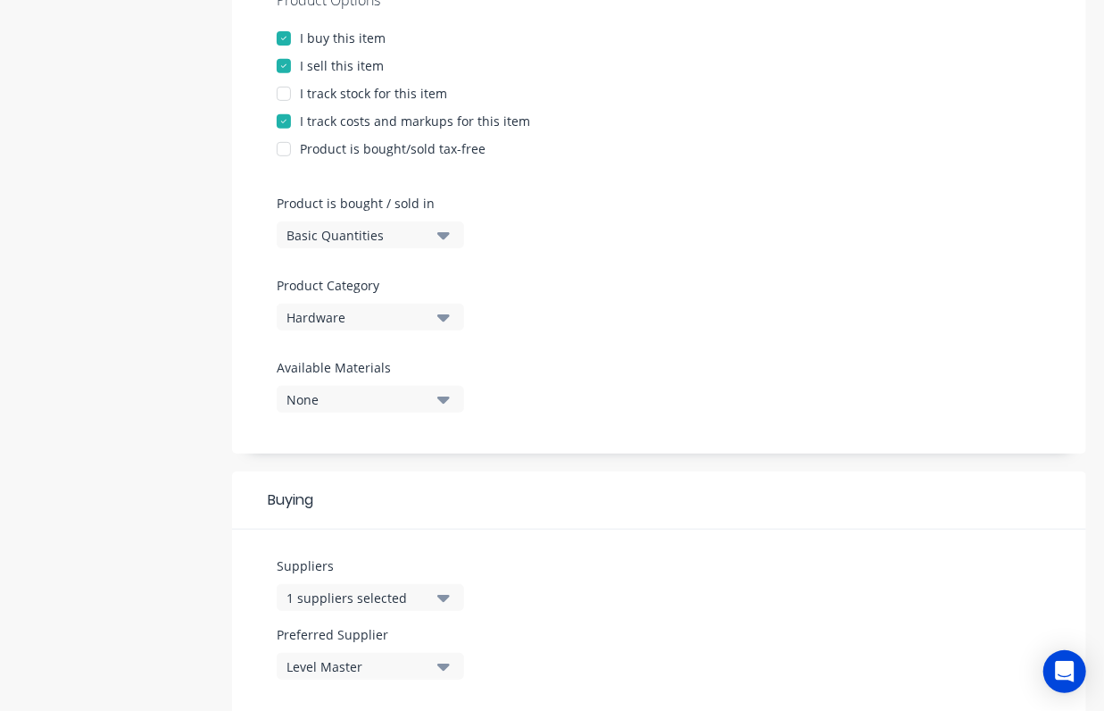
scroll to position [769, 0]
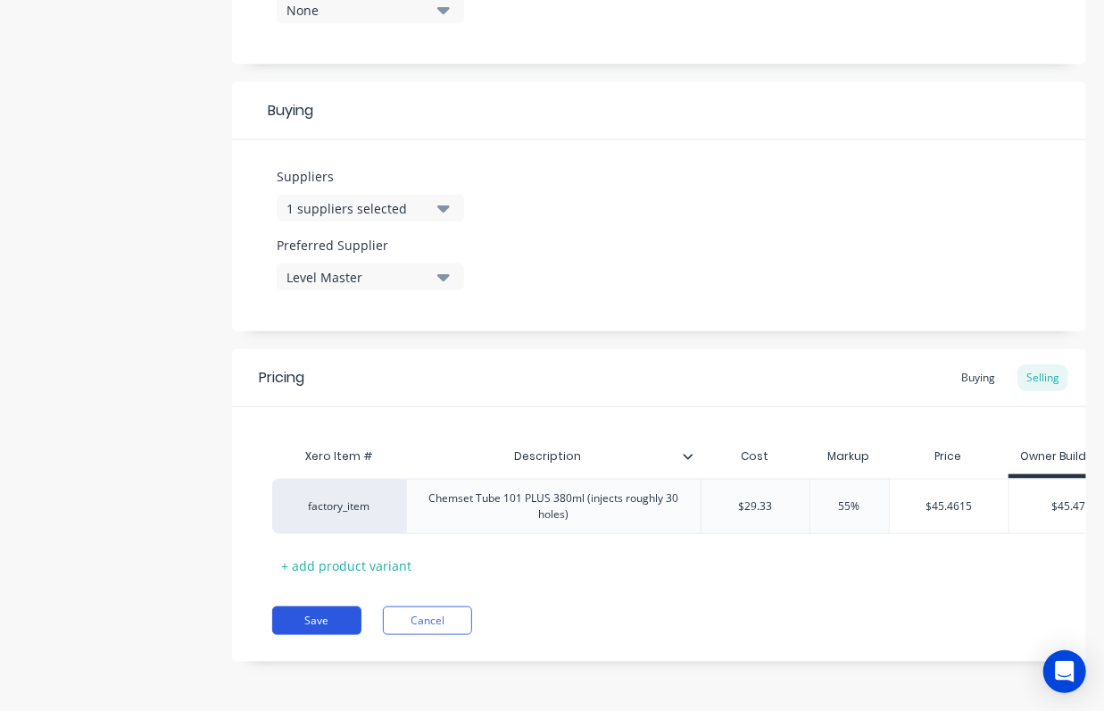
click at [329, 616] on button "Save" at bounding box center [316, 620] width 89 height 29
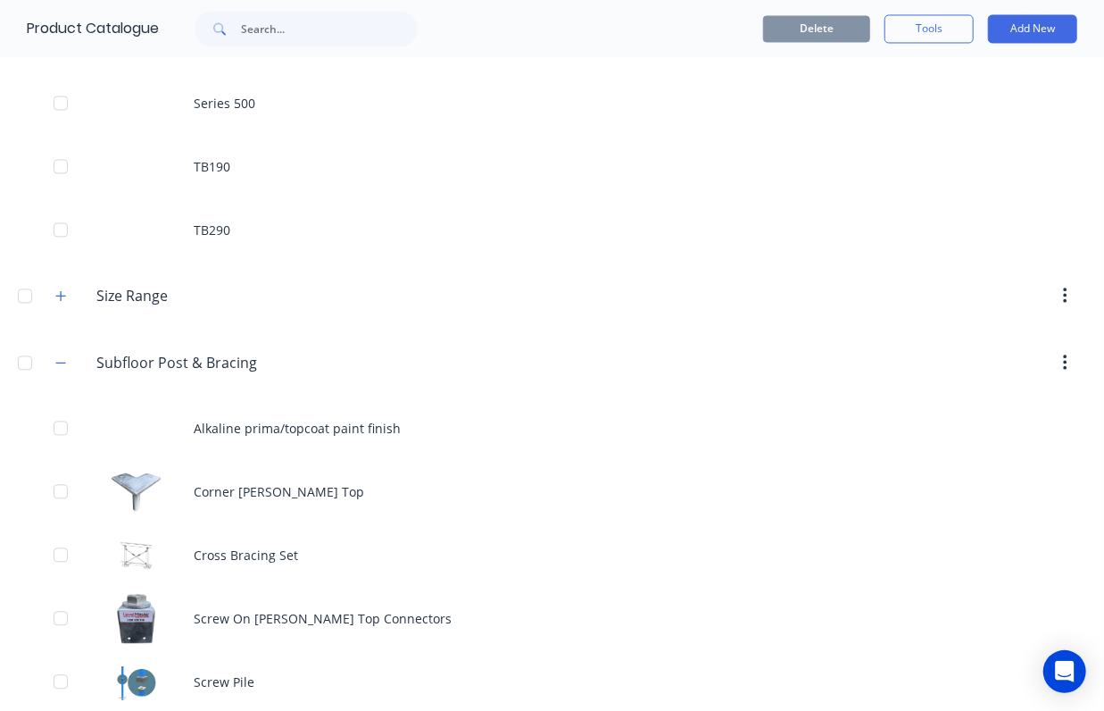
scroll to position [1964, 0]
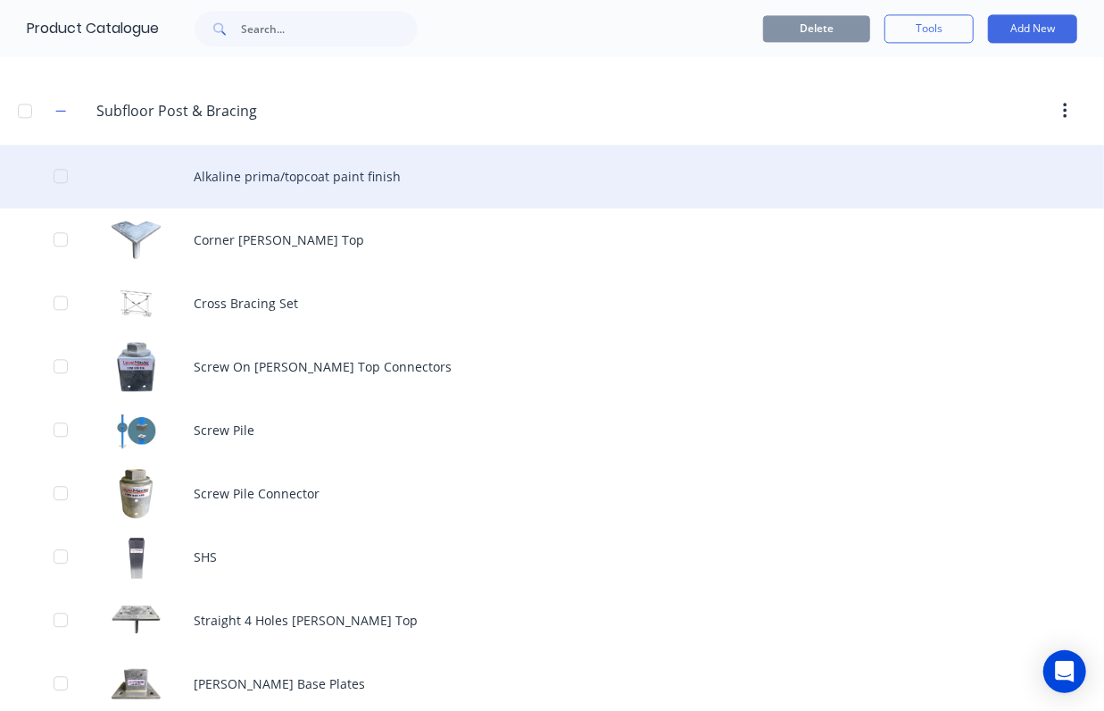
click at [357, 184] on div "Alkaline prima/topcoat paint finish" at bounding box center [552, 176] width 1104 height 63
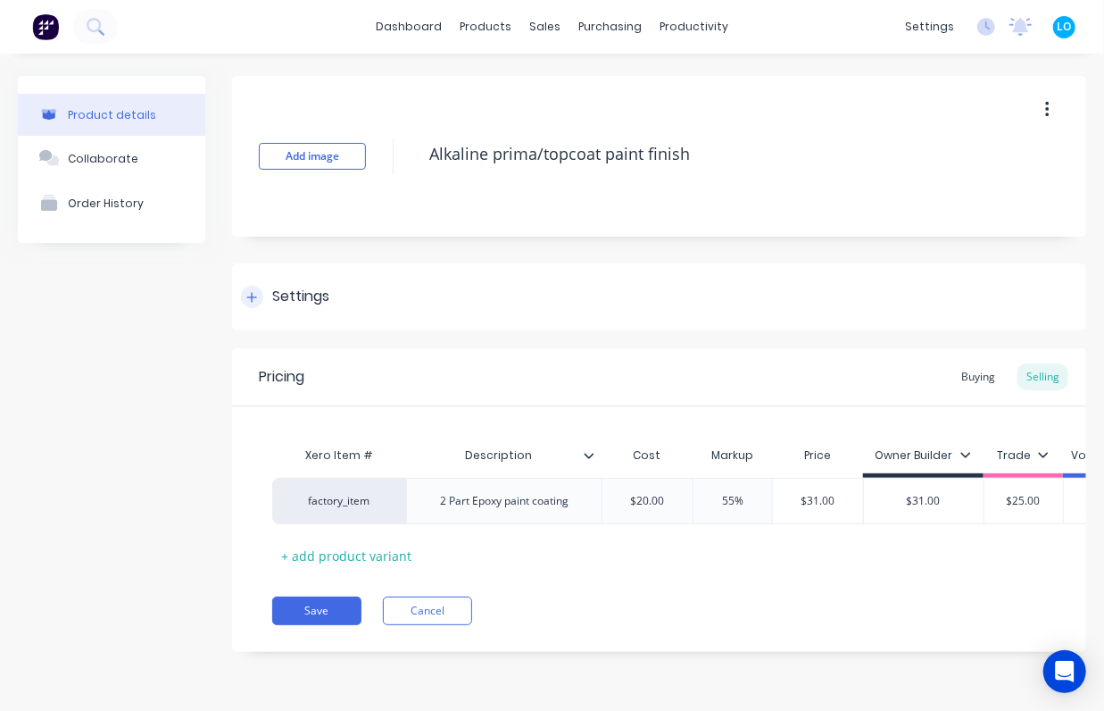
click at [302, 306] on div "Settings" at bounding box center [300, 297] width 57 height 22
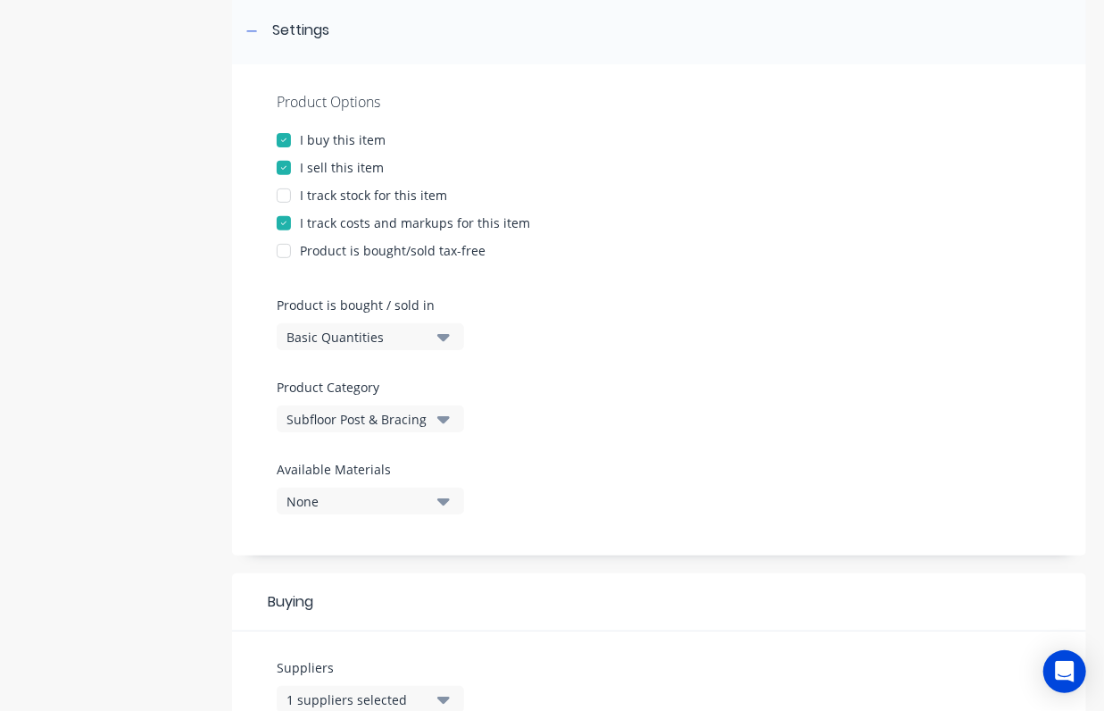
scroll to position [268, 0]
click at [362, 417] on div "Subfloor Post & Bracing" at bounding box center [358, 417] width 143 height 19
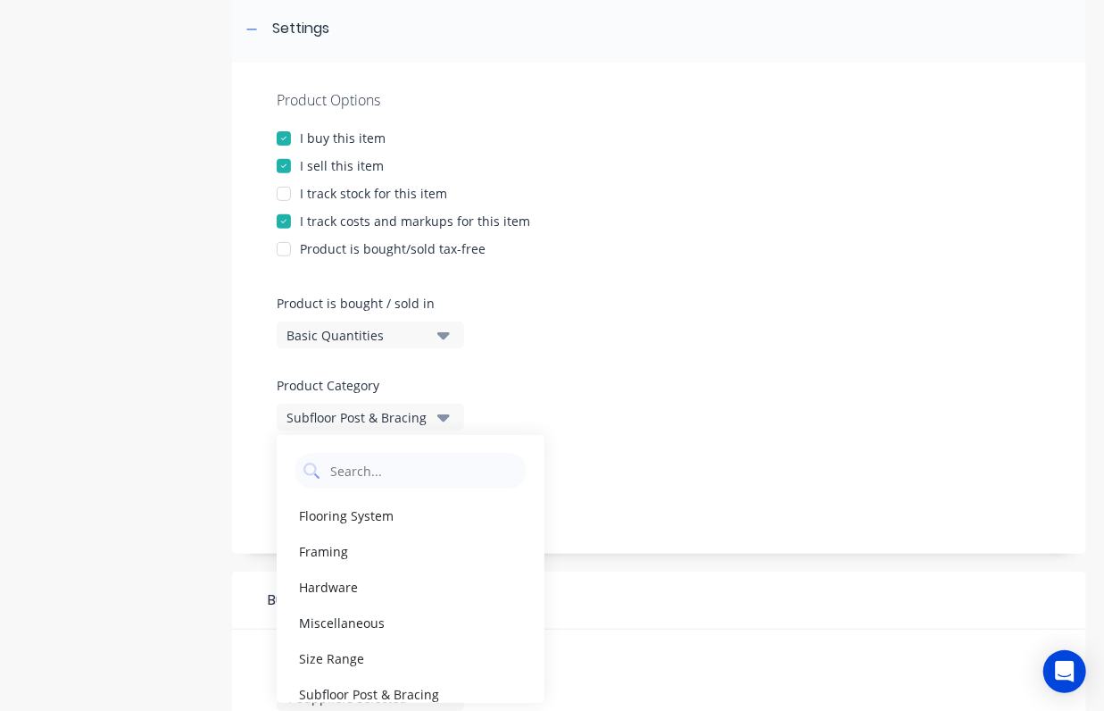
click at [152, 558] on div "Product details Collaborate Order History" at bounding box center [111, 488] width 187 height 1360
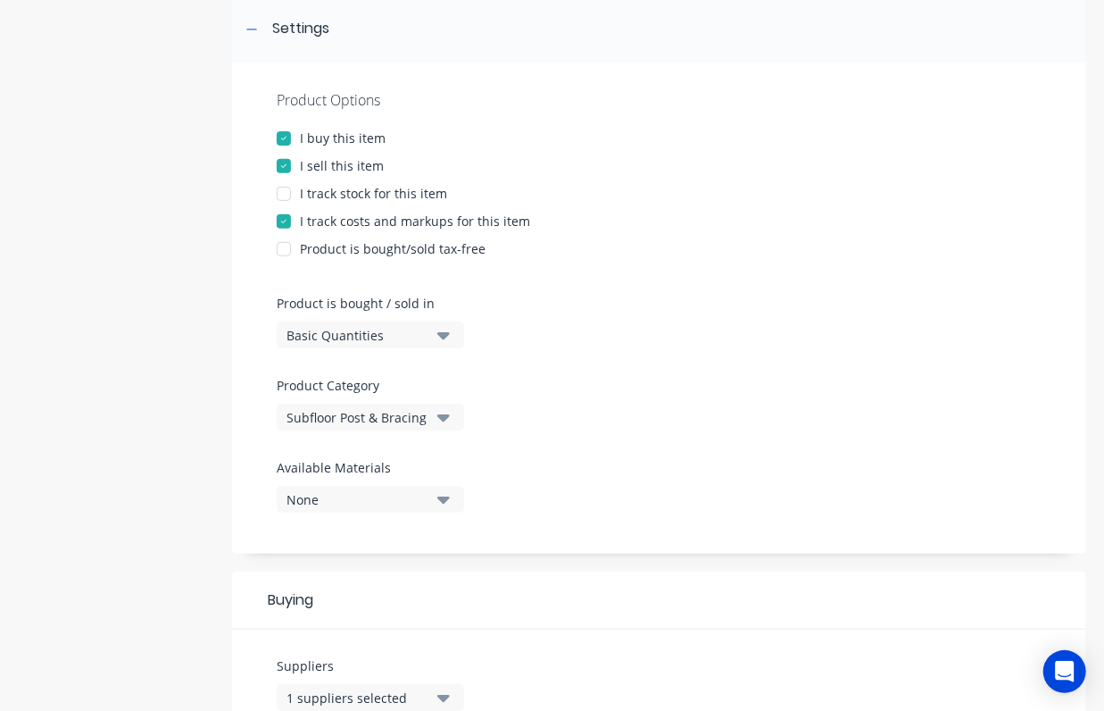
scroll to position [0, 0]
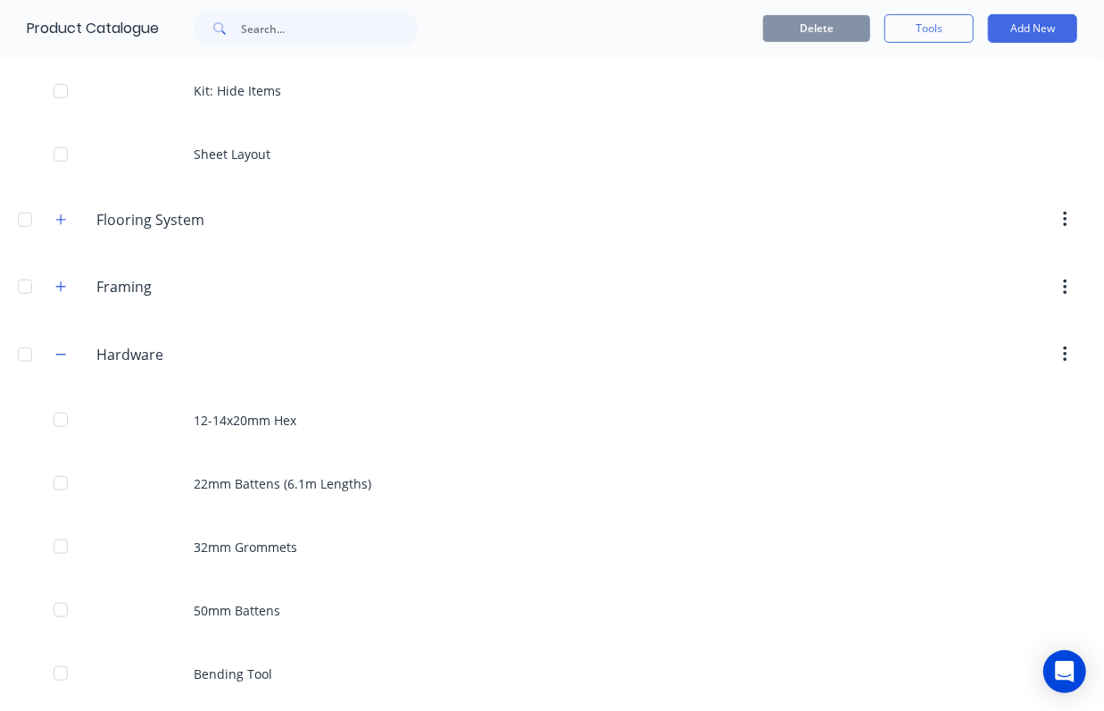
scroll to position [446, 0]
click at [63, 219] on icon "button" at bounding box center [60, 218] width 11 height 12
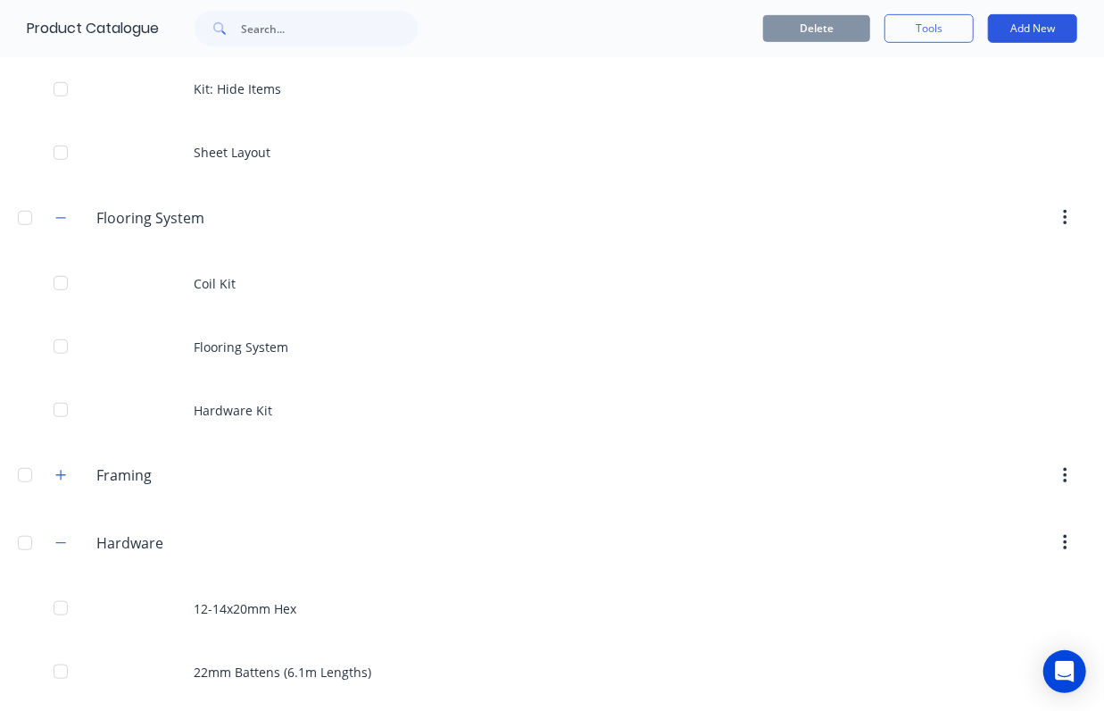
click at [1019, 37] on button "Add New" at bounding box center [1032, 28] width 89 height 29
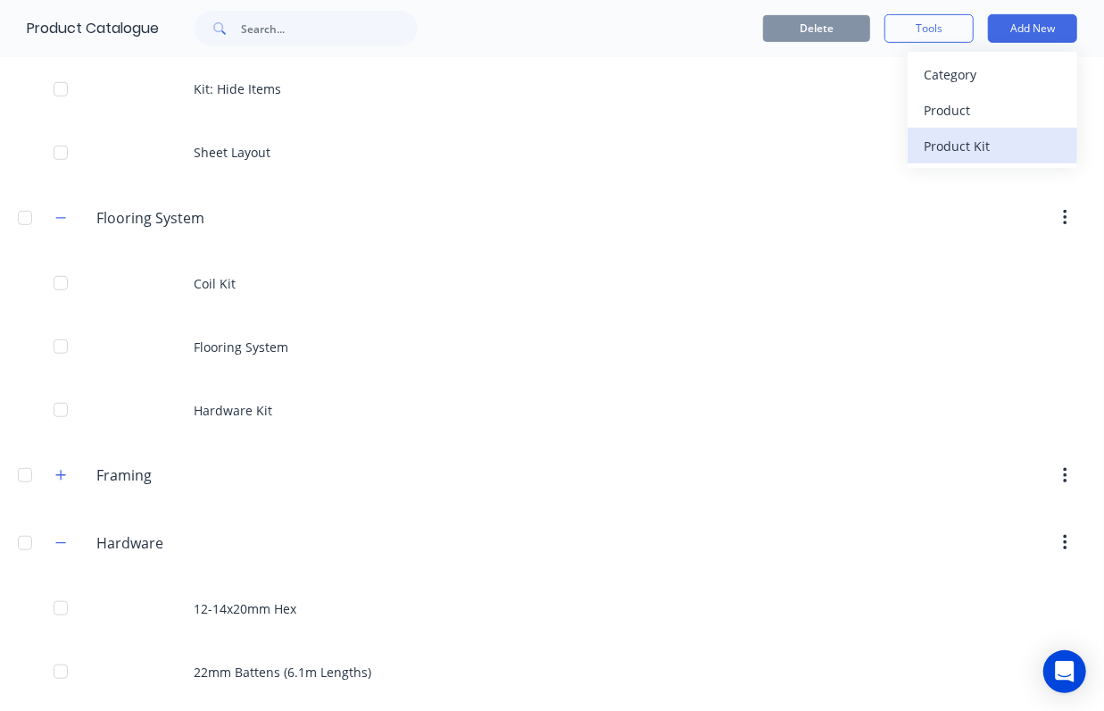
click at [994, 152] on div "Product Kit" at bounding box center [992, 146] width 137 height 26
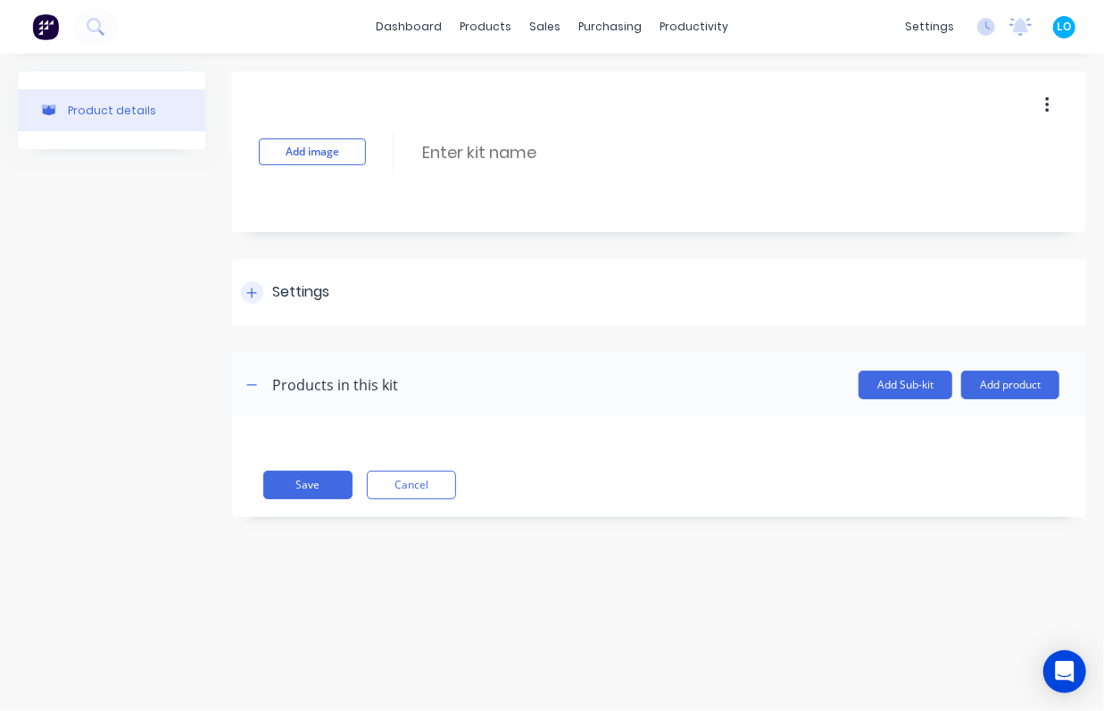
click at [318, 288] on div "Settings" at bounding box center [300, 292] width 57 height 22
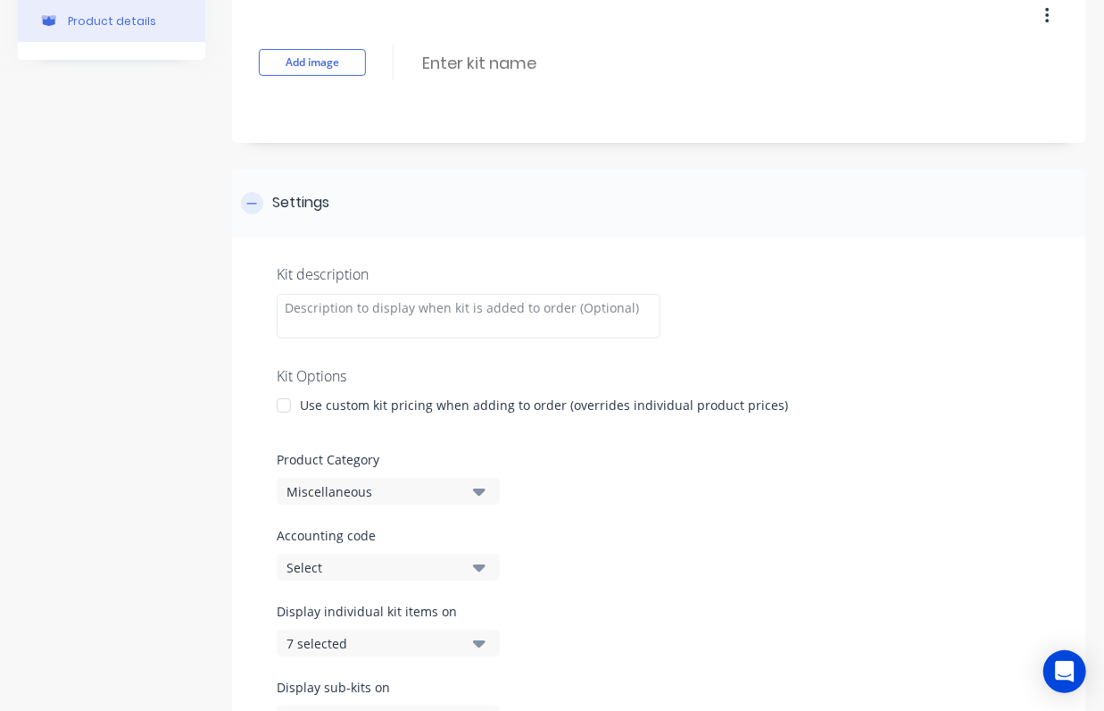
scroll to position [179, 0]
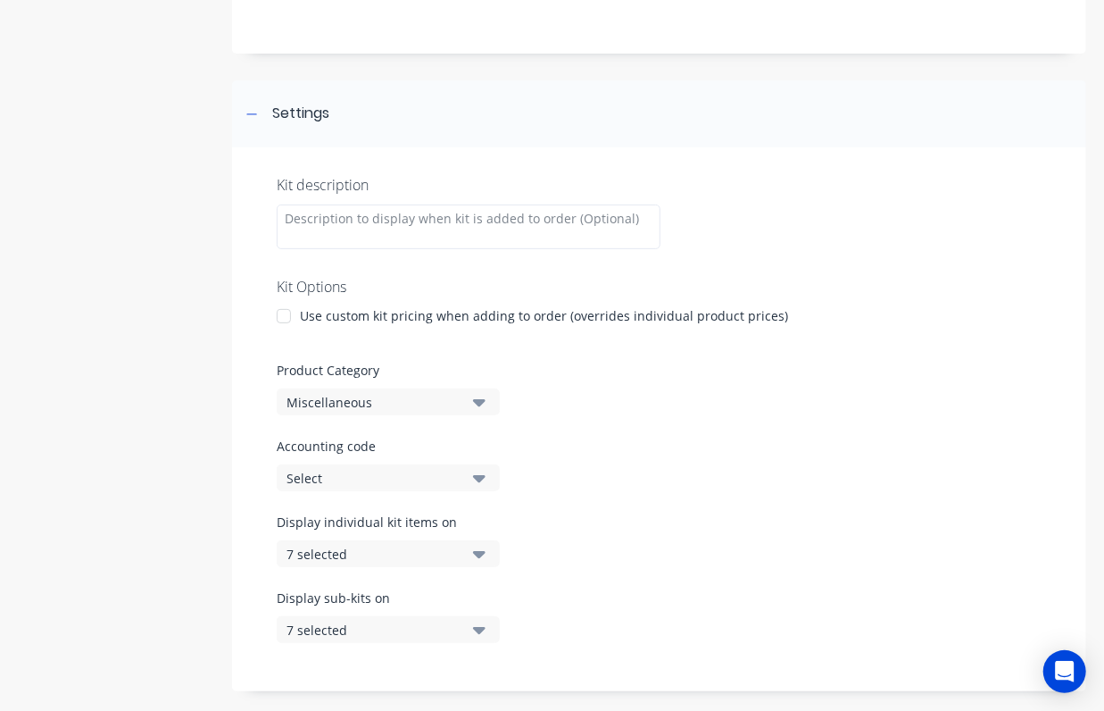
click at [403, 404] on div "Miscellaneous" at bounding box center [373, 402] width 173 height 19
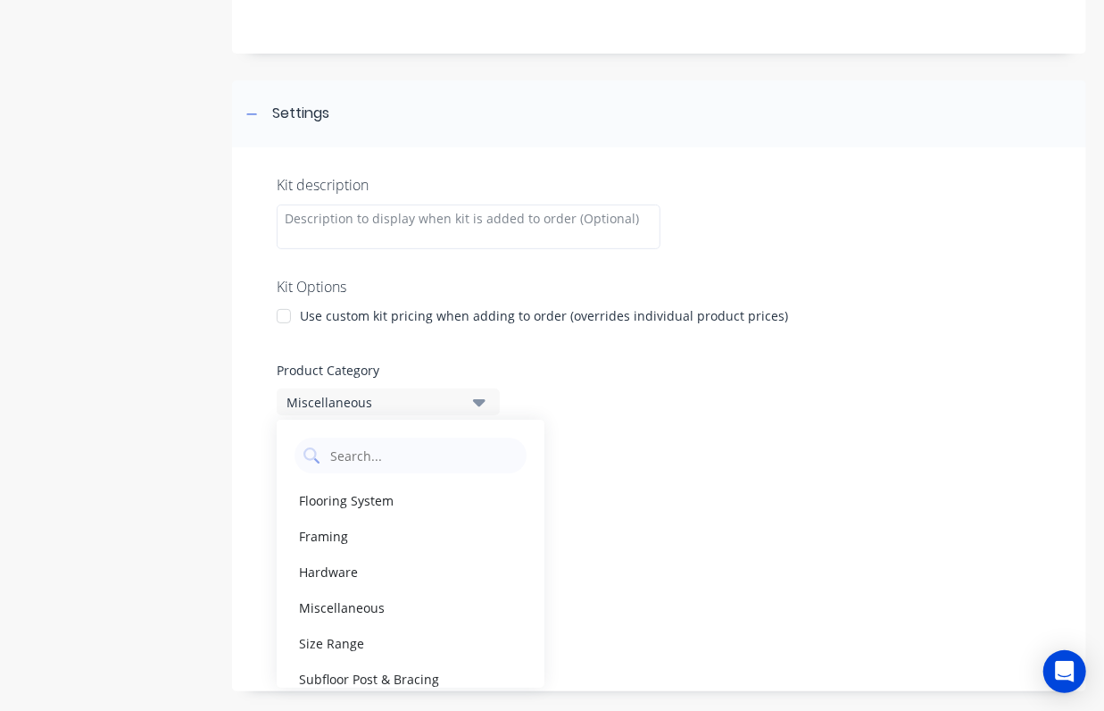
scroll to position [268, 0]
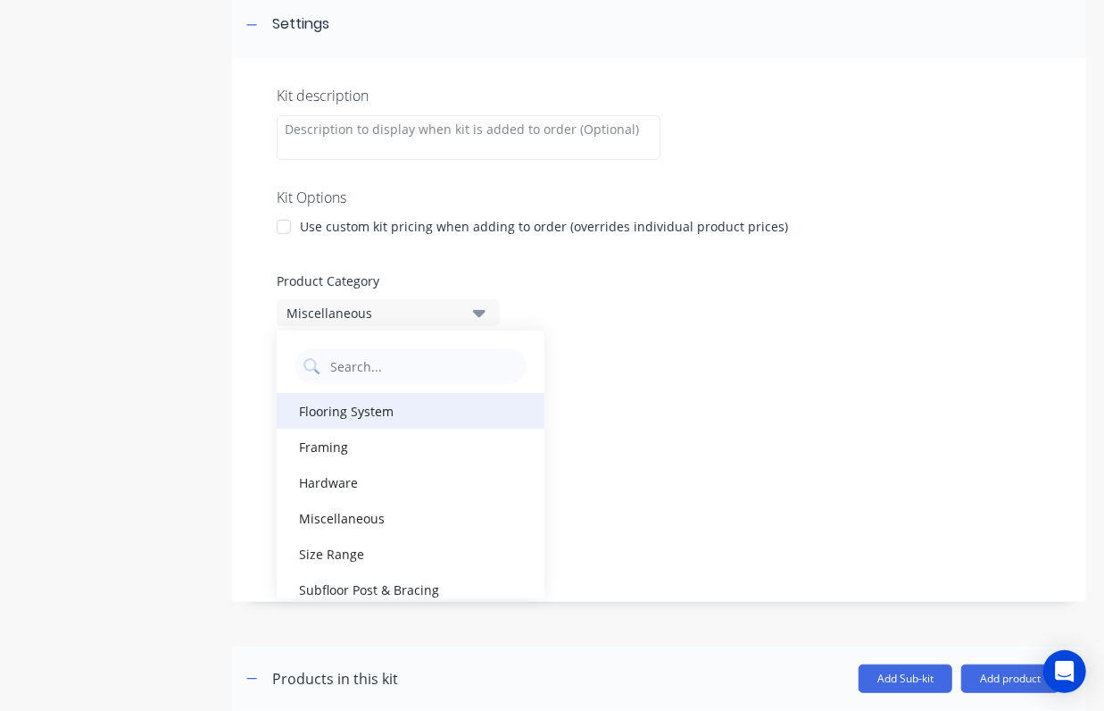
click at [430, 415] on div "Flooring System" at bounding box center [411, 411] width 268 height 36
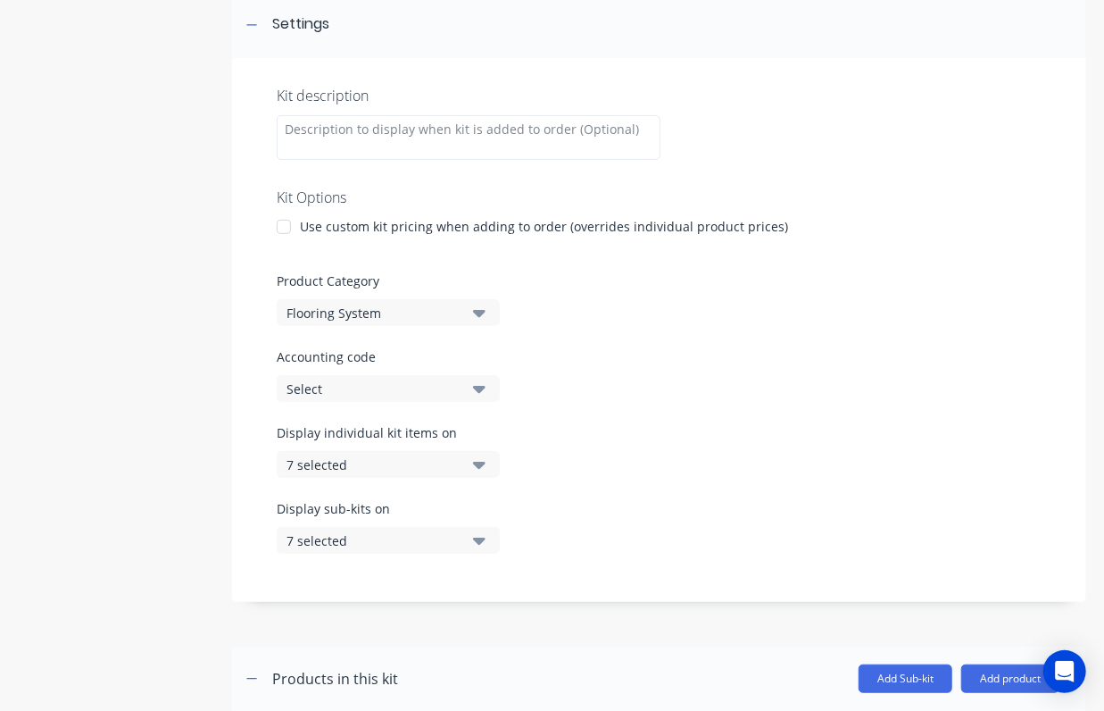
click at [648, 351] on label "Accounting code" at bounding box center [659, 356] width 765 height 19
click at [421, 394] on div "Select" at bounding box center [373, 388] width 173 height 19
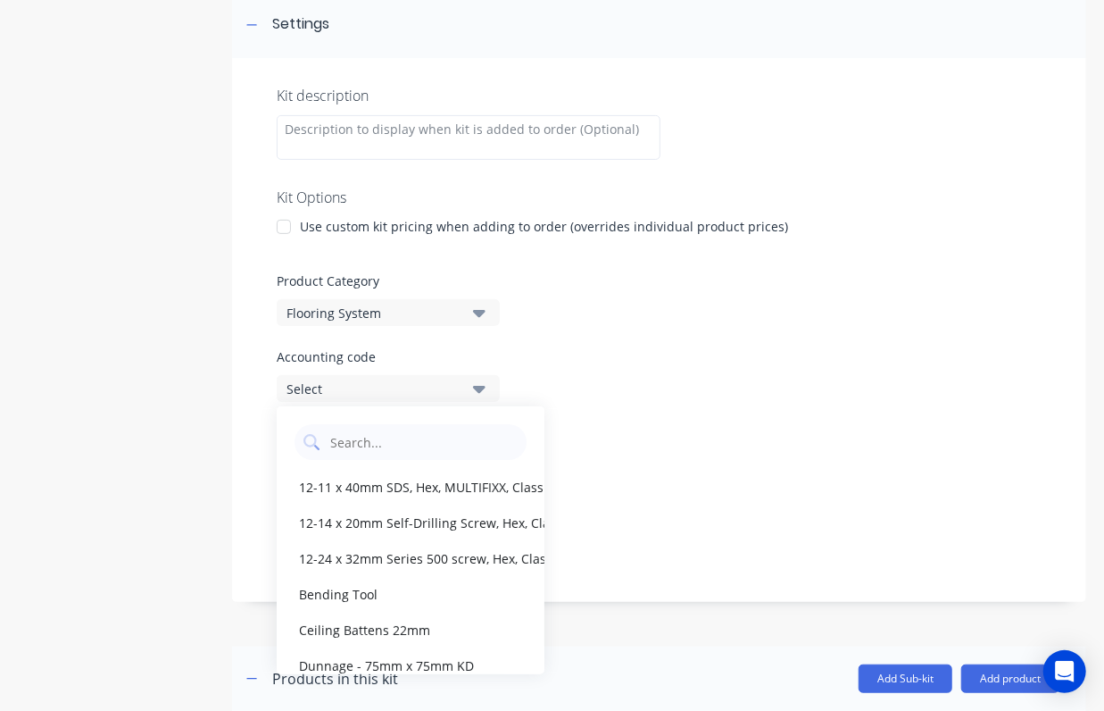
click at [642, 333] on div "Kit description Kit Options Use custom kit pricing when adding to order (overri…" at bounding box center [659, 330] width 854 height 544
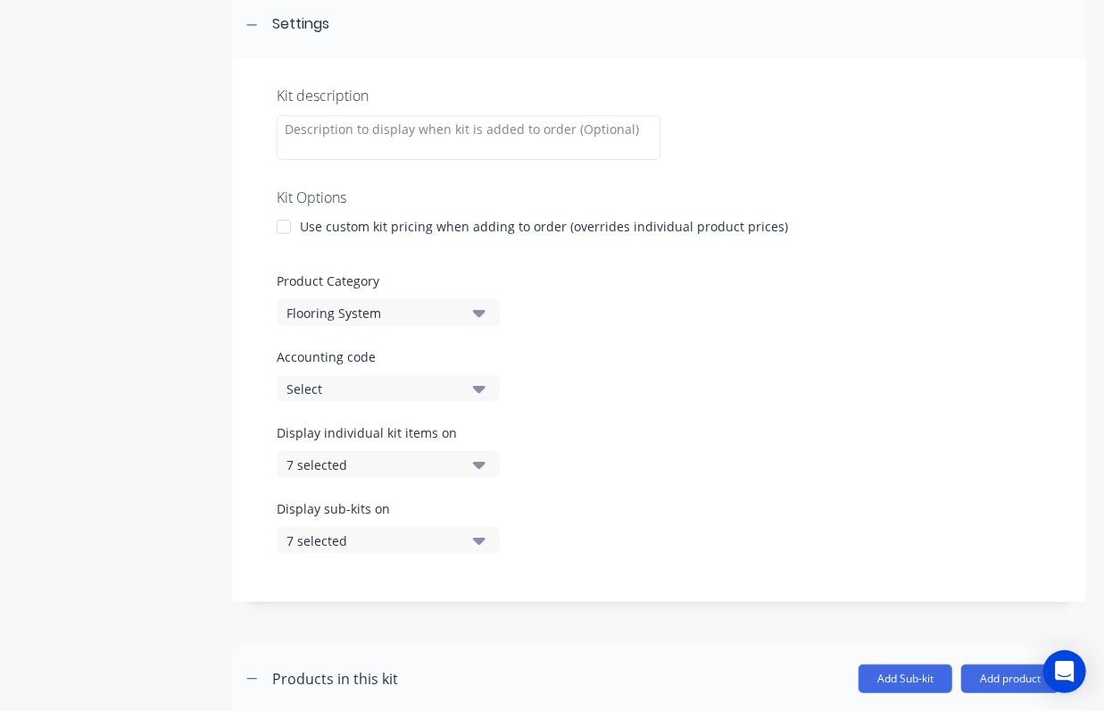
click at [430, 385] on div "Select" at bounding box center [373, 388] width 173 height 19
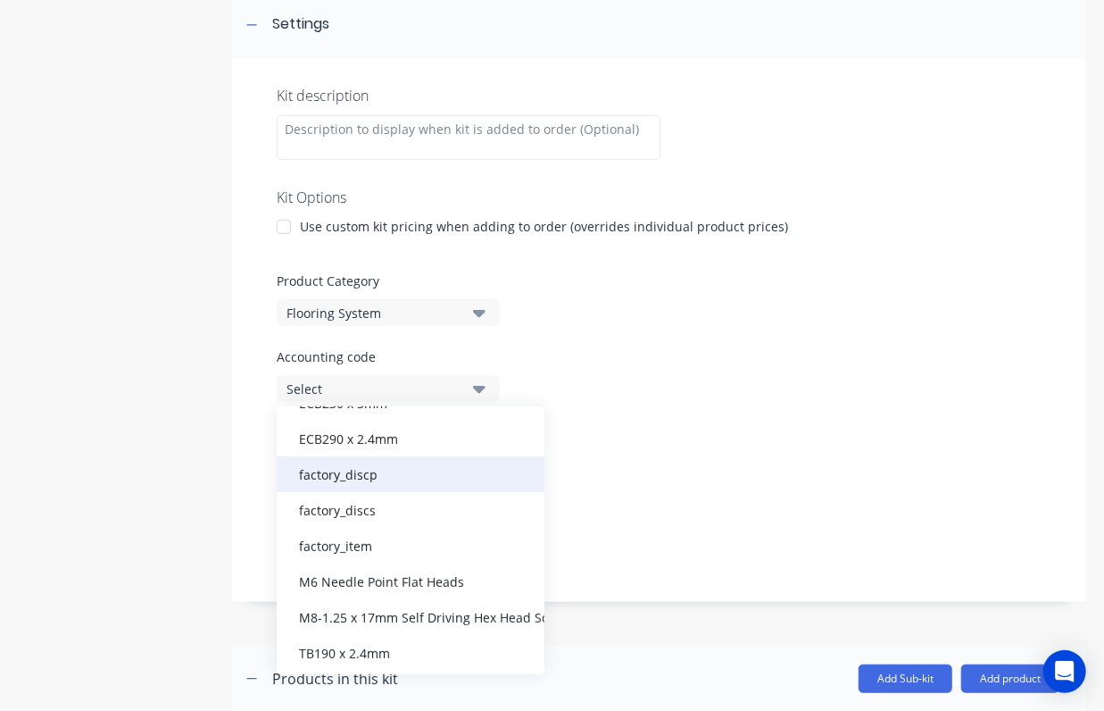
scroll to position [286, 0]
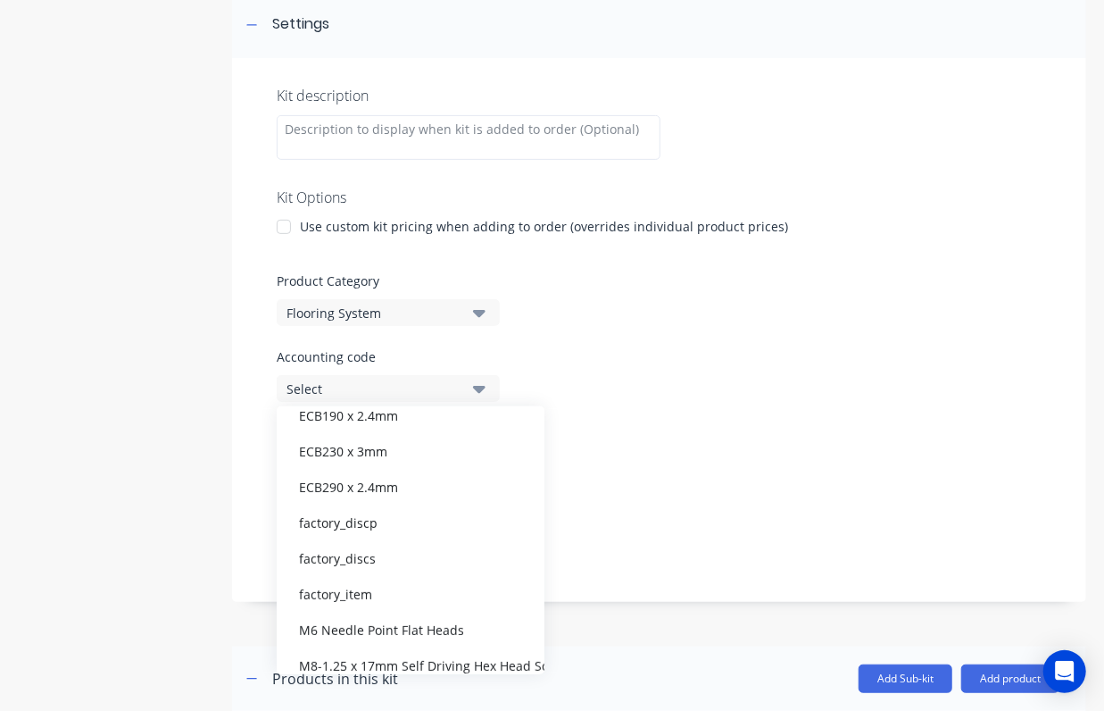
click at [696, 372] on div "Accounting code Select" at bounding box center [659, 374] width 765 height 54
click at [642, 353] on label "Accounting code" at bounding box center [659, 356] width 765 height 19
drag, startPoint x: 742, startPoint y: 509, endPoint x: 703, endPoint y: 502, distance: 39.0
click at [742, 508] on div "Display sub-kits on 7 selected" at bounding box center [659, 537] width 765 height 76
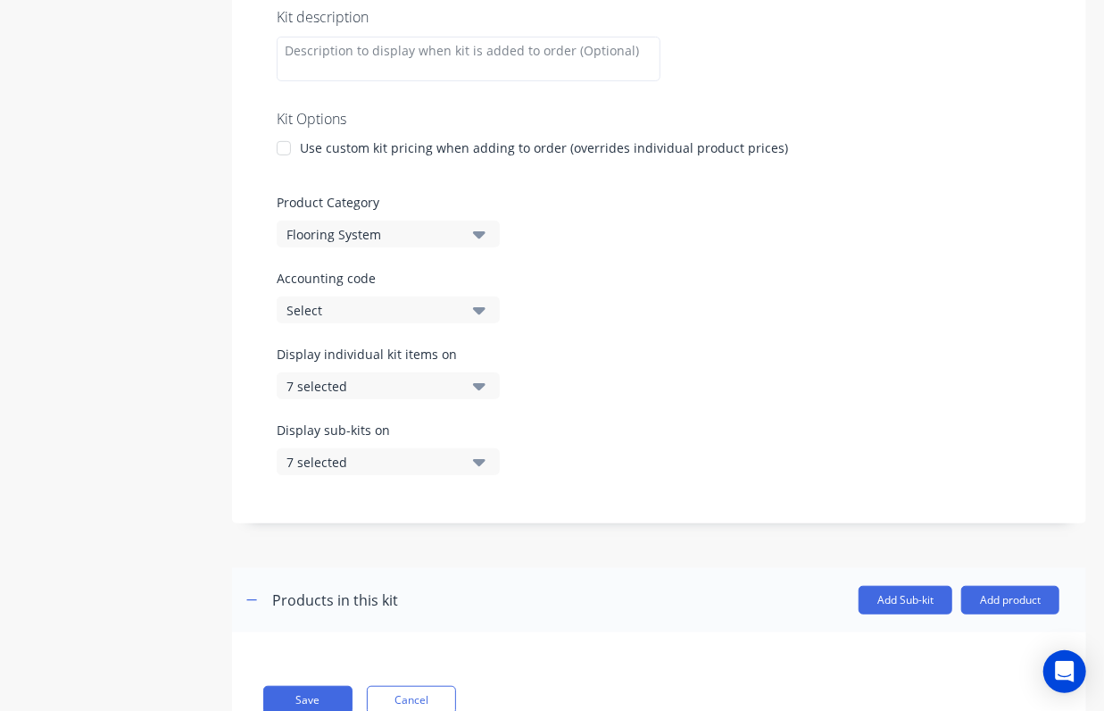
scroll to position [357, 0]
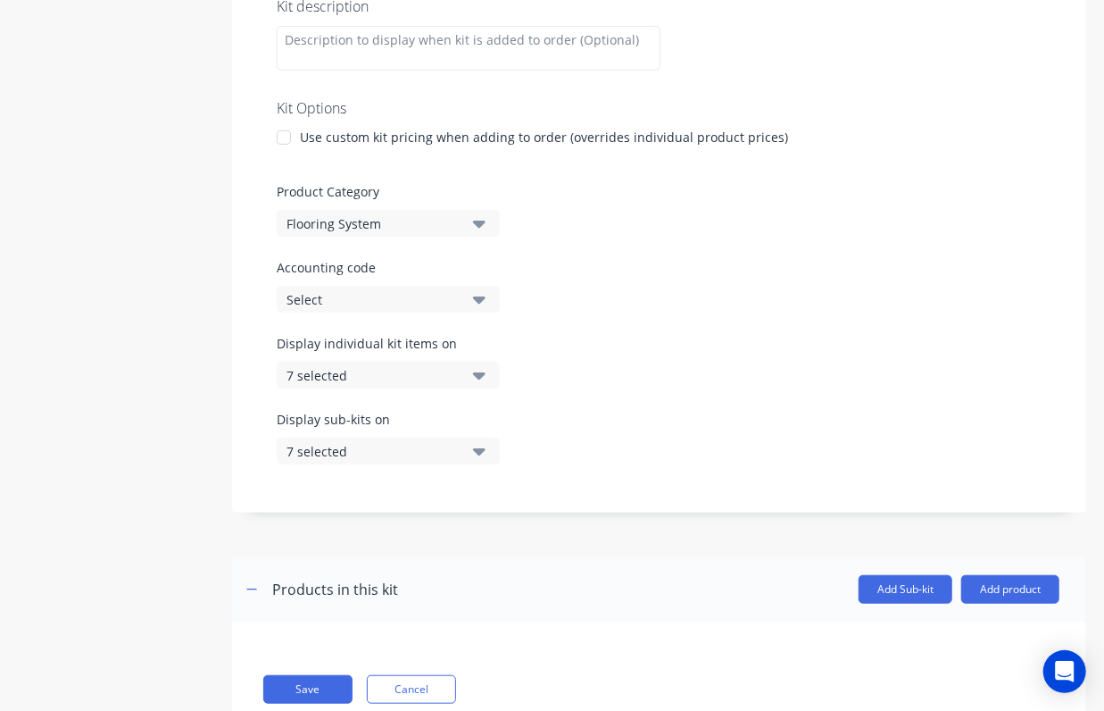
click at [395, 449] on div "7 selected" at bounding box center [373, 451] width 173 height 19
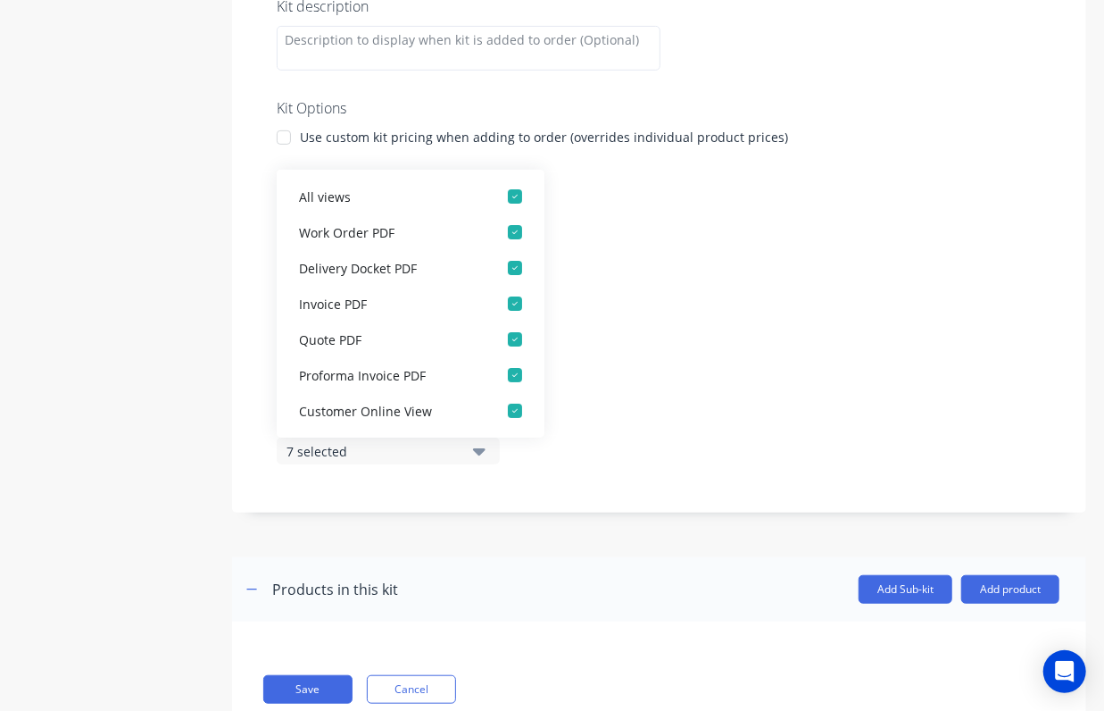
click at [684, 437] on div "Display sub-kits on 7 selected" at bounding box center [659, 448] width 765 height 76
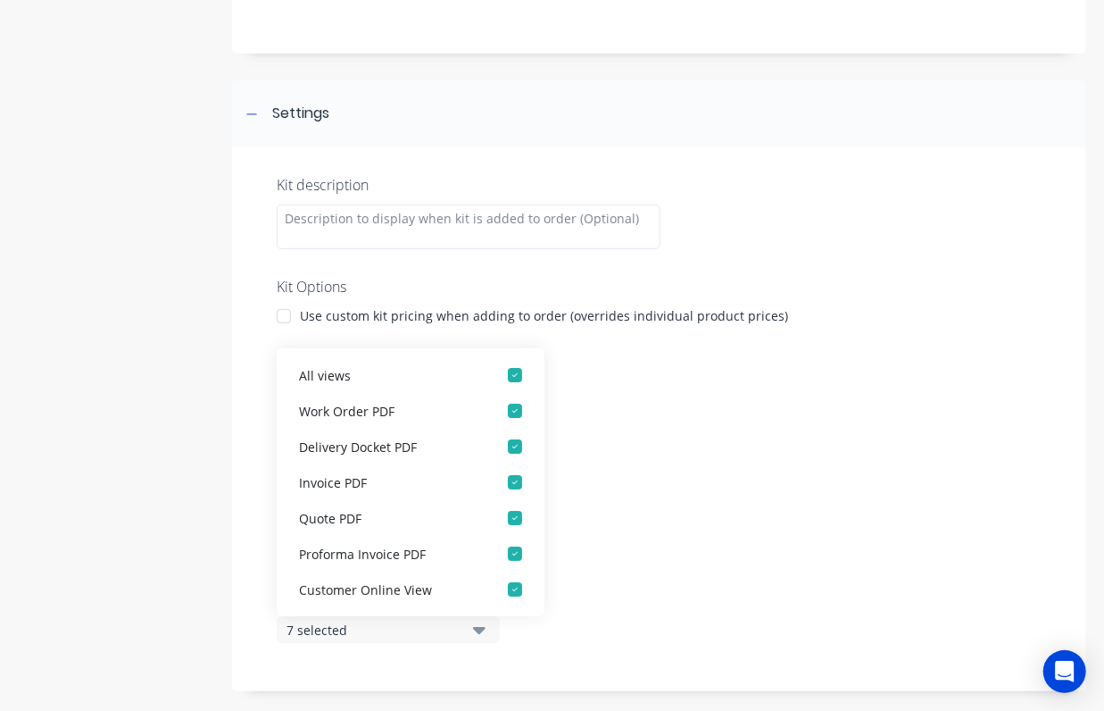
click at [653, 422] on div "Kit description Kit Options Use custom kit pricing when adding to order (overri…" at bounding box center [659, 419] width 854 height 544
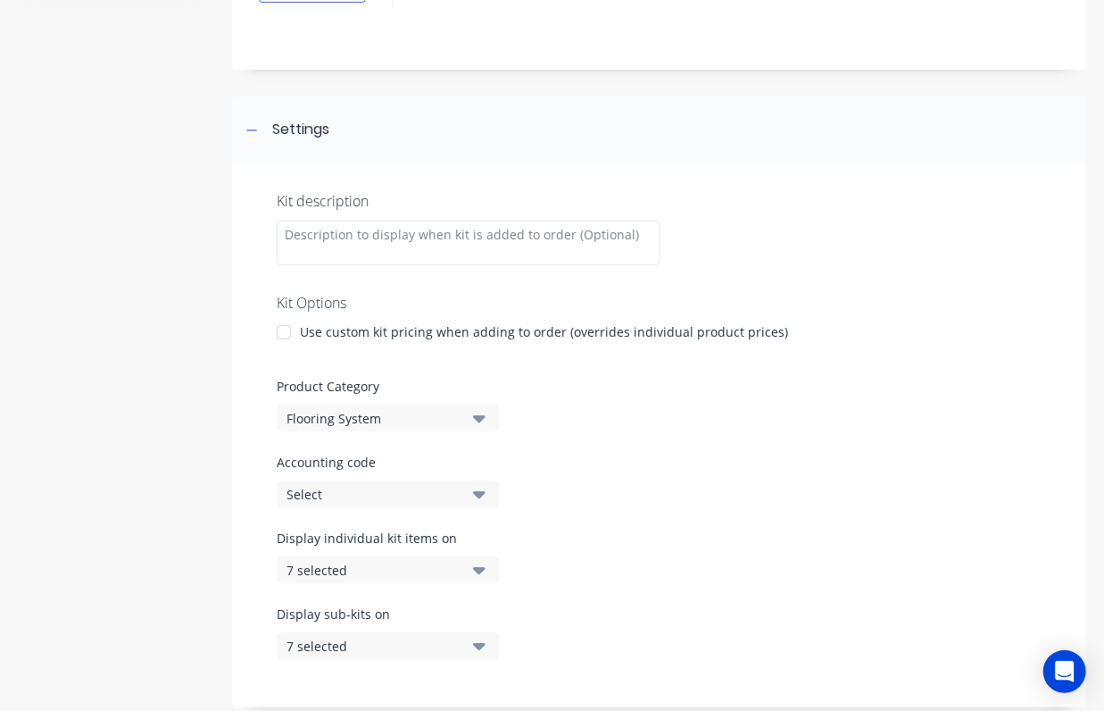
scroll to position [411, 0]
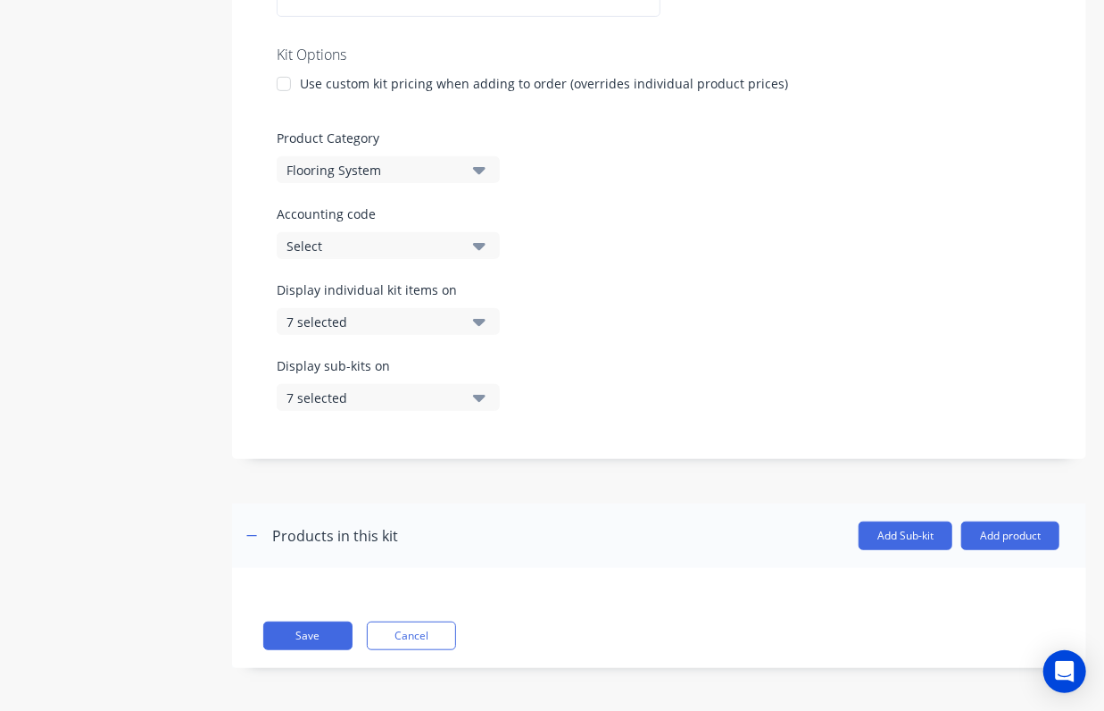
click at [530, 547] on div "Add Sub-kit Add product" at bounding box center [728, 535] width 661 height 29
click at [869, 533] on button "Add Sub-kit" at bounding box center [906, 535] width 94 height 29
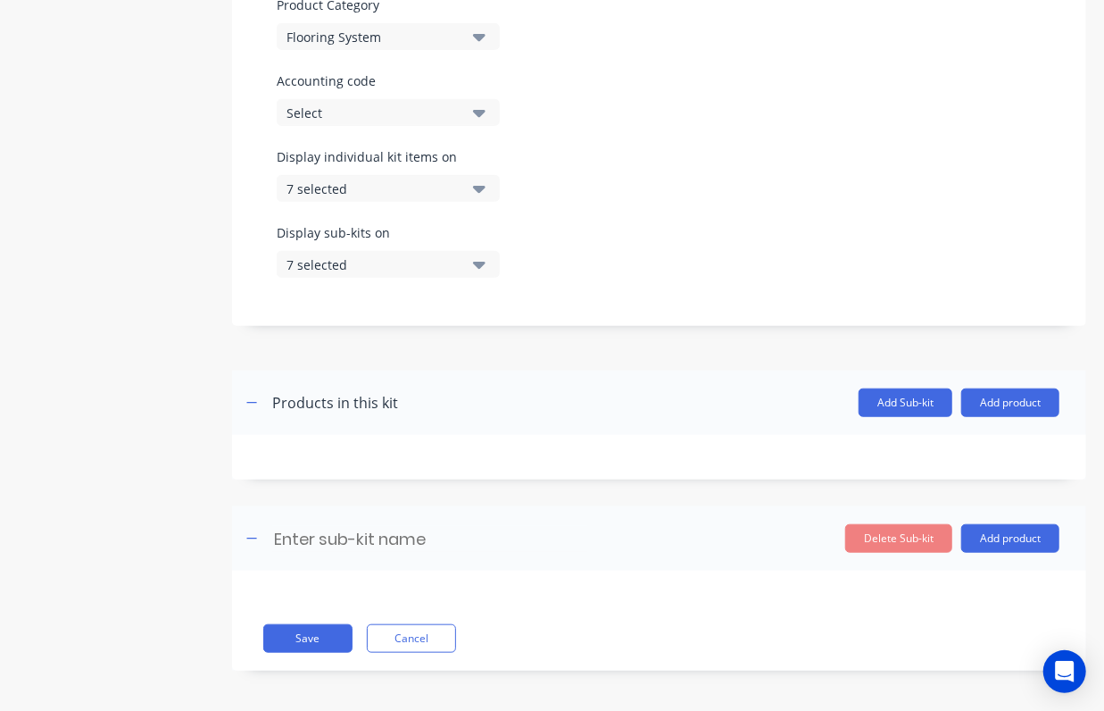
scroll to position [546, 0]
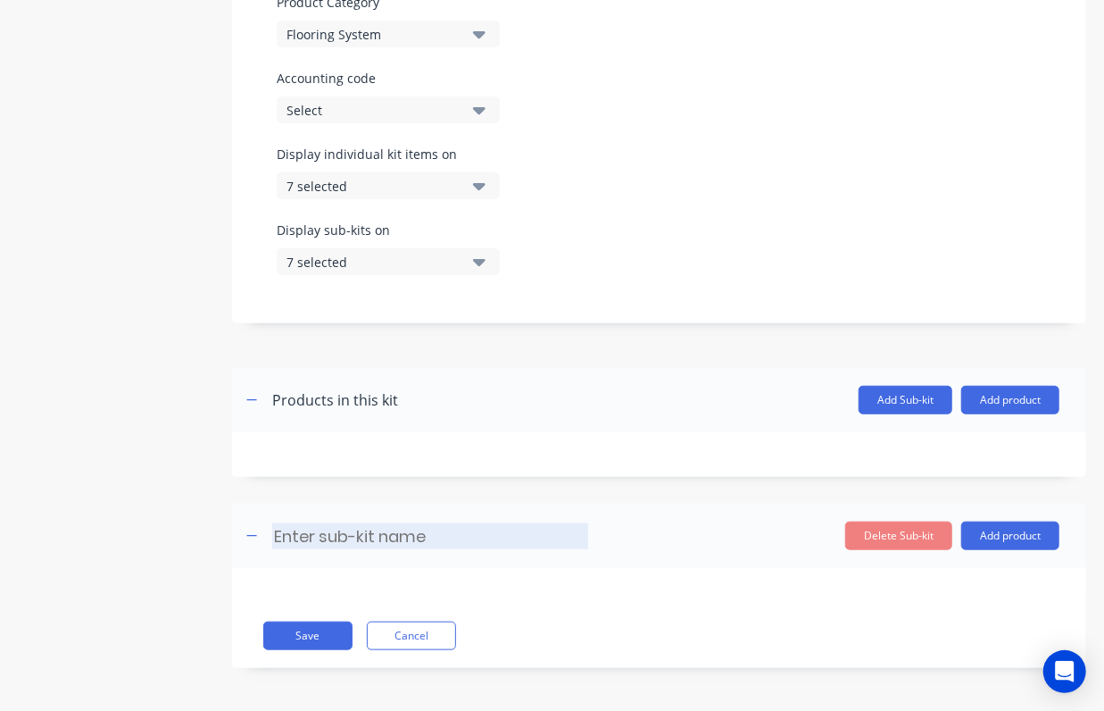
click at [346, 531] on input at bounding box center [430, 536] width 316 height 26
click at [338, 398] on div "Products in this kit" at bounding box center [335, 399] width 126 height 21
click at [359, 533] on input at bounding box center [430, 536] width 316 height 26
click at [903, 399] on button "Add Sub-kit" at bounding box center [906, 400] width 94 height 29
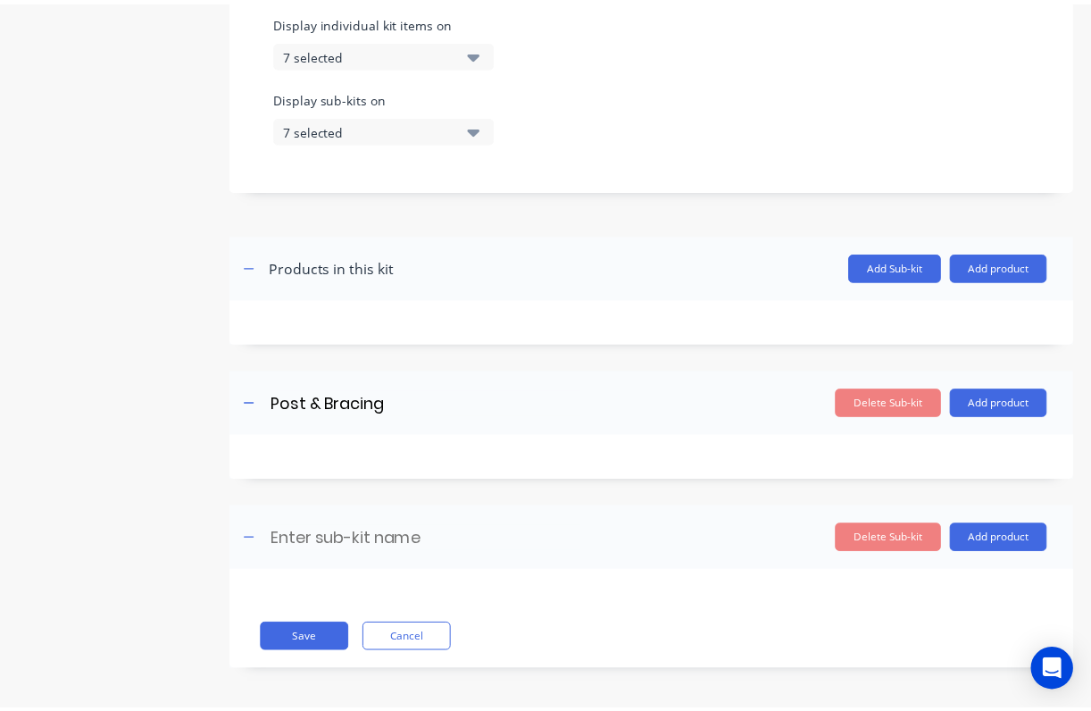
scroll to position [681, 0]
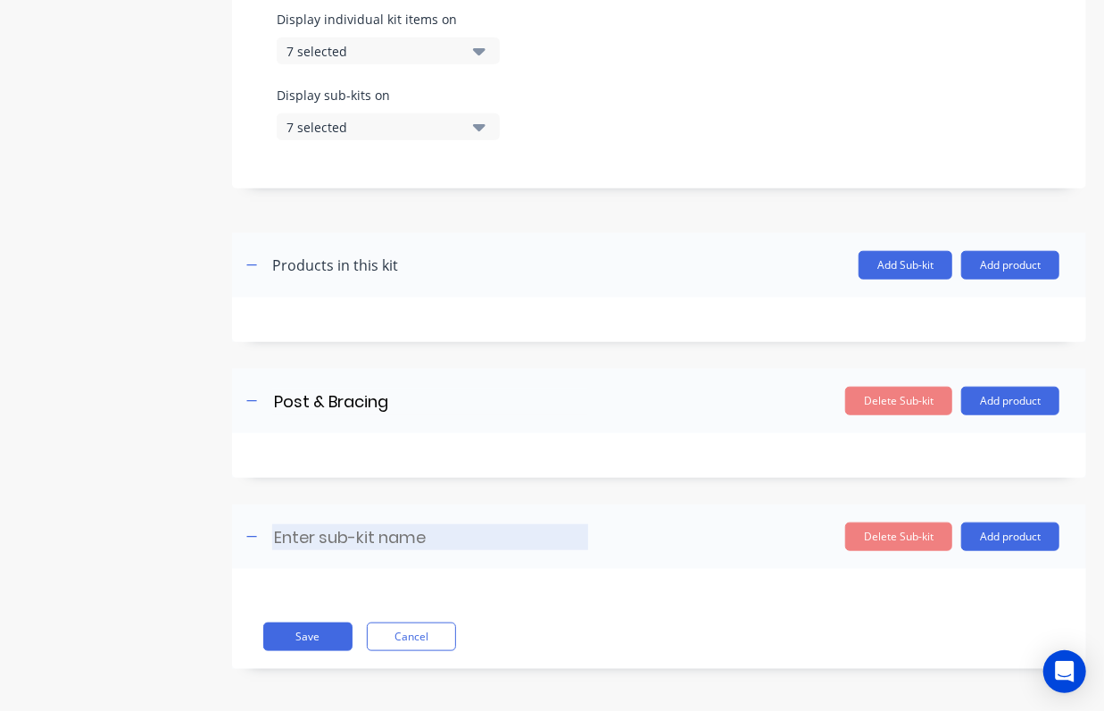
click at [386, 538] on input at bounding box center [430, 537] width 316 height 26
click at [653, 489] on div "Add image Enter kit name Settings Kit description Kit Options Use custom kit pr…" at bounding box center [659, 42] width 854 height 1305
click at [991, 397] on button "Add product" at bounding box center [1010, 401] width 98 height 29
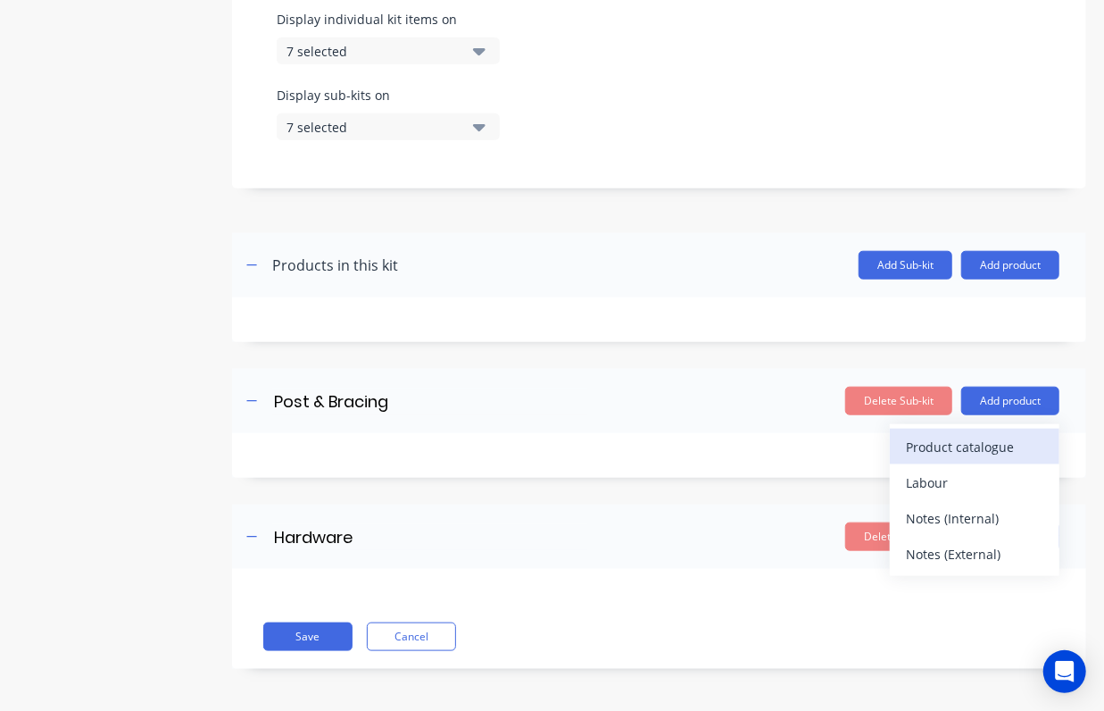
click at [997, 450] on div "Product catalogue" at bounding box center [974, 447] width 137 height 26
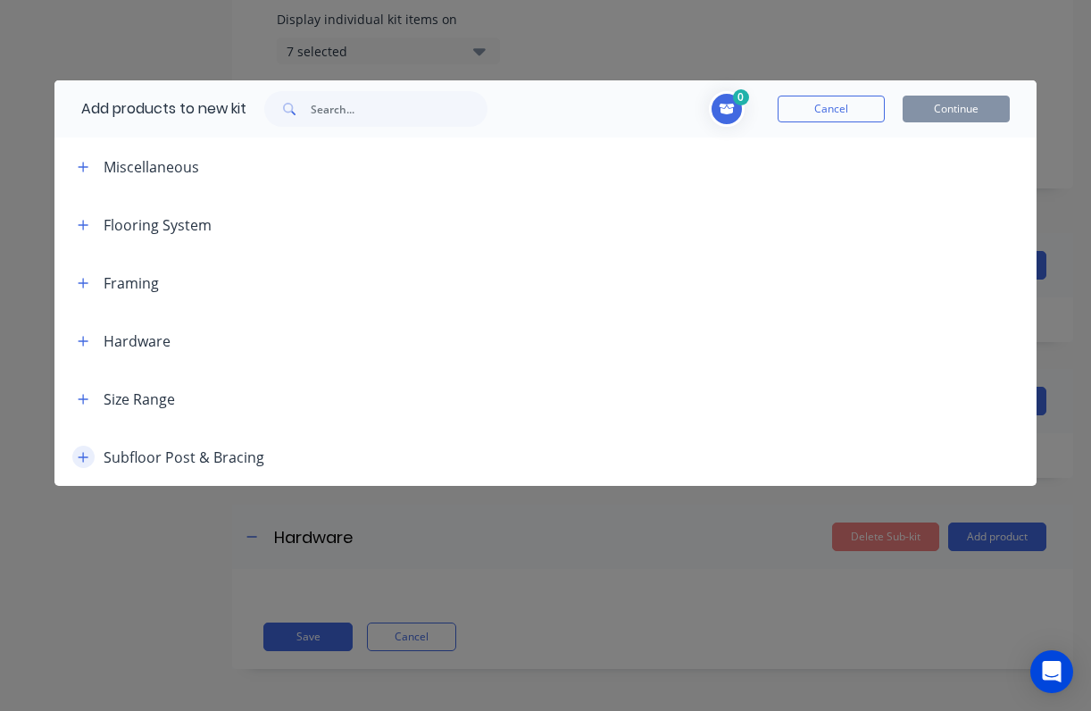
click at [91, 454] on button "button" at bounding box center [83, 456] width 22 height 22
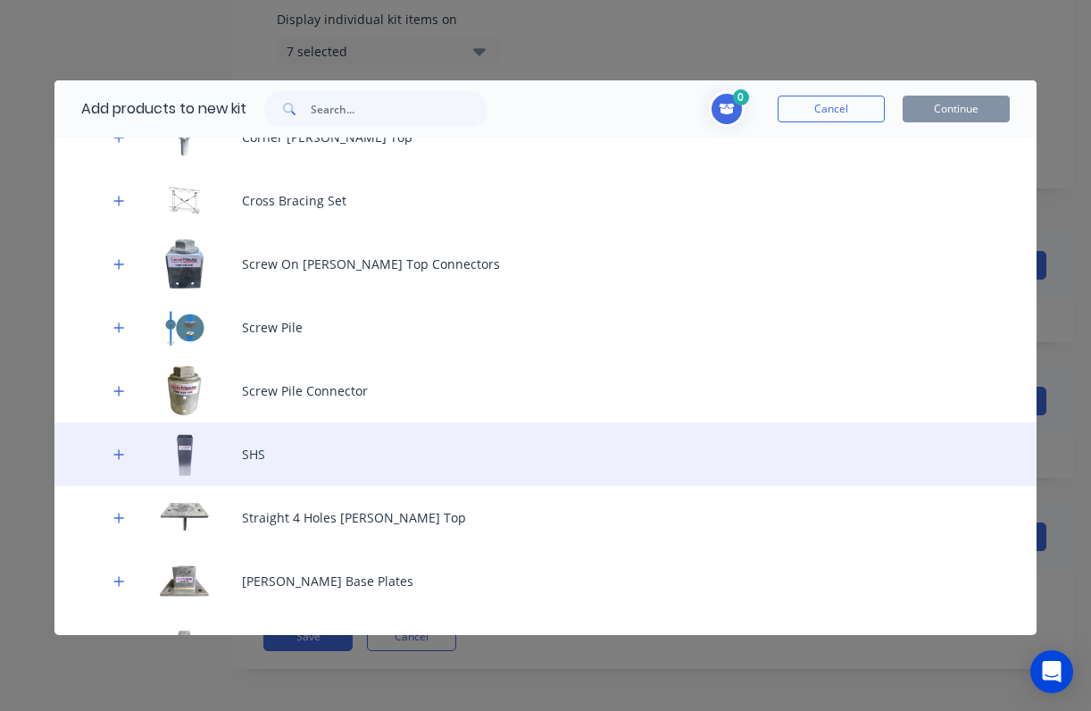
scroll to position [446, 0]
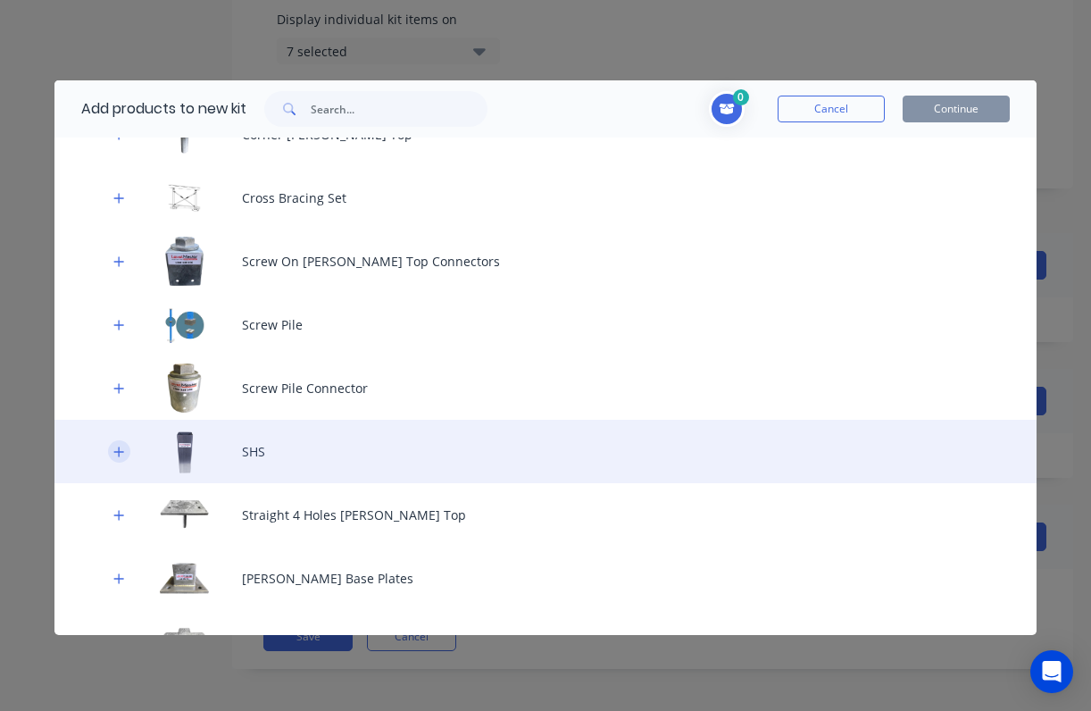
click at [121, 449] on icon "button" at bounding box center [118, 451] width 11 height 12
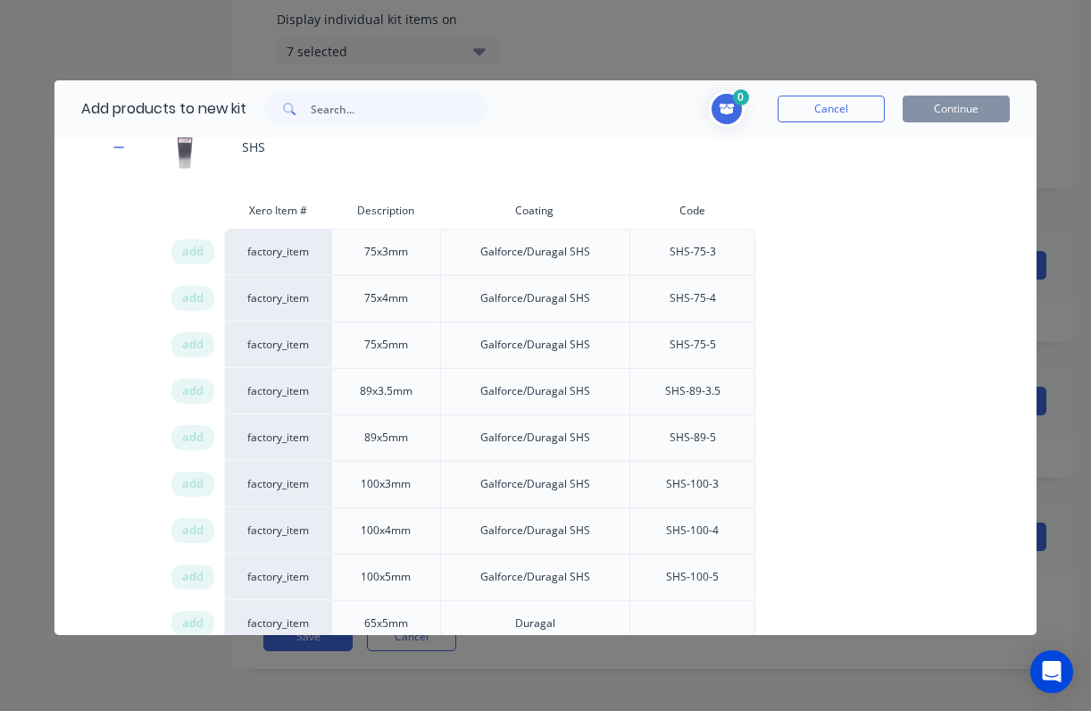
scroll to position [800, 0]
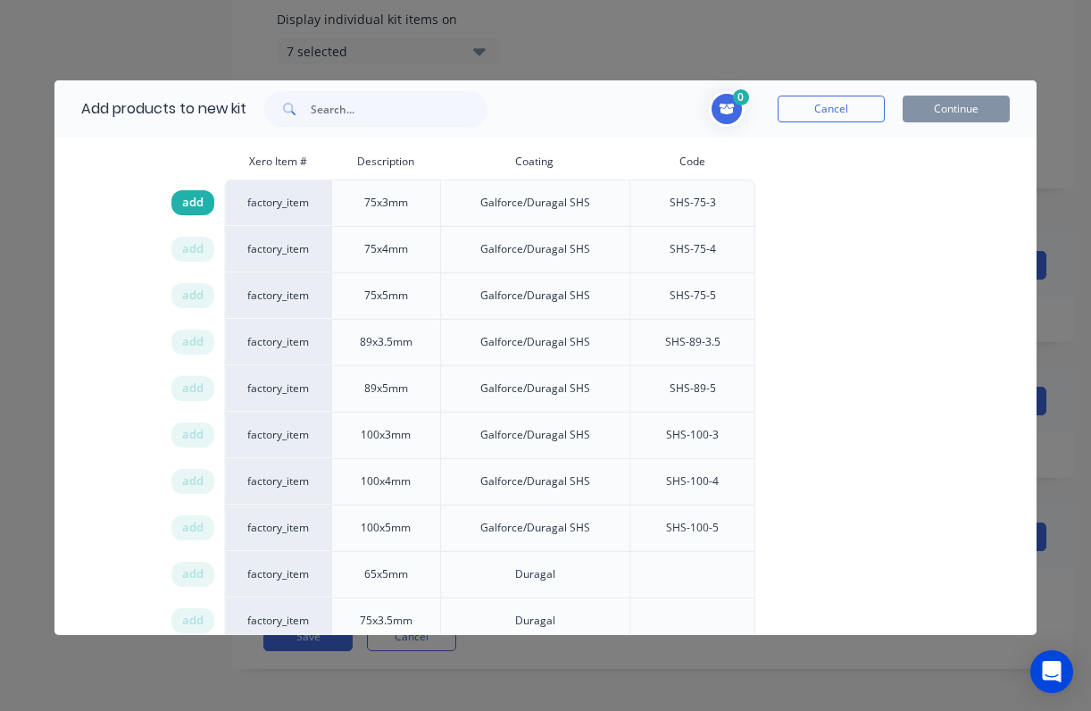
click at [199, 205] on span "add" at bounding box center [192, 203] width 21 height 18
click at [194, 240] on span "add" at bounding box center [192, 249] width 21 height 18
click at [193, 294] on span "add" at bounding box center [192, 296] width 21 height 18
click at [198, 343] on span "add" at bounding box center [192, 342] width 21 height 18
click at [208, 391] on div "add" at bounding box center [192, 388] width 43 height 25
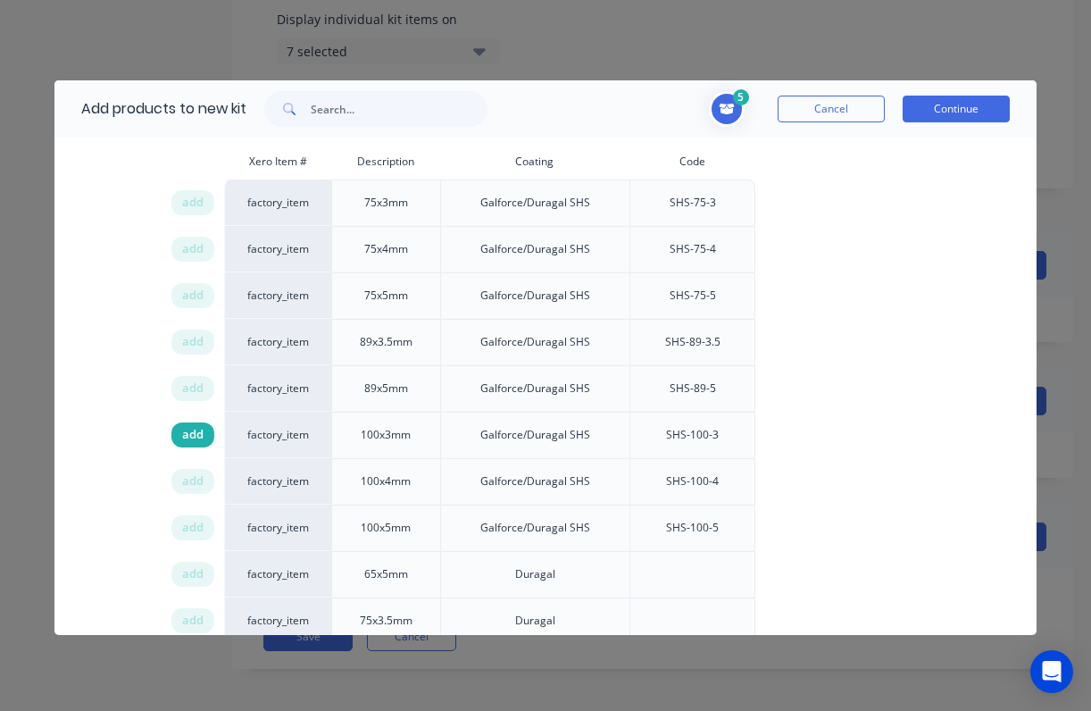
click at [199, 428] on span "add" at bounding box center [192, 435] width 21 height 18
click at [199, 476] on span "add" at bounding box center [192, 481] width 21 height 18
click at [205, 529] on div "add" at bounding box center [192, 527] width 43 height 25
click at [214, 576] on div "add" at bounding box center [198, 574] width 54 height 46
click at [193, 567] on span "add" at bounding box center [192, 574] width 21 height 18
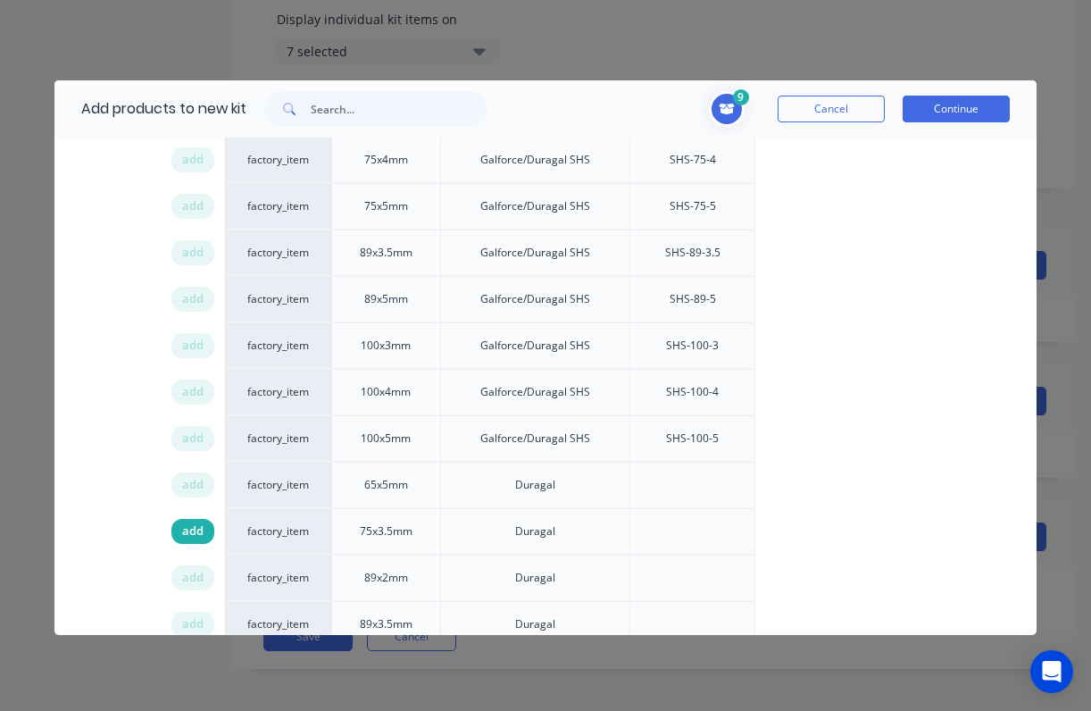
click at [195, 528] on span "add" at bounding box center [192, 531] width 21 height 18
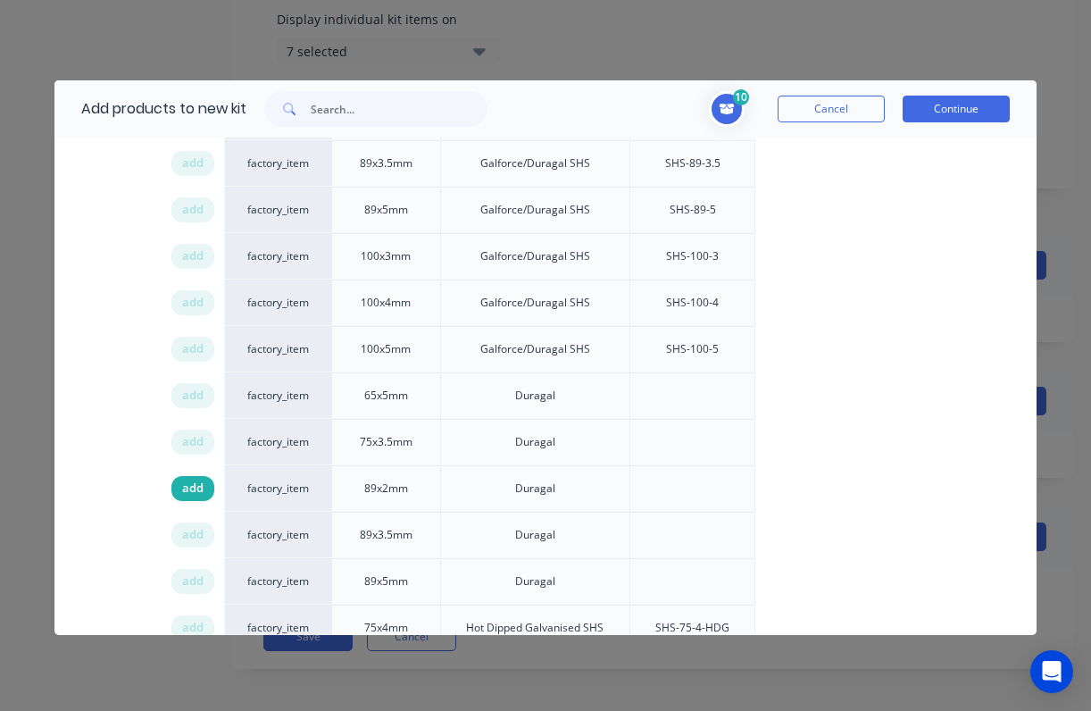
click at [198, 490] on span "add" at bounding box center [192, 488] width 21 height 18
click at [205, 535] on div "add" at bounding box center [192, 534] width 43 height 25
click at [197, 573] on span "add" at bounding box center [192, 581] width 21 height 18
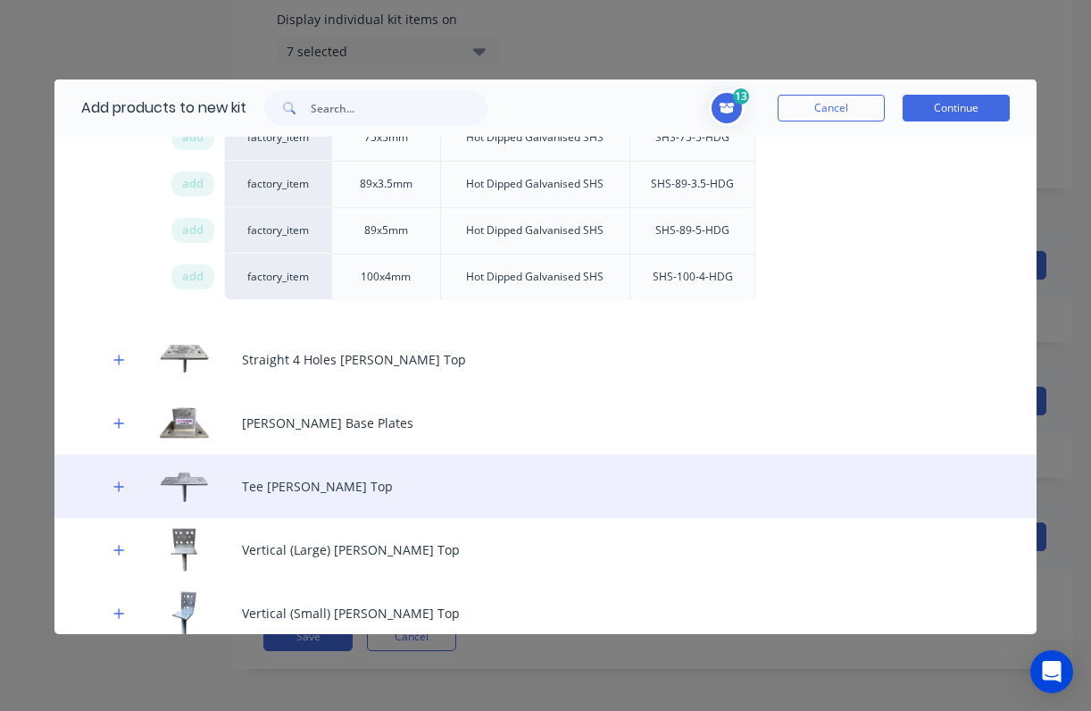
scroll to position [0, 0]
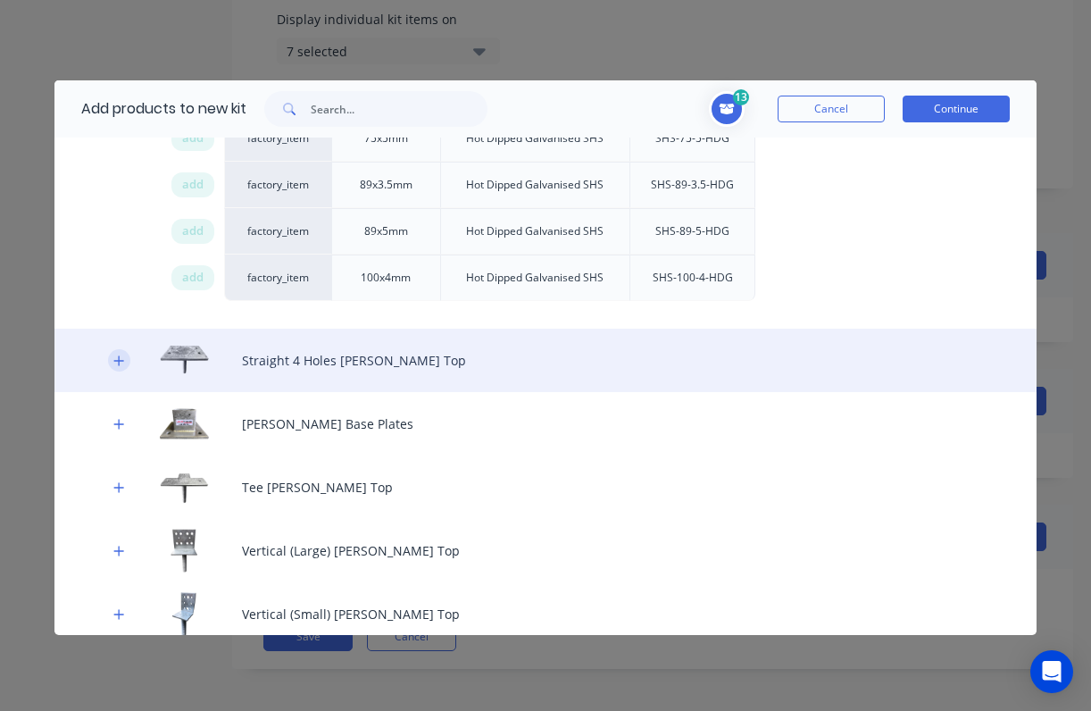
click at [123, 354] on icon "button" at bounding box center [118, 360] width 11 height 12
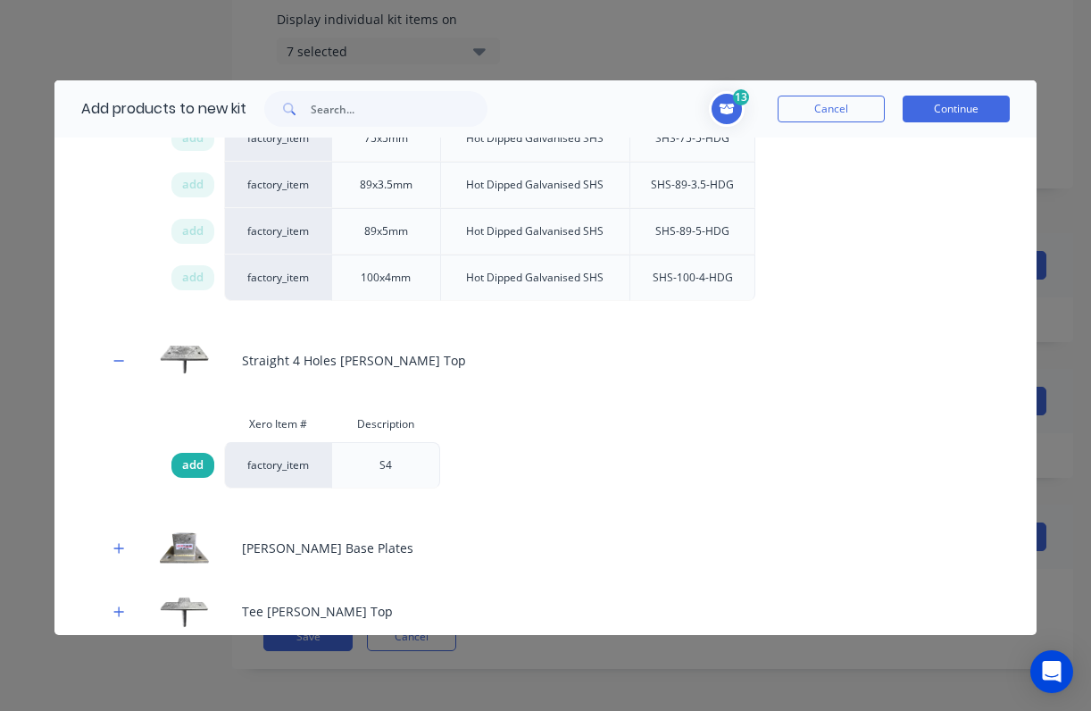
click at [195, 456] on span "add" at bounding box center [192, 465] width 21 height 18
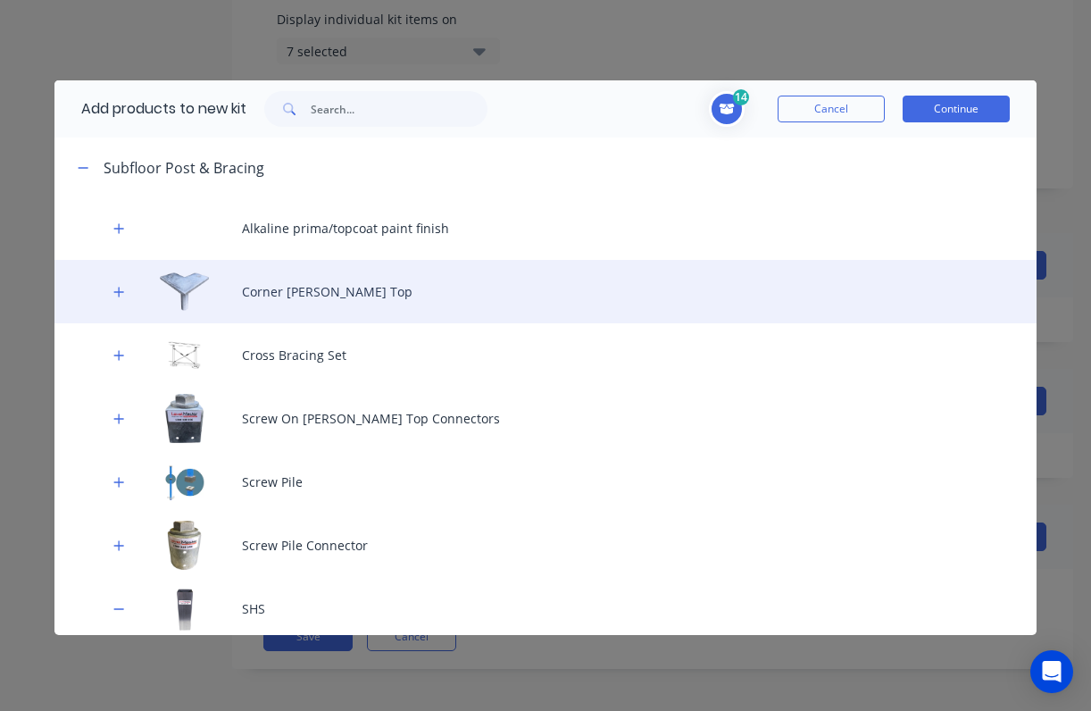
scroll to position [264, 0]
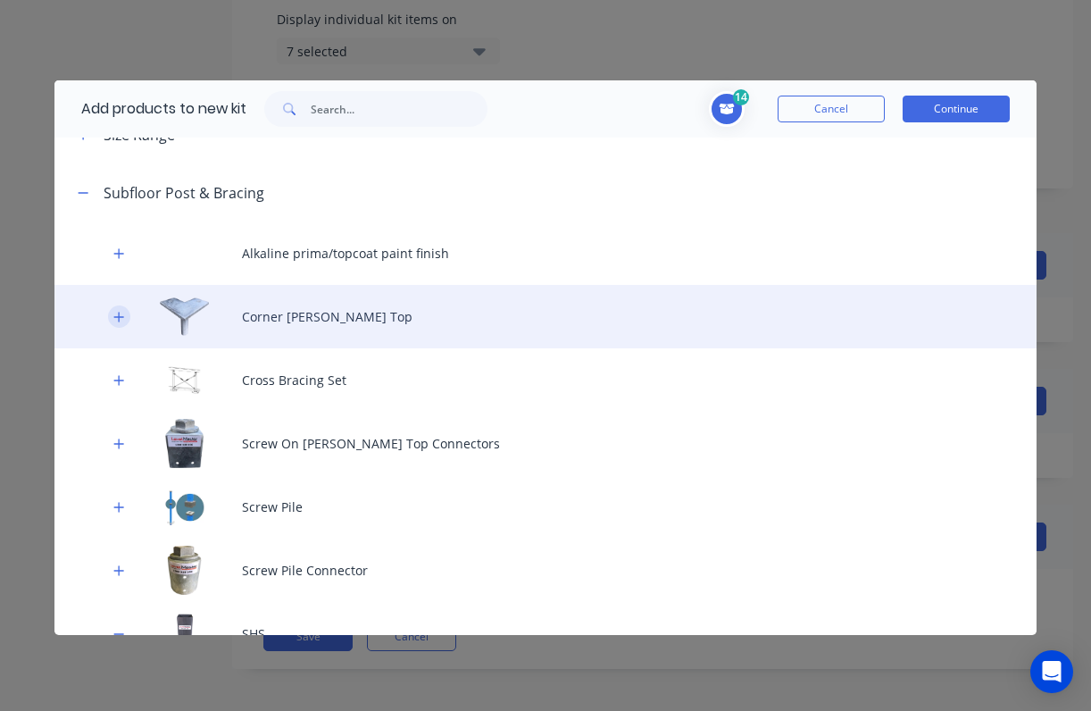
click at [117, 319] on icon "button" at bounding box center [118, 317] width 11 height 12
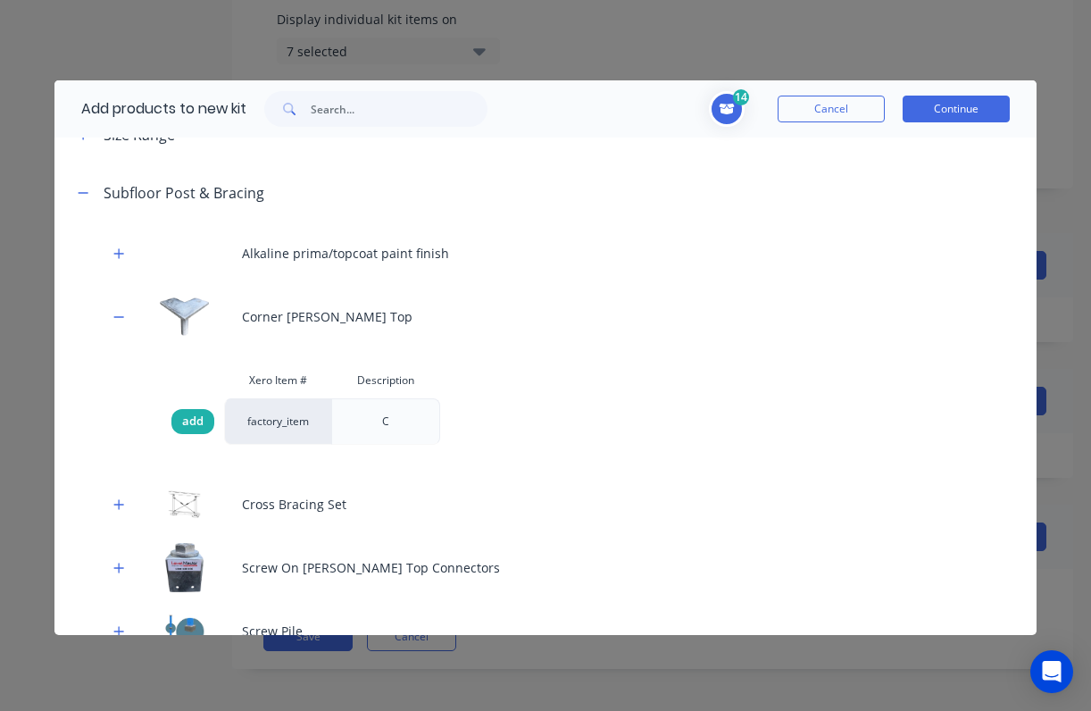
click at [193, 416] on span "add" at bounding box center [192, 421] width 21 height 18
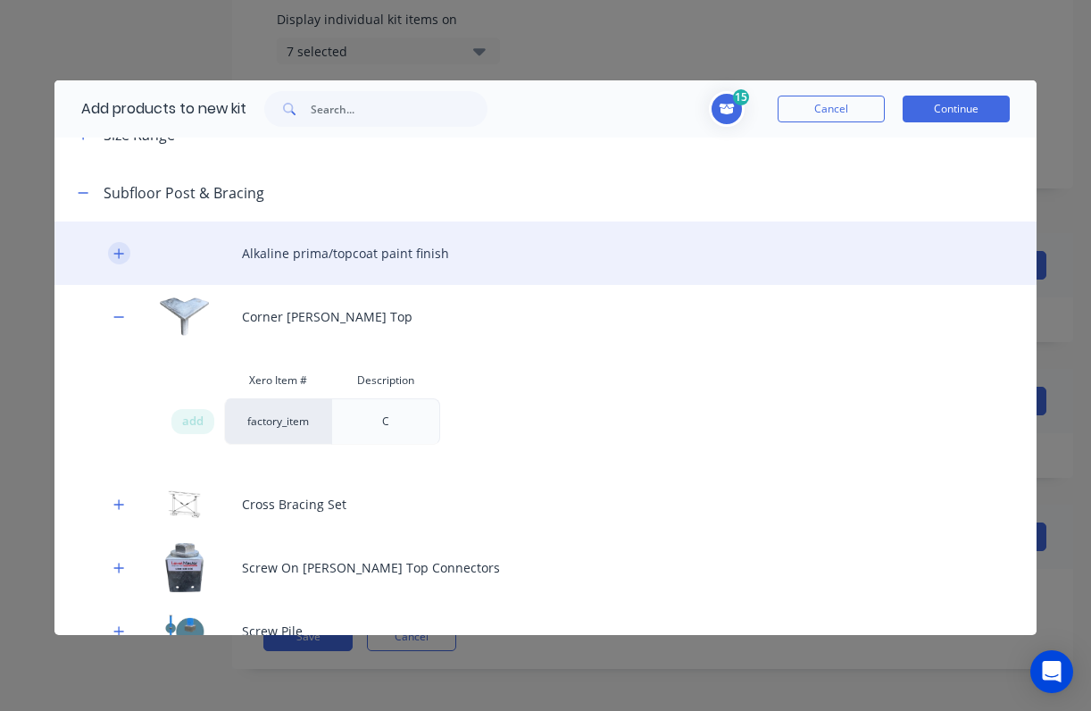
click at [115, 253] on icon "button" at bounding box center [119, 253] width 10 height 10
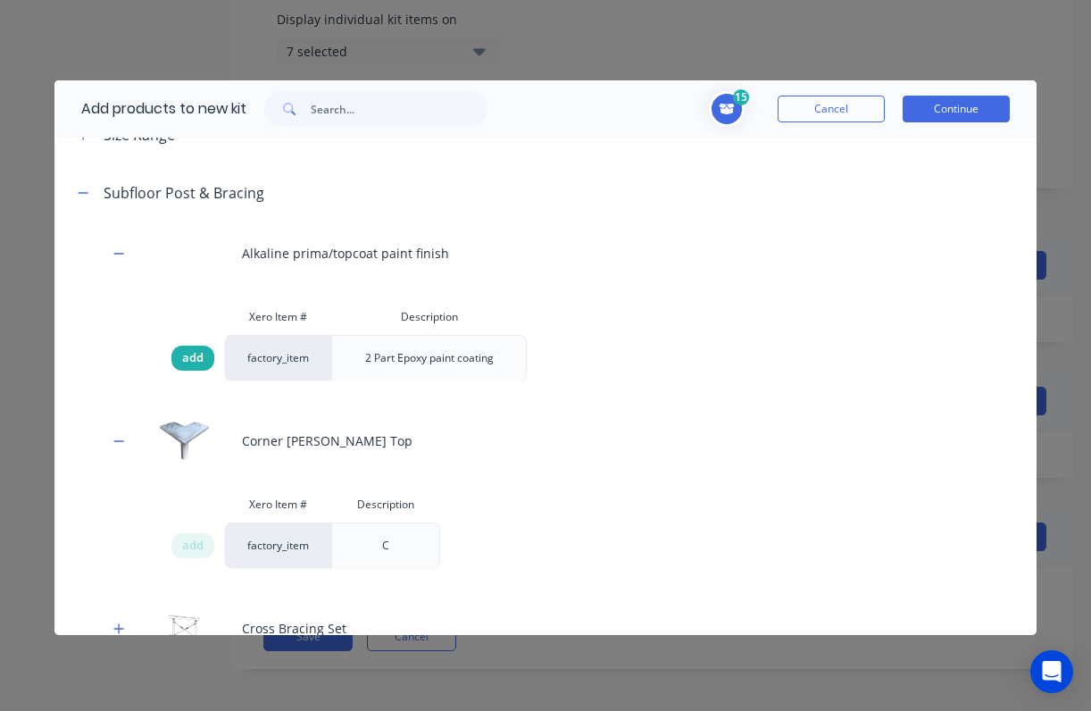
click at [200, 351] on span "add" at bounding box center [192, 358] width 21 height 18
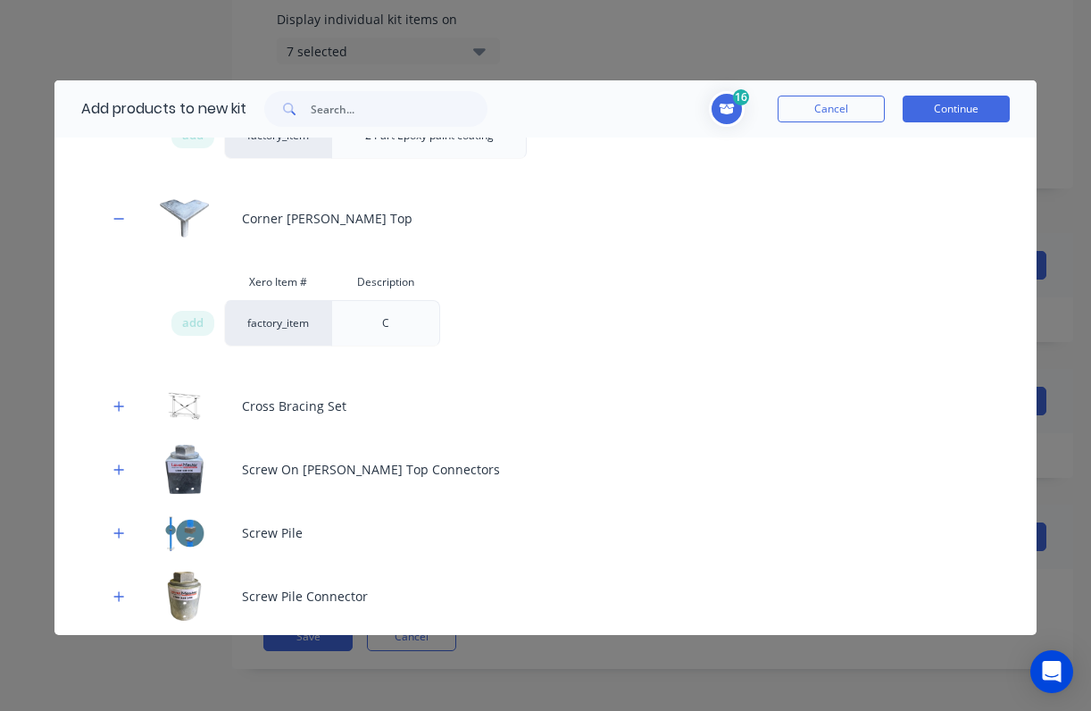
scroll to position [532, 0]
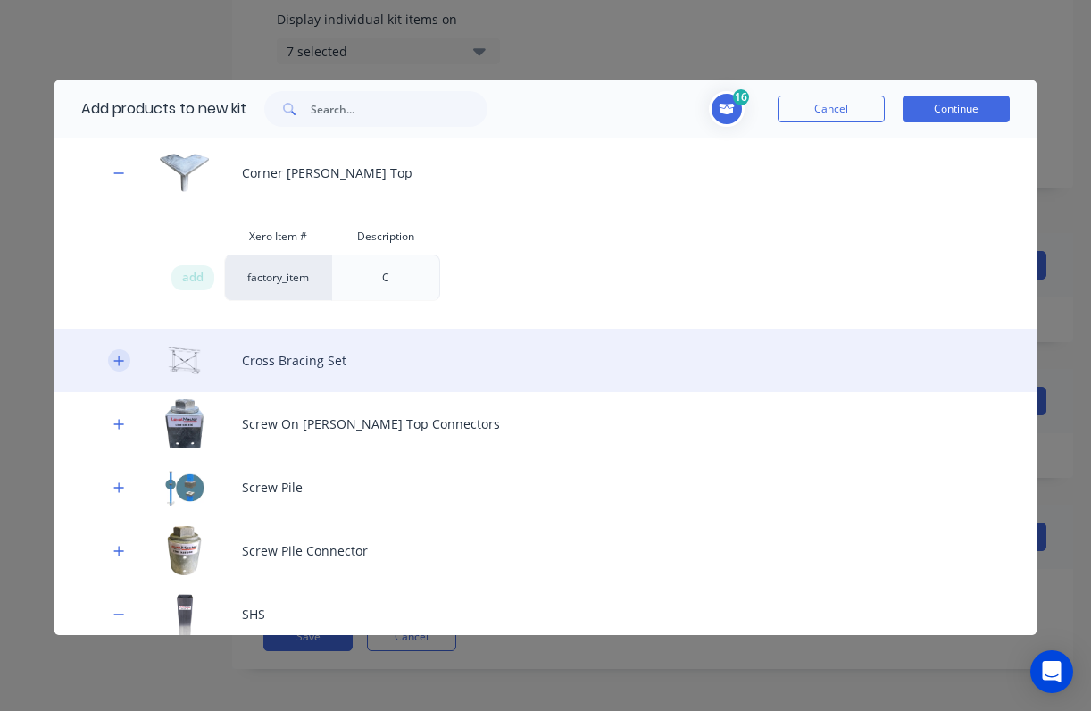
click at [114, 361] on icon "button" at bounding box center [118, 360] width 11 height 12
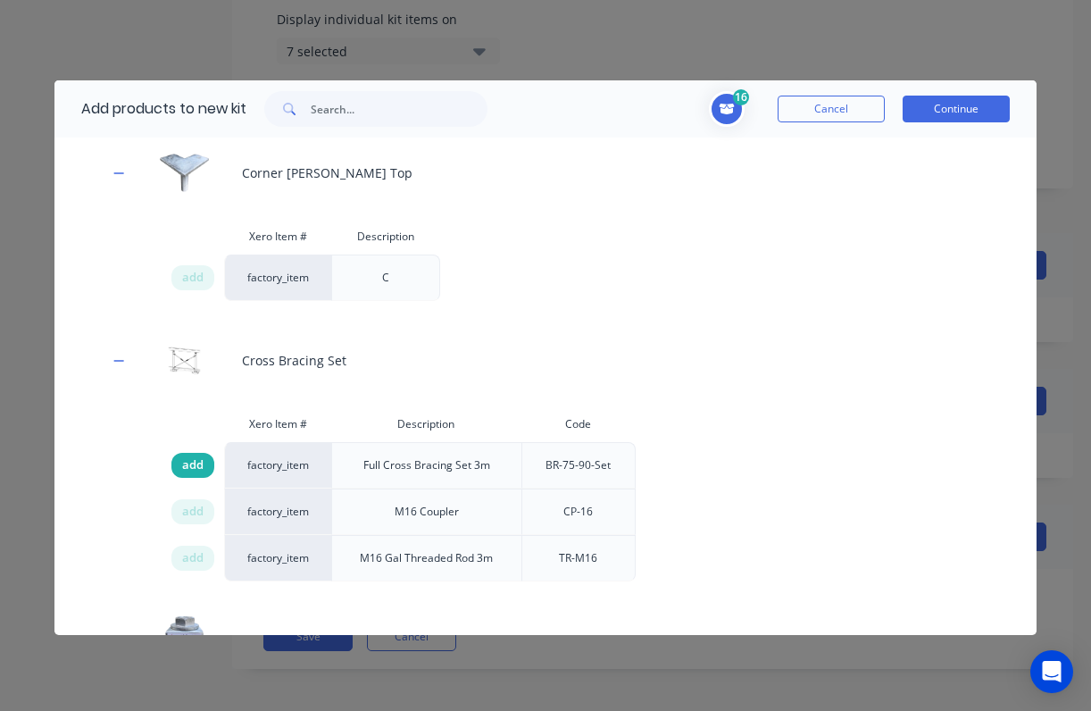
click at [193, 456] on span "add" at bounding box center [192, 465] width 21 height 18
click at [187, 504] on span "add" at bounding box center [192, 512] width 21 height 18
click at [189, 553] on span "add" at bounding box center [192, 558] width 21 height 18
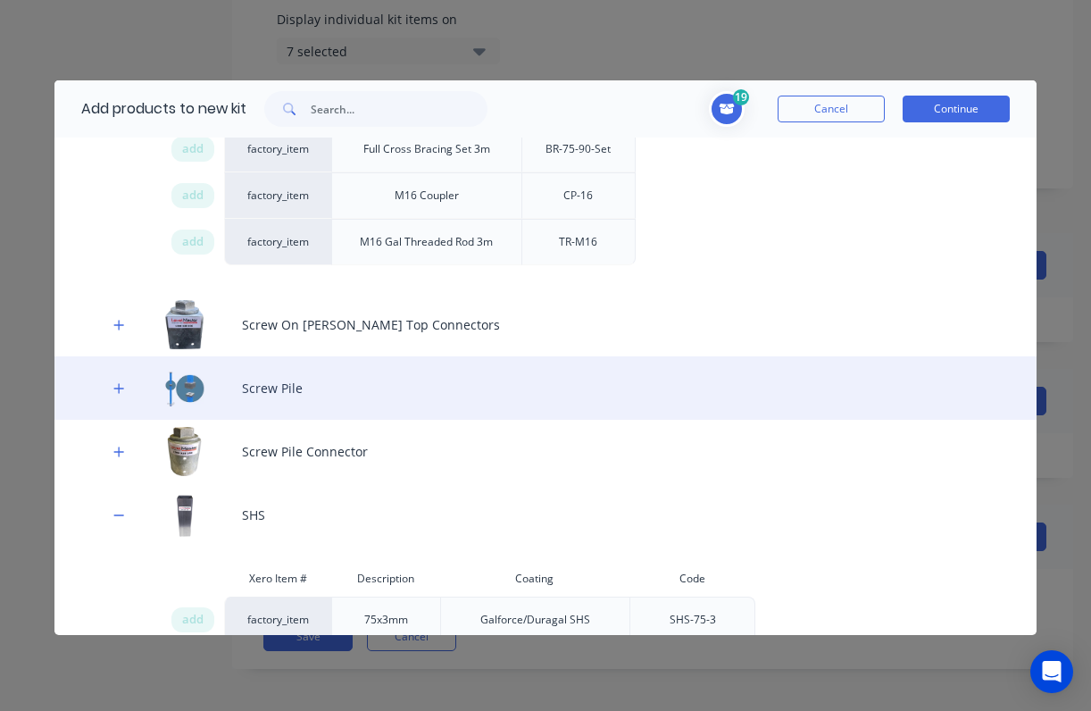
scroll to position [889, 0]
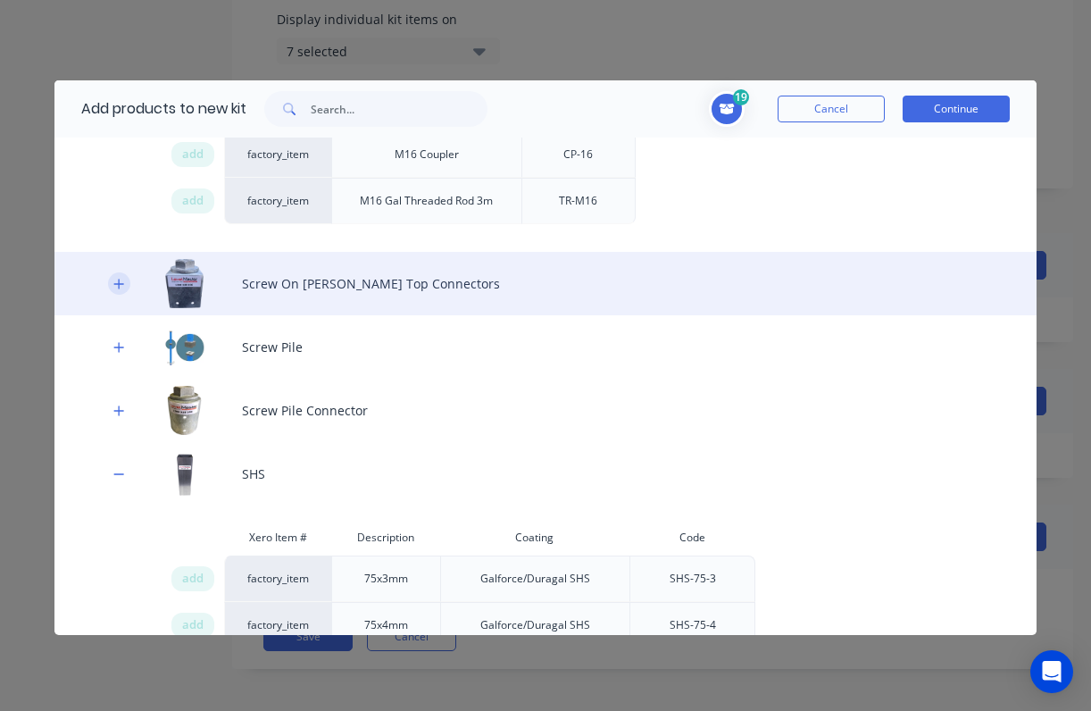
click at [115, 279] on icon "button" at bounding box center [118, 284] width 11 height 12
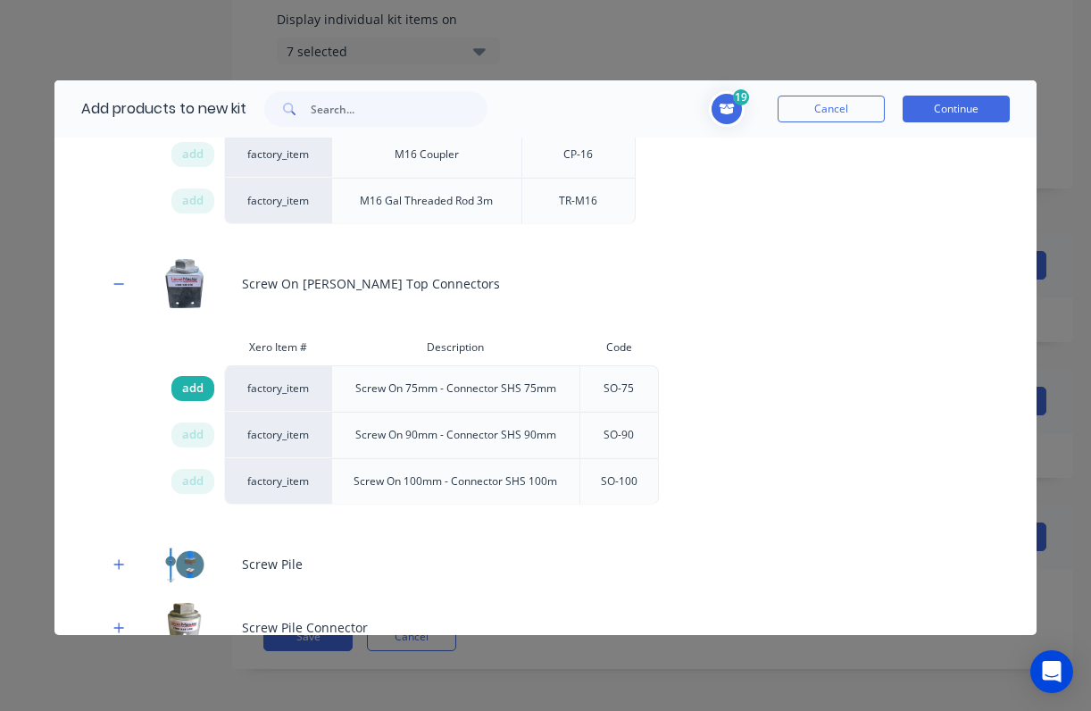
click at [187, 381] on span "add" at bounding box center [192, 388] width 21 height 18
click at [198, 426] on span "add" at bounding box center [192, 435] width 21 height 18
click at [190, 472] on span "add" at bounding box center [192, 481] width 21 height 18
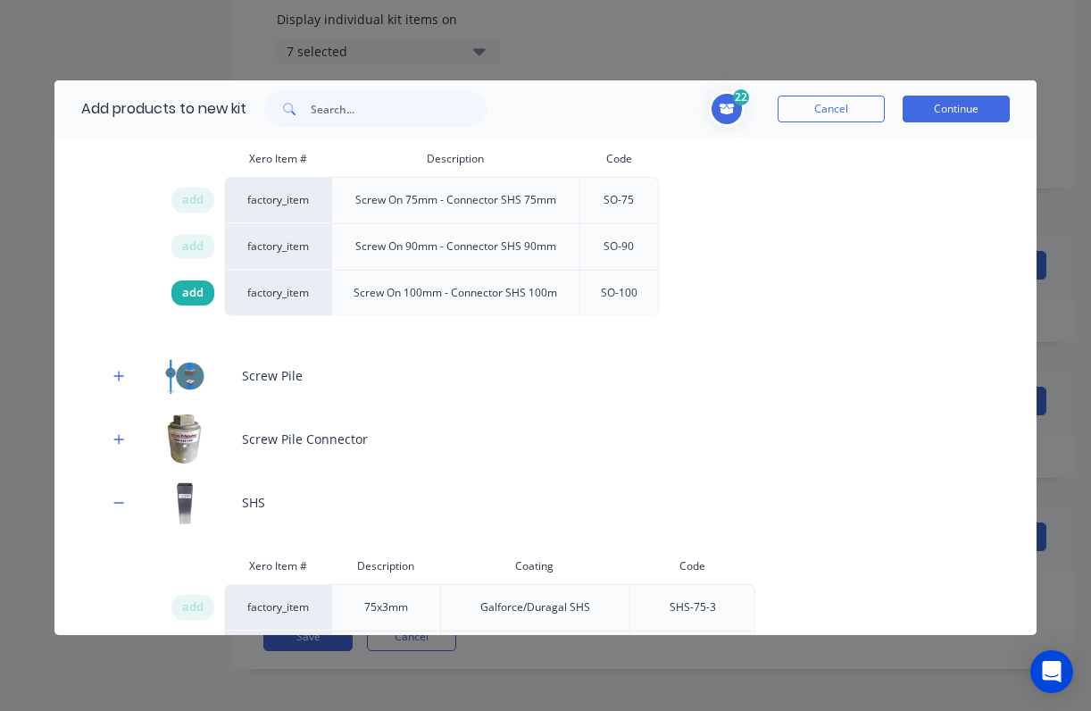
scroll to position [1157, 0]
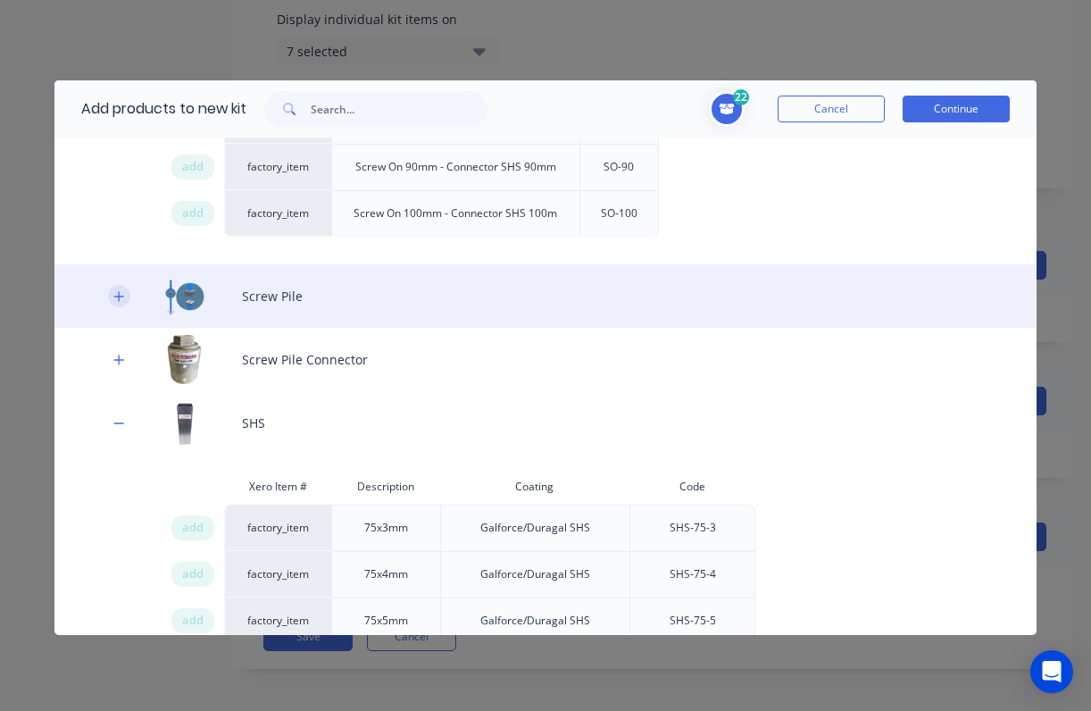
click at [114, 290] on icon "button" at bounding box center [118, 296] width 11 height 12
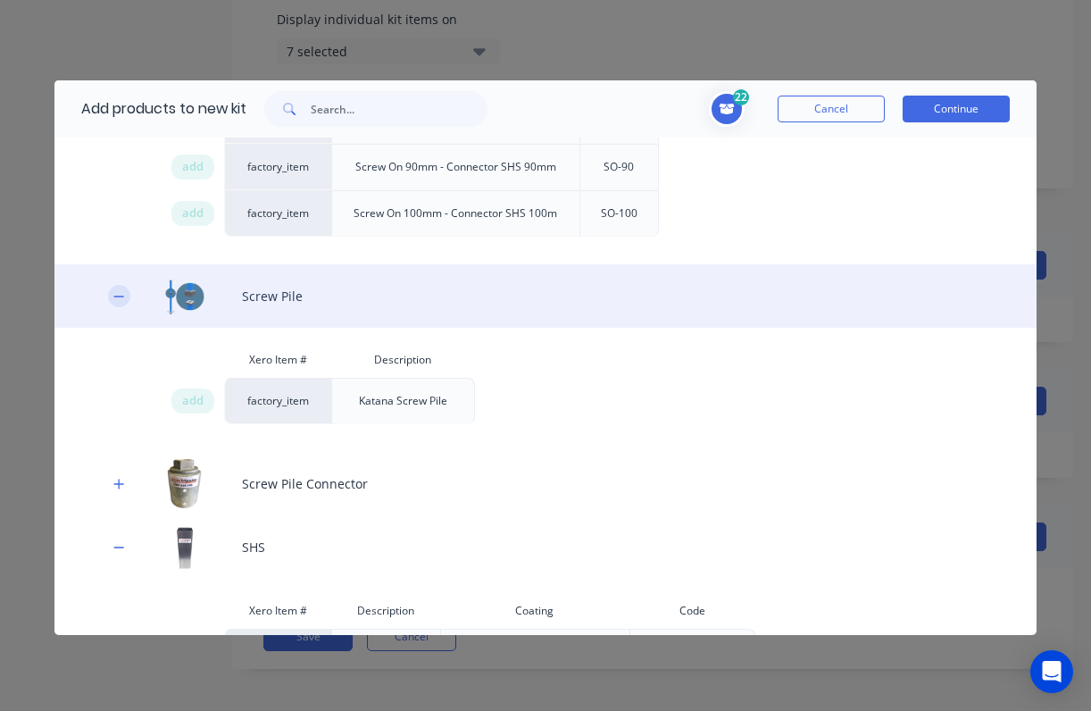
click at [114, 290] on icon "button" at bounding box center [118, 296] width 11 height 12
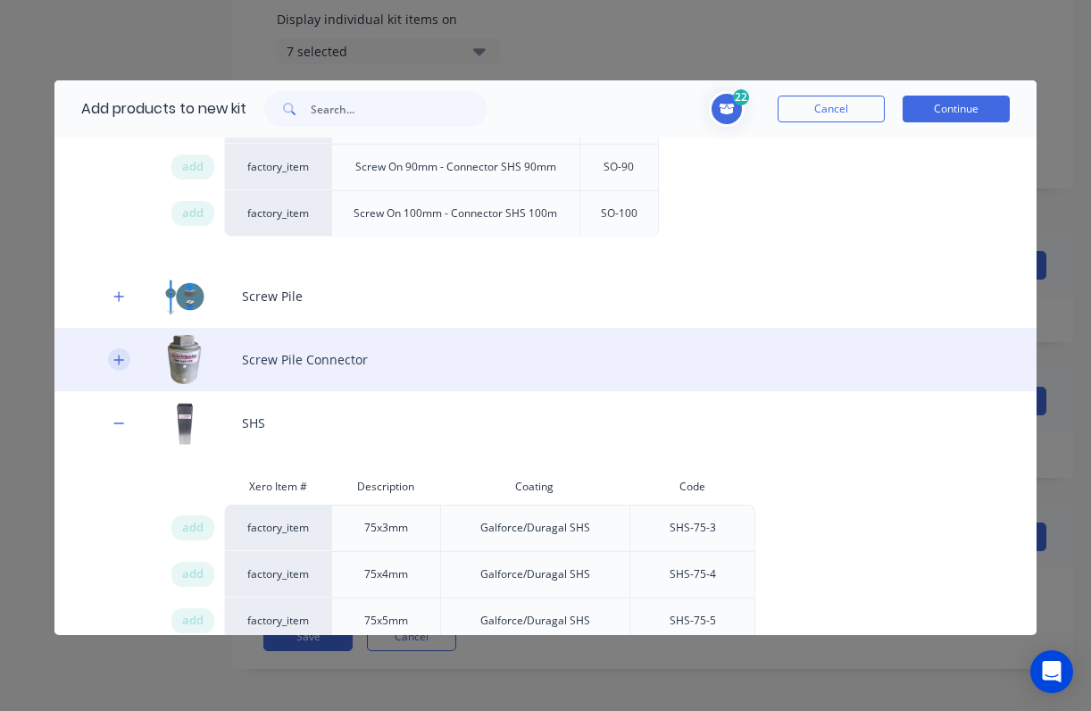
click at [115, 348] on button "button" at bounding box center [119, 359] width 22 height 22
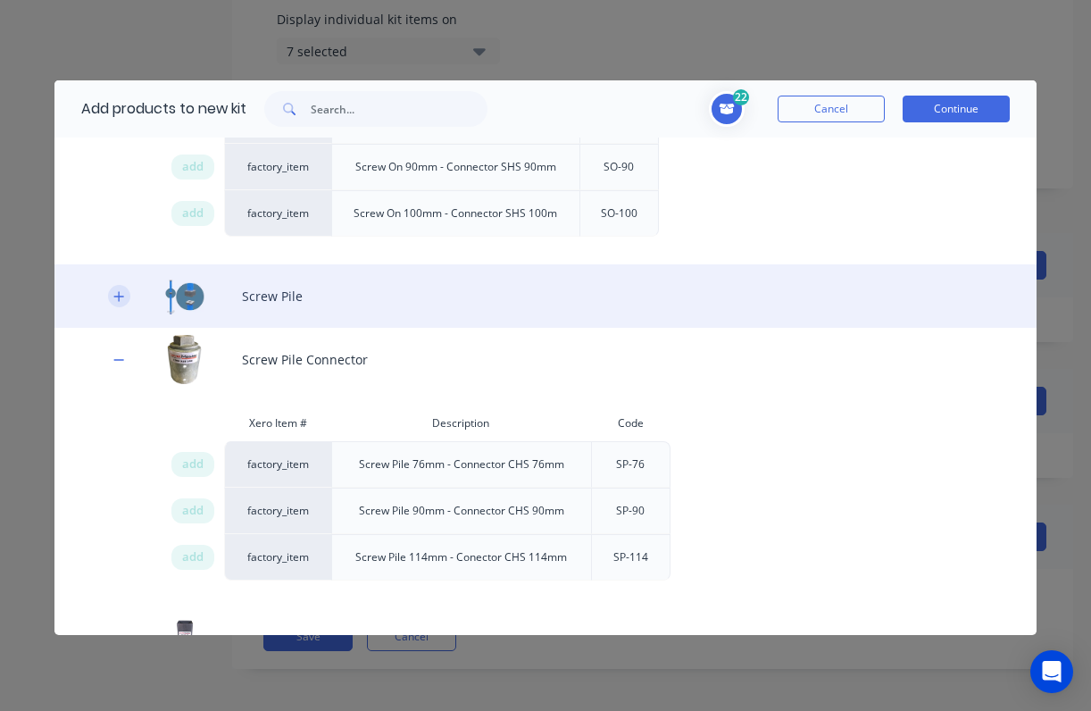
click at [113, 294] on icon "button" at bounding box center [118, 296] width 11 height 12
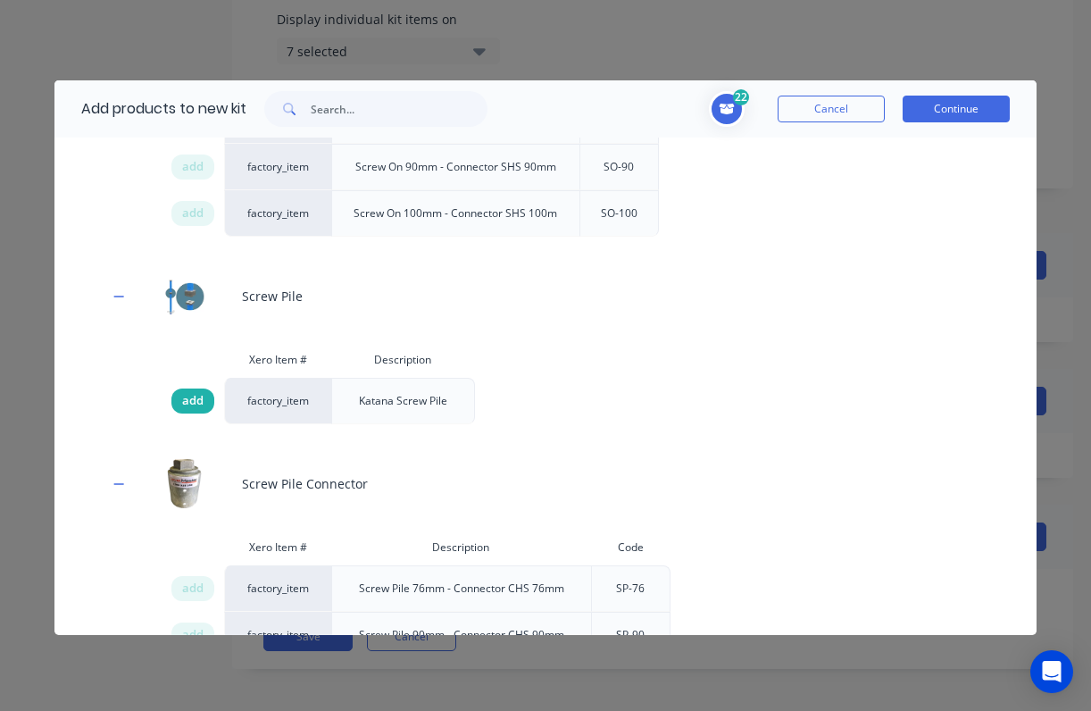
click at [186, 392] on span "add" at bounding box center [192, 401] width 21 height 18
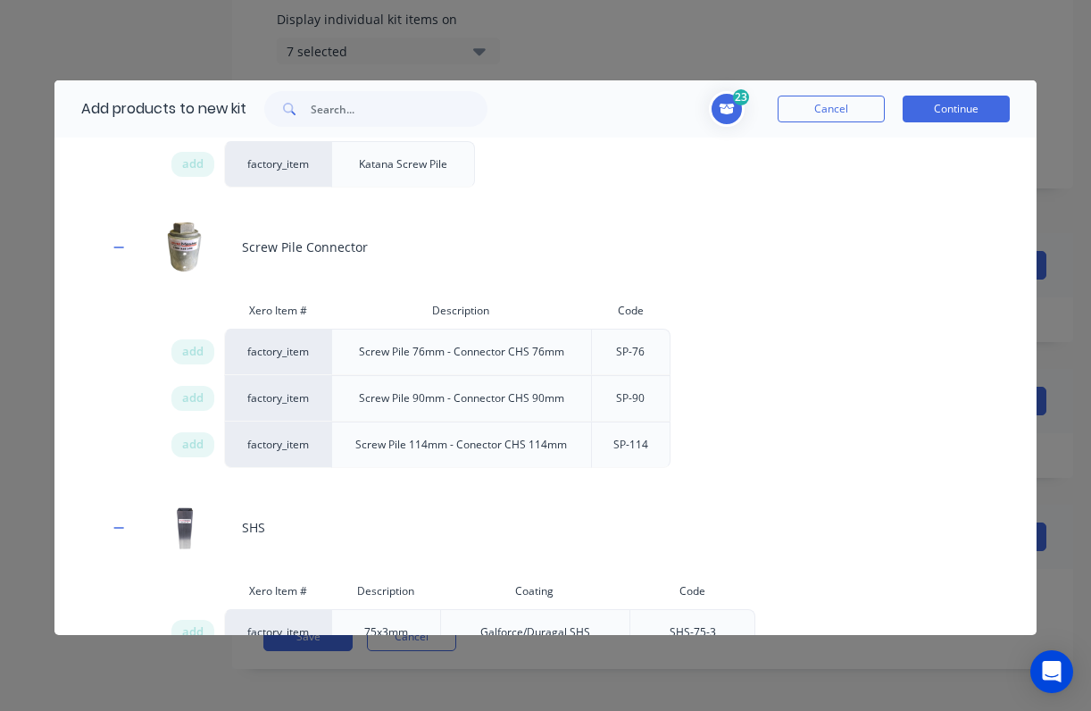
scroll to position [1425, 0]
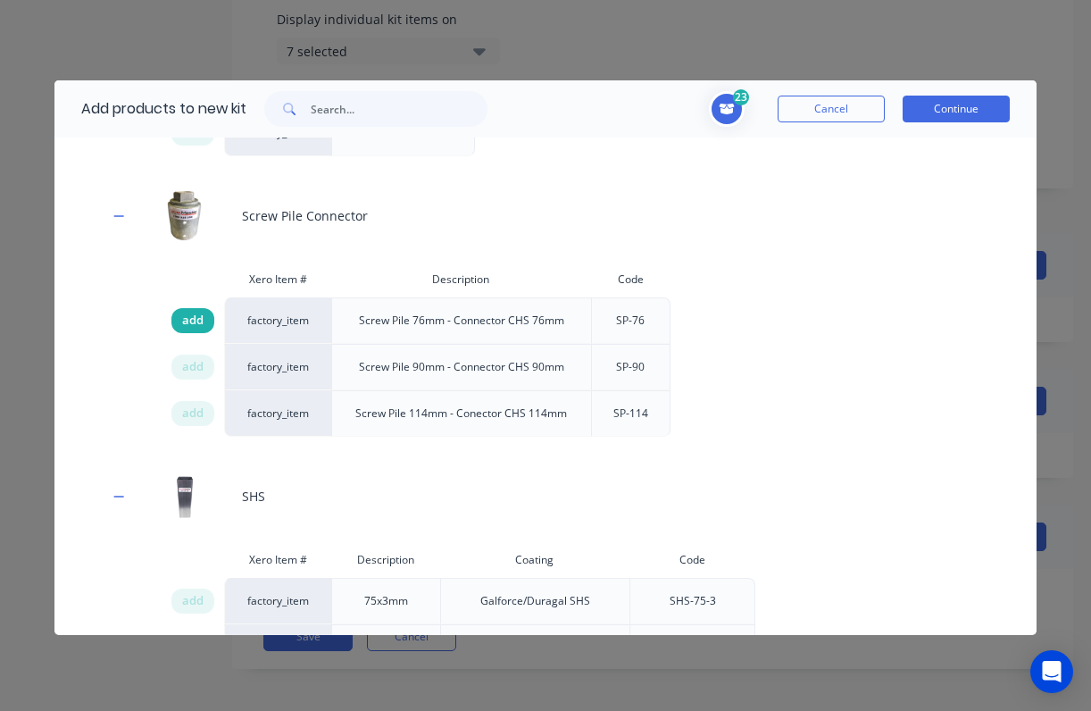
click at [189, 322] on span "add" at bounding box center [192, 321] width 21 height 18
click at [193, 359] on span "add" at bounding box center [192, 367] width 21 height 18
click at [193, 404] on span "add" at bounding box center [192, 413] width 21 height 18
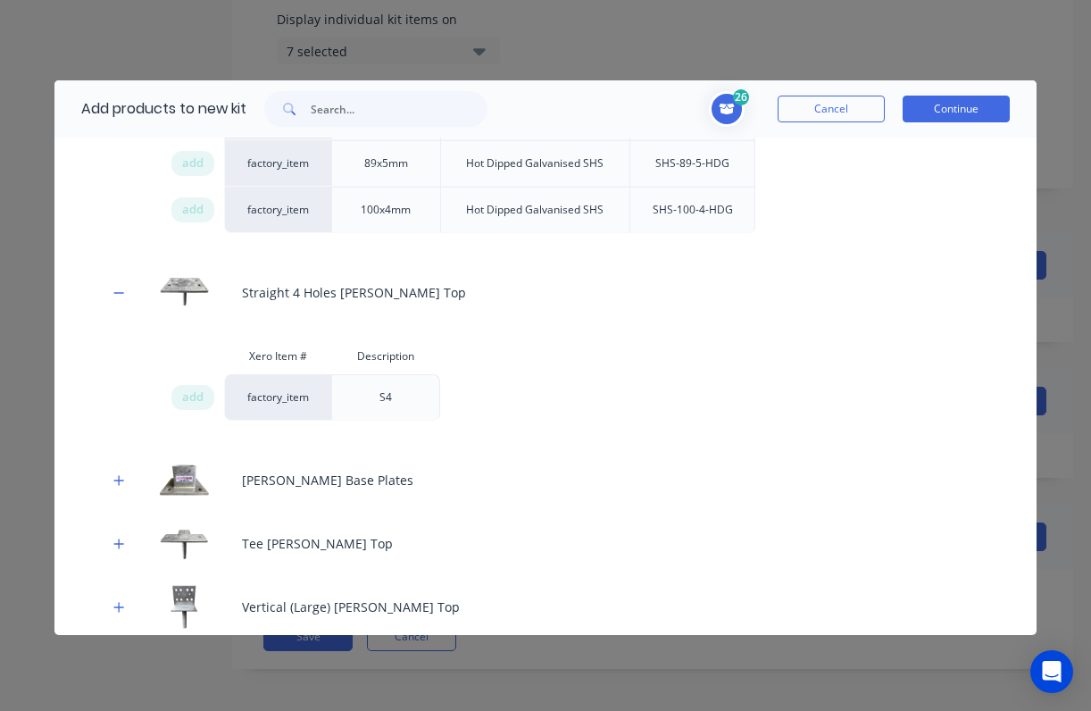
scroll to position [2653, 0]
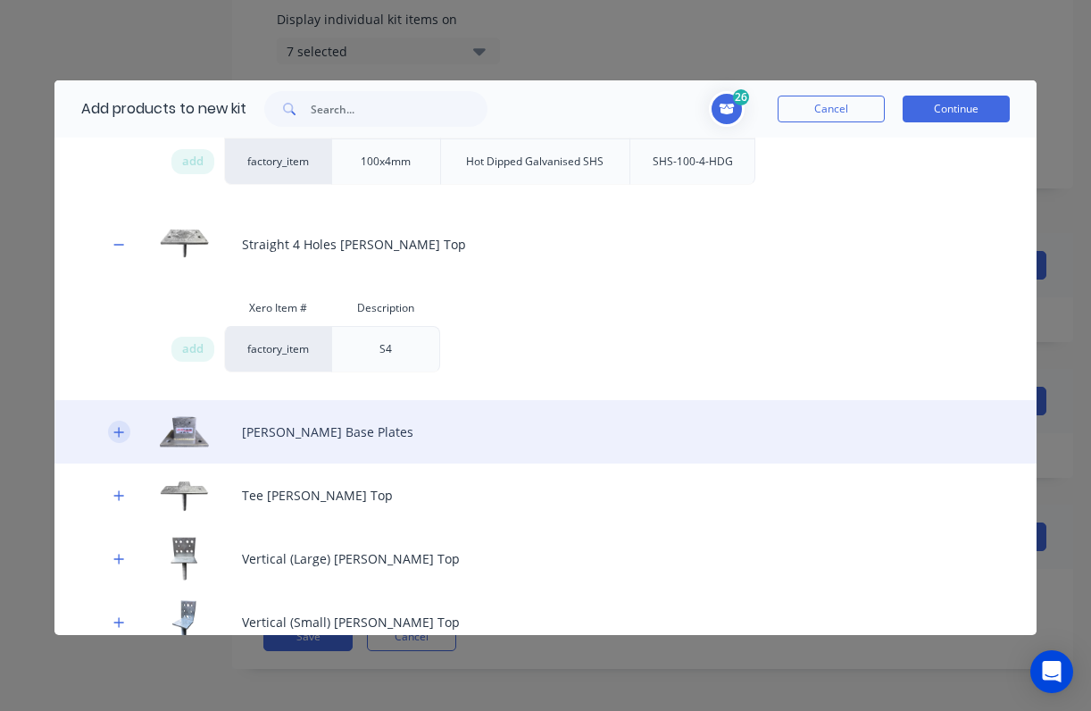
click at [121, 426] on icon "button" at bounding box center [118, 432] width 11 height 12
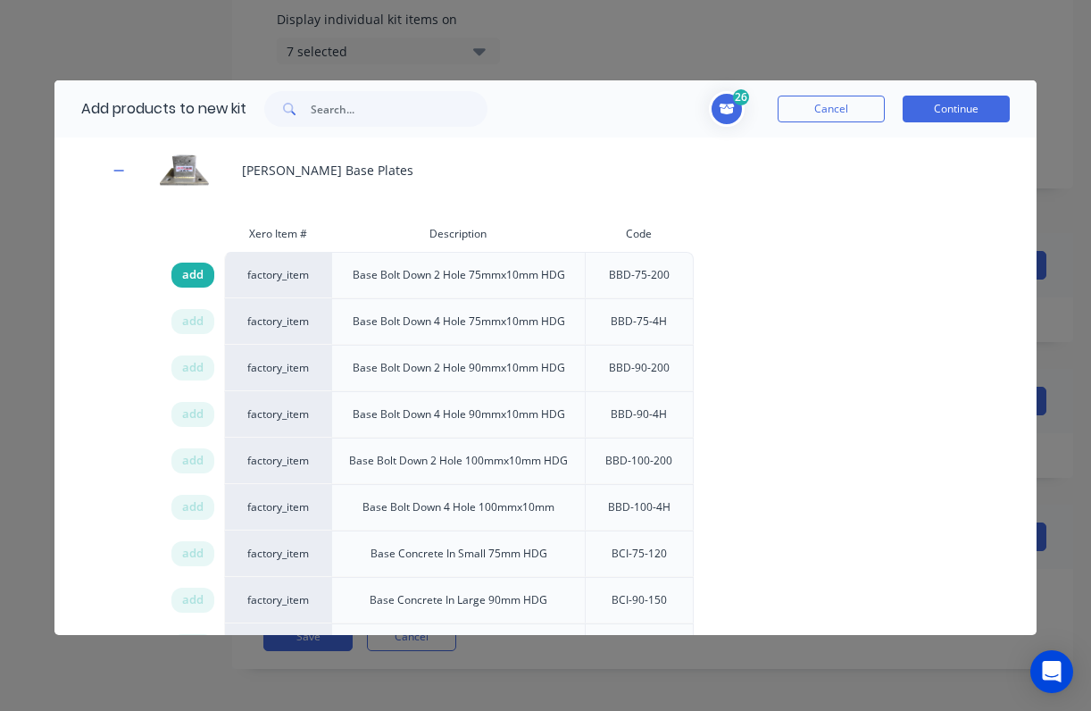
scroll to position [2921, 0]
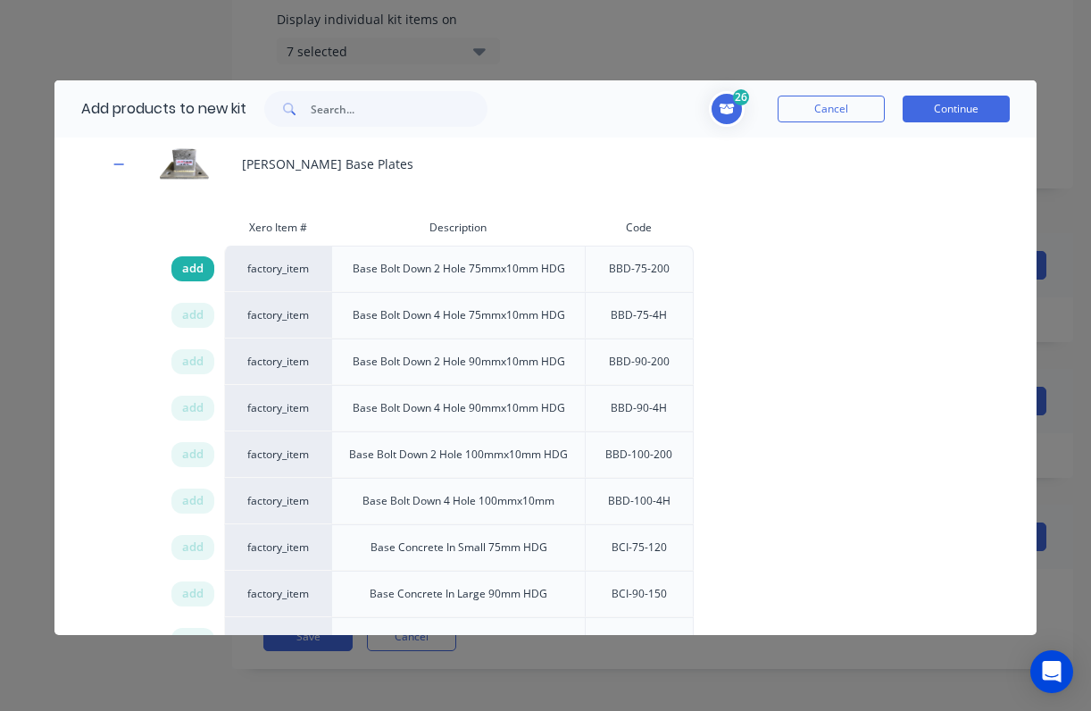
click at [195, 260] on span "add" at bounding box center [192, 269] width 21 height 18
click at [196, 306] on span "add" at bounding box center [192, 315] width 21 height 18
click at [194, 353] on span "add" at bounding box center [192, 362] width 21 height 18
click at [196, 399] on span "add" at bounding box center [192, 408] width 21 height 18
click at [191, 445] on span "add" at bounding box center [192, 454] width 21 height 18
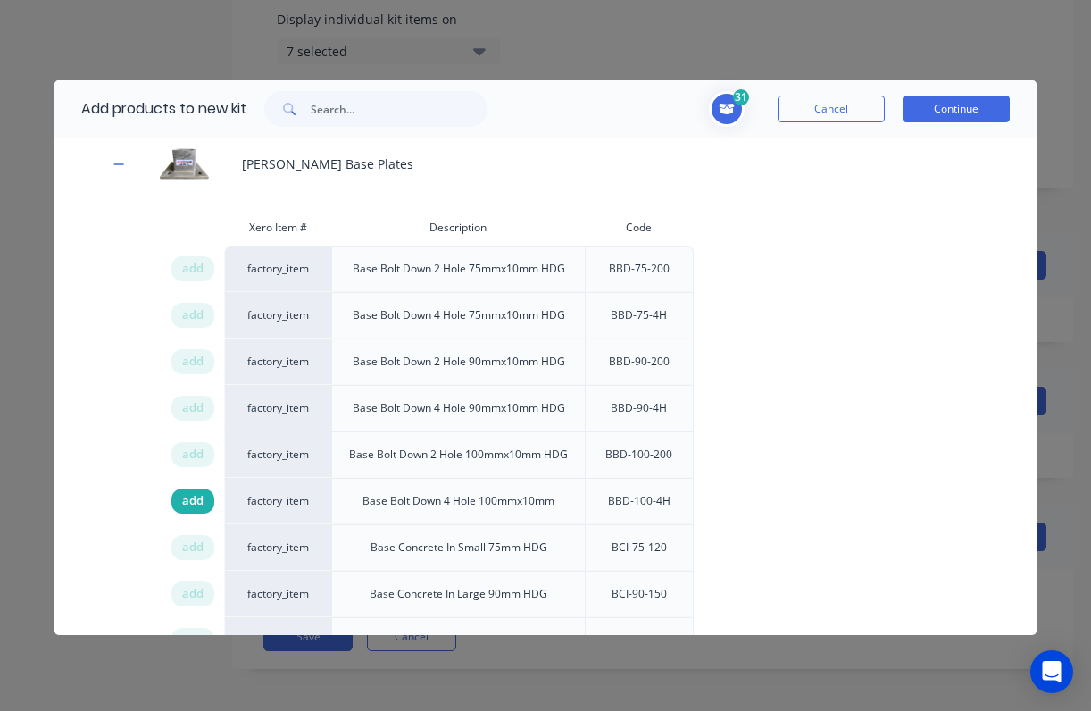
click at [195, 492] on span "add" at bounding box center [192, 501] width 21 height 18
click at [200, 538] on span "add" at bounding box center [192, 547] width 21 height 18
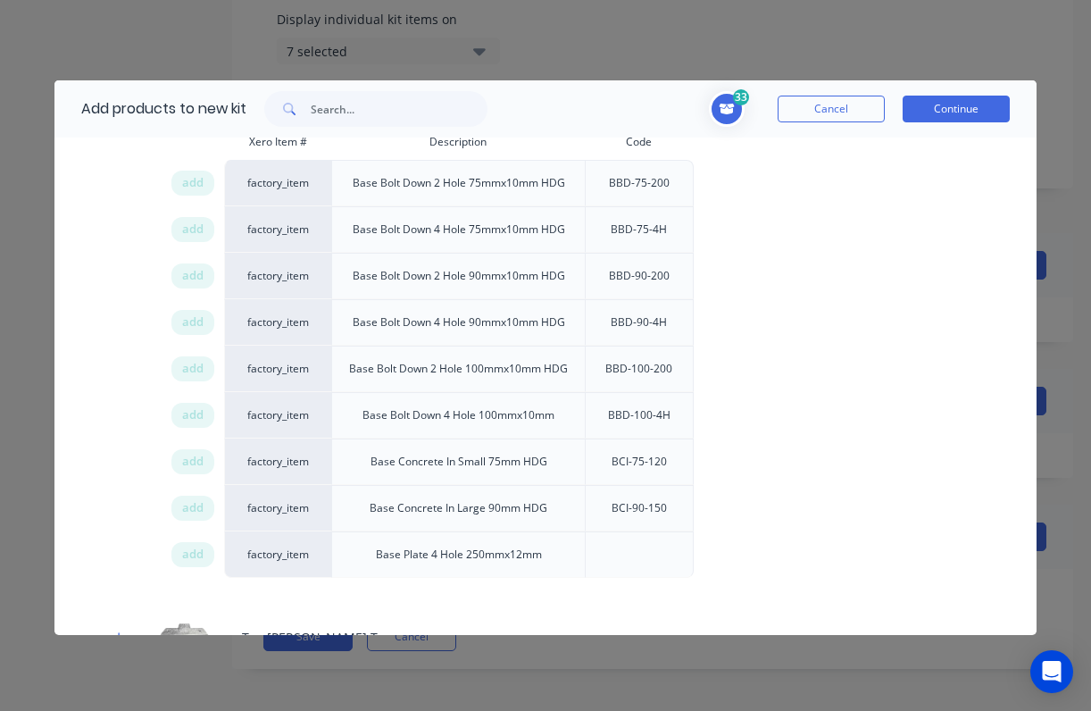
scroll to position [3010, 0]
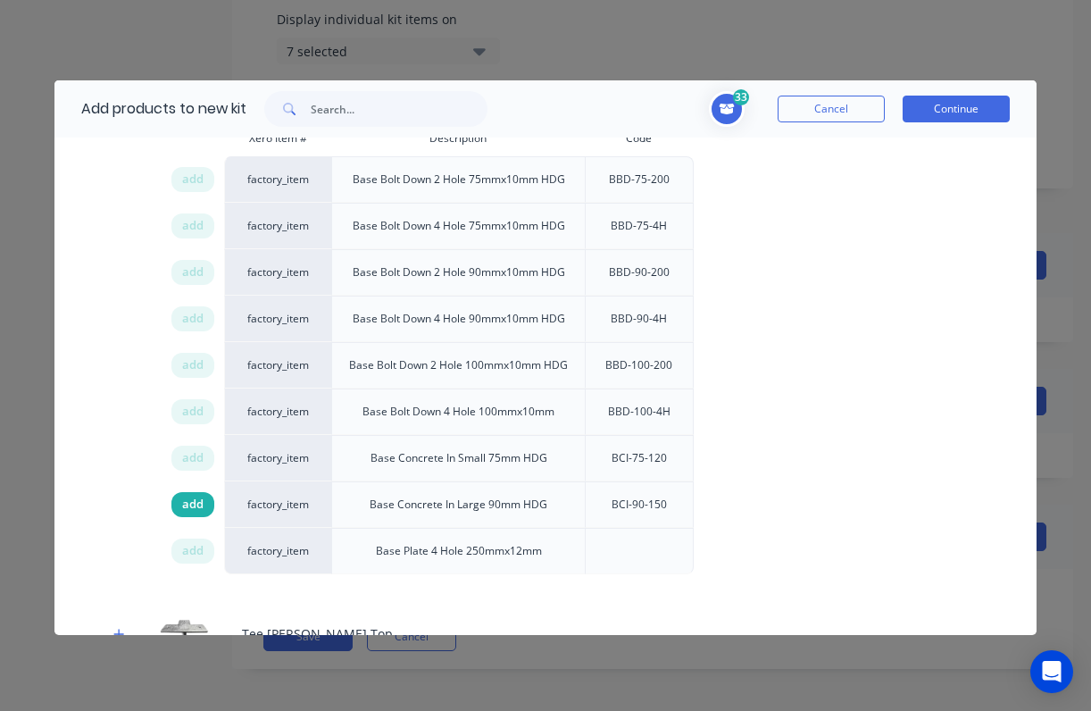
click at [196, 495] on span "add" at bounding box center [192, 504] width 21 height 18
click at [196, 542] on span "add" at bounding box center [192, 551] width 21 height 18
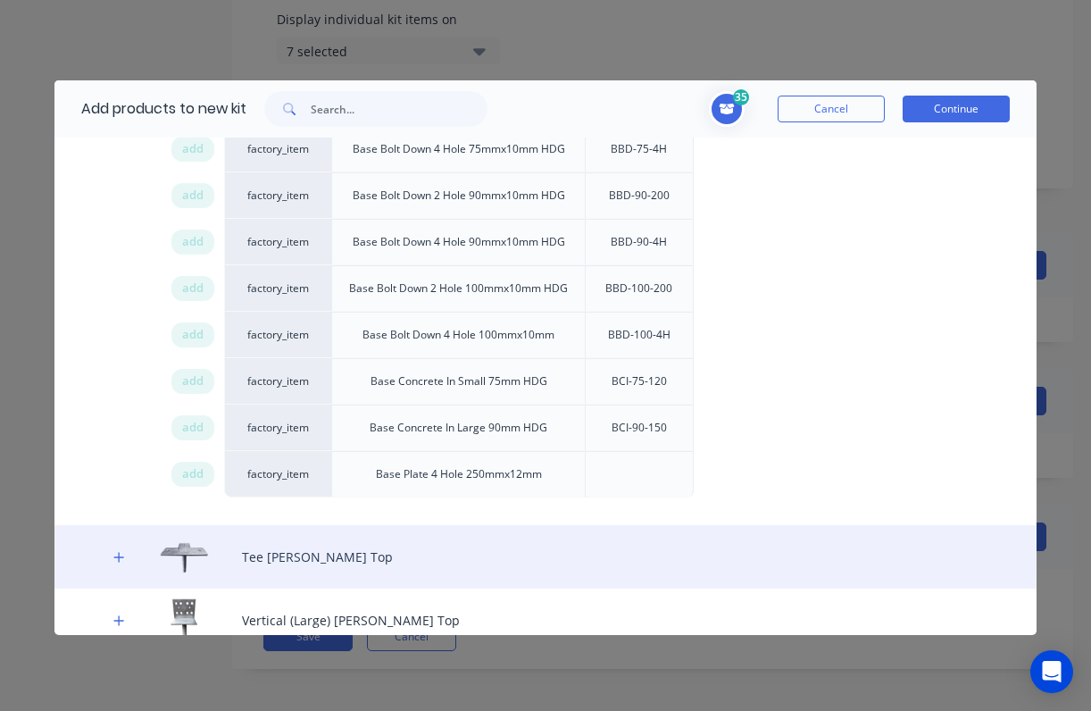
scroll to position [3143, 0]
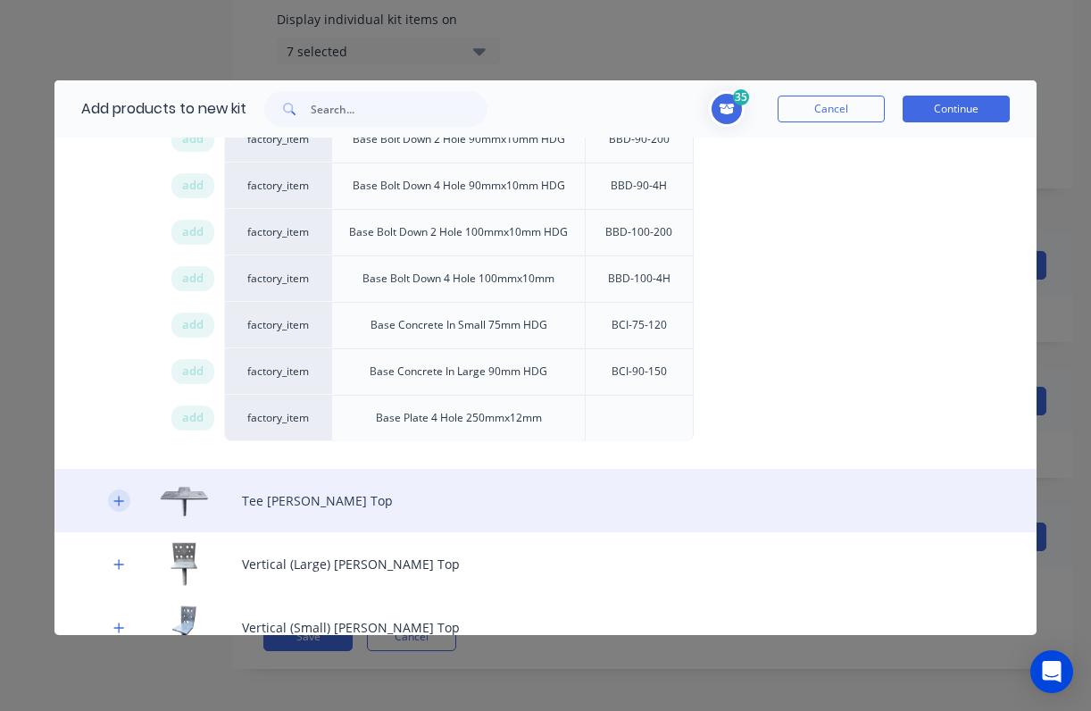
click at [120, 495] on icon "button" at bounding box center [119, 500] width 10 height 10
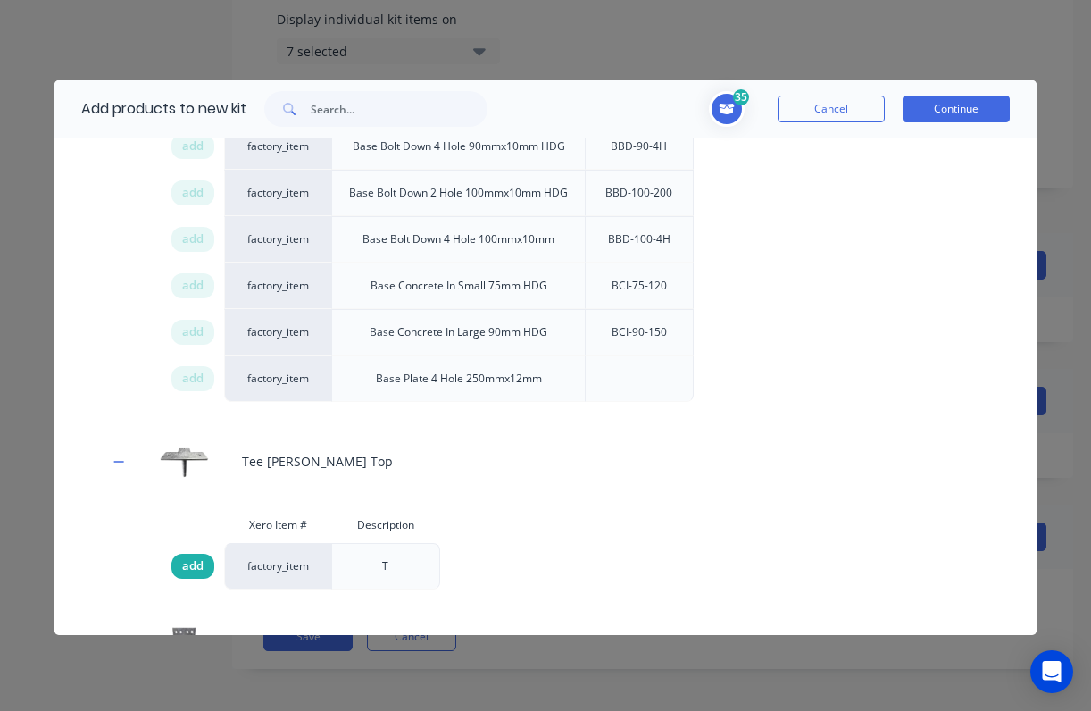
scroll to position [3266, 0]
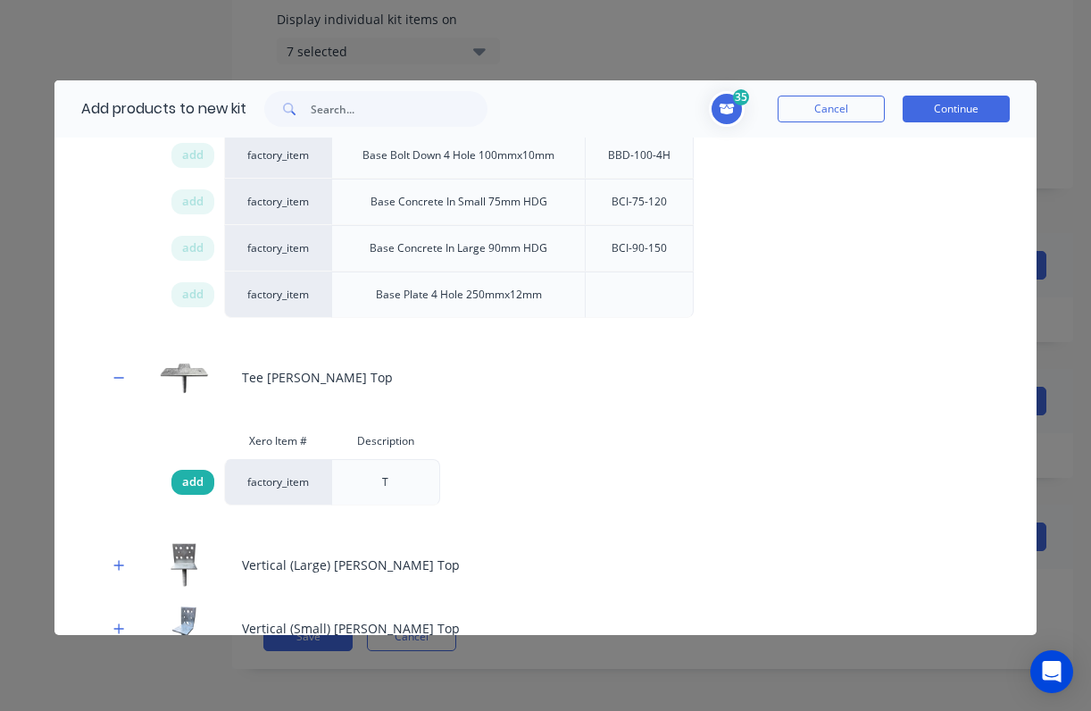
click at [193, 473] on span "add" at bounding box center [192, 482] width 21 height 18
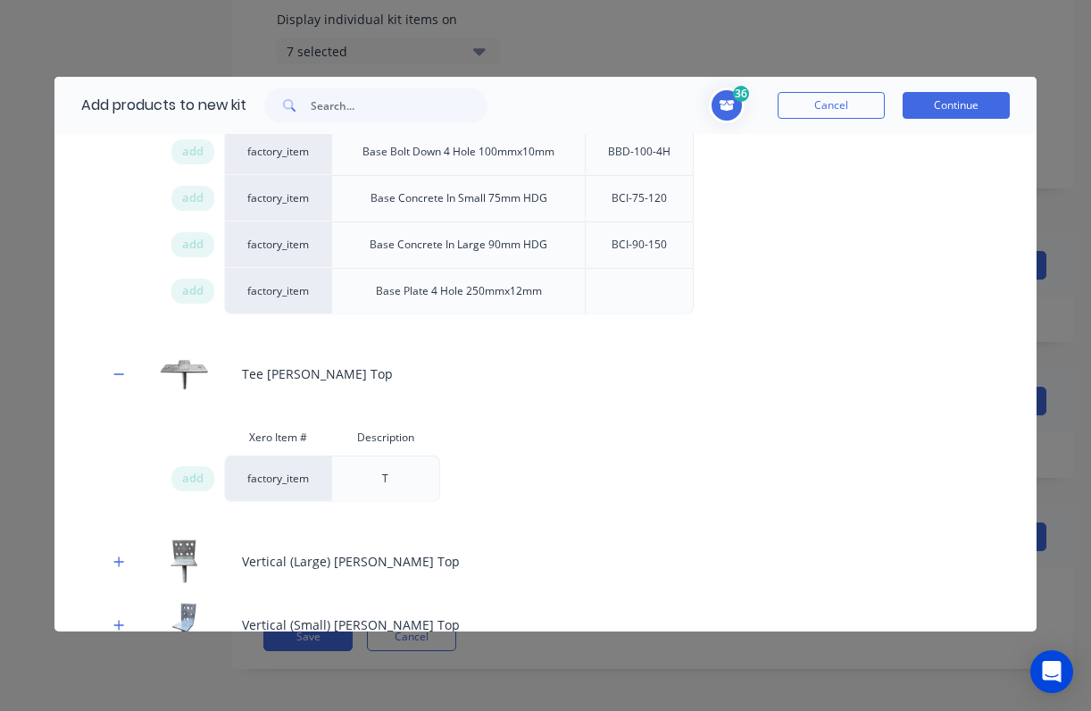
scroll to position [4, 0]
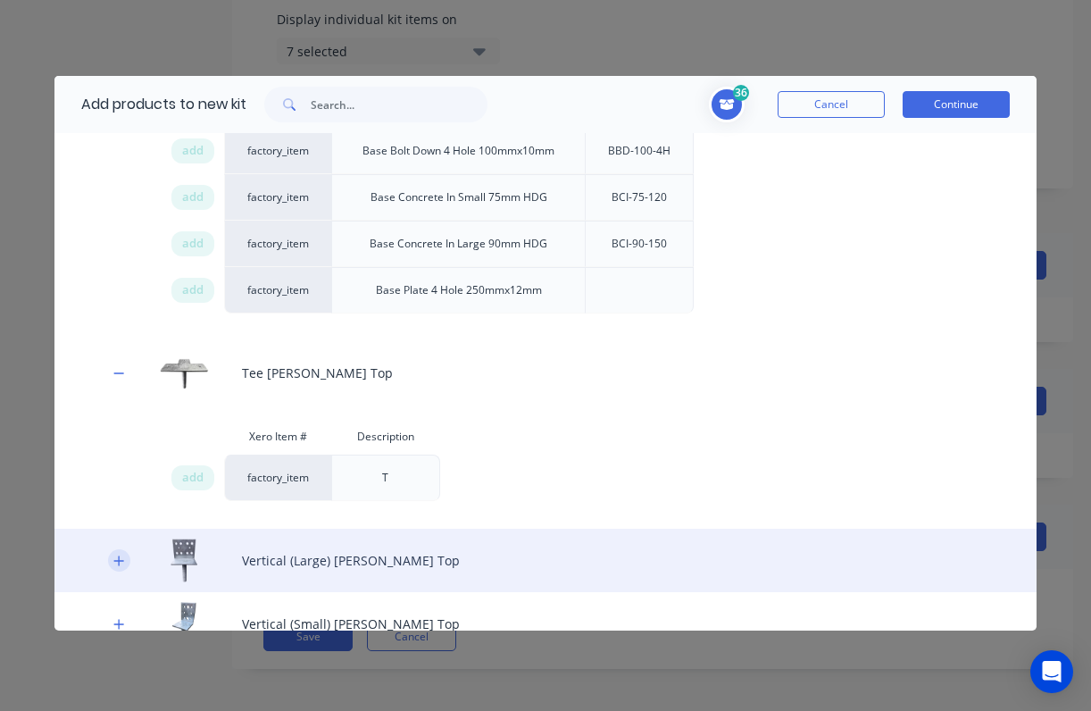
click at [125, 549] on button "button" at bounding box center [119, 560] width 22 height 22
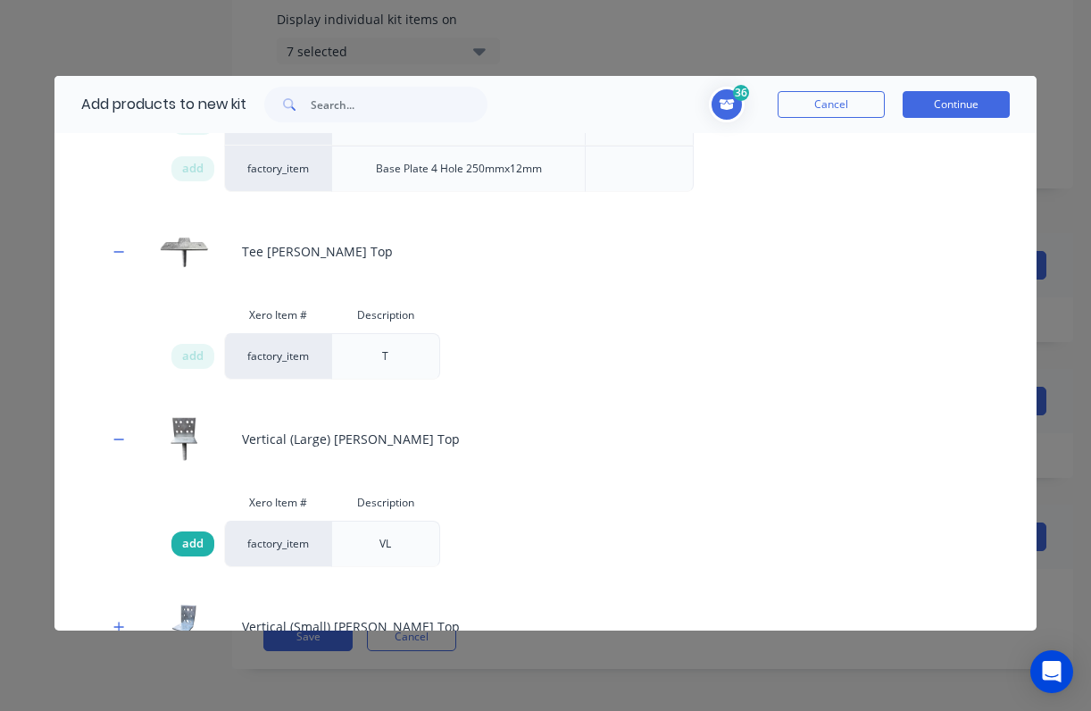
scroll to position [3390, 0]
click at [187, 532] on span "add" at bounding box center [192, 541] width 21 height 18
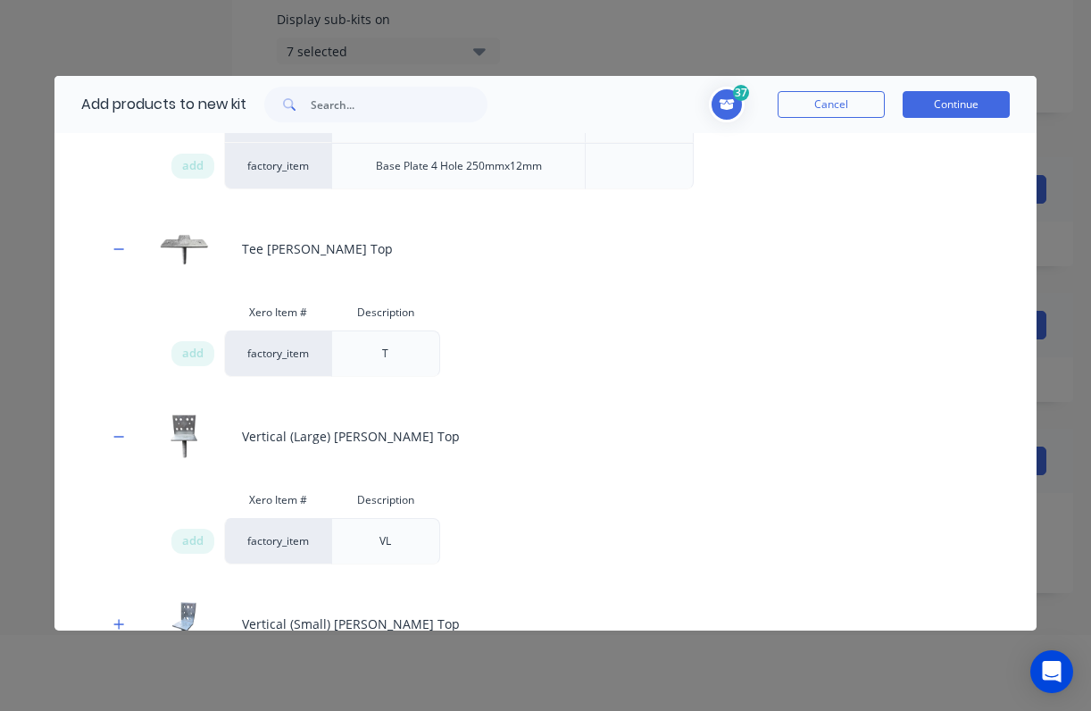
scroll to position [89, 0]
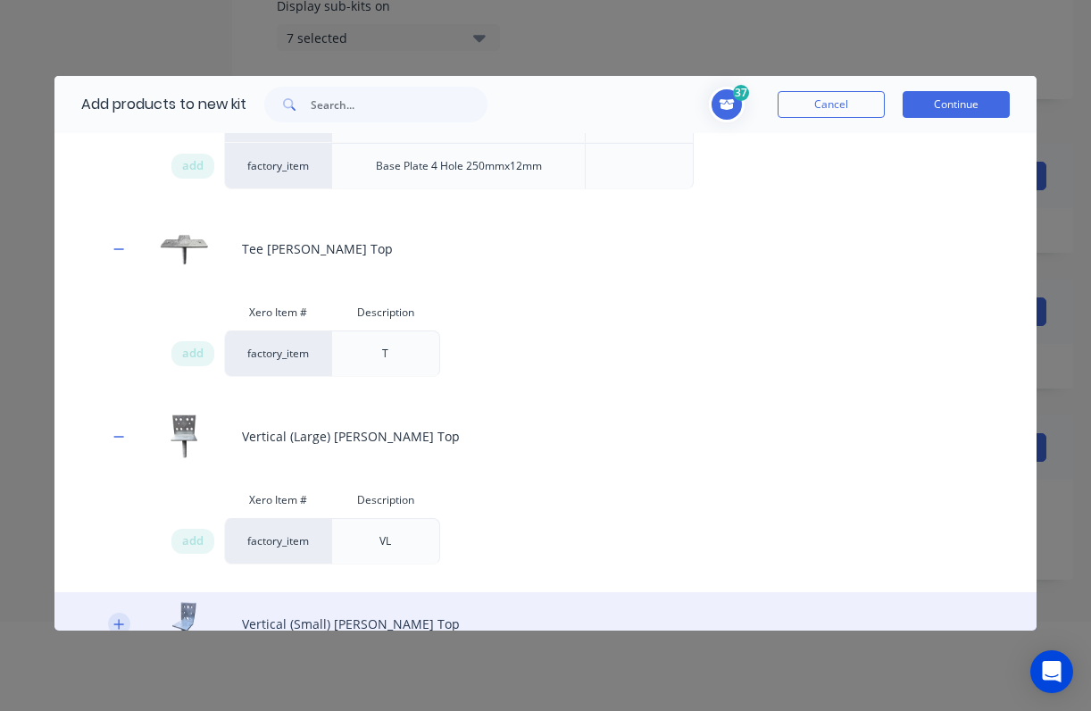
click at [118, 618] on icon "button" at bounding box center [118, 624] width 11 height 12
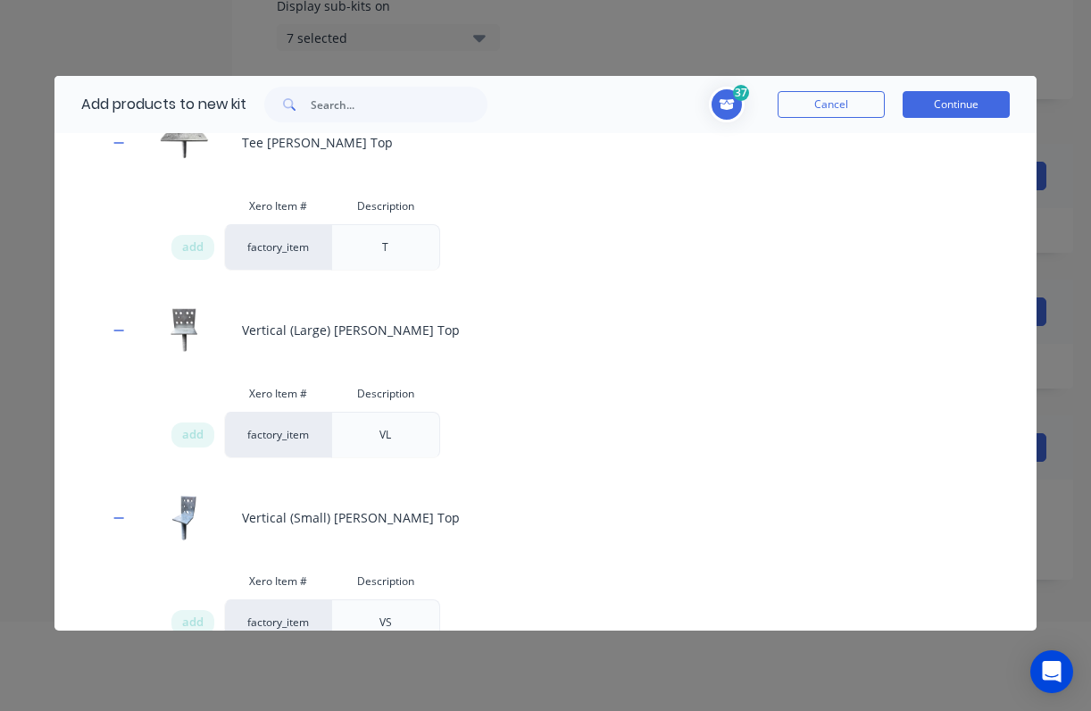
scroll to position [3514, 0]
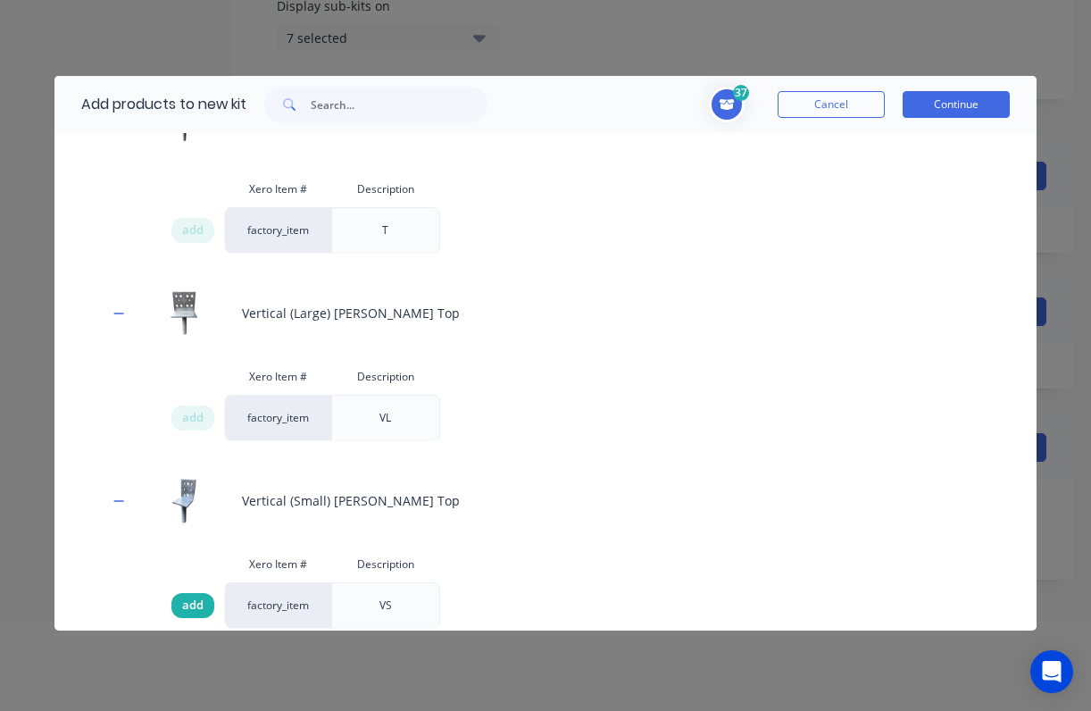
click at [198, 596] on span "add" at bounding box center [192, 605] width 21 height 18
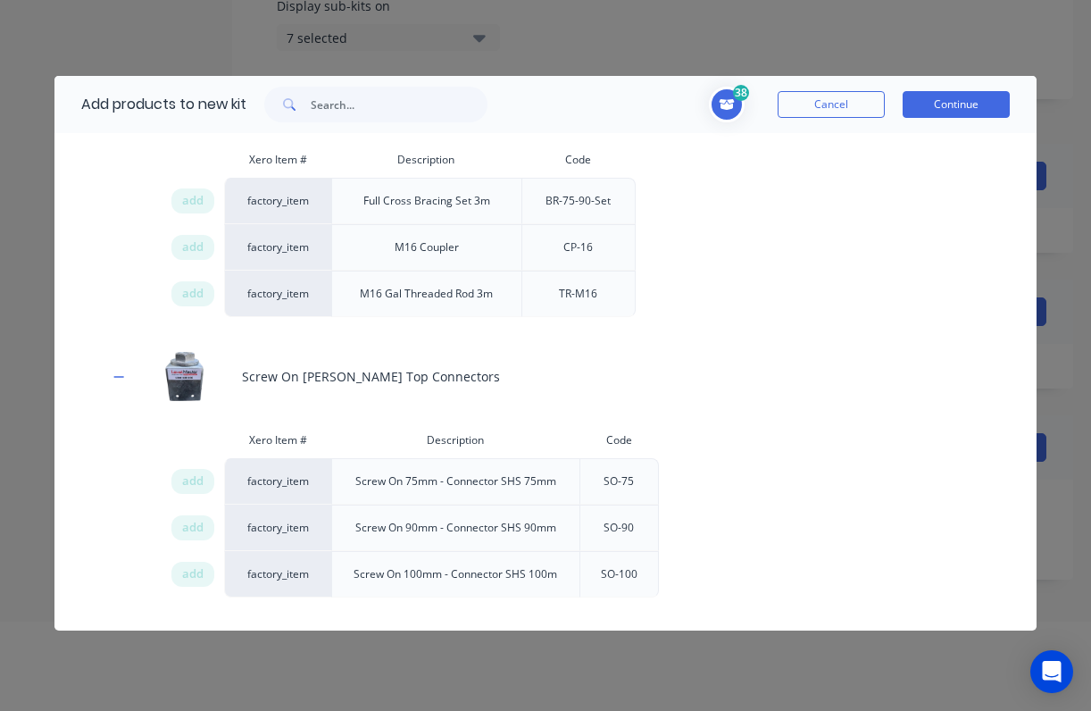
scroll to position [0, 0]
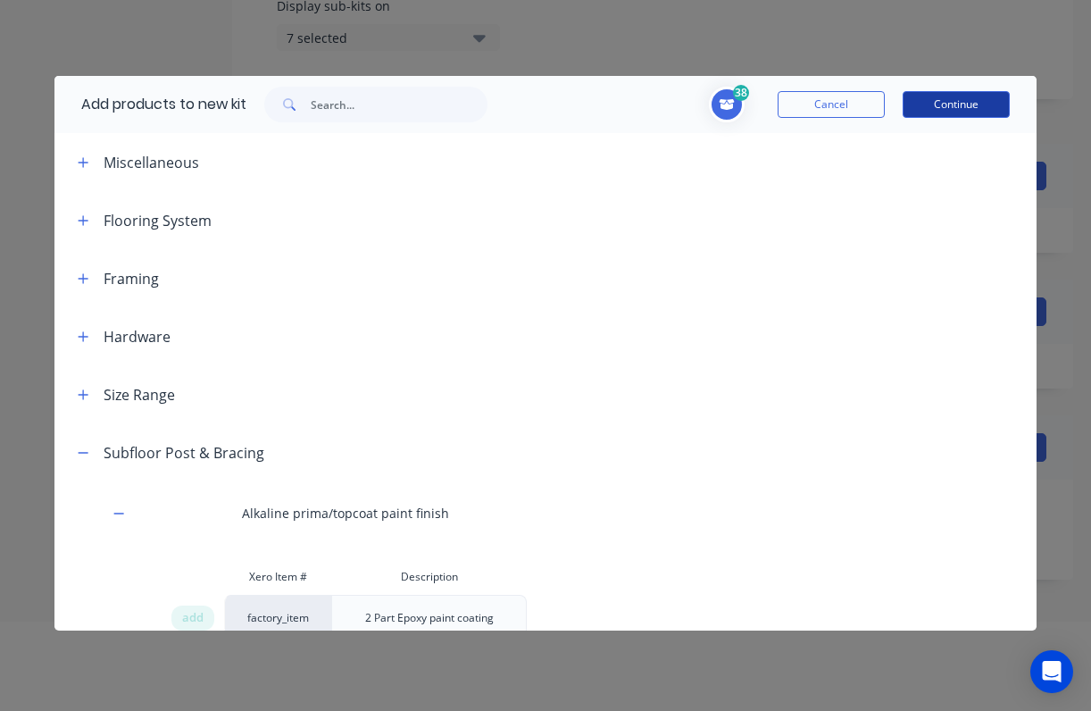
click at [951, 103] on button "Continue" at bounding box center [955, 104] width 107 height 27
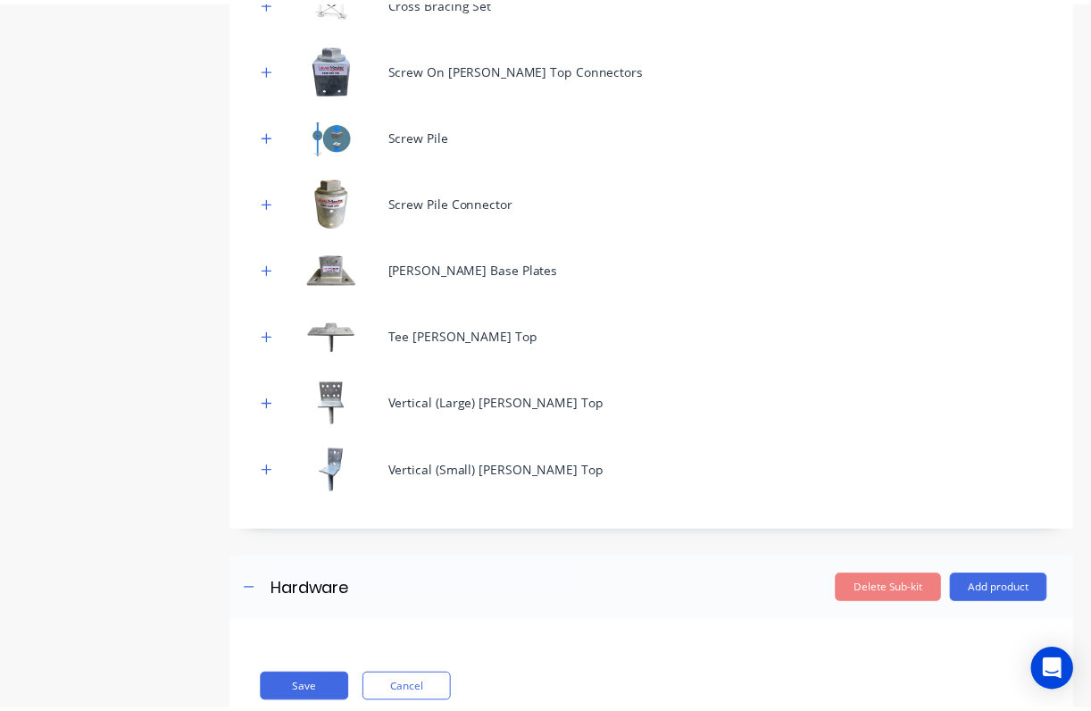
scroll to position [1485, 0]
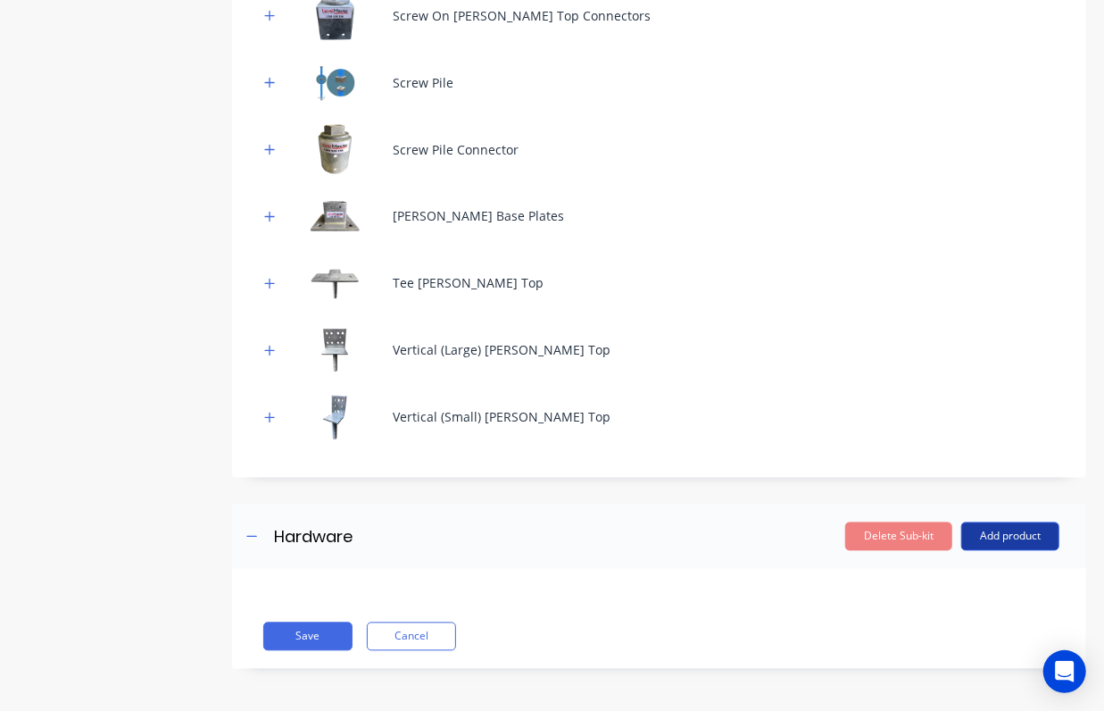
click at [997, 538] on button "Add product" at bounding box center [1010, 536] width 98 height 29
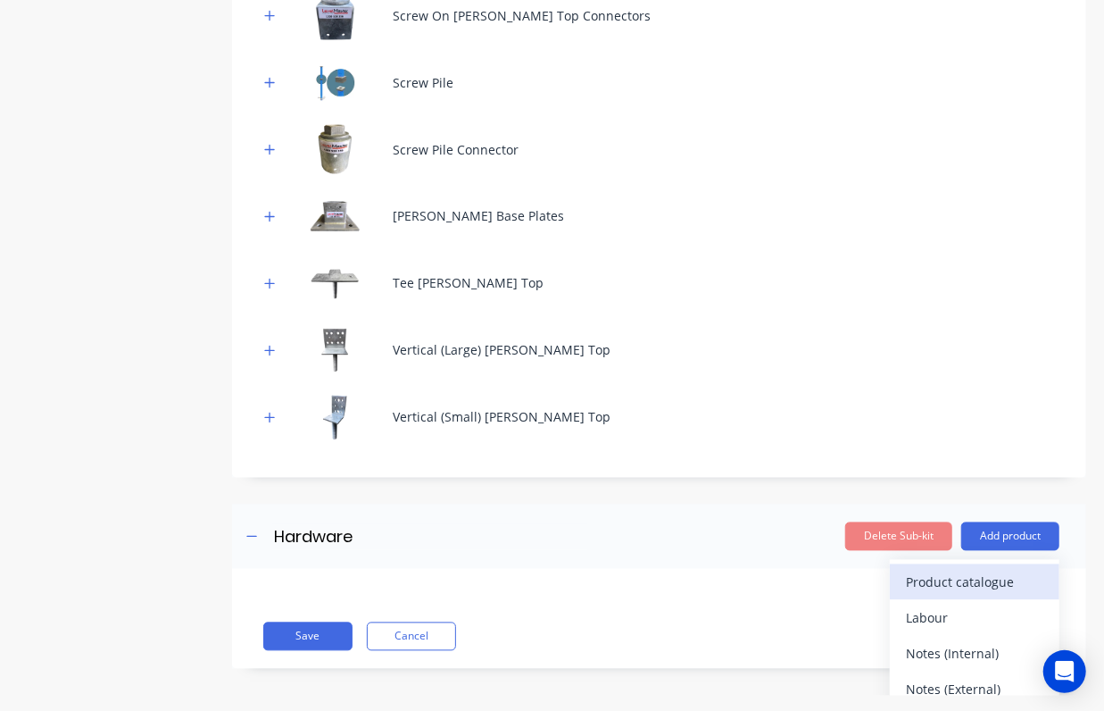
click at [916, 585] on div "Product catalogue" at bounding box center [974, 583] width 137 height 26
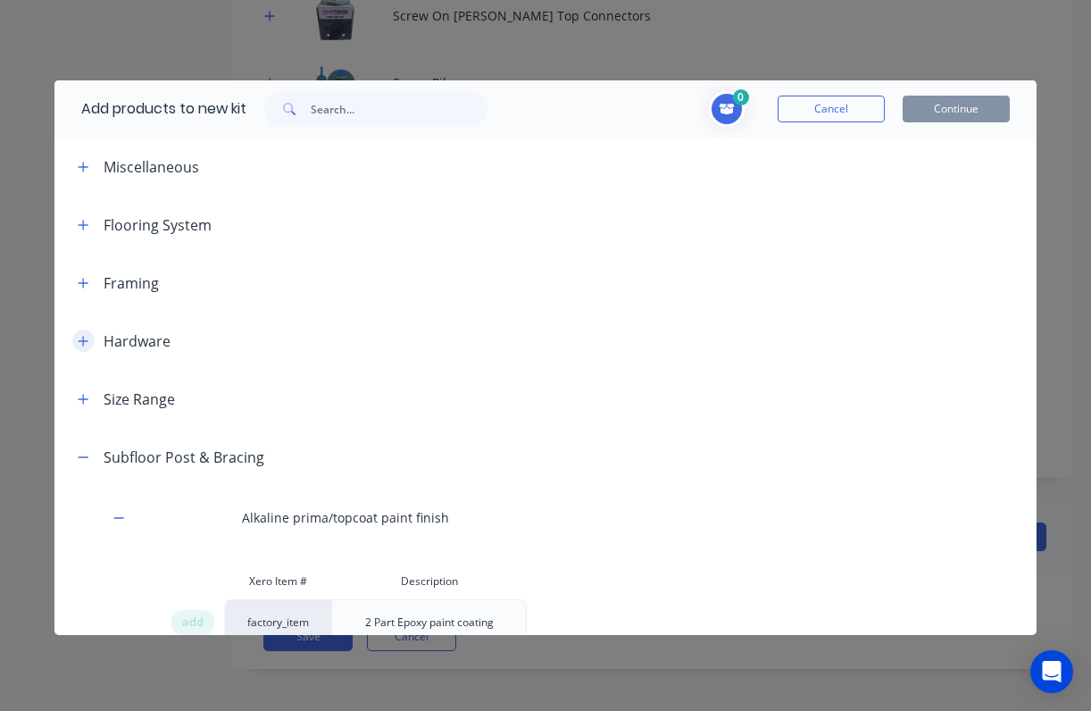
click at [81, 341] on icon "button" at bounding box center [83, 341] width 11 height 12
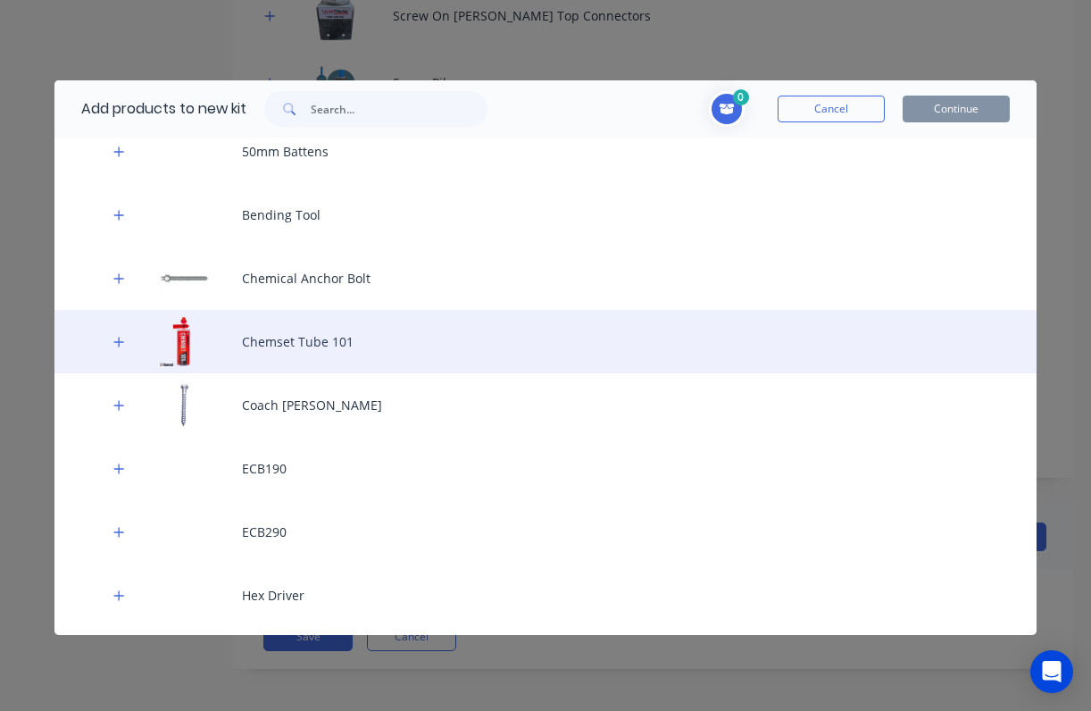
scroll to position [446, 0]
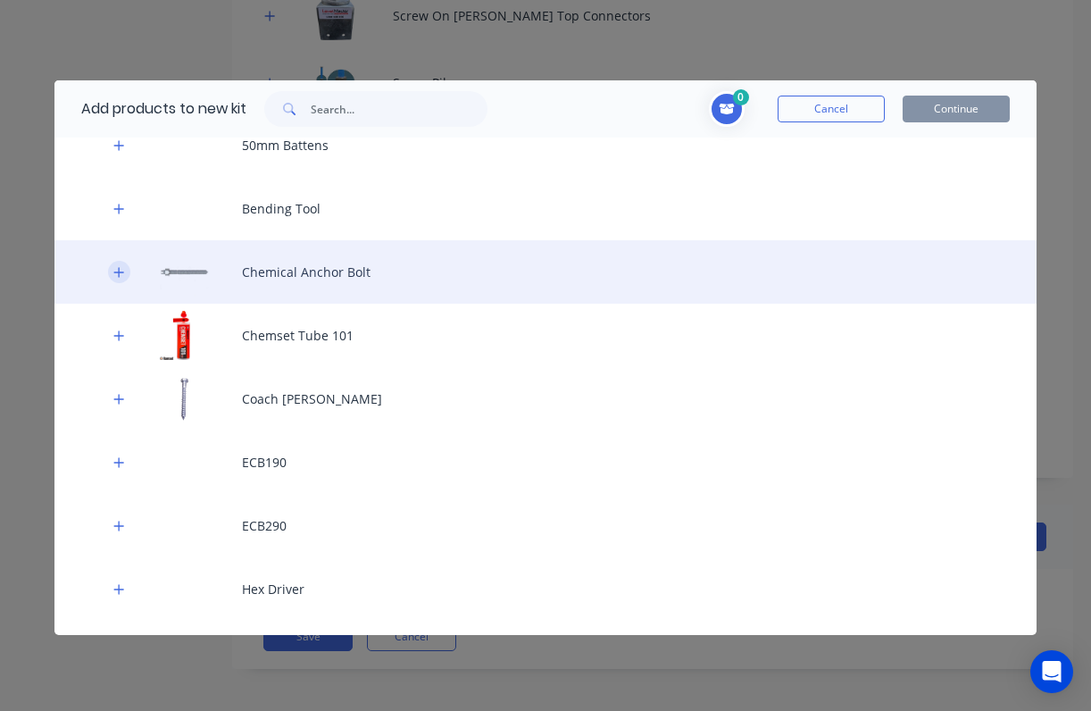
click at [115, 268] on icon "button" at bounding box center [118, 272] width 11 height 12
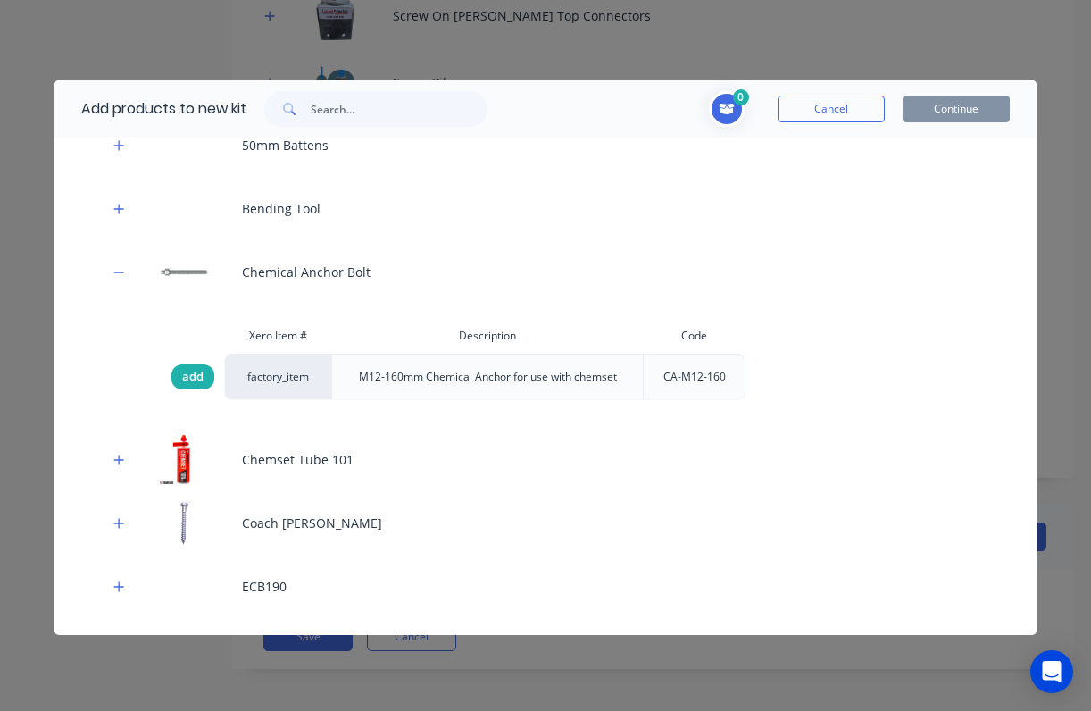
click at [189, 368] on span "add" at bounding box center [192, 377] width 21 height 18
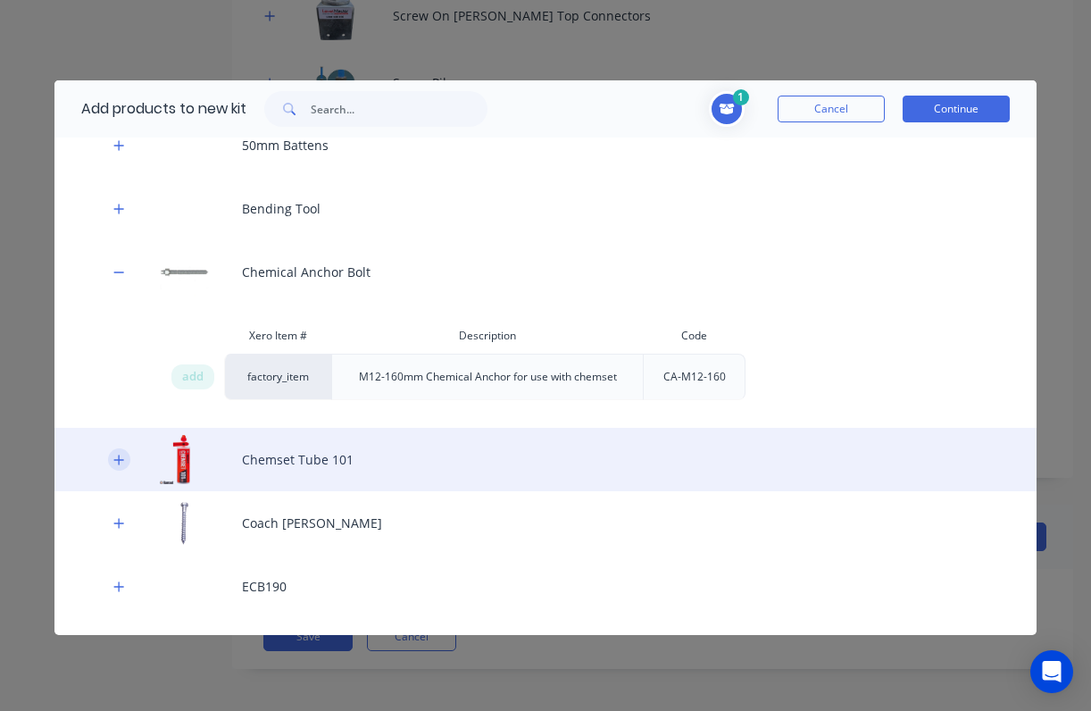
click at [118, 456] on icon "button" at bounding box center [118, 459] width 11 height 12
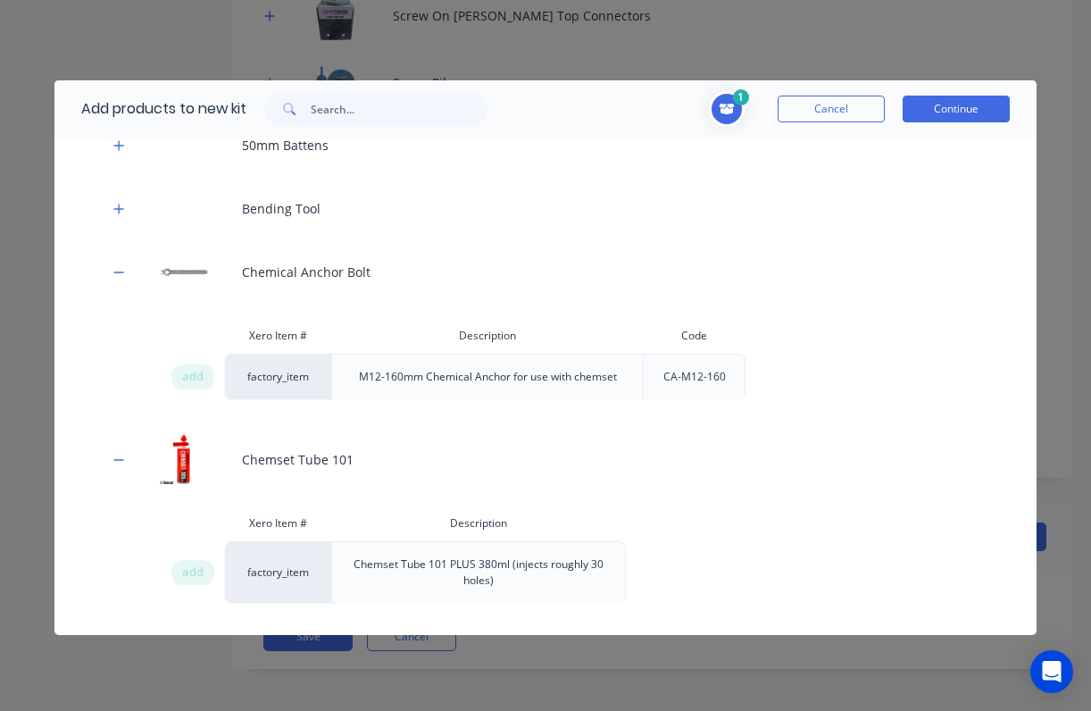
drag, startPoint x: 195, startPoint y: 567, endPoint x: 221, endPoint y: 516, distance: 57.5
click at [195, 567] on span "add" at bounding box center [192, 572] width 21 height 18
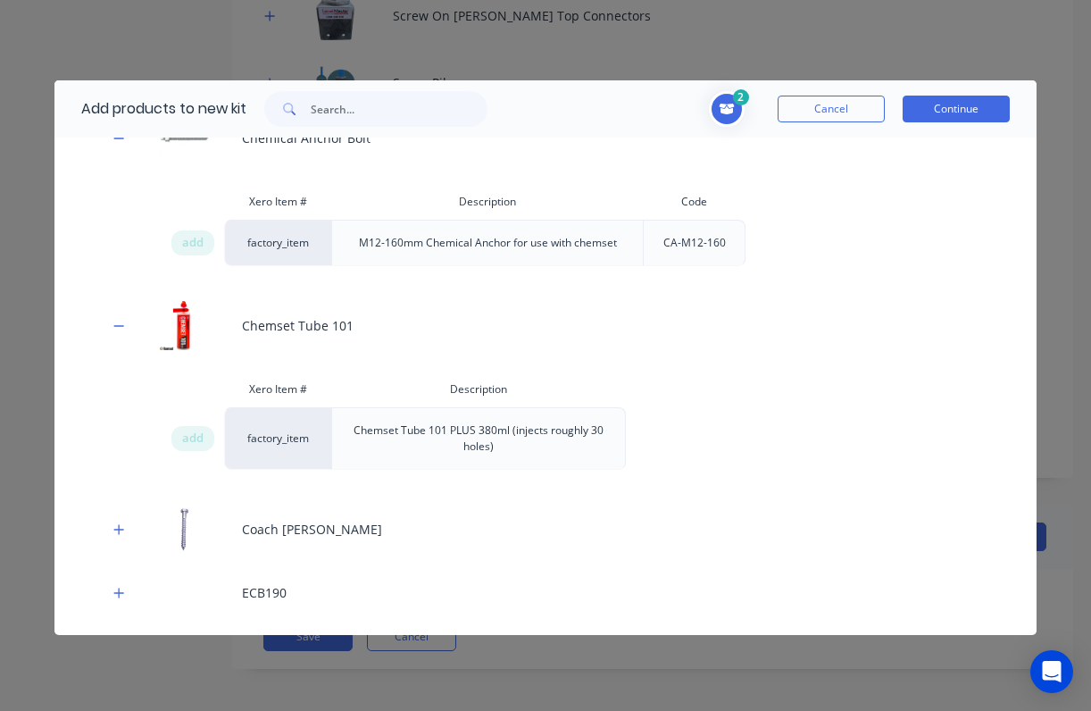
scroll to position [625, 0]
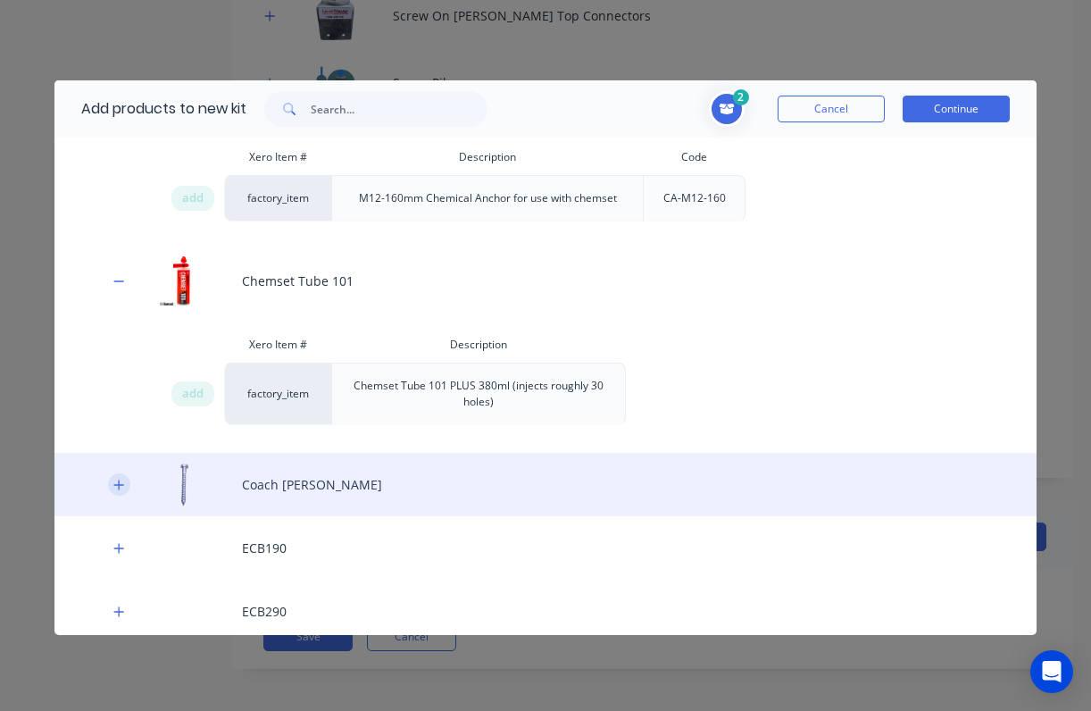
click at [118, 481] on icon "button" at bounding box center [118, 484] width 11 height 12
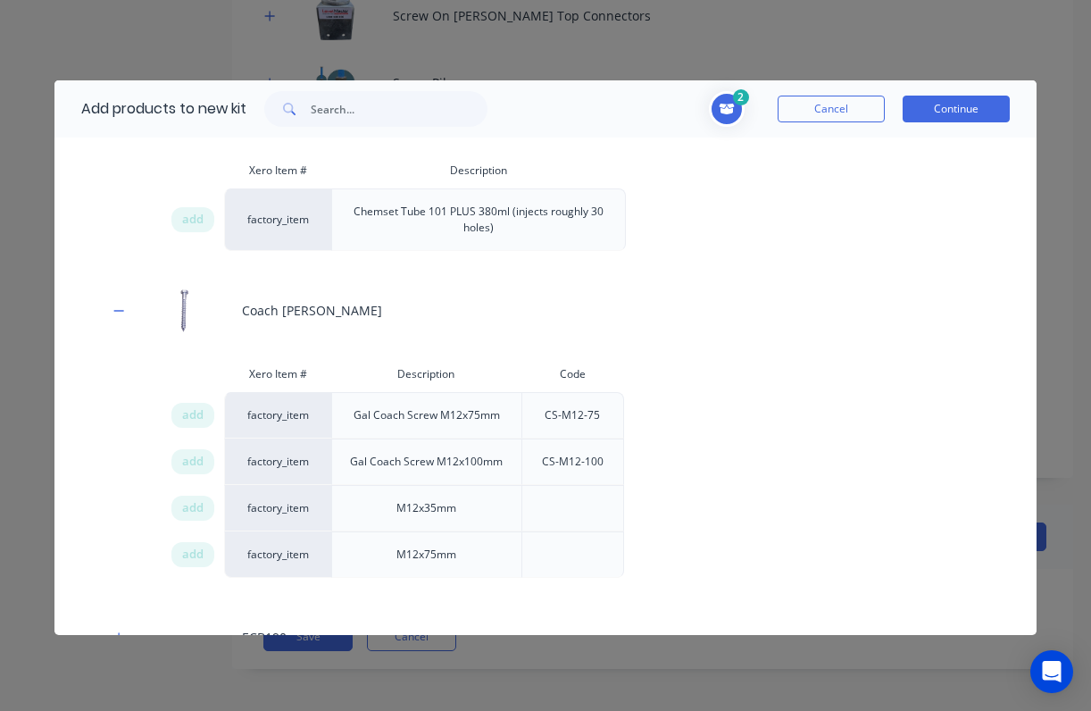
scroll to position [803, 0]
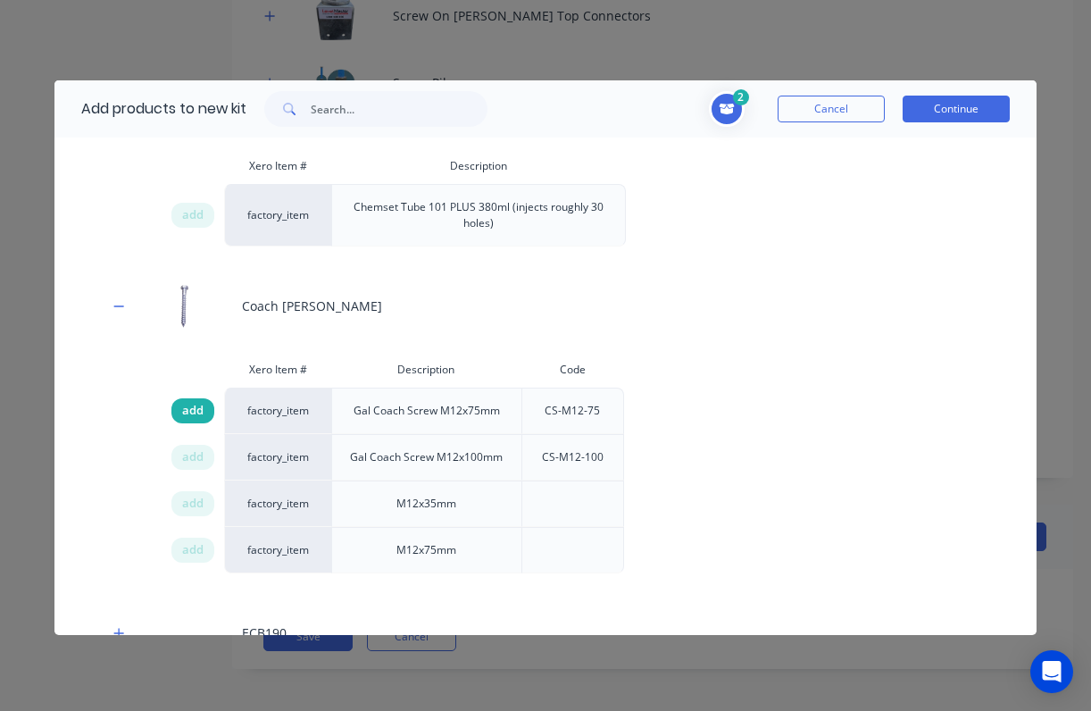
click at [198, 402] on span "add" at bounding box center [192, 411] width 21 height 18
click at [199, 453] on span "add" at bounding box center [192, 457] width 21 height 18
click at [196, 496] on span "add" at bounding box center [192, 504] width 21 height 18
click at [199, 541] on span "add" at bounding box center [192, 550] width 21 height 18
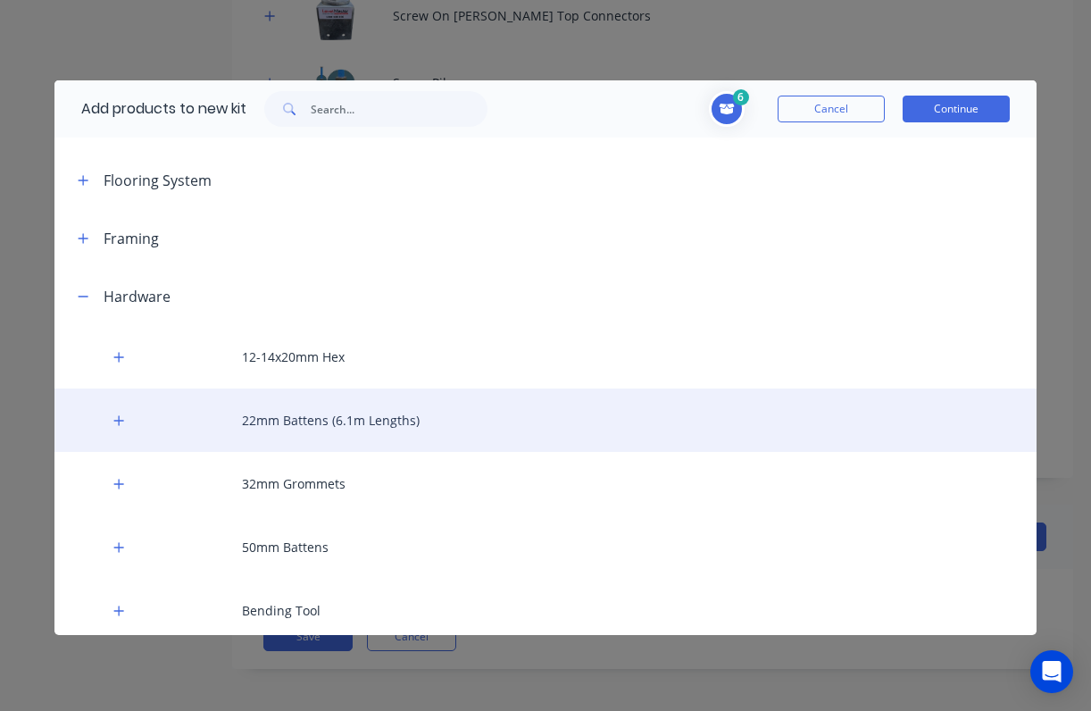
scroll to position [0, 0]
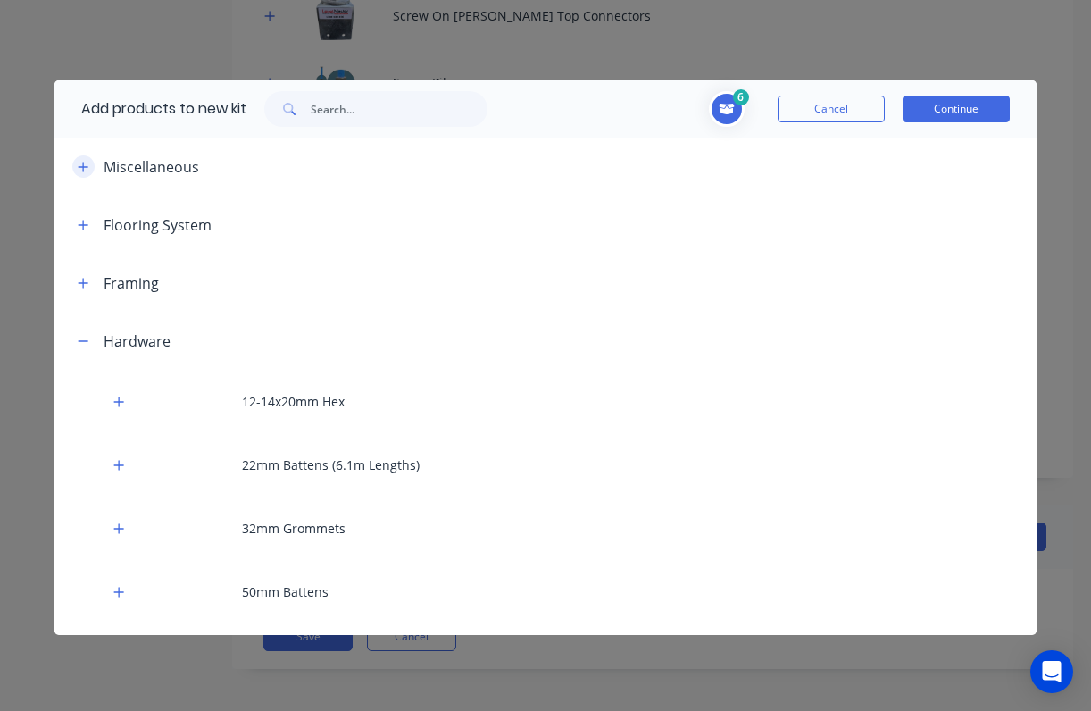
click at [79, 167] on icon "button" at bounding box center [83, 167] width 11 height 12
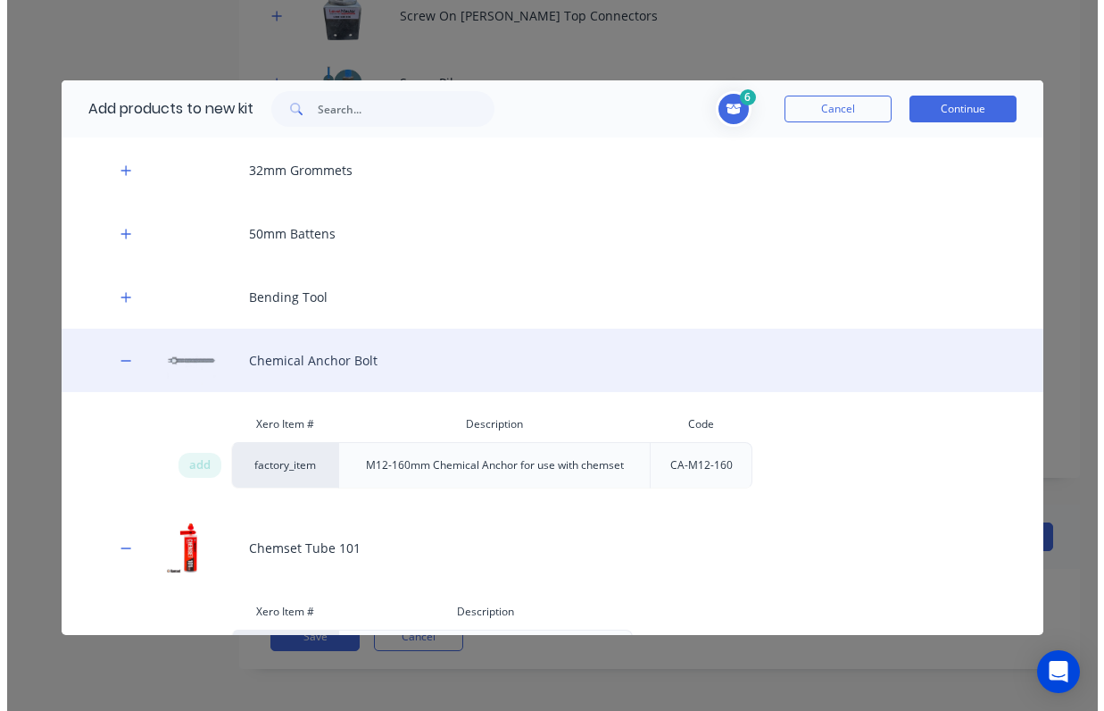
scroll to position [803, 0]
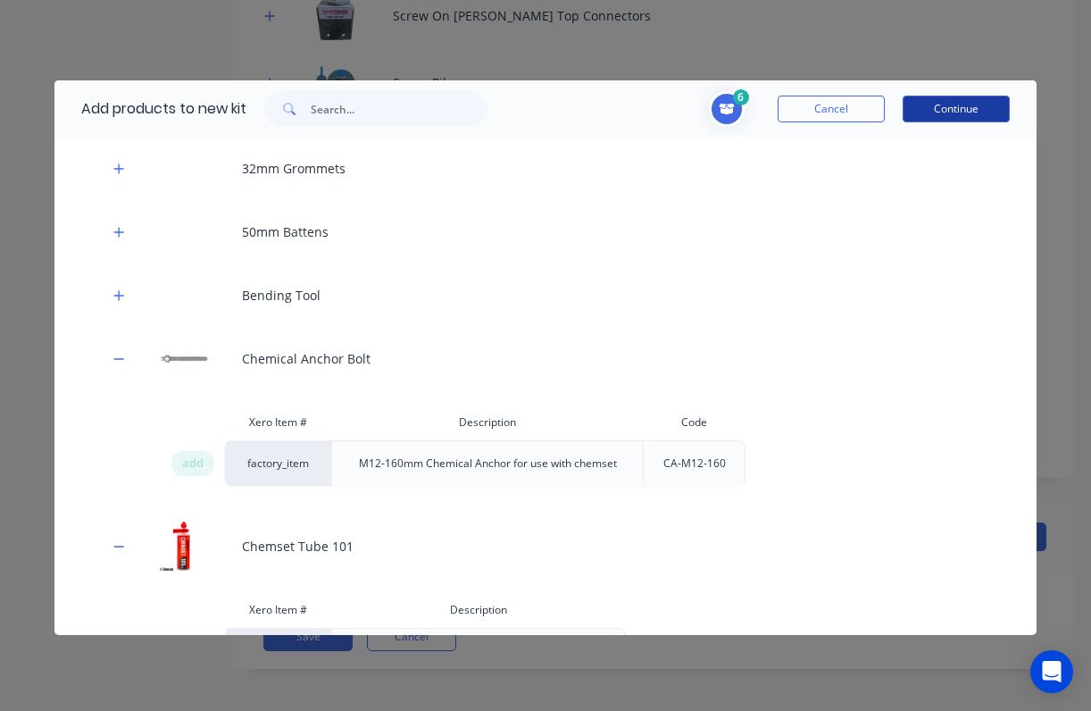
click at [940, 112] on button "Continue" at bounding box center [955, 109] width 107 height 27
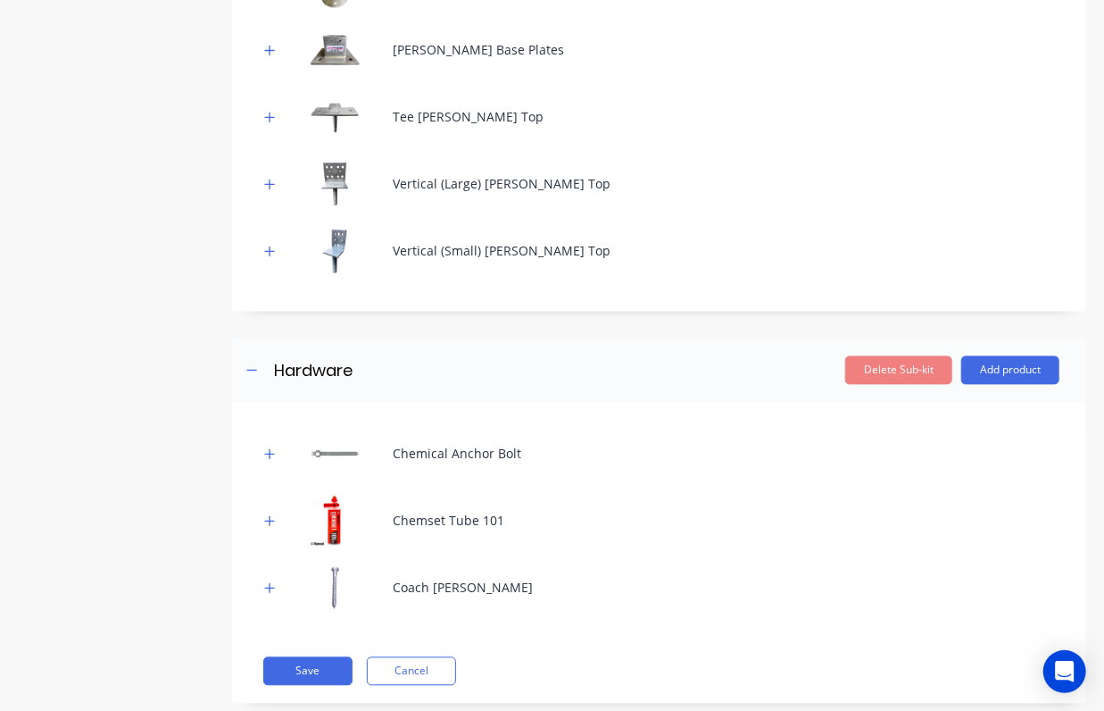
scroll to position [1685, 0]
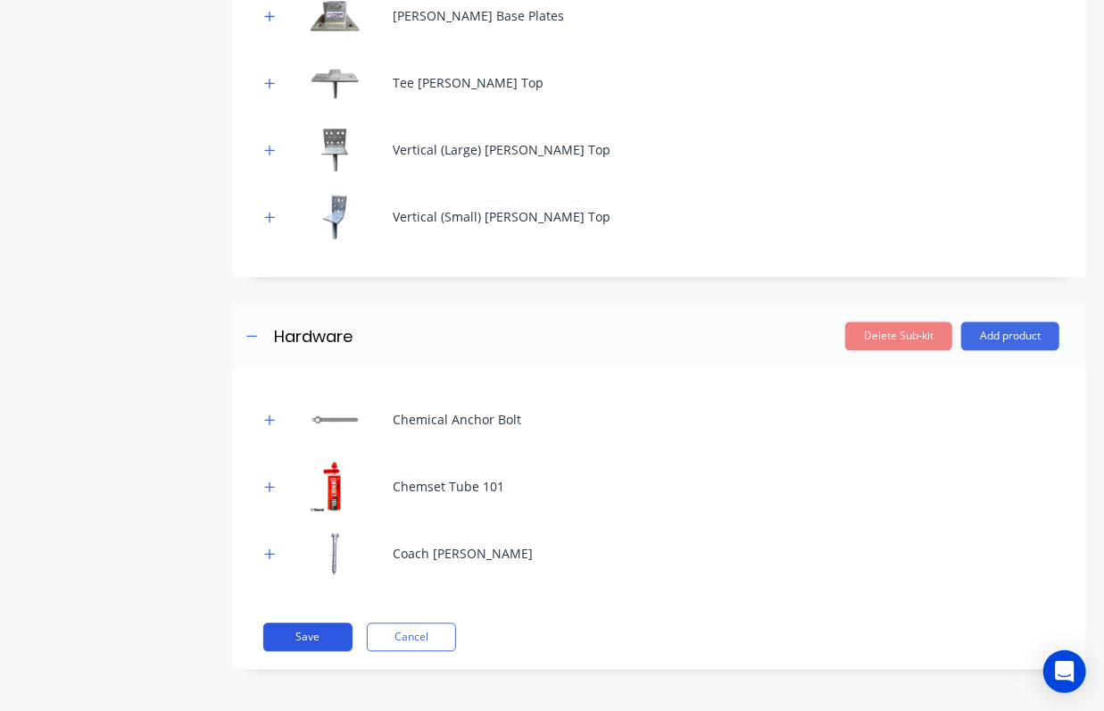
click at [315, 625] on button "Save" at bounding box center [307, 636] width 89 height 29
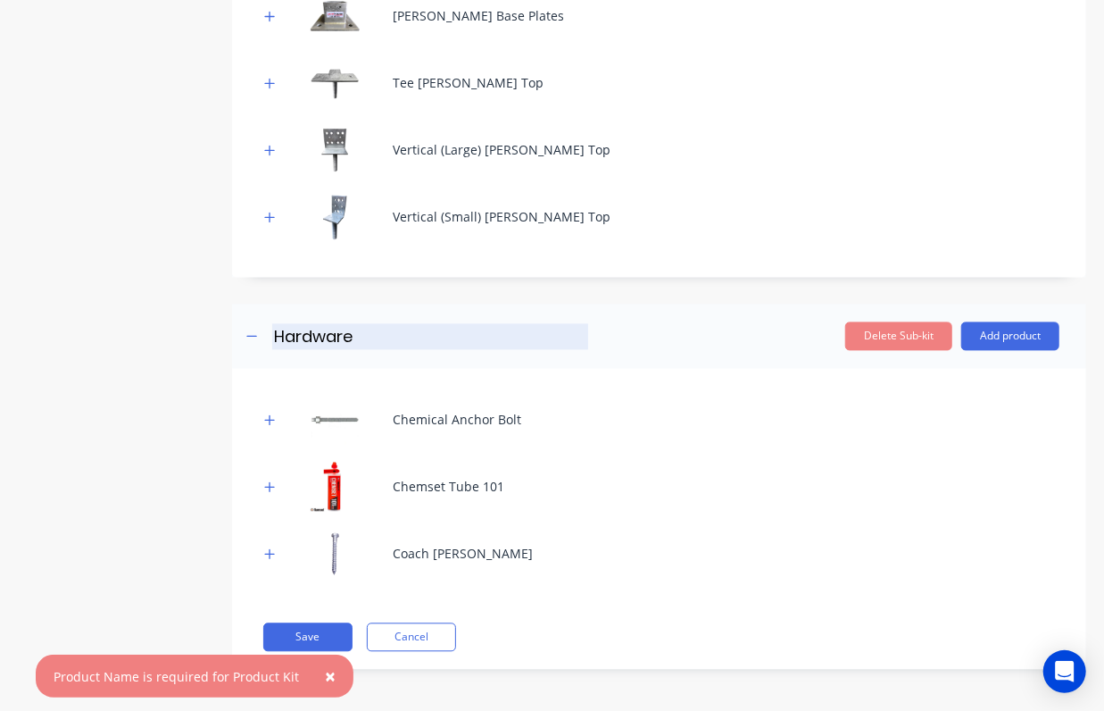
click at [353, 342] on input "Hardware" at bounding box center [430, 336] width 316 height 26
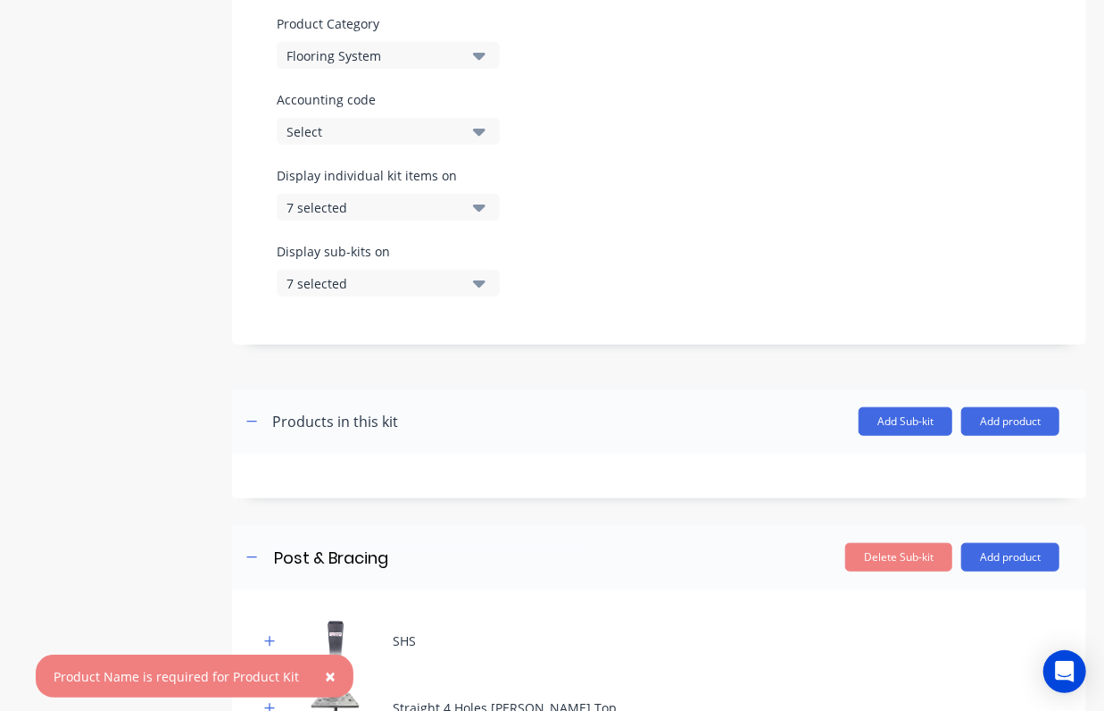
click at [374, 419] on div "Products in this kit" at bounding box center [335, 421] width 126 height 21
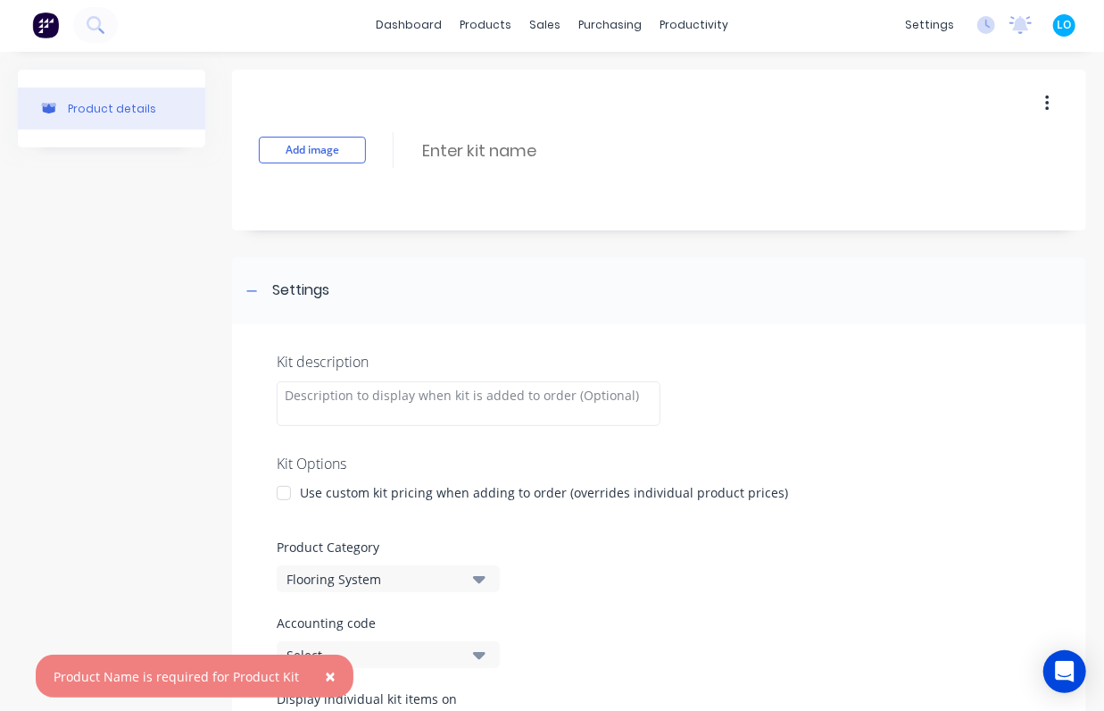
scroll to position [0, 0]
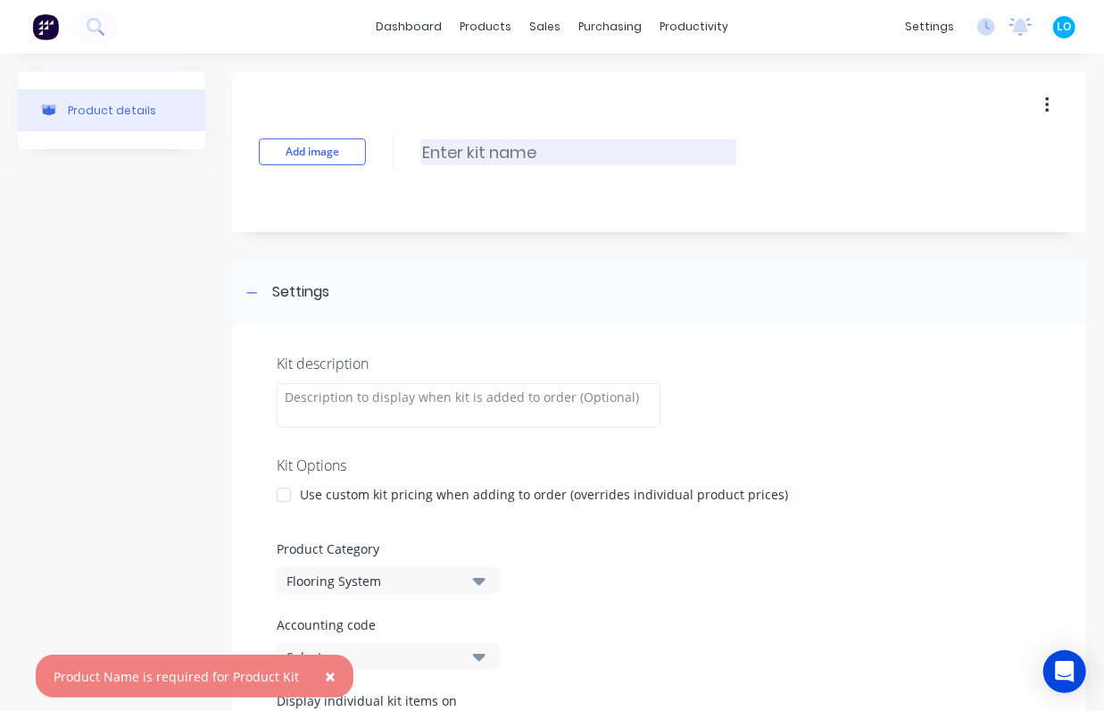
click at [535, 154] on input at bounding box center [578, 152] width 316 height 26
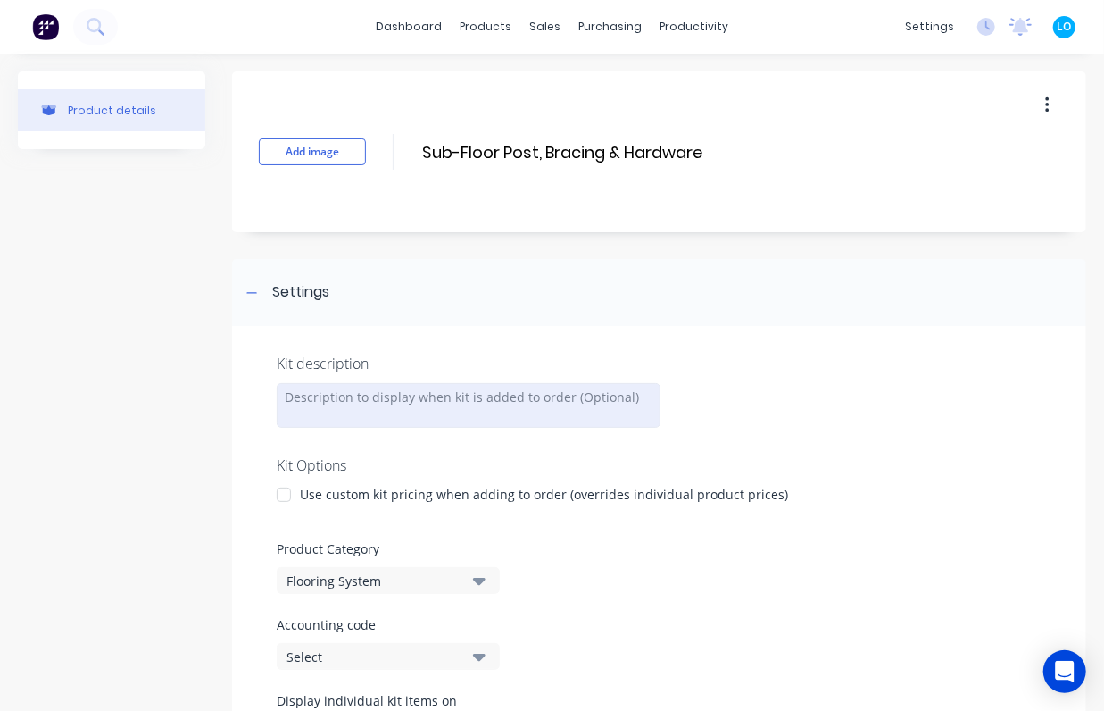
click at [561, 391] on div at bounding box center [469, 405] width 384 height 45
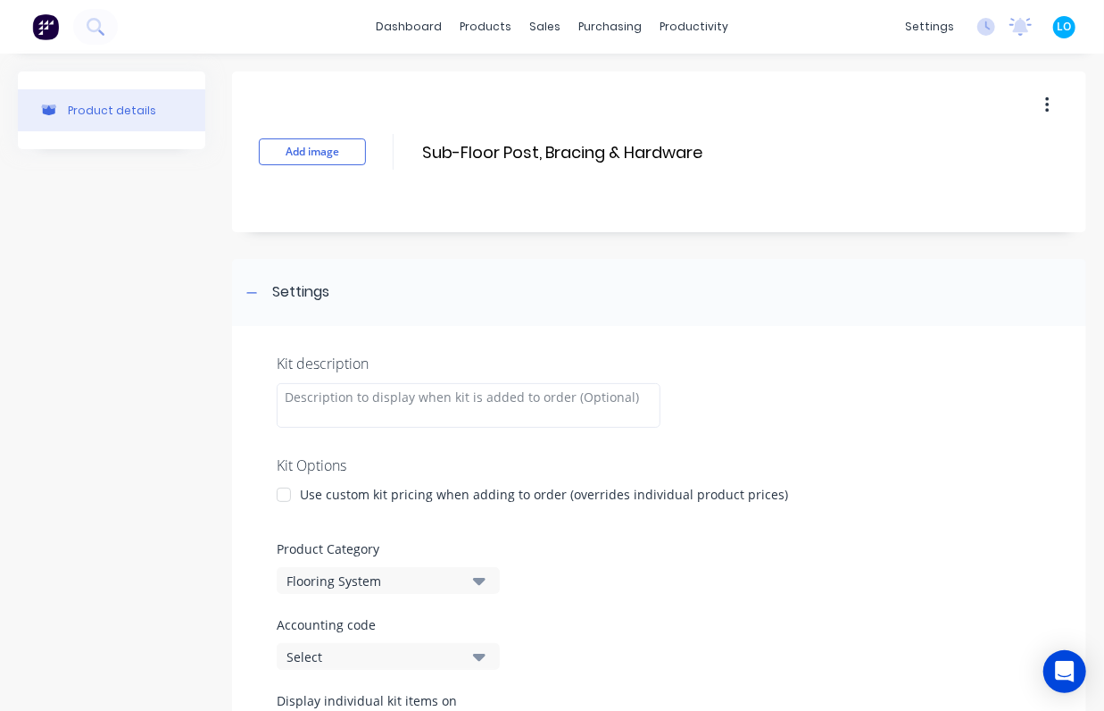
click at [793, 332] on div "Kit description Kit Options Use custom kit pricing when adding to order (overri…" at bounding box center [659, 598] width 854 height 544
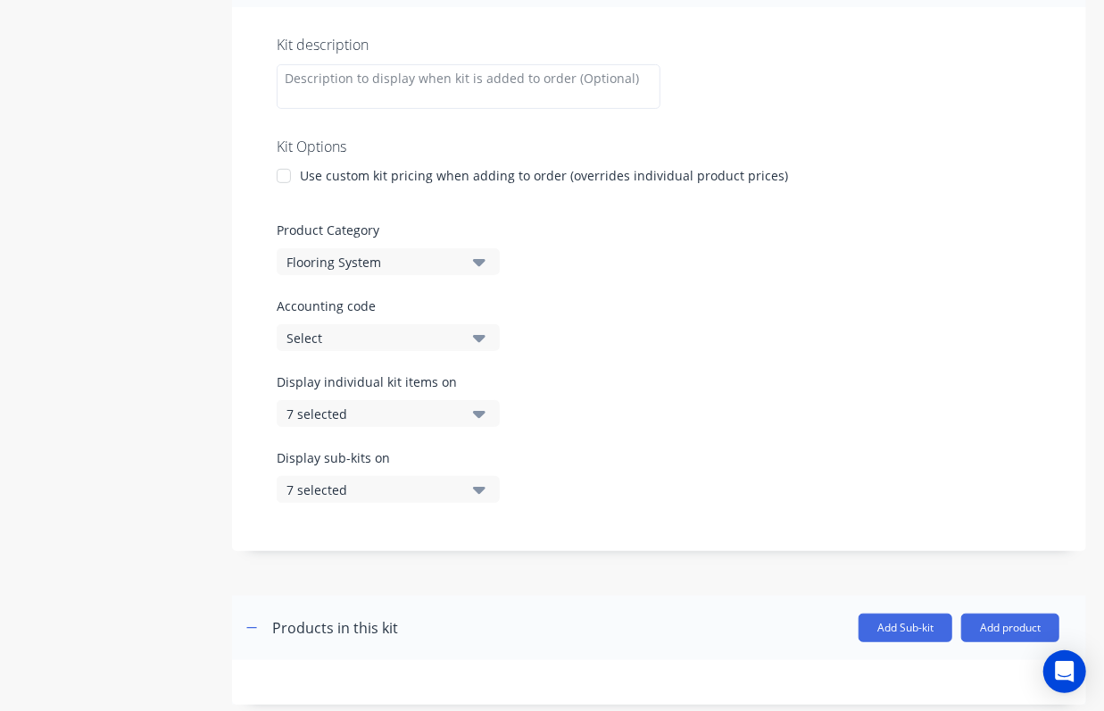
scroll to position [357, 0]
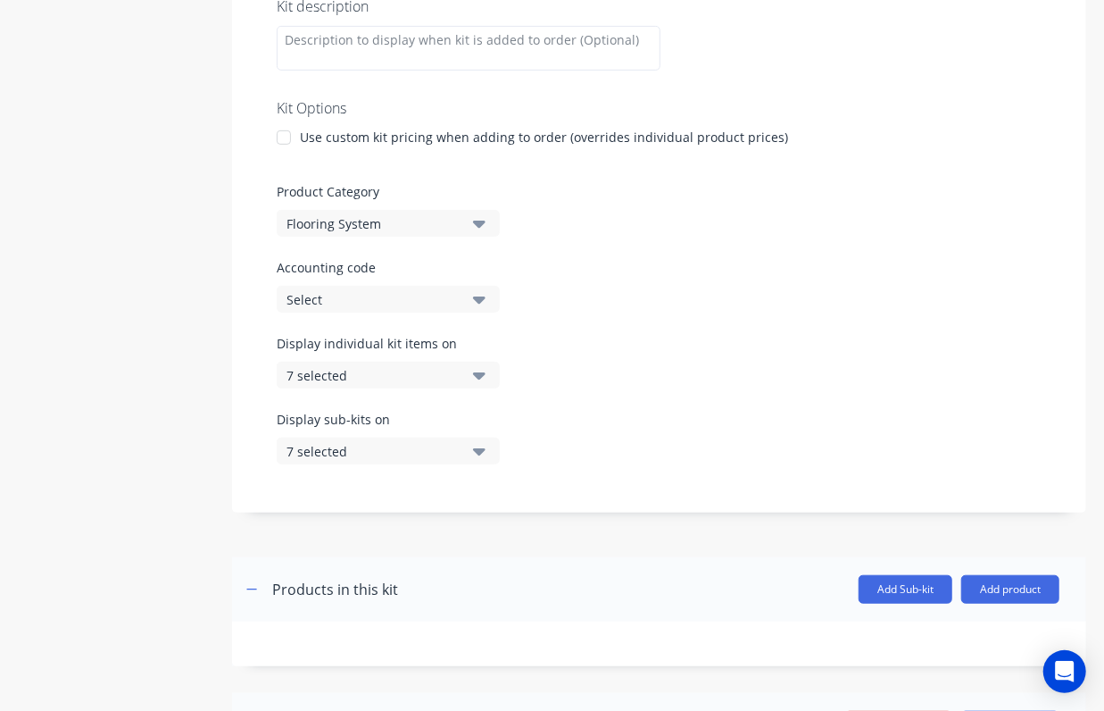
click at [433, 371] on div "7 selected" at bounding box center [373, 375] width 173 height 19
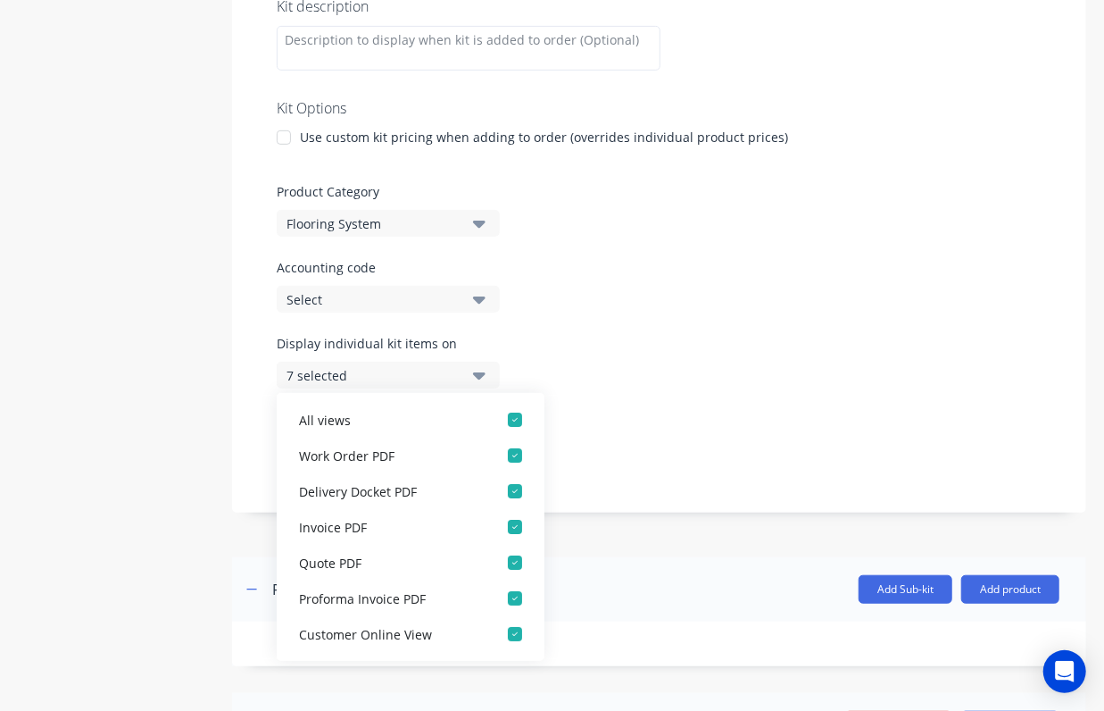
click at [445, 370] on div "7 selected" at bounding box center [373, 375] width 173 height 19
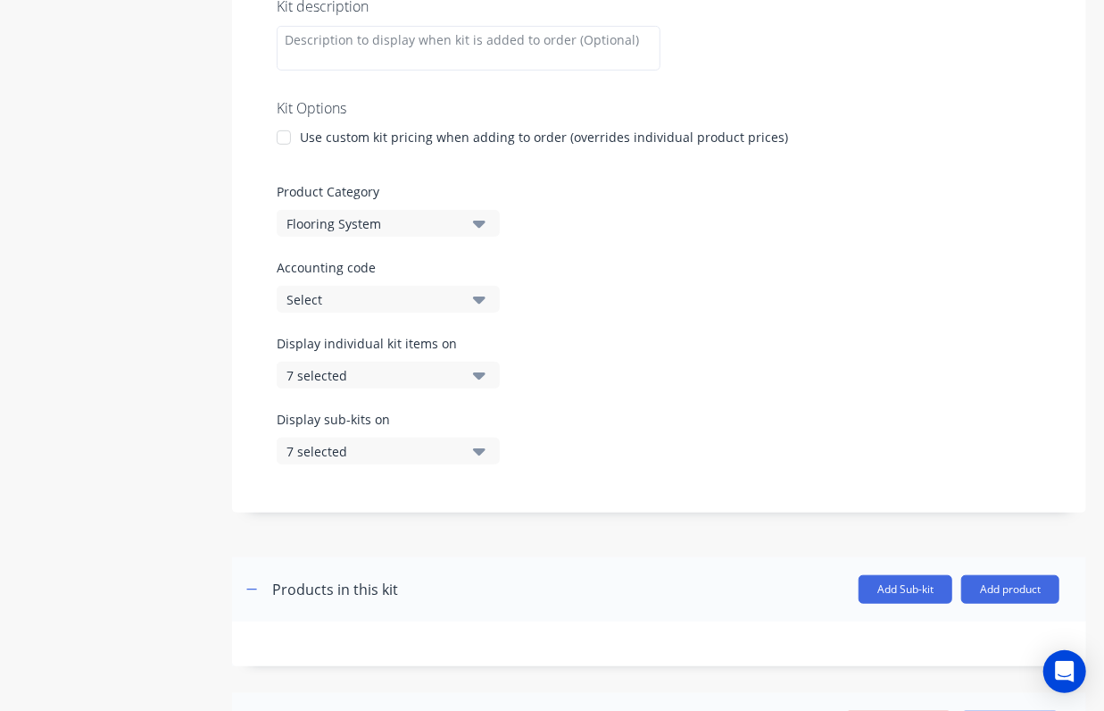
click at [445, 370] on div "7 selected" at bounding box center [373, 375] width 173 height 19
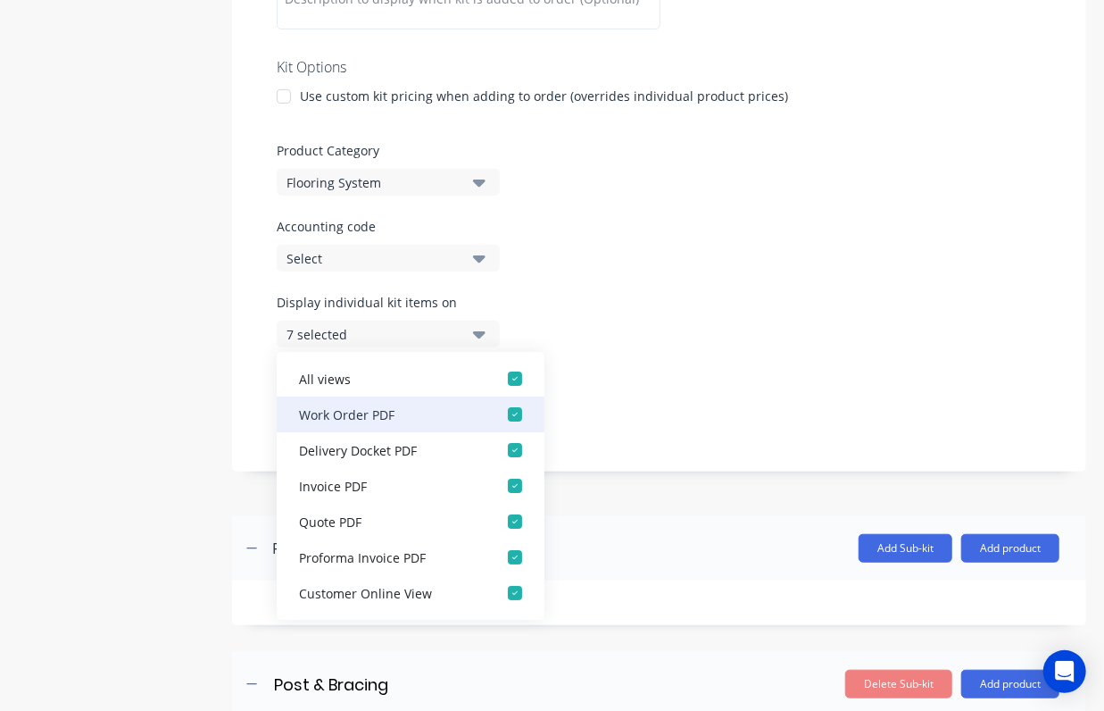
scroll to position [446, 0]
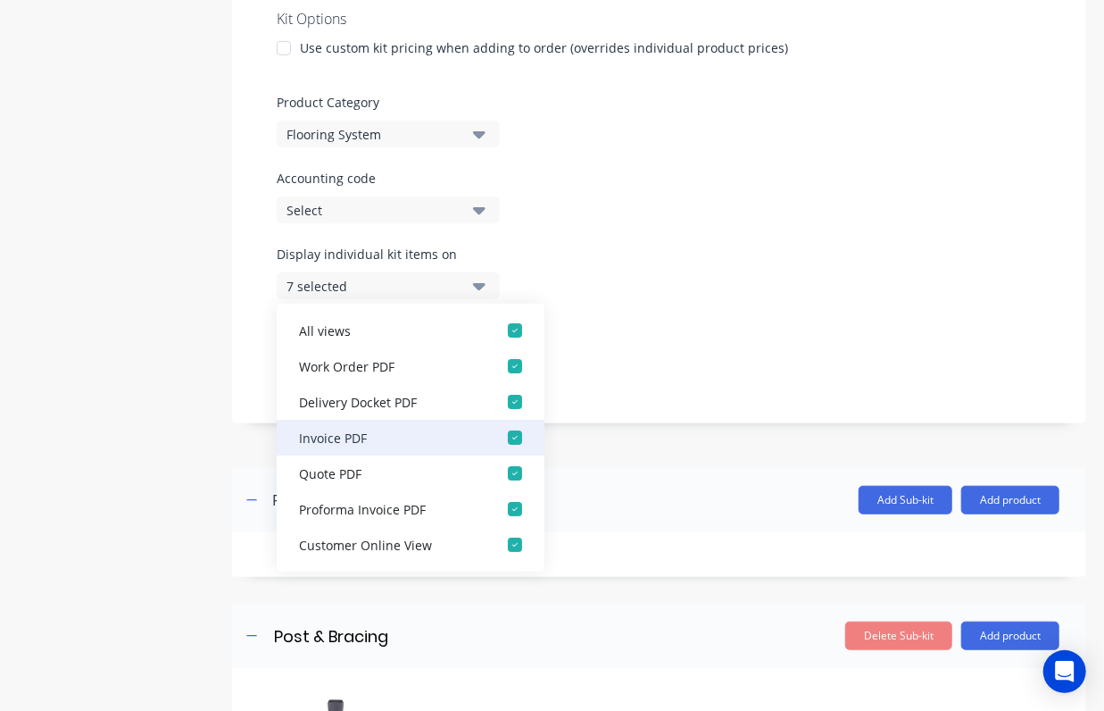
click at [403, 440] on div "Invoice PDF" at bounding box center [388, 437] width 179 height 19
click at [502, 435] on div "button" at bounding box center [515, 438] width 36 height 36
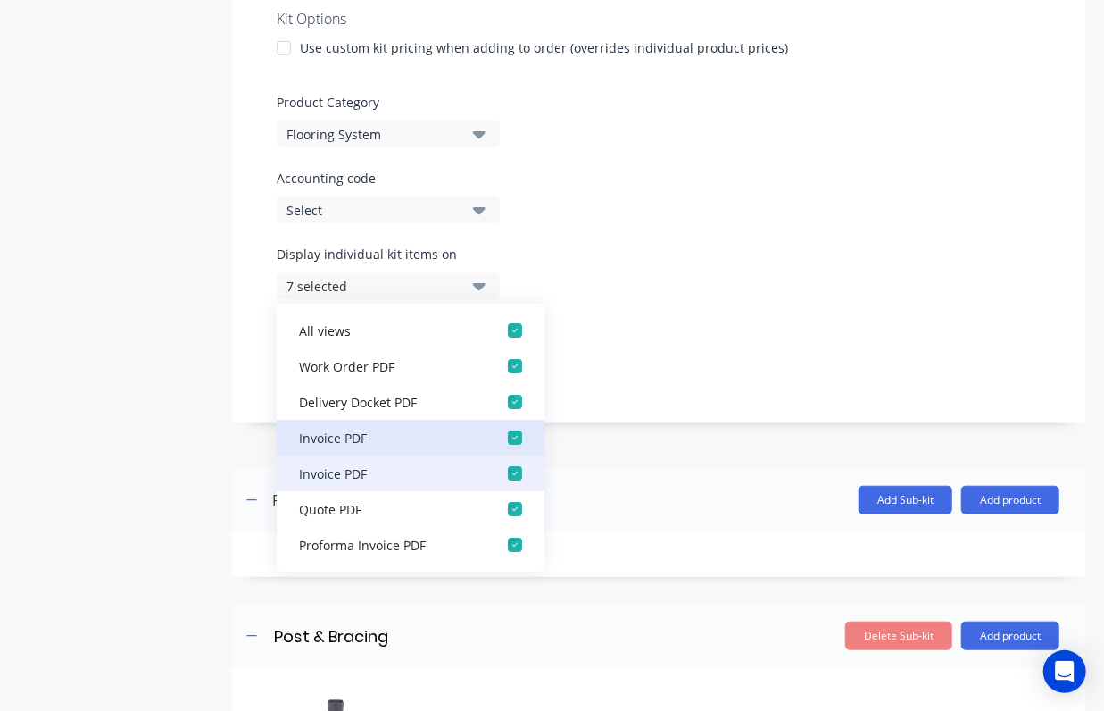
click at [500, 479] on div "button" at bounding box center [515, 473] width 36 height 36
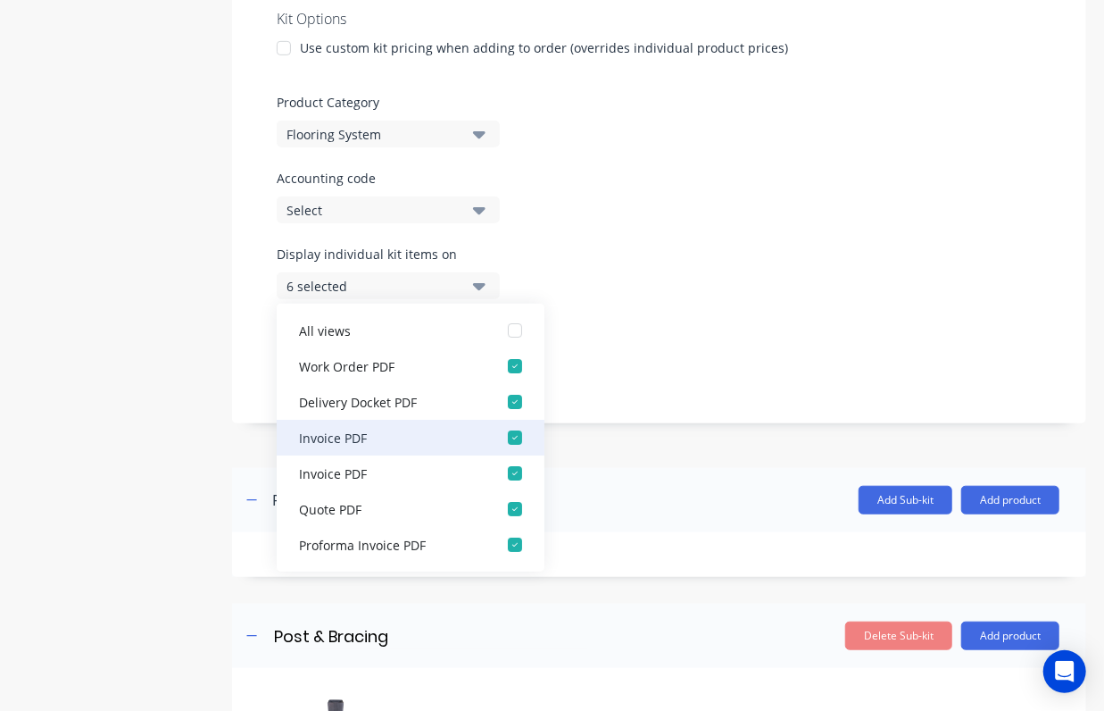
click at [509, 437] on div "button" at bounding box center [515, 438] width 36 height 36
click at [506, 435] on div "button" at bounding box center [515, 438] width 36 height 36
click at [501, 438] on div "button" at bounding box center [515, 438] width 36 height 36
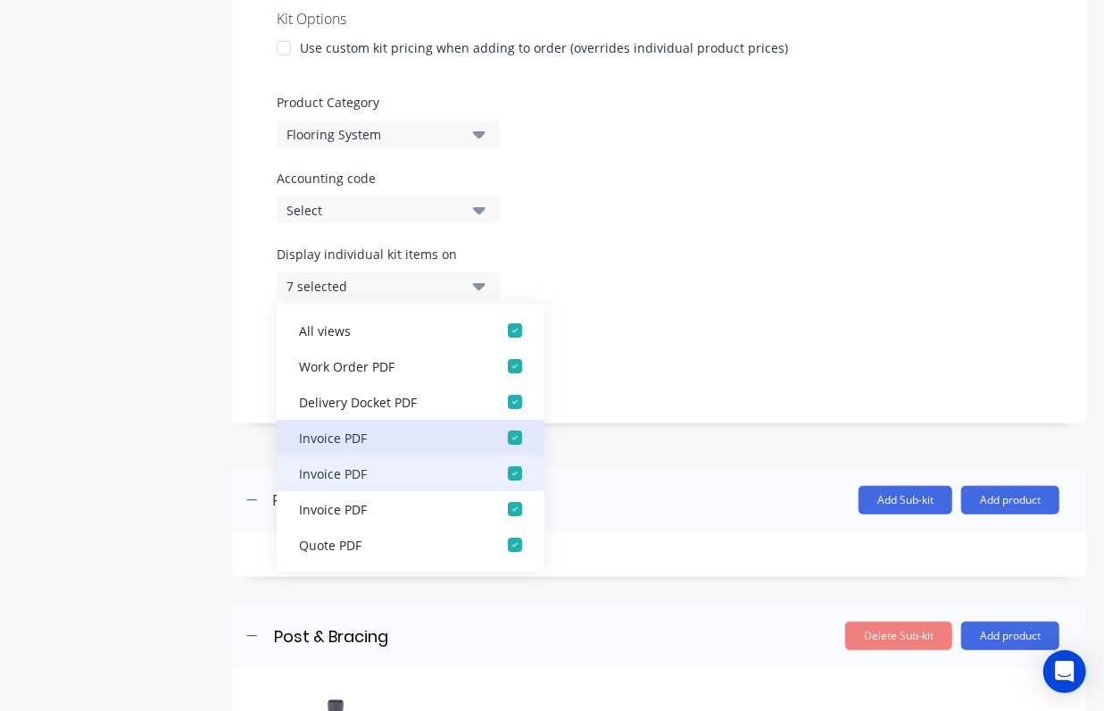
click at [498, 472] on div "button" at bounding box center [515, 473] width 36 height 36
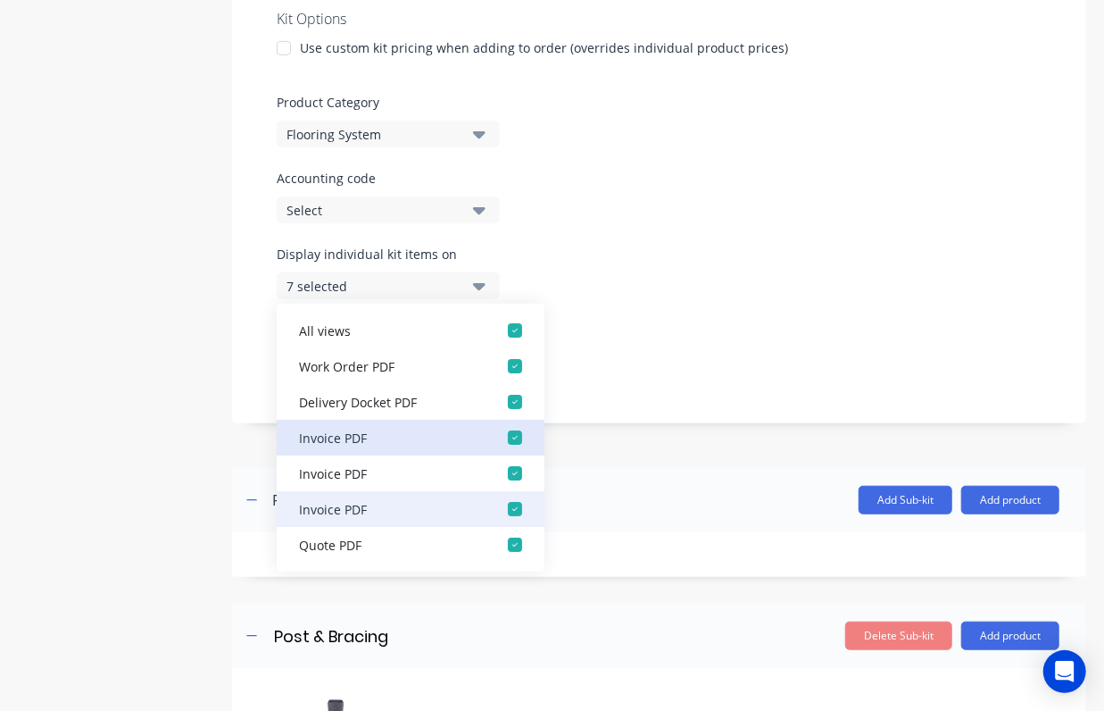
click at [502, 508] on div "button" at bounding box center [515, 509] width 36 height 36
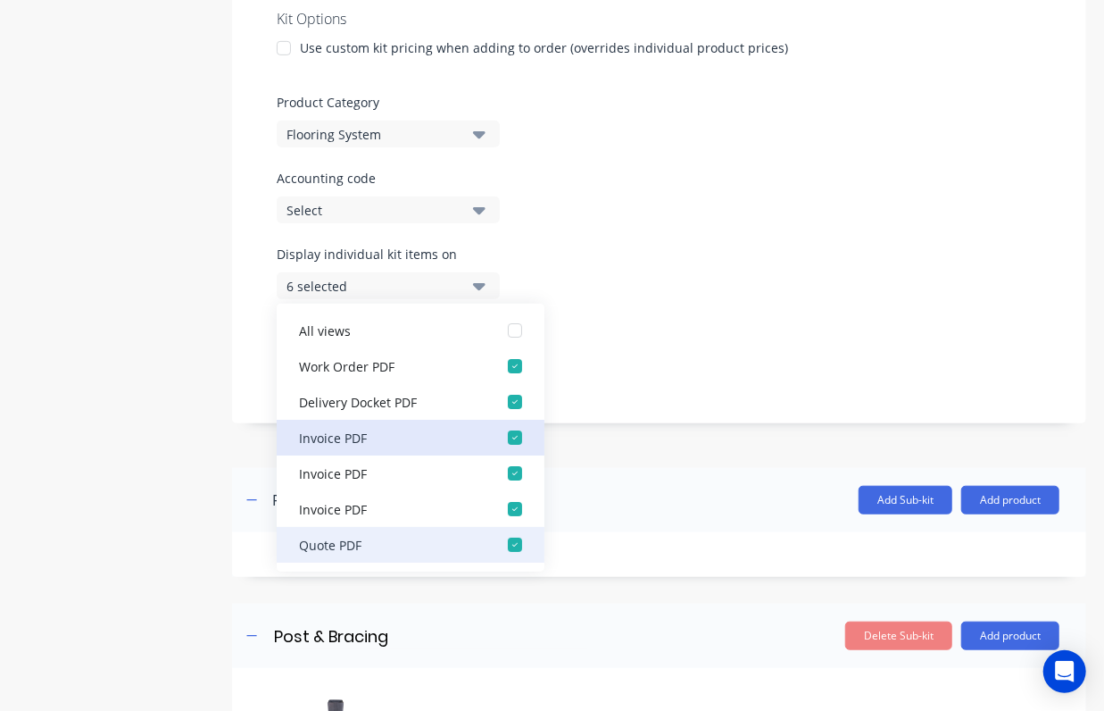
click at [500, 544] on div "button" at bounding box center [515, 545] width 36 height 36
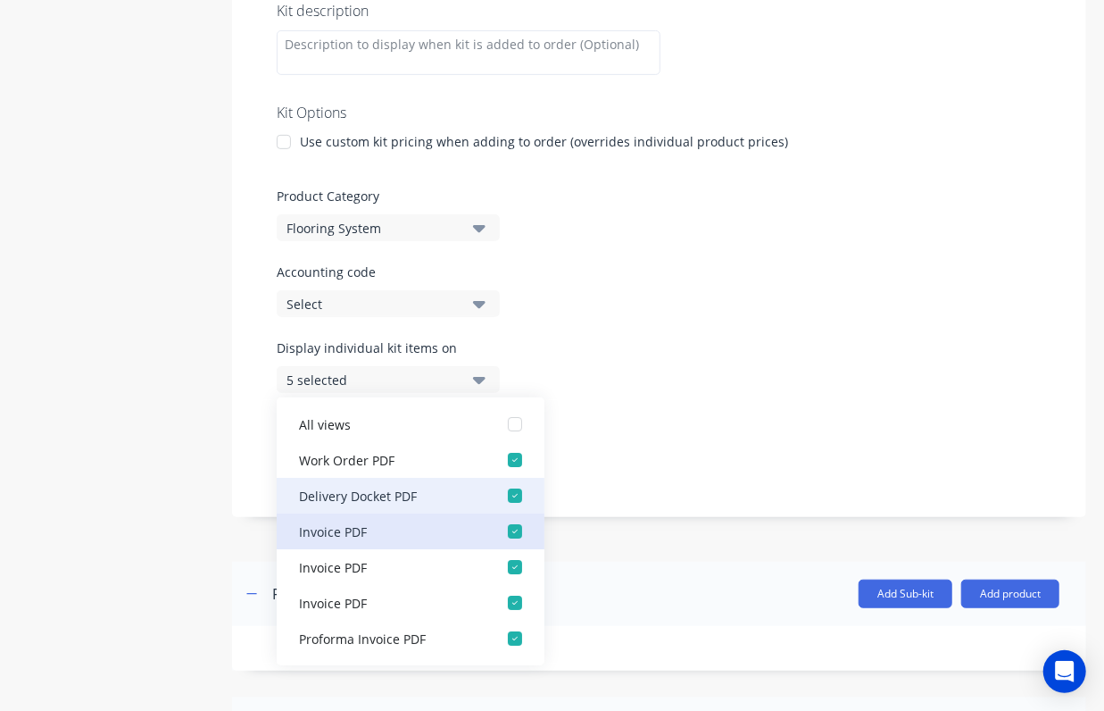
scroll to position [357, 0]
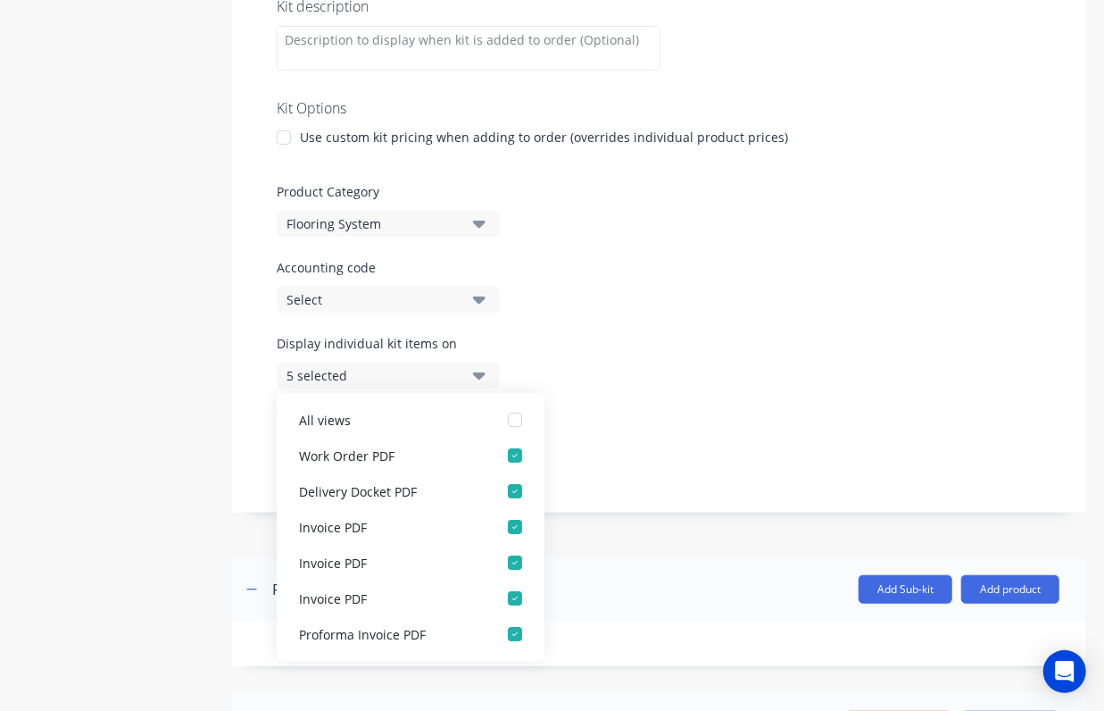
click at [841, 303] on div "Accounting code Select" at bounding box center [659, 285] width 765 height 54
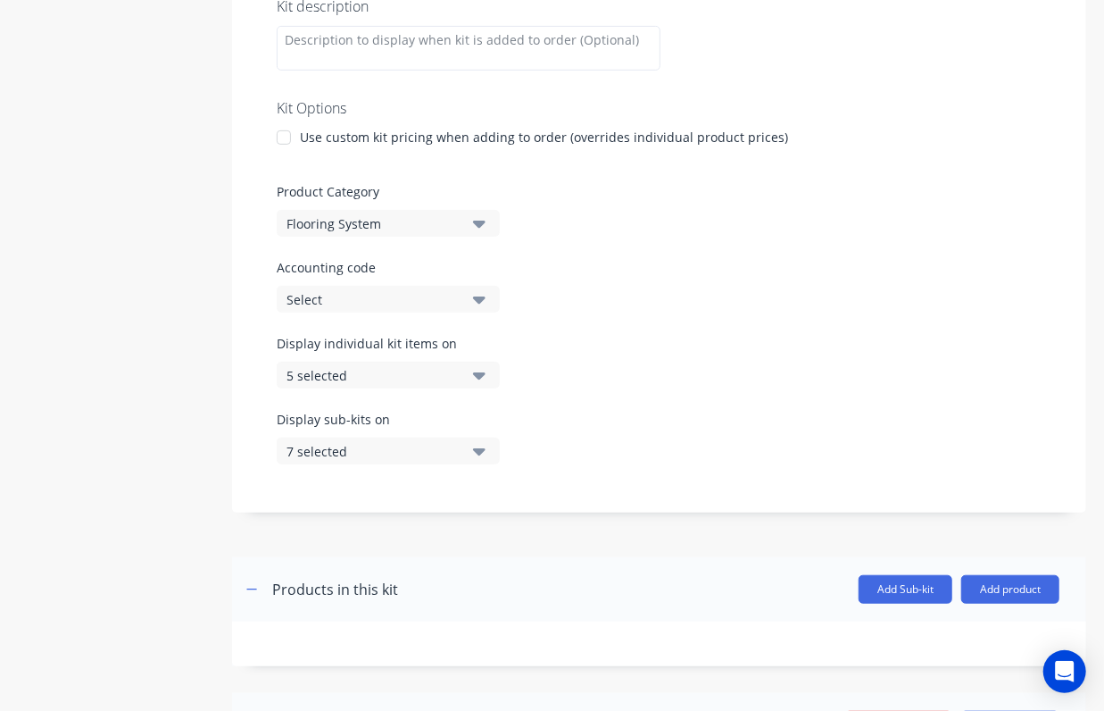
click at [362, 381] on div "5 selected" at bounding box center [373, 375] width 173 height 19
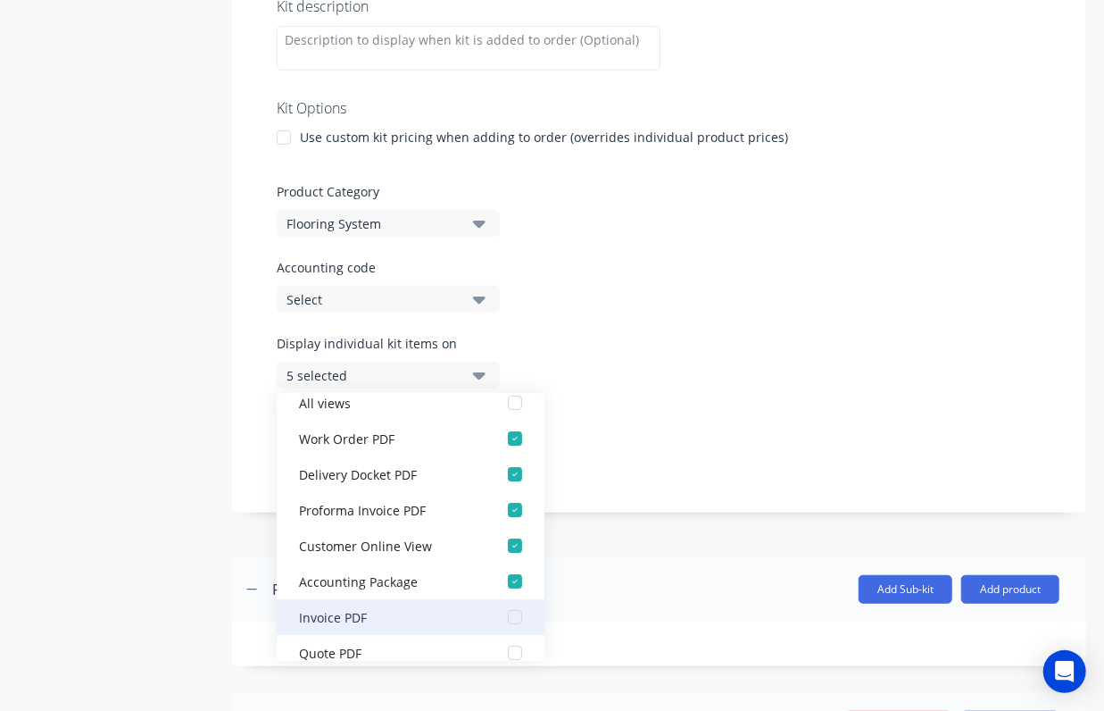
scroll to position [0, 0]
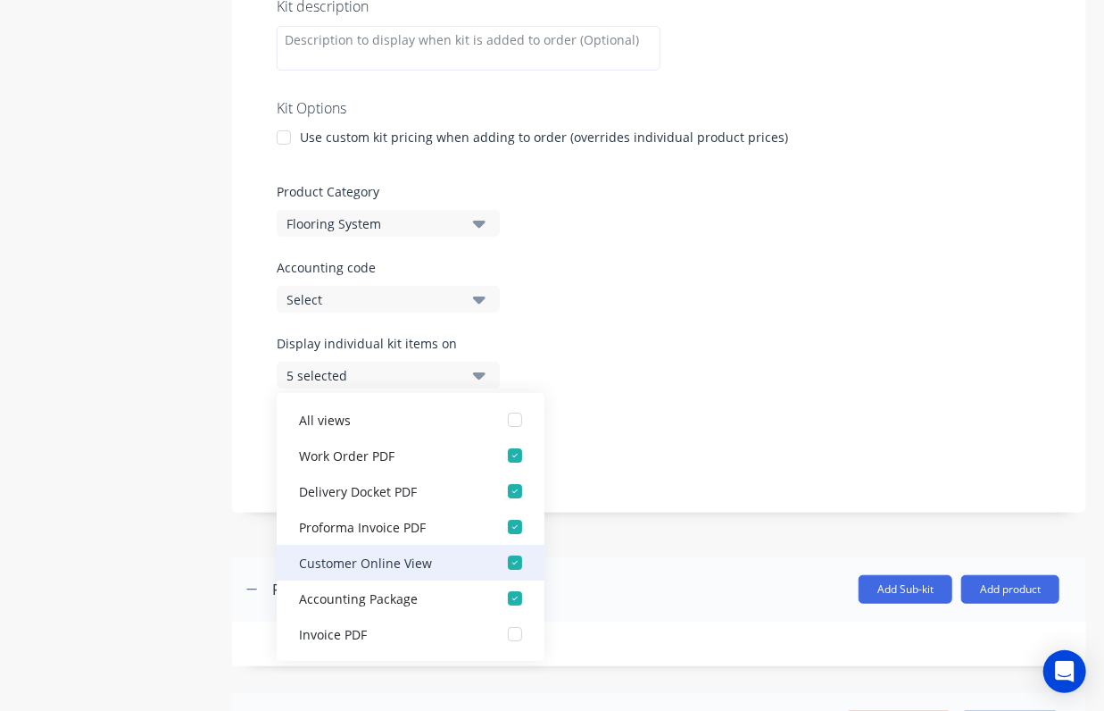
click at [504, 563] on div "button" at bounding box center [515, 563] width 36 height 36
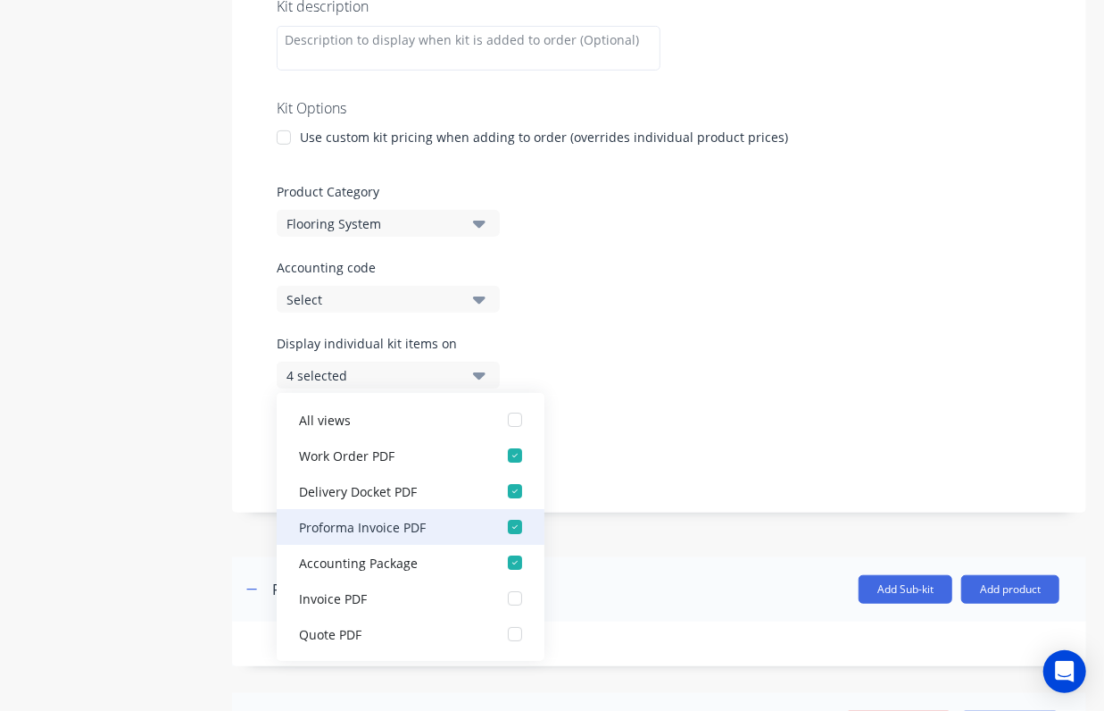
click at [503, 526] on div "button" at bounding box center [515, 527] width 36 height 36
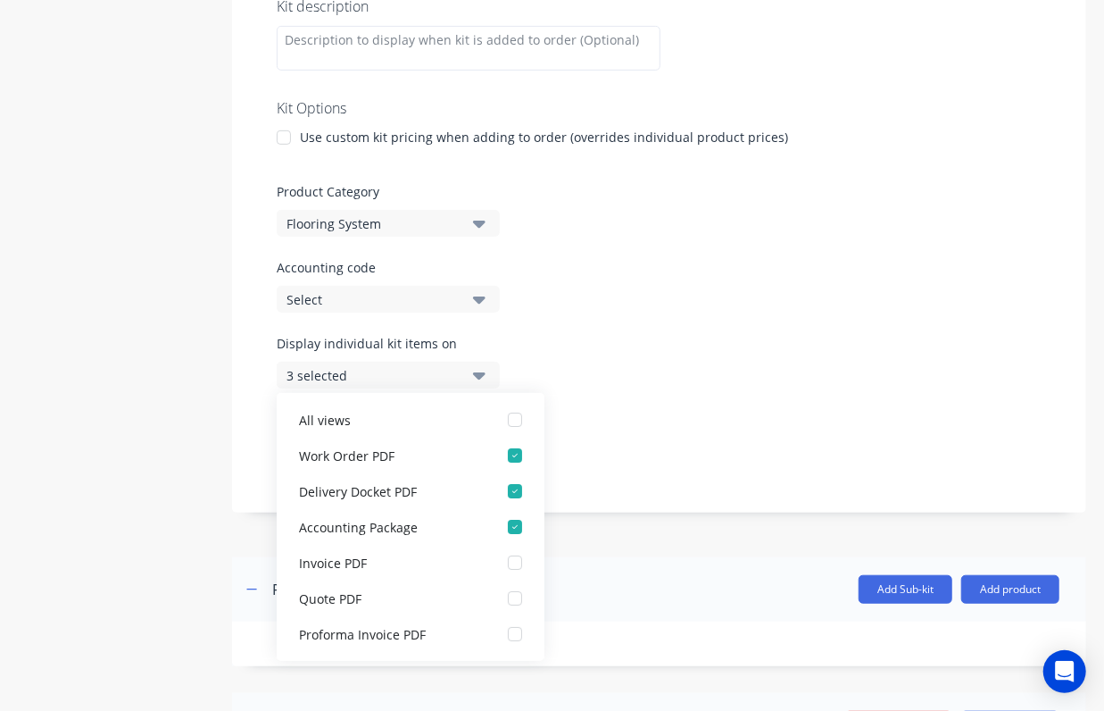
click at [738, 403] on div "Display individual kit items on 3 selected" at bounding box center [659, 372] width 765 height 76
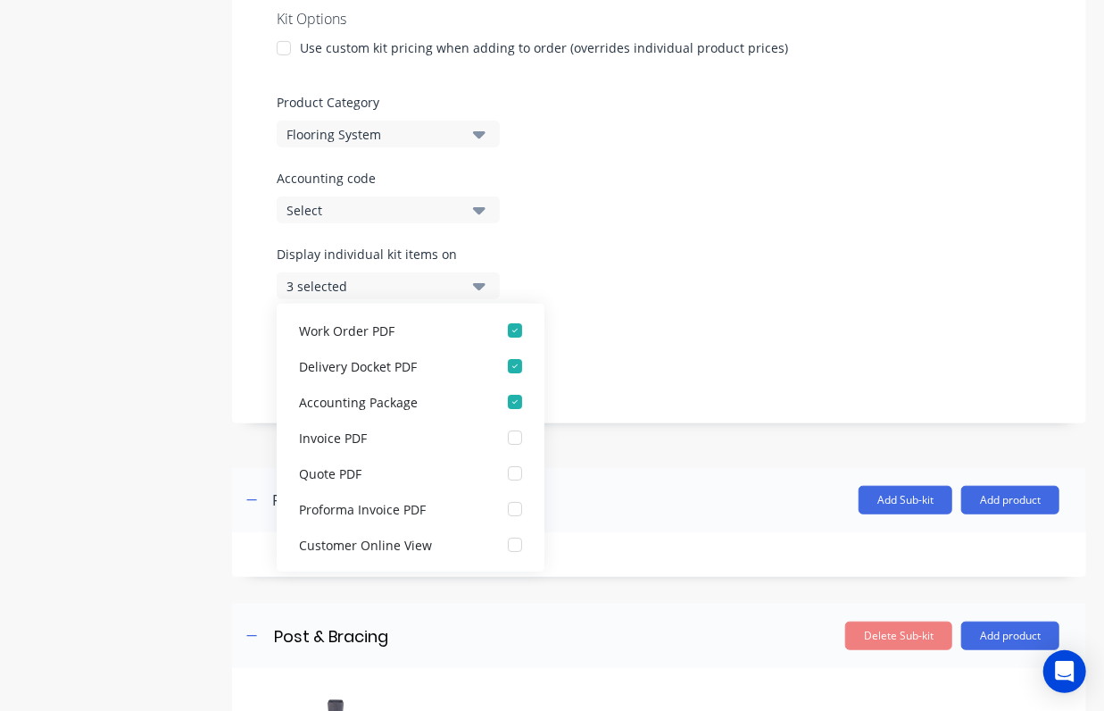
scroll to position [357, 0]
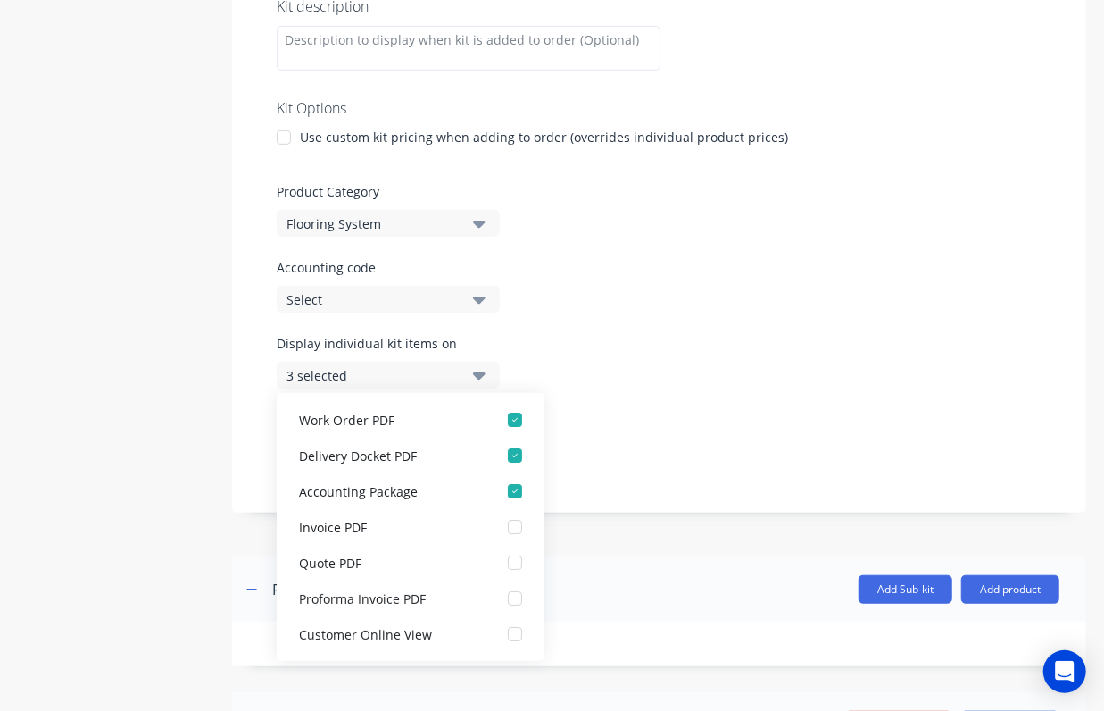
click at [432, 383] on div "3 selected" at bounding box center [373, 375] width 173 height 19
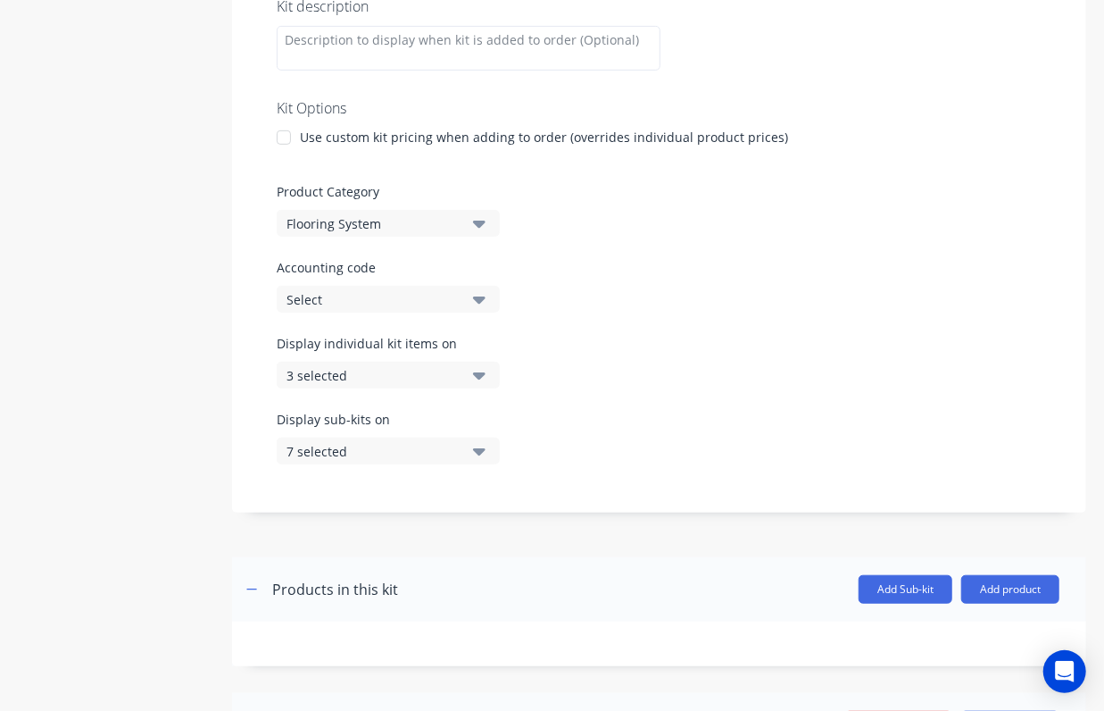
click at [413, 447] on div "7 selected" at bounding box center [373, 451] width 173 height 19
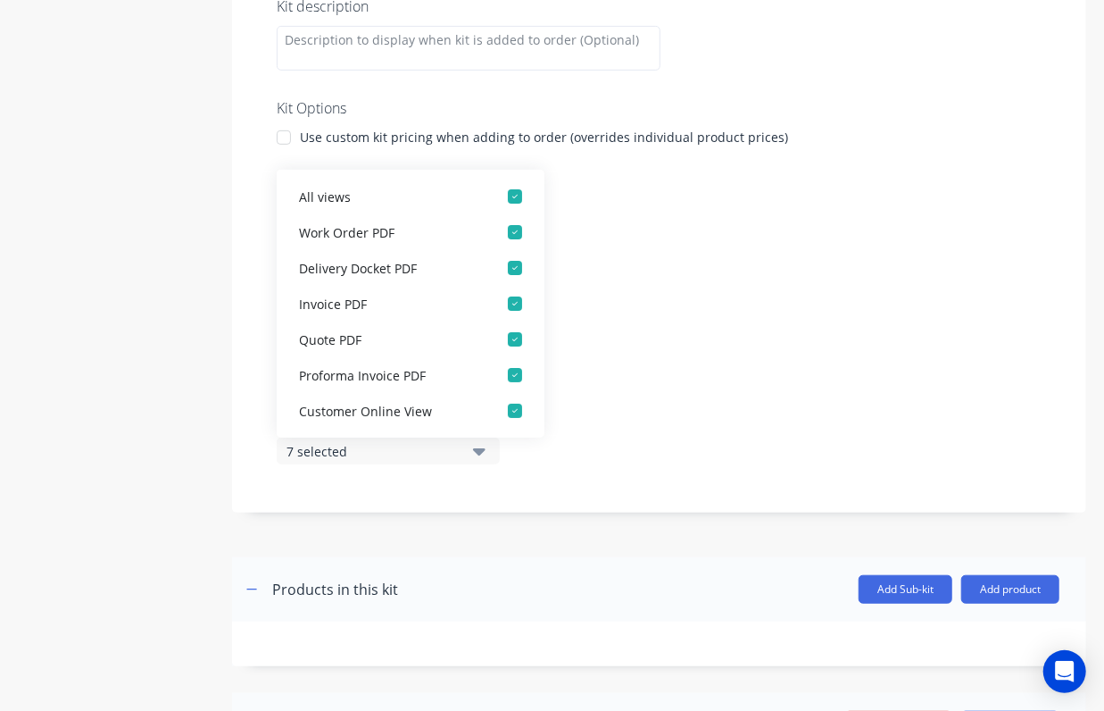
click at [712, 412] on div "Display sub-kits on 7 selected" at bounding box center [659, 448] width 765 height 76
click at [454, 456] on div "7 selected" at bounding box center [373, 451] width 173 height 19
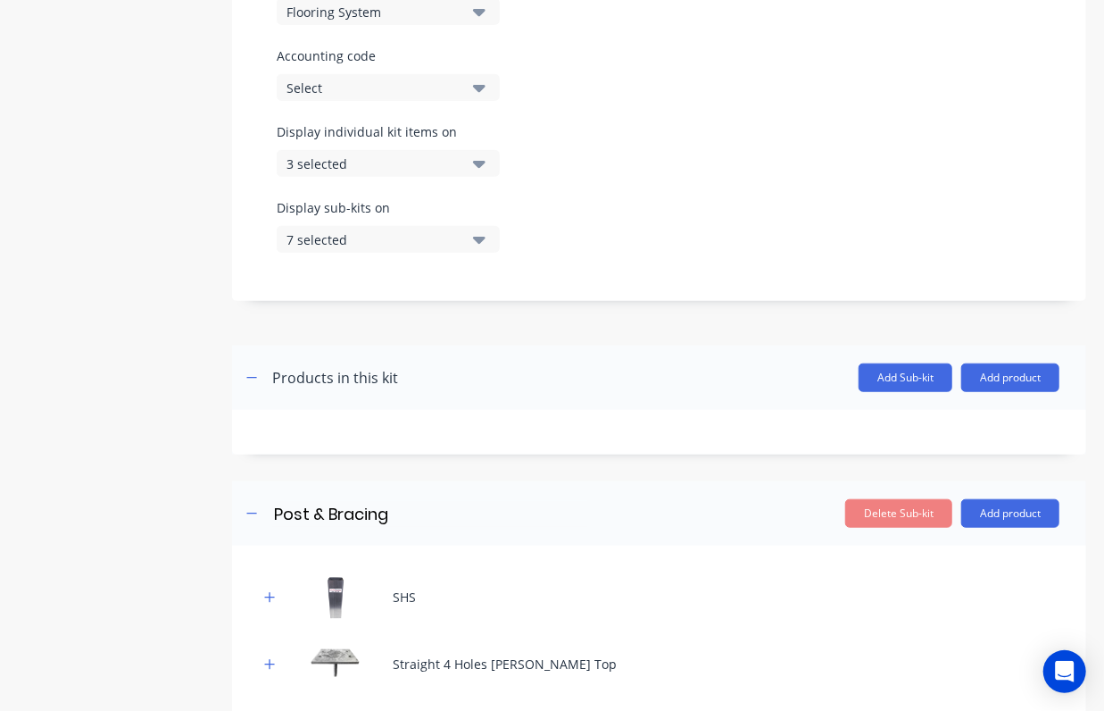
scroll to position [346, 0]
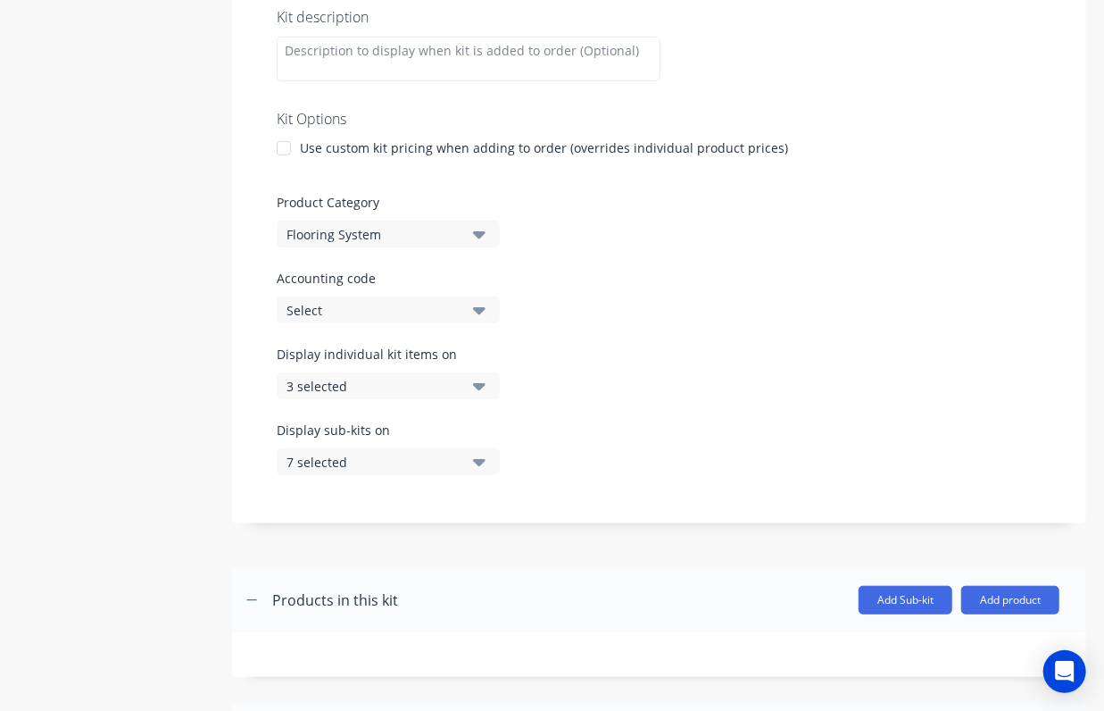
click at [421, 470] on button "7 selected" at bounding box center [388, 461] width 223 height 27
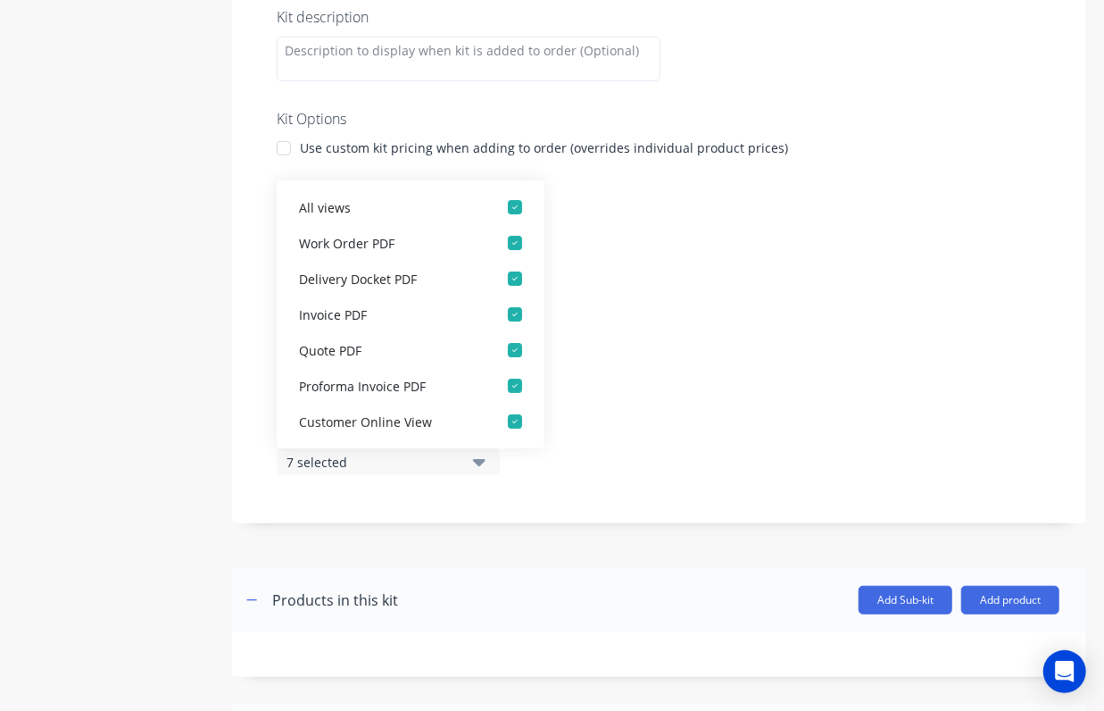
click at [552, 481] on div "Display sub-kits on 7 selected" at bounding box center [659, 458] width 765 height 76
click at [432, 467] on div "7 selected" at bounding box center [373, 462] width 173 height 19
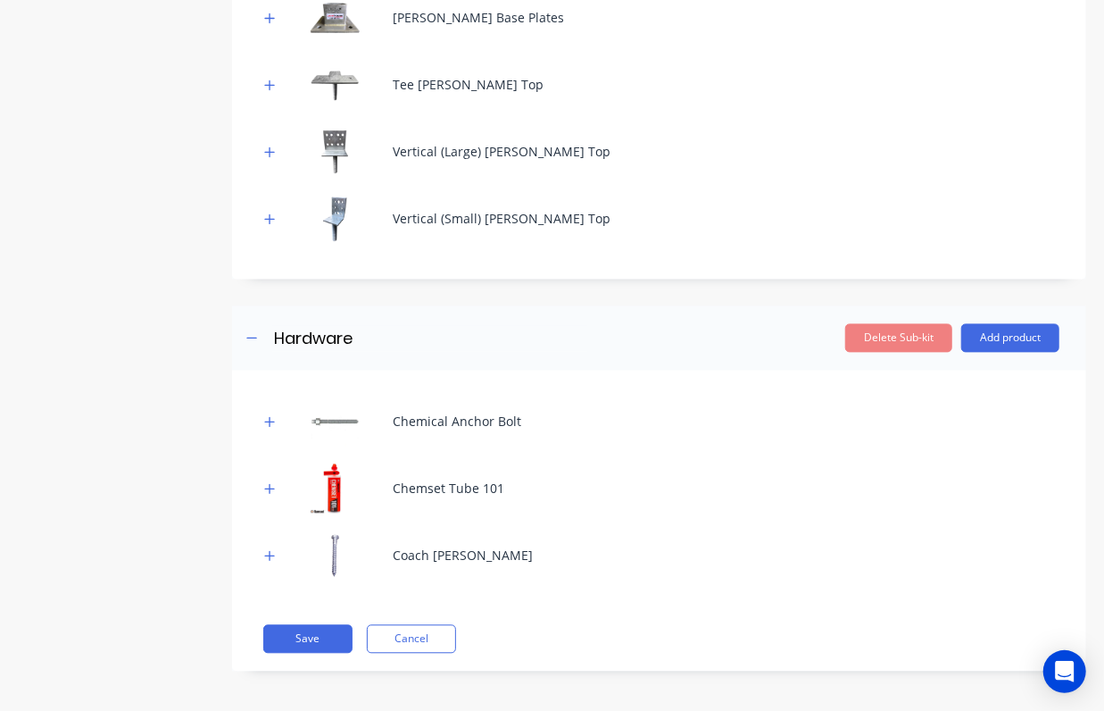
scroll to position [1685, 0]
click at [320, 633] on button "Save" at bounding box center [307, 636] width 89 height 29
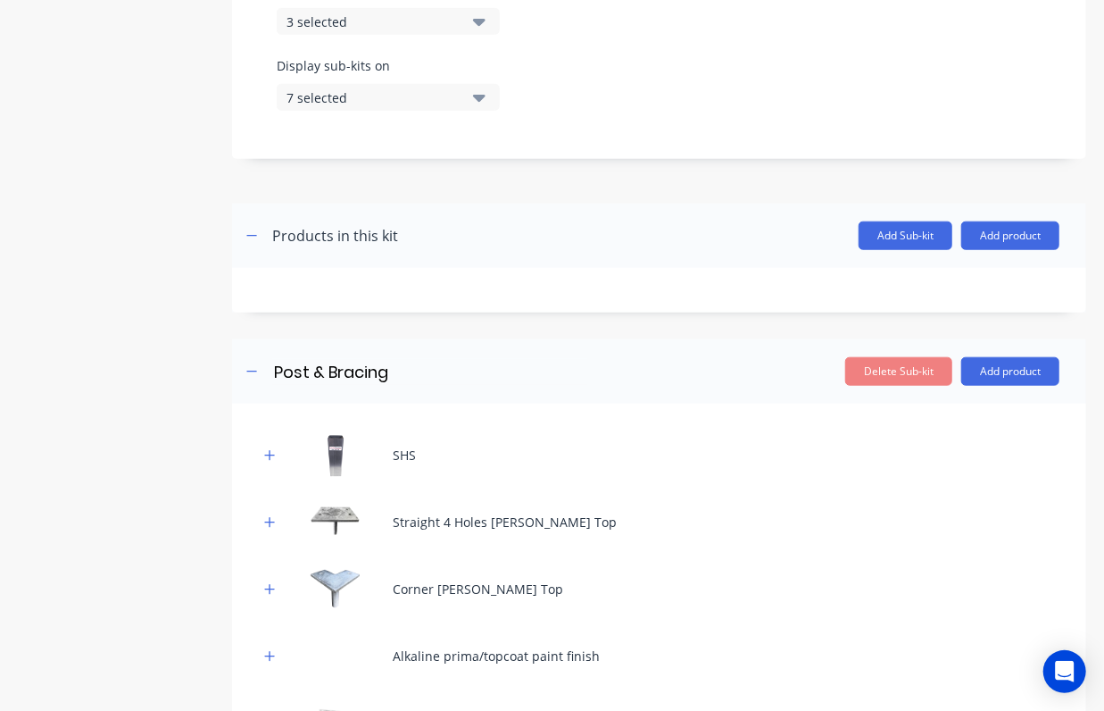
scroll to position [714, 0]
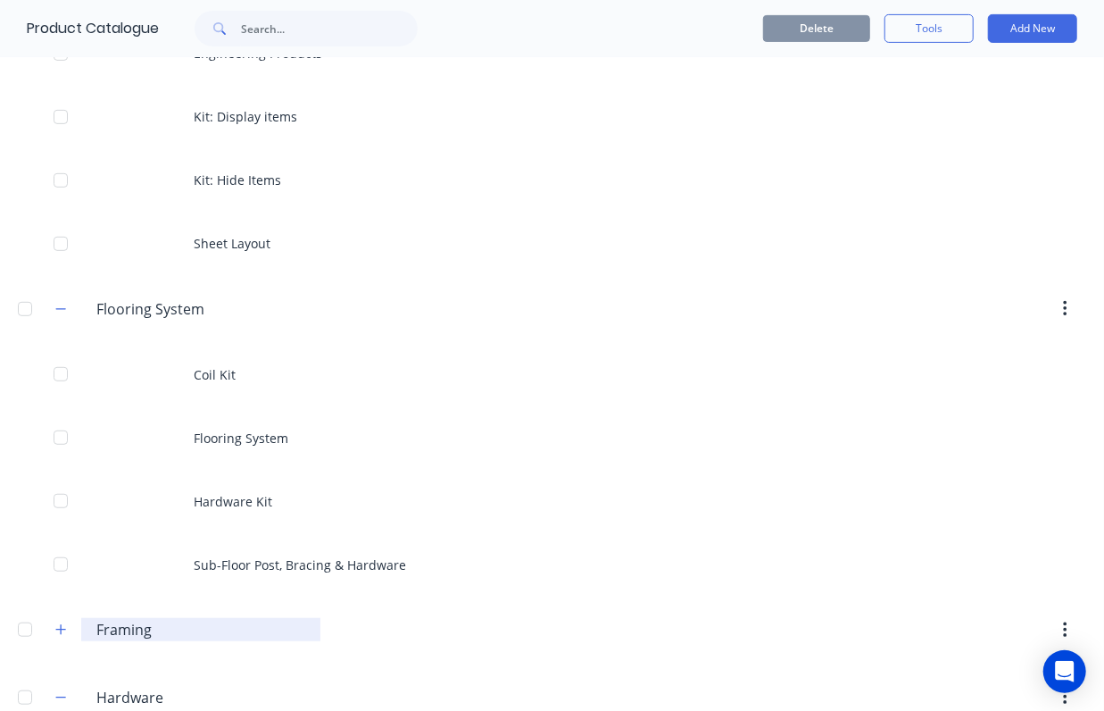
scroll to position [357, 0]
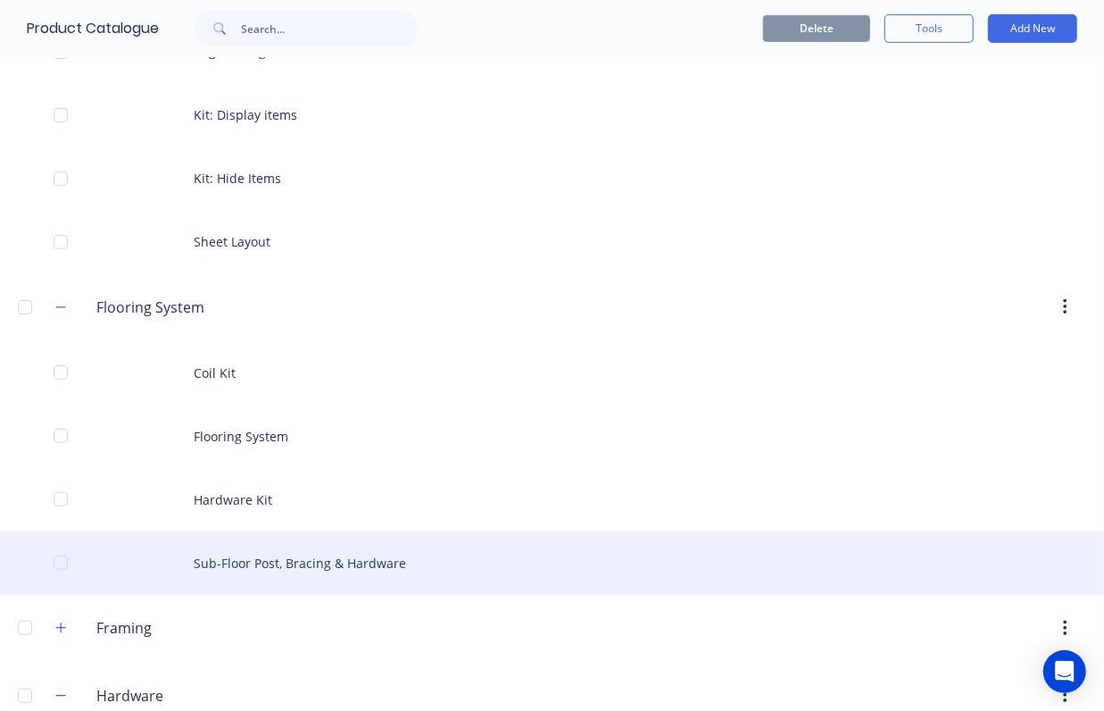
click at [433, 567] on div "Sub-Floor Post, Bracing & Hardware" at bounding box center [552, 562] width 1104 height 63
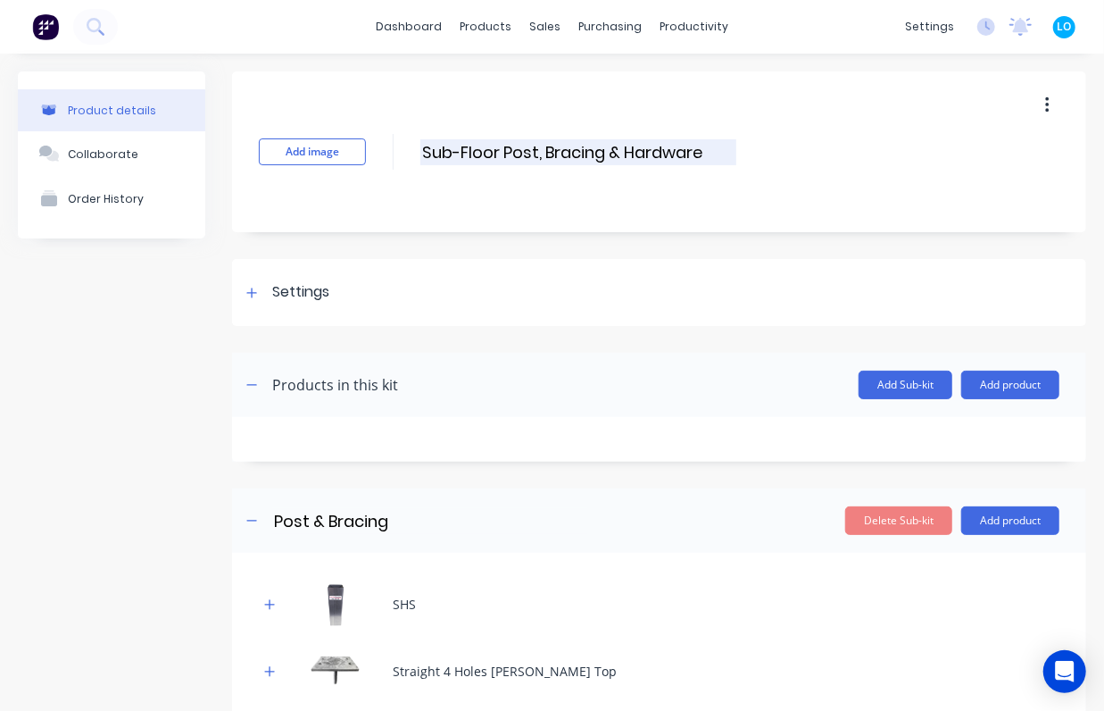
click at [568, 150] on input "Sub-Floor Post, Bracing & Hardware" at bounding box center [578, 152] width 316 height 26
drag, startPoint x: 702, startPoint y: 153, endPoint x: 503, endPoint y: 154, distance: 199.1
click at [503, 154] on input "Sub-Floor Post, Bracing & Hardware" at bounding box center [578, 152] width 316 height 26
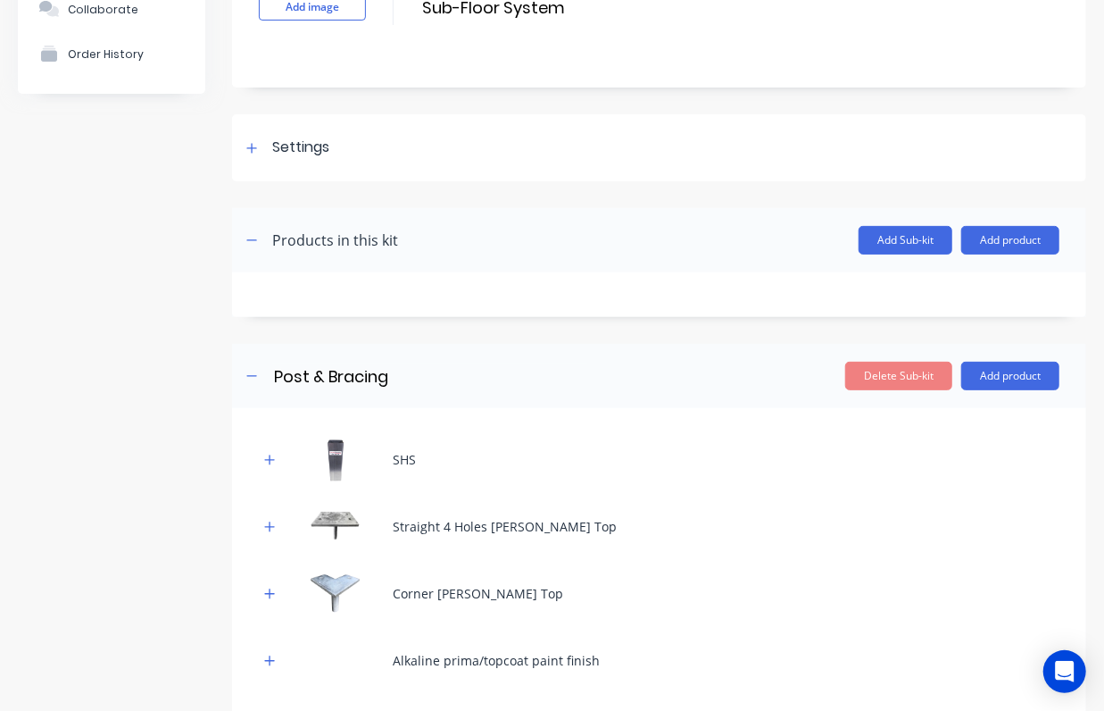
scroll to position [1124, 0]
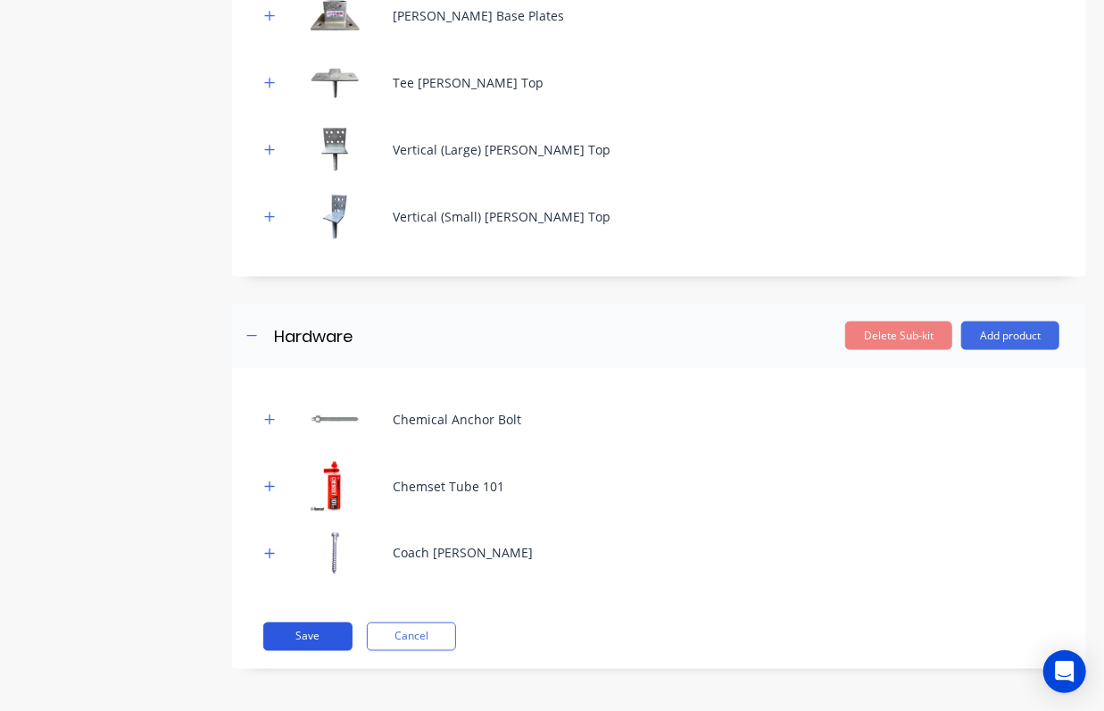
click at [284, 630] on button "Save" at bounding box center [307, 636] width 89 height 29
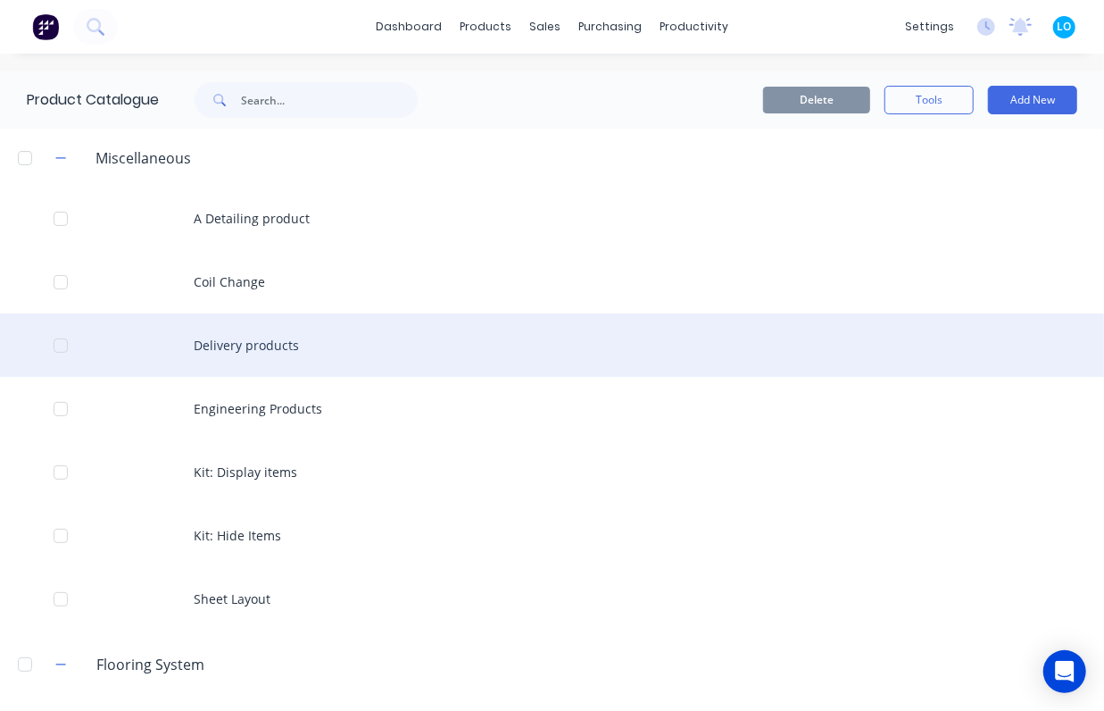
click at [737, 344] on div "Delivery products" at bounding box center [552, 344] width 1104 height 63
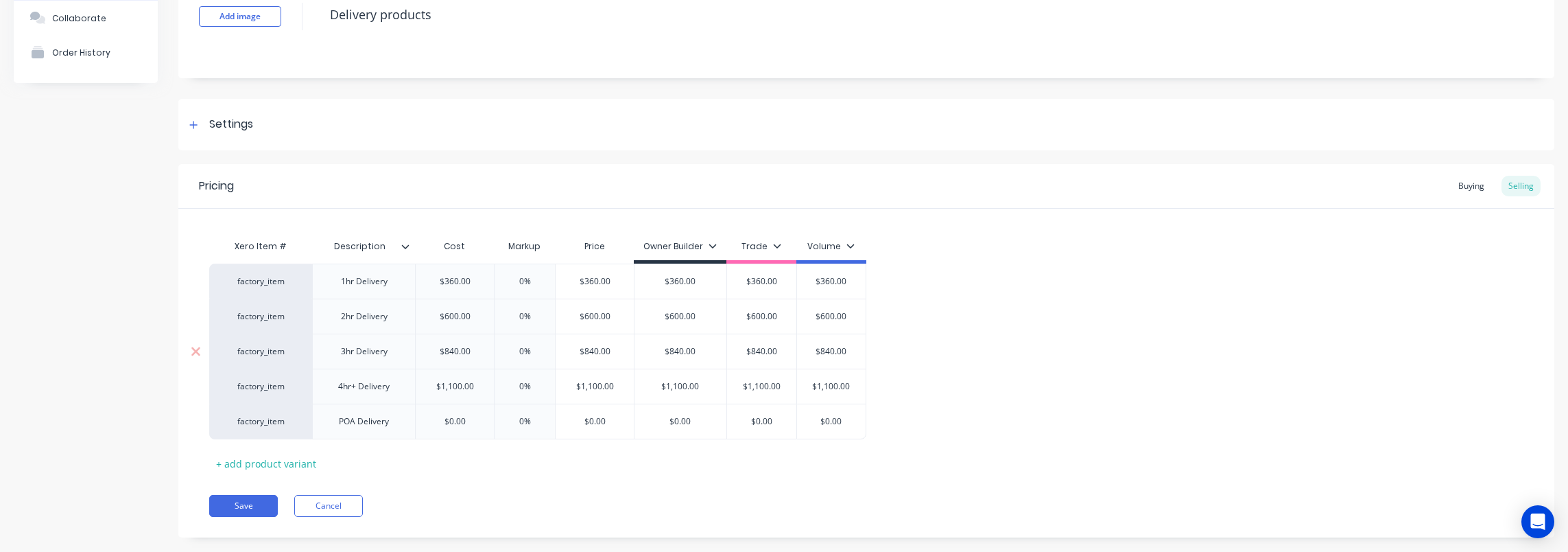
scroll to position [125, 0]
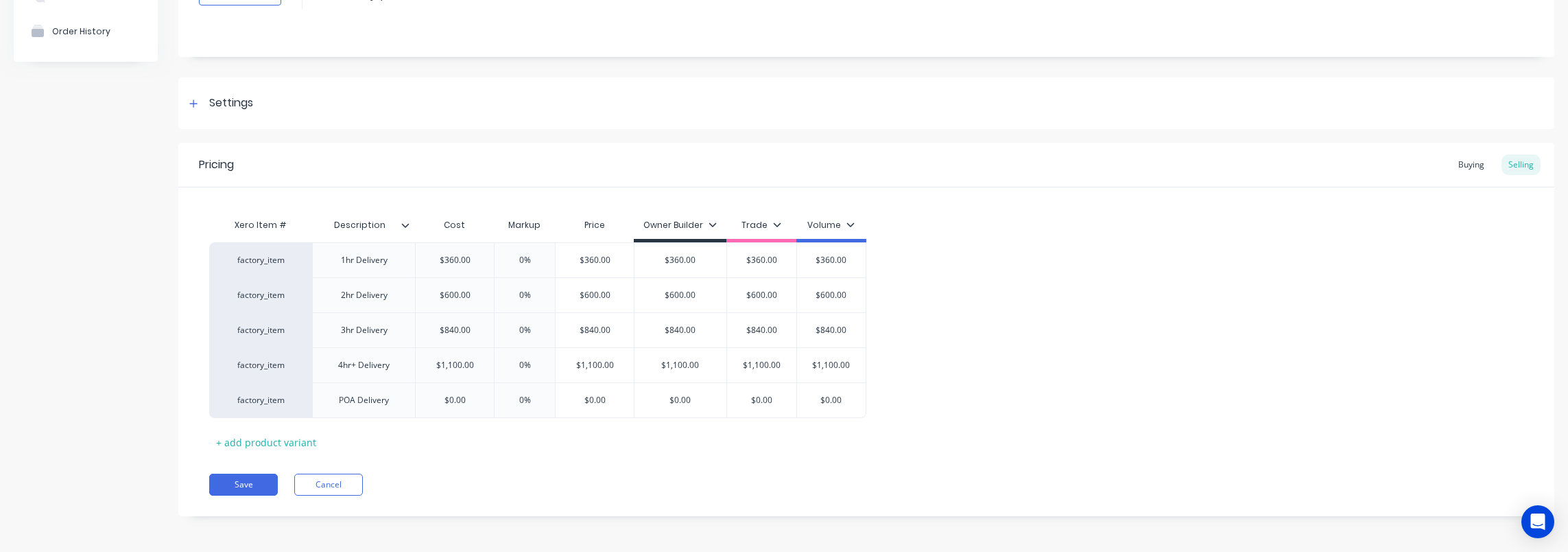
click at [847, 367] on div "factory_item 1hr Delivery $360.00 0% $360.00 $360.00 $360.00 $360.00 factory_it…" at bounding box center [866, 330] width 1314 height 176
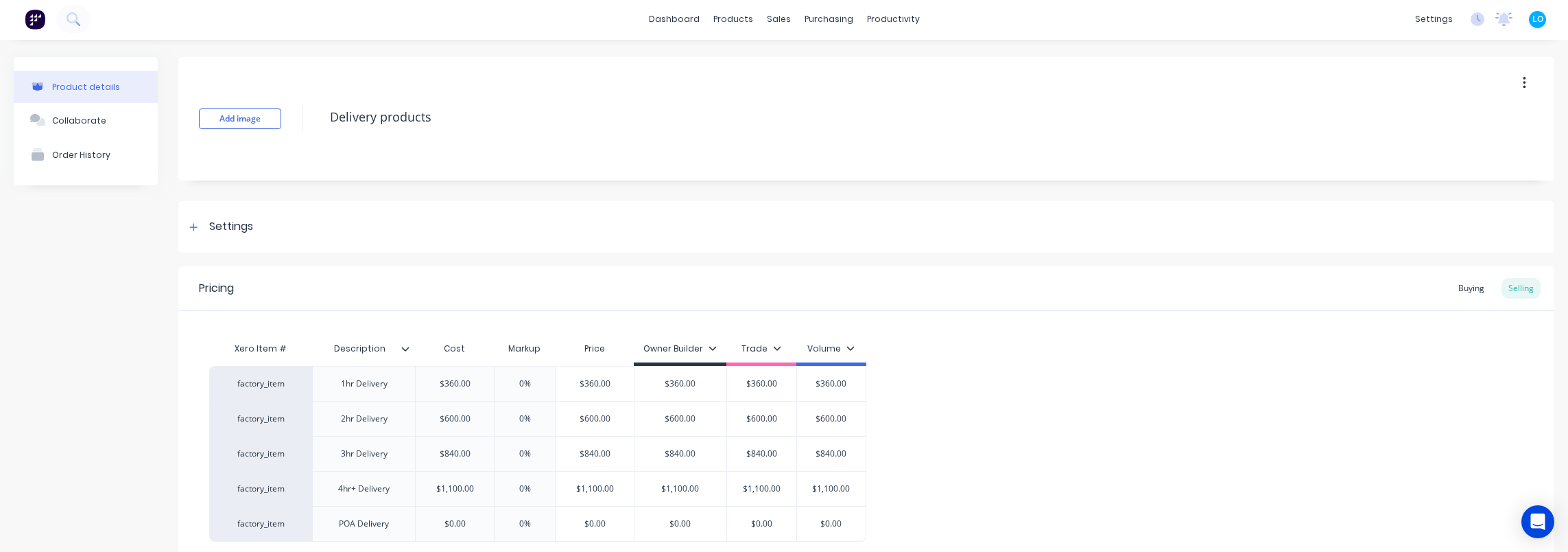
scroll to position [0, 0]
click at [691, 14] on link "dashboard" at bounding box center [675, 20] width 65 height 21
